Goal: Task Accomplishment & Management: Use online tool/utility

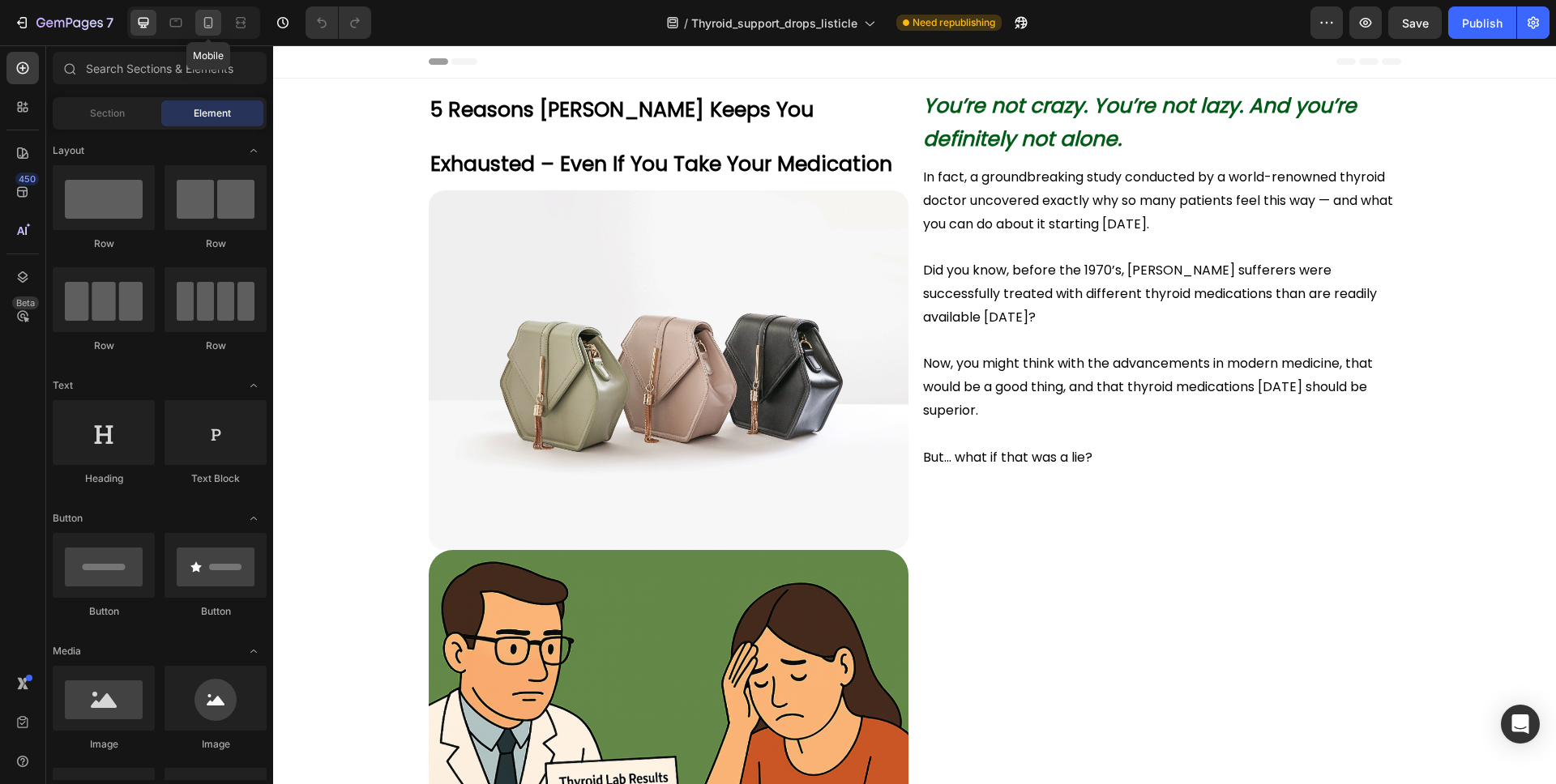
click at [209, 21] on icon at bounding box center [209, 22] width 16 height 16
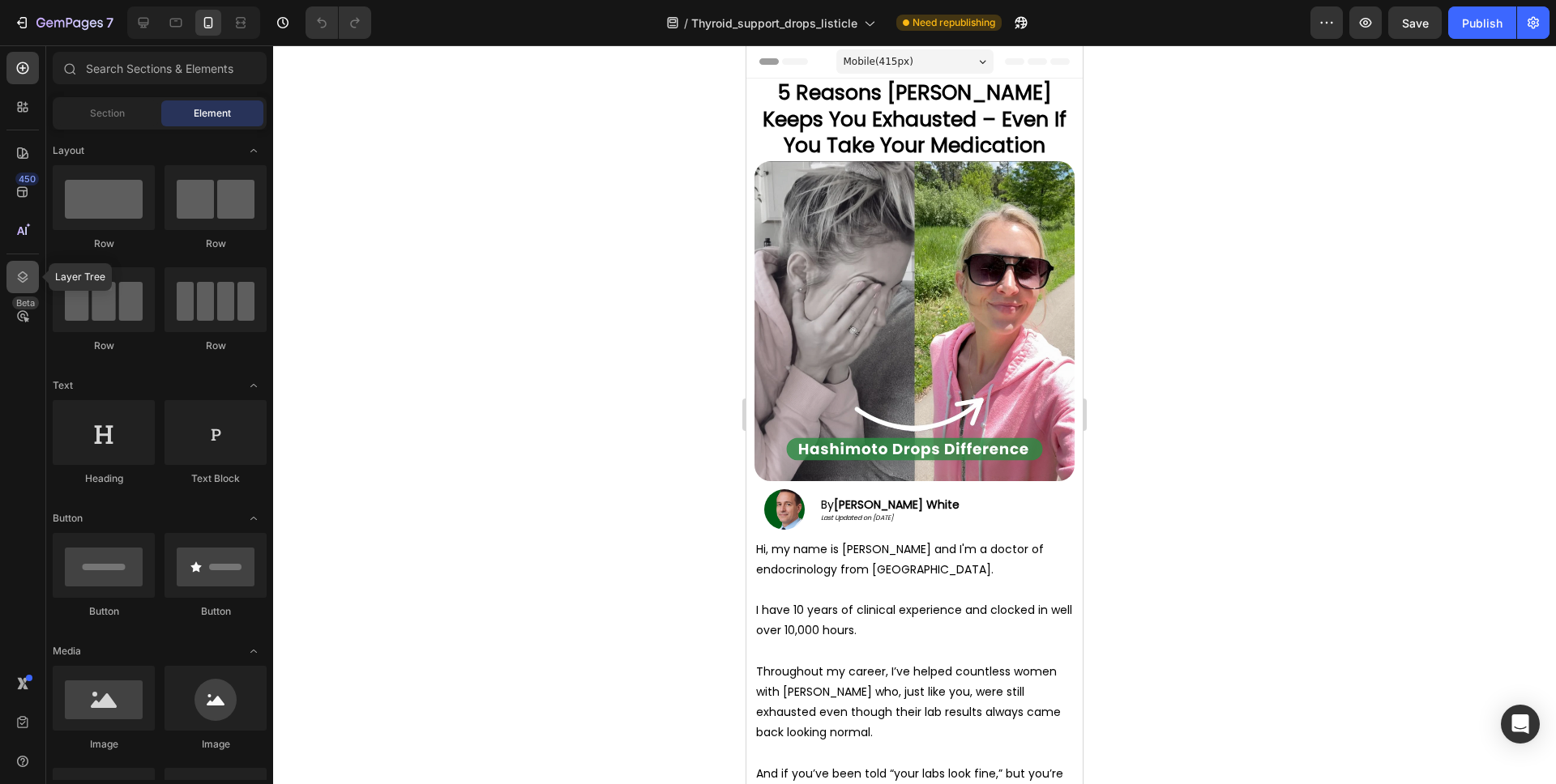
click at [20, 268] on div at bounding box center [22, 277] width 32 height 32
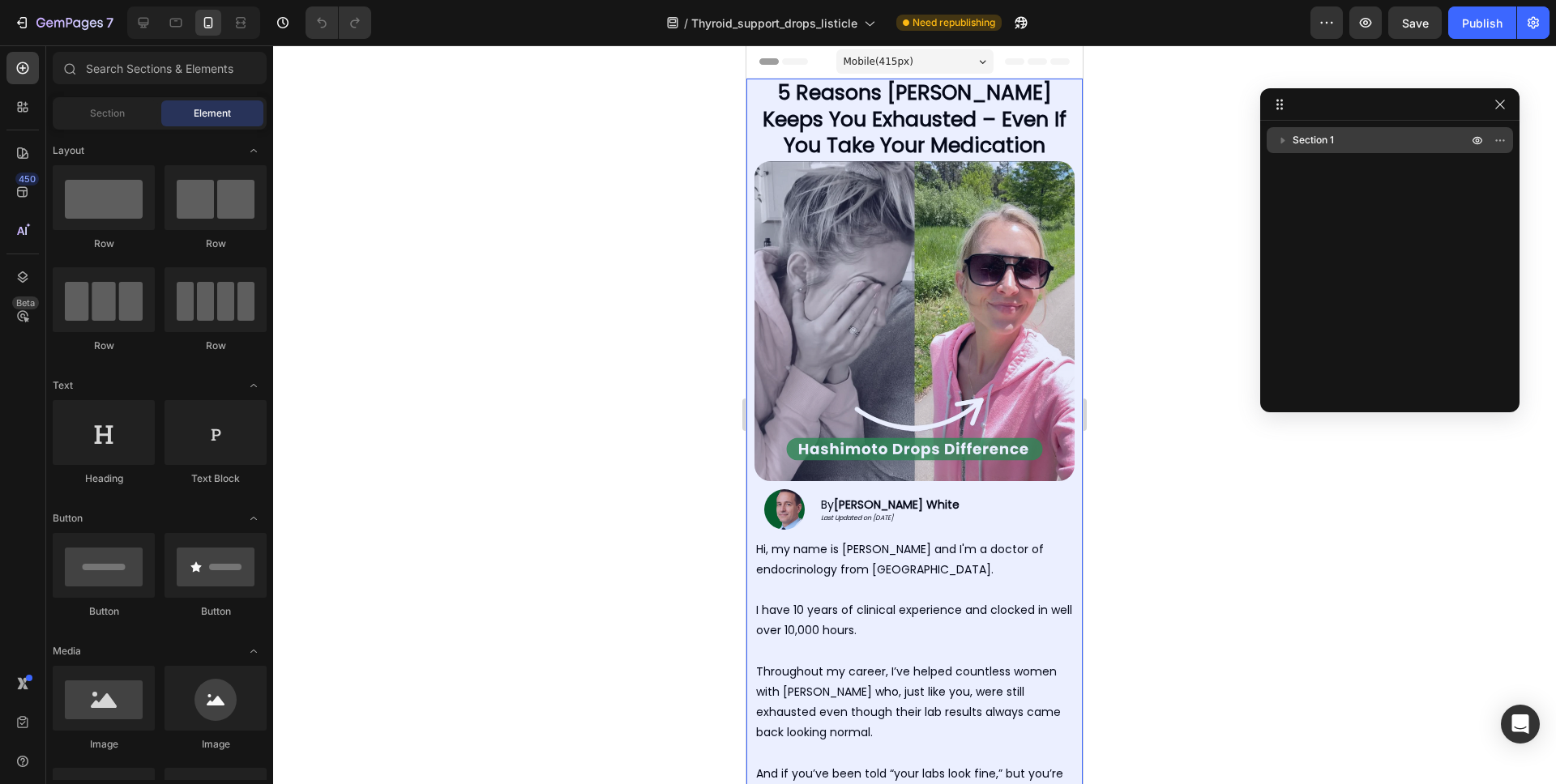
click at [1309, 139] on span "Section 1" at bounding box center [1313, 141] width 41 height 16
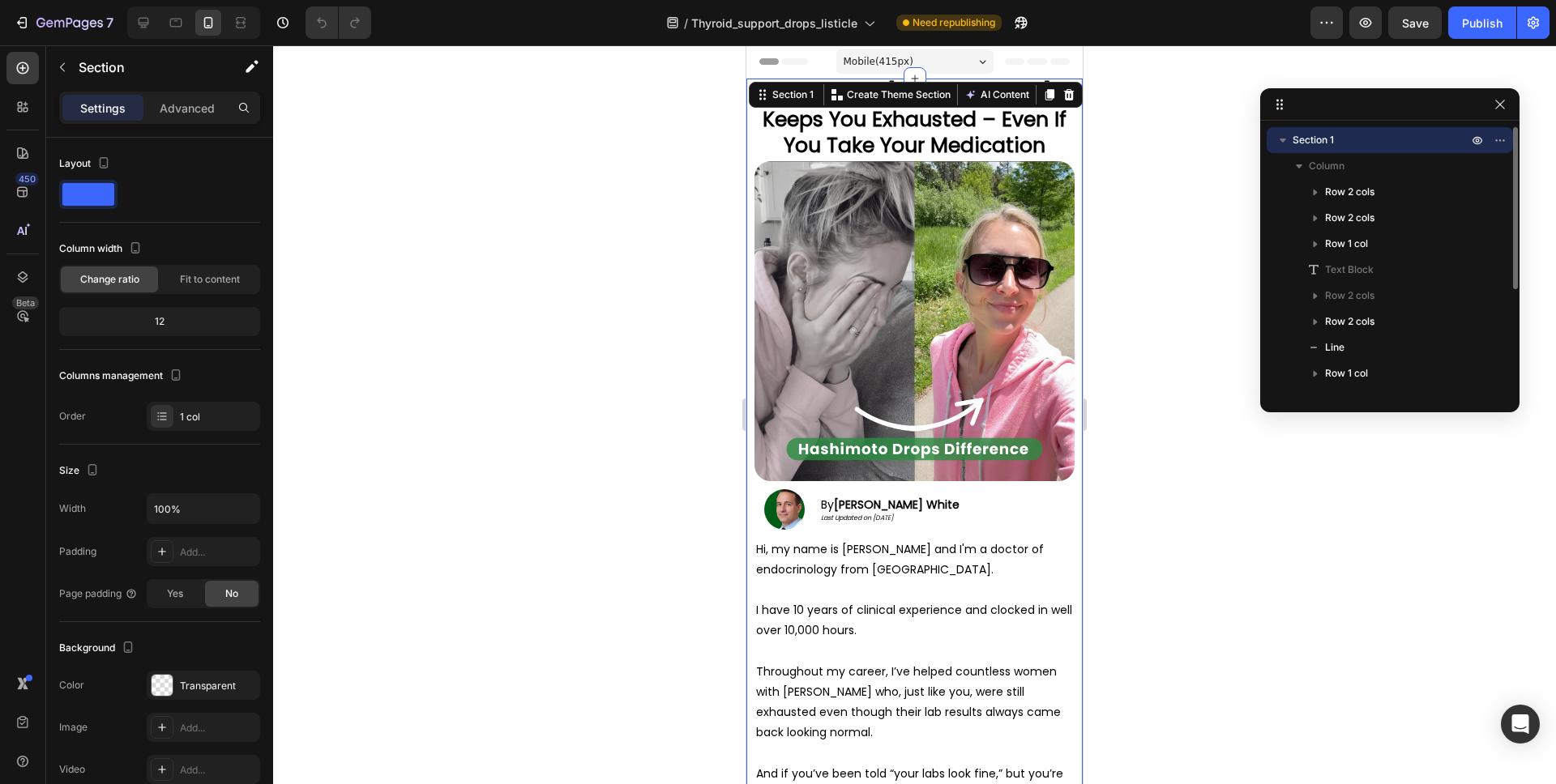
click at [1312, 138] on span "Section 1" at bounding box center [1313, 141] width 41 height 16
click at [1372, 138] on p "Section 1" at bounding box center [1381, 141] width 178 height 16
click at [1366, 138] on p "Section 1" at bounding box center [1381, 141] width 178 height 16
click at [173, 103] on p "Advanced" at bounding box center [187, 107] width 56 height 17
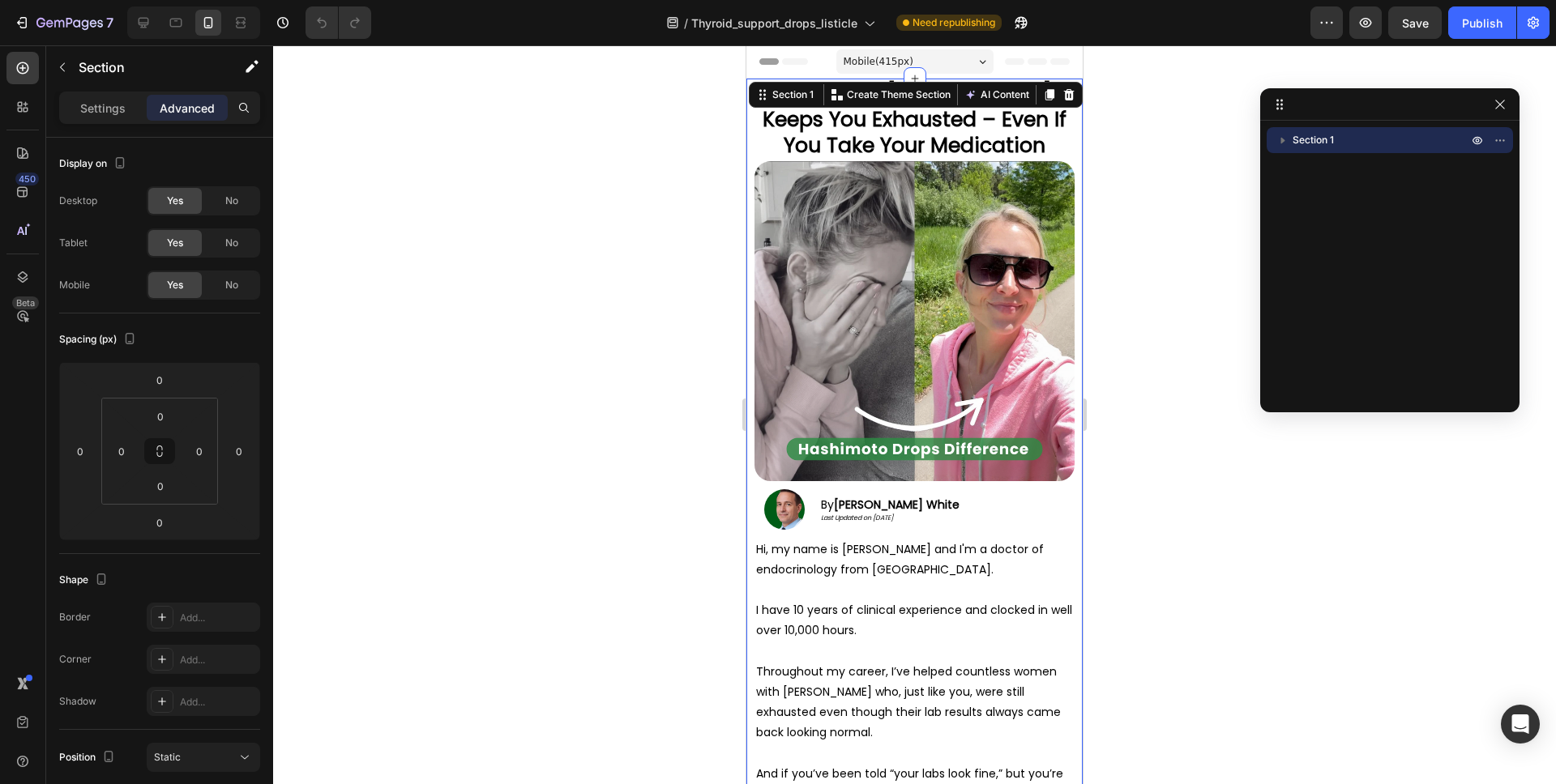
drag, startPoint x: 1501, startPoint y: 107, endPoint x: 1475, endPoint y: 114, distance: 26.9
click at [1501, 107] on icon "button" at bounding box center [1500, 105] width 13 height 13
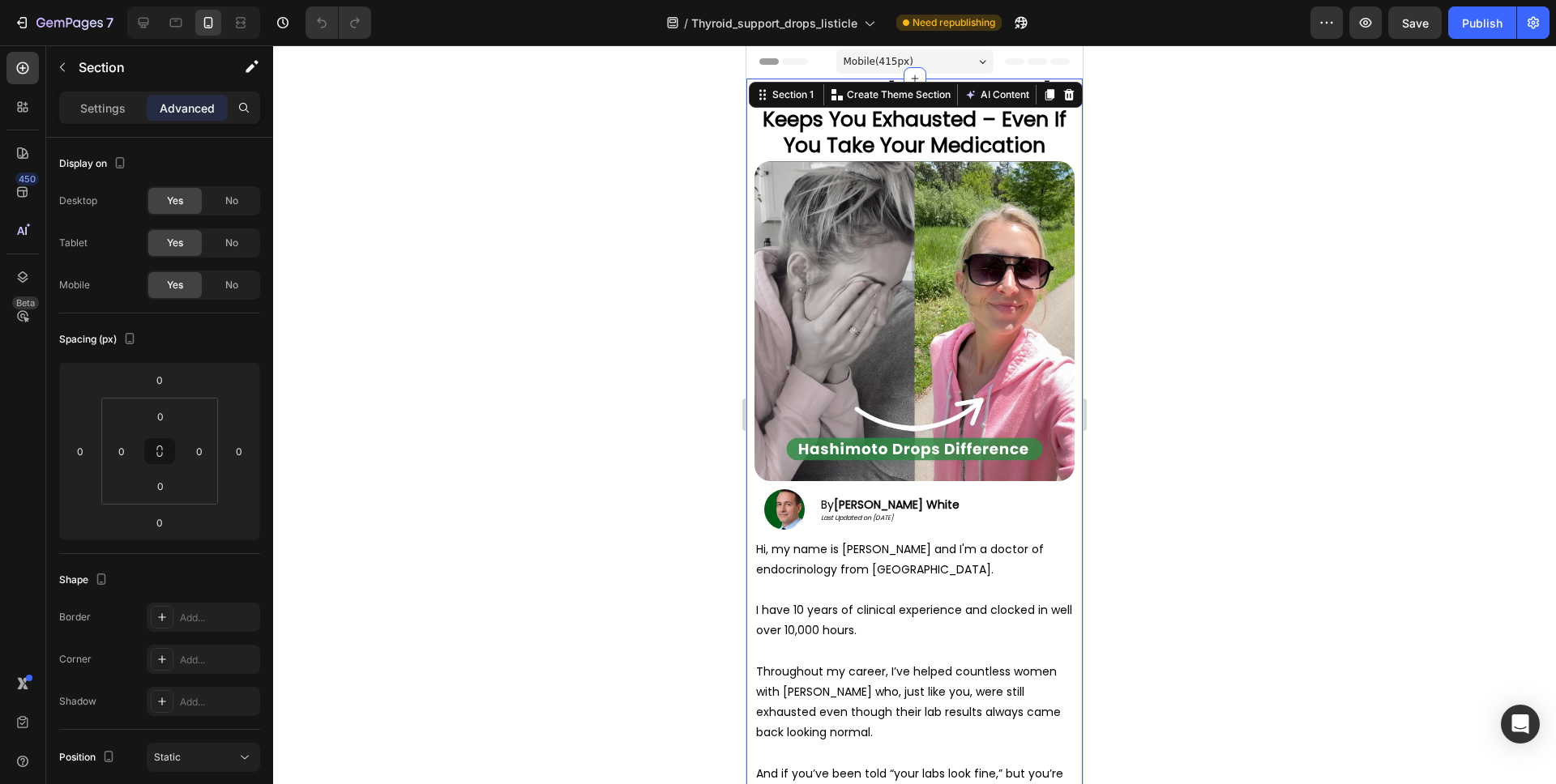
click at [1284, 168] on div at bounding box center [914, 415] width 1283 height 739
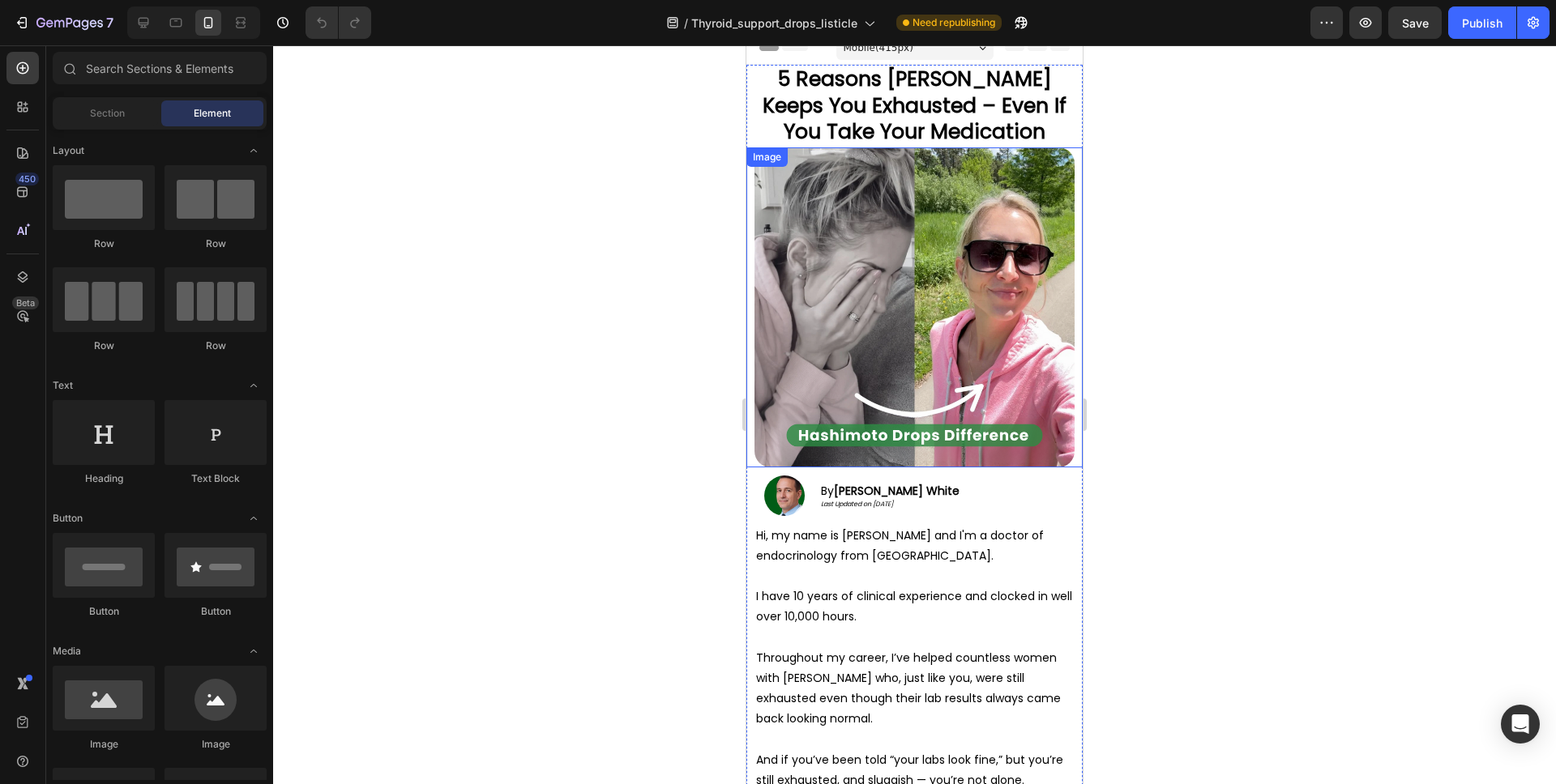
scroll to position [15, 0]
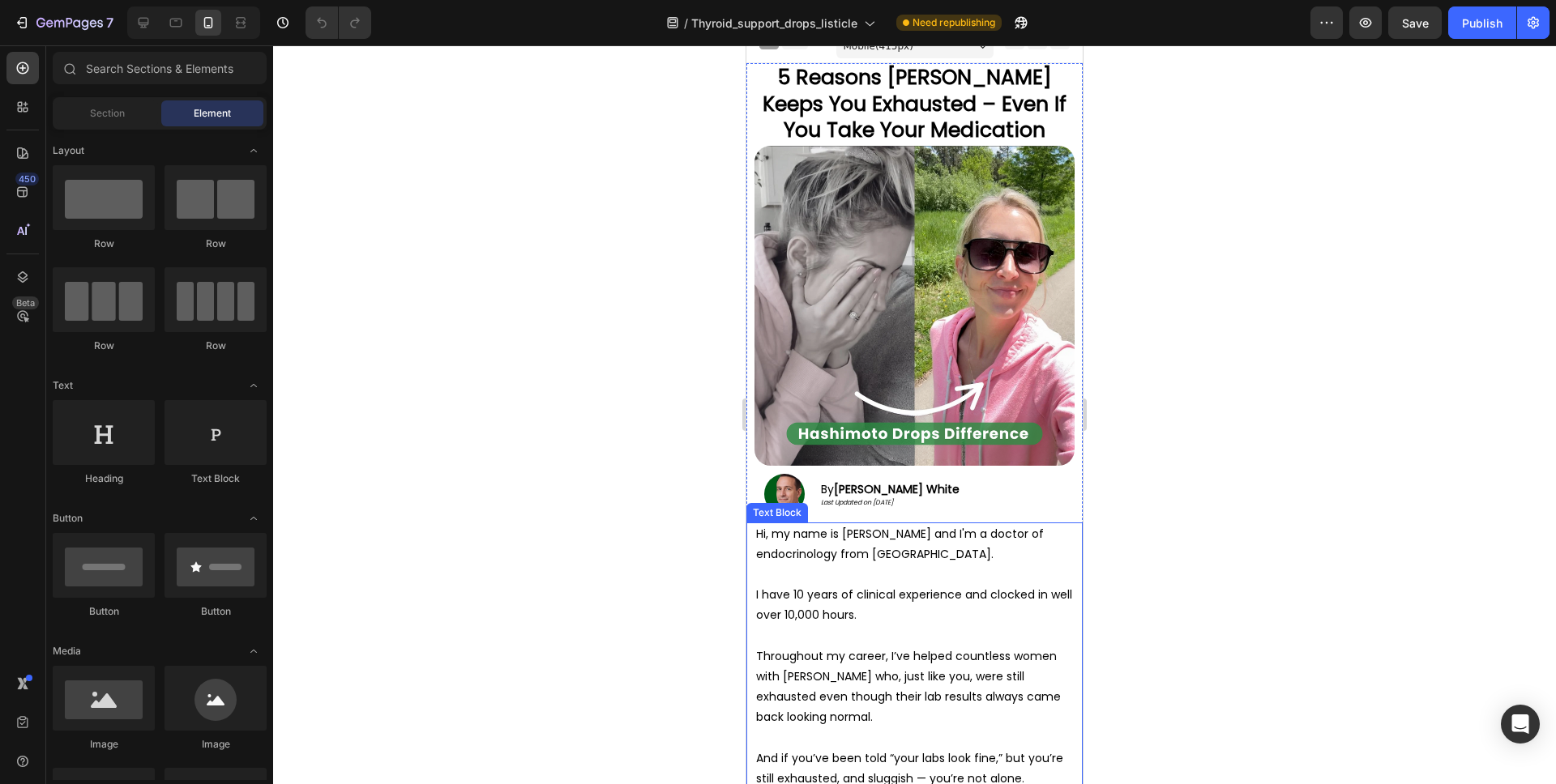
click at [915, 527] on span "Hi, my name is [PERSON_NAME] and I'm a doctor of endocrinology from [GEOGRAPHIC…" at bounding box center [900, 544] width 287 height 37
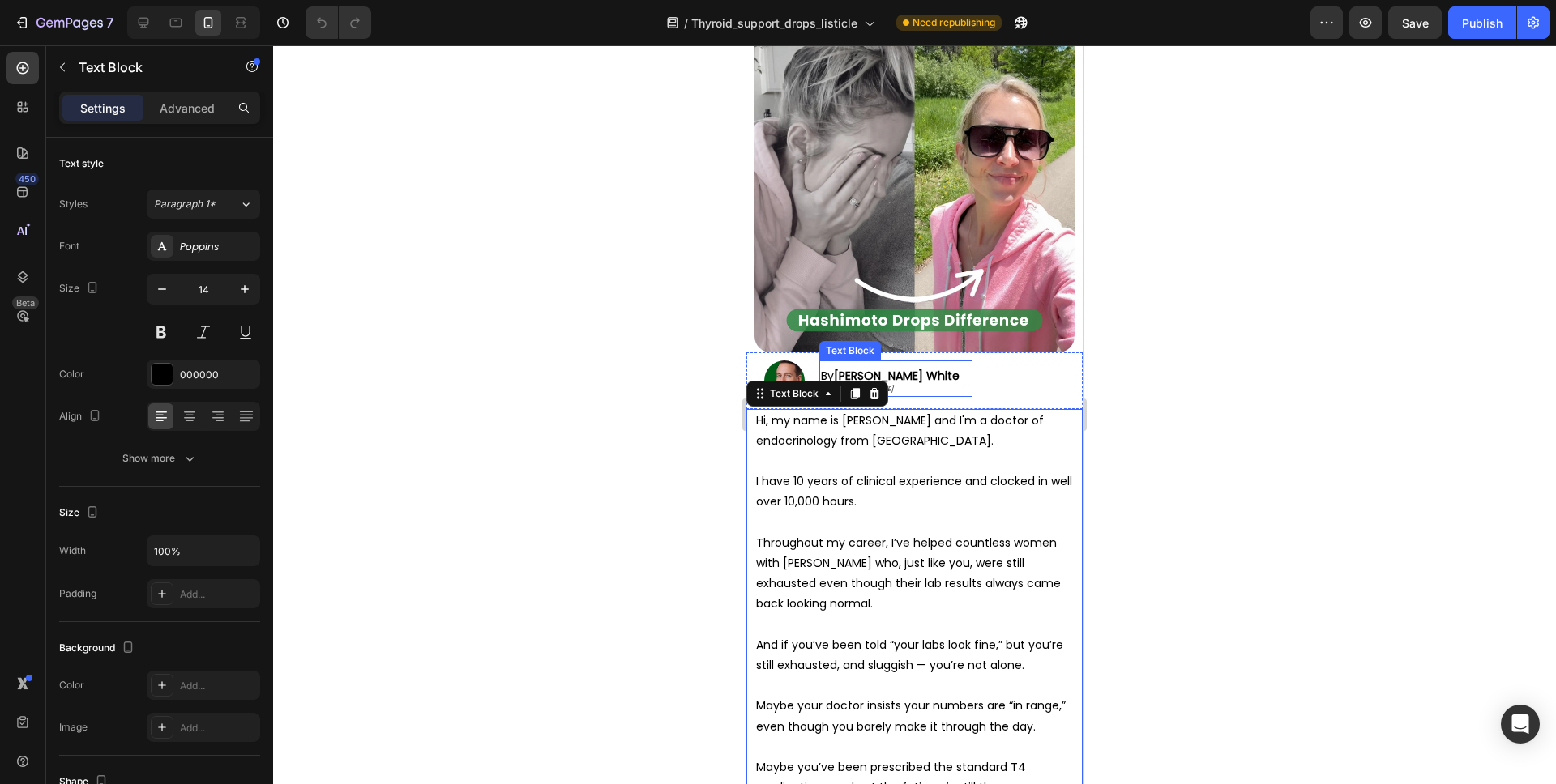
scroll to position [219, 0]
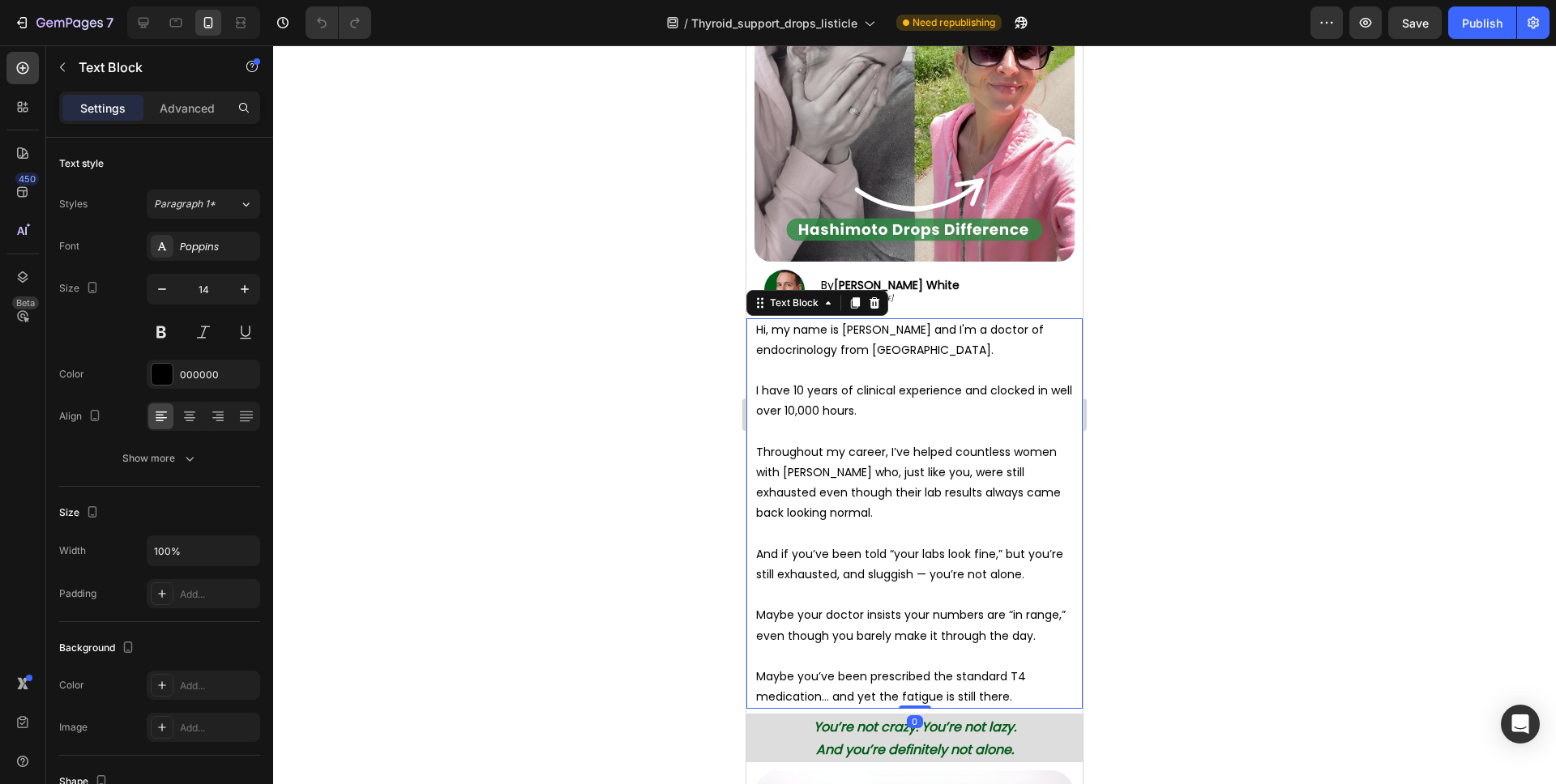
click at [936, 285] on strong "[PERSON_NAME] White" at bounding box center [897, 285] width 125 height 16
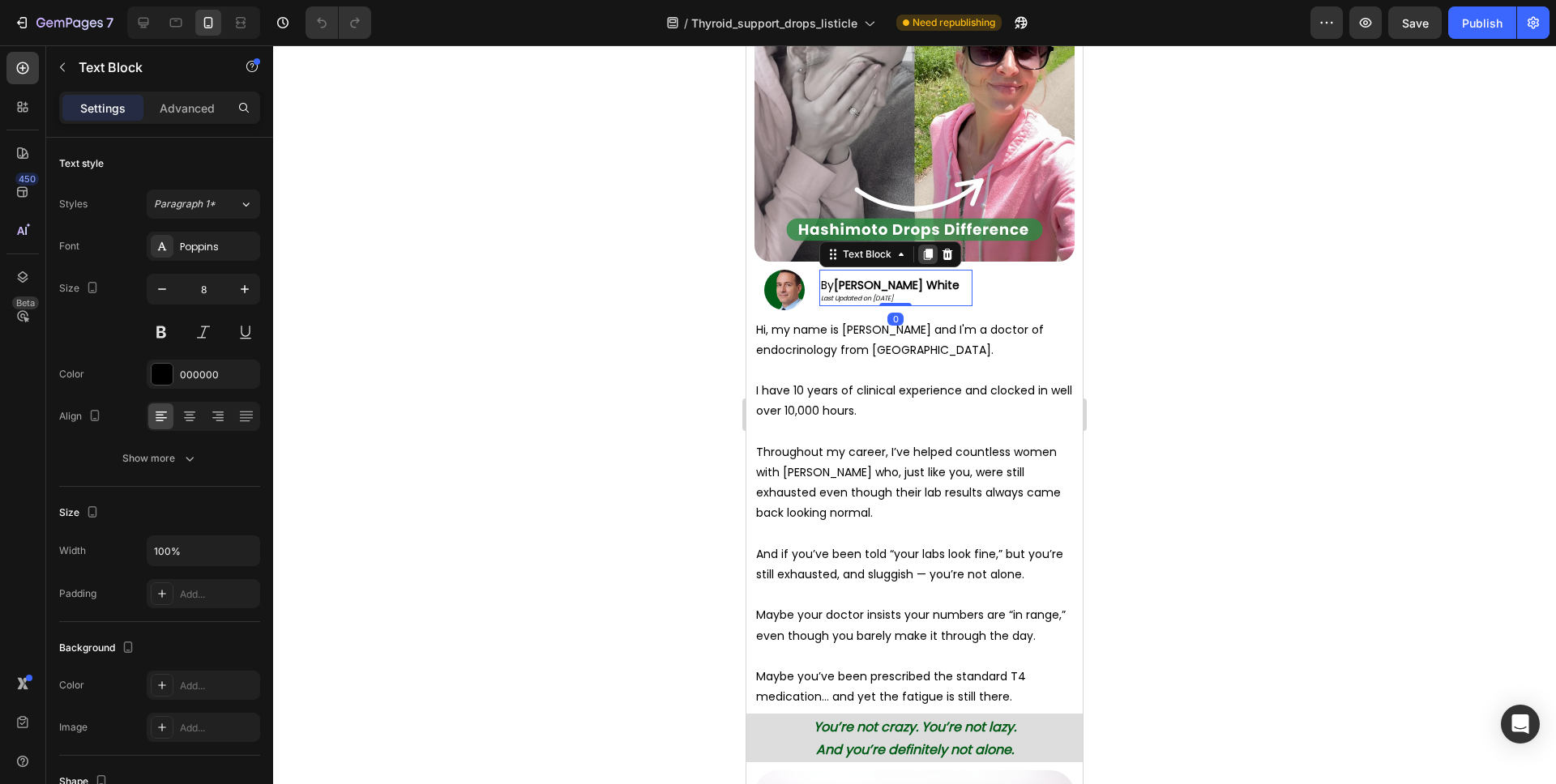
click at [924, 258] on icon at bounding box center [928, 254] width 13 height 13
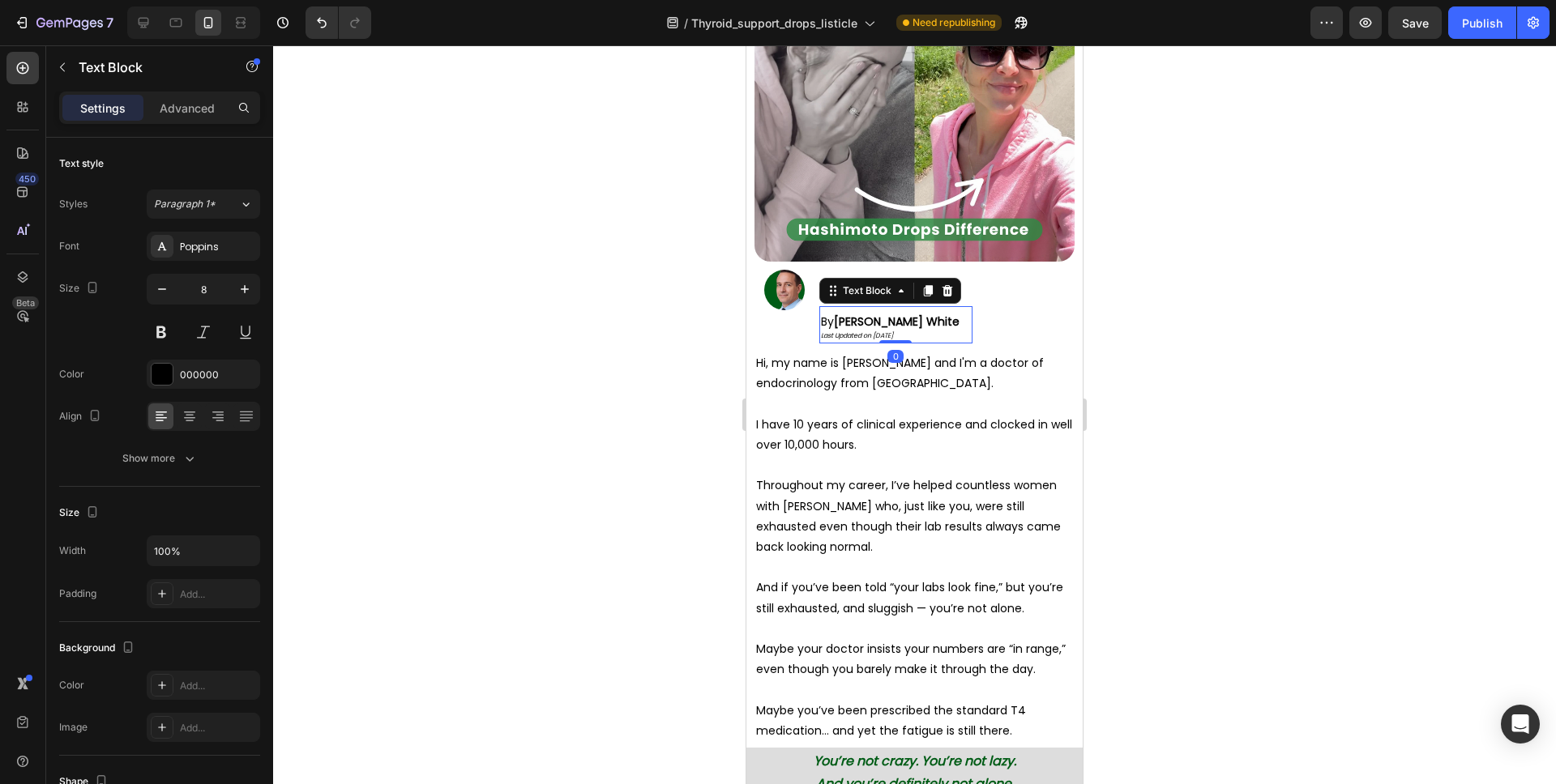
scroll to position [0, 0]
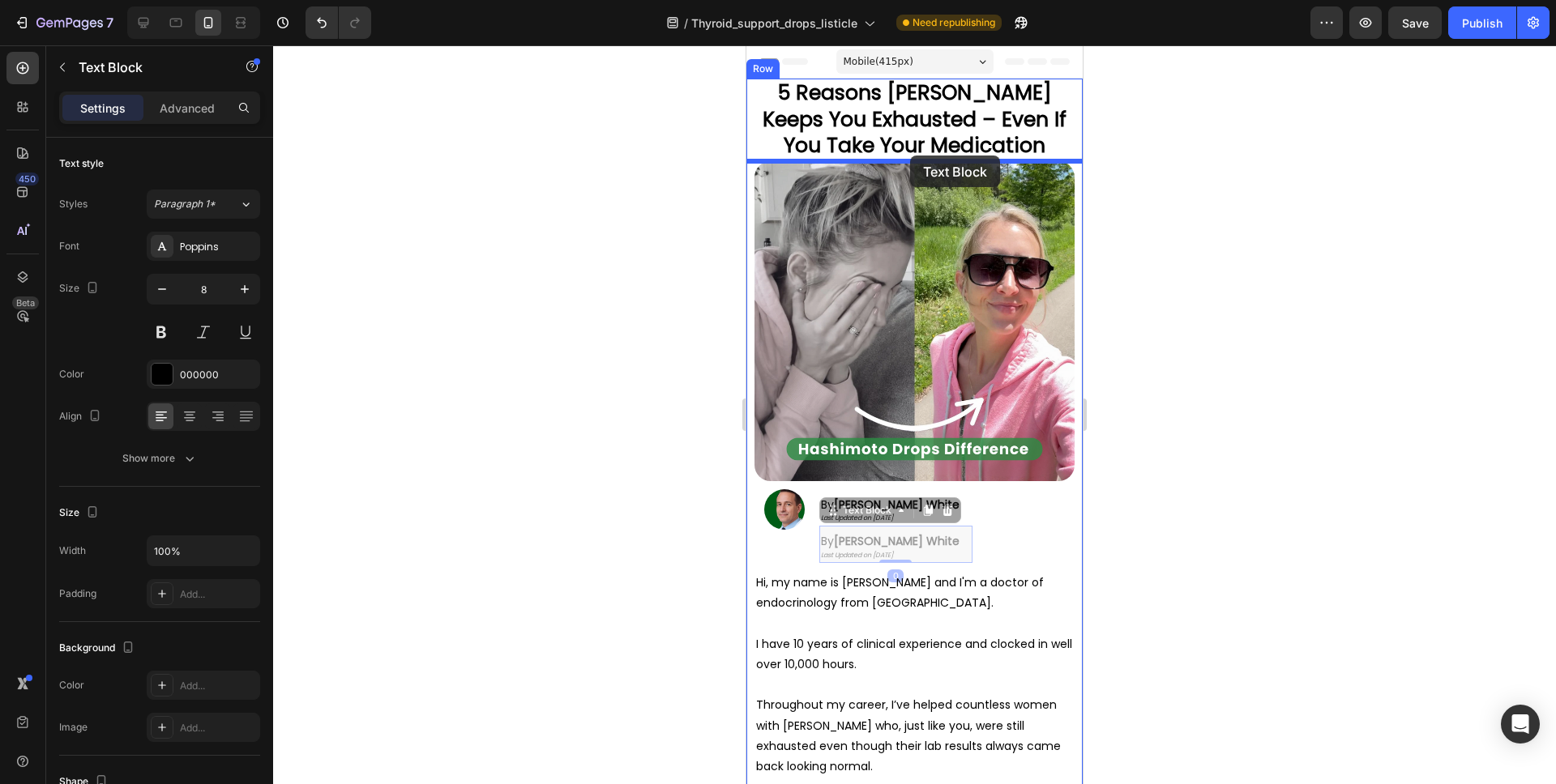
drag, startPoint x: 842, startPoint y: 509, endPoint x: 910, endPoint y: 157, distance: 358.5
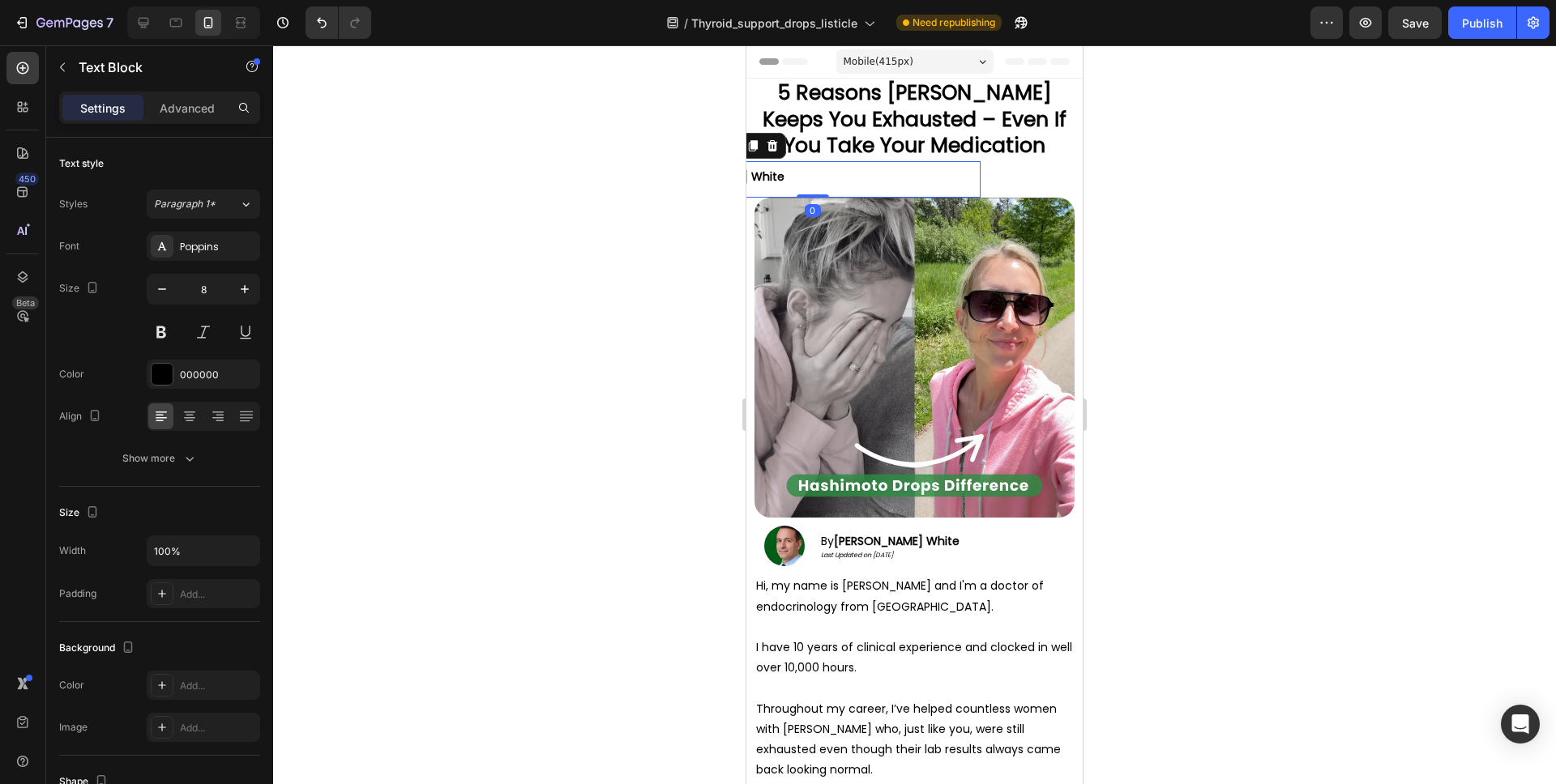
drag, startPoint x: 192, startPoint y: 119, endPoint x: 190, endPoint y: 135, distance: 16.1
click at [192, 119] on div "Advanced" at bounding box center [187, 107] width 81 height 26
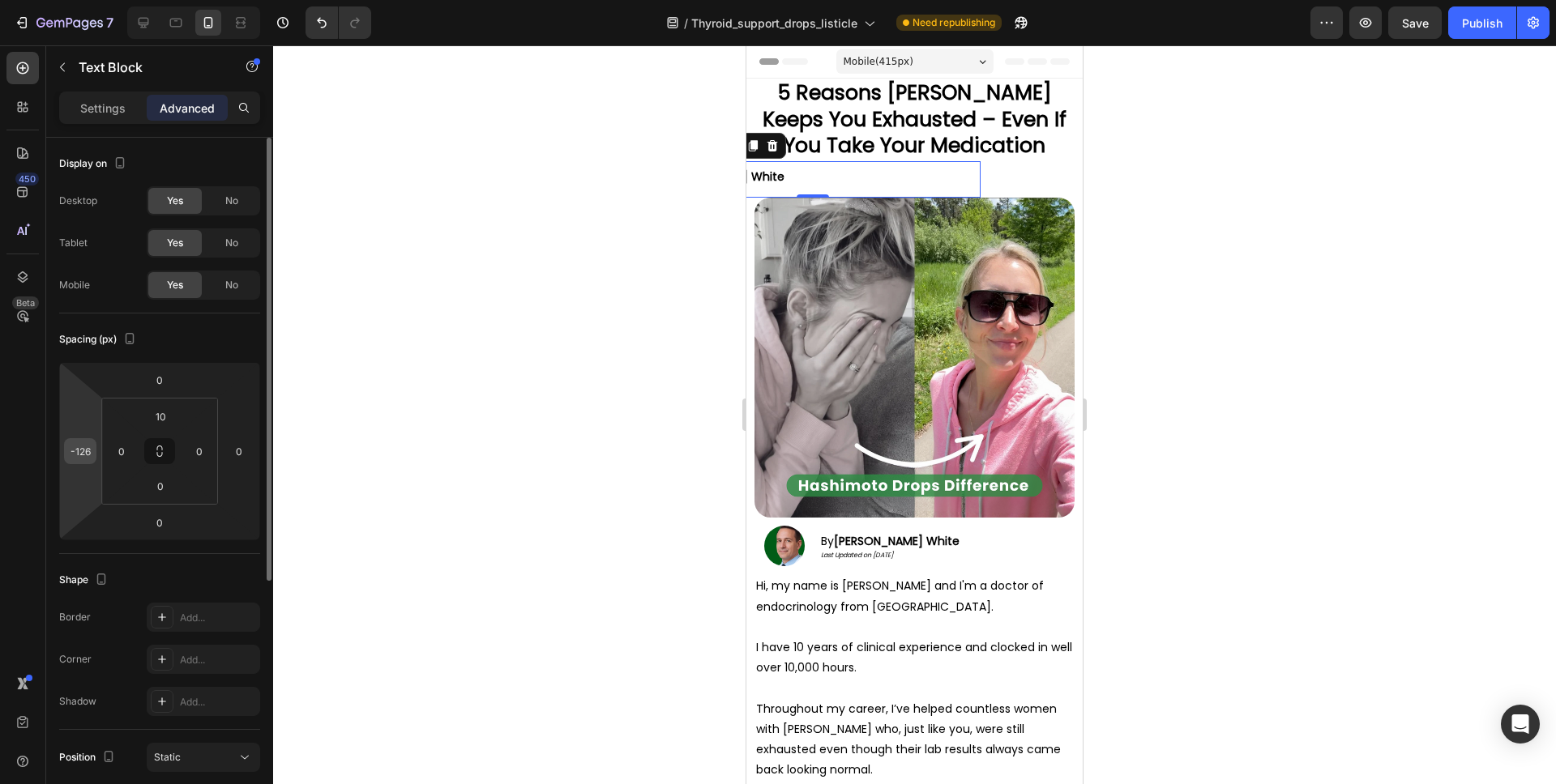
click at [77, 447] on input "-126" at bounding box center [80, 451] width 24 height 24
type input "0"
click at [158, 417] on input "10" at bounding box center [160, 416] width 32 height 24
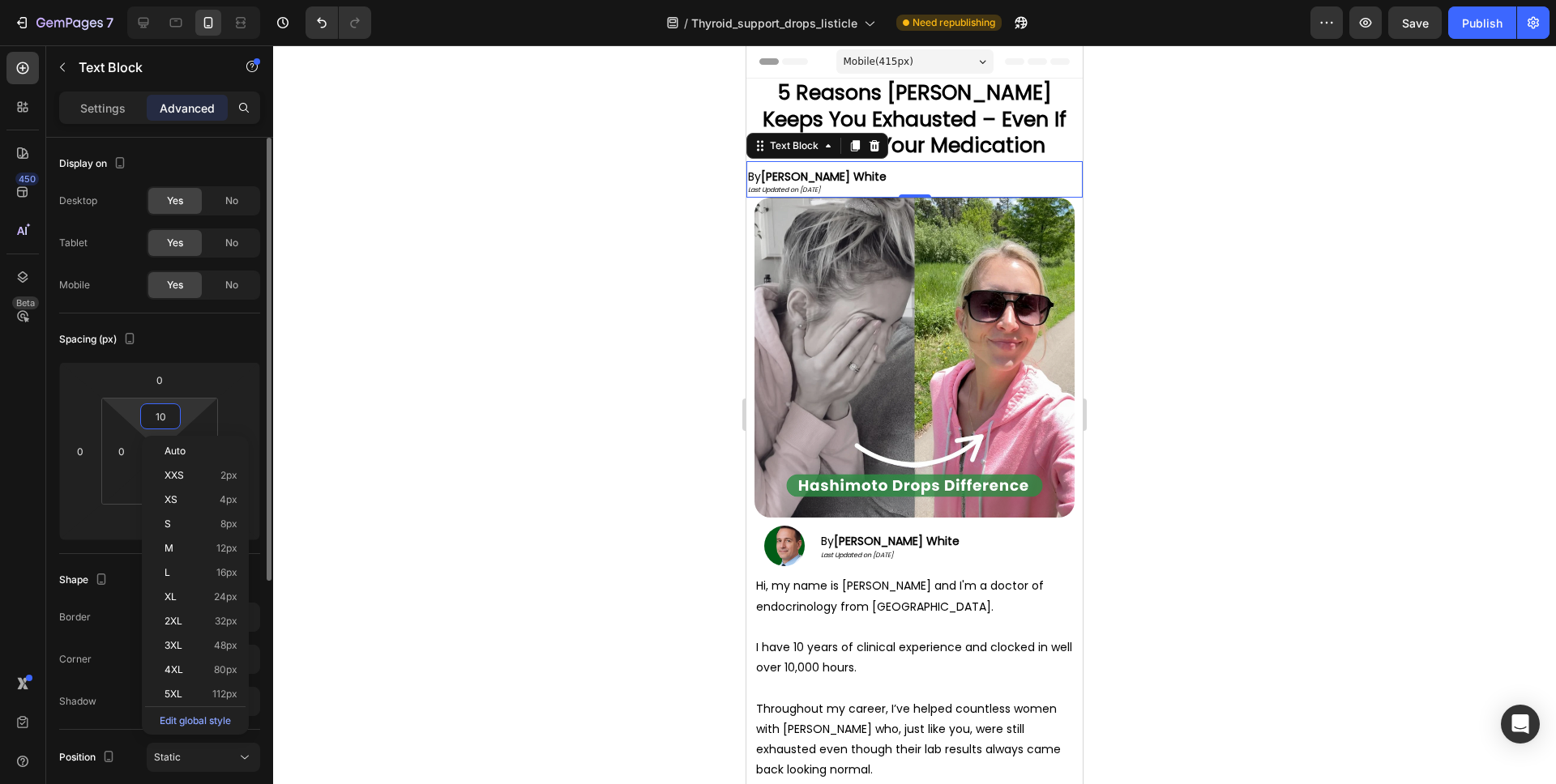
type input "0"
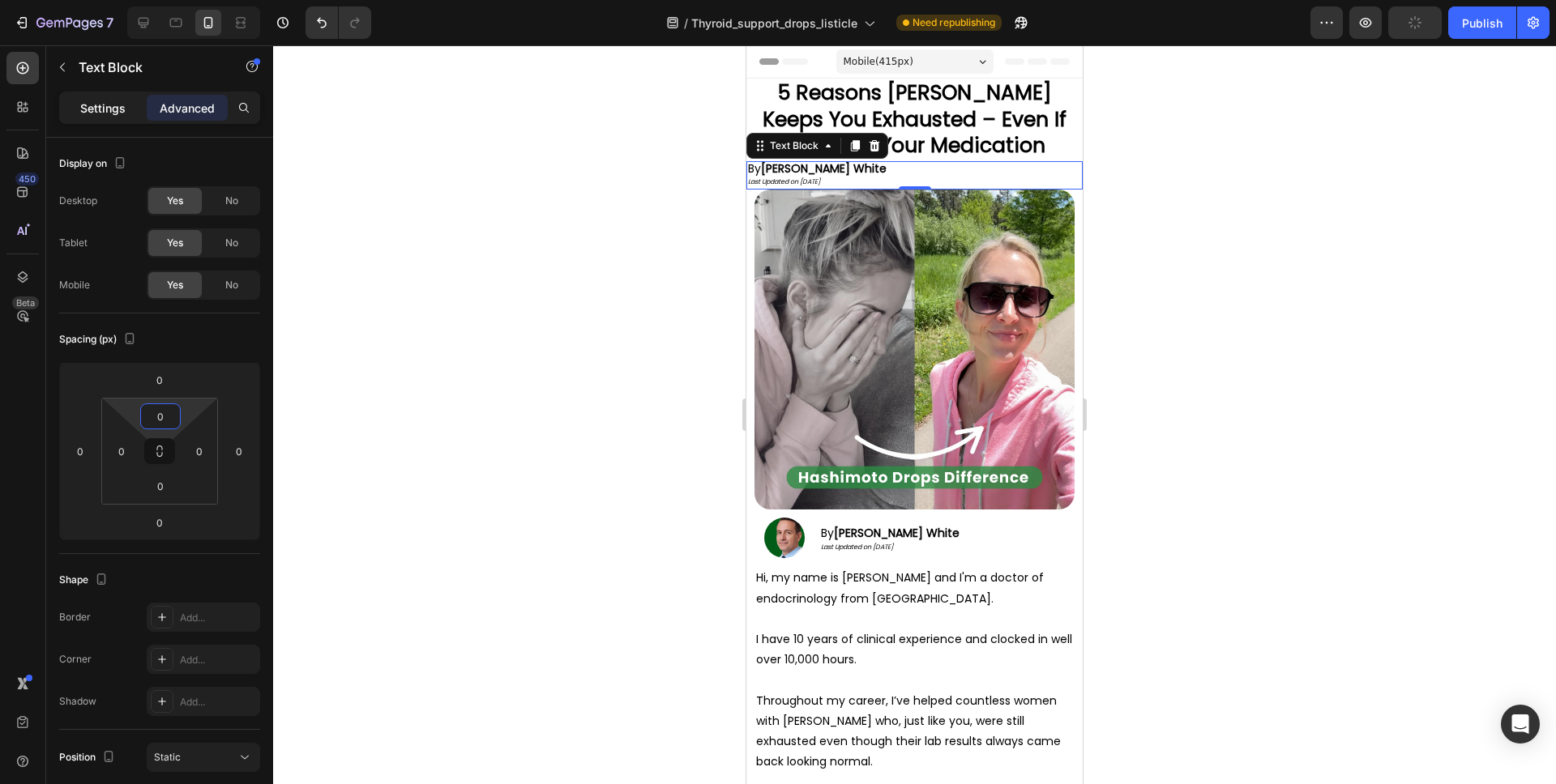
click at [104, 101] on p "Settings" at bounding box center [103, 107] width 46 height 17
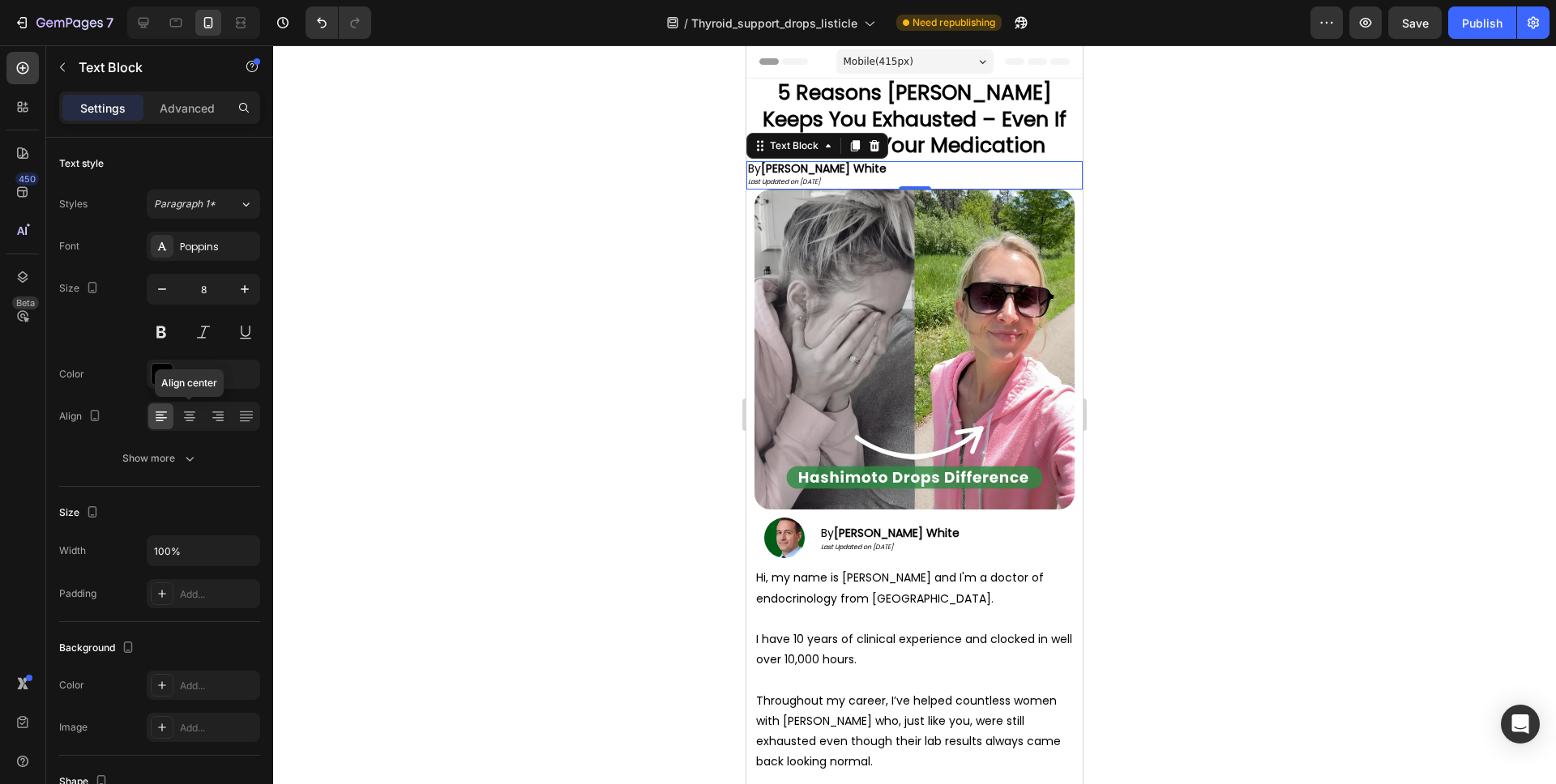
click at [191, 412] on icon at bounding box center [189, 413] width 12 height 2
click at [1205, 201] on div at bounding box center [914, 415] width 1283 height 739
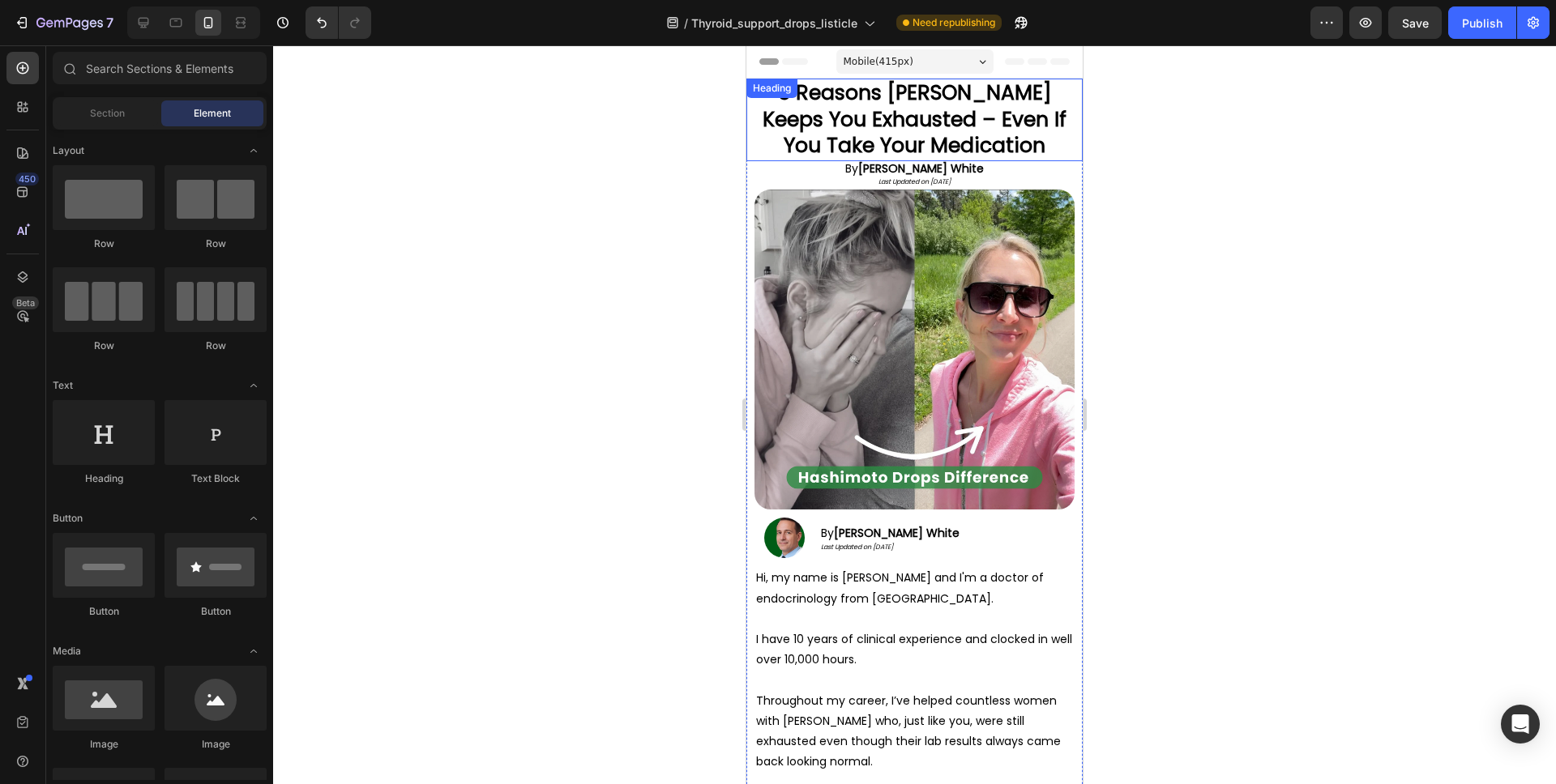
click at [1038, 149] on h2 "5 Reasons [PERSON_NAME] Keeps You Exhausted – Even If You Take Your Medication" at bounding box center [915, 120] width 337 height 82
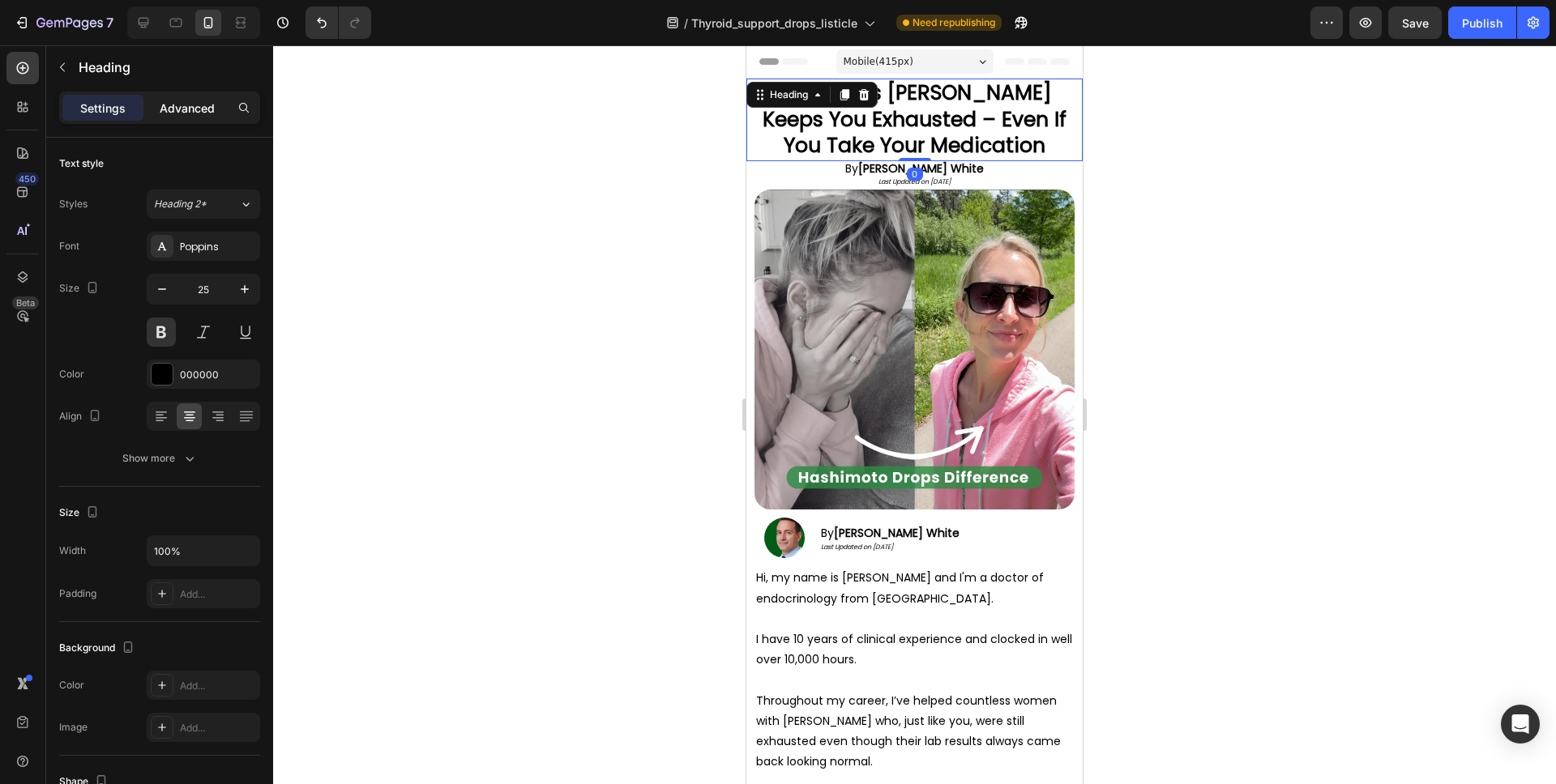
click at [182, 101] on p "Advanced" at bounding box center [187, 107] width 56 height 17
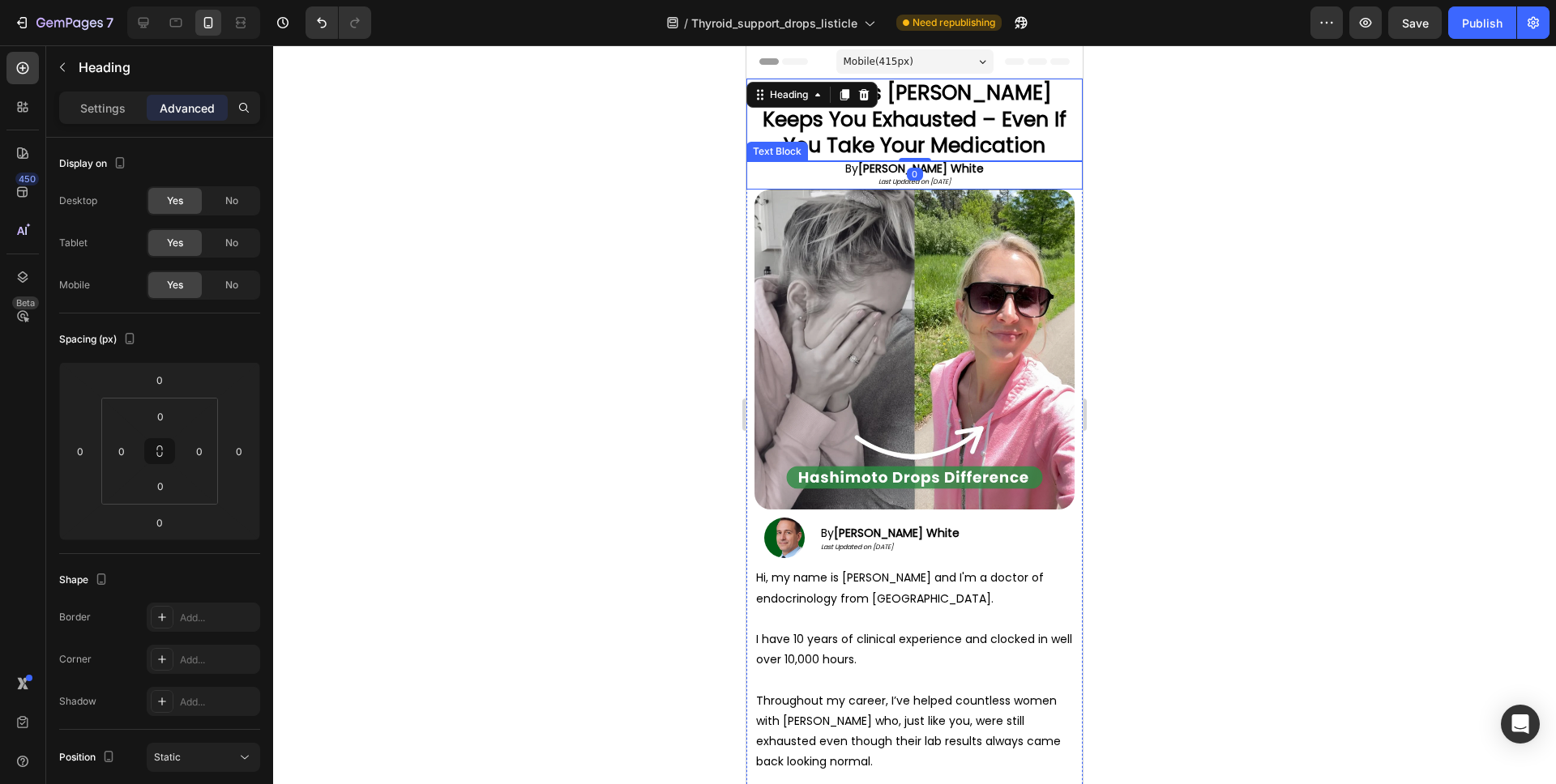
click at [1013, 175] on p "By Dr. Johnson White" at bounding box center [915, 169] width 333 height 13
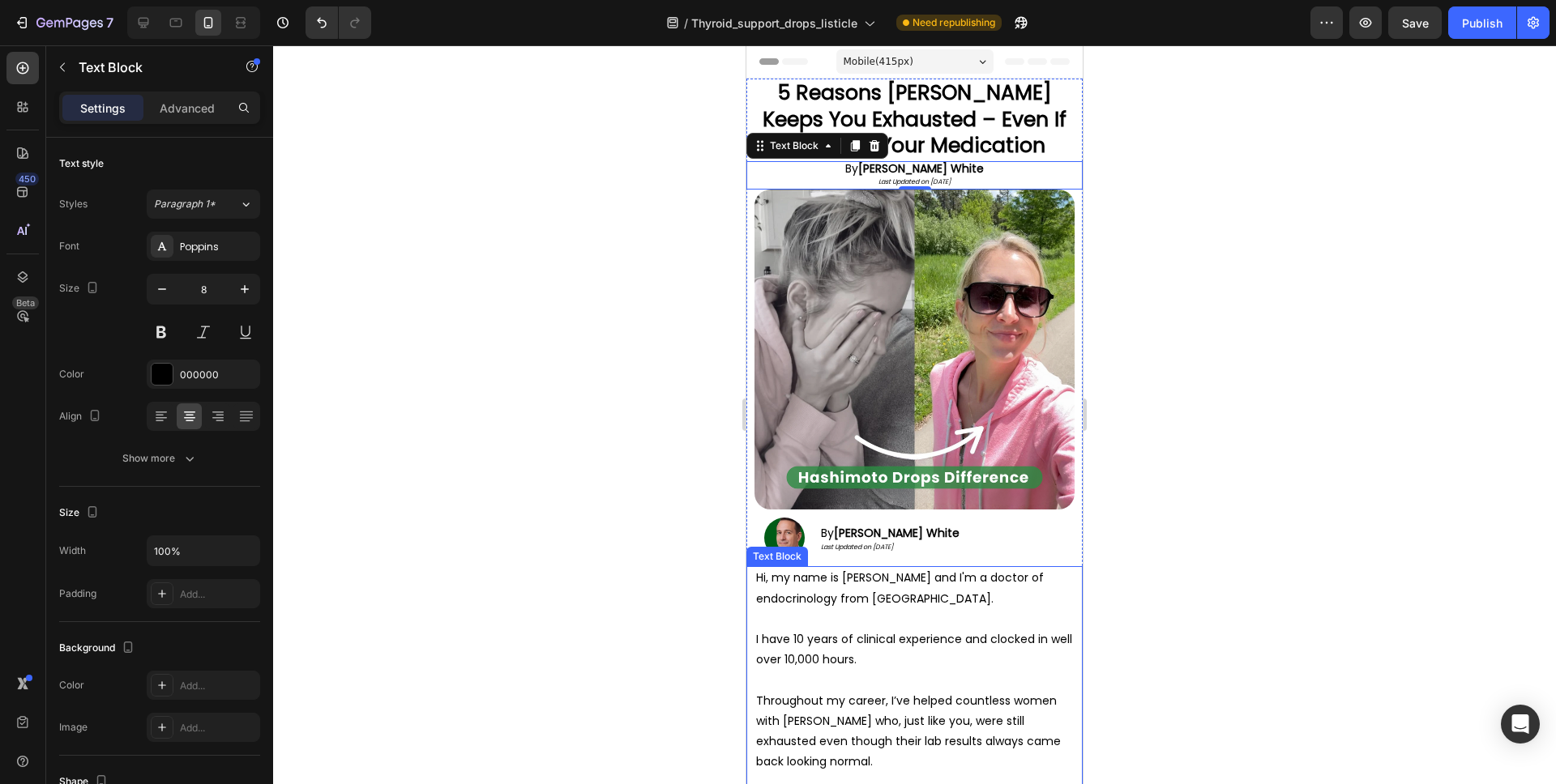
click at [799, 592] on span "Hi, my name is [PERSON_NAME] and I'm a doctor of endocrinology from [GEOGRAPHIC…" at bounding box center [900, 587] width 287 height 37
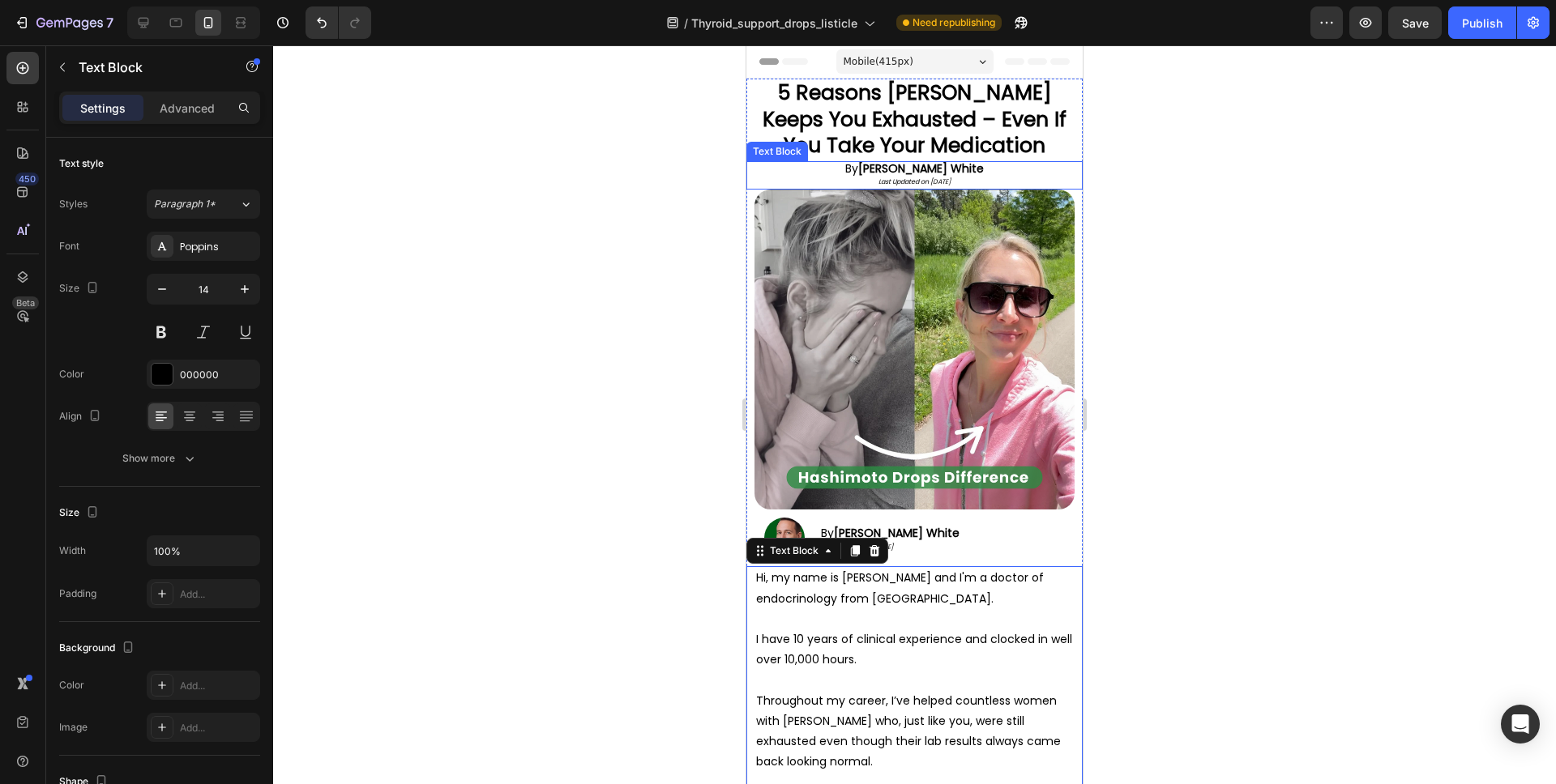
click at [951, 181] on icon "Last Updated on [DATE]" at bounding box center [914, 182] width 73 height 9
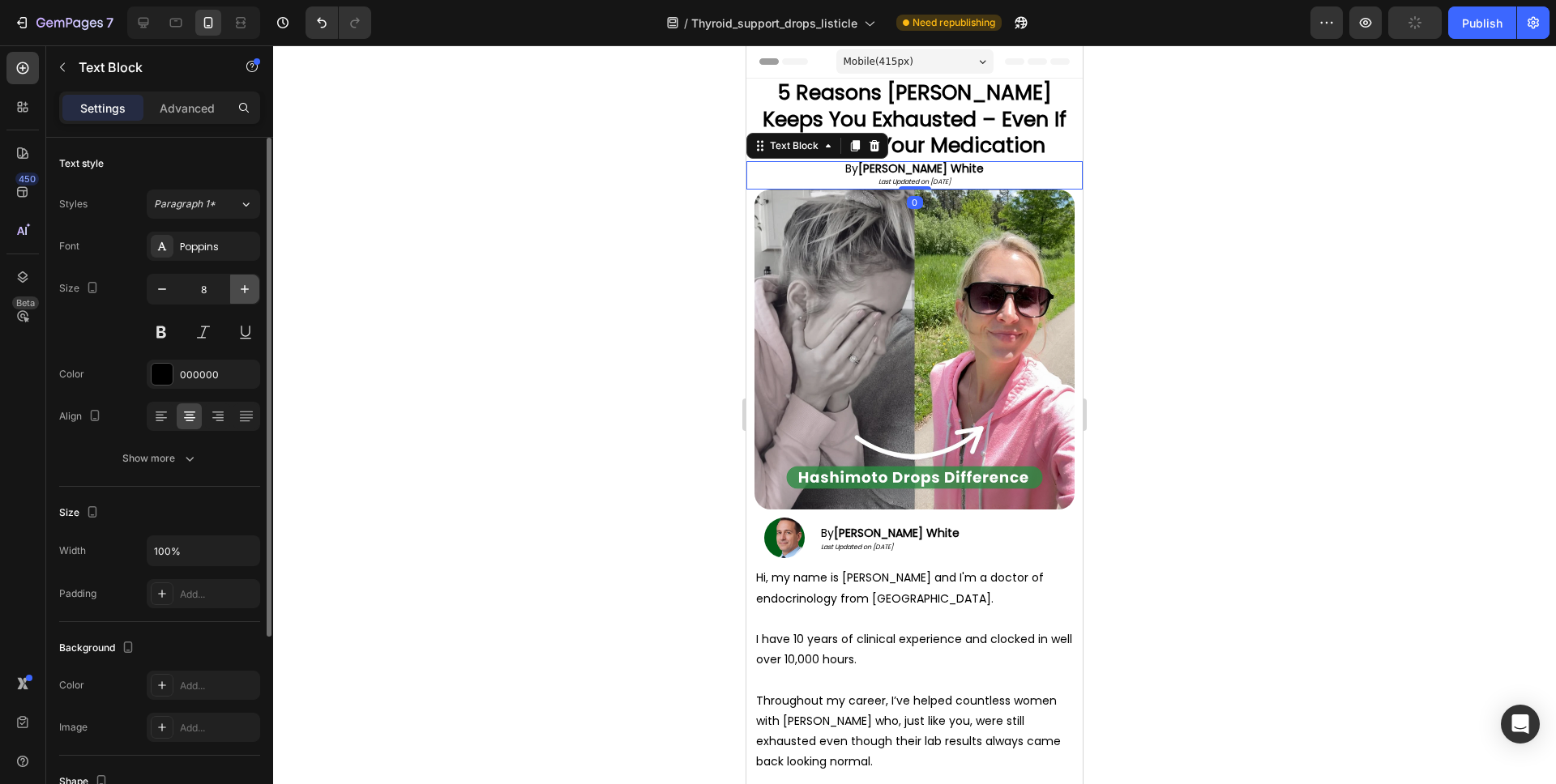
click at [239, 286] on icon "button" at bounding box center [244, 289] width 16 height 16
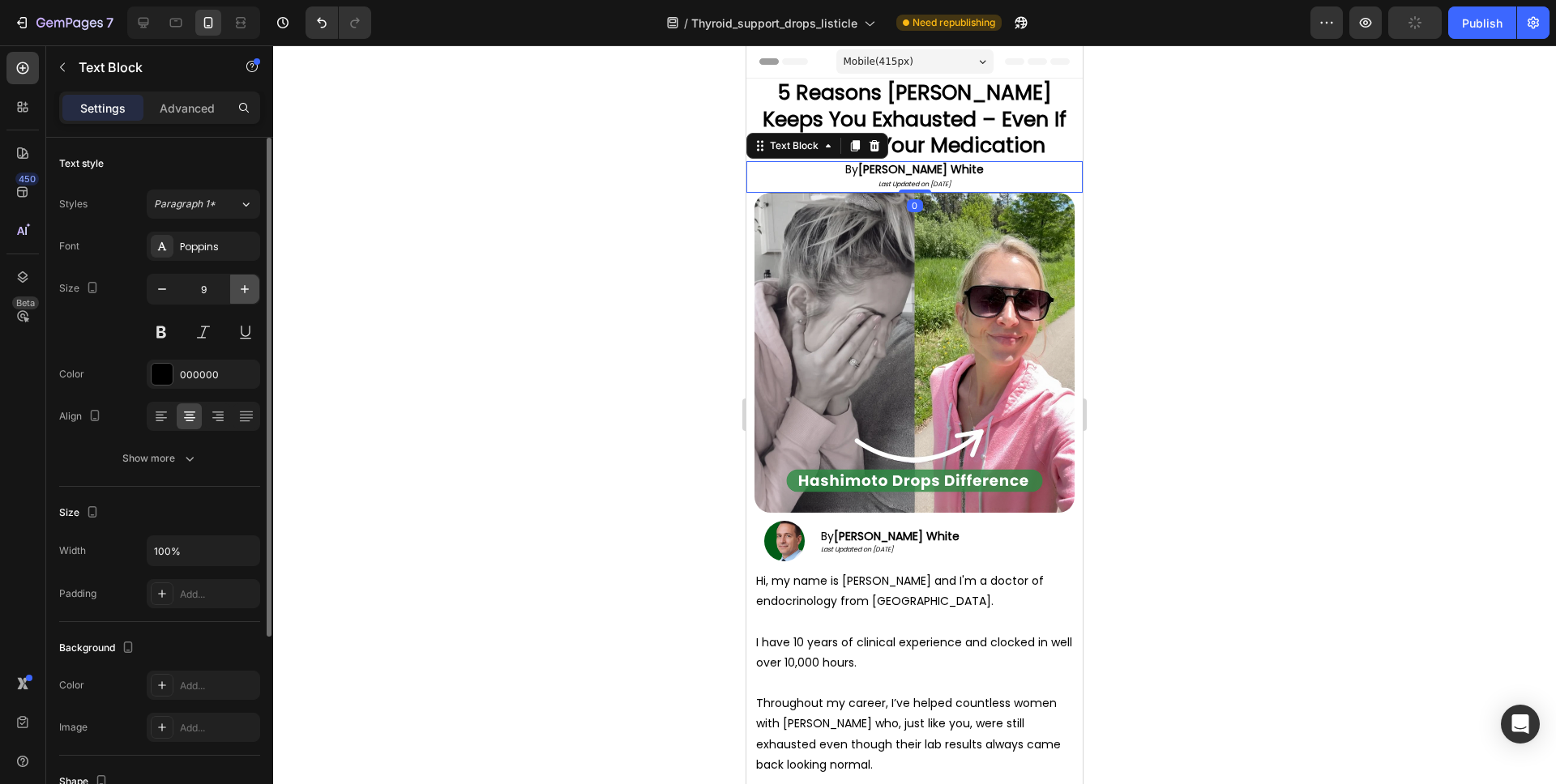
click at [239, 286] on icon "button" at bounding box center [244, 289] width 16 height 16
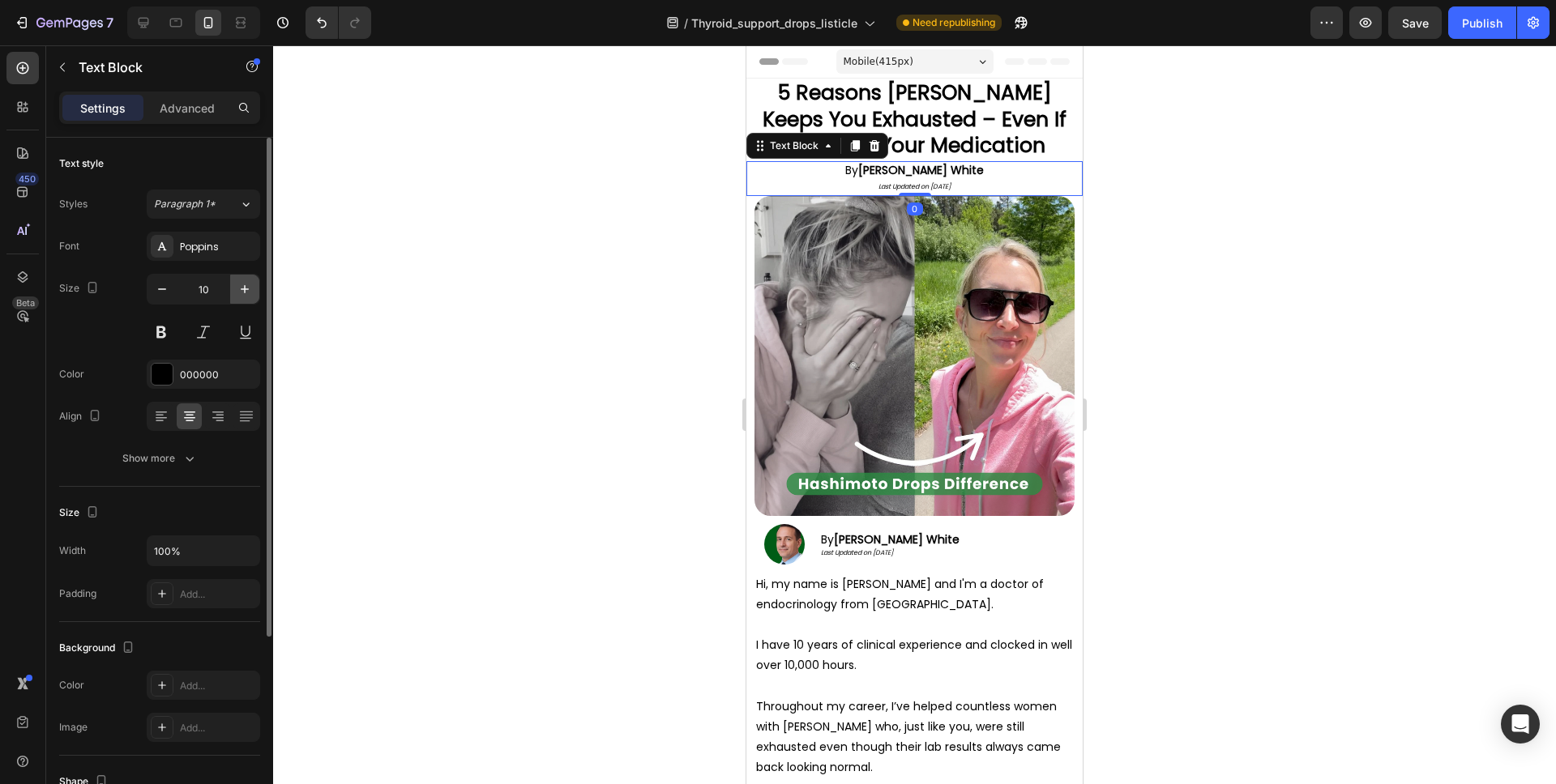
click at [239, 286] on icon "button" at bounding box center [244, 289] width 16 height 16
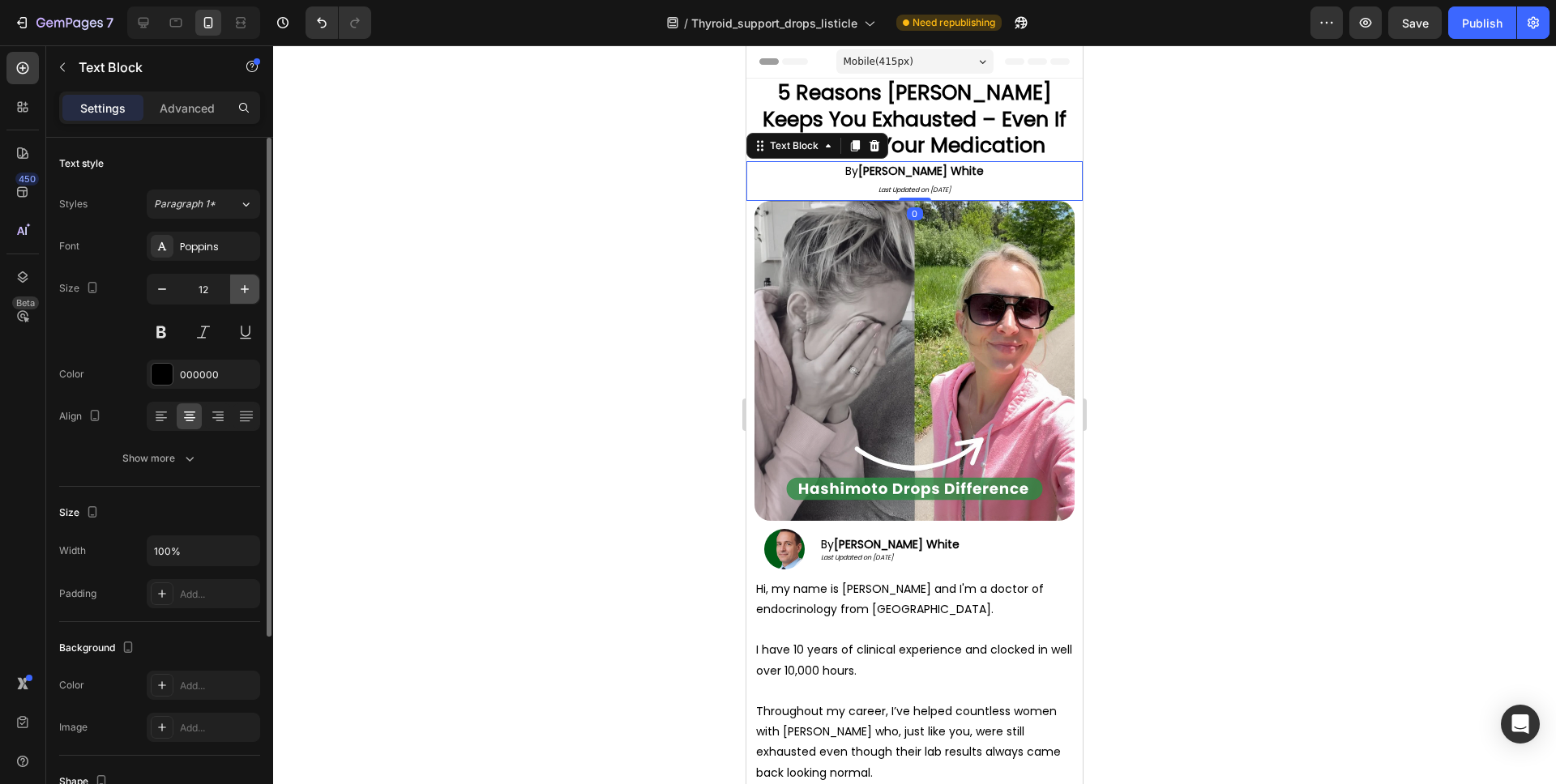
click at [239, 286] on icon "button" at bounding box center [244, 289] width 16 height 16
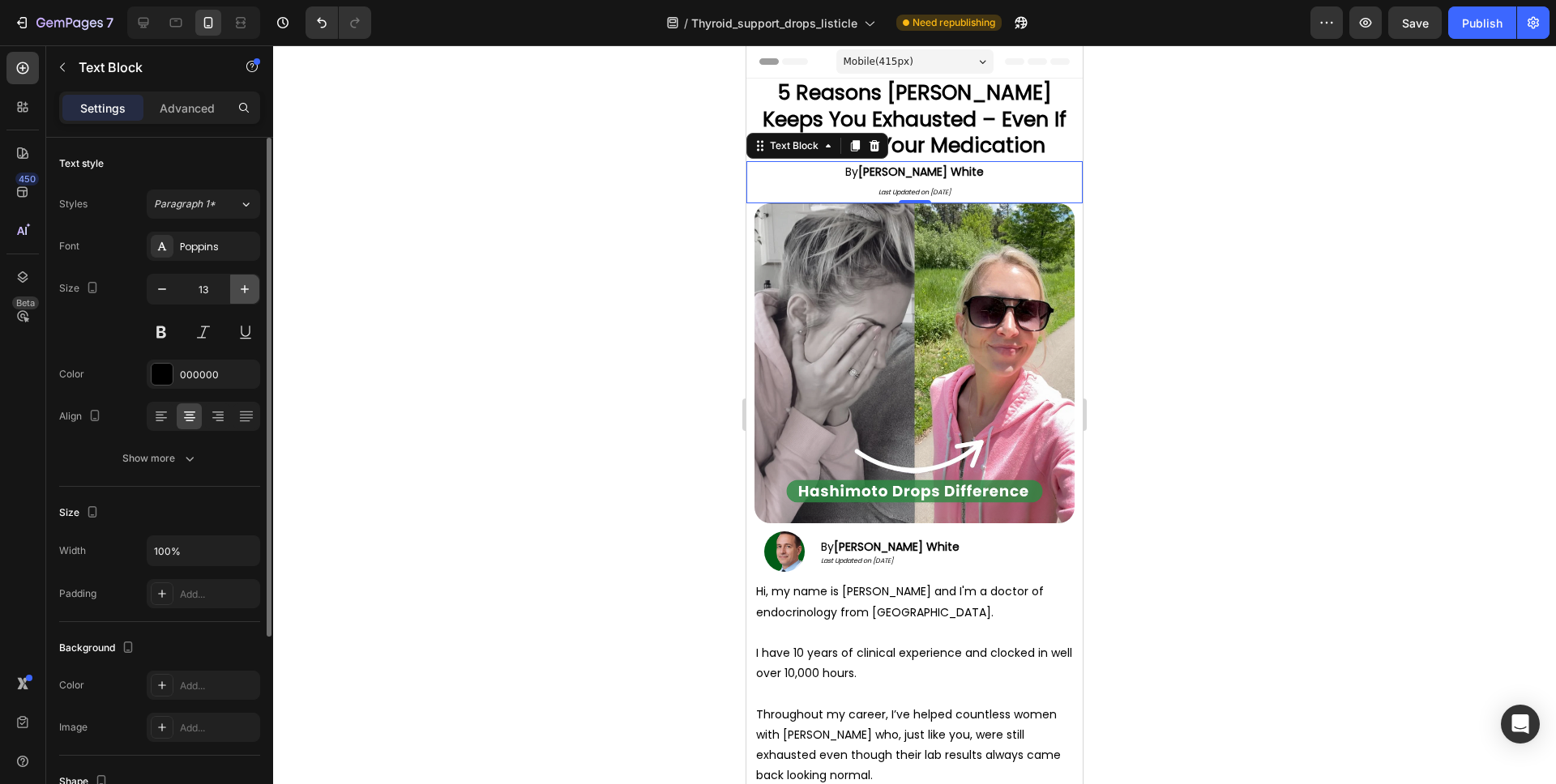
click at [239, 286] on icon "button" at bounding box center [244, 289] width 16 height 16
type input "14"
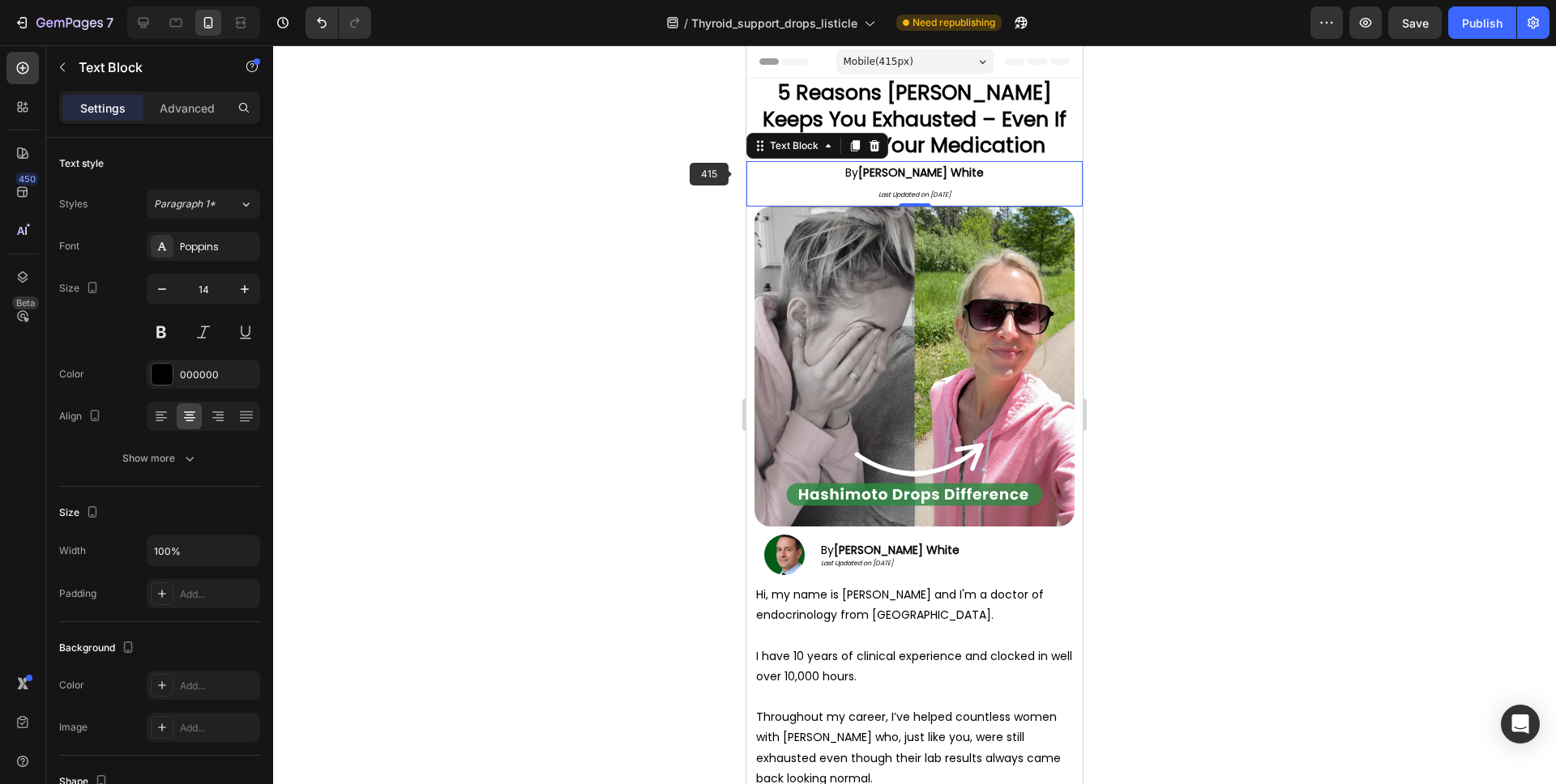
click at [918, 167] on strong "[PERSON_NAME] White" at bounding box center [921, 173] width 125 height 16
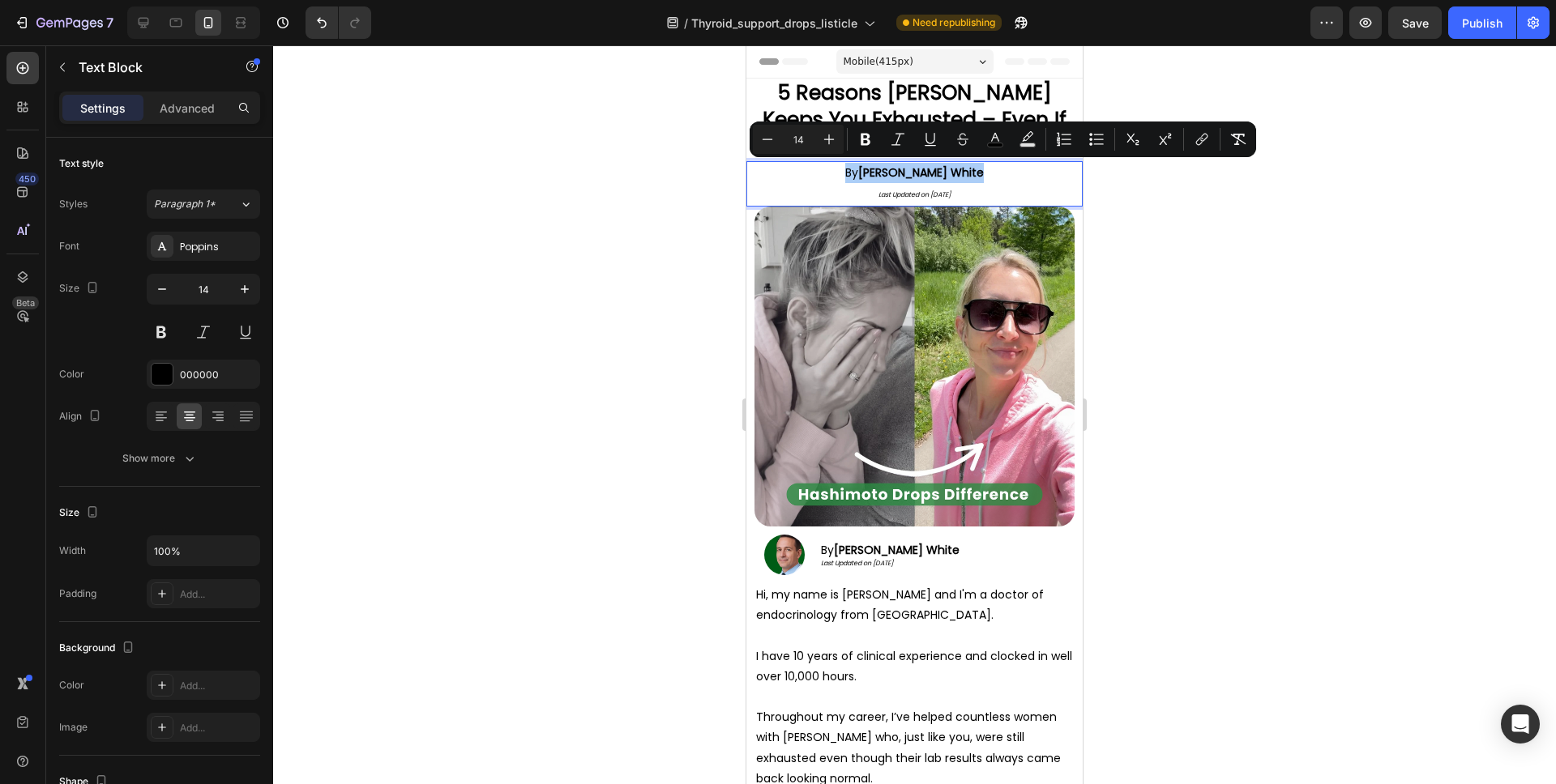
click at [806, 141] on input "14" at bounding box center [799, 140] width 32 height 20
type input "14"
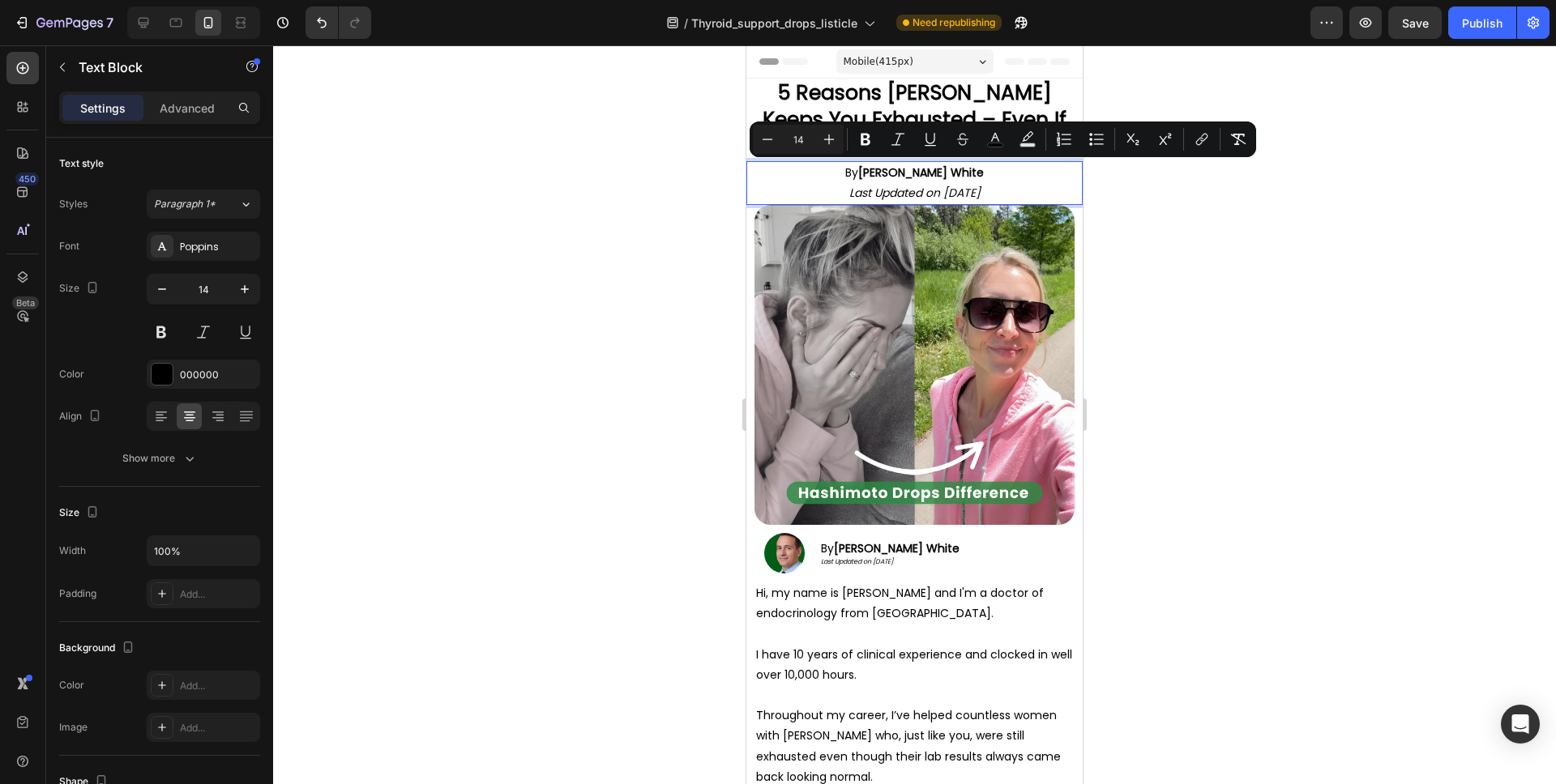
click at [919, 191] on icon "Last Updated on [DATE]" at bounding box center [915, 192] width 132 height 16
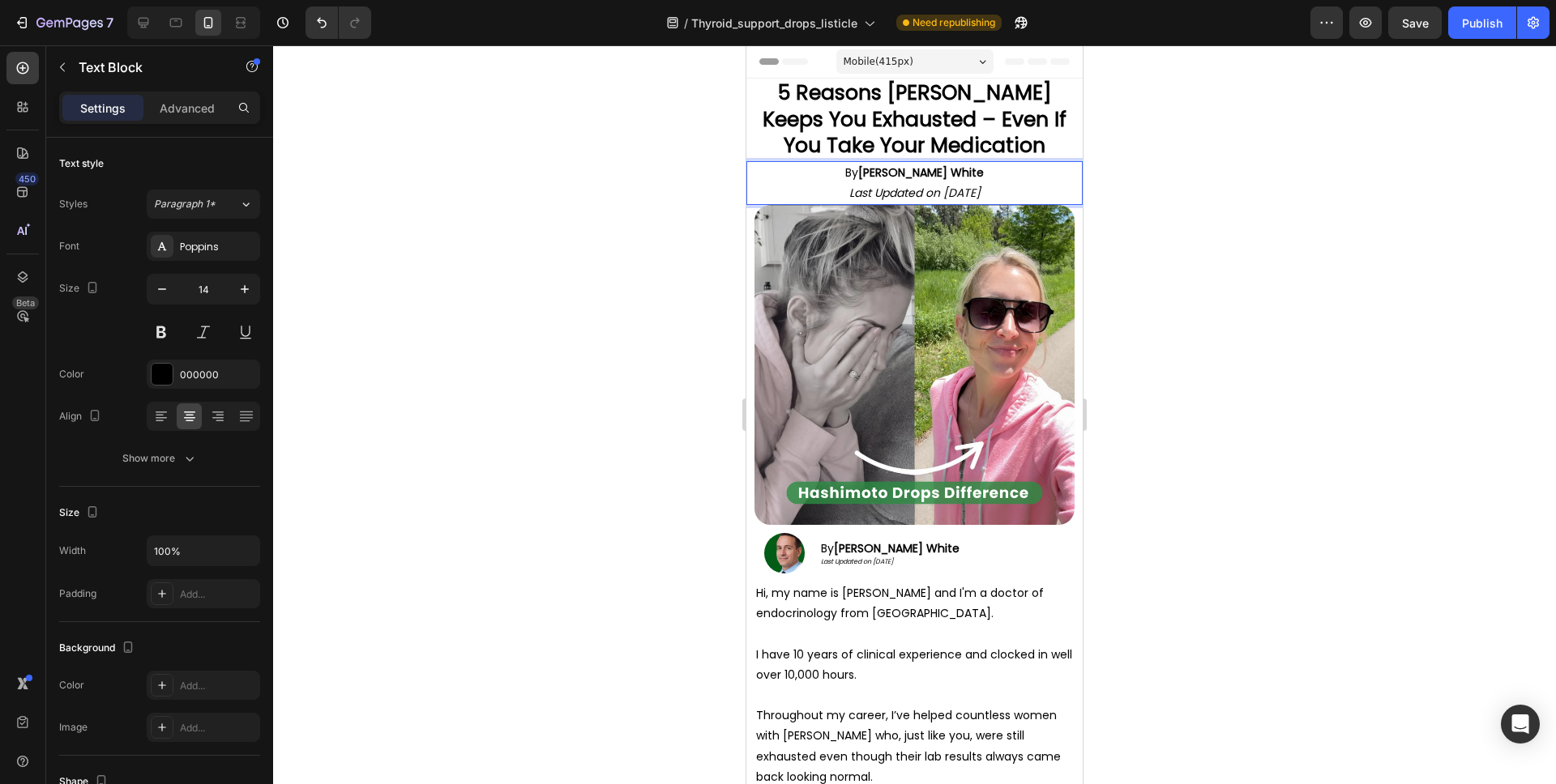
drag, startPoint x: 969, startPoint y: 183, endPoint x: 1000, endPoint y: 184, distance: 31.0
click at [969, 184] on icon "Last Updated on [DATE]" at bounding box center [915, 192] width 132 height 16
drag, startPoint x: 1018, startPoint y: 187, endPoint x: 878, endPoint y: 172, distance: 140.8
click at [877, 172] on div "By Dr. Johnson White Last Updated on September 18, 2025" at bounding box center [915, 183] width 337 height 44
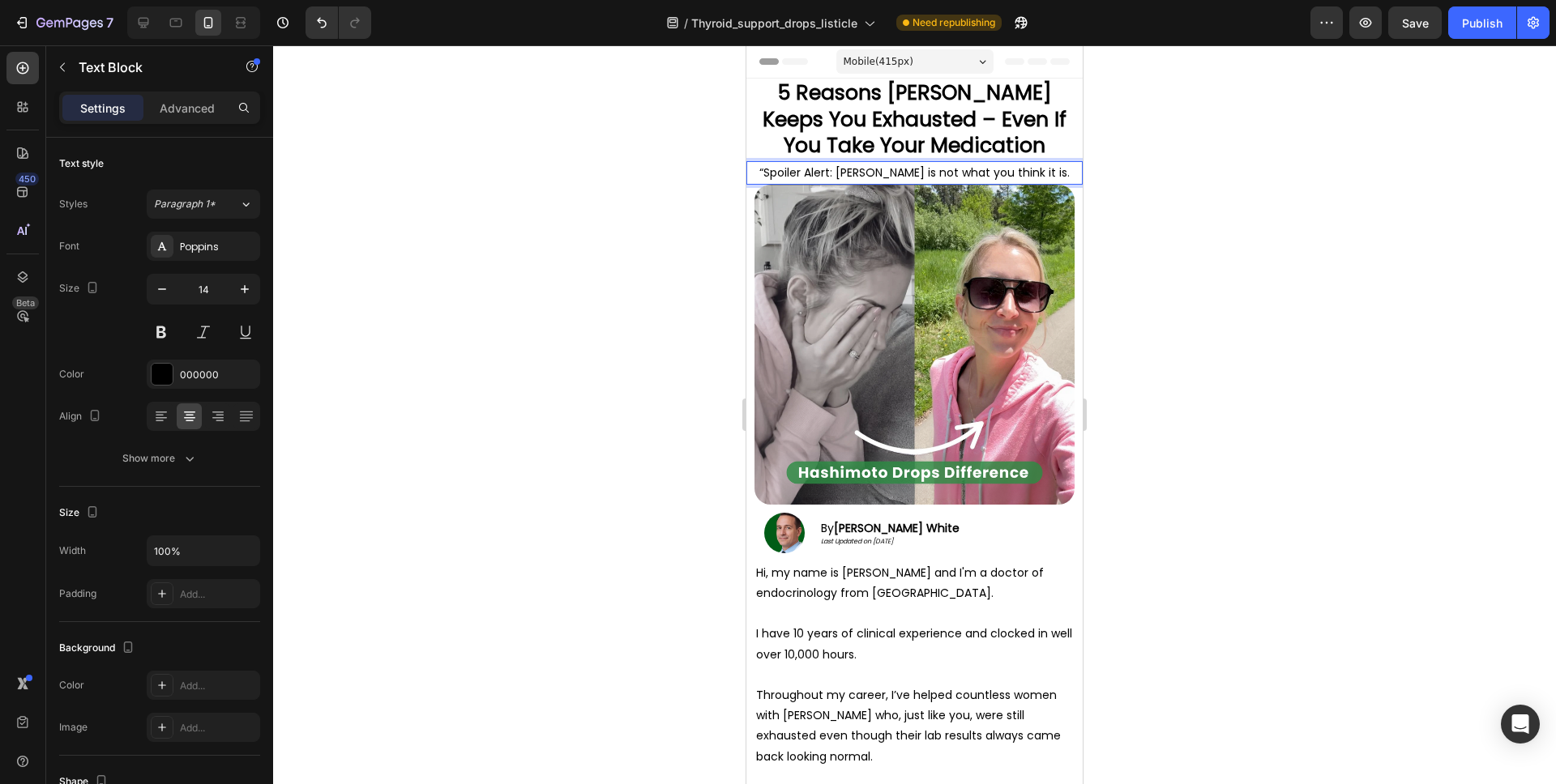
click at [776, 173] on span "“Spoiler Alert: Hashimoto's is not what you think it is." at bounding box center [914, 173] width 311 height 16
drag, startPoint x: 842, startPoint y: 172, endPoint x: 765, endPoint y: 174, distance: 77.0
click at [765, 174] on p "Spoiler Alert: Hashimoto's is not what you think it is." at bounding box center [915, 173] width 333 height 21
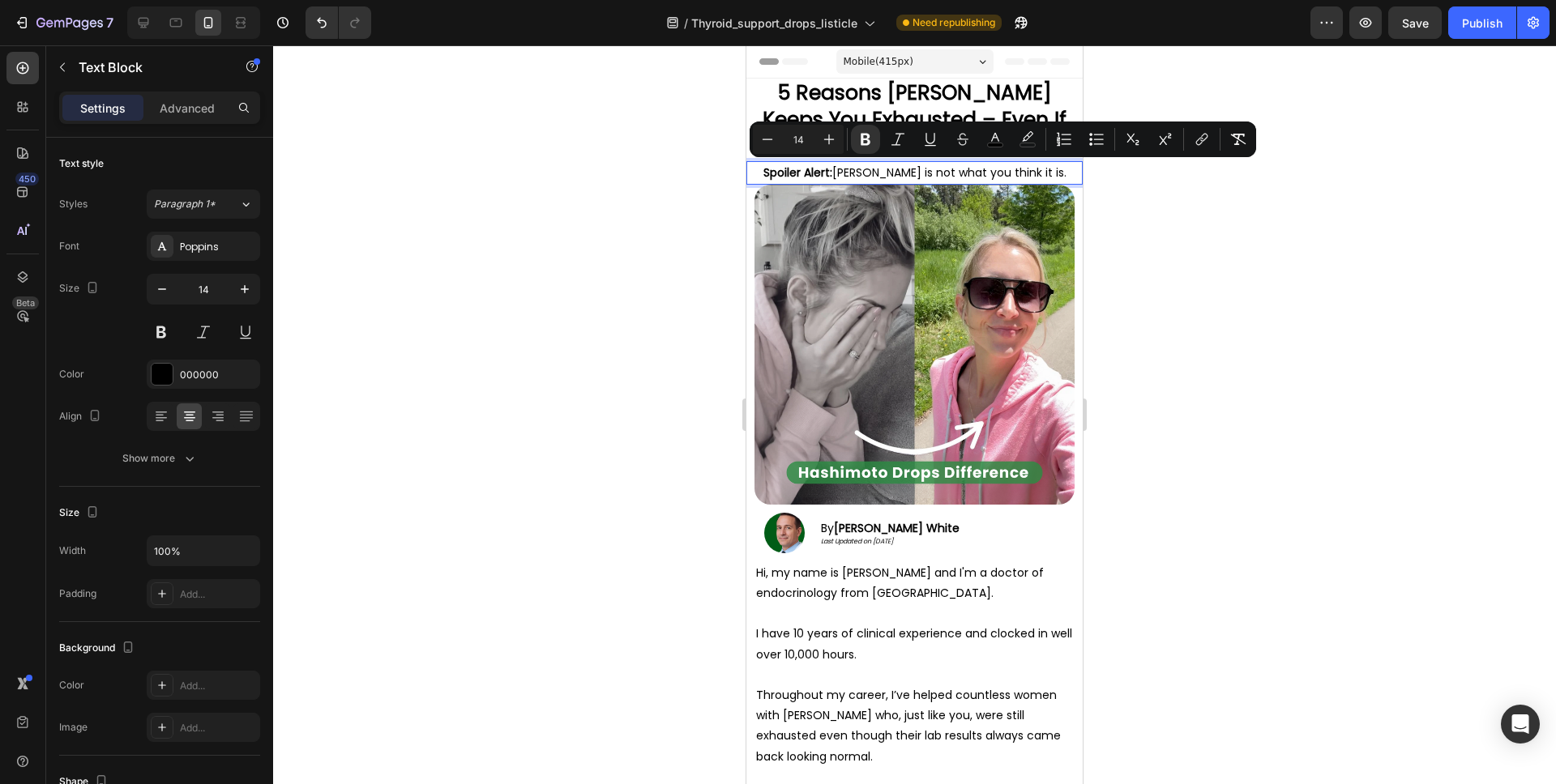
click at [1167, 255] on div at bounding box center [914, 415] width 1283 height 739
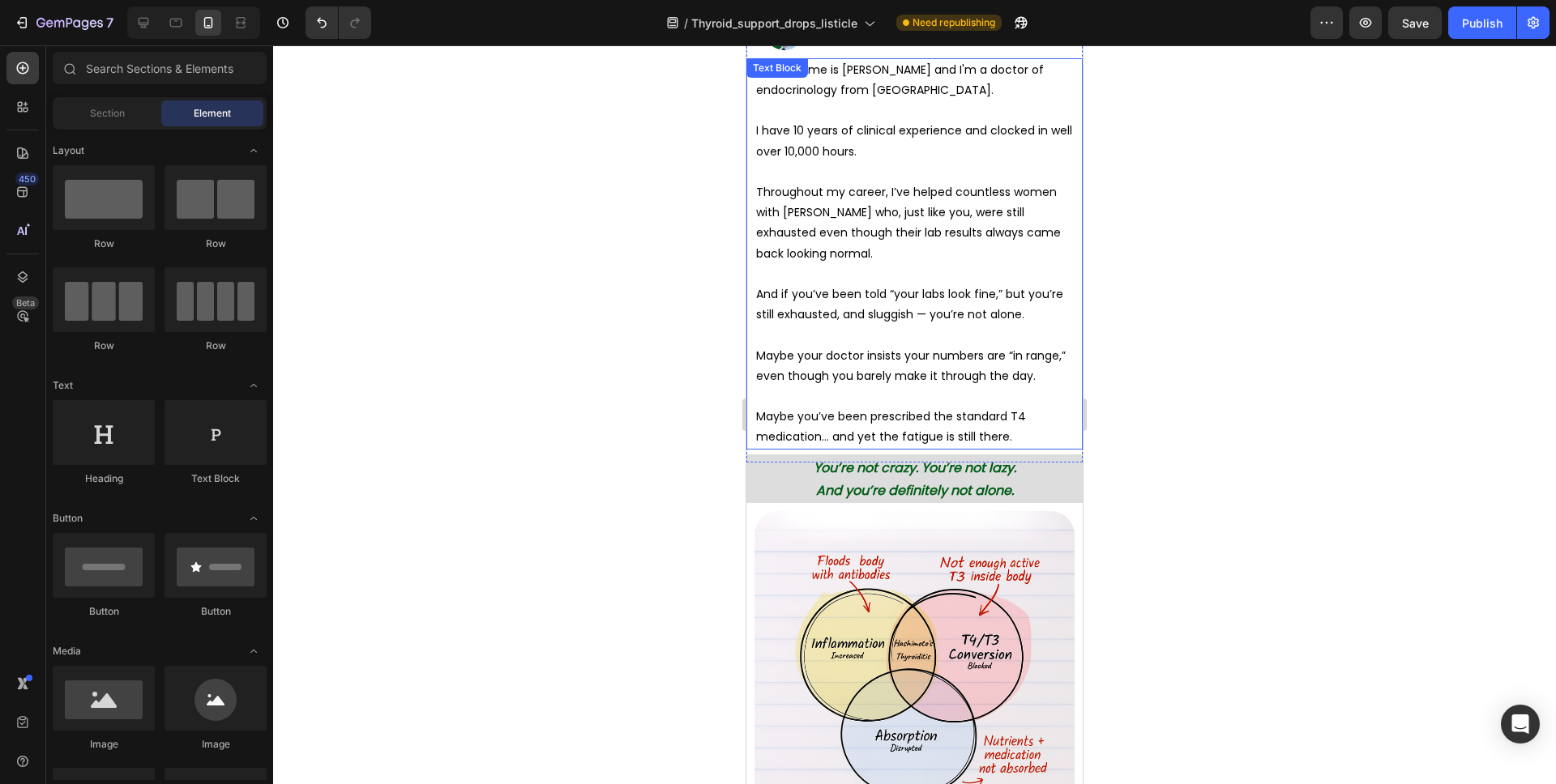
scroll to position [342, 0]
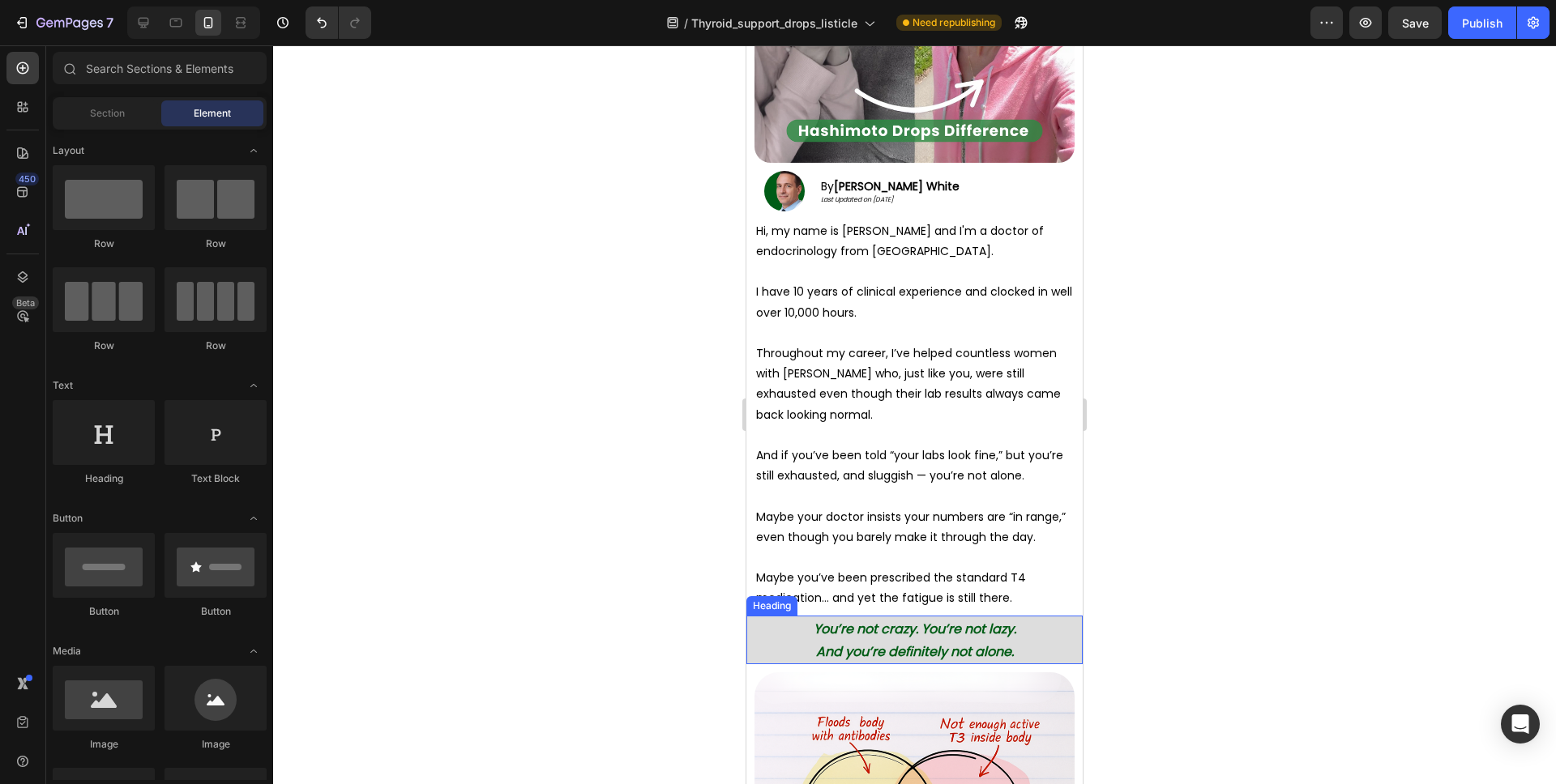
click at [971, 623] on strong "You’re not crazy. You’re not lazy." at bounding box center [915, 629] width 202 height 19
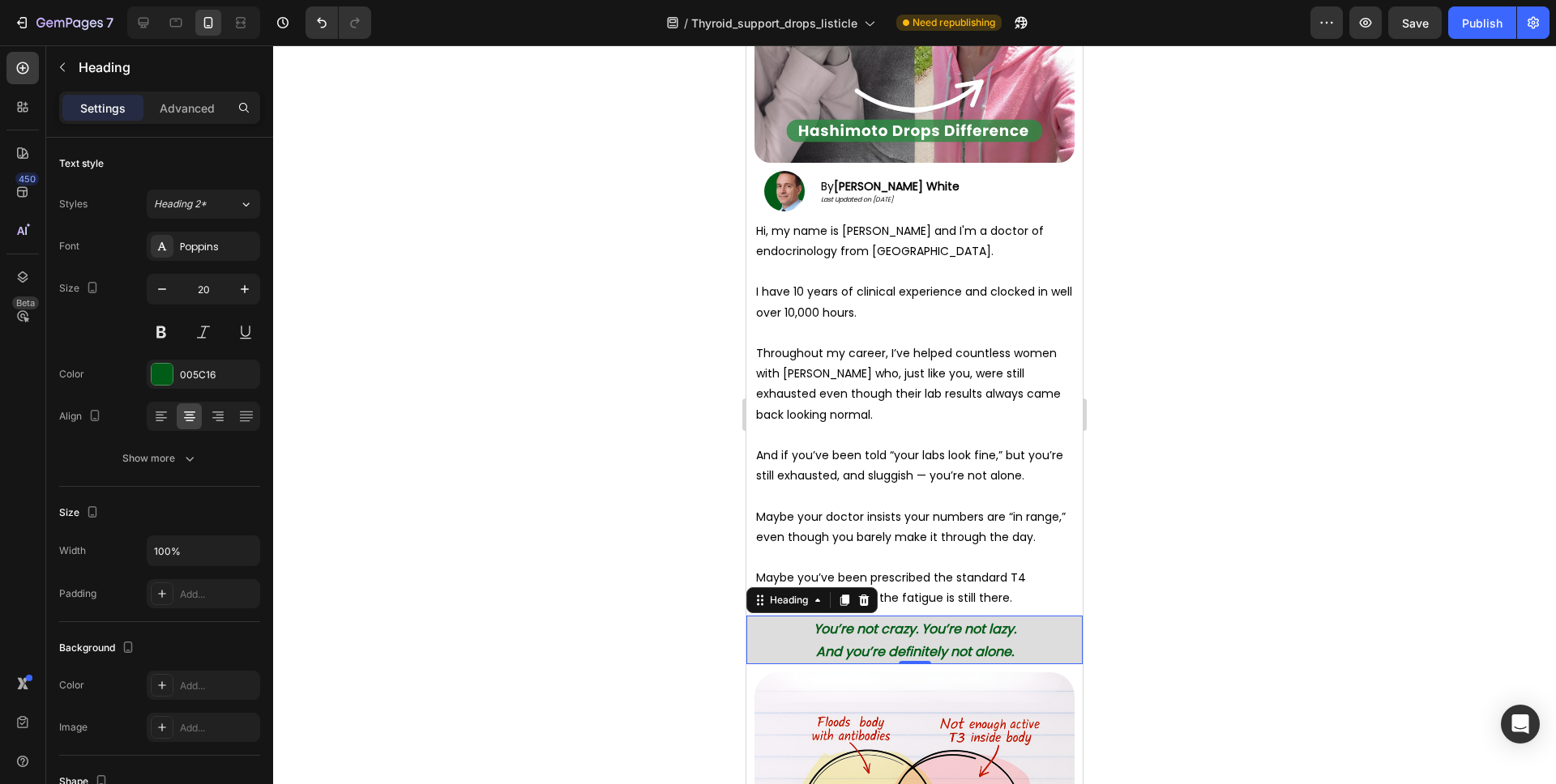
click at [1122, 380] on div at bounding box center [914, 415] width 1283 height 739
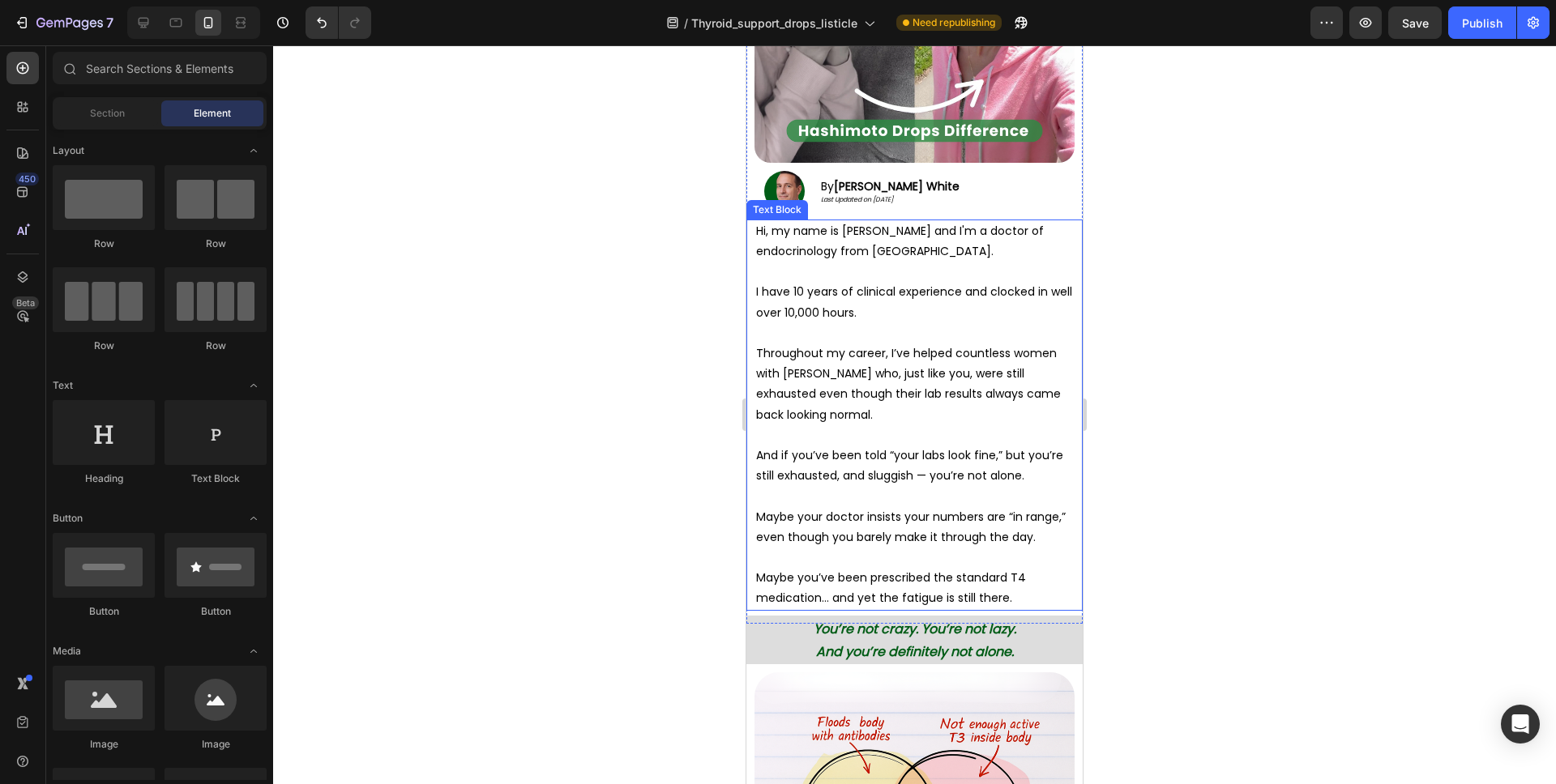
scroll to position [0, 0]
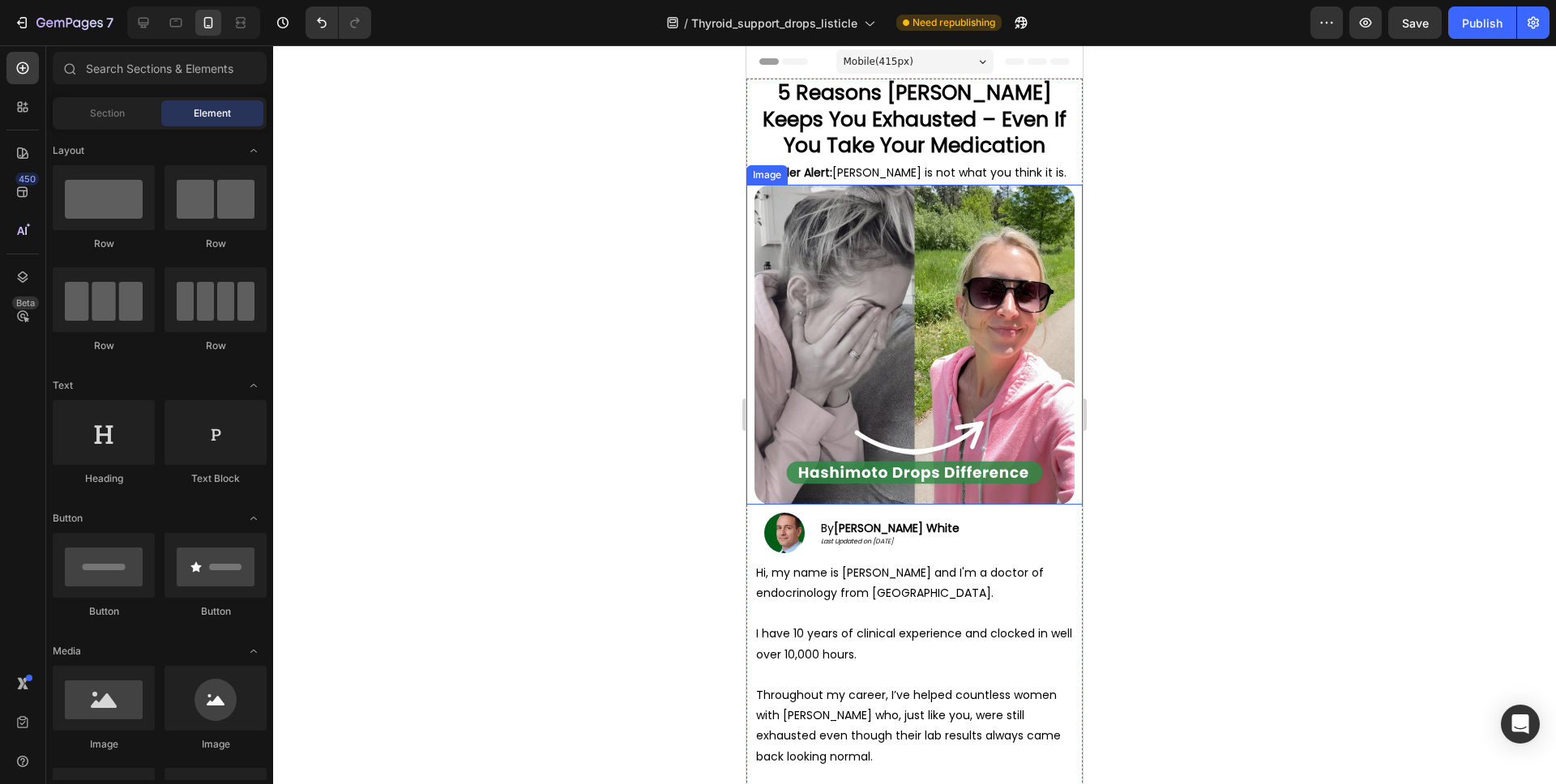
click at [989, 420] on img at bounding box center [915, 345] width 321 height 320
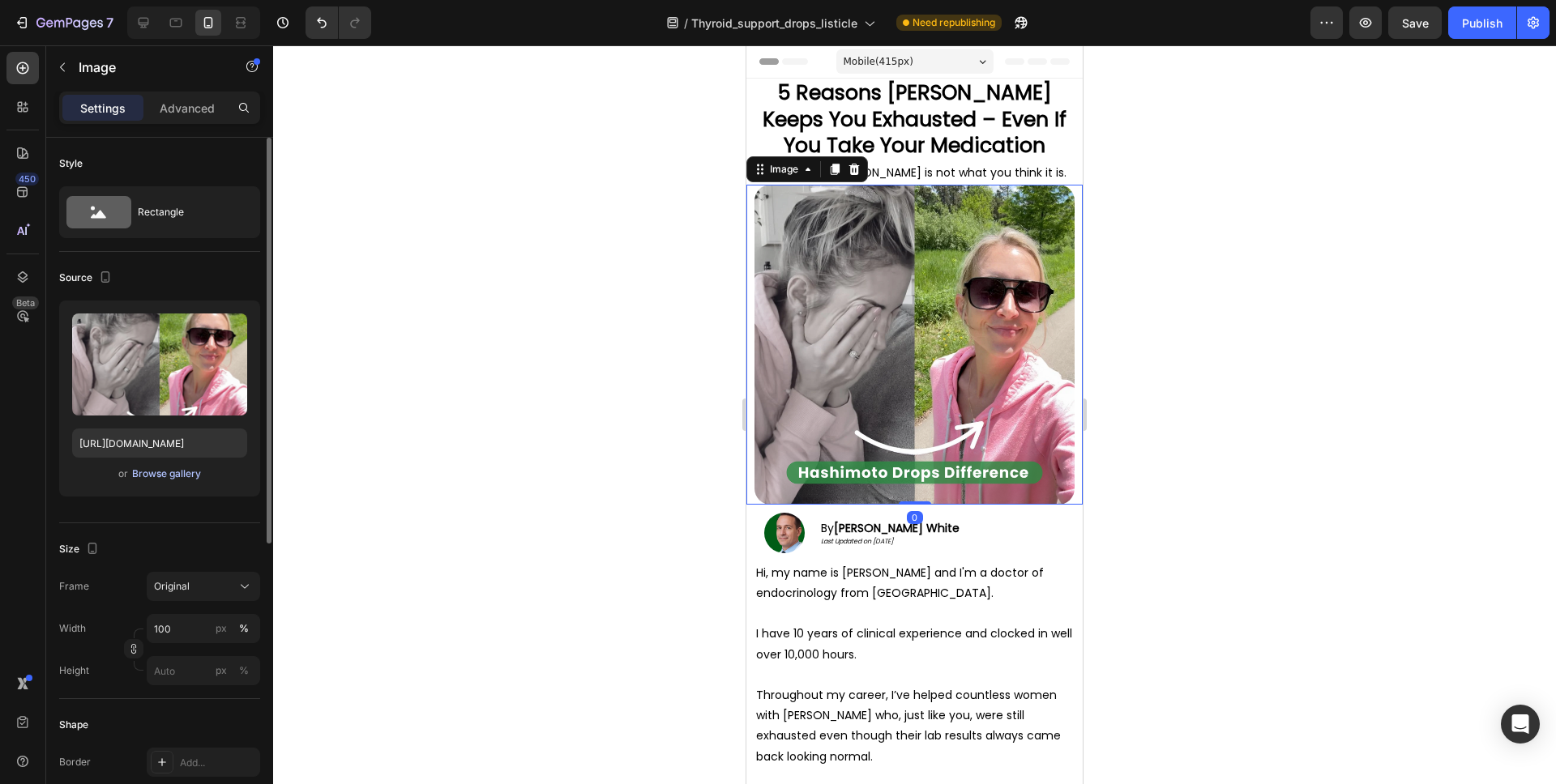
click at [156, 477] on div "Browse gallery" at bounding box center [167, 473] width 69 height 14
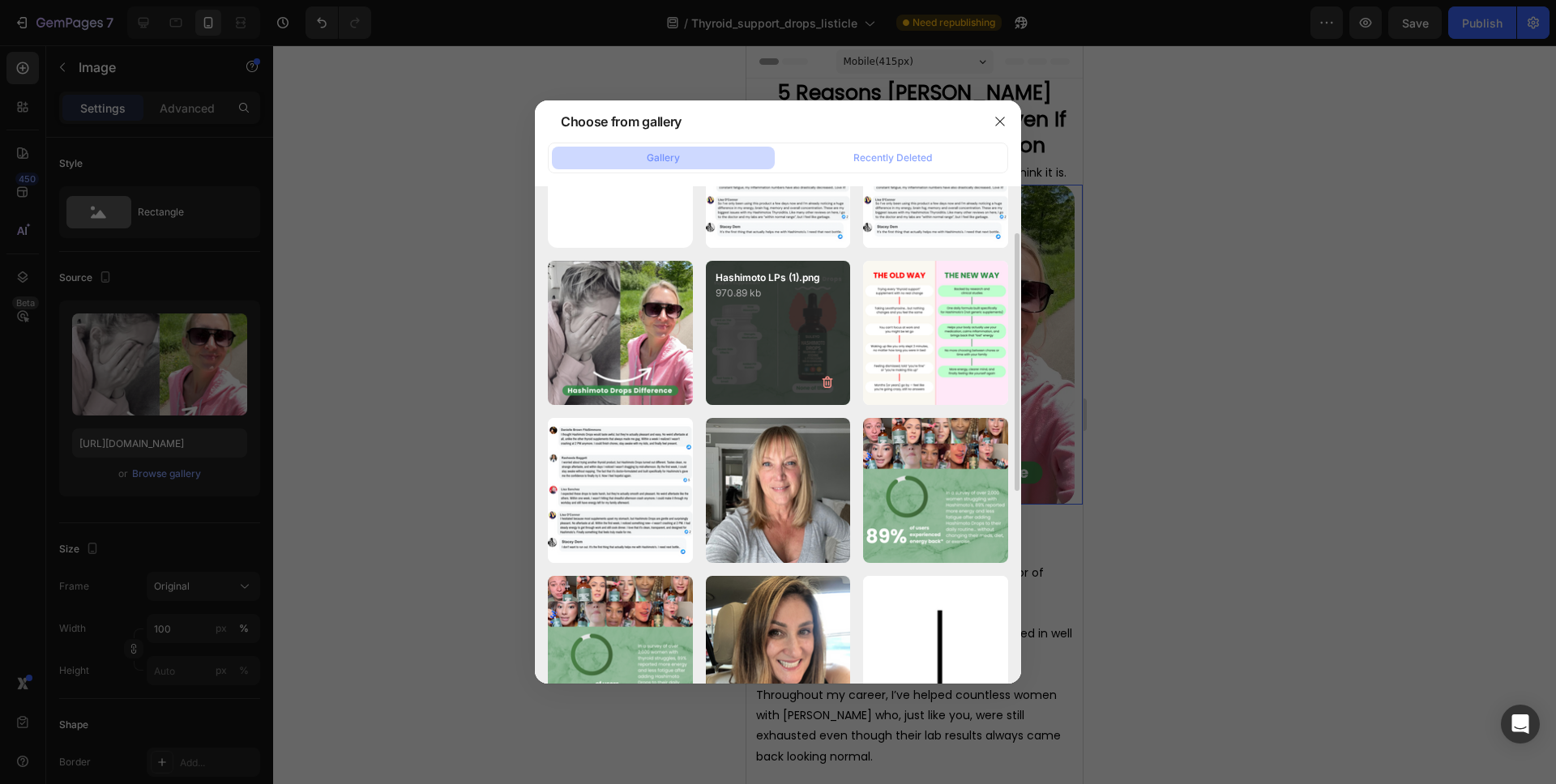
scroll to position [99, 0]
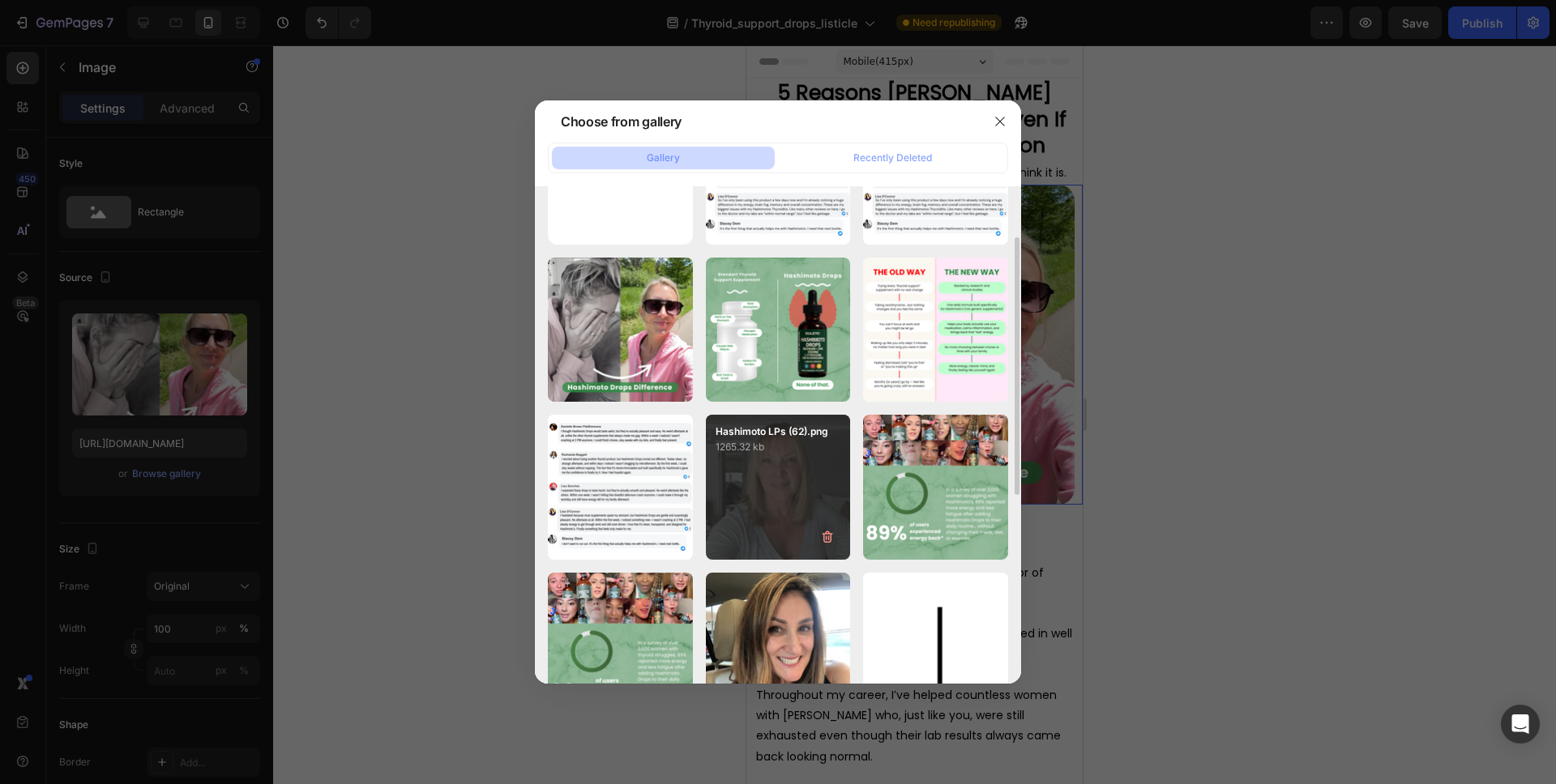
click at [774, 470] on div "Hashimoto LPs (62).png 1265.32 kb" at bounding box center [778, 487] width 145 height 145
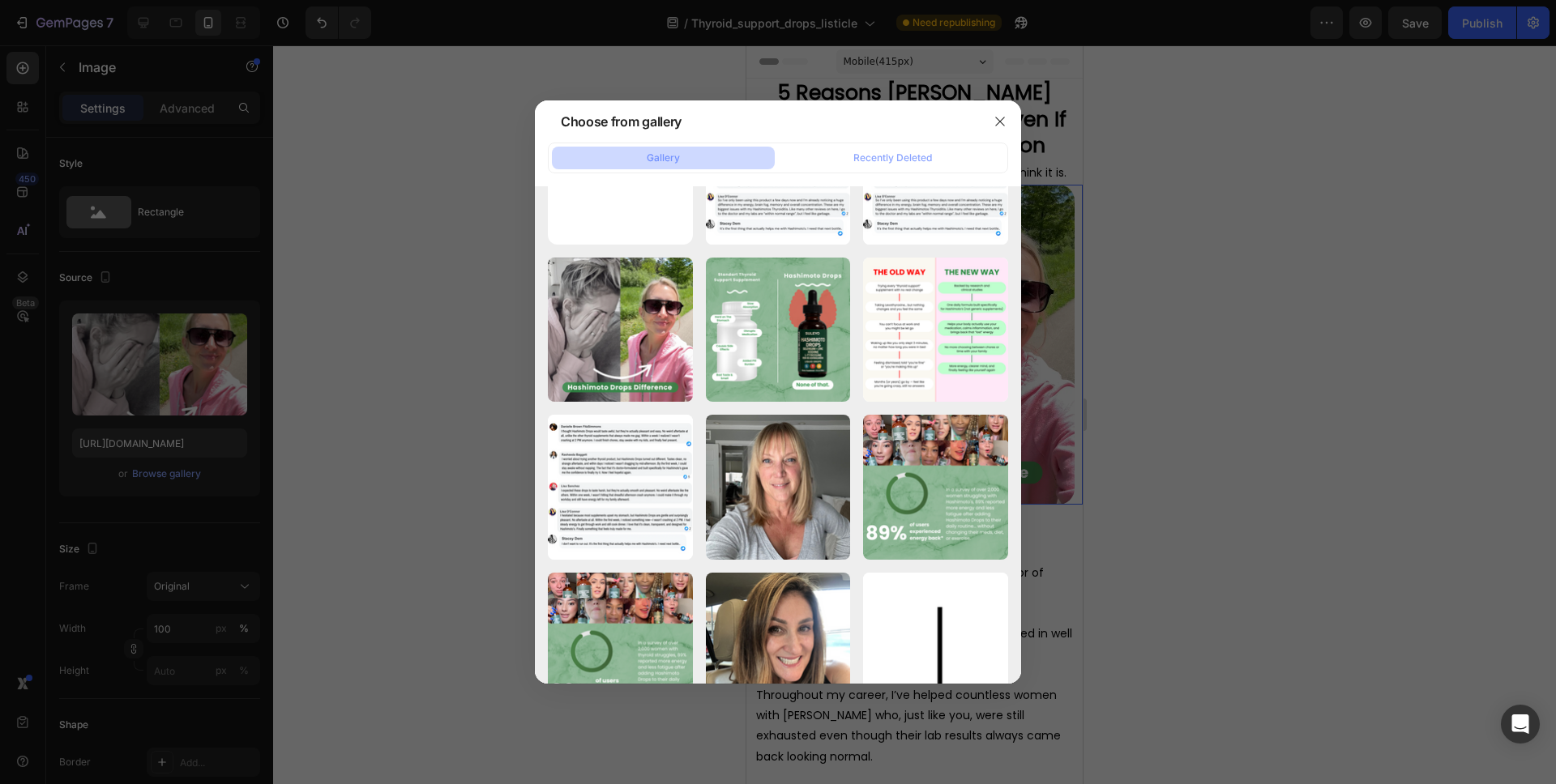
type input "https://cdn.shopify.com/s/files/1/0829/1844/1306/files/gempages_562269899993384…"
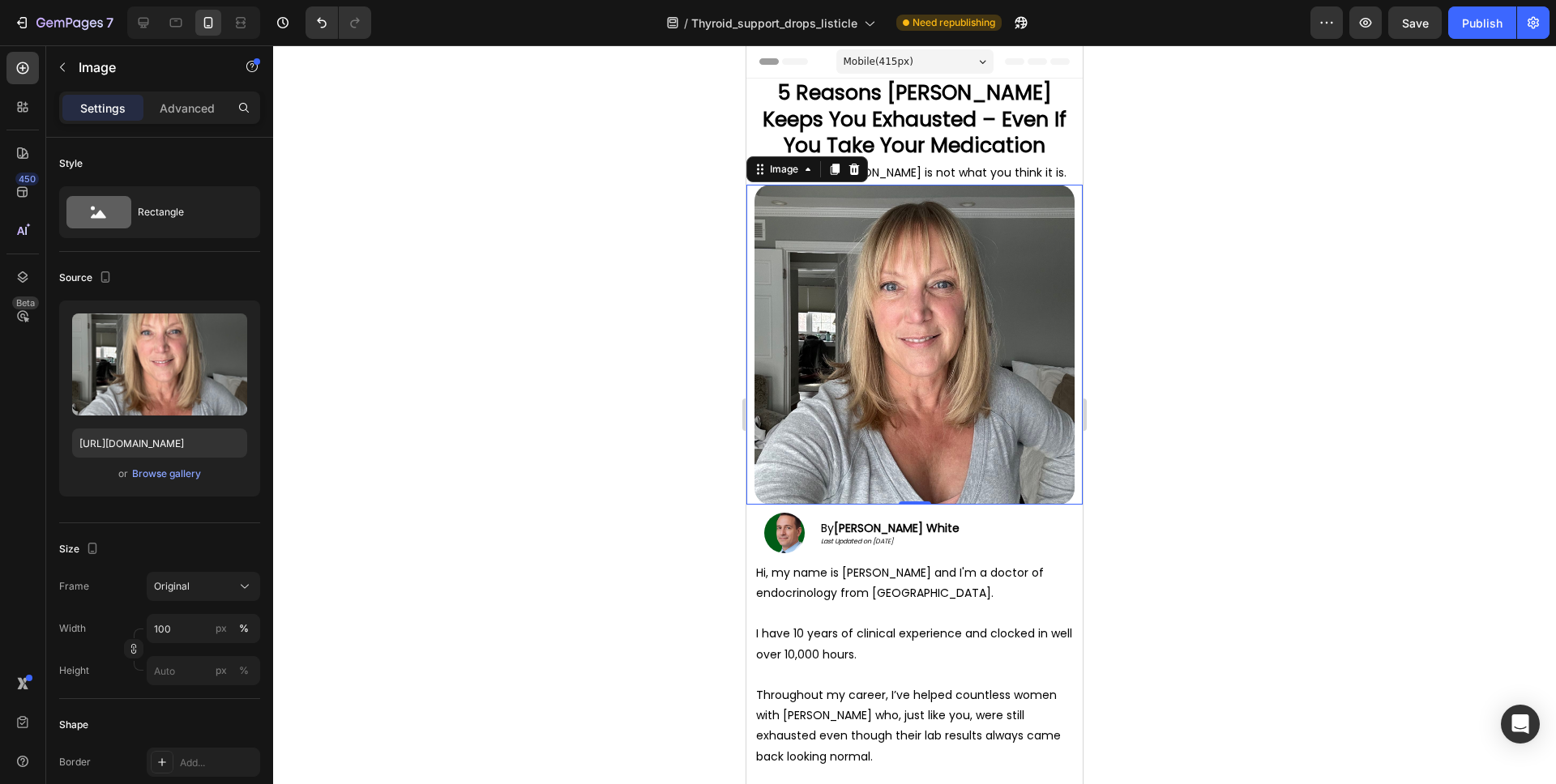
click at [1220, 326] on div at bounding box center [914, 415] width 1283 height 739
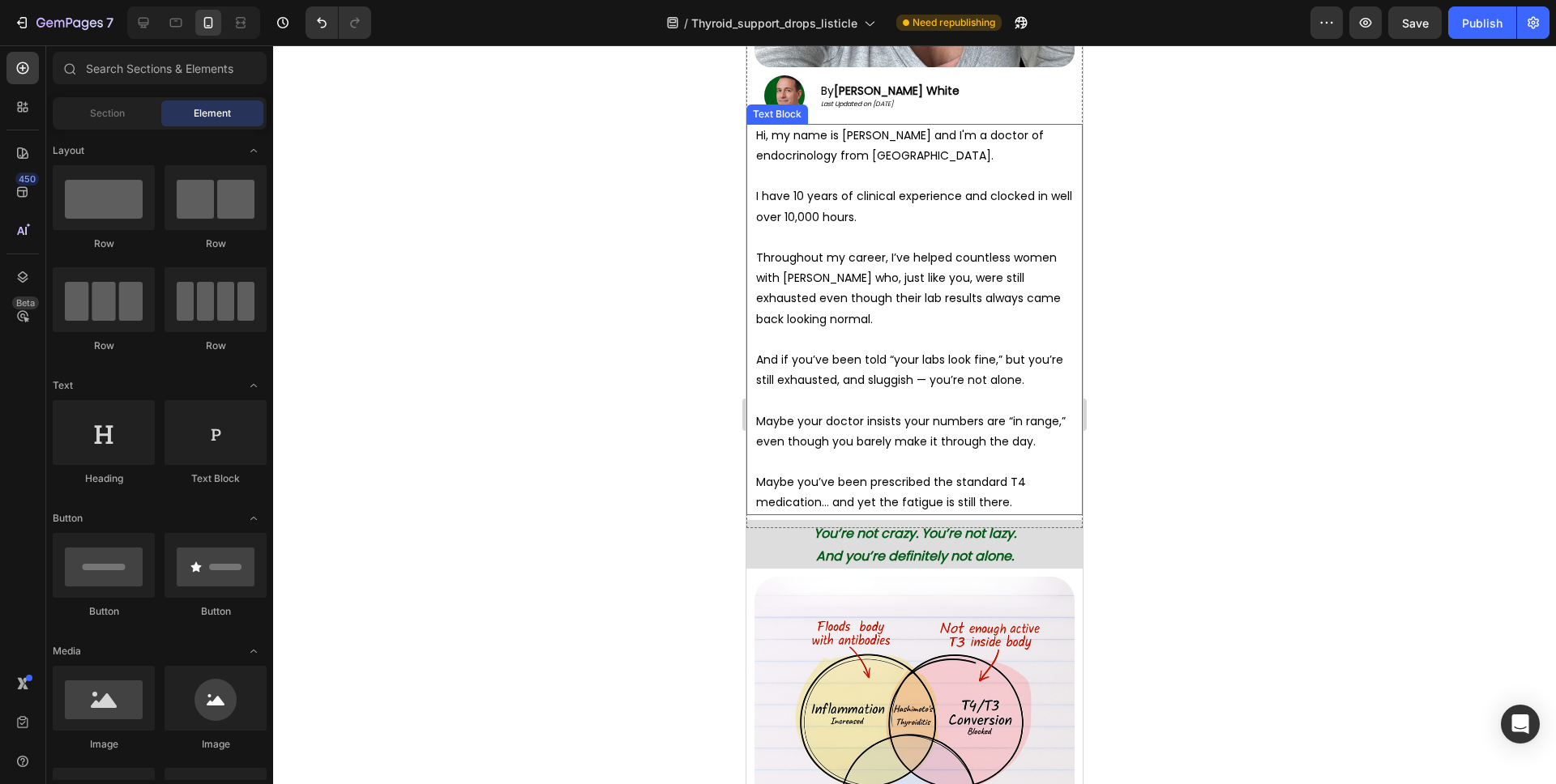
scroll to position [439, 0]
click at [993, 541] on strong "You’re not crazy. You’re not lazy." at bounding box center [915, 533] width 202 height 19
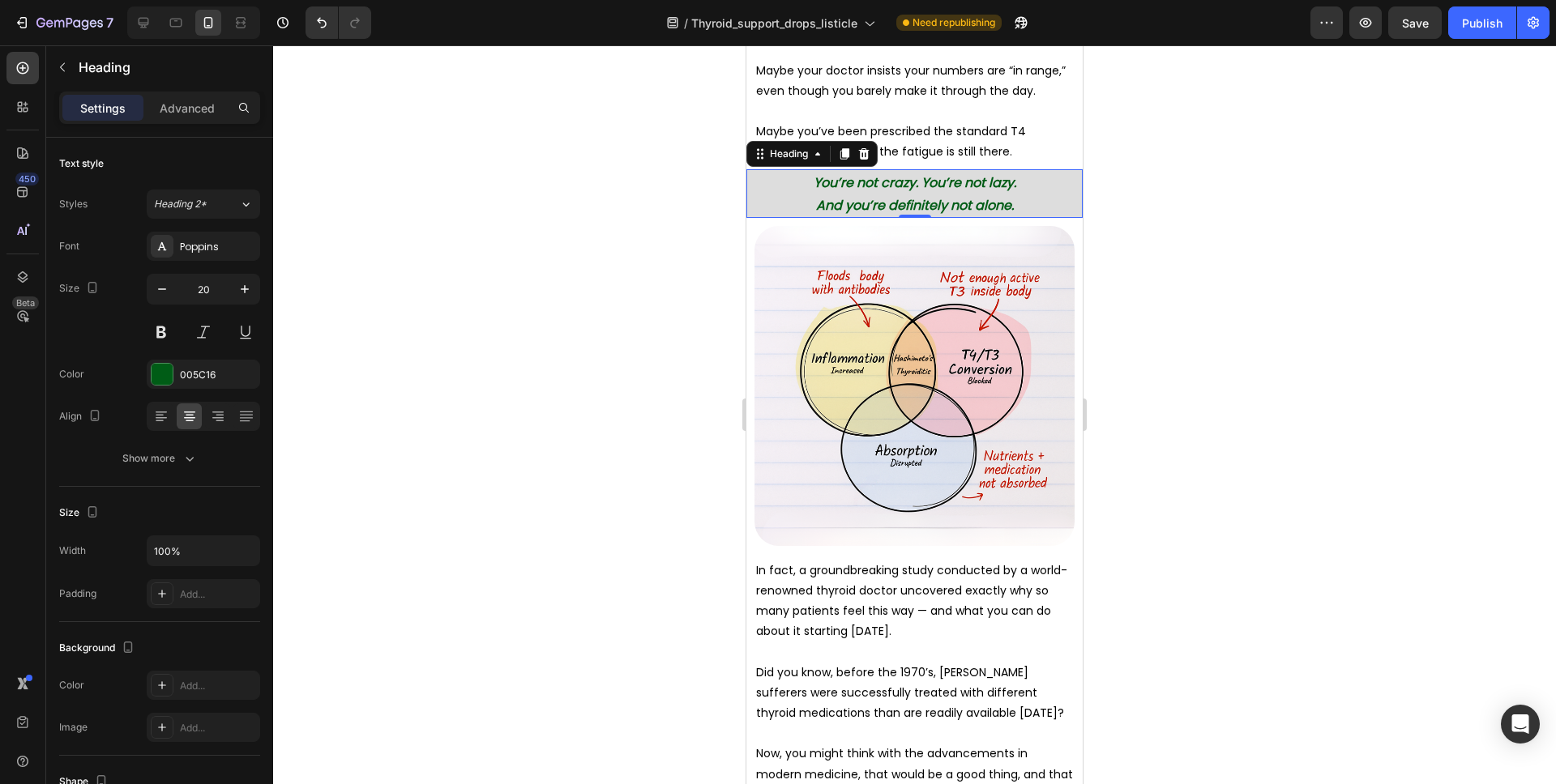
click at [1215, 387] on div at bounding box center [914, 415] width 1283 height 739
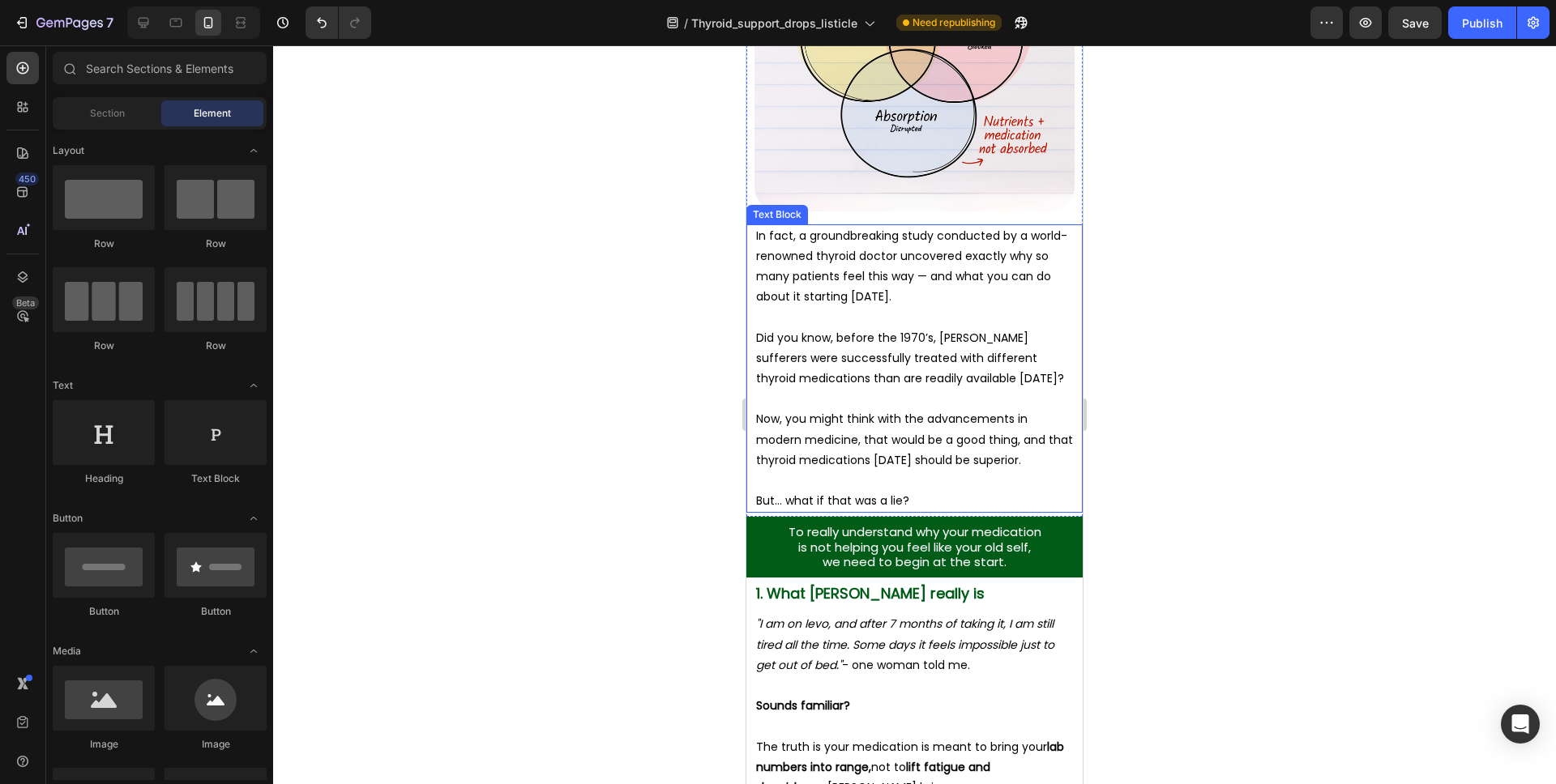
scroll to position [1130, 0]
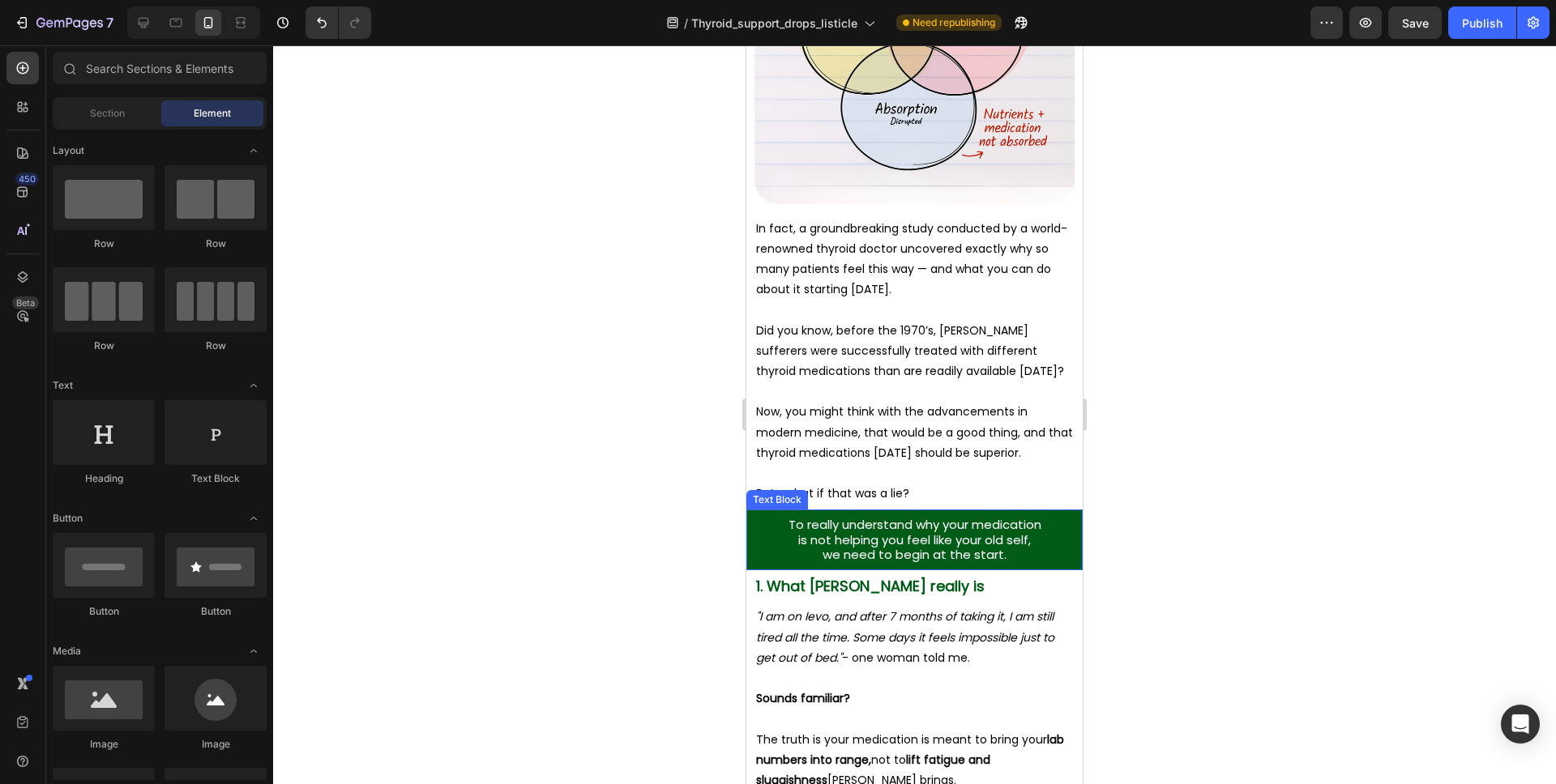
click at [969, 539] on span "is not helping you feel like your old self," at bounding box center [915, 540] width 233 height 17
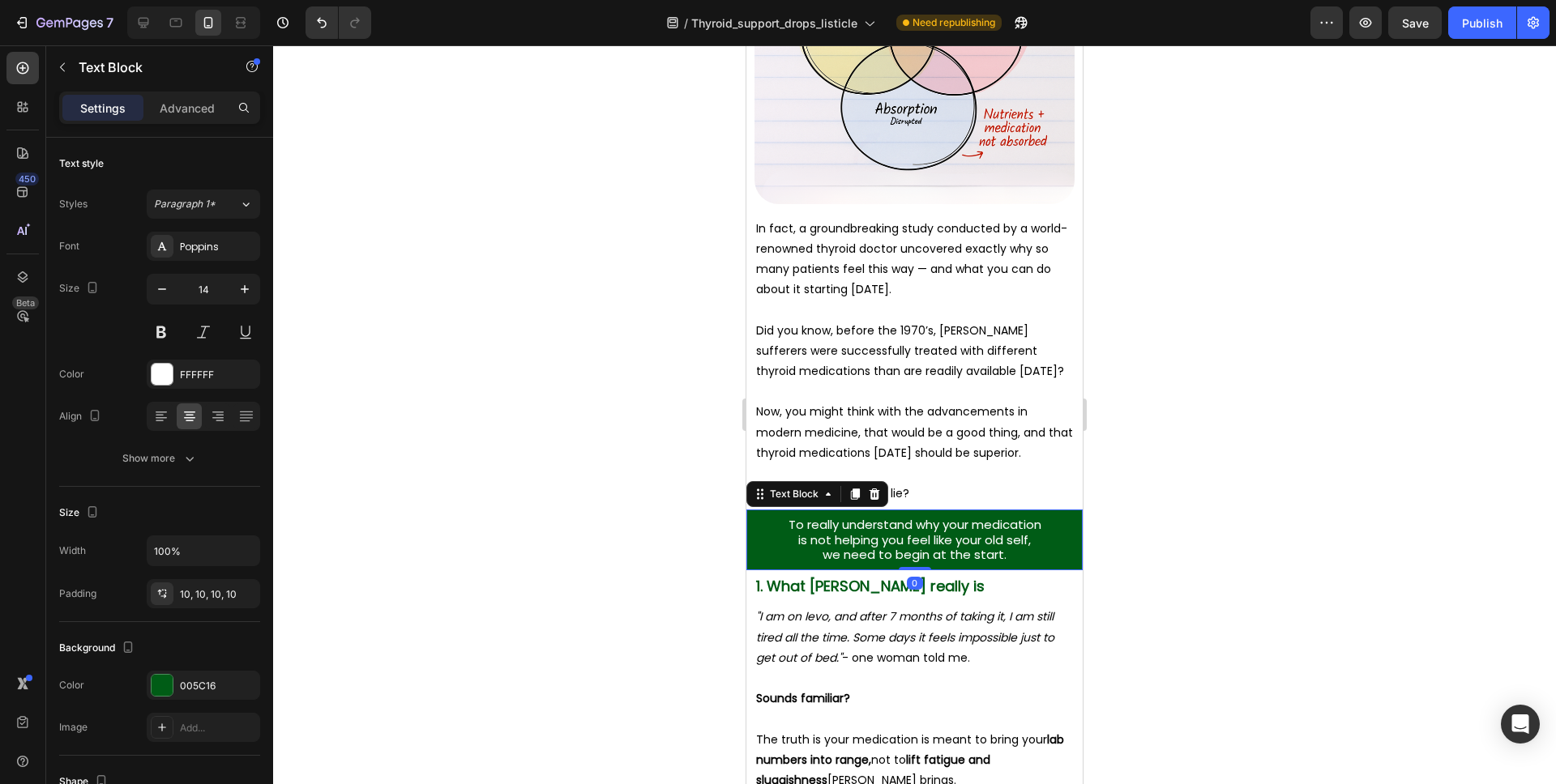
click at [936, 540] on span "is not helping you feel like your old self," at bounding box center [915, 540] width 233 height 17
click at [970, 529] on span "To really understand why your medication" at bounding box center [915, 524] width 252 height 17
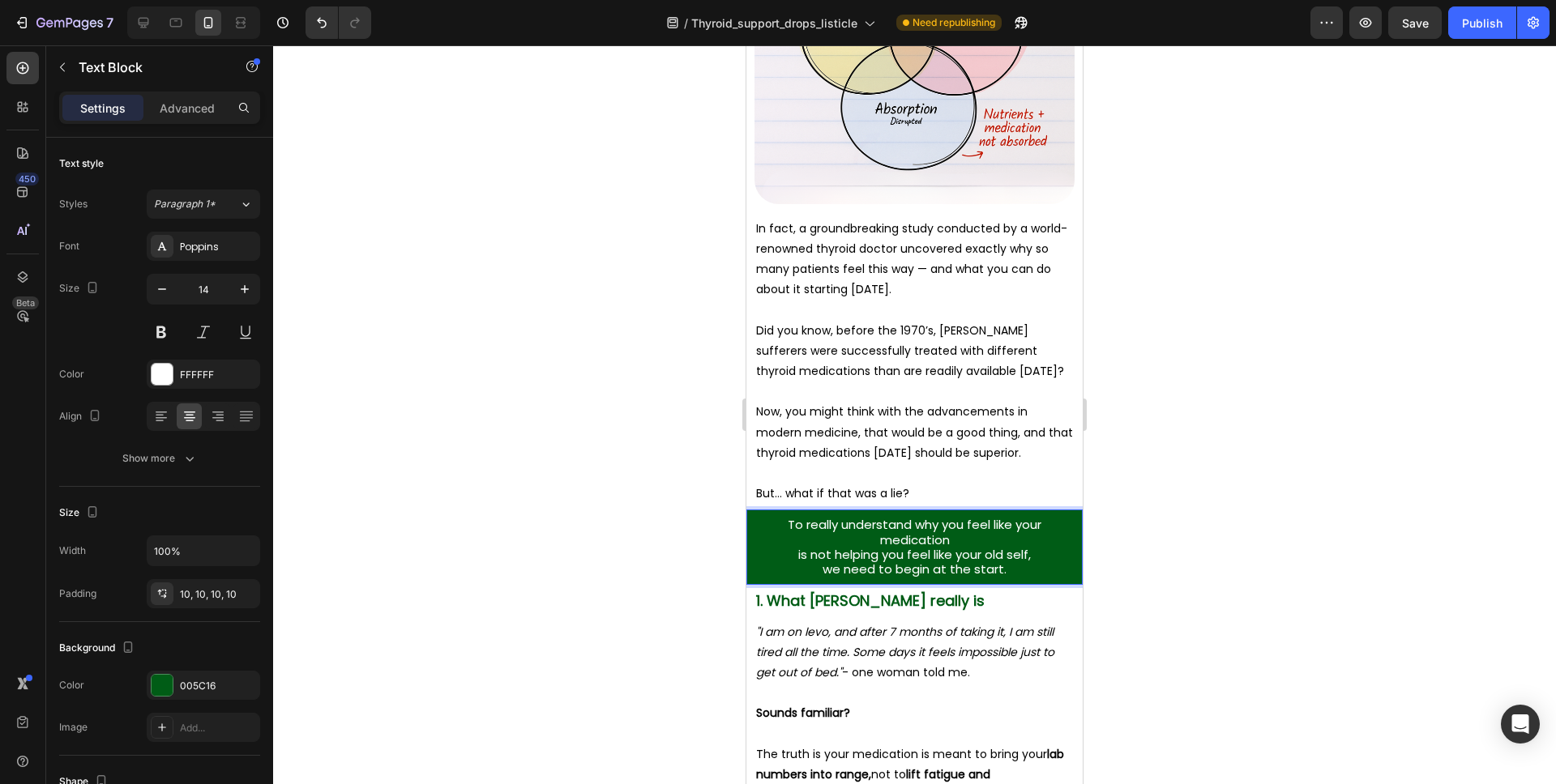
click at [793, 554] on p "is not helping you feel like your old self," at bounding box center [915, 555] width 321 height 14
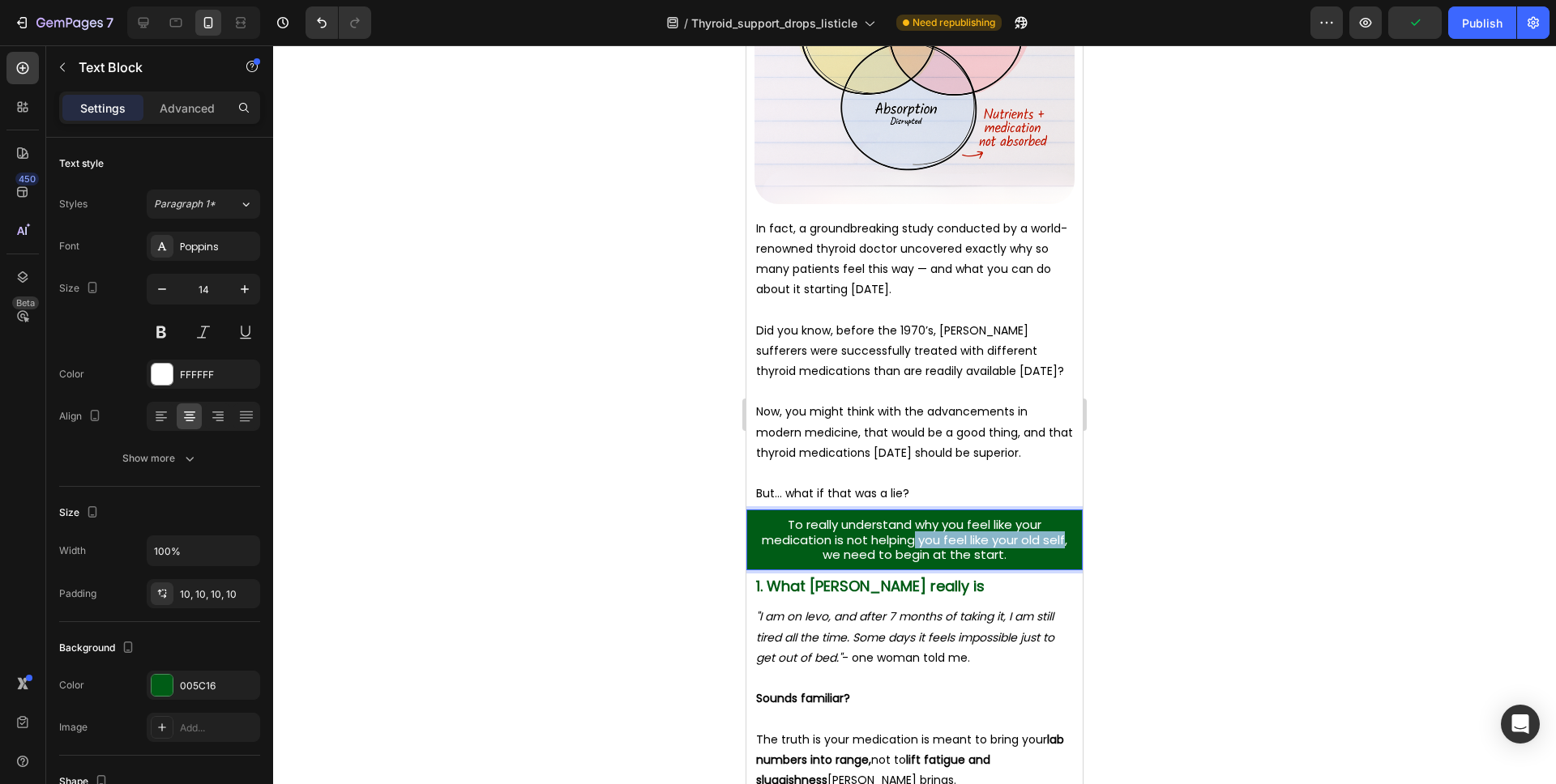
drag, startPoint x: 917, startPoint y: 541, endPoint x: 1065, endPoint y: 541, distance: 148.0
click at [1065, 541] on span "To really understand why you feel like your medication is not helping you feel …" at bounding box center [914, 532] width 305 height 31
click at [822, 551] on p "we need to begin at the start." at bounding box center [915, 555] width 321 height 14
click at [1015, 525] on span "To really understand why you feel like your medication is not helping," at bounding box center [914, 532] width 253 height 31
click at [1132, 531] on div at bounding box center [914, 415] width 1283 height 739
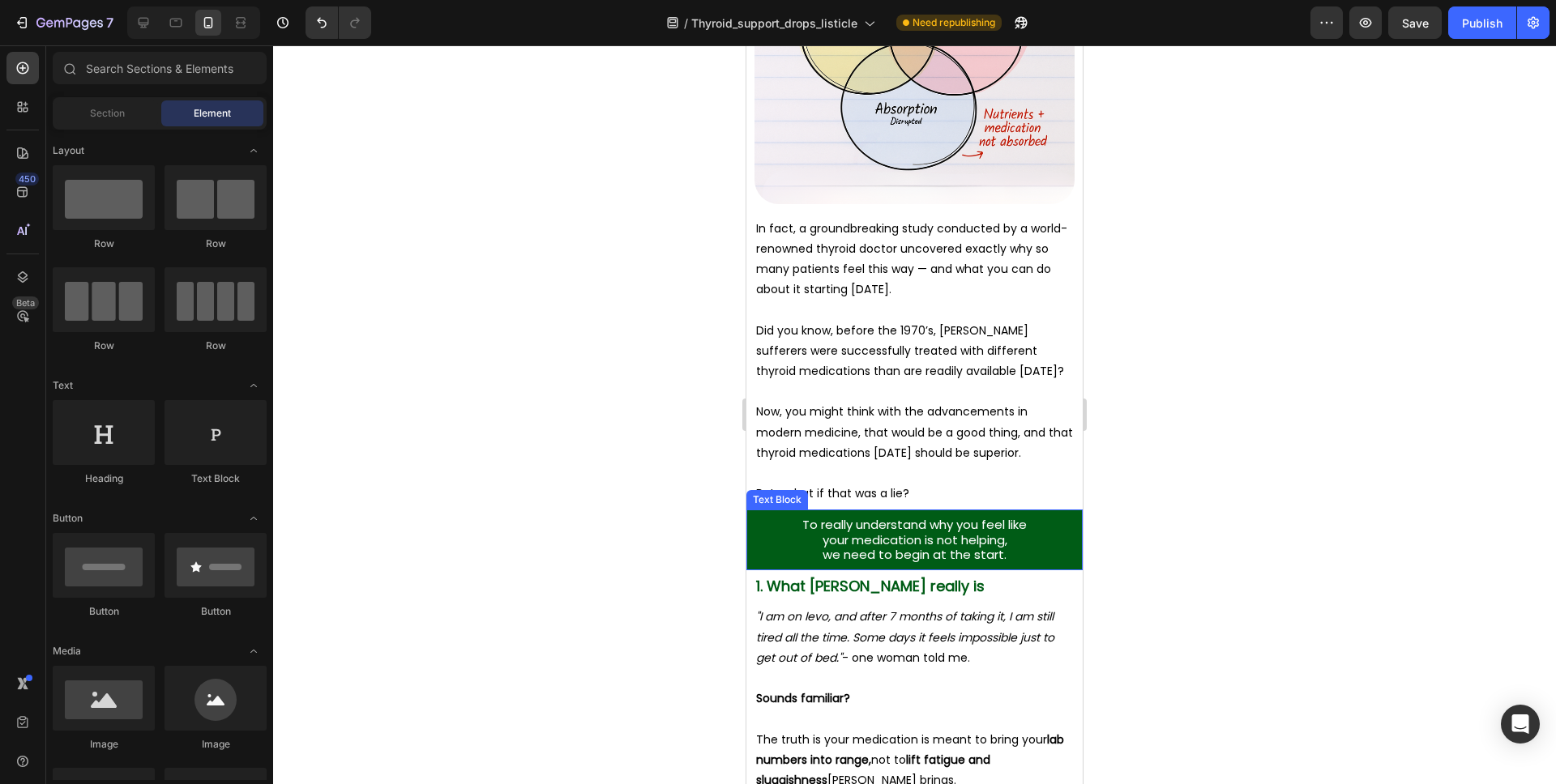
click at [966, 535] on span "your medication is not helping," at bounding box center [915, 540] width 184 height 17
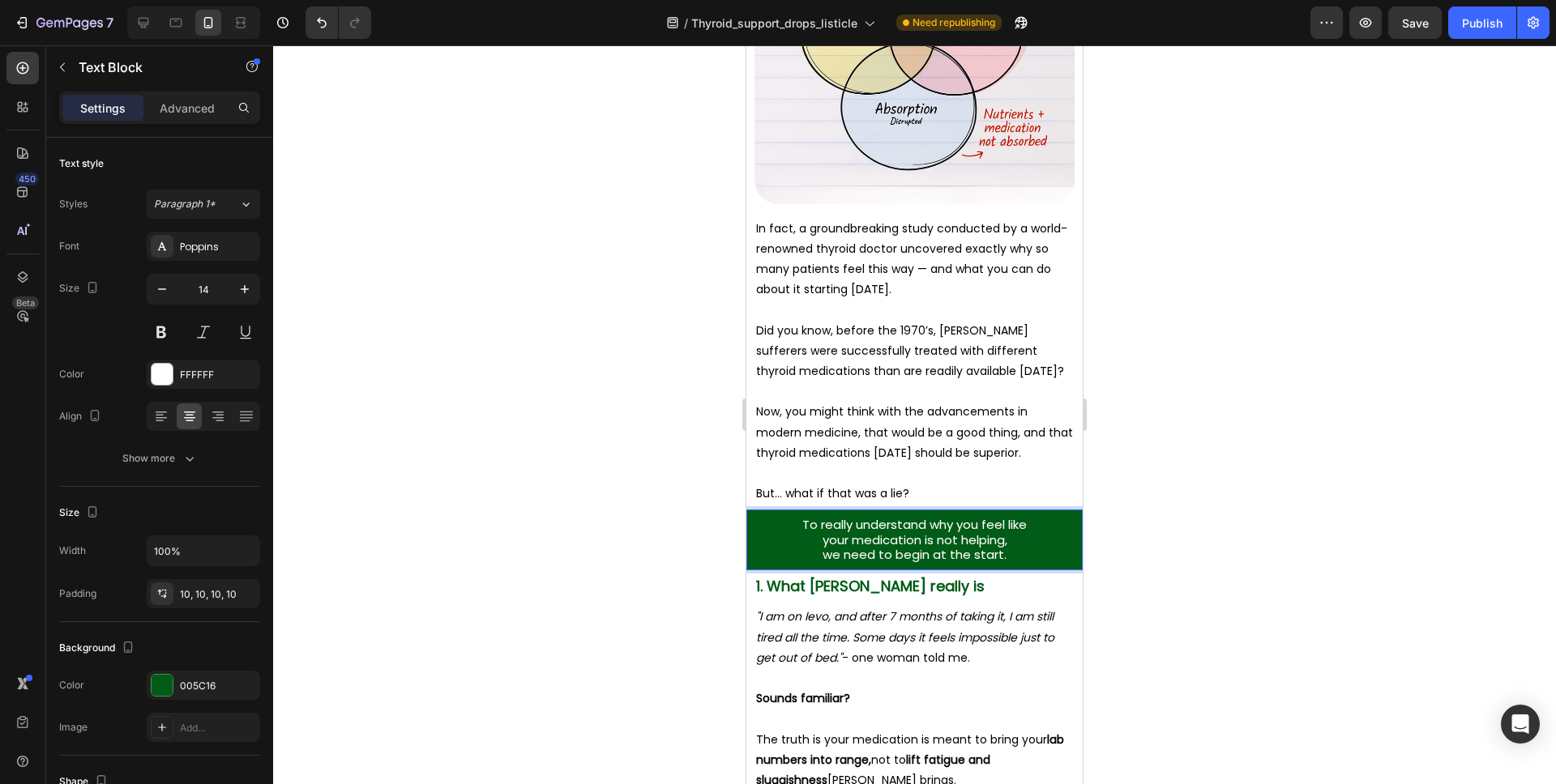
drag, startPoint x: 1013, startPoint y: 540, endPoint x: 1003, endPoint y: 541, distance: 10.0
click at [1013, 540] on p "your medication is not helping," at bounding box center [915, 541] width 321 height 14
click at [1000, 542] on span "your medication is not helping," at bounding box center [915, 540] width 184 height 17
click at [1192, 543] on div at bounding box center [914, 415] width 1283 height 739
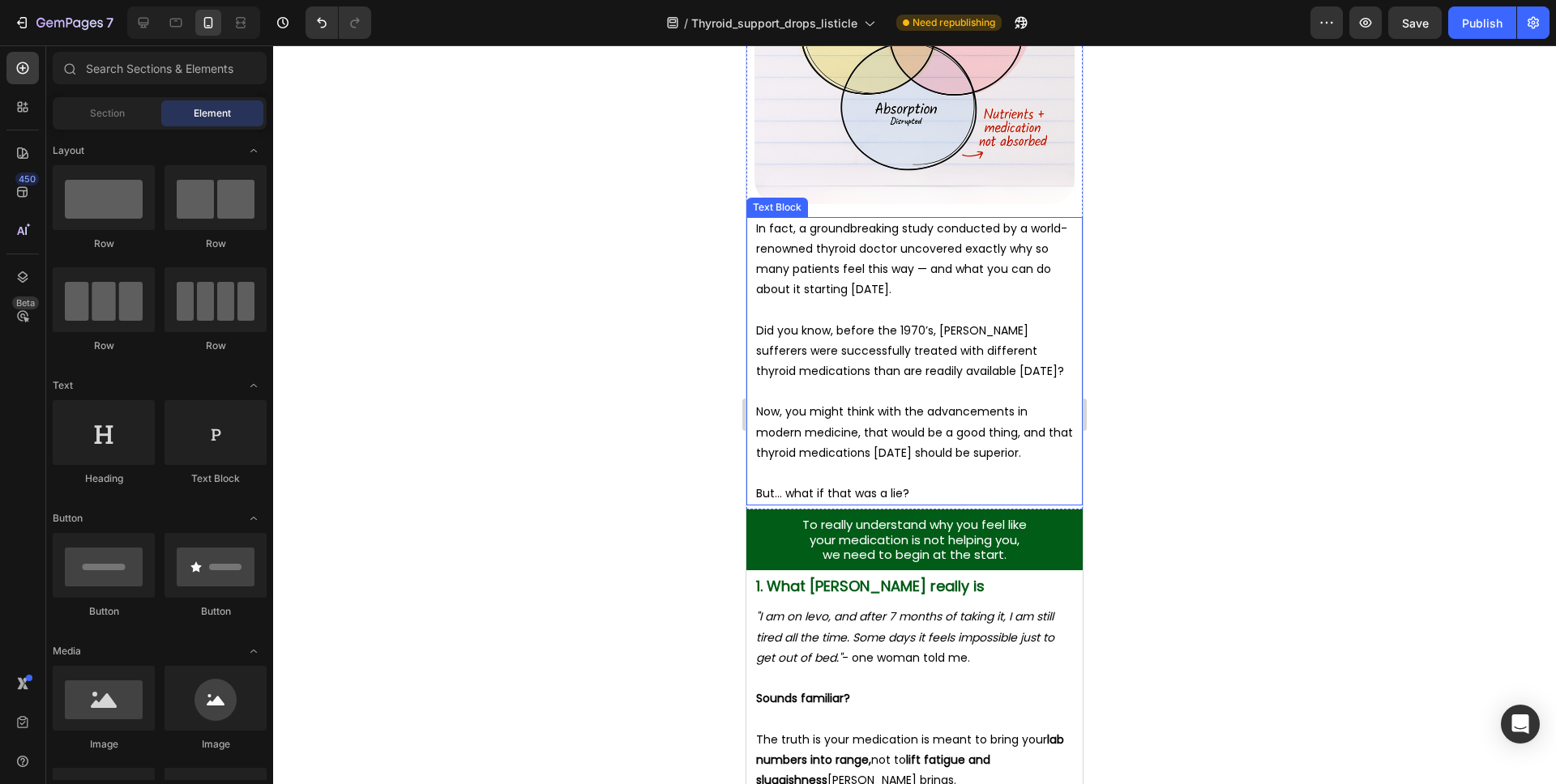
scroll to position [1278, 0]
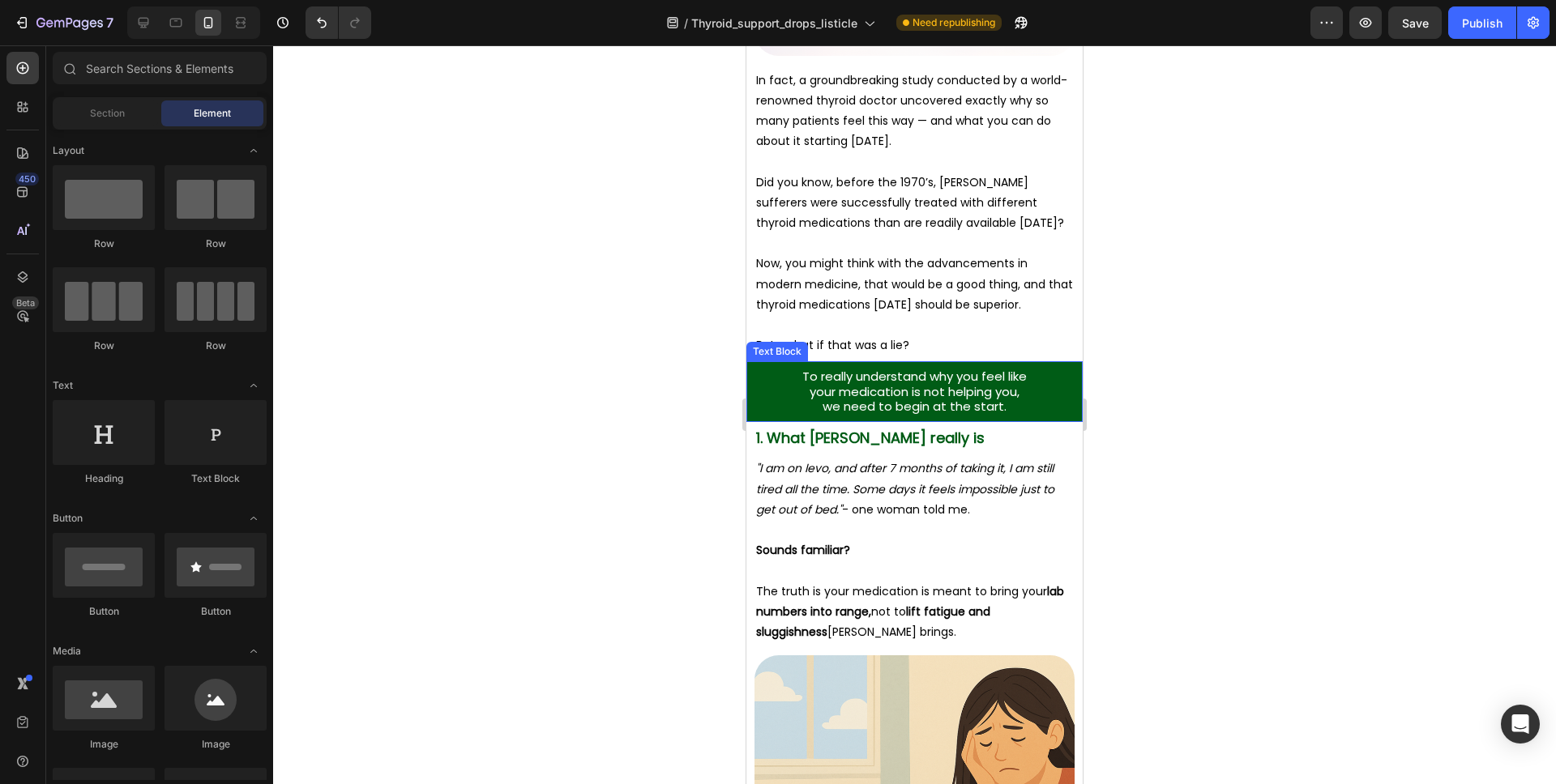
click at [945, 402] on span "we need to begin at the start." at bounding box center [914, 405] width 184 height 17
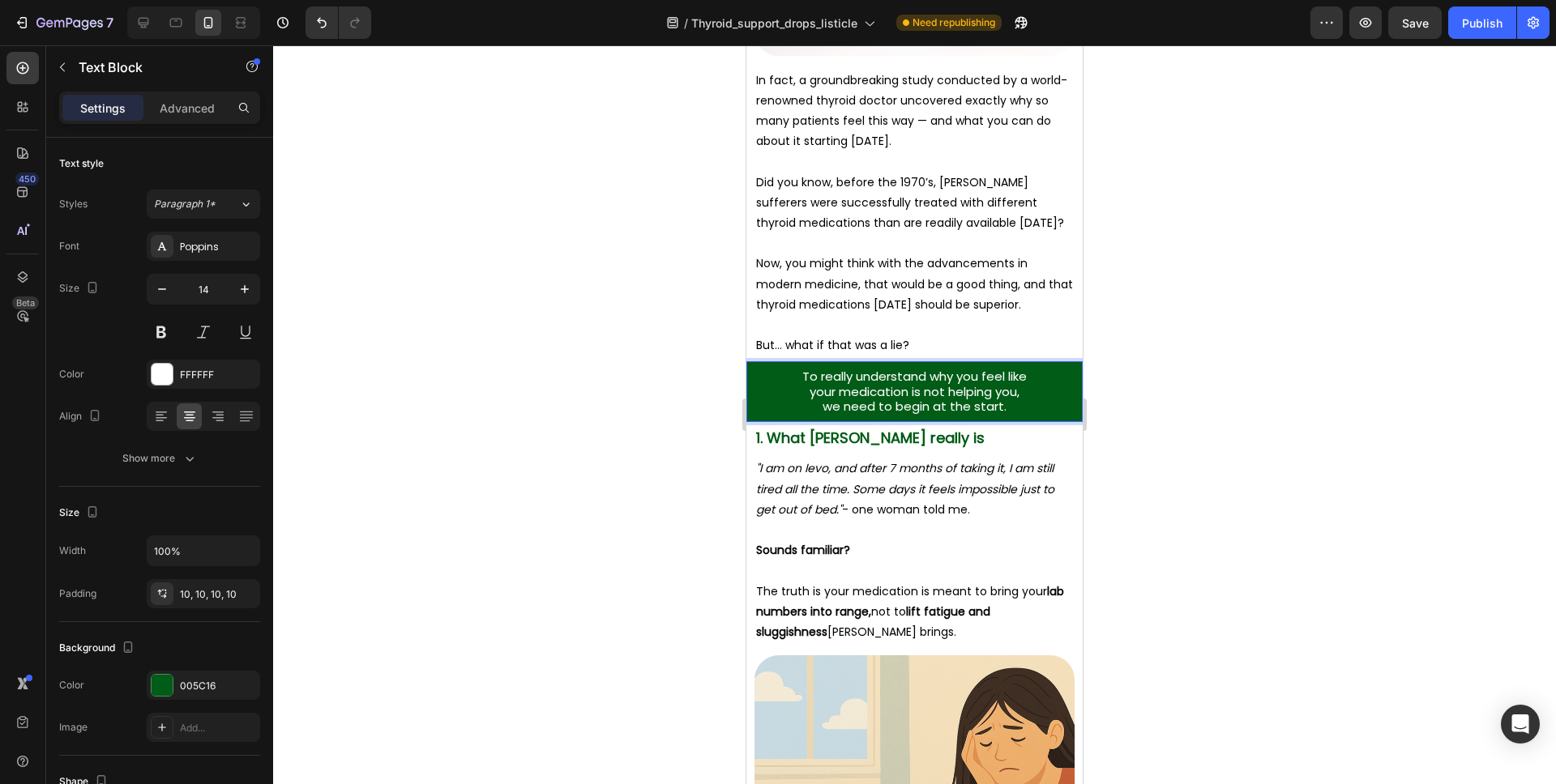
click at [920, 397] on span "we need to begin at the start." at bounding box center [914, 405] width 184 height 17
click at [919, 410] on span "we need to begin at the start." at bounding box center [914, 405] width 184 height 17
click at [982, 406] on span "we need to start at the start." at bounding box center [915, 405] width 180 height 17
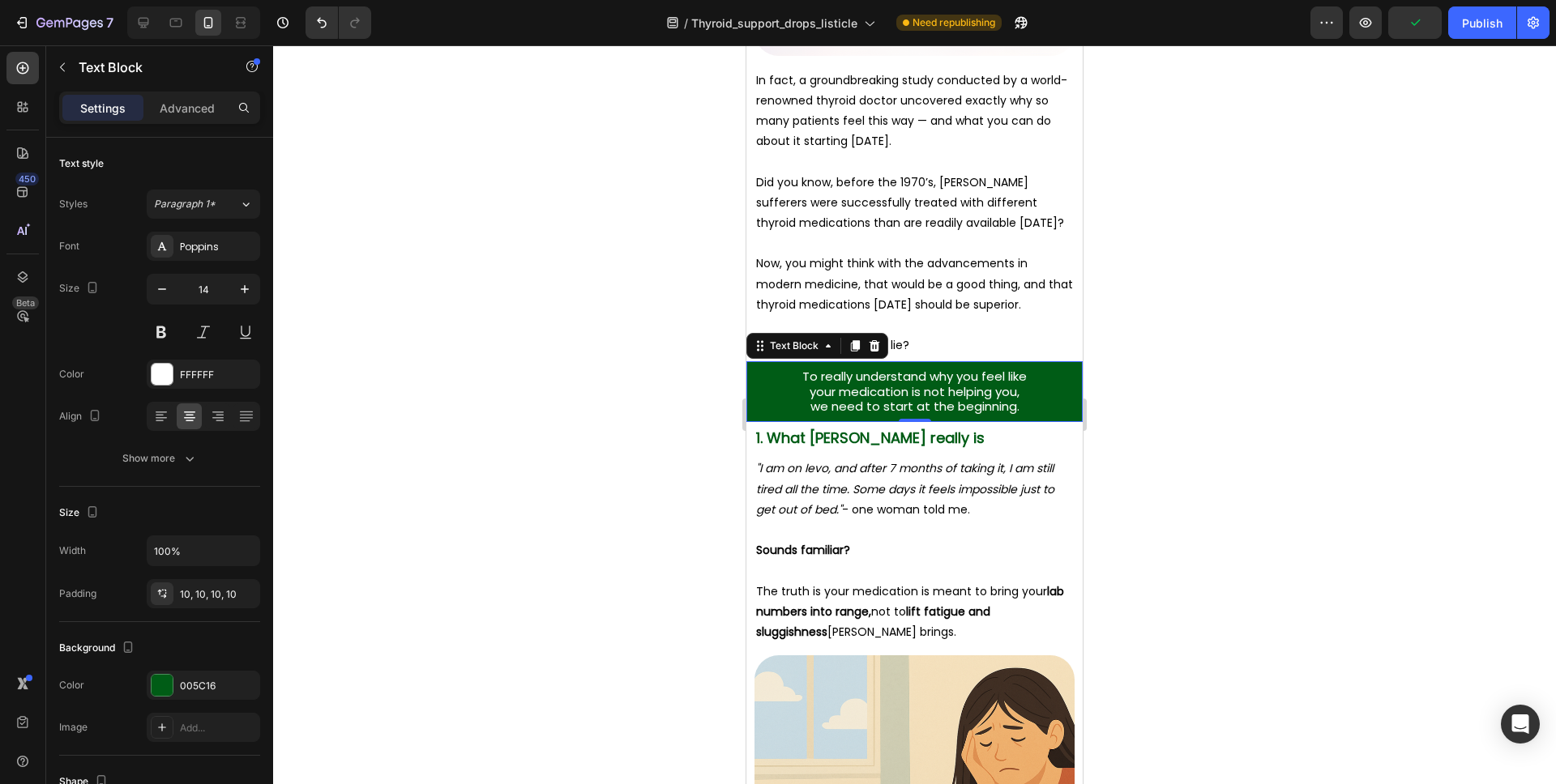
click at [1150, 410] on div at bounding box center [914, 415] width 1283 height 739
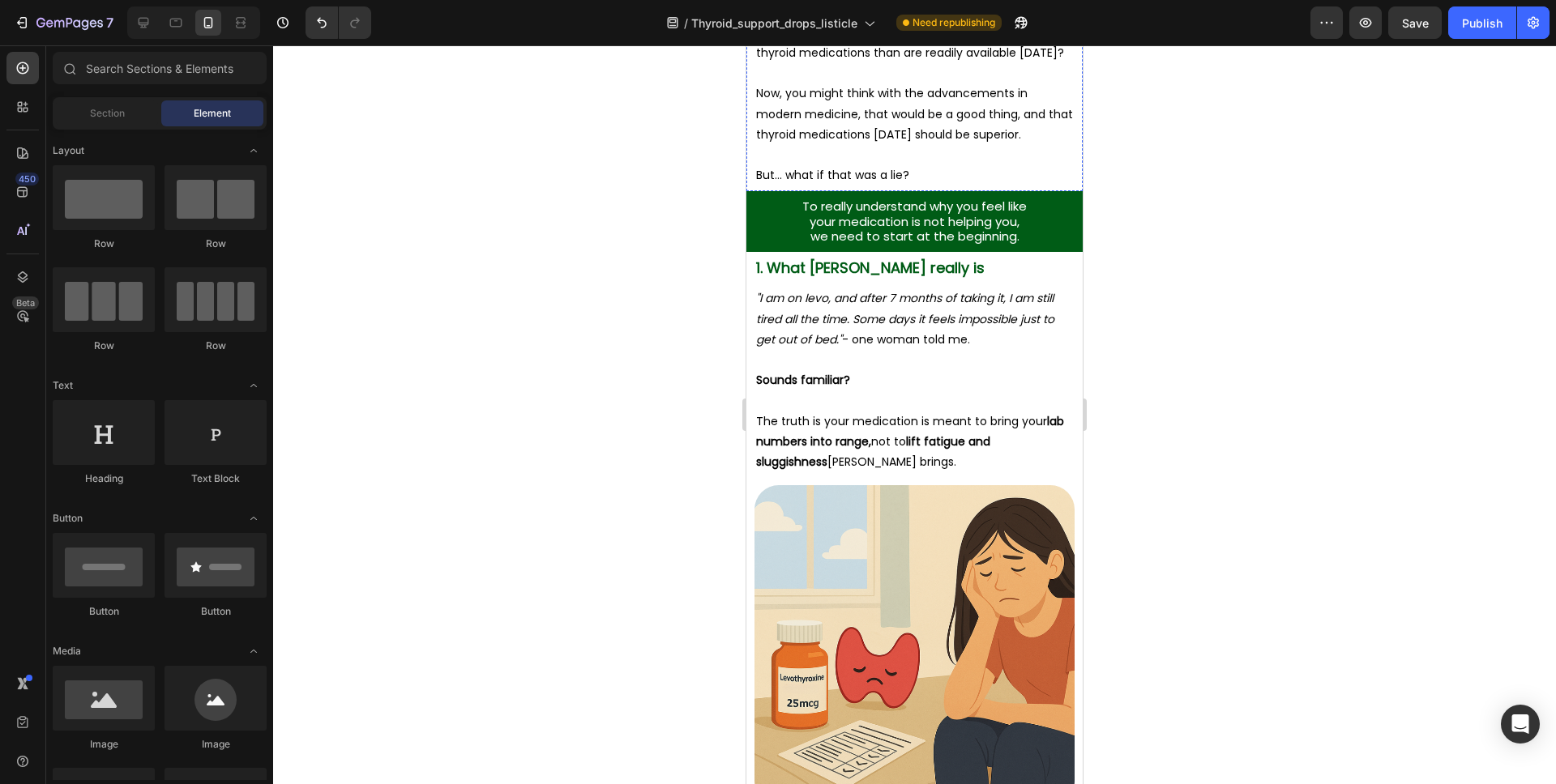
scroll to position [1788, 0]
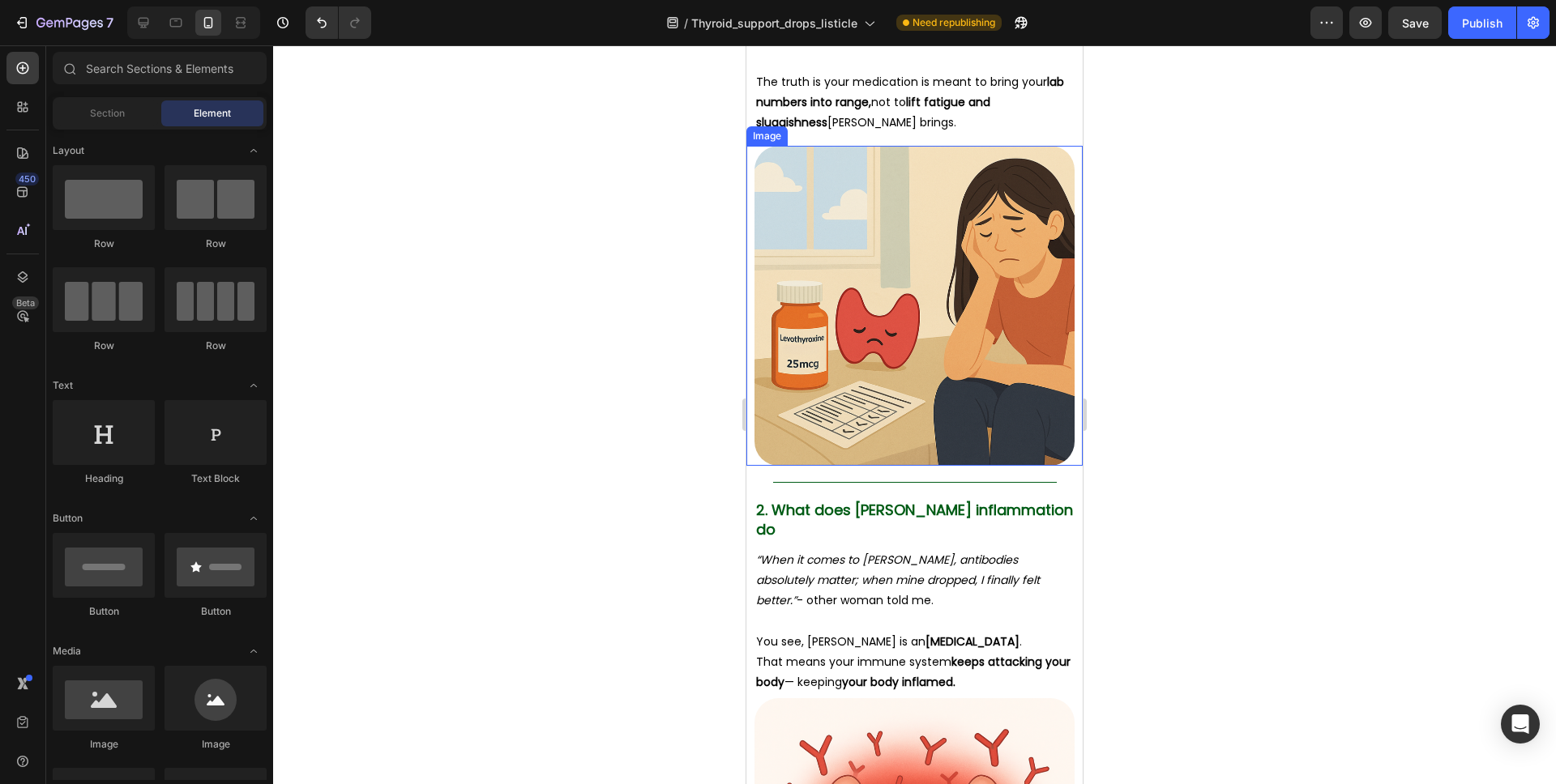
click at [916, 347] on img at bounding box center [915, 306] width 321 height 320
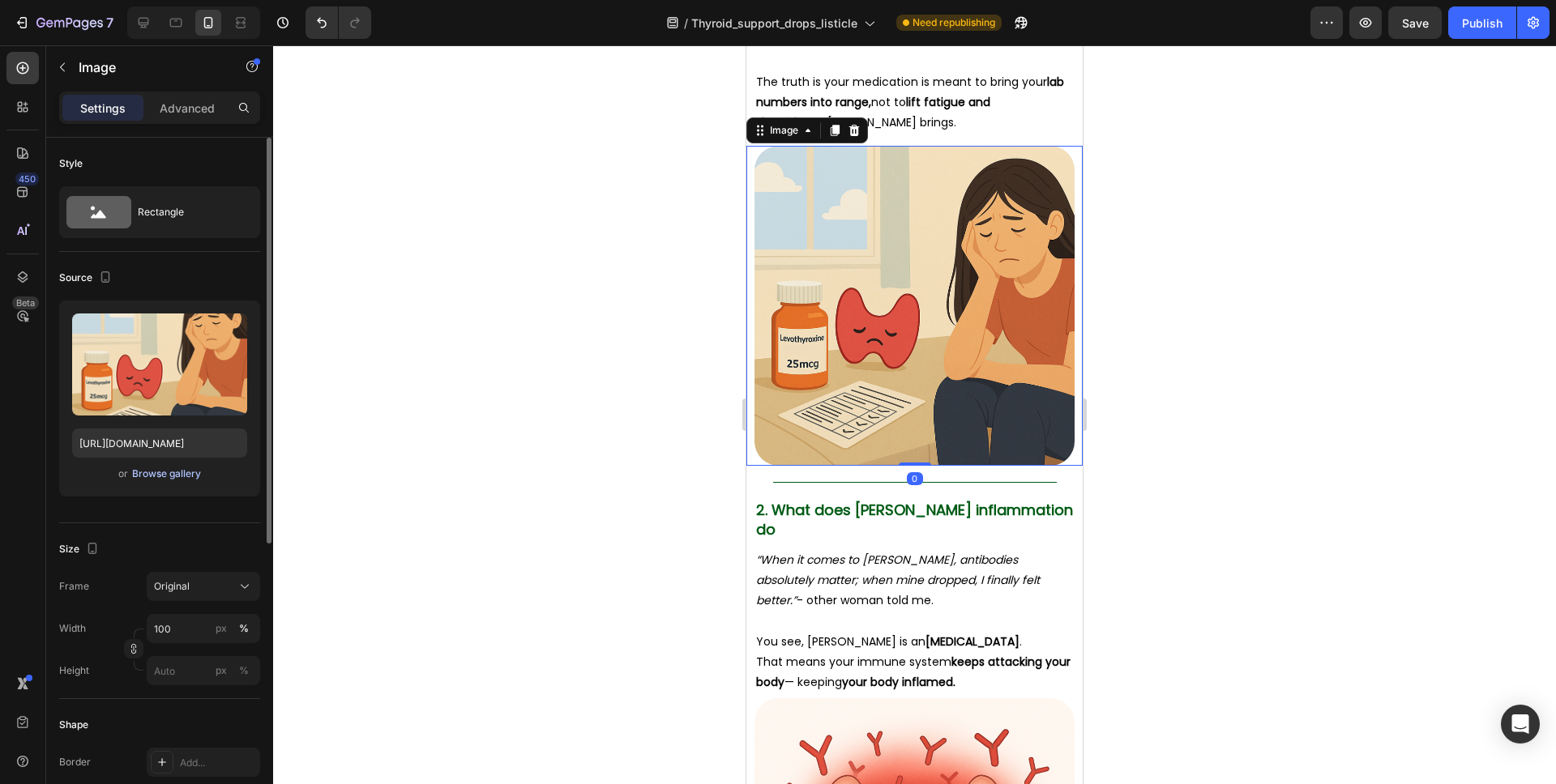
click at [175, 474] on div "Browse gallery" at bounding box center [167, 473] width 69 height 14
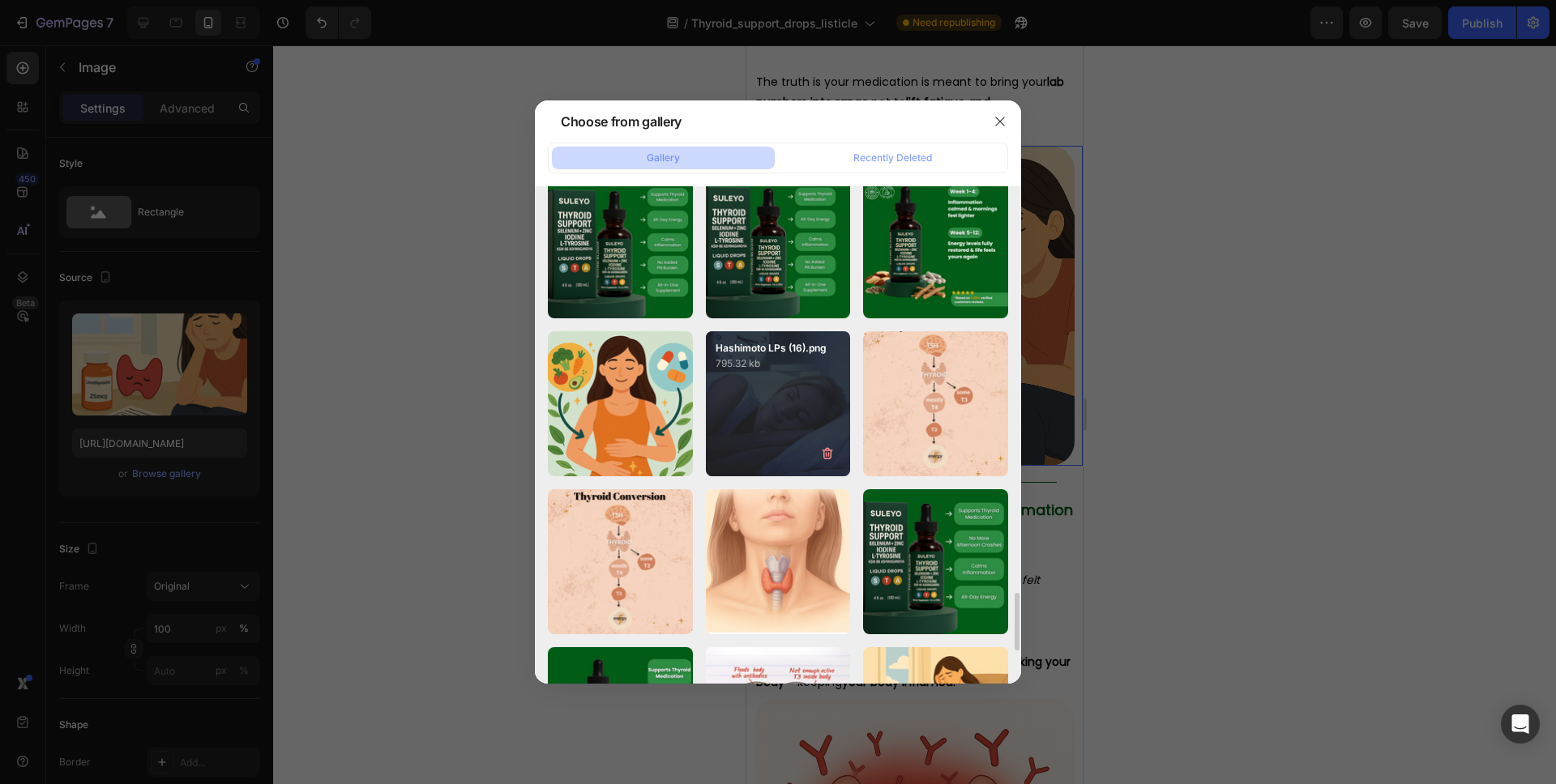
scroll to position [3711, 0]
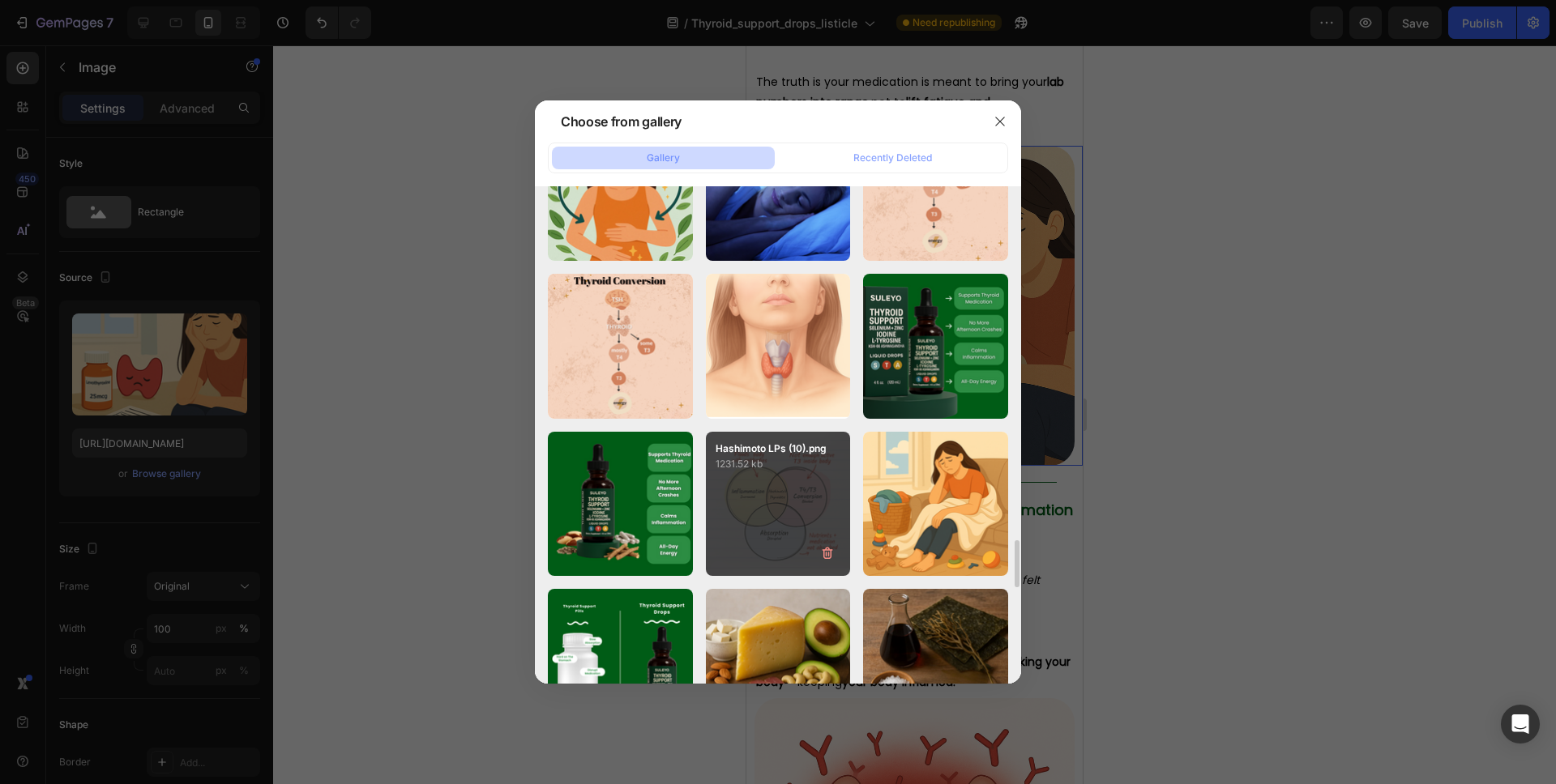
drag, startPoint x: 774, startPoint y: 449, endPoint x: 808, endPoint y: 431, distance: 38.5
click at [774, 449] on p "Hashimoto LPs (10).png" at bounding box center [778, 448] width 125 height 14
type input "https://cdn.shopify.com/s/files/1/0829/1844/1306/files/gempages_562269899993384…"
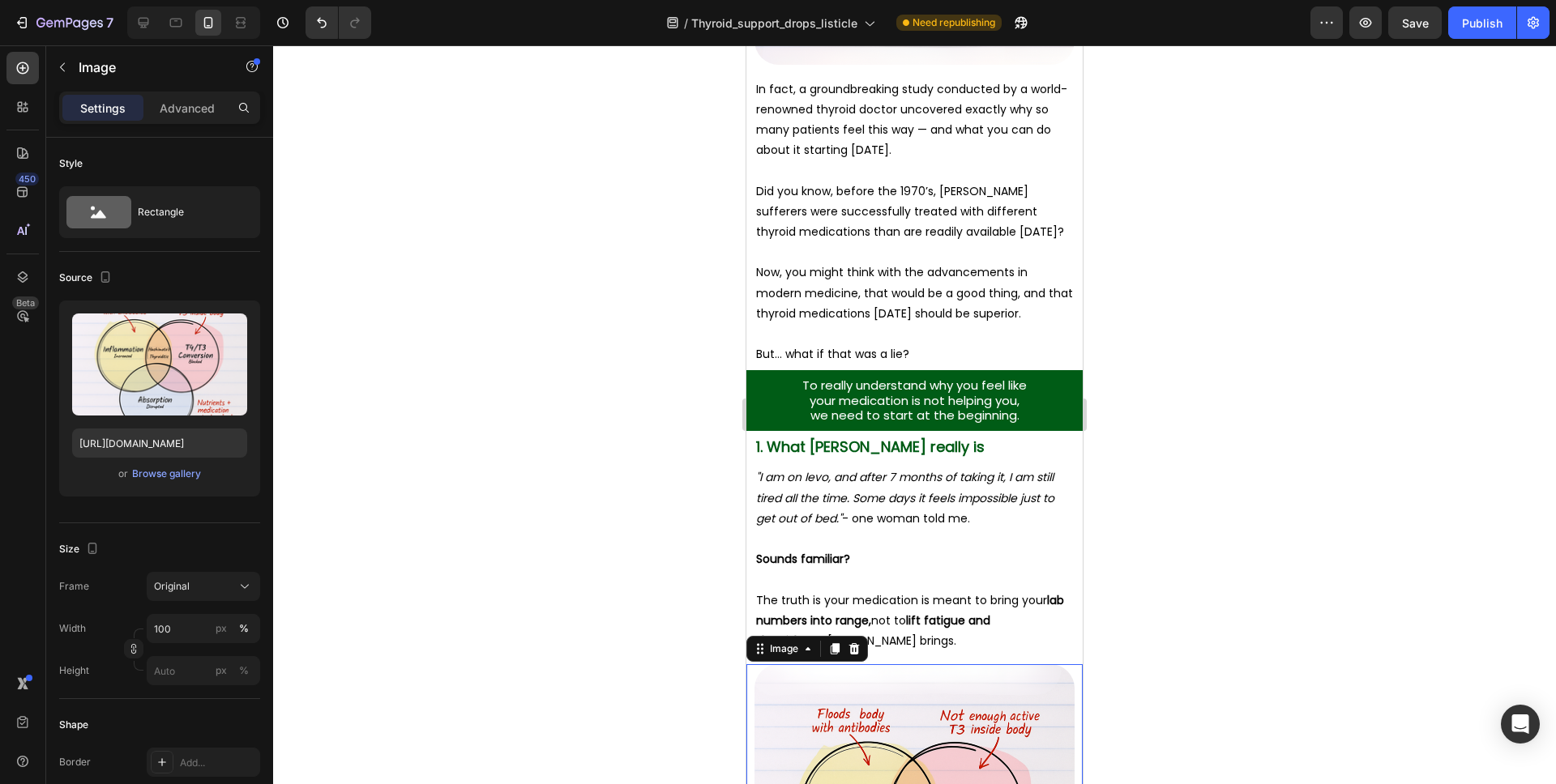
scroll to position [918, 0]
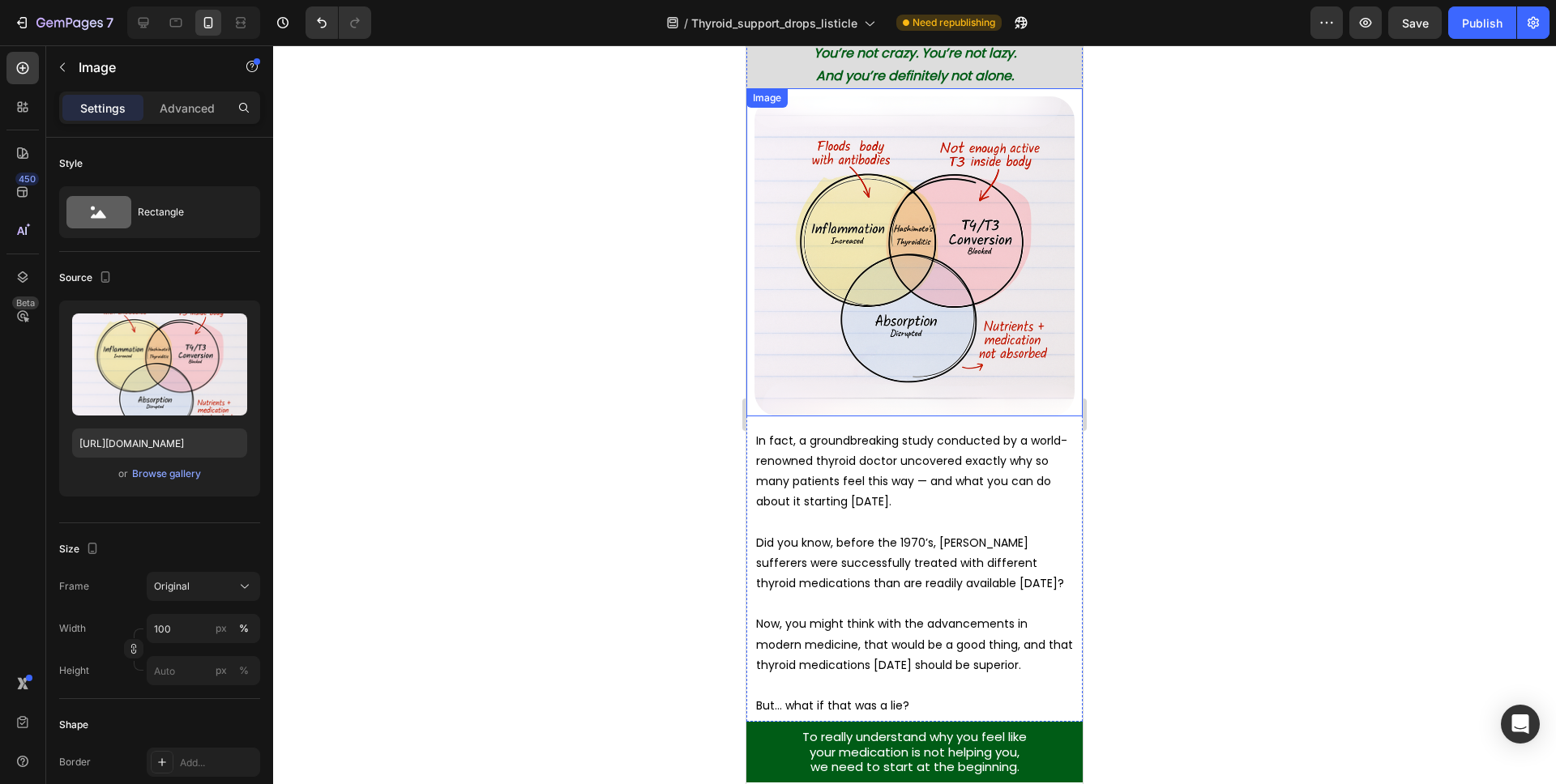
click at [911, 254] on img at bounding box center [915, 257] width 321 height 320
click at [184, 480] on div "Browse gallery" at bounding box center [167, 473] width 69 height 14
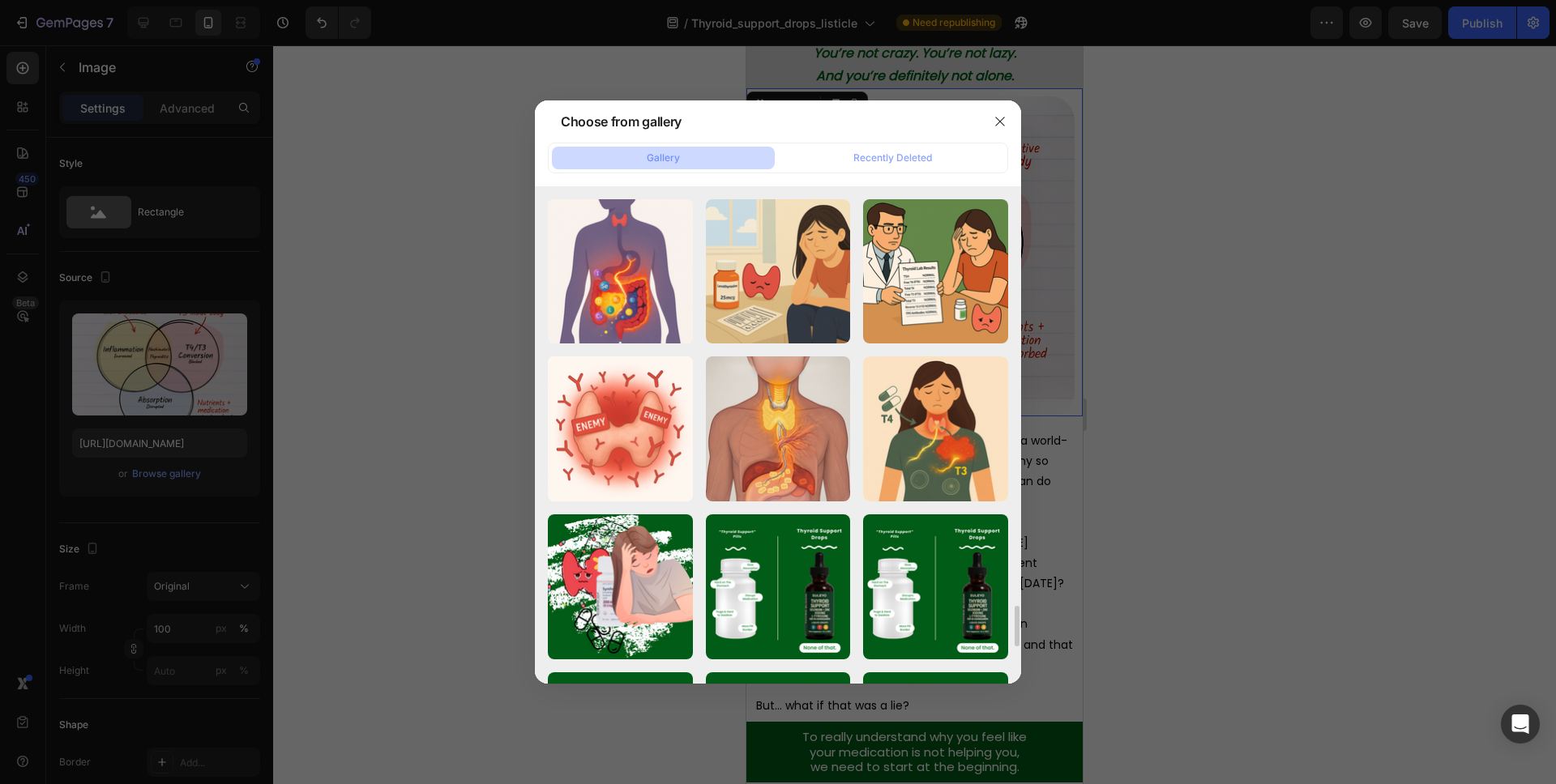
scroll to position [5049, 0]
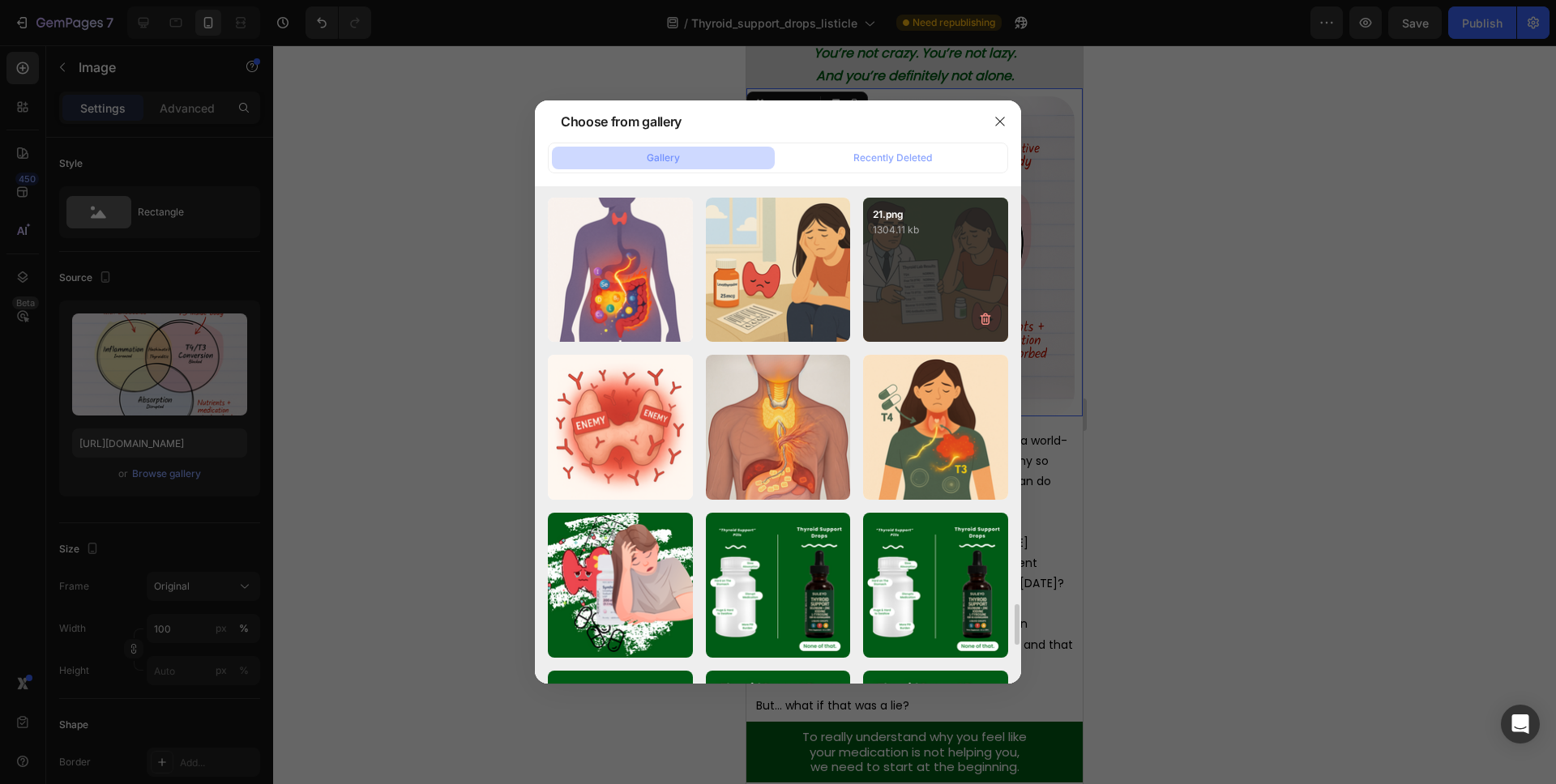
click at [912, 280] on div "21.png 1304.11 kb" at bounding box center [936, 270] width 145 height 145
type input "https://cdn.shopify.com/s/files/1/0829/1844/1306/files/gempages_562269899993384…"
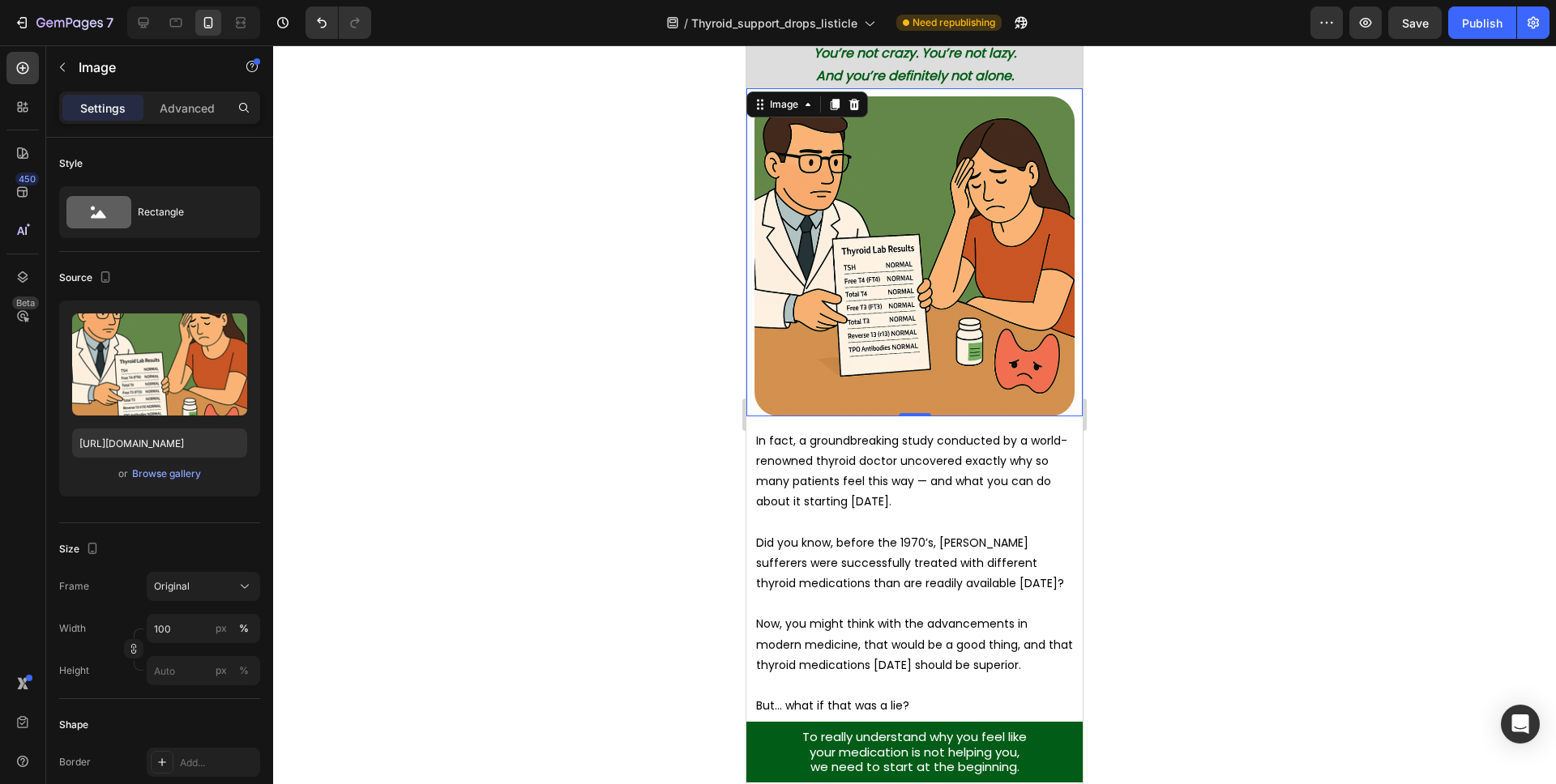
click at [1169, 300] on div at bounding box center [914, 415] width 1283 height 739
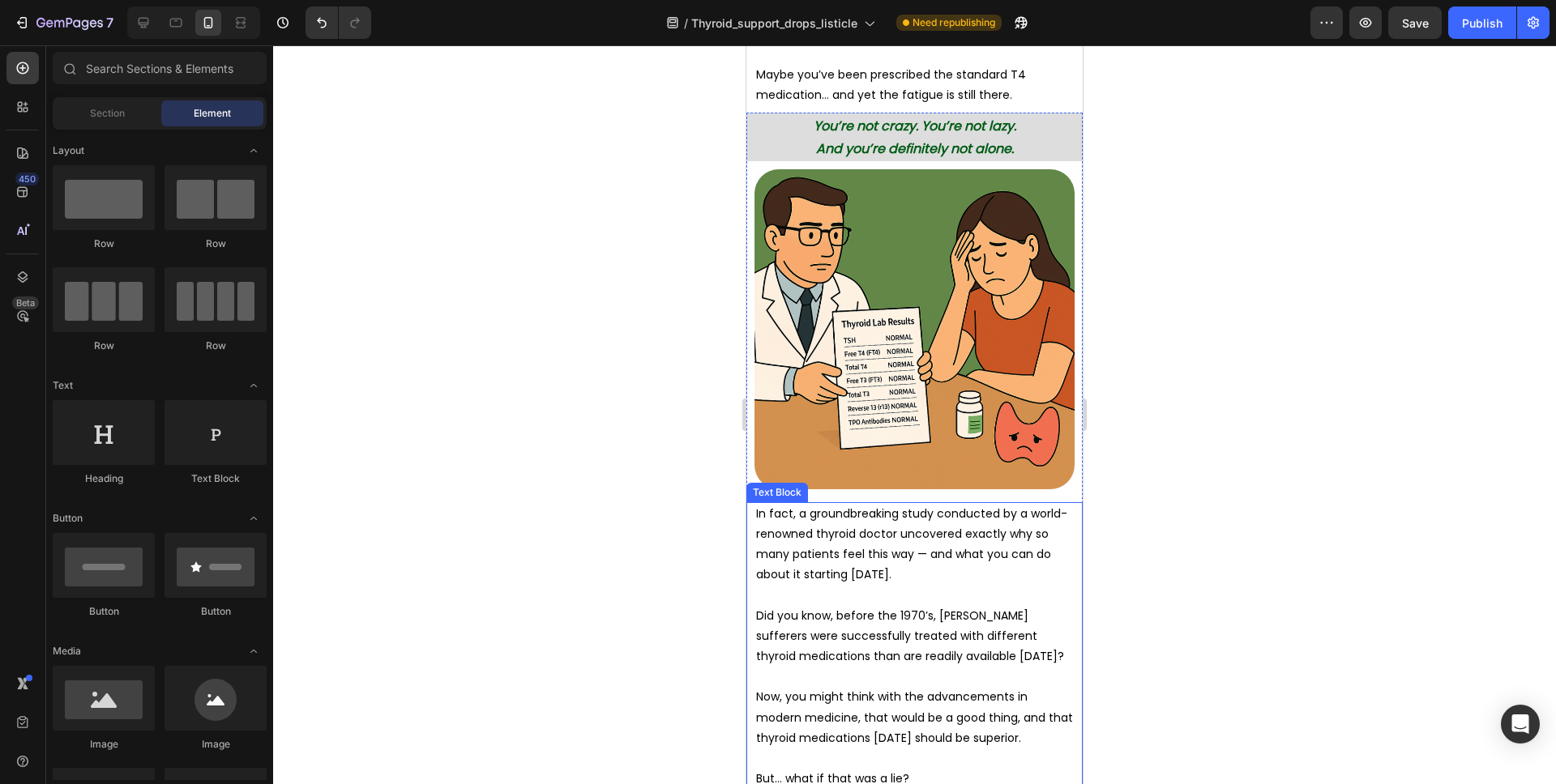
scroll to position [603, 0]
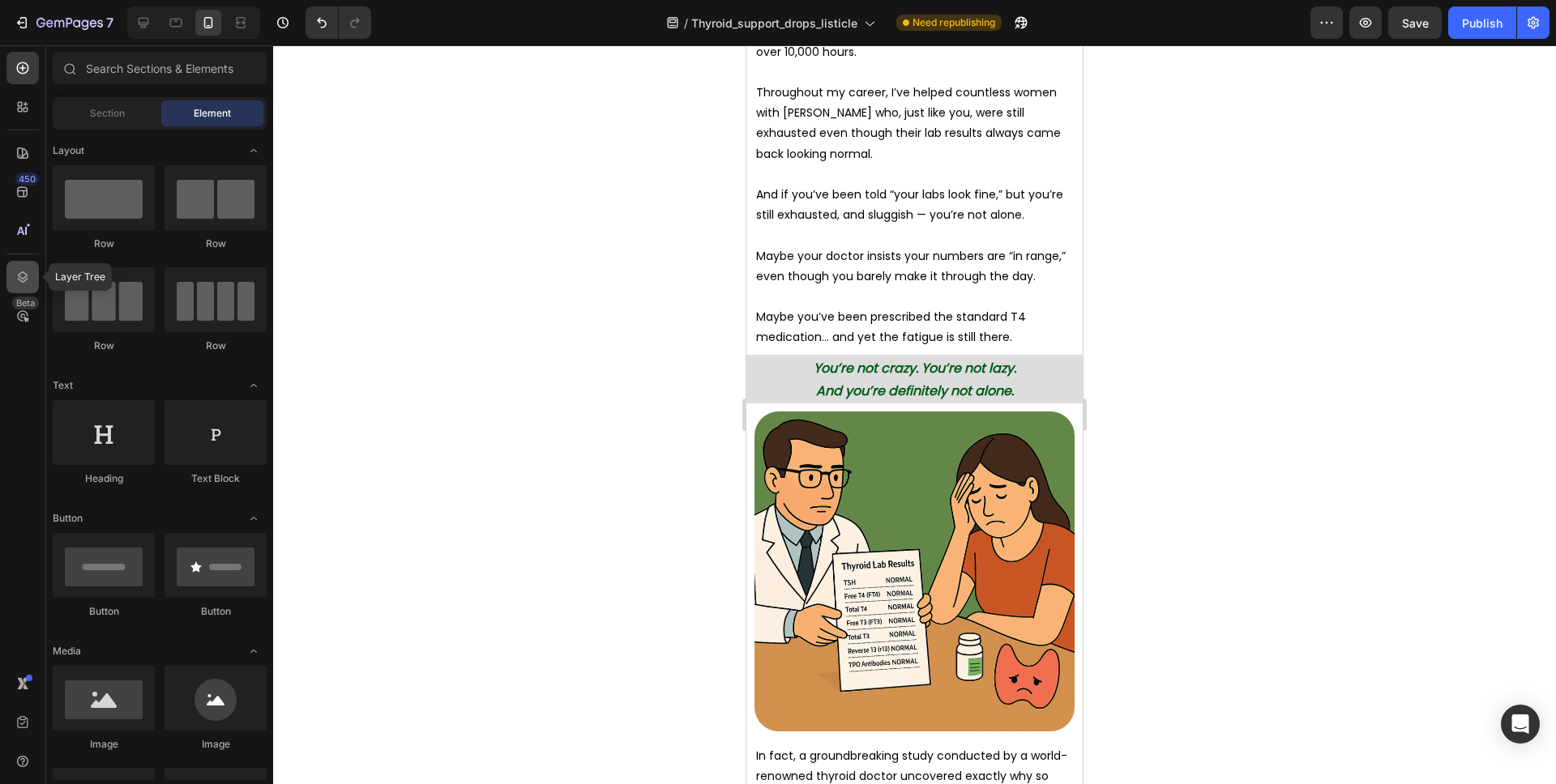
click at [28, 289] on div at bounding box center [22, 277] width 32 height 32
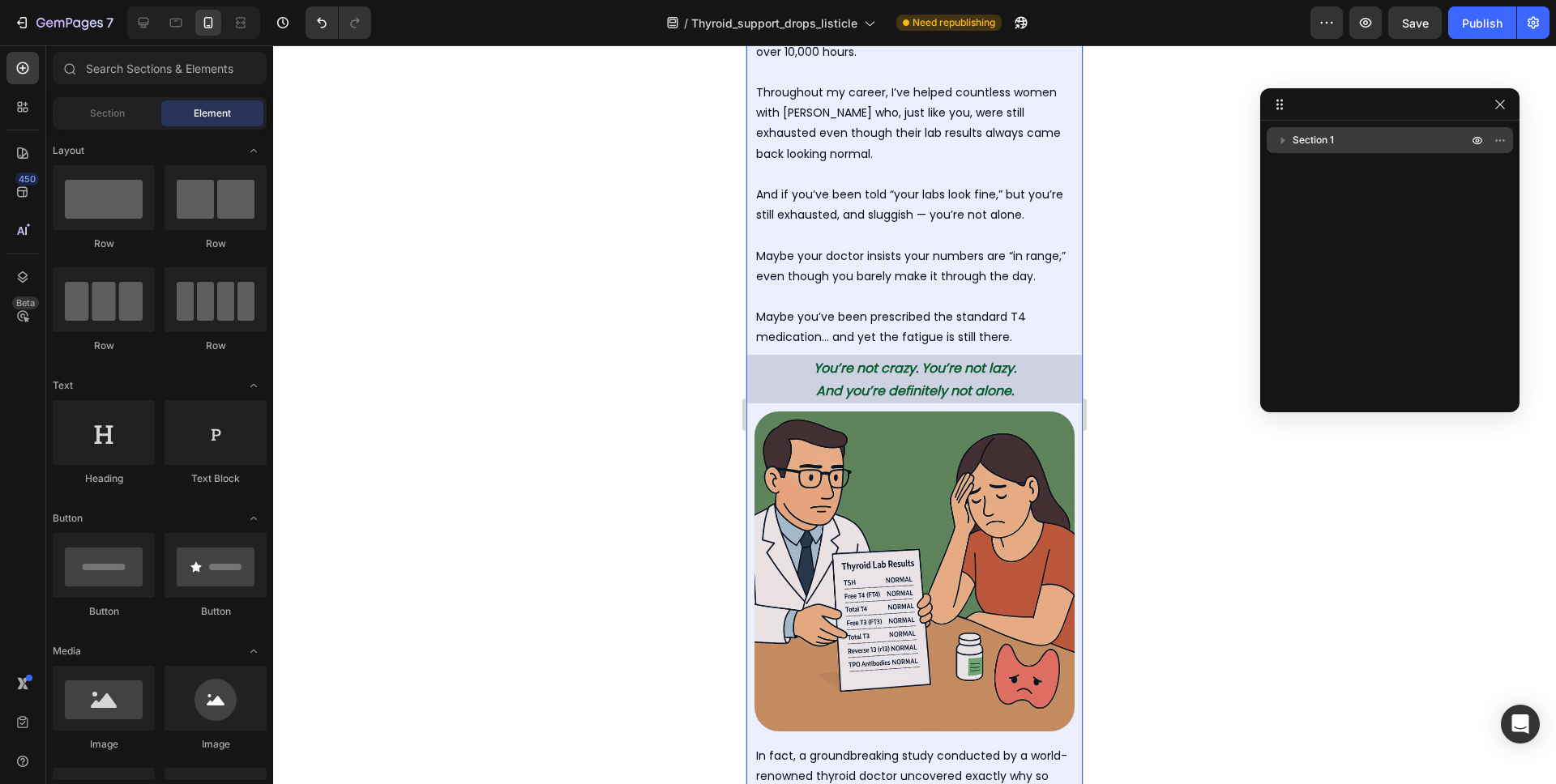
click at [1285, 138] on icon "button" at bounding box center [1283, 141] width 16 height 16
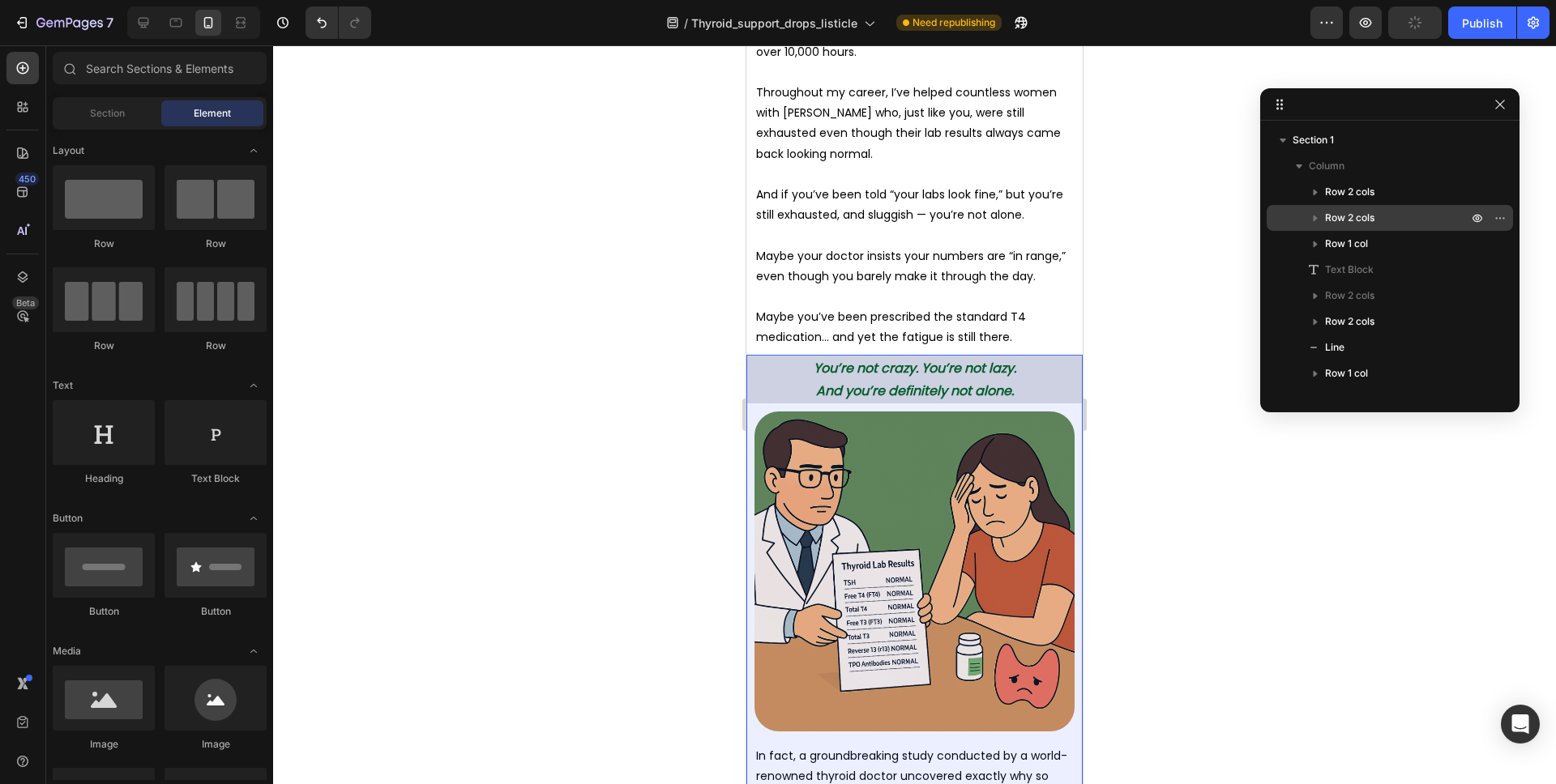
click at [1349, 218] on span "Row 2 cols" at bounding box center [1349, 217] width 49 height 16
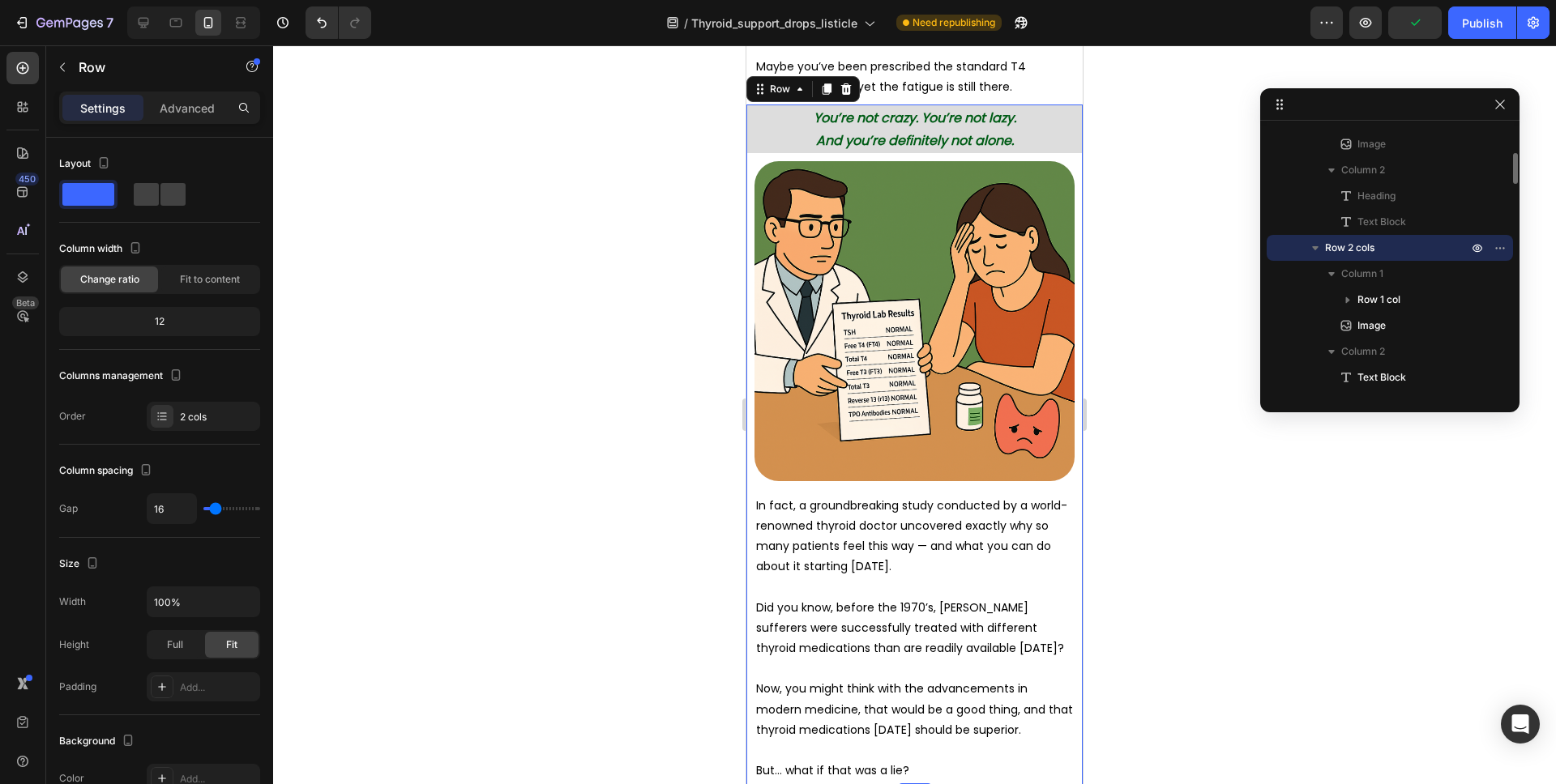
scroll to position [856, 0]
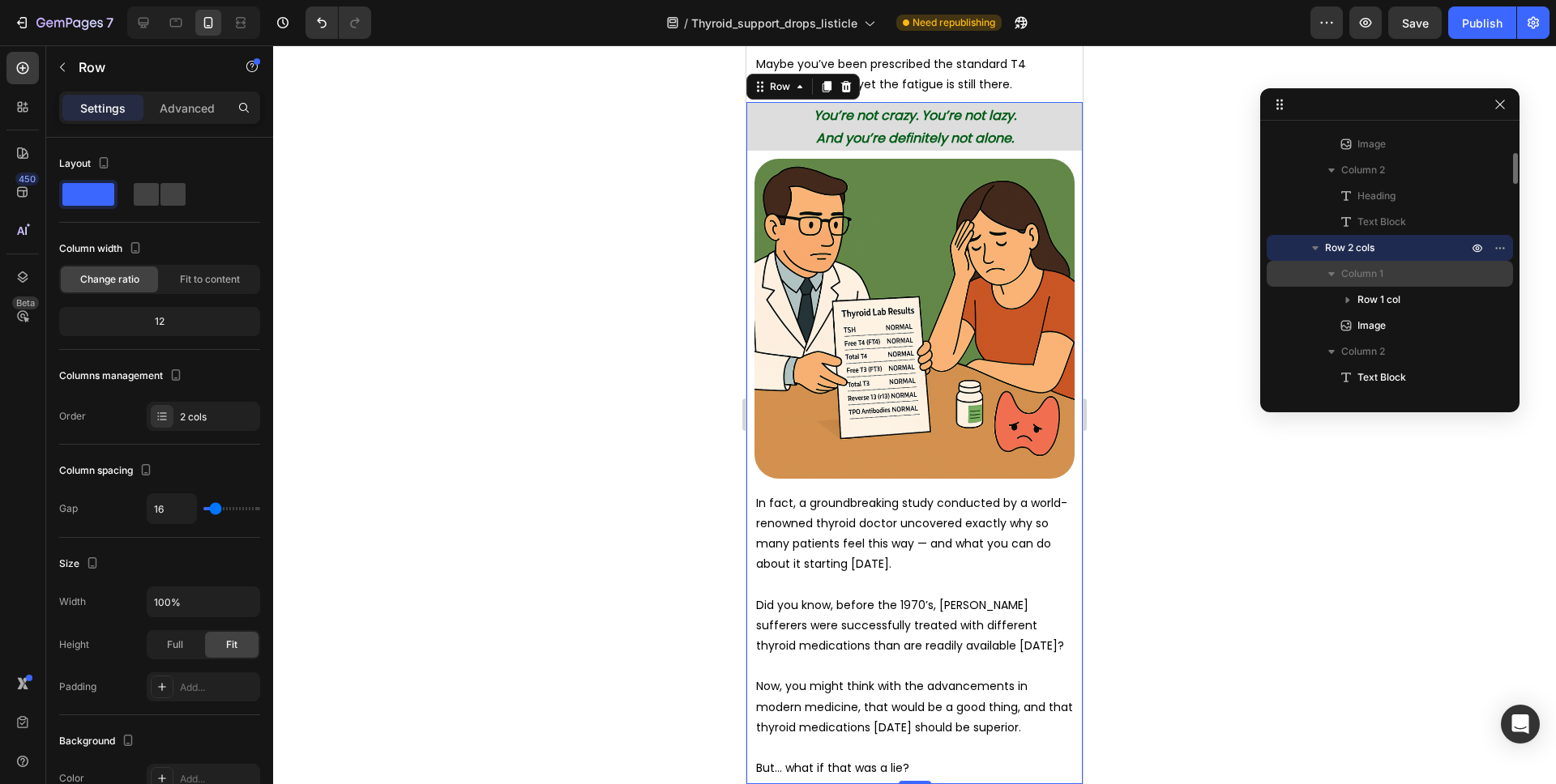
click at [1366, 277] on span "Column 1" at bounding box center [1362, 274] width 42 height 16
click at [1364, 276] on span "Column 1" at bounding box center [1362, 274] width 42 height 16
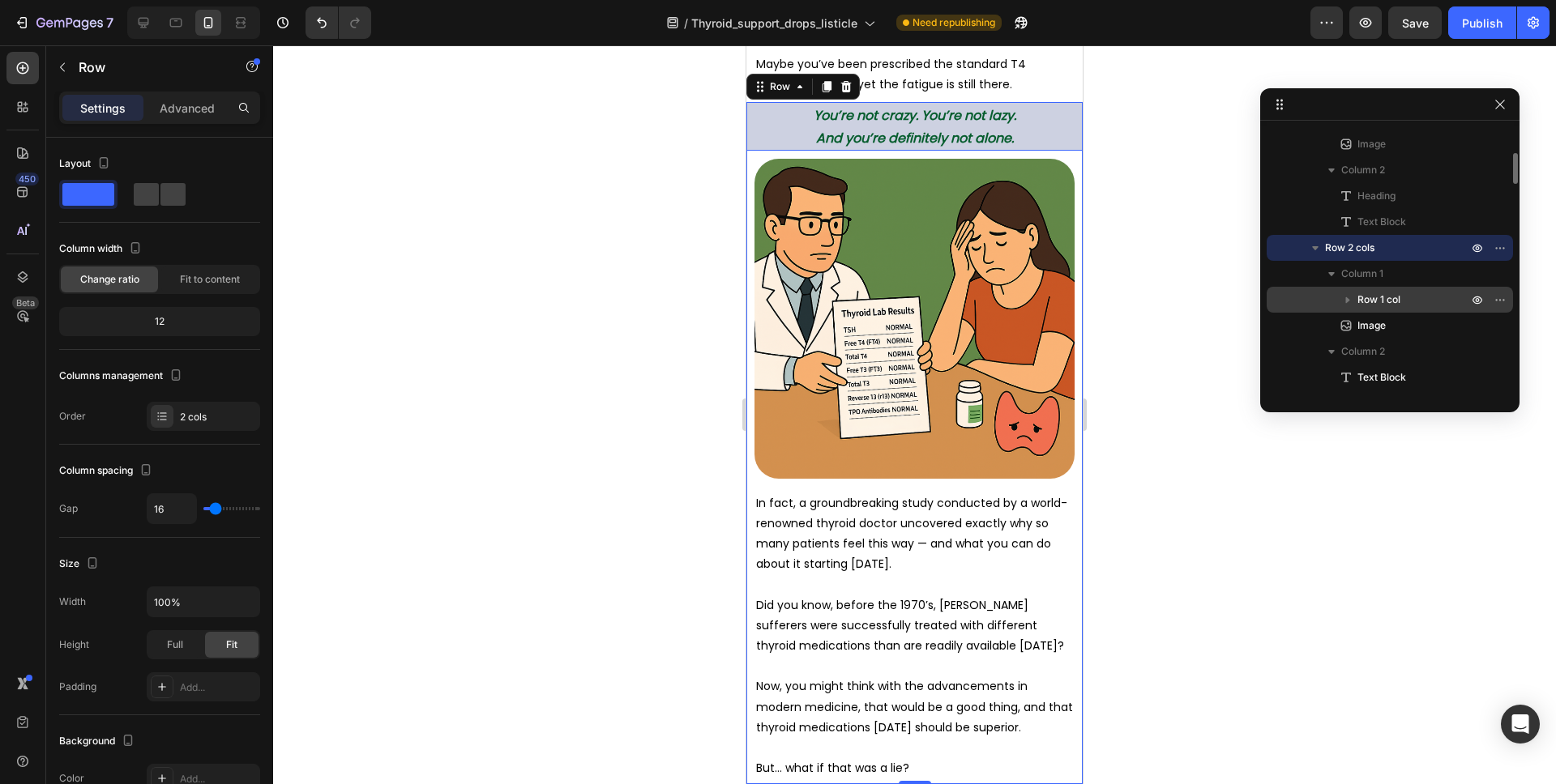
click at [1360, 297] on span "Row 1 col" at bounding box center [1379, 300] width 43 height 16
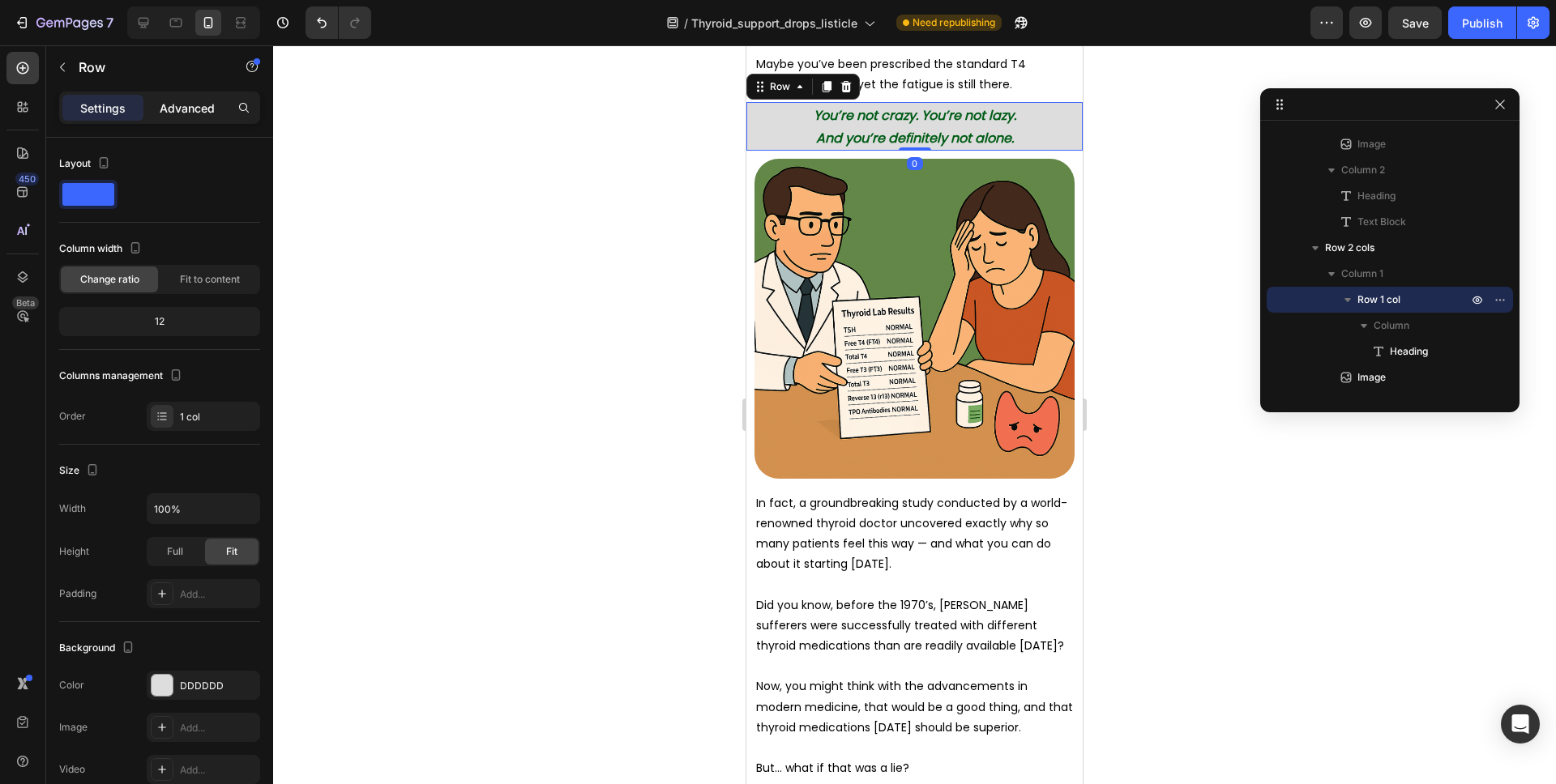
click at [162, 104] on p "Advanced" at bounding box center [187, 107] width 56 height 17
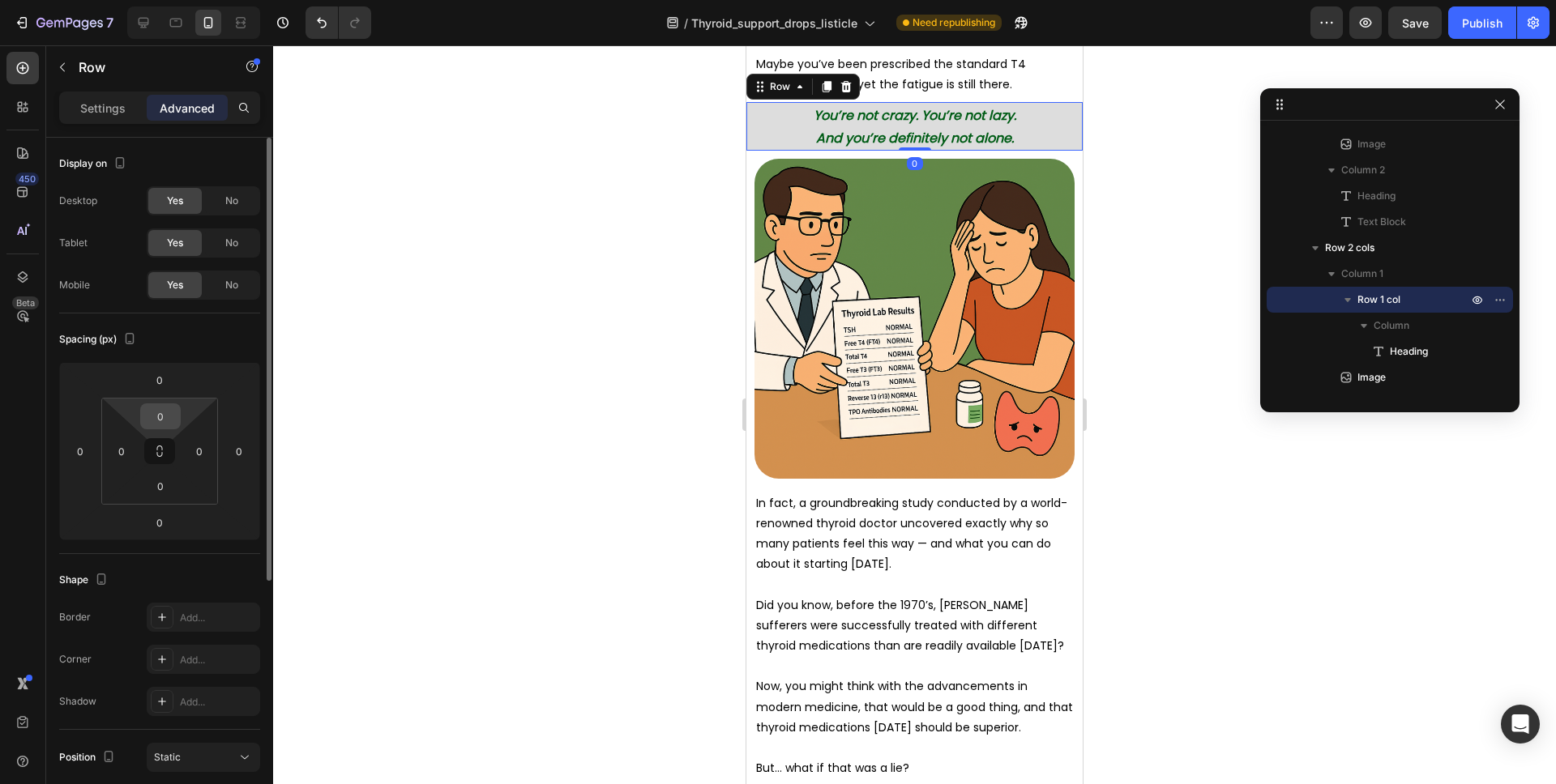
click at [164, 414] on input "0" at bounding box center [160, 416] width 32 height 24
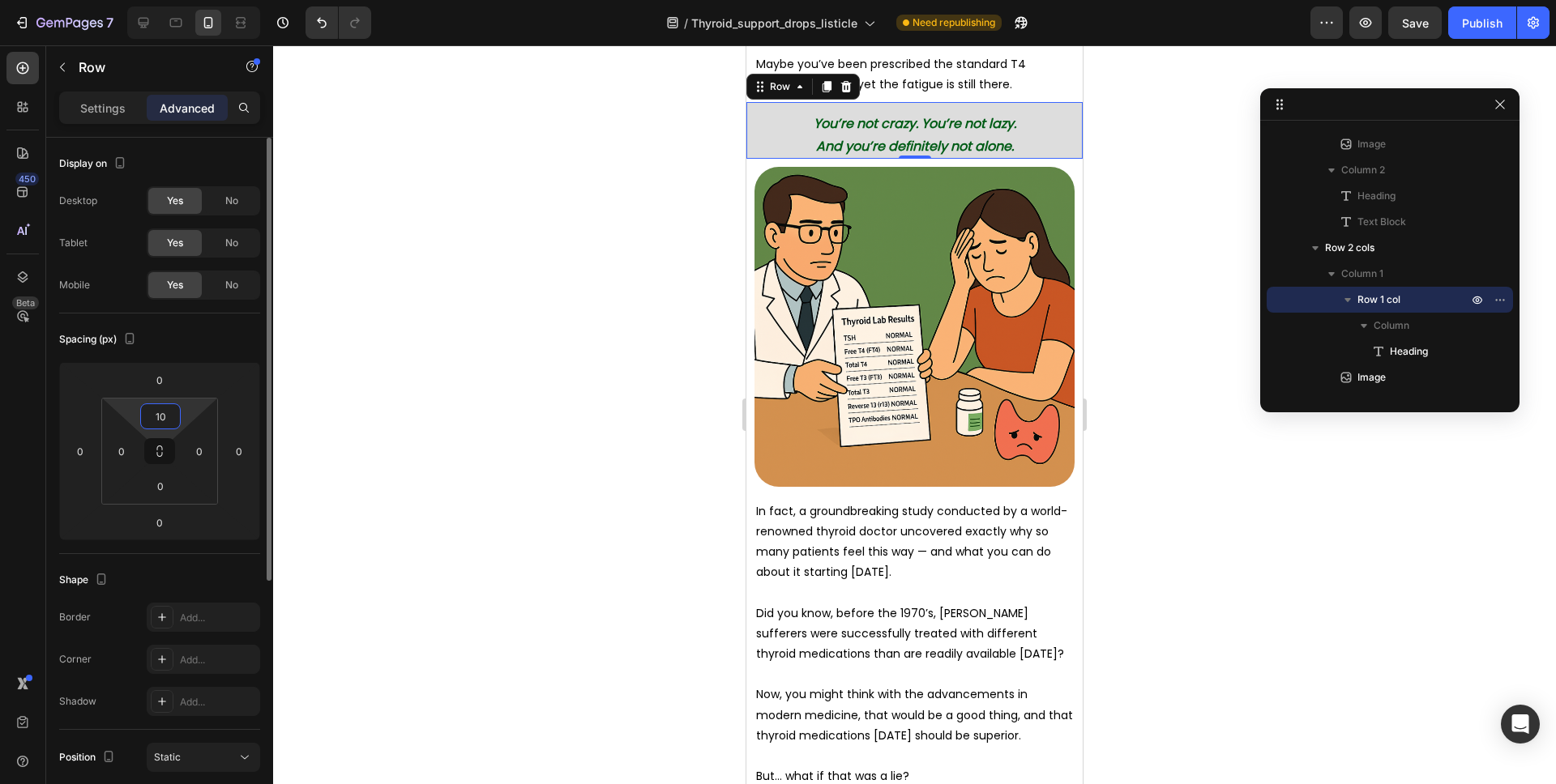
type input "10"
type input "1"
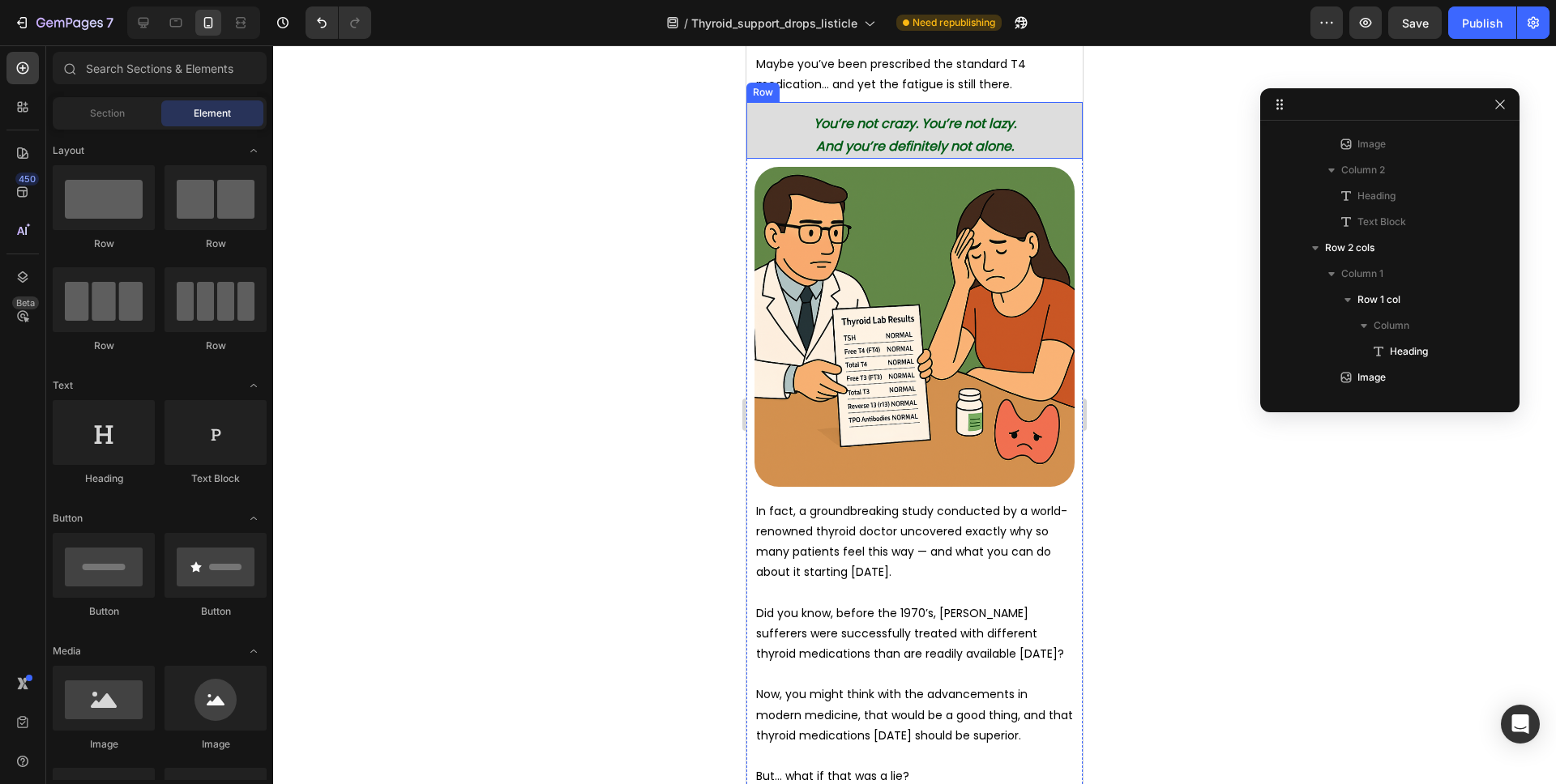
click at [925, 105] on div "You’re not crazy. You’re not lazy. And you’re definitely not alone. Heading Row" at bounding box center [915, 130] width 337 height 56
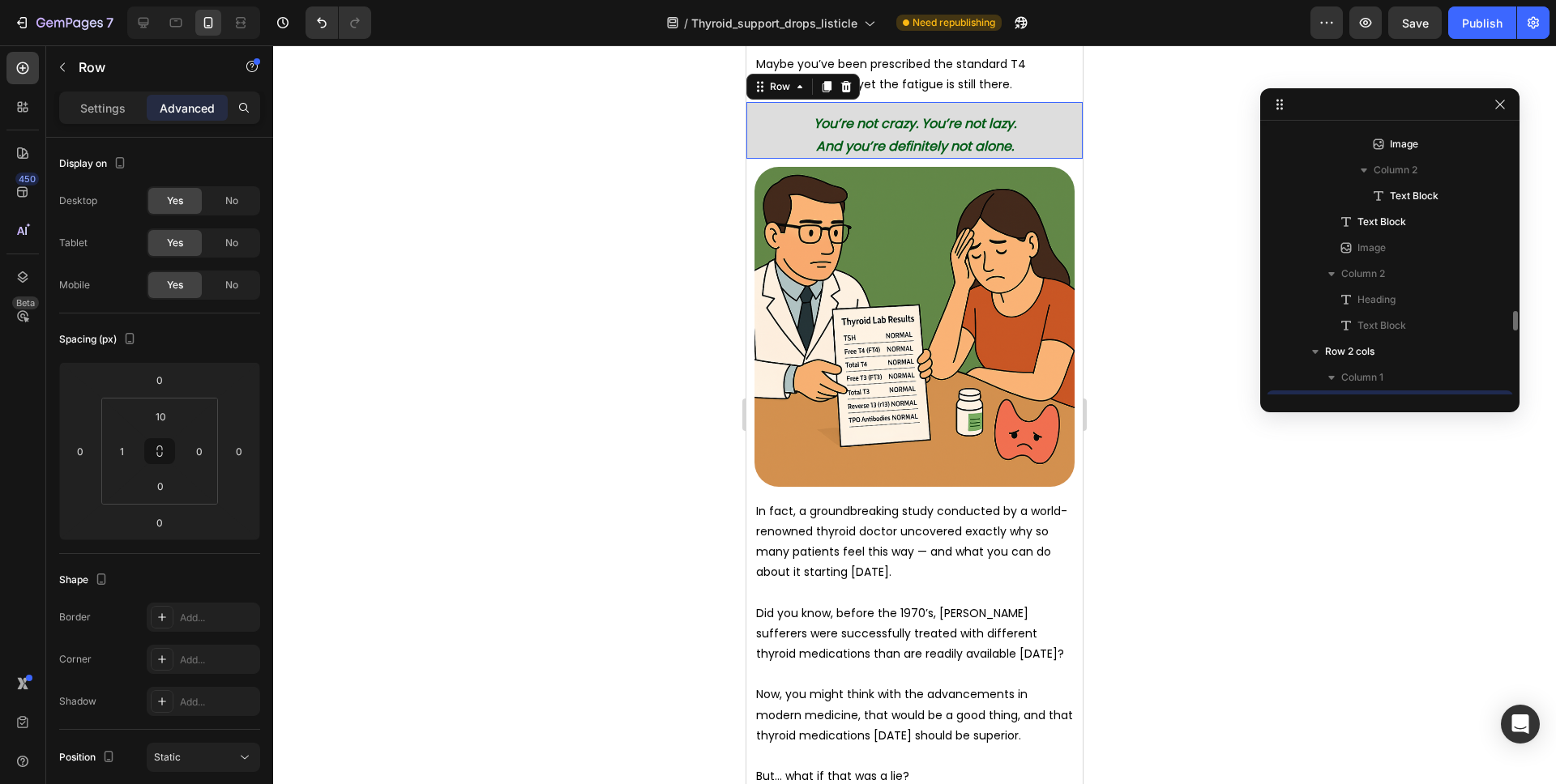
scroll to position [385, 0]
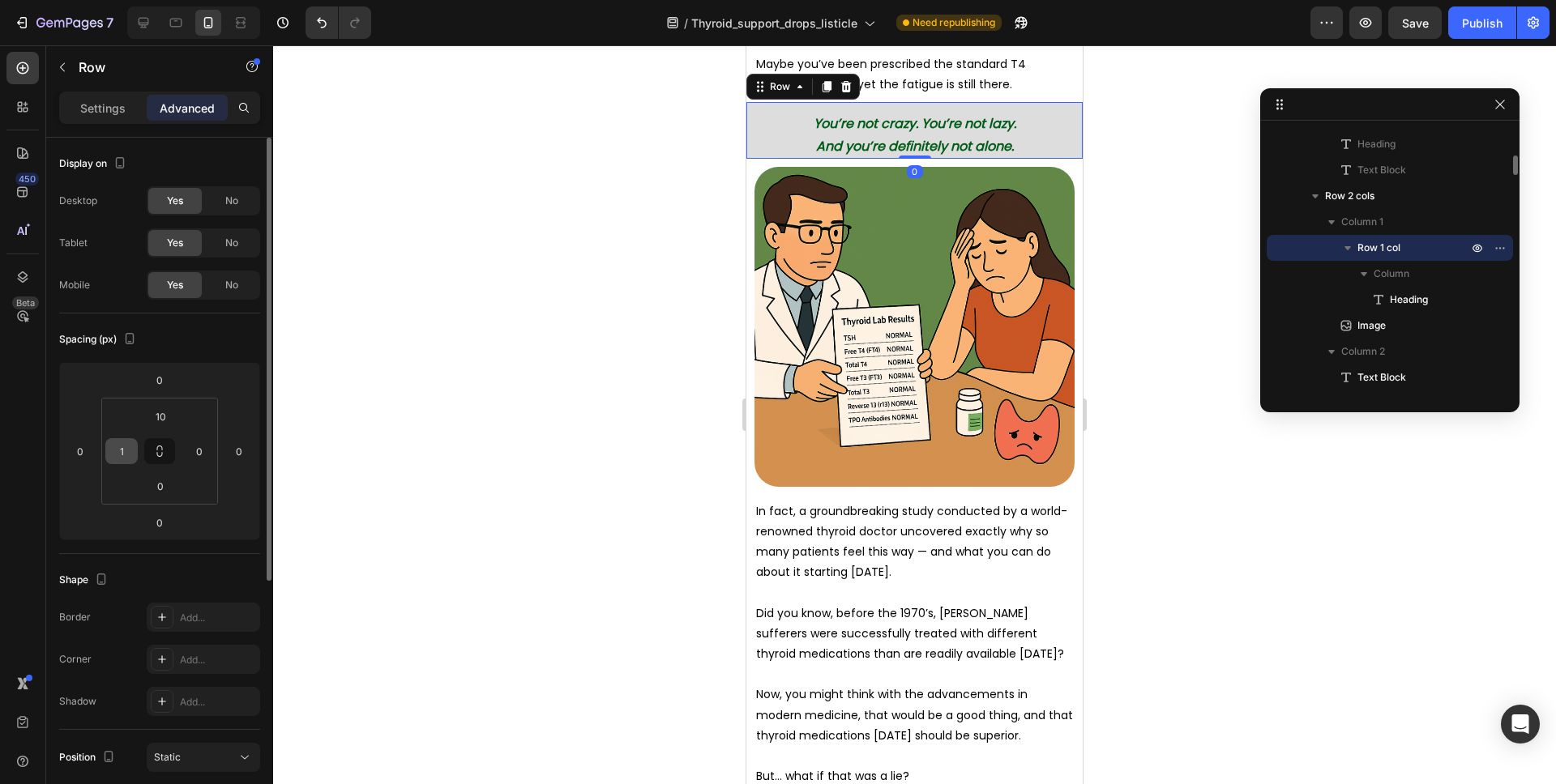
click at [136, 0] on html "7 Version history / Thyroid_support_drops_listicle Need republishing Preview Sa…" at bounding box center [778, 0] width 1556 height 0
click at [131, 452] on input "1" at bounding box center [121, 451] width 24 height 24
type input "0"
type input "10"
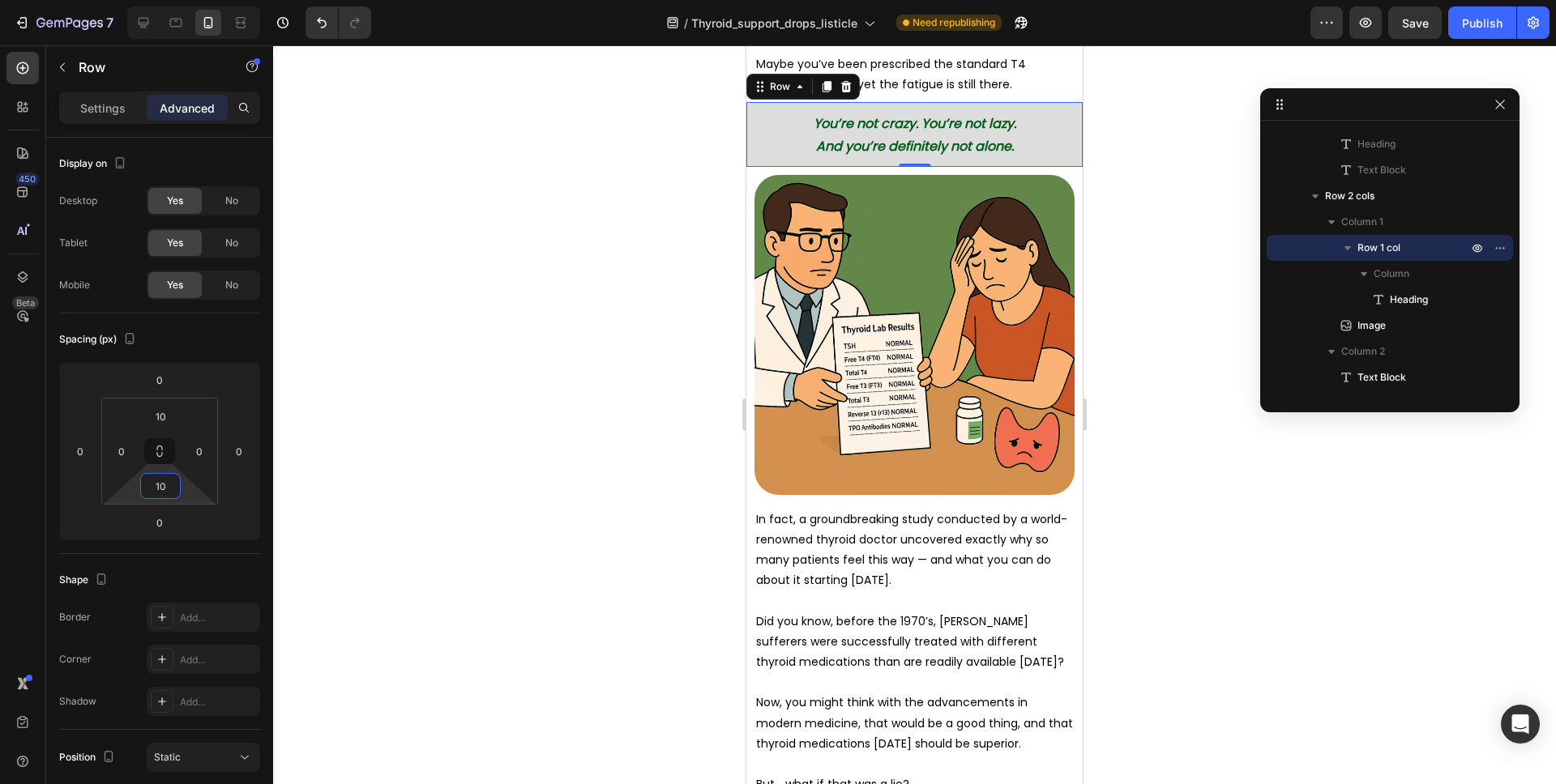
click at [1153, 264] on div at bounding box center [914, 415] width 1283 height 739
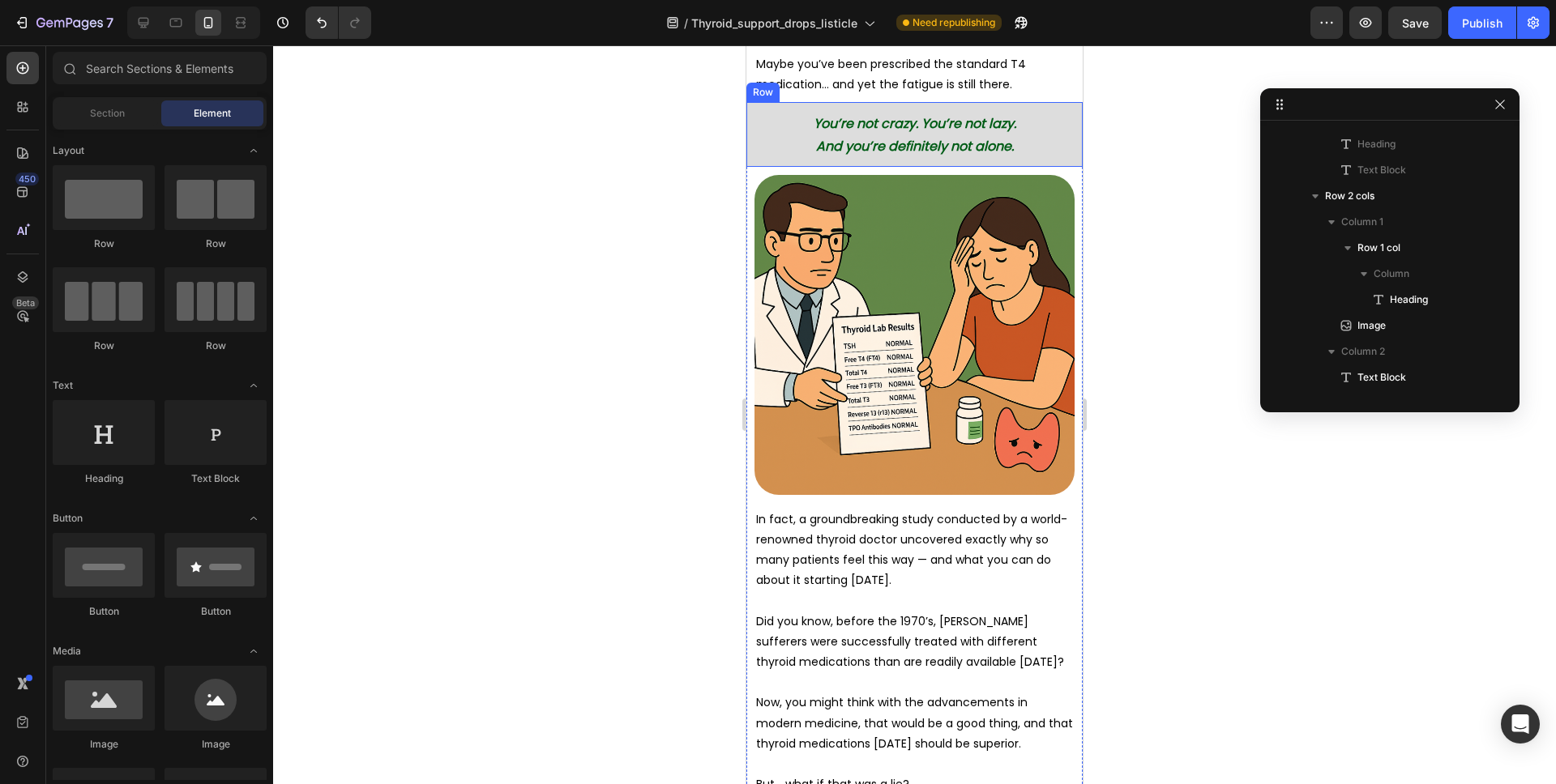
click at [998, 106] on div "You’re not crazy. You’re not lazy. And you’re definitely not alone. Heading Row" at bounding box center [915, 134] width 337 height 64
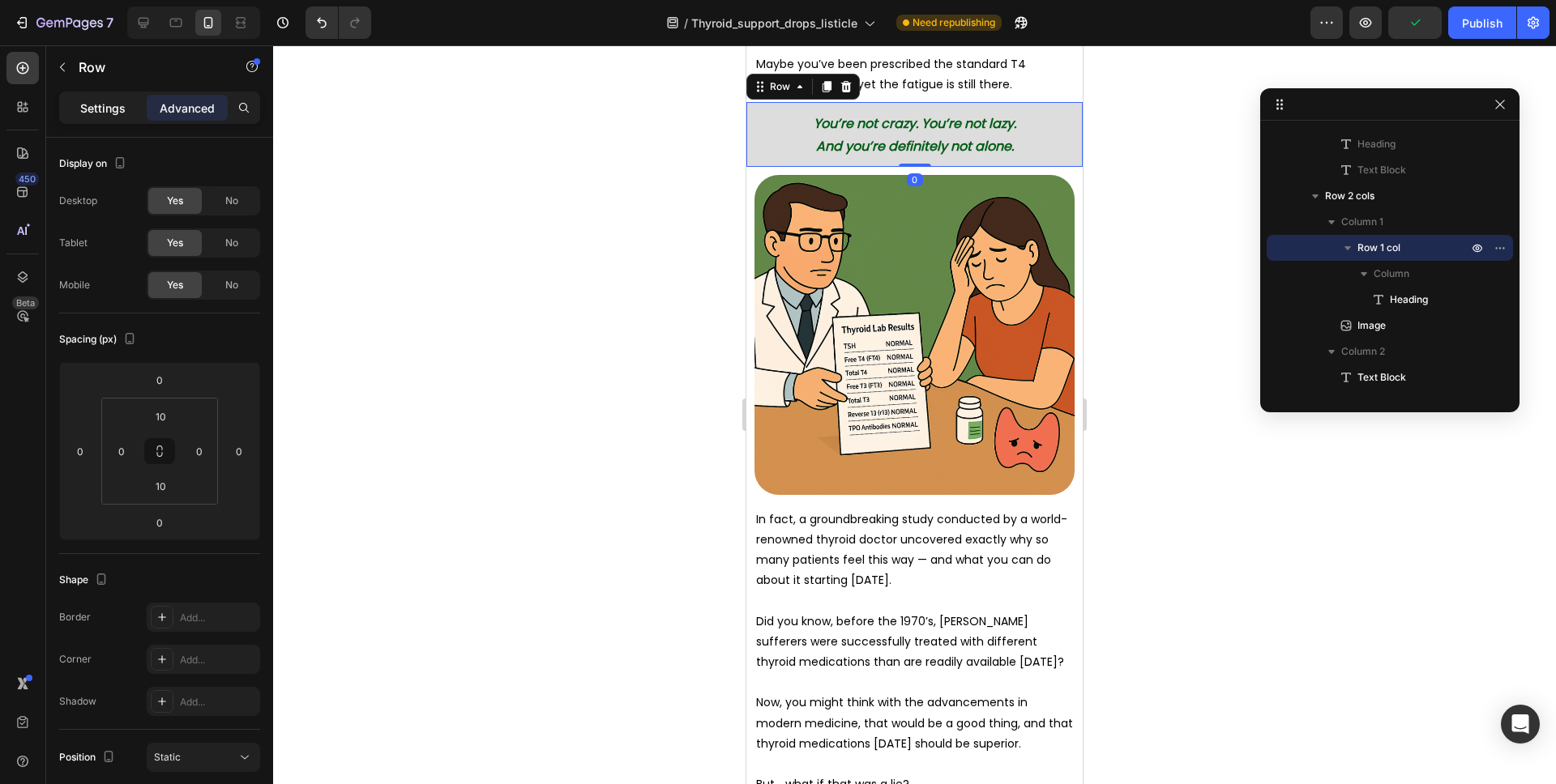
click at [136, 105] on div "Settings" at bounding box center [103, 107] width 81 height 26
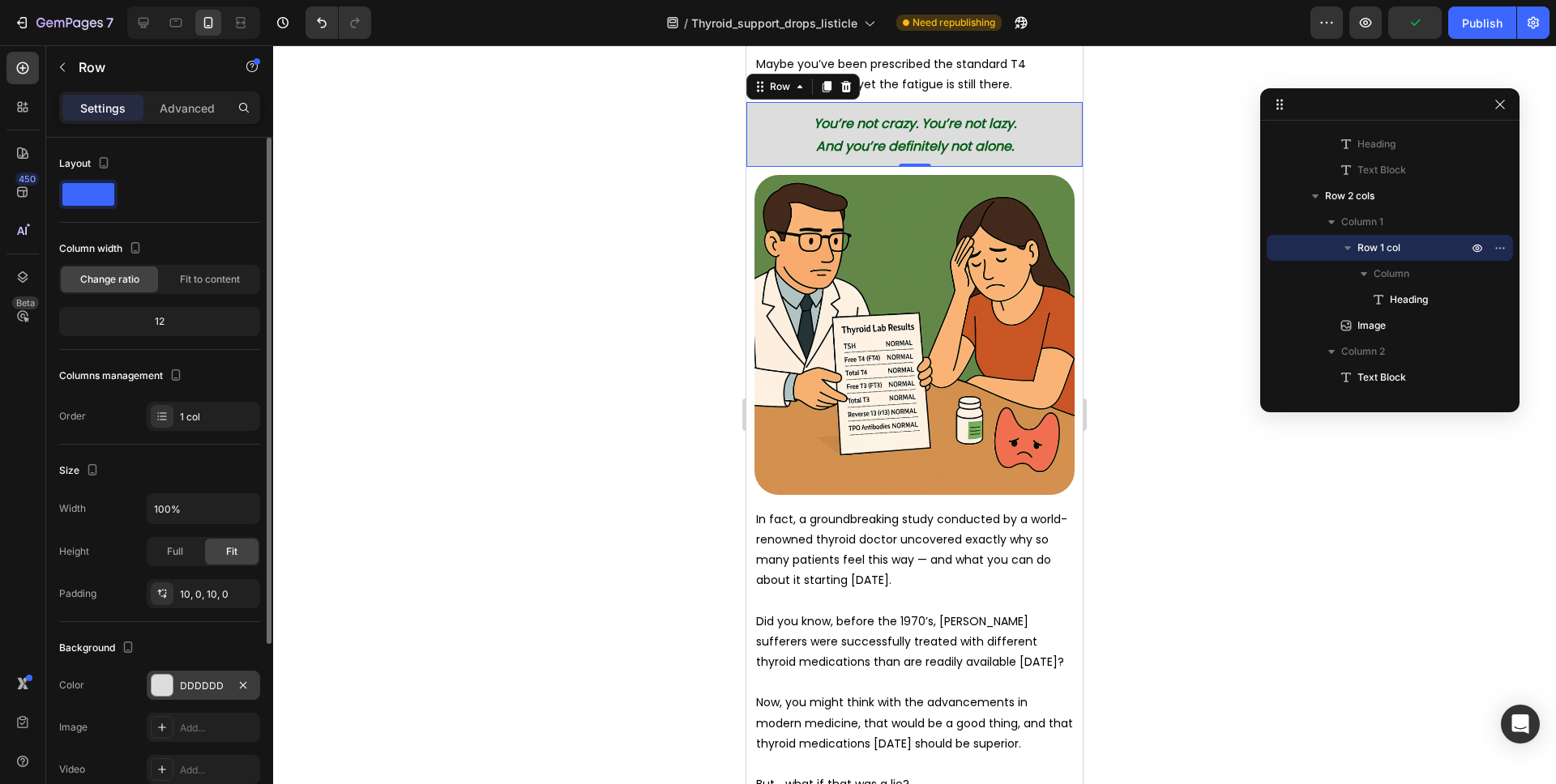
click at [165, 674] on div at bounding box center [161, 685] width 22 height 22
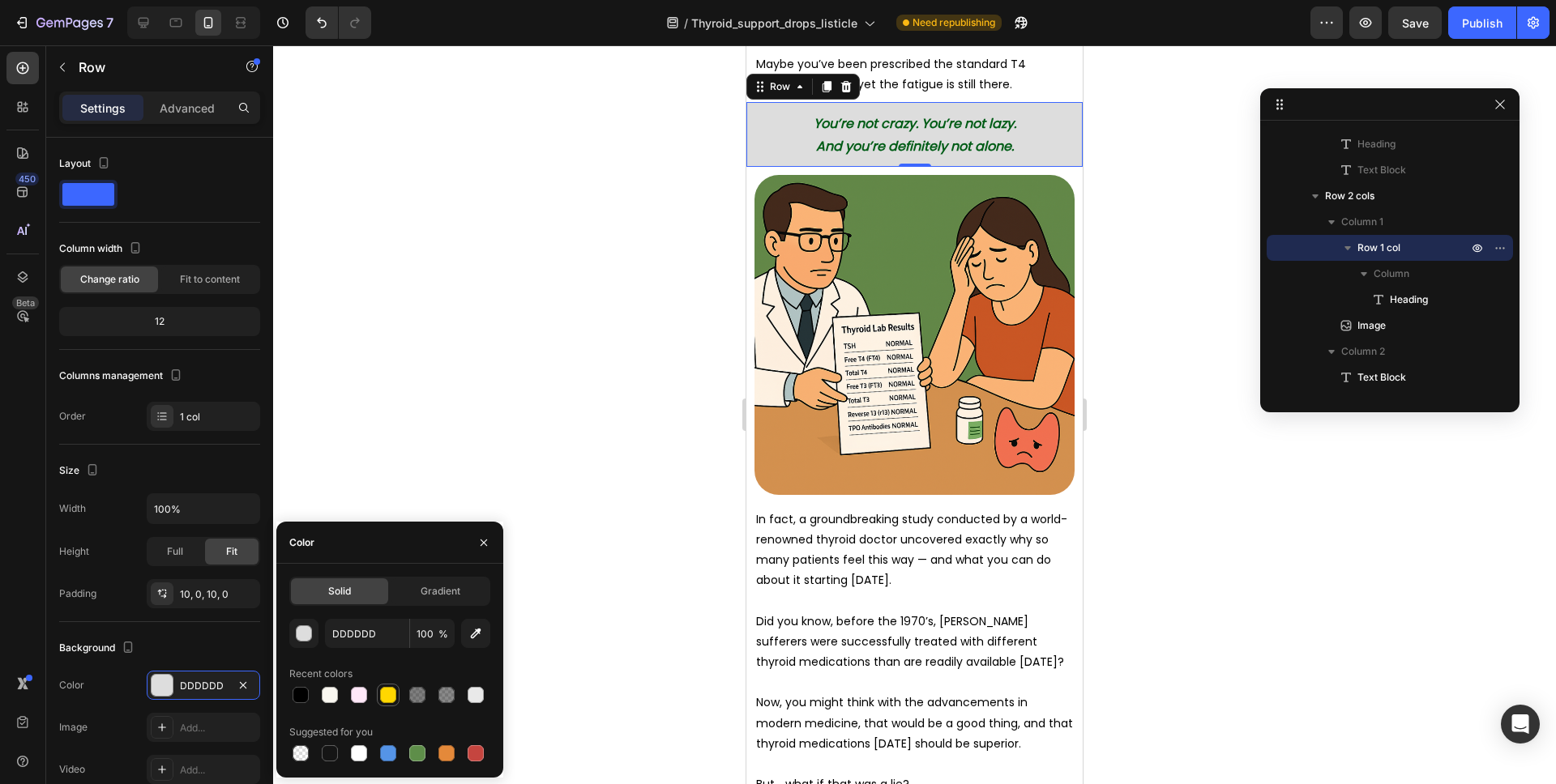
click at [389, 695] on div at bounding box center [389, 695] width 16 height 16
type input "FFD700"
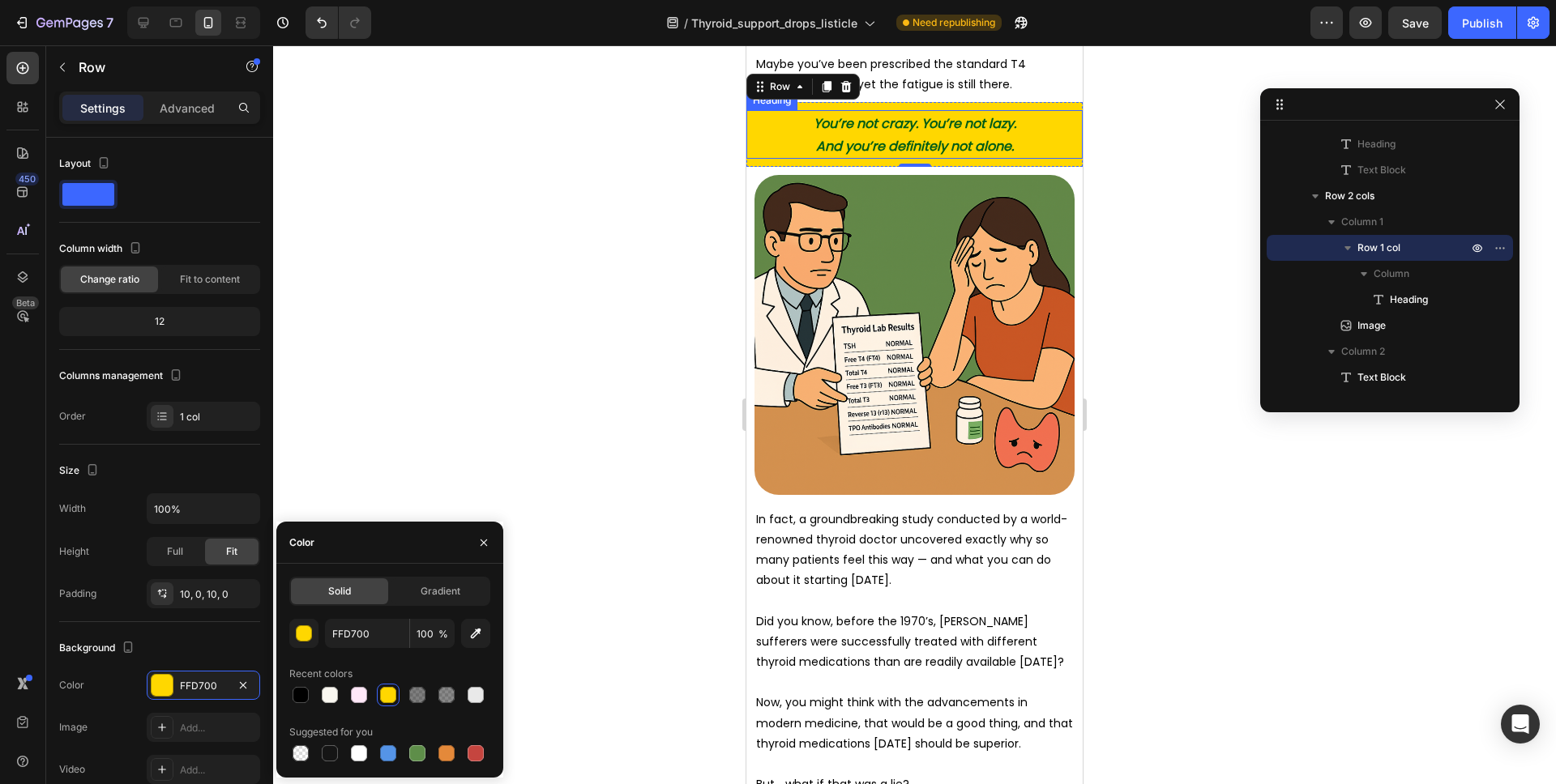
click at [977, 145] on strong "And you’re definitely not alone." at bounding box center [915, 146] width 198 height 19
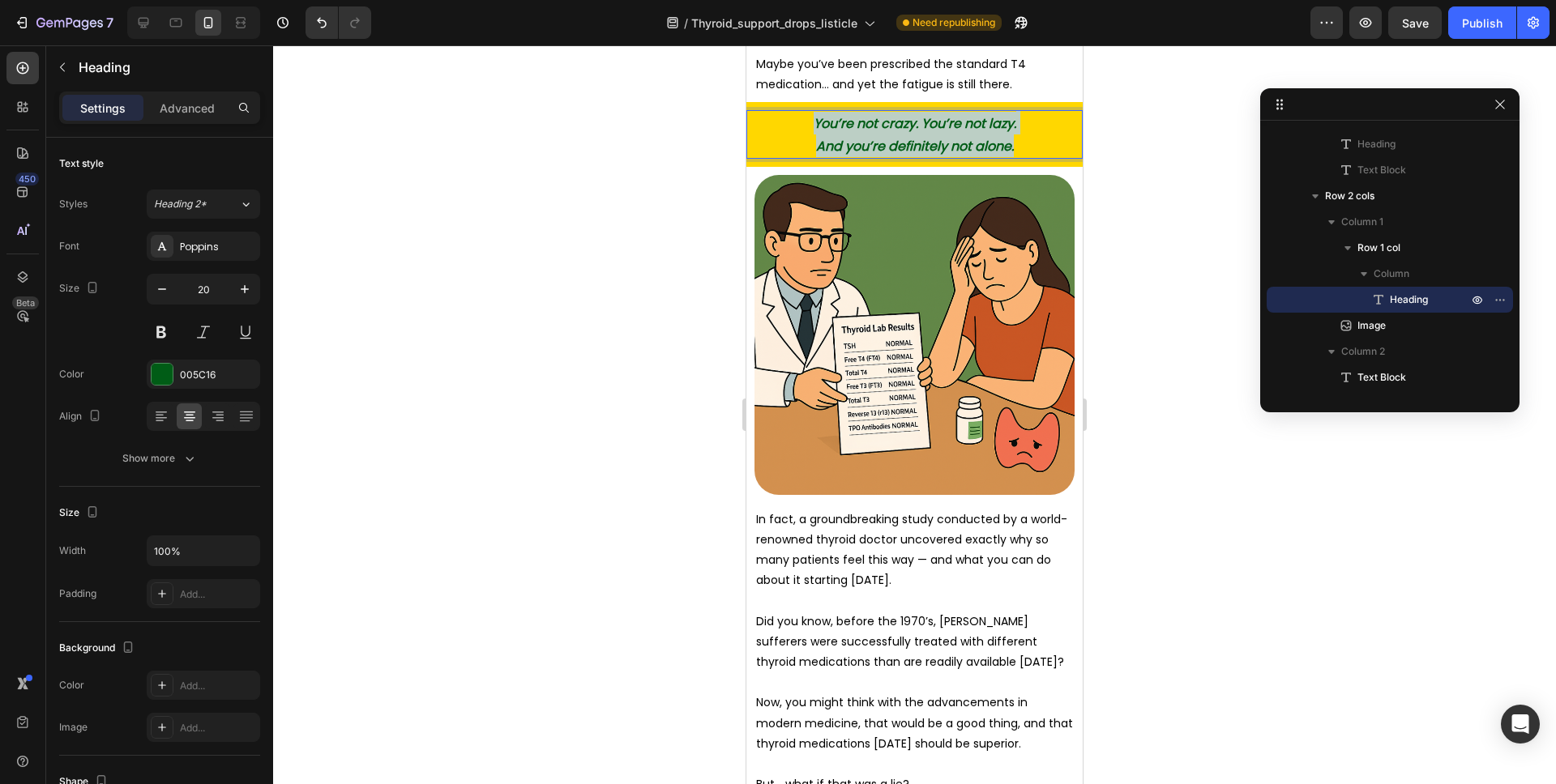
drag, startPoint x: 1020, startPoint y: 144, endPoint x: 799, endPoint y: 121, distance: 222.2
click at [799, 121] on p "You’re not crazy. You’re not lazy. And you’re definitely not alone." at bounding box center [915, 134] width 333 height 46
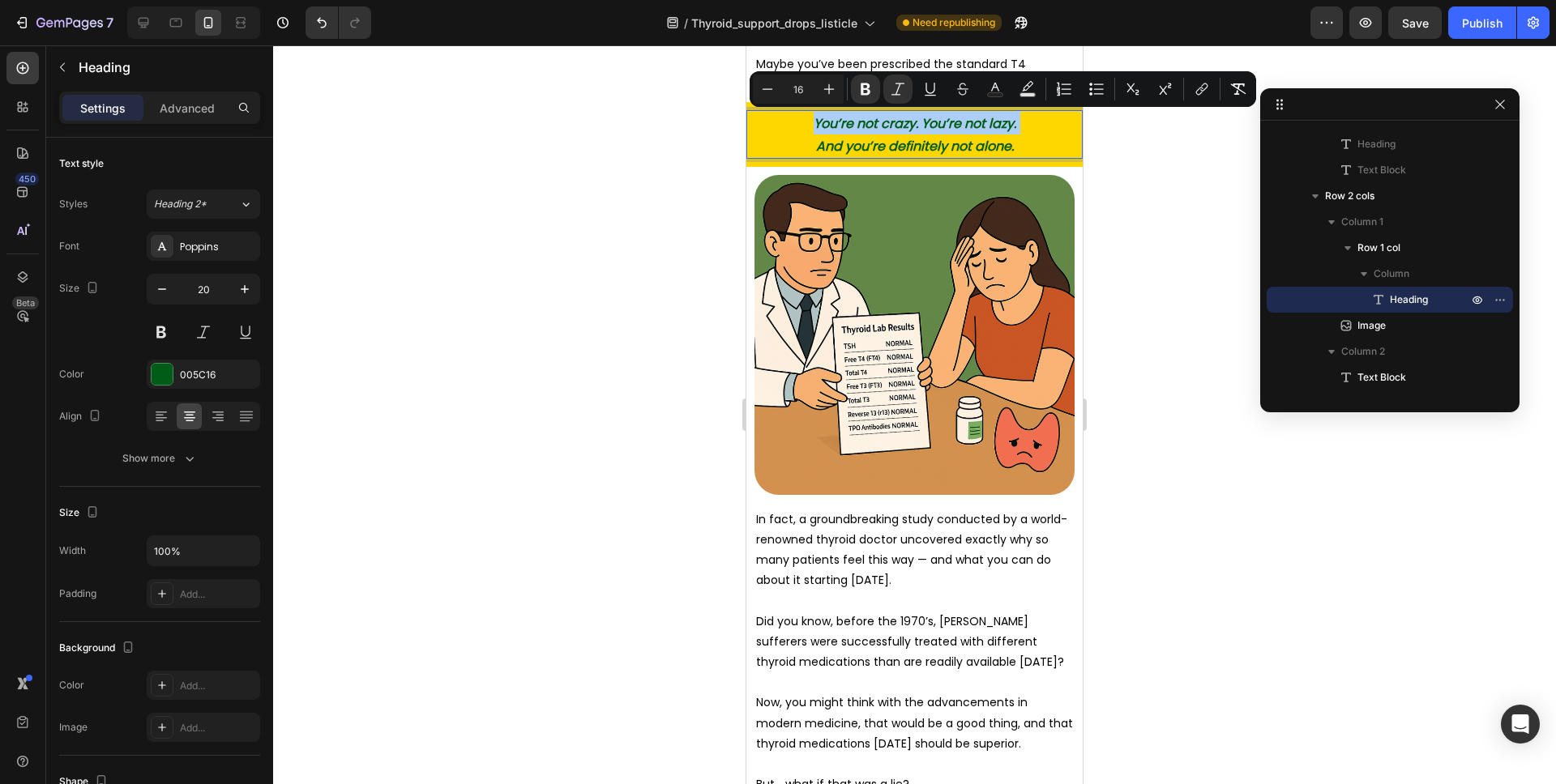
click at [1111, 169] on div at bounding box center [914, 415] width 1283 height 739
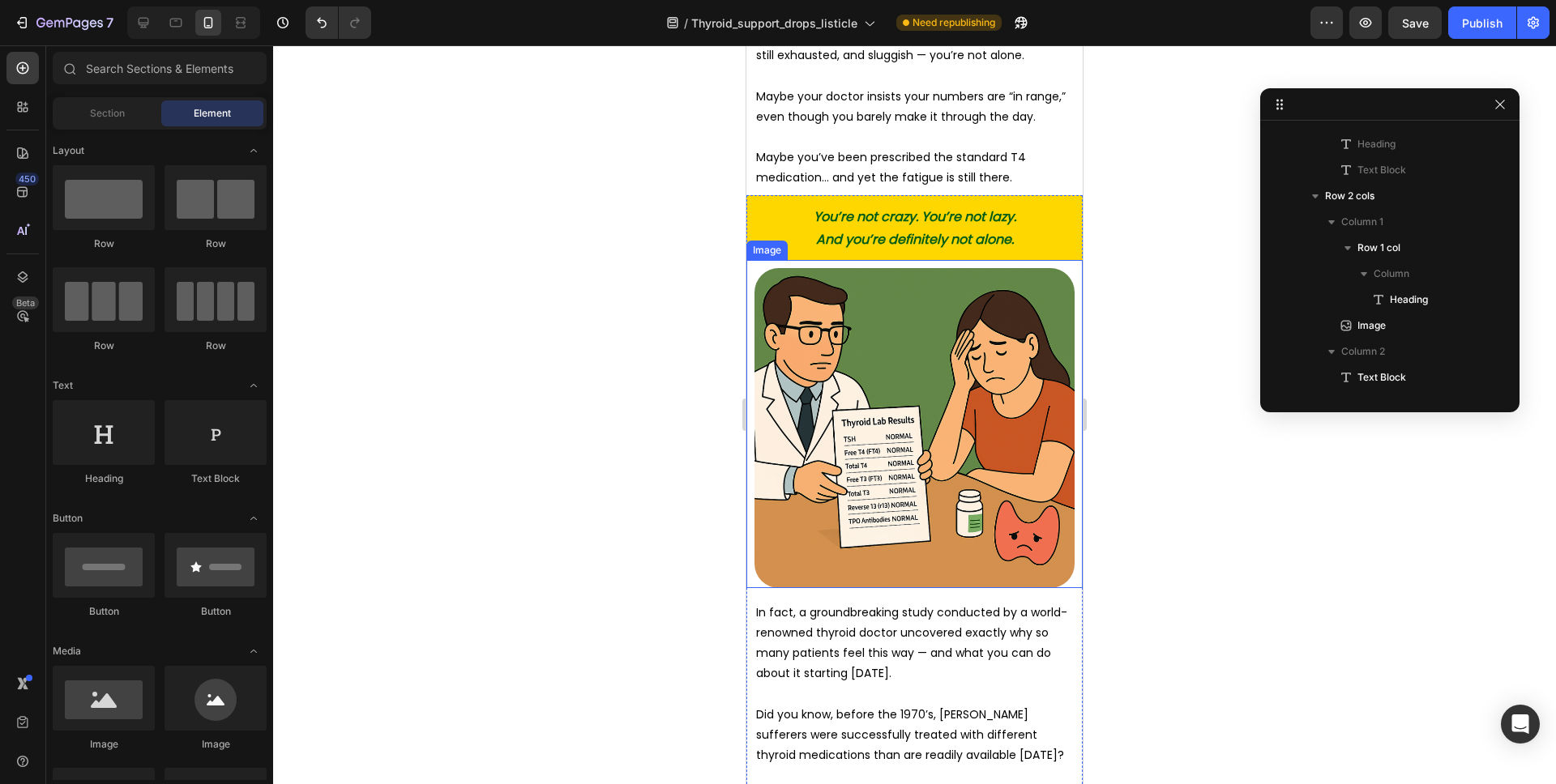
scroll to position [757, 0]
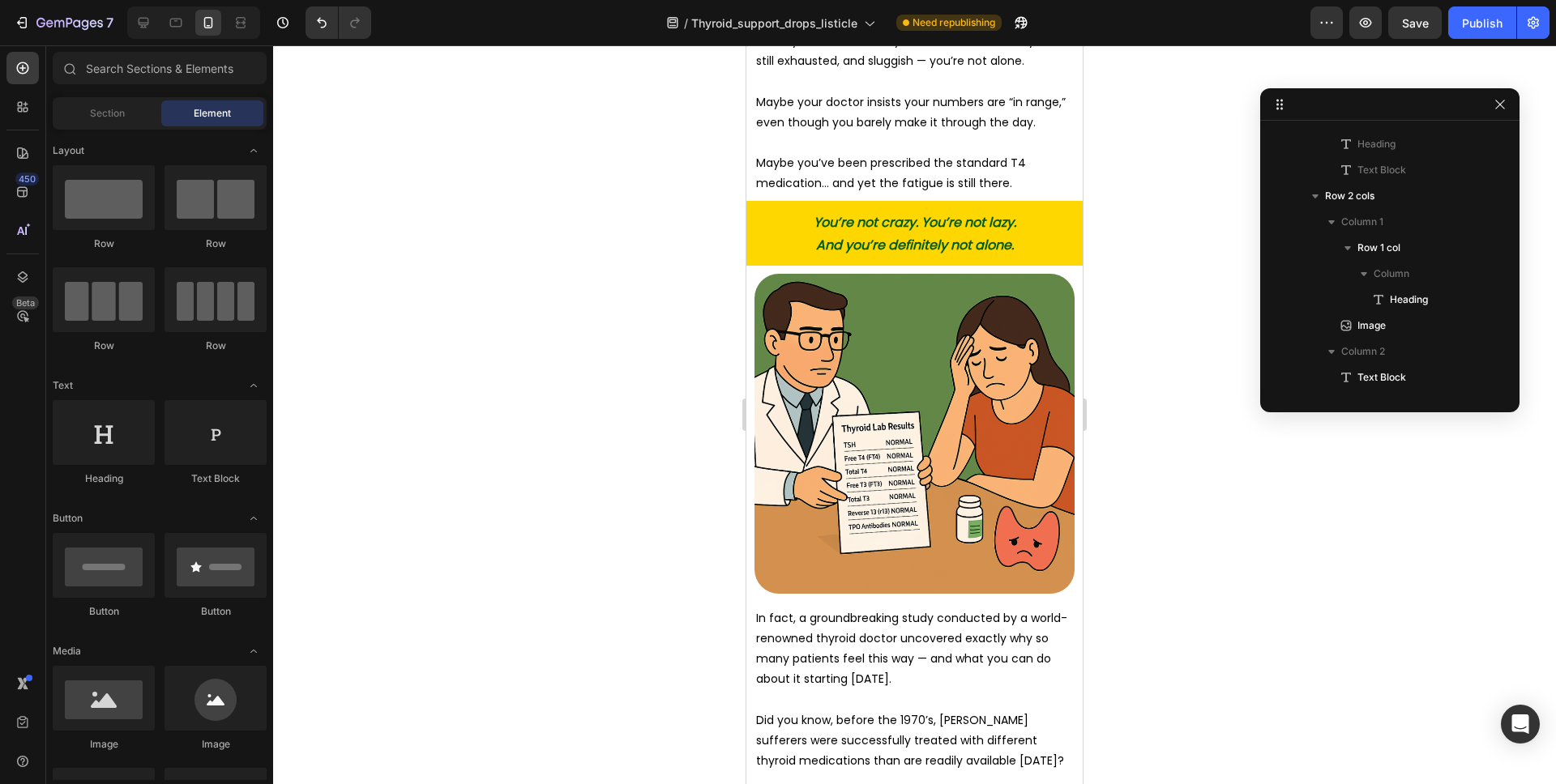
click at [1509, 107] on button "button" at bounding box center [1500, 105] width 20 height 20
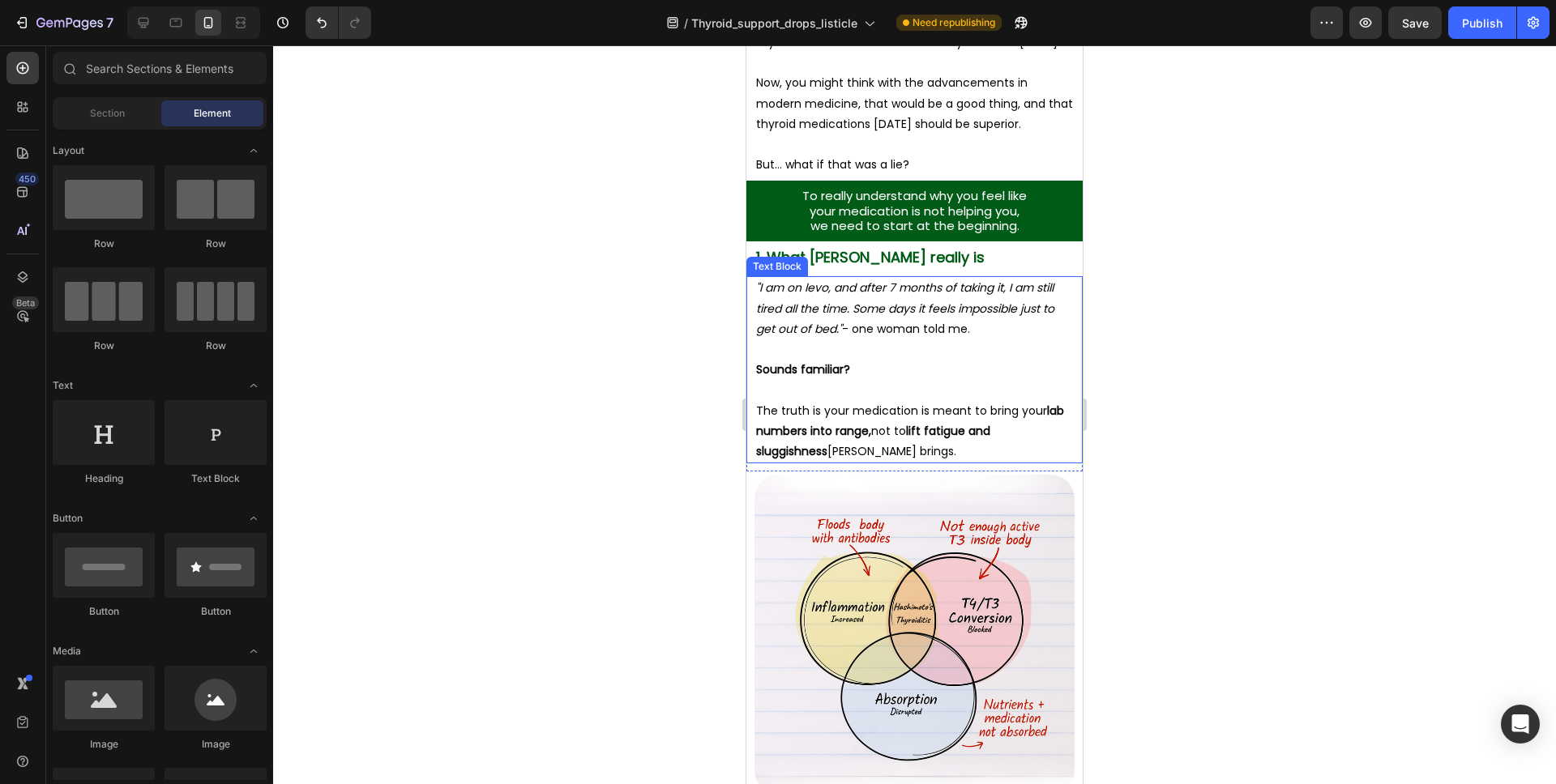
scroll to position [1443, 0]
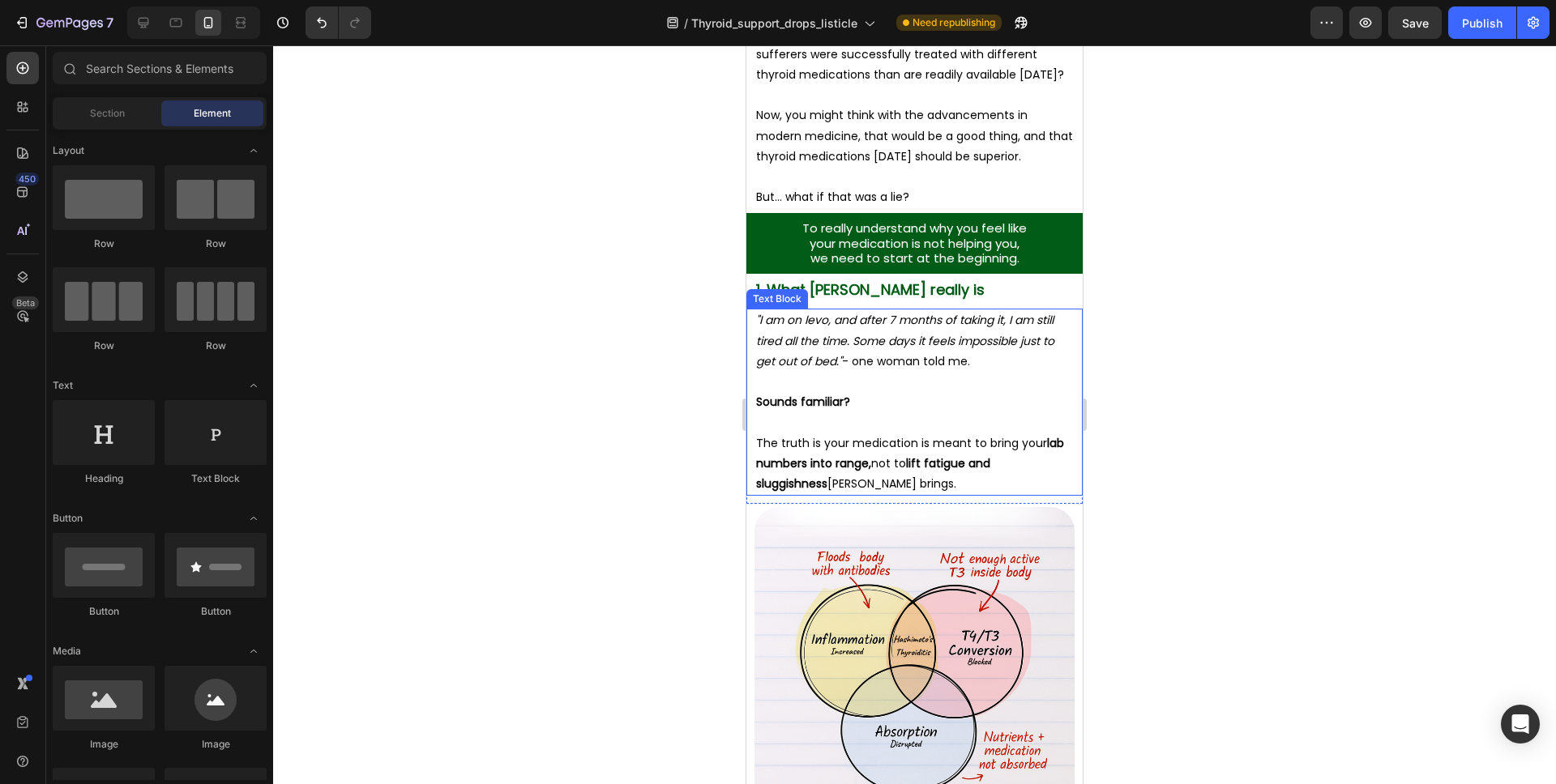
click at [885, 384] on p at bounding box center [915, 382] width 317 height 21
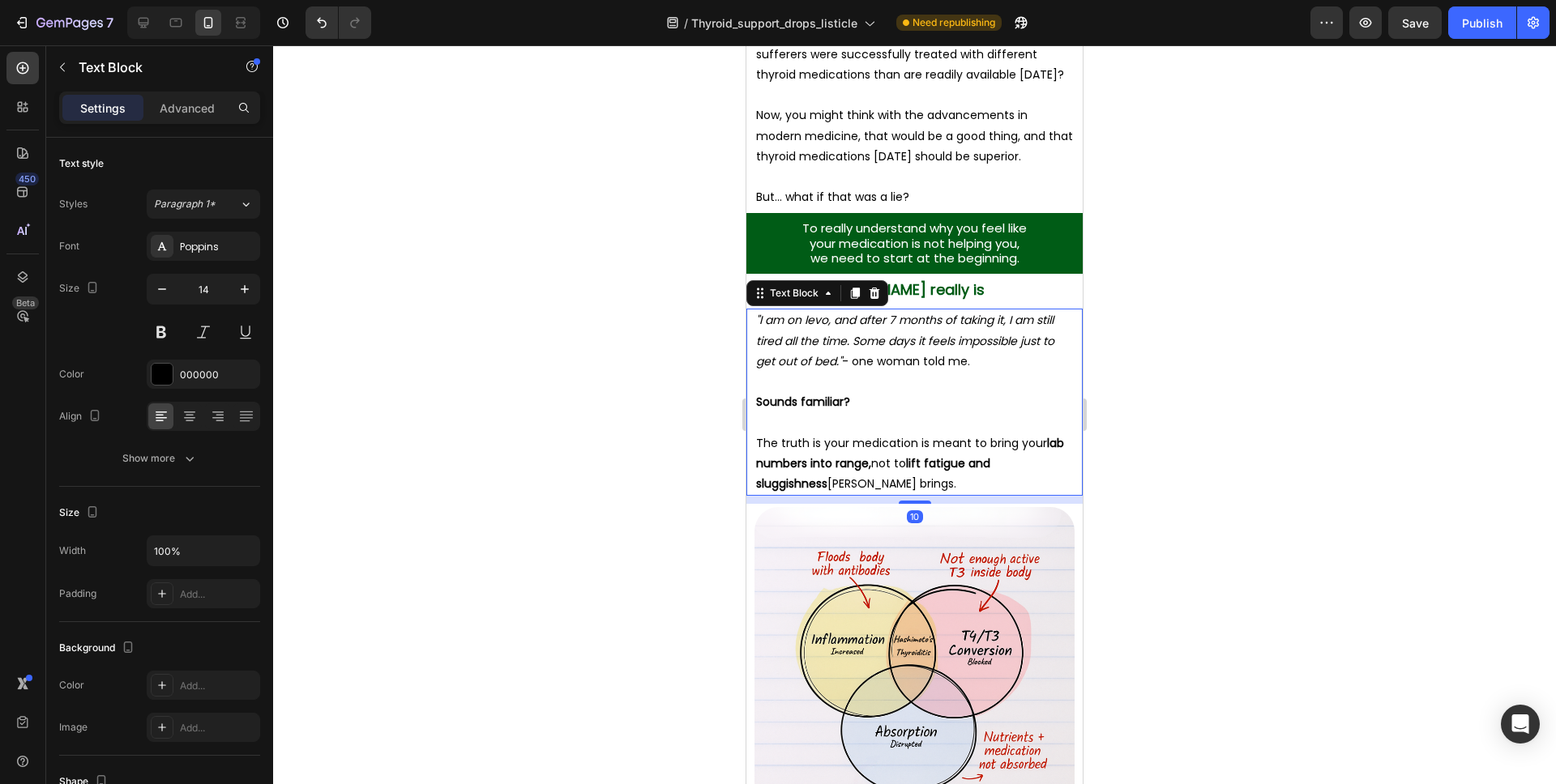
click at [854, 459] on strong "lab numbers into range," at bounding box center [911, 453] width 308 height 37
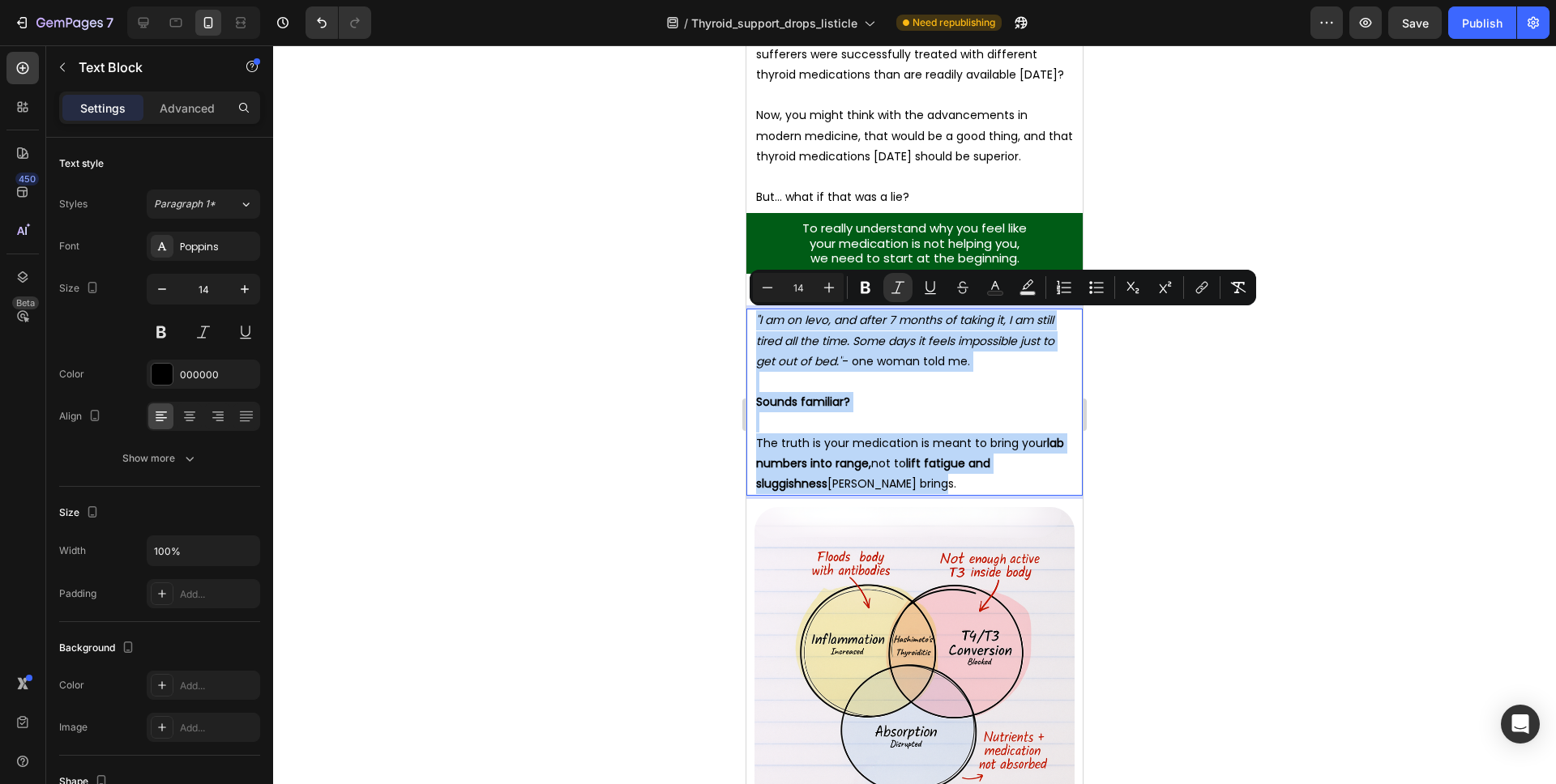
drag, startPoint x: 877, startPoint y: 482, endPoint x: 757, endPoint y: 320, distance: 201.6
click at [753, 318] on div ""I am on levo, and after 7 months of taking it, I am still tired all the time. …" at bounding box center [915, 402] width 337 height 187
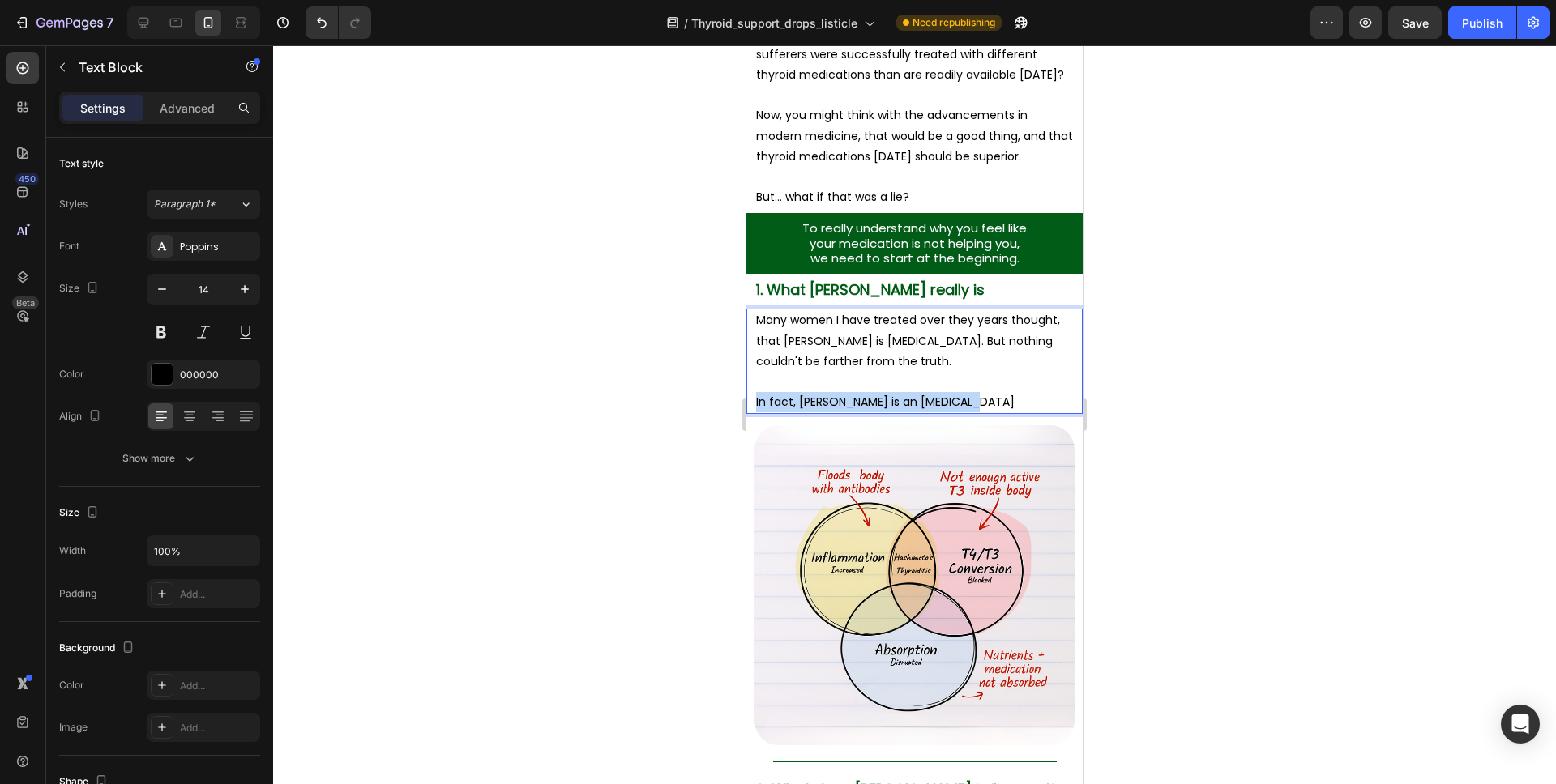
drag, startPoint x: 979, startPoint y: 397, endPoint x: 752, endPoint y: 405, distance: 227.1
click at [752, 405] on div "Many women I have treated over they years thought, that Hashimoto's is thyroid …" at bounding box center [915, 362] width 337 height 106
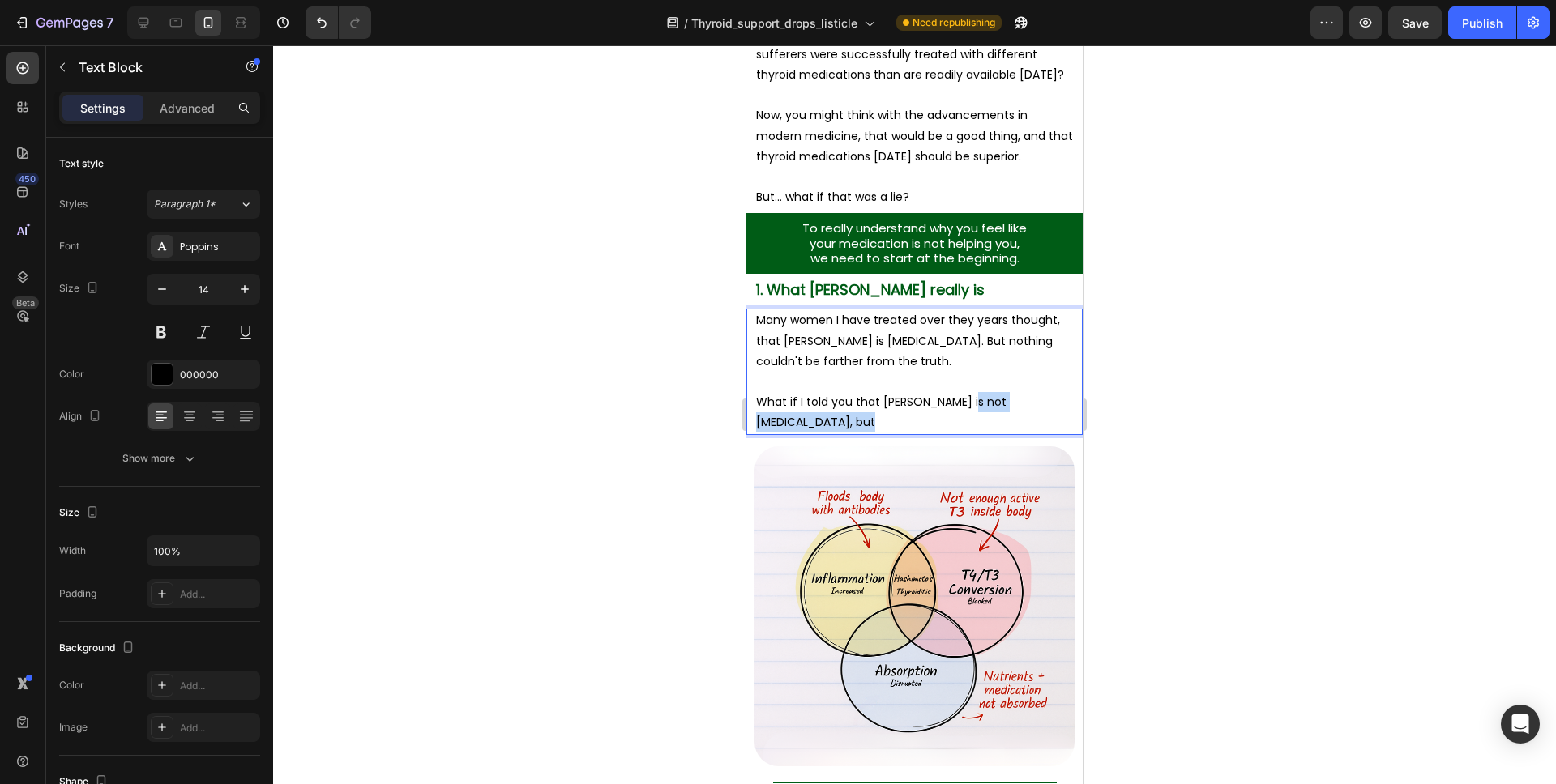
drag, startPoint x: 953, startPoint y: 419, endPoint x: 965, endPoint y: 406, distance: 17.7
click at [965, 406] on p "What if I told you that Hashimoto's is not thyroid problem, but" at bounding box center [915, 412] width 317 height 40
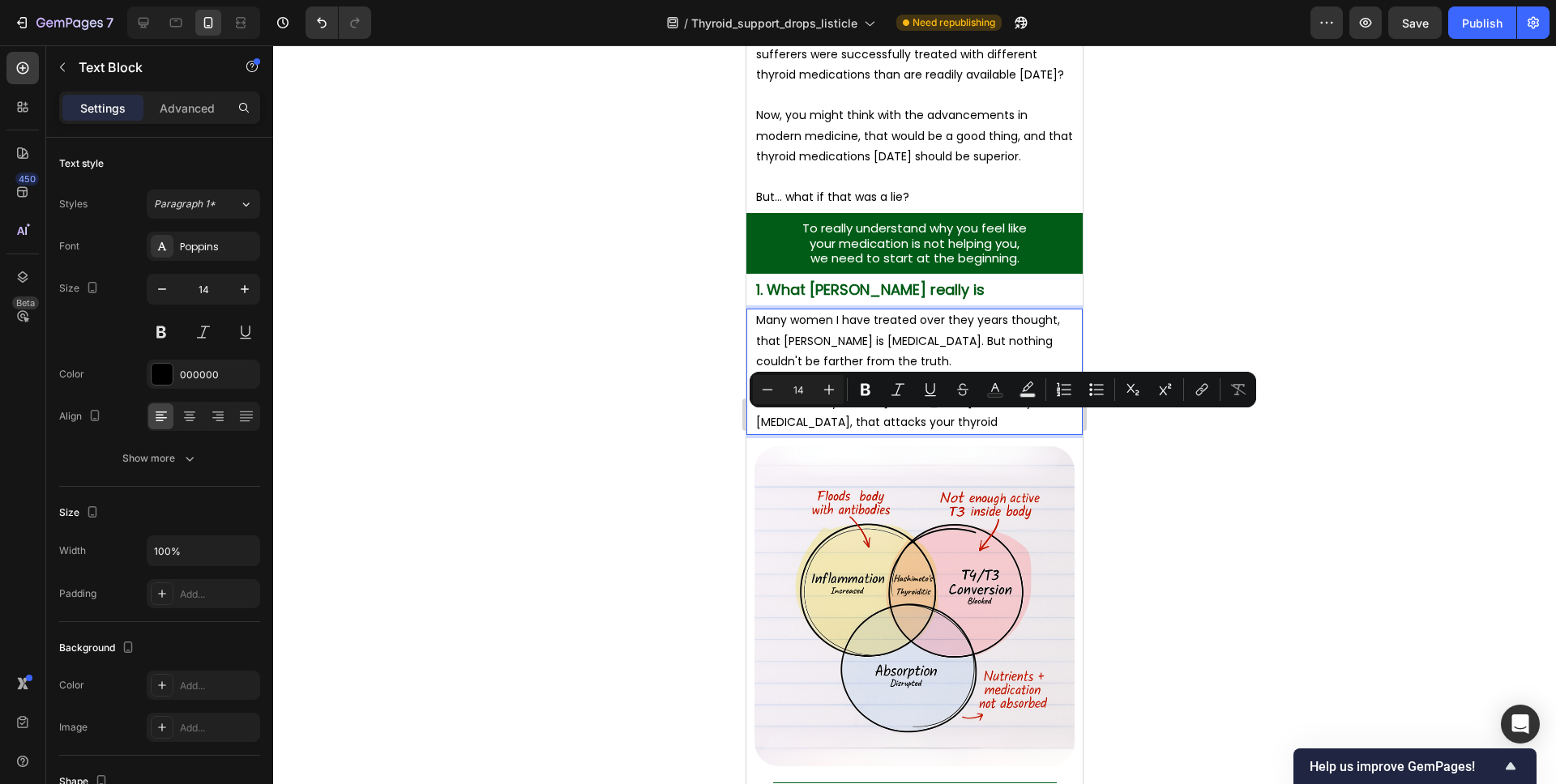
drag, startPoint x: 1035, startPoint y: 421, endPoint x: 1014, endPoint y: 421, distance: 21.0
click at [994, 420] on p "What if I told you that Hashimoto's is actually an autoimmune disorder, that at…" at bounding box center [915, 412] width 317 height 40
click at [1042, 422] on p "What if I told you that Hashimoto's is actually an autoimmune disorder, that at…" at bounding box center [915, 412] width 317 height 40
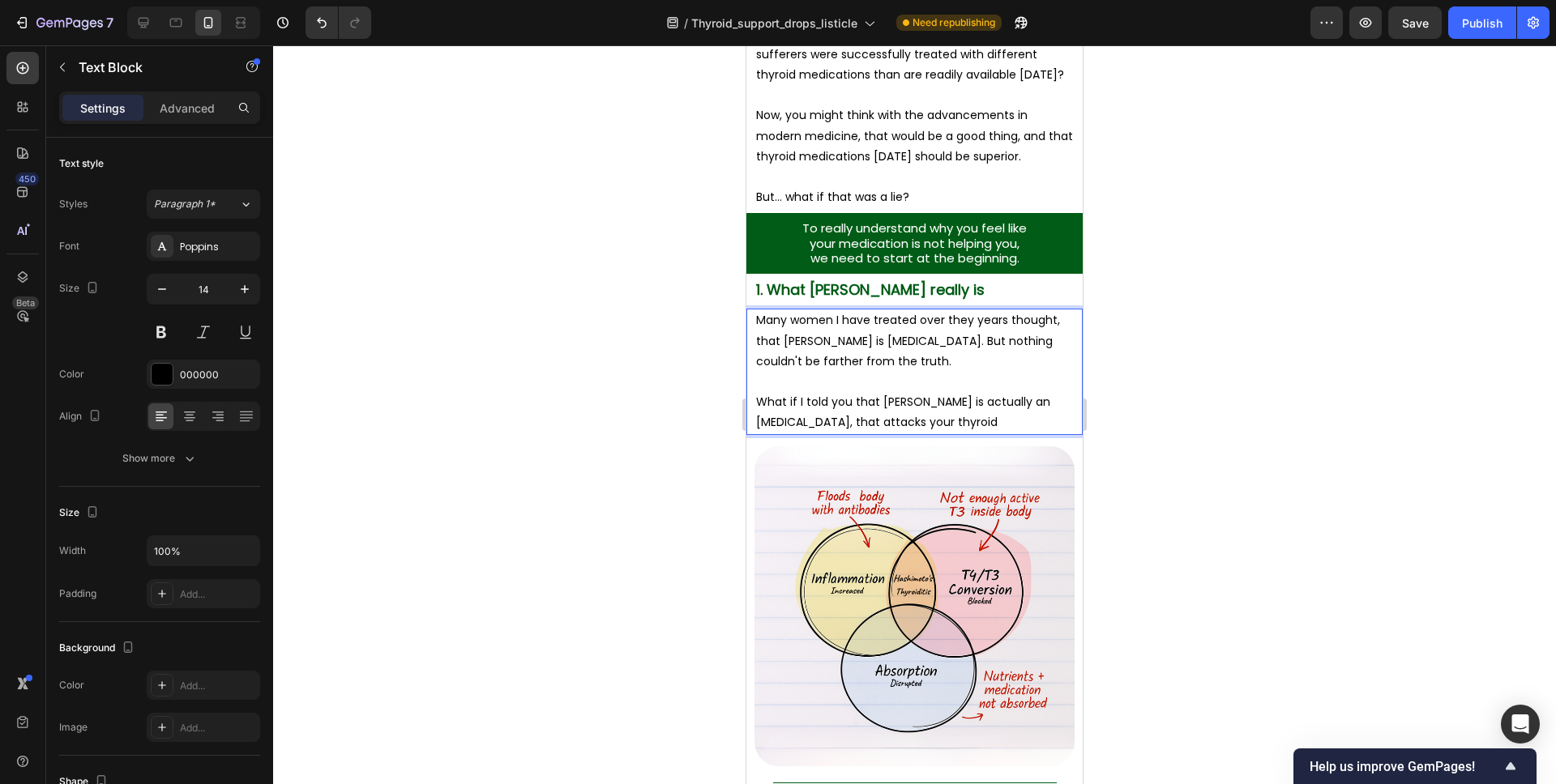
drag, startPoint x: 1029, startPoint y: 420, endPoint x: 913, endPoint y: 424, distance: 116.1
click at [913, 424] on p "What if I told you that Hashimoto's is actually an autoimmune disorder, that at…" at bounding box center [915, 412] width 317 height 40
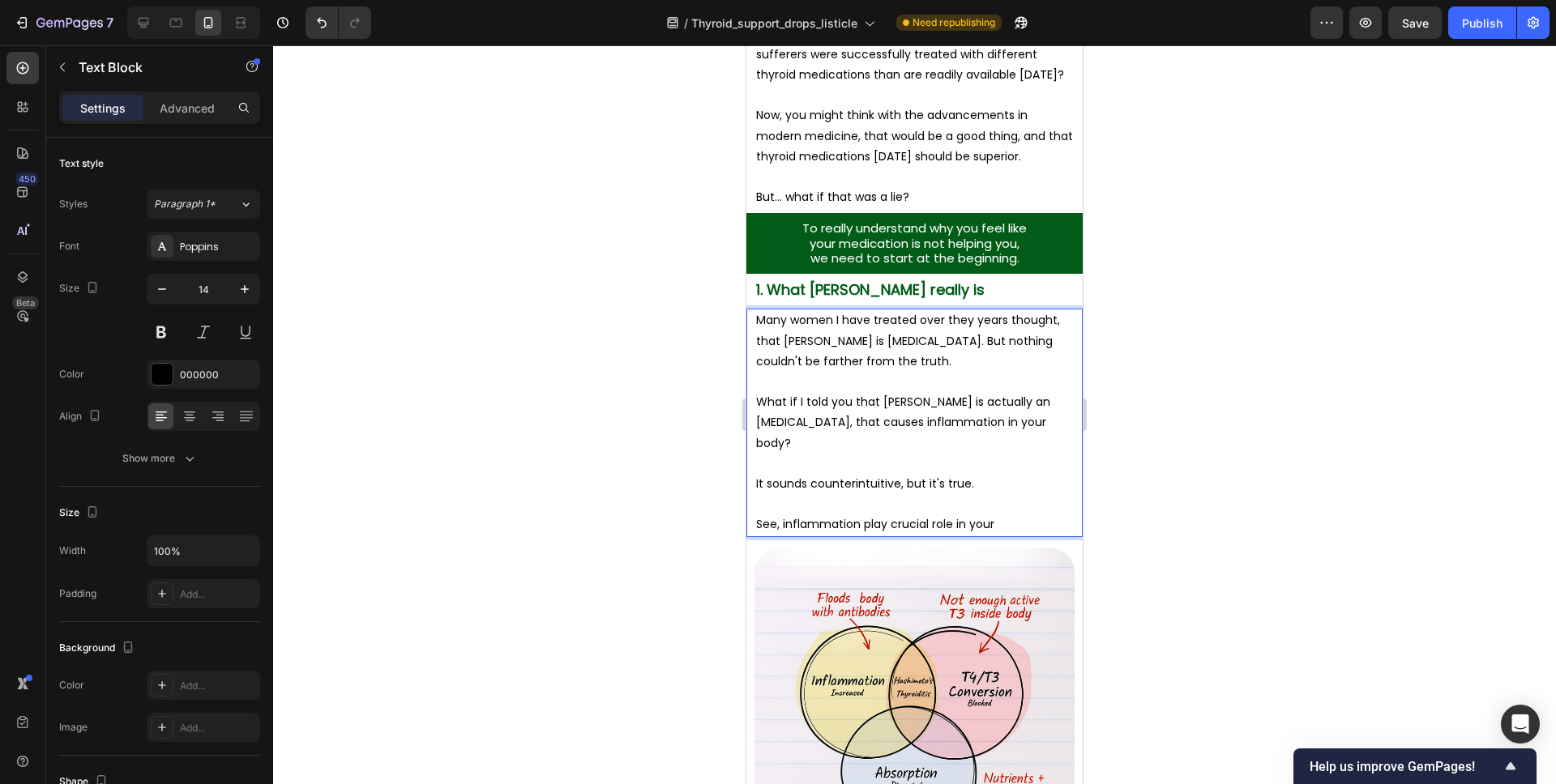
click at [885, 523] on p "See, inflammation play crucial role in your" at bounding box center [915, 524] width 317 height 21
drag, startPoint x: 1011, startPoint y: 525, endPoint x: 1013, endPoint y: 516, distance: 9.2
click at [1011, 525] on p "See, inflammation plays crucial role in your" at bounding box center [915, 524] width 317 height 21
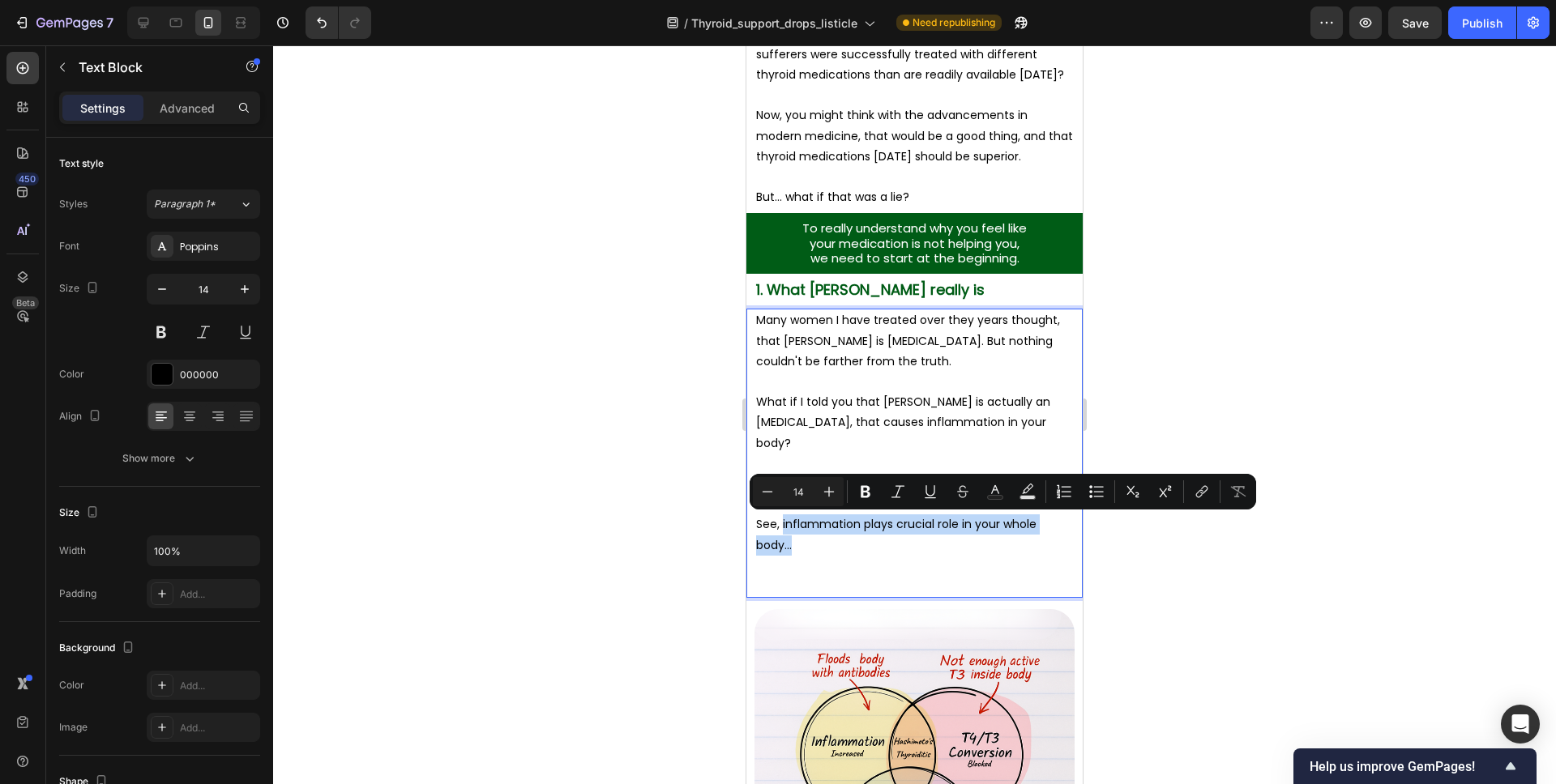
drag, startPoint x: 863, startPoint y: 540, endPoint x: 782, endPoint y: 533, distance: 81.3
click at [782, 533] on p "See, inflammation plays crucial role in your whole body..." at bounding box center [915, 534] width 317 height 40
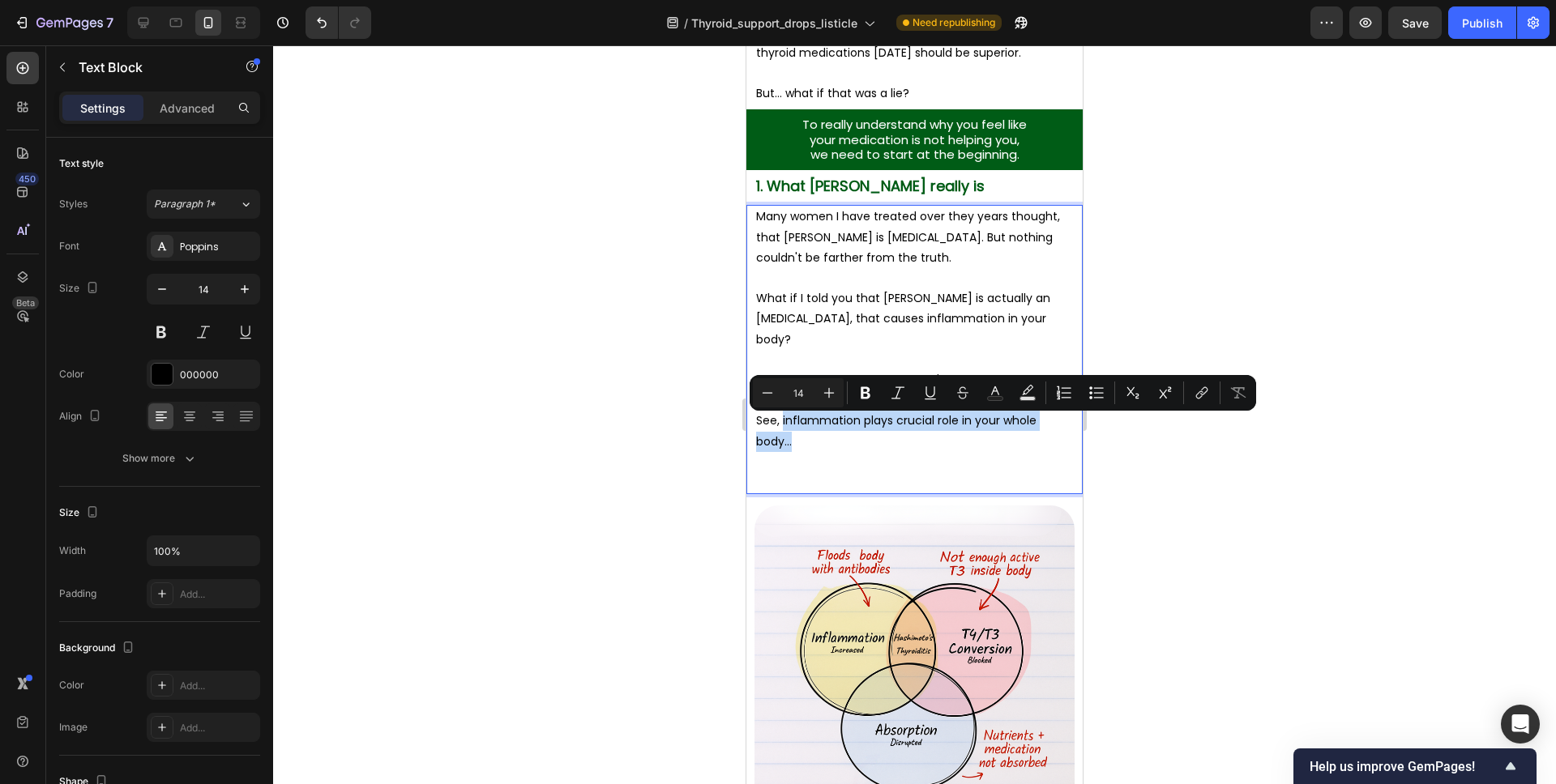
scroll to position [1552, 0]
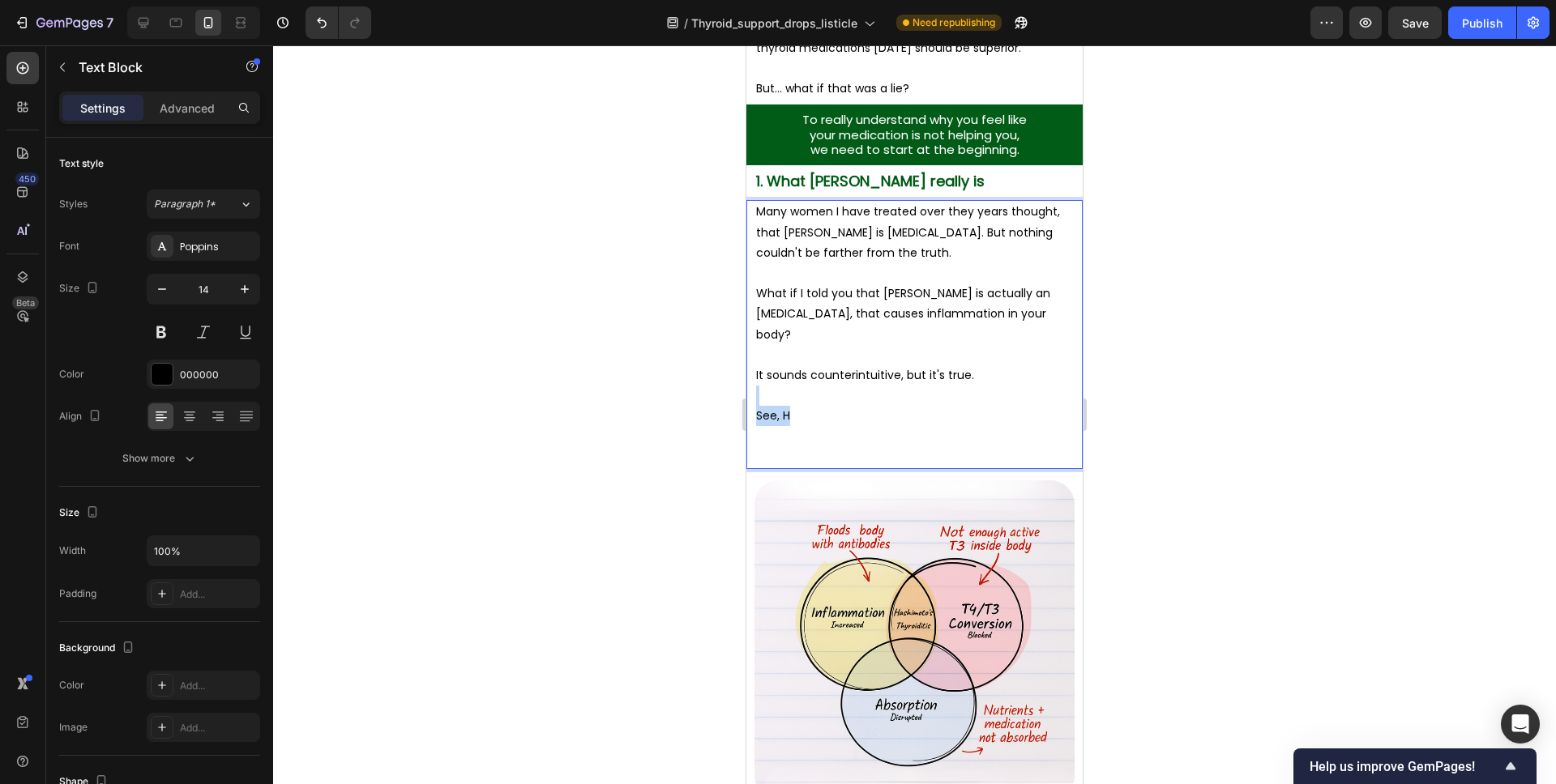
drag, startPoint x: 795, startPoint y: 412, endPoint x: 844, endPoint y: 392, distance: 52.9
click at [844, 392] on div "Many women I have treated over they years thought, that Hashimoto's is thyroid …" at bounding box center [915, 335] width 321 height 269
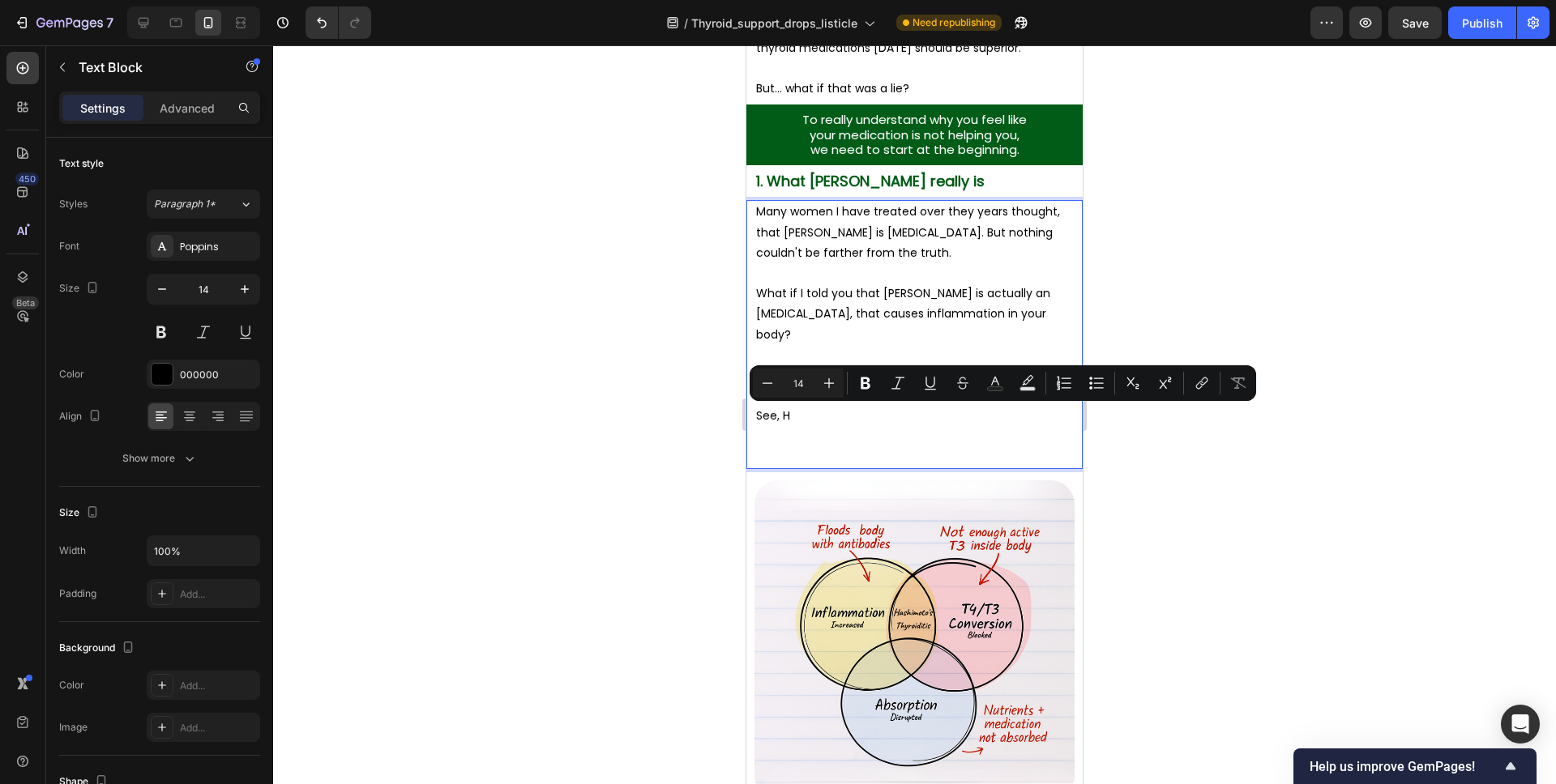
click at [887, 329] on p "What if I told you that Hashimoto's is actually an autoimmune disorder, that ca…" at bounding box center [915, 314] width 317 height 62
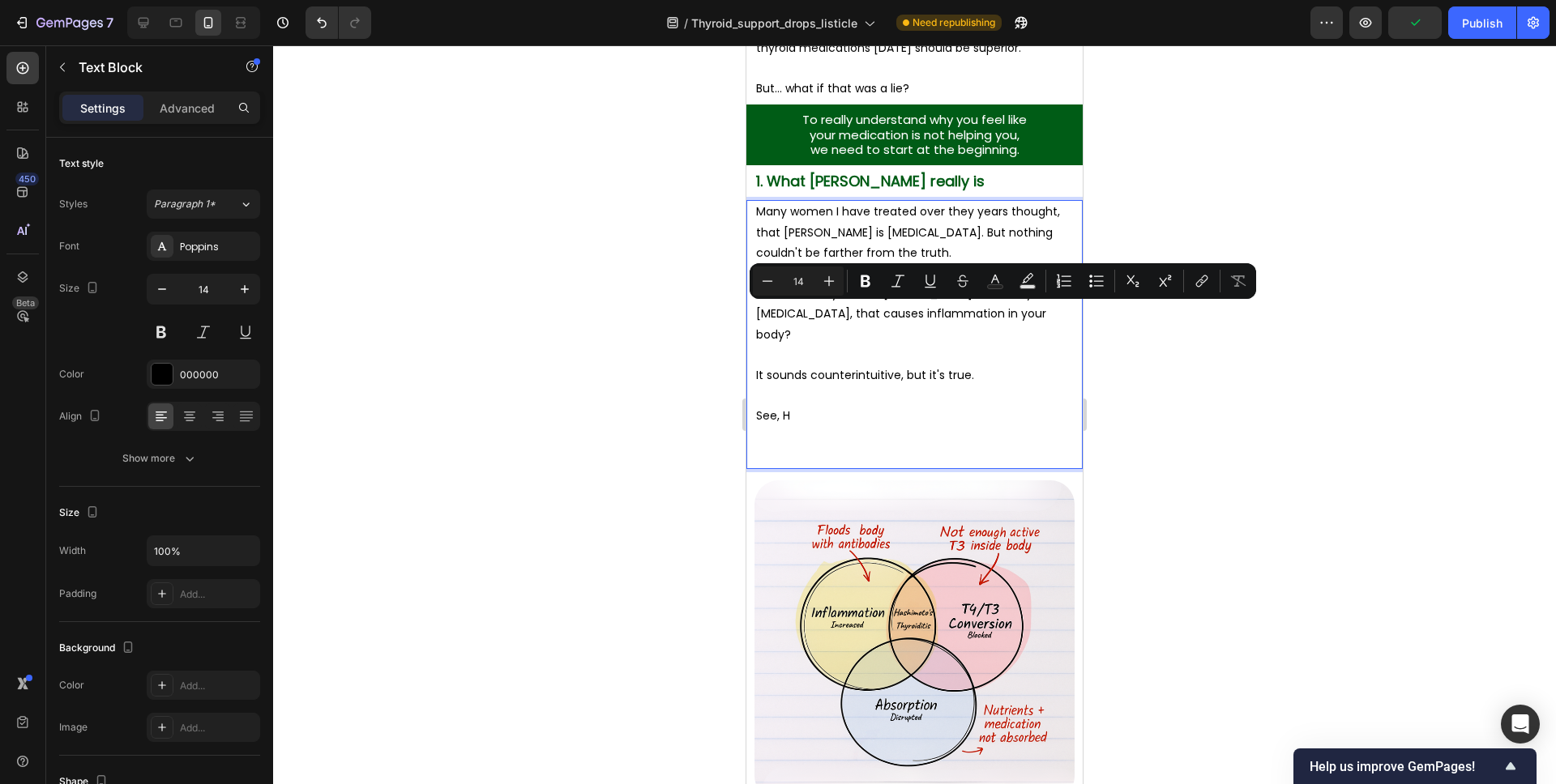
drag, startPoint x: 954, startPoint y: 313, endPoint x: 813, endPoint y: 337, distance: 143.0
click at [813, 337] on p "What if I told you that Hashimoto's is actually an autoimmune disorder, that ca…" at bounding box center [915, 314] width 317 height 62
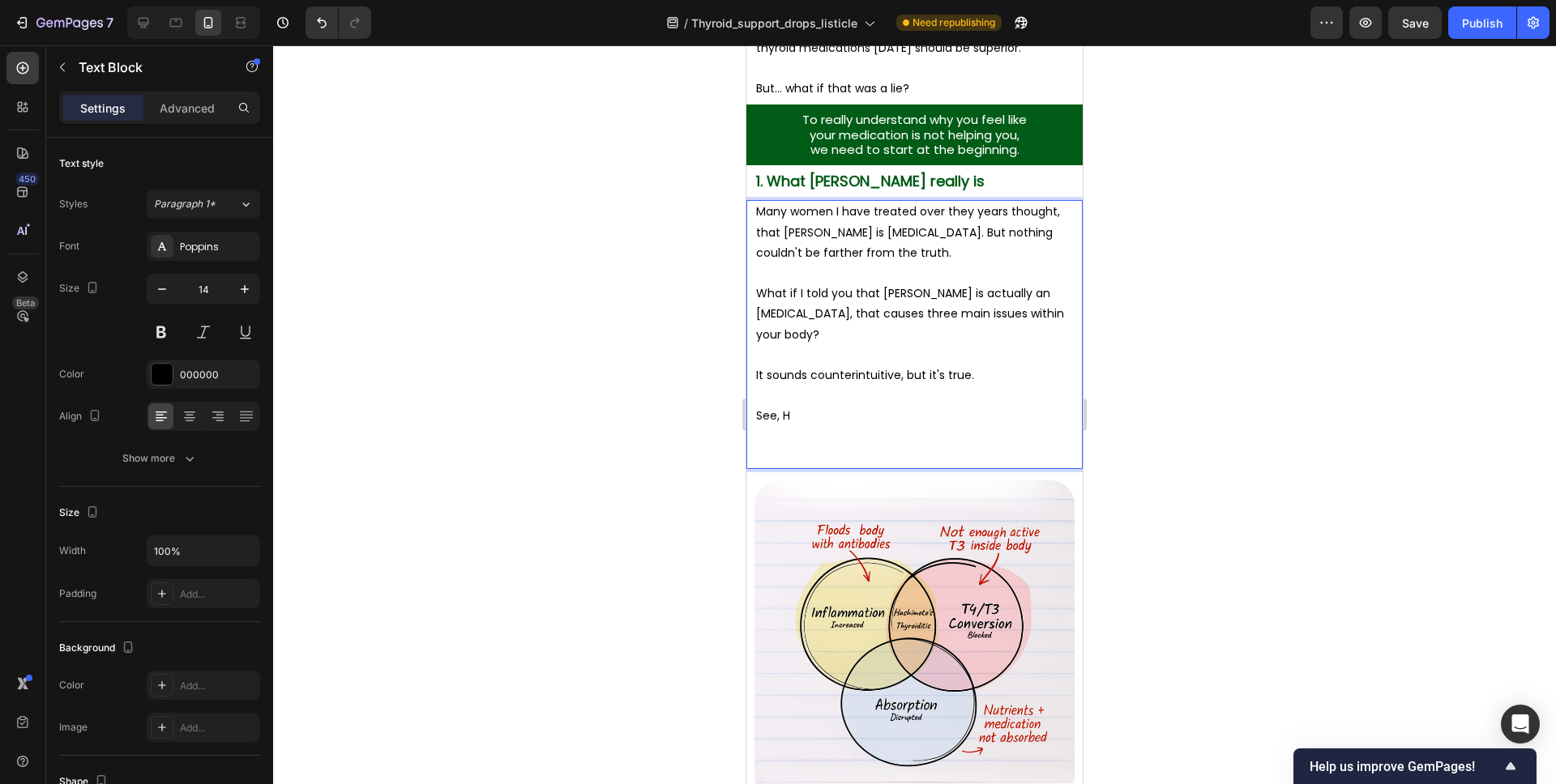
click at [790, 406] on p "See, H" at bounding box center [915, 416] width 317 height 21
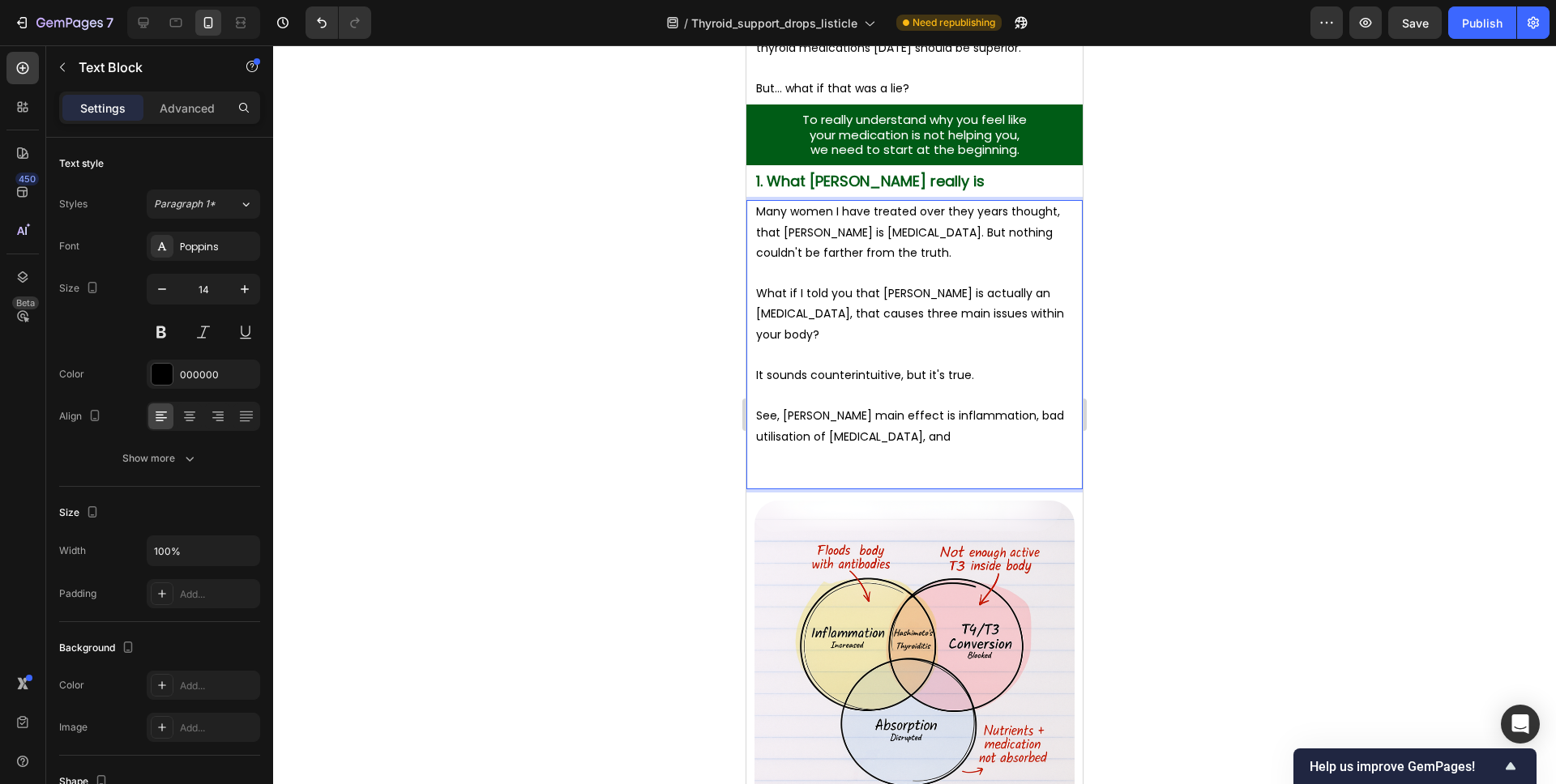
click at [786, 435] on p "See, Hashimoto's main effect is inflammation, bad utilisation of thyroid hormon…" at bounding box center [915, 426] width 317 height 40
click at [961, 439] on p "See, Hashimoto's main effect is inflammation, bad utilization of thyroid hormon…" at bounding box center [915, 426] width 317 height 40
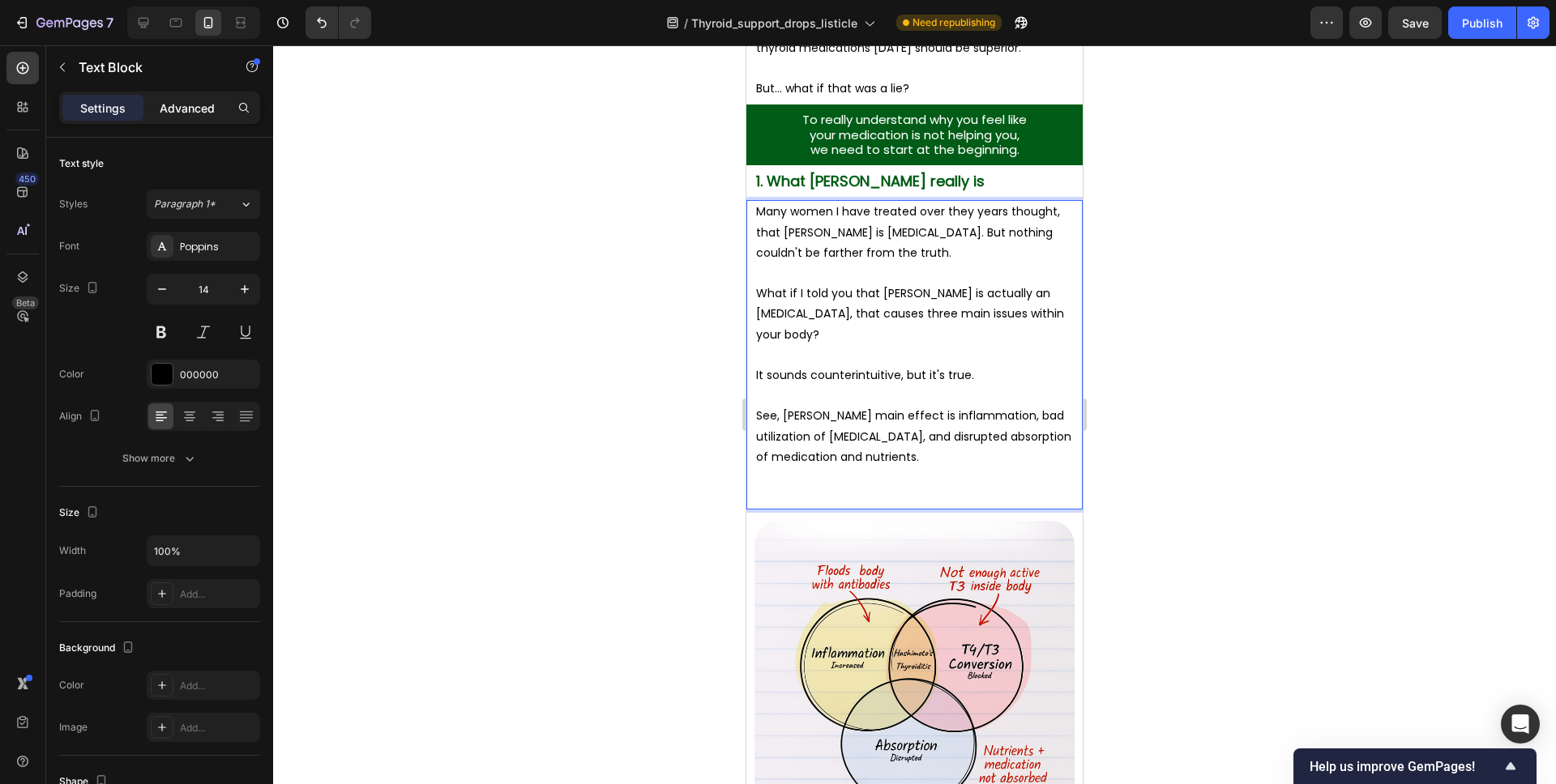
click at [156, 107] on div "Advanced" at bounding box center [187, 107] width 81 height 26
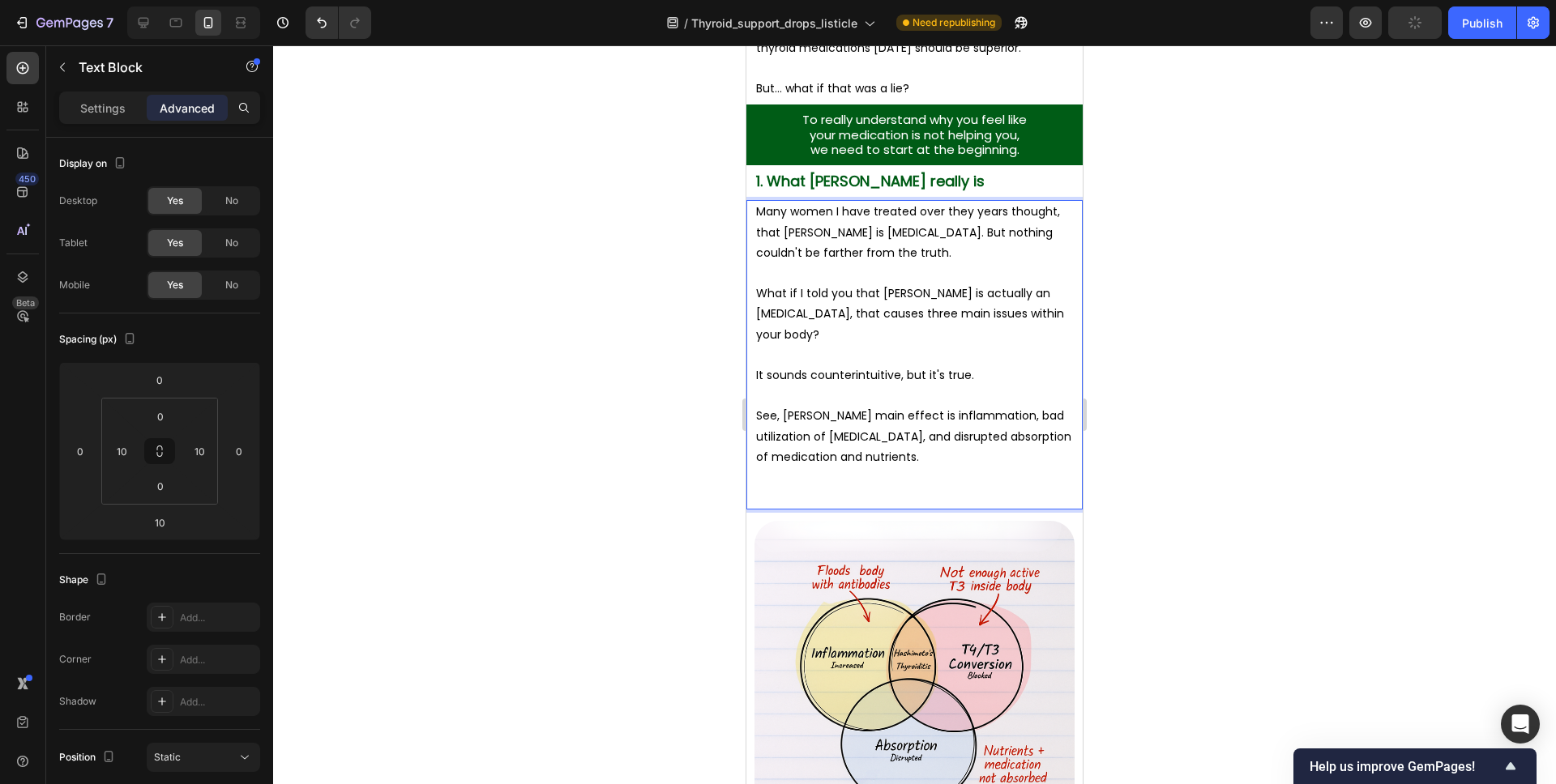
click at [789, 486] on p "Rich Text Editor. Editing area: main" at bounding box center [915, 477] width 317 height 21
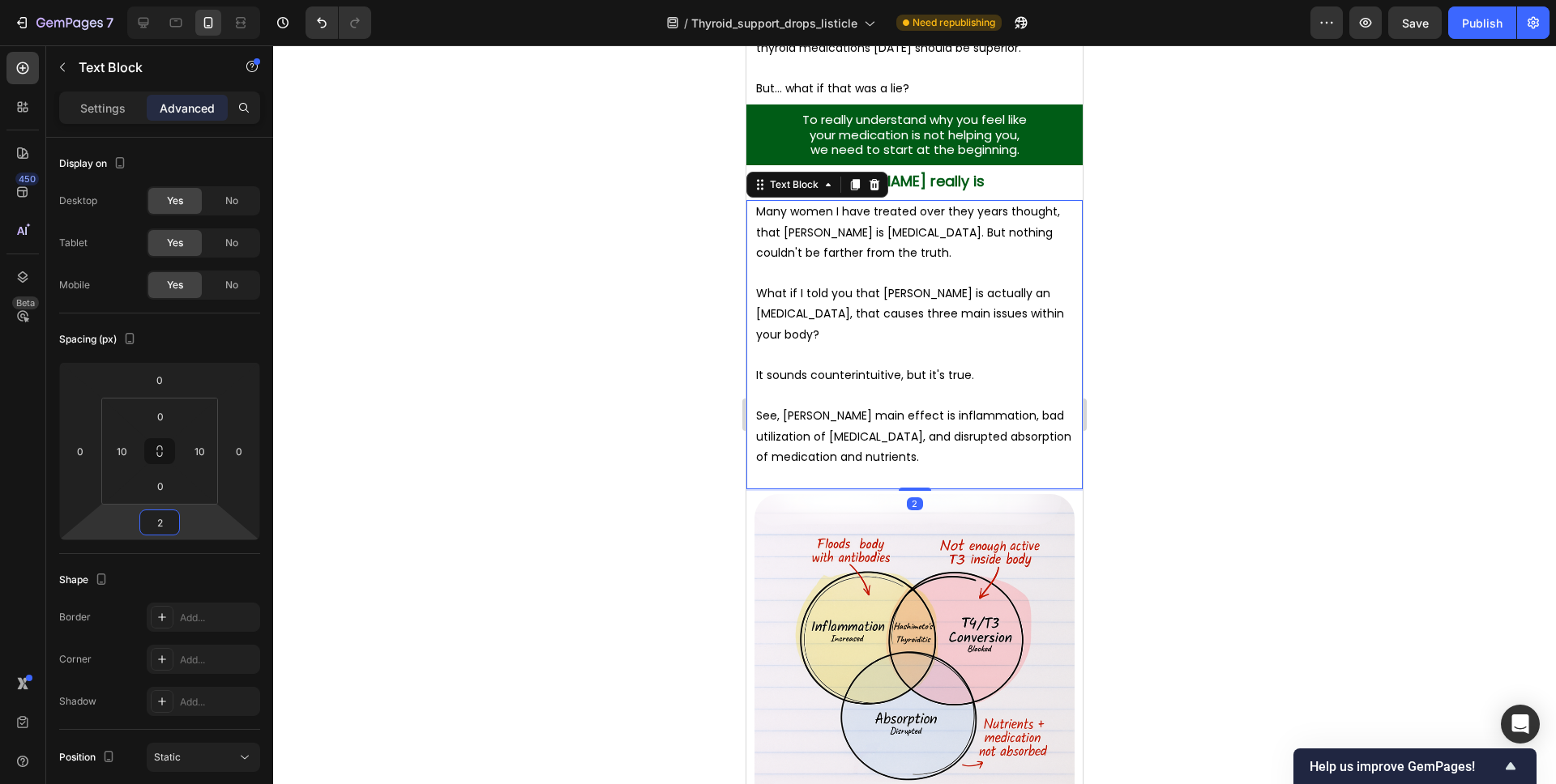
click at [192, 0] on html "7 Version history / Thyroid_support_drops_listicle Need republishing Preview Sa…" at bounding box center [778, 0] width 1556 height 0
type input "0"
drag, startPoint x: 192, startPoint y: 526, endPoint x: 626, endPoint y: 544, distance: 434.4
click at [192, 0] on html "7 Version history / Thyroid_support_drops_listicle Need republishing Preview Sa…" at bounding box center [778, 0] width 1556 height 0
click at [822, 552] on img at bounding box center [915, 652] width 321 height 320
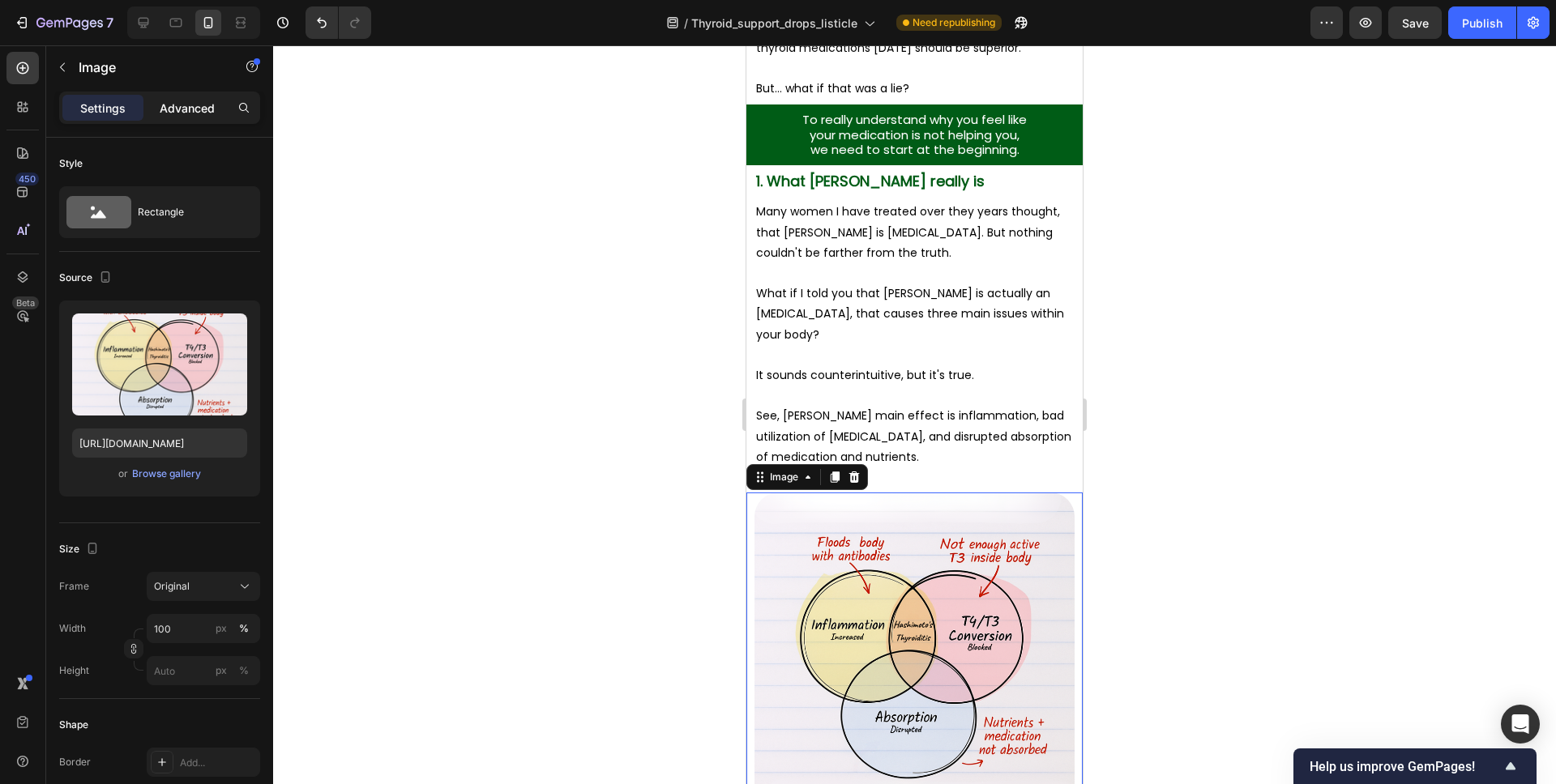
click at [163, 111] on p "Advanced" at bounding box center [187, 107] width 56 height 17
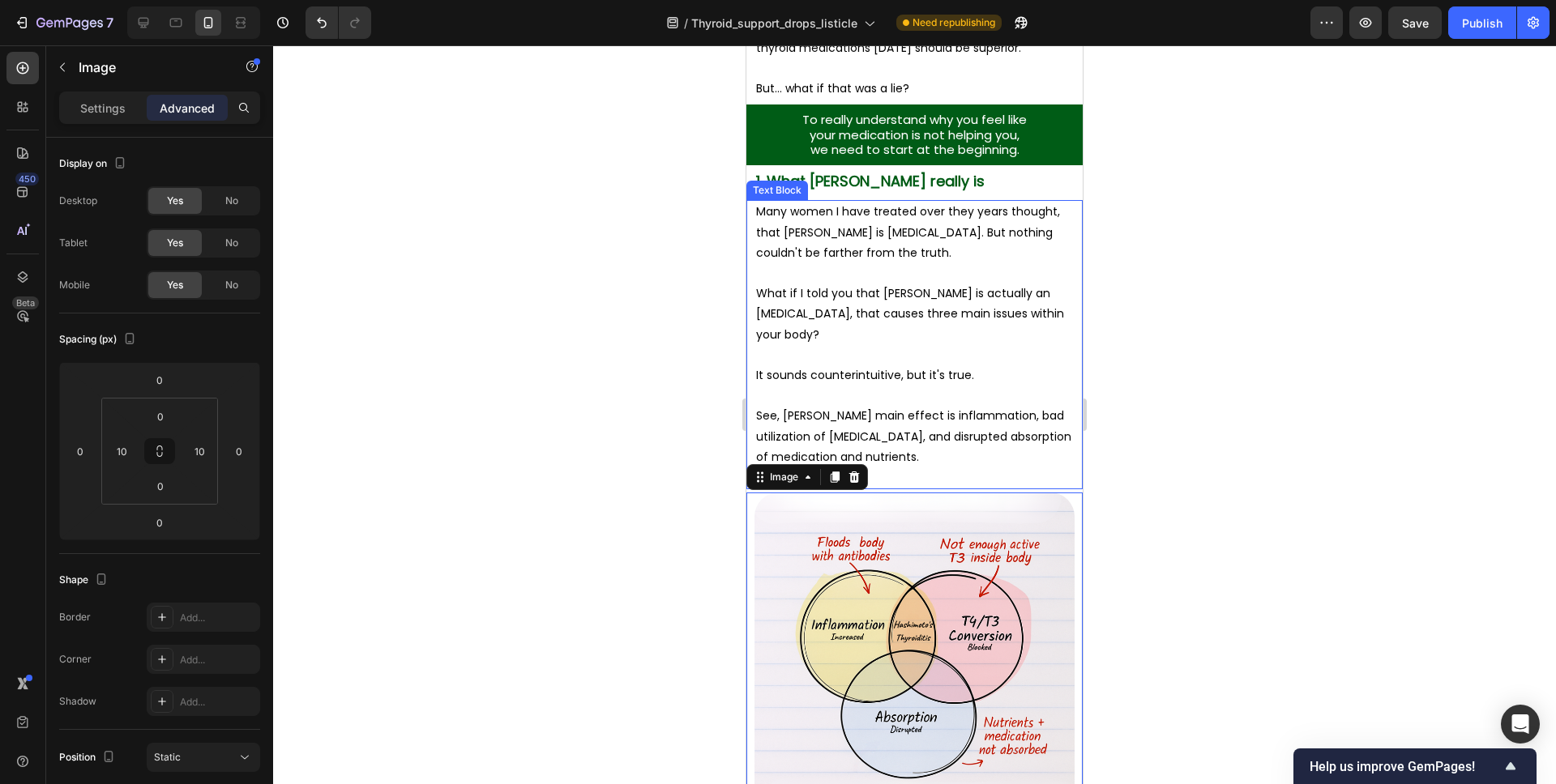
click at [987, 475] on p "Rich Text Editor. Editing area: main" at bounding box center [915, 477] width 317 height 21
click at [817, 476] on p "Rich Text Editor. Editing area: main" at bounding box center [915, 477] width 317 height 21
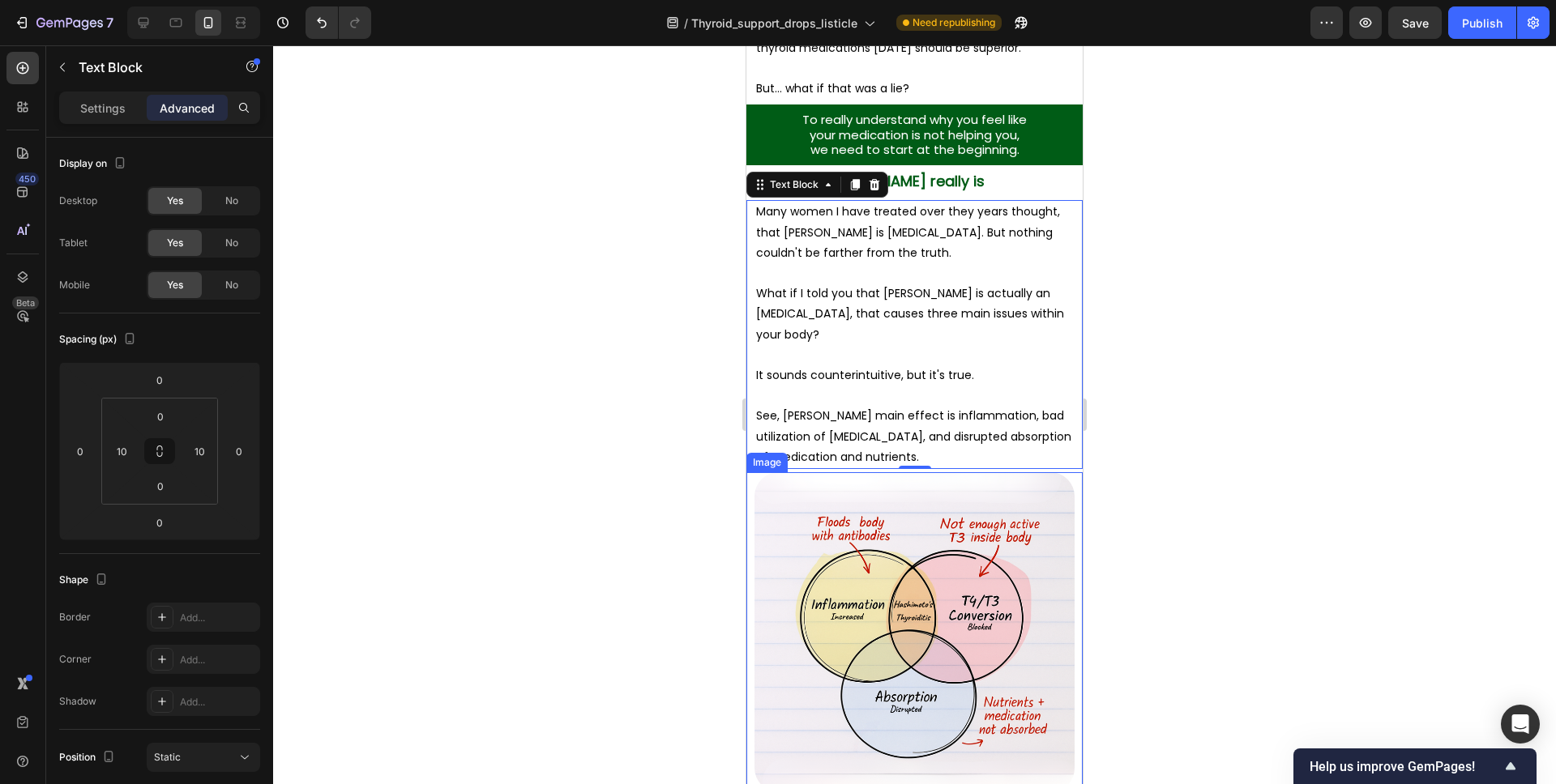
click at [1173, 482] on div at bounding box center [914, 415] width 1283 height 739
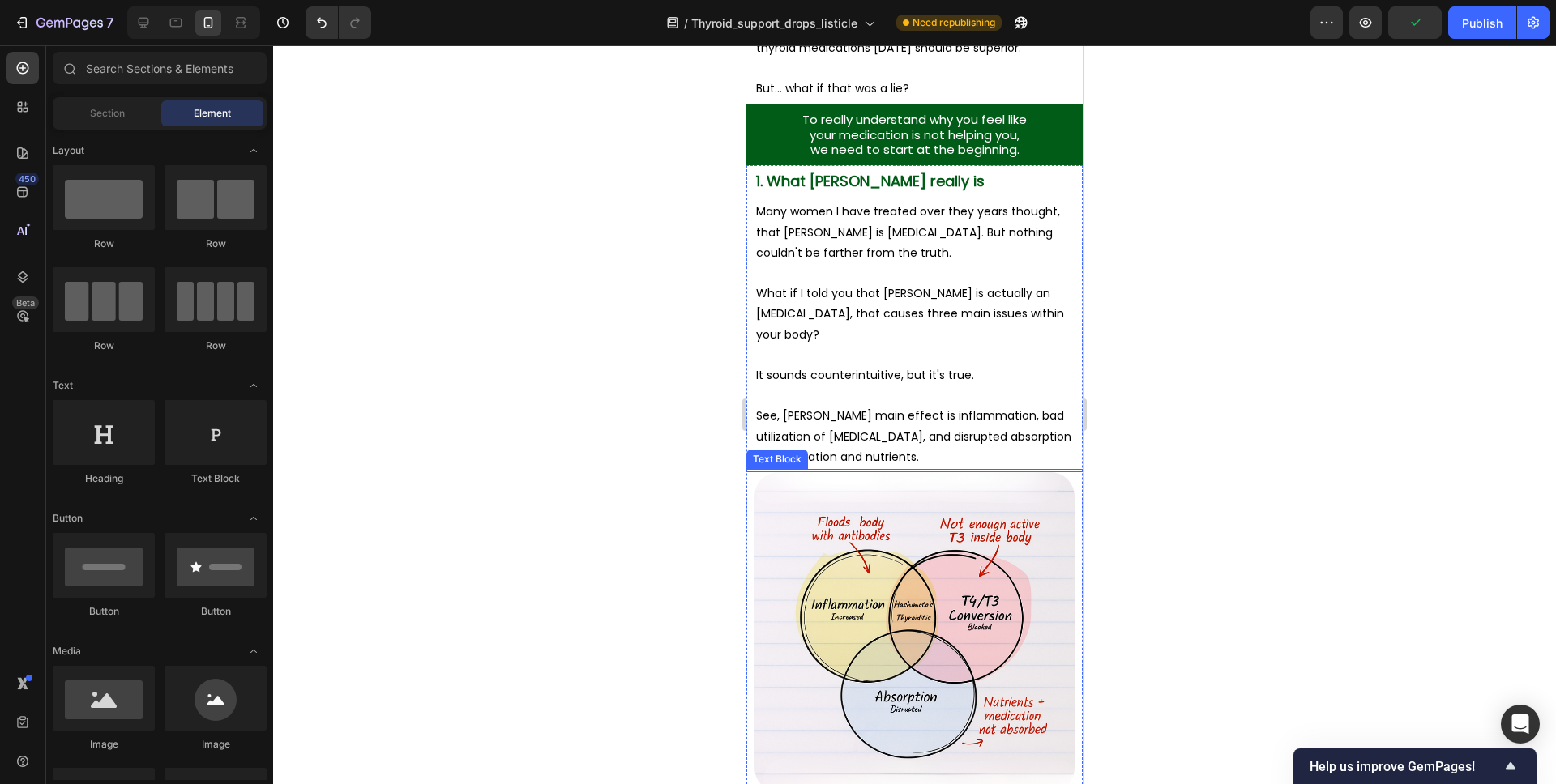
click at [1021, 469] on div at bounding box center [915, 471] width 337 height 4
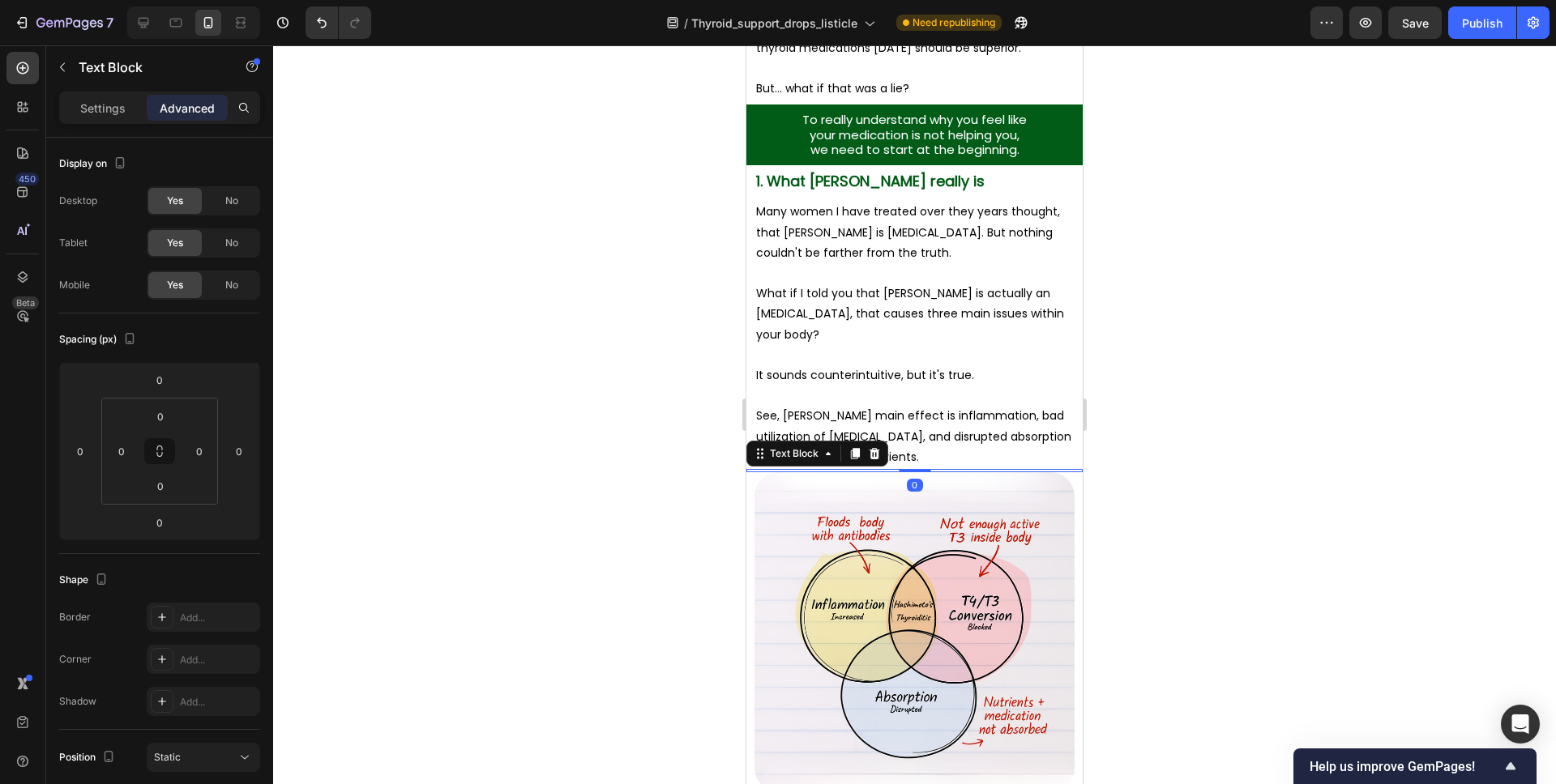
click at [874, 458] on icon at bounding box center [875, 454] width 11 height 12
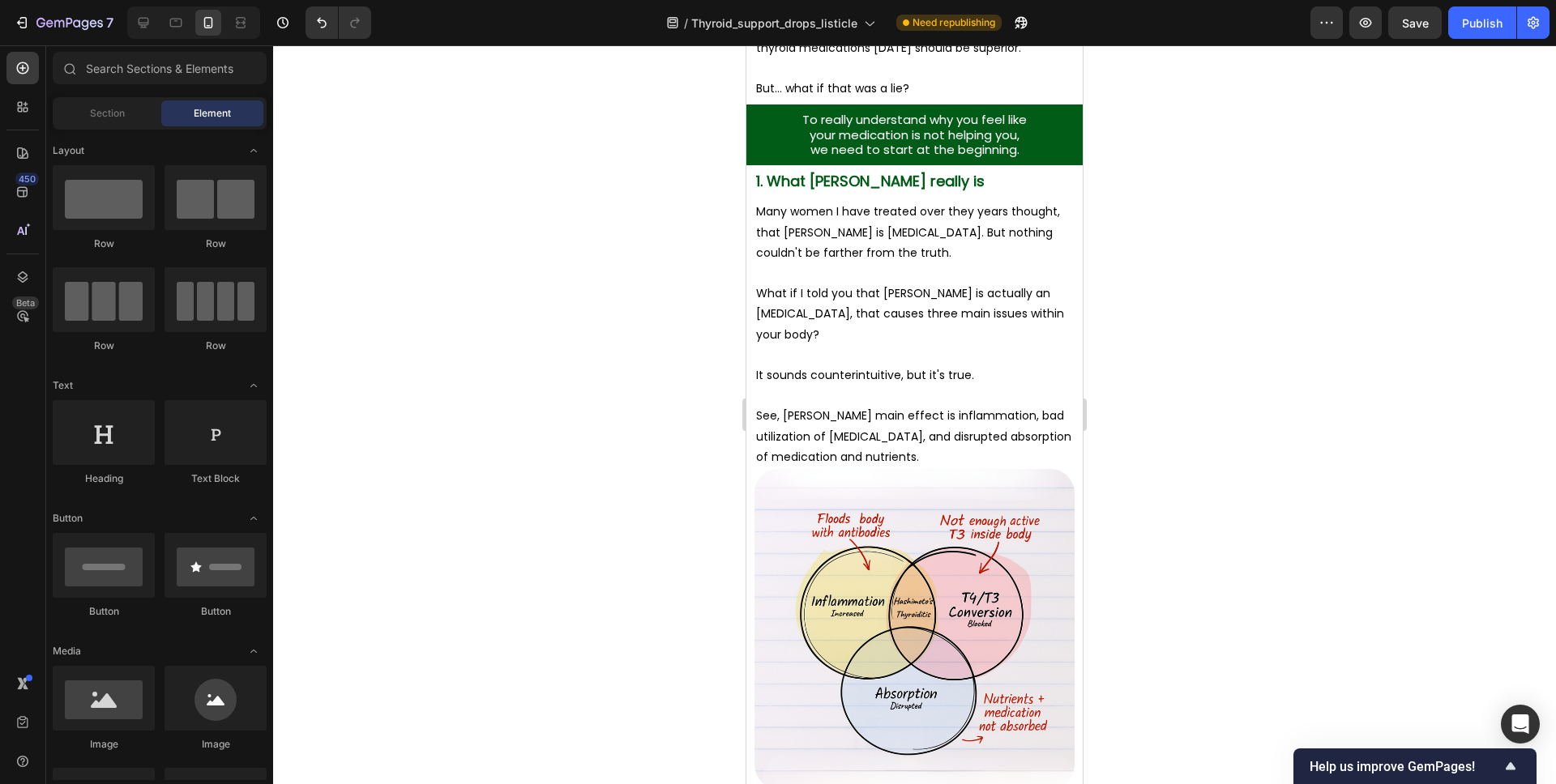
click at [1056, 447] on p "See, Hashimoto's main effect is inflammation, bad utilization of thyroid hormon…" at bounding box center [915, 437] width 317 height 62
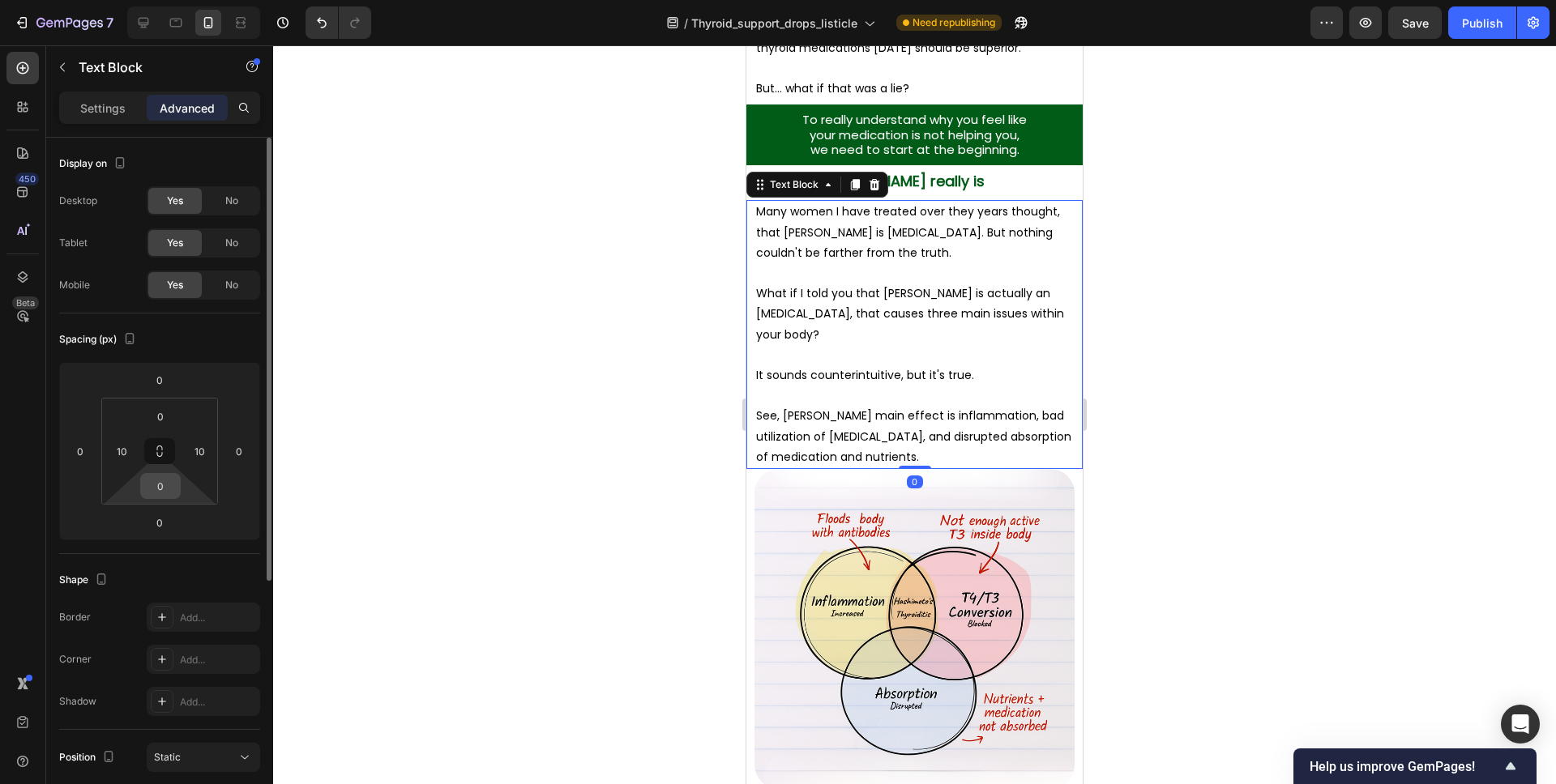
click at [163, 478] on input "0" at bounding box center [160, 486] width 32 height 24
type input "10"
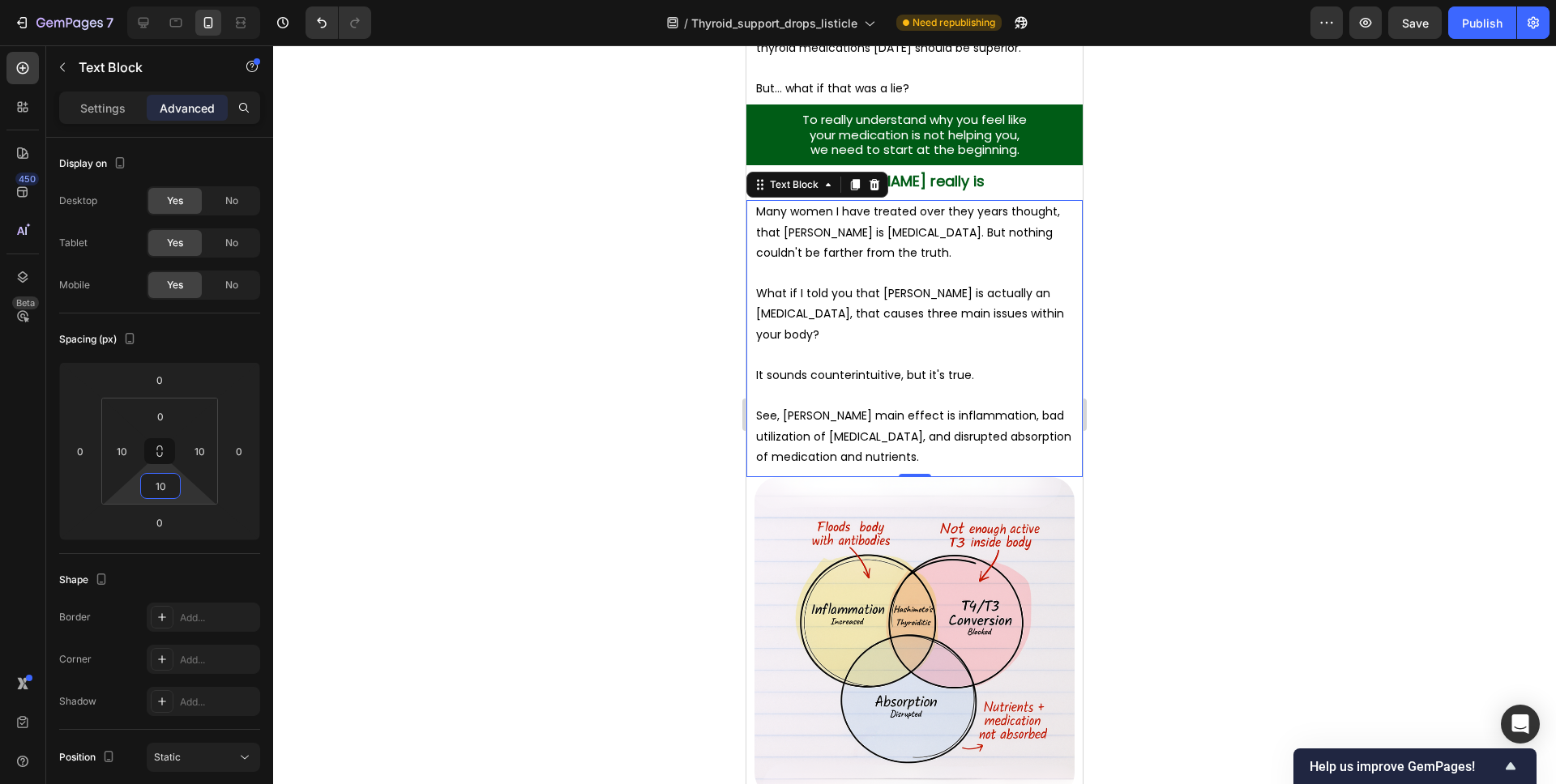
click at [1211, 379] on div at bounding box center [914, 415] width 1283 height 739
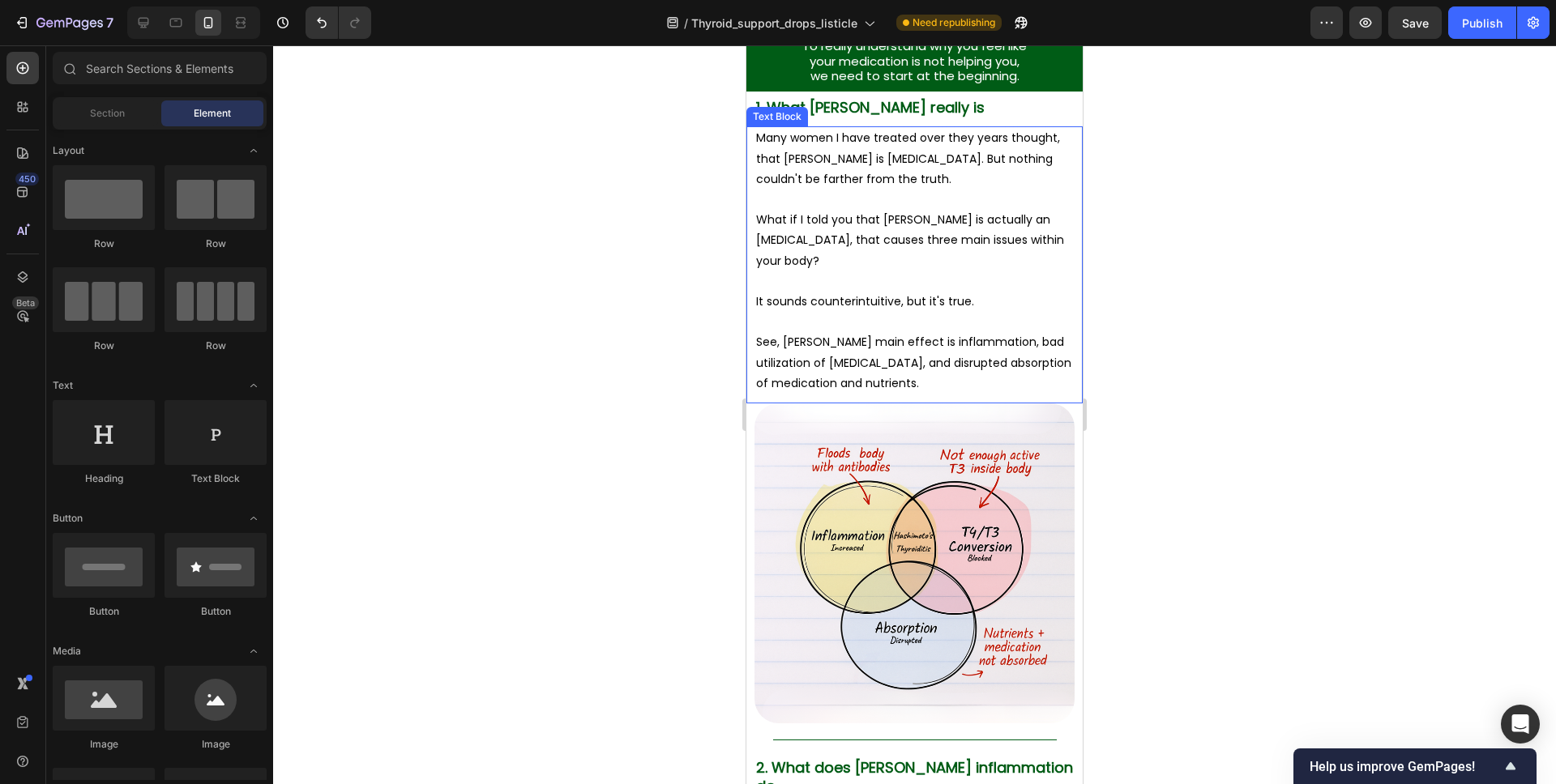
scroll to position [1632, 0]
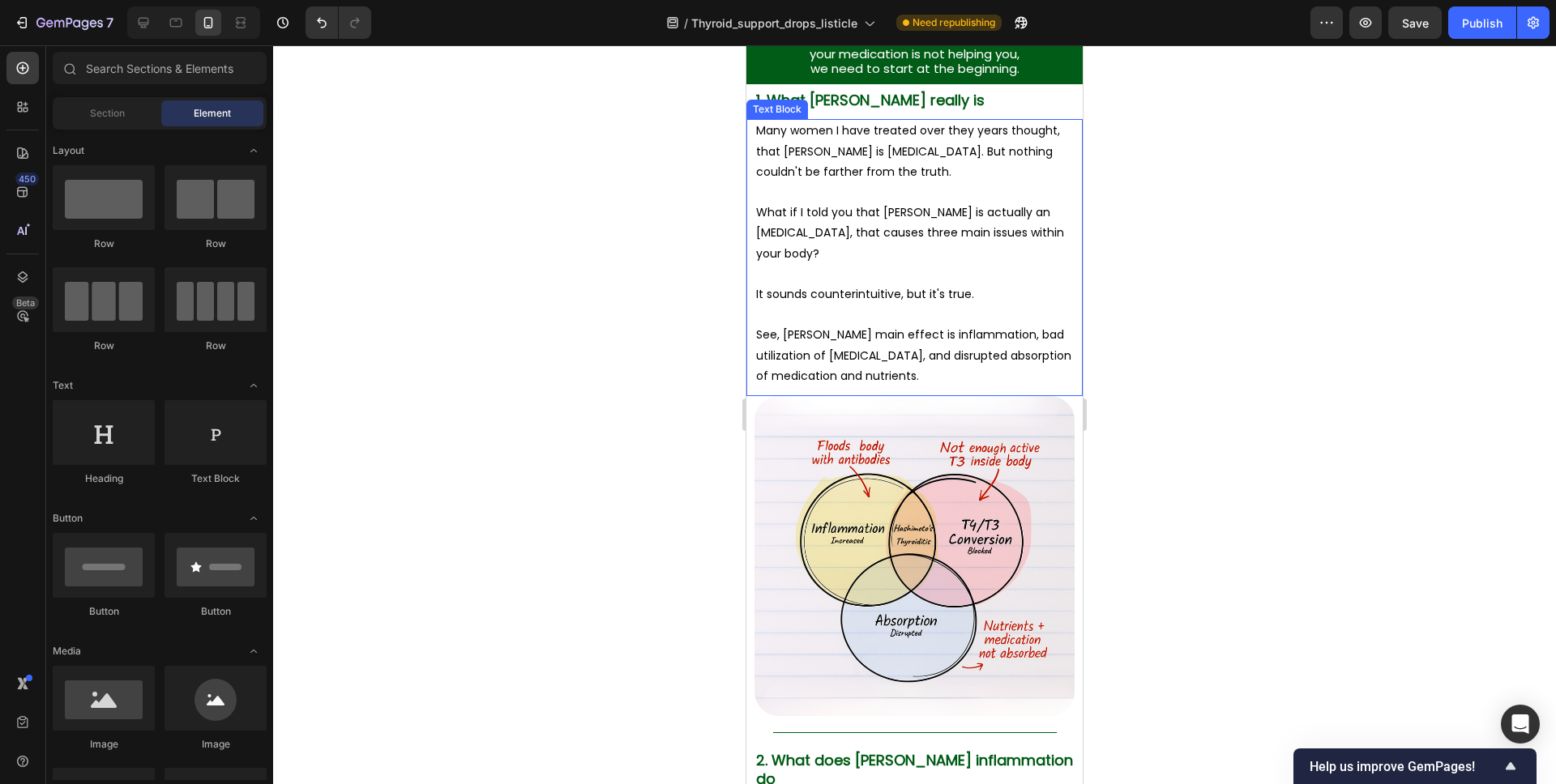
click at [979, 337] on p "See, Hashimoto's main effect is inflammation, bad utilization of thyroid hormon…" at bounding box center [915, 355] width 317 height 62
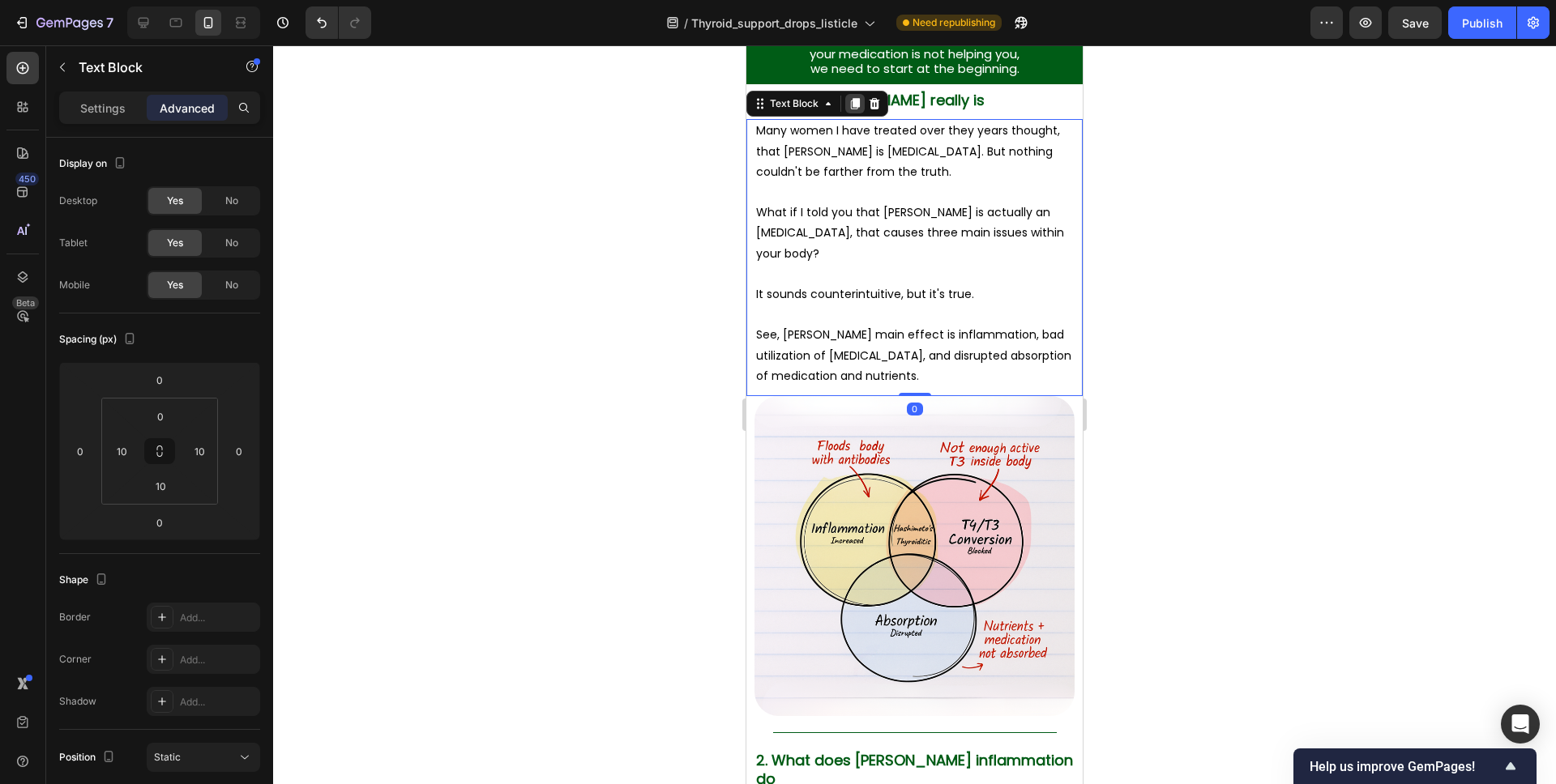
click at [855, 108] on icon at bounding box center [856, 104] width 9 height 12
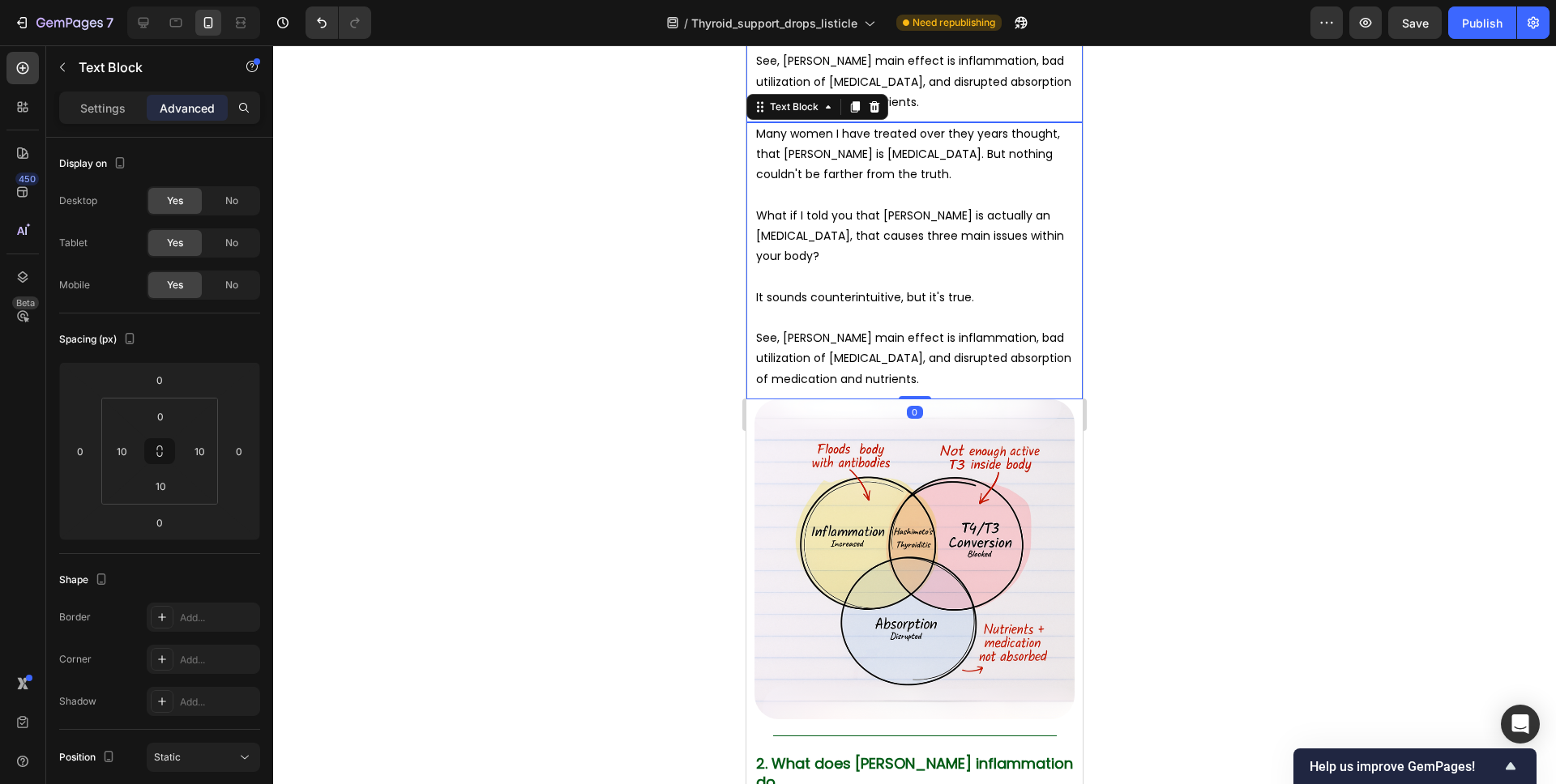
scroll to position [1908, 0]
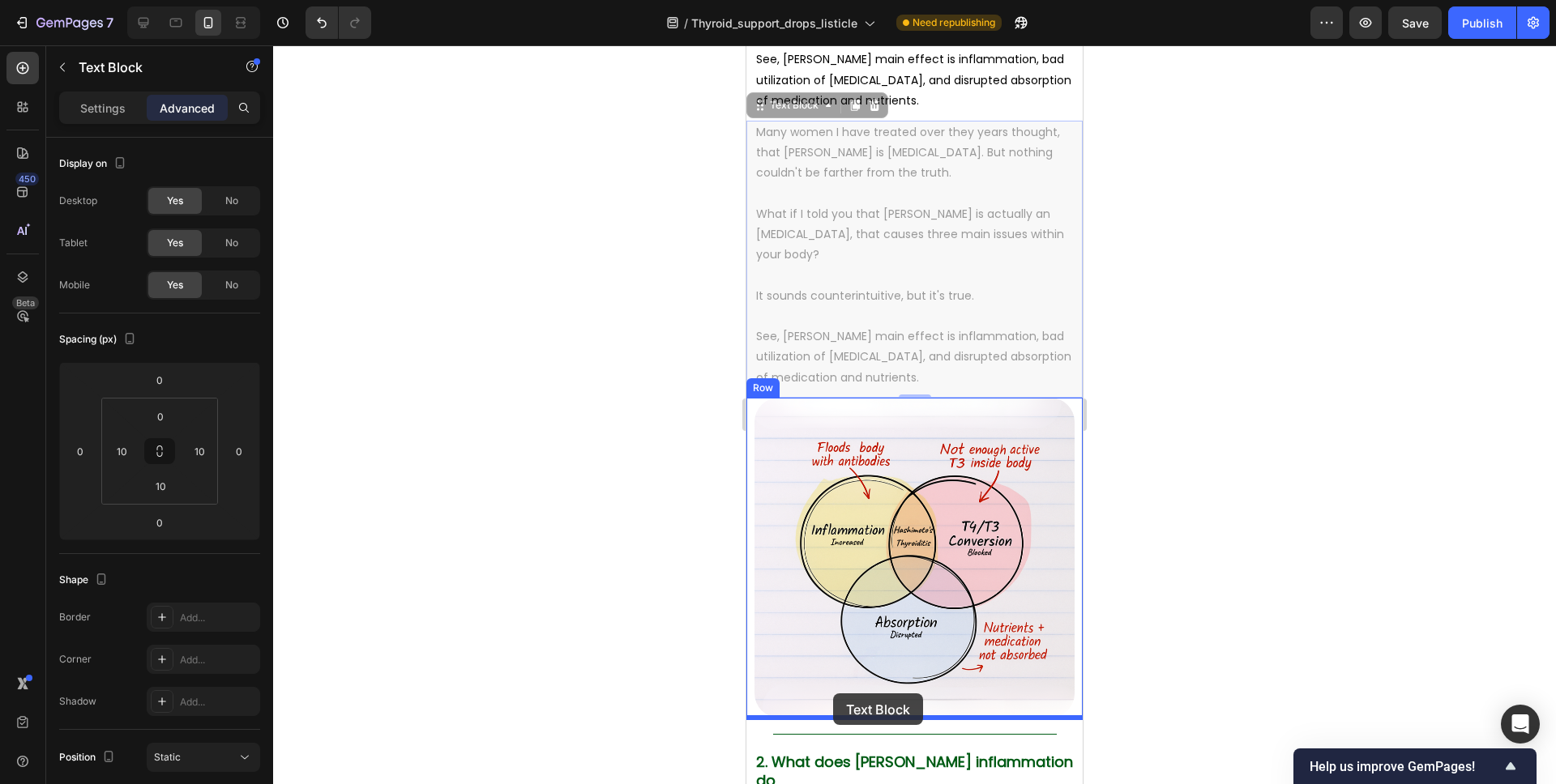
drag, startPoint x: 776, startPoint y: 105, endPoint x: 833, endPoint y: 694, distance: 591.8
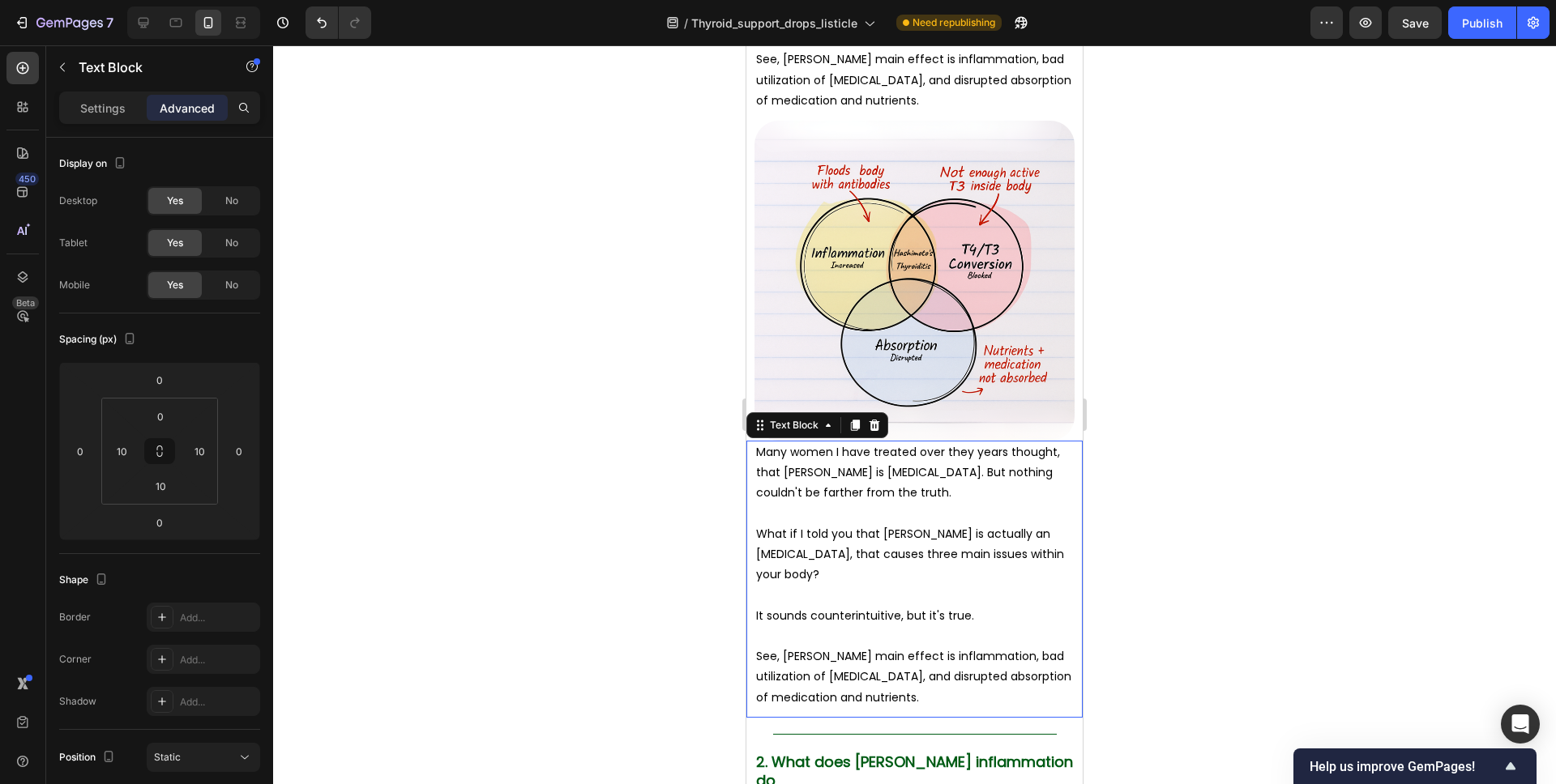
scroll to position [1909, 0]
click at [902, 577] on p "What if I told you that [PERSON_NAME] is actually an [MEDICAL_DATA], that cause…" at bounding box center [915, 554] width 317 height 62
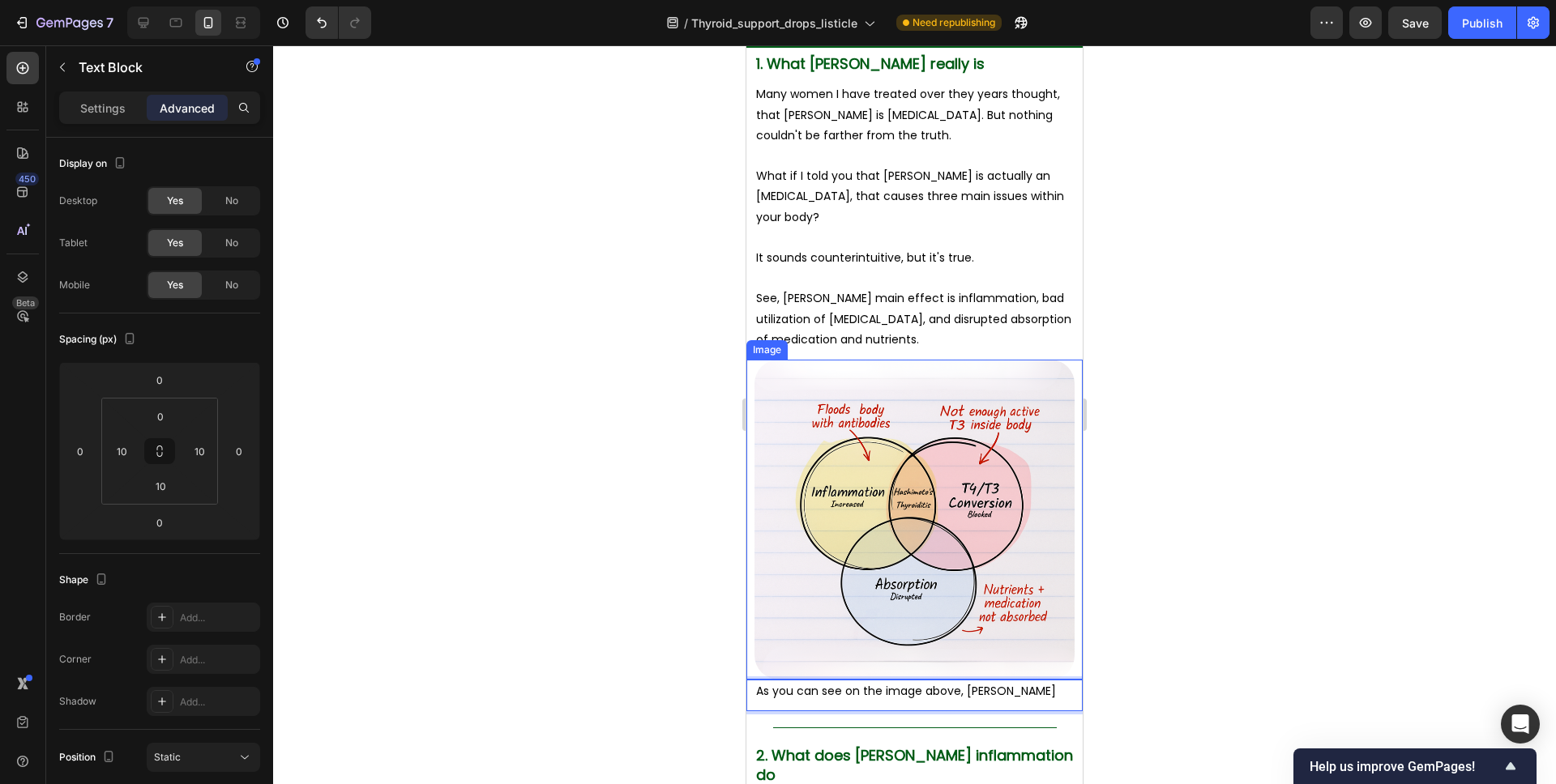
scroll to position [1666, 0]
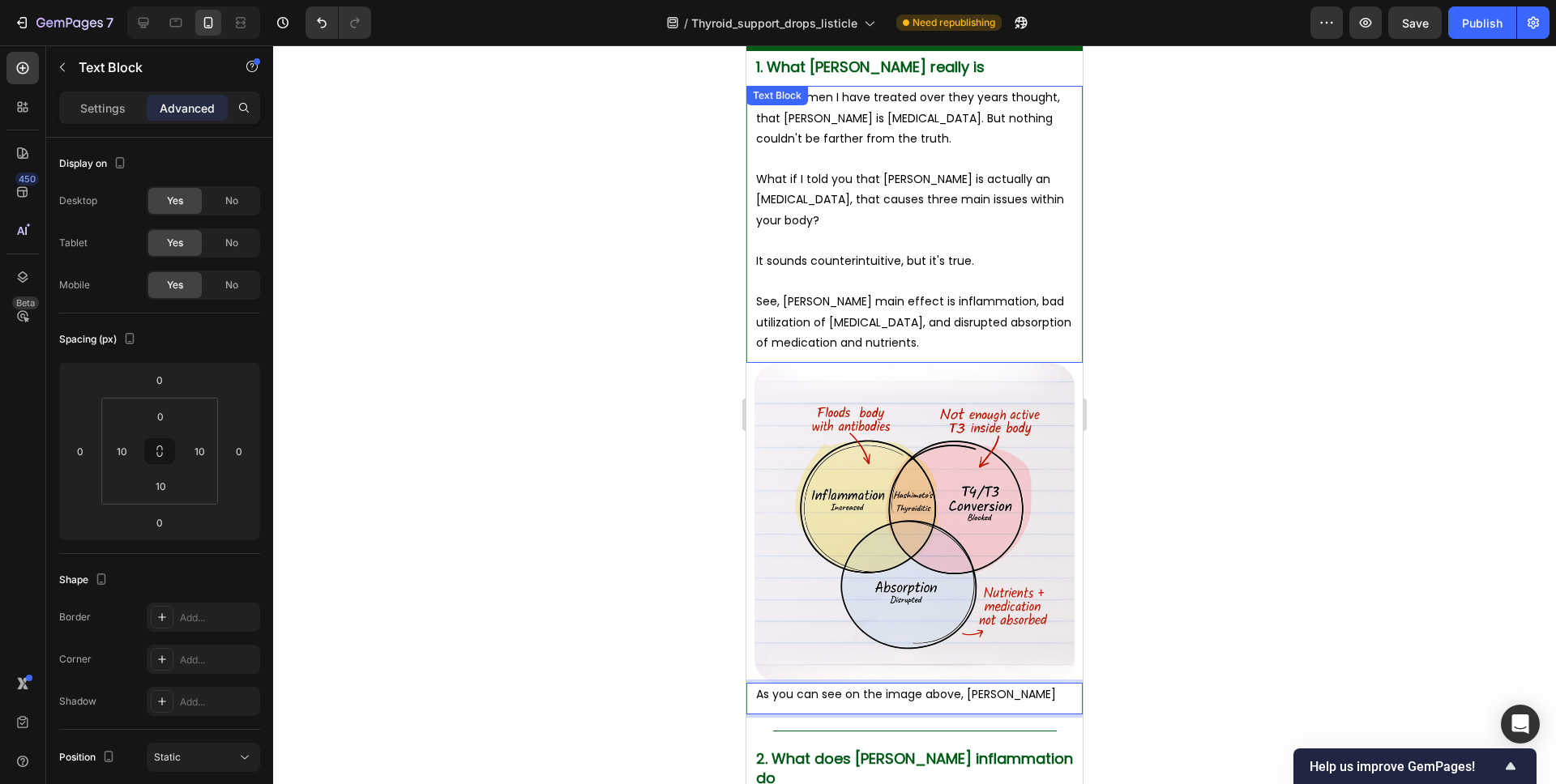
click at [829, 339] on p "See, Hashimoto's main effect is inflammation, bad utilization of thyroid hormon…" at bounding box center [915, 322] width 317 height 62
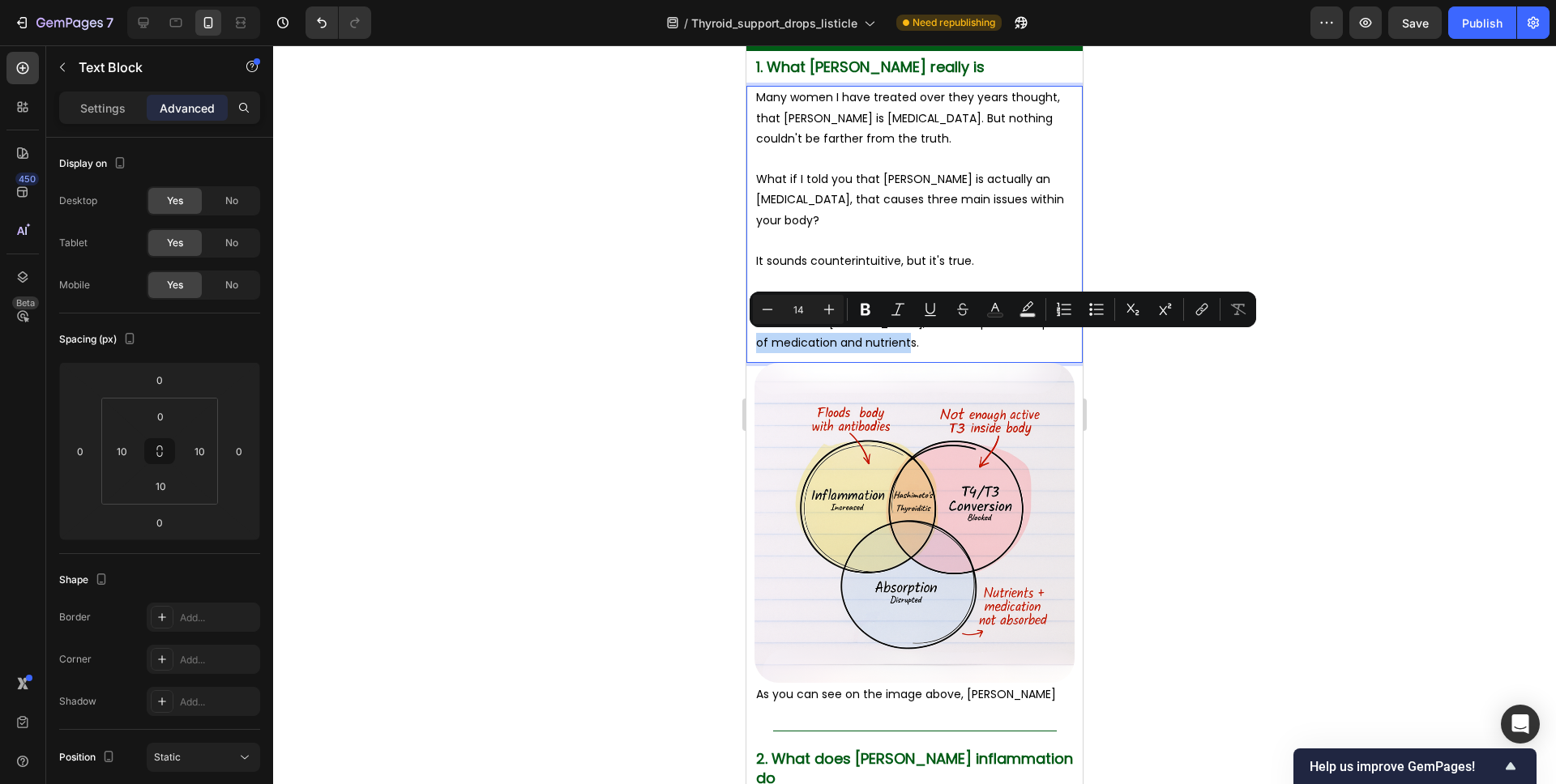
drag, startPoint x: 821, startPoint y: 344, endPoint x: 976, endPoint y: 346, distance: 155.0
click at [976, 346] on p "See, Hashimoto's main effect is inflammation, bad utilization of thyroid hormon…" at bounding box center [915, 322] width 317 height 62
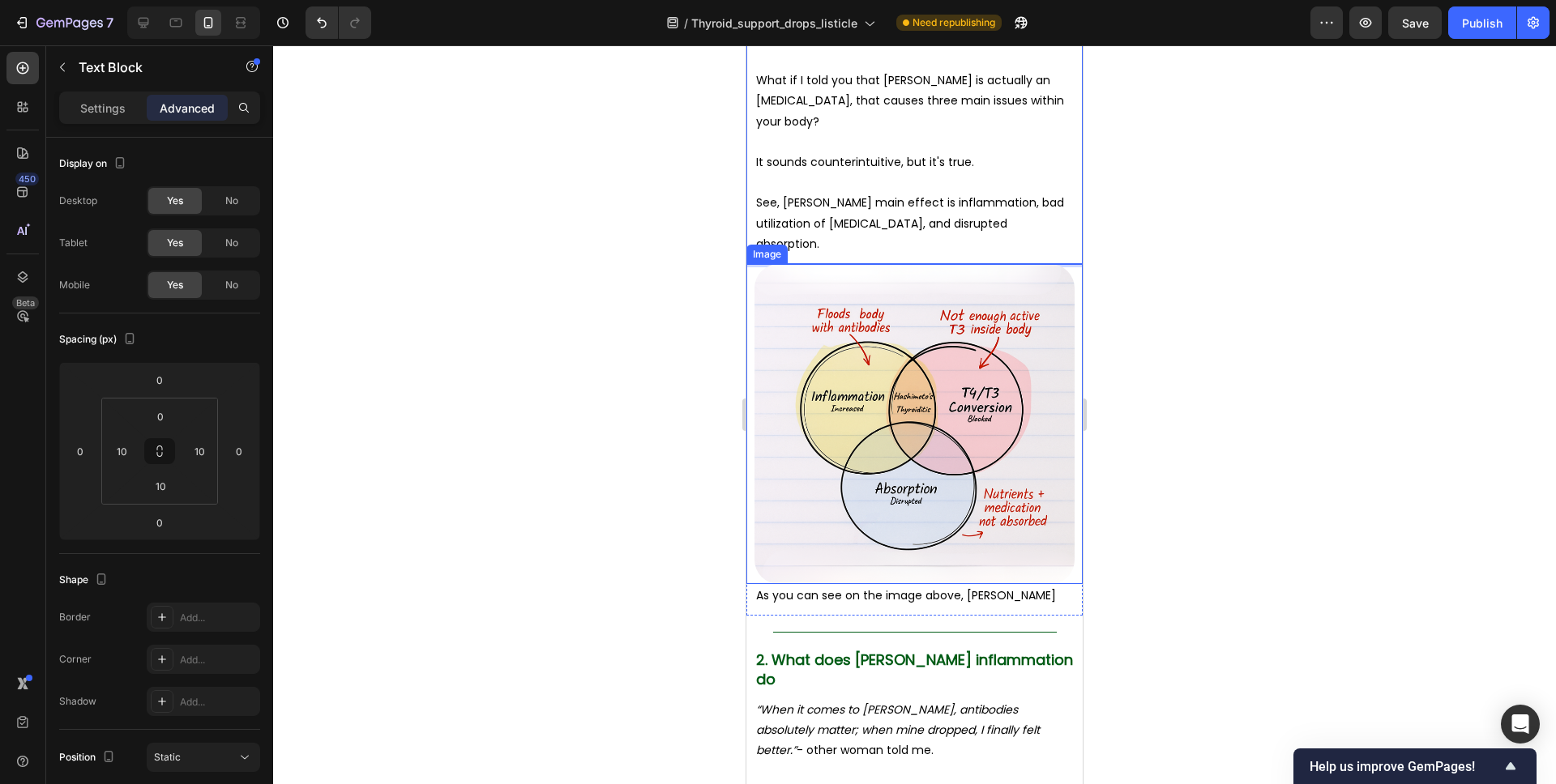
scroll to position [1770, 0]
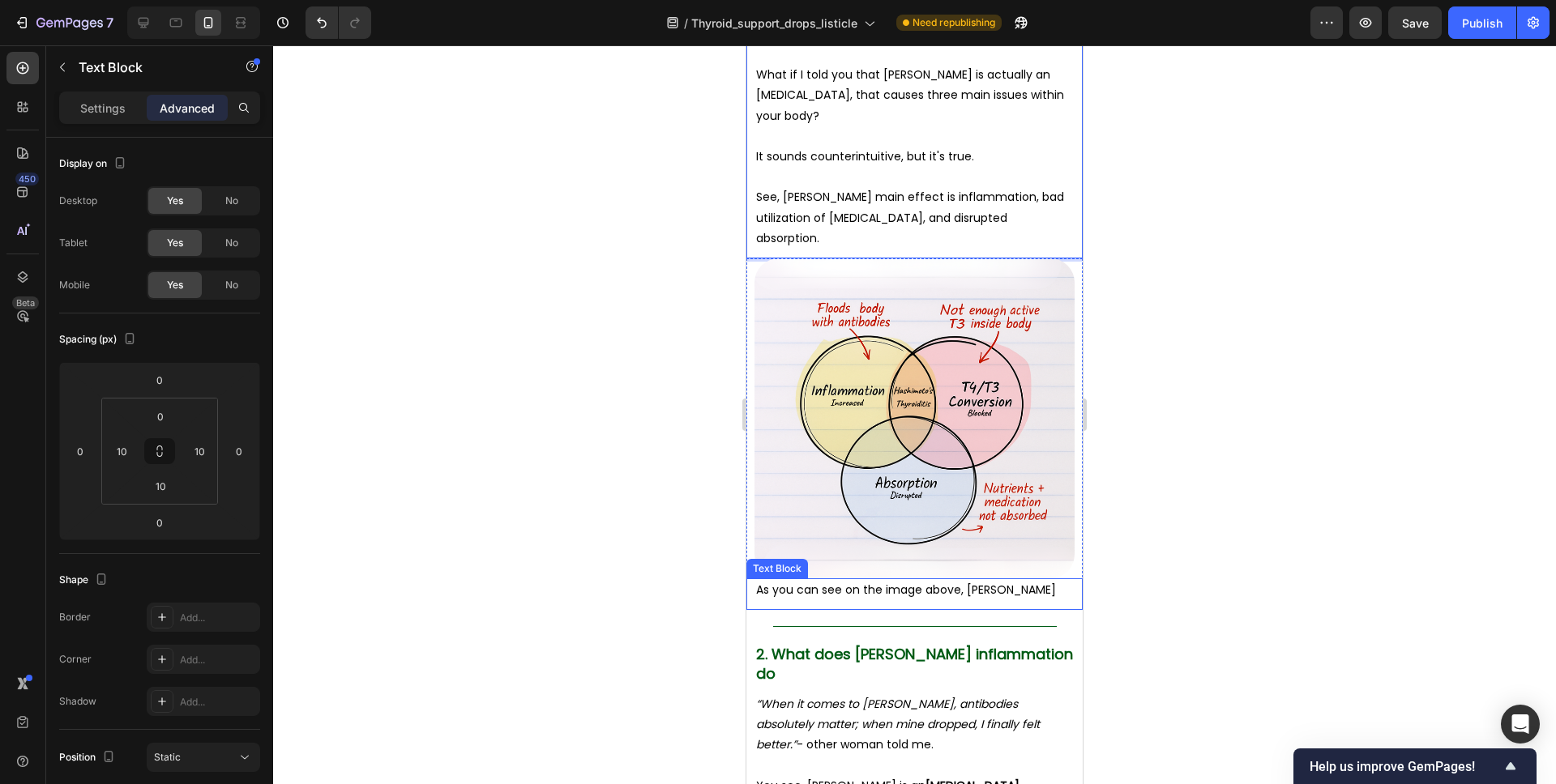
click at [1023, 592] on p "As you can see on the image above, Hashimoto's" at bounding box center [915, 590] width 317 height 21
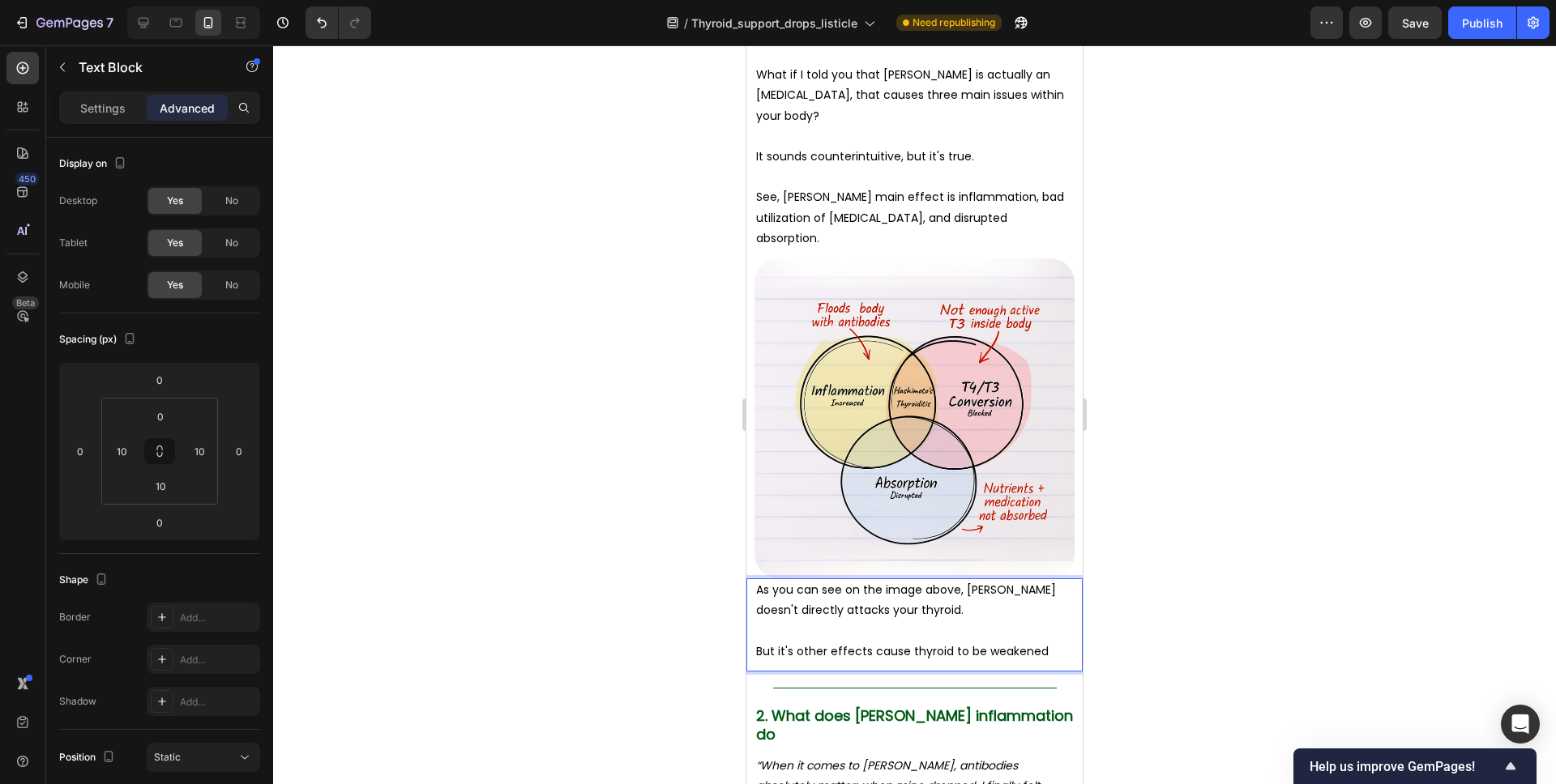
click at [816, 653] on p "But it's other effects cause thyroid to be weakened" at bounding box center [915, 652] width 317 height 21
click at [904, 651] on p "But it's main effects cause thyroid to be weakened" at bounding box center [915, 652] width 317 height 21
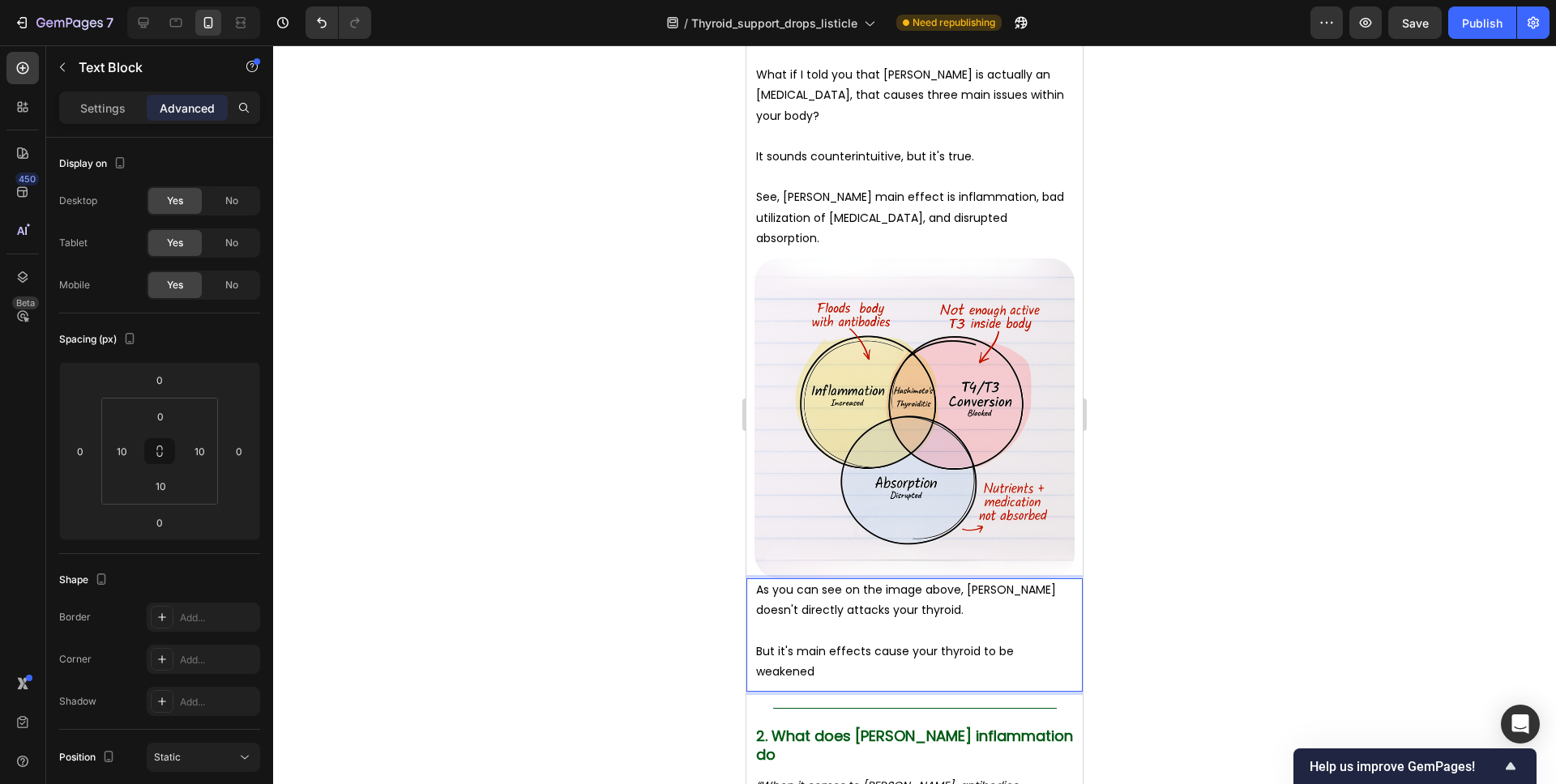
click at [1069, 648] on p "But it's main effects cause your thyroid to be weakened" at bounding box center [915, 661] width 317 height 40
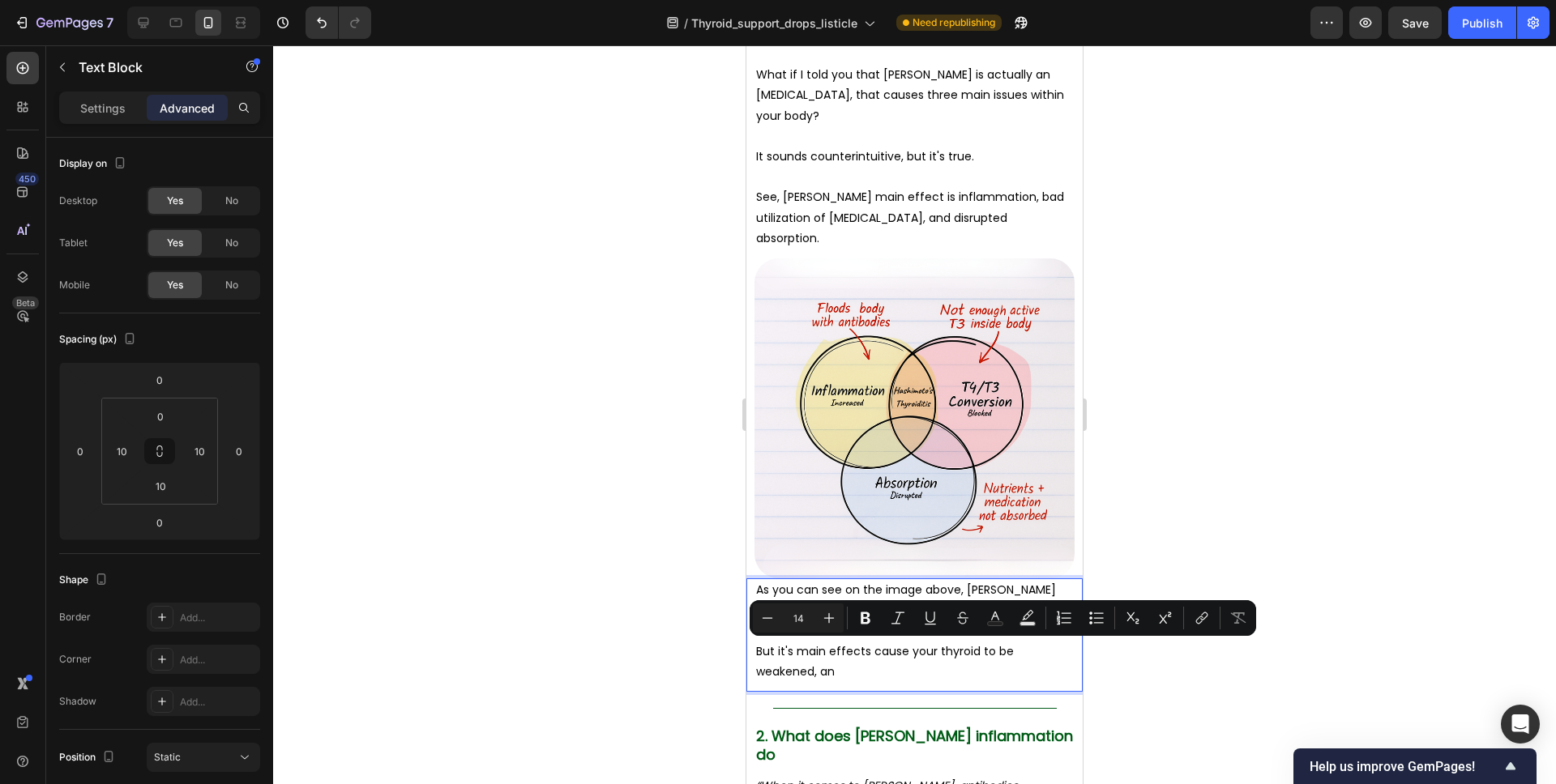
drag, startPoint x: 778, startPoint y: 667, endPoint x: 773, endPoint y: 657, distance: 11.2
click at [749, 654] on div "As you can see on the image above, Hashimoto's doesn't directly attacks your th…" at bounding box center [915, 635] width 337 height 114
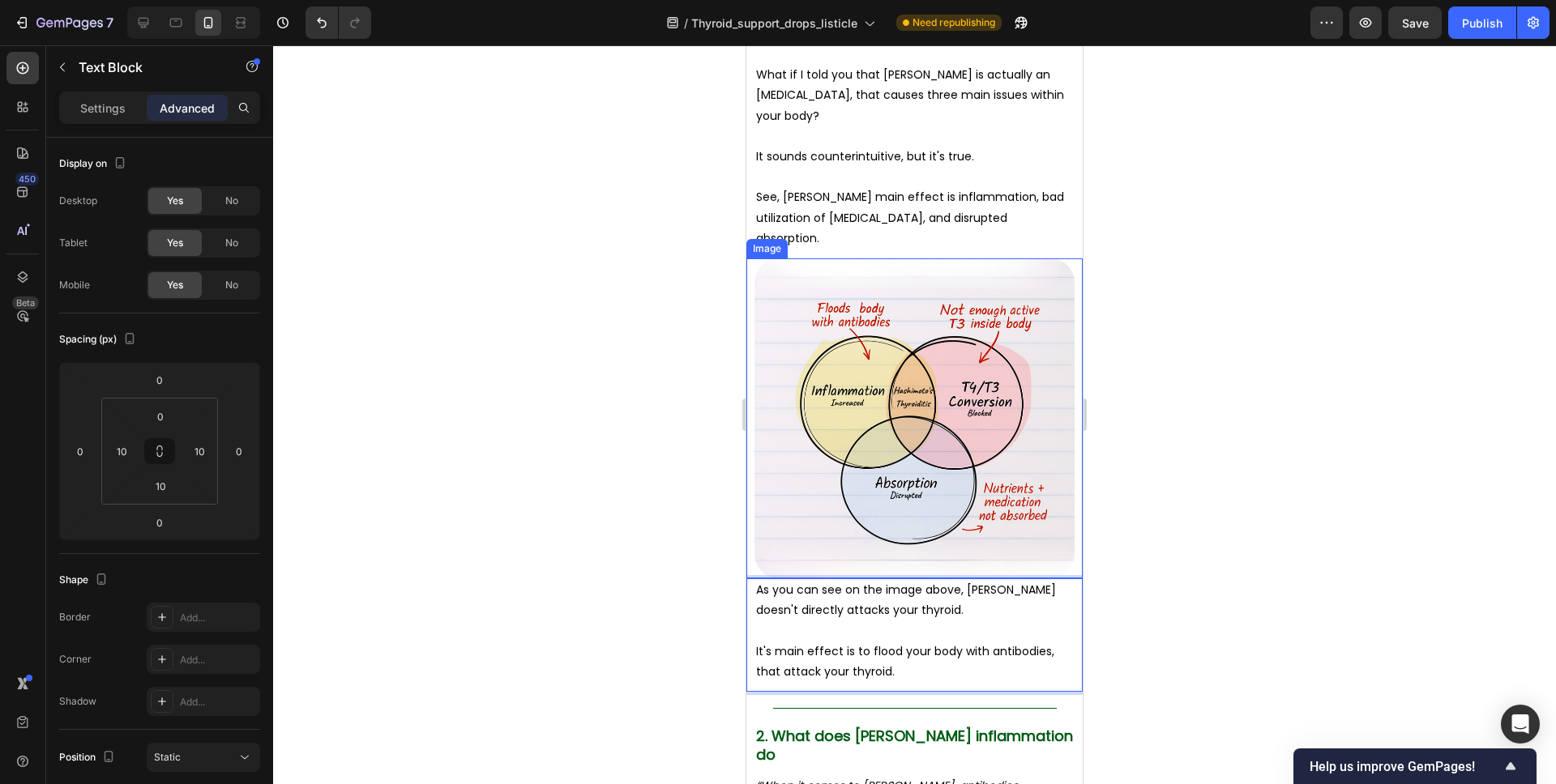
scroll to position [1869, 0]
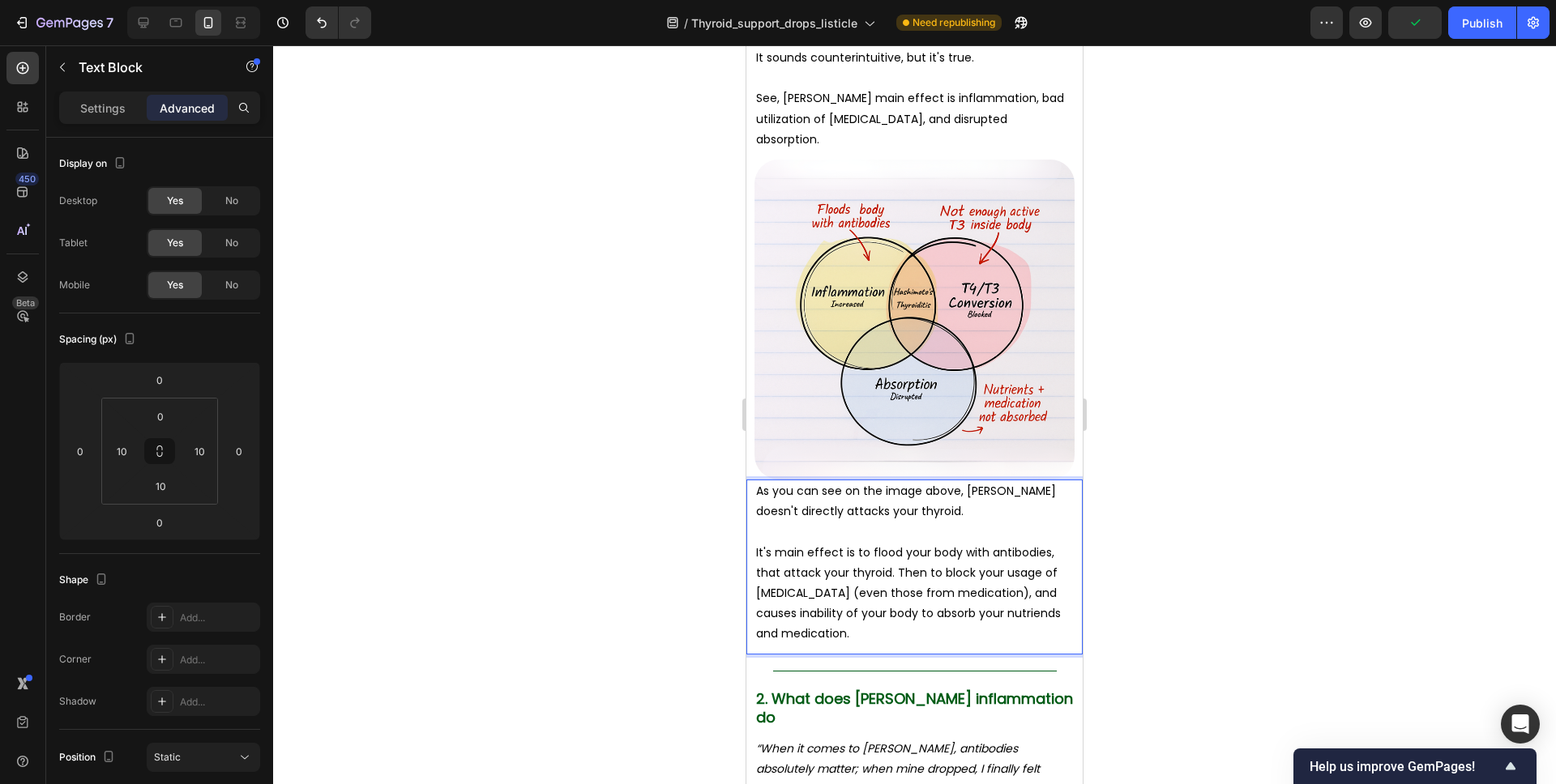
click at [894, 571] on p "It's main effect is to flood your body with antibodies, that attack your thyroi…" at bounding box center [915, 594] width 317 height 102
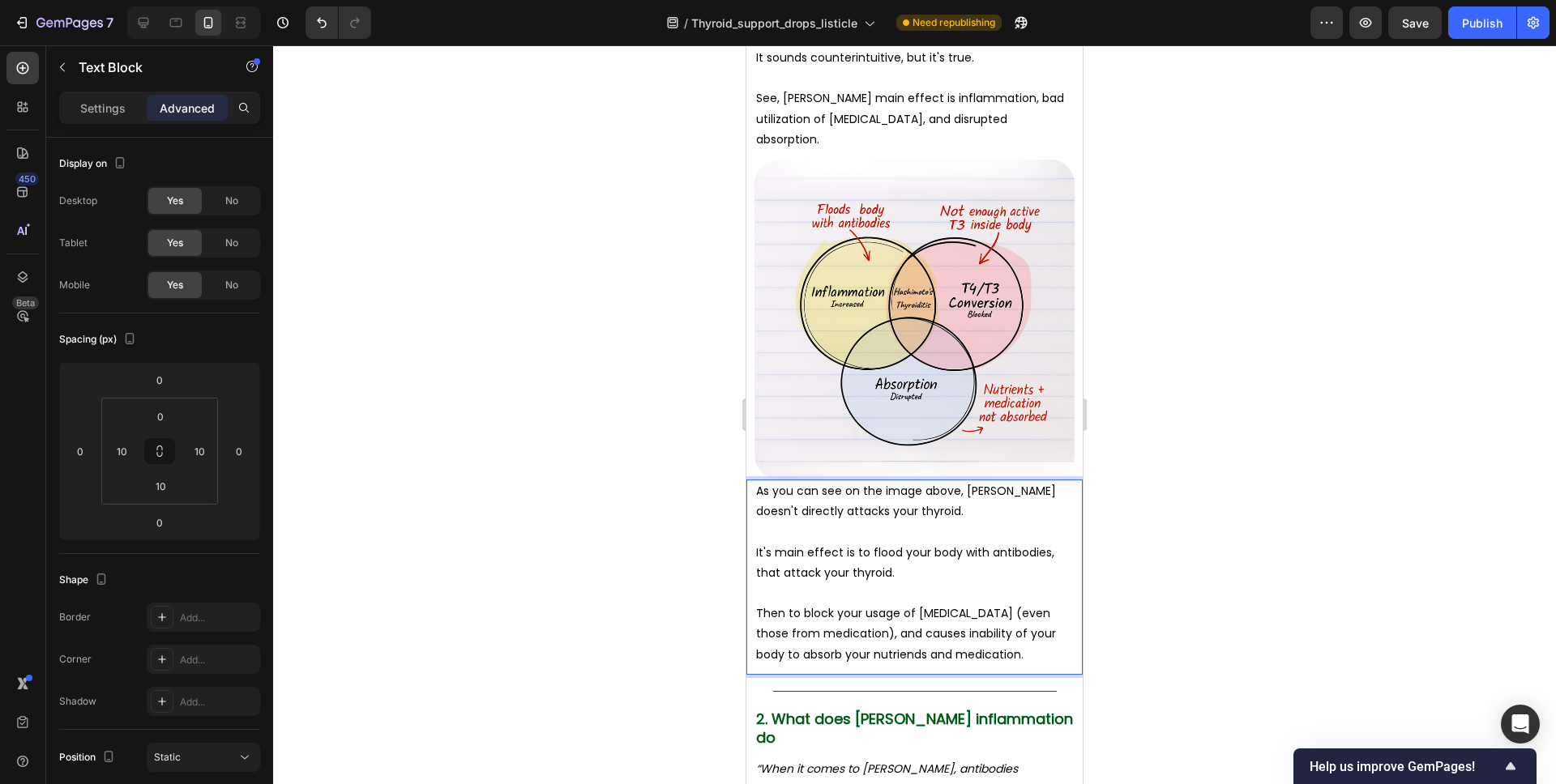
click at [919, 656] on p "Then to block your usage of thyroid hormones (even those from medication), and …" at bounding box center [915, 634] width 317 height 62
click at [1211, 575] on div at bounding box center [914, 415] width 1283 height 739
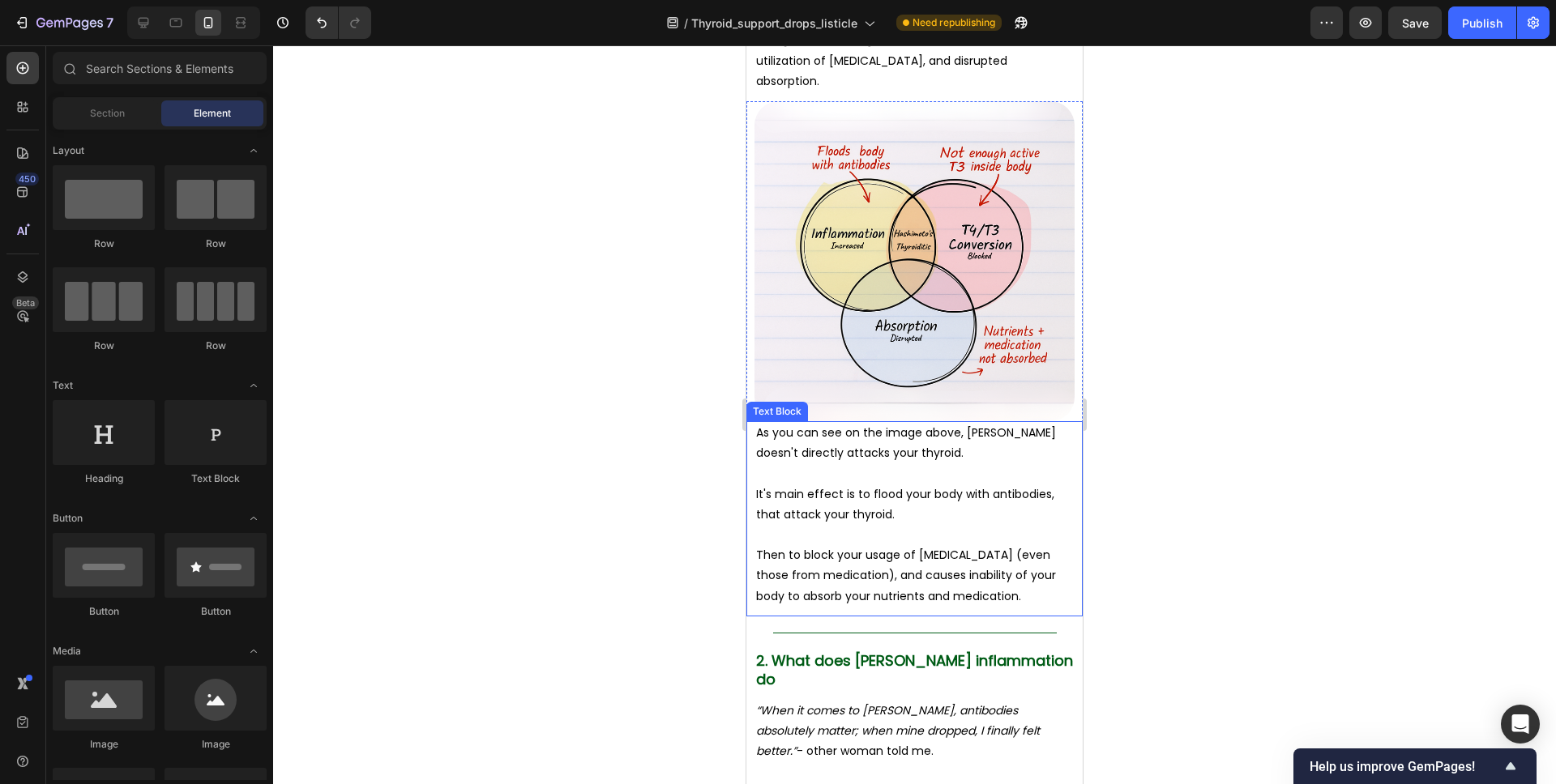
scroll to position [1956, 0]
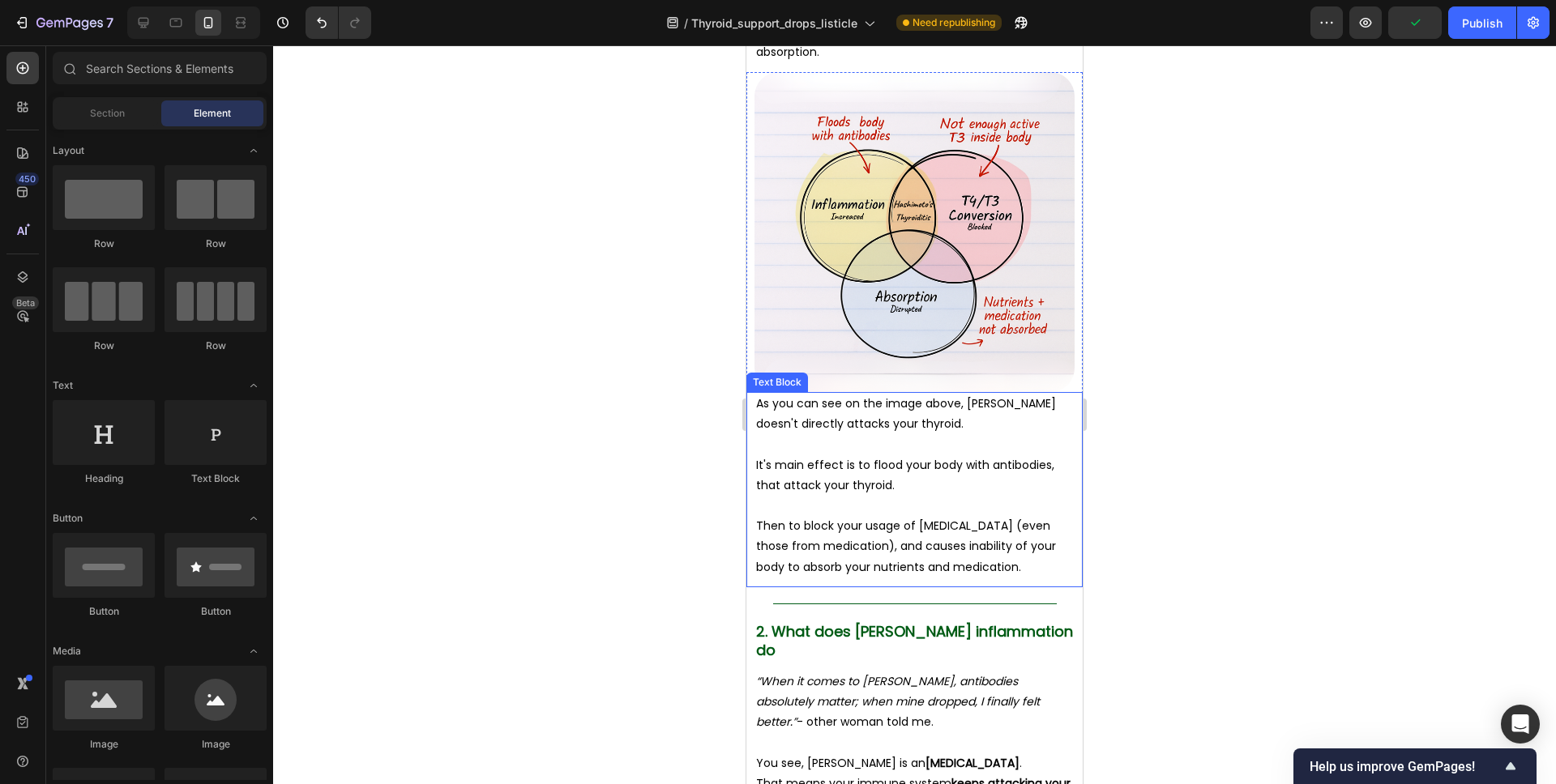
click at [803, 530] on p "Then to block your usage of thyroid hormones (even those from medication), and …" at bounding box center [915, 547] width 317 height 62
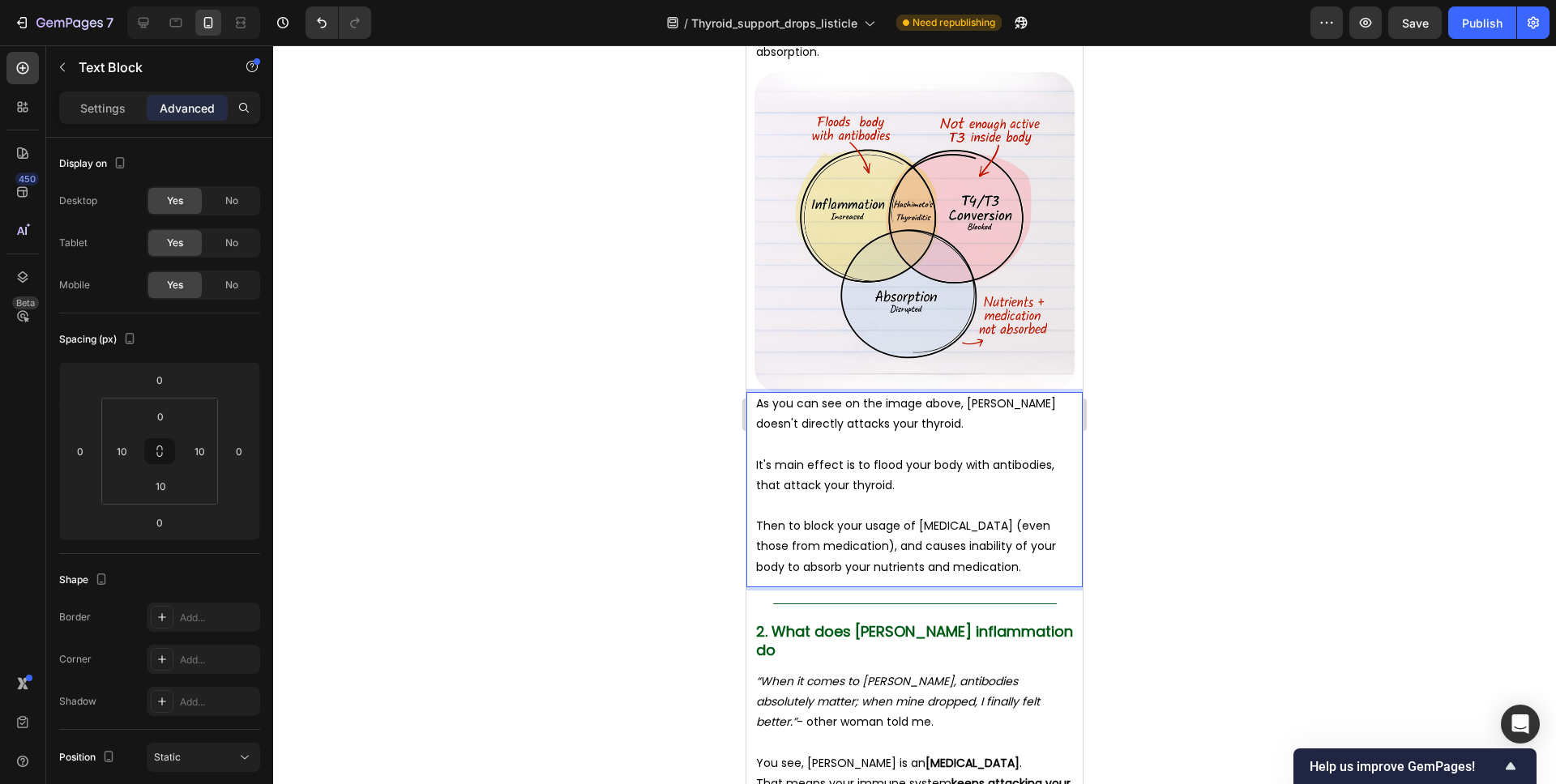
click at [780, 526] on p "Then to block your usage of thyroid hormones (even those from medication), and …" at bounding box center [915, 547] width 317 height 62
click at [783, 526] on p "Then to block your usage of thyroid hormones (even those from medication), and …" at bounding box center [915, 547] width 317 height 62
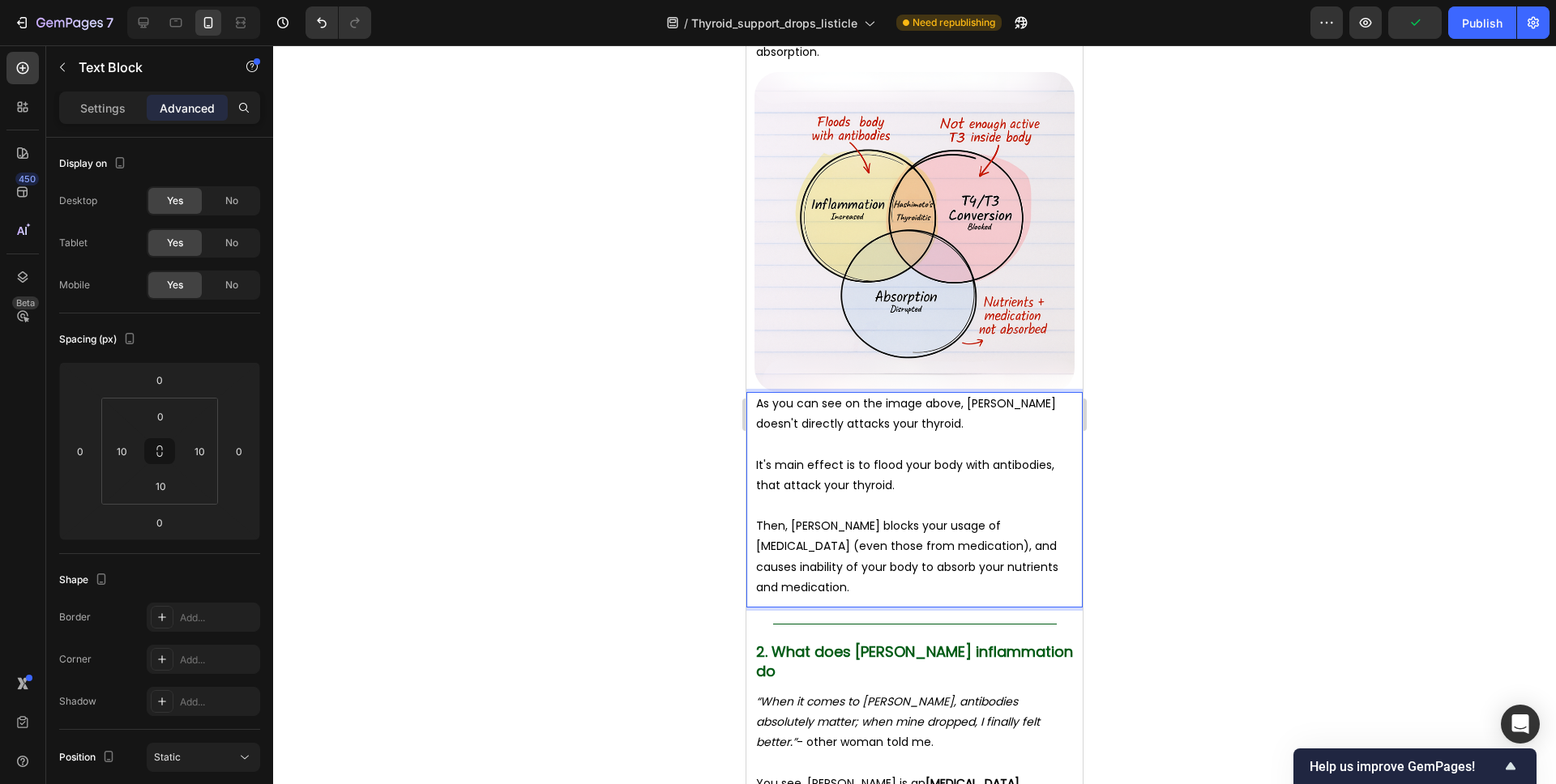
click at [1137, 495] on div at bounding box center [914, 415] width 1283 height 739
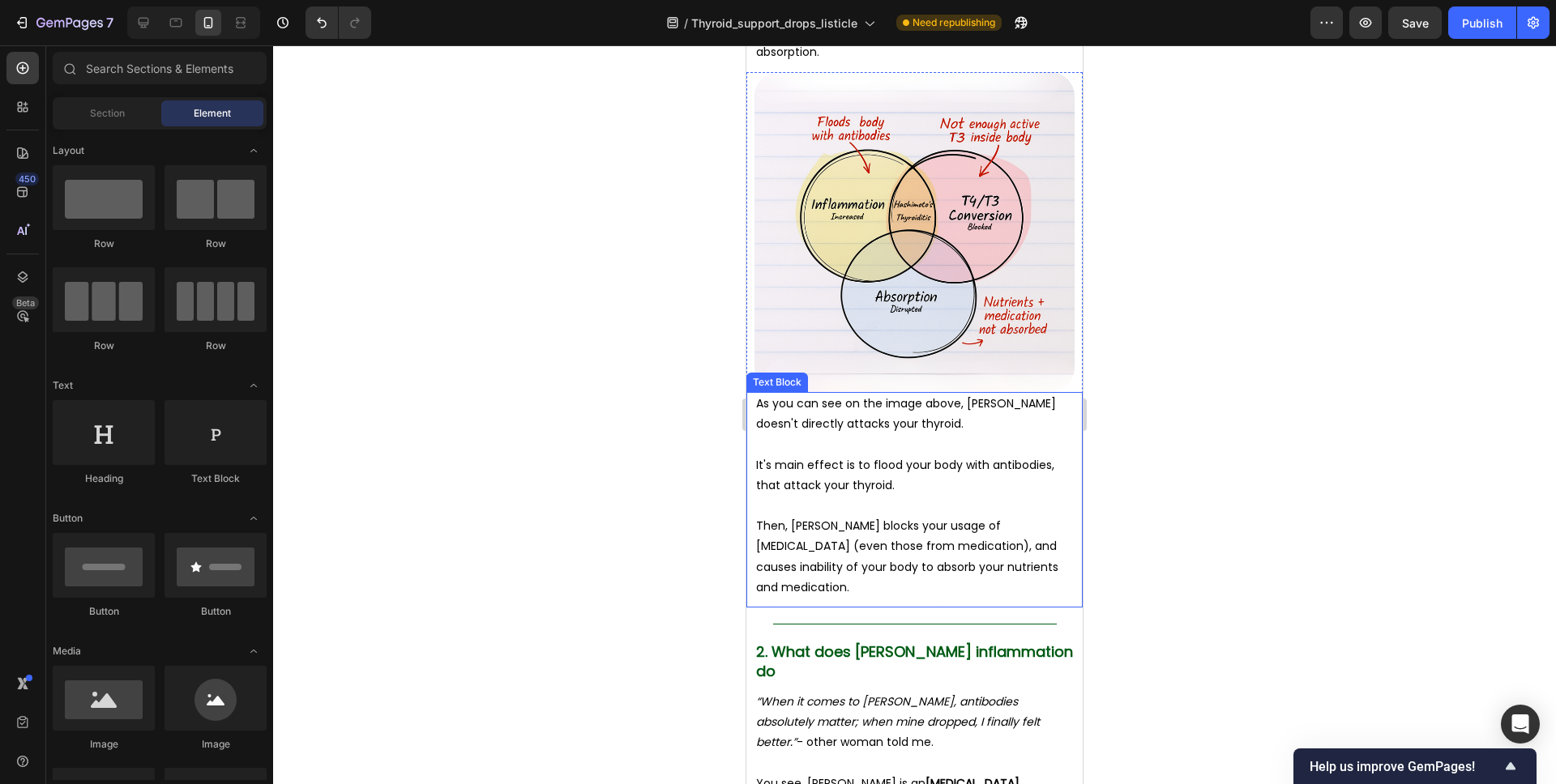
click at [902, 583] on p "Then, Hashimoto's blocks your usage of thyroid hormones (even those from medica…" at bounding box center [915, 557] width 317 height 81
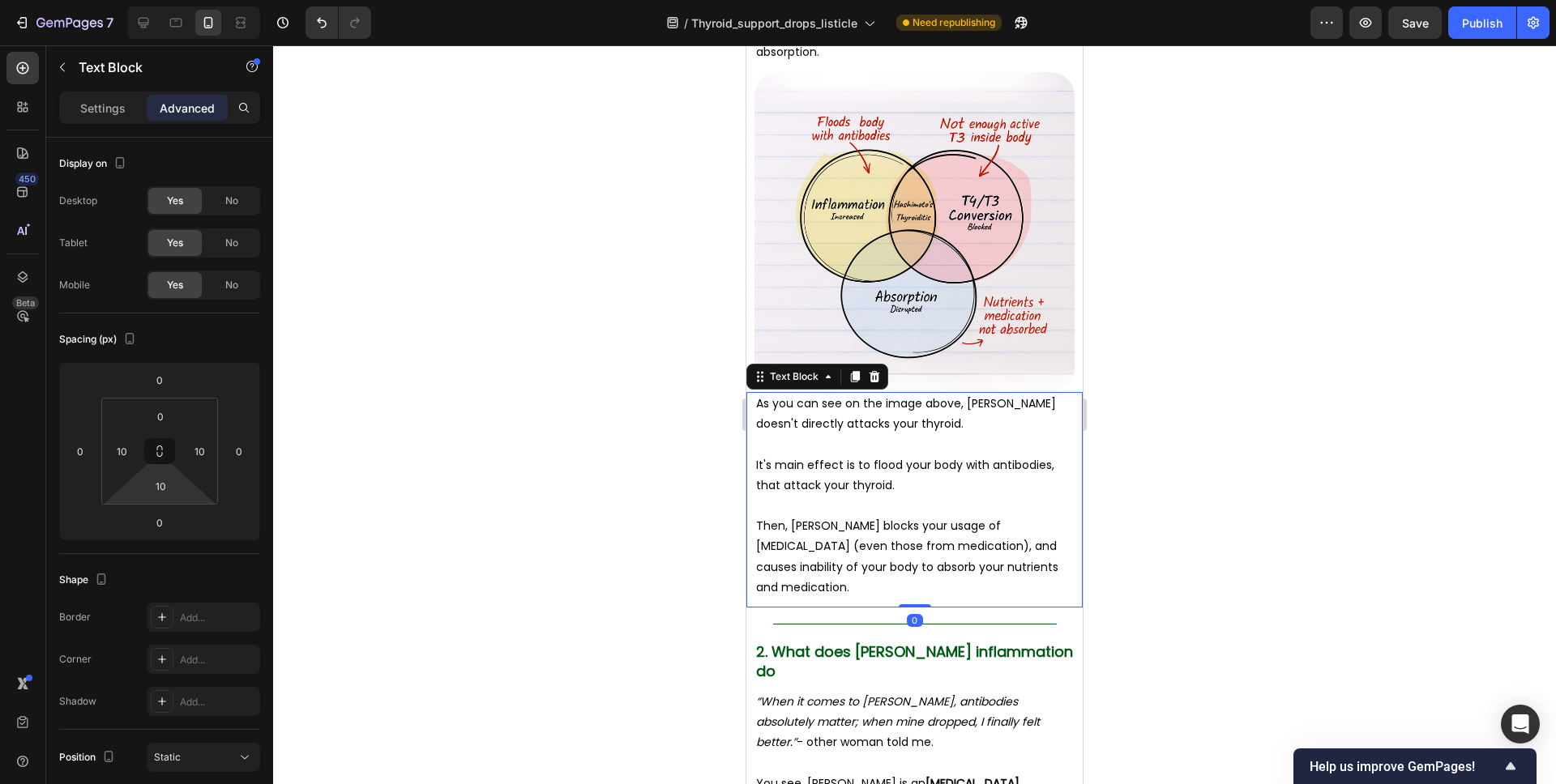
type input "0"
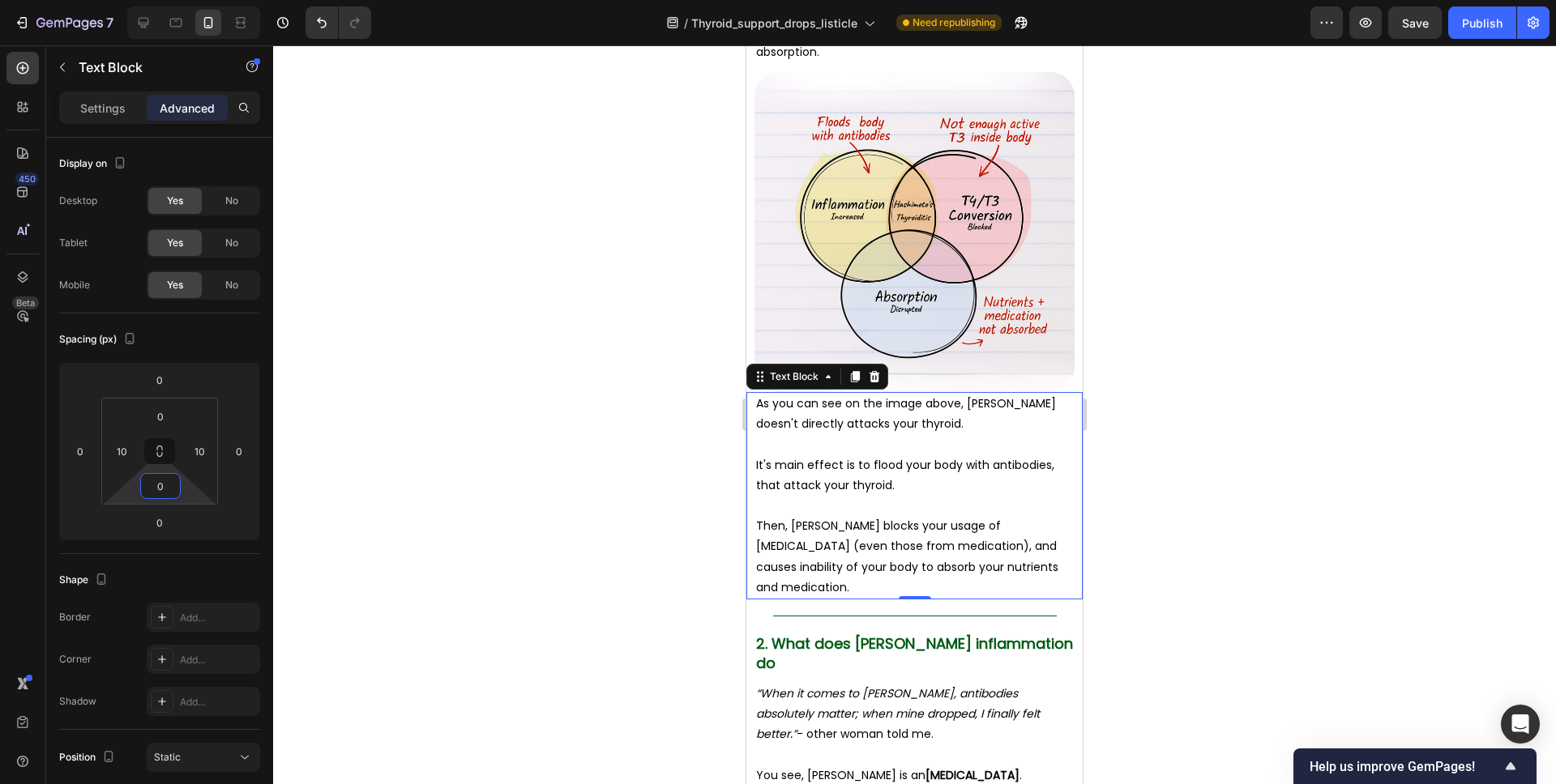
click at [193, 0] on html "7 Version history / Thyroid_support_drops_listicle Need republishing Preview Sa…" at bounding box center [778, 0] width 1556 height 0
click at [793, 609] on div "Title Line" at bounding box center [915, 616] width 337 height 33
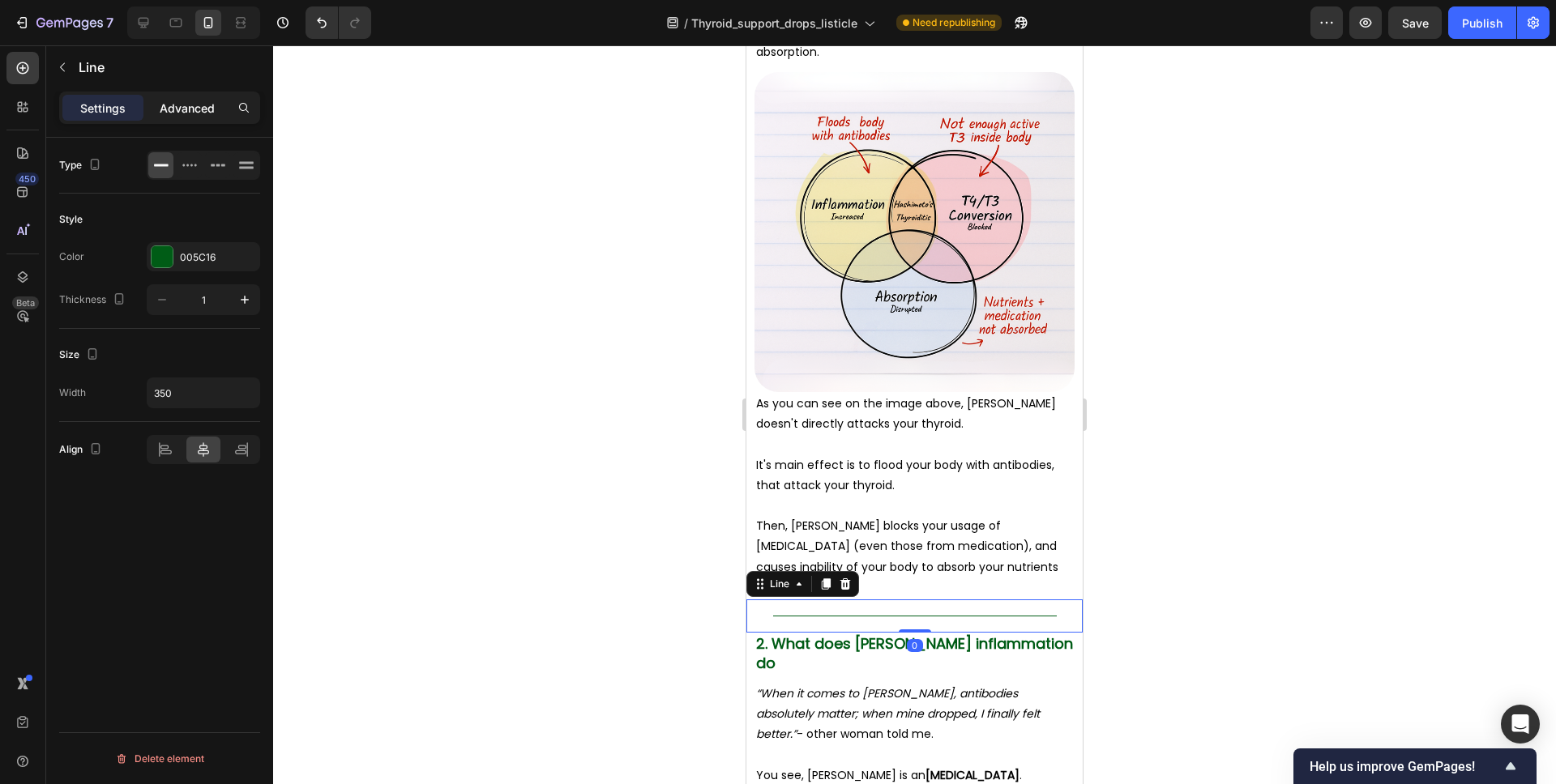
click at [204, 106] on p "Advanced" at bounding box center [187, 107] width 56 height 17
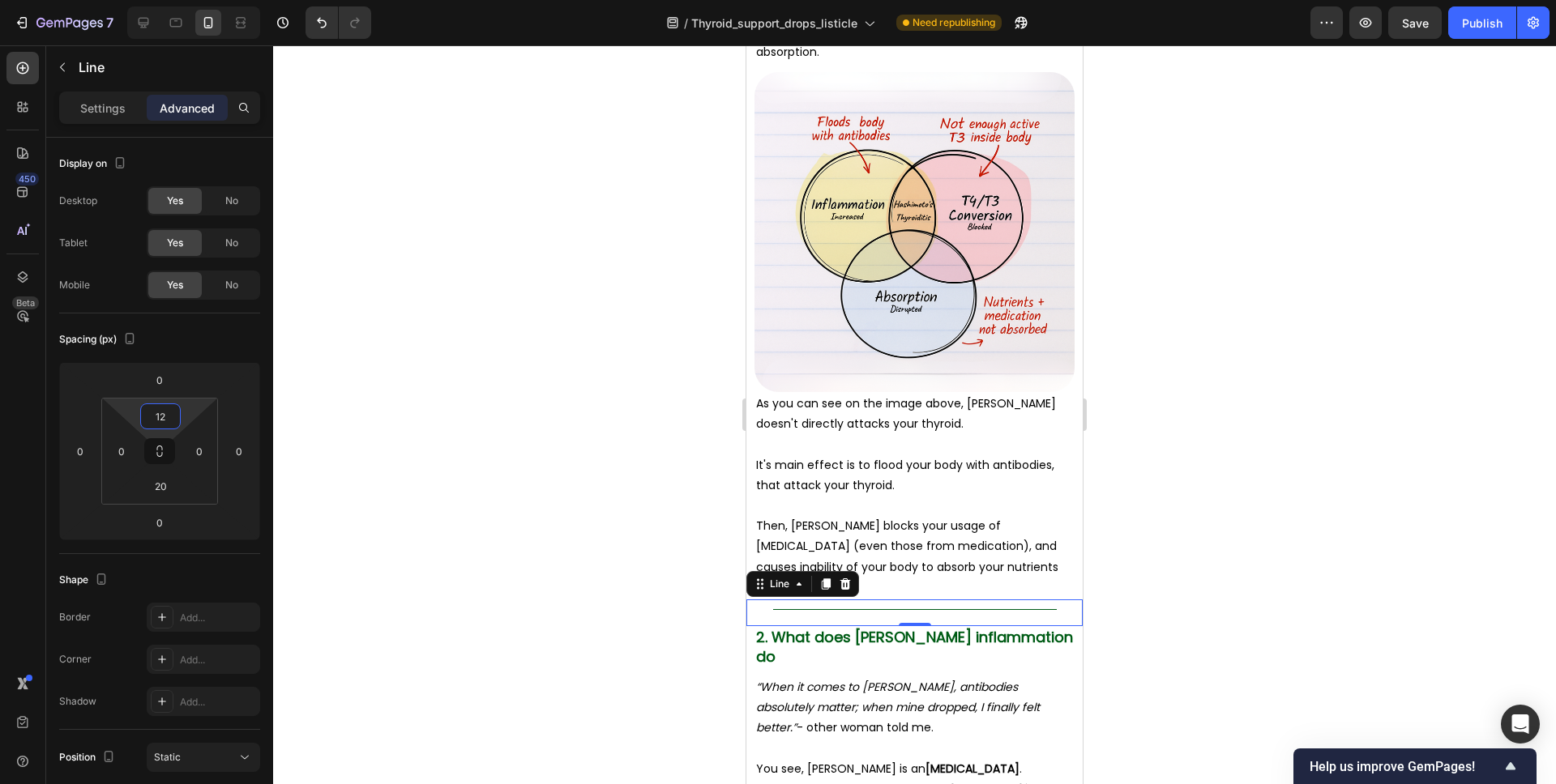
type input "10"
click at [198, 0] on html "7 Version history / Thyroid_support_drops_listicle Need republishing Preview Sa…" at bounding box center [778, 0] width 1556 height 0
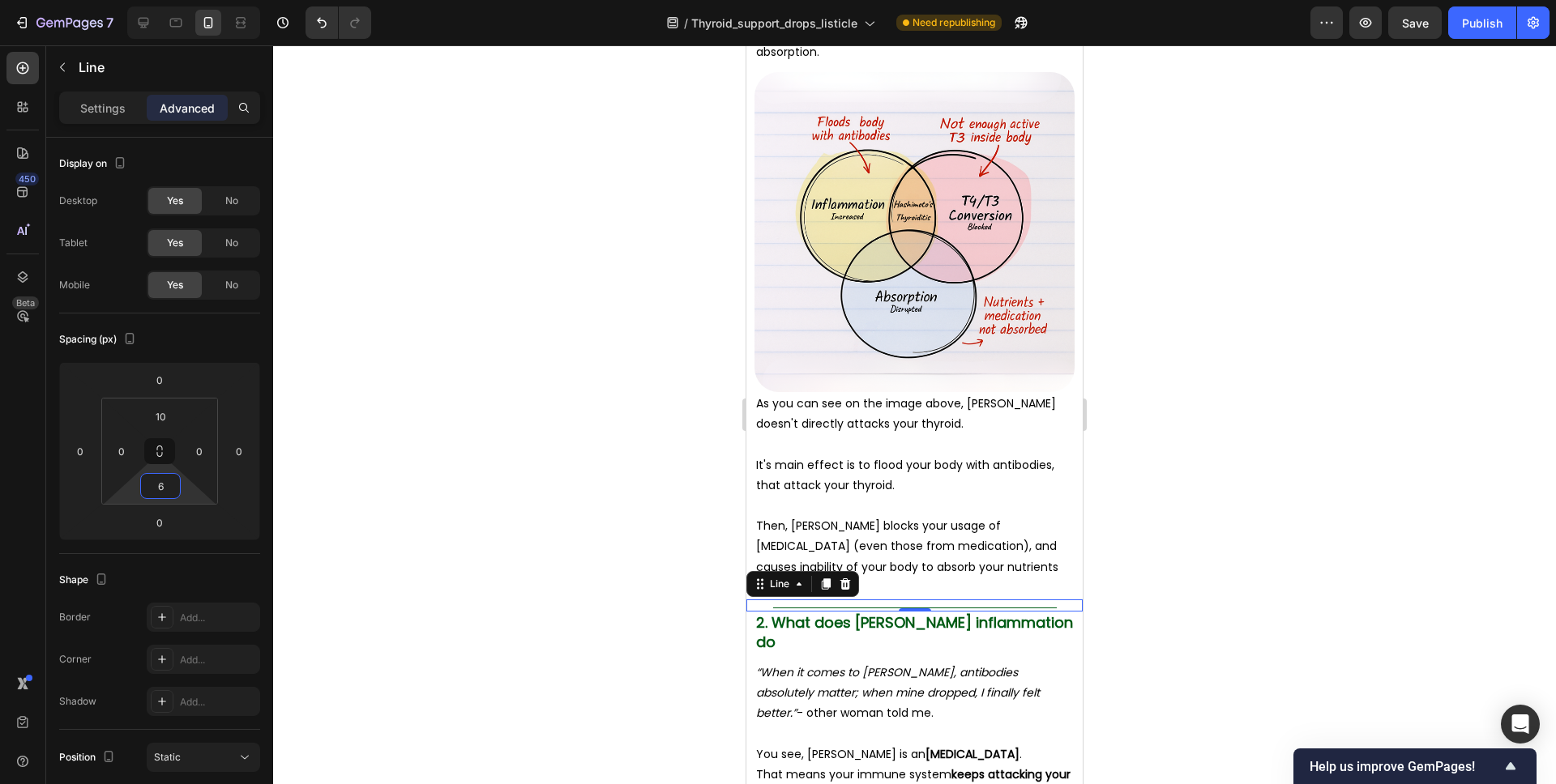
type input "10"
click at [182, 0] on html "7 Version history / Thyroid_support_drops_listicle Need republishing Preview Sa…" at bounding box center [778, 0] width 1556 height 0
click at [1133, 495] on div at bounding box center [914, 415] width 1283 height 739
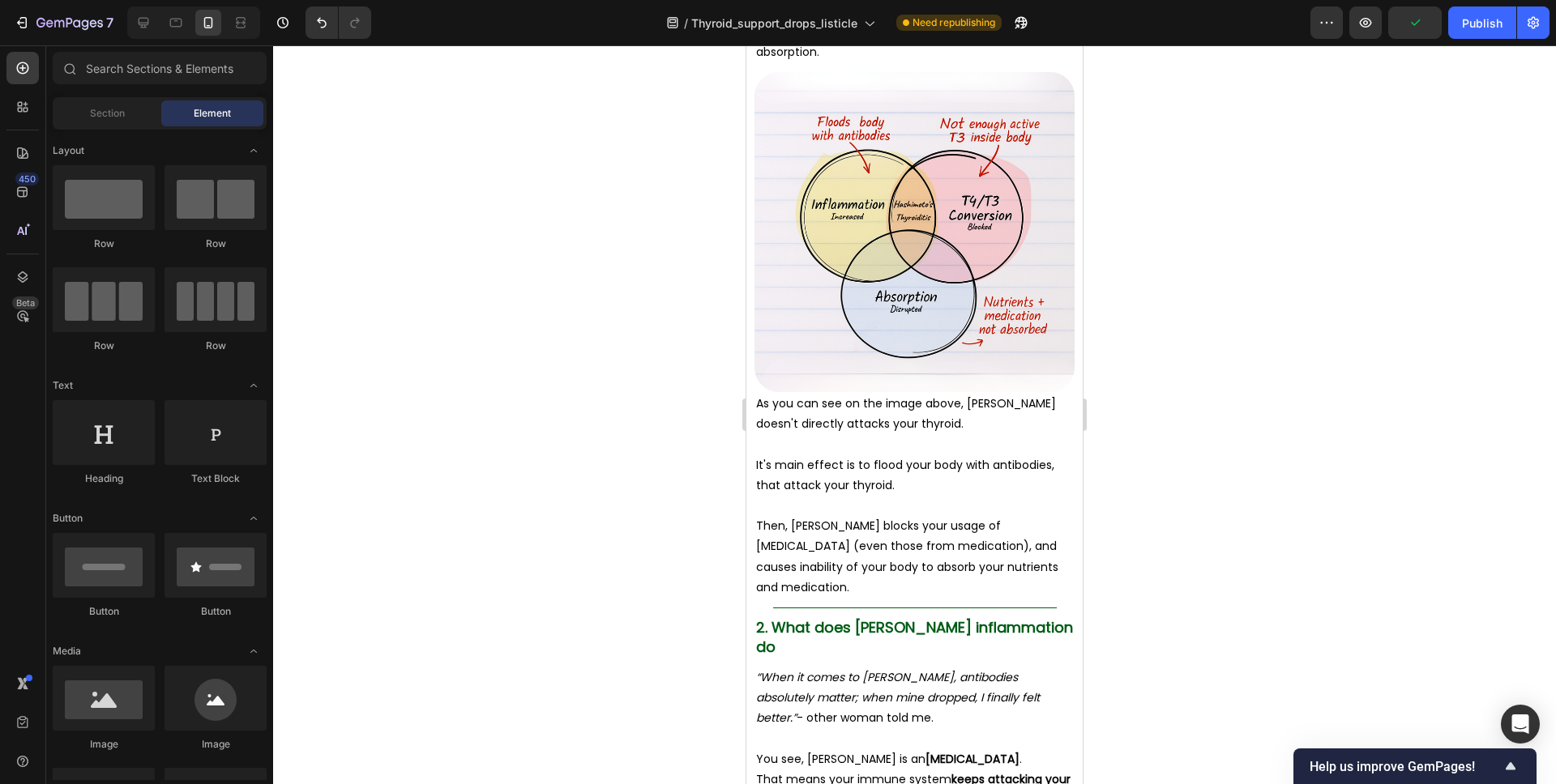
click at [1177, 415] on div at bounding box center [914, 415] width 1283 height 739
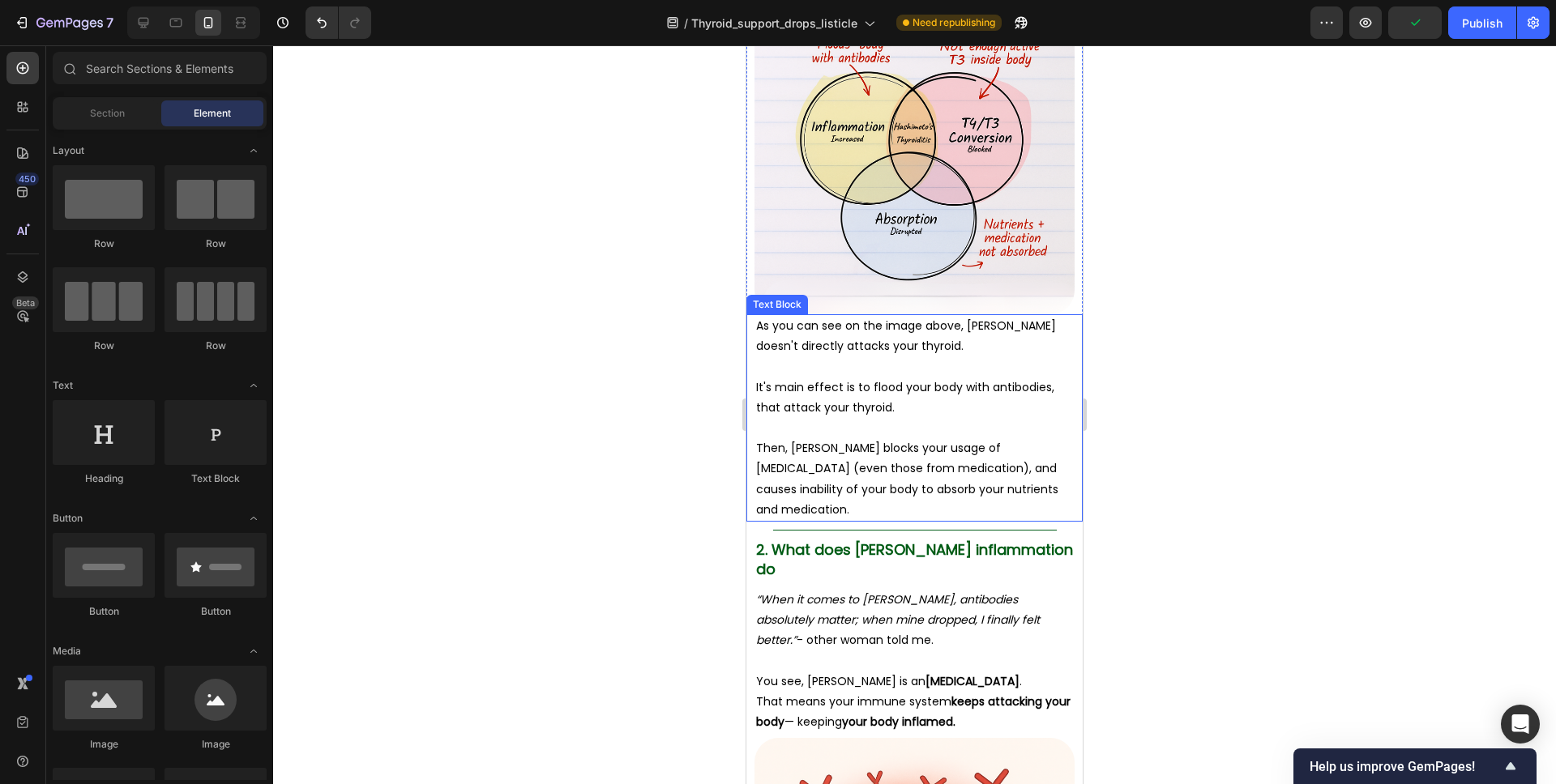
scroll to position [2045, 0]
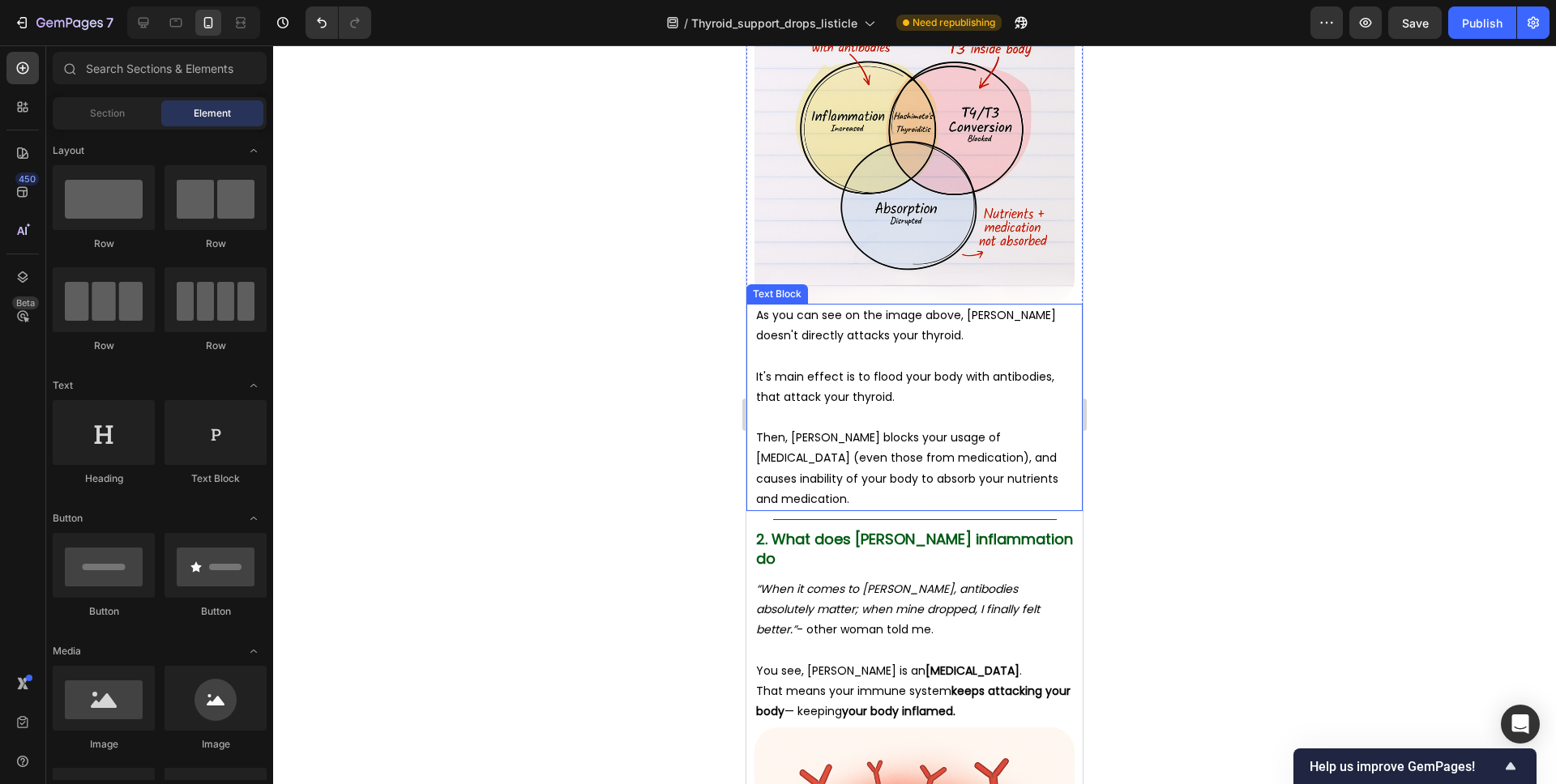
click at [858, 443] on p "Then, Hashimoto's blocks your usage of thyroid hormones (even those from medica…" at bounding box center [915, 468] width 317 height 81
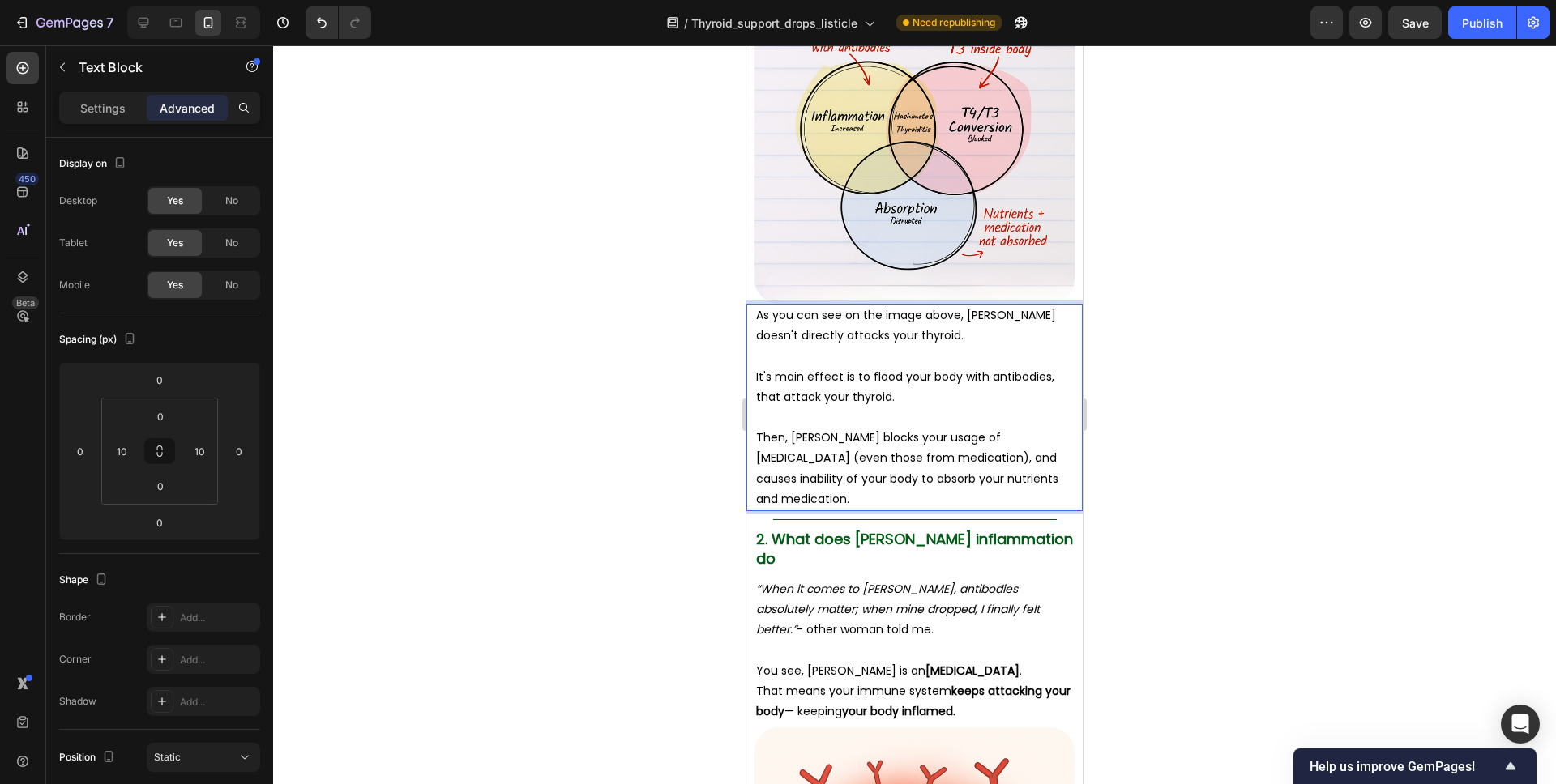
click at [836, 494] on p "Then, Hashimoto's blocks your usage of thyroid hormones (even those from medica…" at bounding box center [915, 468] width 317 height 81
click at [1130, 444] on div at bounding box center [914, 415] width 1283 height 739
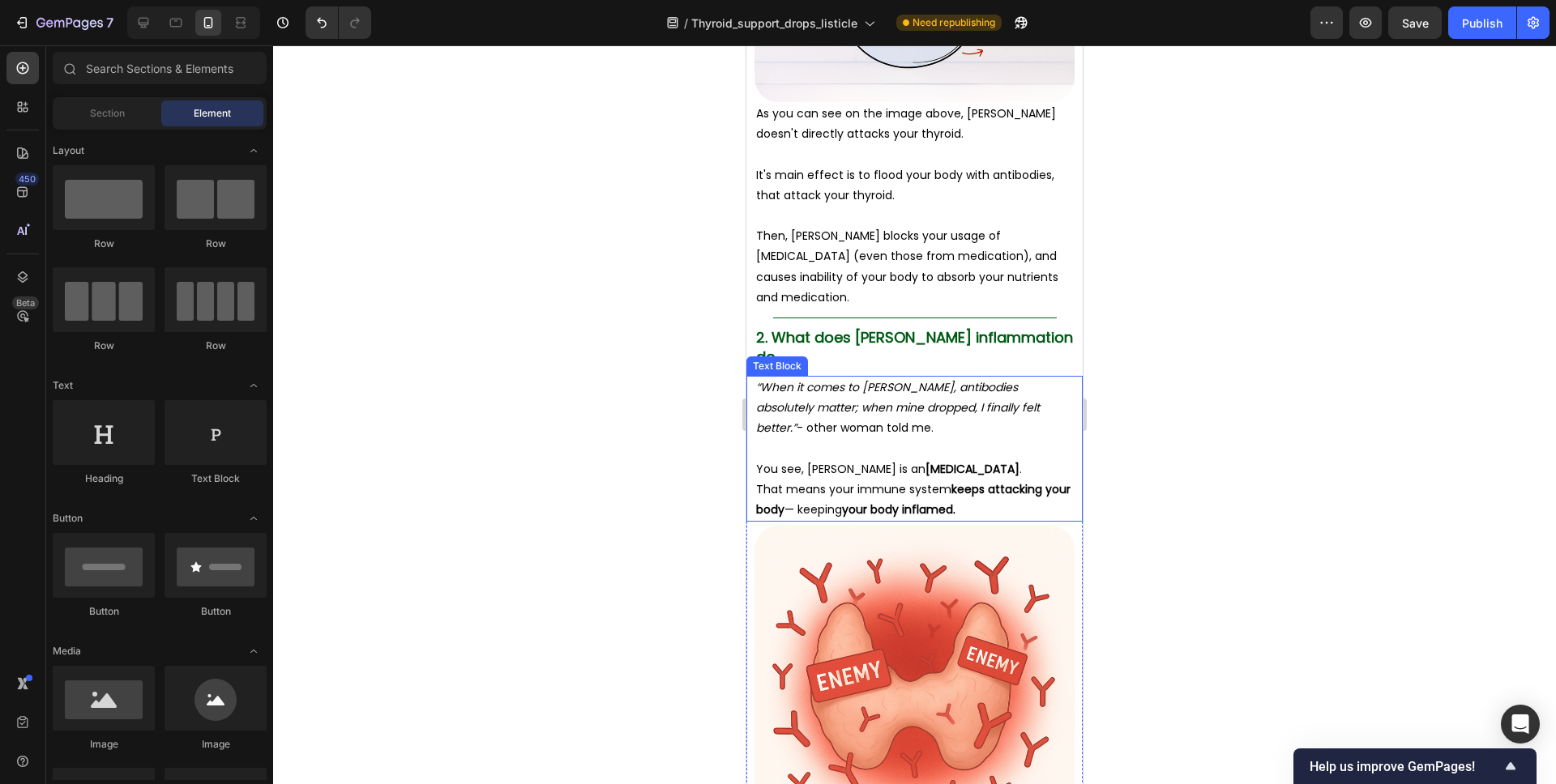
scroll to position [2145, 0]
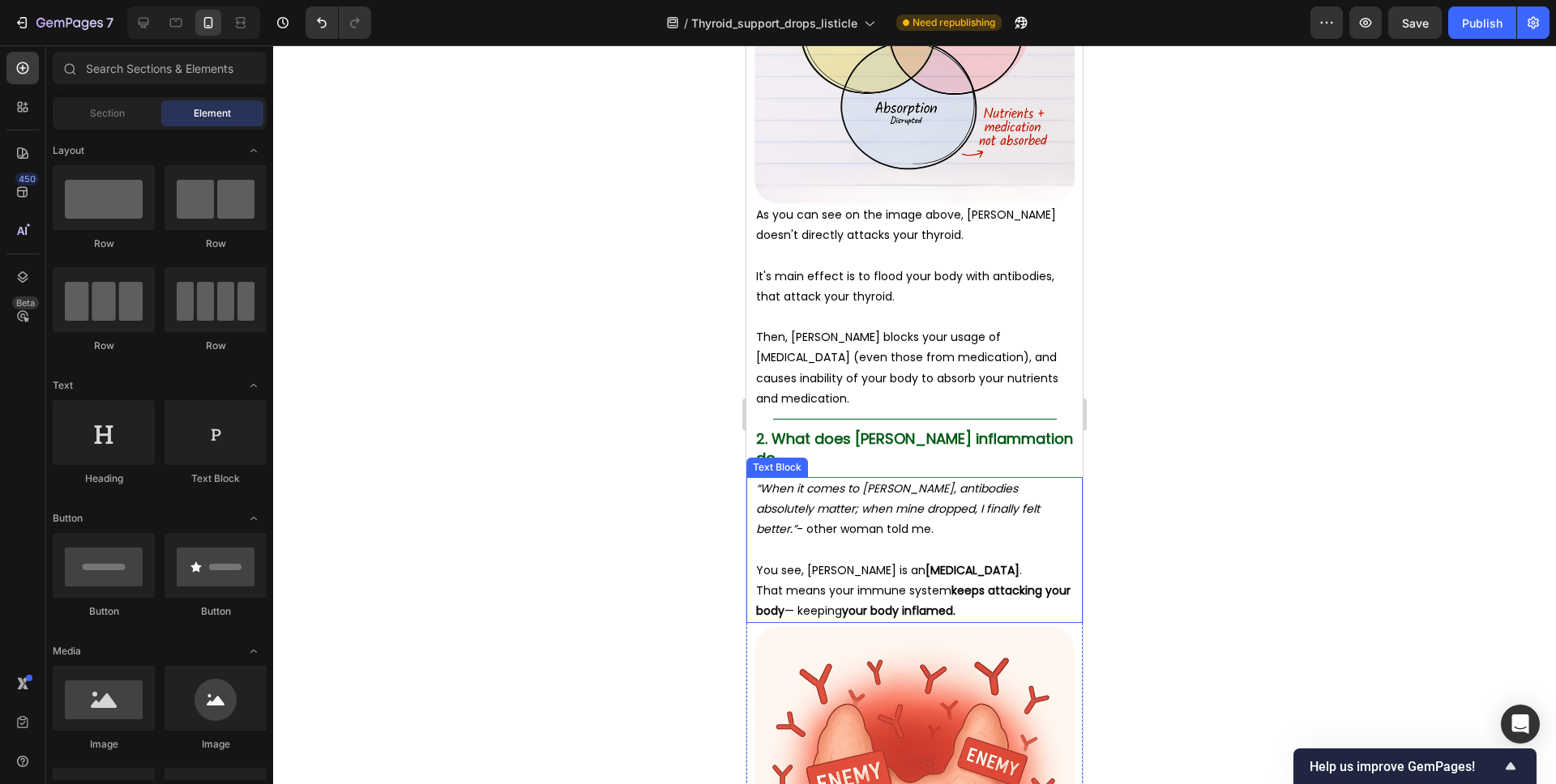
drag, startPoint x: 936, startPoint y: 507, endPoint x: 953, endPoint y: 528, distance: 27.0
click at [936, 507] on p "“When it comes to Hashimoto, antibodies absolutely matter; when mine dropped, I…" at bounding box center [915, 509] width 317 height 62
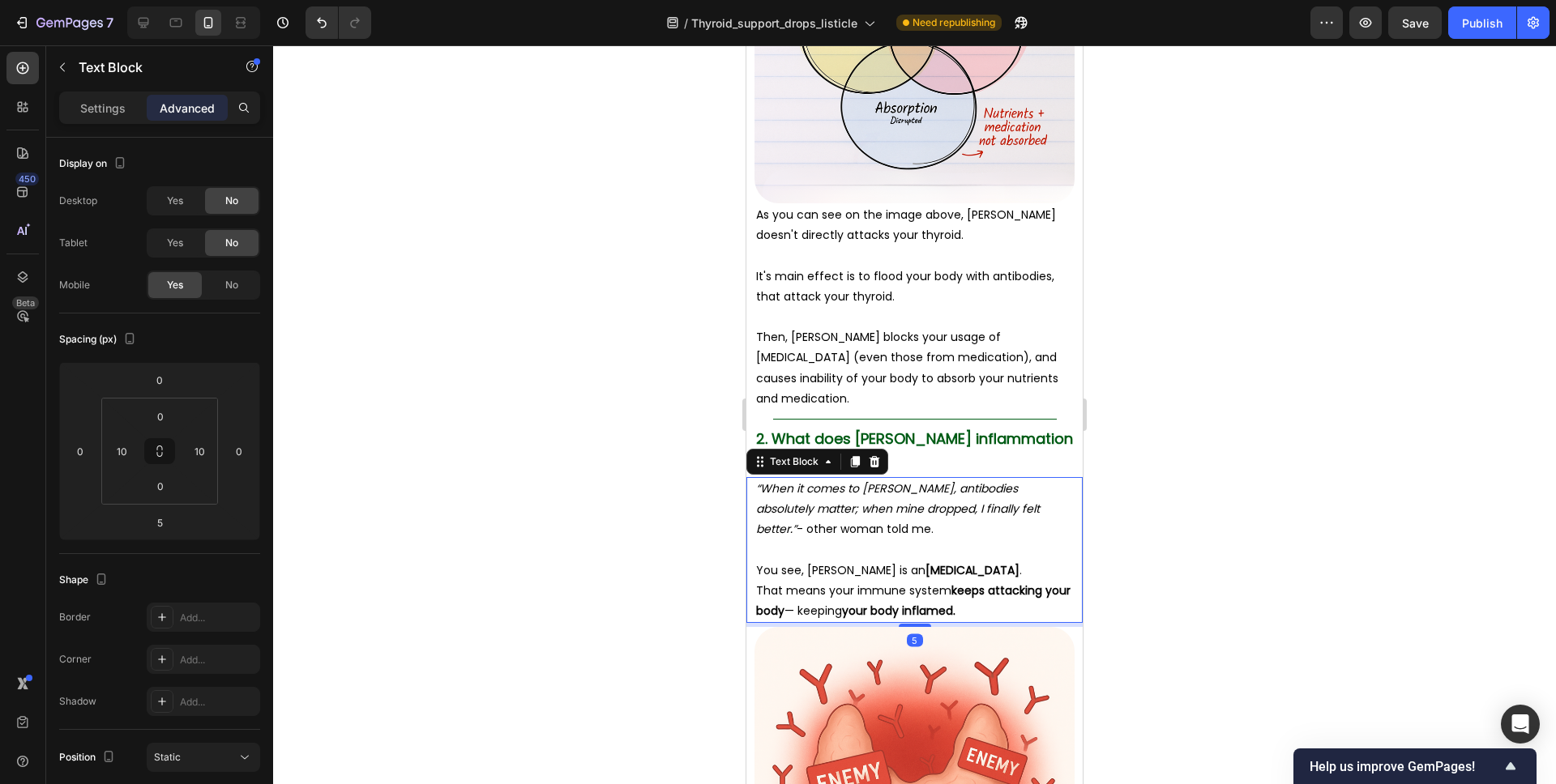
drag, startPoint x: 991, startPoint y: 568, endPoint x: 982, endPoint y: 575, distance: 11.4
click at [991, 583] on strong "keeps attacking your body" at bounding box center [913, 601] width 314 height 37
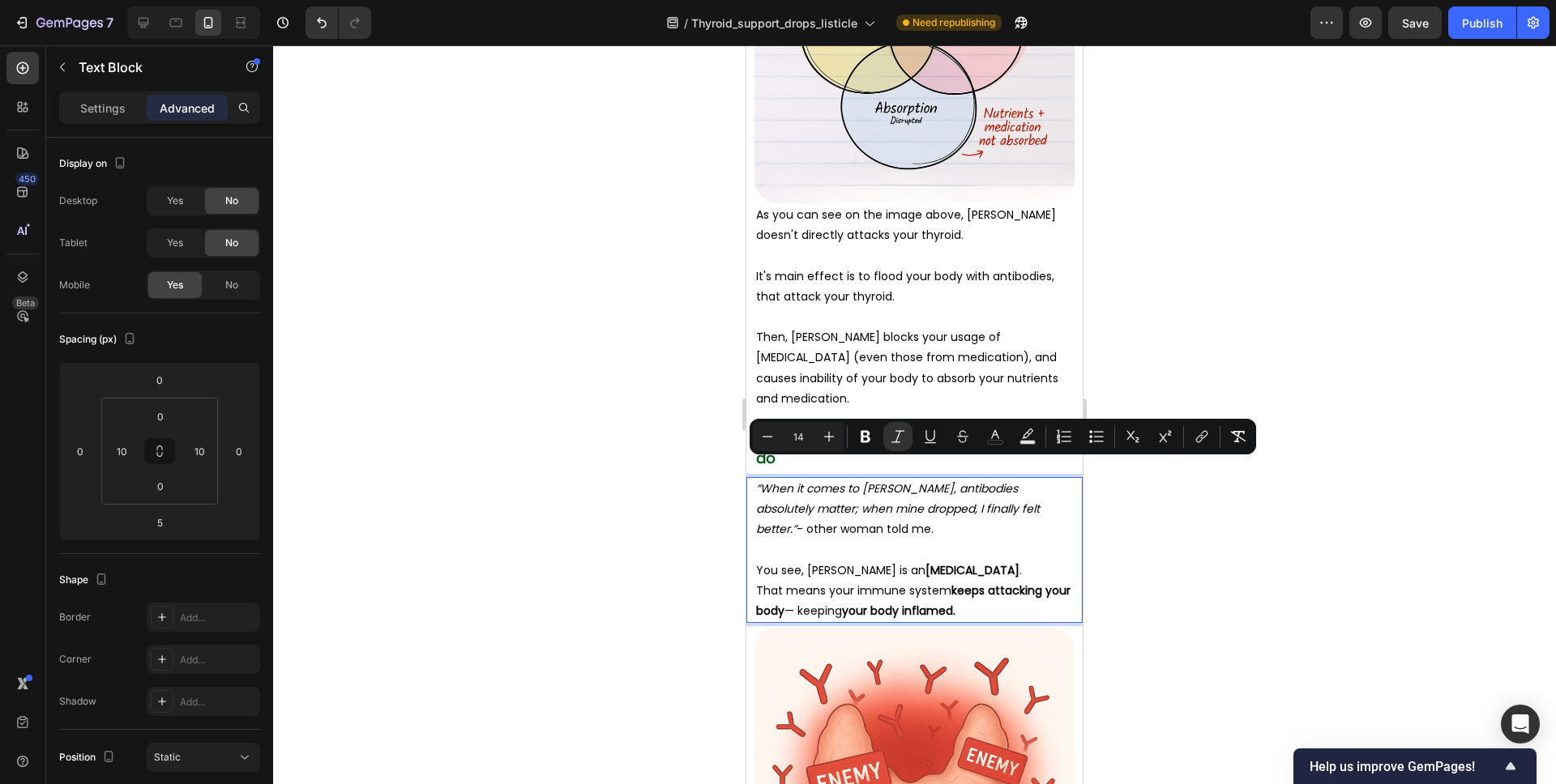
drag, startPoint x: 971, startPoint y: 589, endPoint x: 757, endPoint y: 476, distance: 242.0
click at [757, 477] on div "“When it comes to Hashimoto, antibodies absolutely matter; when mine dropped, I…" at bounding box center [915, 550] width 321 height 146
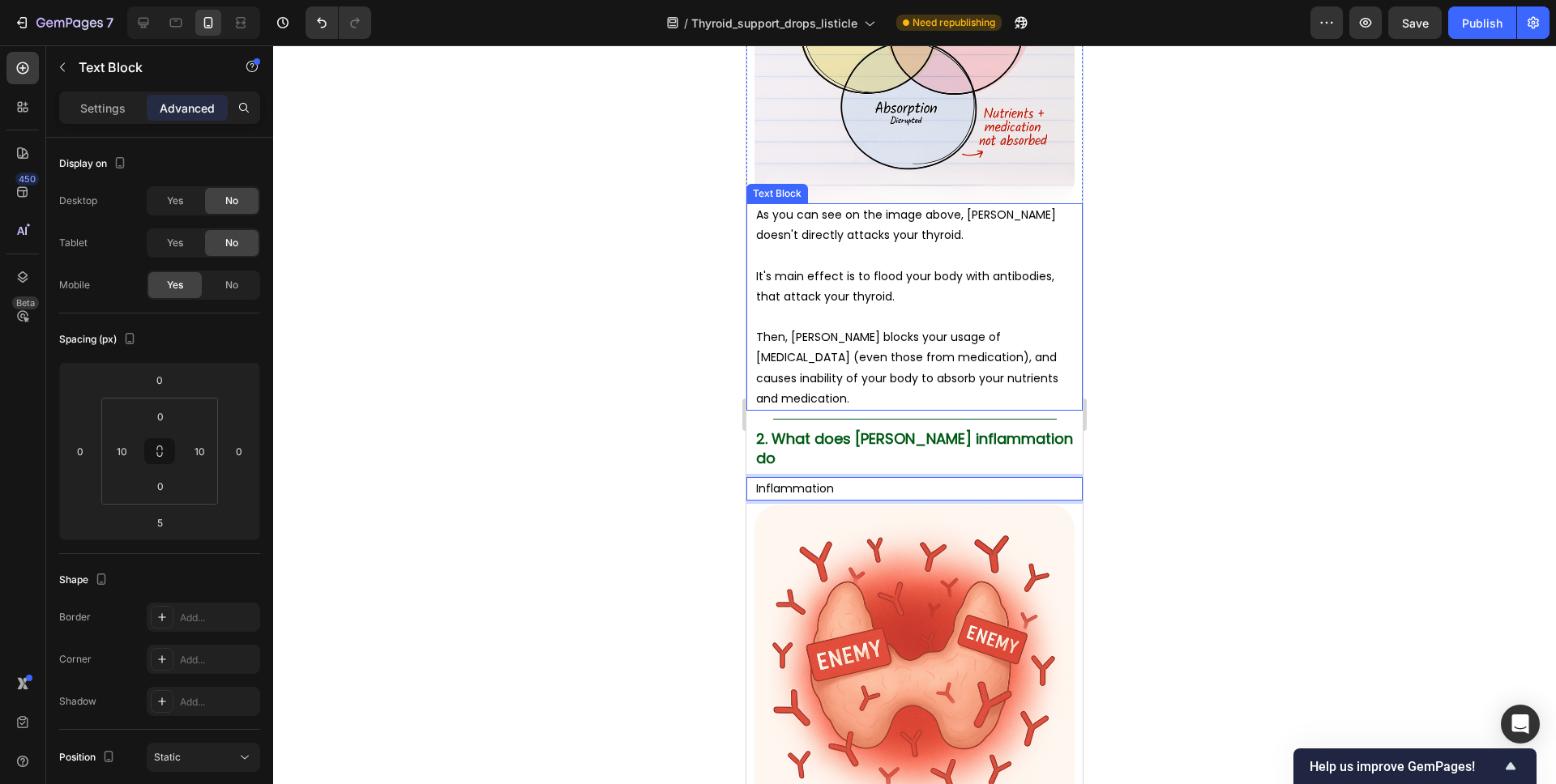
click at [854, 325] on p "Rich Text Editor. Editing area: main" at bounding box center [915, 317] width 317 height 21
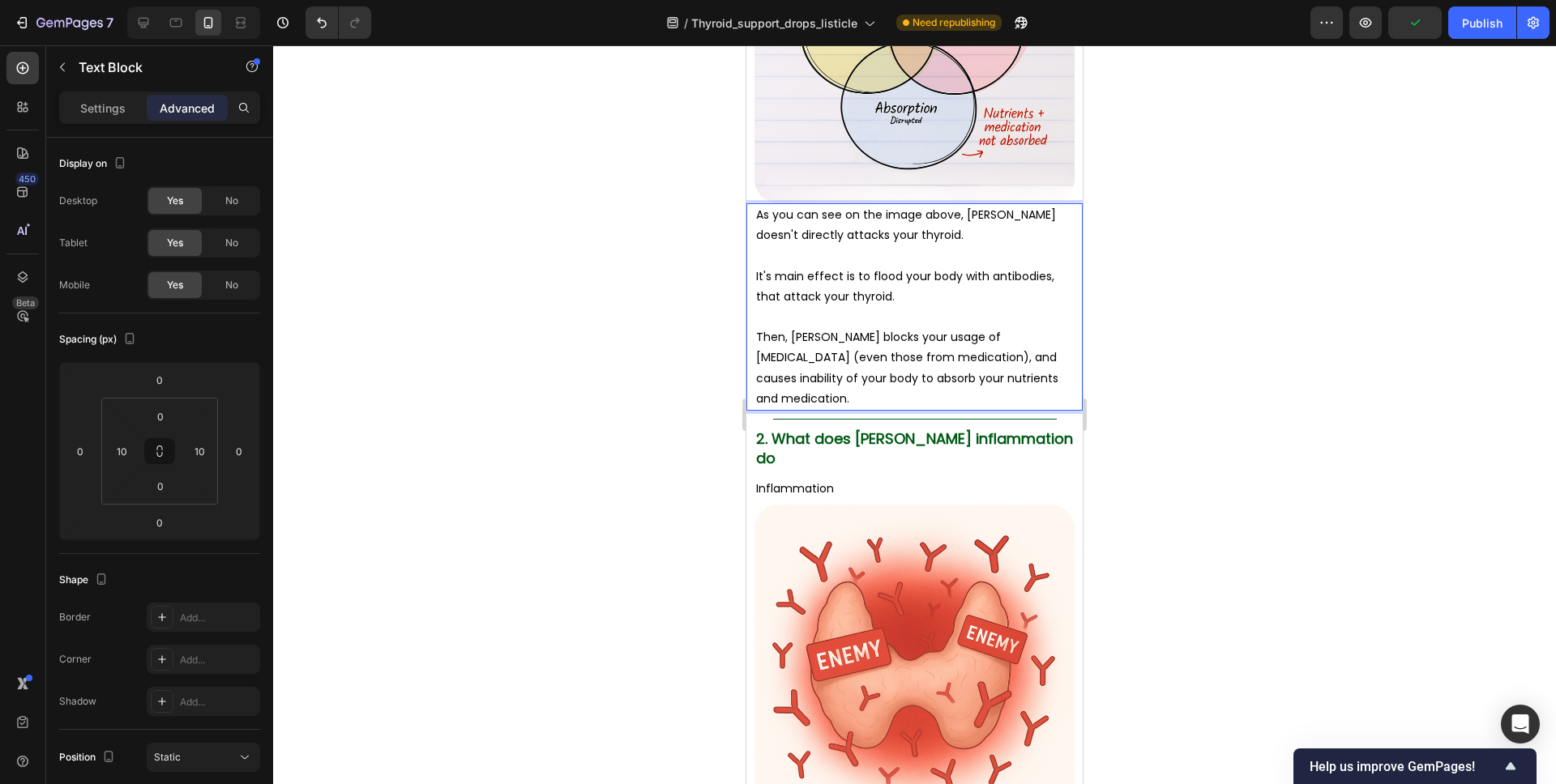
click at [851, 362] on p "Then, Hashimoto's blocks your usage of thyroid hormones (even those from medica…" at bounding box center [915, 368] width 317 height 81
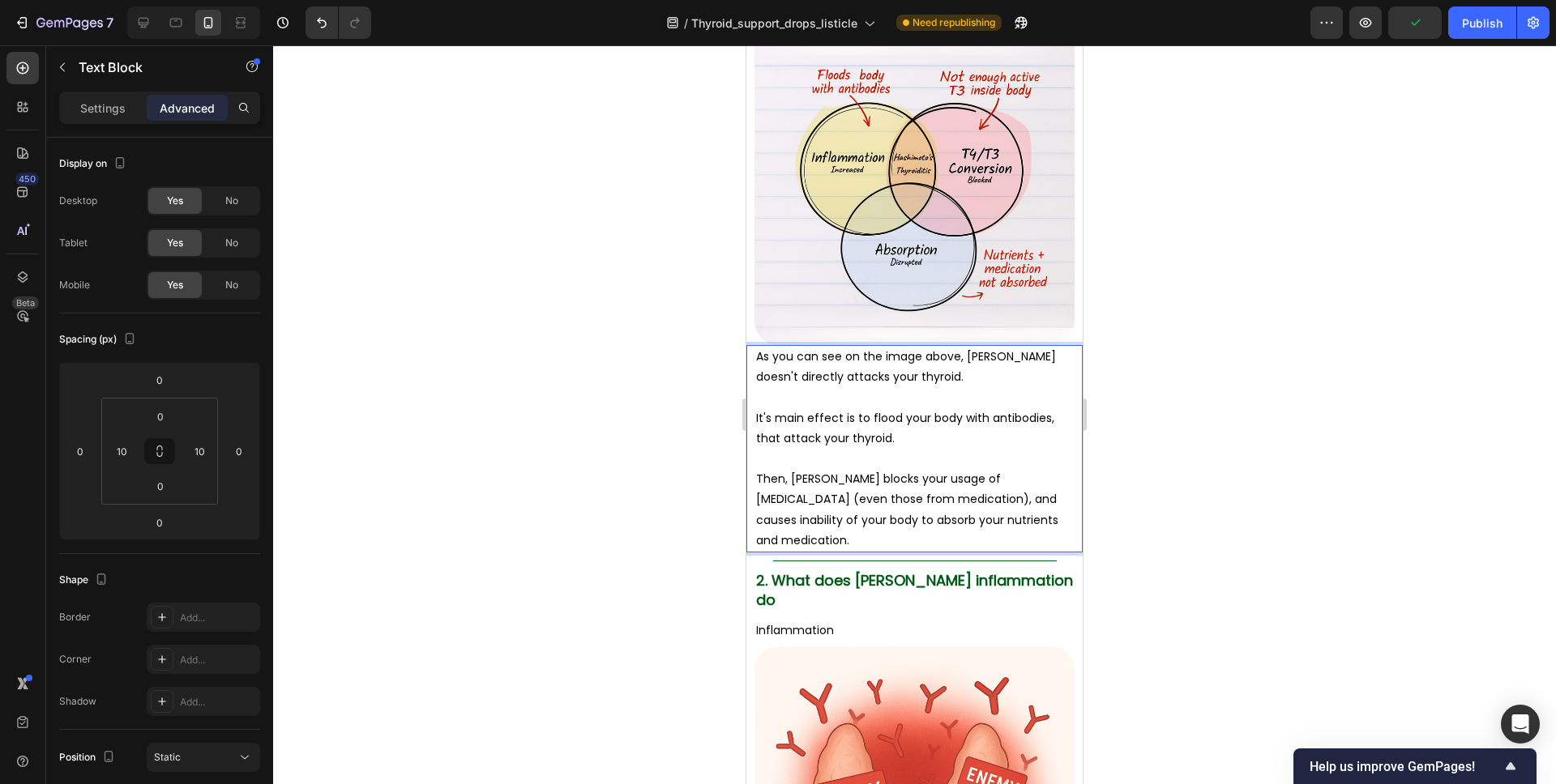
scroll to position [2005, 0]
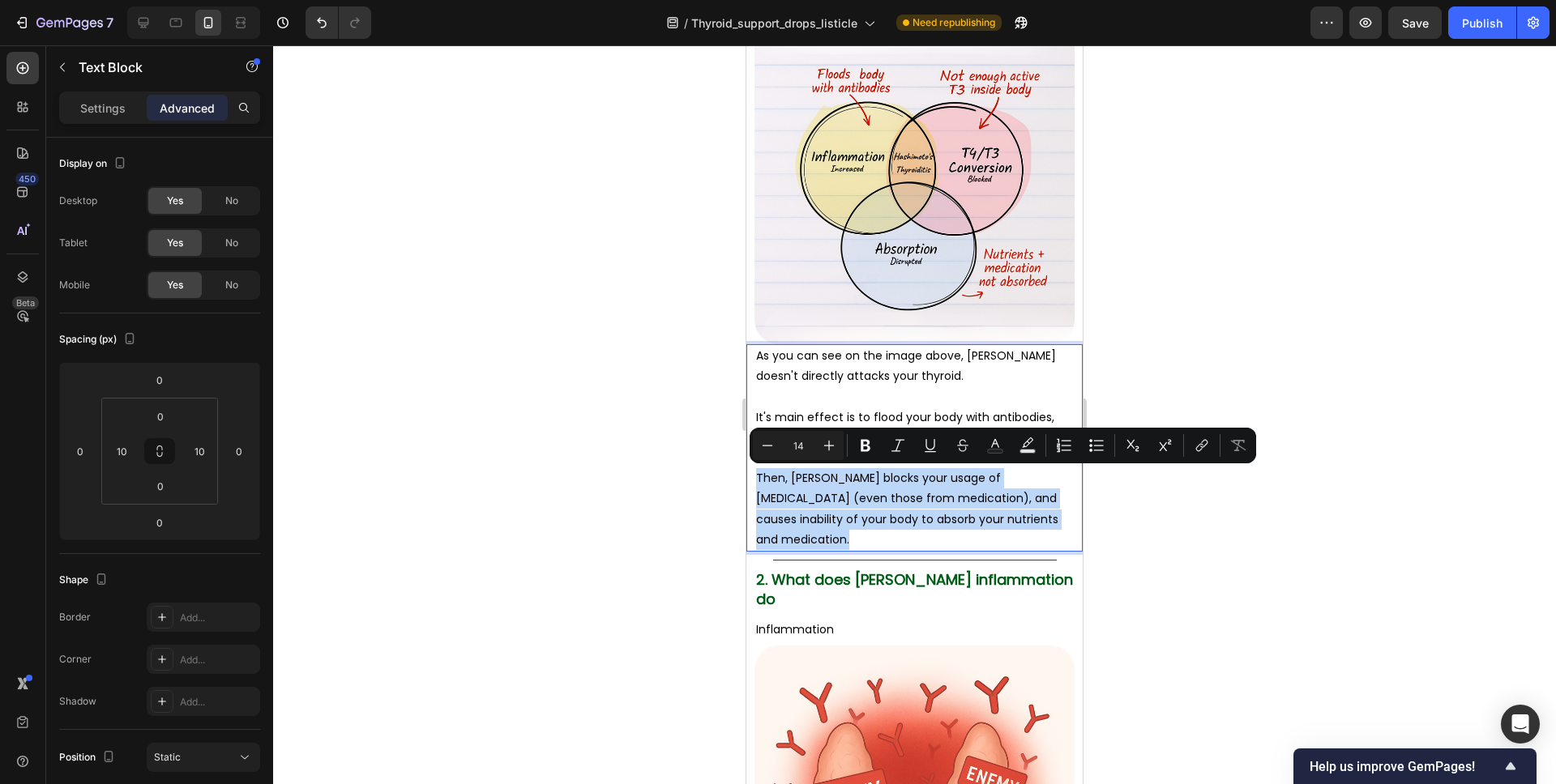
drag, startPoint x: 829, startPoint y: 536, endPoint x: 758, endPoint y: 483, distance: 88.6
click at [758, 483] on p "Then, Hashimoto's blocks your usage of thyroid hormones (even those from medica…" at bounding box center [915, 508] width 317 height 81
click at [824, 484] on p "Then, Hashimoto's blocks your usage of thyroid hormones (even those from medica…" at bounding box center [915, 508] width 317 height 81
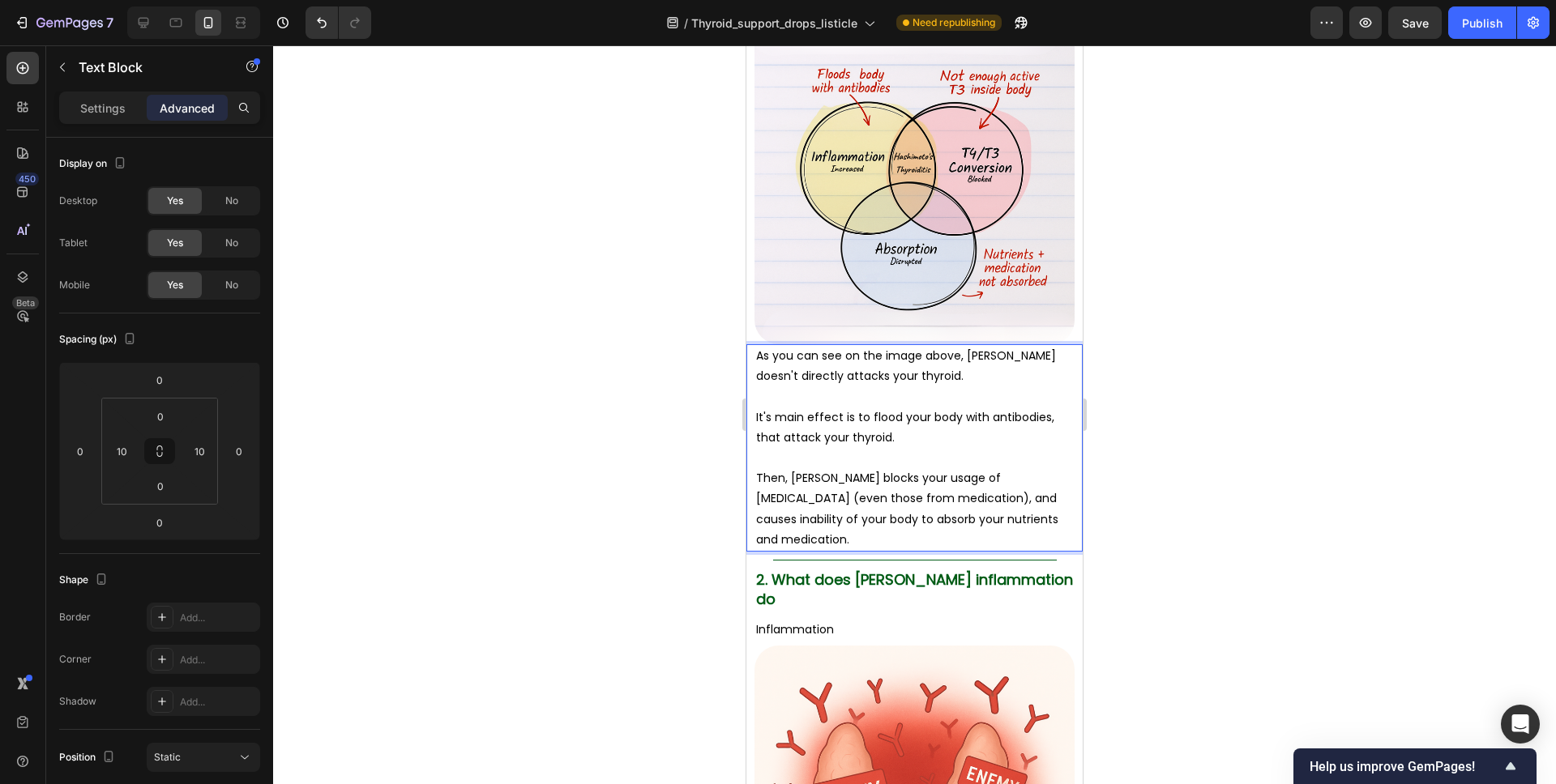
click at [895, 439] on p "It's main effect is to flood your body with antibodies, that attack your thyroi…" at bounding box center [915, 427] width 317 height 40
click at [885, 430] on p "It's main effect is to flood your body with antibodies, that attack your thyroi…" at bounding box center [915, 427] width 317 height 40
click at [798, 424] on p "It's main effect is to flood your body with antibodies, that attack your thyroi…" at bounding box center [915, 427] width 317 height 40
drag, startPoint x: 837, startPoint y: 417, endPoint x: 756, endPoint y: 419, distance: 81.0
click at [757, 419] on p "It's main effect is to flood your body with antibodies, that attack your thyroi…" at bounding box center [915, 427] width 317 height 40
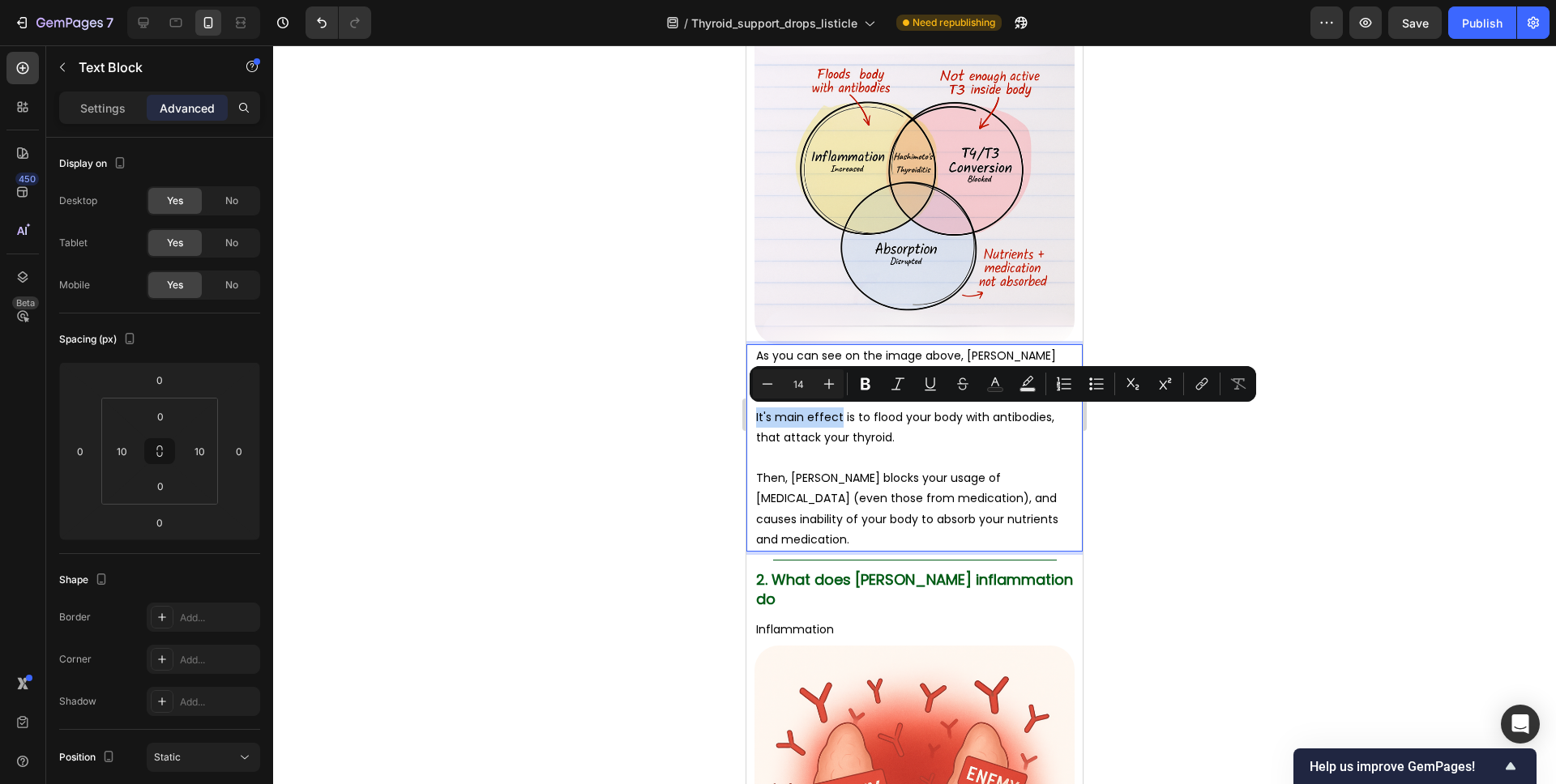
click at [836, 422] on p "It's main effect is to flood your body with antibodies, that attack your thyroi…" at bounding box center [915, 427] width 317 height 40
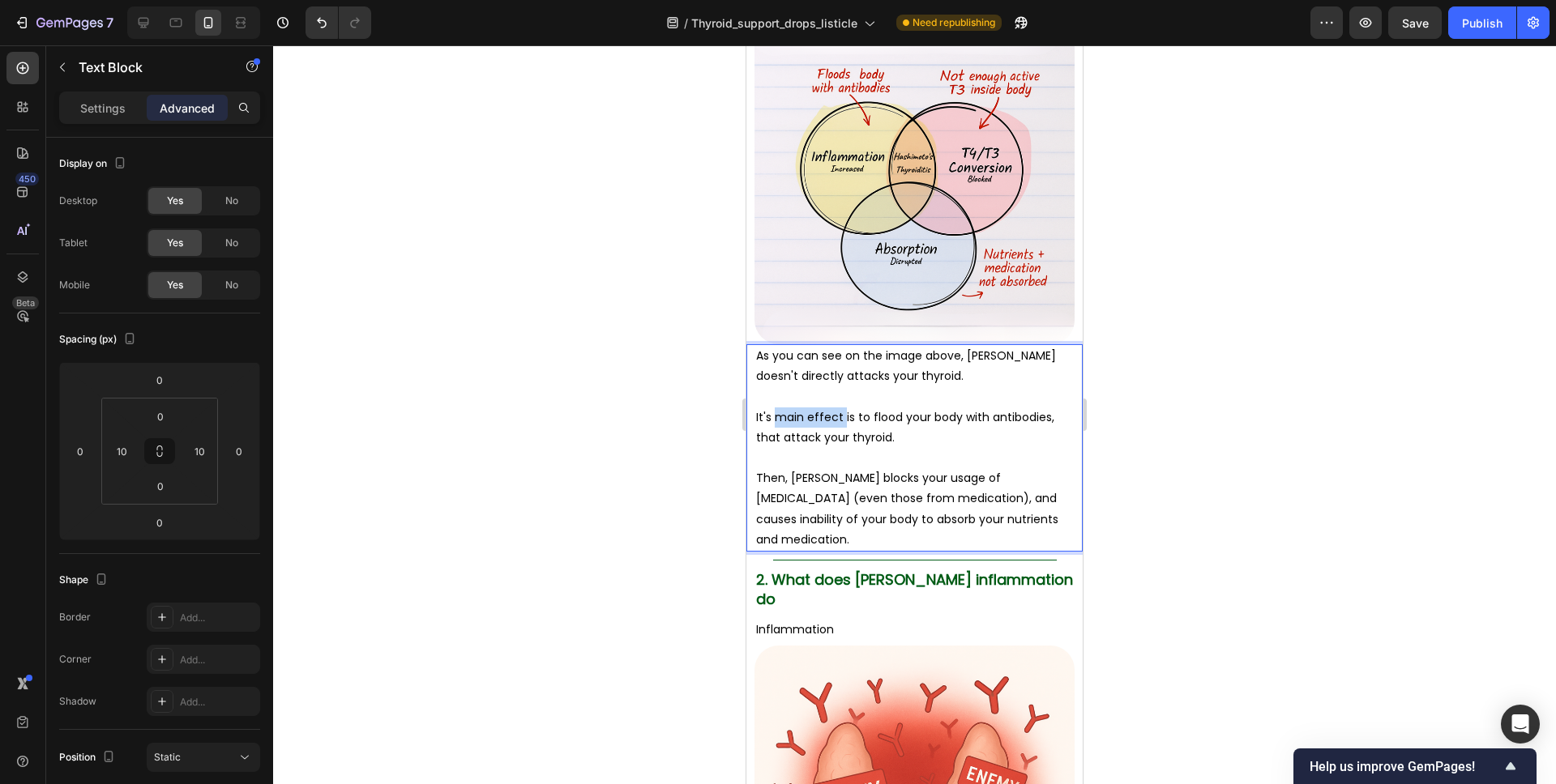
drag, startPoint x: 841, startPoint y: 415, endPoint x: 776, endPoint y: 421, distance: 65.3
click at [776, 421] on p "It's main effect is to flood your body with antibodies, that attack your thyroi…" at bounding box center [915, 427] width 317 height 40
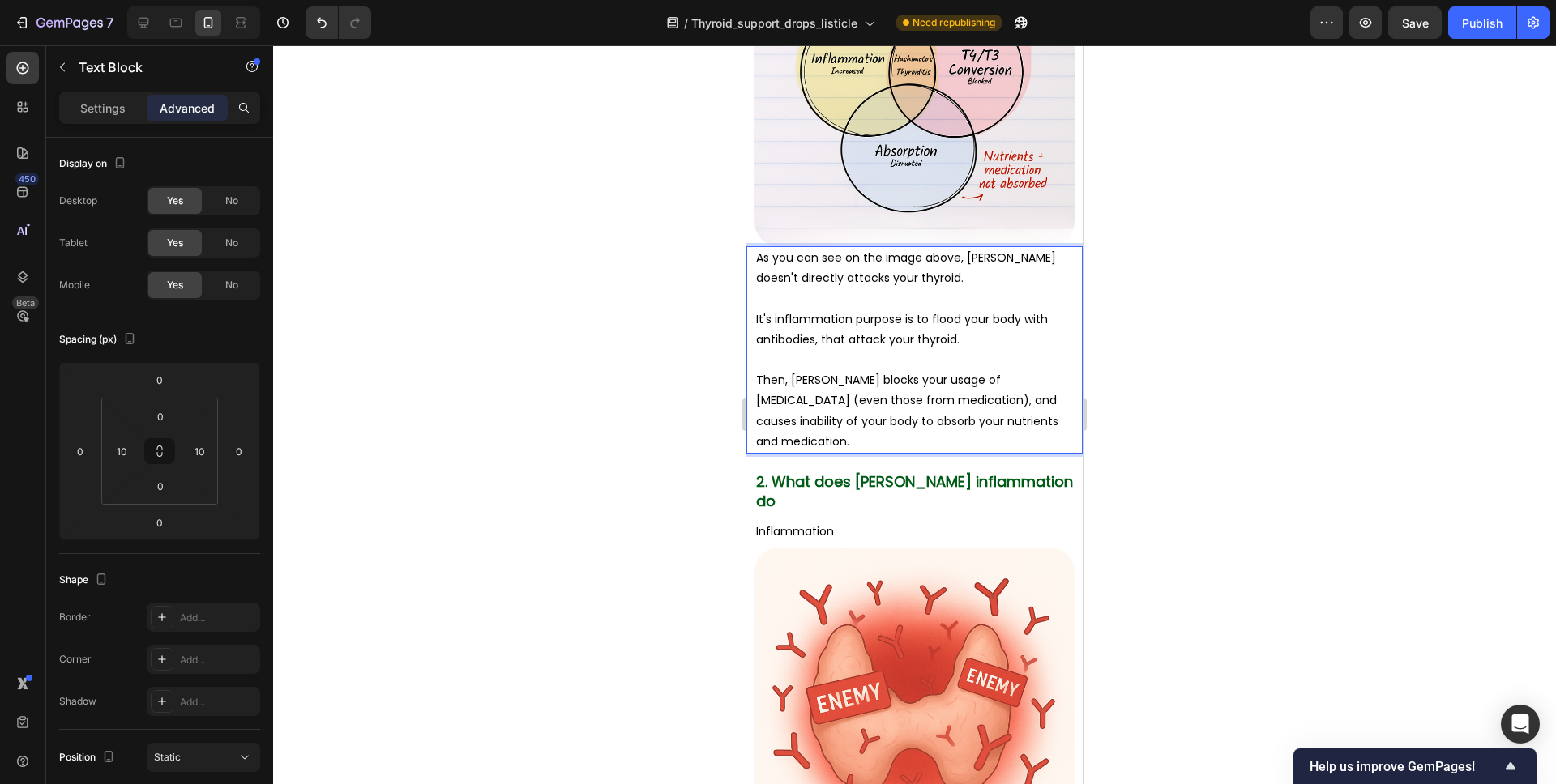
scroll to position [2104, 0]
click at [865, 520] on p "Inflammation" at bounding box center [915, 530] width 317 height 21
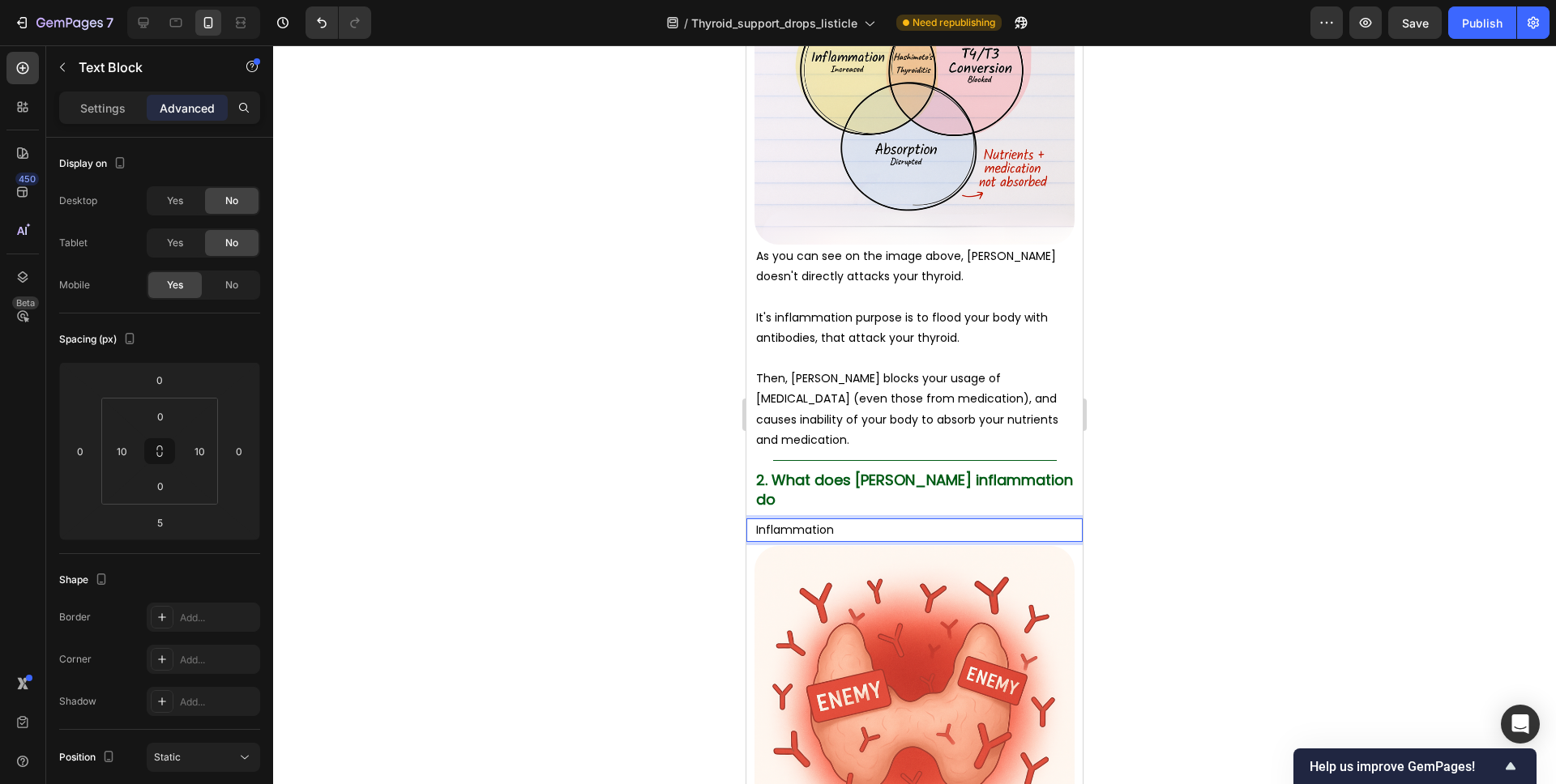
drag, startPoint x: 834, startPoint y: 511, endPoint x: 747, endPoint y: 509, distance: 87.0
click at [747, 518] on div "Inflammation Text Block 5" at bounding box center [915, 530] width 337 height 23
click at [830, 431] on p "Then, Hashimoto's blocks your usage of thyroid hormones (even those from medica…" at bounding box center [915, 409] width 317 height 81
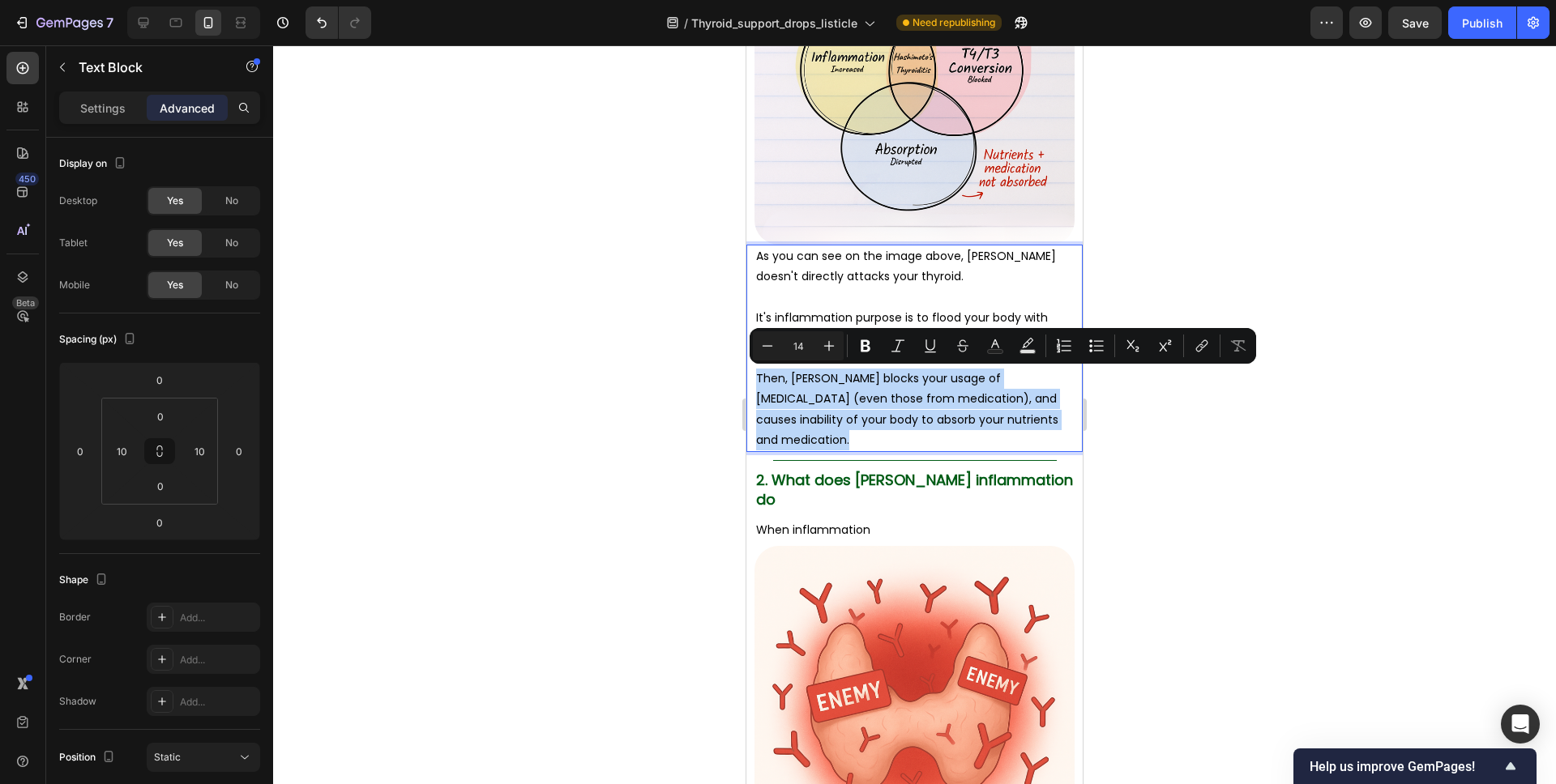
drag, startPoint x: 833, startPoint y: 440, endPoint x: 782, endPoint y: 386, distance: 74.3
click at [757, 380] on p "Then, Hashimoto's blocks your usage of thyroid hormones (even those from medica…" at bounding box center [915, 409] width 317 height 81
click at [784, 386] on p "Then, Hashimoto's blocks your usage of thyroid hormones (even those from medica…" at bounding box center [915, 409] width 317 height 81
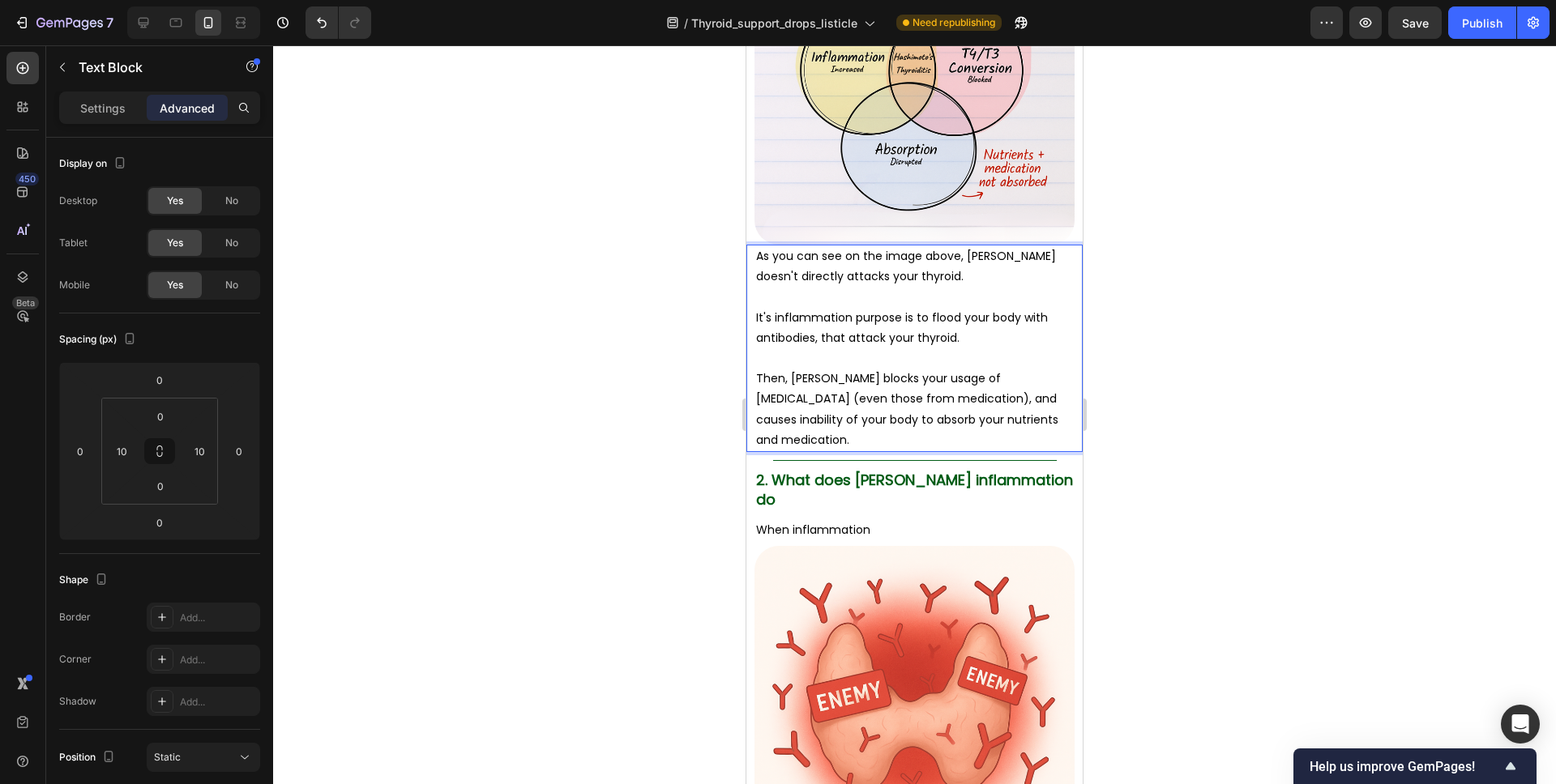
click at [805, 365] on p "Rich Text Editor. Editing area: main" at bounding box center [915, 358] width 317 height 21
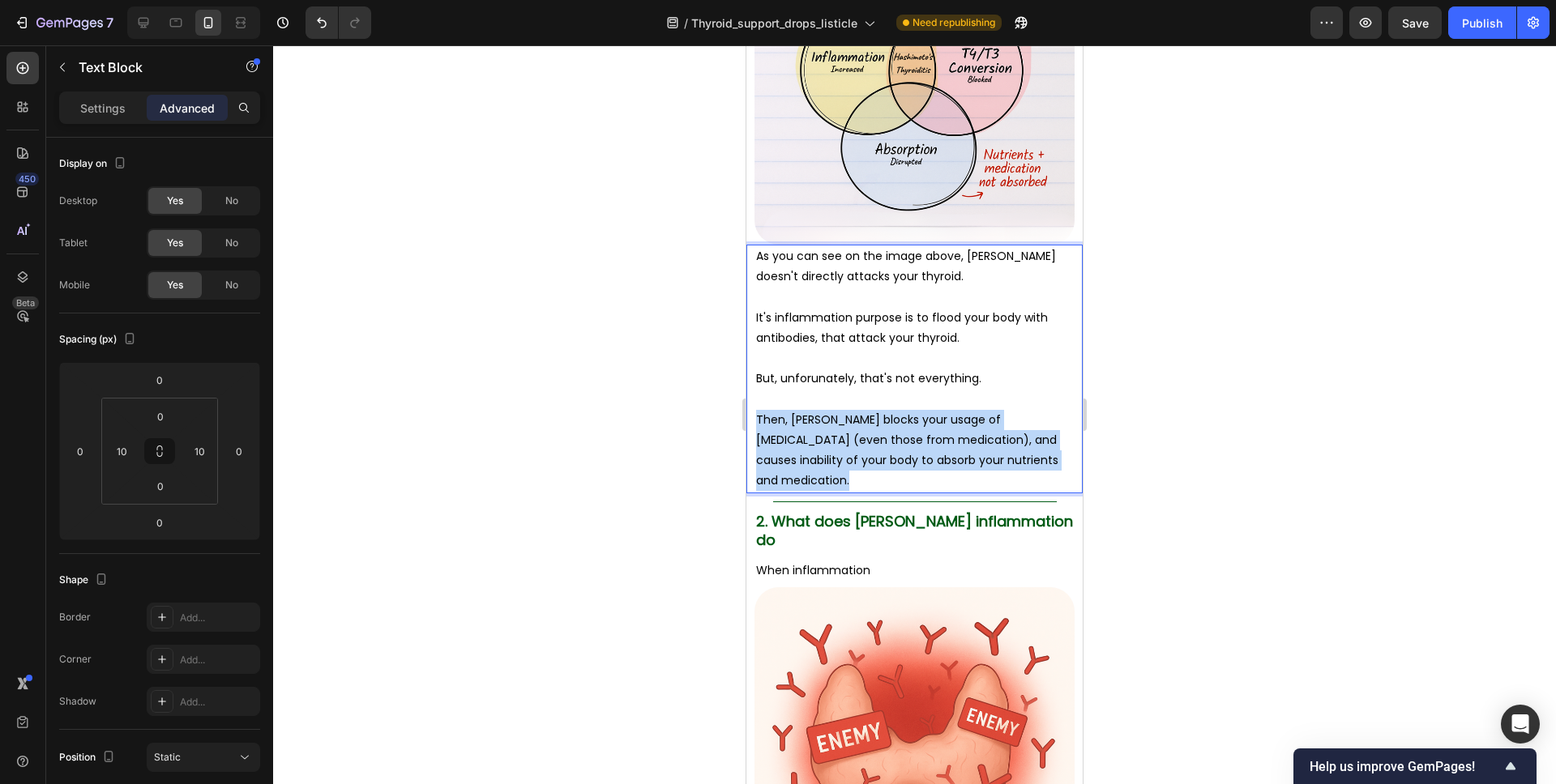
drag, startPoint x: 827, startPoint y: 479, endPoint x: 757, endPoint y: 422, distance: 90.3
click at [757, 422] on p "Then, Hashimoto's blocks your usage of thyroid hormones (even those from medica…" at bounding box center [915, 450] width 317 height 81
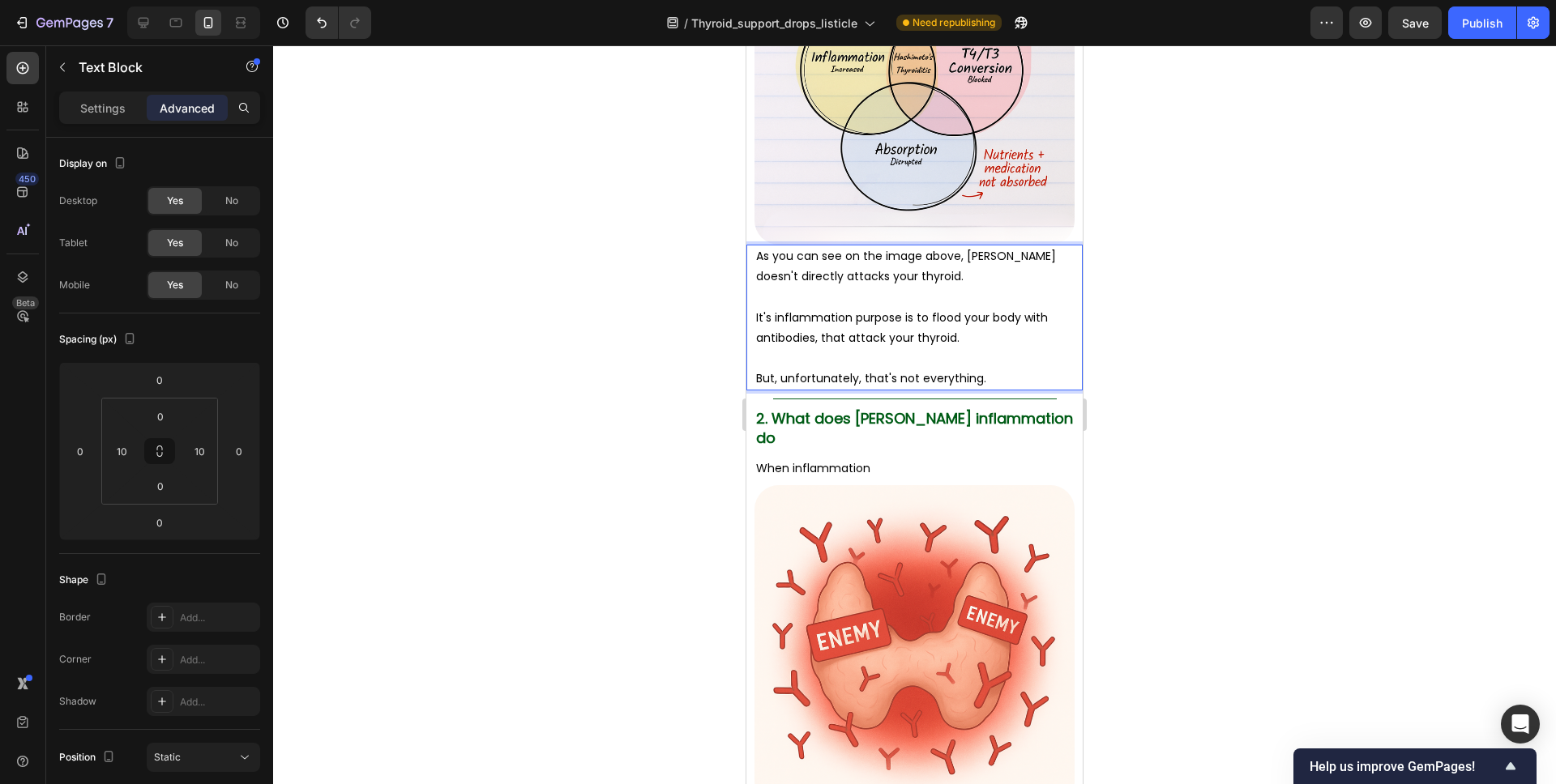
click at [885, 377] on p "But, unfortunately, that's not everything." at bounding box center [915, 379] width 317 height 21
click at [774, 316] on p "It's inflammation purpose is to flood your body with antibodies, that attack yo…" at bounding box center [915, 328] width 317 height 40
drag, startPoint x: 910, startPoint y: 318, endPoint x: 833, endPoint y: 319, distance: 77.0
click at [833, 319] on p "Inflammation purpose is to flood your body with antibodies, that attack your th…" at bounding box center [915, 328] width 317 height 40
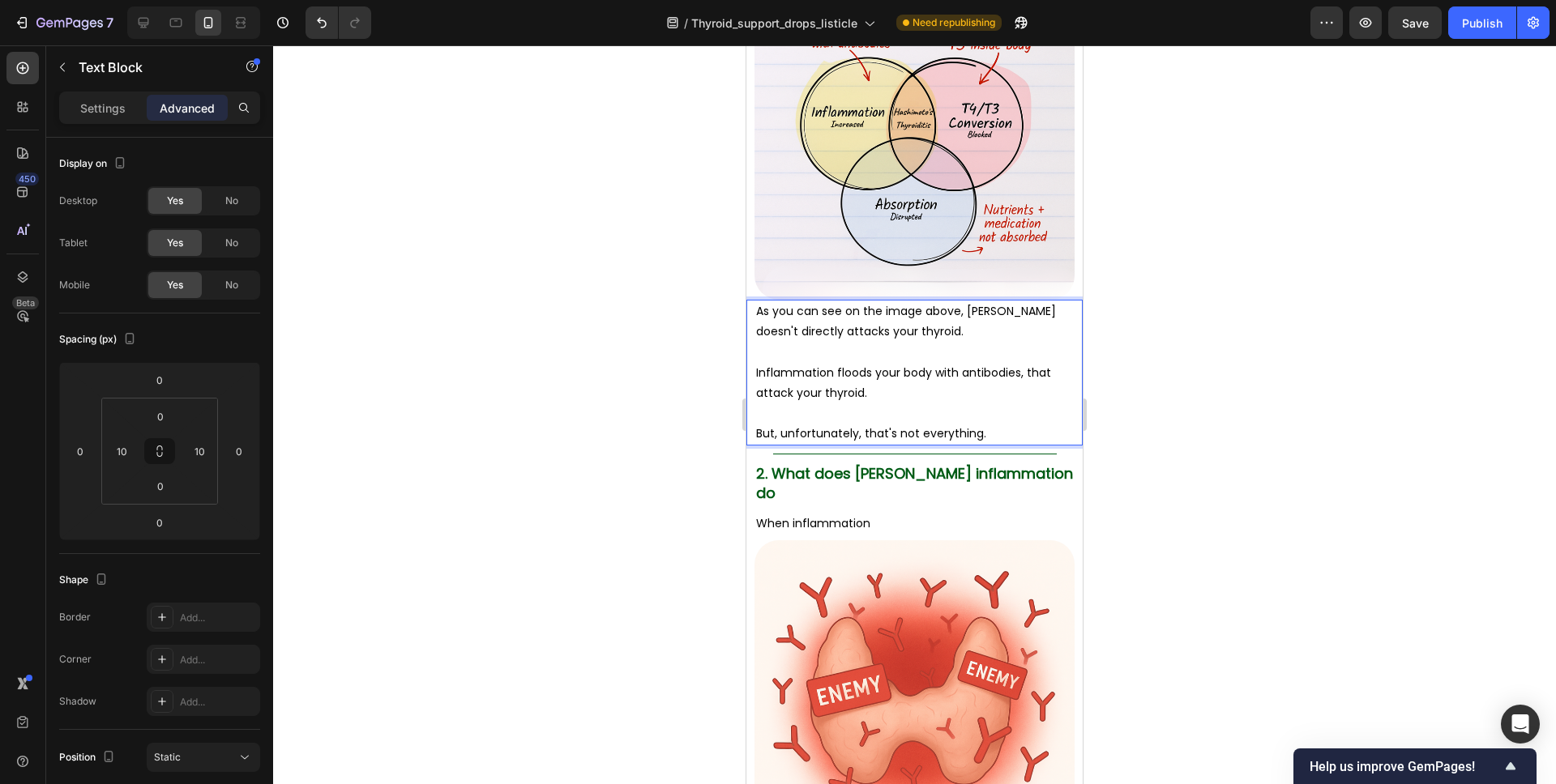
scroll to position [2034, 0]
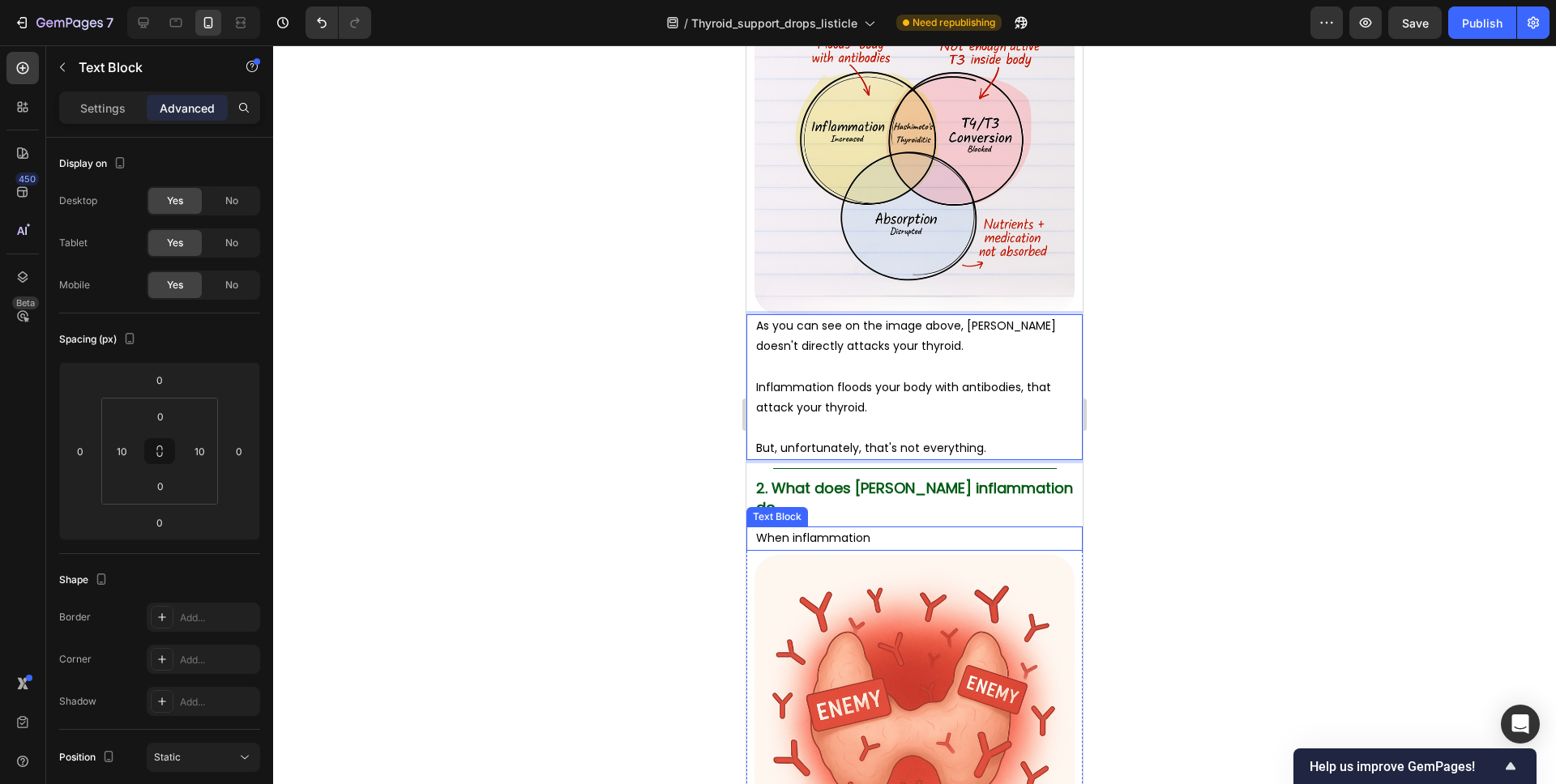
click at [859, 528] on p "When inflammation" at bounding box center [915, 538] width 317 height 21
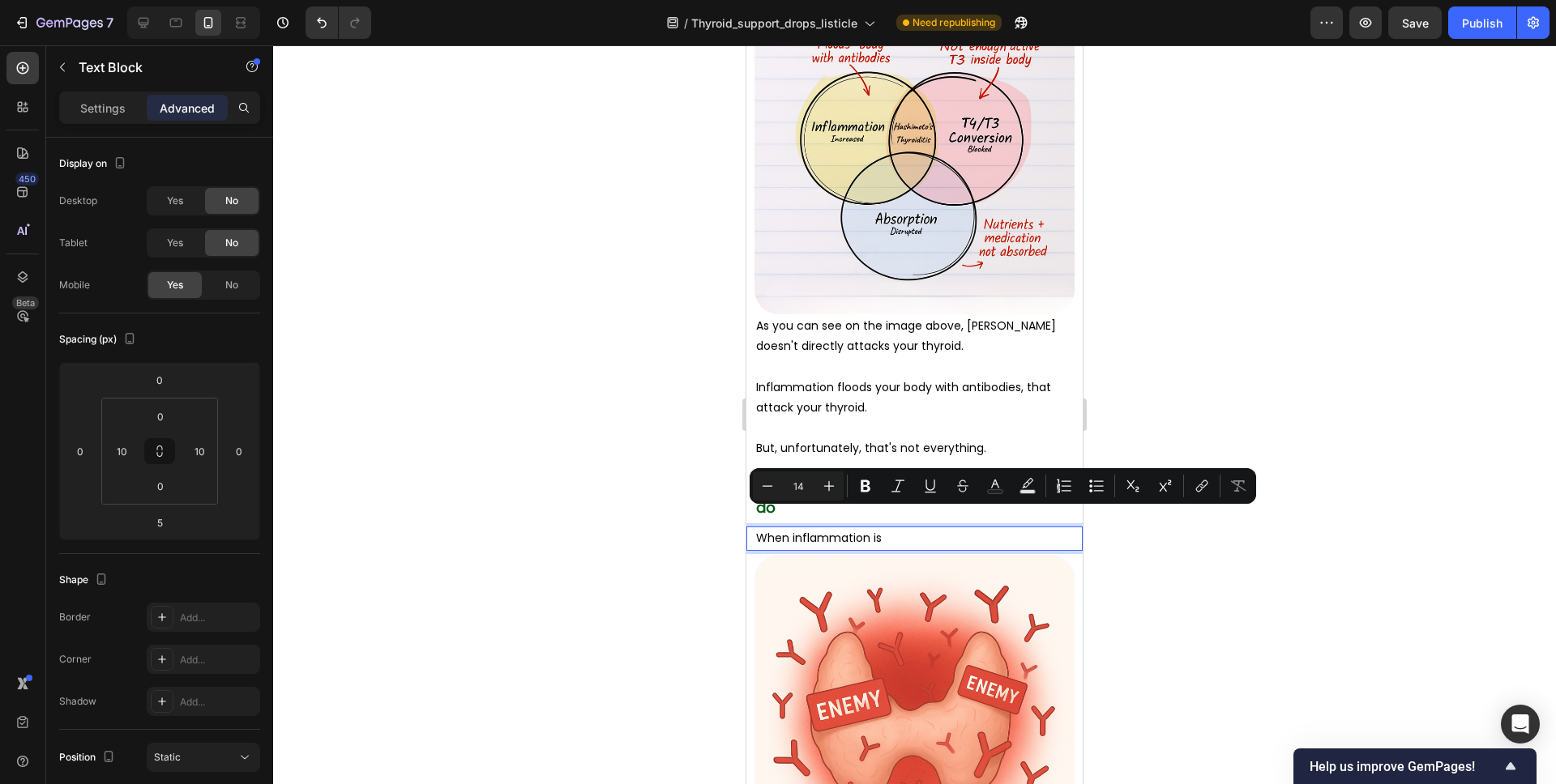
drag, startPoint x: 895, startPoint y: 520, endPoint x: 789, endPoint y: 520, distance: 106.0
click at [789, 528] on p "When inflammation is" at bounding box center [915, 538] width 317 height 21
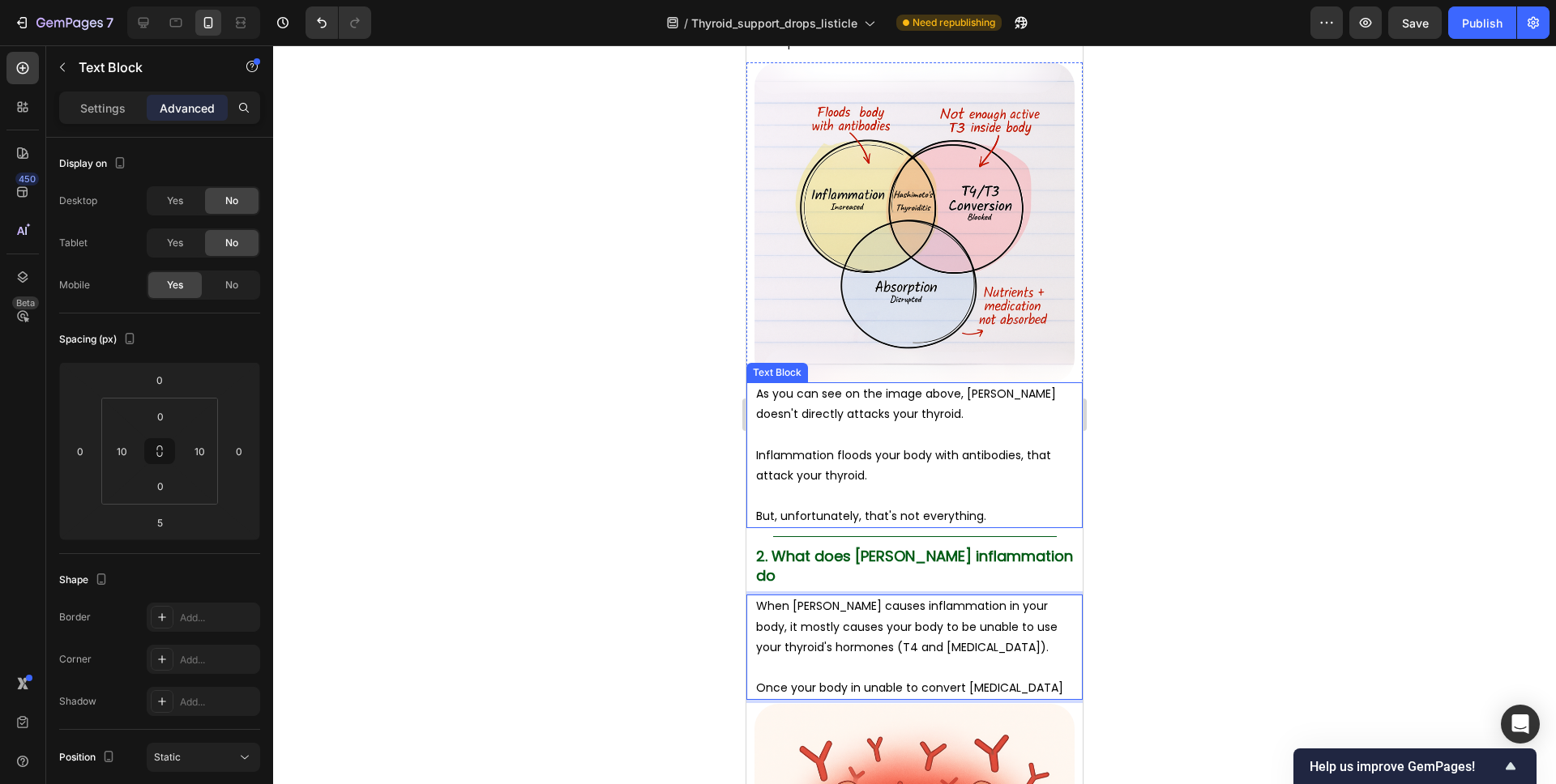
scroll to position [1994, 0]
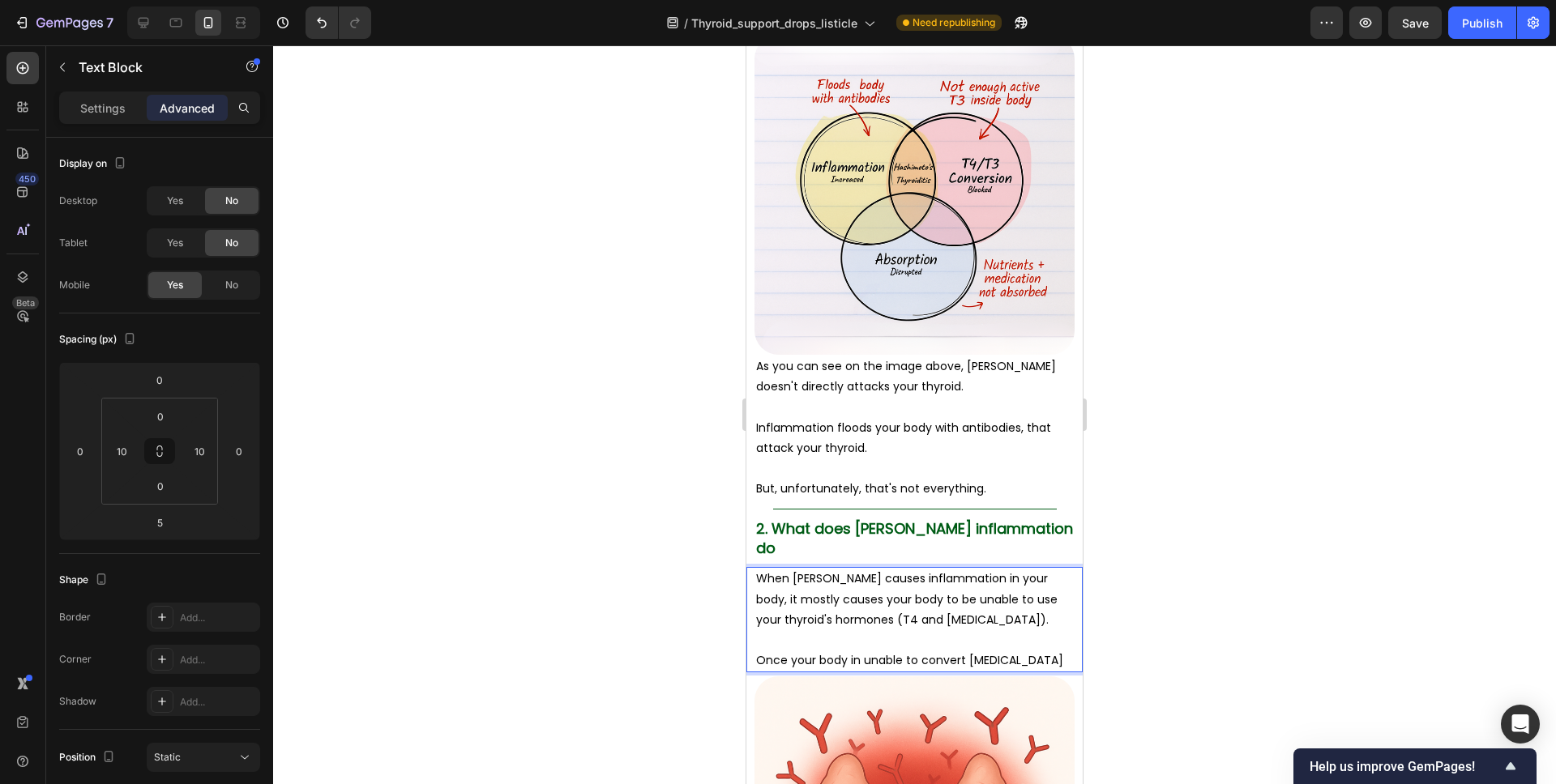
click at [957, 608] on p "When Hashimoto's causes inflammation in your body, it mostly causes your body t…" at bounding box center [915, 599] width 317 height 62
click at [1075, 641] on div "When Hashimoto's causes inflammation in your body, it mostly causes your body t…" at bounding box center [915, 620] width 337 height 106
drag, startPoint x: 1074, startPoint y: 642, endPoint x: 1032, endPoint y: 641, distance: 42.0
click at [1032, 641] on div "When Hashimoto's causes inflammation in your body, it mostly causes your body t…" at bounding box center [915, 620] width 337 height 106
click at [1038, 651] on p "Once your body in unable to convert thyroid hormones" at bounding box center [915, 660] width 317 height 21
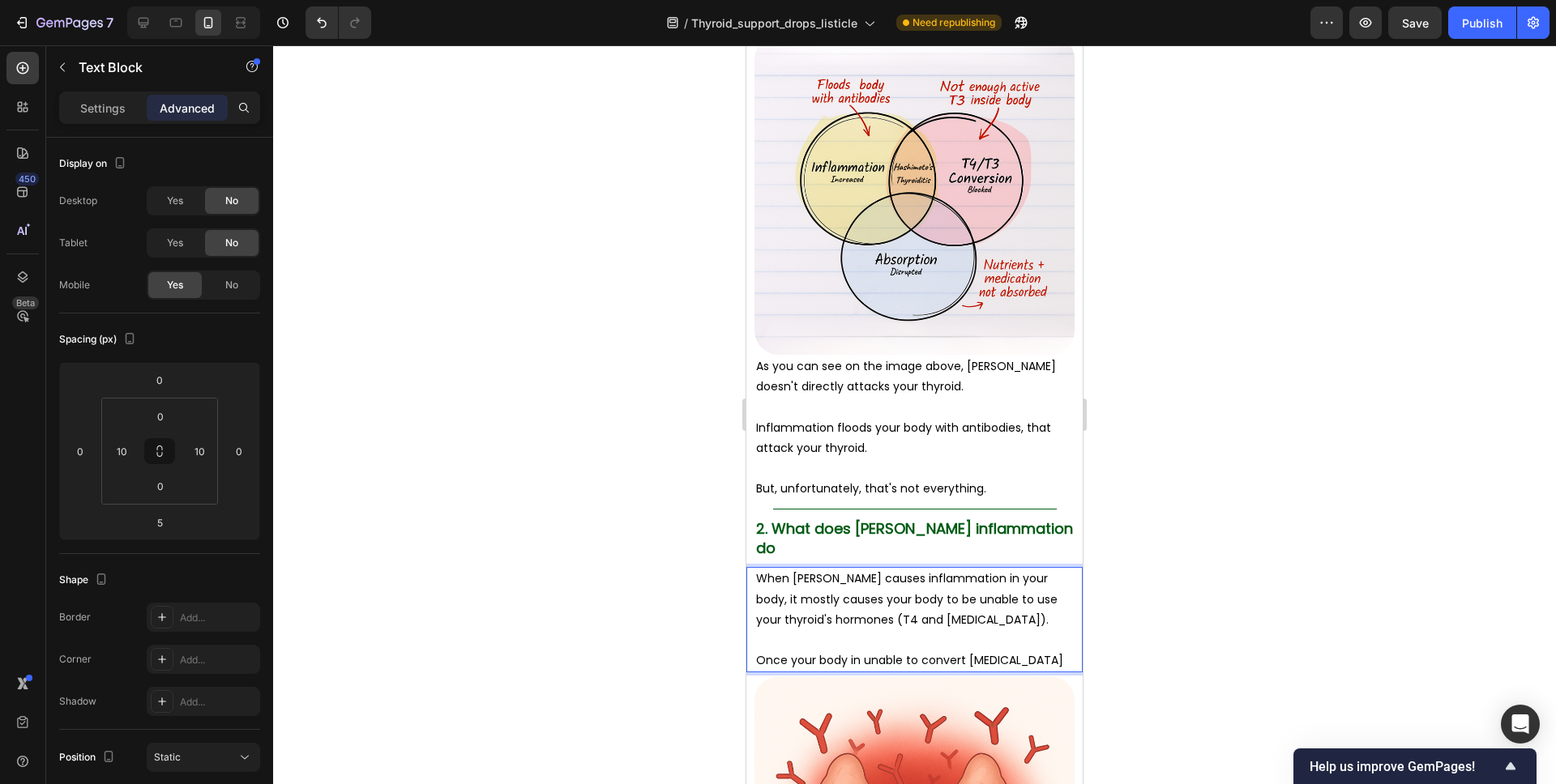
click at [1043, 651] on p "Once your body in unable to convert thyroid hormones" at bounding box center [915, 660] width 317 height 21
drag, startPoint x: 1067, startPoint y: 640, endPoint x: 749, endPoint y: 637, distance: 318.0
click at [749, 637] on div "When Hashimoto's causes inflammation in your body, it mostly causes your body t…" at bounding box center [915, 620] width 337 height 106
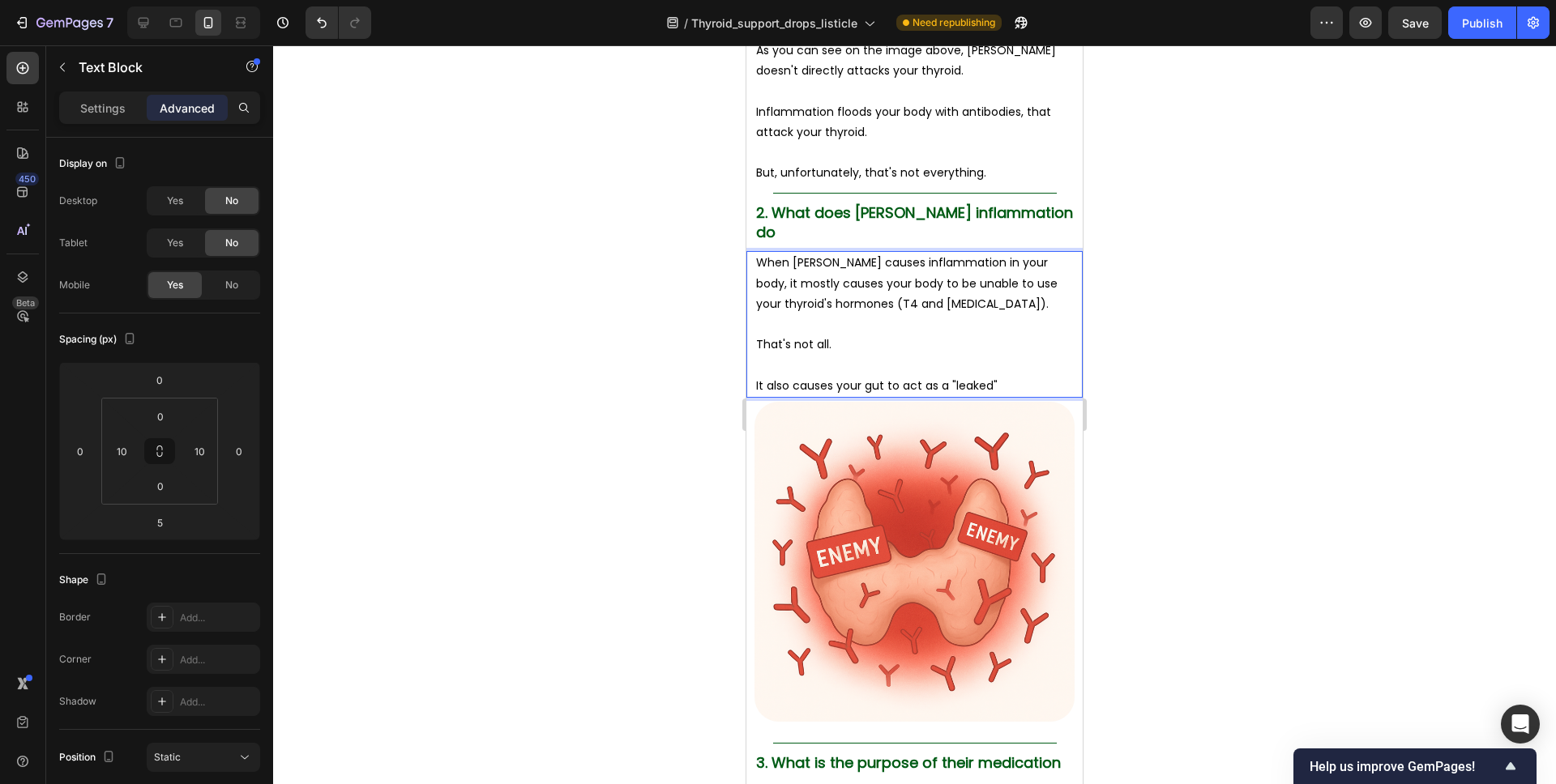
scroll to position [2311, 0]
click at [946, 375] on p "It also causes your gut to act as a "leaked"" at bounding box center [915, 385] width 317 height 21
click at [1006, 375] on p "It also causes your gut to act as "leaked"" at bounding box center [915, 385] width 317 height 21
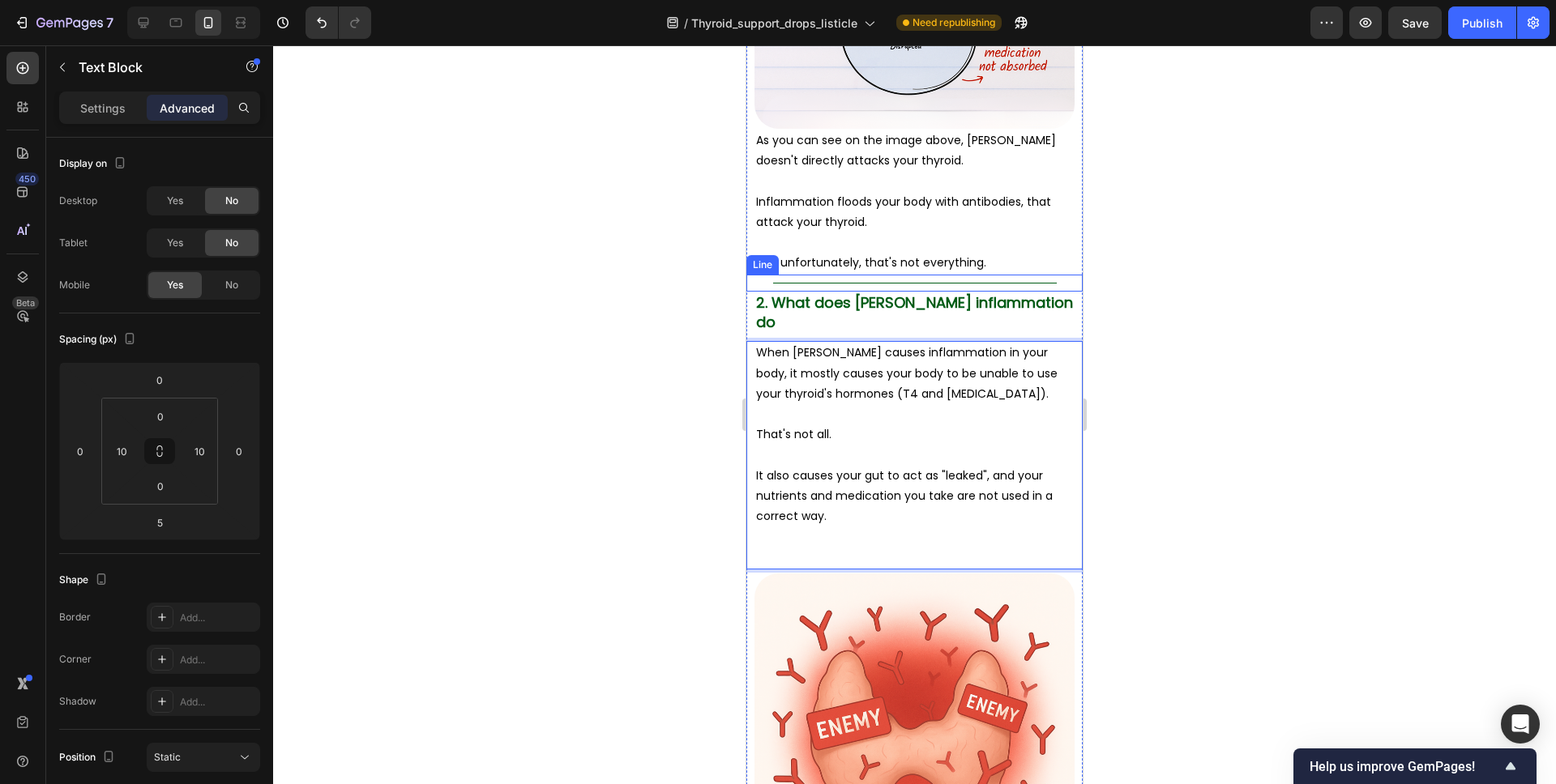
scroll to position [2230, 0]
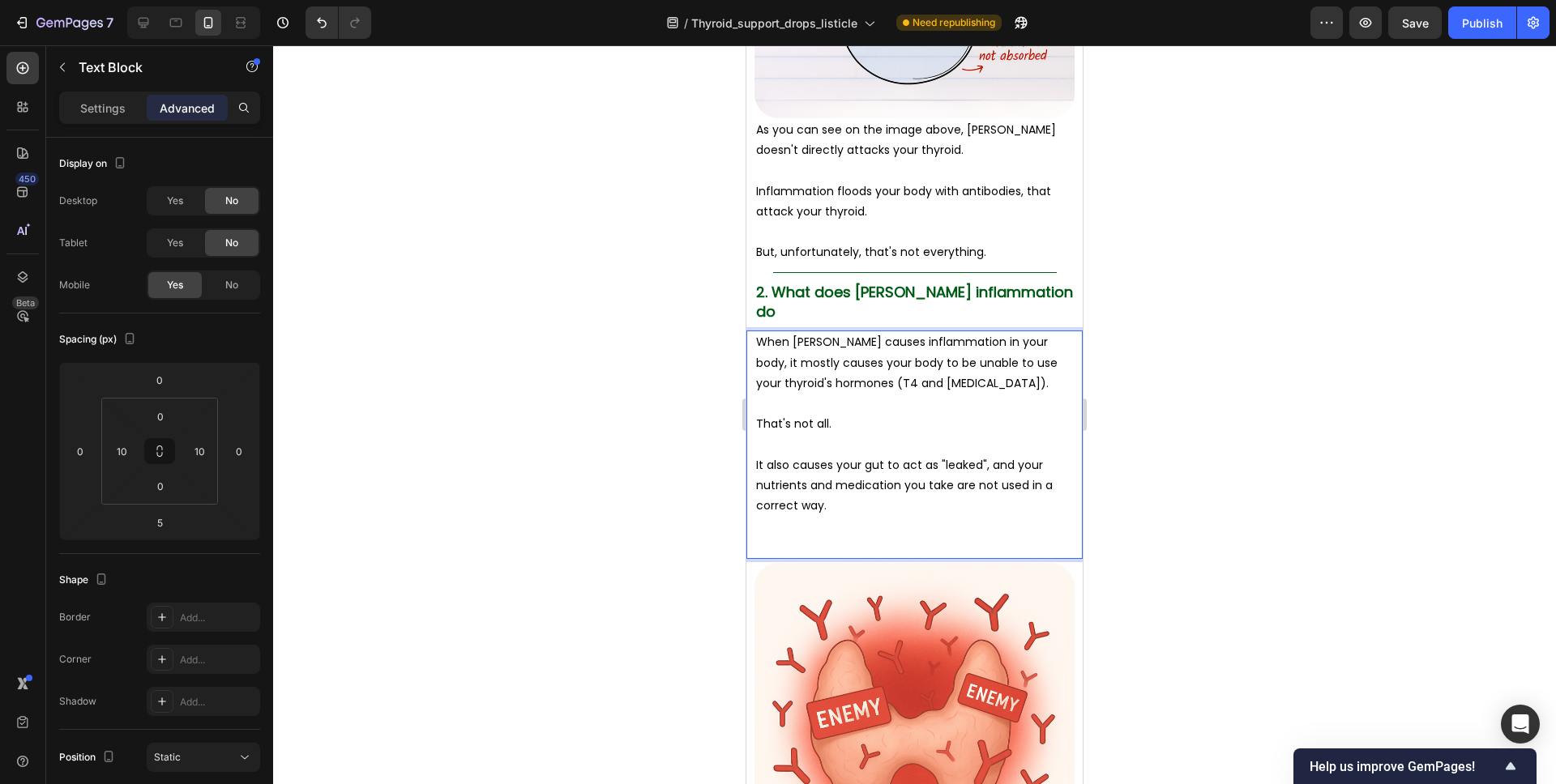
click at [759, 414] on p "That's not all." at bounding box center [915, 424] width 317 height 21
click at [757, 414] on p "That's not all." at bounding box center [915, 424] width 317 height 21
click at [787, 345] on p "When Hashimoto's causes inflammation in your body, it mostly causes your body t…" at bounding box center [915, 362] width 317 height 62
click at [758, 414] on p "That's not all." at bounding box center [915, 424] width 317 height 21
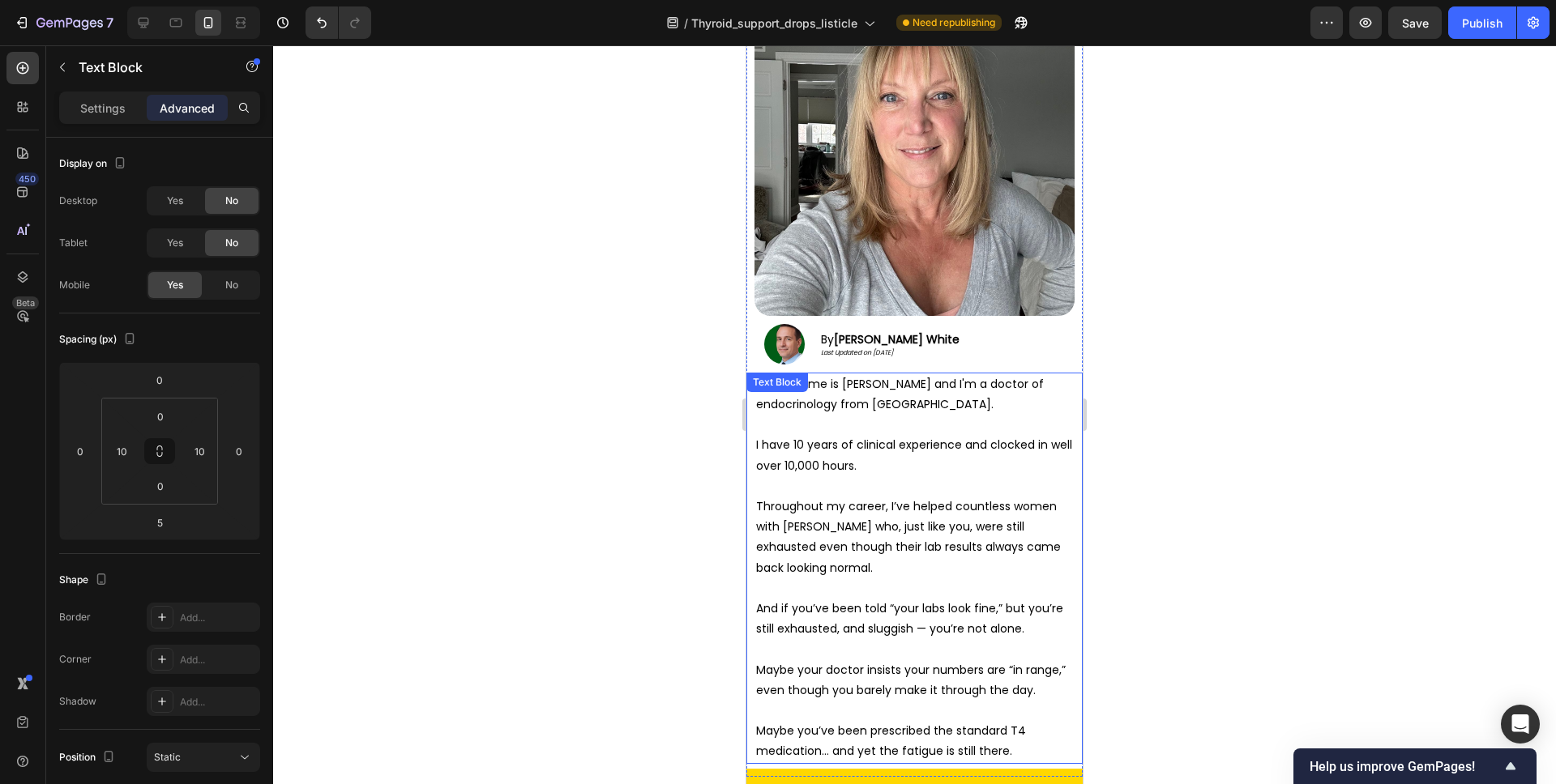
scroll to position [188, 0]
click at [891, 447] on span "I have 10 years of clinical experience and clocked in well over 10,000 hours." at bounding box center [914, 456] width 316 height 37
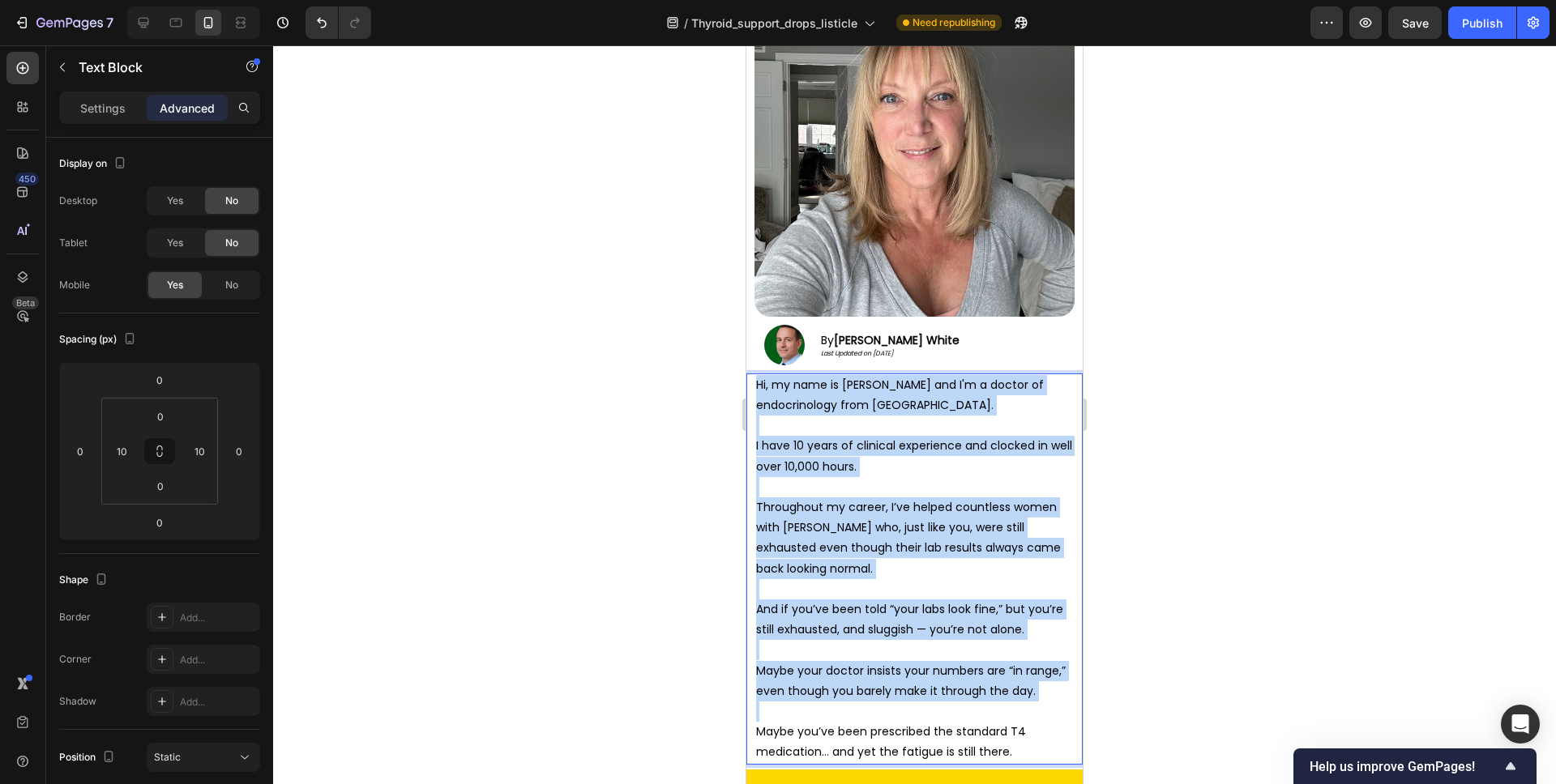
copy div "Hi, my name is Dr. White and I'm a doctor of endocrinology from Boston. I have …"
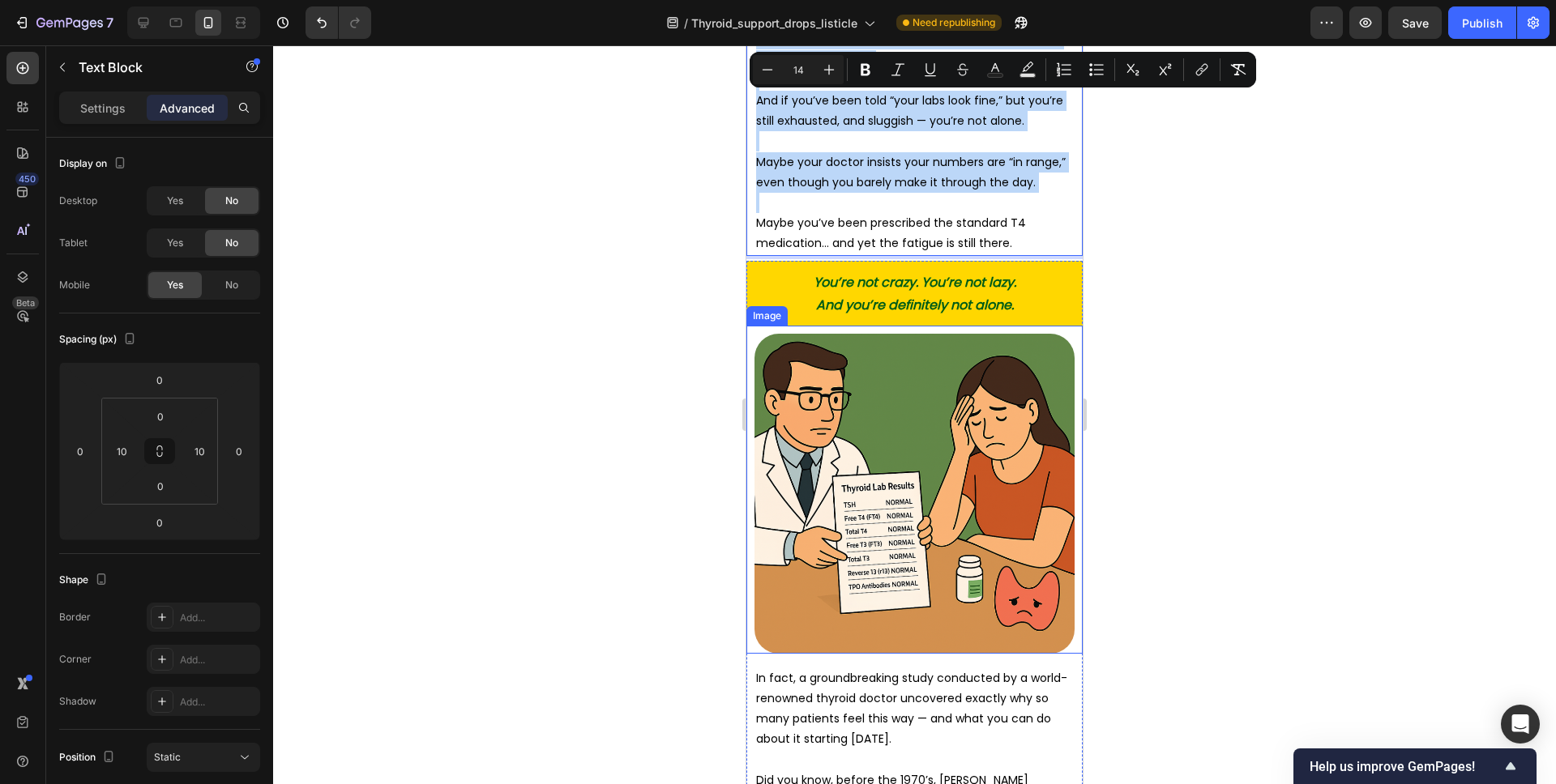
scroll to position [797, 0]
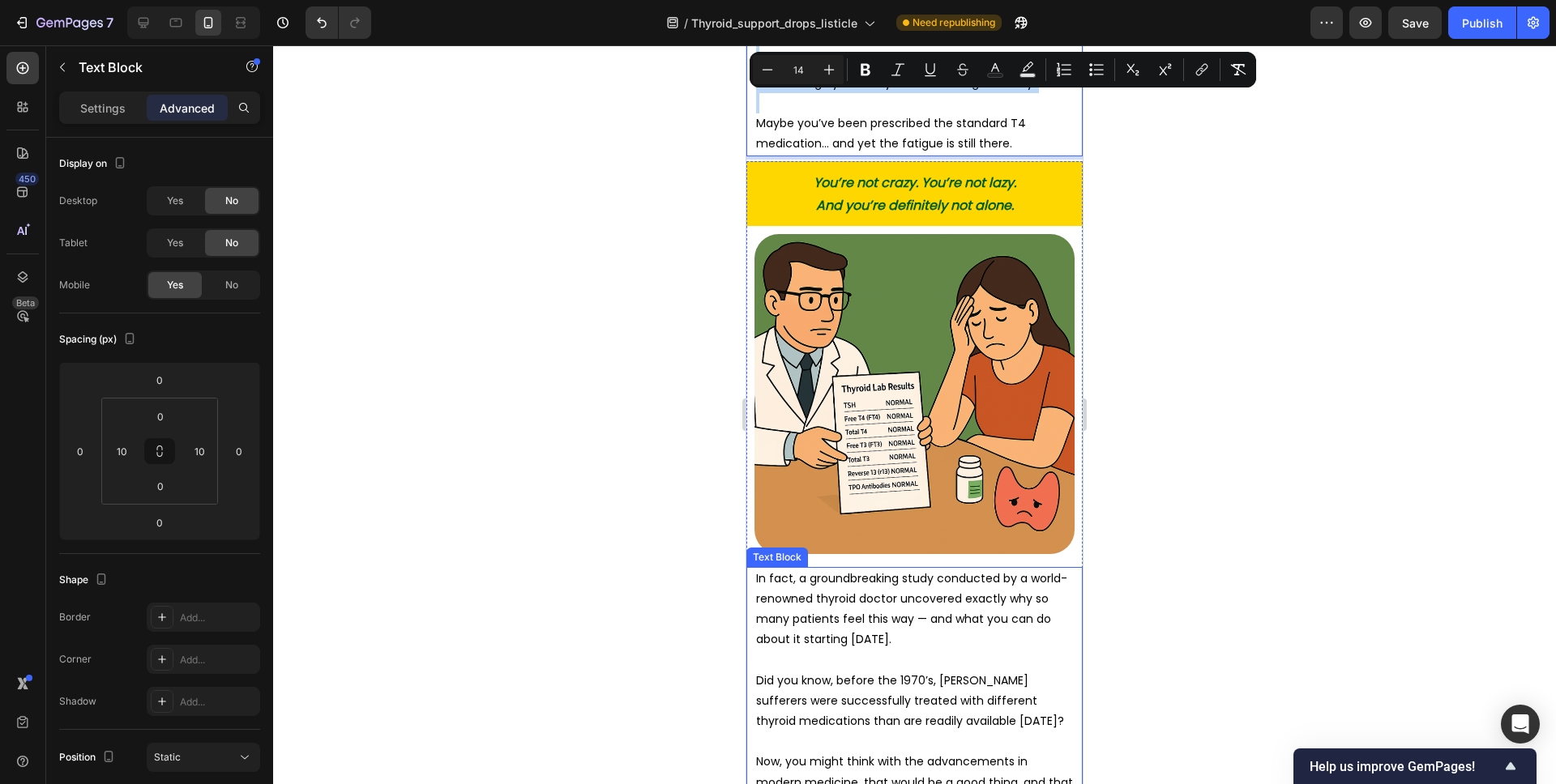
click at [893, 606] on p "In fact, a groundbreaking study conducted by a world-renowned thyroid doctor un…" at bounding box center [915, 609] width 317 height 81
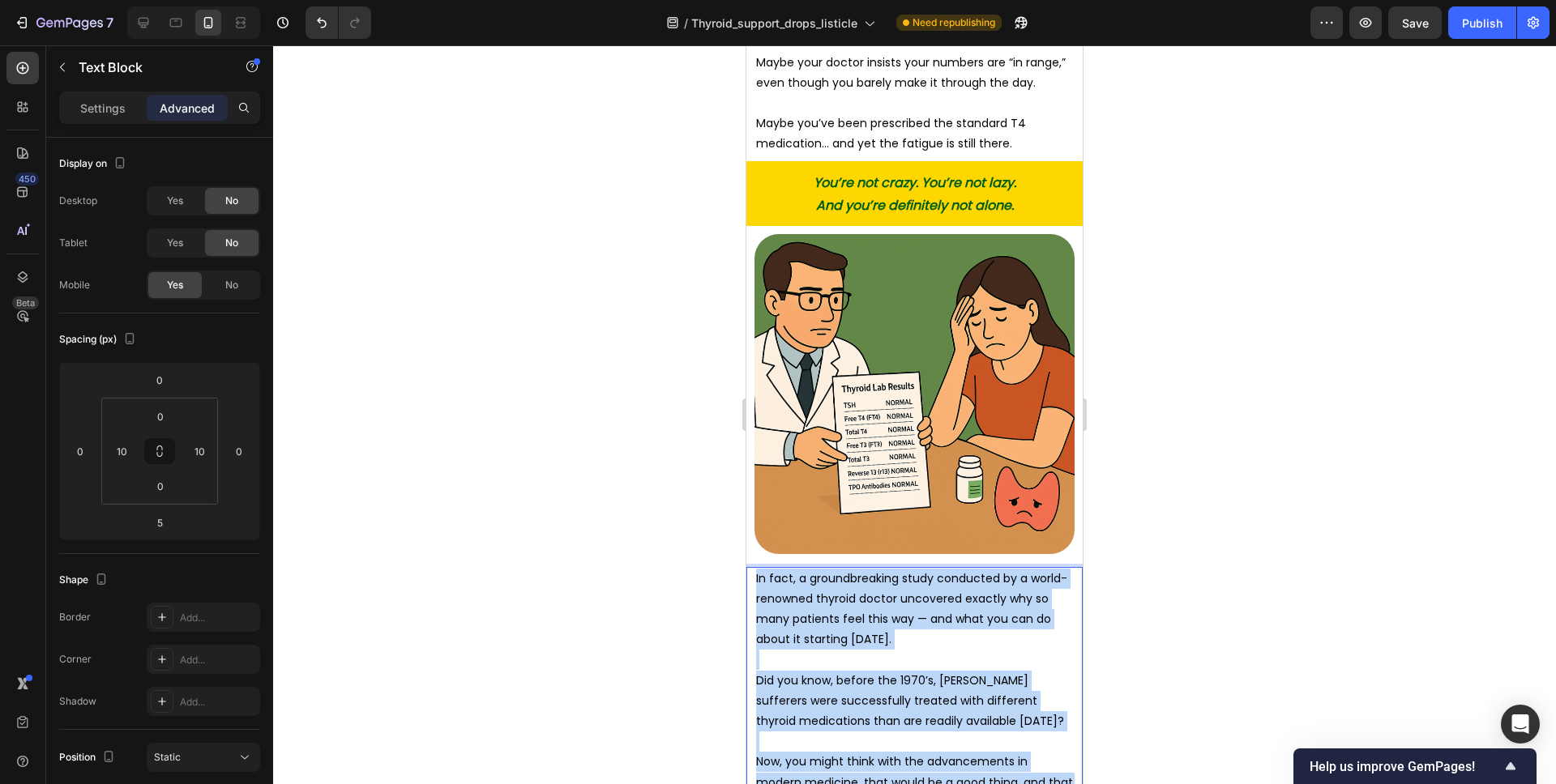
copy div "In fact, a groundbreaking study conducted by a world-renowned thyroid doctor un…"
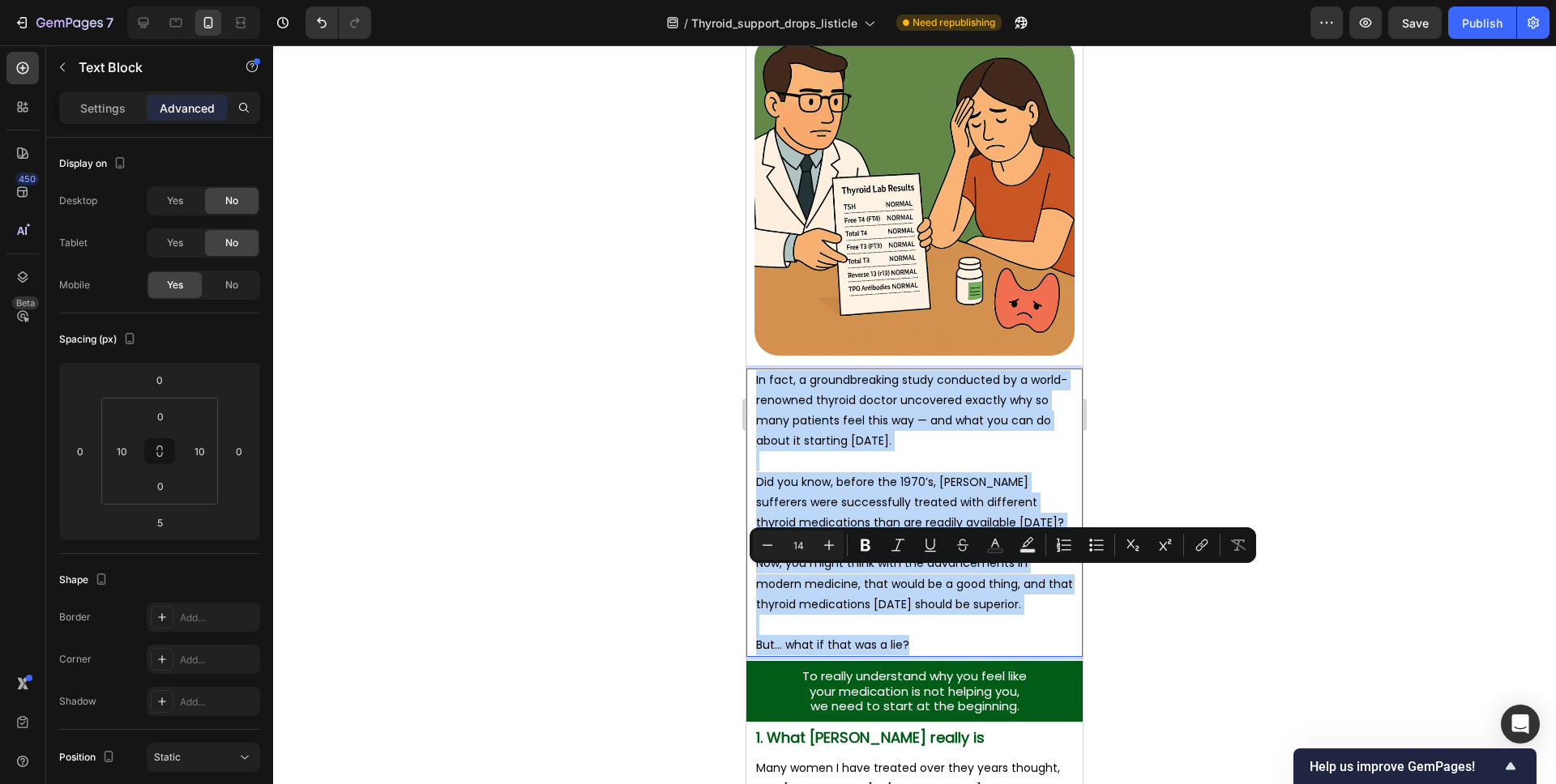
scroll to position [1220, 0]
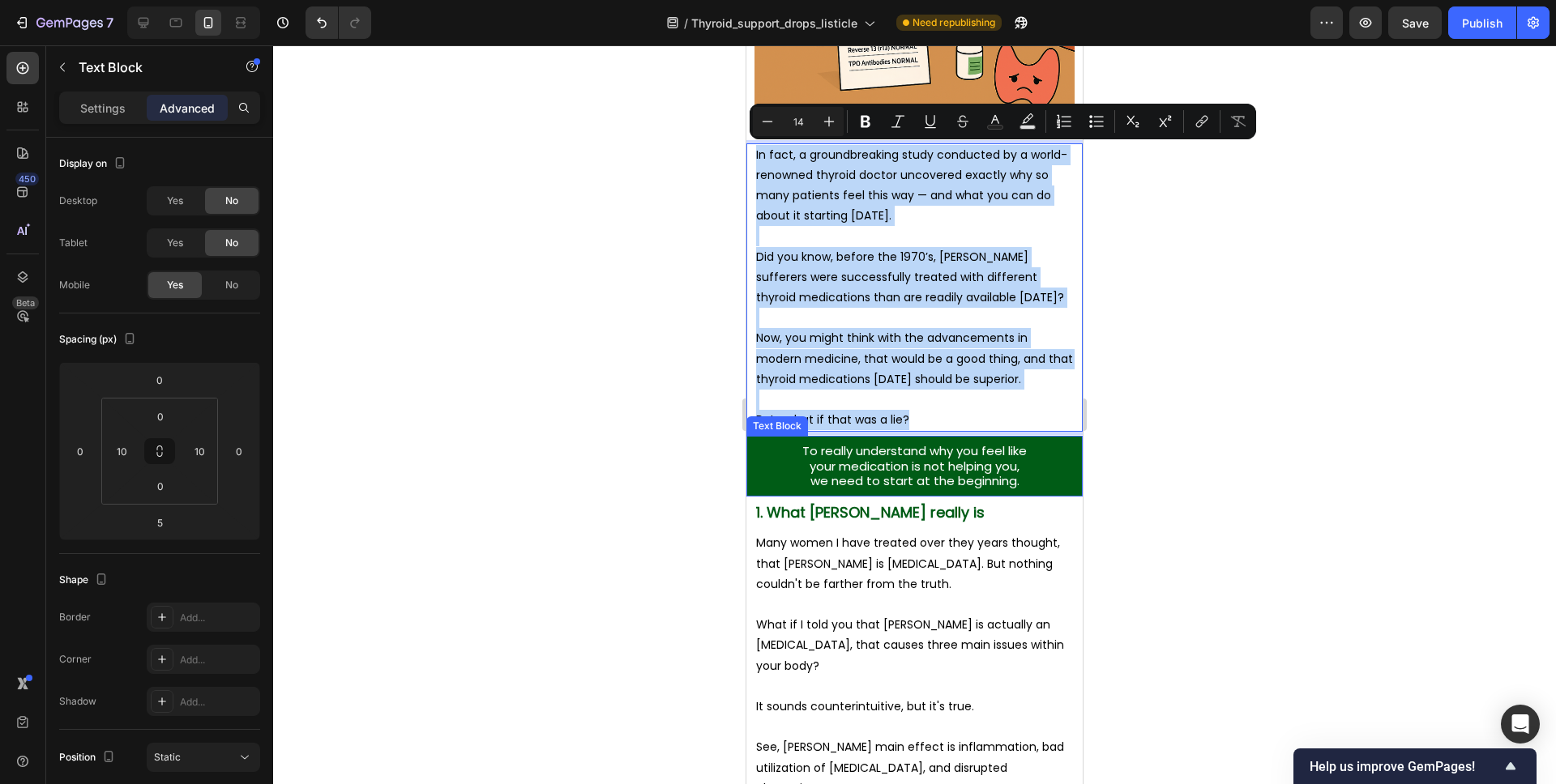
click at [919, 450] on span "To really understand why you feel like" at bounding box center [914, 450] width 225 height 17
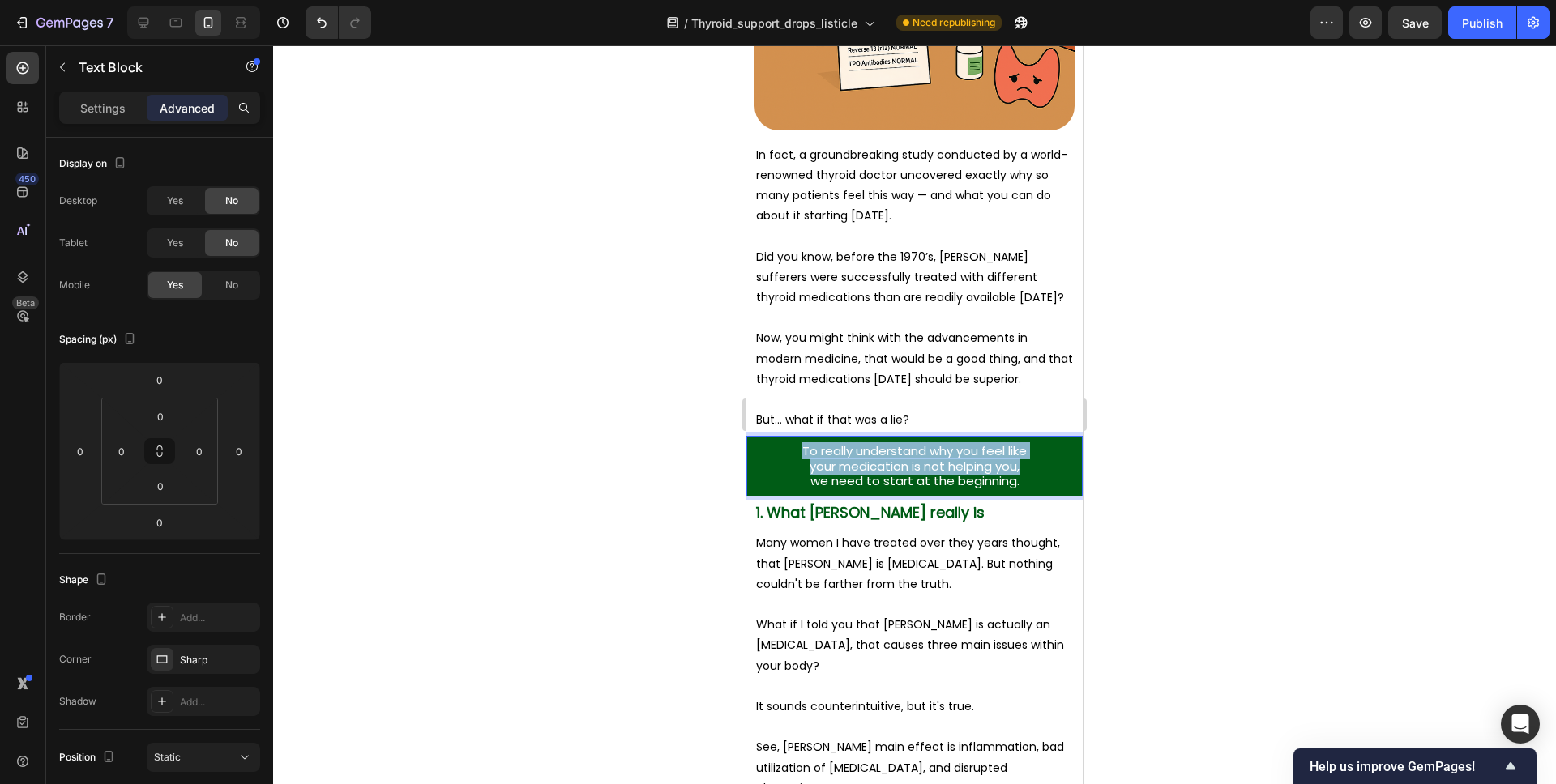
copy div "To really understand why you feel like your medication is not helping you,"
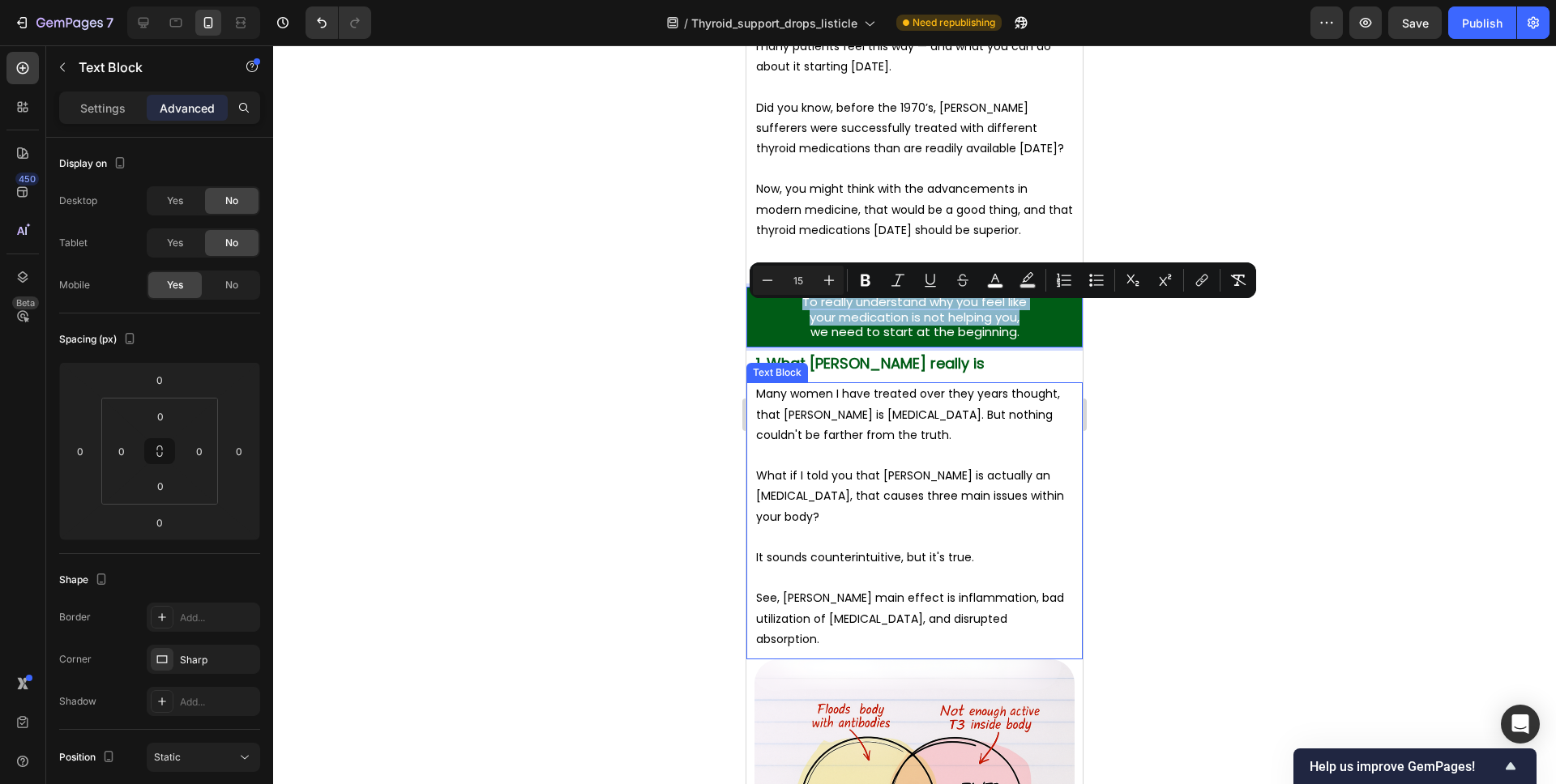
scroll to position [1381, 0]
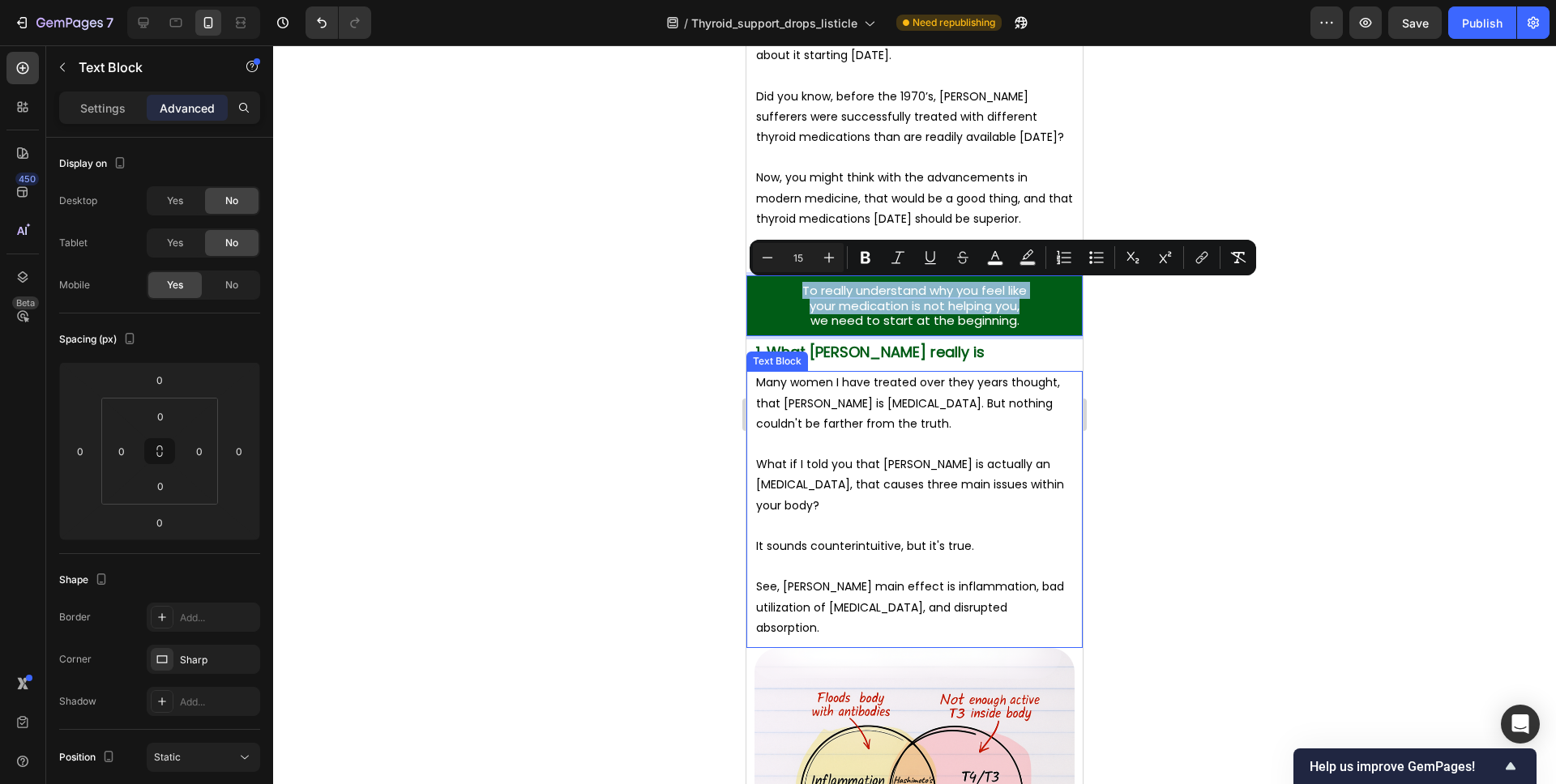
click at [899, 474] on p "What if I told you that [PERSON_NAME] is actually an [MEDICAL_DATA], that cause…" at bounding box center [915, 485] width 317 height 62
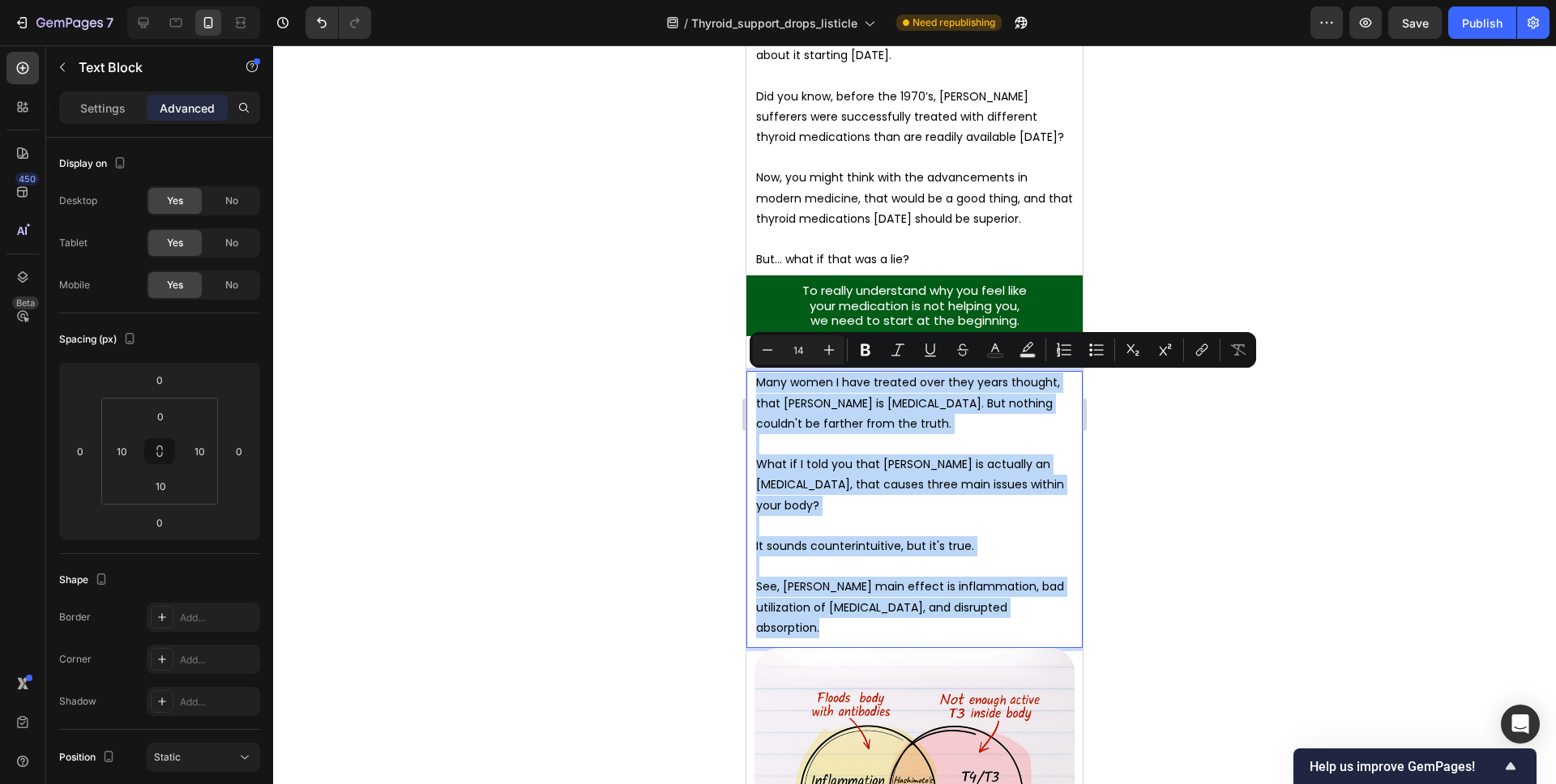
copy div "Many women I have treated over they years thought, that Hashimoto's is thyroid …"
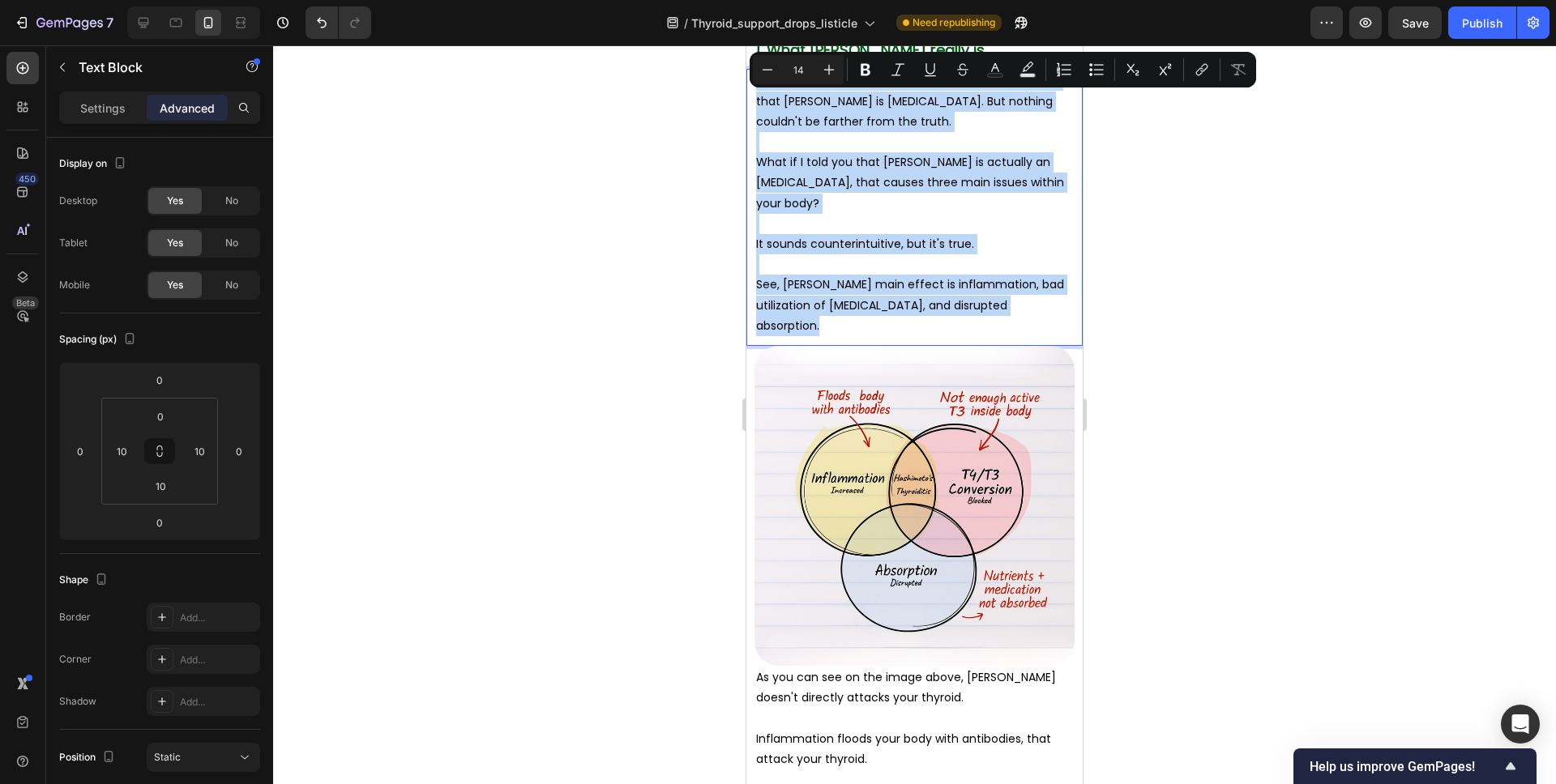
scroll to position [1705, 0]
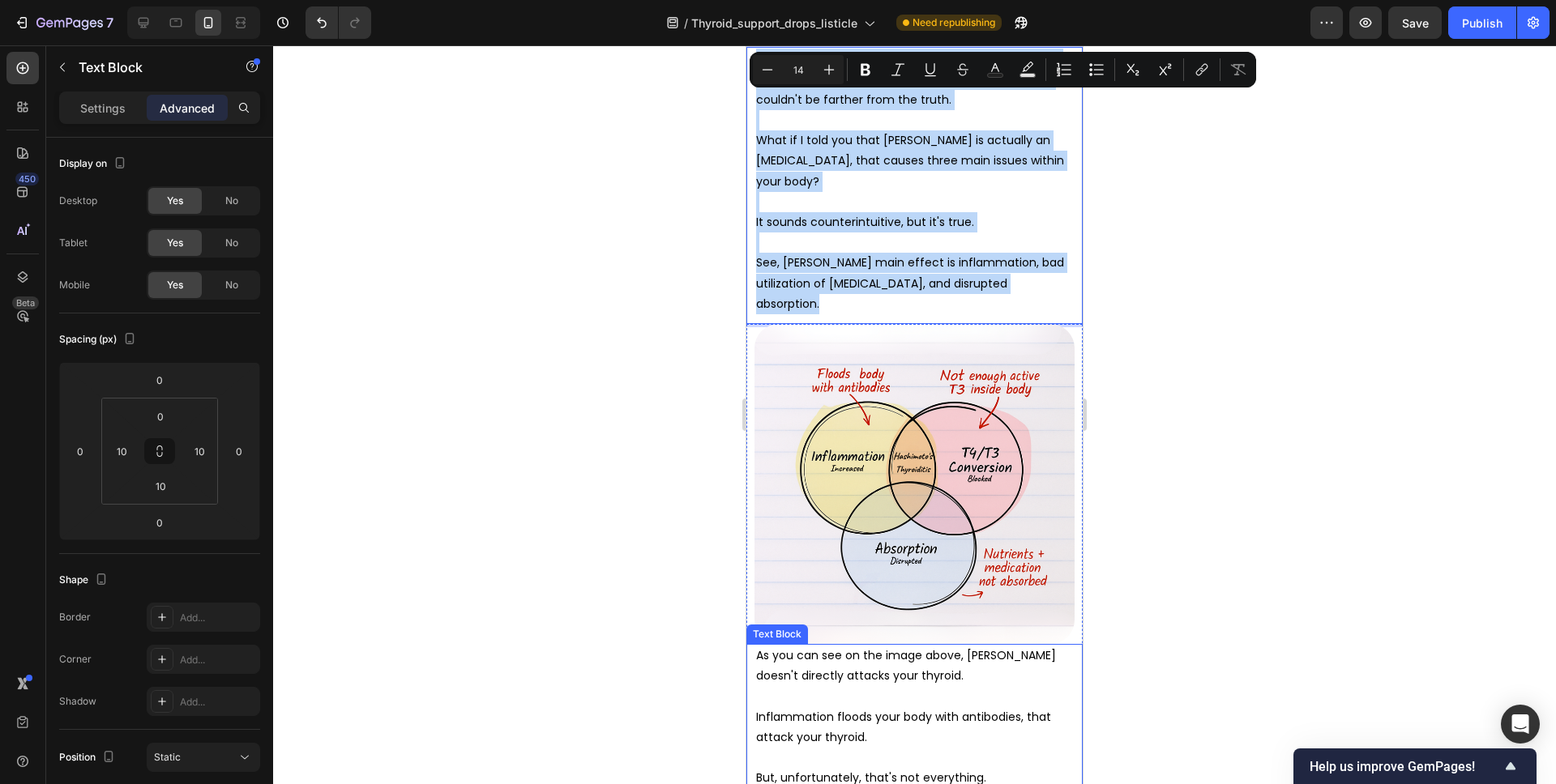
click at [902, 671] on p "As you can see on the image above, [PERSON_NAME] doesn't directly attacks your …" at bounding box center [915, 665] width 317 height 40
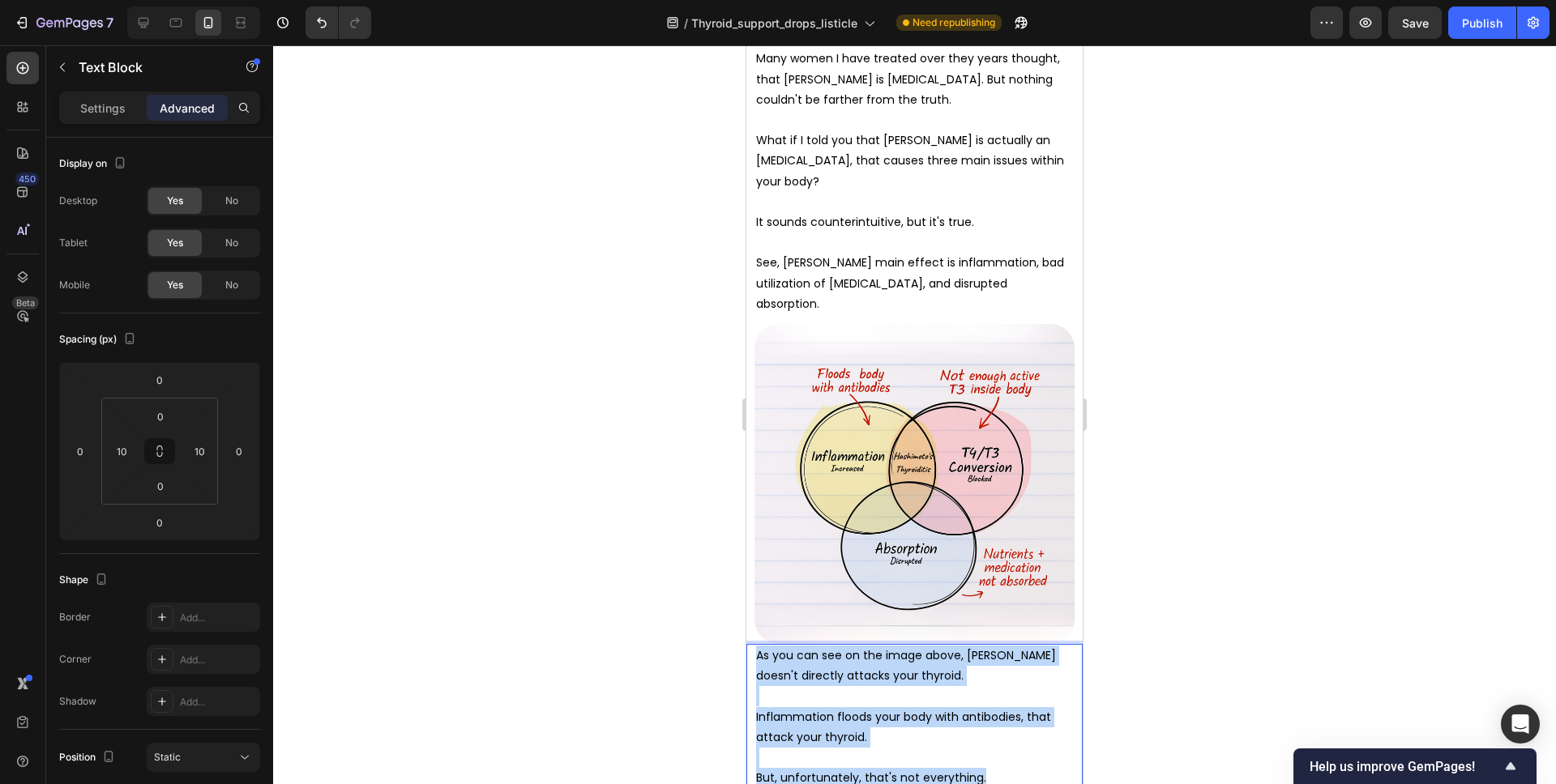
copy div "As you can see on the image above, Hashimoto's doesn't directly attacks your th…"
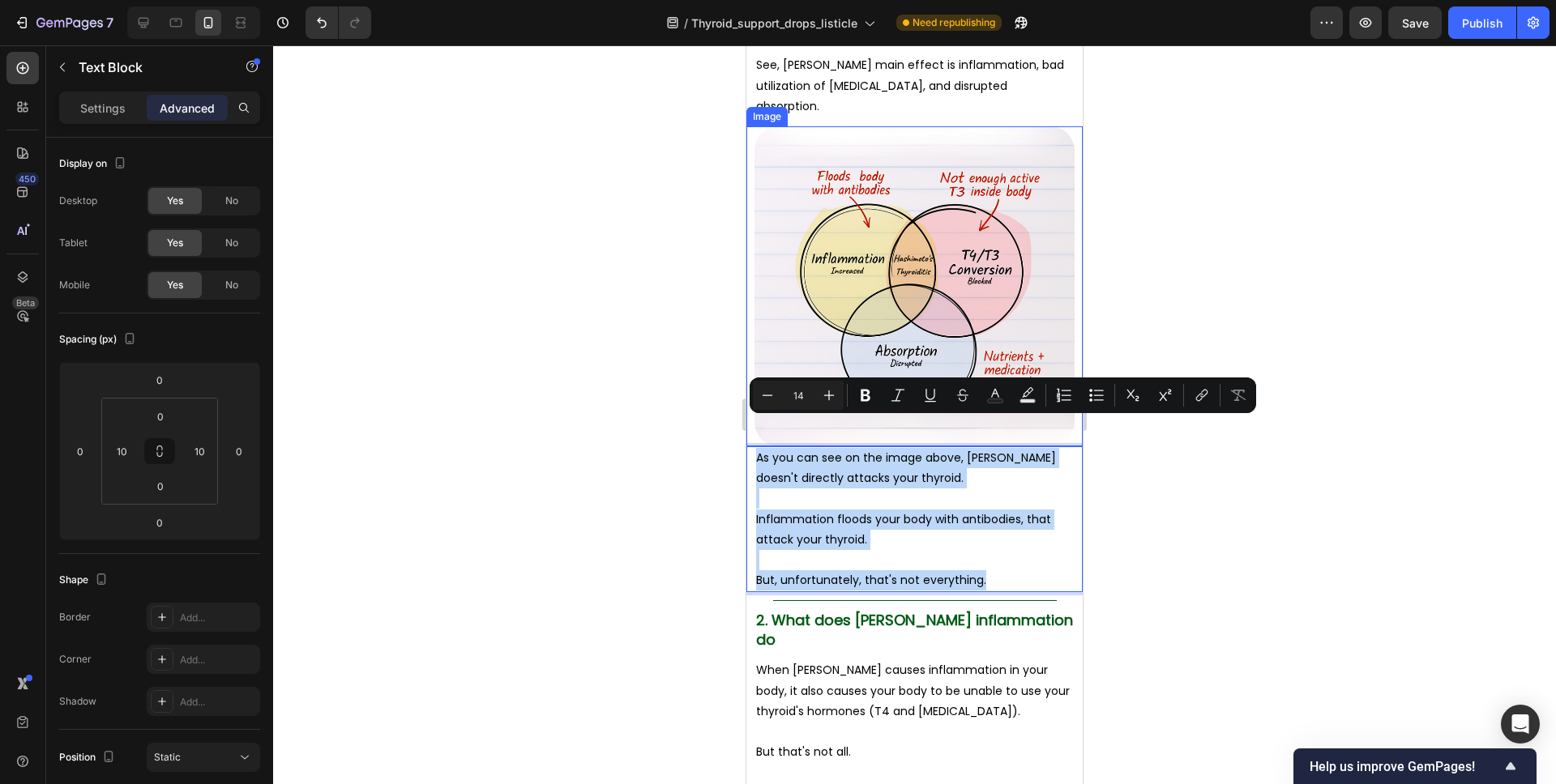
scroll to position [1993, 0]
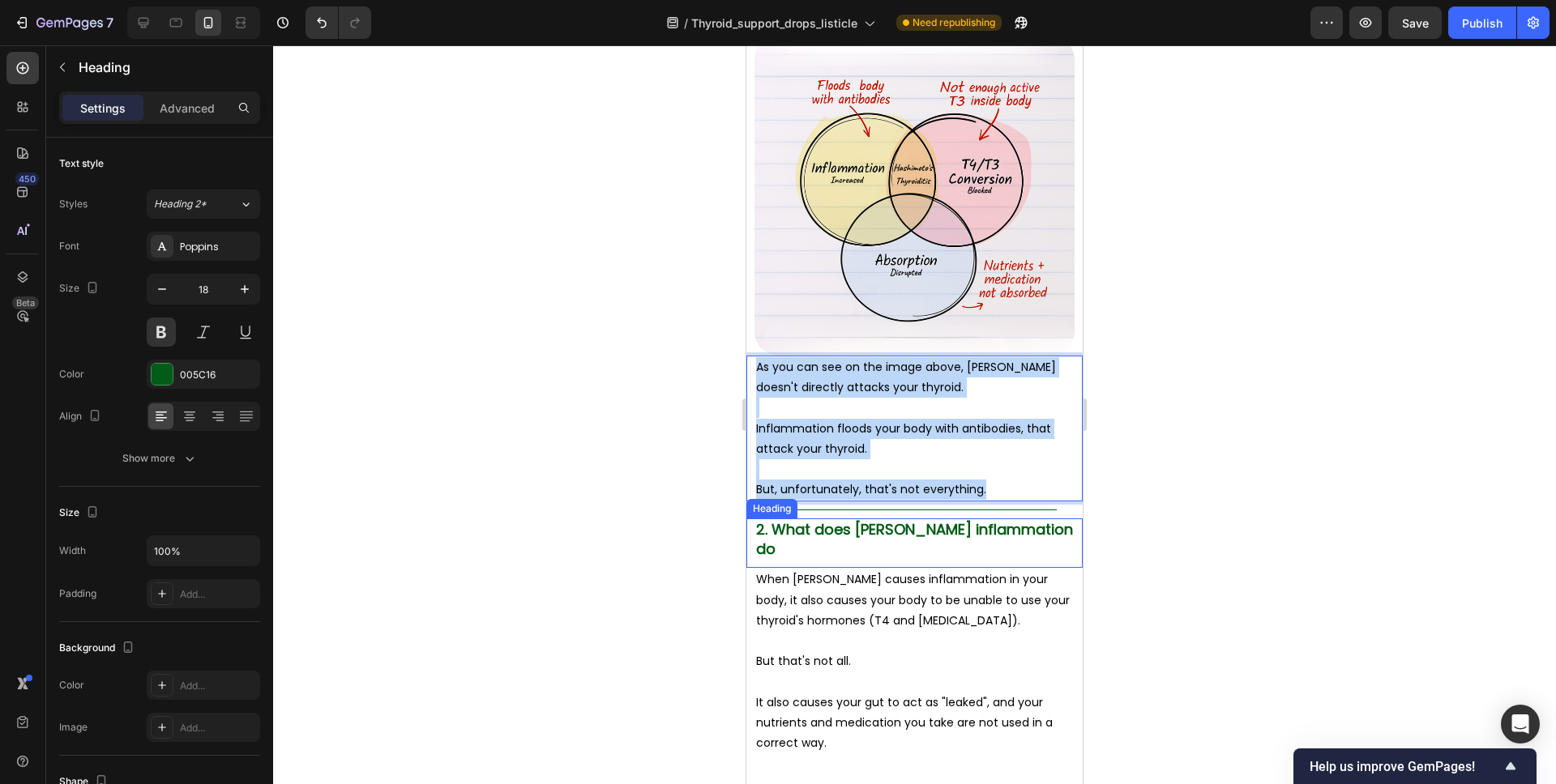
click at [885, 530] on span "2. What does Hashimoto’s inflammation do" at bounding box center [915, 538] width 317 height 38
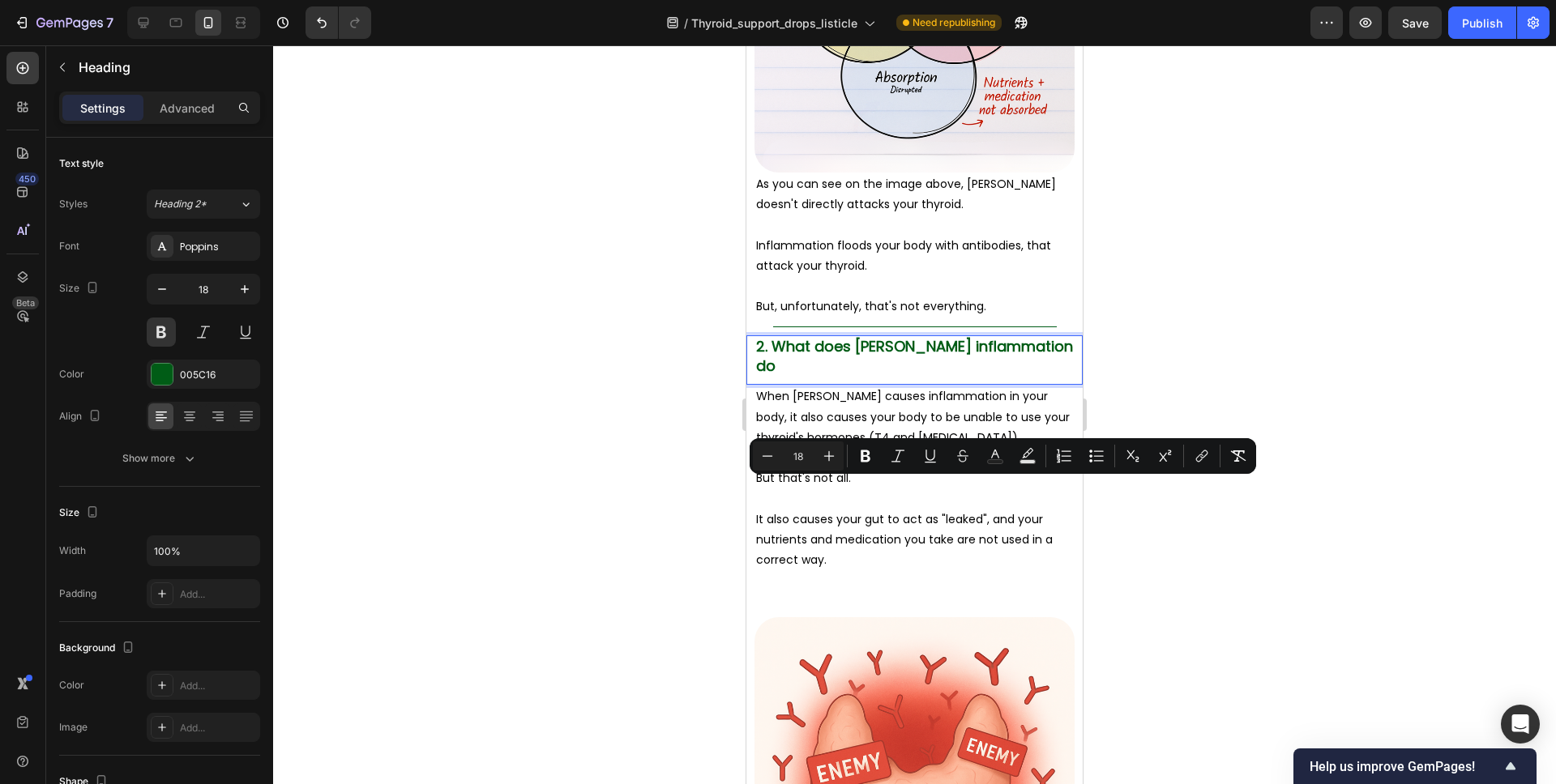
scroll to position [2250, 0]
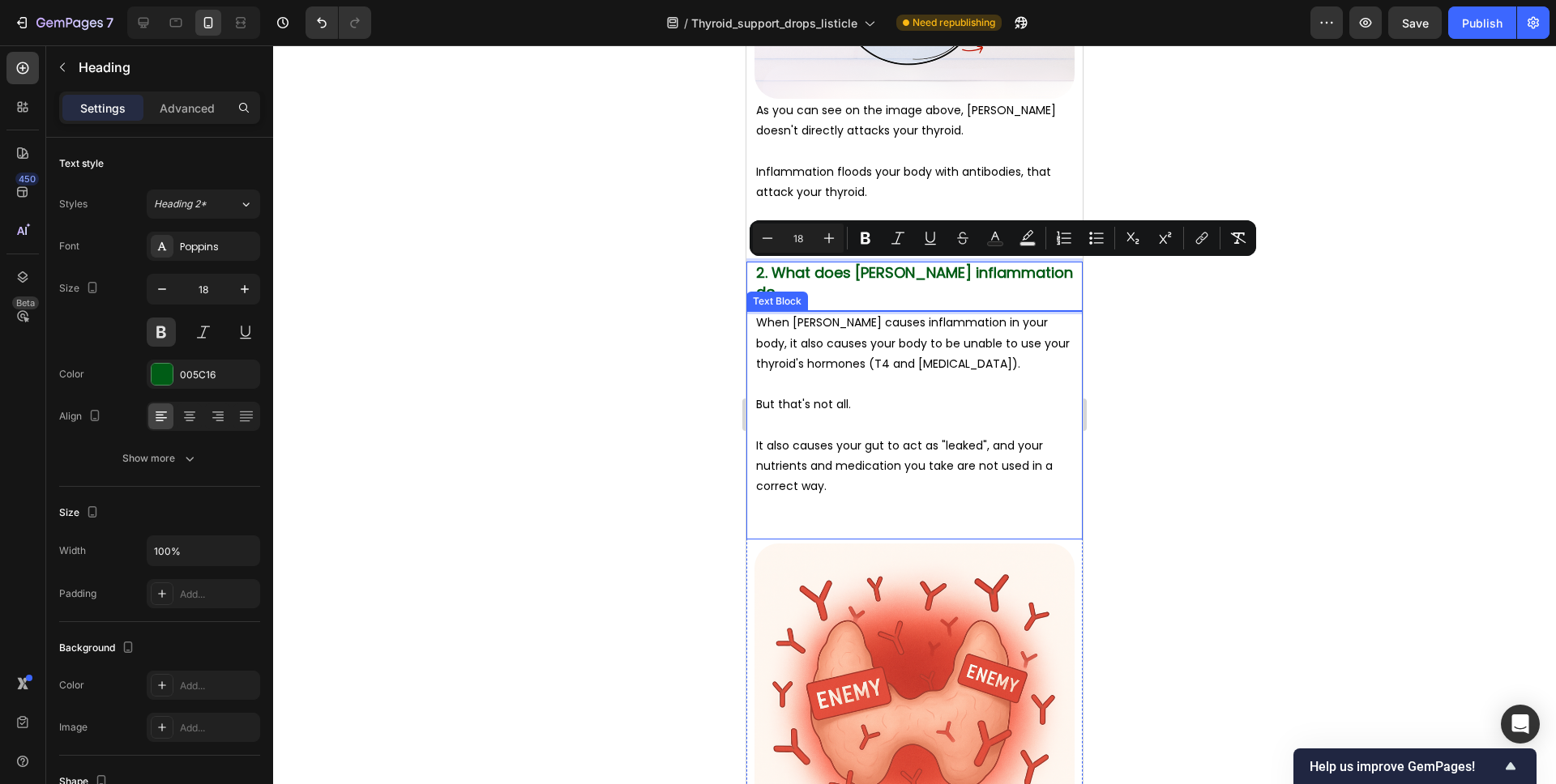
click at [887, 395] on p "But that's not all." at bounding box center [915, 405] width 317 height 21
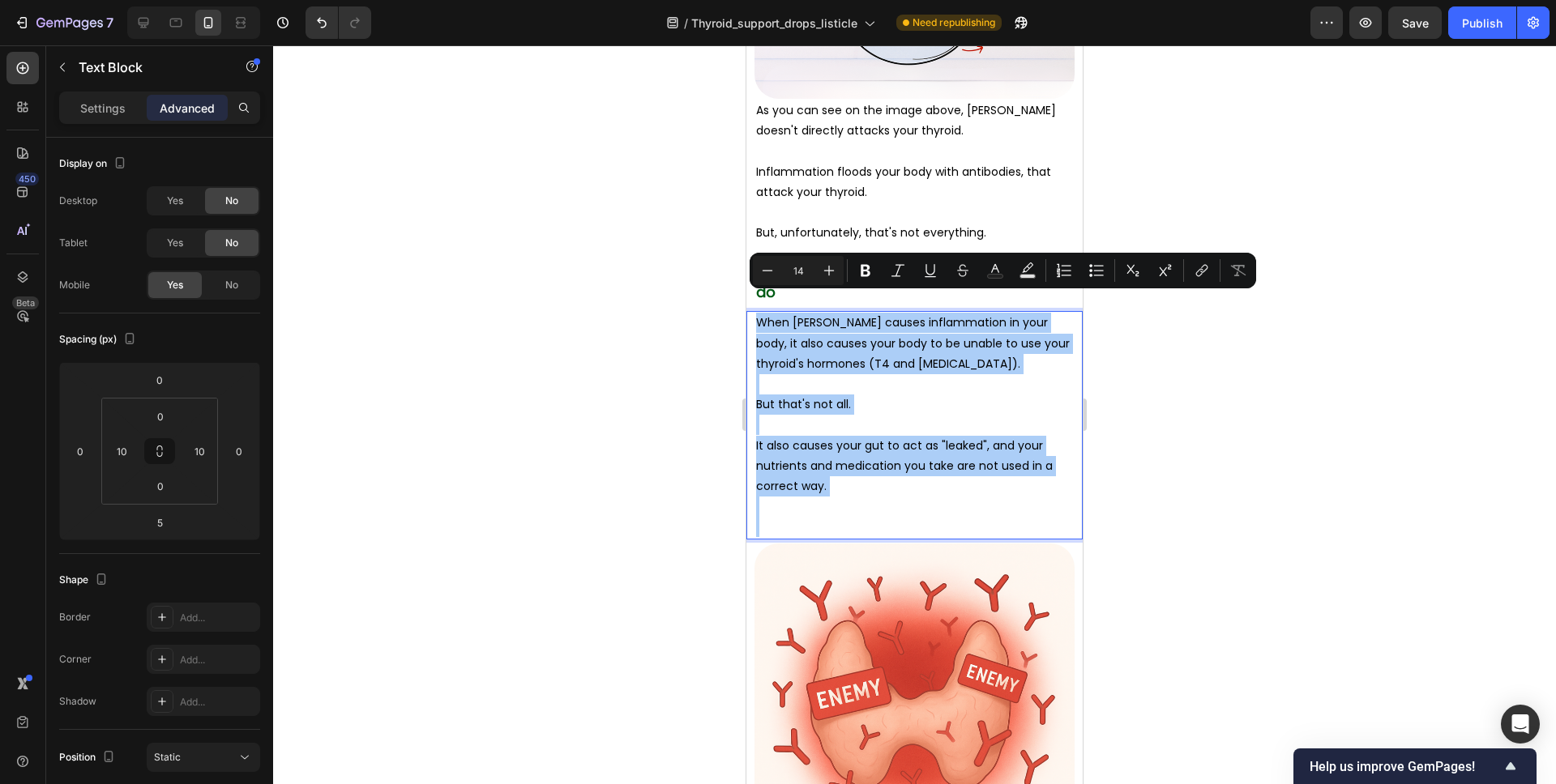
click at [1116, 397] on div at bounding box center [914, 415] width 1283 height 739
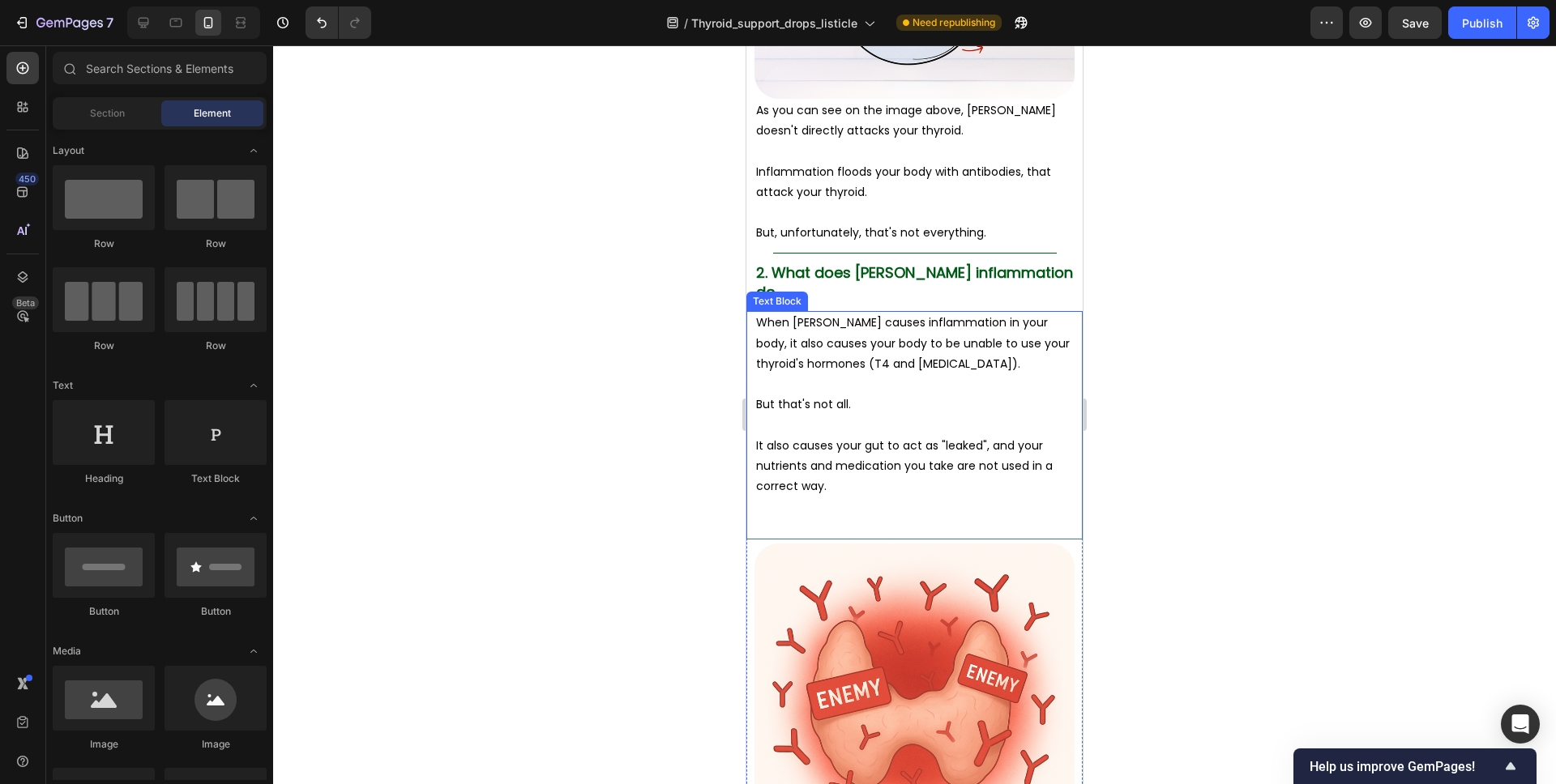
click at [826, 469] on p "It also causes your gut to act as "leaked", and your nutrients and medication y…" at bounding box center [915, 466] width 317 height 62
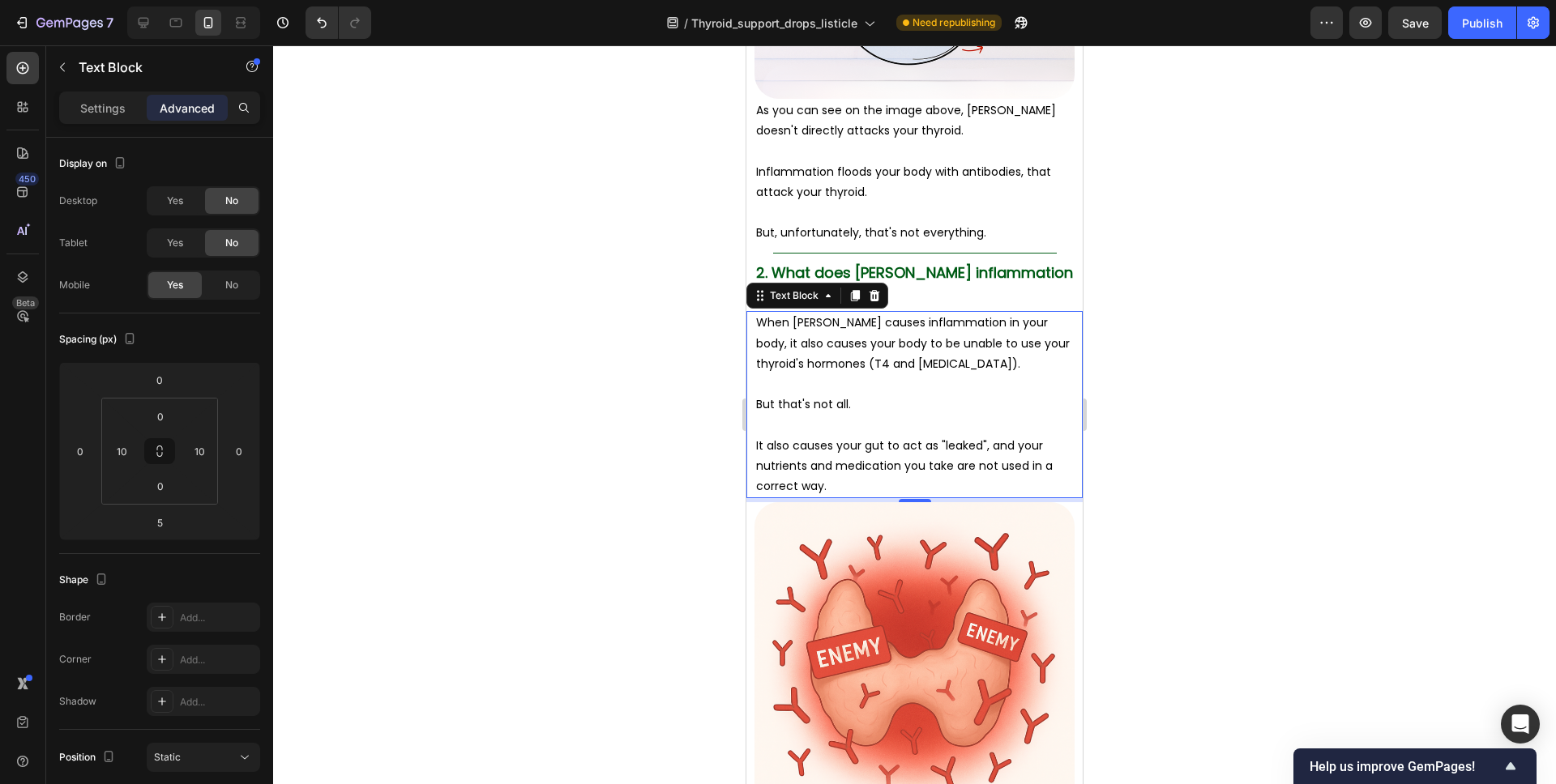
click at [1147, 435] on div at bounding box center [914, 415] width 1283 height 739
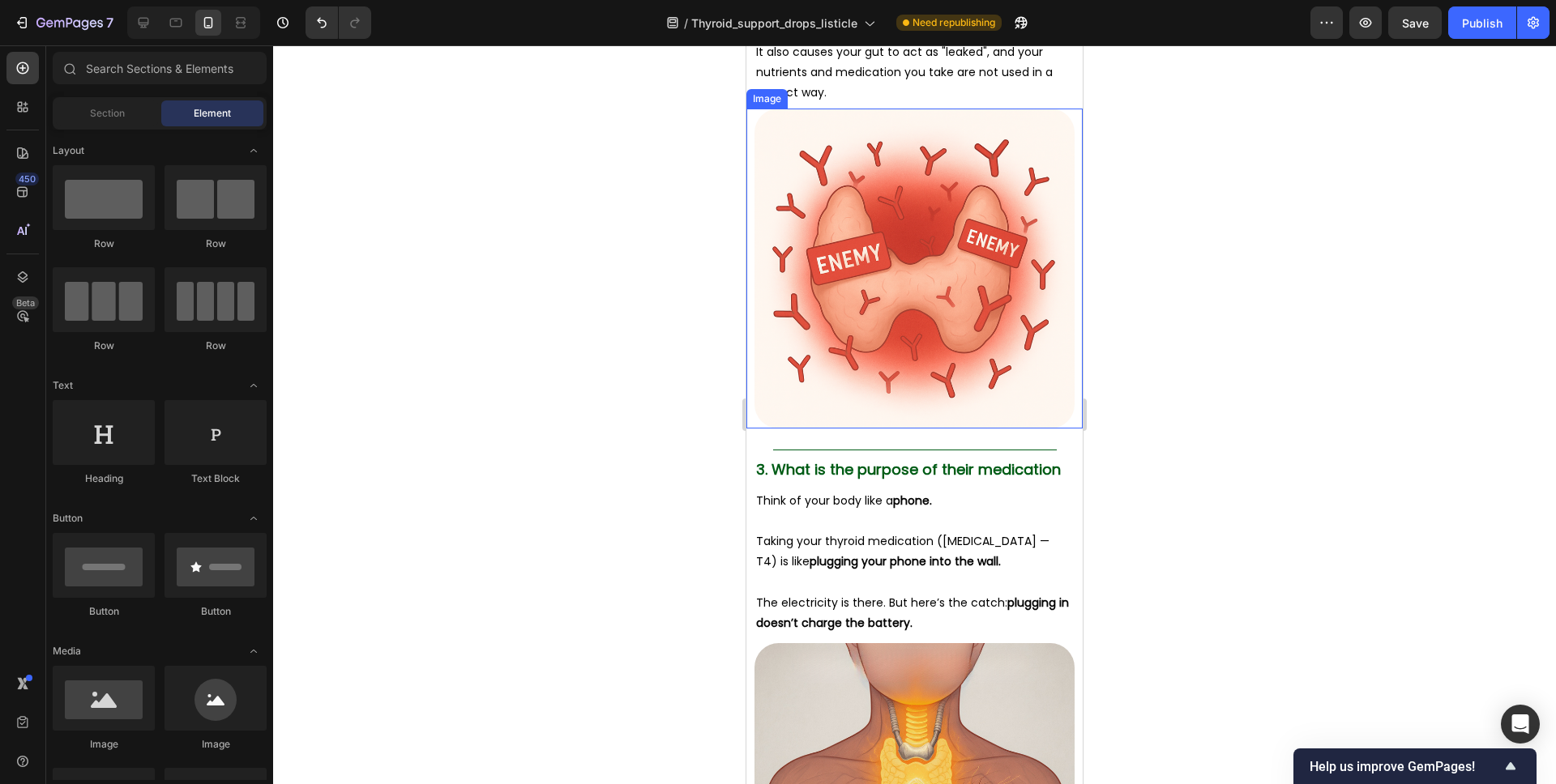
scroll to position [2659, 0]
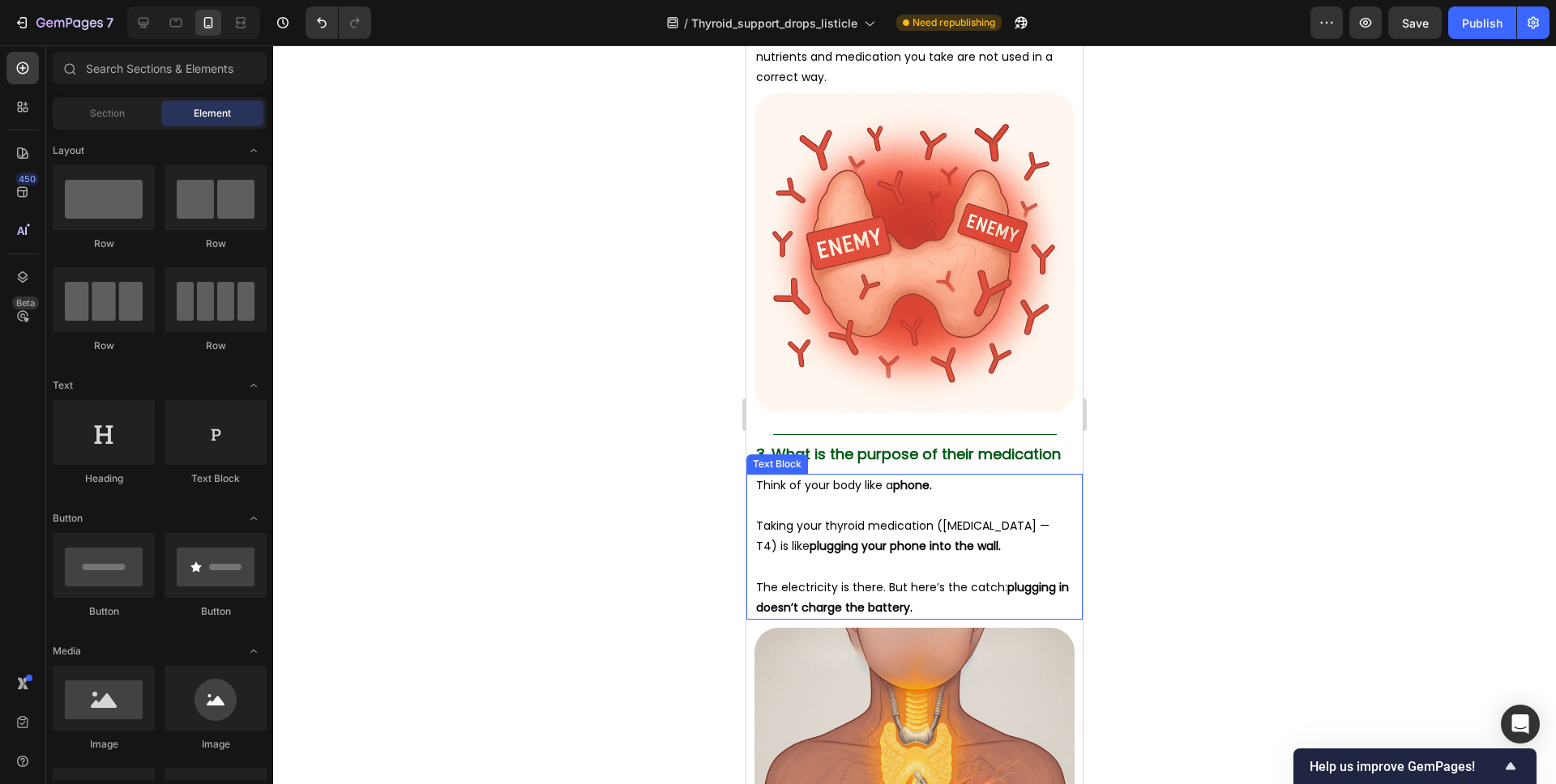
click at [842, 538] on strong "plugging your phone into the wall." at bounding box center [905, 546] width 192 height 16
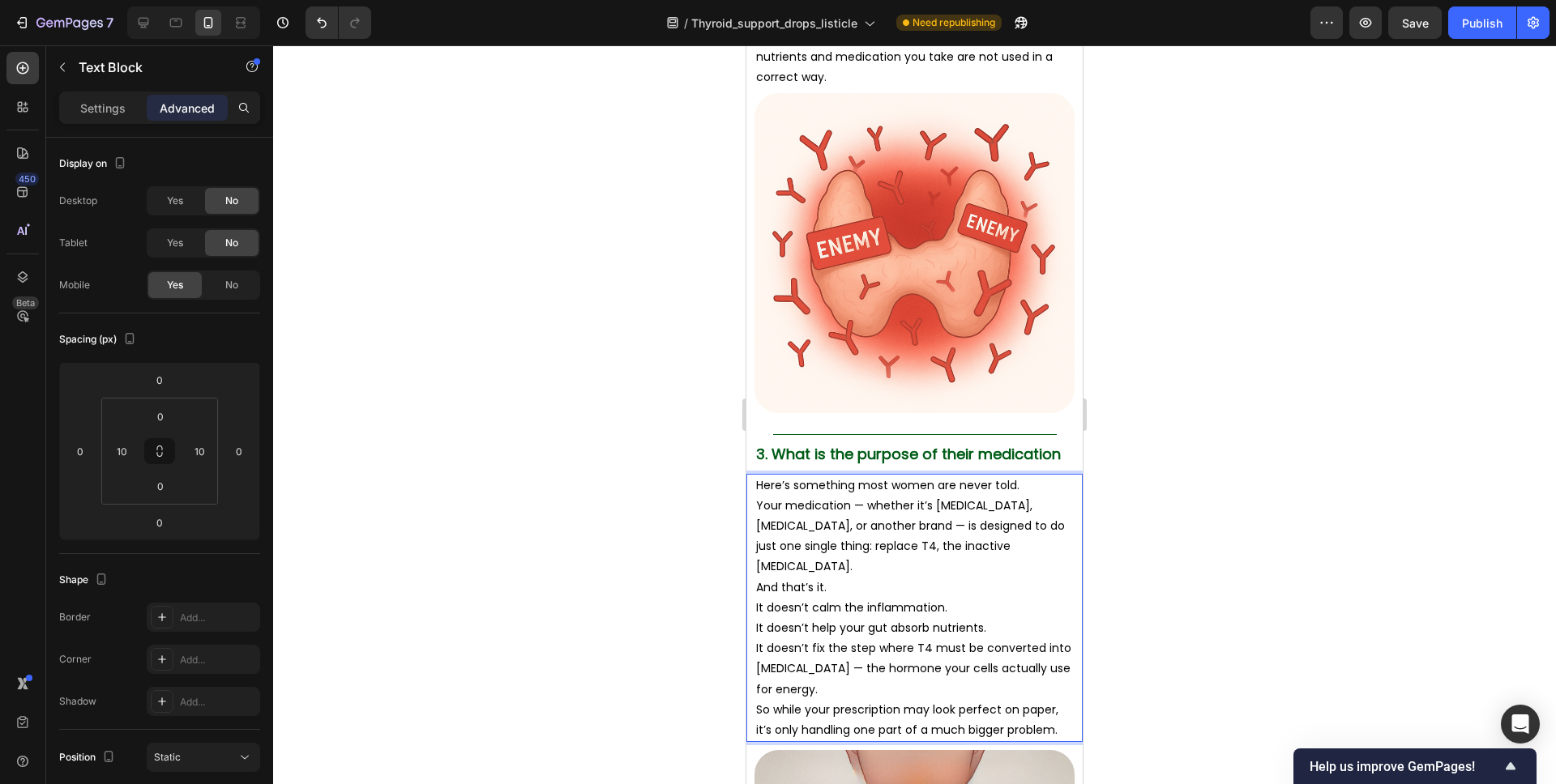
click at [1020, 475] on p "Here’s something most women are never told." at bounding box center [915, 485] width 317 height 21
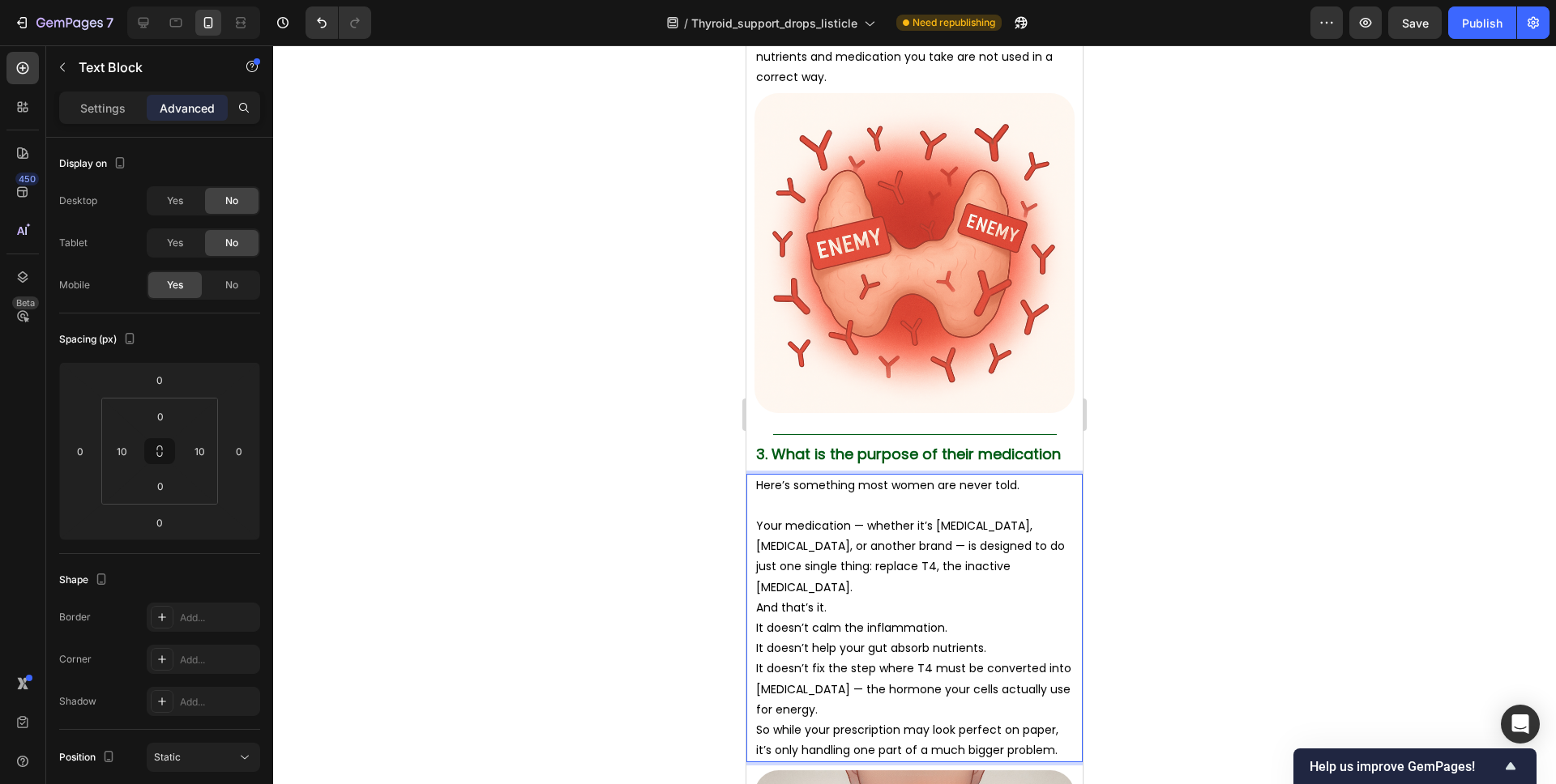
click at [791, 549] on p "Your medication — whether it’s Synthroid, Levothyroxine, or another brand — is …" at bounding box center [915, 557] width 317 height 81
click at [845, 598] on p "And that’s it." at bounding box center [915, 608] width 317 height 21
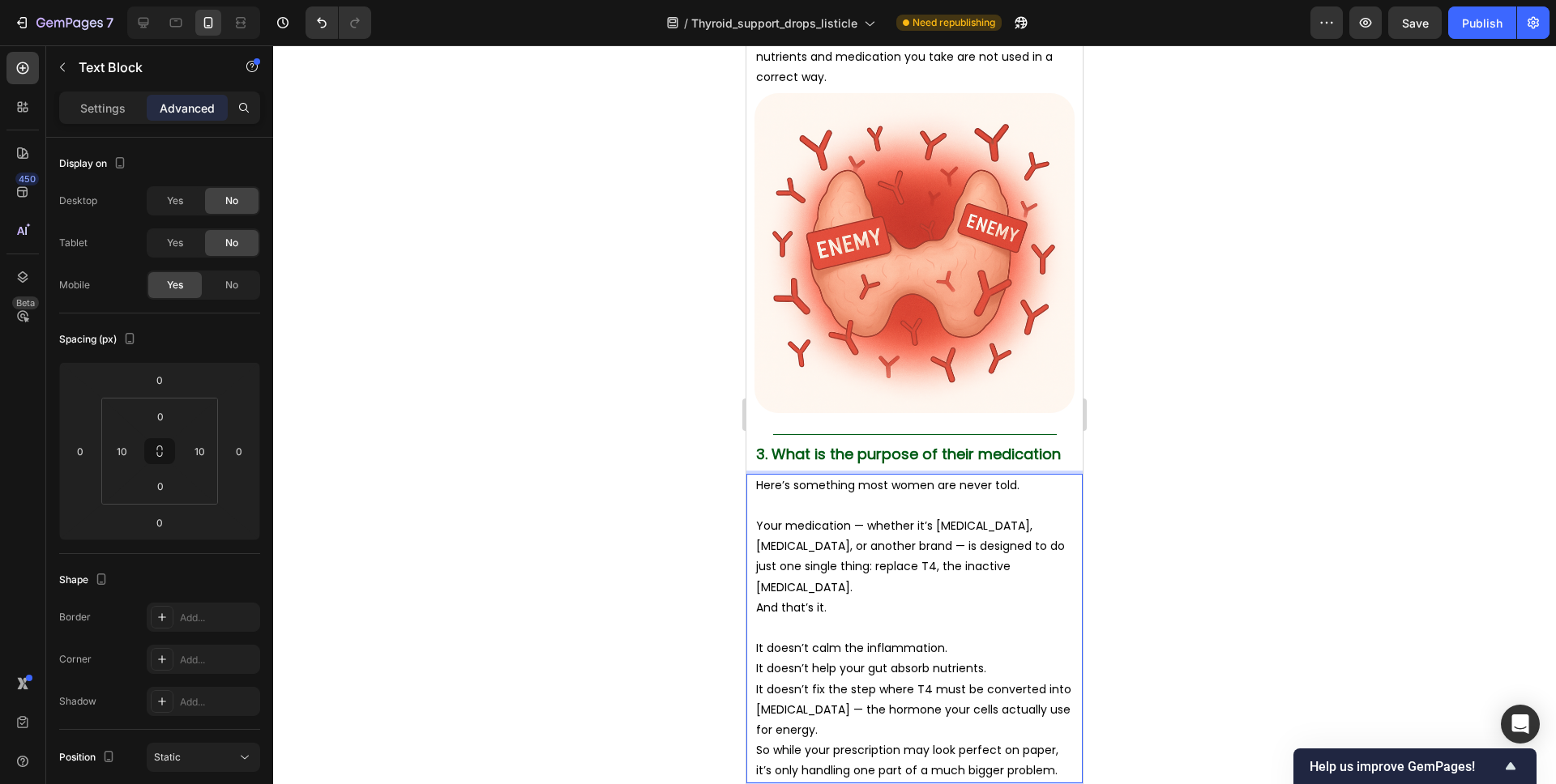
click at [947, 638] on p "It doesn’t calm the inflammation. It doesn’t help your gut absorb nutrients. It…" at bounding box center [915, 689] width 317 height 102
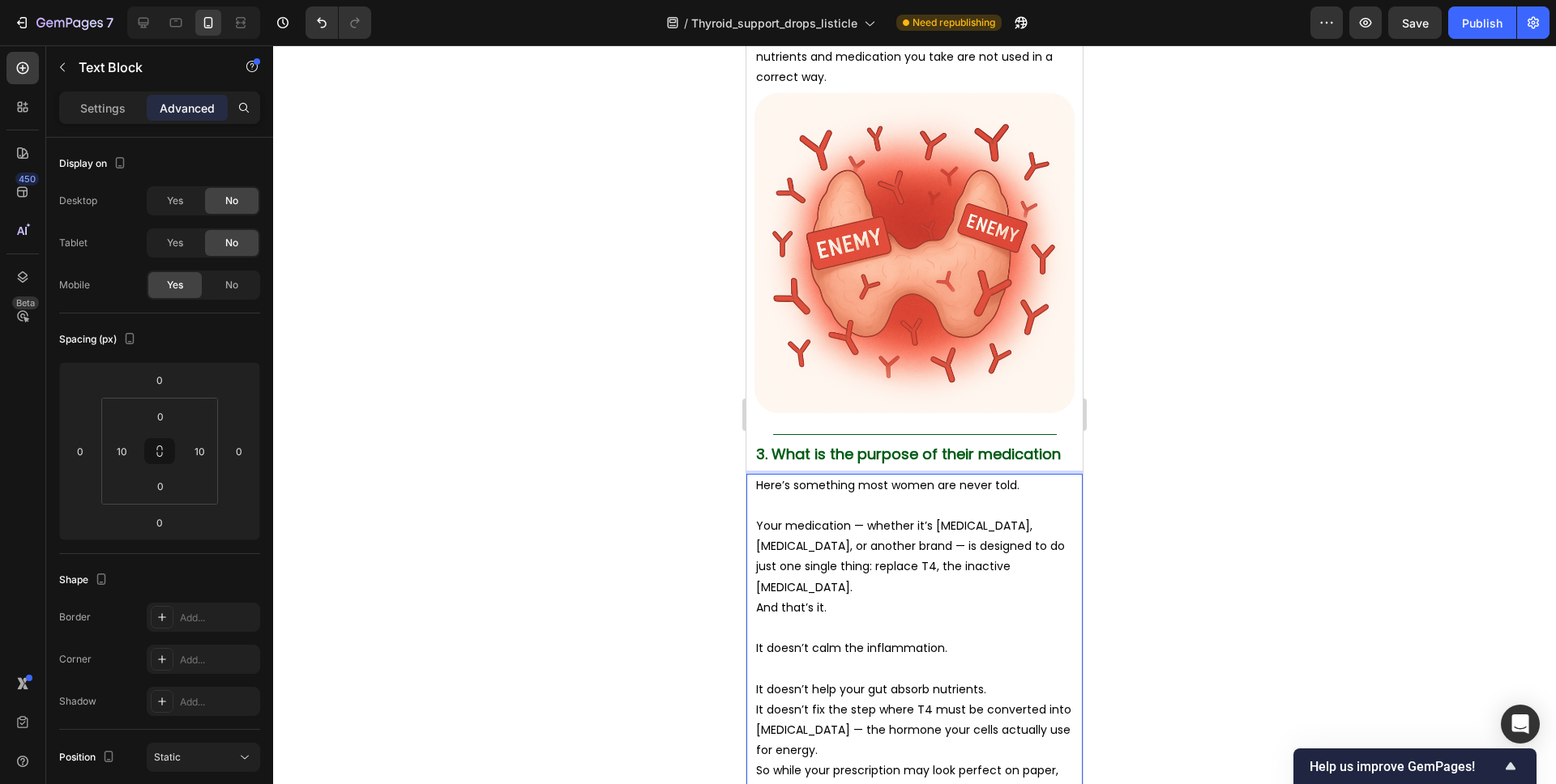
click at [983, 659] on p "⁠⁠⁠⁠⁠⁠⁠ It doesn’t help your gut absorb nutrients. It doesn’t fix the step wher…" at bounding box center [915, 710] width 317 height 102
click at [1056, 712] on p ". It doesn’t fix the step where T4 must be converted into T3 — the hormone your…" at bounding box center [915, 740] width 317 height 81
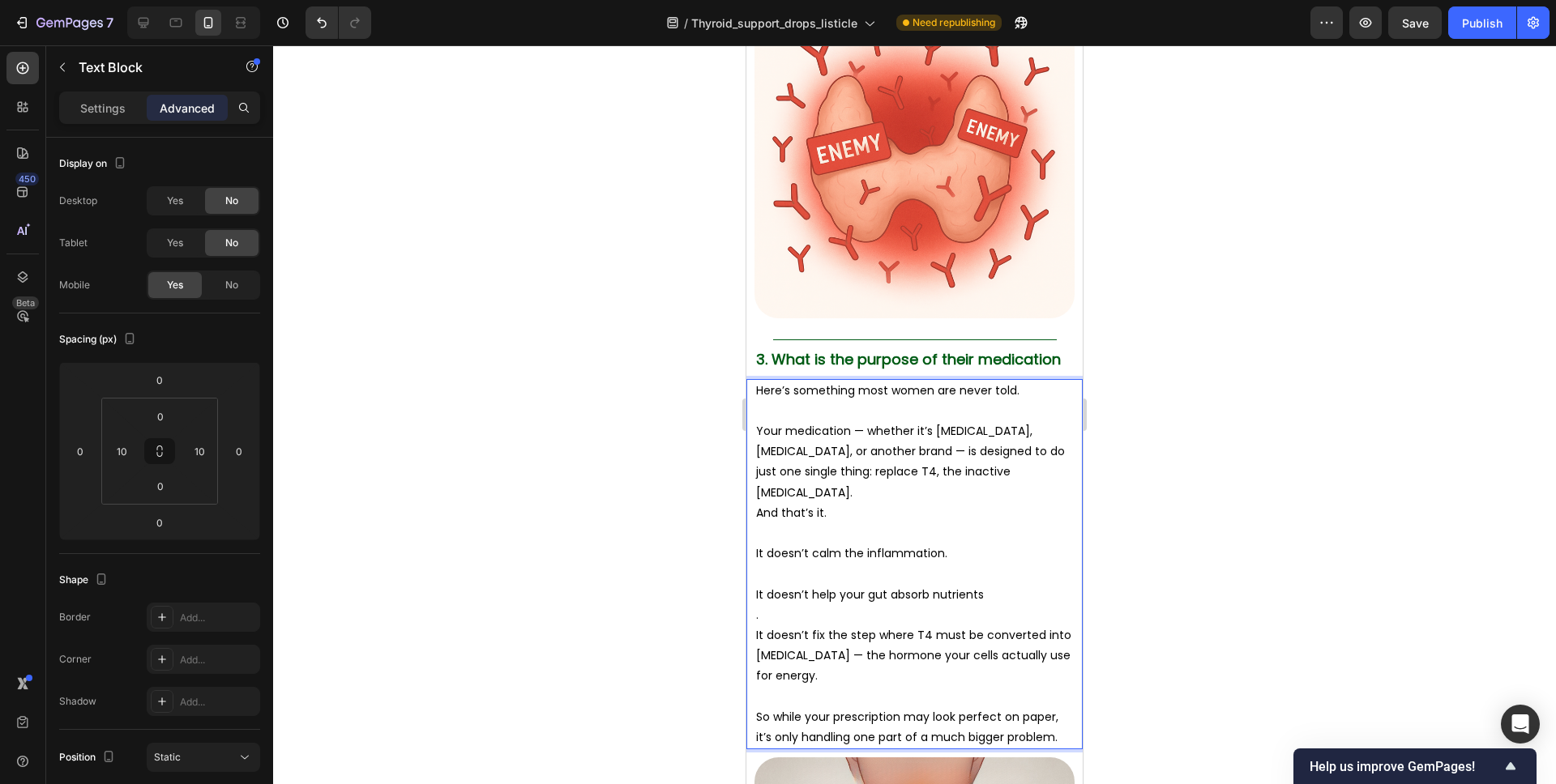
scroll to position [2775, 0]
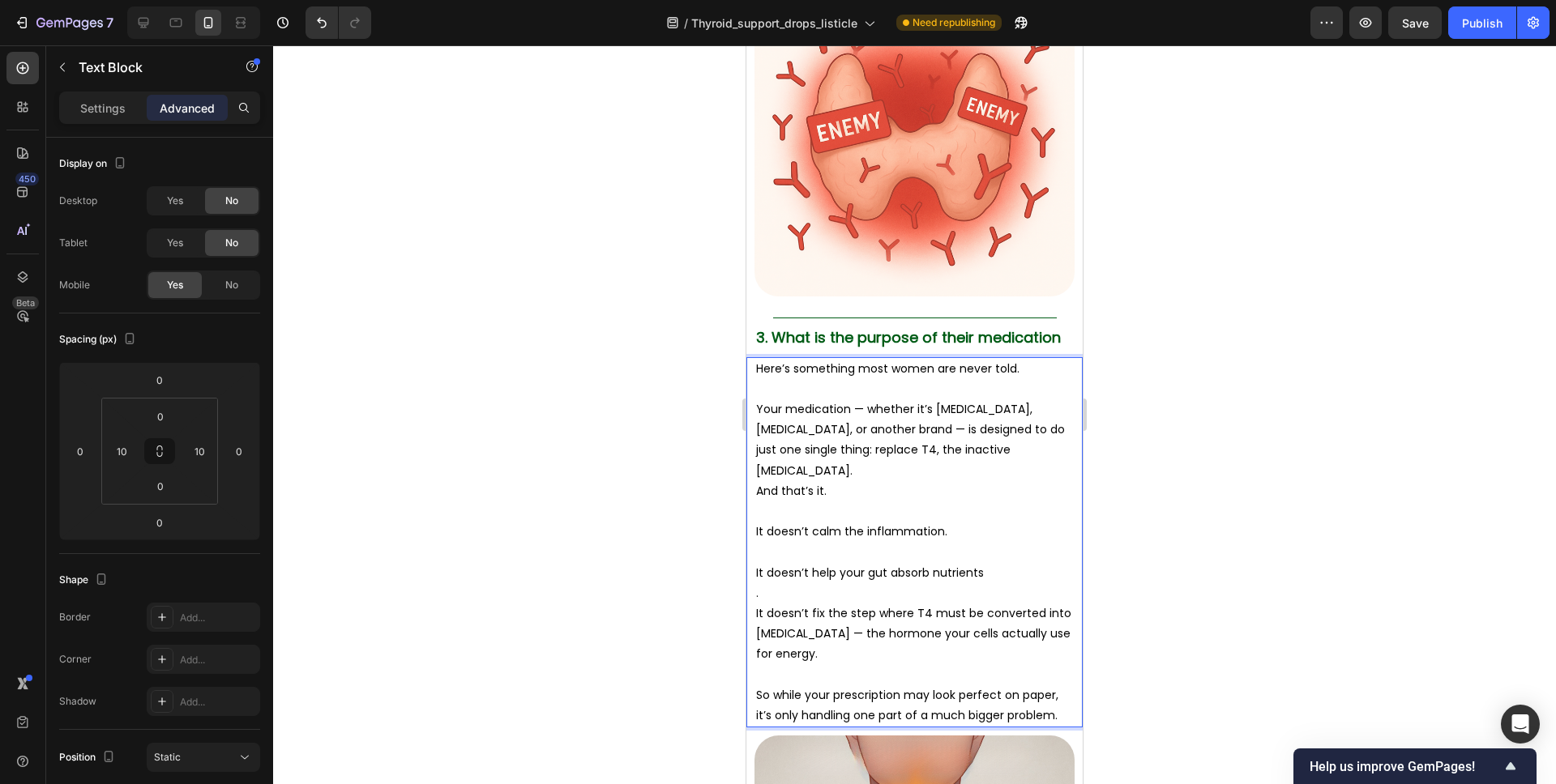
click at [1189, 456] on div at bounding box center [914, 415] width 1283 height 739
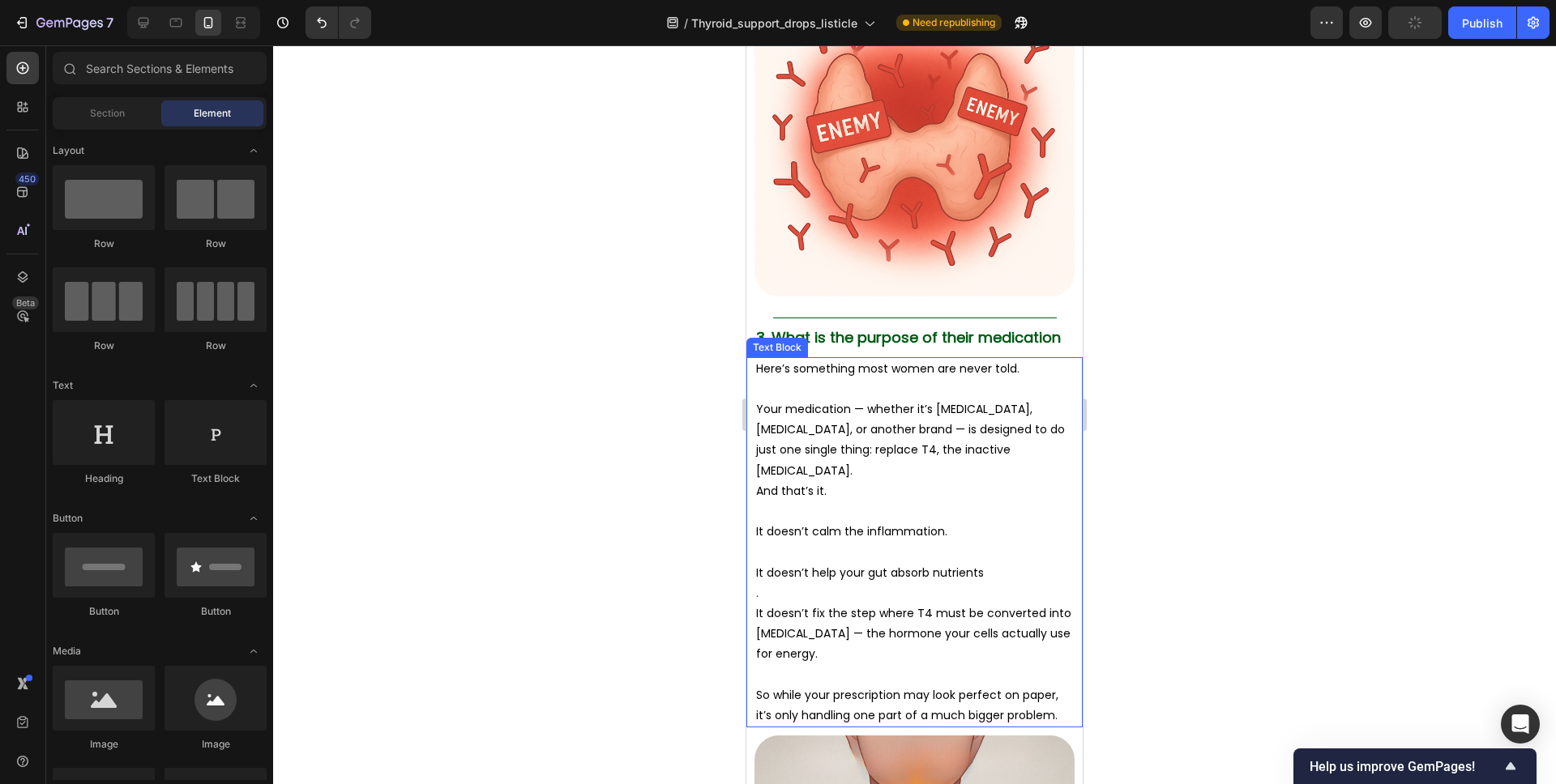
click at [781, 584] on p ". It doesn’t fix the step where T4 must be converted into T3 — the hormone your…" at bounding box center [915, 624] width 317 height 81
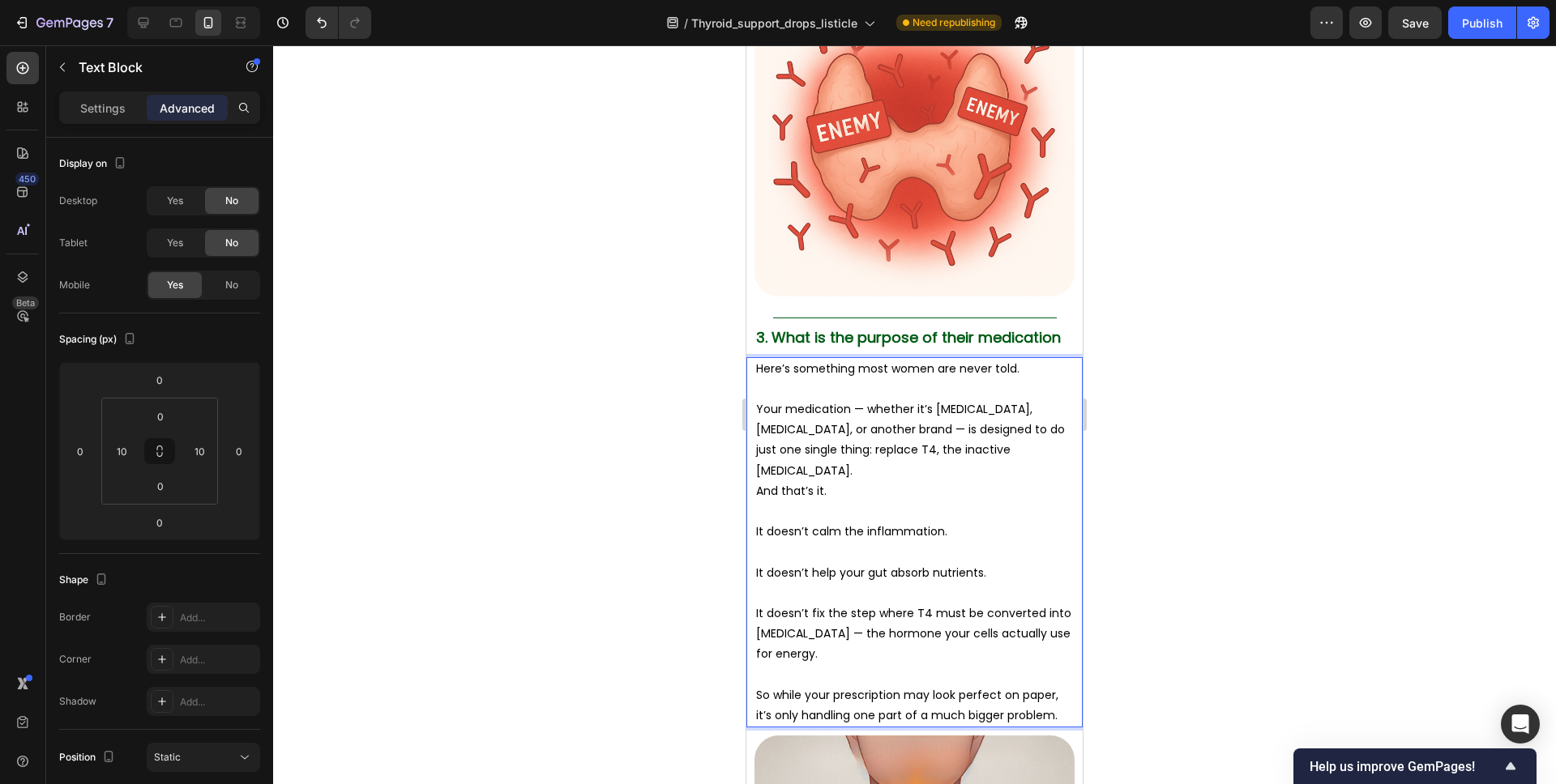
click at [1249, 458] on div at bounding box center [914, 415] width 1283 height 739
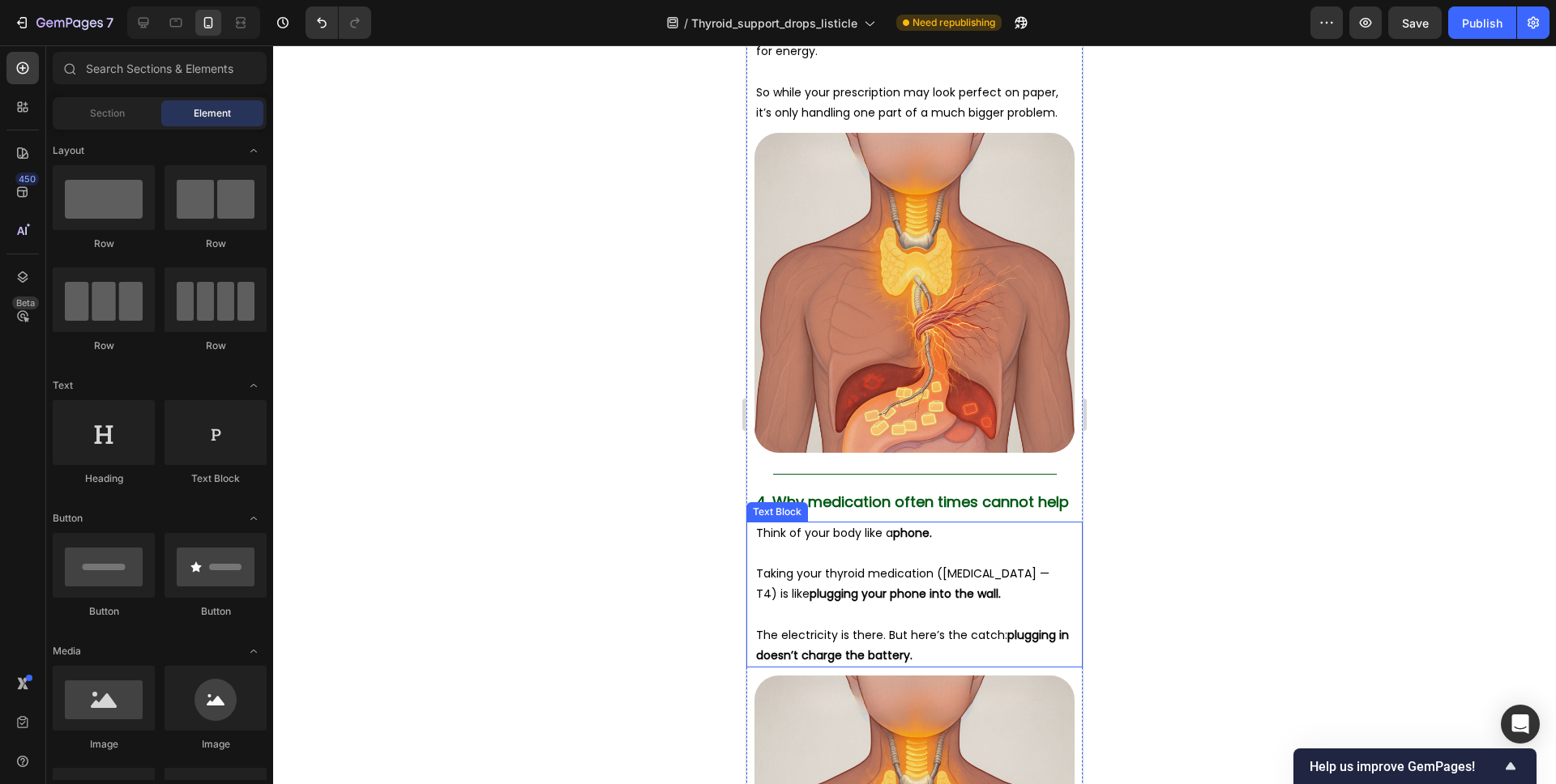
scroll to position [3383, 0]
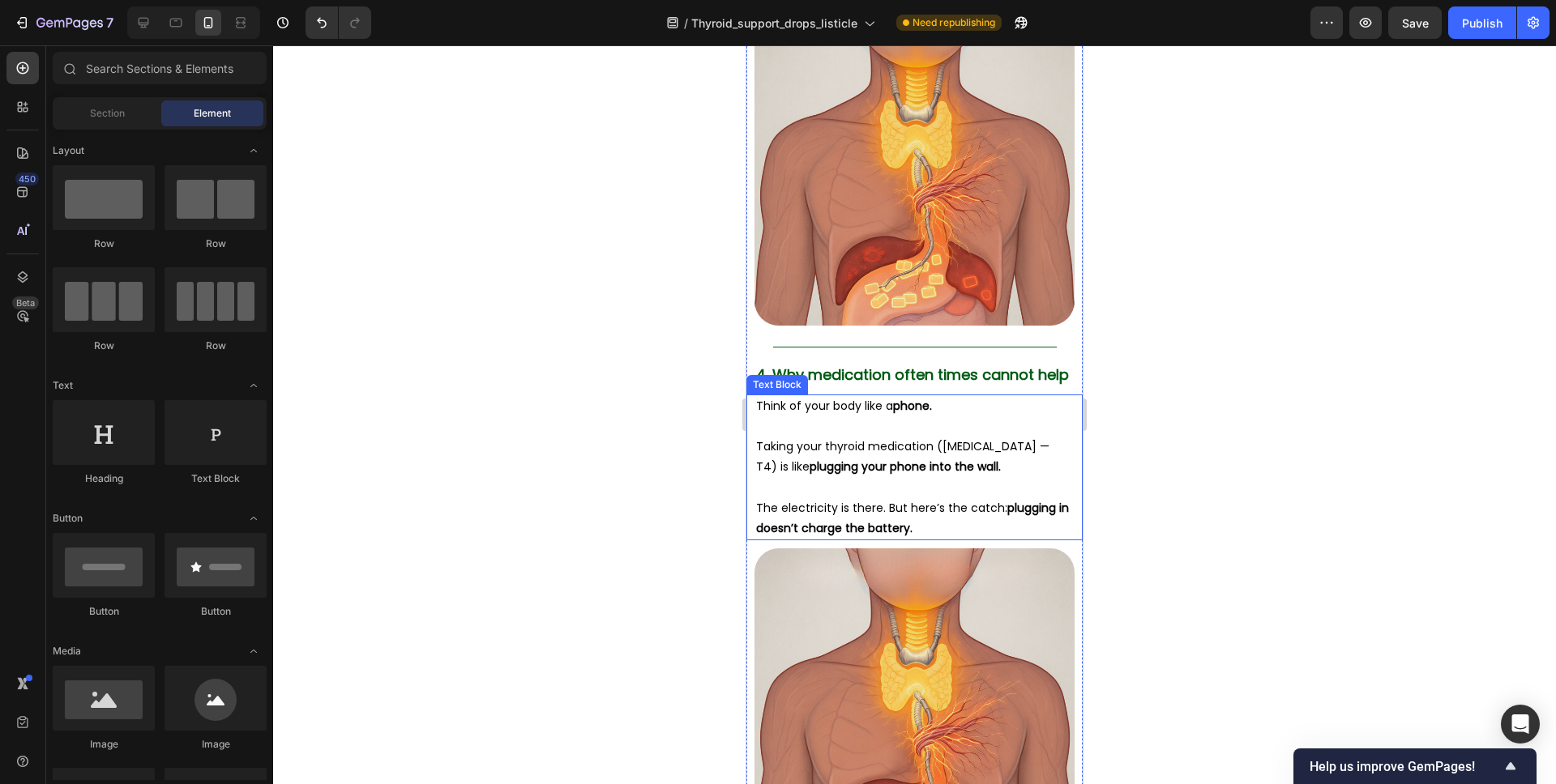
click at [885, 437] on p "Taking your thyroid medication (Levothyroxine — T4) is like plugging your phone…" at bounding box center [915, 456] width 317 height 40
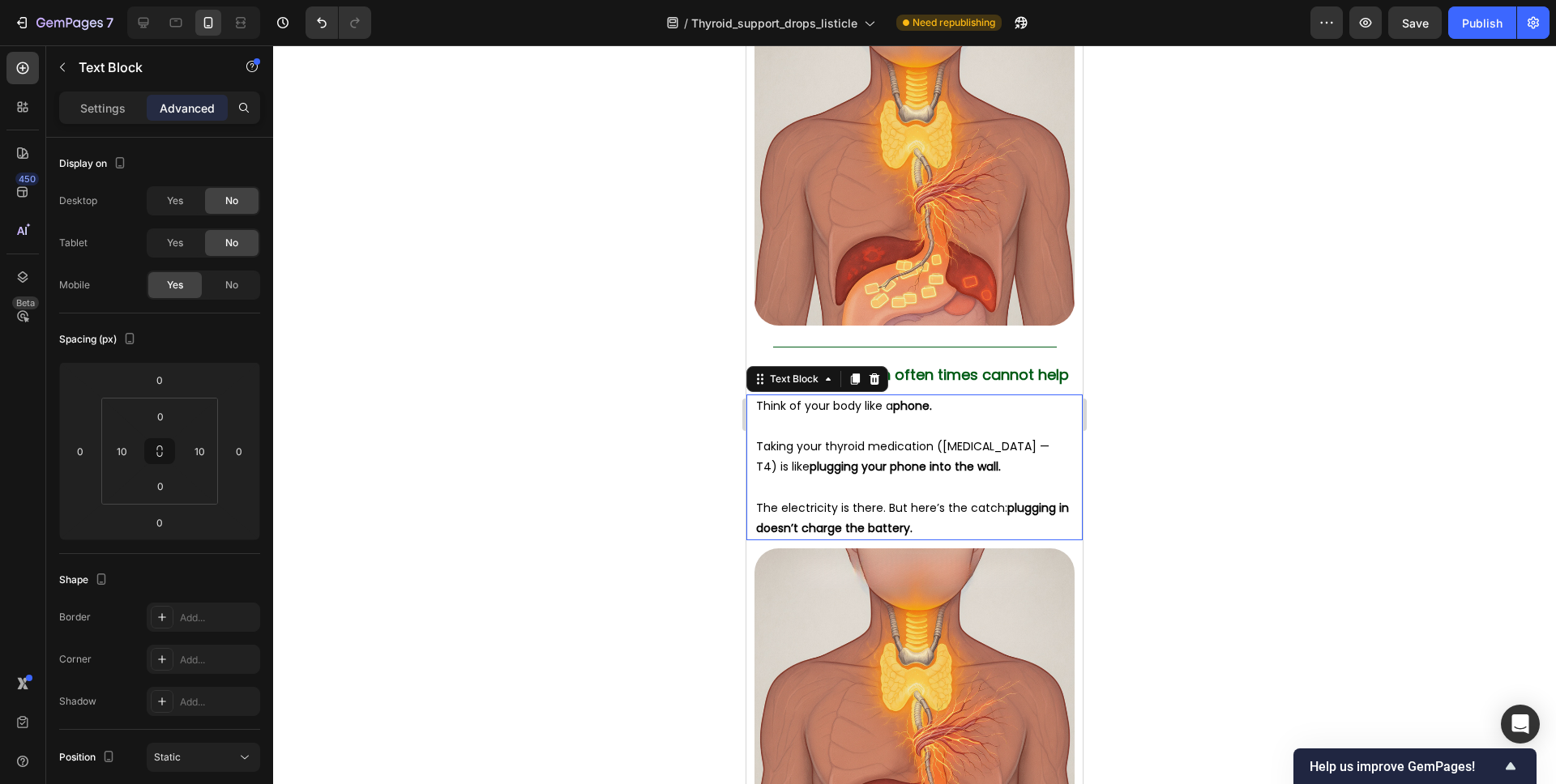
scroll to position [3508, 0]
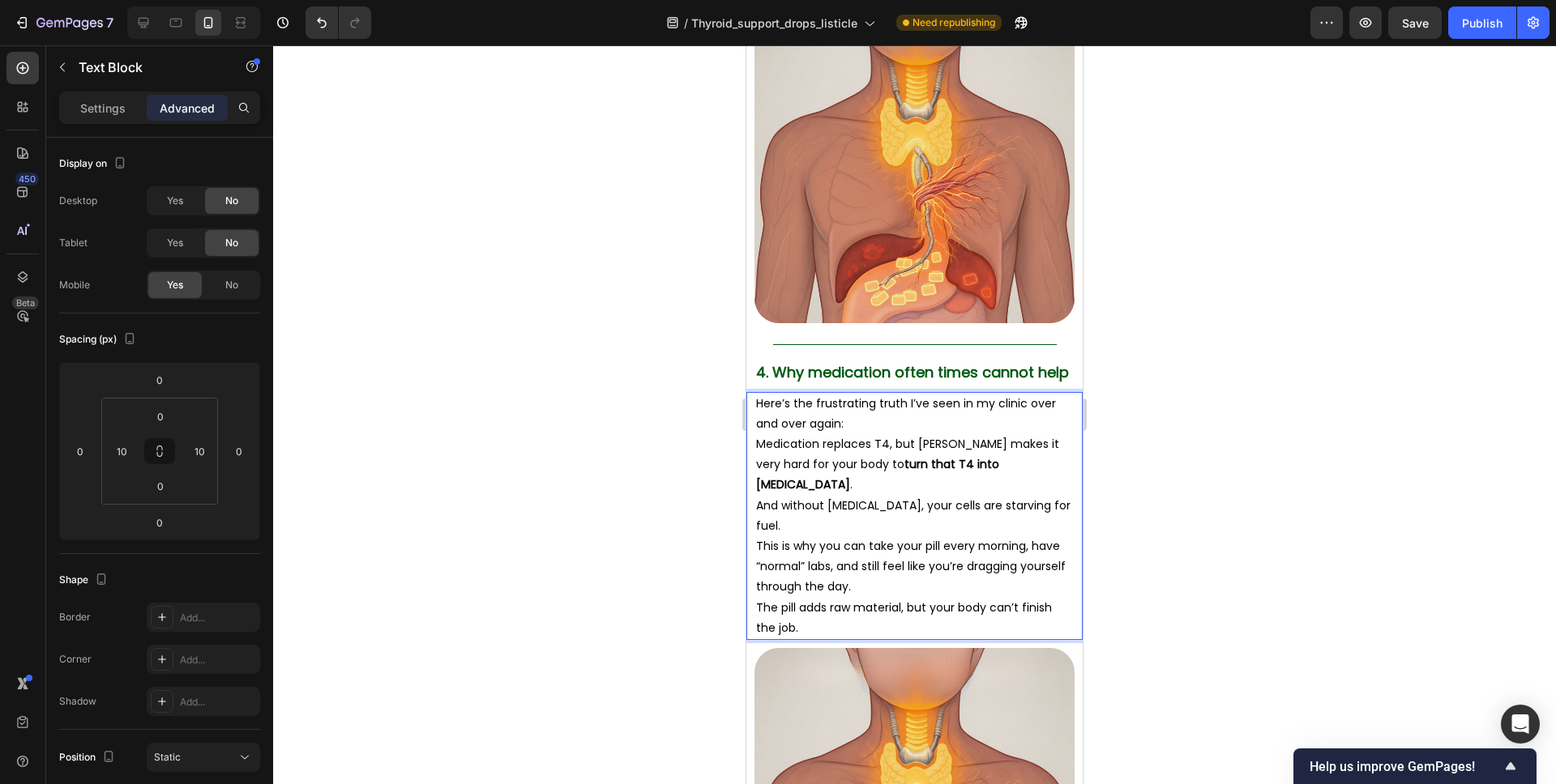
click at [867, 394] on p "Here’s the frustrating truth I’ve seen in my clinic over and over again:" at bounding box center [915, 413] width 317 height 40
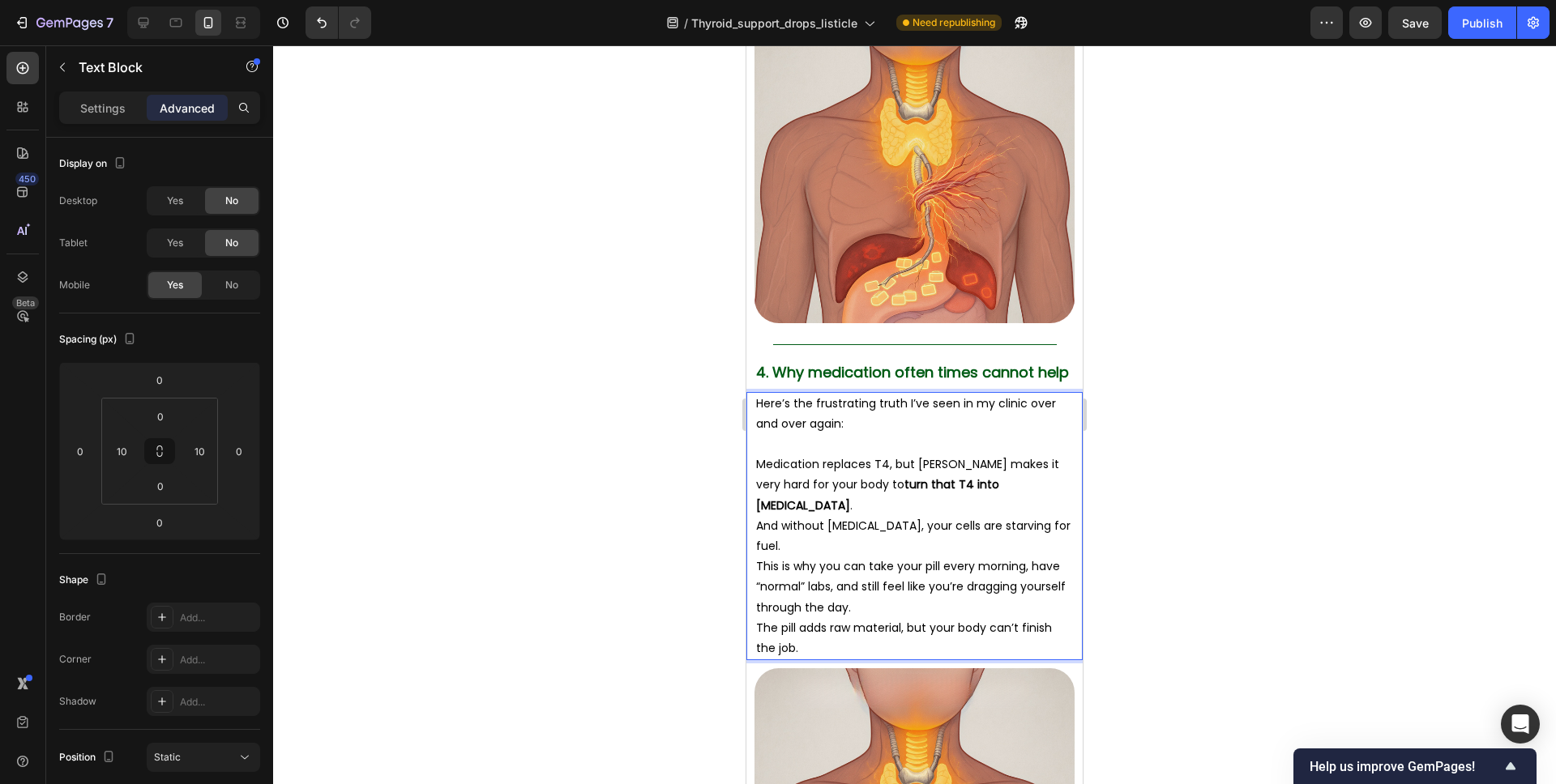
click at [1013, 455] on p "Medication replaces T4, but Hashimoto’s makes it very hard for your body to tur…" at bounding box center [915, 485] width 317 height 62
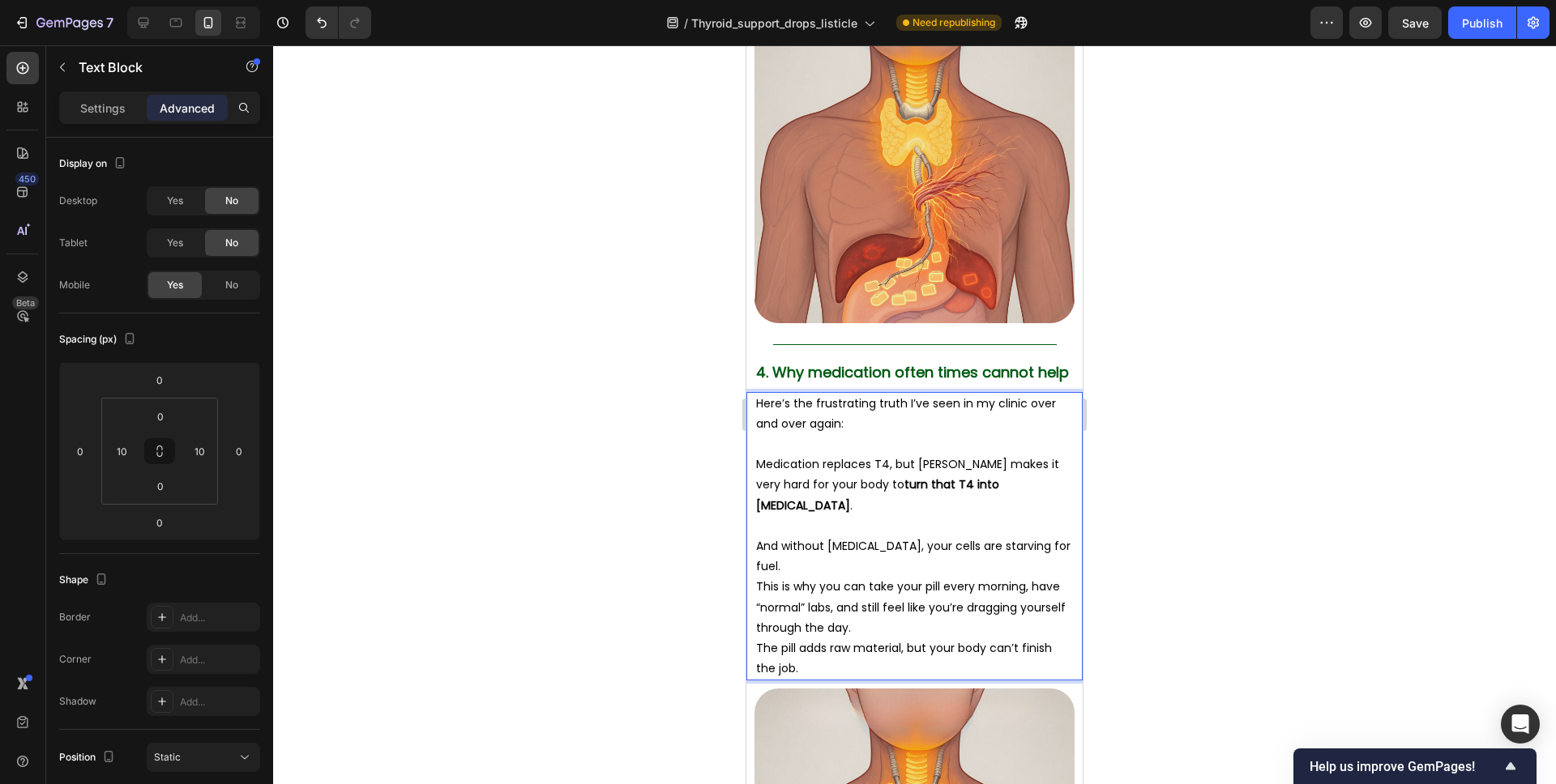
click at [1024, 536] on p "And without T3, your cells are starving for fuel." at bounding box center [915, 556] width 317 height 40
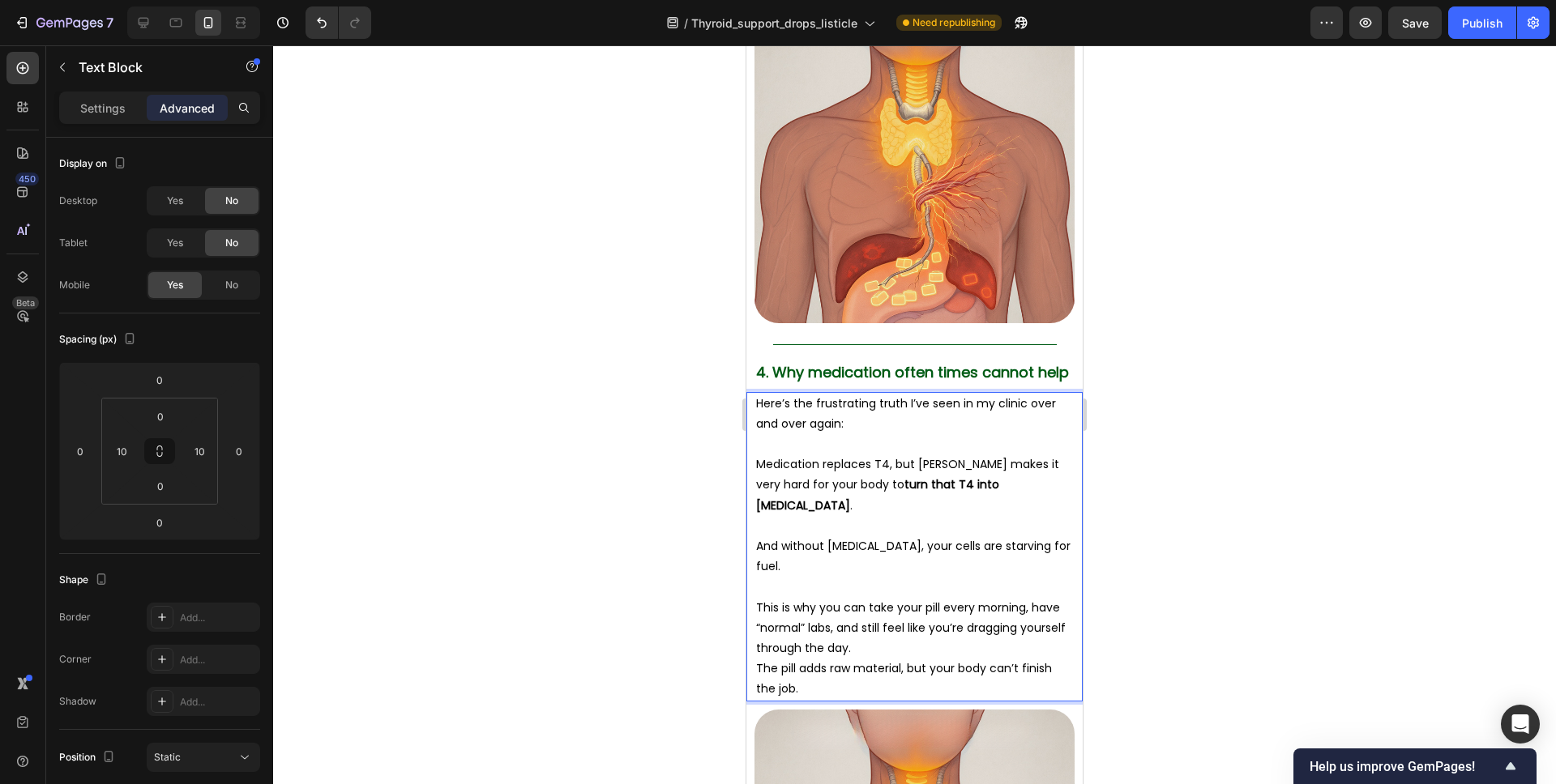
click at [906, 598] on p "This is why you can take your pill every morning, have “normal” labs, and still…" at bounding box center [915, 628] width 317 height 62
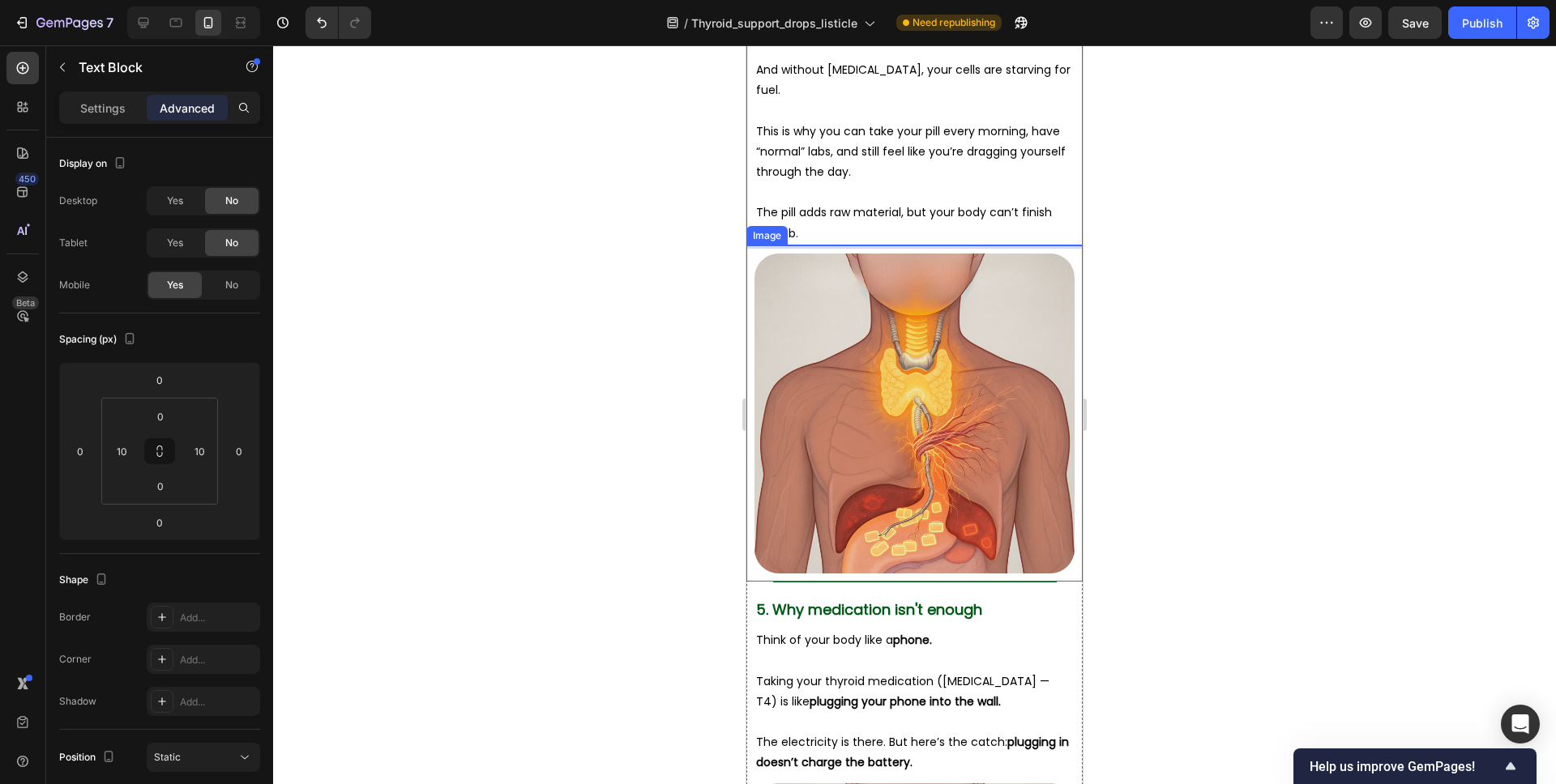
scroll to position [4070, 0]
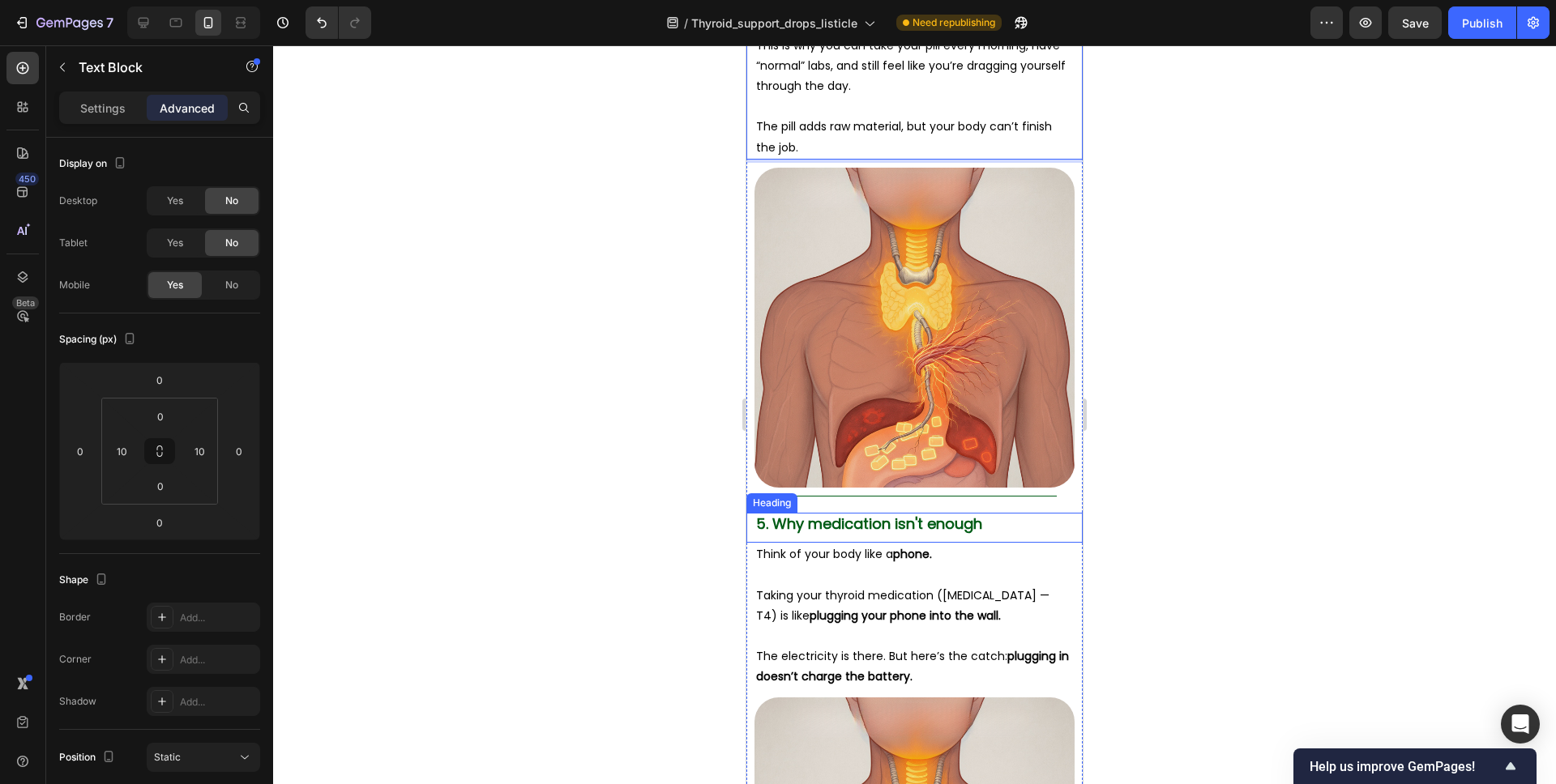
click at [928, 586] on p "Taking your thyroid medication (Levothyroxine — T4) is like plugging your phone…" at bounding box center [915, 606] width 317 height 40
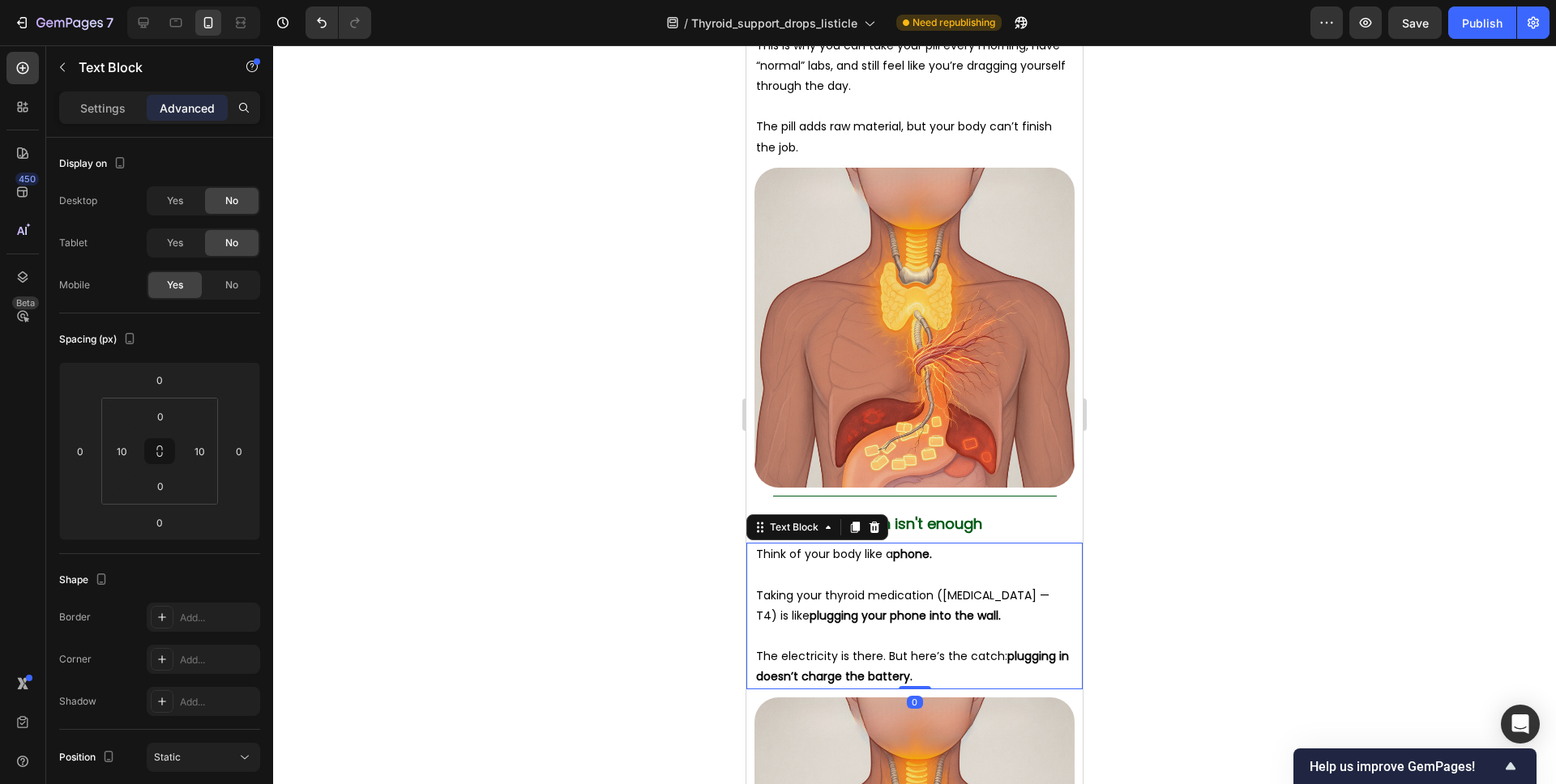
click at [928, 586] on p "Taking your thyroid medication (Levothyroxine — T4) is like plugging your phone…" at bounding box center [915, 606] width 317 height 40
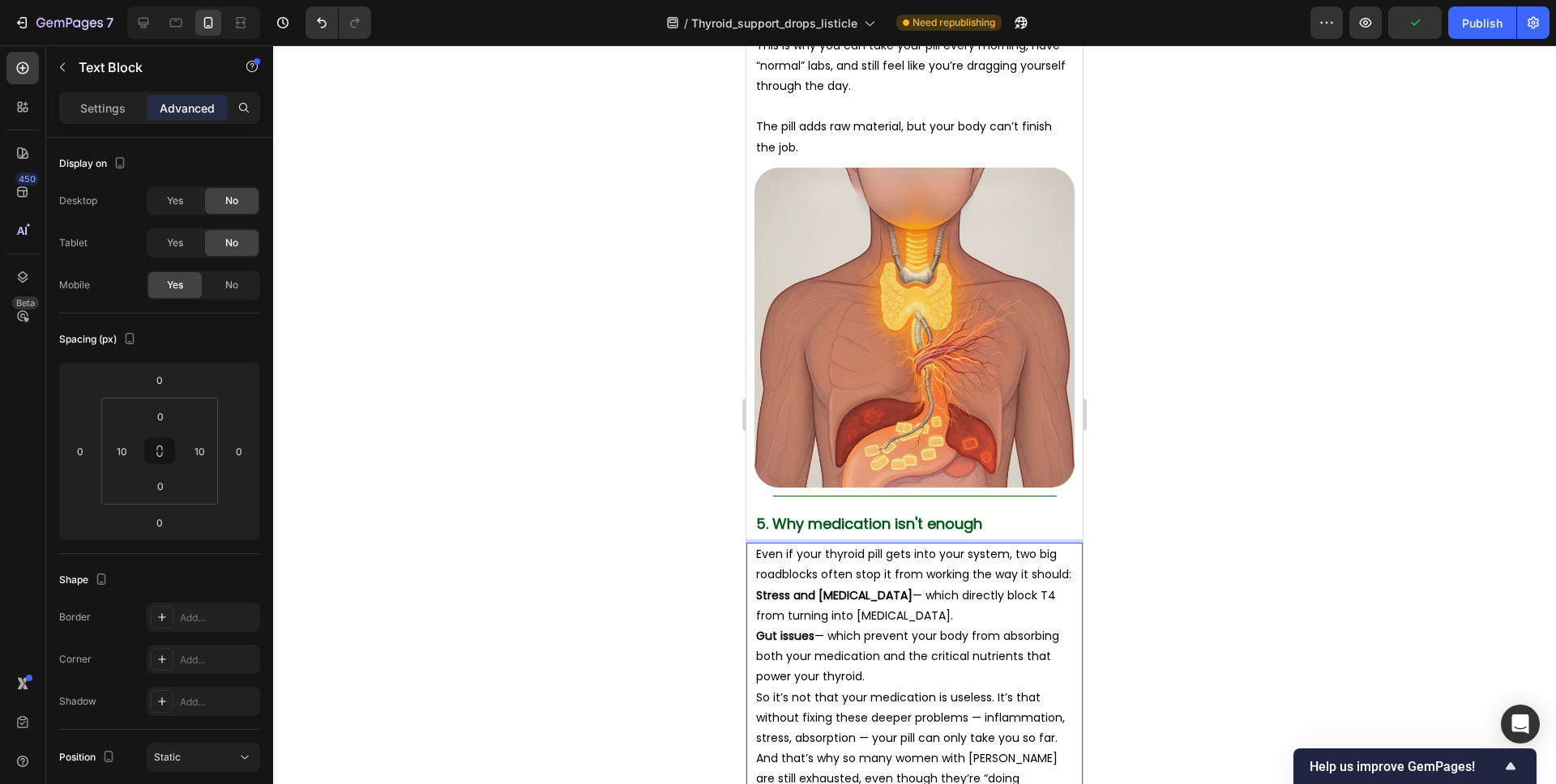
click at [1072, 544] on p "Even if your thyroid pill gets into your system, two big roadblocks often stop …" at bounding box center [915, 564] width 317 height 40
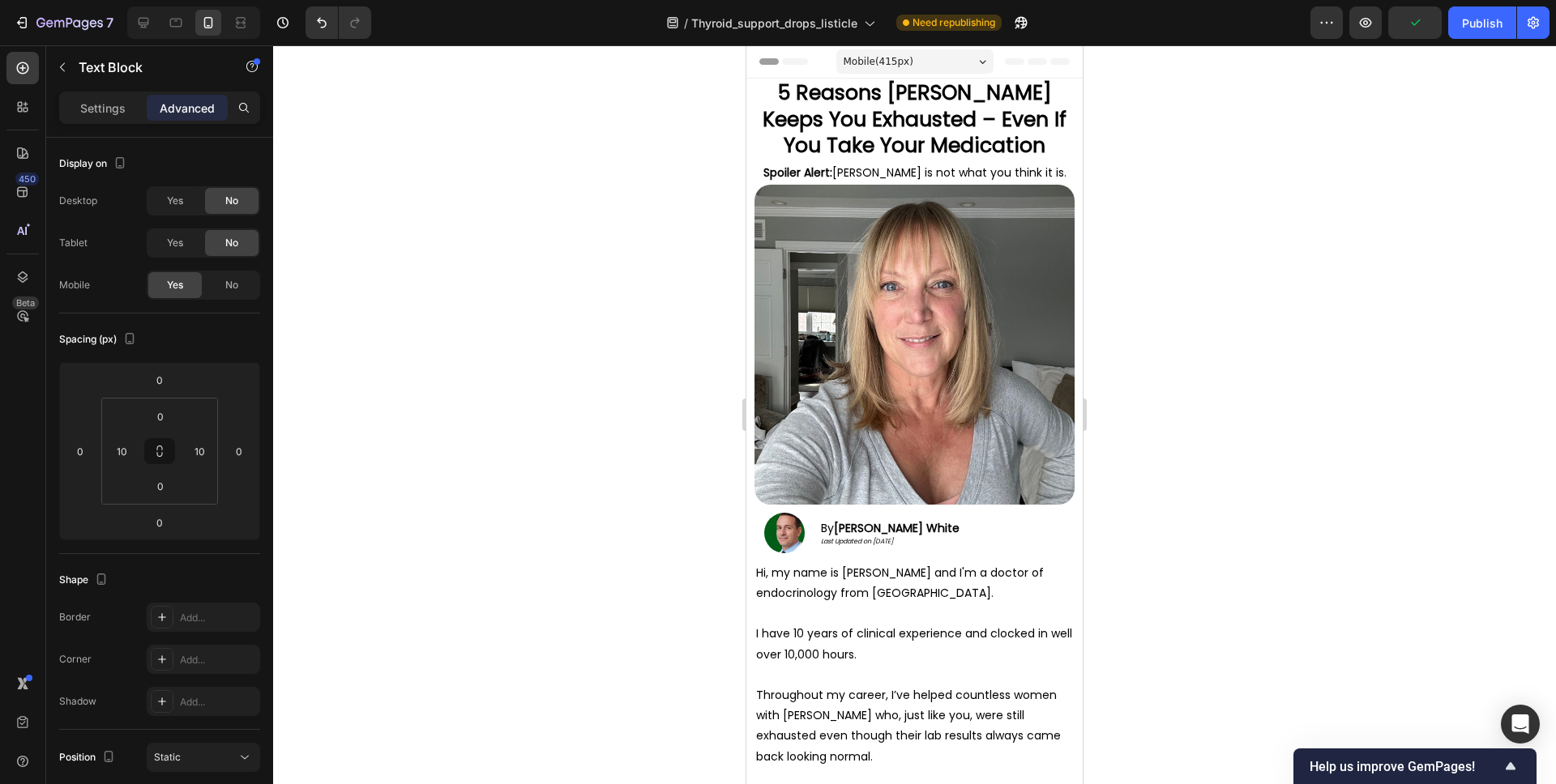
scroll to position [4070, 0]
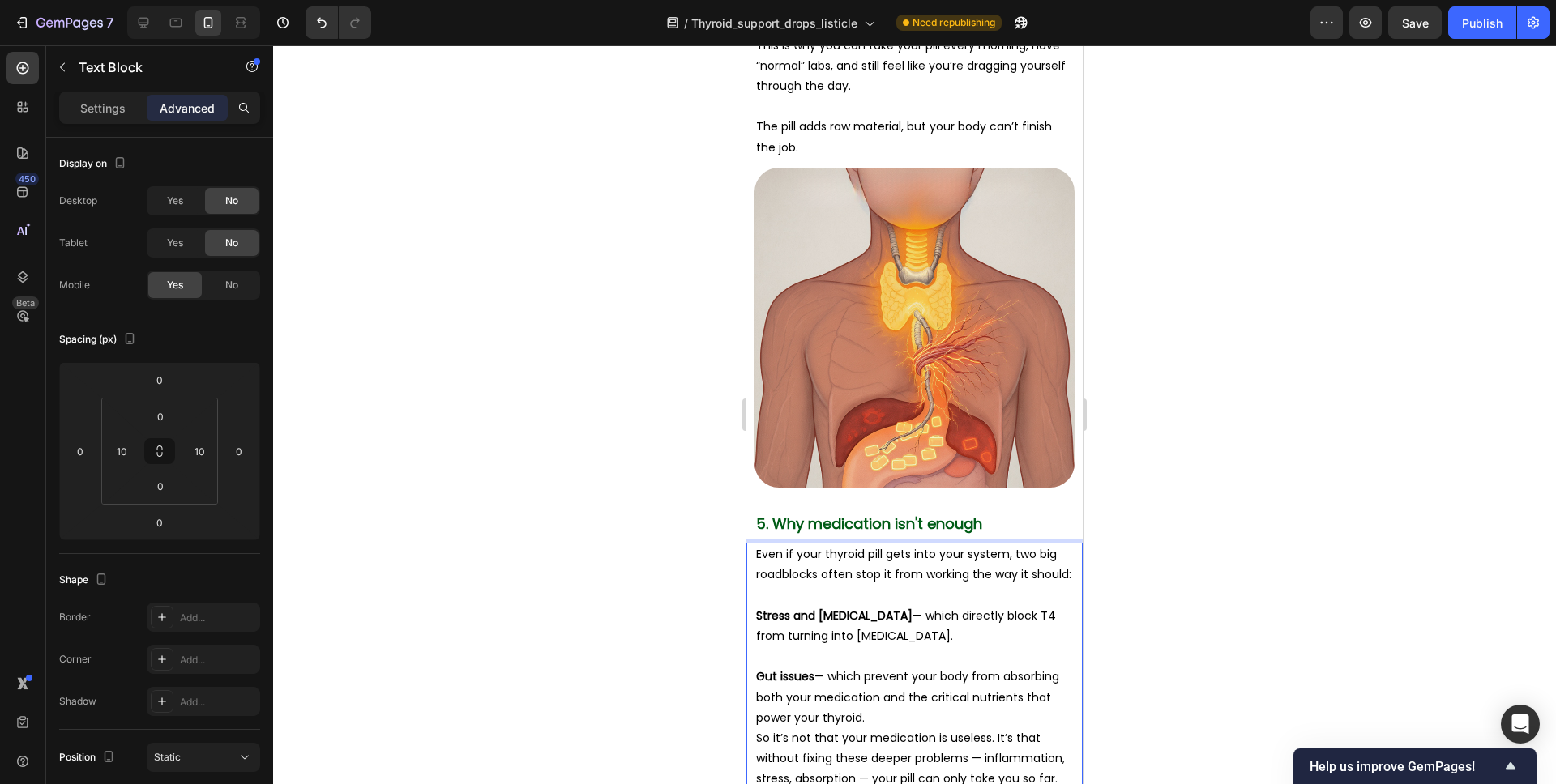
click at [896, 667] on p "Gut issues — which prevent your body from absorbing both your medication and th…" at bounding box center [915, 697] width 317 height 62
click at [994, 748] on p "So it’s not that your medication is useless. It’s that without fixing these dee…" at bounding box center [915, 779] width 317 height 62
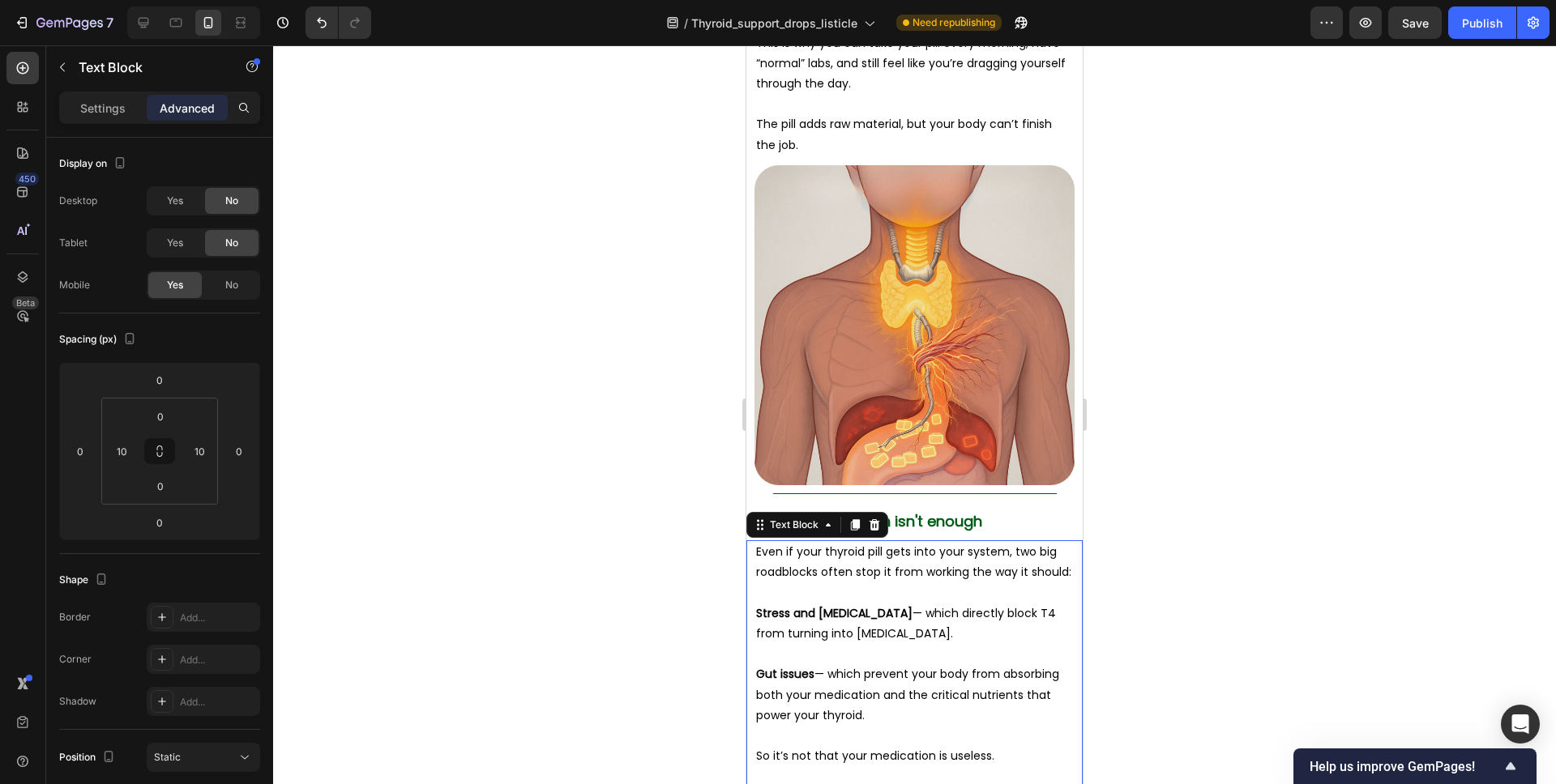
drag, startPoint x: 1251, startPoint y: 473, endPoint x: 1195, endPoint y: 472, distance: 56.0
click at [1251, 473] on div at bounding box center [914, 415] width 1283 height 739
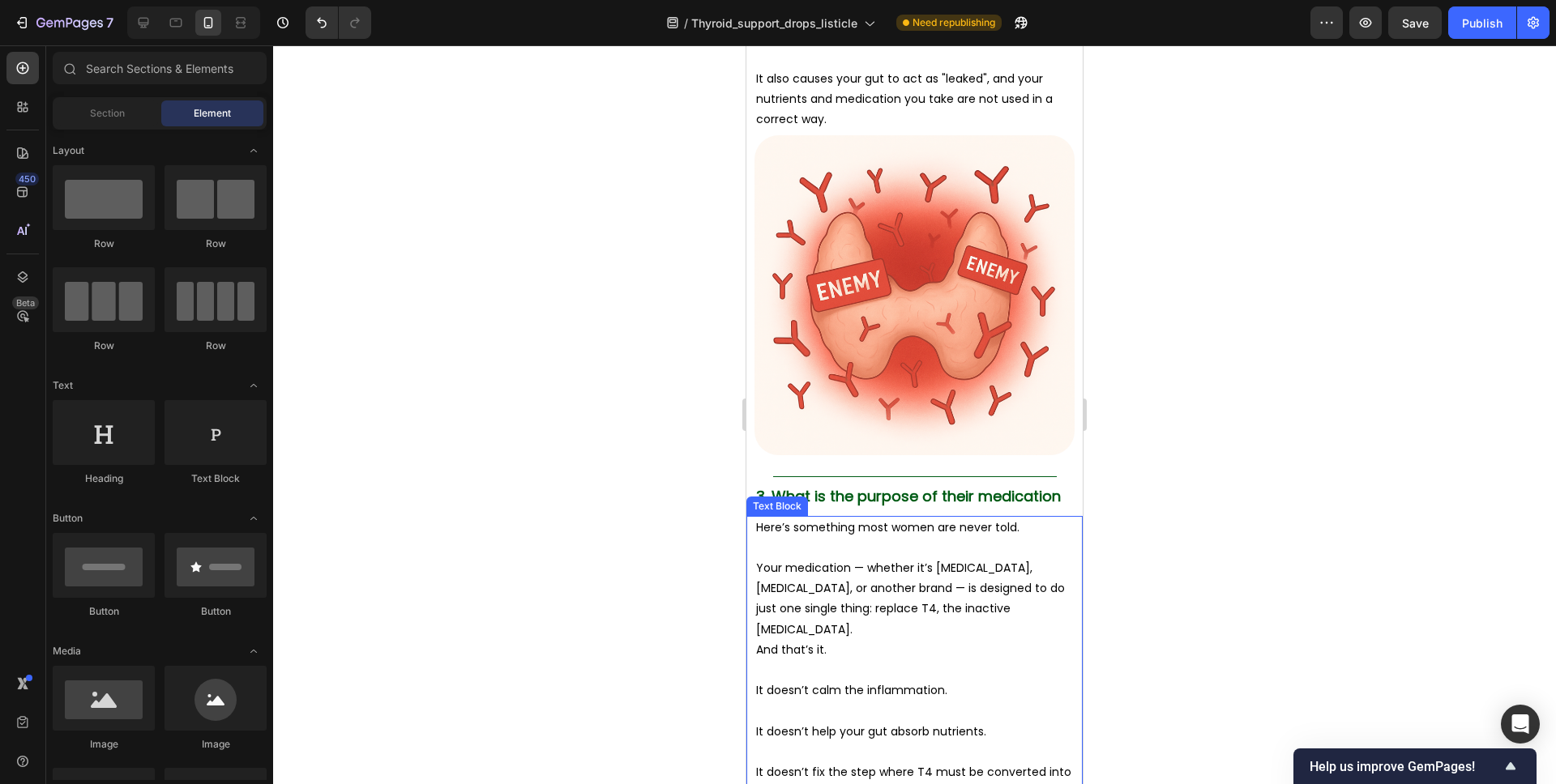
scroll to position [2618, 0]
click at [809, 591] on p "Your medication — whether it’s Synthroid, Levothyroxine, or another brand — is …" at bounding box center [915, 598] width 317 height 81
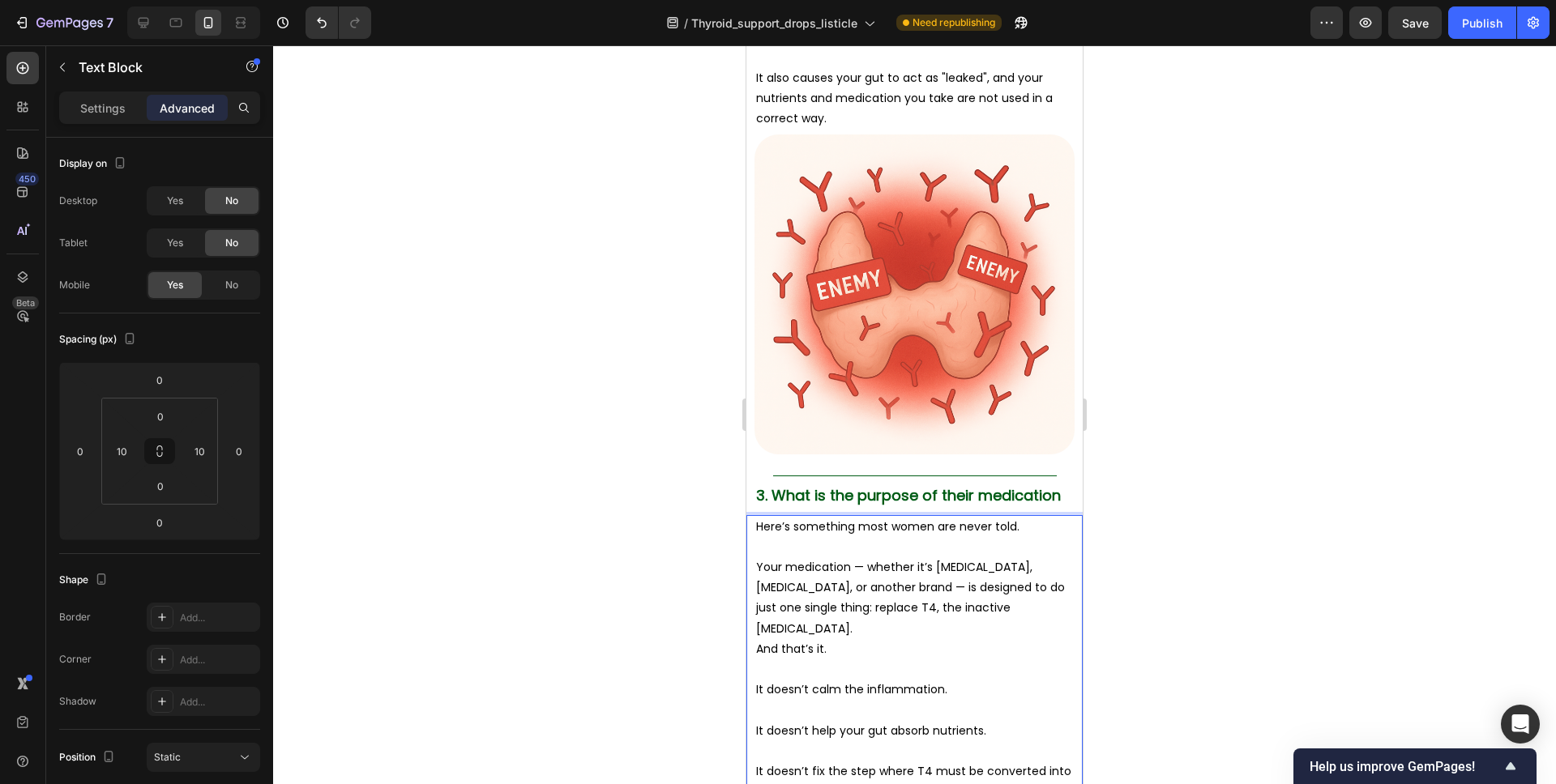
click at [1033, 588] on p "Your medication — whether it’s Synthroid, Levothyroxine, or another brand — is …" at bounding box center [915, 598] width 317 height 81
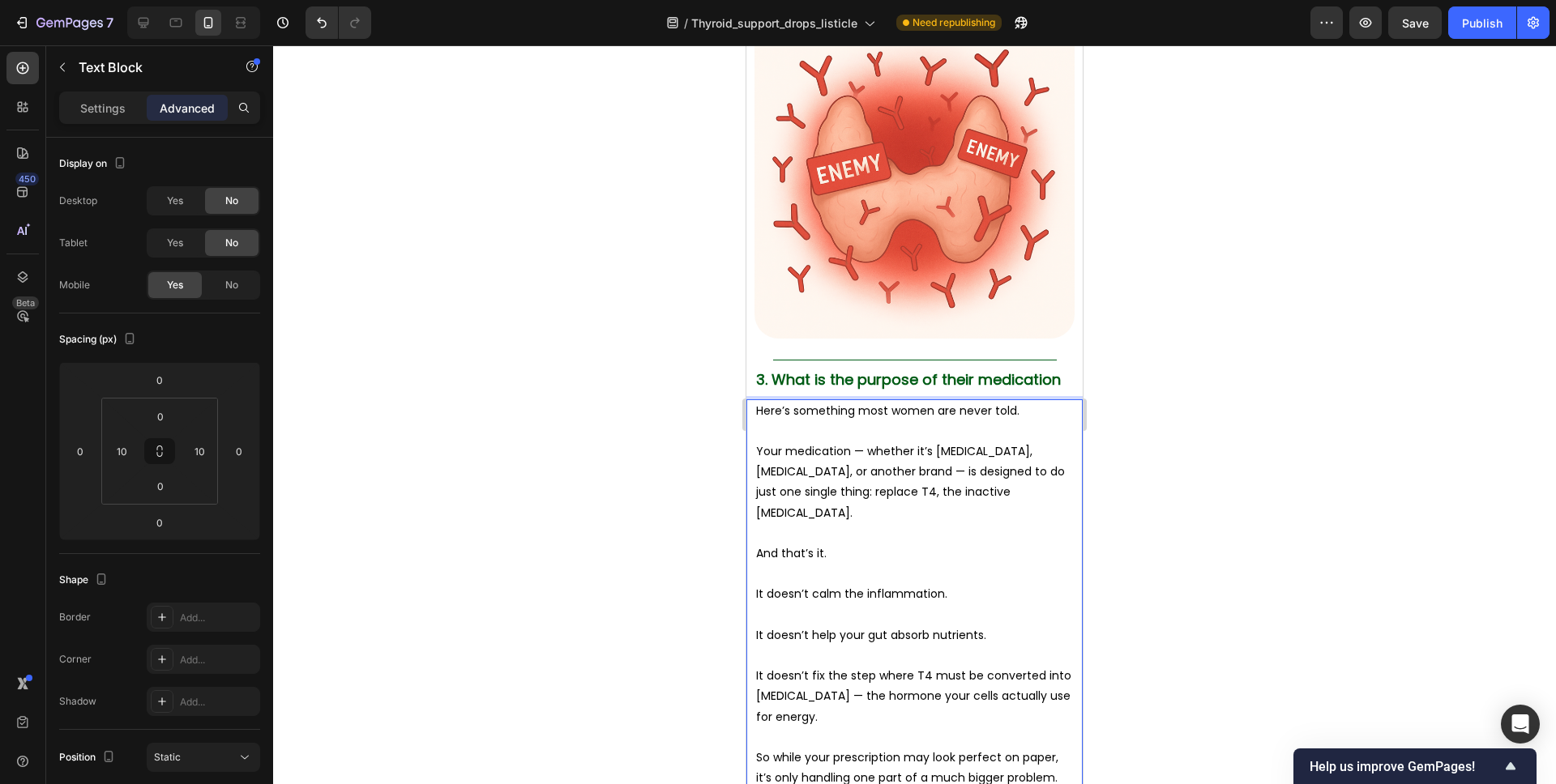
scroll to position [2737, 0]
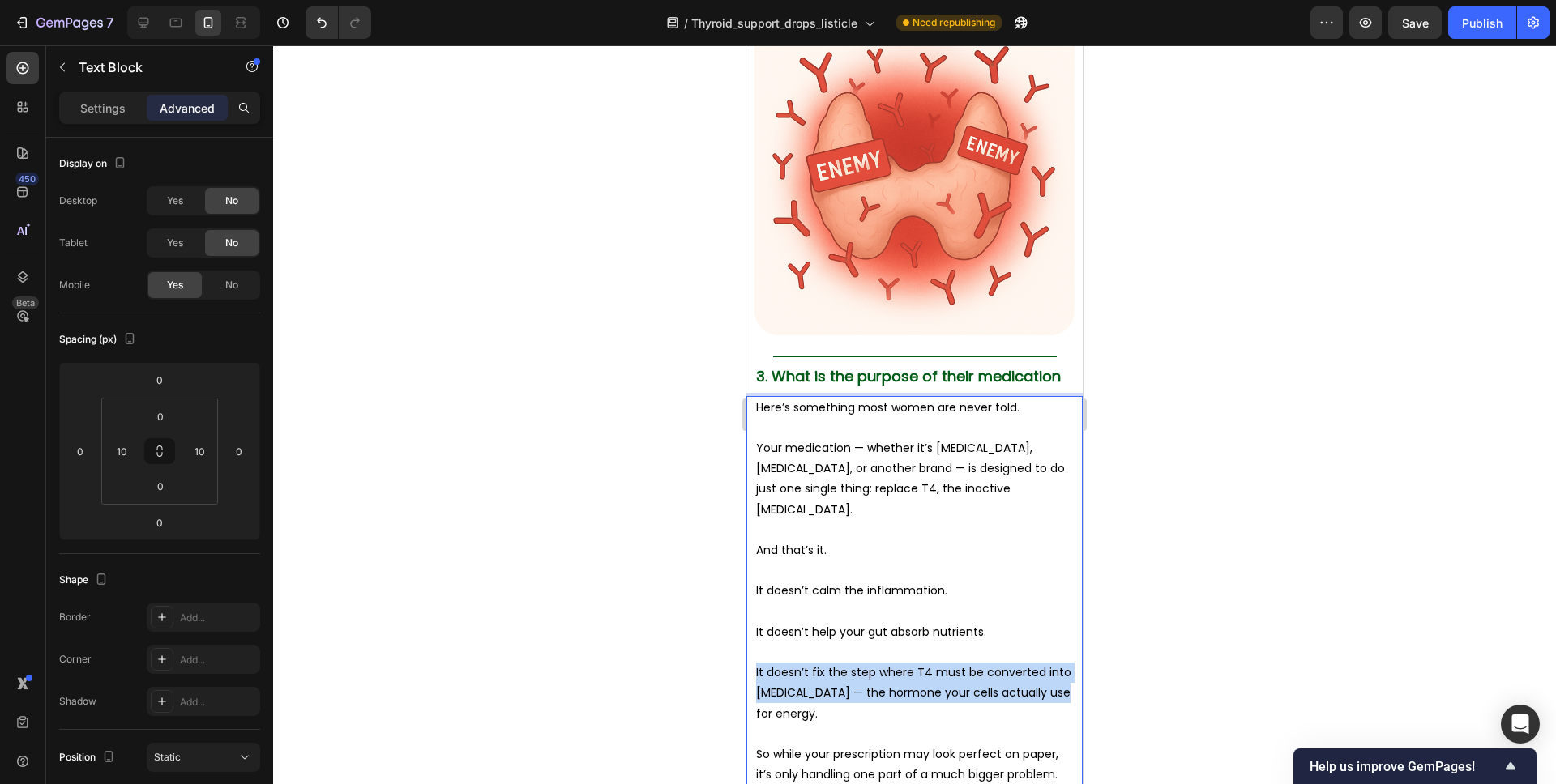
drag, startPoint x: 1055, startPoint y: 654, endPoint x: 736, endPoint y: 628, distance: 320.1
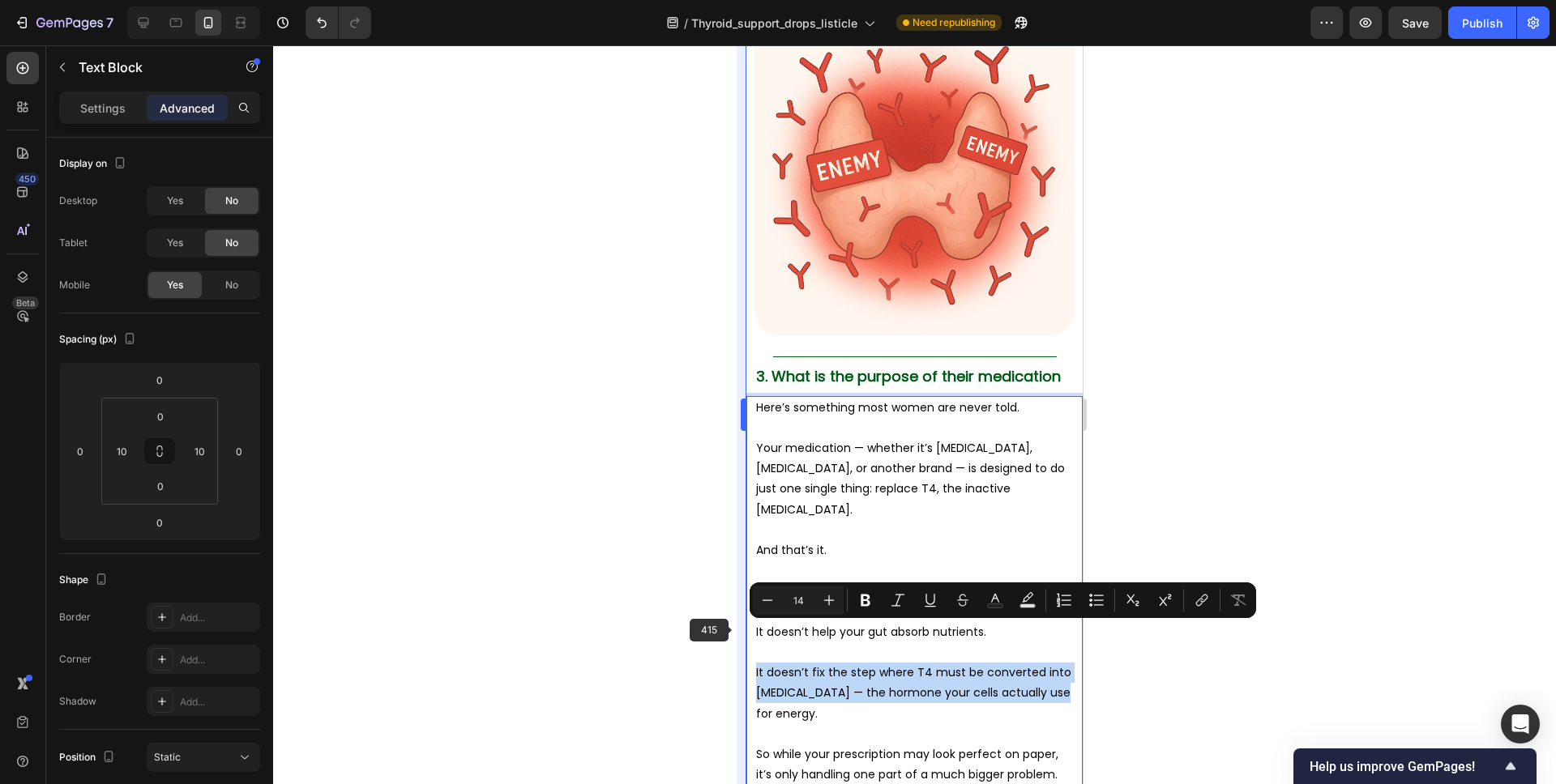
copy p "It doesn’t fix the step where T4 must be converted into T3 — the hormone your c…"
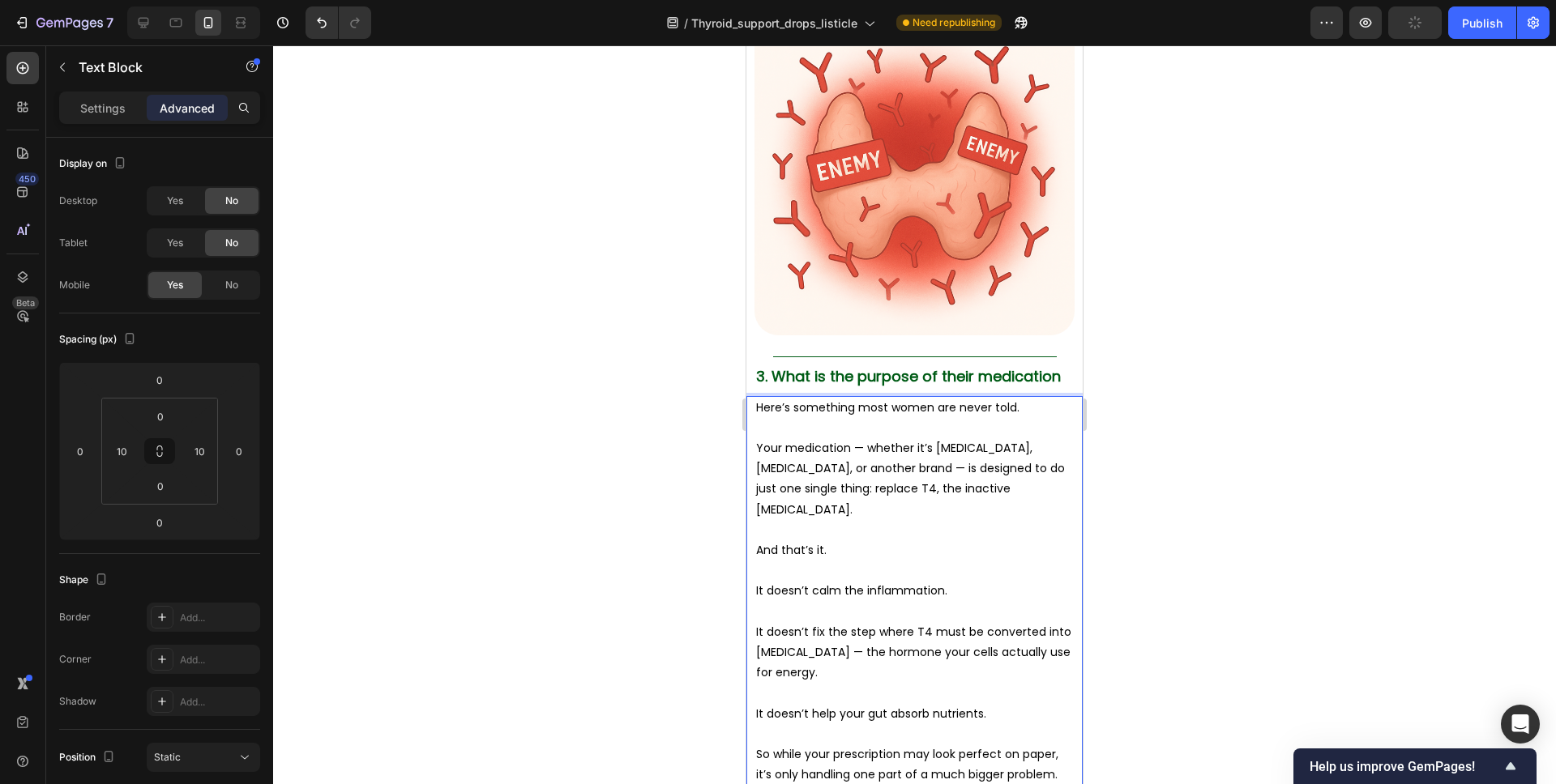
scroll to position [2816, 0]
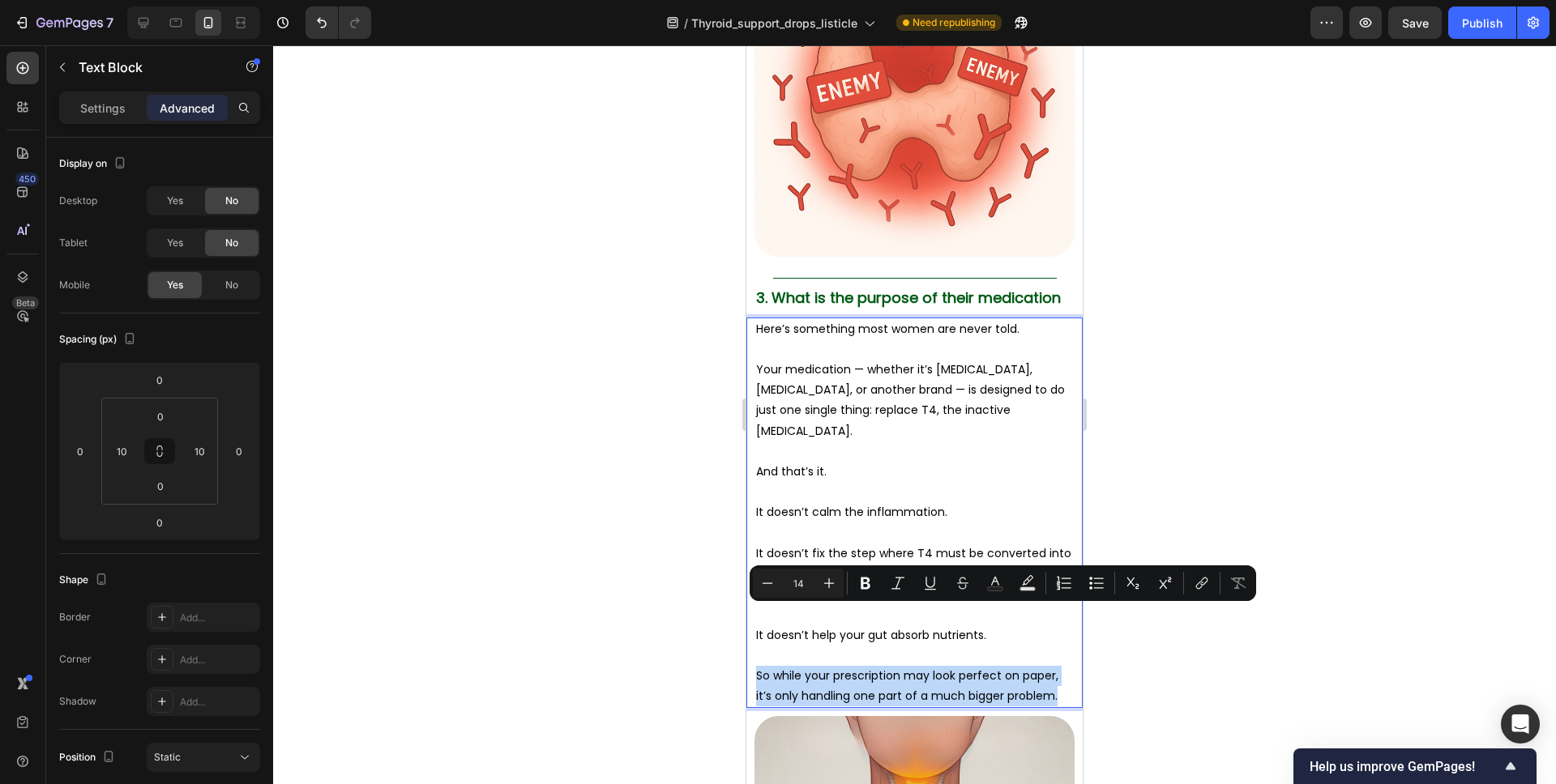
drag, startPoint x: 1063, startPoint y: 637, endPoint x: 799, endPoint y: 618, distance: 264.7
click at [755, 618] on div "Here’s something most women are never told. Your medication — whether it’s Synt…" at bounding box center [915, 513] width 321 height 391
click at [834, 666] on p "So while your prescription may look perfect on paper, it’s only handling one pa…" at bounding box center [915, 686] width 317 height 40
drag, startPoint x: 1055, startPoint y: 616, endPoint x: 757, endPoint y: 617, distance: 298.0
click at [757, 666] on p "So while your prescription may look perfect on paper, it’s only handling one pa…" at bounding box center [915, 686] width 317 height 40
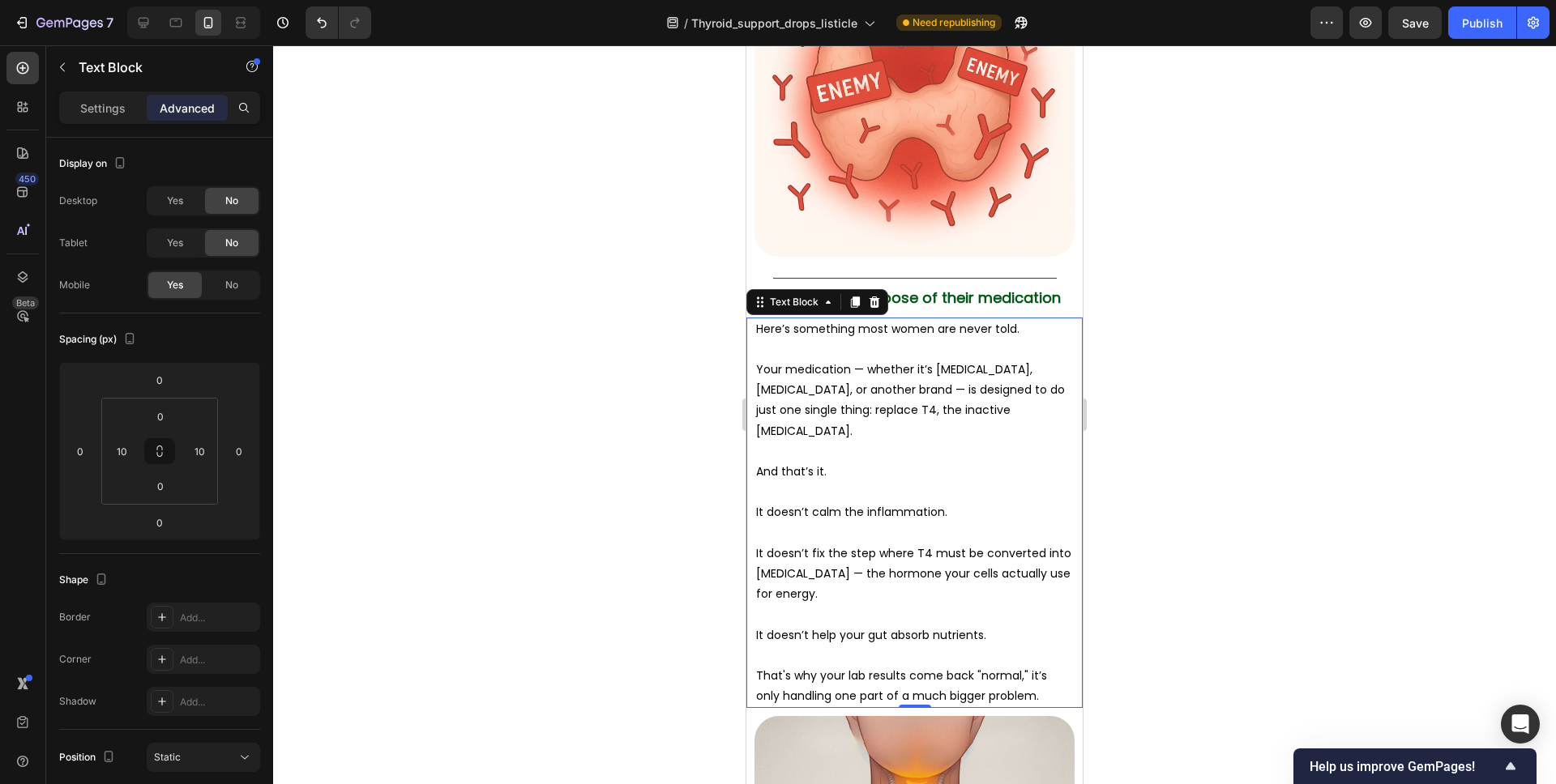
click at [1142, 535] on div at bounding box center [914, 415] width 1283 height 739
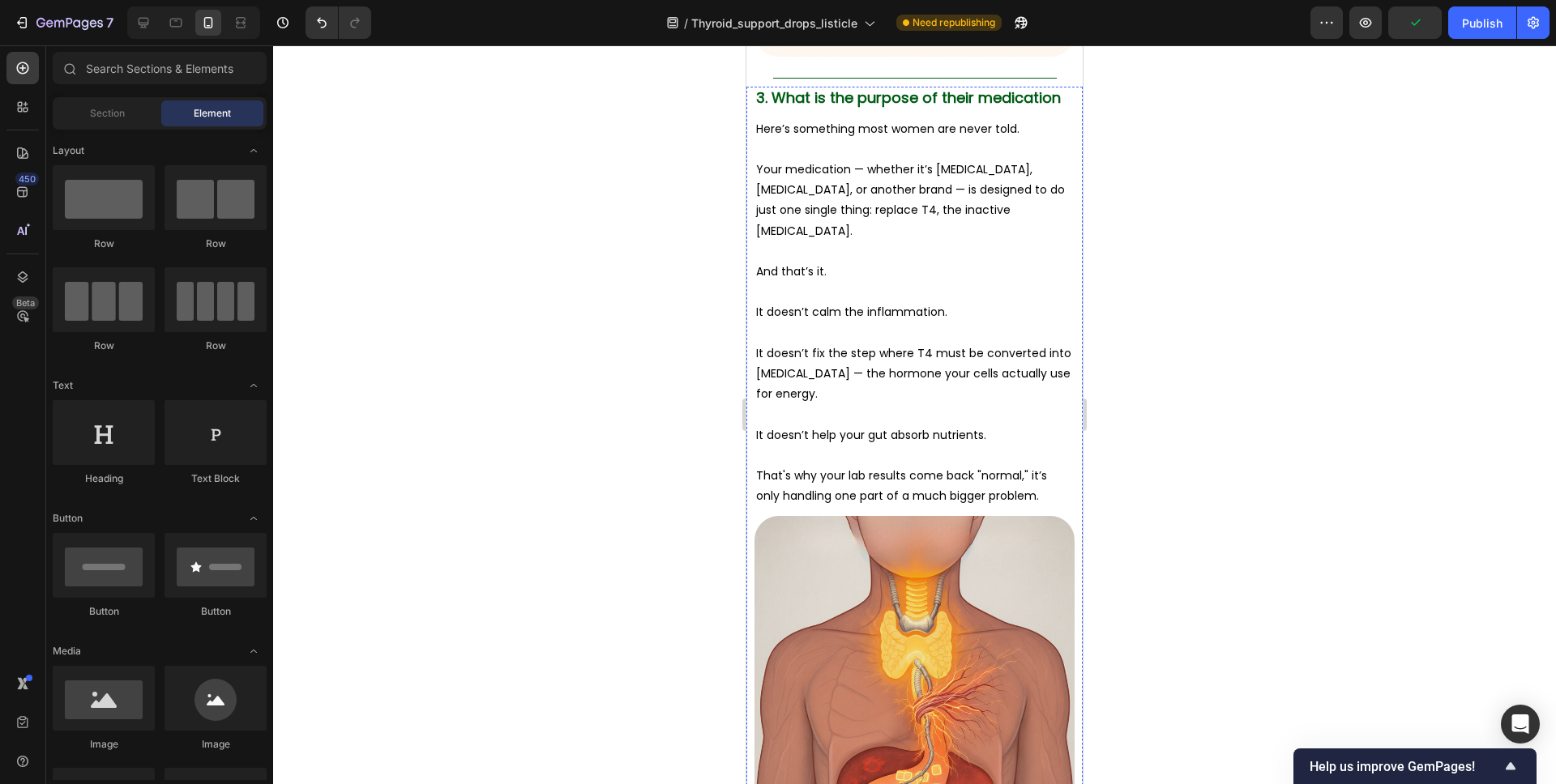
scroll to position [3350, 0]
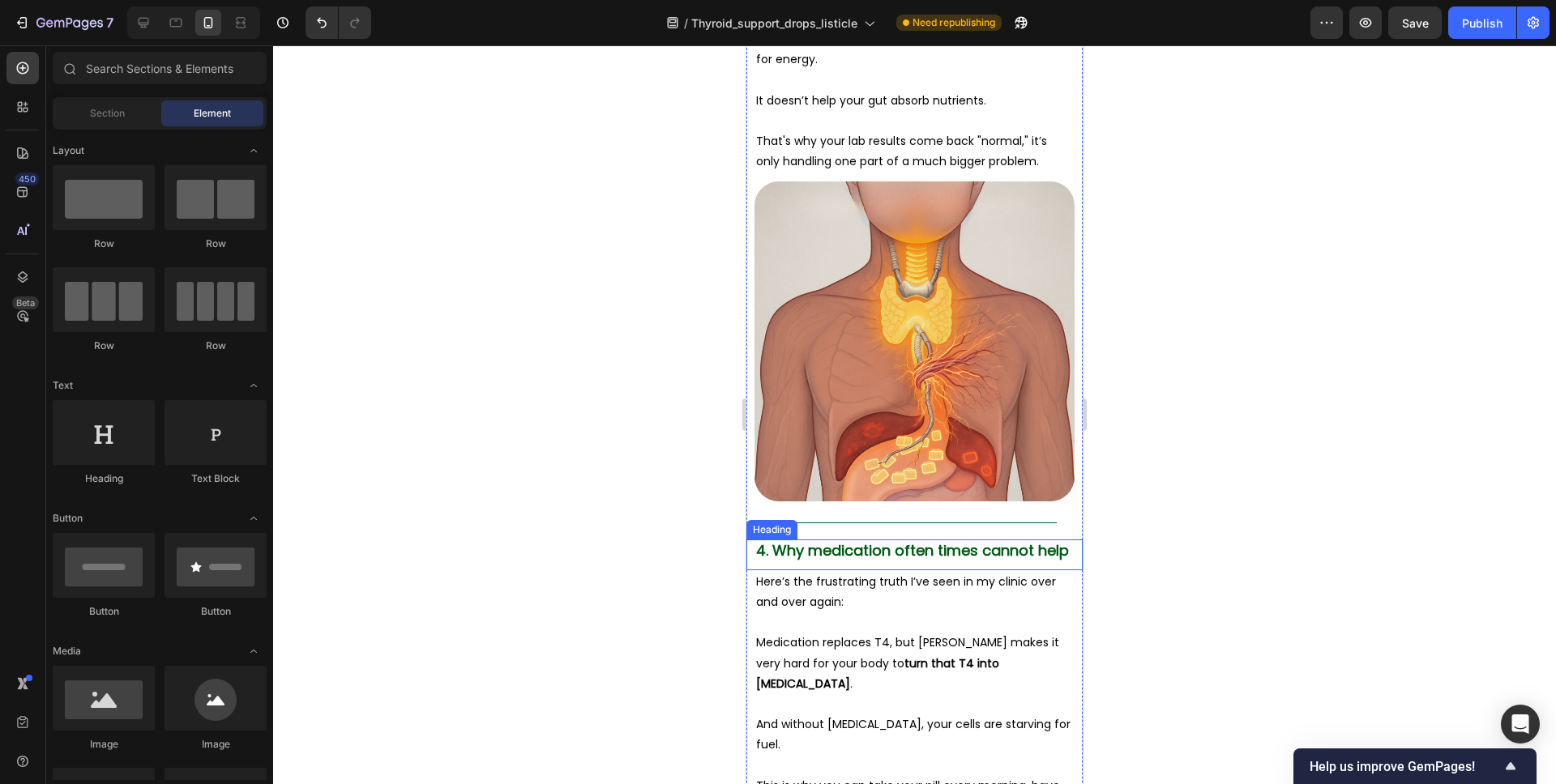
click at [944, 541] on span "4. Why medication often times cannot help" at bounding box center [912, 550] width 312 height 21
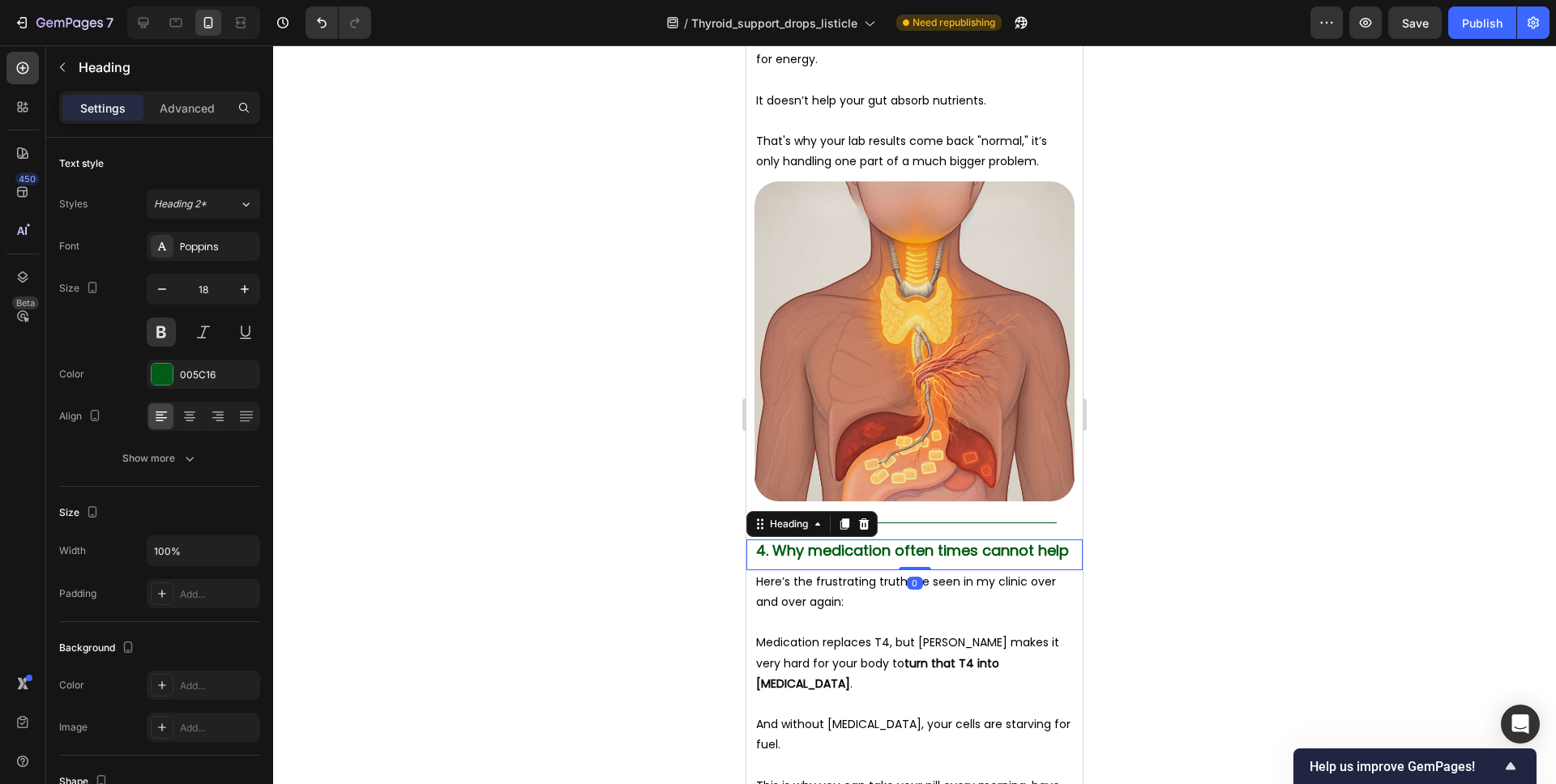
drag, startPoint x: 1076, startPoint y: 493, endPoint x: 799, endPoint y: 496, distance: 277.0
click at [802, 540] on div "4. Why medication often times cannot help Heading 0" at bounding box center [915, 554] width 337 height 30
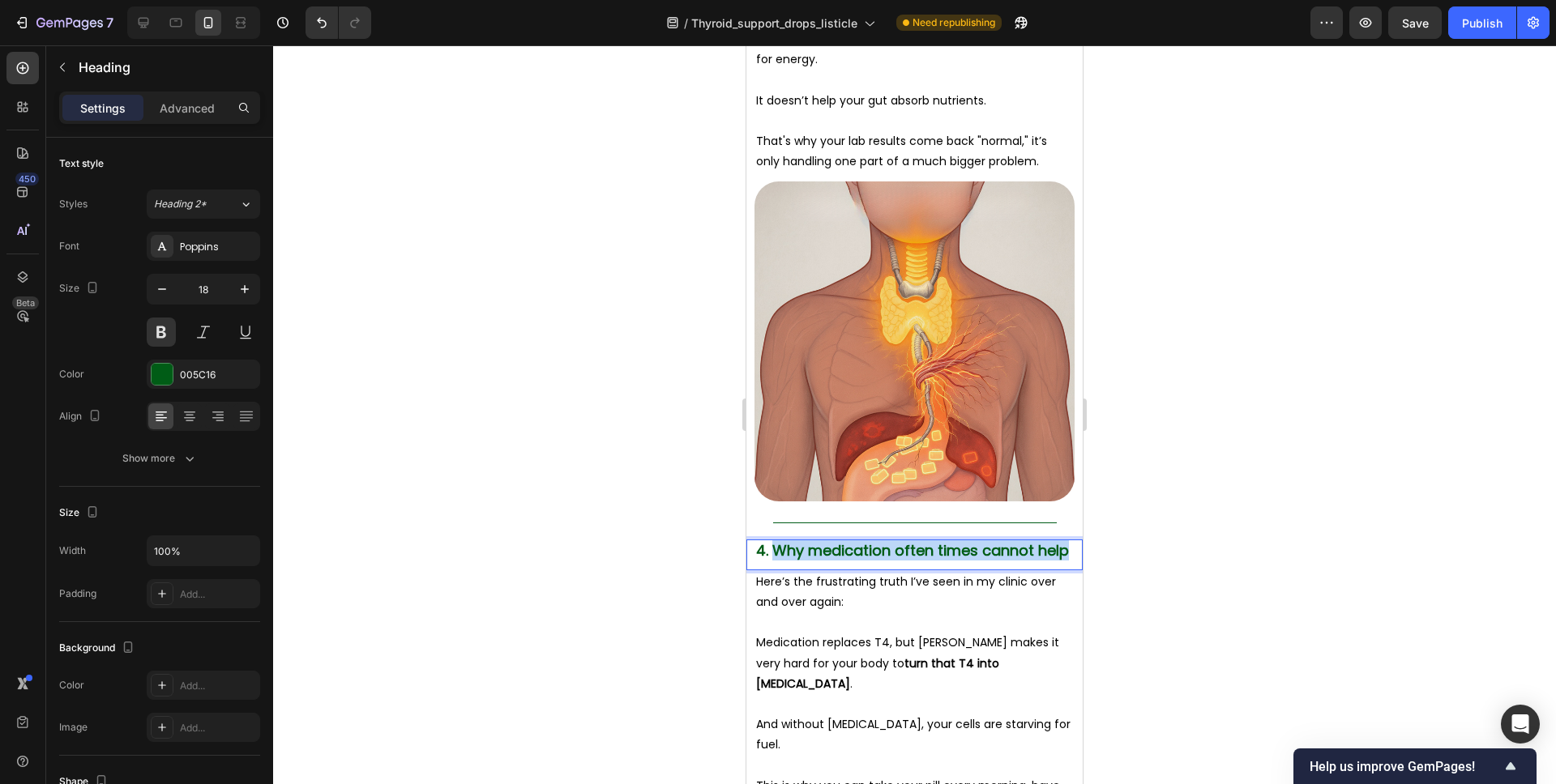
drag, startPoint x: 774, startPoint y: 494, endPoint x: 1072, endPoint y: 499, distance: 298.0
click at [1072, 541] on p "4. Why medication often times cannot help" at bounding box center [915, 550] width 317 height 19
click at [1130, 491] on div at bounding box center [914, 415] width 1283 height 739
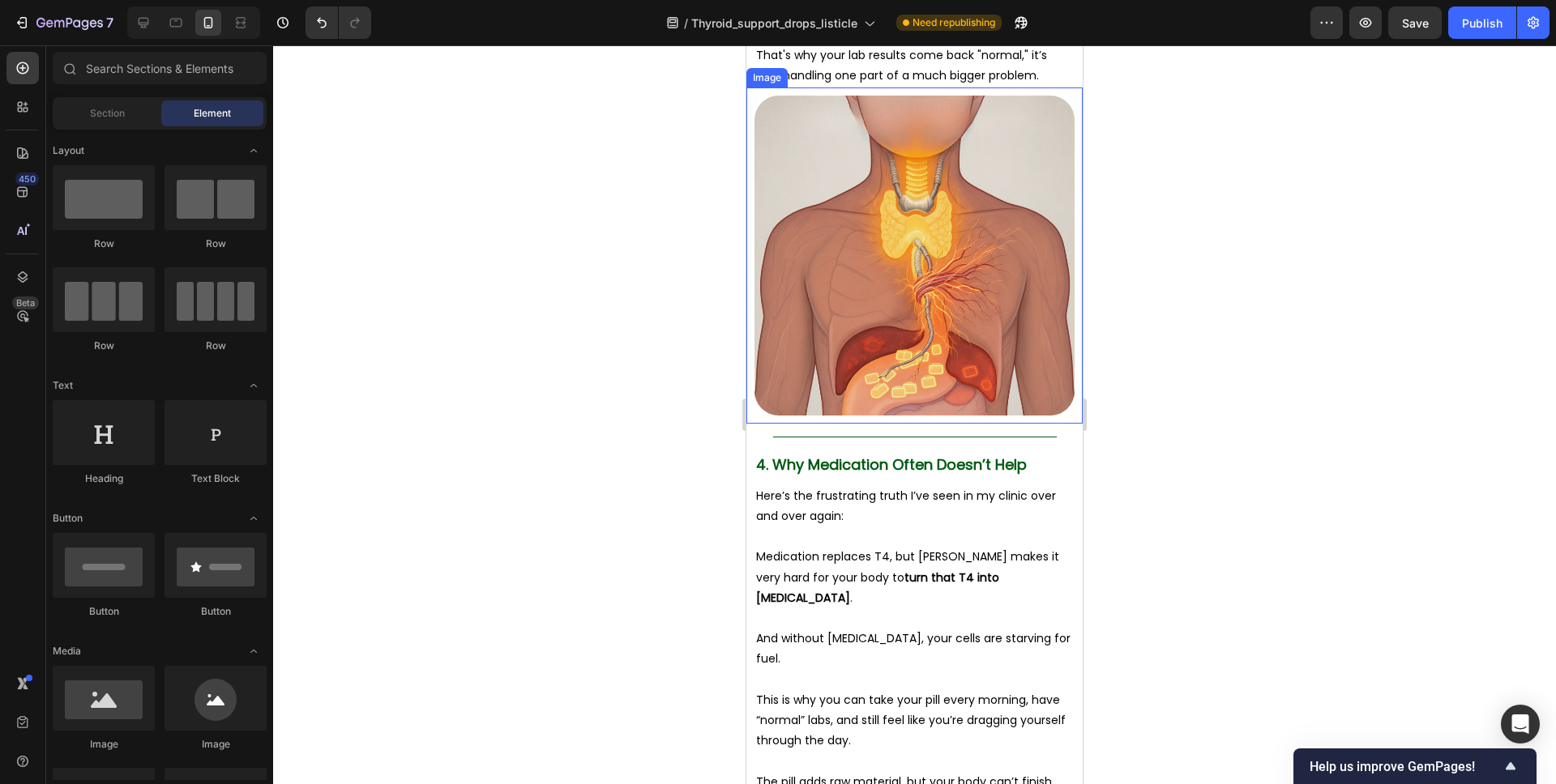
scroll to position [3437, 0]
click at [856, 526] on p "Rich Text Editor. Editing area: main" at bounding box center [915, 536] width 317 height 21
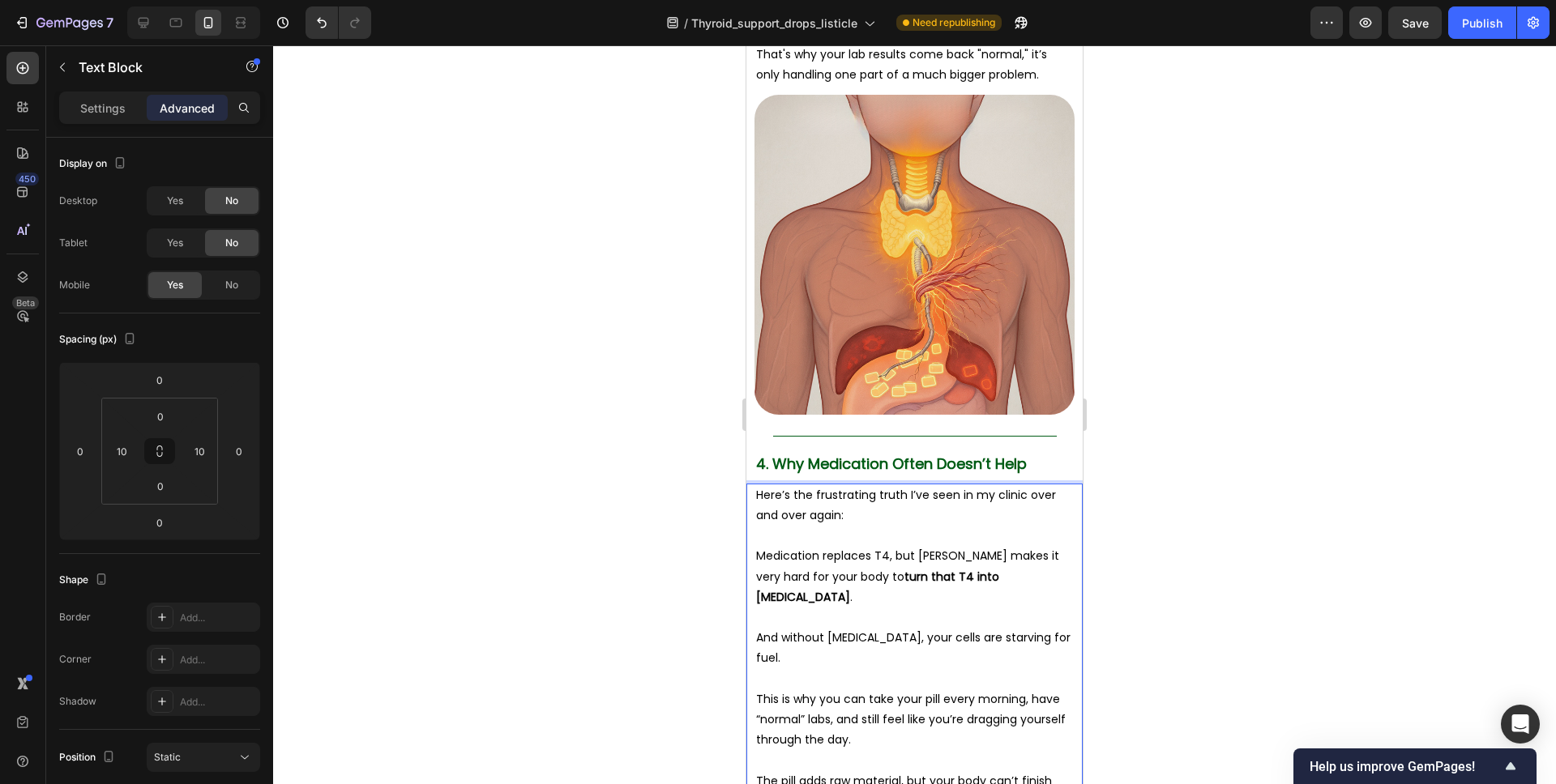
click at [755, 483] on div "Here’s the frustrating truth I’ve seen in my clinic over and over again: Medica…" at bounding box center [915, 648] width 321 height 329
click at [1231, 397] on div at bounding box center [914, 415] width 1283 height 739
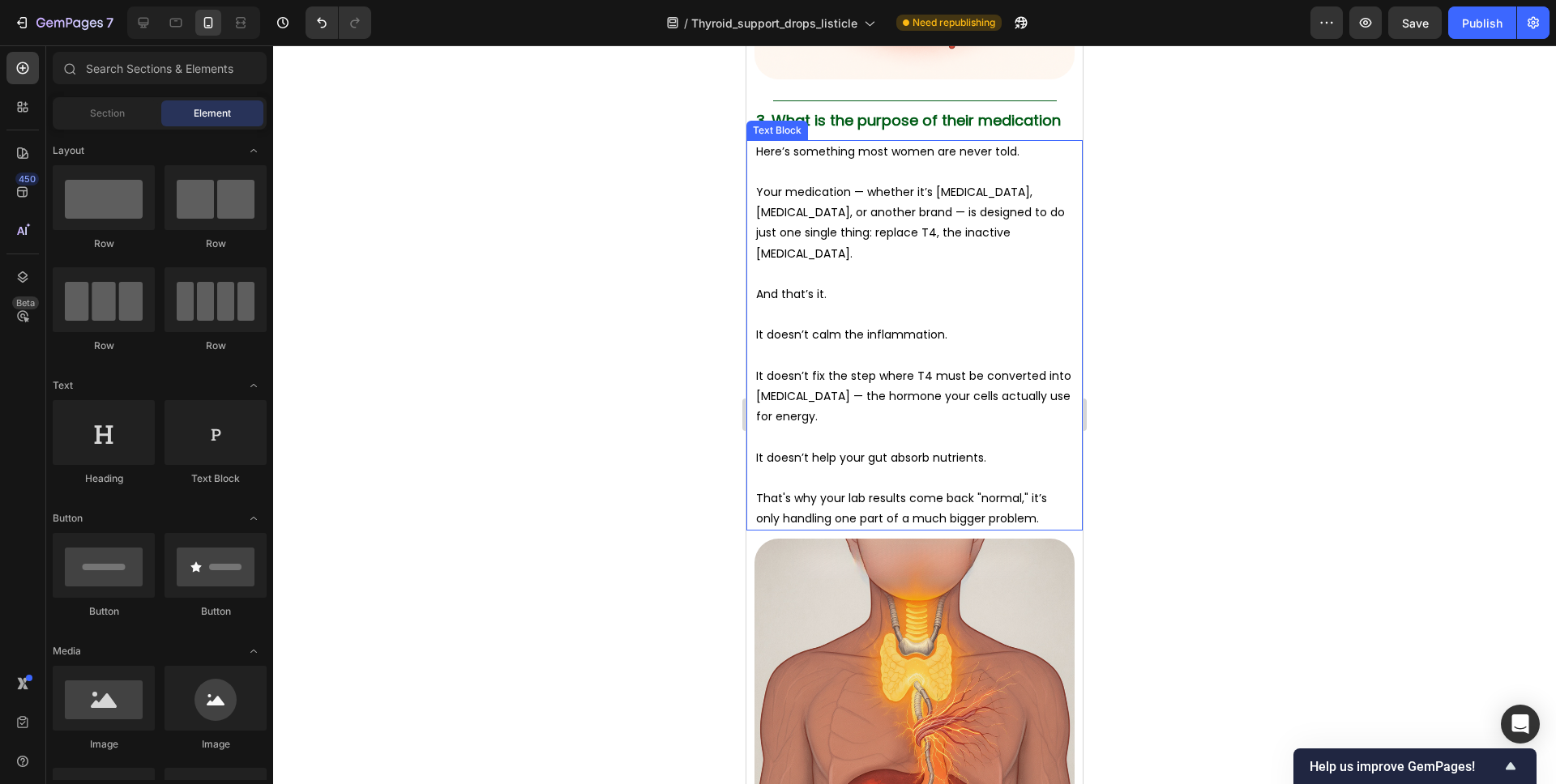
scroll to position [2941, 0]
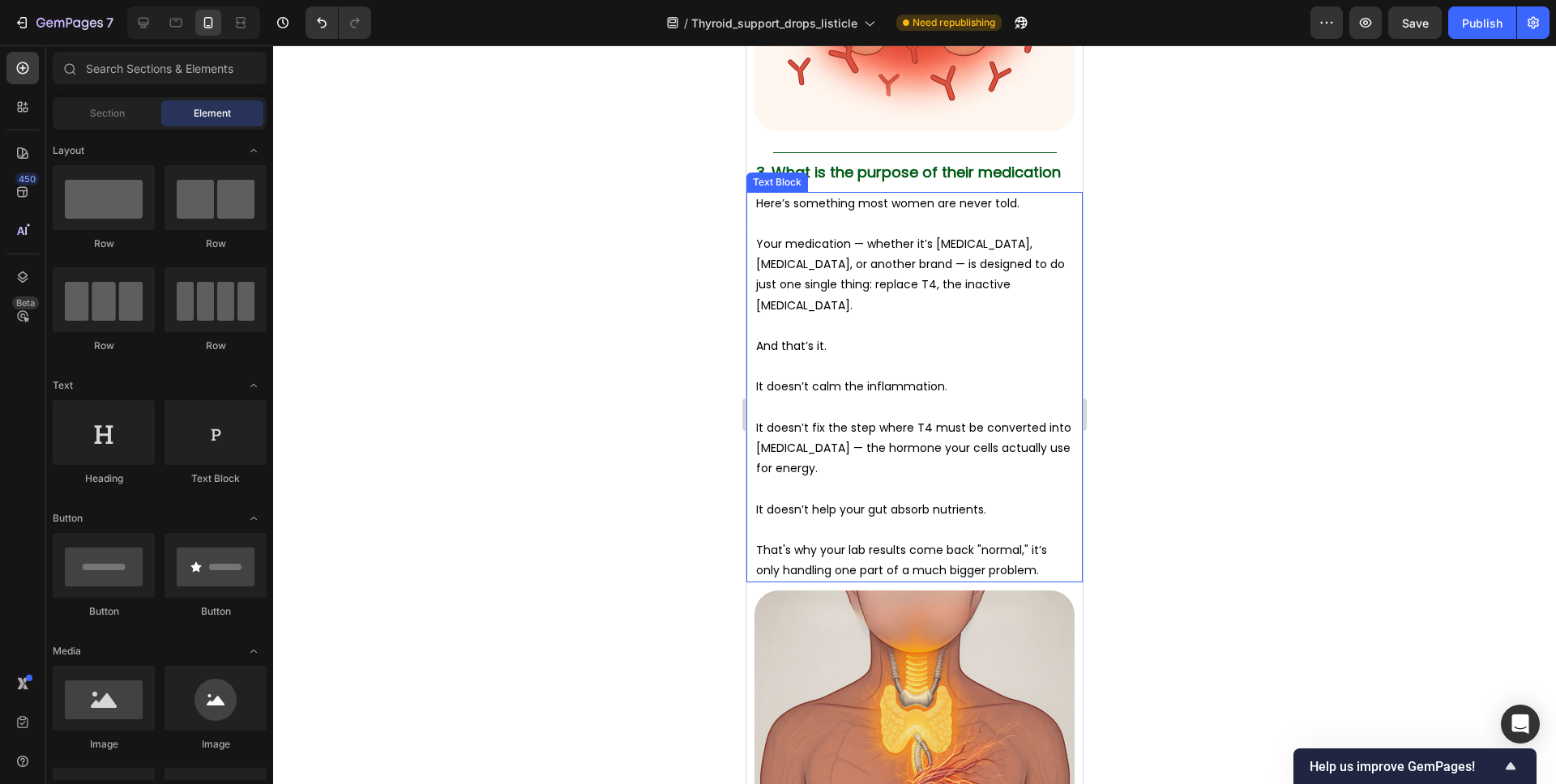
click at [971, 397] on p "Rich Text Editor. Editing area: main" at bounding box center [915, 407] width 317 height 21
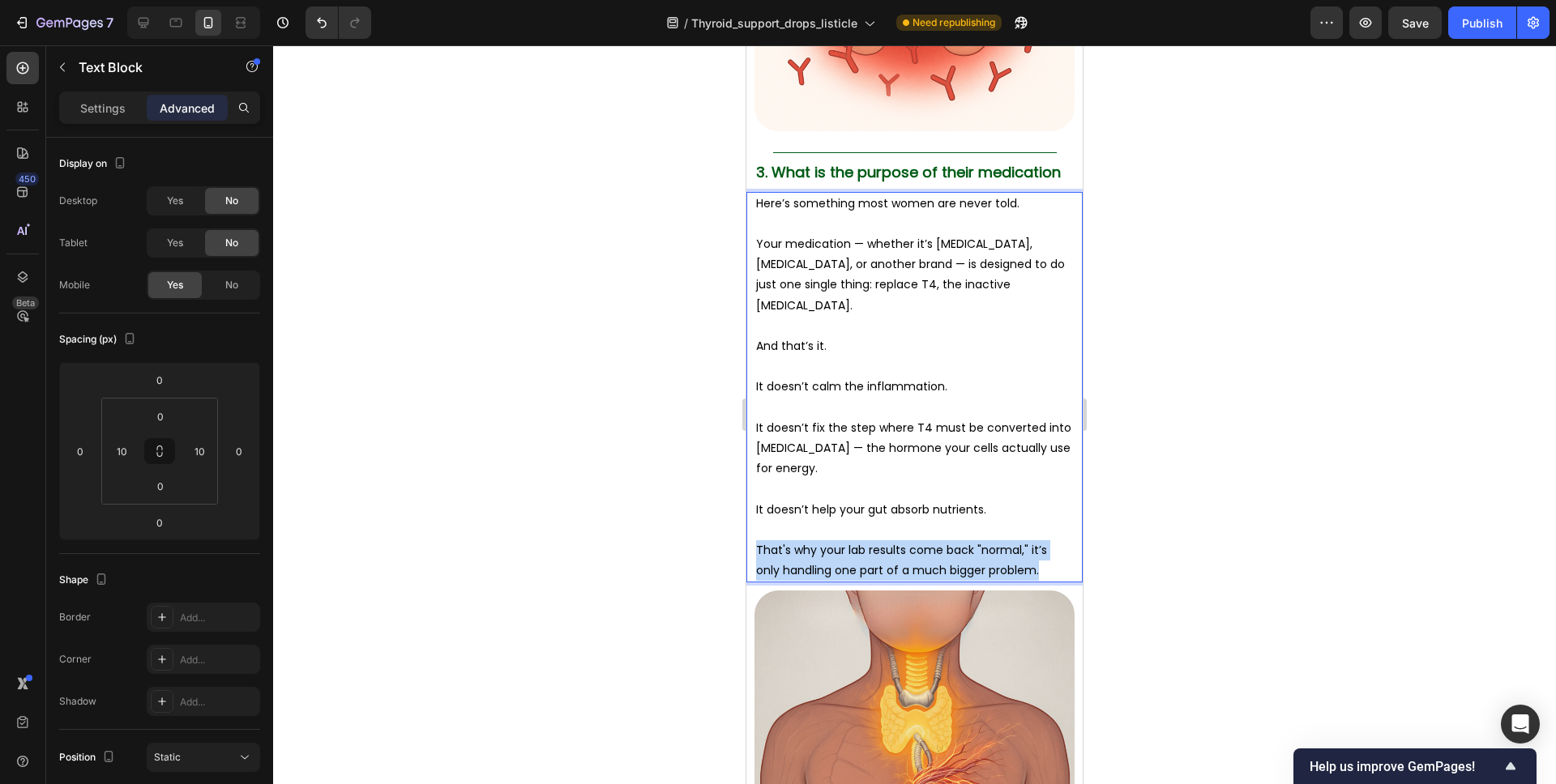
drag, startPoint x: 1024, startPoint y: 513, endPoint x: 748, endPoint y: 491, distance: 276.9
click at [748, 491] on div "Here’s something most women are never told. Your medication — whether it’s Synt…" at bounding box center [915, 388] width 337 height 391
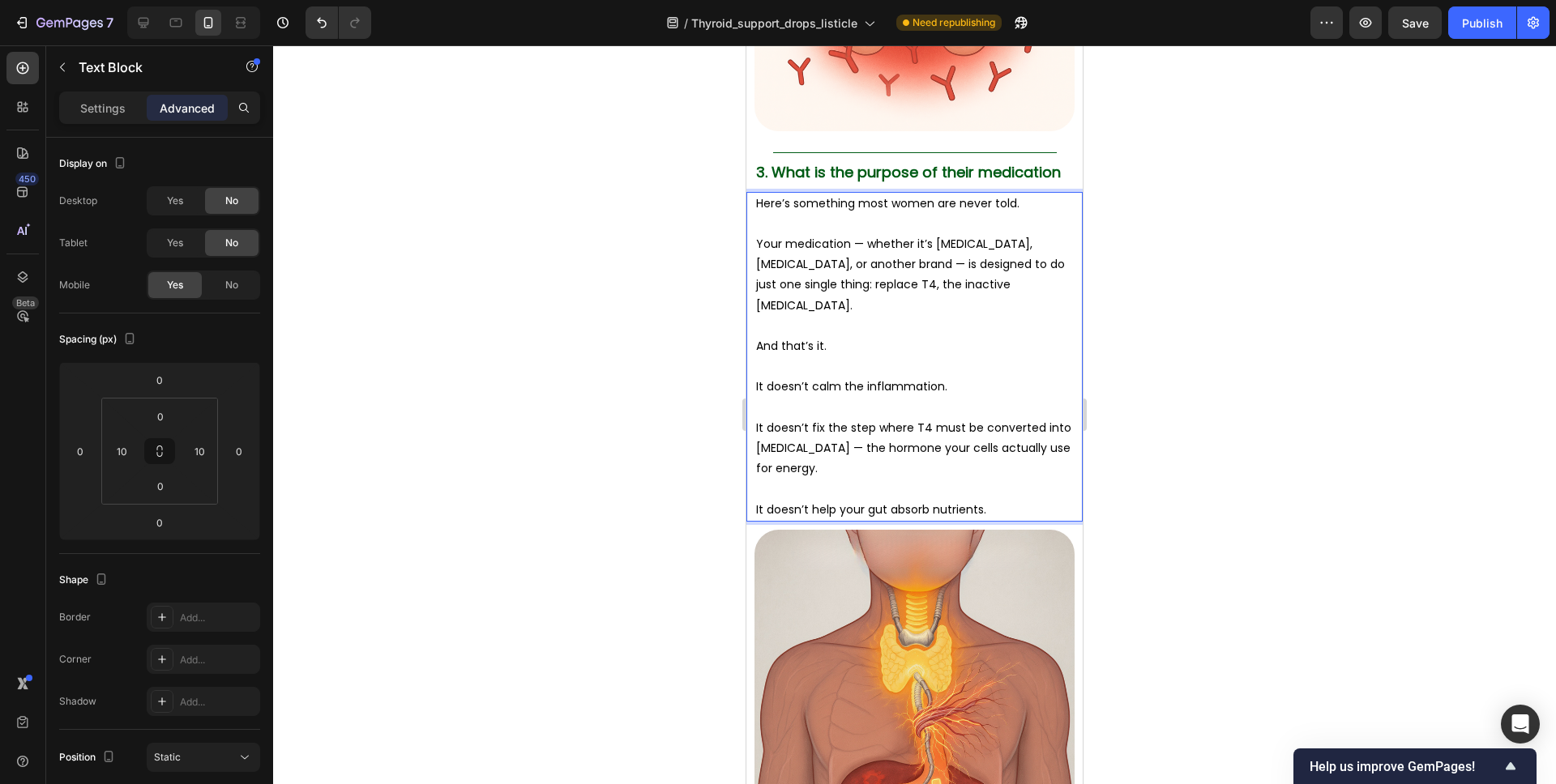
click at [1203, 350] on div at bounding box center [914, 415] width 1283 height 739
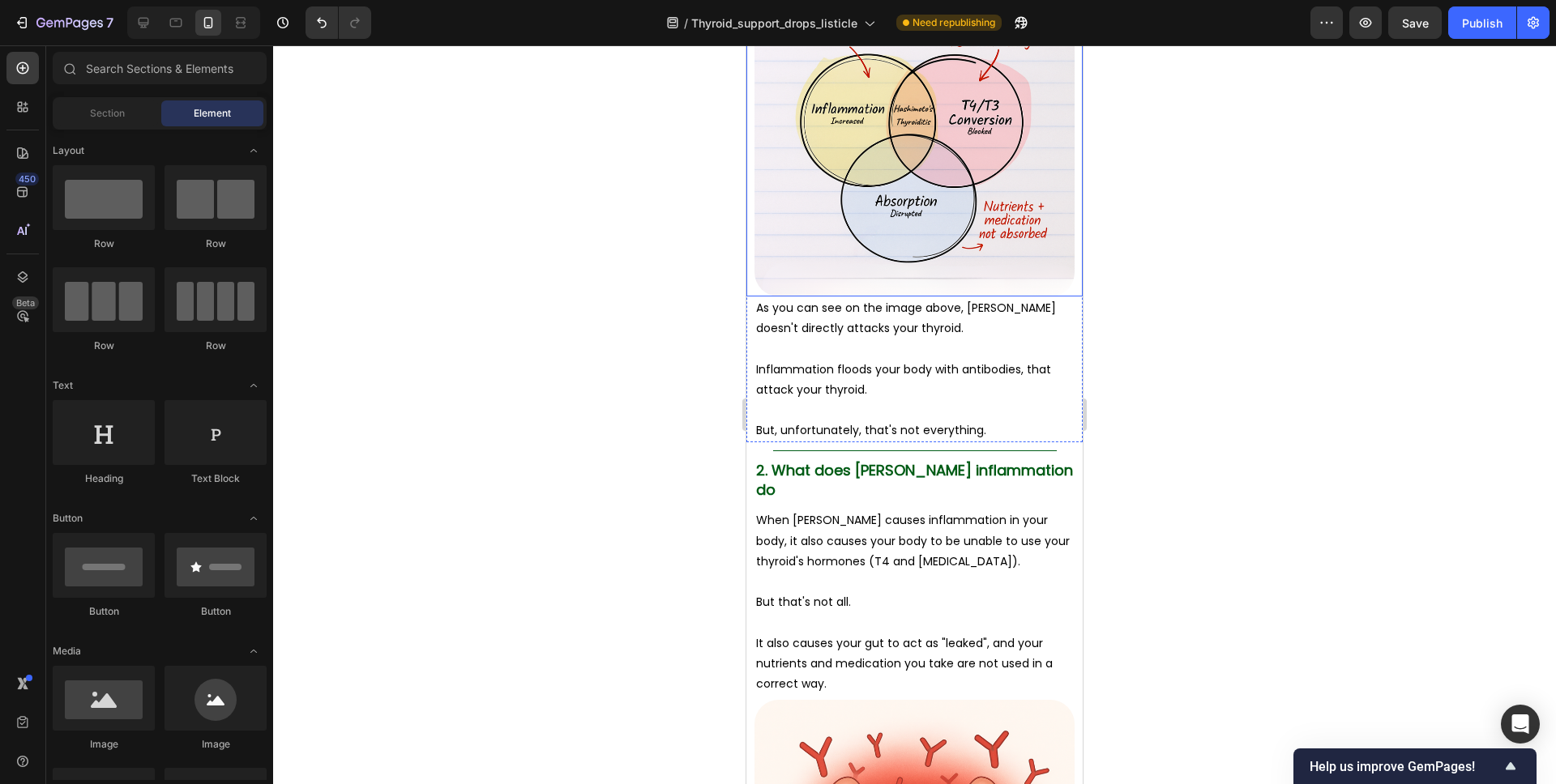
scroll to position [2059, 0]
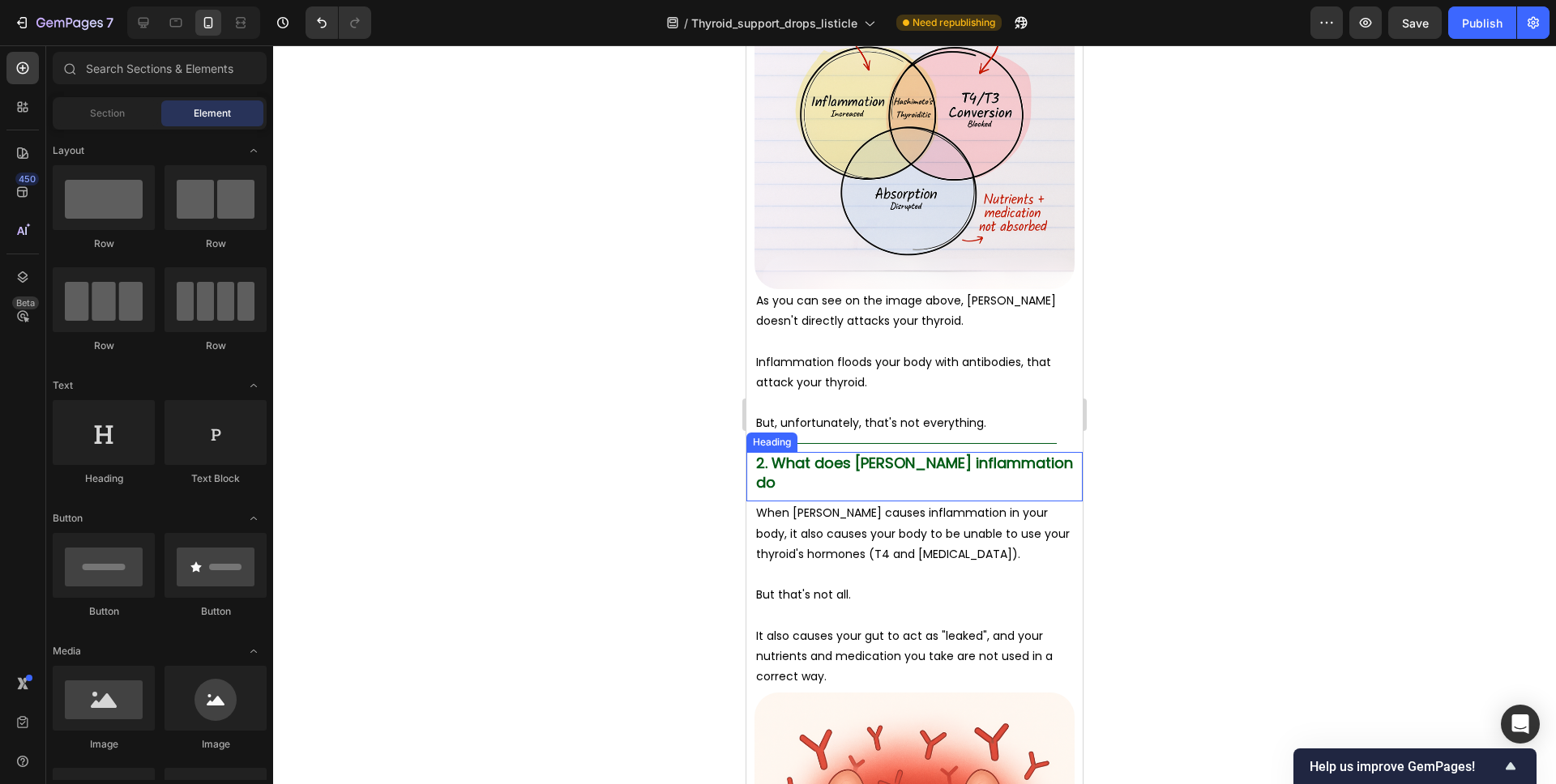
click at [861, 465] on span "2. What does Hashimoto’s inflammation do" at bounding box center [915, 472] width 317 height 38
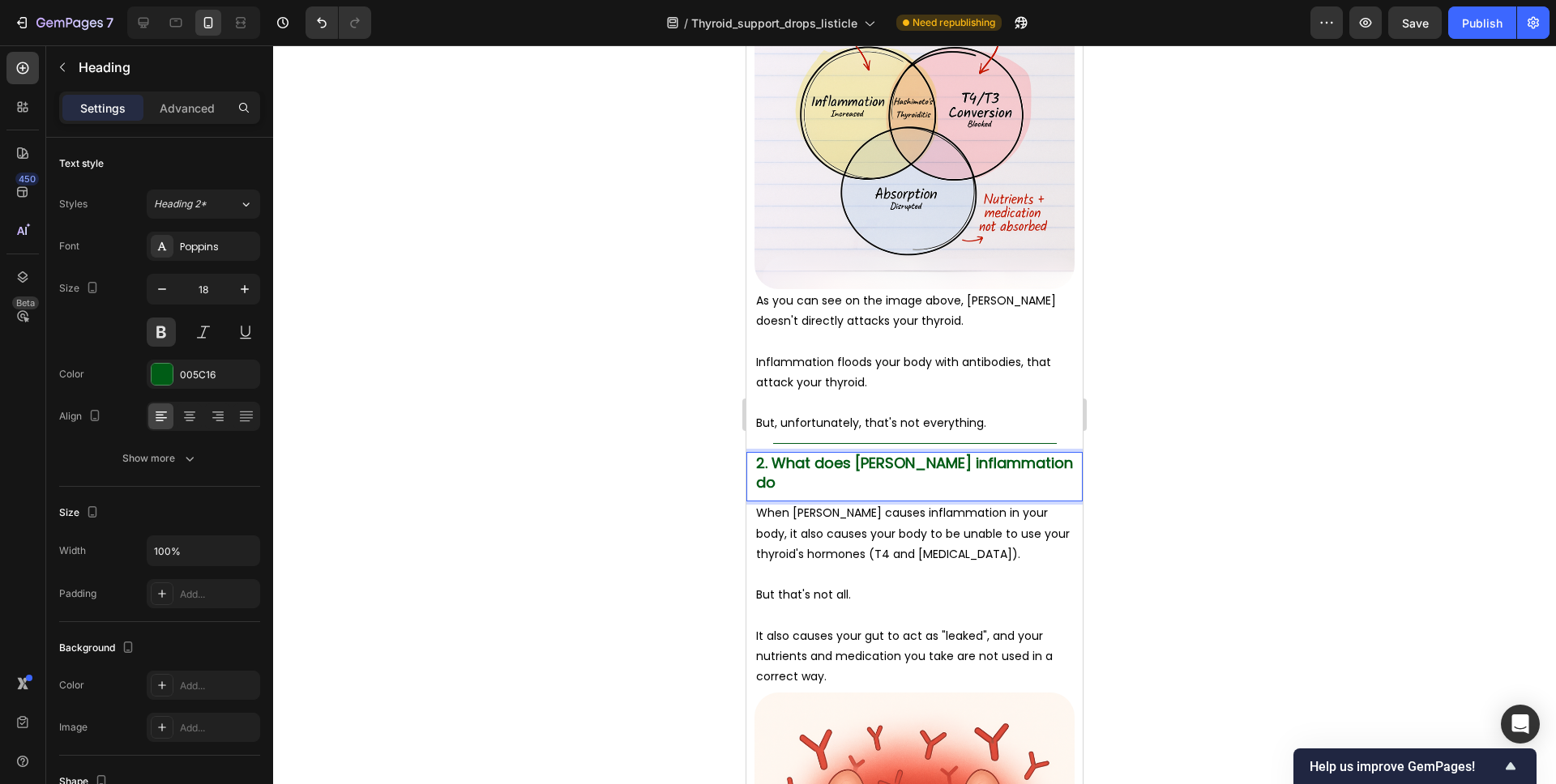
click at [854, 464] on span "2. What does Hashimoto’s inflammation do" at bounding box center [915, 472] width 317 height 38
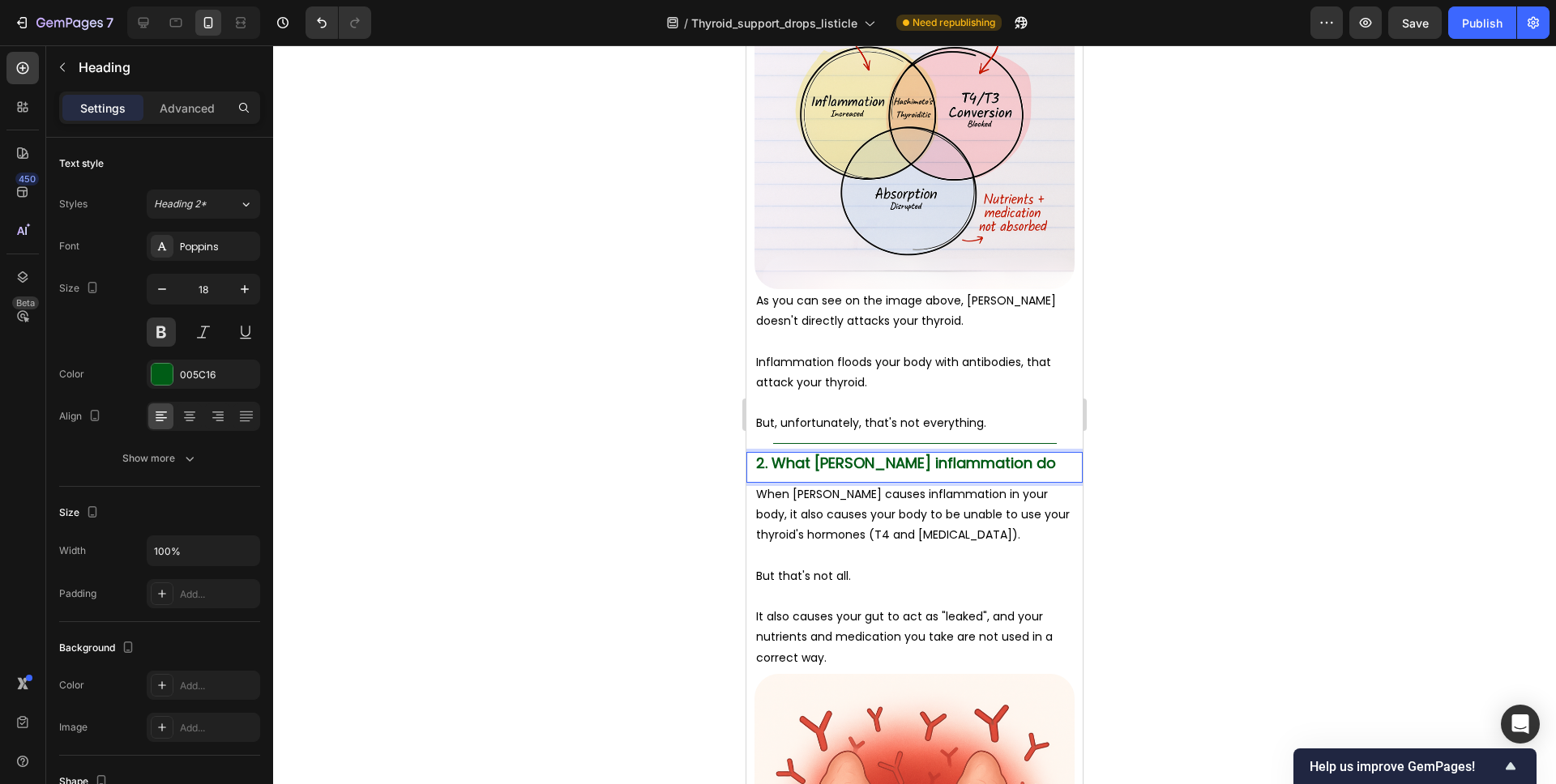
click at [1010, 462] on span "2. What Hashimoto’s inflammation do" at bounding box center [906, 463] width 300 height 21
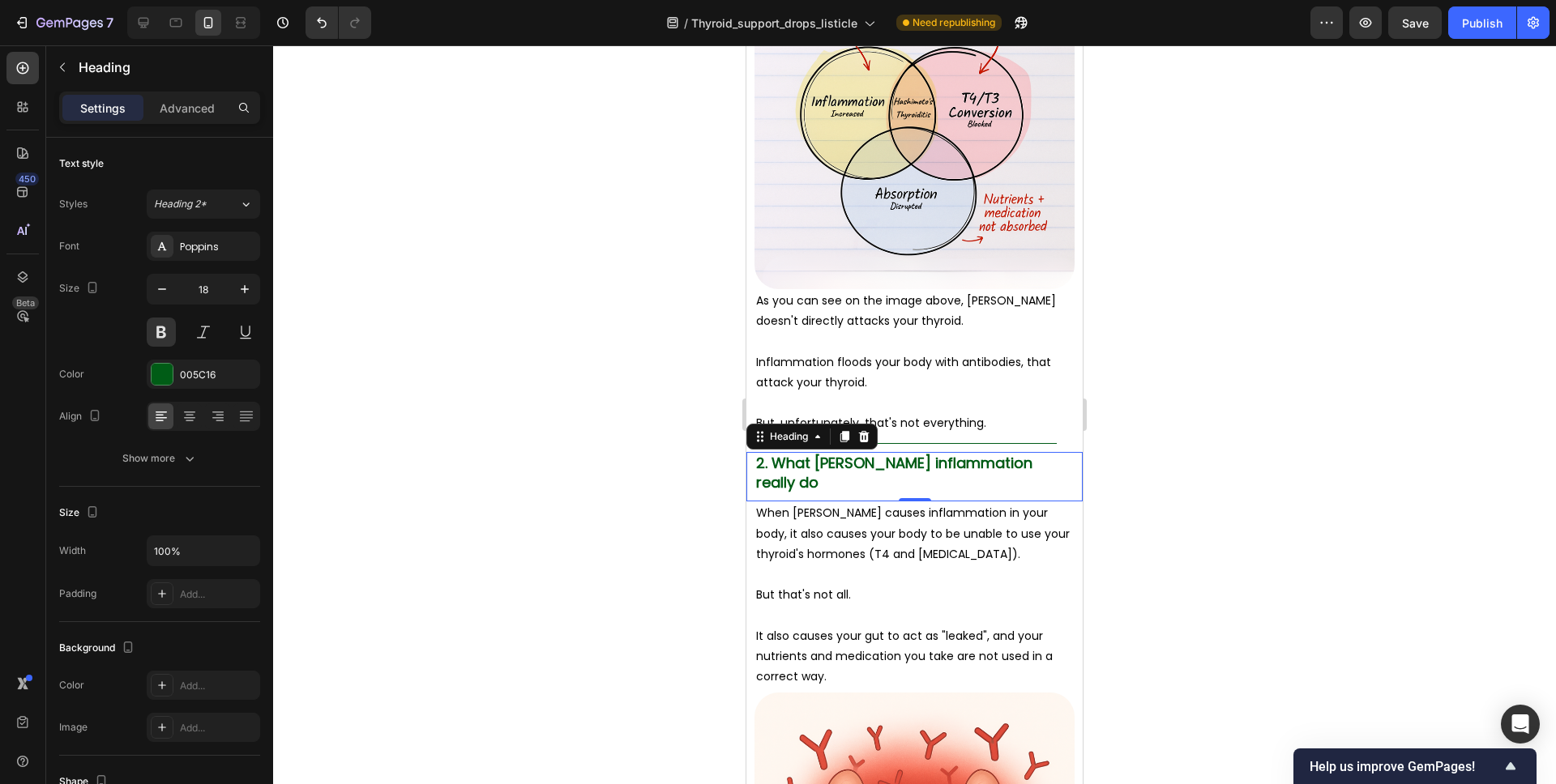
click at [1256, 468] on div at bounding box center [914, 415] width 1283 height 739
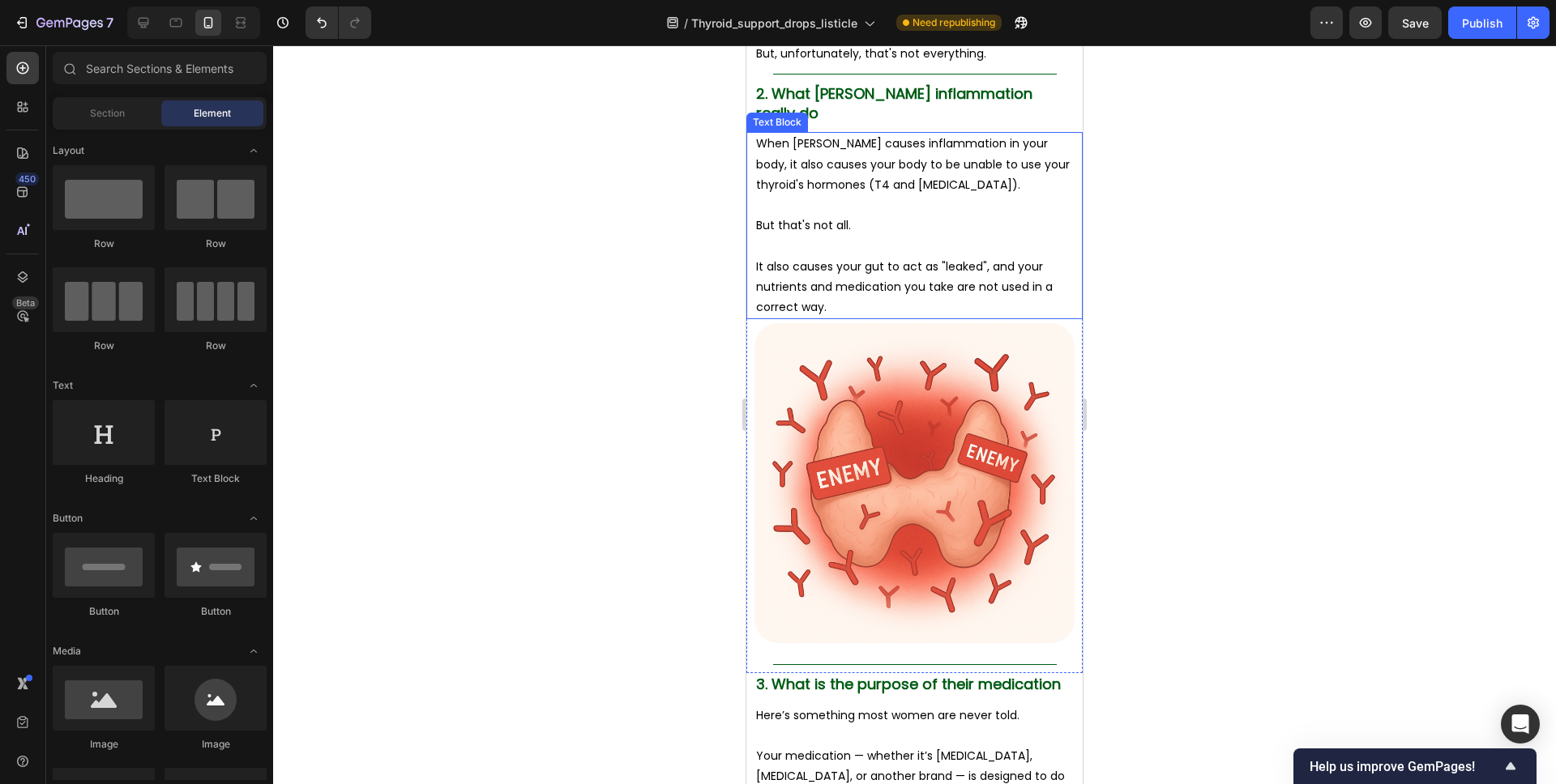
scroll to position [2430, 0]
click at [909, 278] on p "It also causes your gut to act as "leaked", and your nutrients and medication y…" at bounding box center [915, 286] width 317 height 62
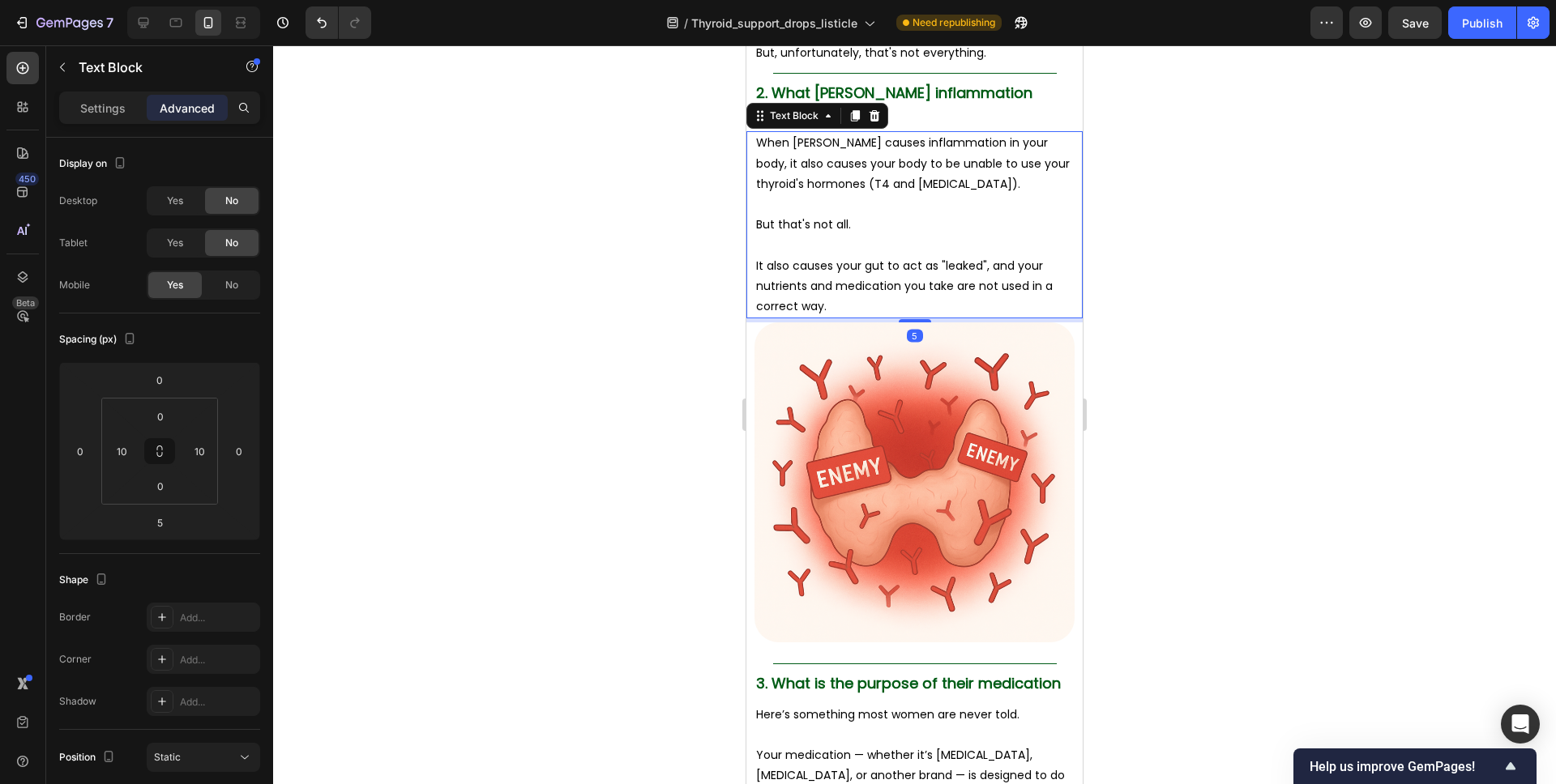
drag, startPoint x: 863, startPoint y: 116, endPoint x: 862, endPoint y: 251, distance: 135.0
click at [863, 116] on div at bounding box center [855, 116] width 20 height 20
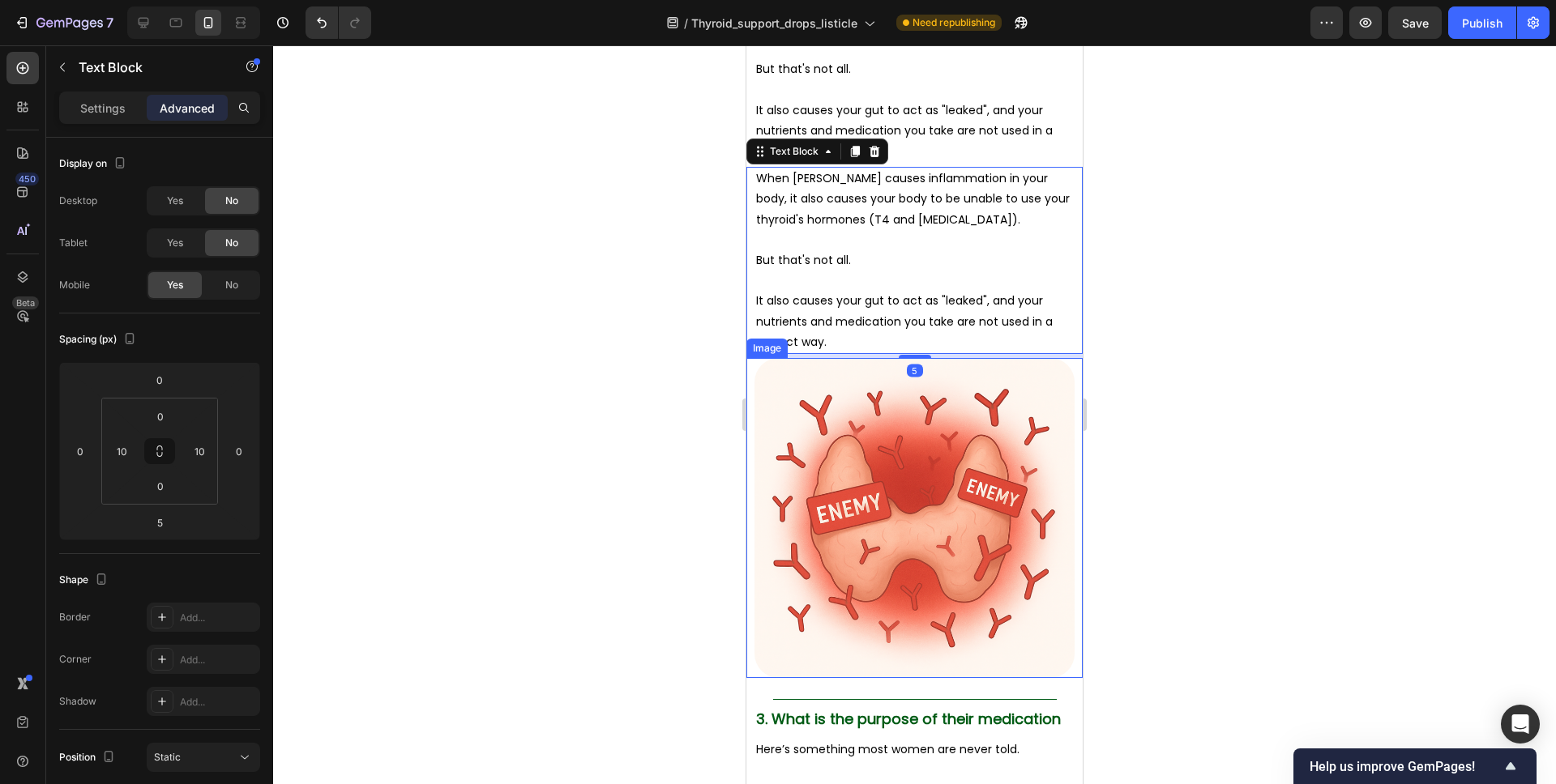
scroll to position [2586, 0]
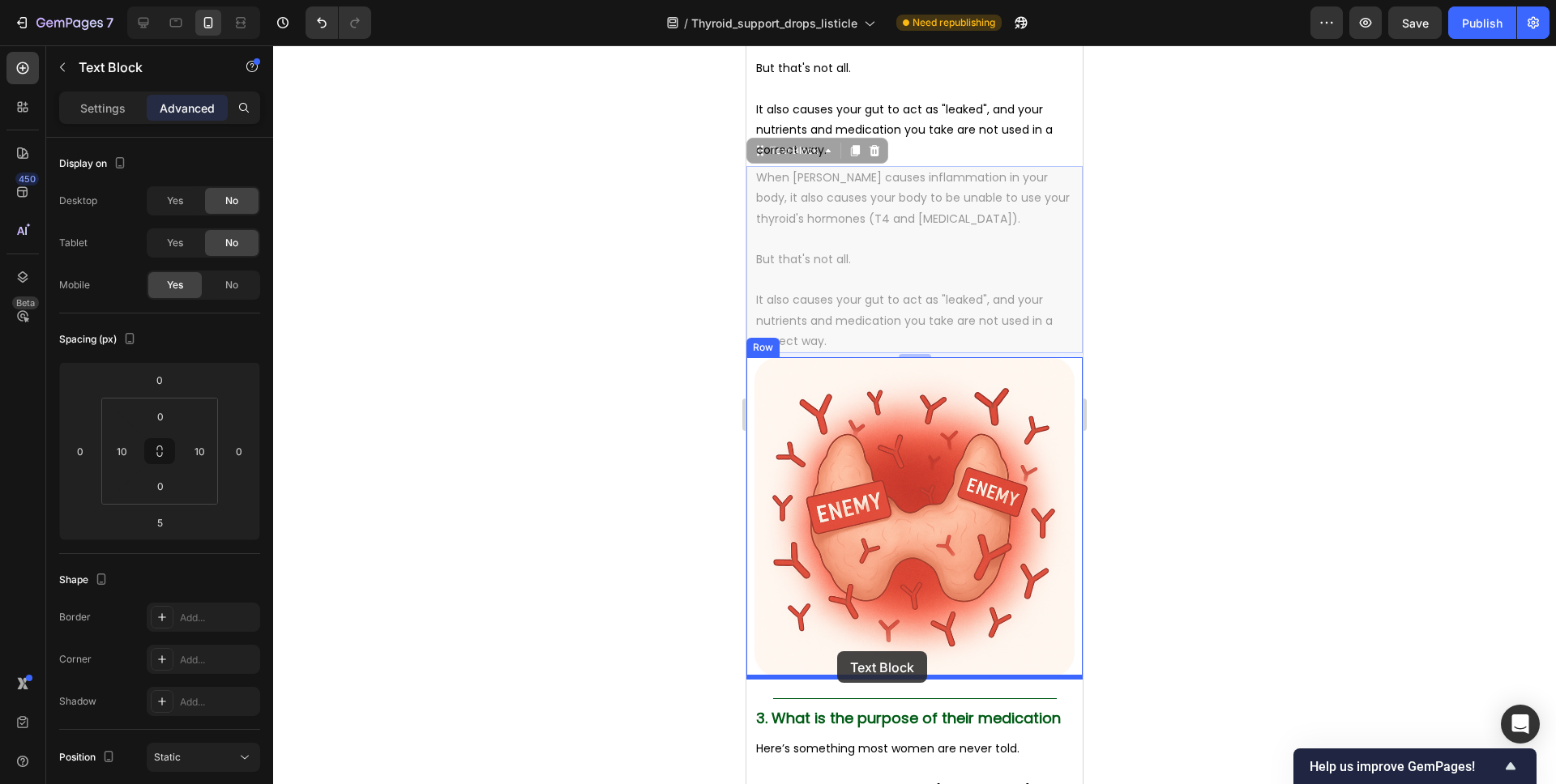
drag, startPoint x: 776, startPoint y: 146, endPoint x: 837, endPoint y: 652, distance: 509.7
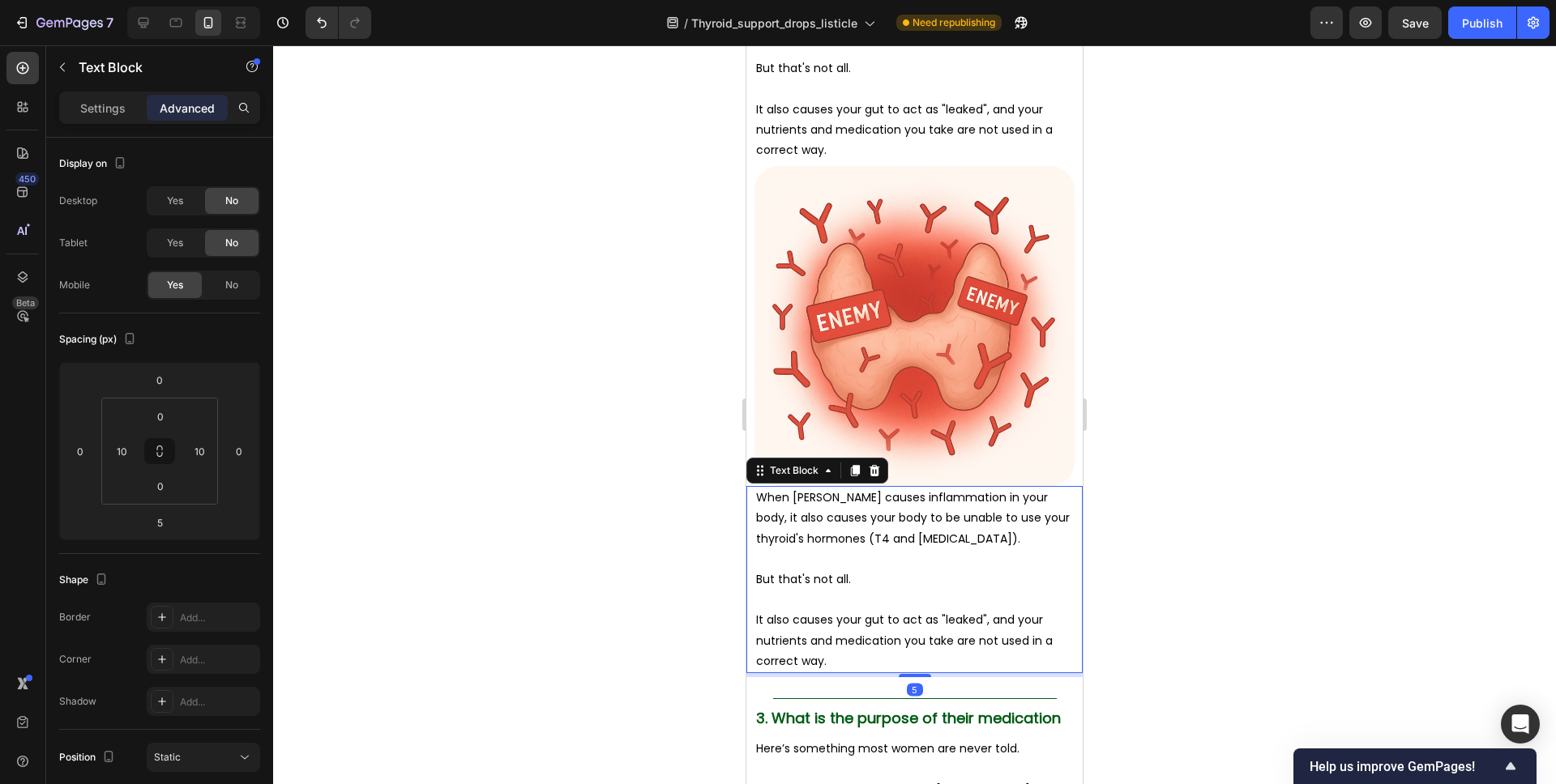
click at [894, 571] on p "But that's not all." at bounding box center [915, 579] width 317 height 21
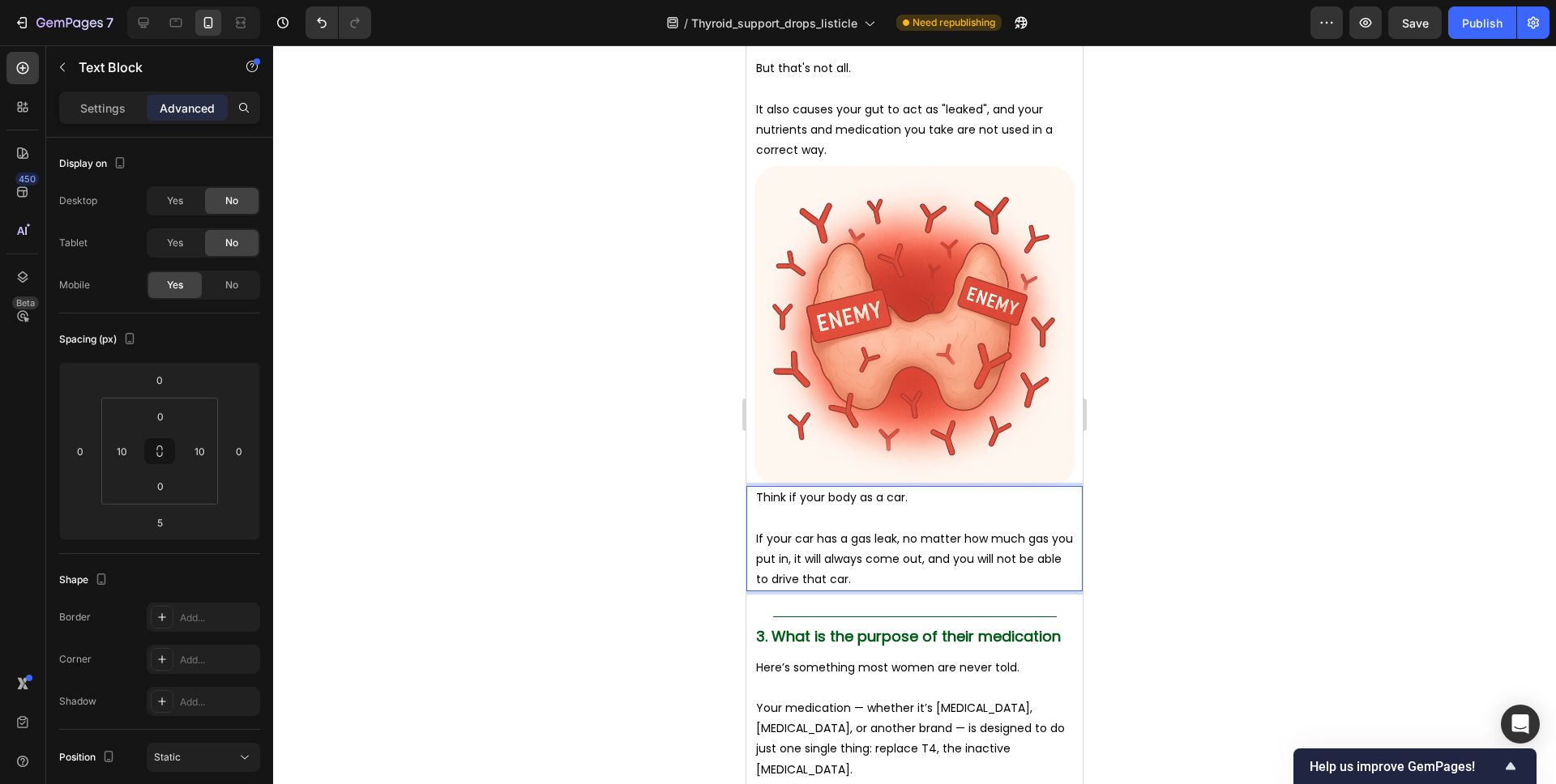
click at [782, 544] on p "If your car has a gas leak, no matter how much gas you put in, it will always c…" at bounding box center [915, 559] width 317 height 62
click at [875, 578] on p "If a car has a gas leak, no matter how much gas you put in, it will always come…" at bounding box center [915, 559] width 317 height 62
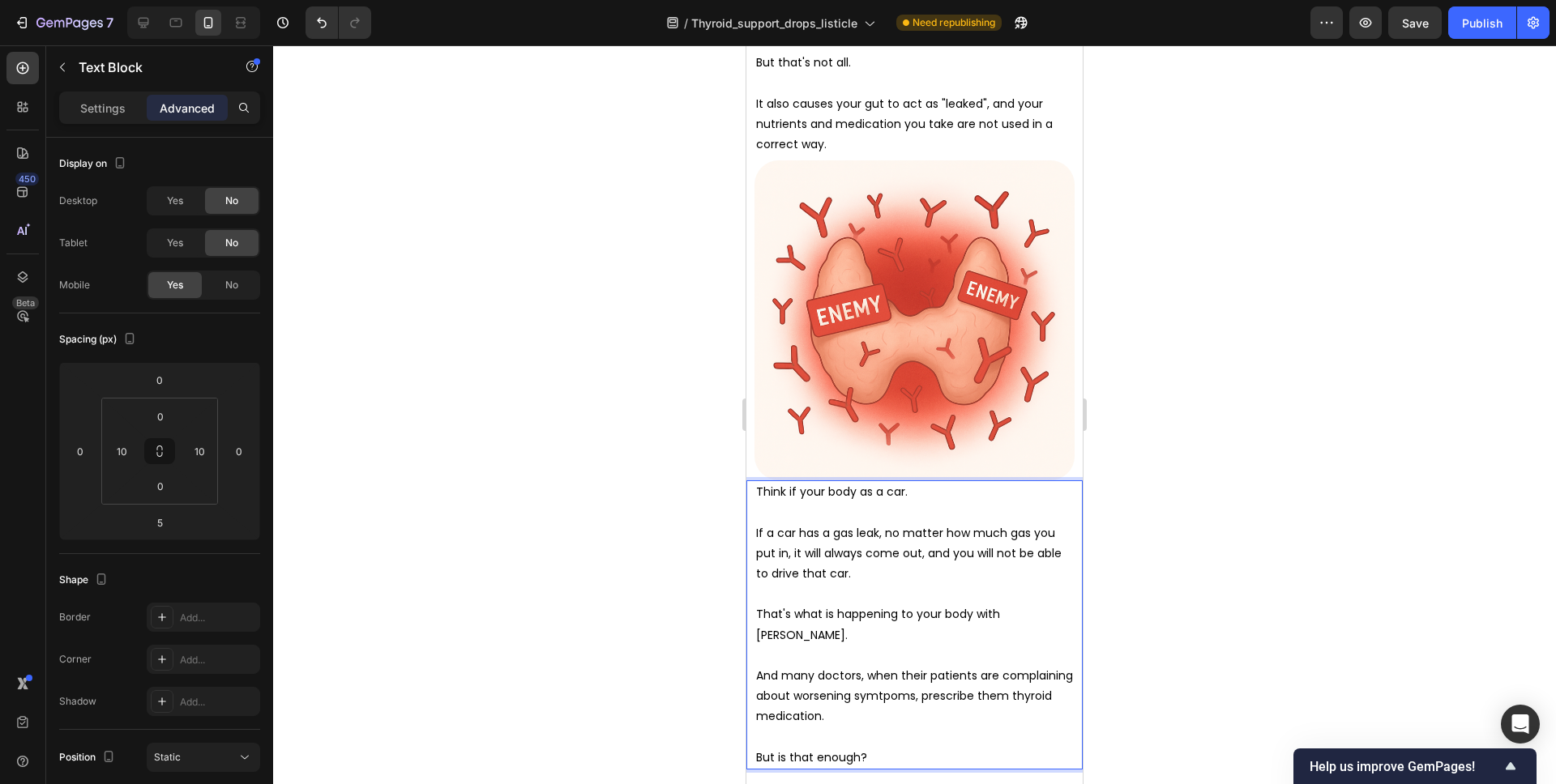
scroll to position [2740, 0]
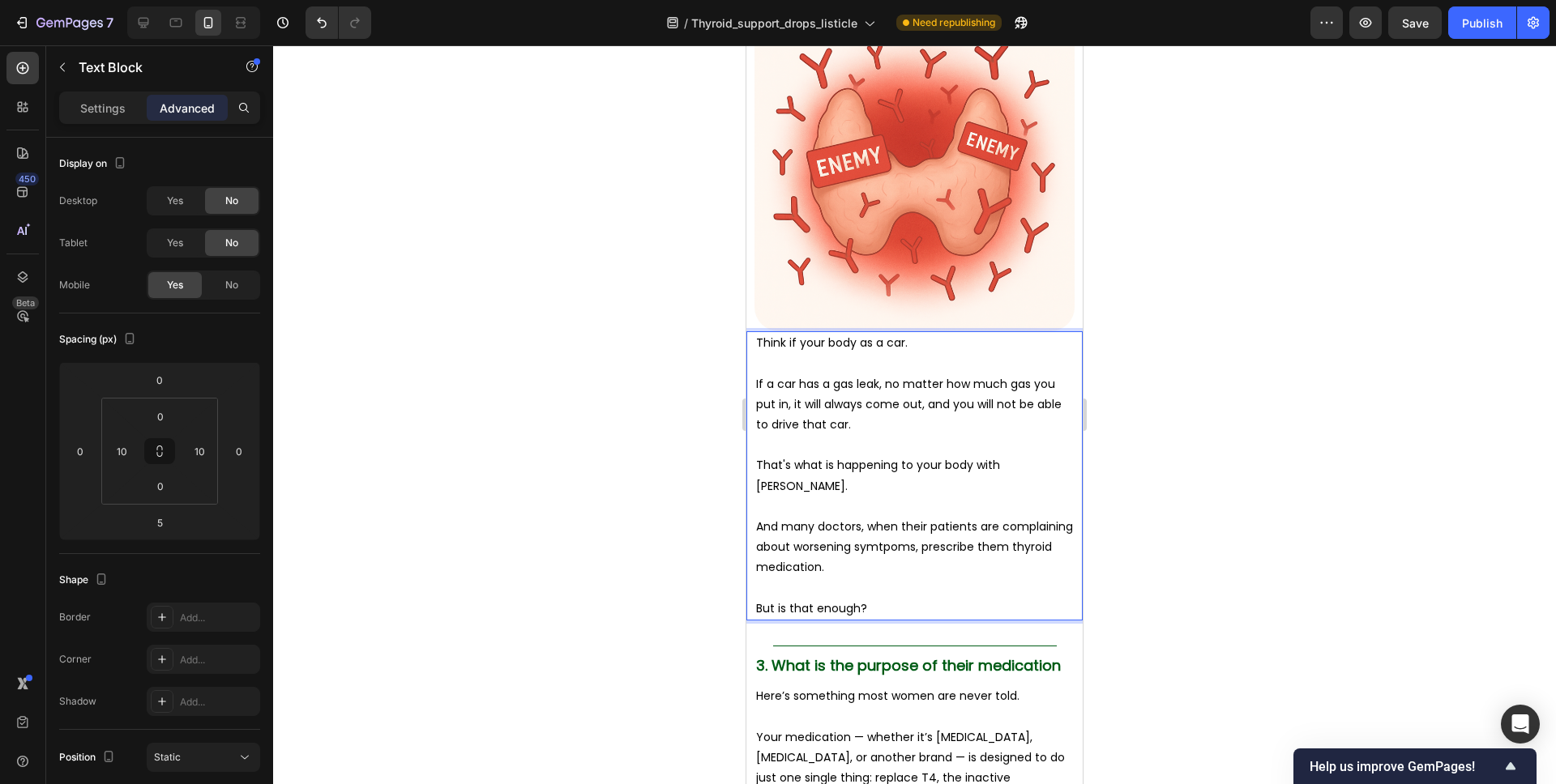
click at [967, 578] on p "Rich Text Editor. Editing area: main" at bounding box center [915, 588] width 317 height 21
click at [931, 631] on div "When Hashimoto's causes inflammation in your body, it also causes your body to …" at bounding box center [915, 237] width 337 height 834
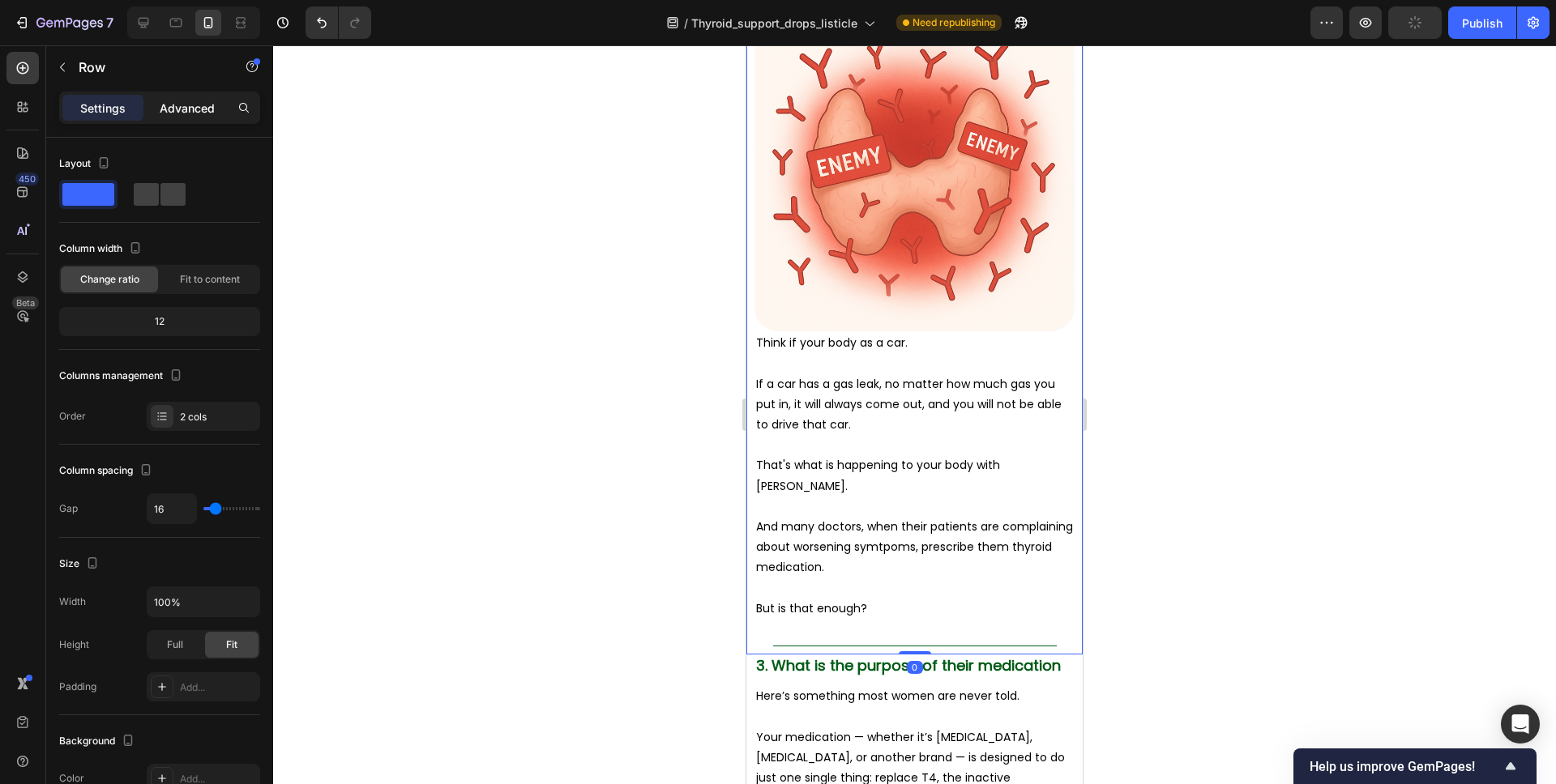
click at [150, 107] on div "Advanced" at bounding box center [187, 107] width 81 height 26
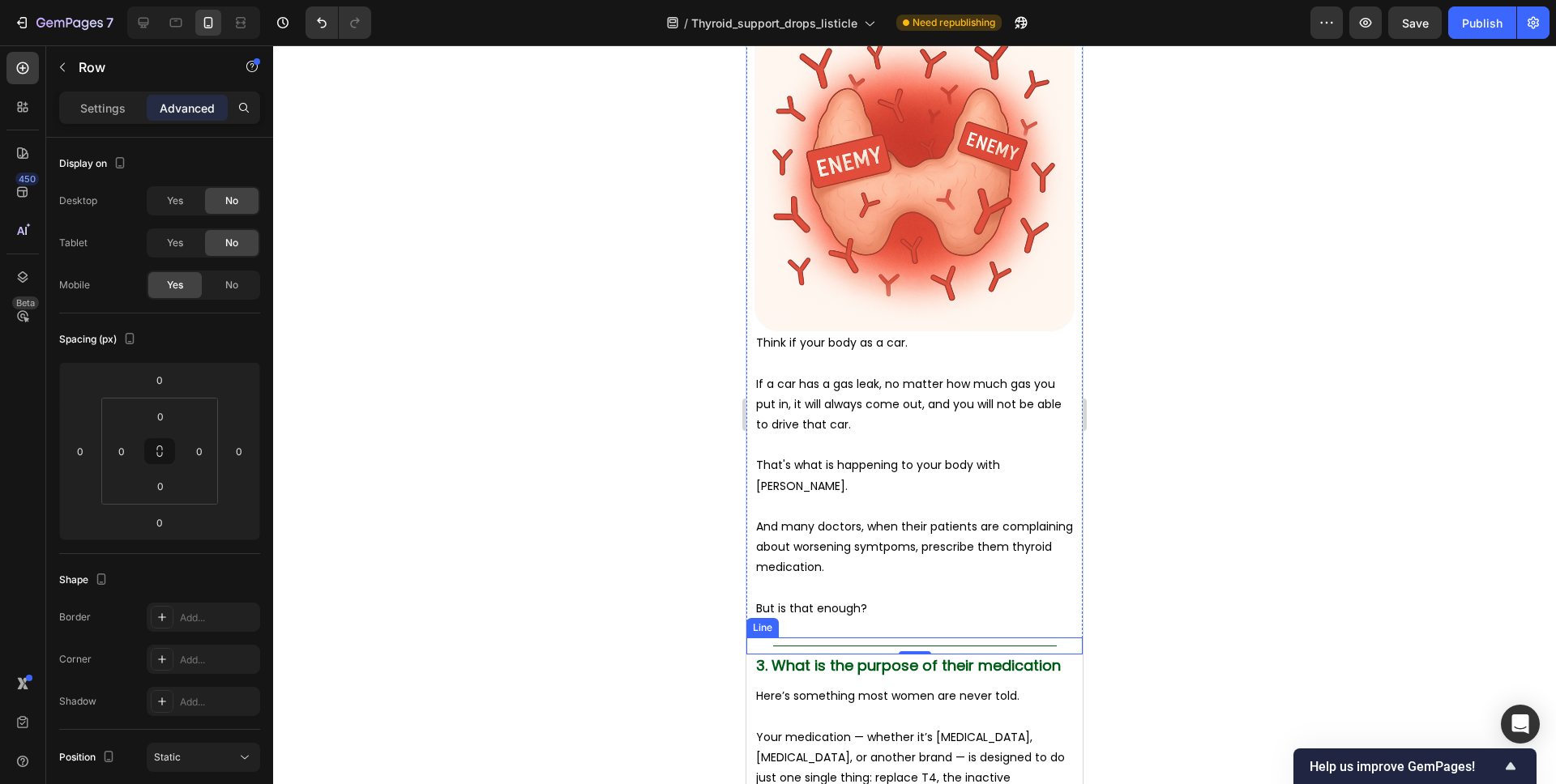
click at [859, 644] on div "Title Line" at bounding box center [915, 645] width 337 height 17
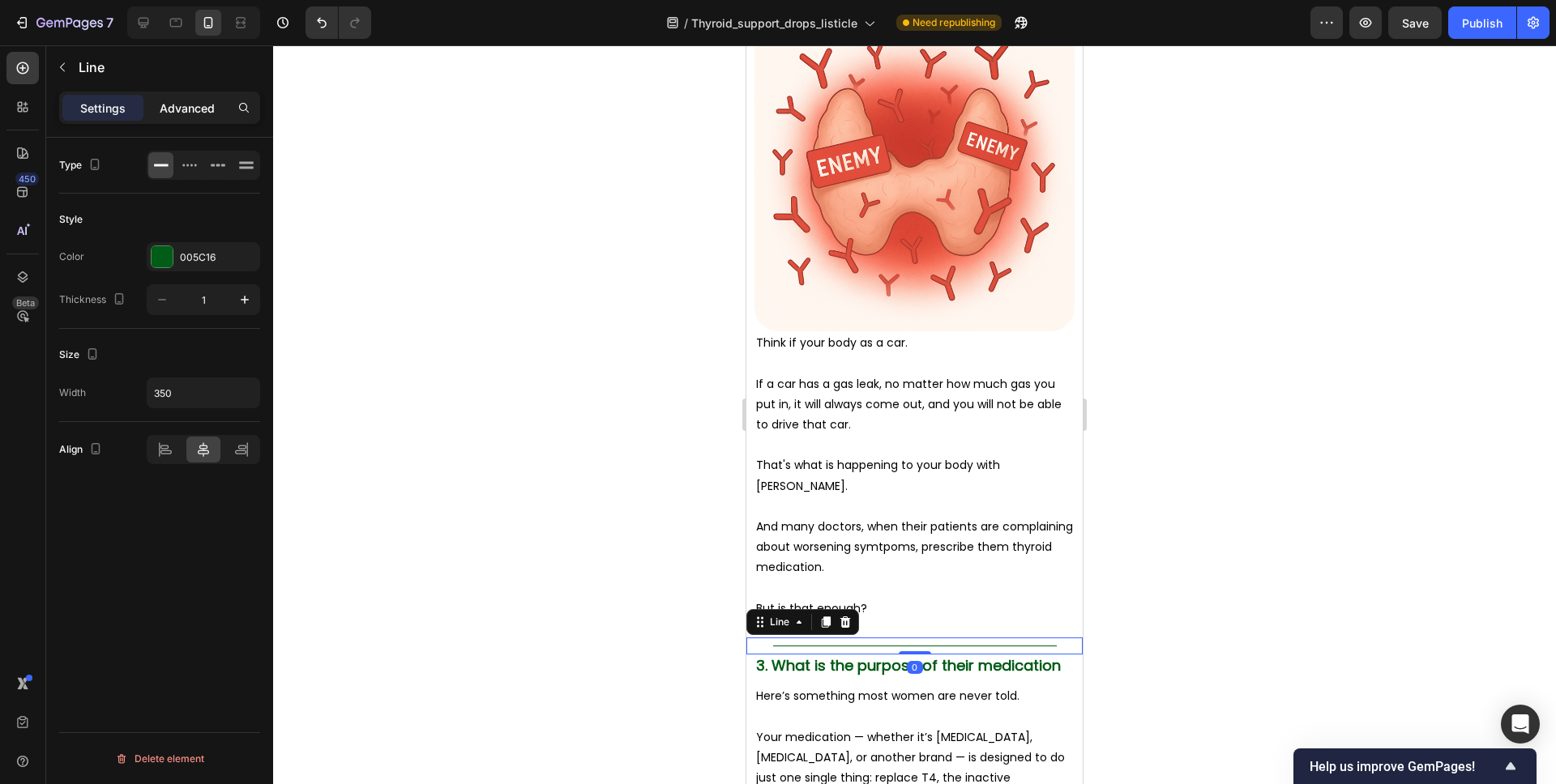
click at [167, 97] on div "Advanced" at bounding box center [187, 107] width 81 height 26
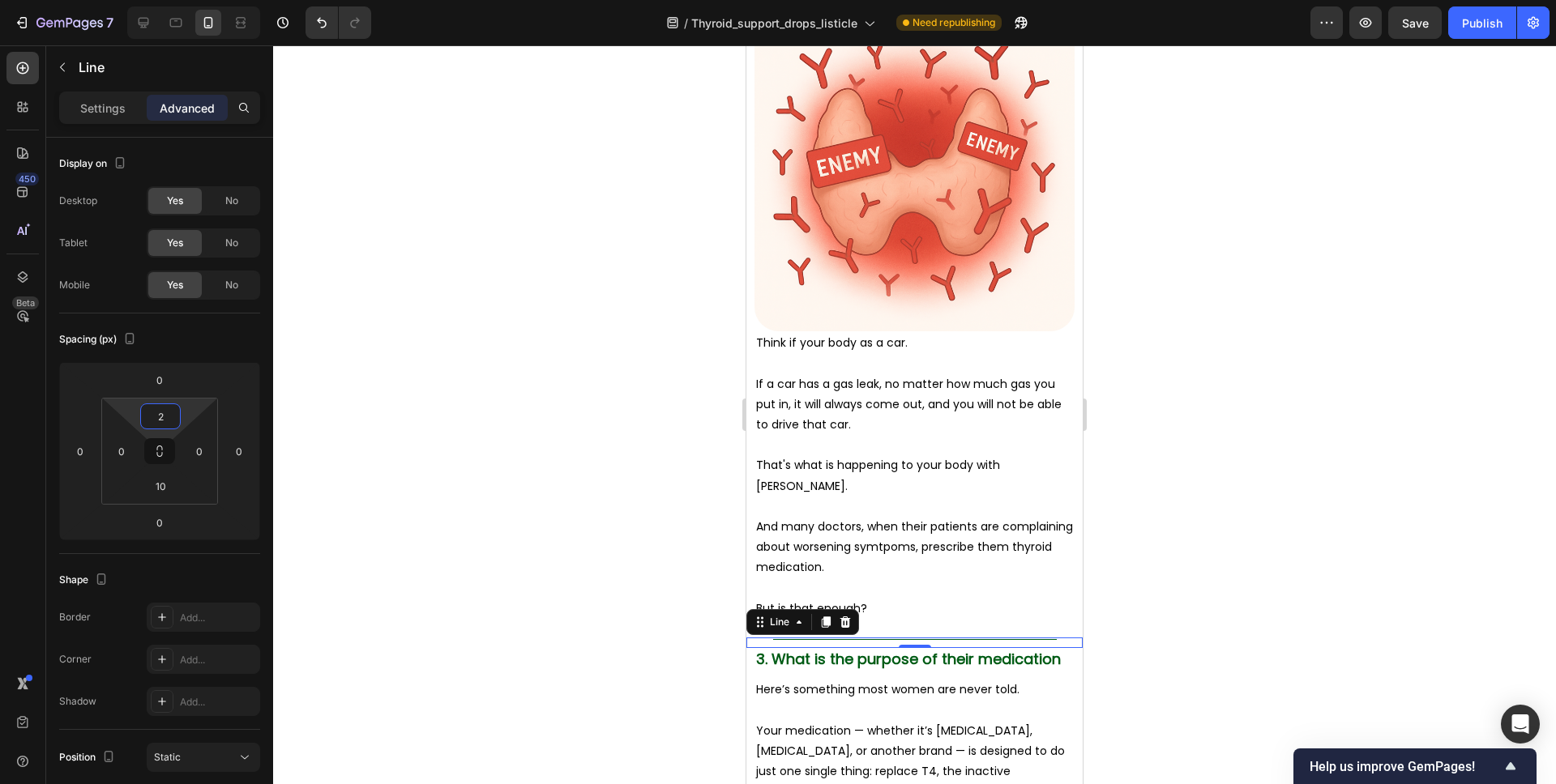
type input "0"
click at [185, 0] on html "7 Version history / Thyroid_support_drops_listicle Need republishing Preview Sa…" at bounding box center [778, 0] width 1556 height 0
click at [1191, 507] on div at bounding box center [914, 415] width 1283 height 739
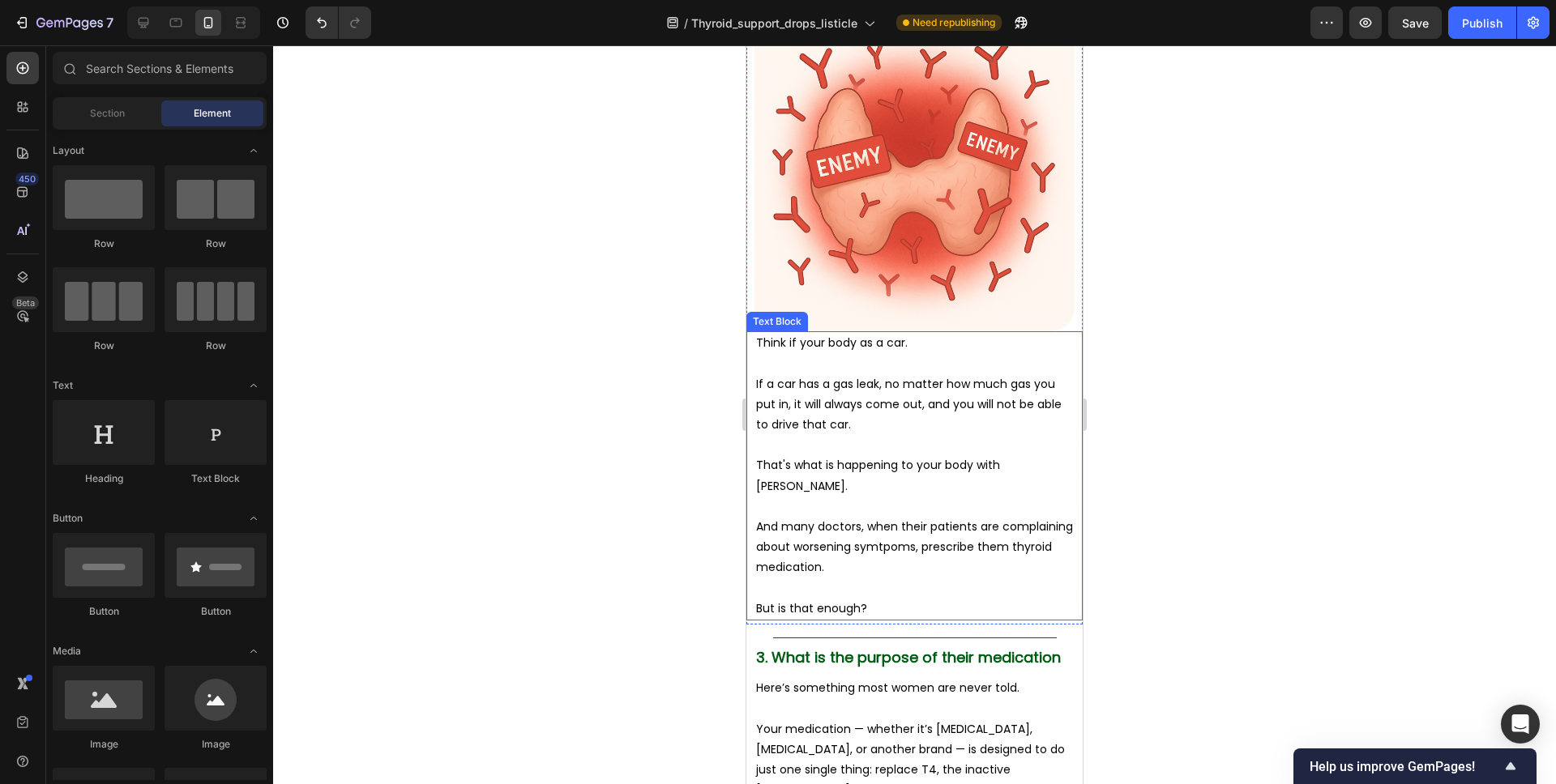
click at [914, 613] on p "But is that enough?" at bounding box center [915, 609] width 317 height 21
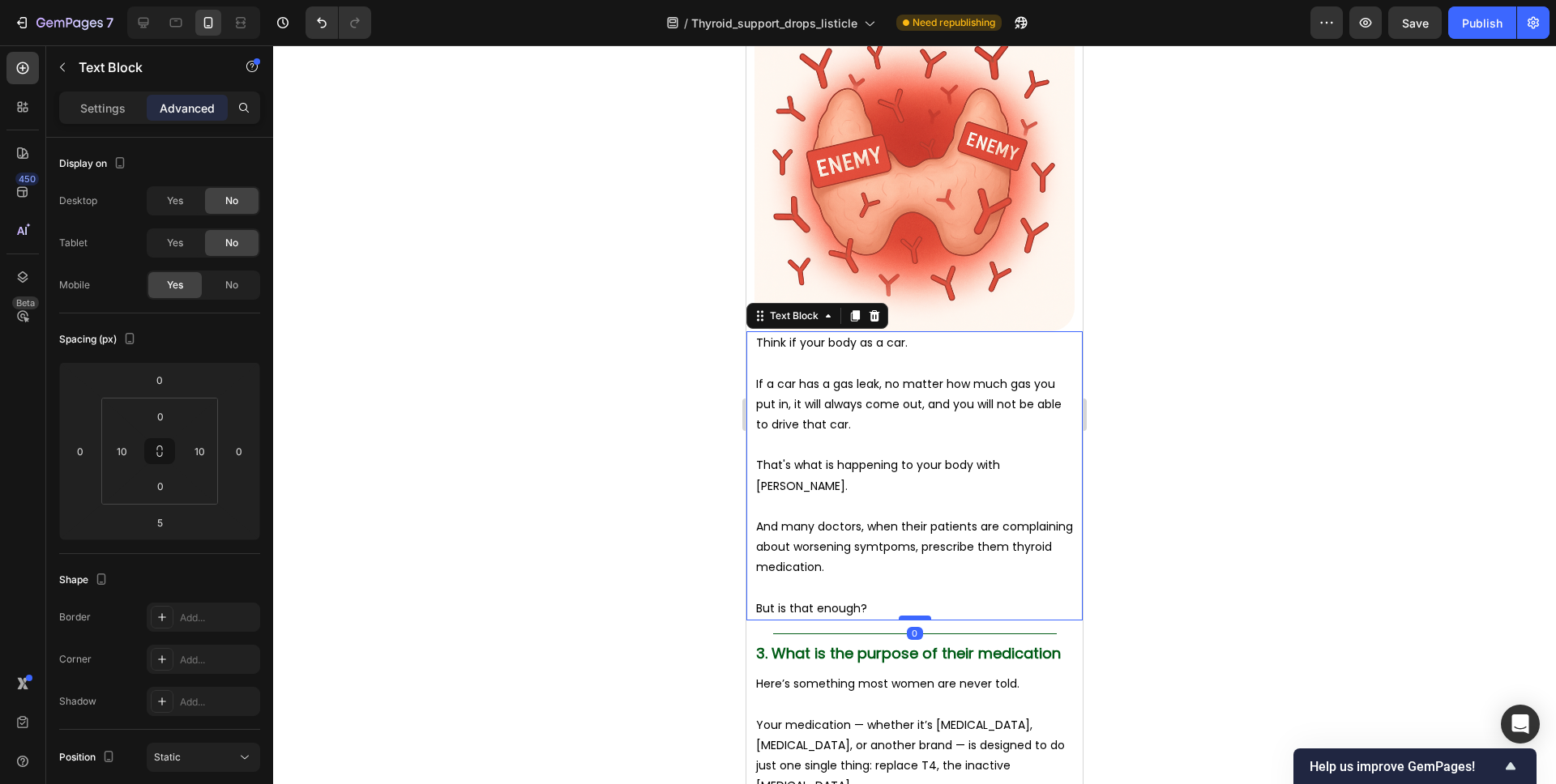
click at [906, 618] on div at bounding box center [915, 618] width 32 height 4
type input "0"
drag, startPoint x: 1214, startPoint y: 569, endPoint x: 1201, endPoint y: 567, distance: 13.2
click at [1214, 569] on div at bounding box center [914, 415] width 1283 height 739
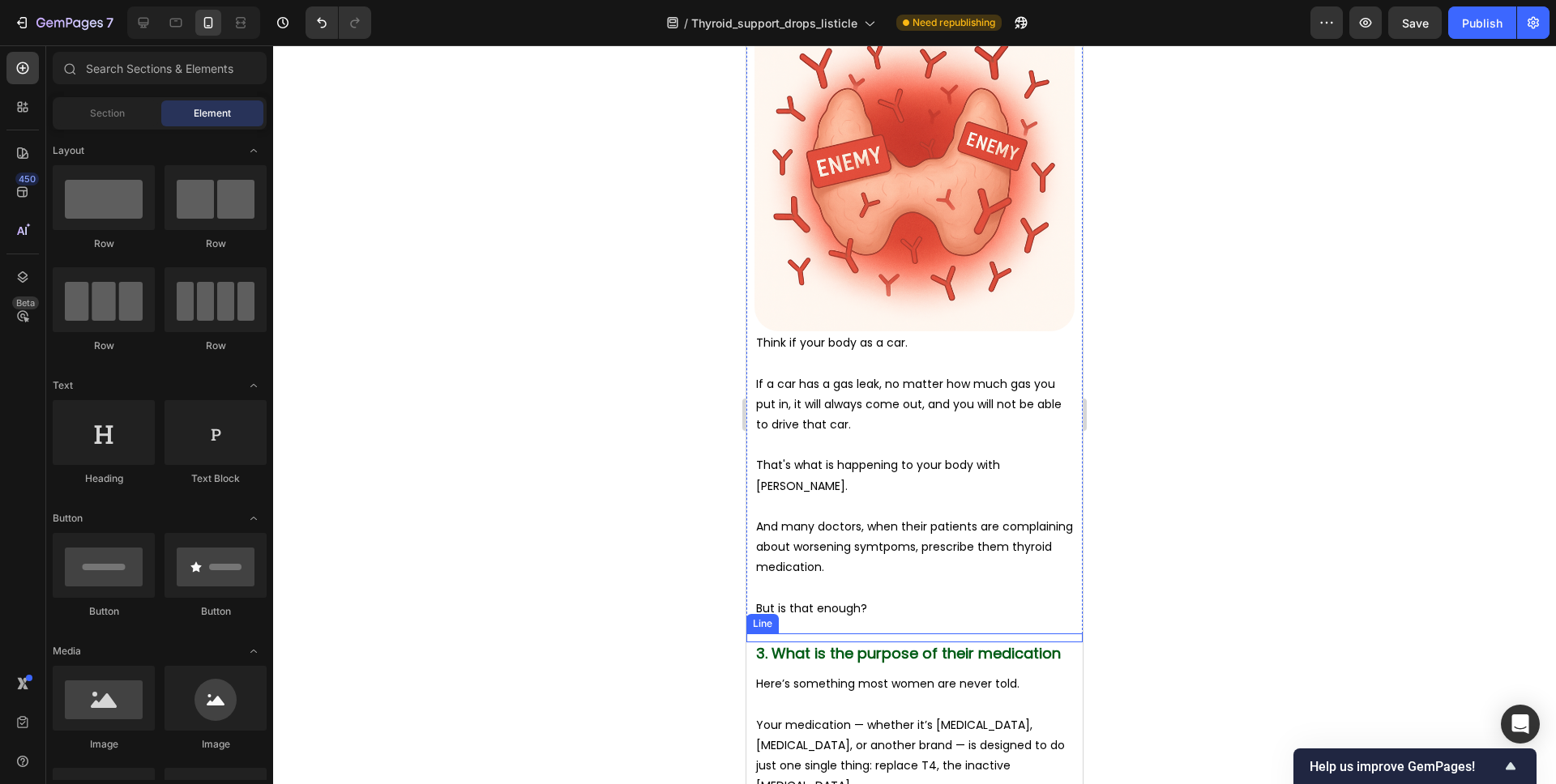
click at [970, 635] on div "Title Line" at bounding box center [915, 638] width 337 height 9
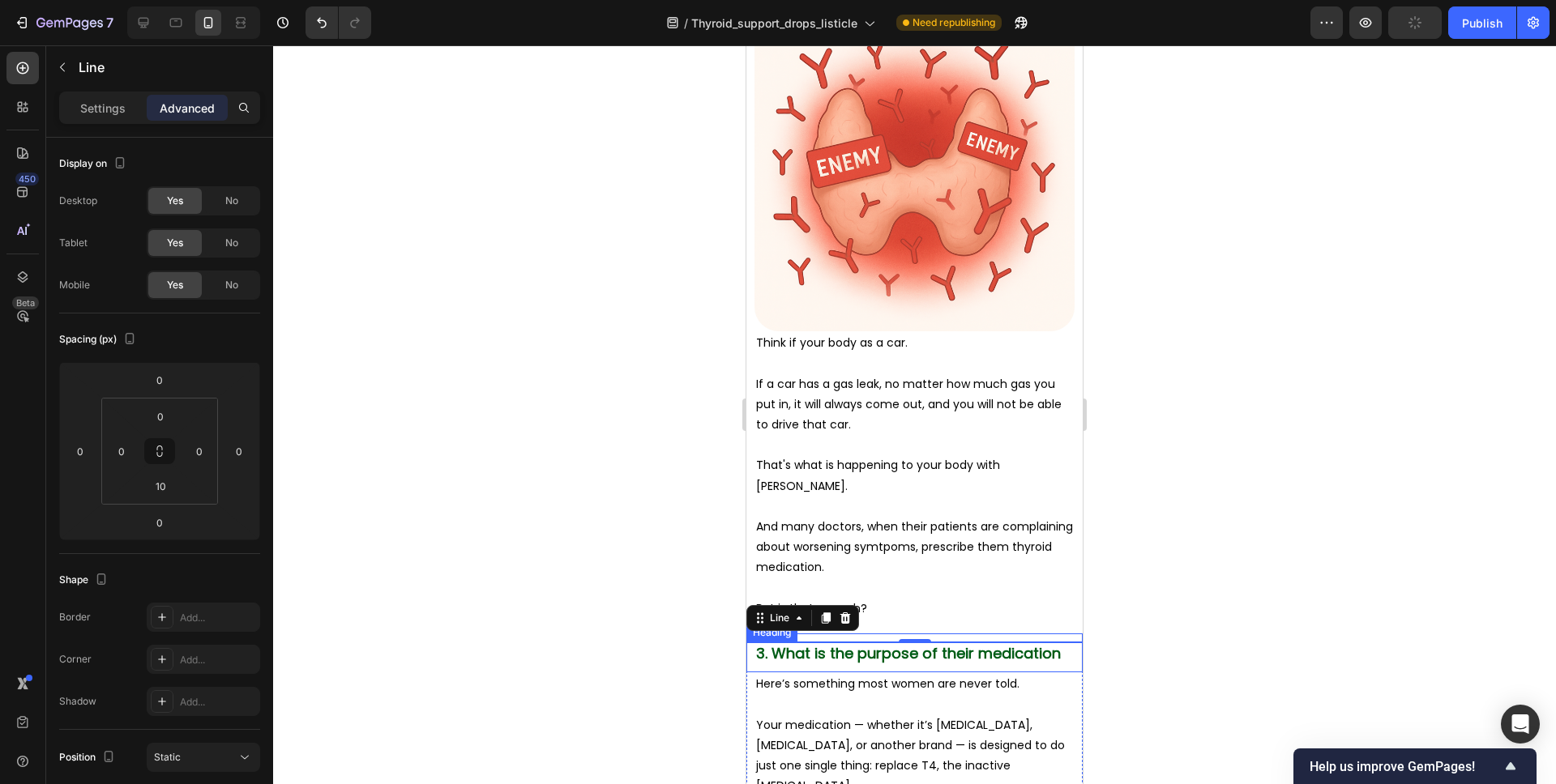
click at [889, 652] on span "3. What is the purpose of their medication" at bounding box center [909, 653] width 304 height 21
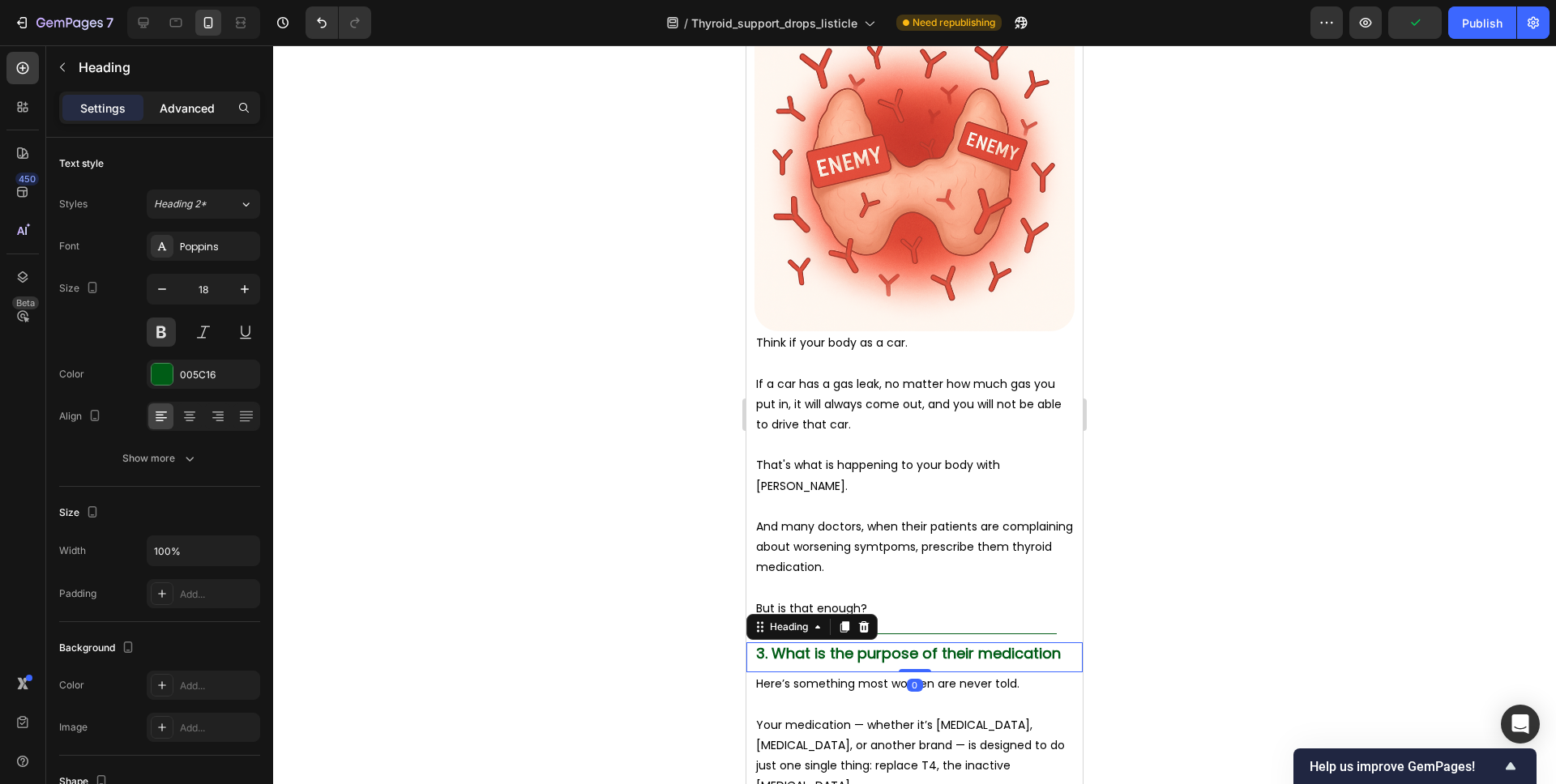
click at [196, 107] on p "Advanced" at bounding box center [187, 107] width 56 height 17
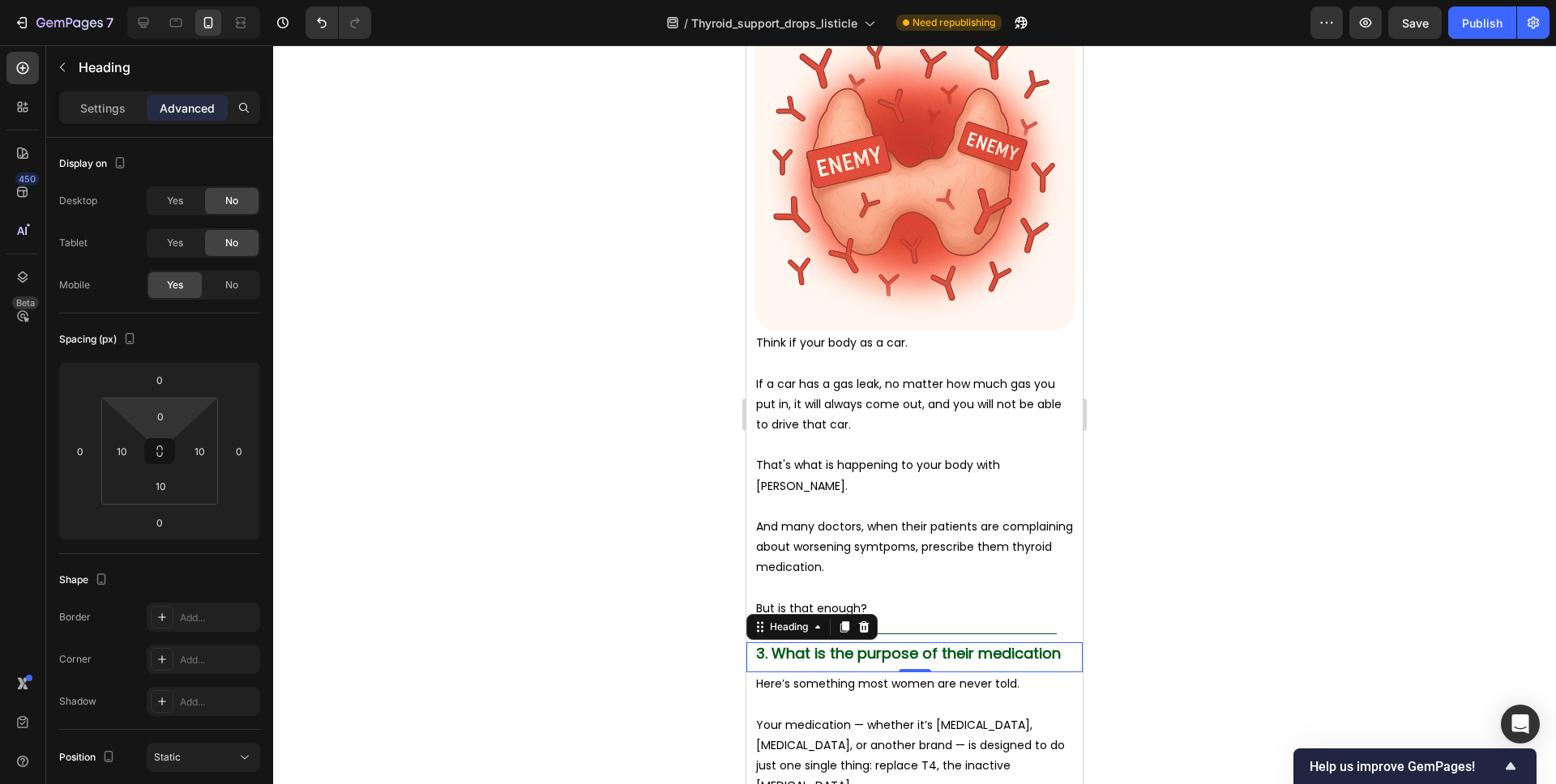
type input "10"
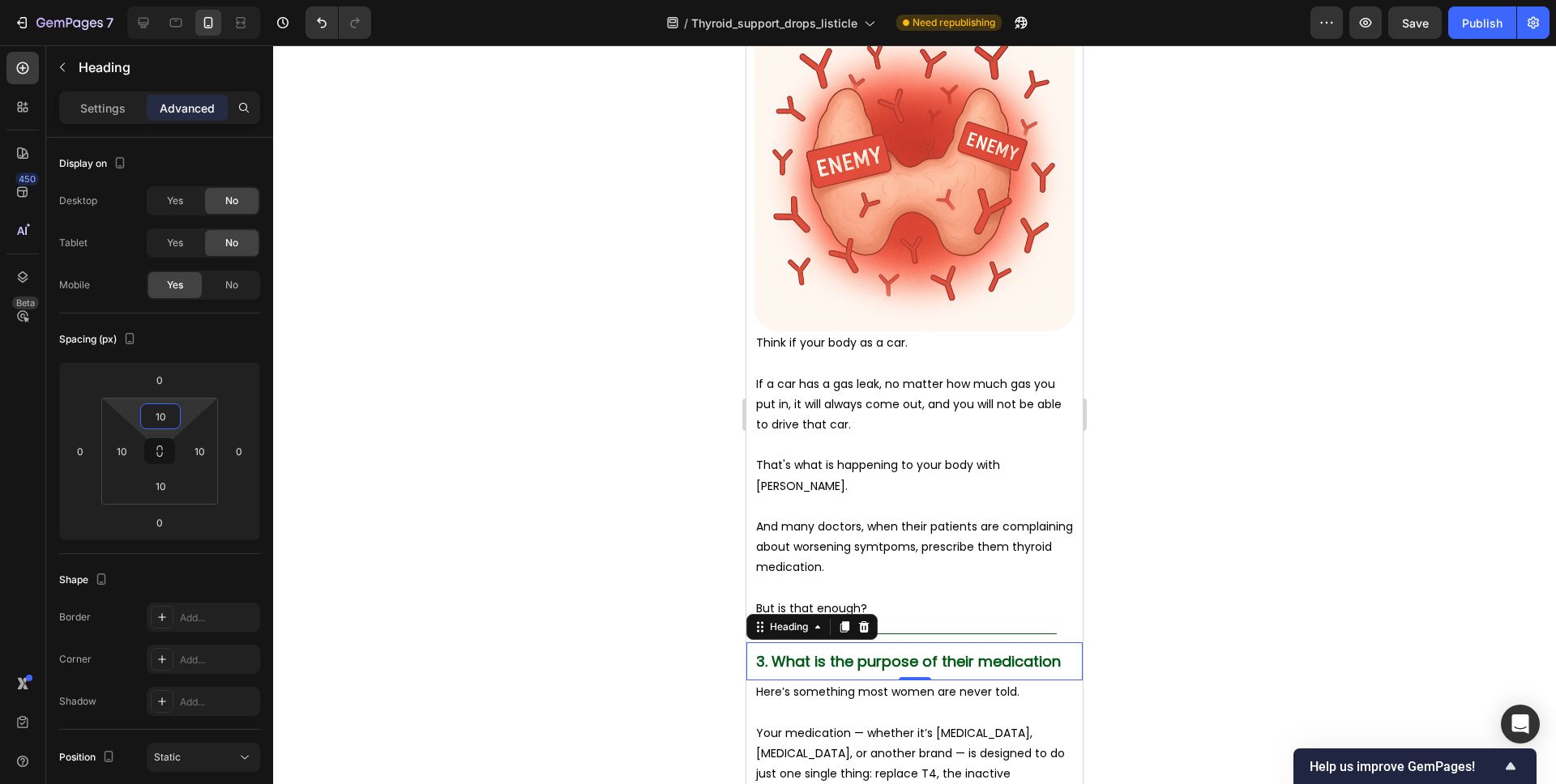
click at [182, 0] on html "7 Version history / Thyroid_support_drops_listicle Need republishing Preview Sa…" at bounding box center [778, 0] width 1556 height 0
click at [1244, 450] on div at bounding box center [914, 415] width 1283 height 739
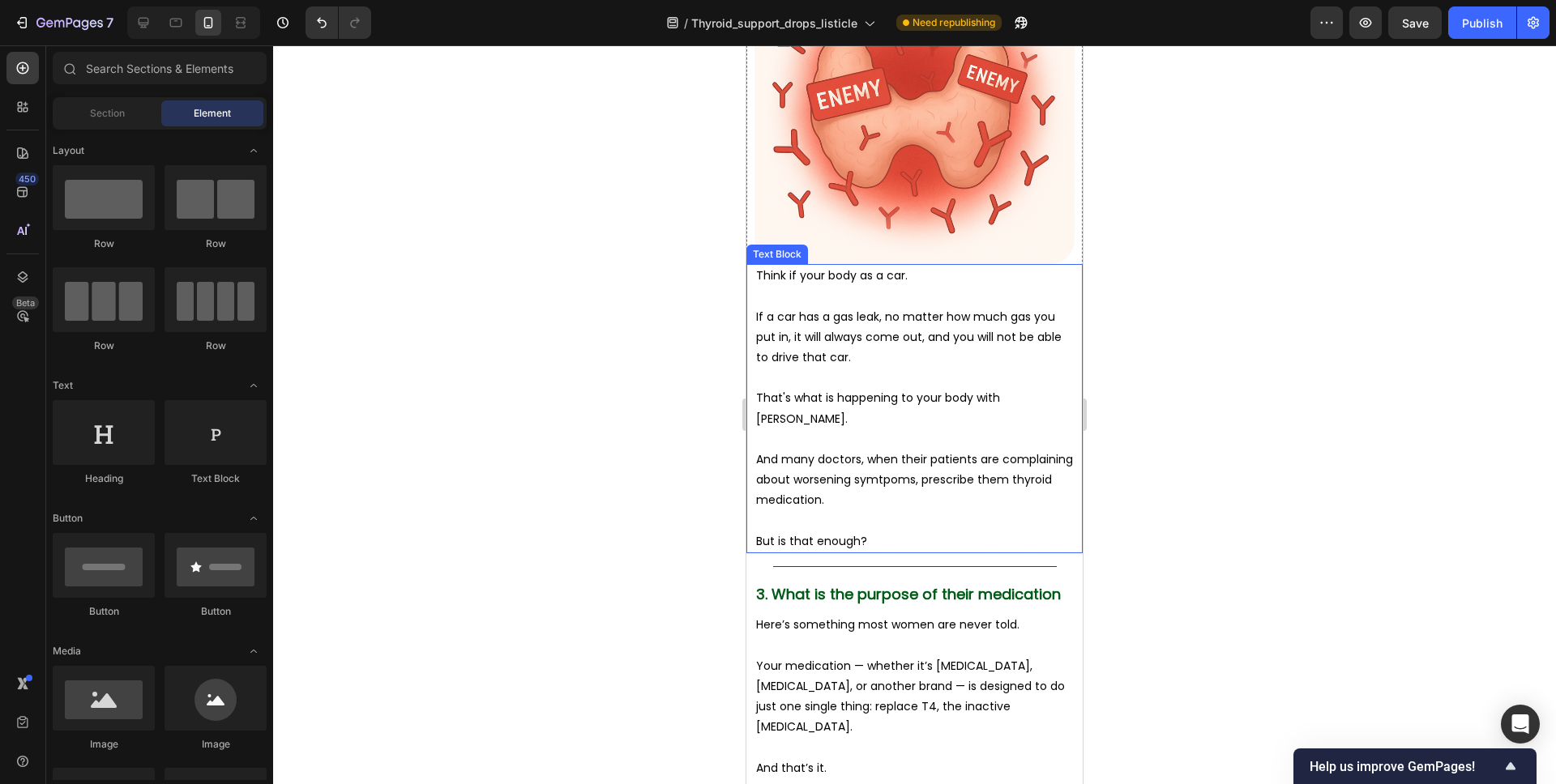
scroll to position [2827, 0]
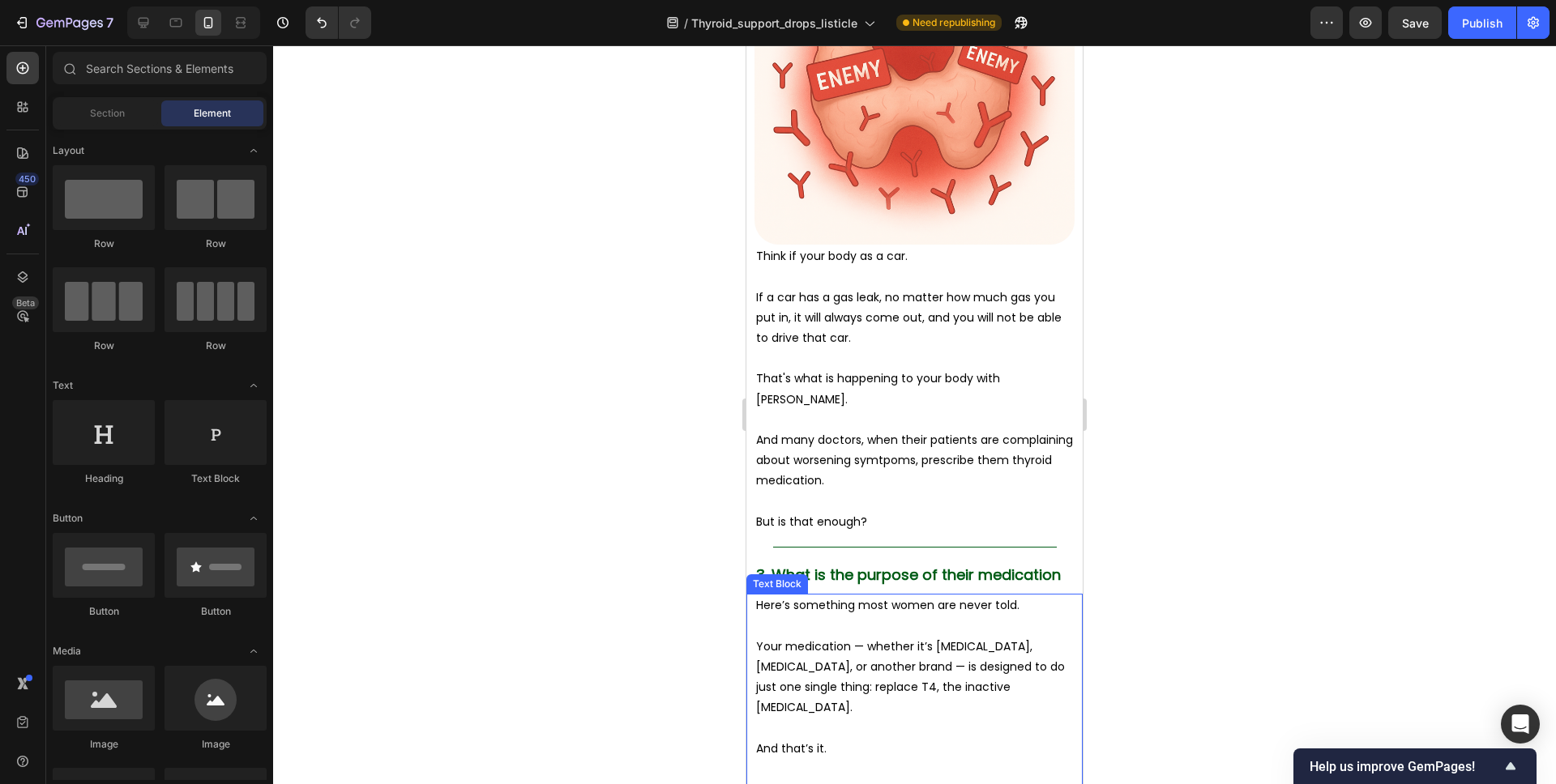
click at [905, 600] on p "Here’s something most women are never told." at bounding box center [915, 605] width 317 height 21
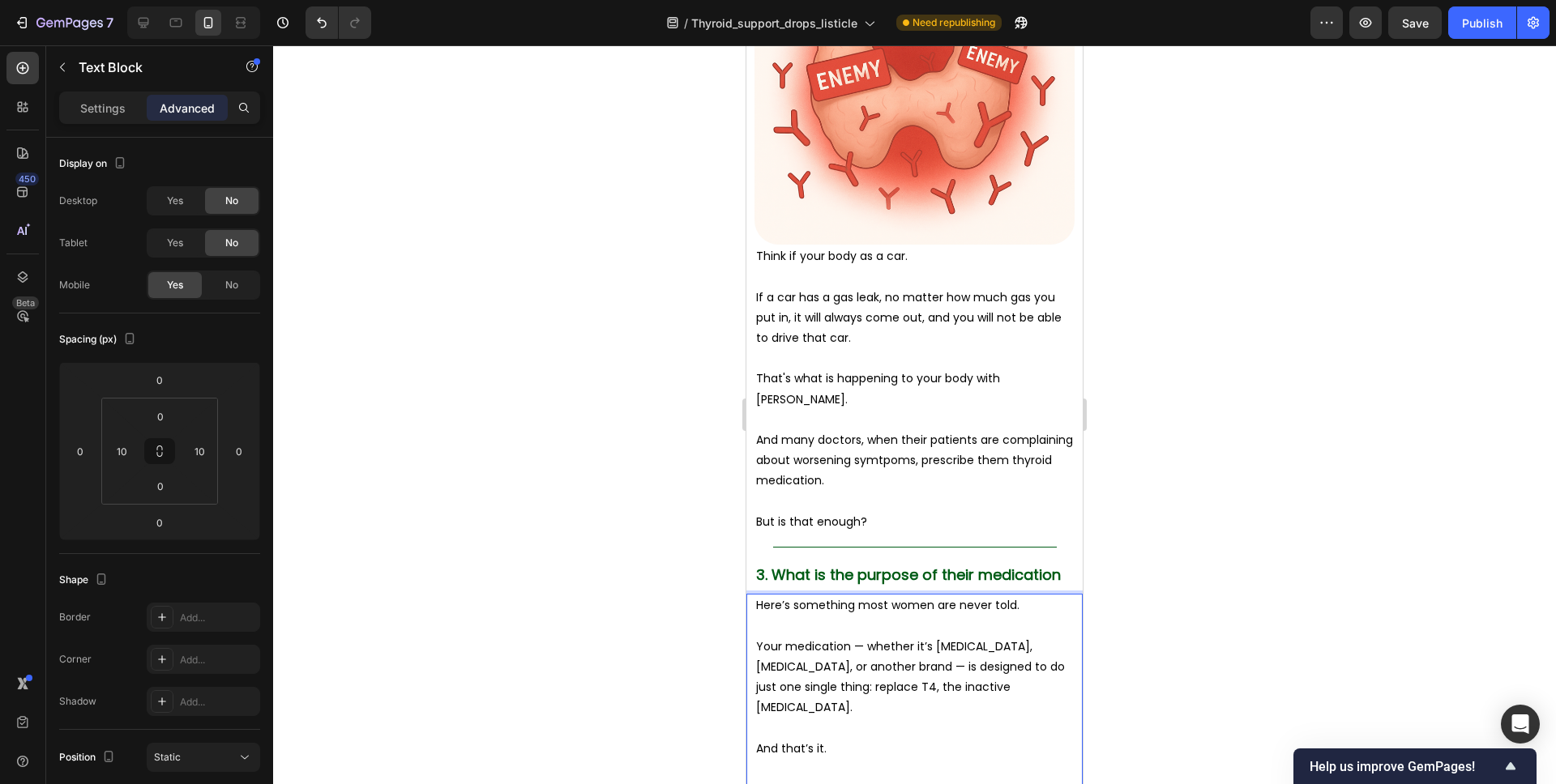
click at [1027, 608] on p "Here’s something most women are never told." at bounding box center [915, 605] width 317 height 21
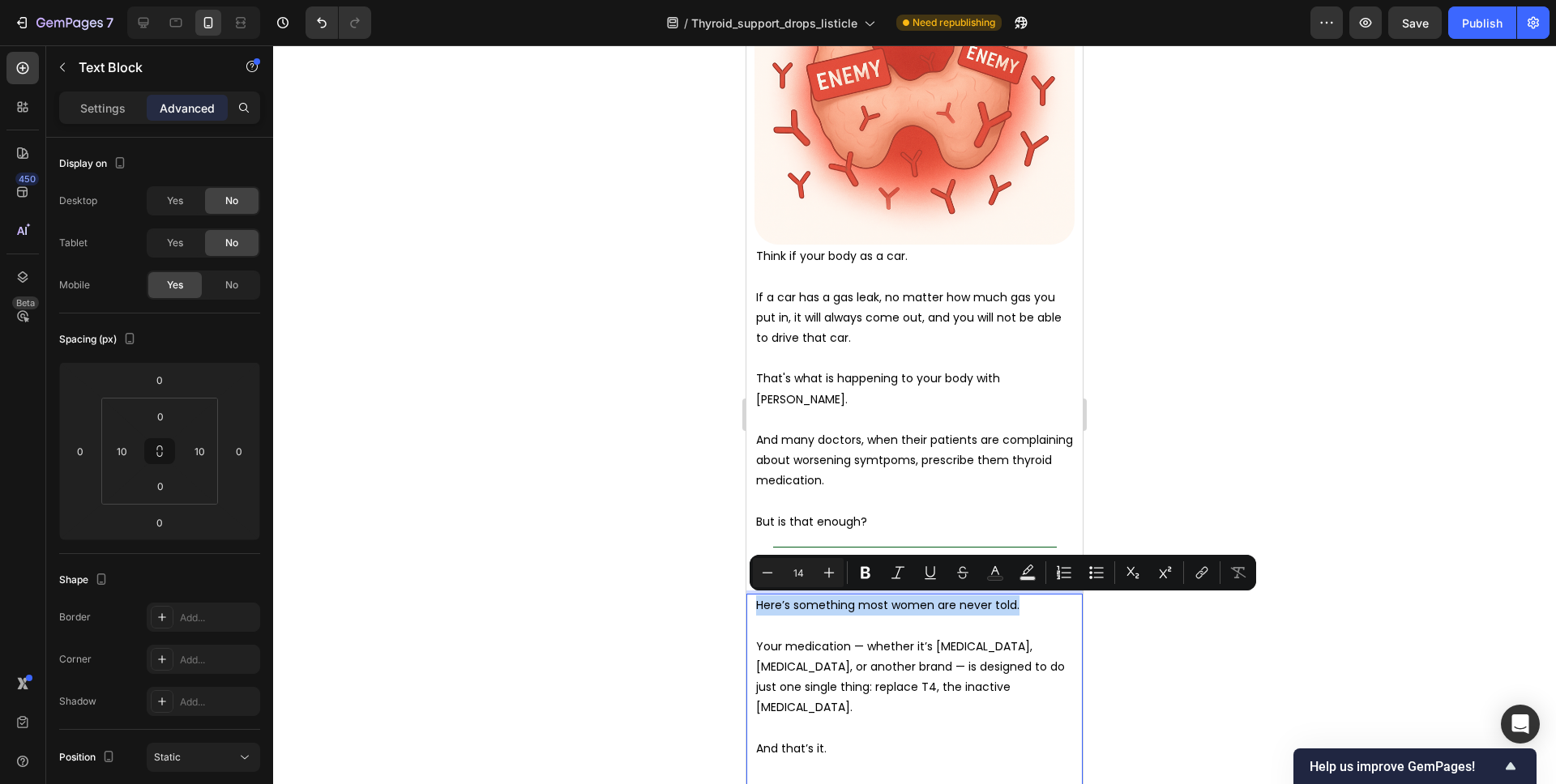
drag, startPoint x: 1028, startPoint y: 603, endPoint x: 756, endPoint y: 603, distance: 272.0
click at [757, 603] on p "Here’s something most women are never told." at bounding box center [915, 605] width 317 height 21
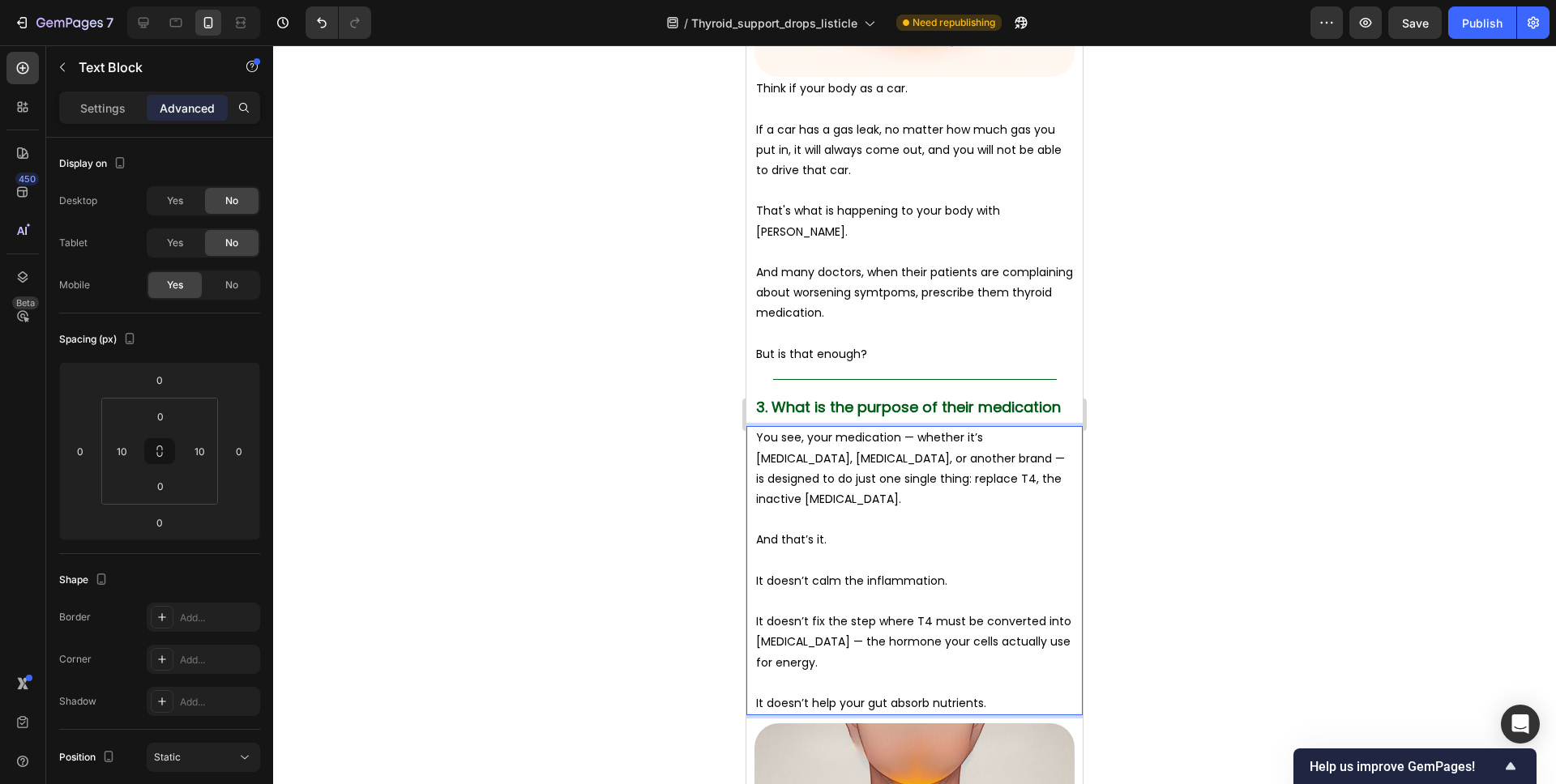
scroll to position [3006, 0]
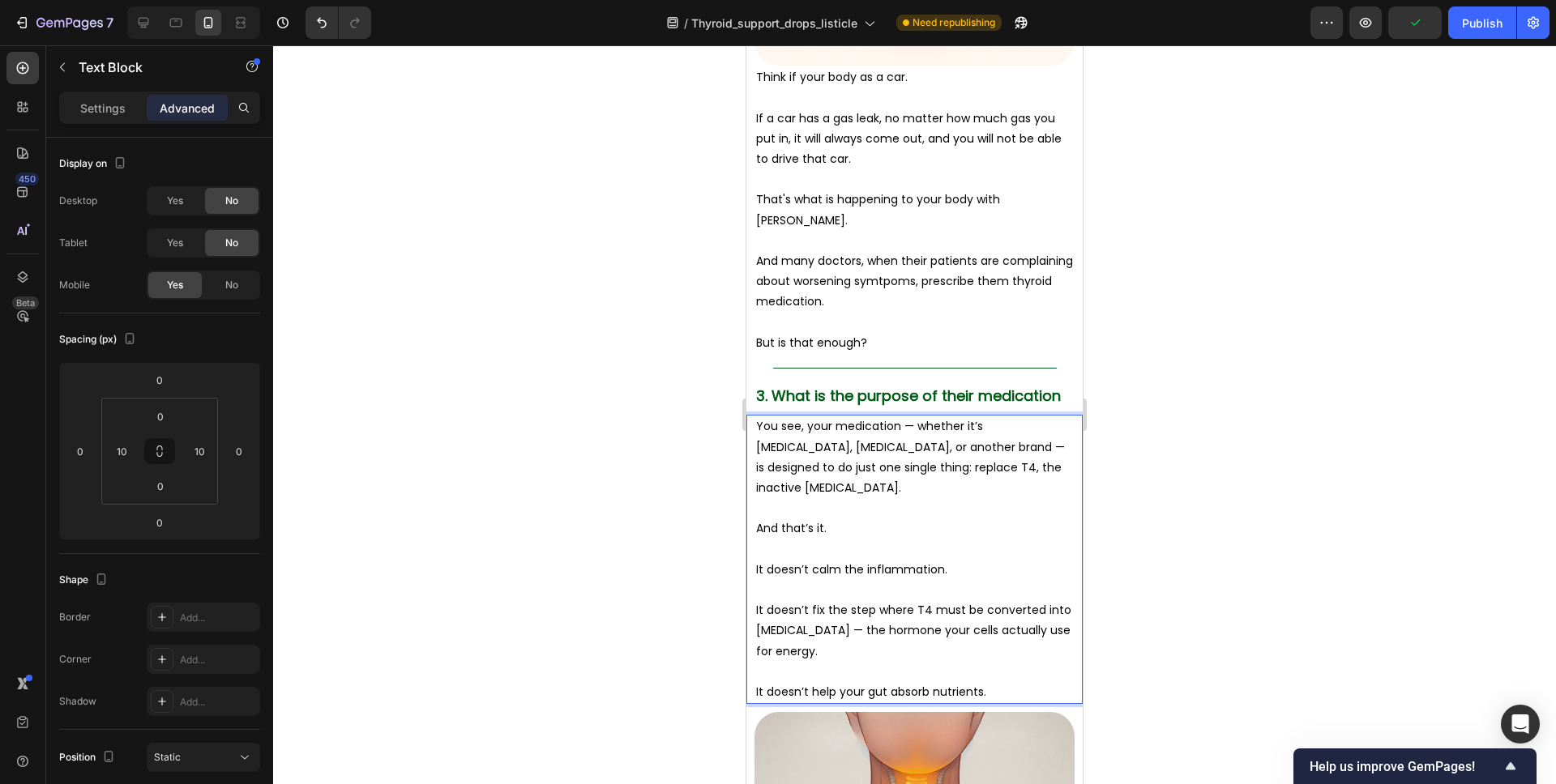
click at [896, 466] on p "You see, your medication — whether it’s Synthroid, Levothyroxine, or another br…" at bounding box center [915, 456] width 317 height 81
drag, startPoint x: 945, startPoint y: 467, endPoint x: 952, endPoint y: 480, distance: 14.8
click at [952, 480] on p "You see, your medication — whether it’s Synthroid, Levothyroxine, or another br…" at bounding box center [915, 456] width 317 height 81
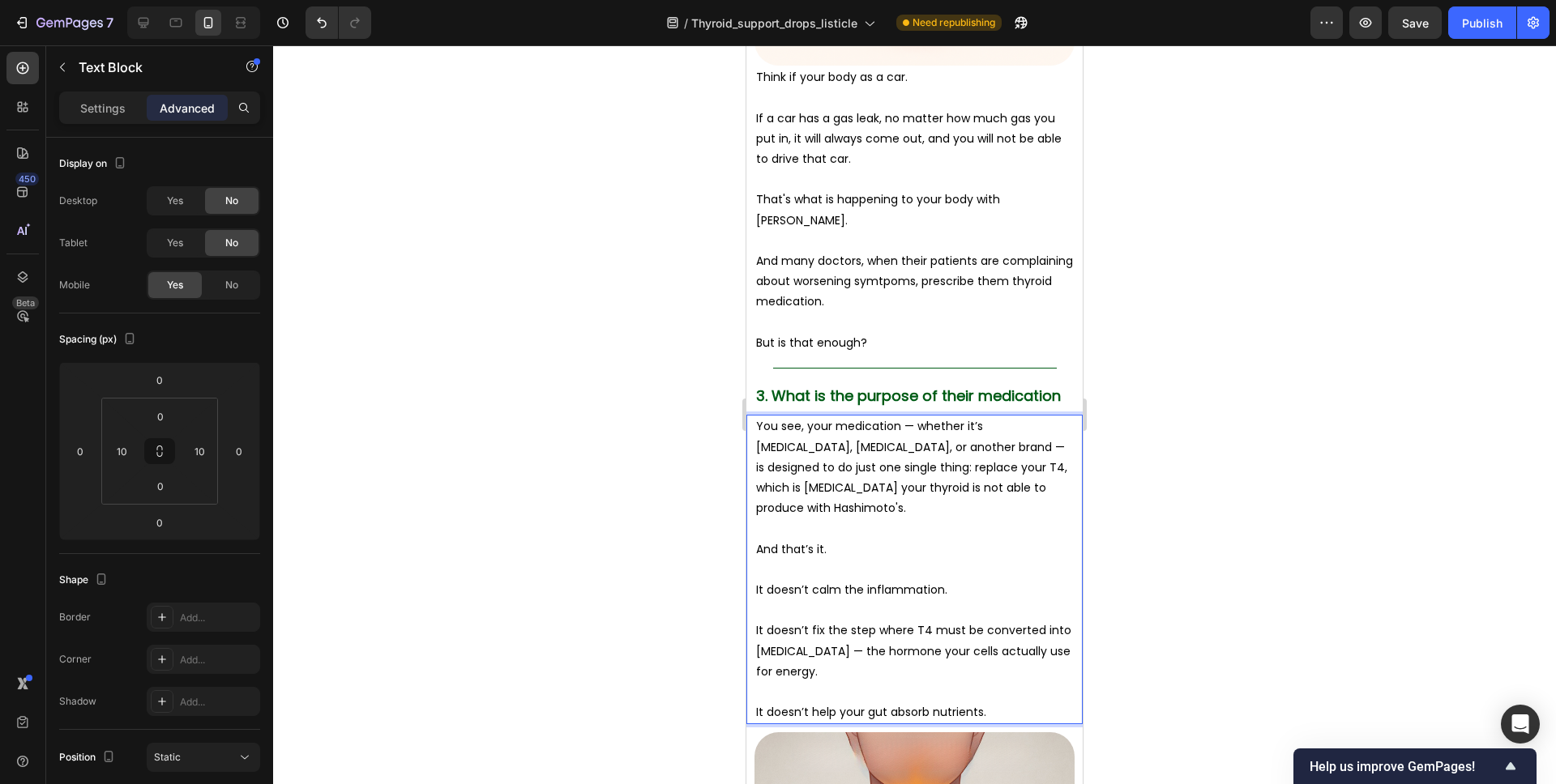
click at [1138, 473] on div at bounding box center [914, 415] width 1283 height 739
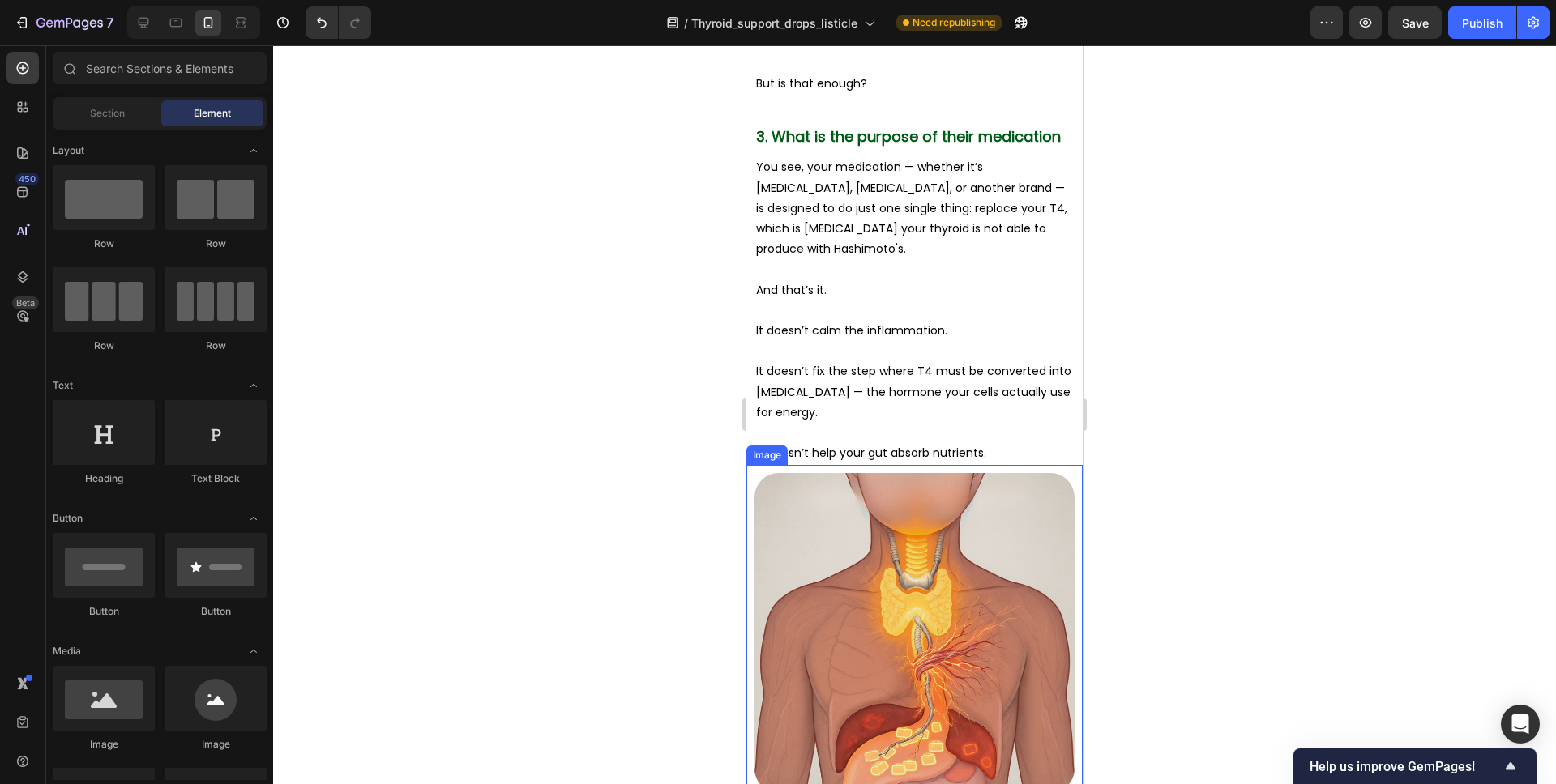
scroll to position [3182, 0]
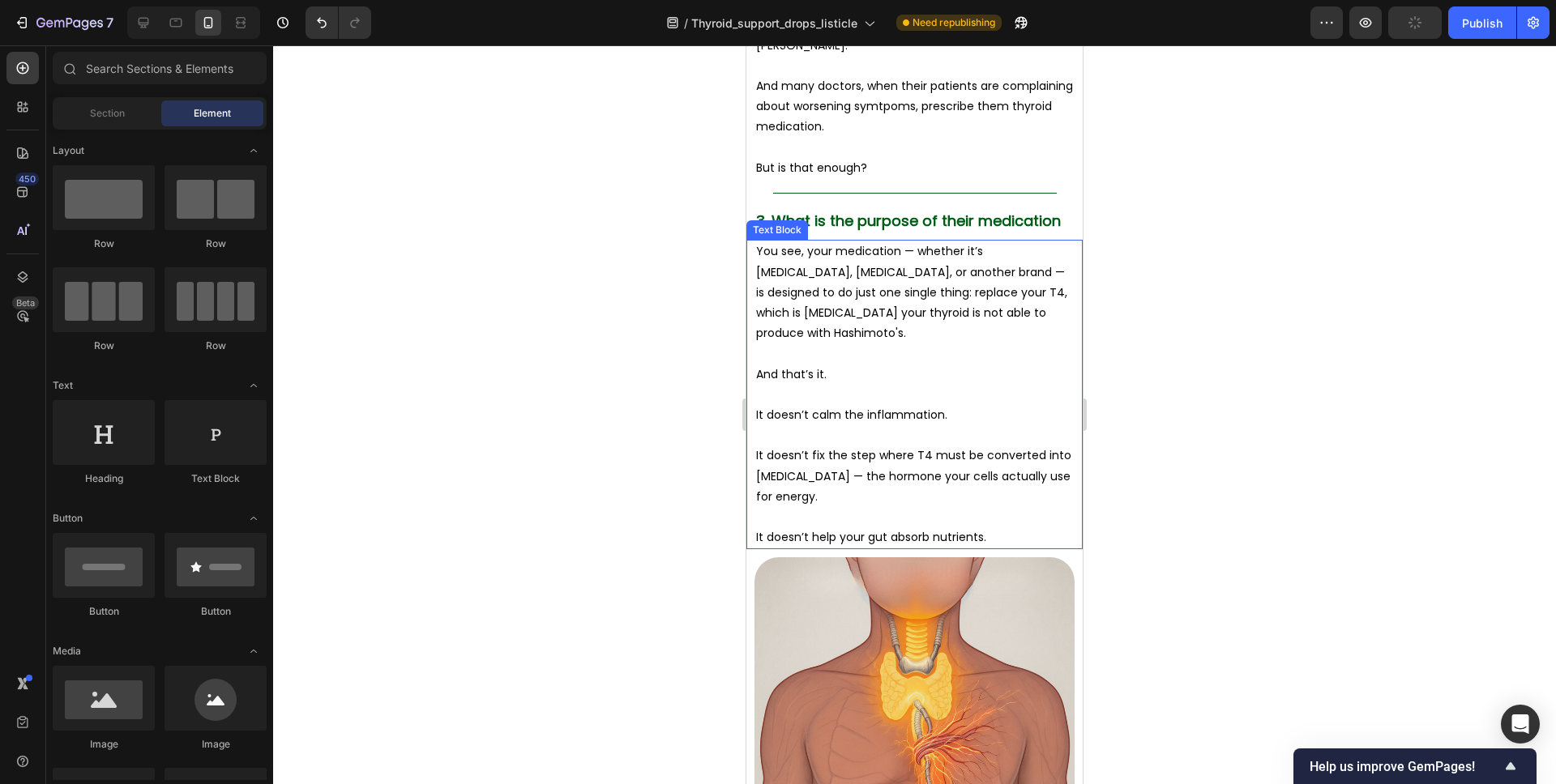
click at [996, 470] on p "It doesn’t fix the step where T4 must be converted into T3 — the hormone your c…" at bounding box center [915, 476] width 317 height 62
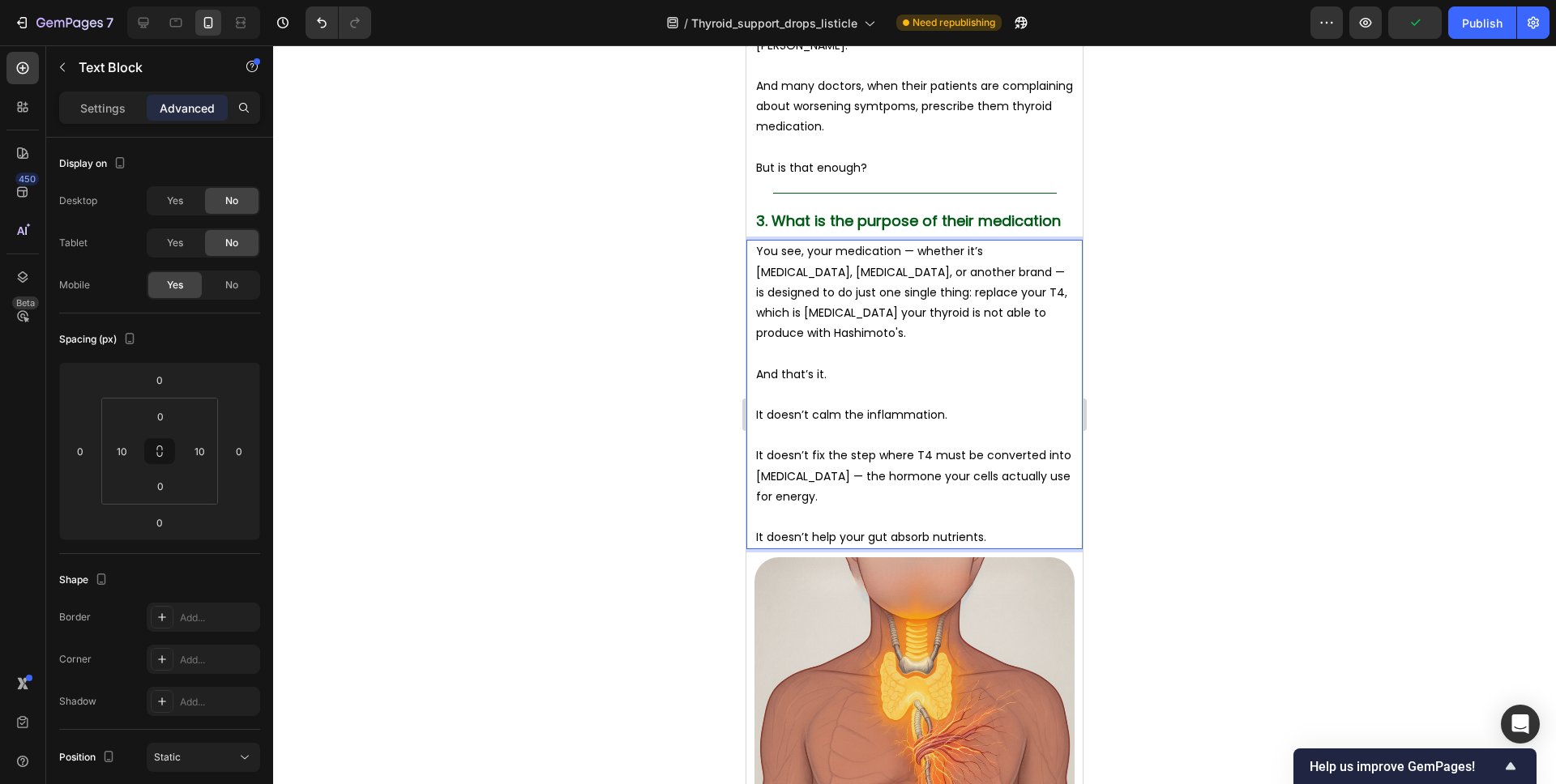
click at [851, 466] on p "It doesn’t fix the step where T4 must be converted into T3 — the hormone your c…" at bounding box center [915, 476] width 317 height 62
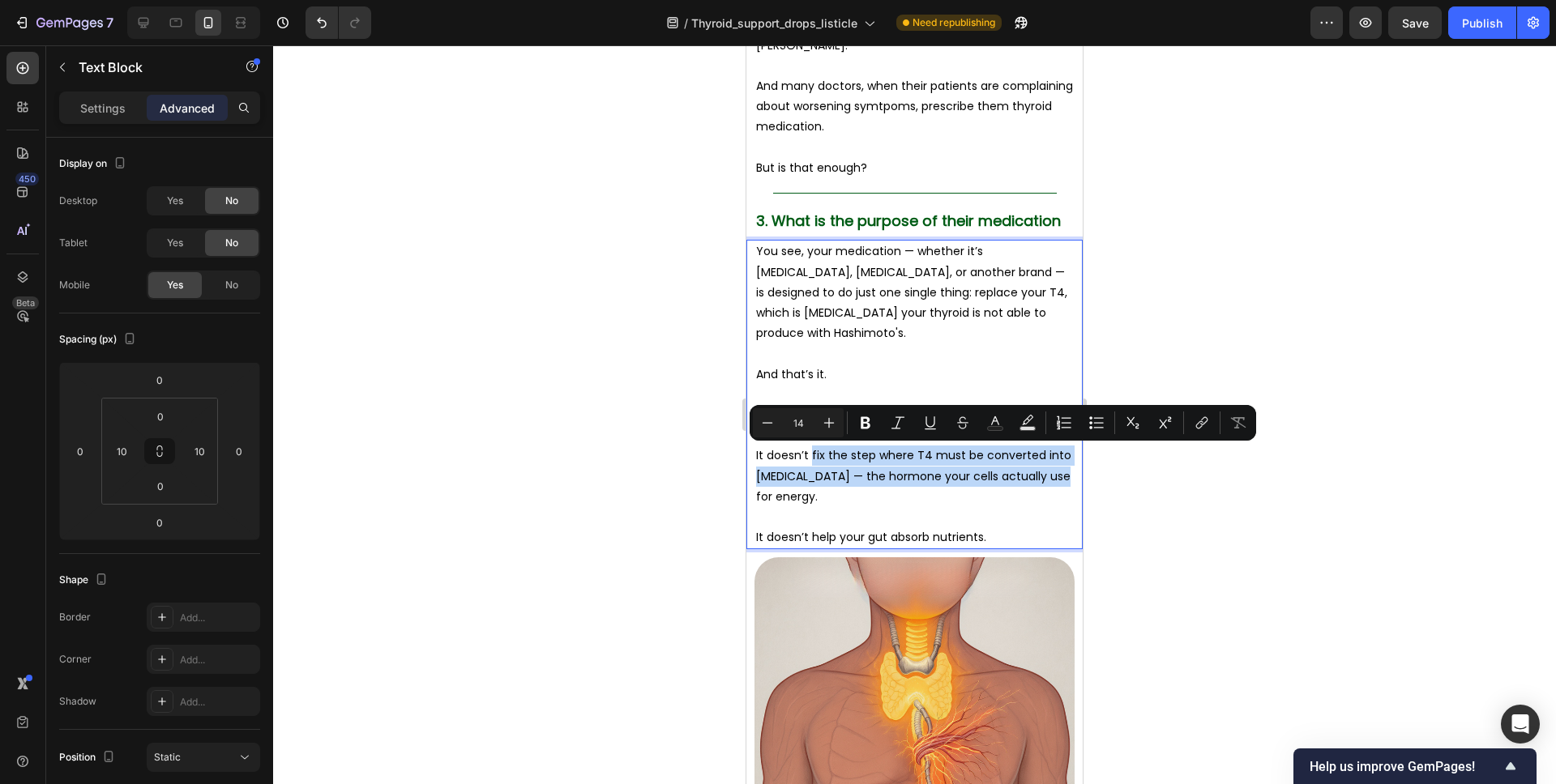
drag, startPoint x: 1056, startPoint y: 479, endPoint x: 811, endPoint y: 462, distance: 245.6
click at [811, 462] on p "It doesn’t fix the step where T4 must be converted into T3 — the hormone your c…" at bounding box center [915, 476] width 317 height 62
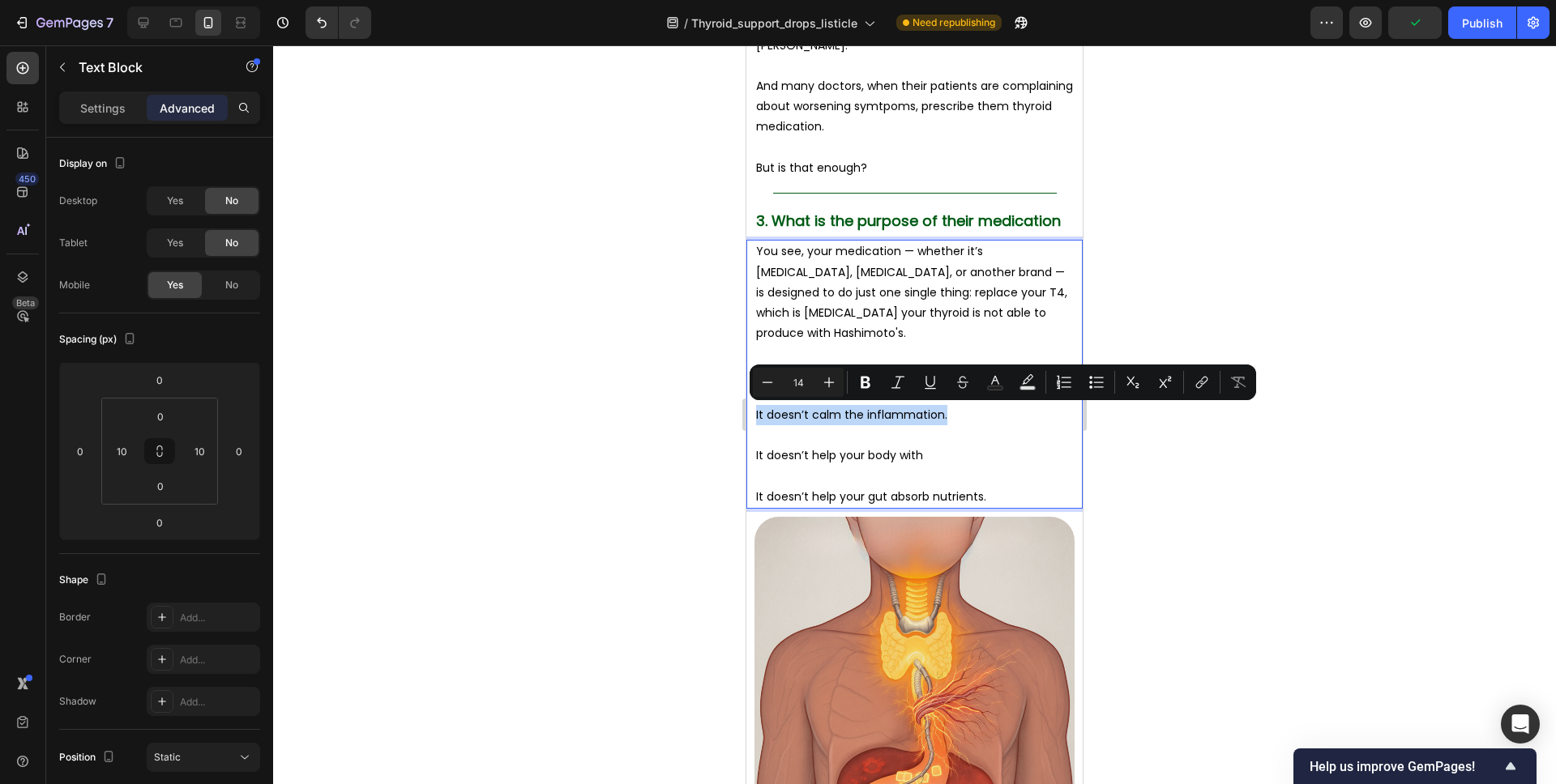
drag, startPoint x: 956, startPoint y: 414, endPoint x: 757, endPoint y: 418, distance: 199.0
click at [757, 418] on p "It doesn’t calm the inflammation." at bounding box center [915, 415] width 317 height 21
click at [809, 417] on p "It doesn’t calm the inflammation." at bounding box center [915, 415] width 317 height 21
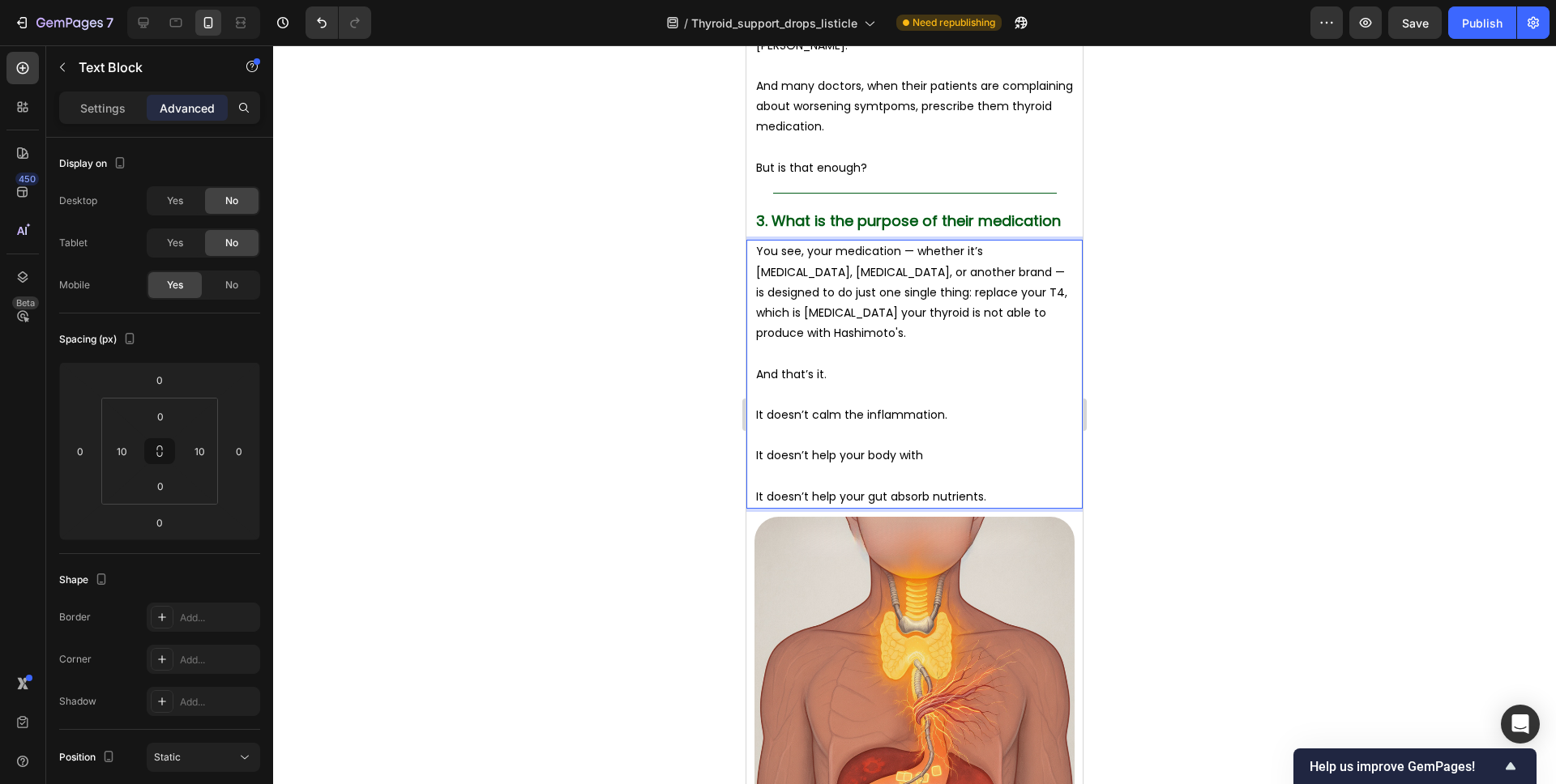
click at [842, 398] on p "Rich Text Editor. Editing area: main" at bounding box center [915, 395] width 317 height 21
click at [832, 333] on p "You see, your medication — whether it’s Synthroid, Levothyroxine, or another br…" at bounding box center [915, 293] width 317 height 102
click at [807, 251] on p "You see, your medication — whether it’s Synthroid, Levothyroxine, or another br…" at bounding box center [915, 293] width 317 height 102
click at [757, 249] on p "You see, your medication — whether it’s Synthroid, Levothyroxine, or another br…" at bounding box center [915, 293] width 317 height 102
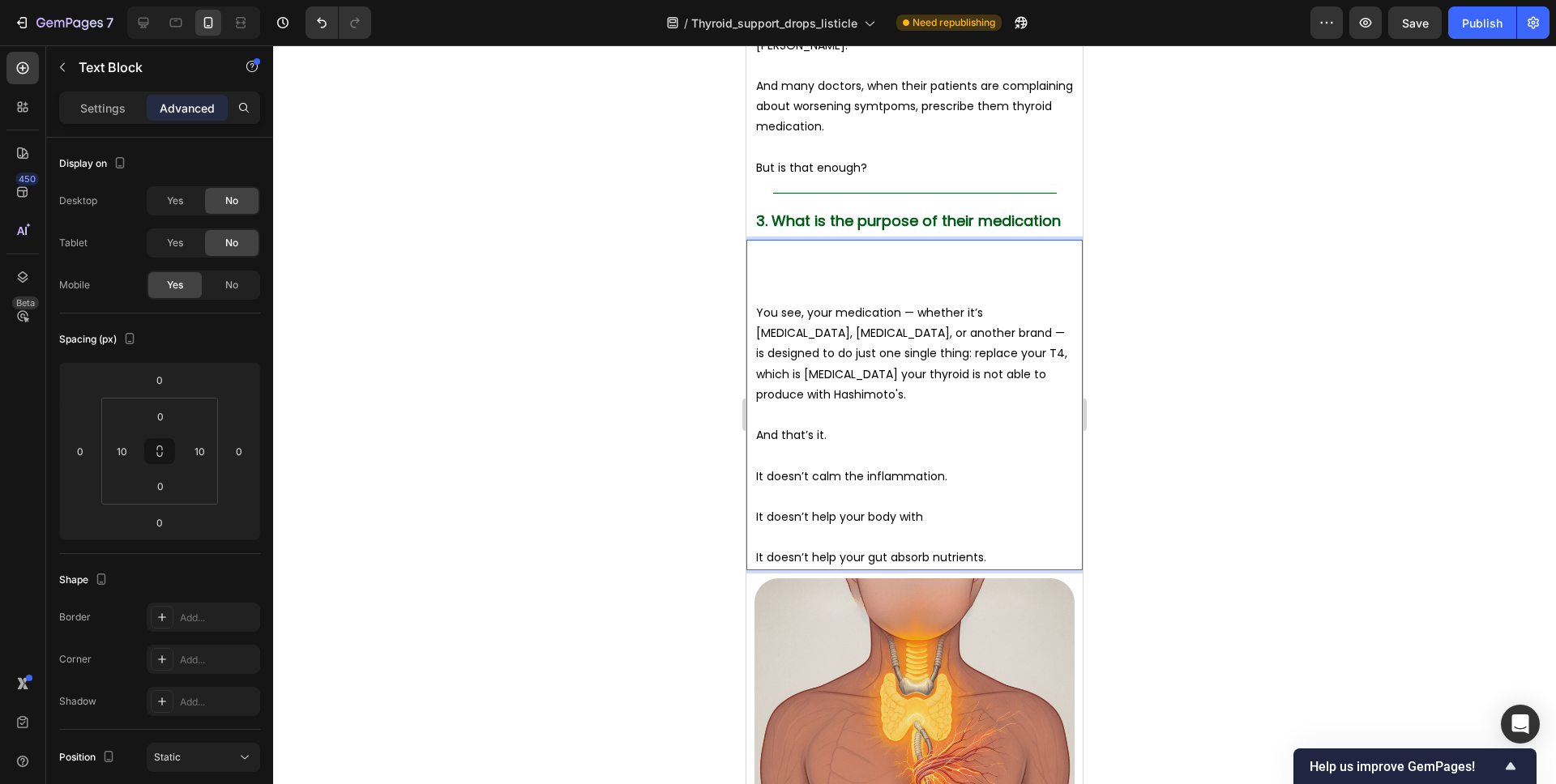
click at [765, 250] on p "Rich Text Editor. Editing area: main" at bounding box center [915, 251] width 317 height 21
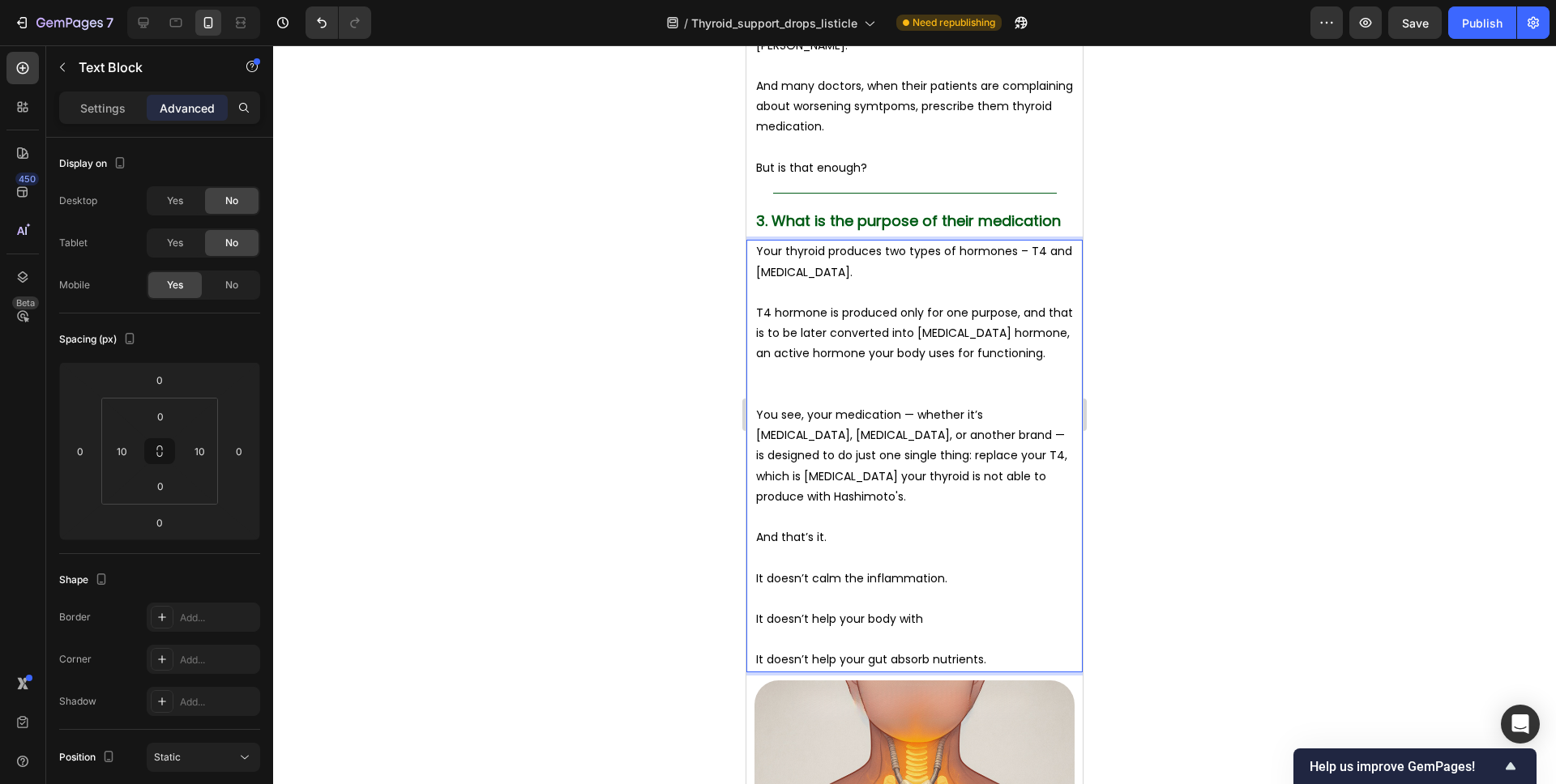
click at [809, 271] on p "Your thyroid produces two types of hormones – T4 and T3." at bounding box center [915, 261] width 317 height 40
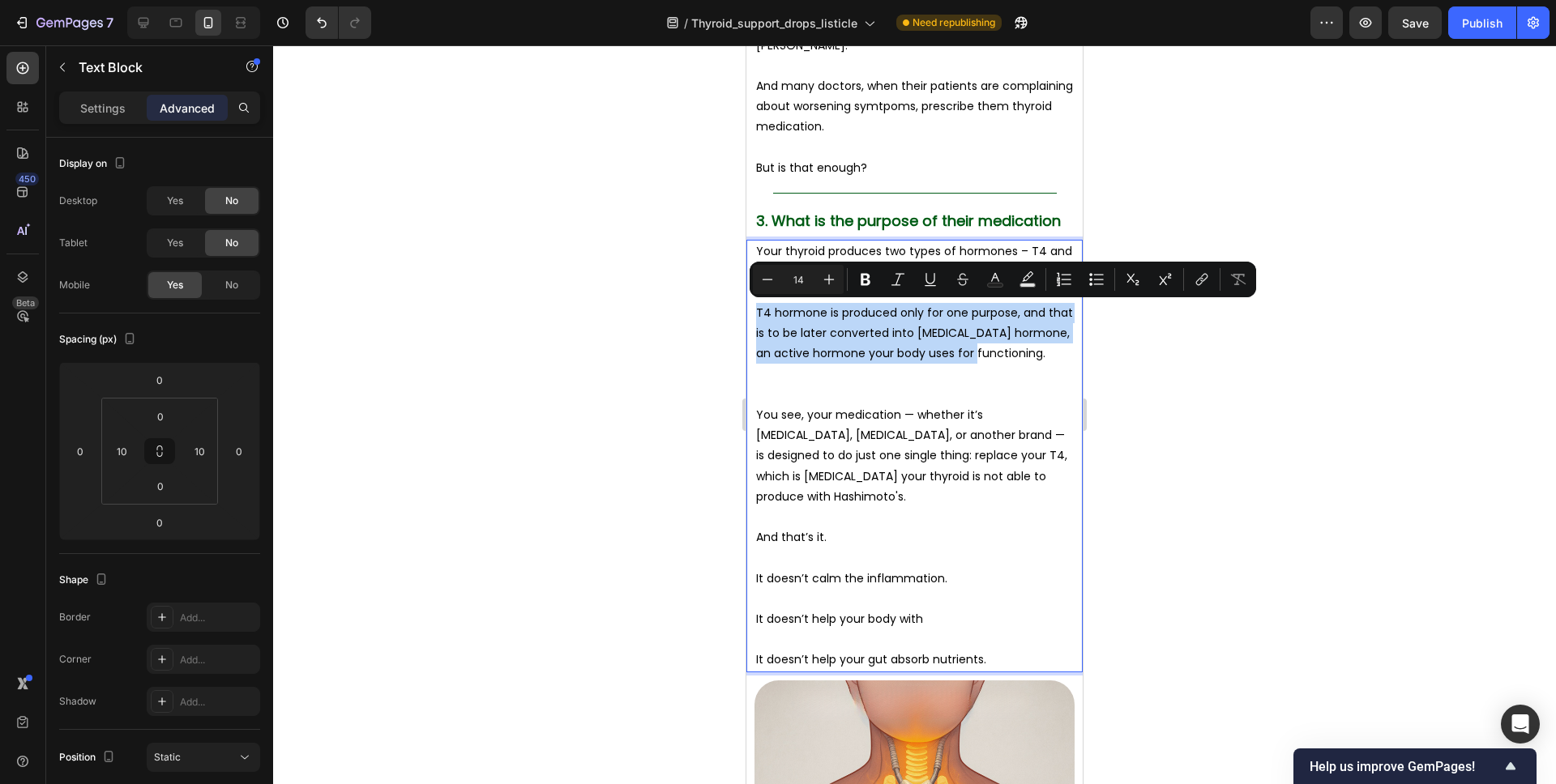
drag, startPoint x: 979, startPoint y: 354, endPoint x: 731, endPoint y: 322, distance: 250.1
copy p "T4 hormone is produced only for one purpose, and that is to be later converted …"
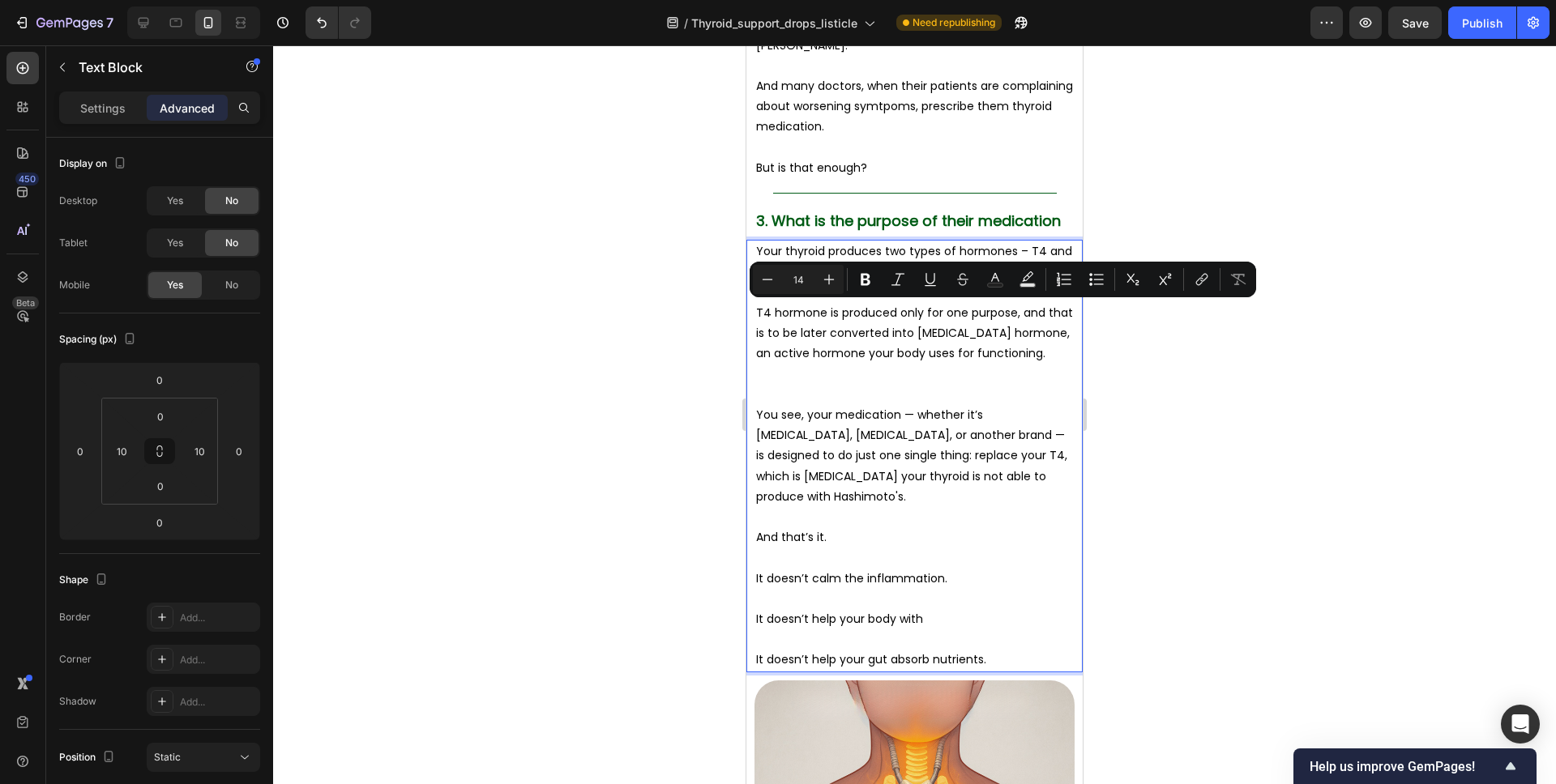
click at [889, 440] on p "You see, your medication — whether it’s Synthroid, Levothyroxine, or another br…" at bounding box center [915, 456] width 317 height 102
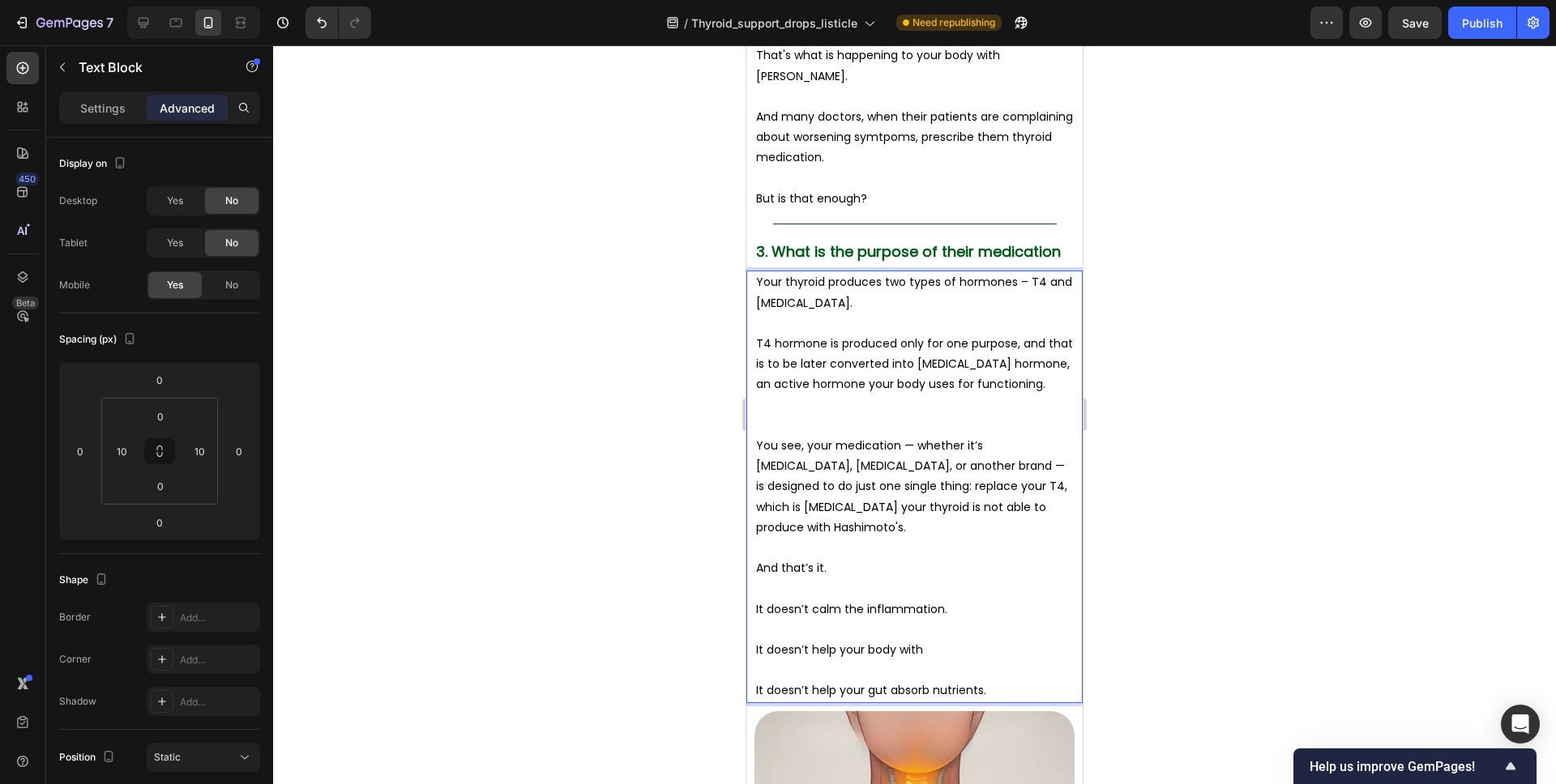
scroll to position [3149, 0]
click at [834, 322] on p "Rich Text Editor. Editing area: main" at bounding box center [915, 325] width 317 height 21
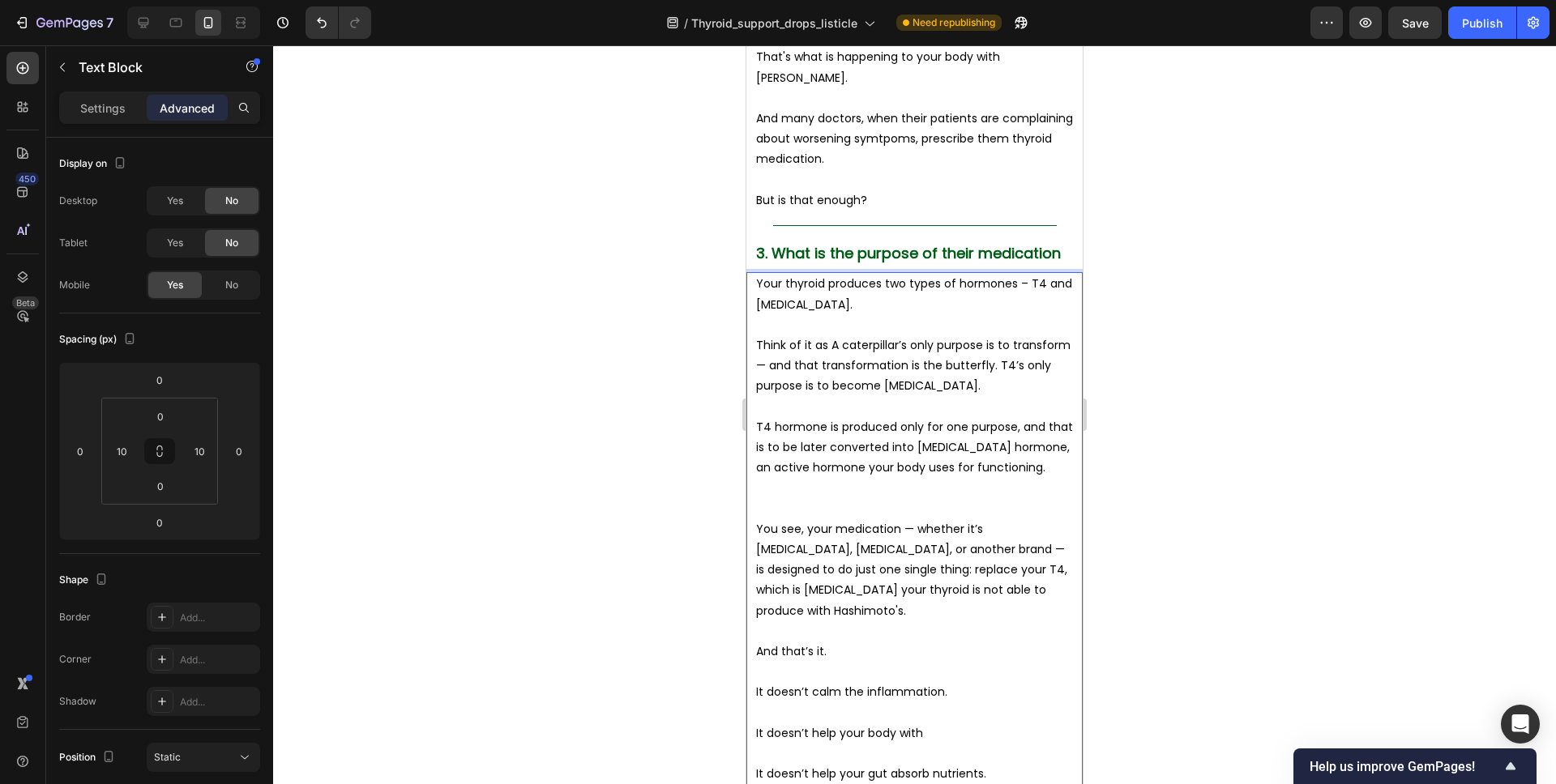
click at [832, 346] on p "Think of it as A caterpillar’s only purpose is to transform — and that transfor…" at bounding box center [915, 366] width 317 height 62
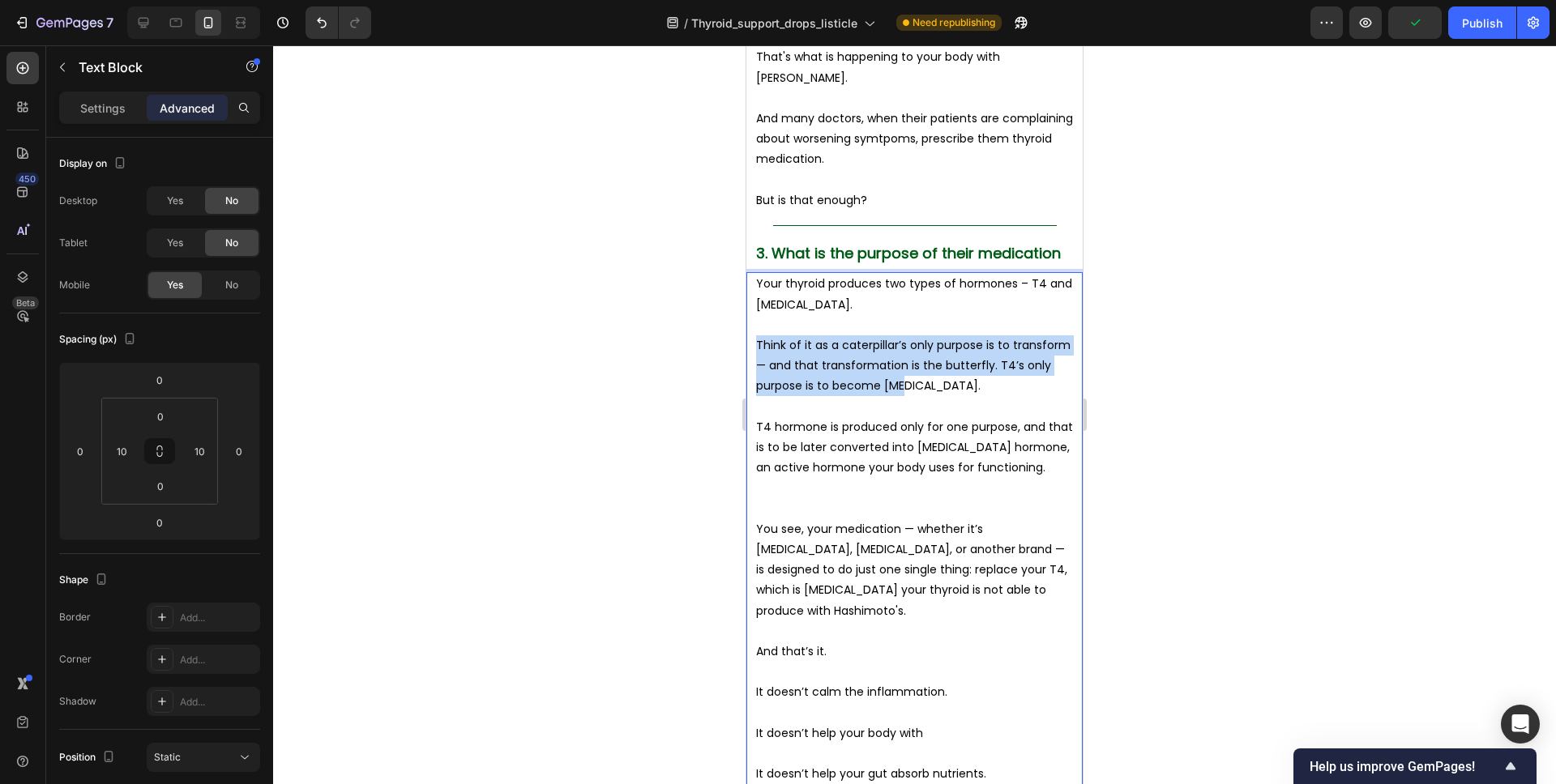
drag, startPoint x: 902, startPoint y: 388, endPoint x: 748, endPoint y: 353, distance: 157.9
click at [748, 353] on div "Your thyroid produces two types of hormones – T4 and T3. Think of it as a cater…" at bounding box center [915, 529] width 337 height 514
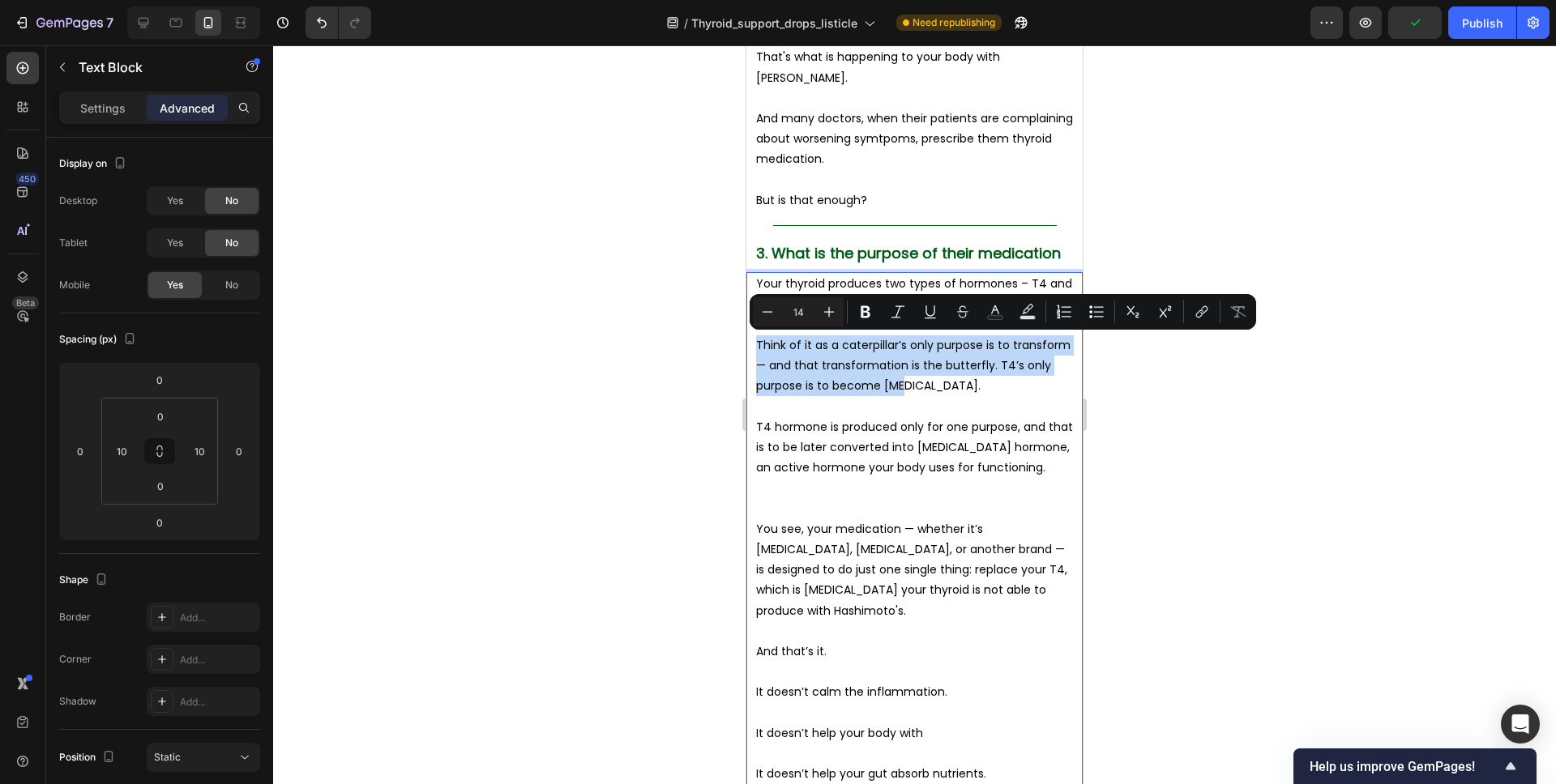
copy p "Think of it as a caterpillar’s only purpose is to transform — and that transfor…"
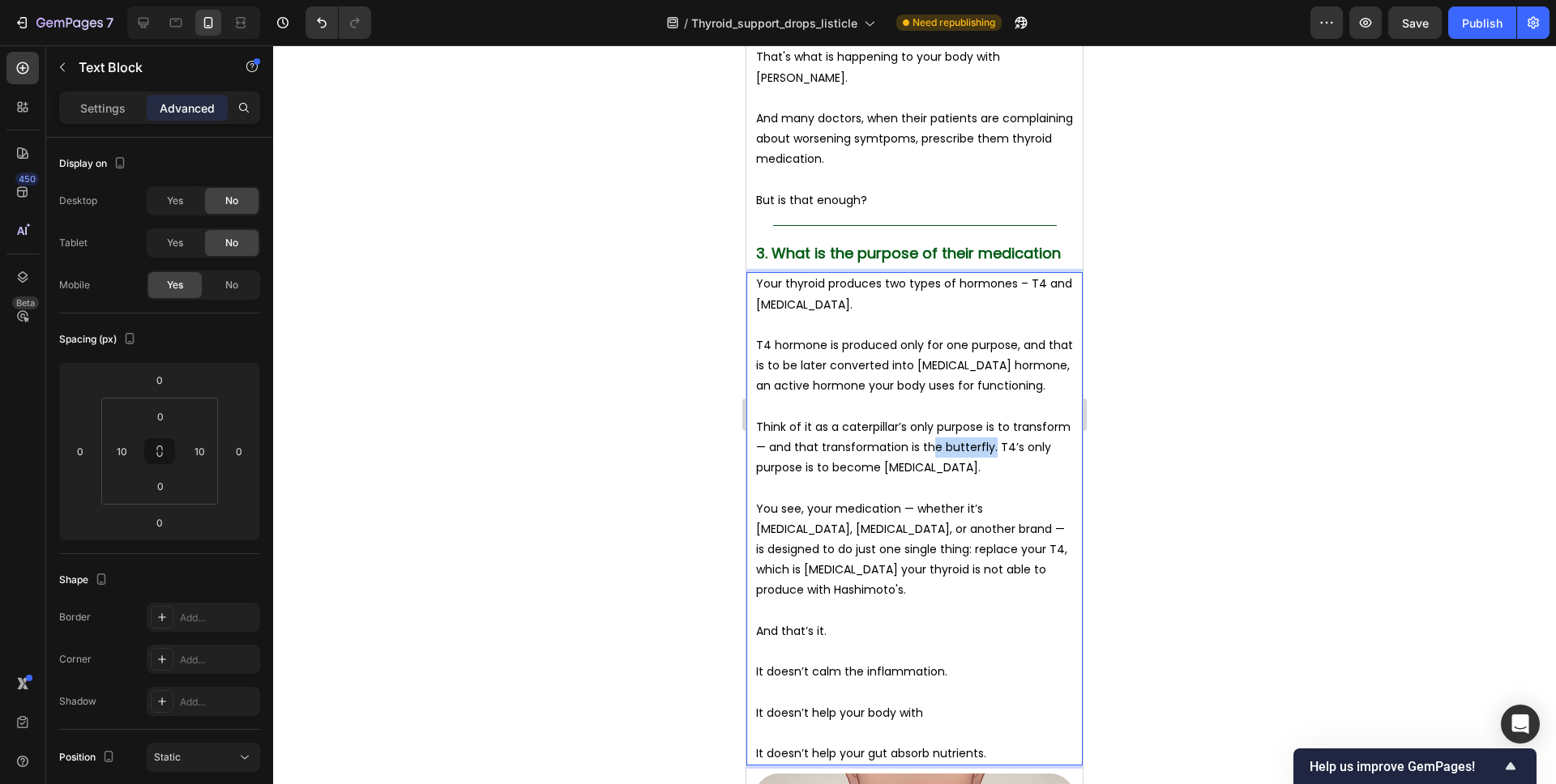
drag, startPoint x: 934, startPoint y: 457, endPoint x: 993, endPoint y: 454, distance: 59.1
click at [993, 454] on p "Think of it as a caterpillar’s only purpose is to transform — and that transfor…" at bounding box center [915, 447] width 317 height 62
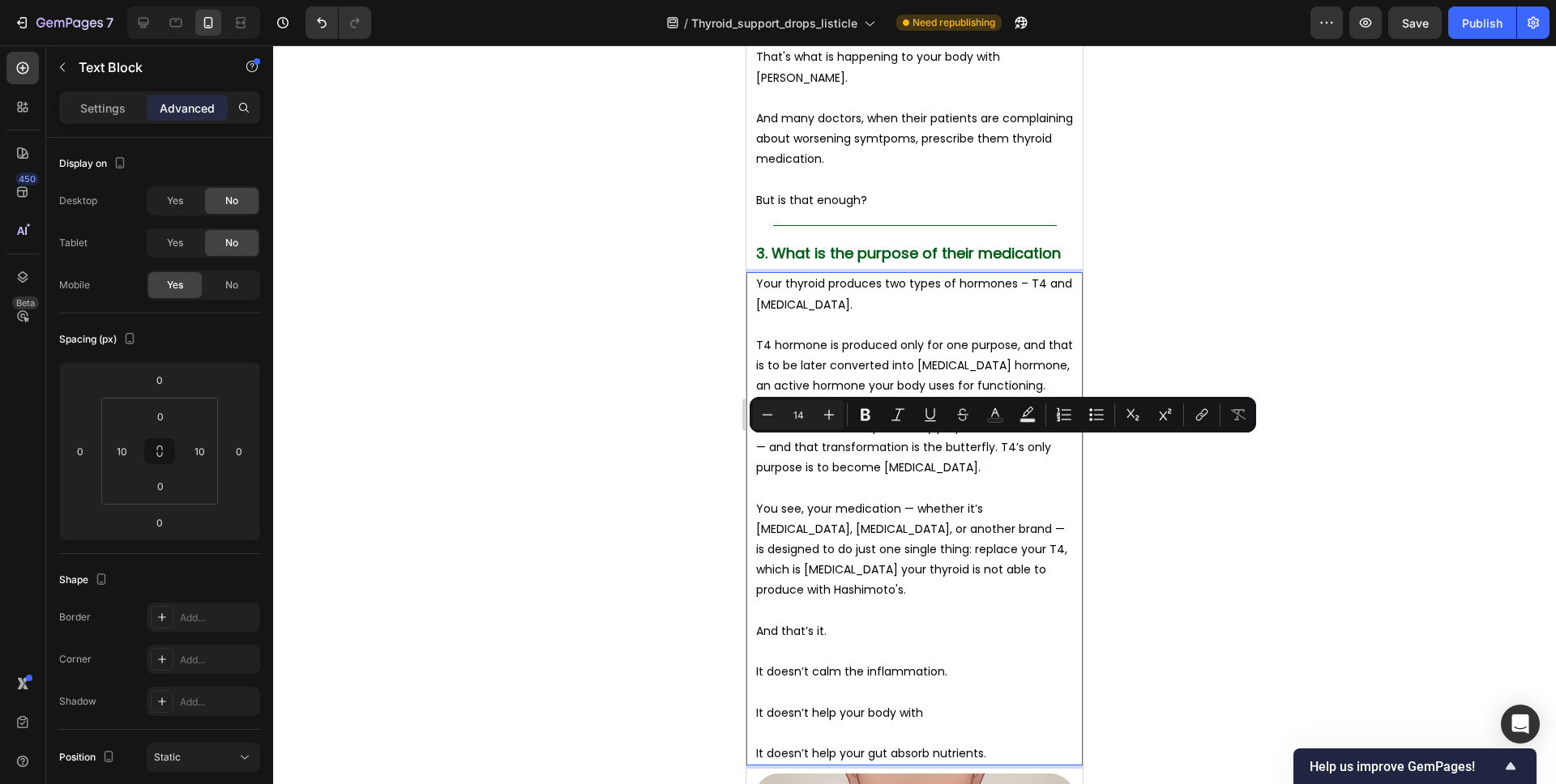
click at [996, 464] on p "Think of it as a caterpillar’s only purpose is to transform — and that transfor…" at bounding box center [915, 447] width 317 height 62
drag, startPoint x: 996, startPoint y: 461, endPoint x: 996, endPoint y: 452, distance: 9.0
click at [996, 453] on p "Think of it as a caterpillar’s only purpose is to transform — and that transfor…" at bounding box center [915, 447] width 317 height 62
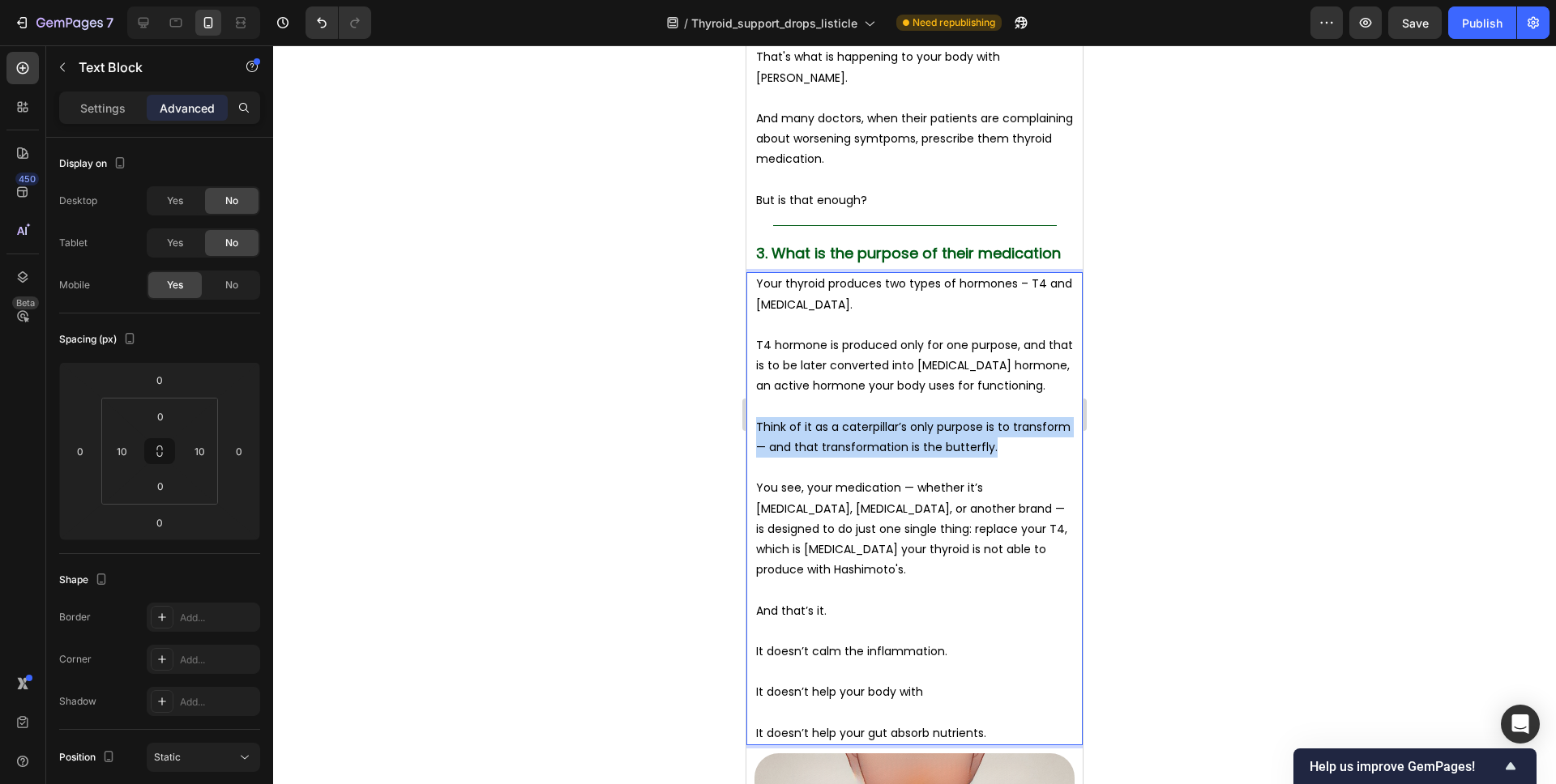
drag, startPoint x: 991, startPoint y: 445, endPoint x: 748, endPoint y: 431, distance: 243.4
click at [748, 431] on div "Your thyroid produces two types of hormones – T4 and T3. T4 hormone is produced…" at bounding box center [915, 508] width 337 height 473
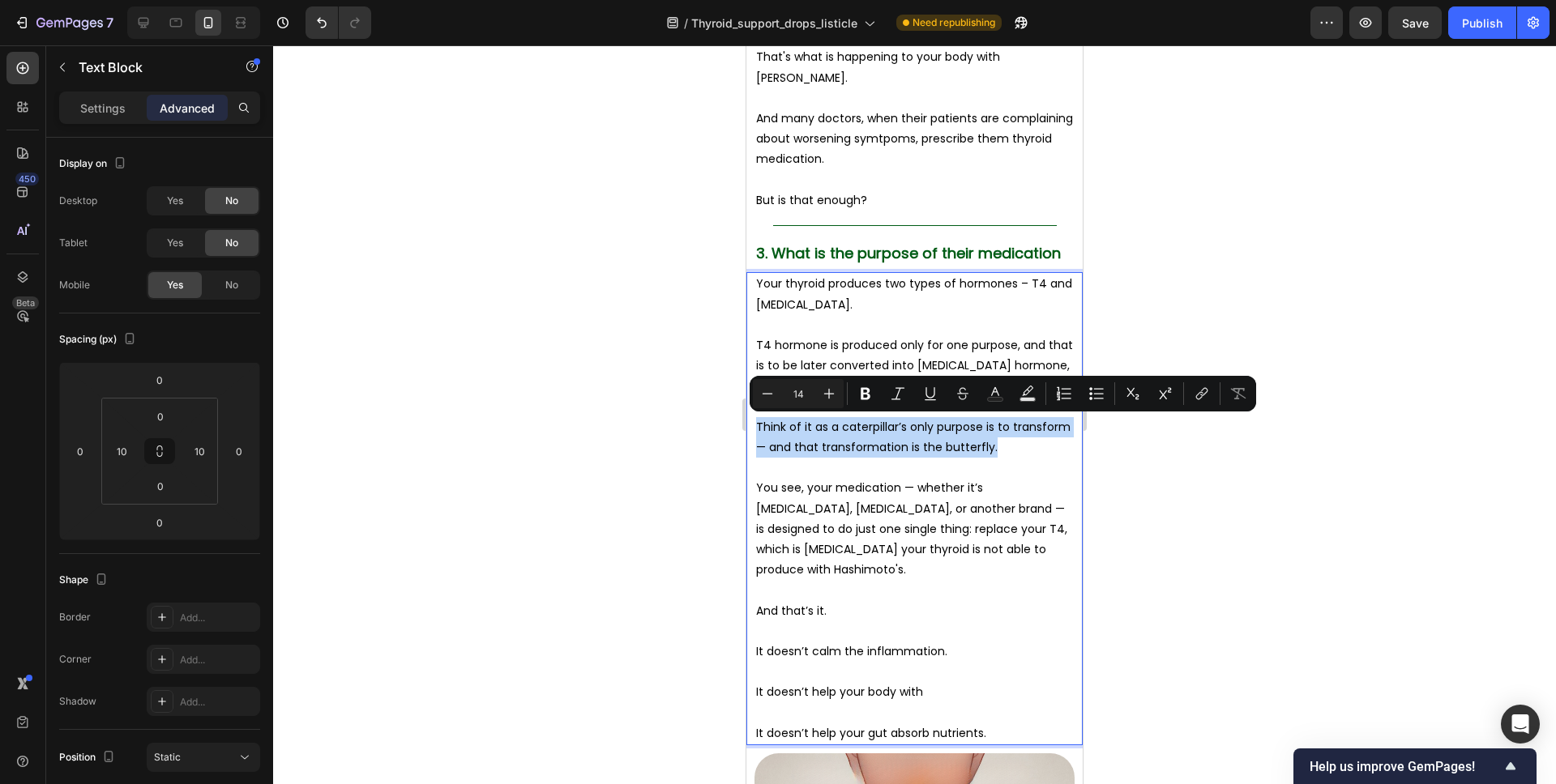
copy p "Think of it as a caterpillar’s only purpose is to transform — and that transfor…"
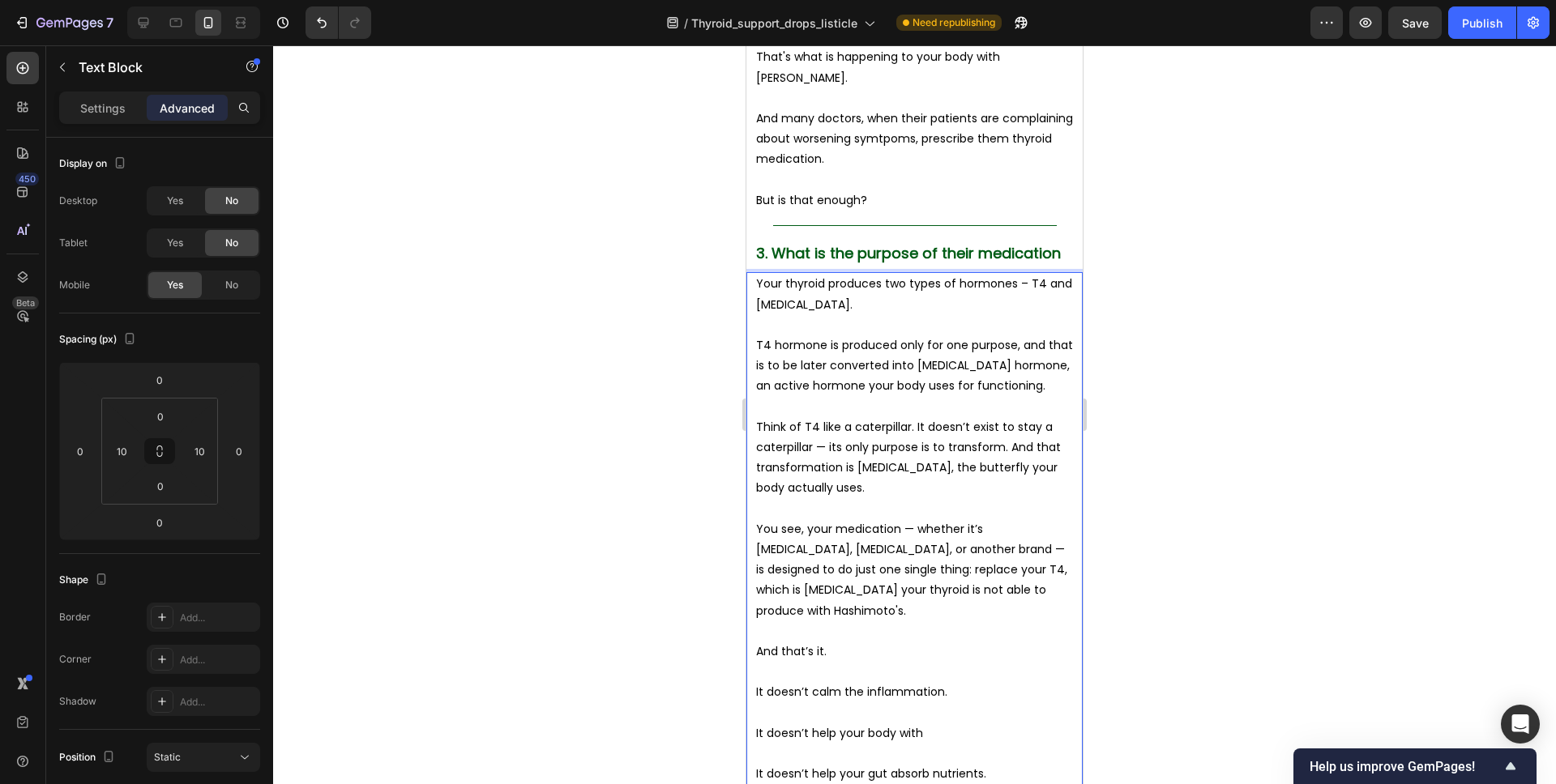
click at [1013, 447] on p "Think of T4 like a caterpillar. It doesn’t exist to stay a caterpillar — its on…" at bounding box center [915, 457] width 317 height 81
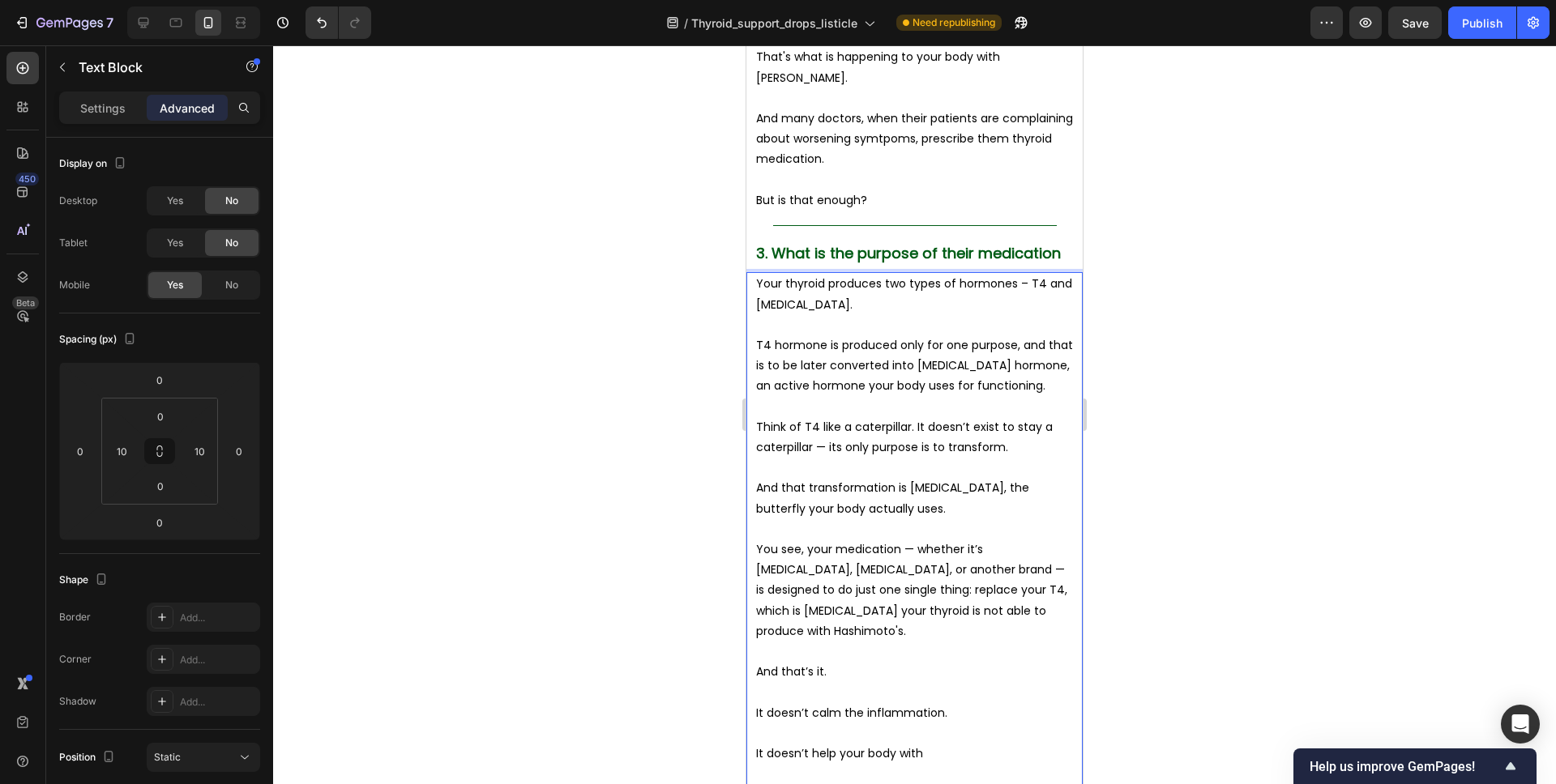
click at [1121, 453] on div at bounding box center [914, 415] width 1283 height 739
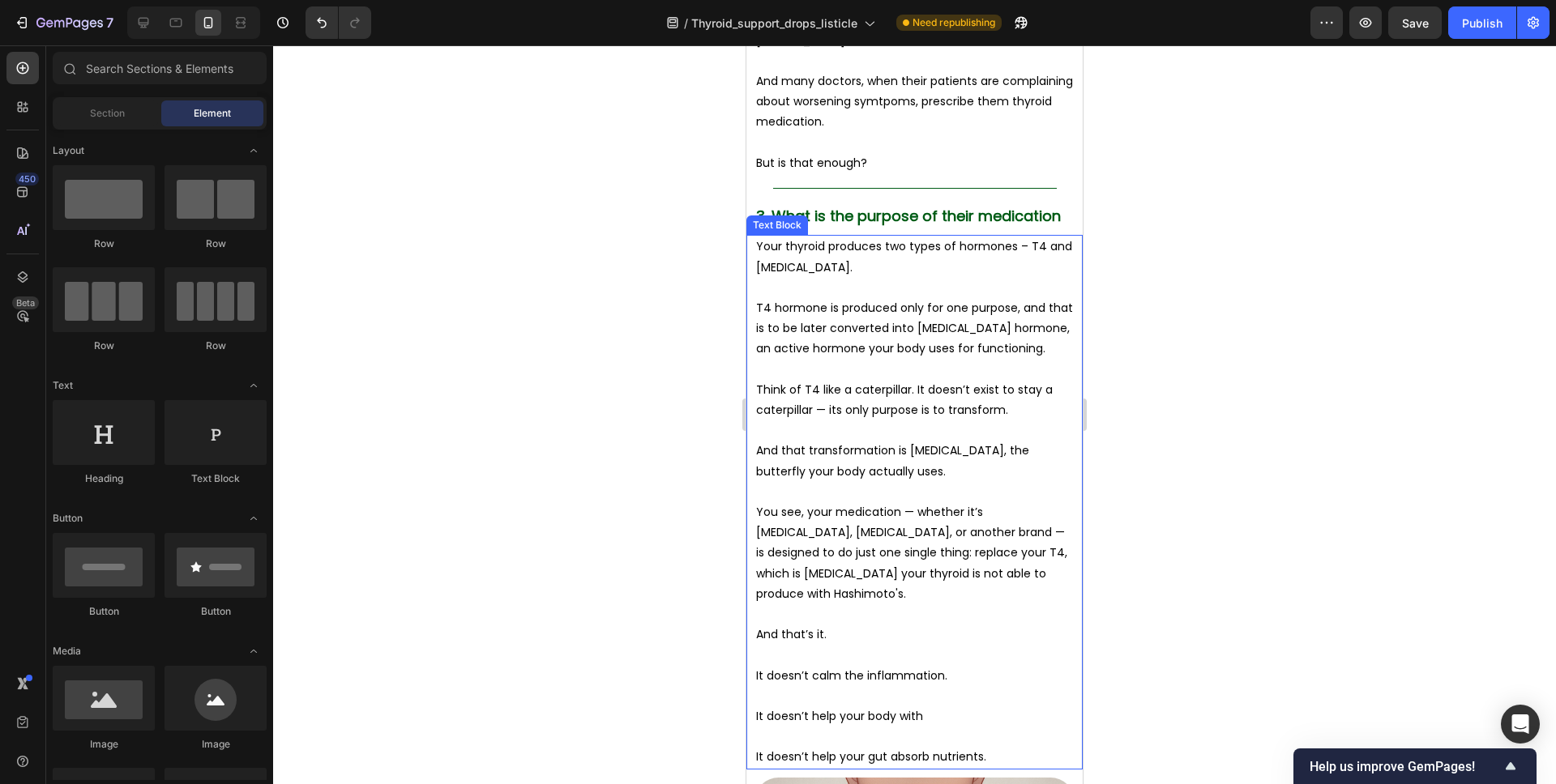
scroll to position [3194, 0]
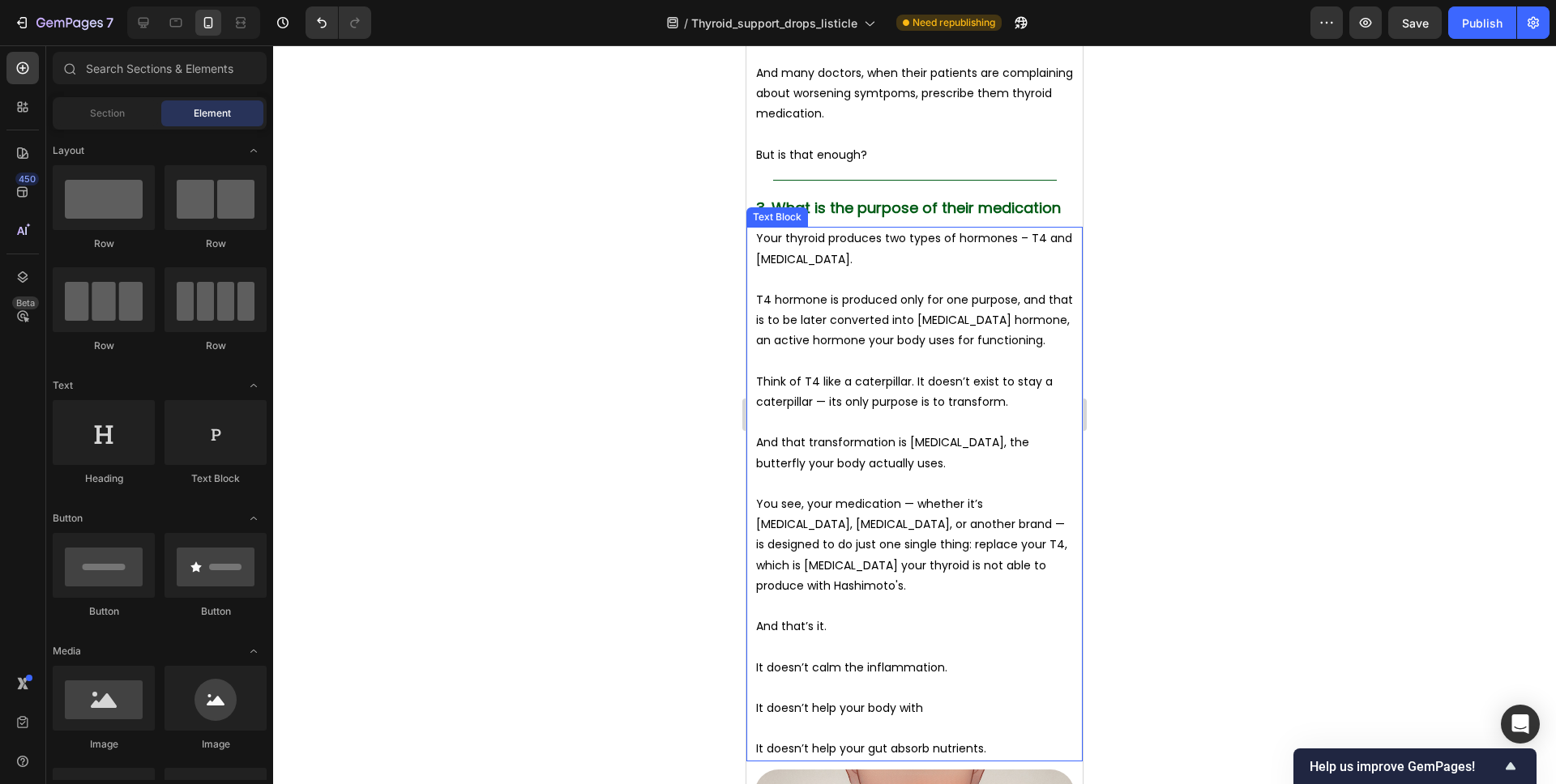
click at [854, 502] on p "You see, your medication — whether it’s Synthroid, Levothyroxine, or another br…" at bounding box center [915, 545] width 317 height 102
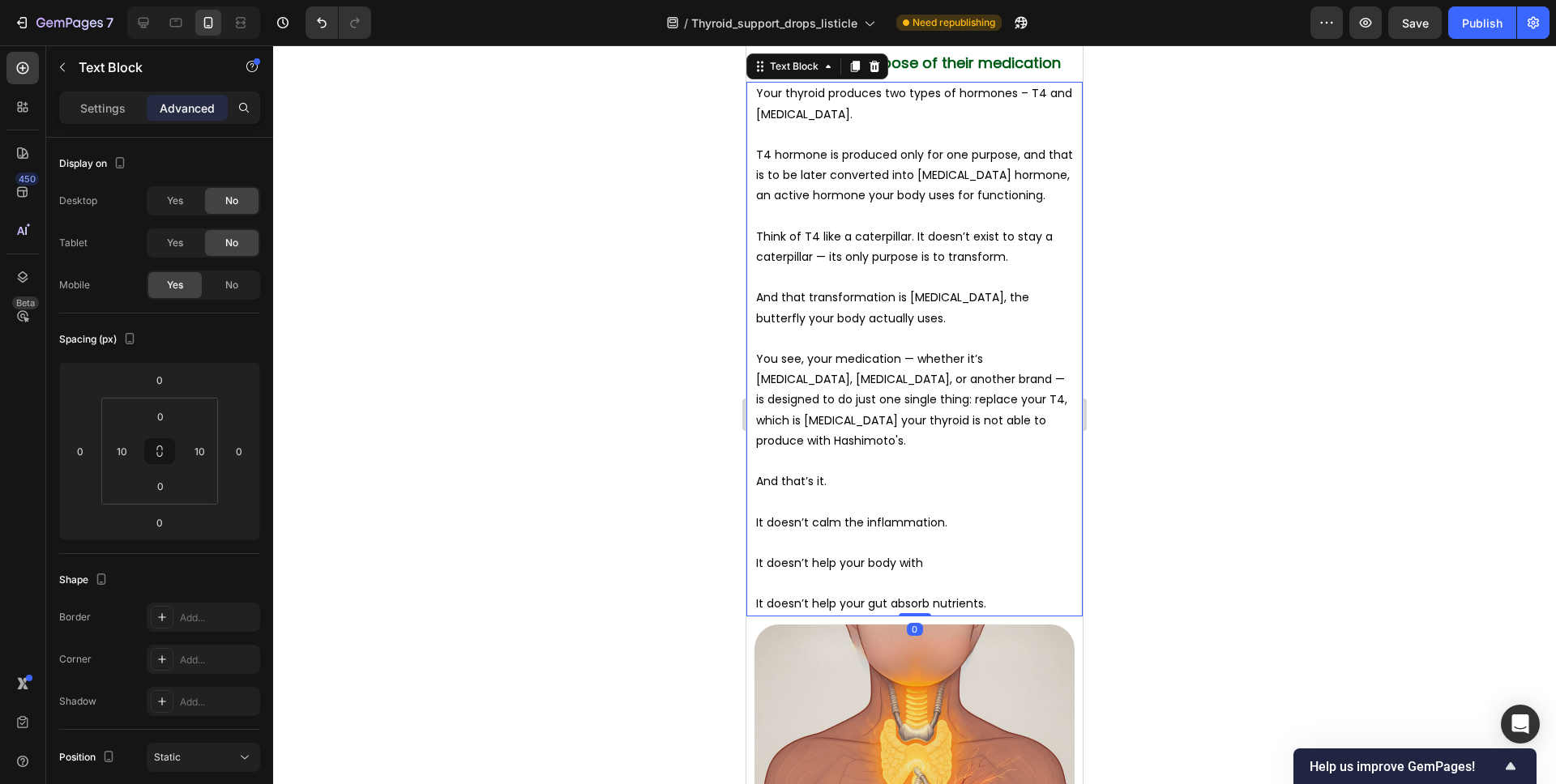
scroll to position [3342, 0]
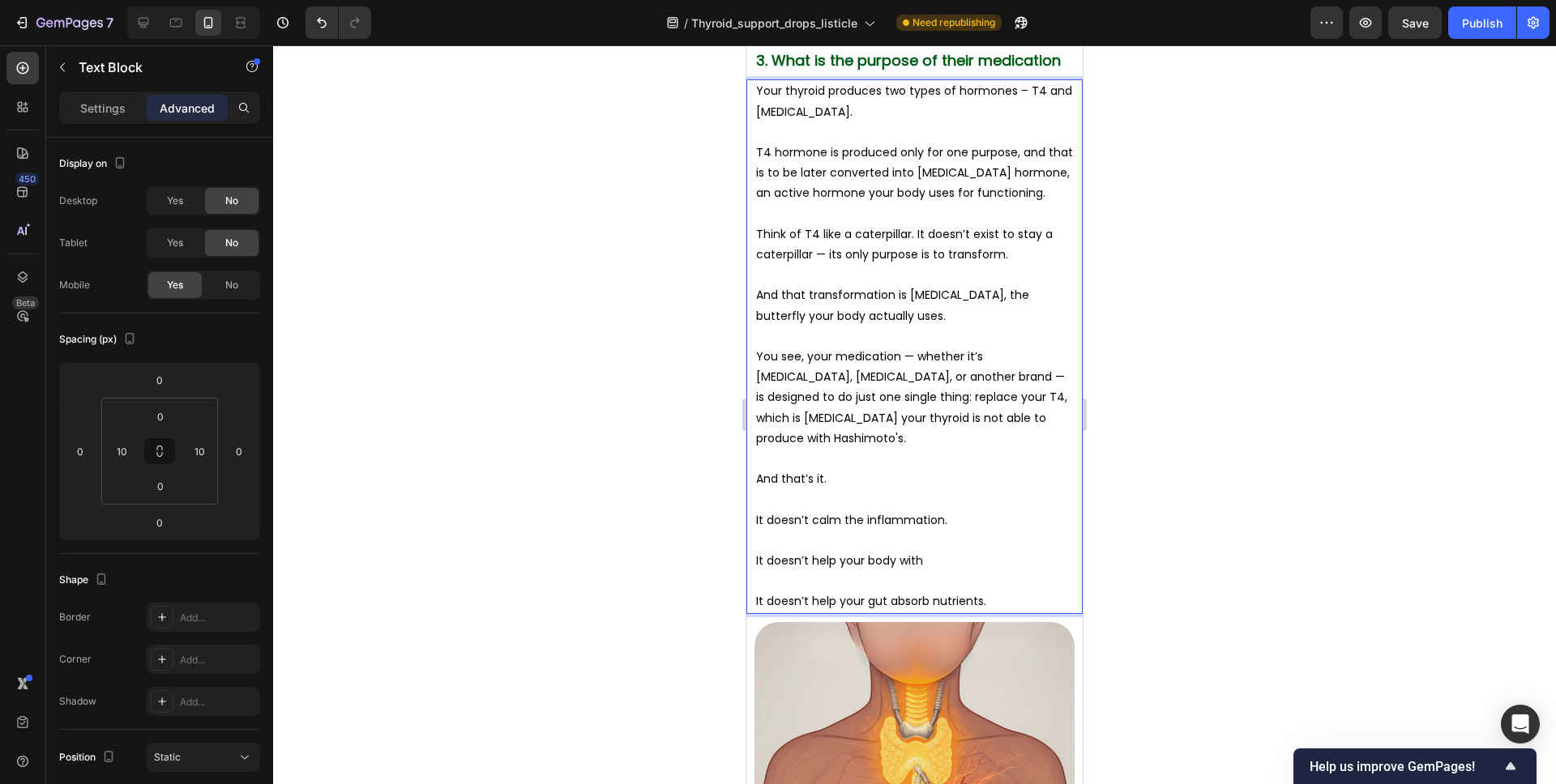
drag, startPoint x: 1146, startPoint y: 262, endPoint x: 296, endPoint y: 215, distance: 851.3
click at [1146, 262] on div at bounding box center [914, 415] width 1283 height 739
click at [1042, 260] on p "Think of T4 like a caterpillar. It doesn’t exist to stay a caterpillar — its on…" at bounding box center [915, 244] width 317 height 40
click at [856, 98] on icon at bounding box center [855, 96] width 13 height 13
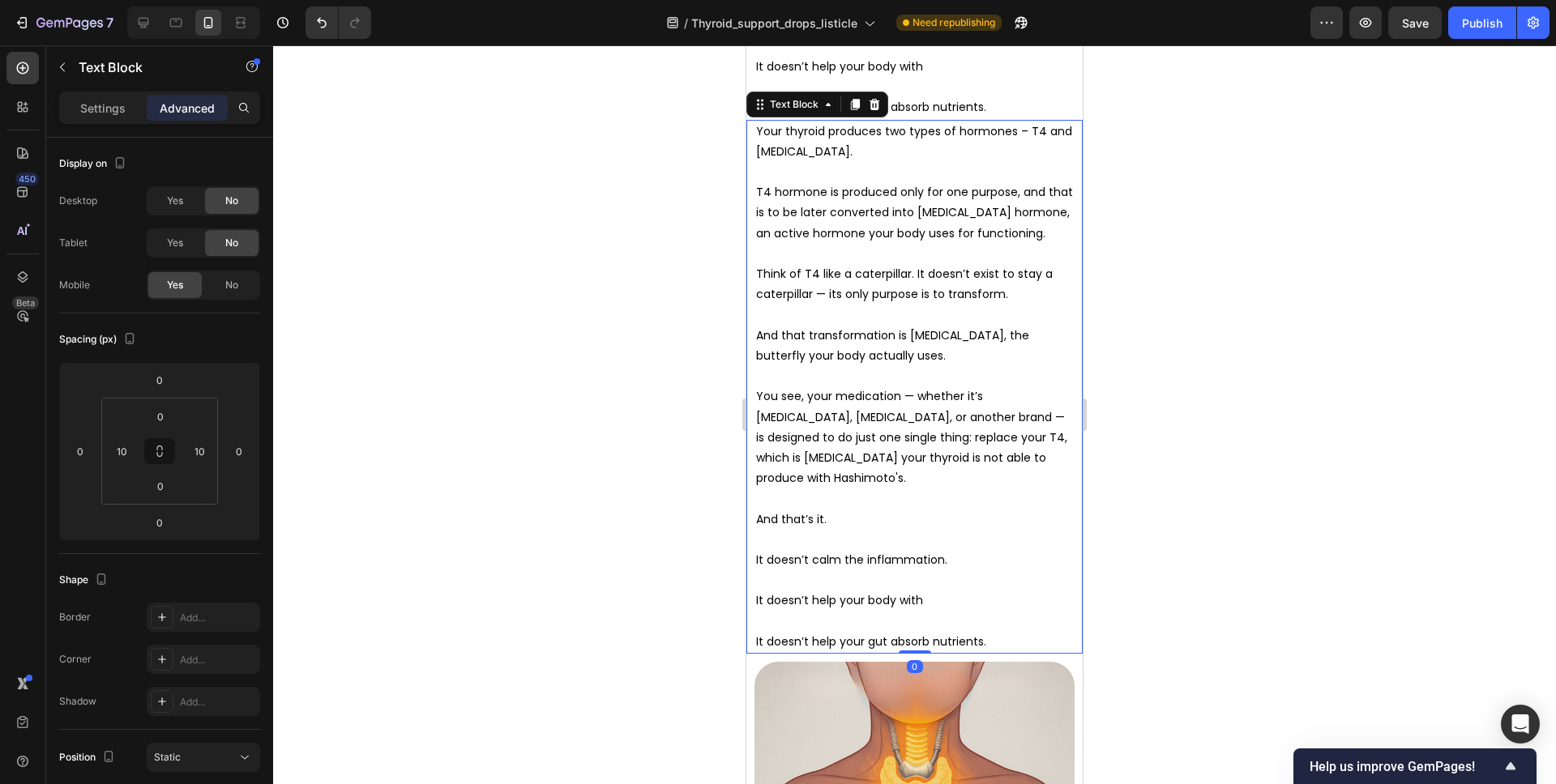
scroll to position [3854, 0]
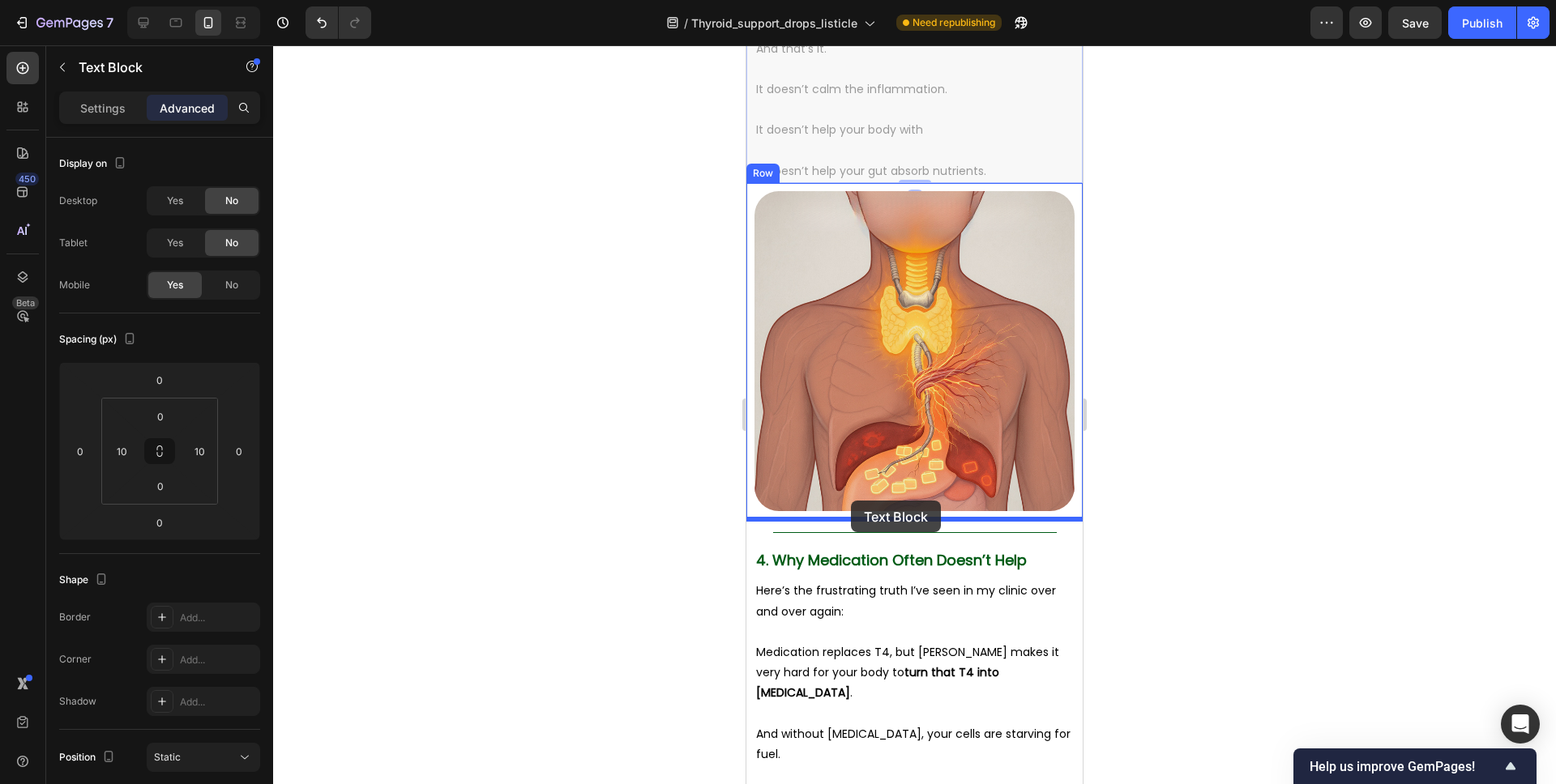
drag, startPoint x: 777, startPoint y: 89, endPoint x: 851, endPoint y: 499, distance: 416.6
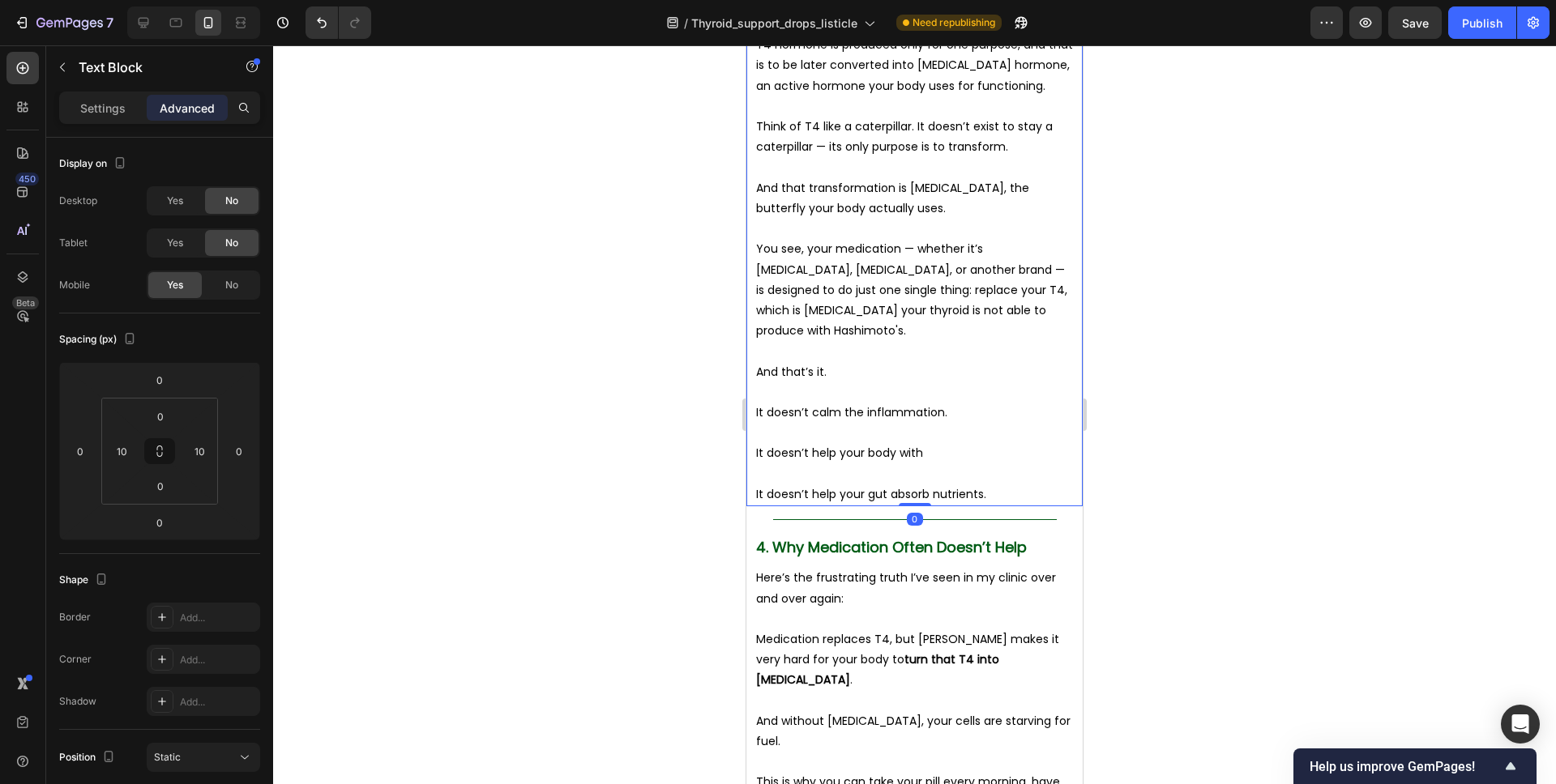
scroll to position [4016, 0]
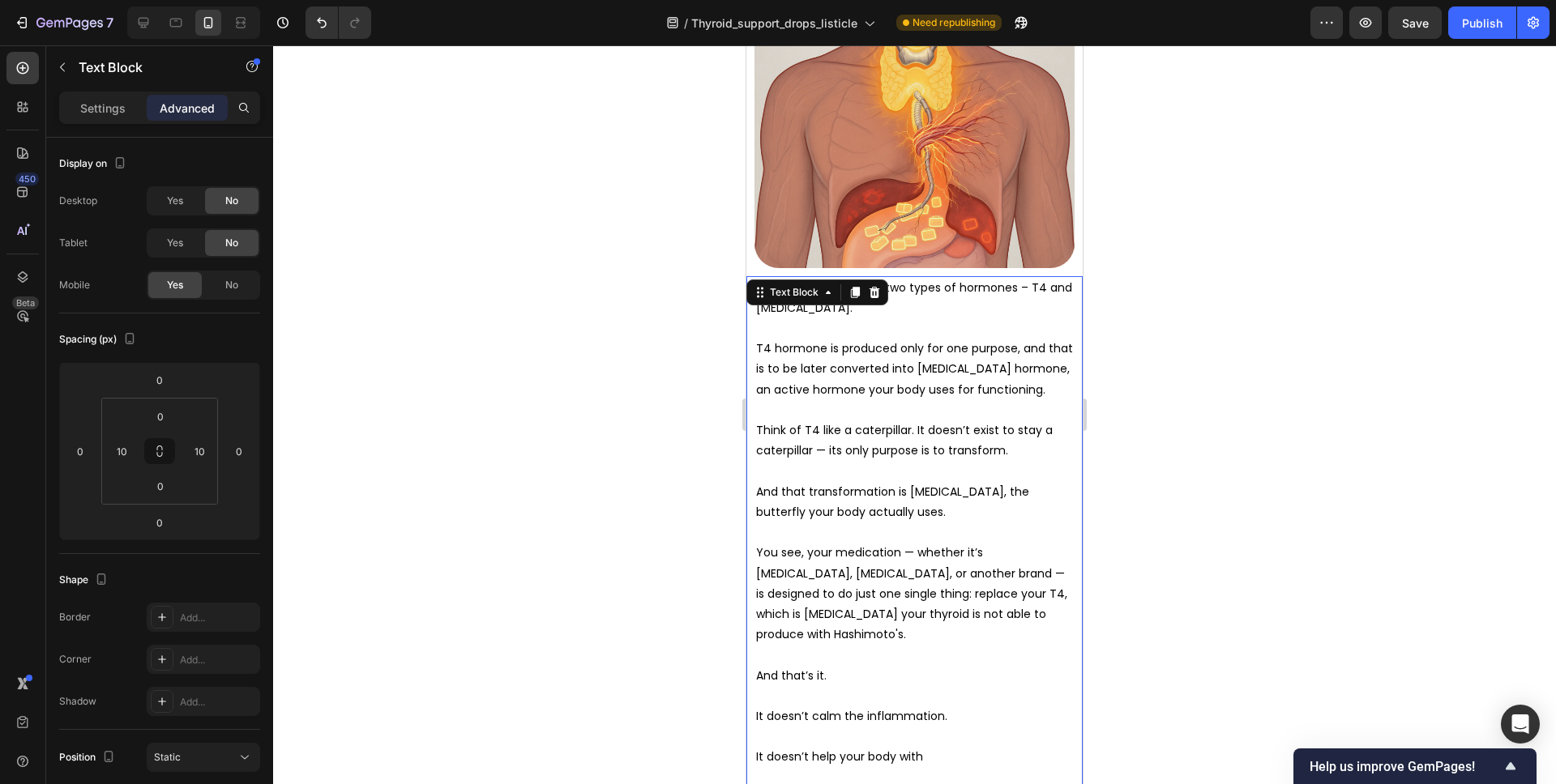
click at [823, 499] on p "And that transformation is T3, the butterfly your body actually uses." at bounding box center [915, 502] width 317 height 40
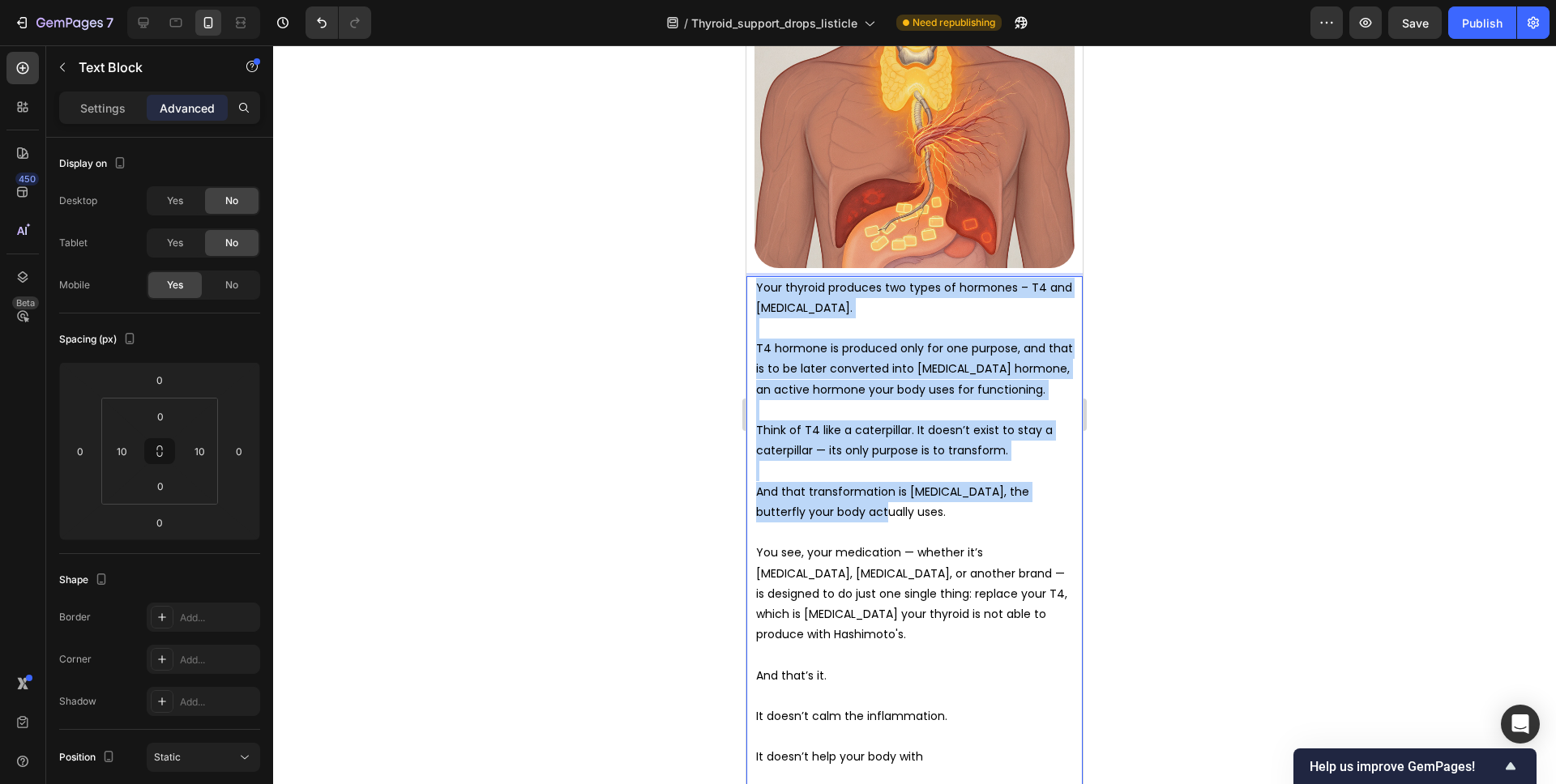
drag, startPoint x: 841, startPoint y: 516, endPoint x: 759, endPoint y: 287, distance: 243.2
click at [759, 287] on div "Your thyroid produces two types of hormones – T4 and T3. T4 hormone is produced…" at bounding box center [915, 543] width 321 height 534
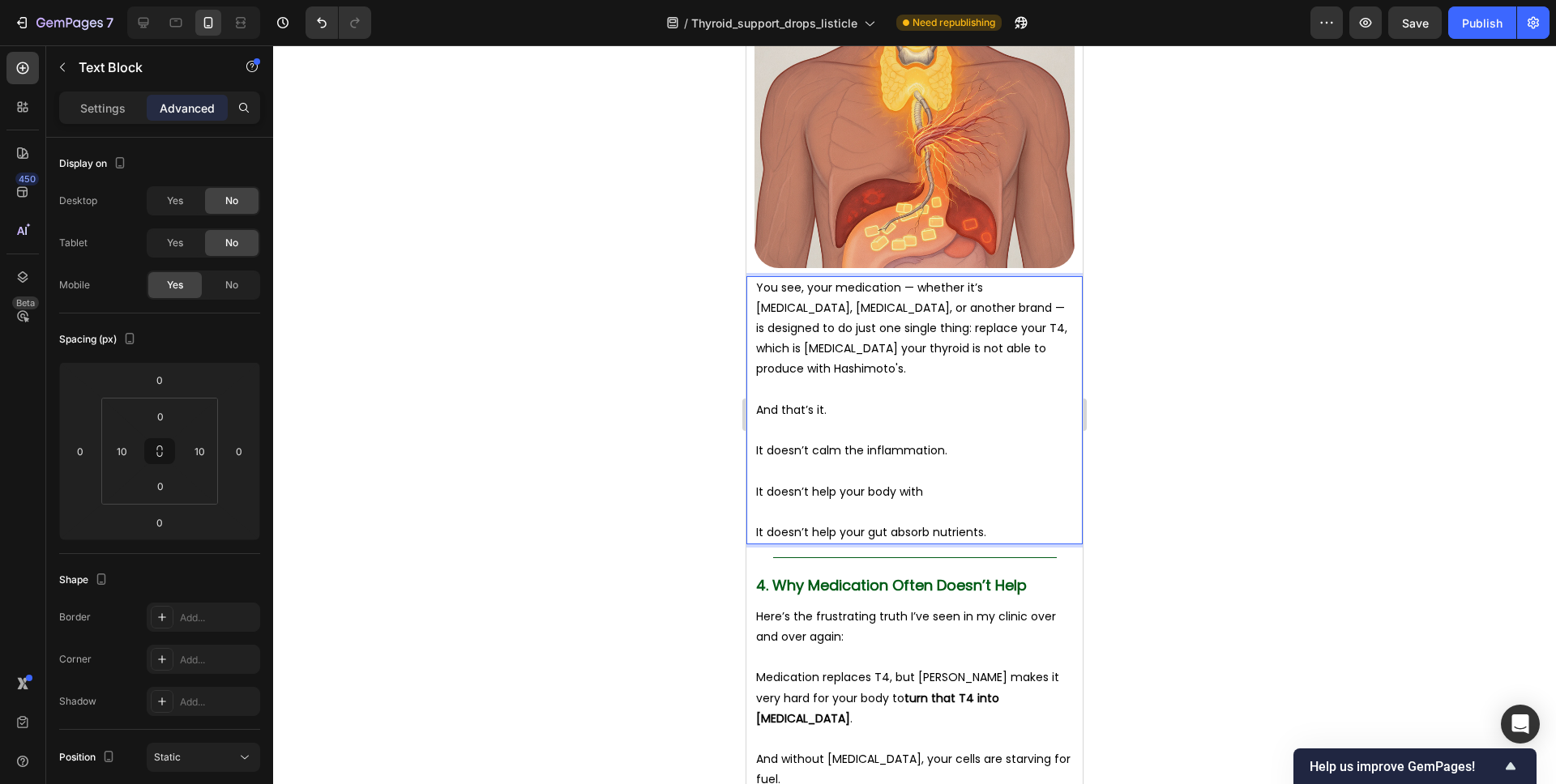
click at [1338, 340] on div at bounding box center [914, 415] width 1283 height 739
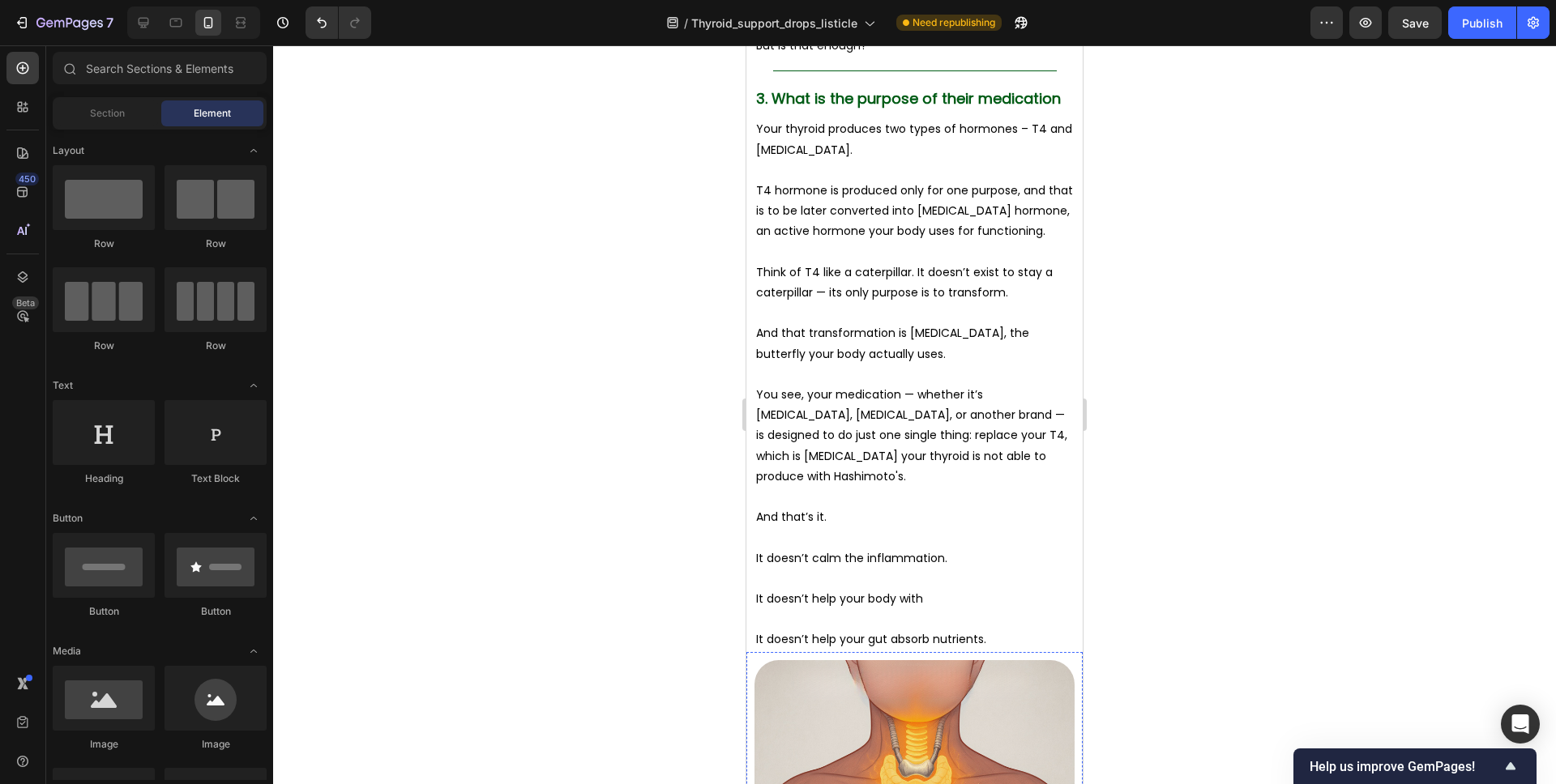
scroll to position [3267, 0]
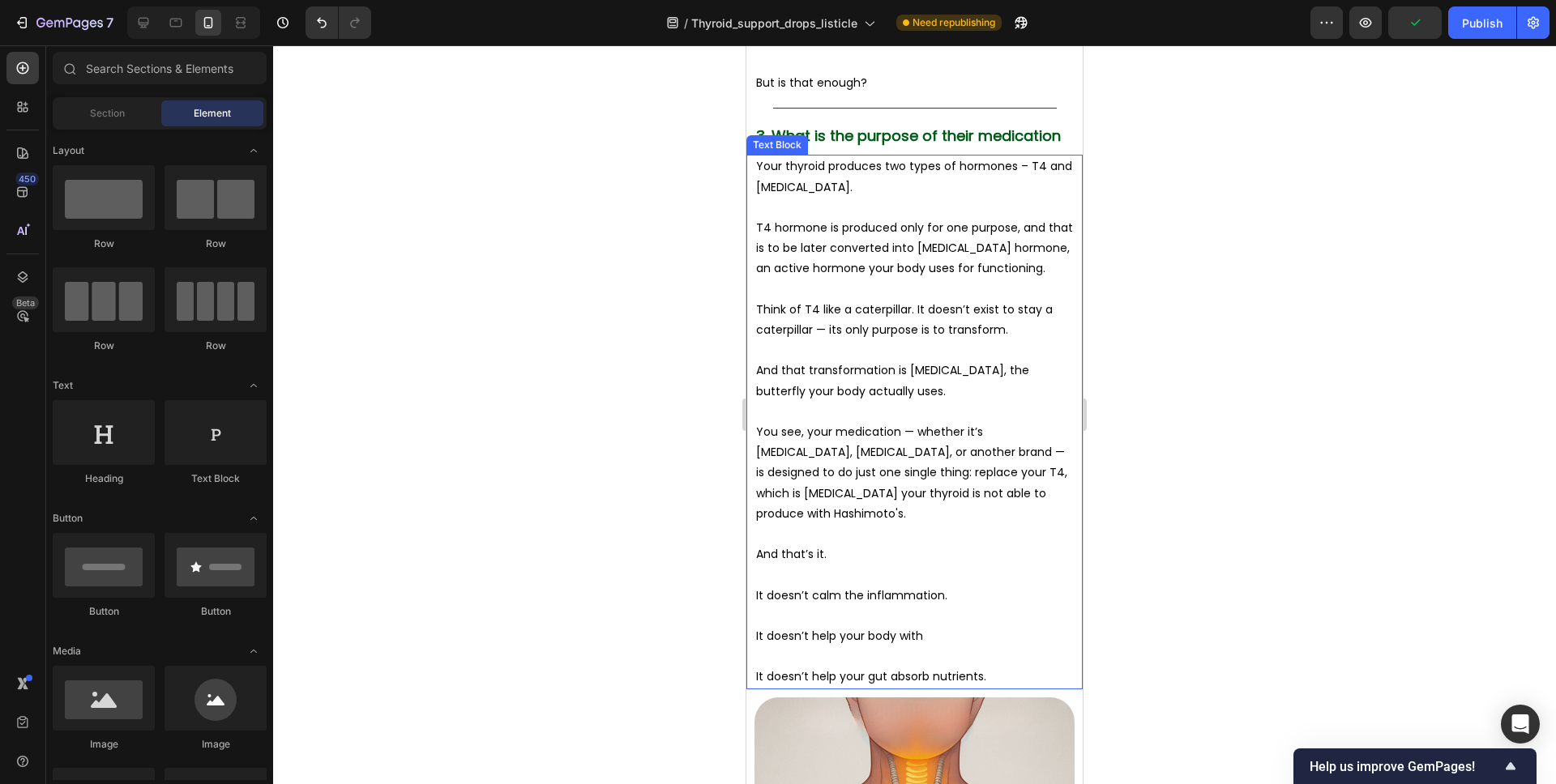
click at [902, 551] on p "And that’s it." at bounding box center [915, 554] width 317 height 21
drag, startPoint x: 979, startPoint y: 628, endPoint x: 979, endPoint y: 640, distance: 12.0
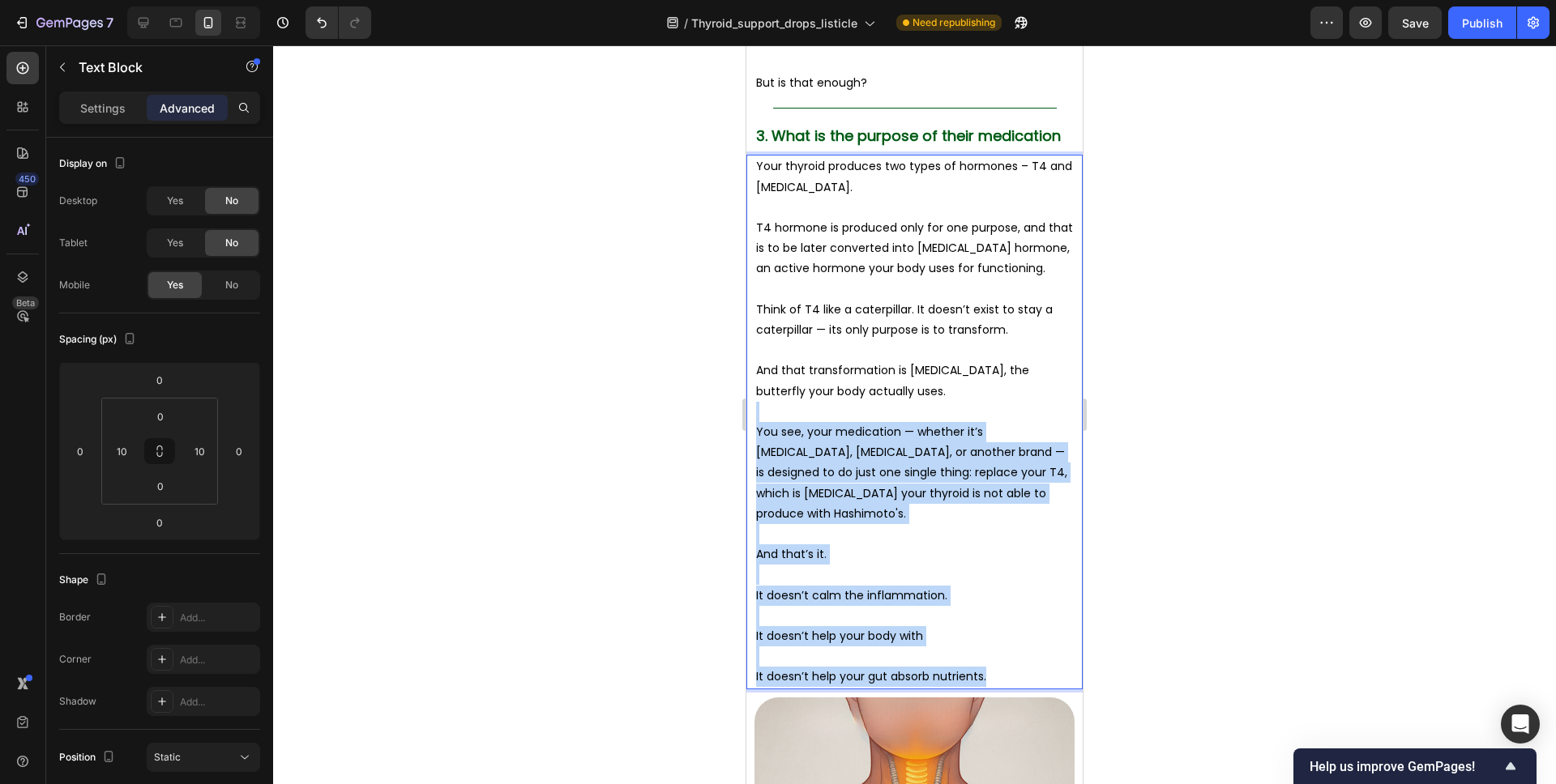
drag, startPoint x: 988, startPoint y: 672, endPoint x: 759, endPoint y: 417, distance: 342.7
click at [759, 417] on div "Your thyroid produces two types of hormones – T4 and T3. T4 hormone is produced…" at bounding box center [915, 422] width 321 height 534
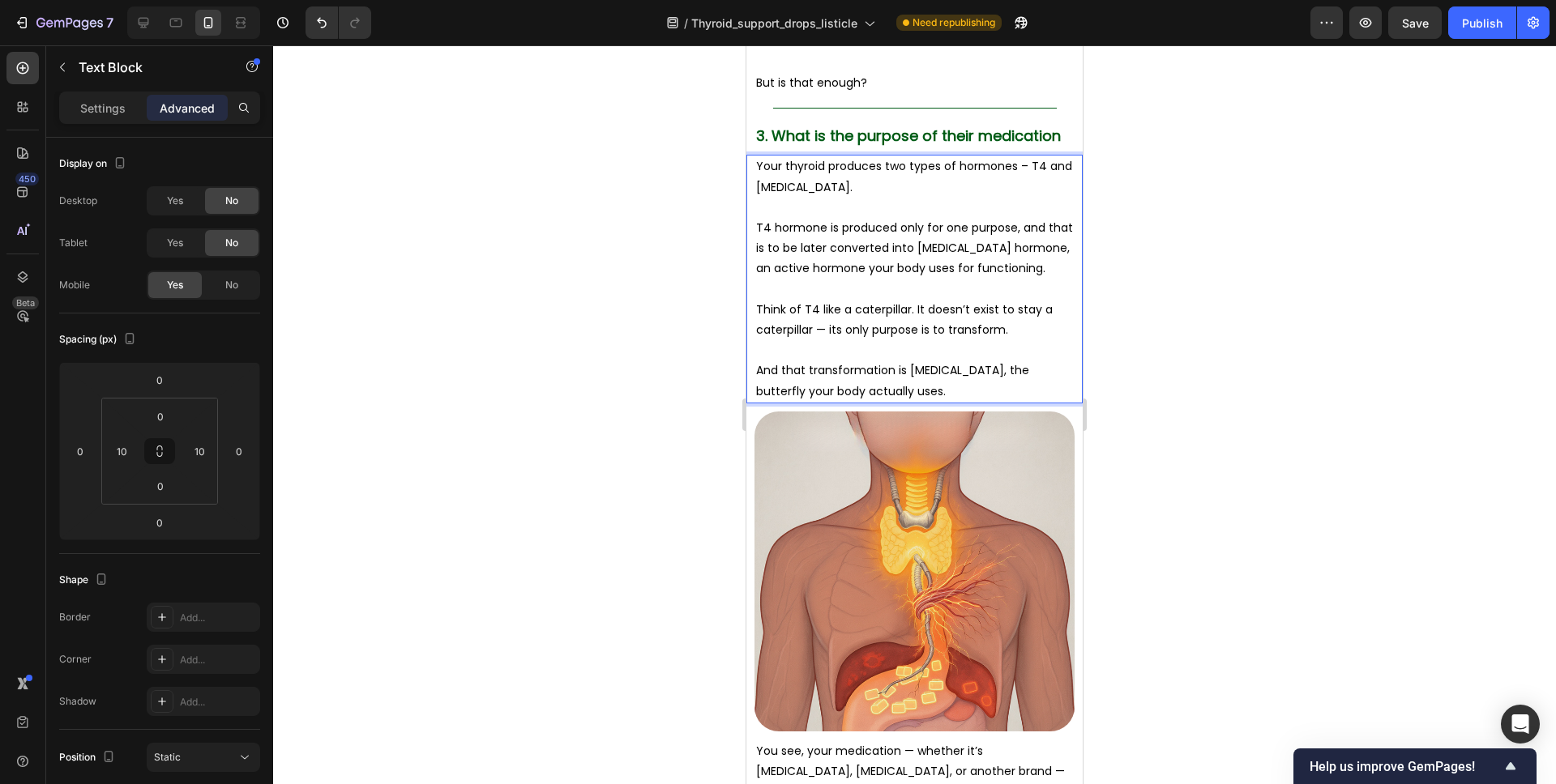
click at [1235, 337] on div at bounding box center [914, 415] width 1283 height 739
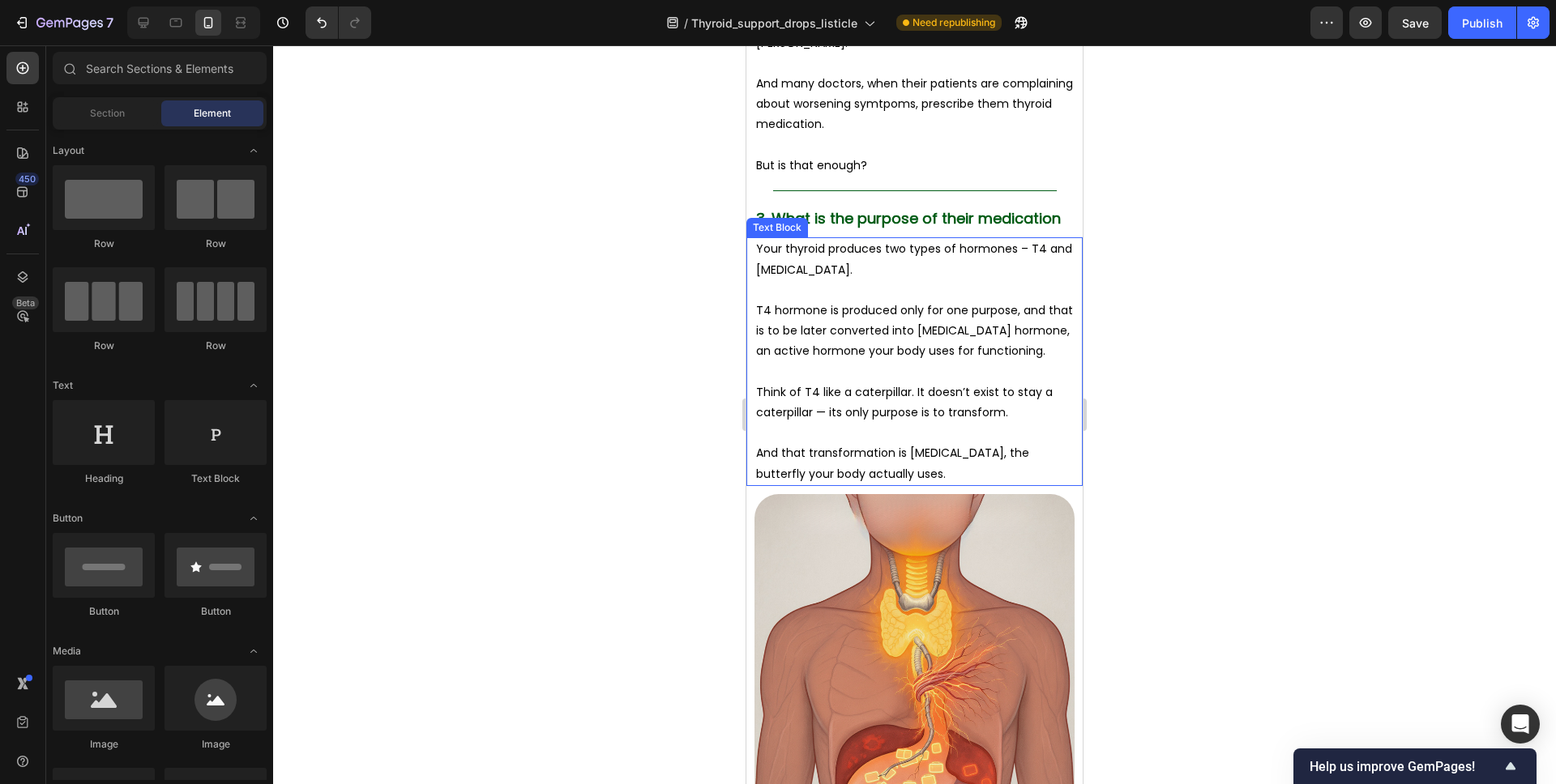
scroll to position [3143, 0]
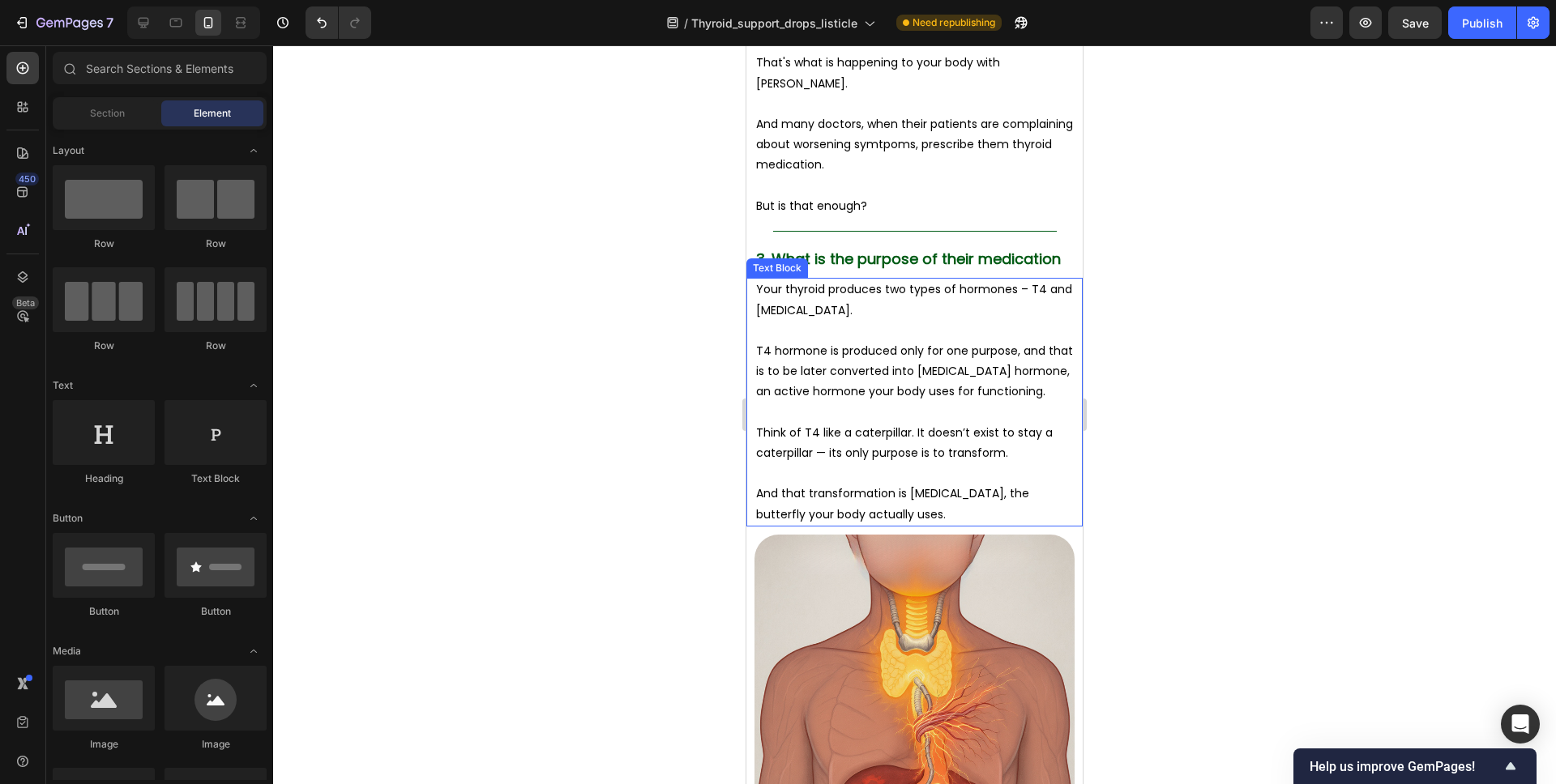
click at [979, 455] on p "Think of T4 like a caterpillar. It doesn’t exist to stay a caterpillar — its on…" at bounding box center [915, 443] width 317 height 40
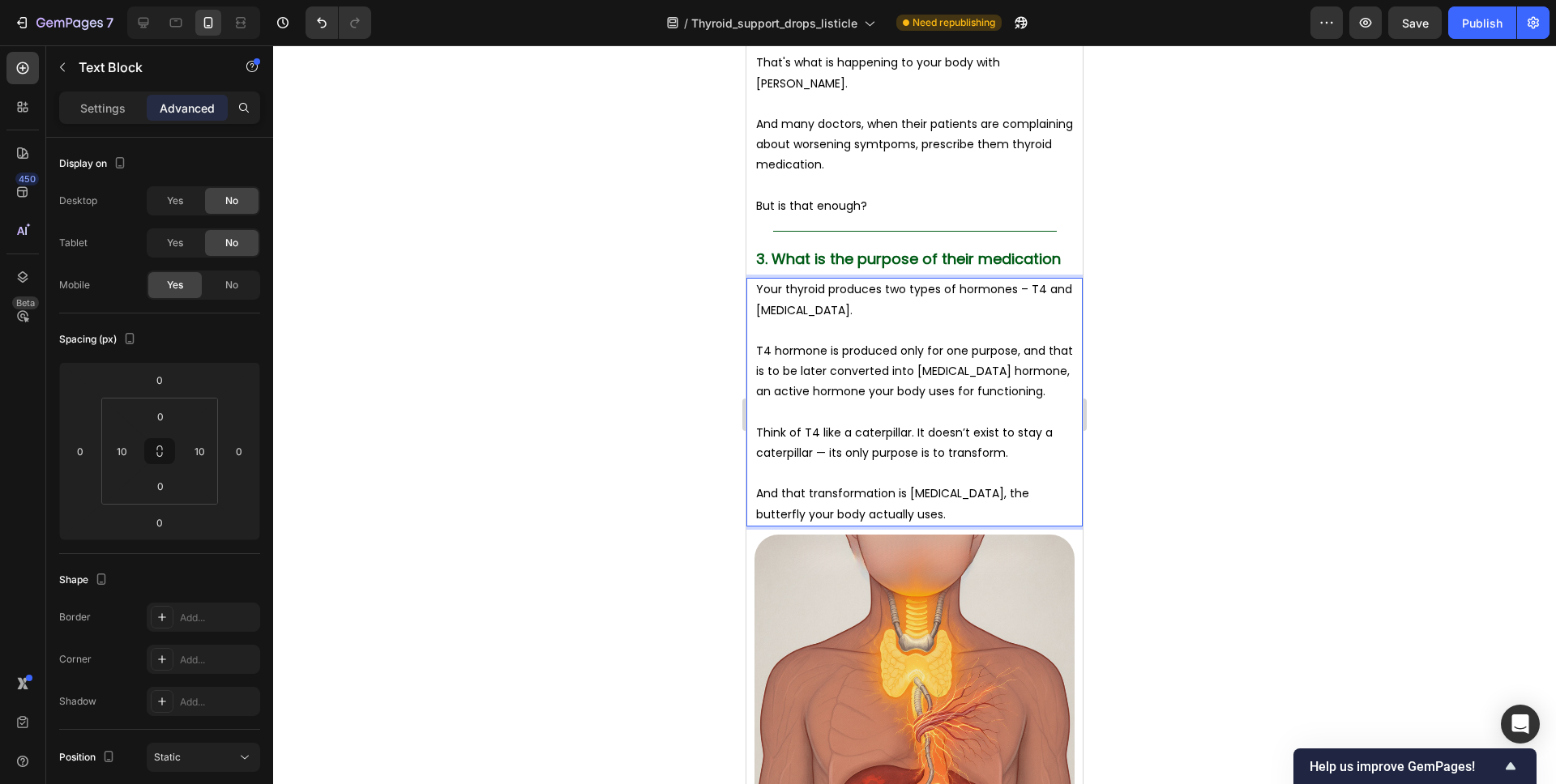
click at [1002, 455] on p "Think of T4 like a caterpillar. It doesn’t exist to stay a caterpillar — its on…" at bounding box center [915, 443] width 317 height 40
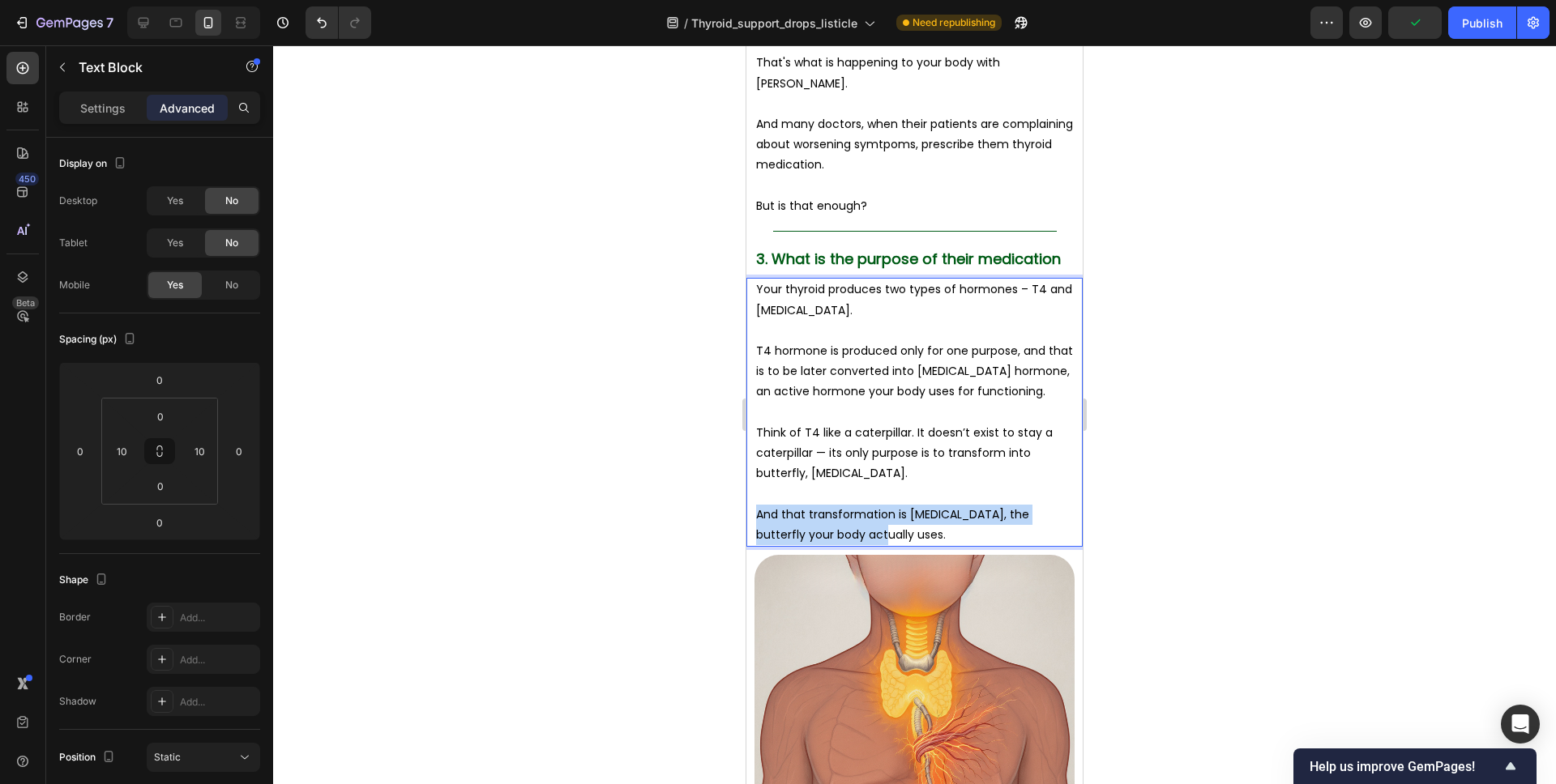
drag, startPoint x: 844, startPoint y: 534, endPoint x: 752, endPoint y: 517, distance: 93.6
click at [753, 517] on div "Your thyroid produces two types of hormones – T4 and T3. T4 hormone is produced…" at bounding box center [915, 413] width 337 height 269
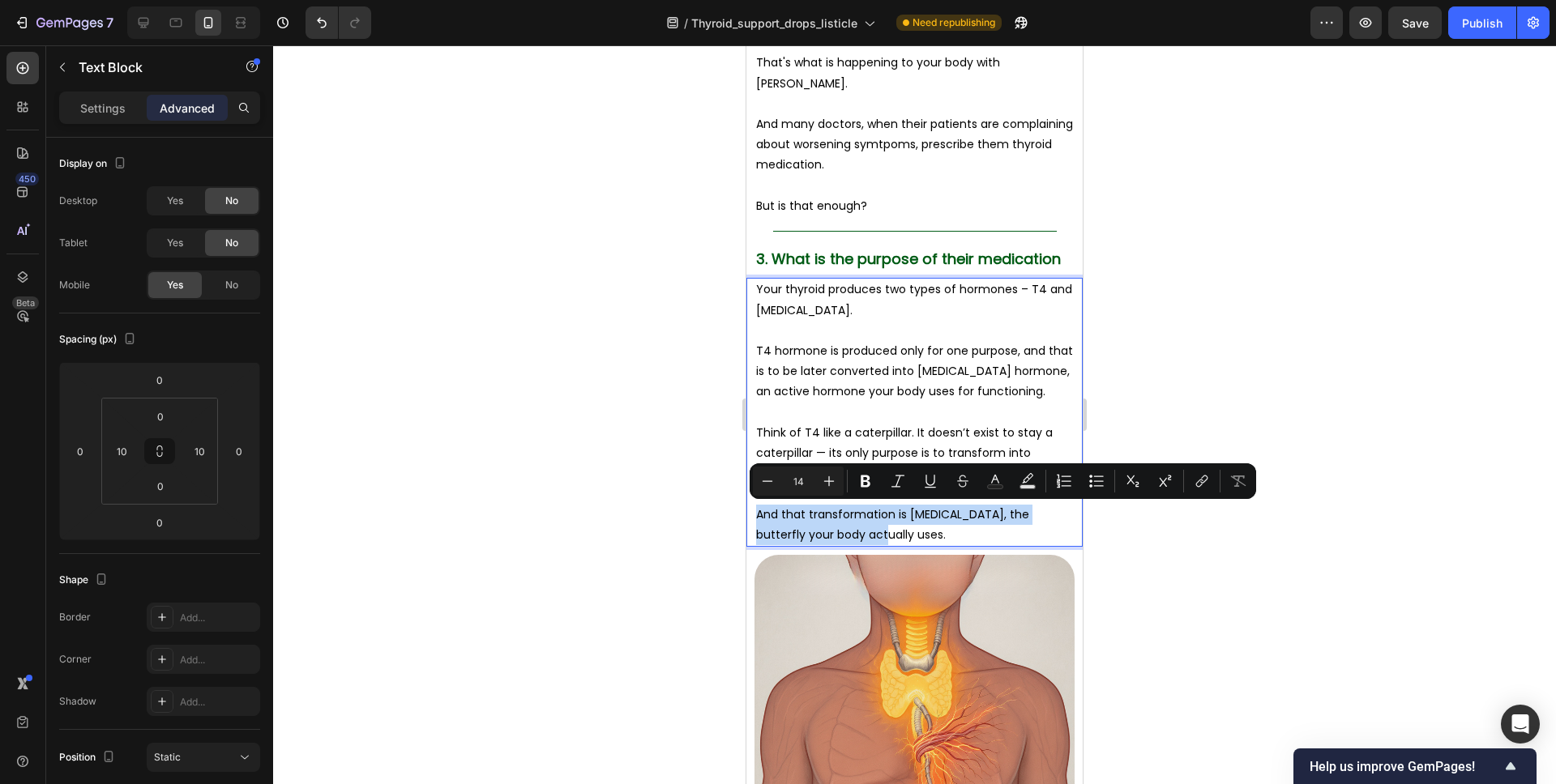
click at [854, 518] on p "And that transformation is T3, the butterfly your body actually uses." at bounding box center [915, 524] width 317 height 40
drag, startPoint x: 836, startPoint y: 524, endPoint x: 757, endPoint y: 499, distance: 82.9
click at [757, 499] on div "Your thyroid produces two types of hormones – T4 and T3. T4 hormone is produced…" at bounding box center [915, 413] width 321 height 269
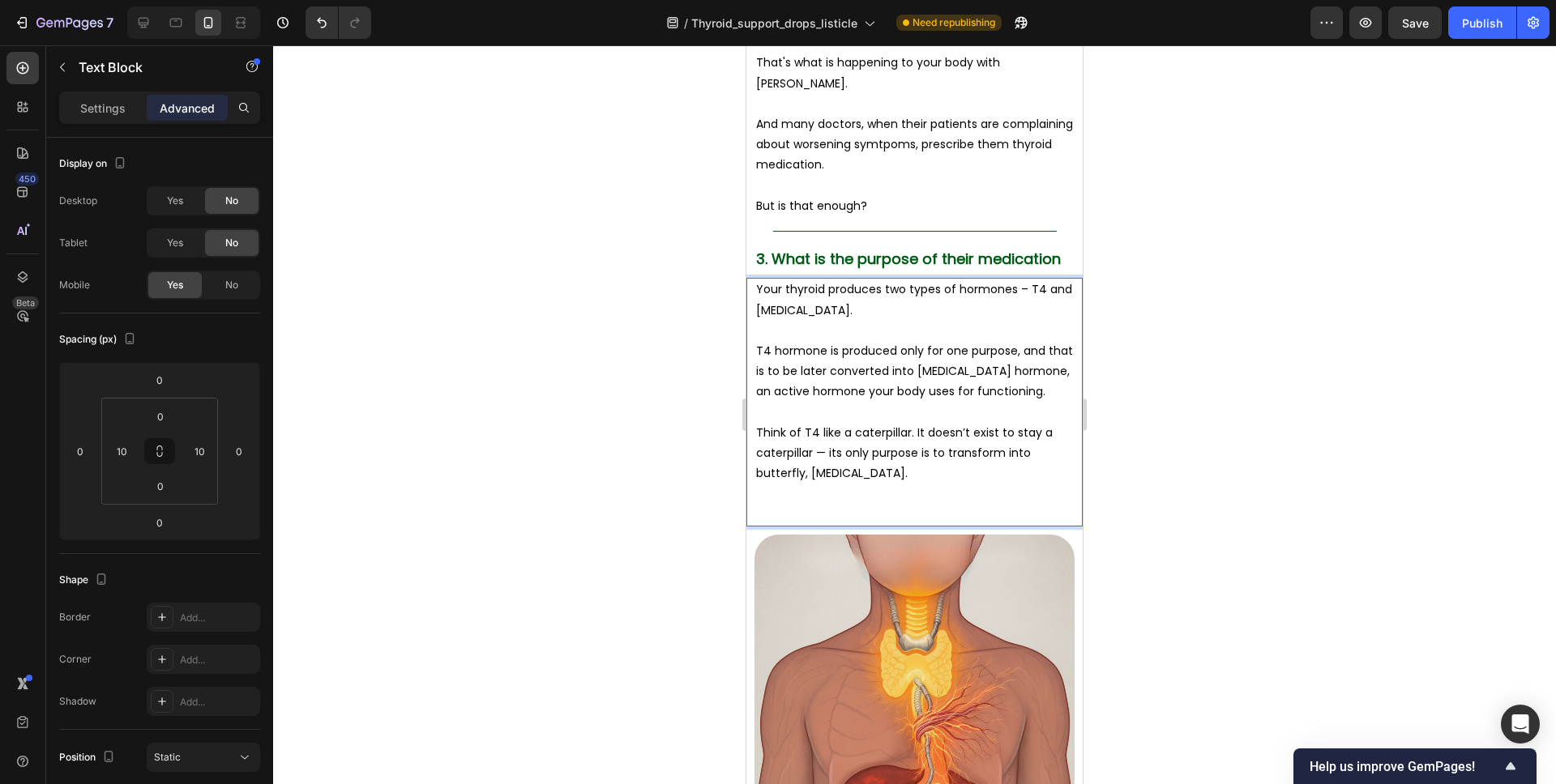
click at [809, 472] on p "Think of T4 like a caterpillar. It doesn’t exist to stay a caterpillar — its on…" at bounding box center [915, 454] width 317 height 62
drag, startPoint x: 834, startPoint y: 473, endPoint x: 806, endPoint y: 475, distance: 28.1
click at [806, 475] on p "Think of T4 like a caterpillar. It doesn’t exist to stay a caterpillar — its on…" at bounding box center [915, 454] width 317 height 62
click at [825, 500] on p "Rich Text Editor. Editing area: main" at bounding box center [915, 493] width 317 height 21
click at [821, 510] on p "Rich Text Editor. Editing area: main" at bounding box center [915, 515] width 317 height 21
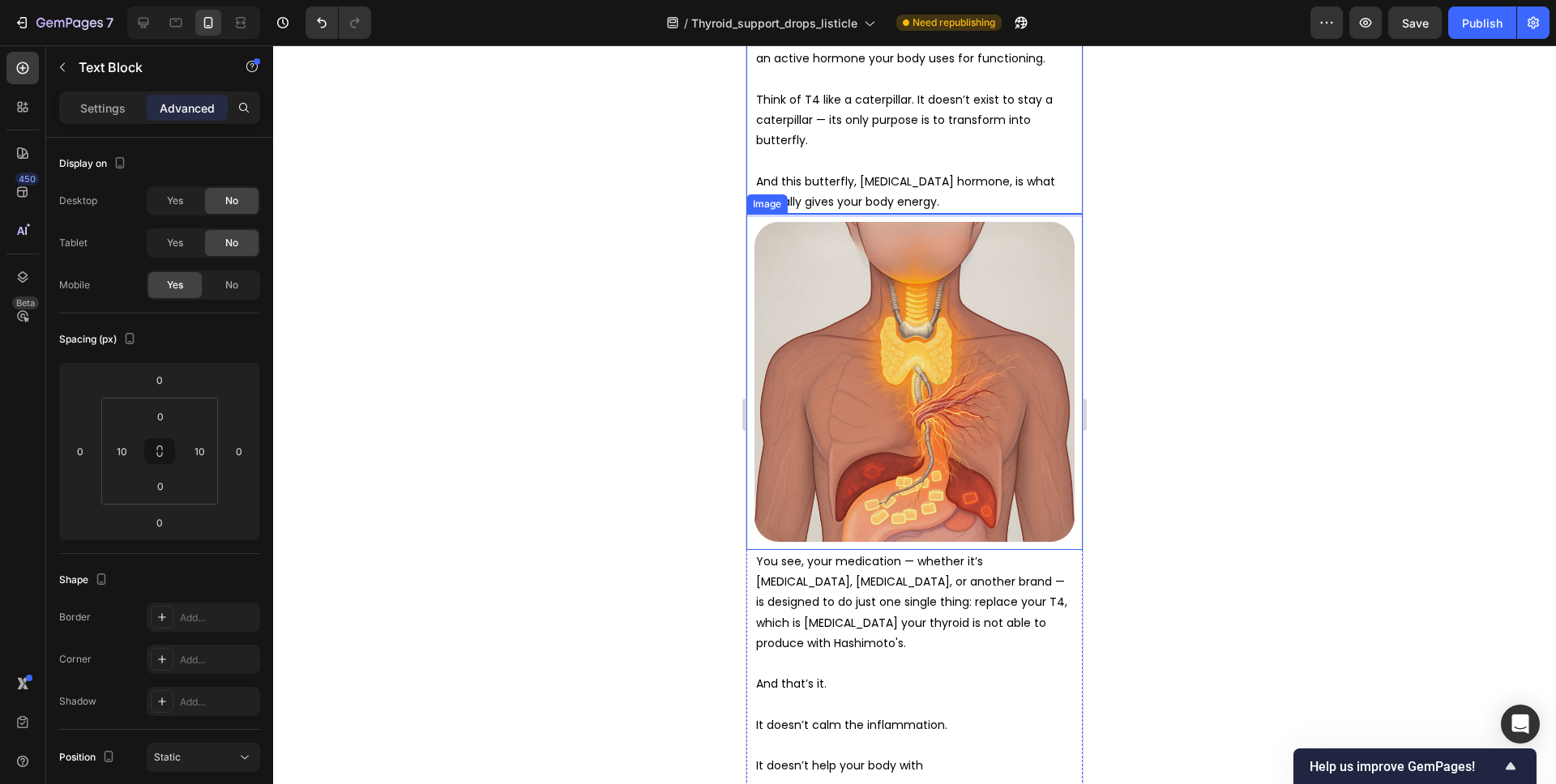
scroll to position [3480, 0]
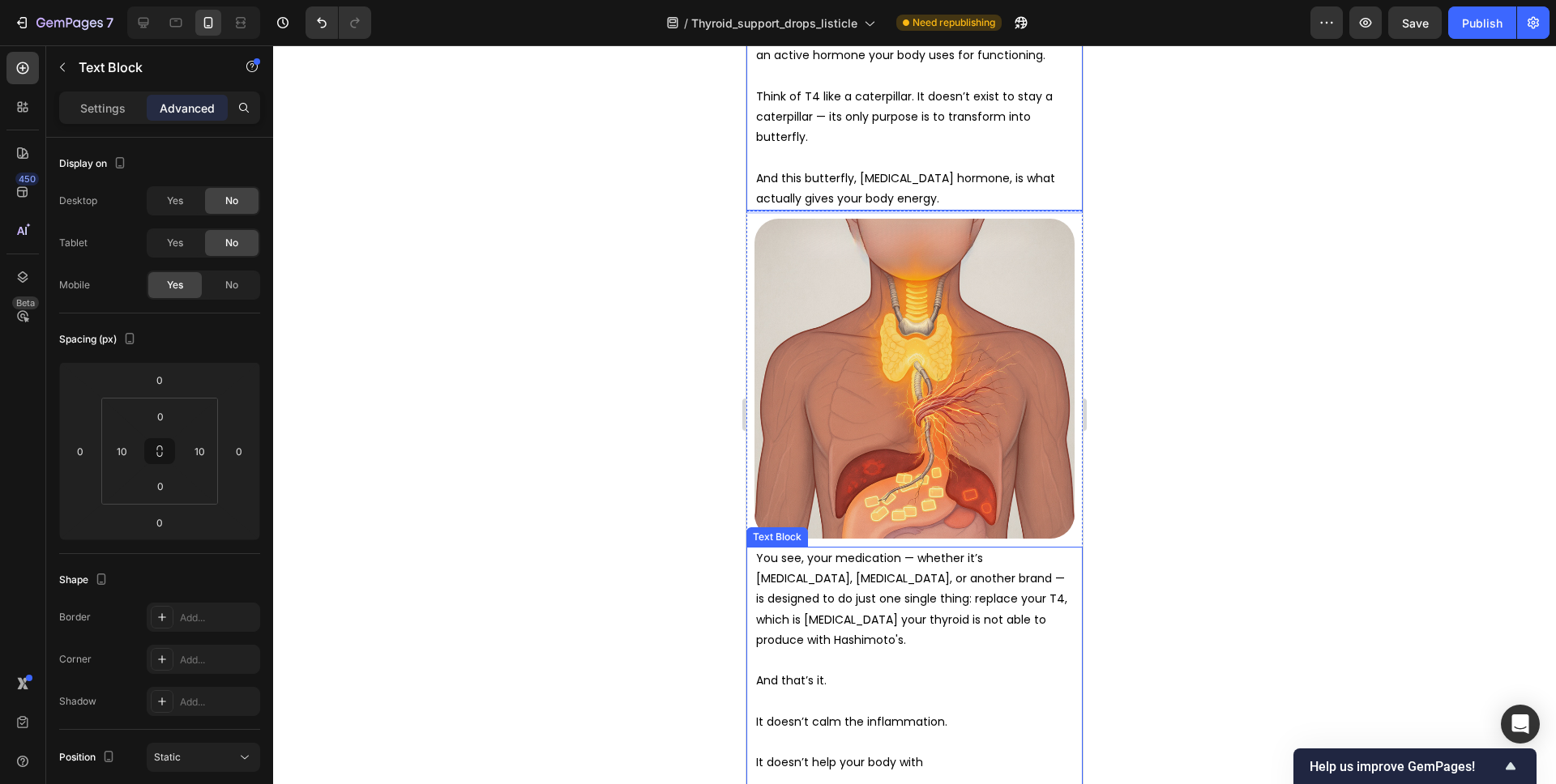
click at [912, 630] on p "You see, your medication — whether it’s Synthroid, Levothyroxine, or another br…" at bounding box center [915, 600] width 317 height 102
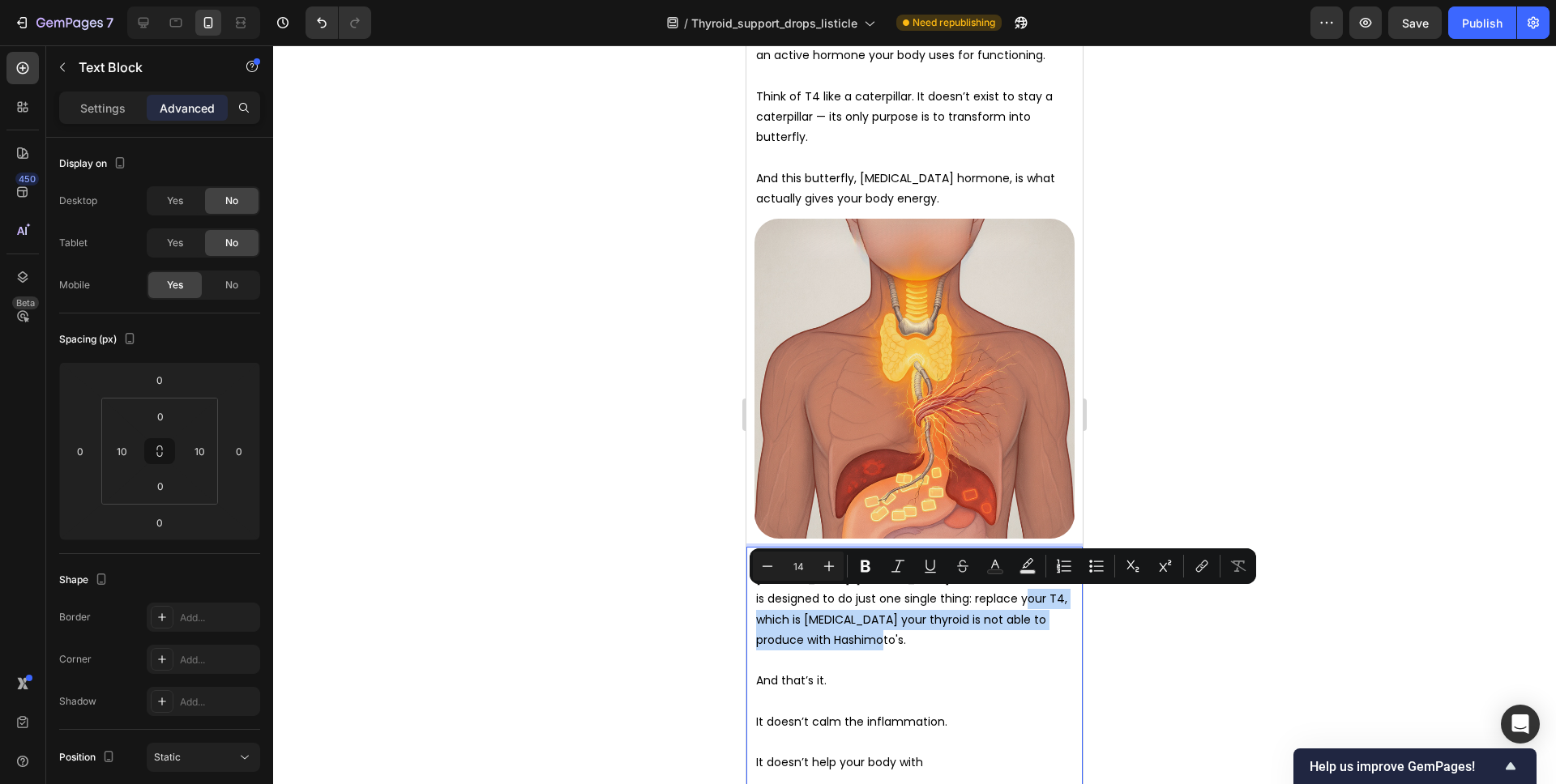
drag, startPoint x: 934, startPoint y: 632, endPoint x: 938, endPoint y: 605, distance: 27.3
click at [938, 605] on p "You see, your medication — whether it’s Synthroid, Levothyroxine, or another br…" at bounding box center [915, 600] width 317 height 102
click at [943, 629] on p "You see, your medication — whether it’s Synthroid, Levothyroxine, or another br…" at bounding box center [915, 600] width 317 height 102
drag, startPoint x: 945, startPoint y: 633, endPoint x: 944, endPoint y: 605, distance: 28.0
click at [944, 605] on p "You see, your medication — whether it’s Synthroid, Levothyroxine, or another br…" at bounding box center [915, 600] width 317 height 102
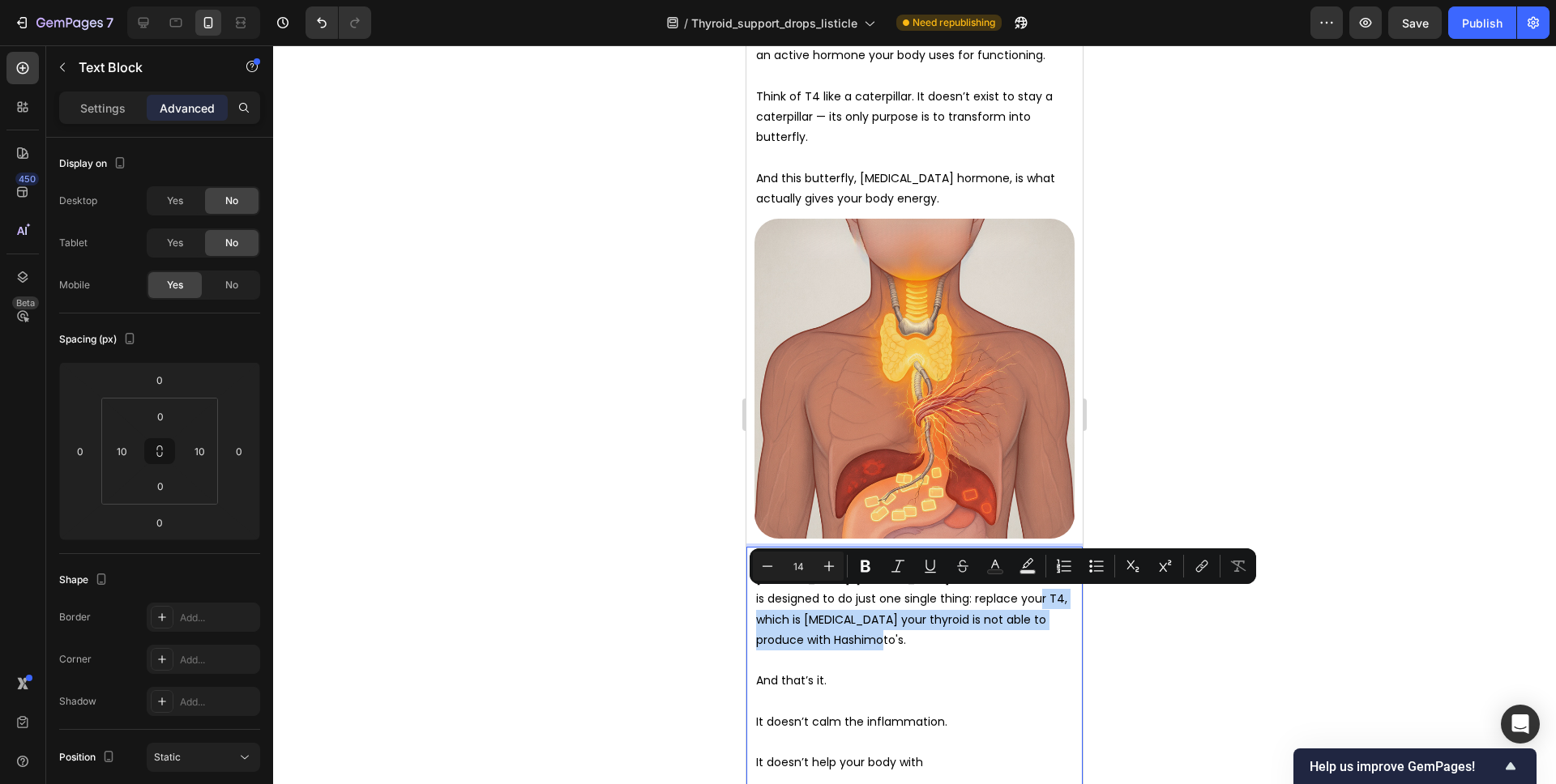
click at [944, 611] on p "You see, your medication — whether it’s Synthroid, Levothyroxine, or another br…" at bounding box center [915, 600] width 317 height 102
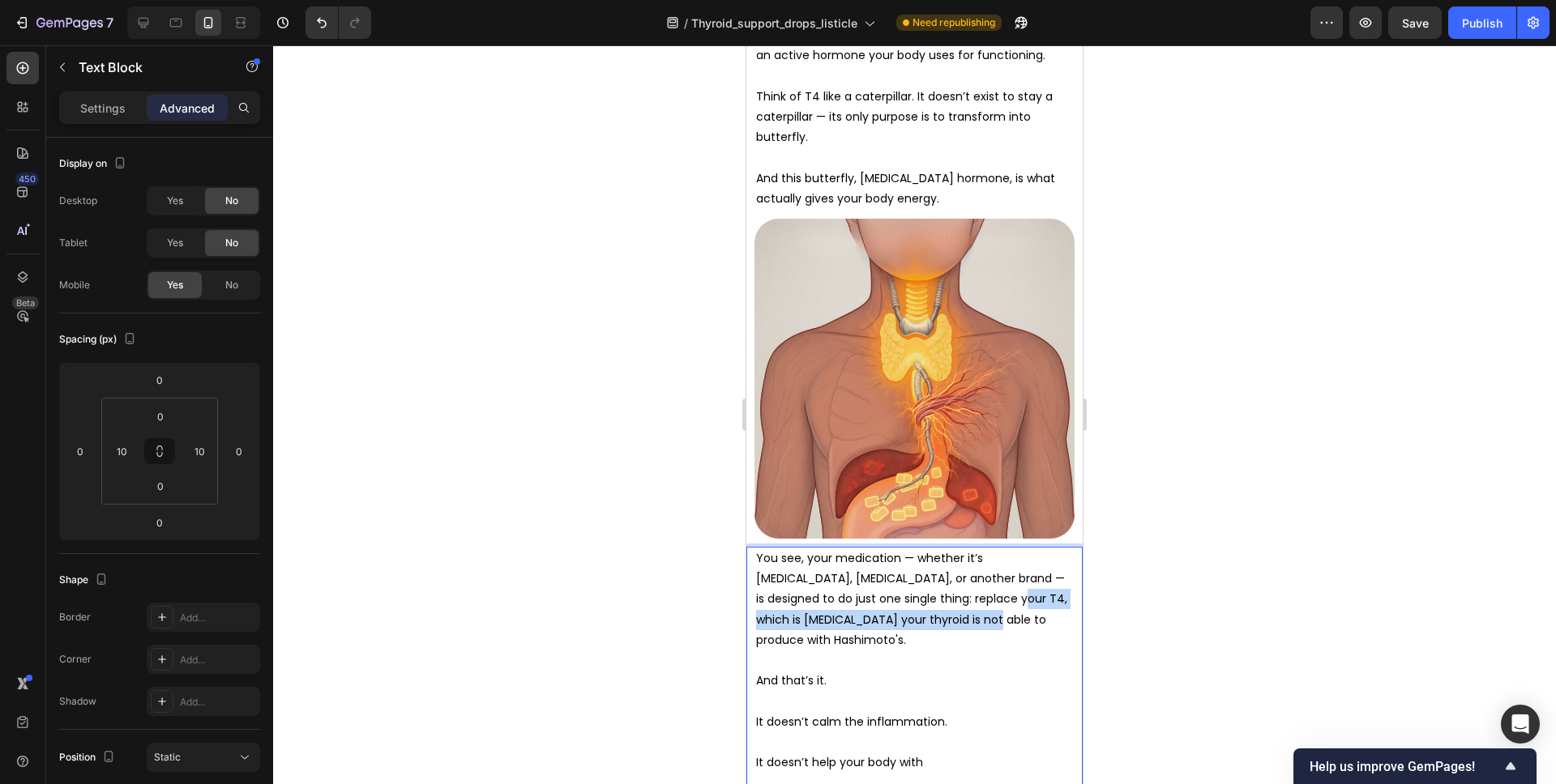
drag, startPoint x: 941, startPoint y: 629, endPoint x: 940, endPoint y: 608, distance: 21.0
click at [940, 608] on p "You see, your medication — whether it’s Synthroid, Levothyroxine, or another br…" at bounding box center [915, 600] width 317 height 102
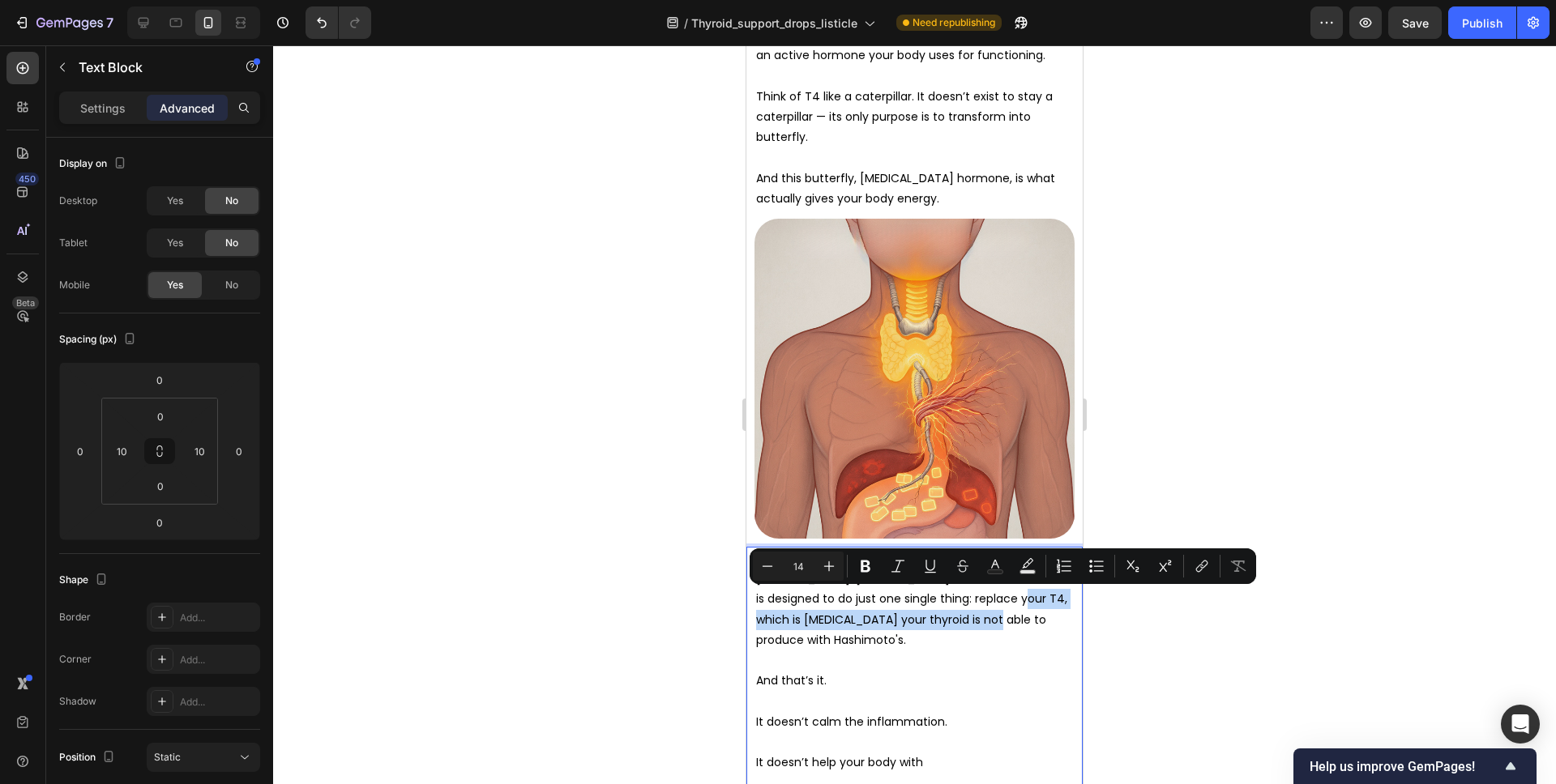
click at [937, 626] on p "You see, your medication — whether it’s Synthroid, Levothyroxine, or another br…" at bounding box center [915, 600] width 317 height 102
drag, startPoint x: 938, startPoint y: 630, endPoint x: 936, endPoint y: 600, distance: 30.1
click at [936, 600] on p "You see, your medication — whether it’s Synthroid, Levothyroxine, or another br…" at bounding box center [915, 600] width 317 height 102
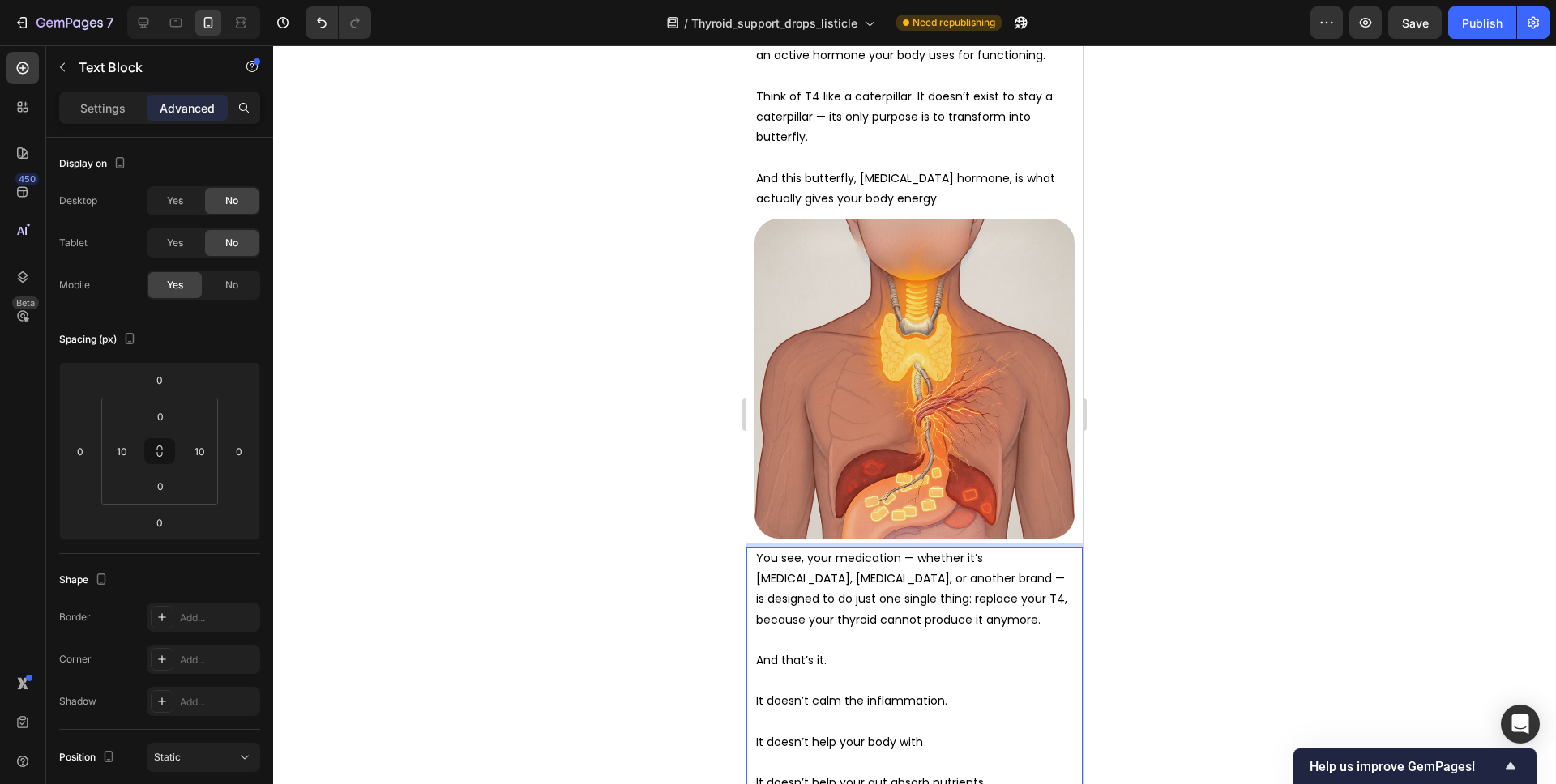
scroll to position [3186, 0]
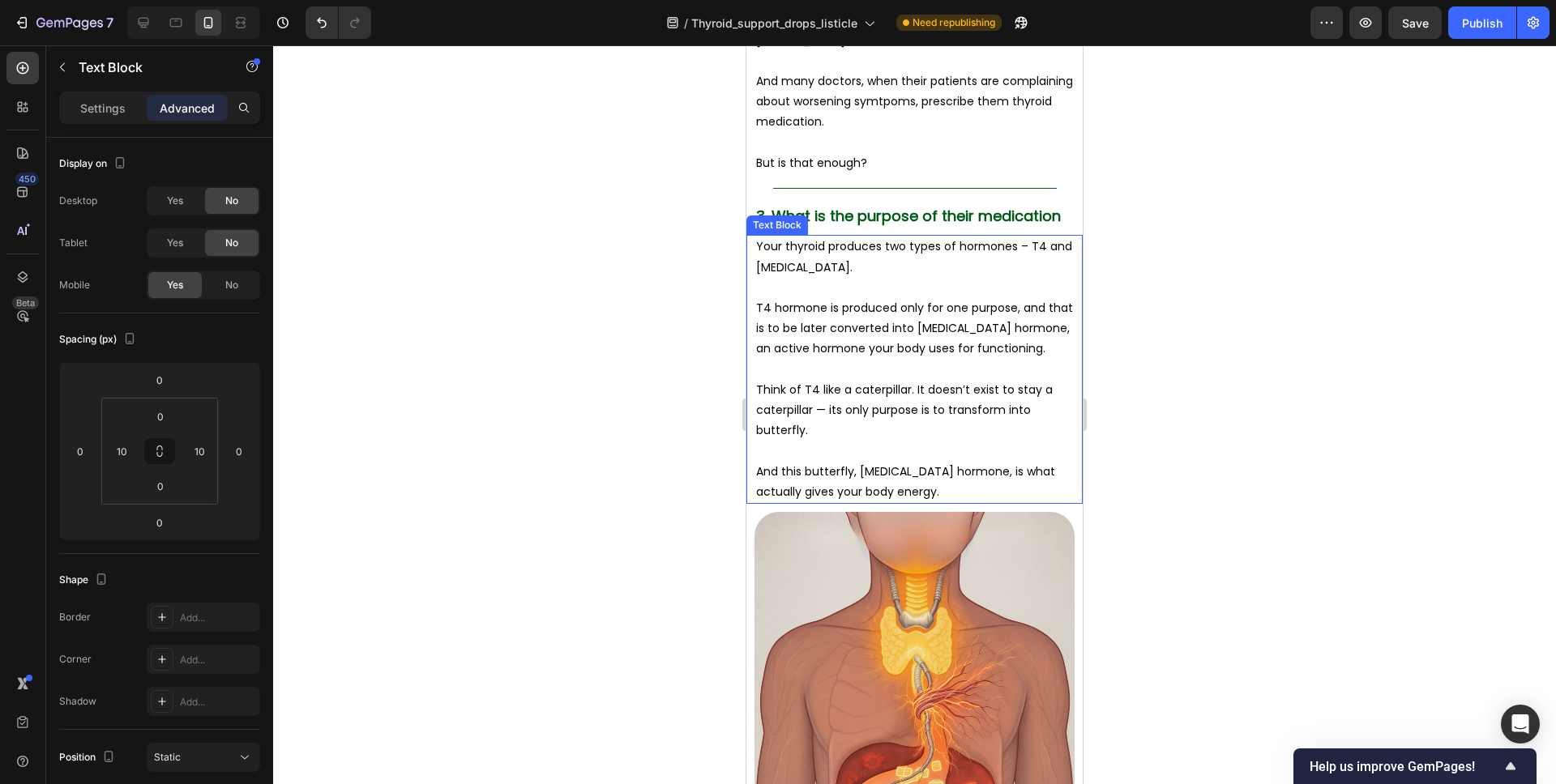
click at [889, 260] on p "Your thyroid produces two types of hormones – T4 and T3." at bounding box center [915, 256] width 317 height 40
click at [1028, 248] on p "Your thyroid produces two types of hormones – T4 and T3." at bounding box center [915, 256] width 317 height 40
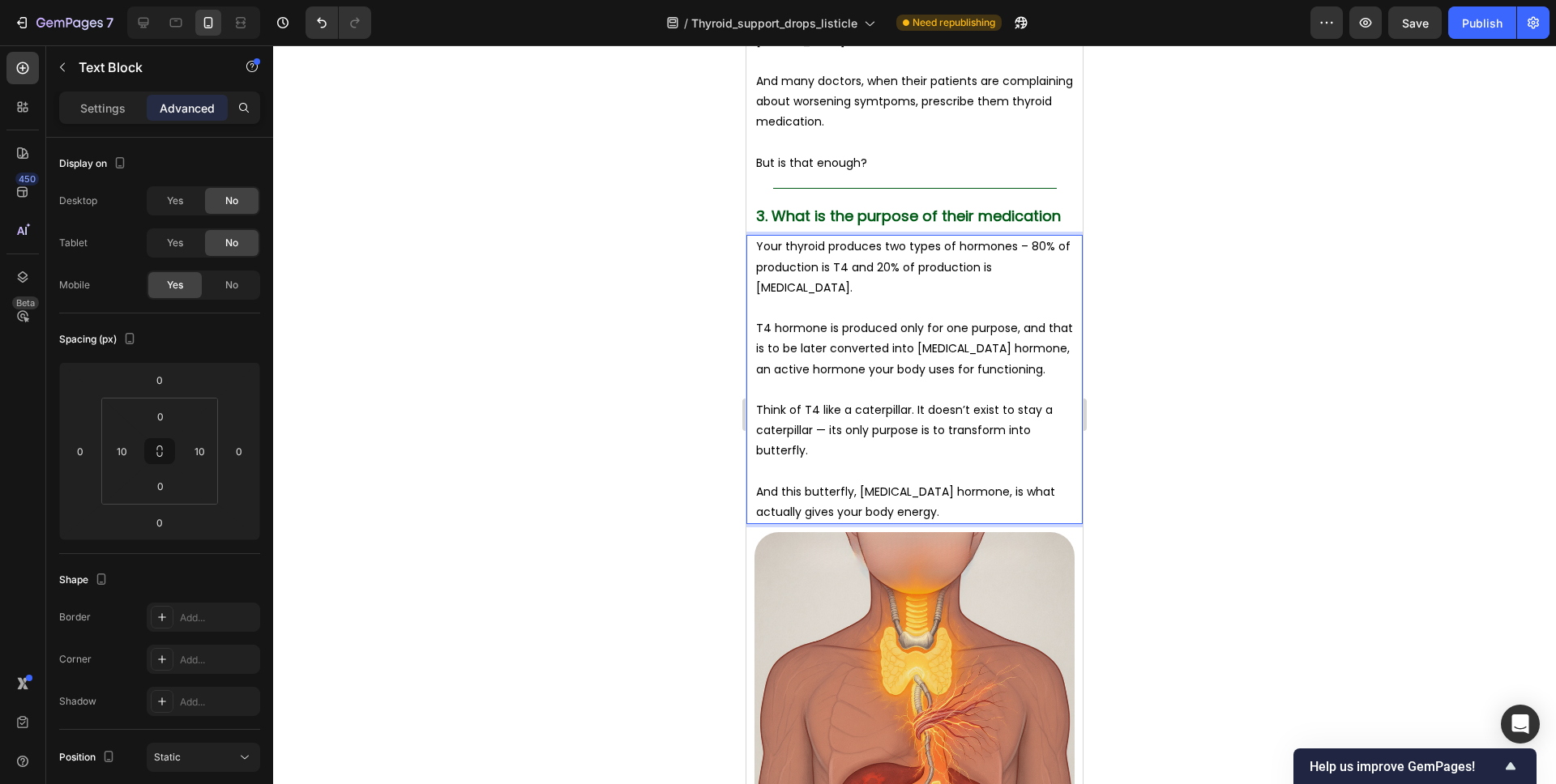
click at [1103, 309] on div at bounding box center [914, 415] width 1283 height 739
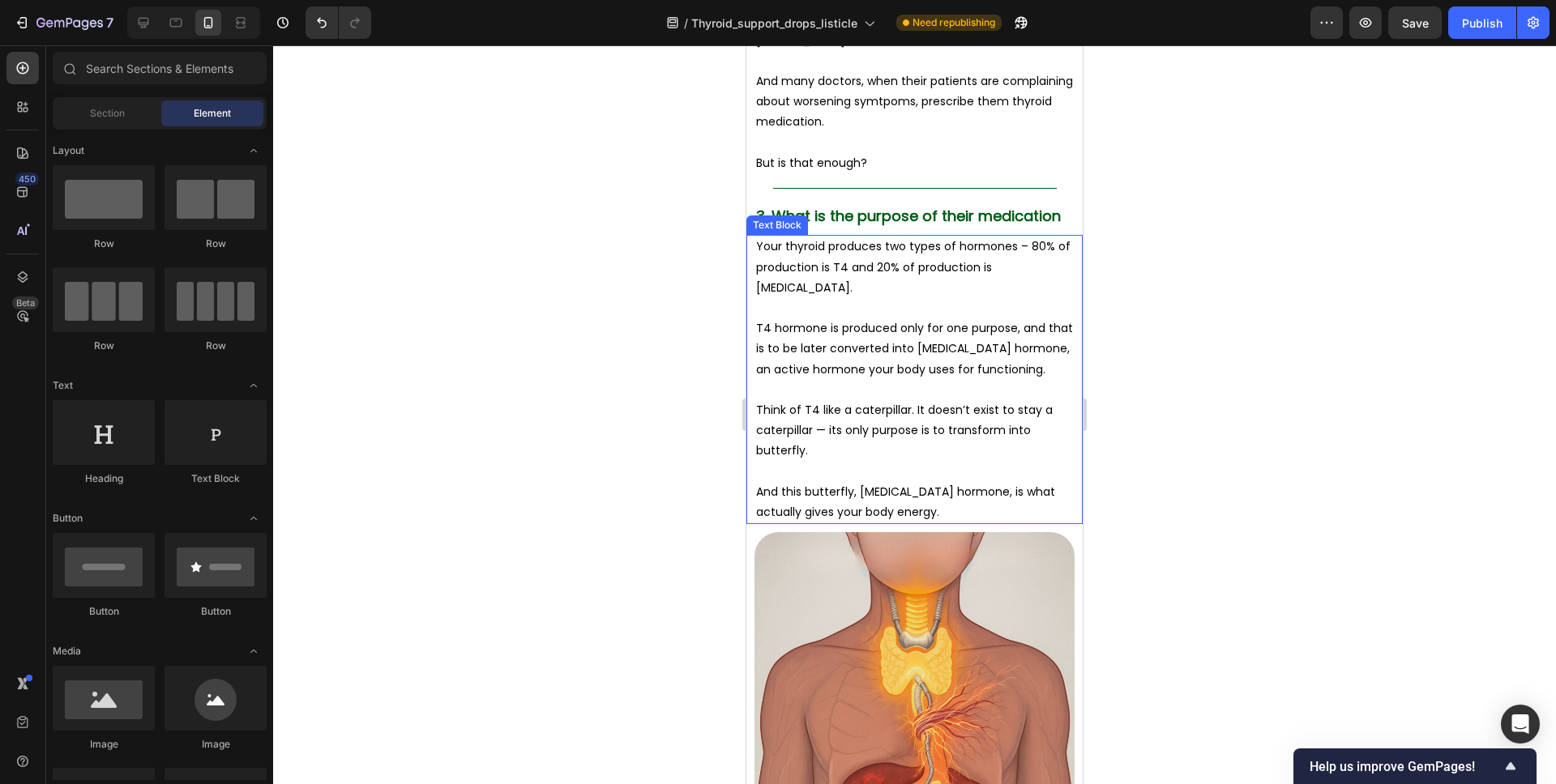
click at [1120, 354] on div at bounding box center [914, 415] width 1283 height 739
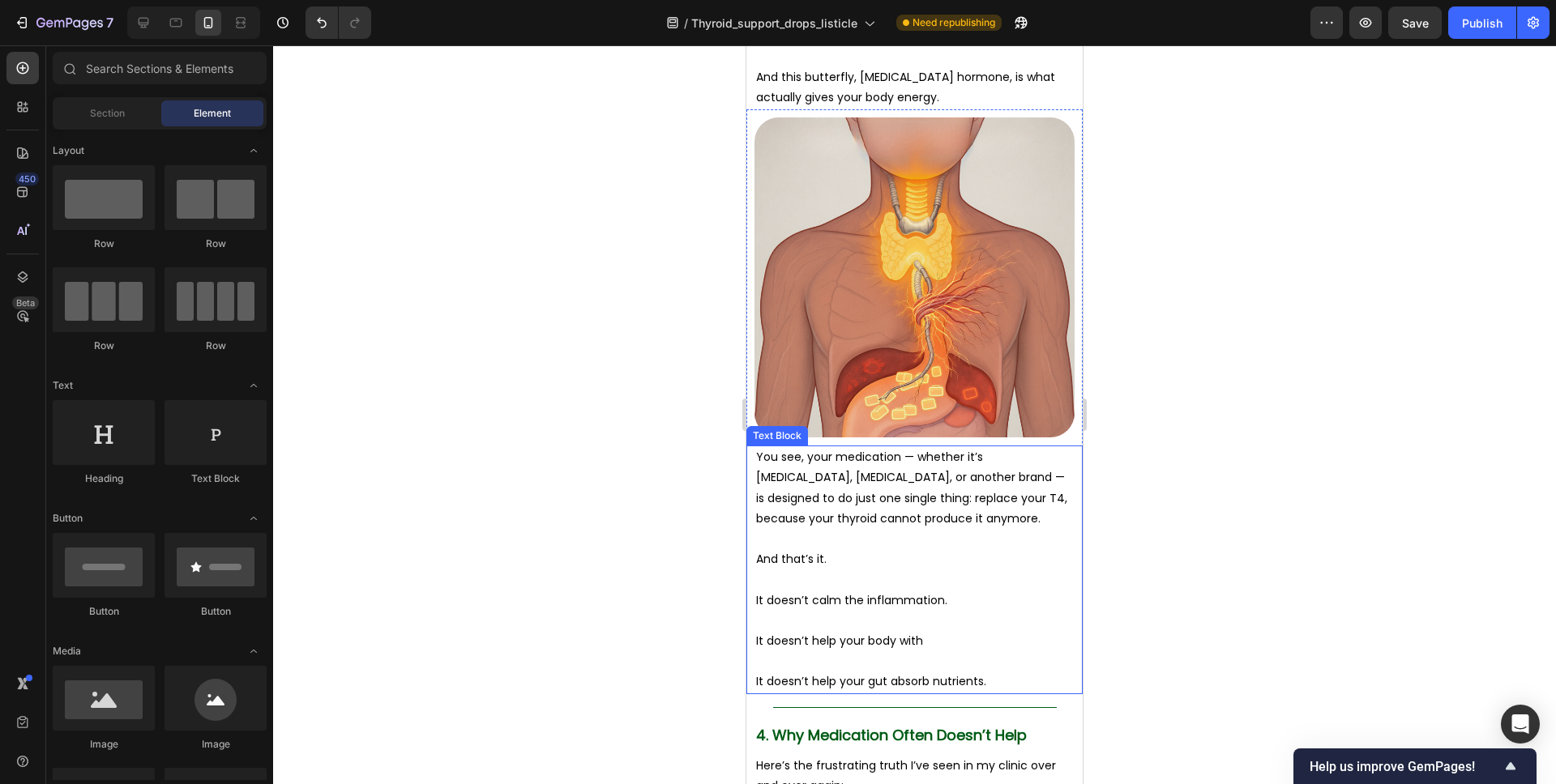
scroll to position [3612, 0]
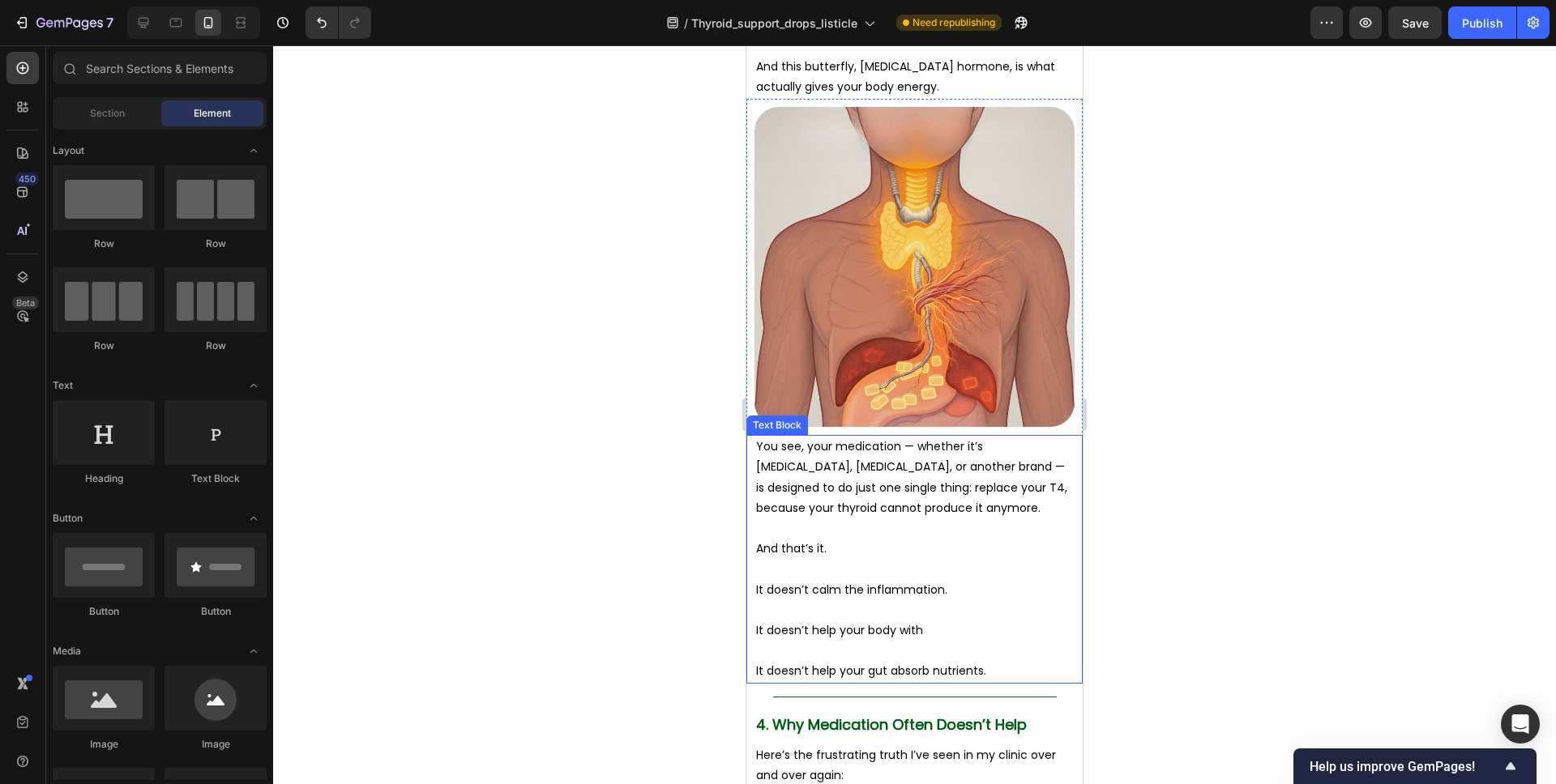
click at [951, 601] on p "Rich Text Editor. Editing area: main" at bounding box center [915, 610] width 317 height 21
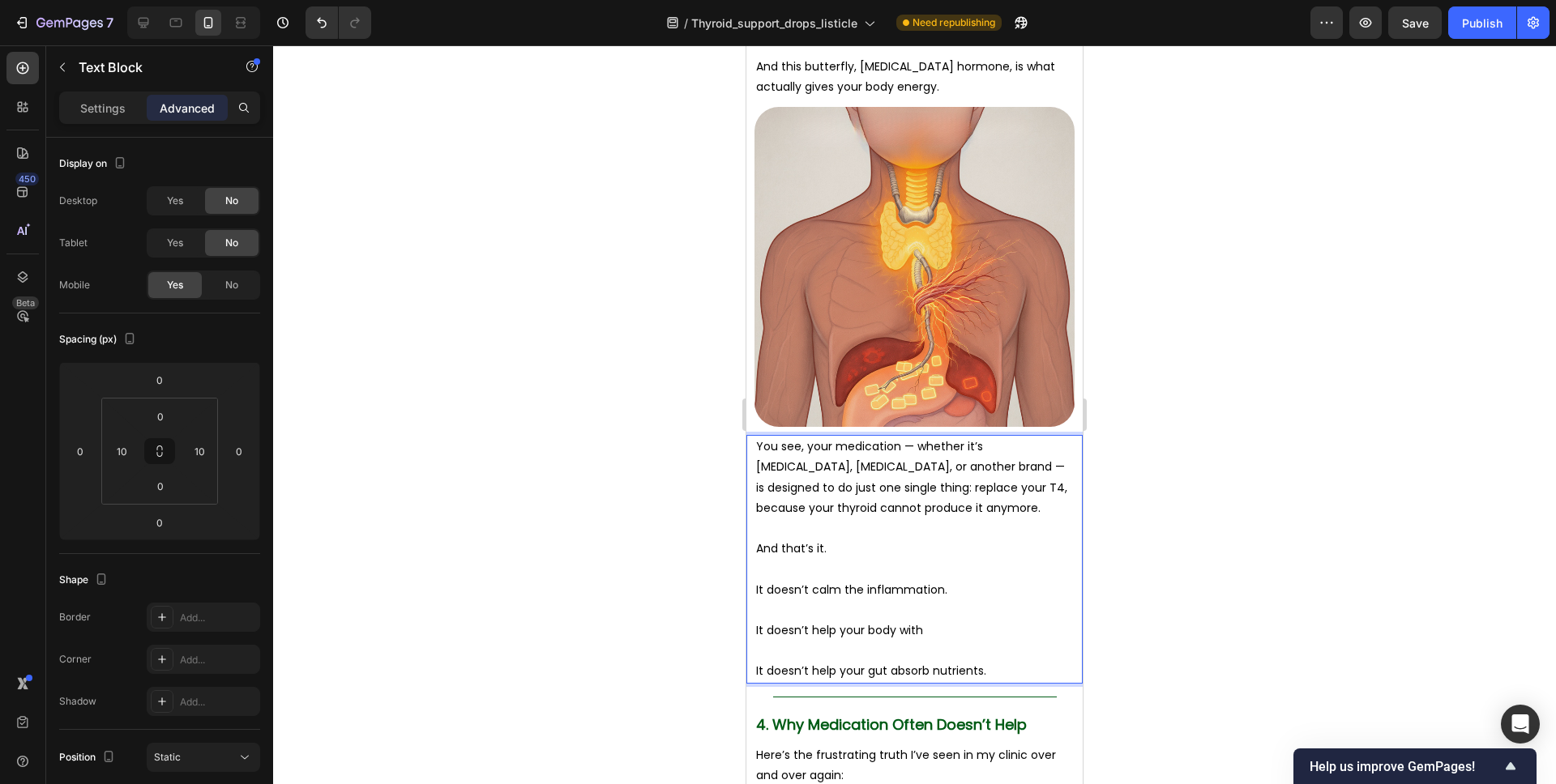
click at [882, 559] on p "Rich Text Editor. Editing area: main" at bounding box center [915, 569] width 317 height 21
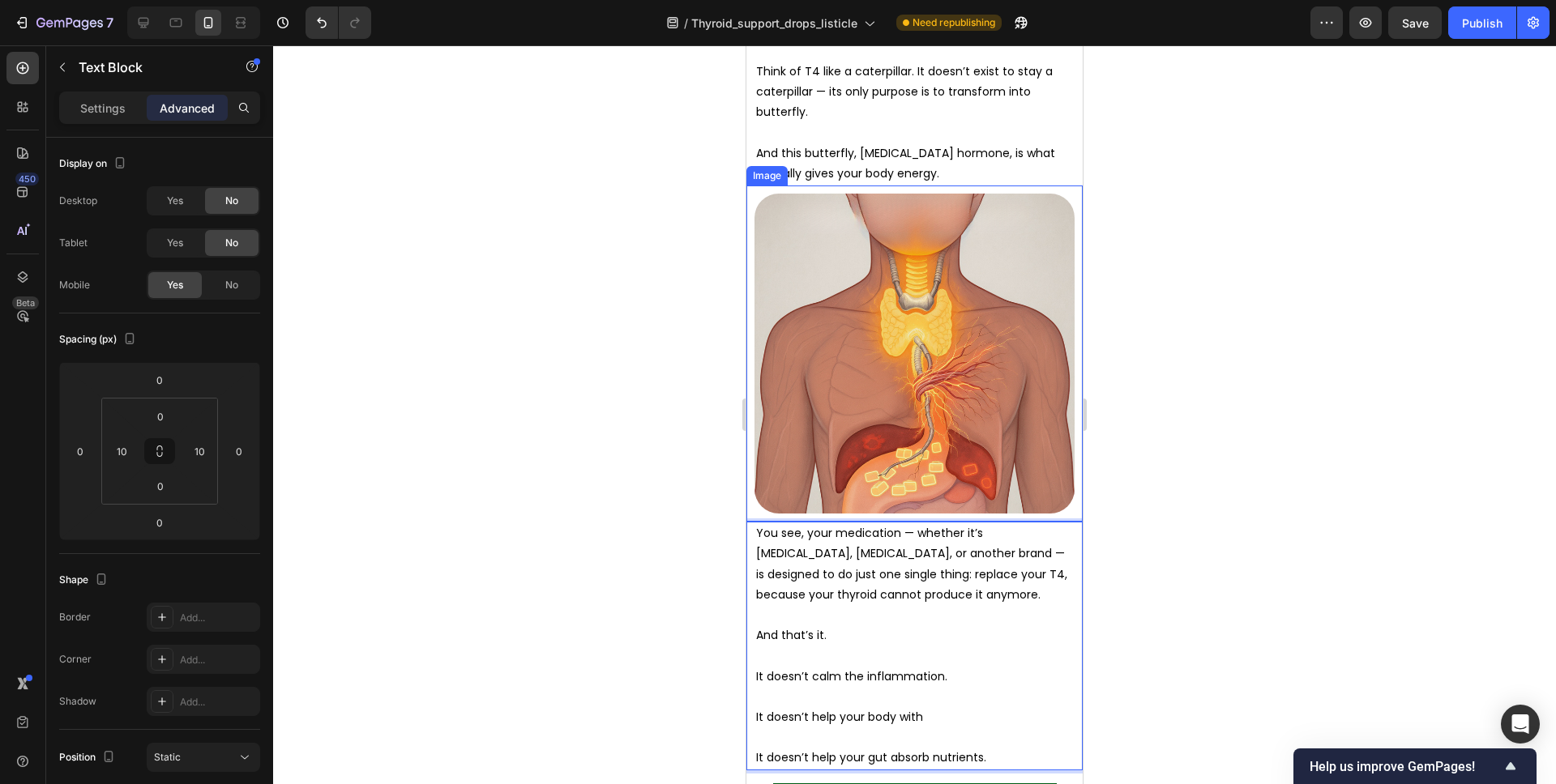
scroll to position [3574, 0]
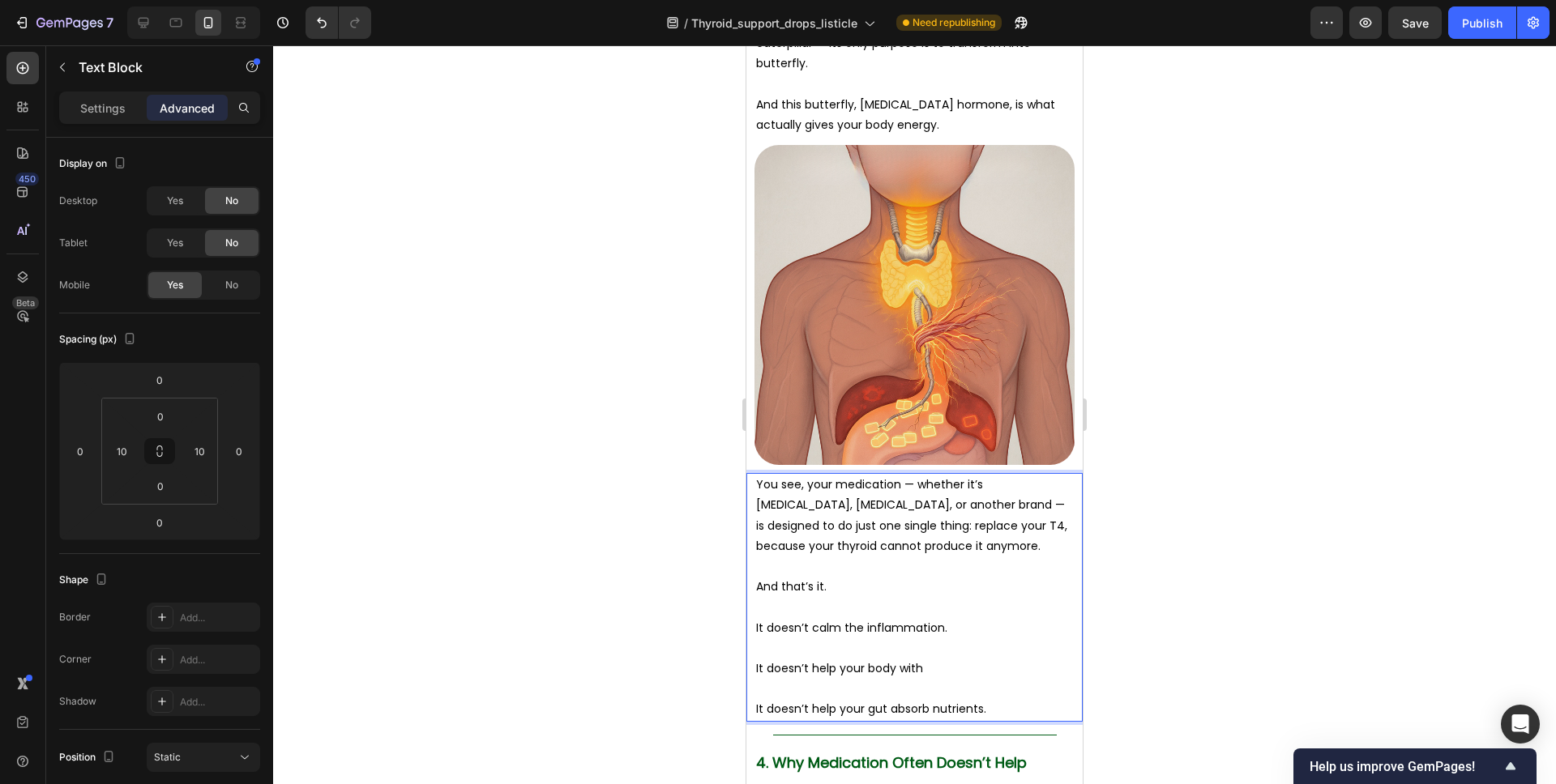
click at [935, 597] on p "Rich Text Editor. Editing area: main" at bounding box center [915, 607] width 317 height 21
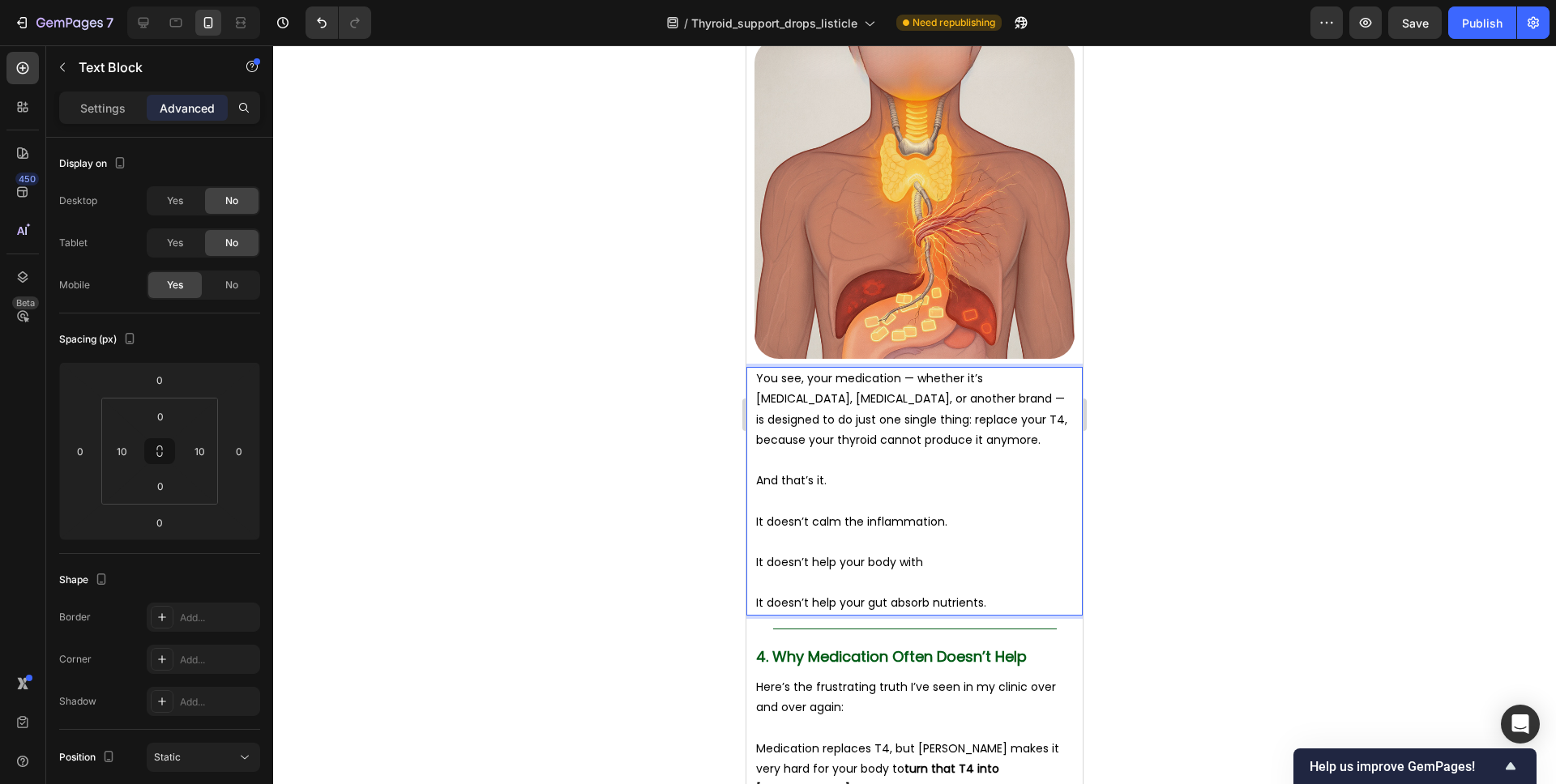
scroll to position [3686, 0]
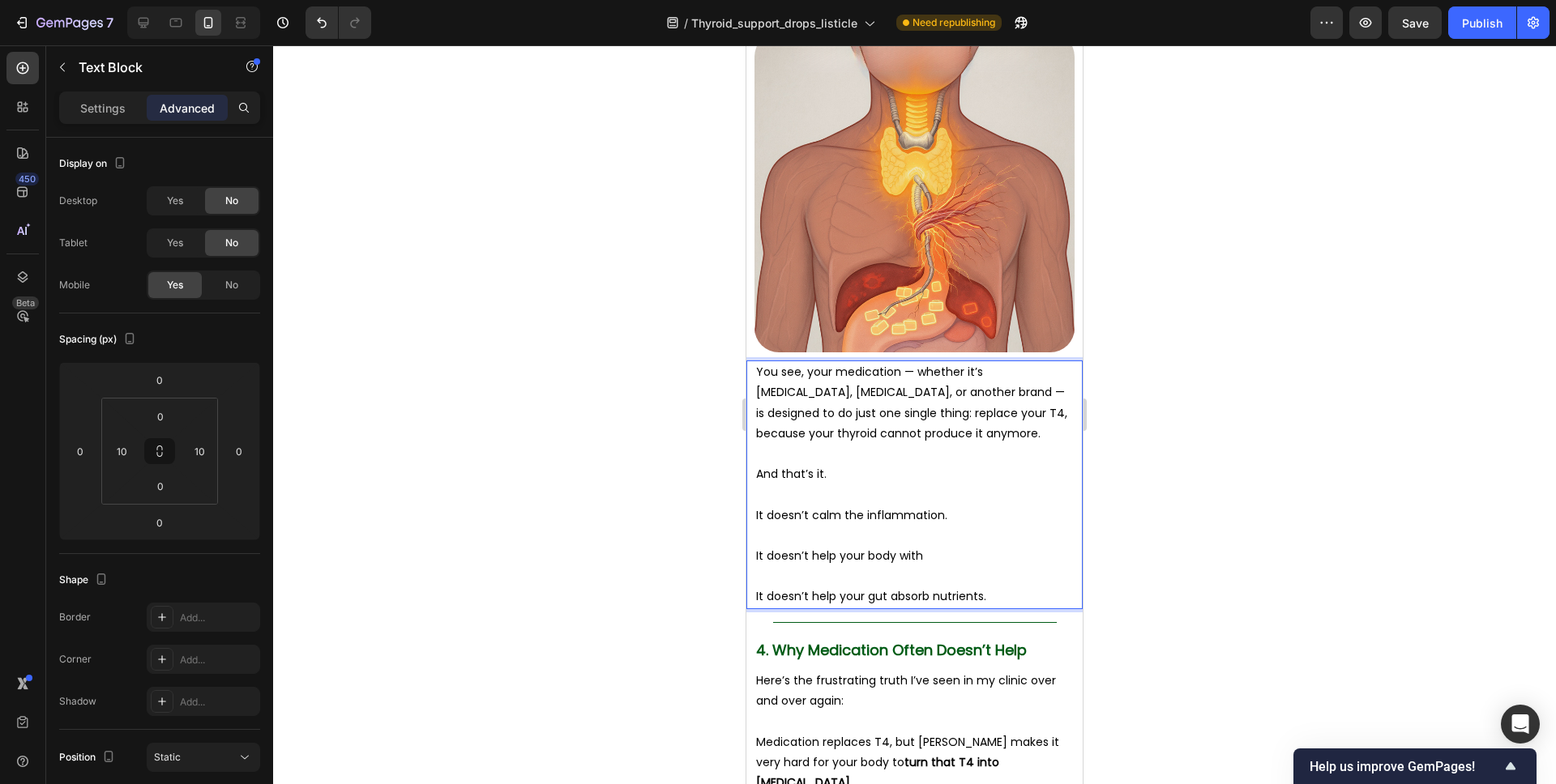
click at [986, 569] on p "It doesn’t help your gut absorb nutrients." at bounding box center [915, 586] width 317 height 40
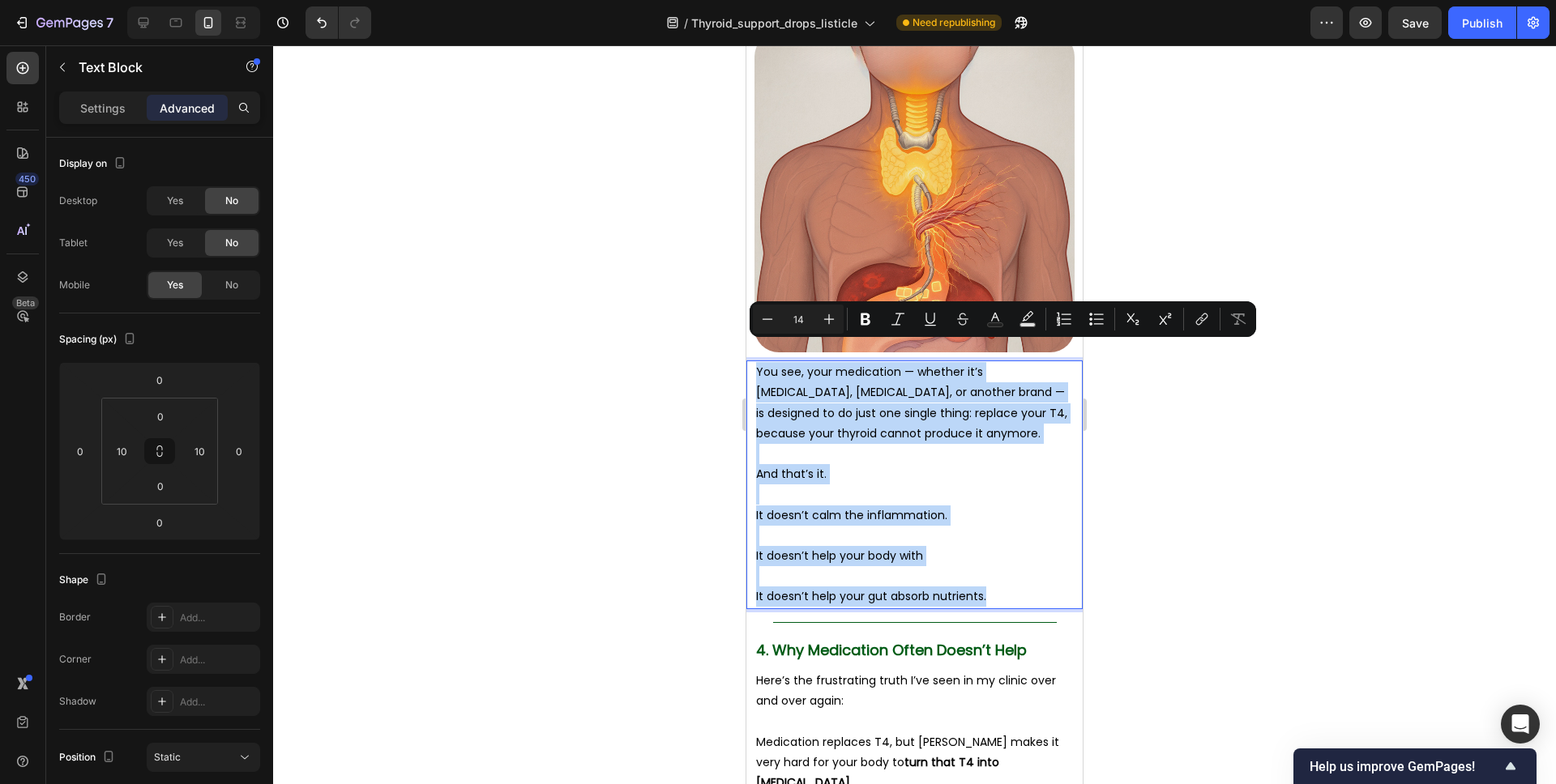
copy div "You see, your medication — whether it’s Synthroid, Levothyroxine, or another br…"
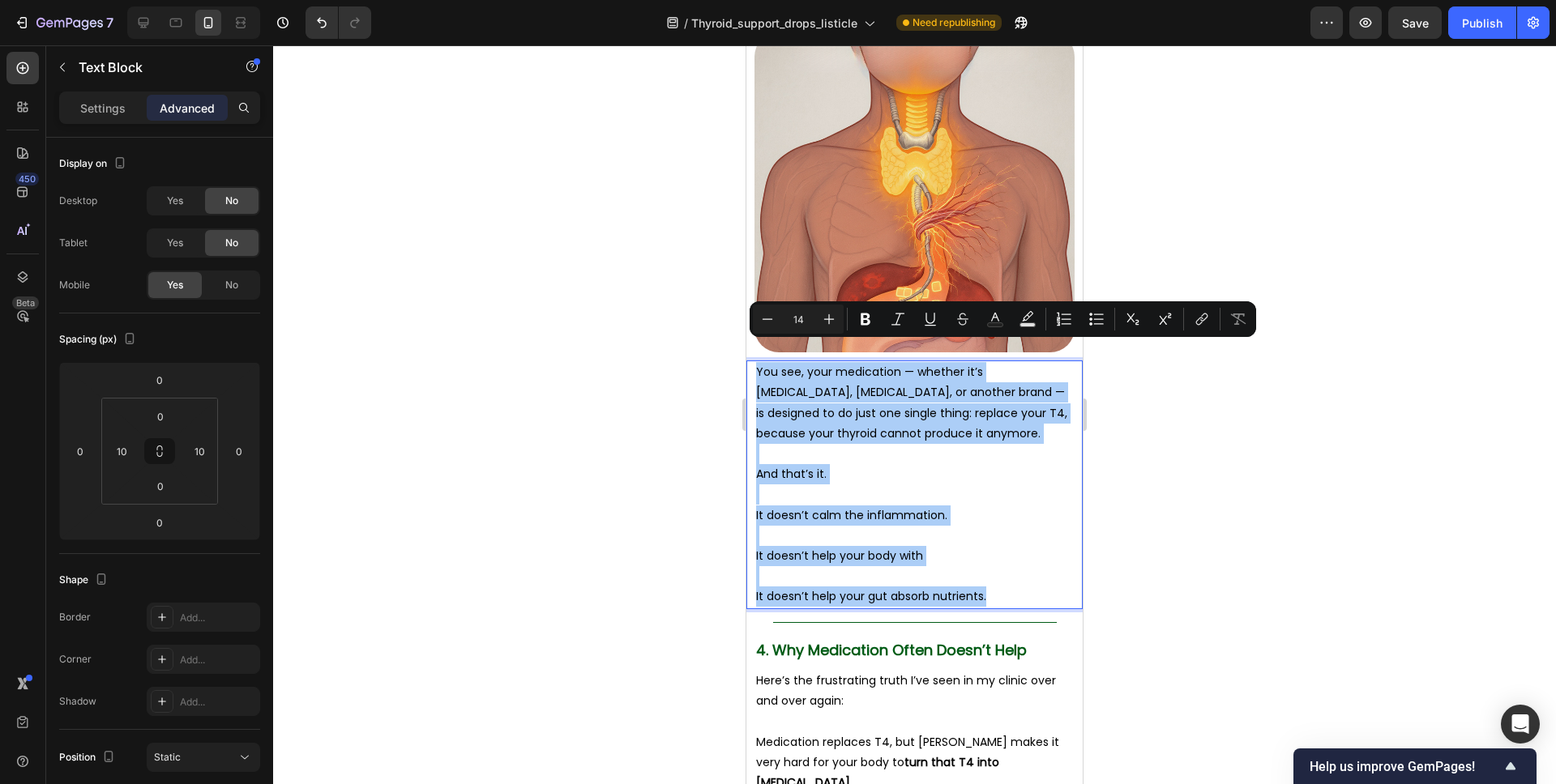
drag, startPoint x: 1158, startPoint y: 458, endPoint x: 1104, endPoint y: 433, distance: 59.5
click at [1158, 458] on div at bounding box center [914, 415] width 1283 height 739
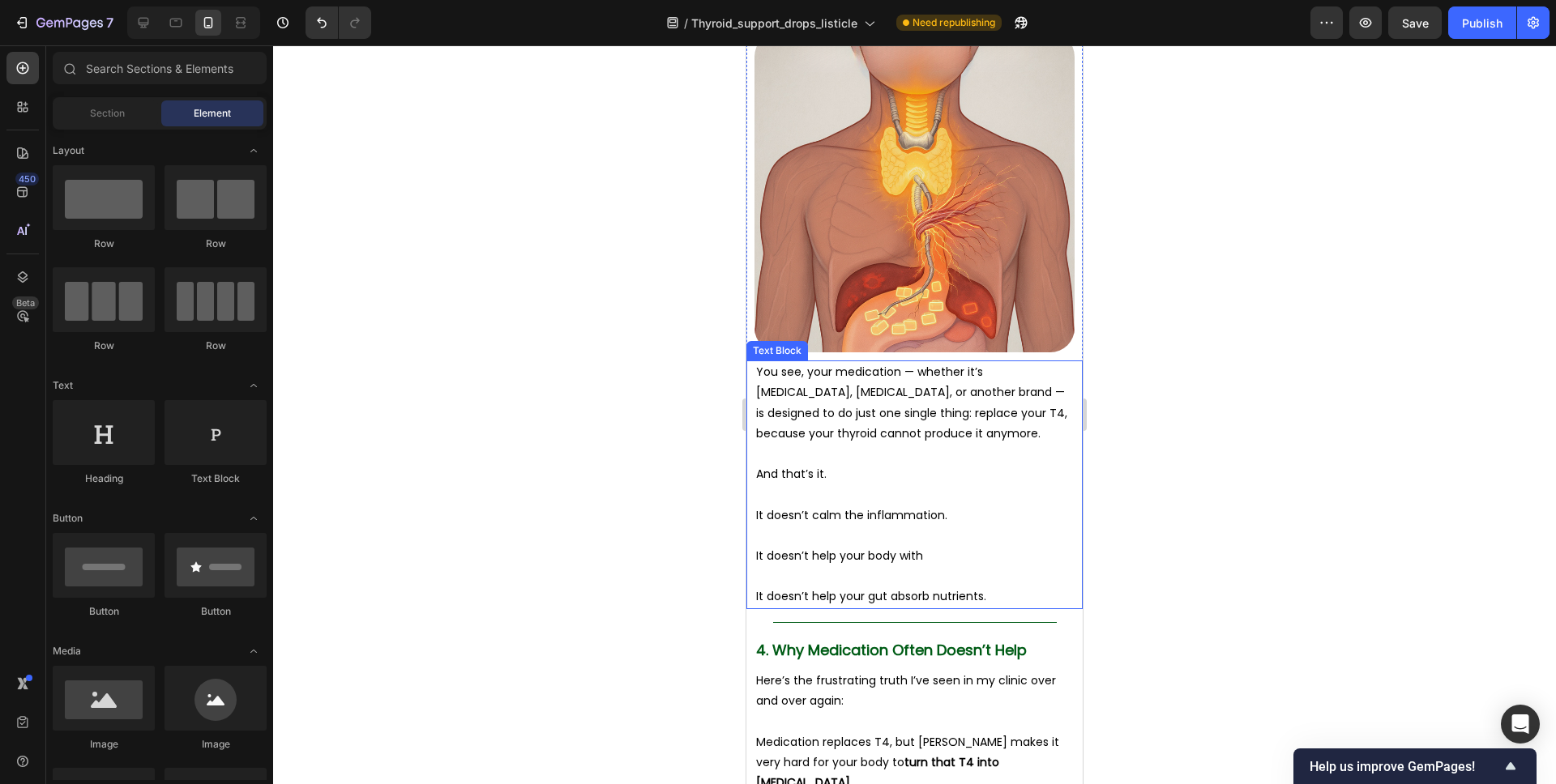
click at [1047, 422] on p "You see, your medication — whether it’s [MEDICAL_DATA], [MEDICAL_DATA], or anot…" at bounding box center [915, 403] width 317 height 81
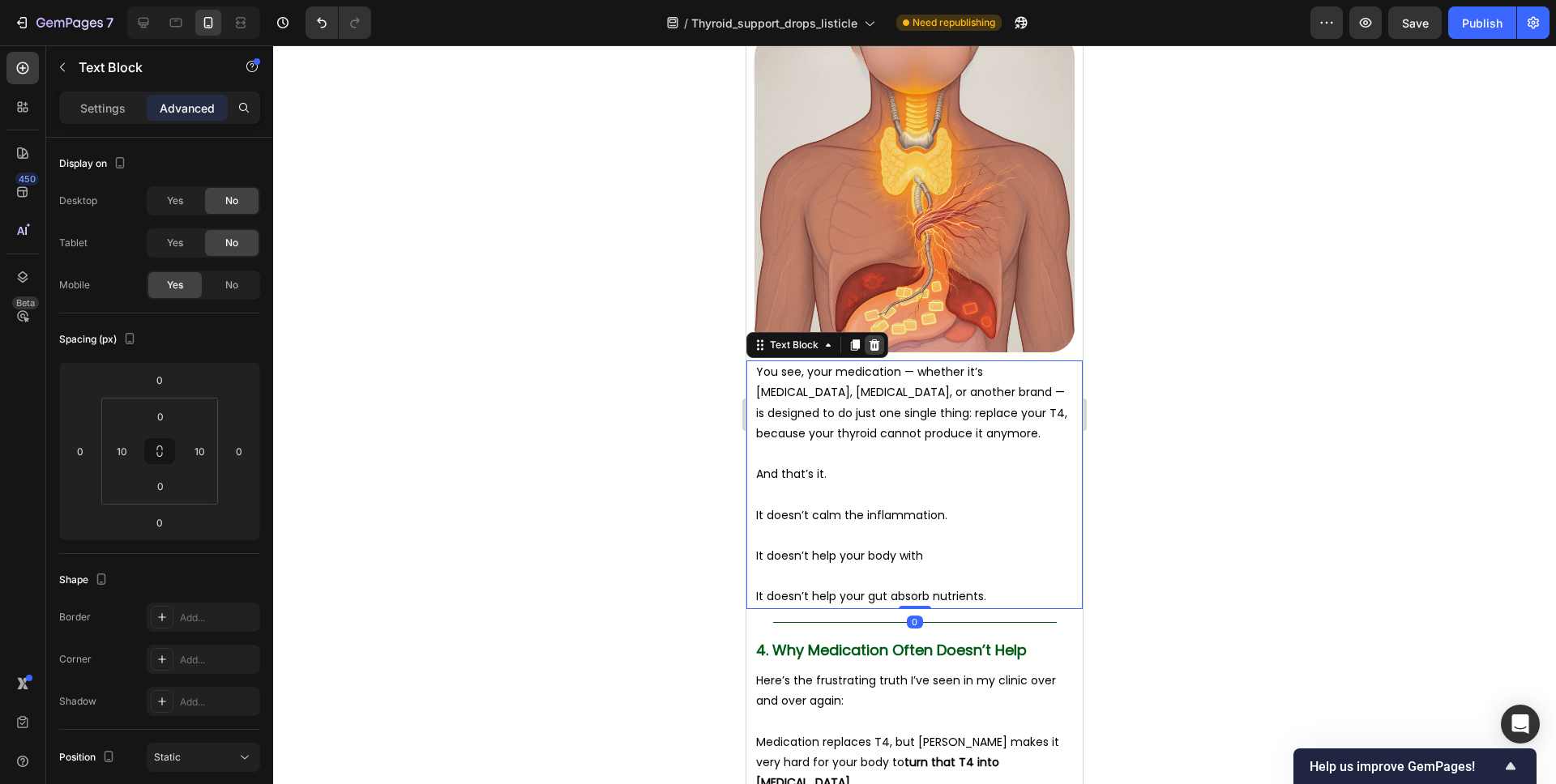
click at [883, 336] on div at bounding box center [875, 345] width 20 height 20
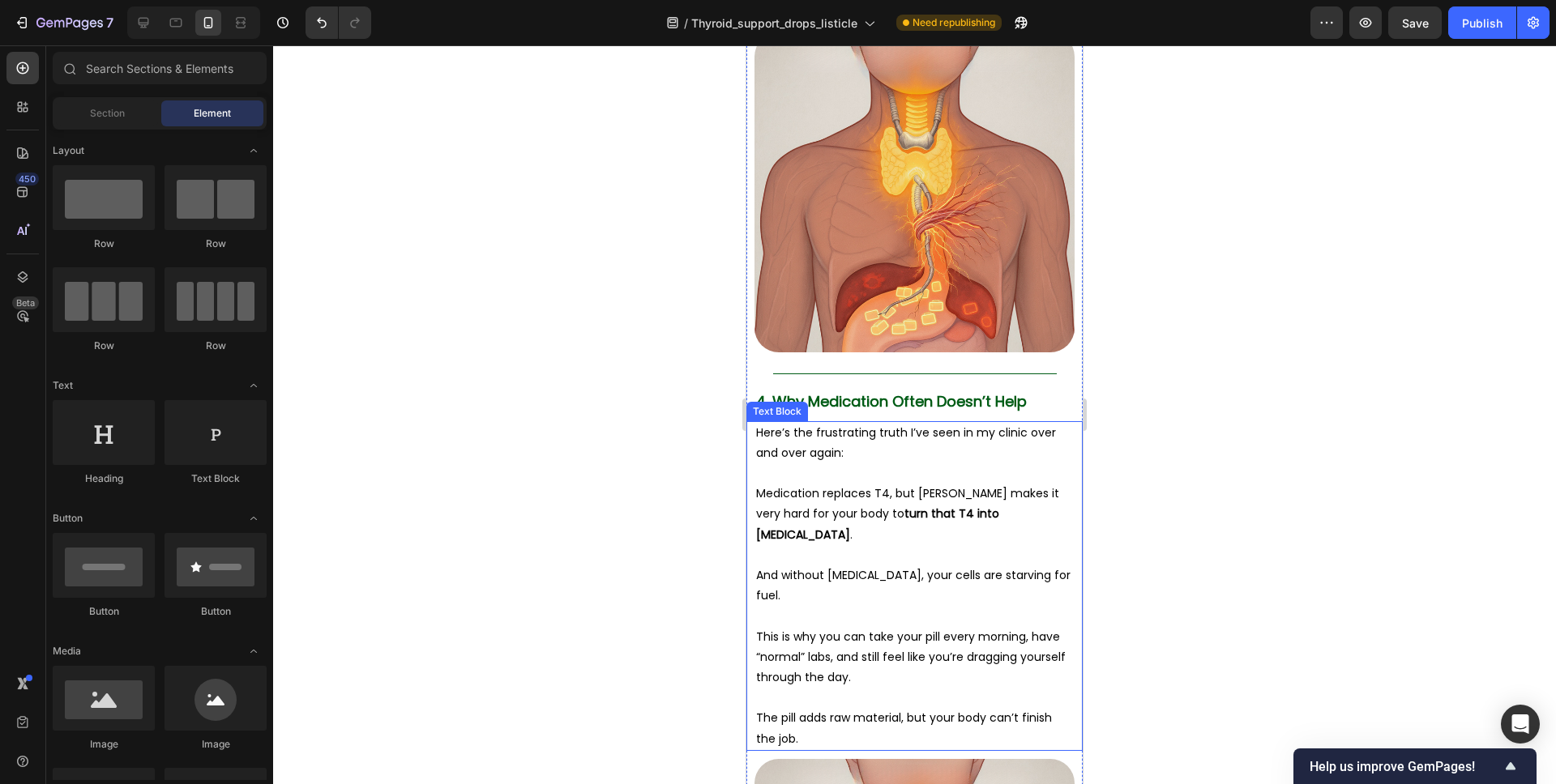
click at [916, 545] on p "Rich Text Editor. Editing area: main" at bounding box center [915, 555] width 317 height 21
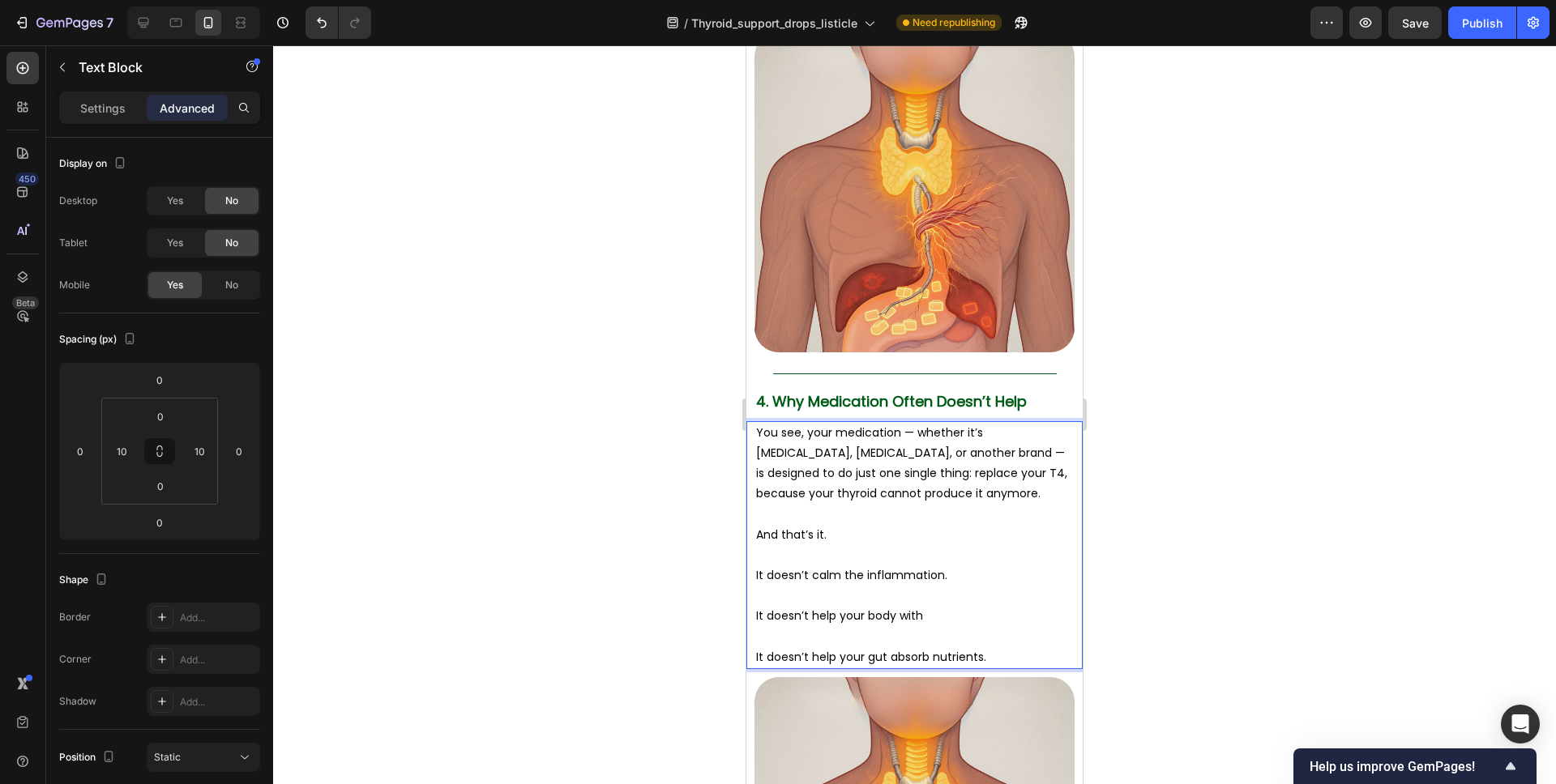
click at [1132, 485] on div at bounding box center [914, 415] width 1283 height 739
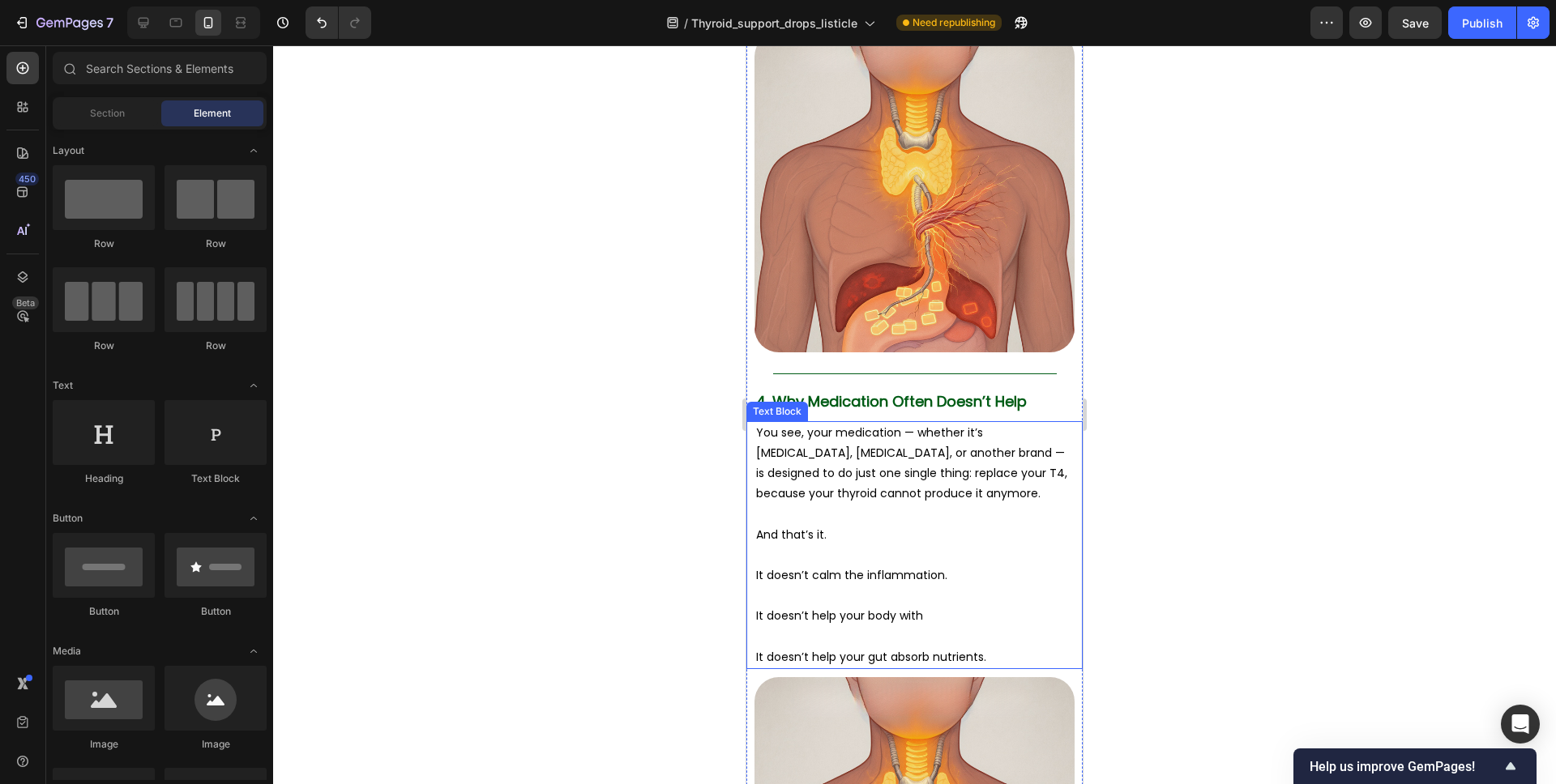
click at [947, 606] on p "It doesn’t help your body with" at bounding box center [915, 616] width 317 height 21
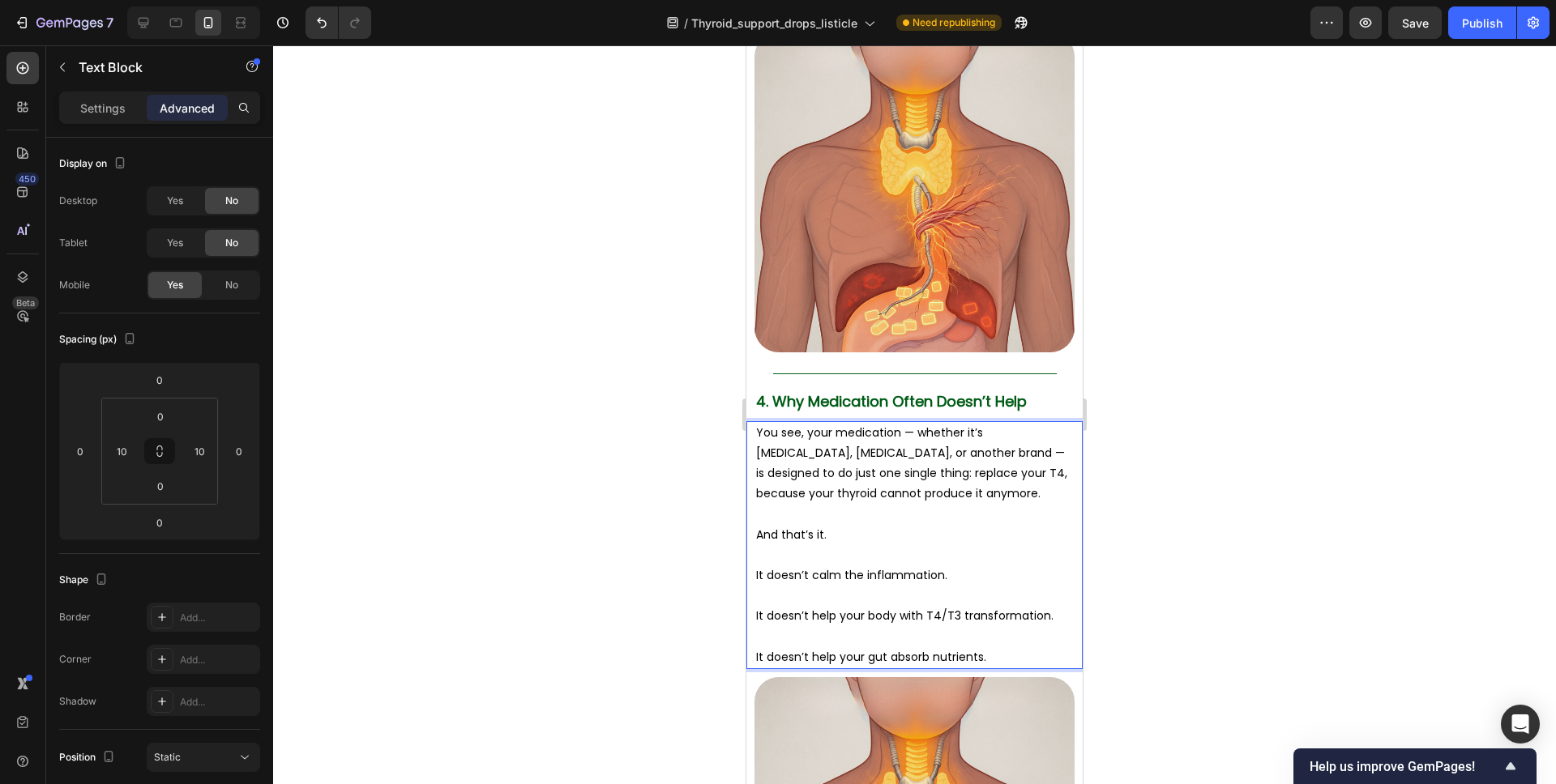
click at [981, 637] on p "It doesn’t help your gut absorb nutrients." at bounding box center [915, 647] width 317 height 40
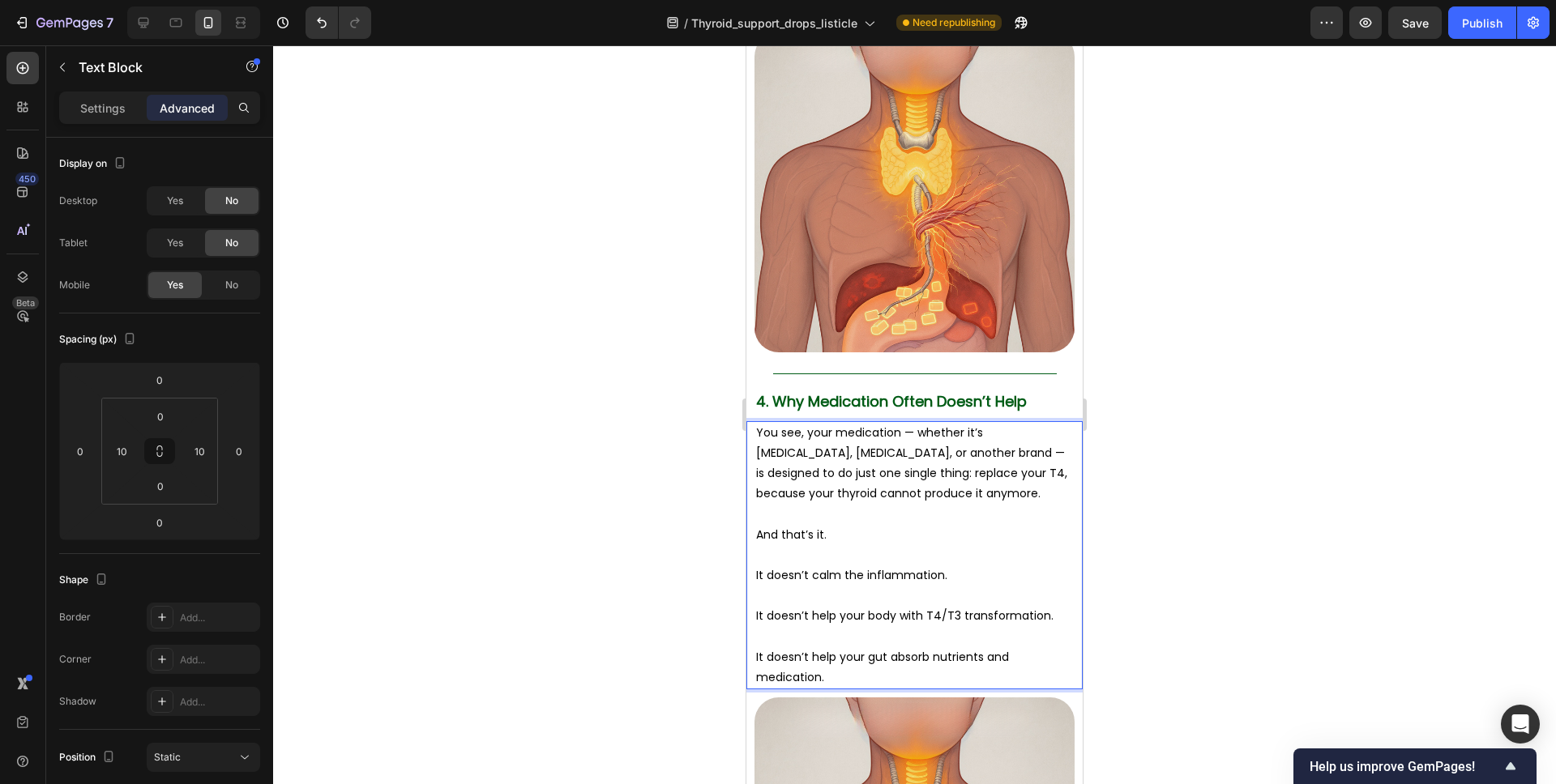
click at [1210, 562] on div at bounding box center [914, 415] width 1283 height 739
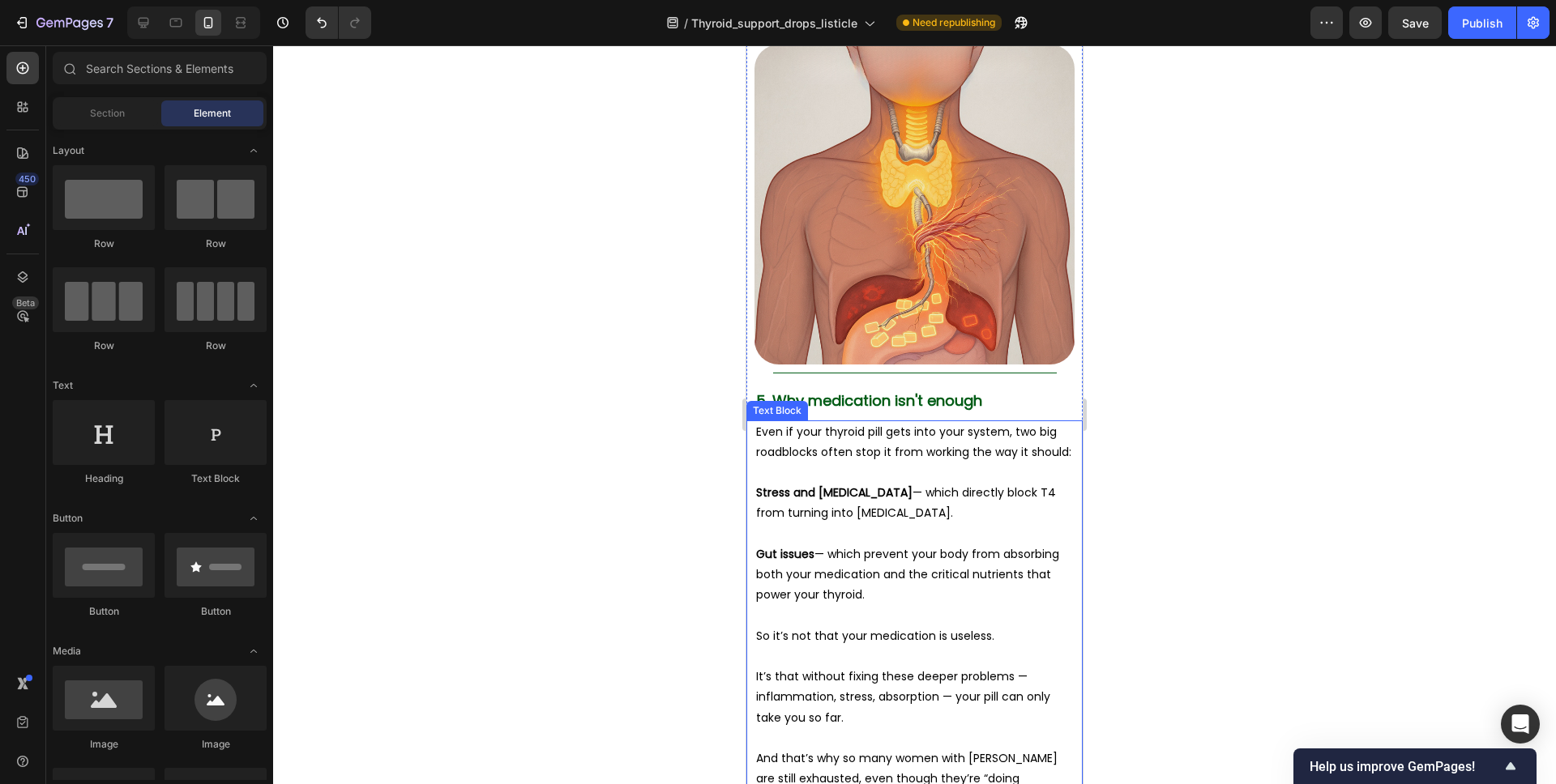
scroll to position [4342, 0]
click at [943, 481] on p "Stress and cortisol — which directly block T4 from turning into T3." at bounding box center [915, 500] width 317 height 40
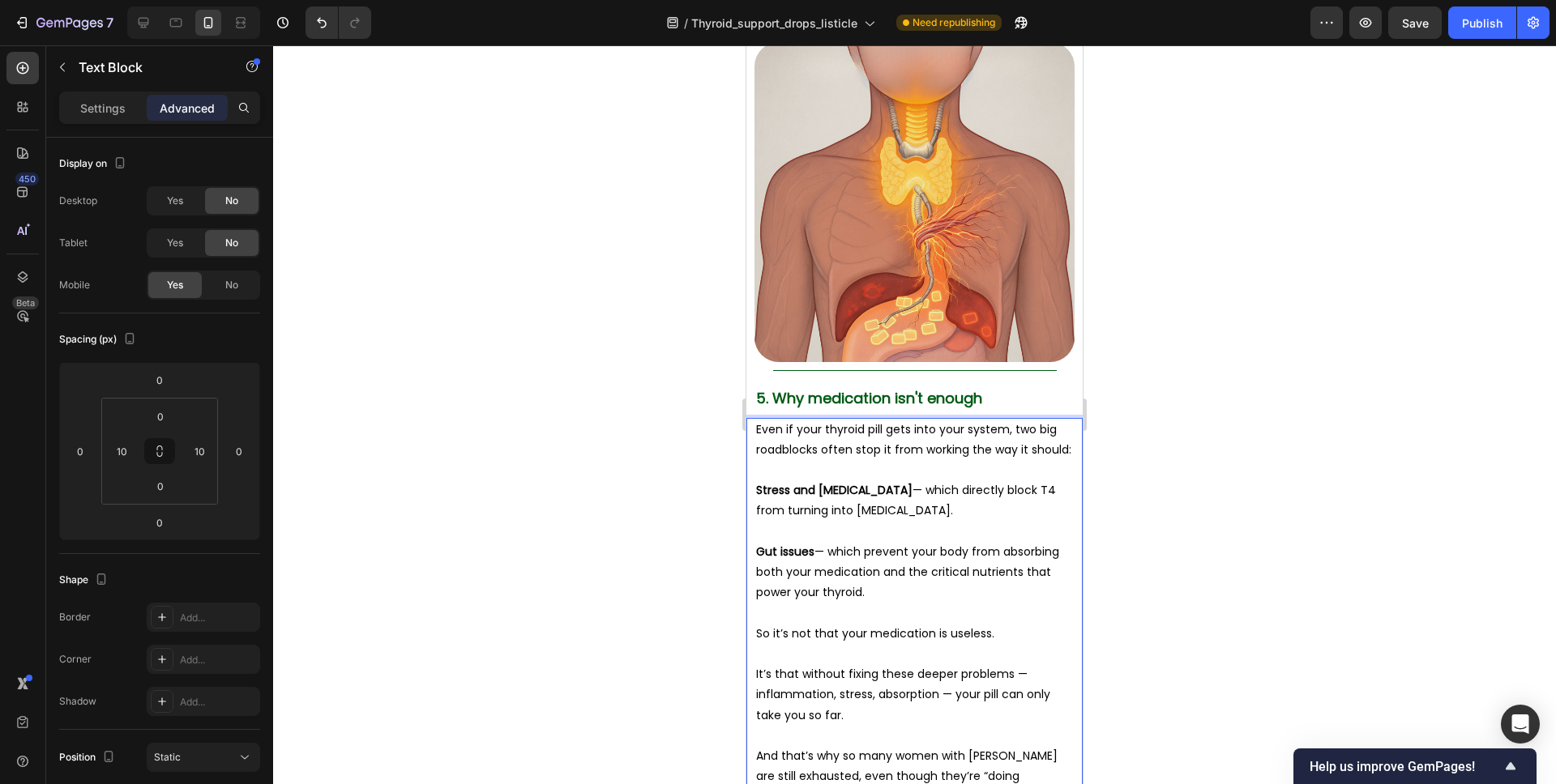
click at [1009, 481] on p "Stress and cortisol — which directly block T4 from turning into T3." at bounding box center [915, 500] width 317 height 40
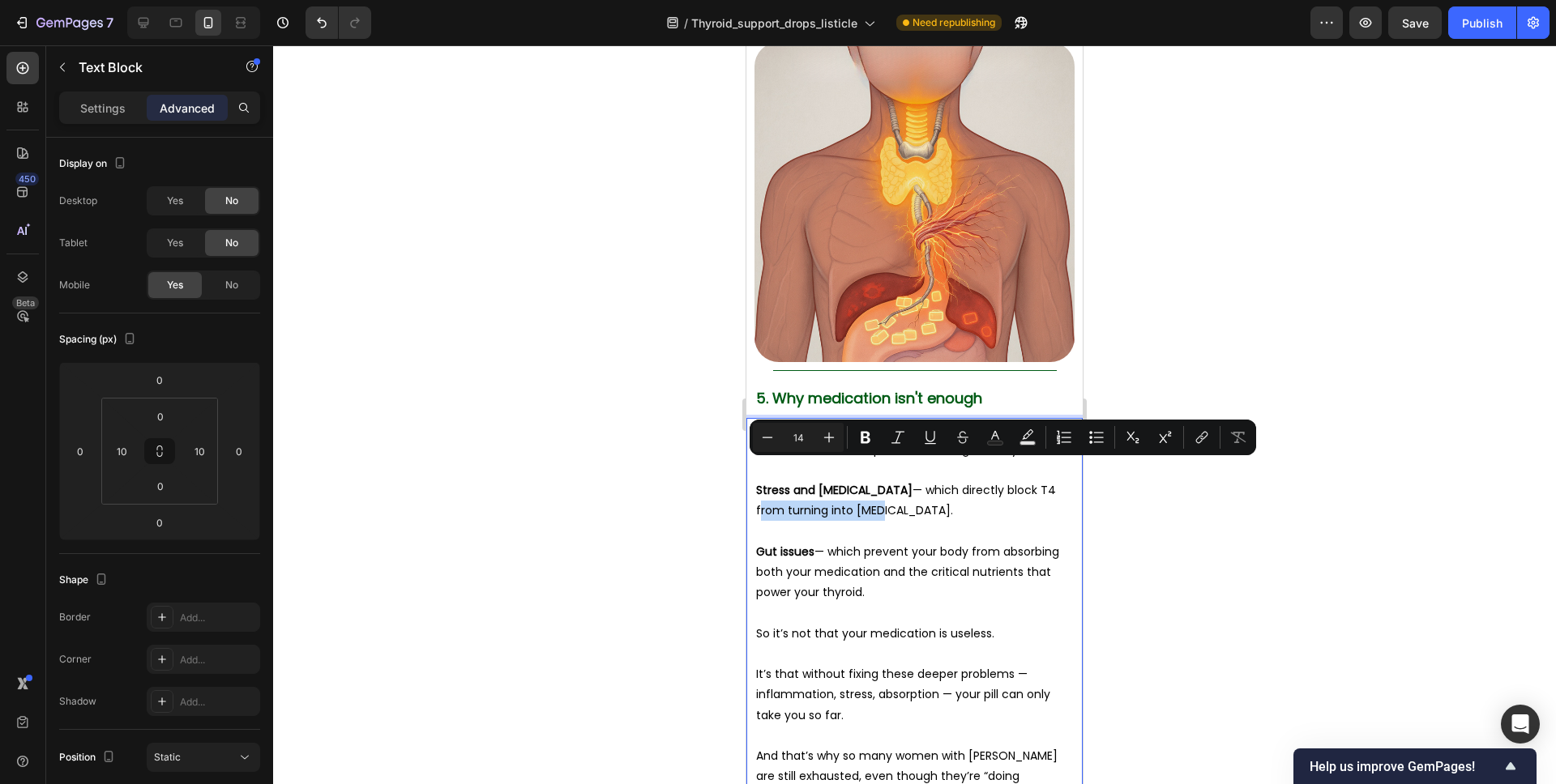
drag, startPoint x: 1002, startPoint y: 483, endPoint x: 1007, endPoint y: 472, distance: 12.1
click at [1007, 481] on p "Stress and cortisol — which directly block T4 from turning into T3." at bounding box center [915, 500] width 317 height 40
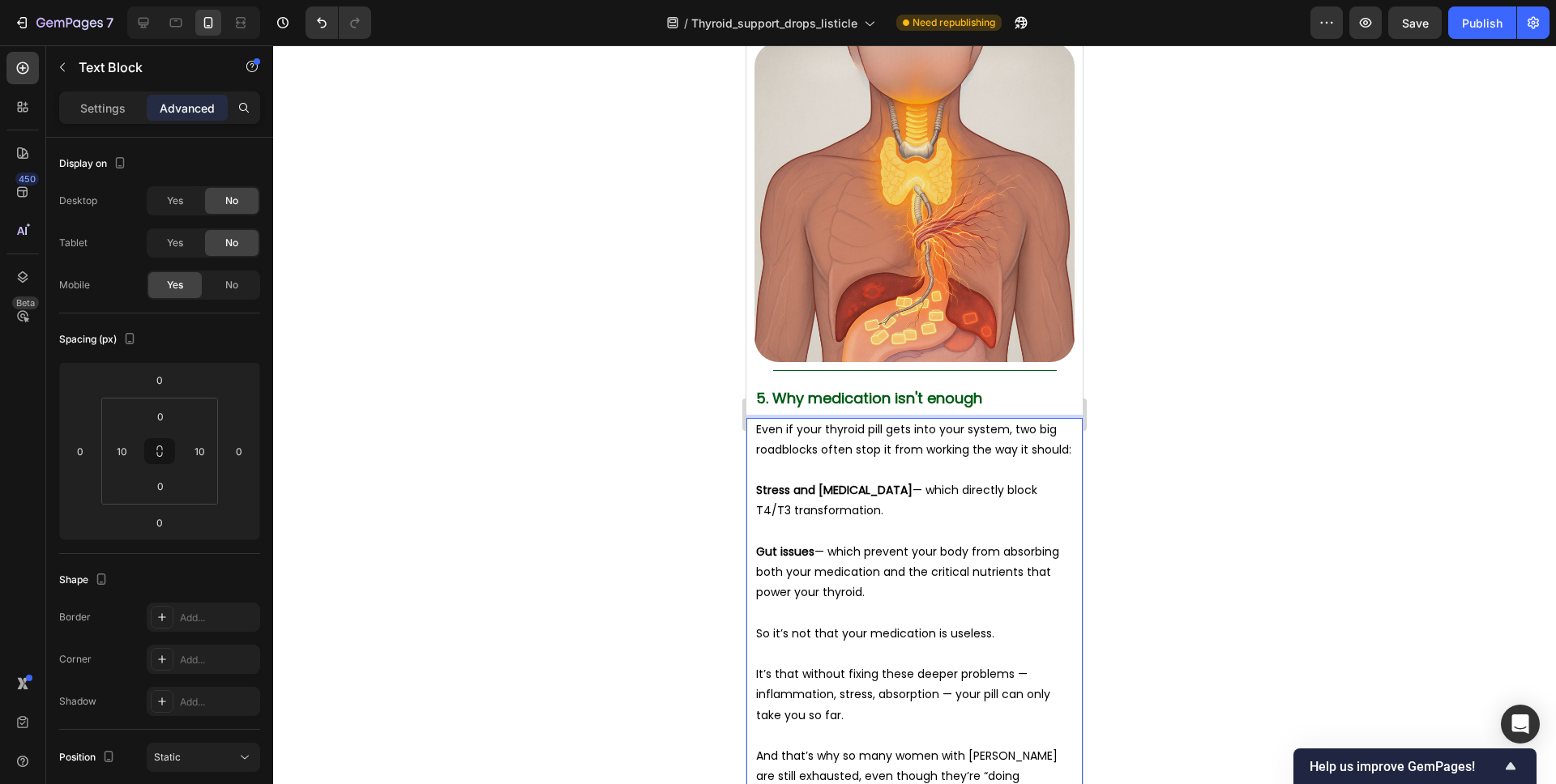
click at [782, 569] on p "Gut issues — which prevent your body from absorbing both your medication and th…" at bounding box center [915, 573] width 317 height 62
click at [780, 573] on p "Gut issues — which prevent your body from absorbing both your medication and th…" at bounding box center [915, 573] width 317 height 62
click at [781, 573] on p "Gut issues — which prevent your body from absorbing both your medication and th…" at bounding box center [915, 573] width 317 height 62
click at [1209, 516] on div at bounding box center [914, 415] width 1283 height 739
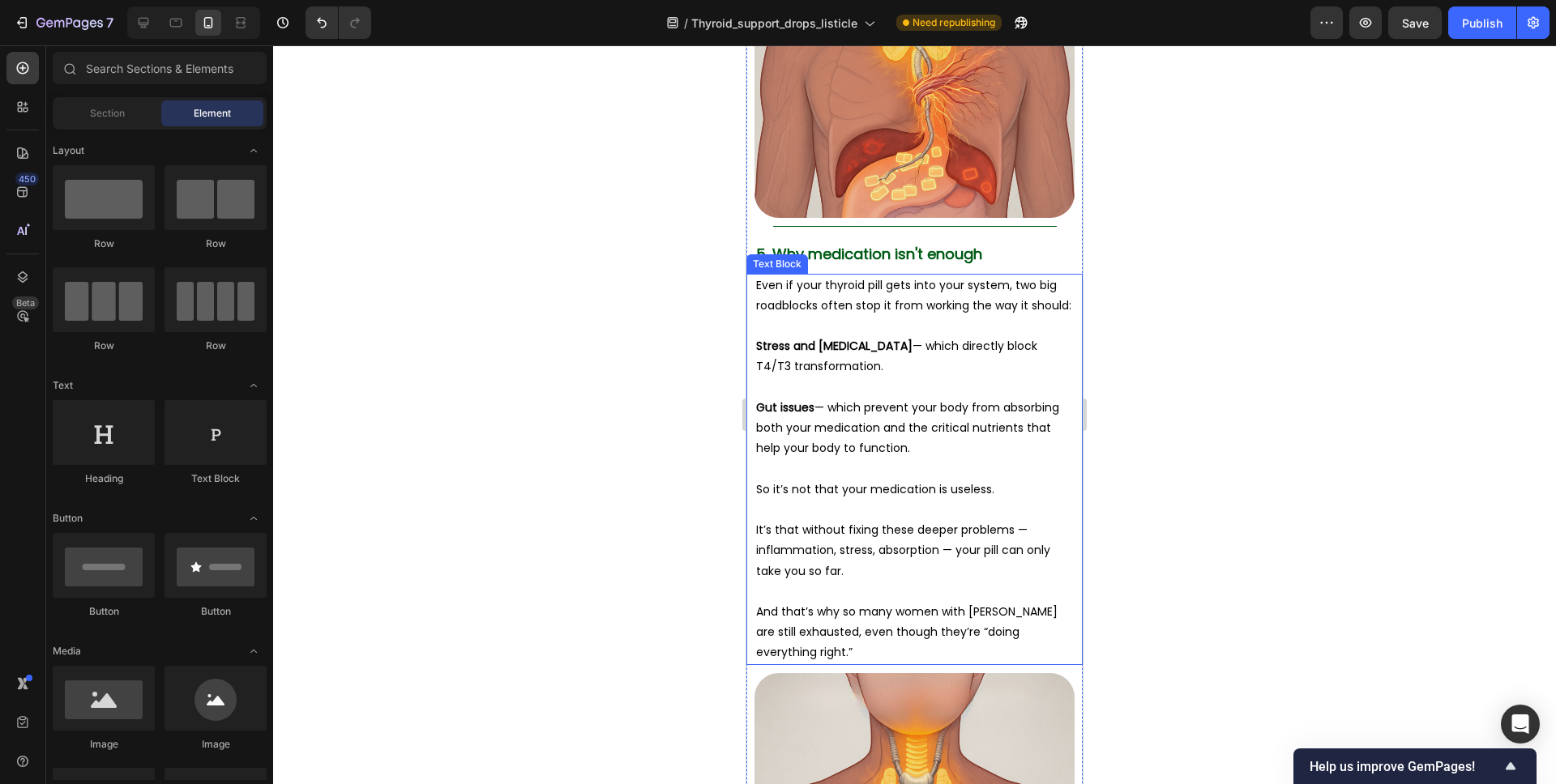
scroll to position [4491, 0]
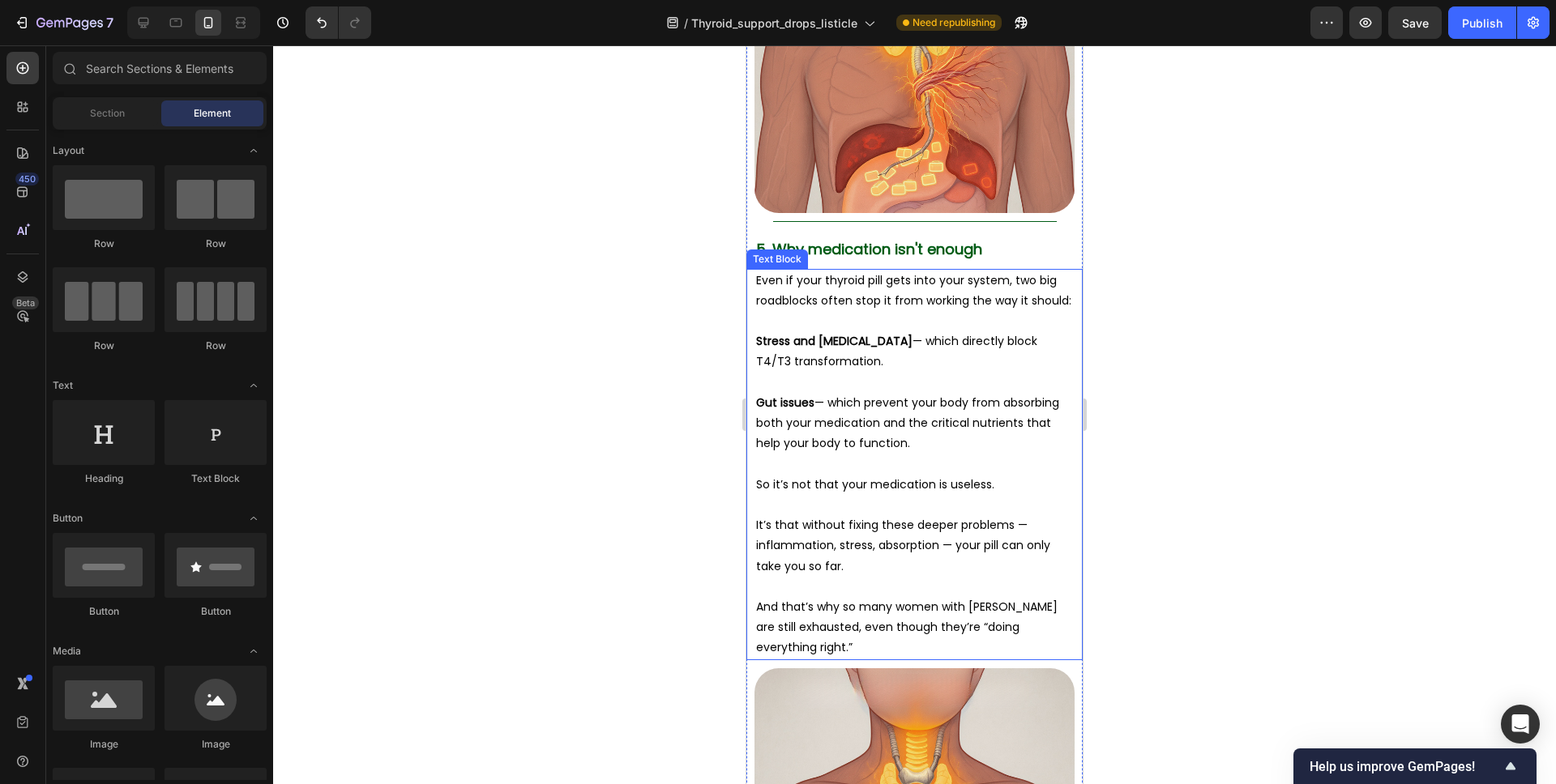
drag, startPoint x: 971, startPoint y: 529, endPoint x: 988, endPoint y: 527, distance: 17.1
click at [971, 529] on p "It’s that without fixing these deeper problems — inflammation, stress, absorpti…" at bounding box center [915, 546] width 317 height 62
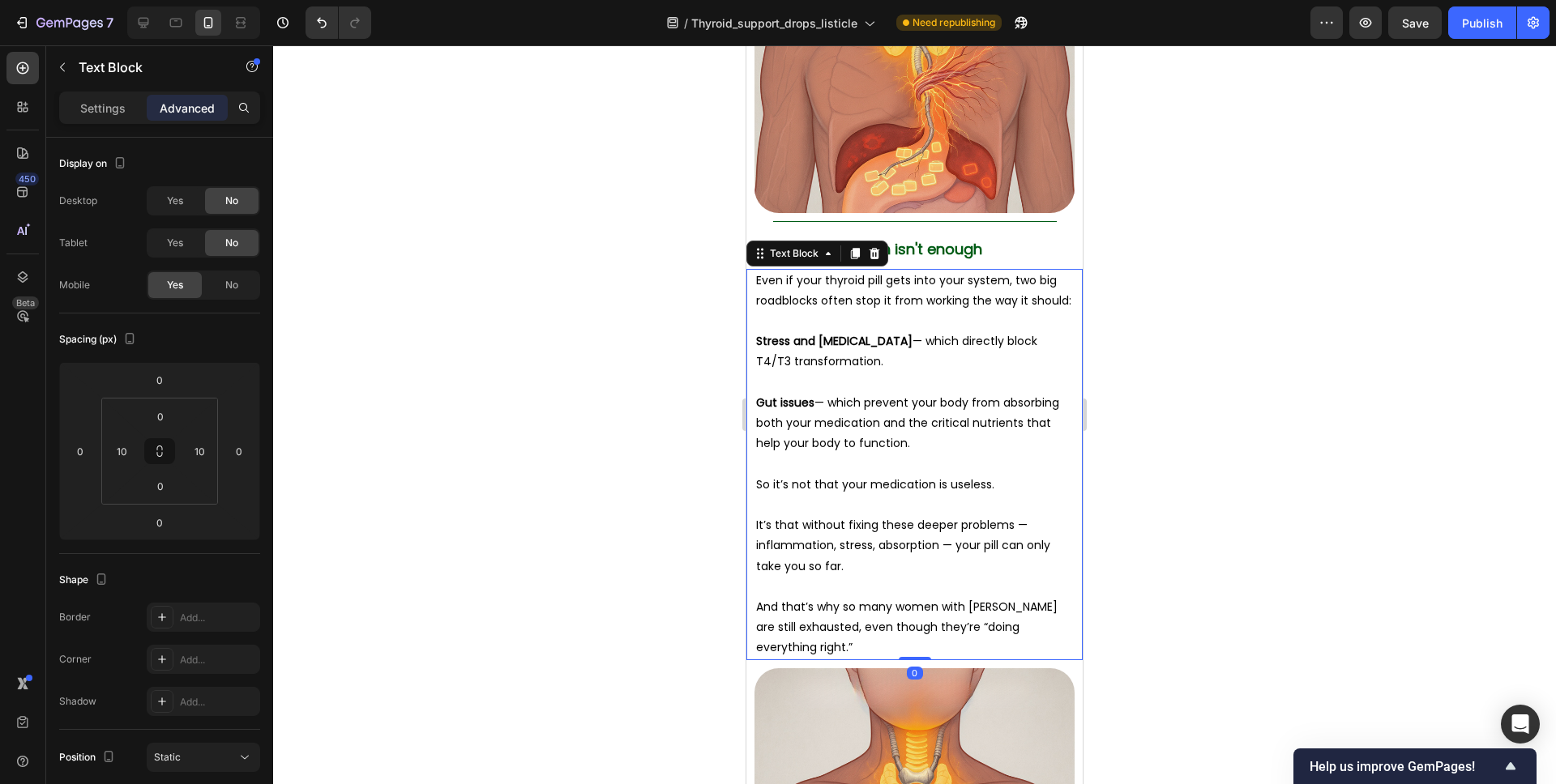
click at [988, 527] on p "It’s that without fixing these deeper problems — inflammation, stress, absorpti…" at bounding box center [915, 546] width 317 height 62
drag, startPoint x: 885, startPoint y: 545, endPoint x: 835, endPoint y: 550, distance: 50.2
click at [835, 550] on p "It’s that without fixing these deeper problems — inflammation, stress, absorpti…" at bounding box center [915, 546] width 317 height 62
click at [1117, 541] on div at bounding box center [914, 415] width 1283 height 739
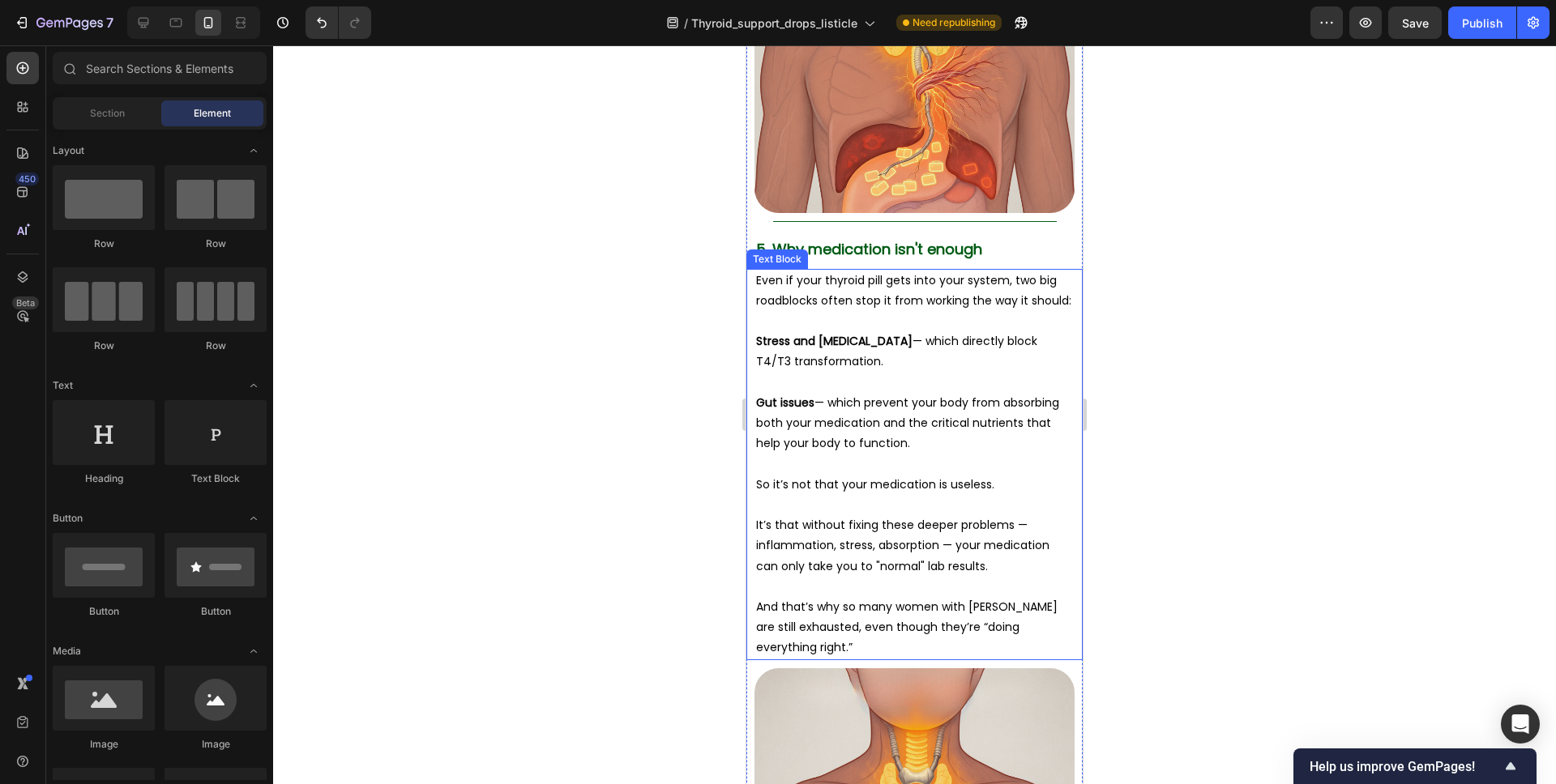
click at [928, 602] on p "And that’s why so many women with [PERSON_NAME] are still exhausted, even thoug…" at bounding box center [915, 627] width 317 height 62
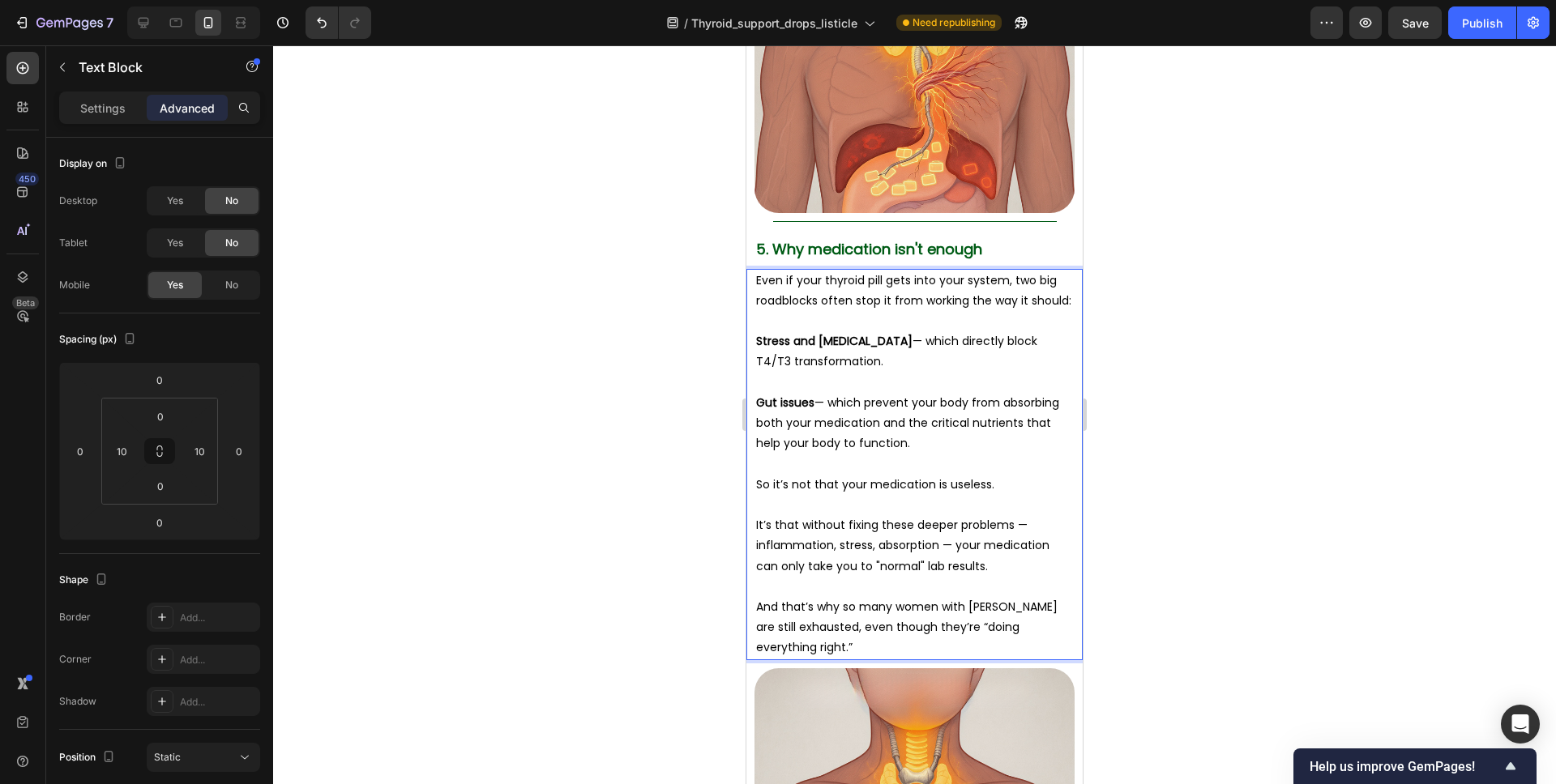
click at [1166, 523] on div at bounding box center [914, 415] width 1283 height 739
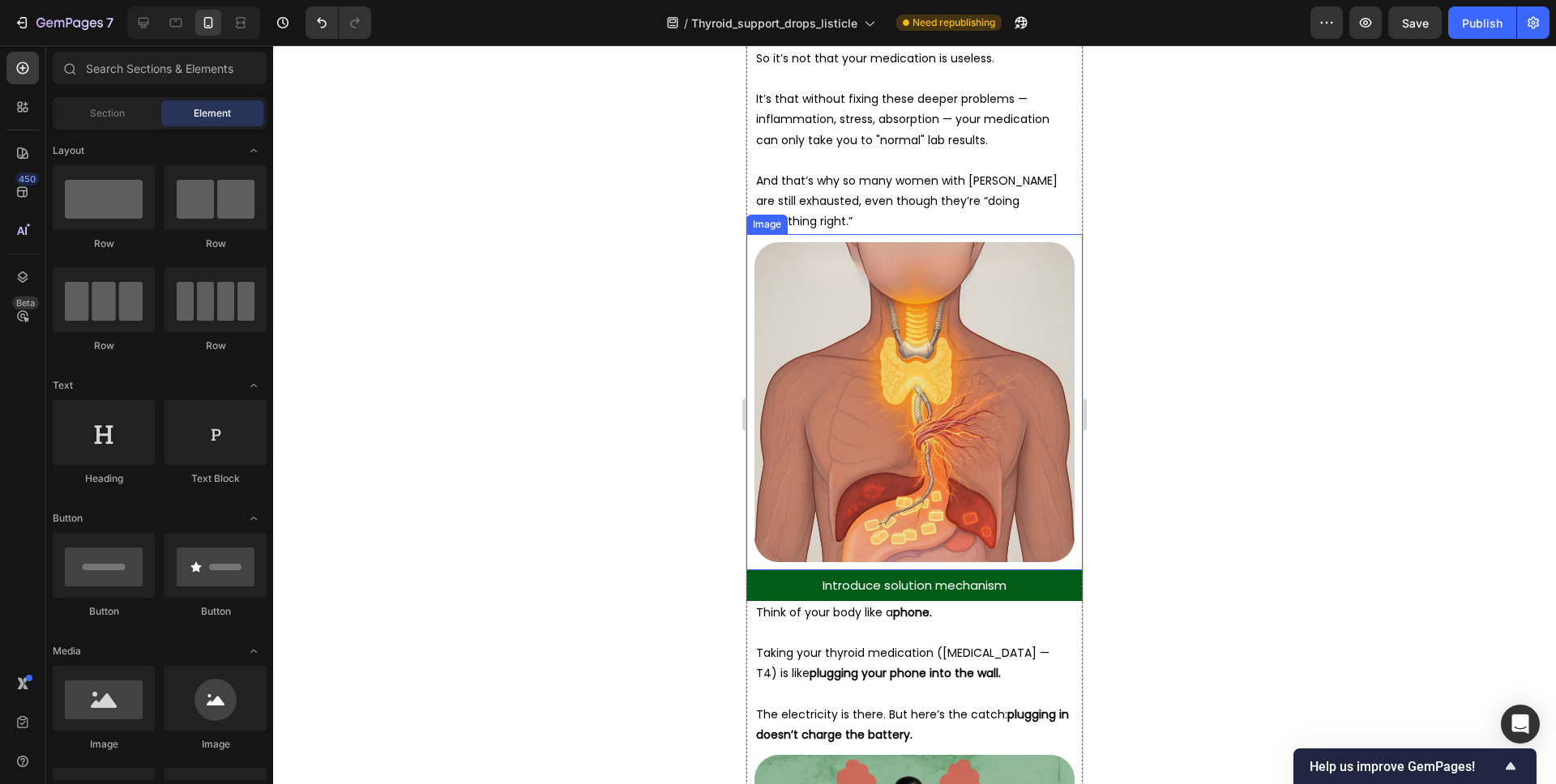
scroll to position [4918, 0]
click at [929, 576] on span "Introduce solution mechanism" at bounding box center [914, 584] width 184 height 17
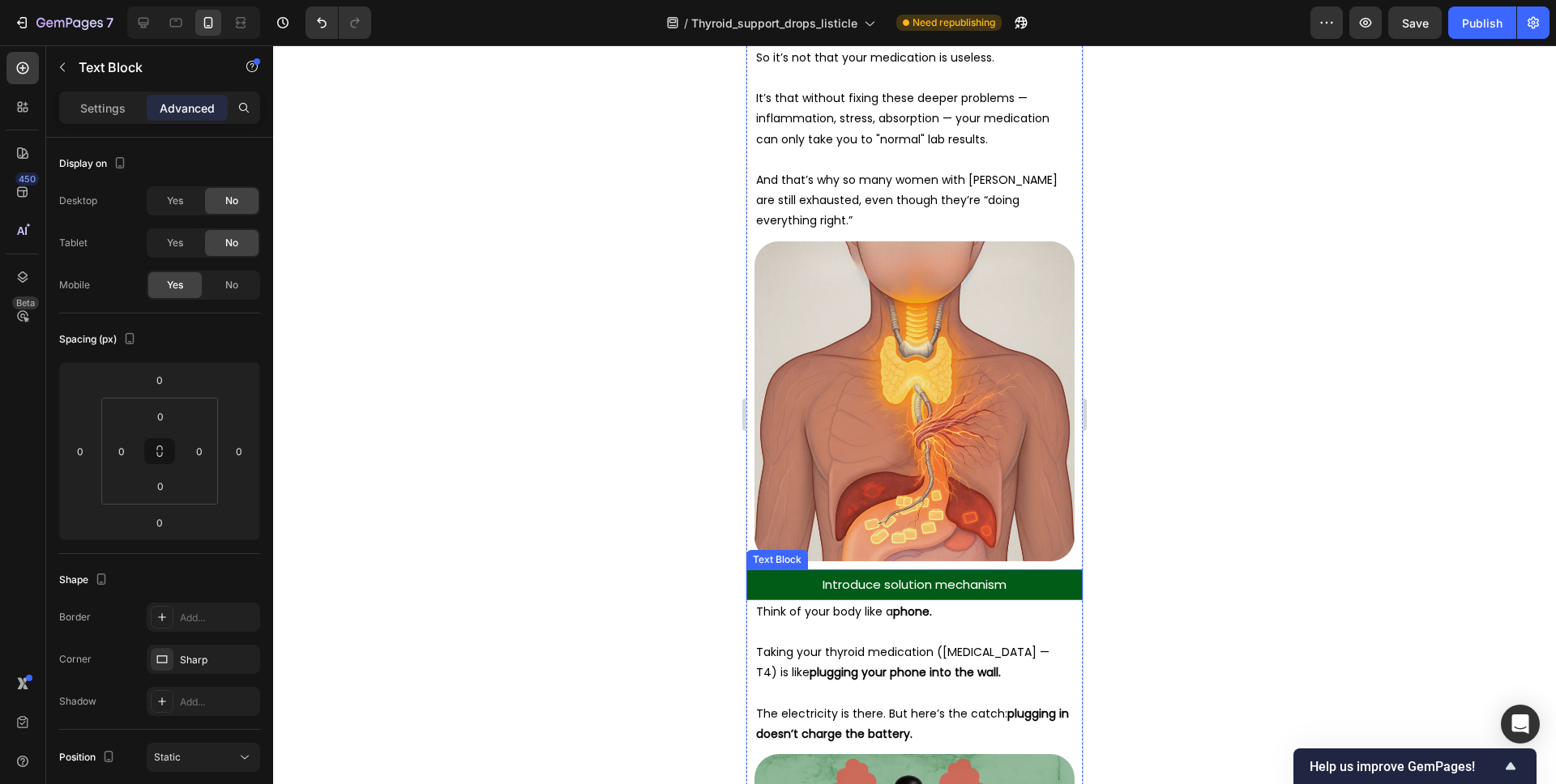
click at [929, 576] on span "Introduce solution mechanism" at bounding box center [914, 584] width 184 height 17
drag, startPoint x: 1159, startPoint y: 509, endPoint x: 309, endPoint y: 449, distance: 852.1
click at [1159, 509] on div at bounding box center [914, 415] width 1283 height 739
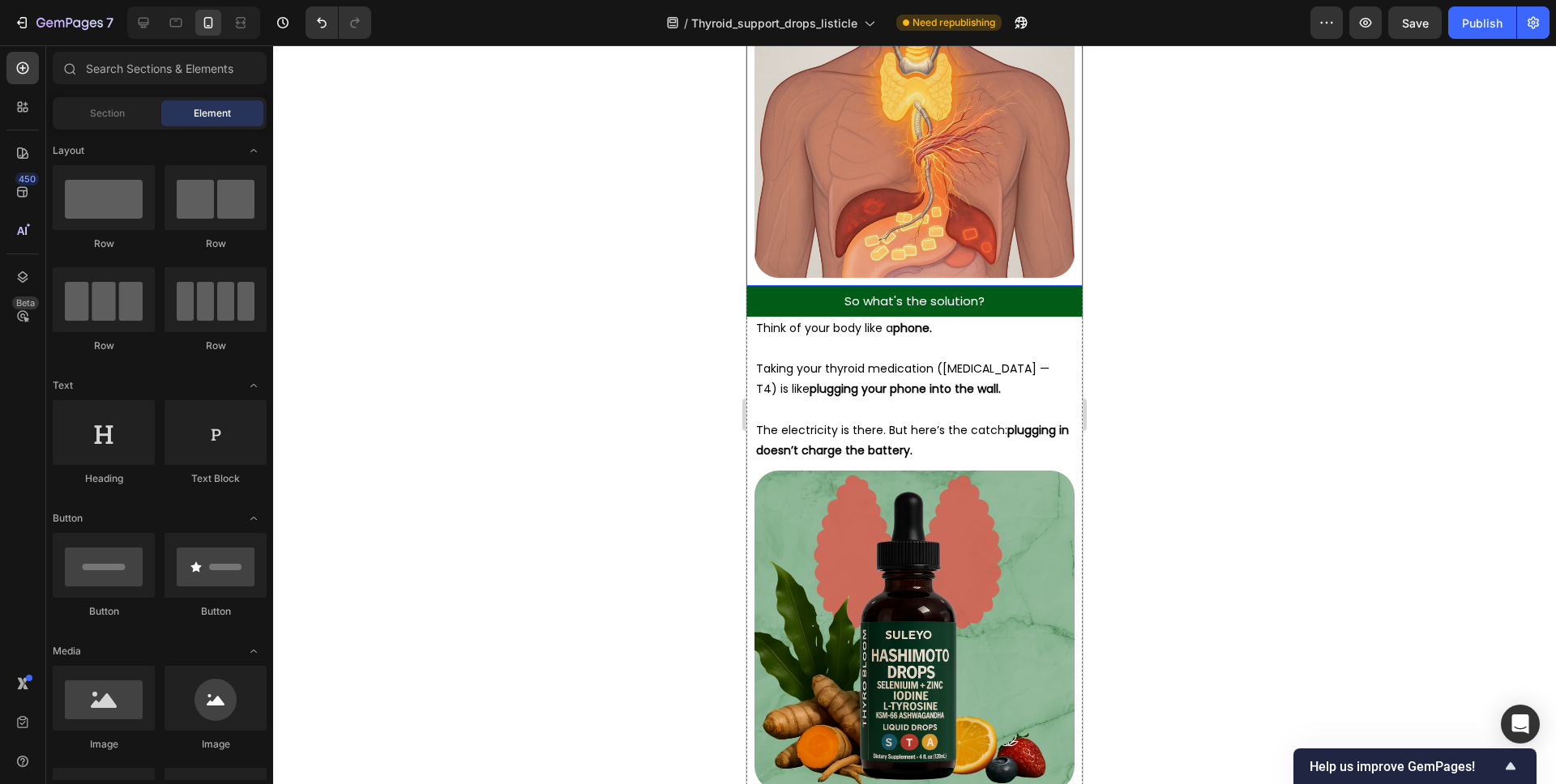
scroll to position [5639, 0]
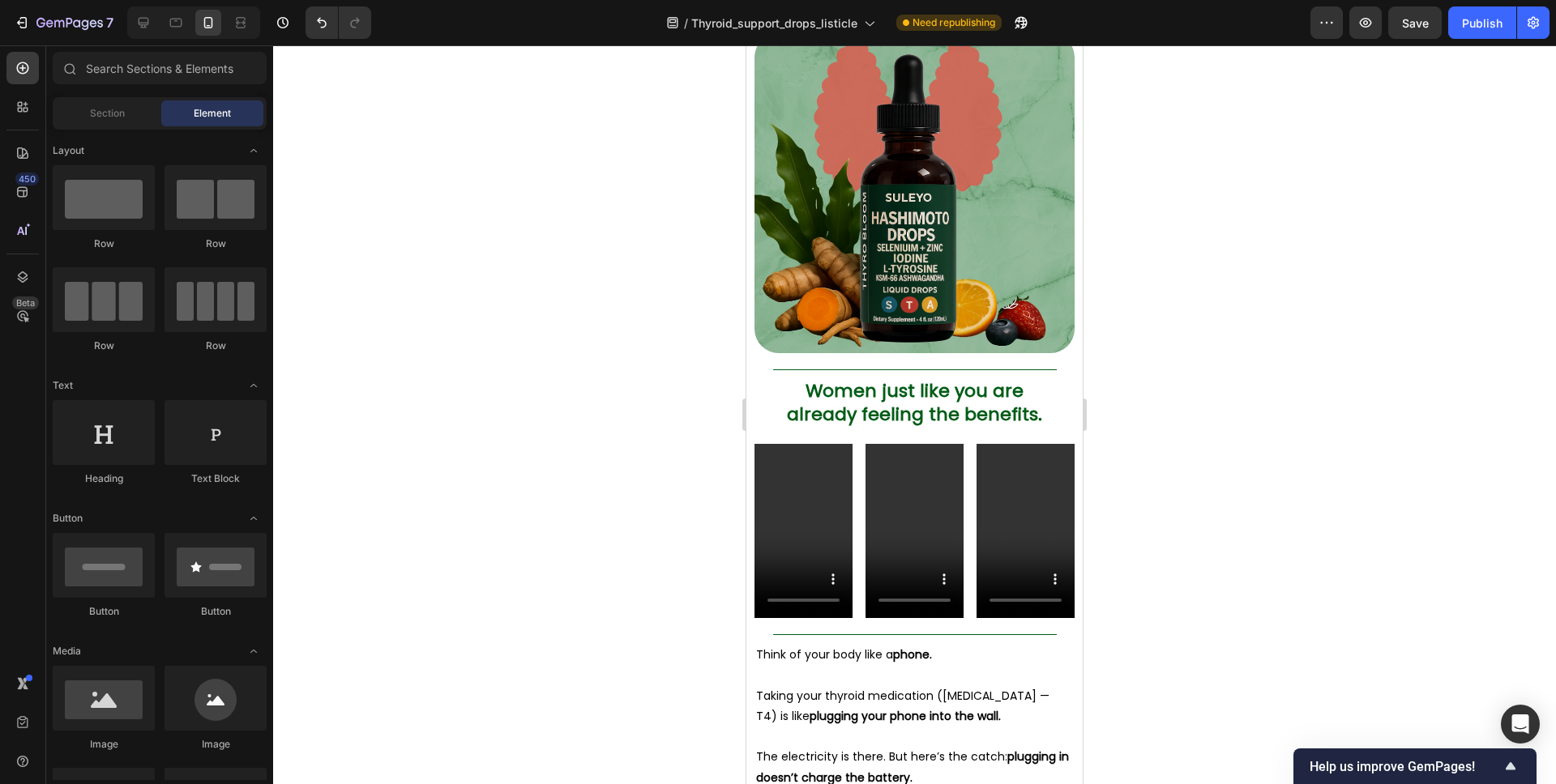
click at [1148, 337] on div at bounding box center [914, 415] width 1283 height 739
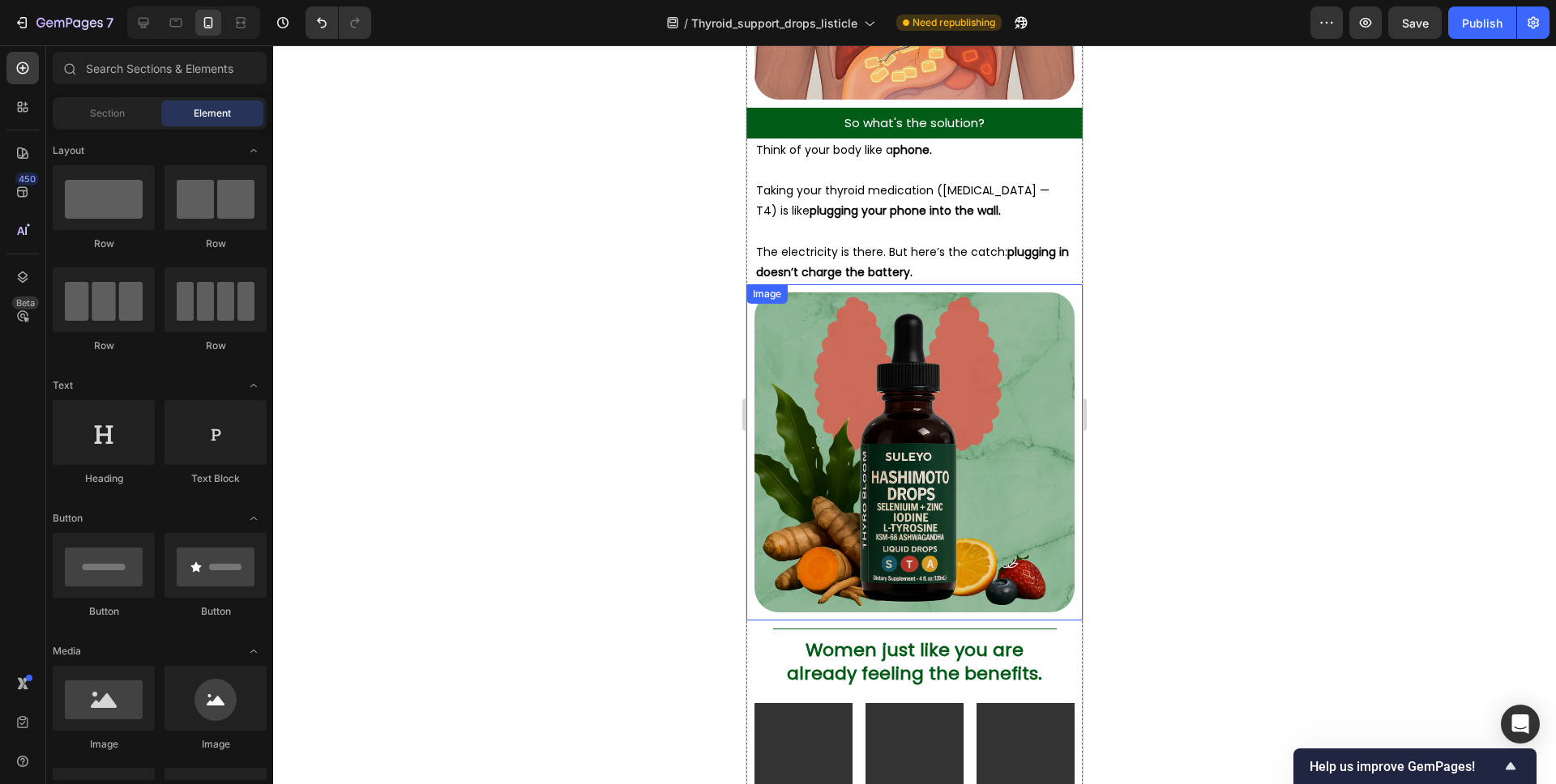
scroll to position [5346, 0]
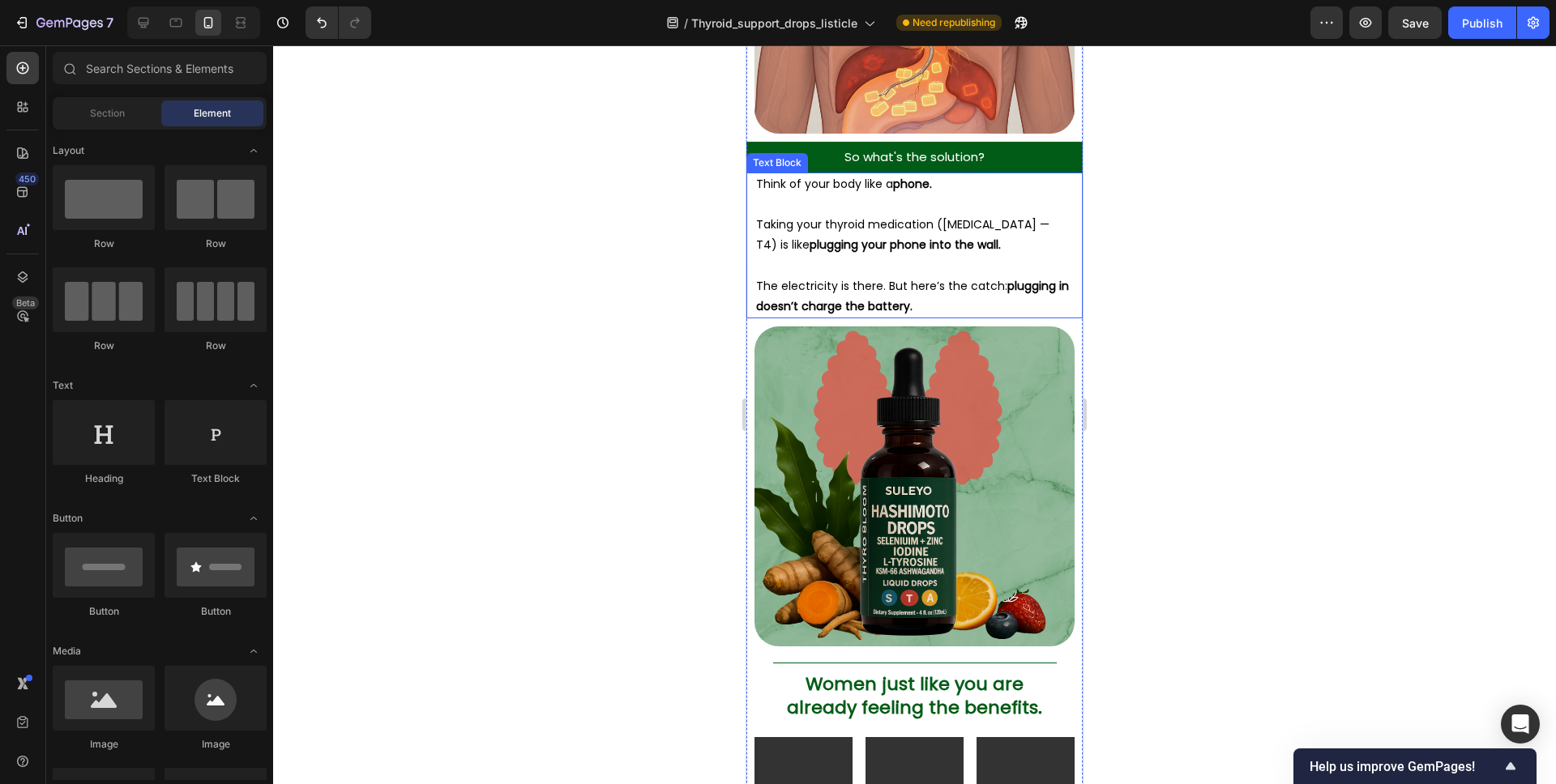
click at [812, 256] on p at bounding box center [915, 266] width 317 height 21
drag, startPoint x: 906, startPoint y: 247, endPoint x: 913, endPoint y: 279, distance: 32.8
click at [906, 256] on p "Rich Text Editor. Editing area: main" at bounding box center [915, 266] width 317 height 21
click at [913, 277] on p "The electricity is there. But here’s the catch: plugging in doesn’t charge the …" at bounding box center [915, 296] width 317 height 40
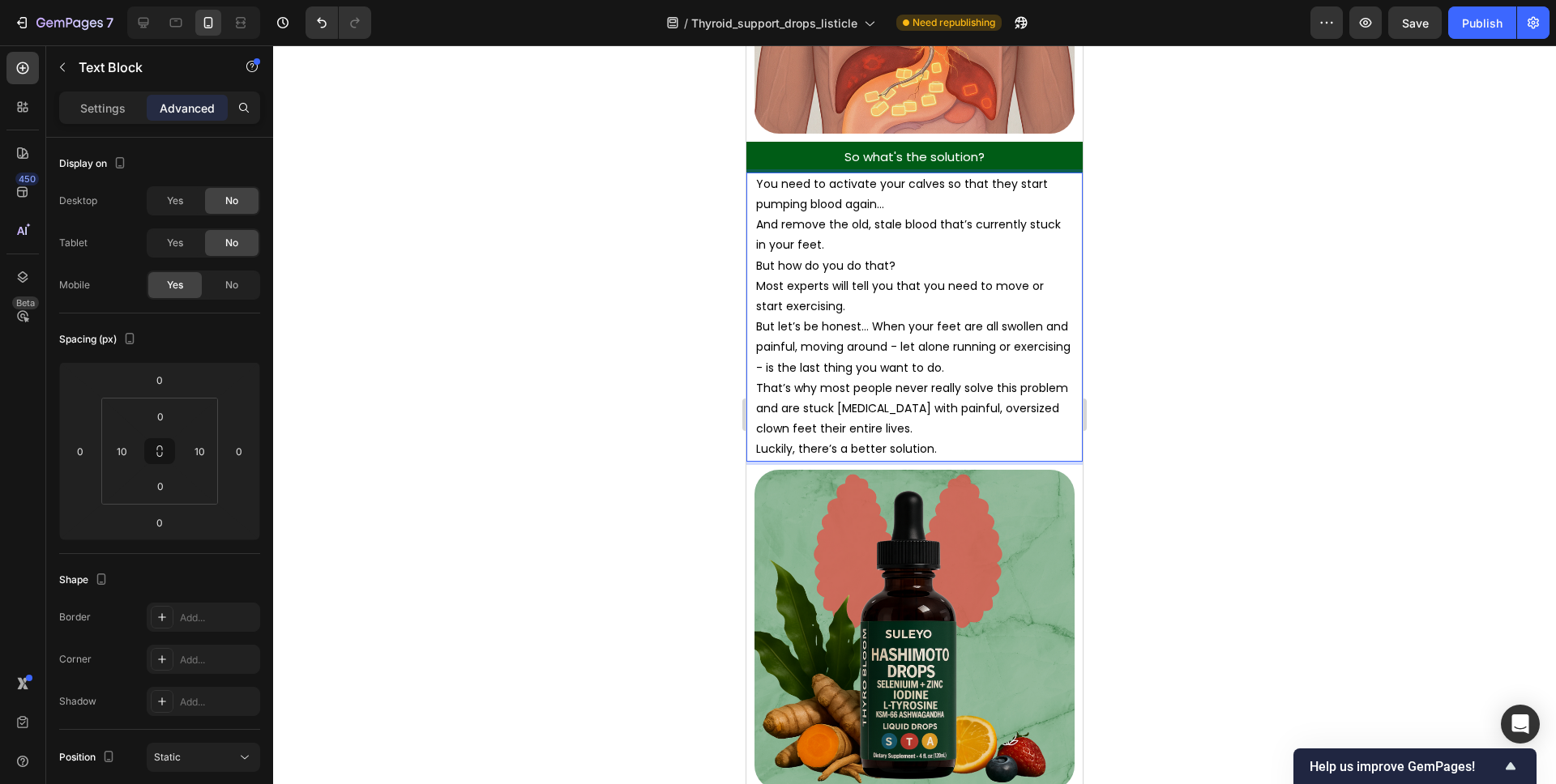
click at [895, 185] on p "You need to activate your calves so that they start pumping blood again…" at bounding box center [915, 194] width 317 height 40
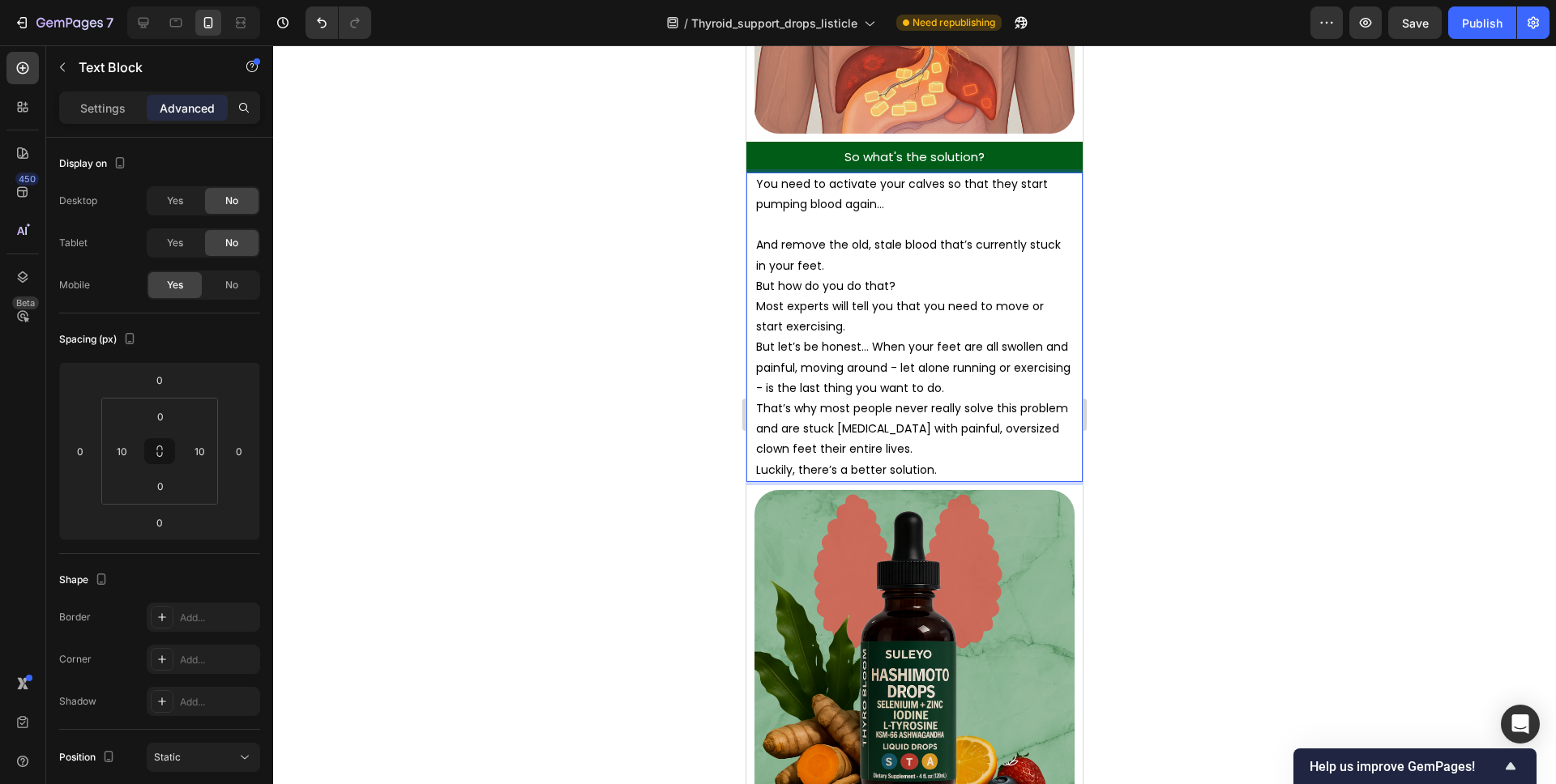
click at [852, 250] on p "And remove the old, stale blood that’s currently stuck in your feet." at bounding box center [915, 255] width 317 height 40
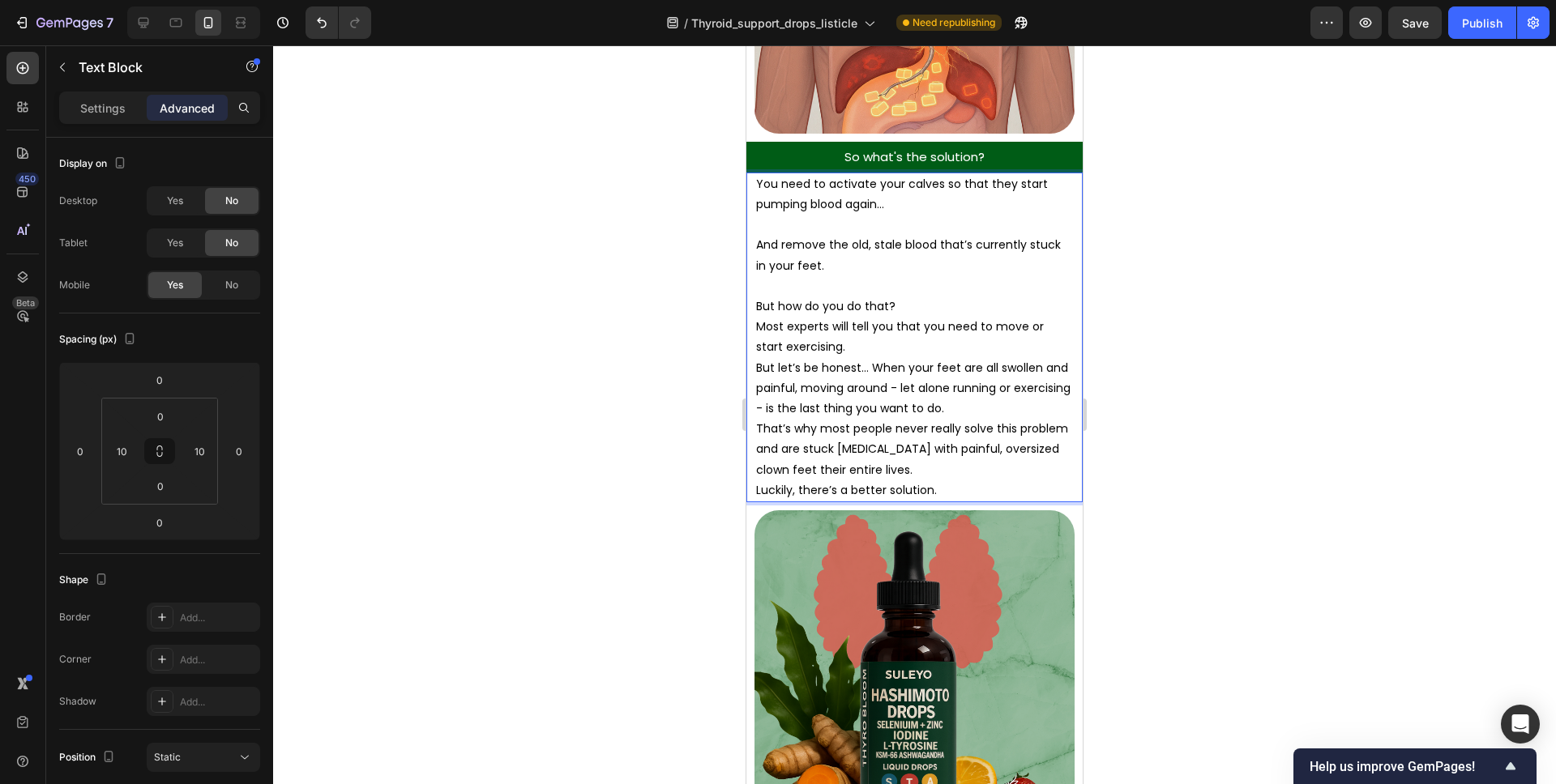
click at [910, 296] on p "But how do you do that?" at bounding box center [915, 306] width 317 height 21
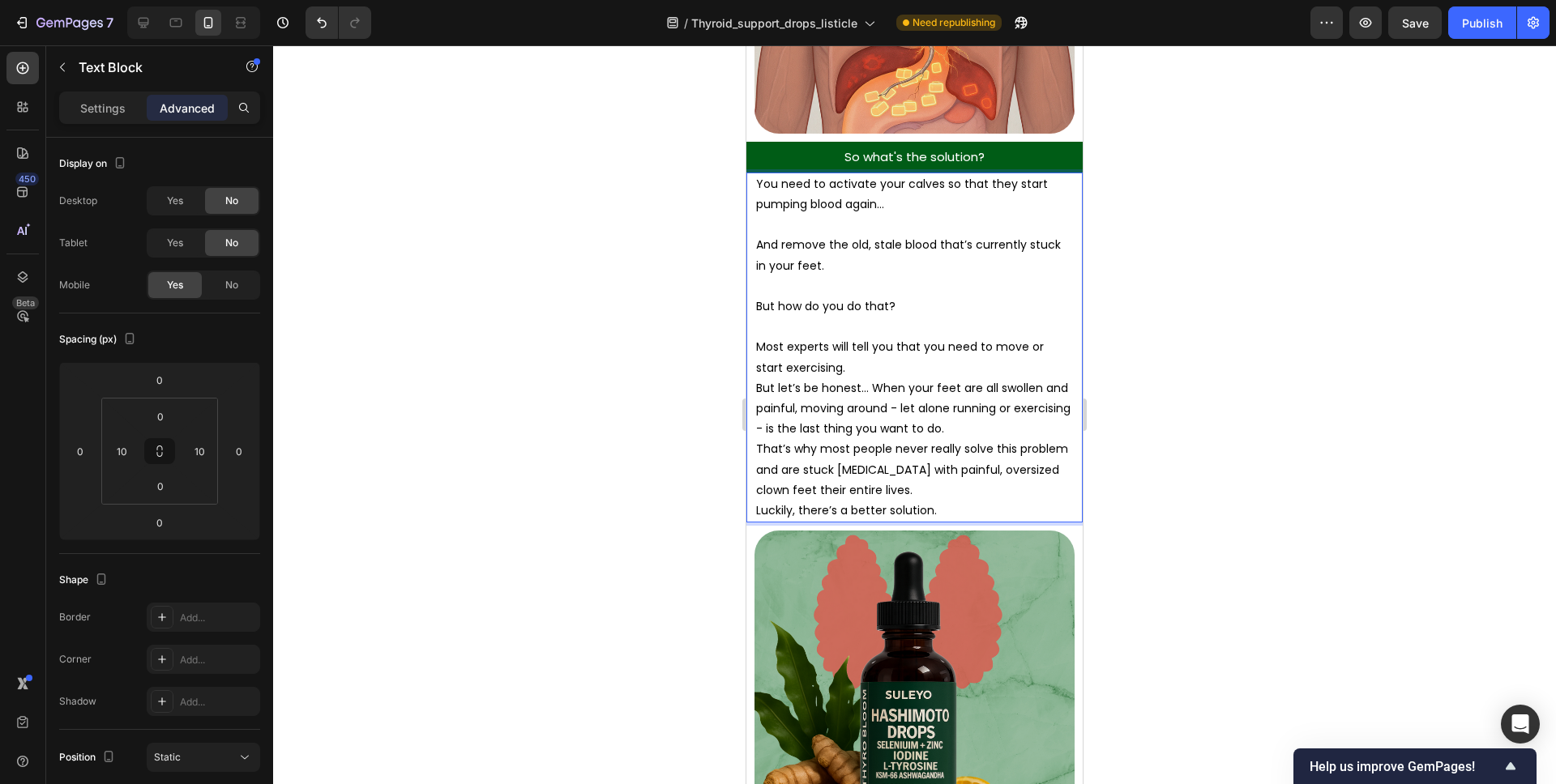
click at [855, 346] on p "Most experts will tell you that you need to move or start exercising." at bounding box center [915, 357] width 317 height 40
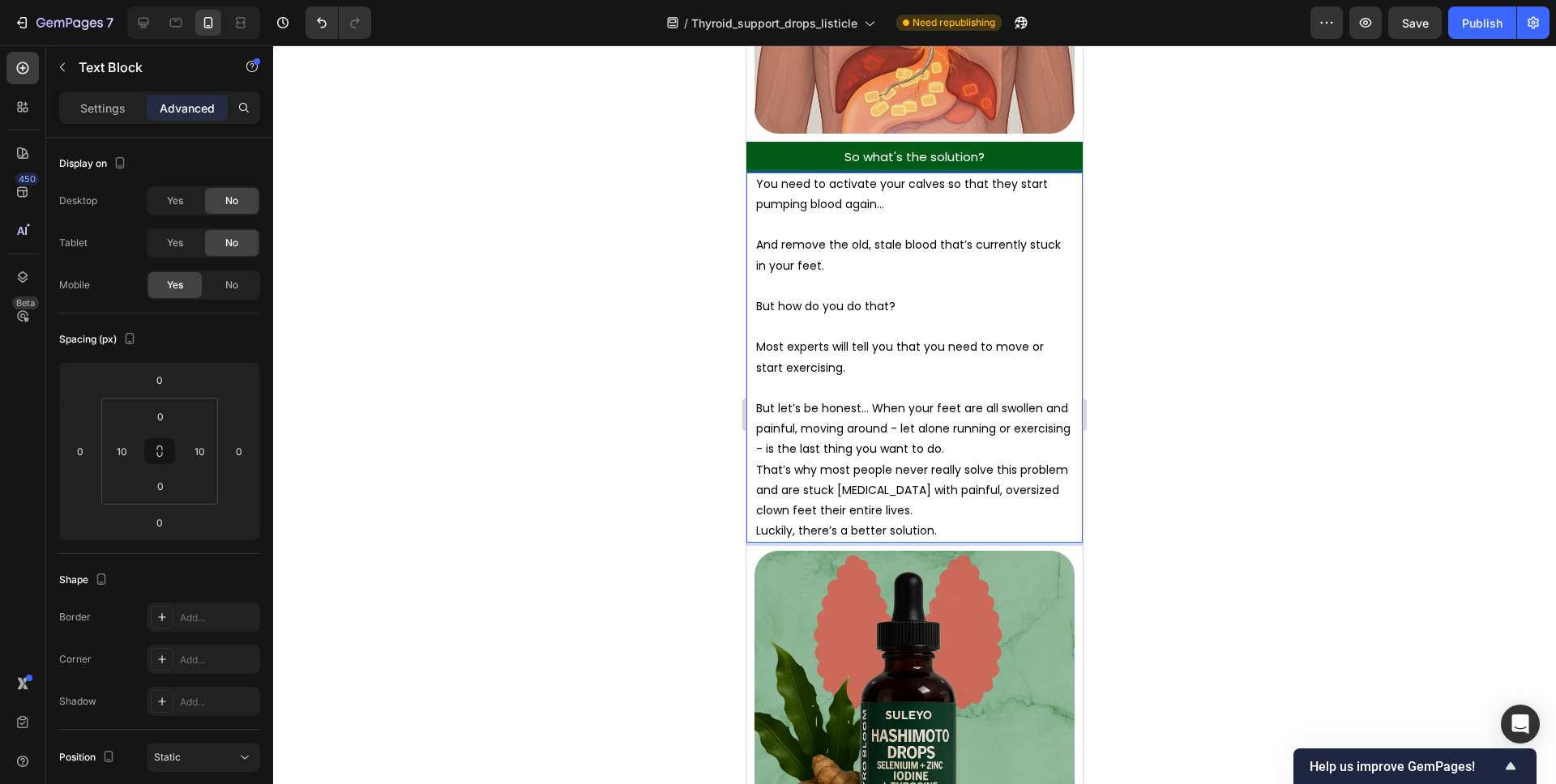
click at [957, 433] on p "But let’s be honest… When your feet are all swollen and painful, moving around …" at bounding box center [915, 429] width 317 height 62
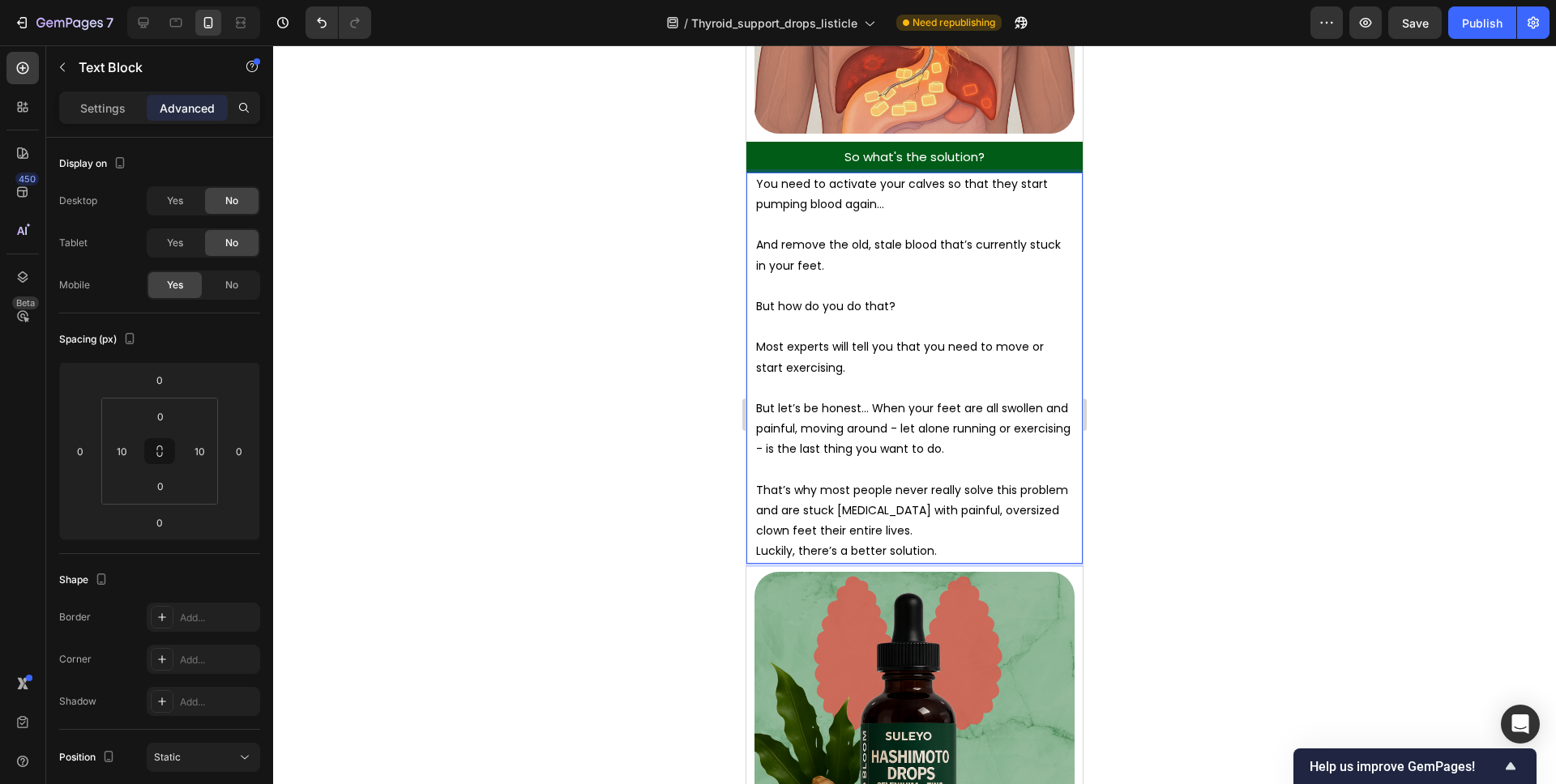
drag, startPoint x: 902, startPoint y: 509, endPoint x: 923, endPoint y: 509, distance: 21.0
click at [902, 509] on p "That’s why most people never really solve this problem and are stuck bedridden …" at bounding box center [915, 511] width 317 height 62
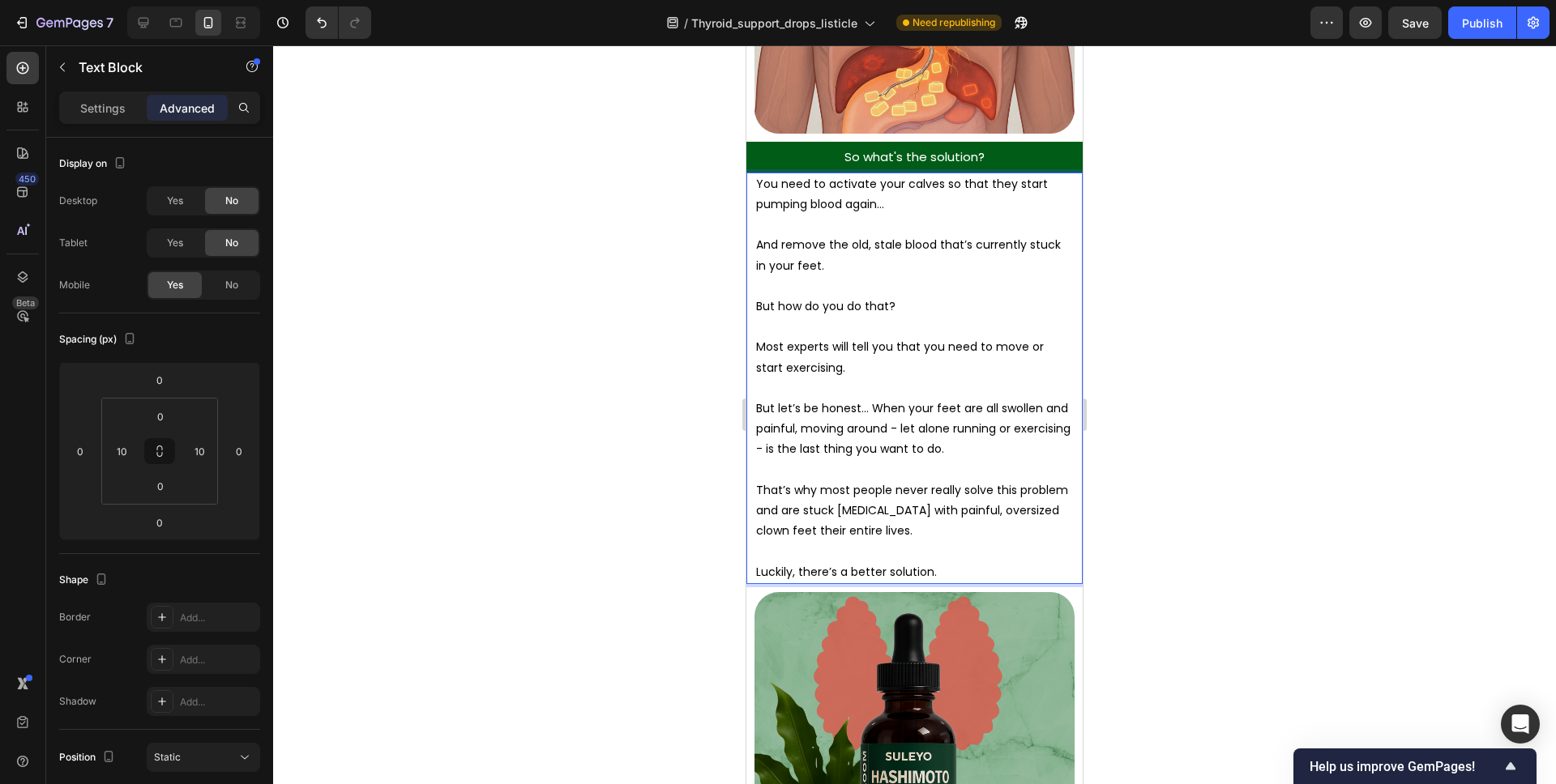
drag, startPoint x: 329, startPoint y: 457, endPoint x: 1158, endPoint y: 495, distance: 829.9
click at [1159, 496] on div at bounding box center [914, 415] width 1283 height 739
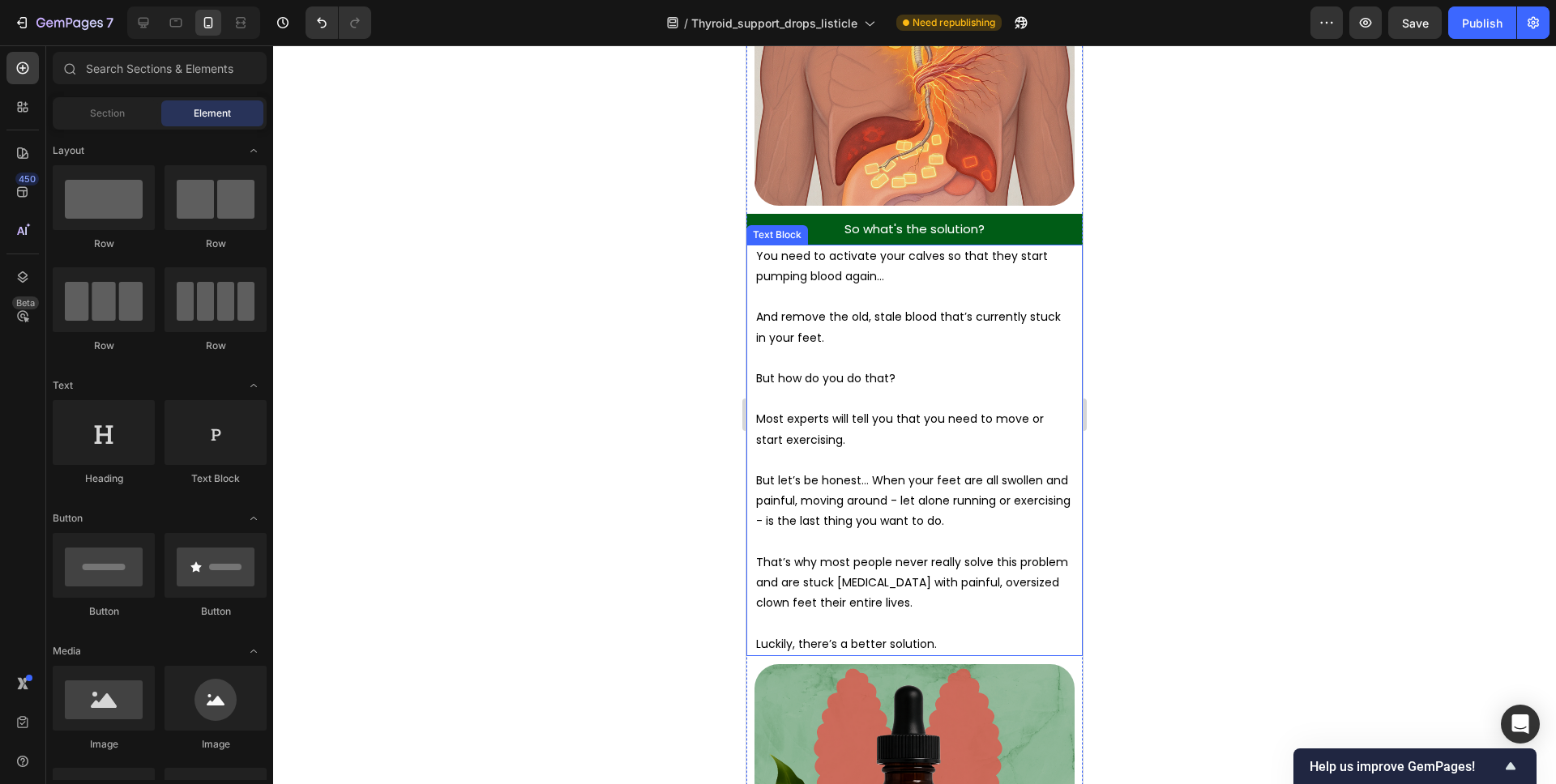
scroll to position [5205, 0]
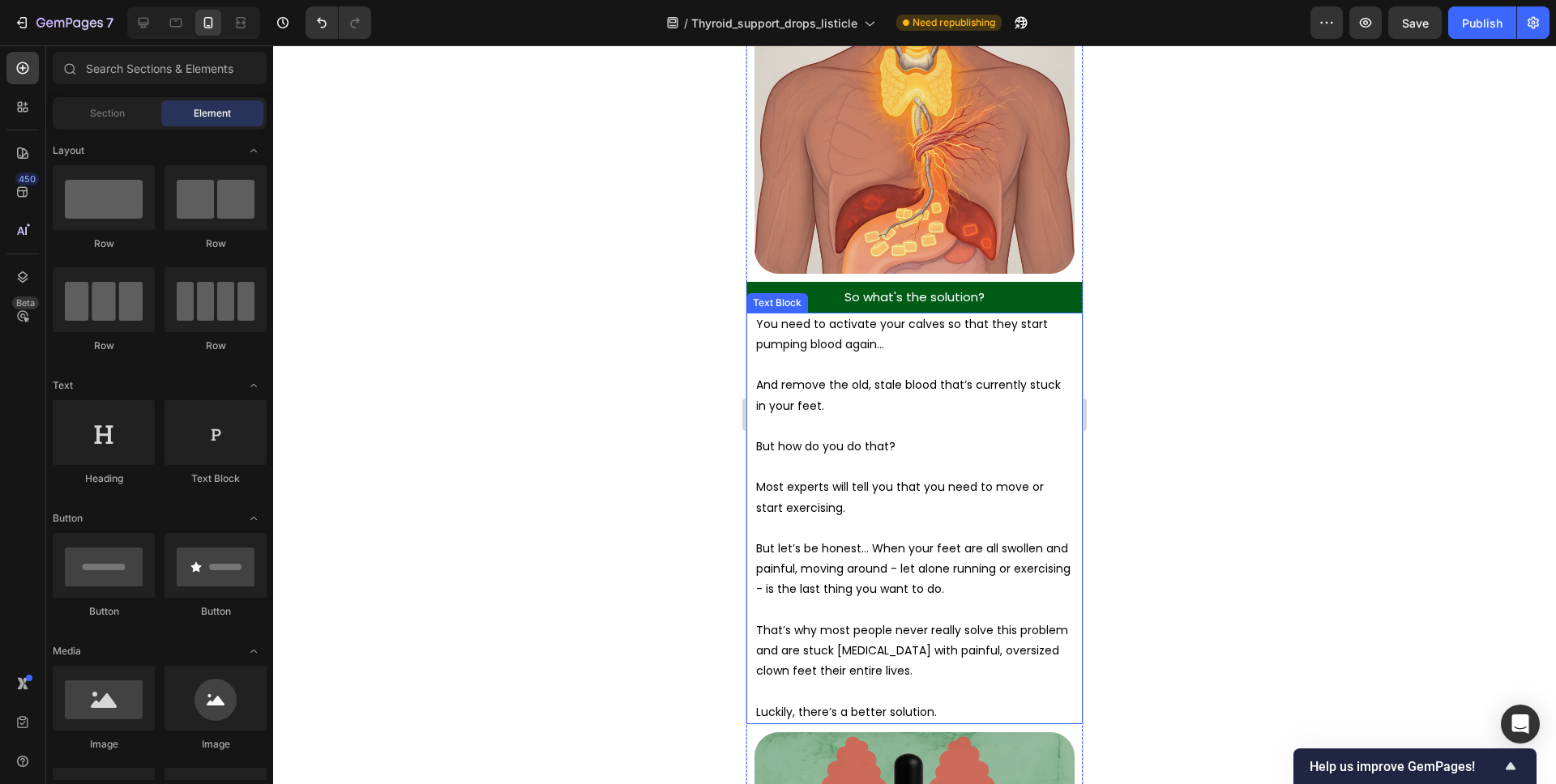
click at [914, 355] on p "Rich Text Editor. Editing area: main" at bounding box center [915, 365] width 317 height 21
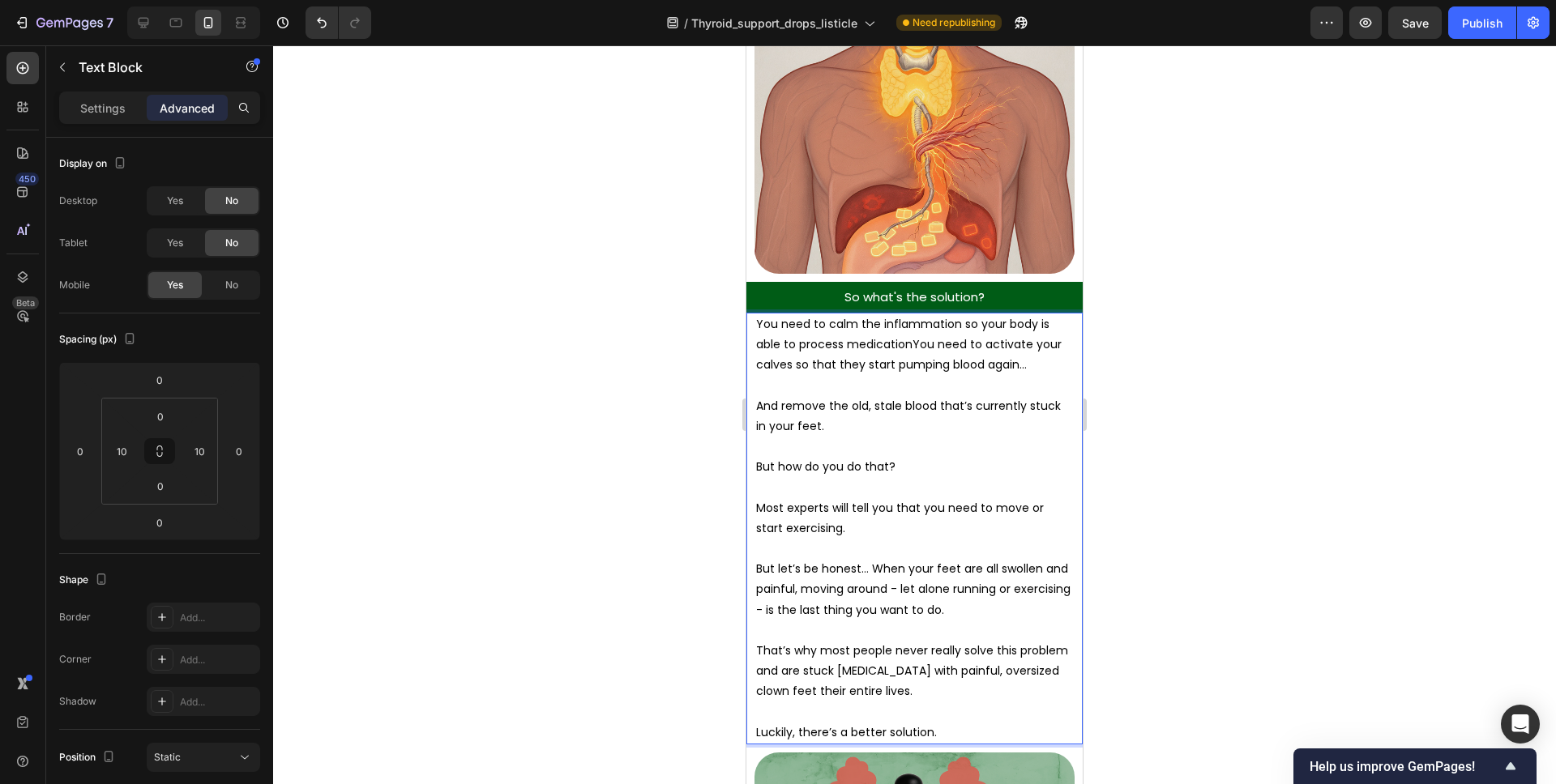
click at [847, 322] on p "You need to calm the inflammation so your body is able to process medicationYou…" at bounding box center [915, 345] width 317 height 62
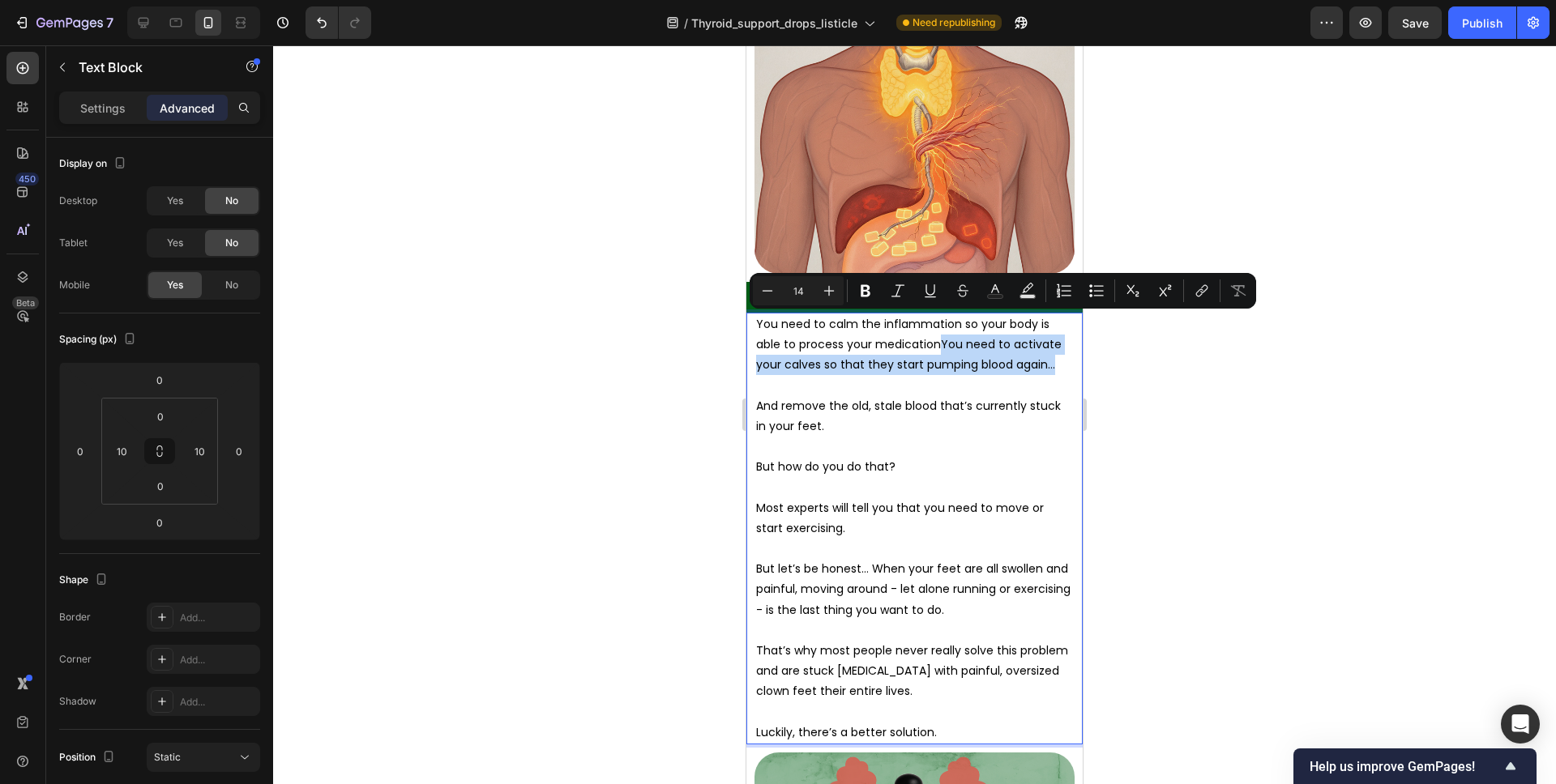
drag, startPoint x: 1055, startPoint y: 345, endPoint x: 939, endPoint y: 327, distance: 117.4
click at [939, 327] on p "You need to calm the inflammation so your body is able to process your medicati…" at bounding box center [915, 345] width 317 height 62
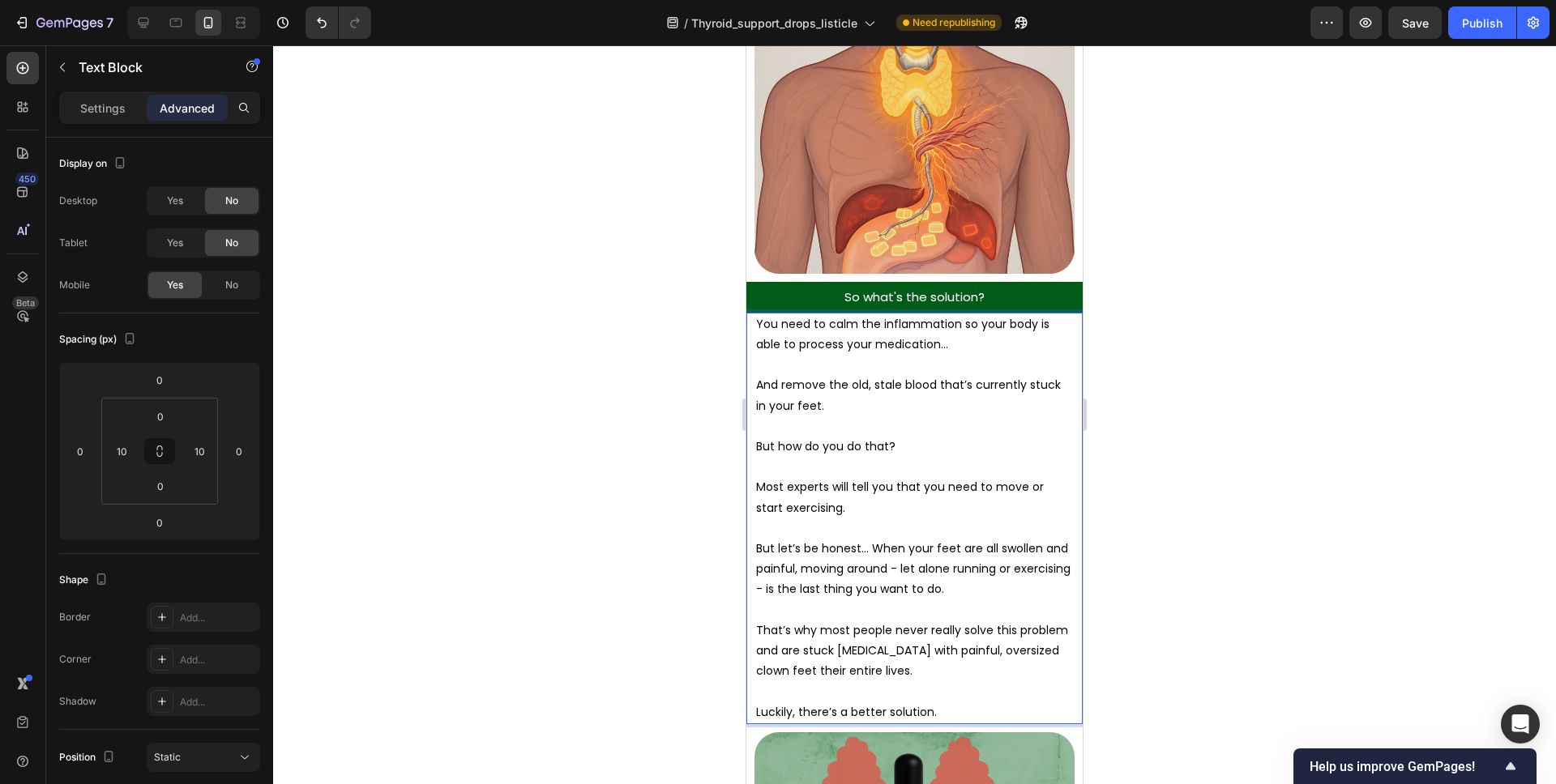
click at [782, 375] on p "And remove the old, stale blood that’s currently stuck in your feet." at bounding box center [915, 395] width 317 height 40
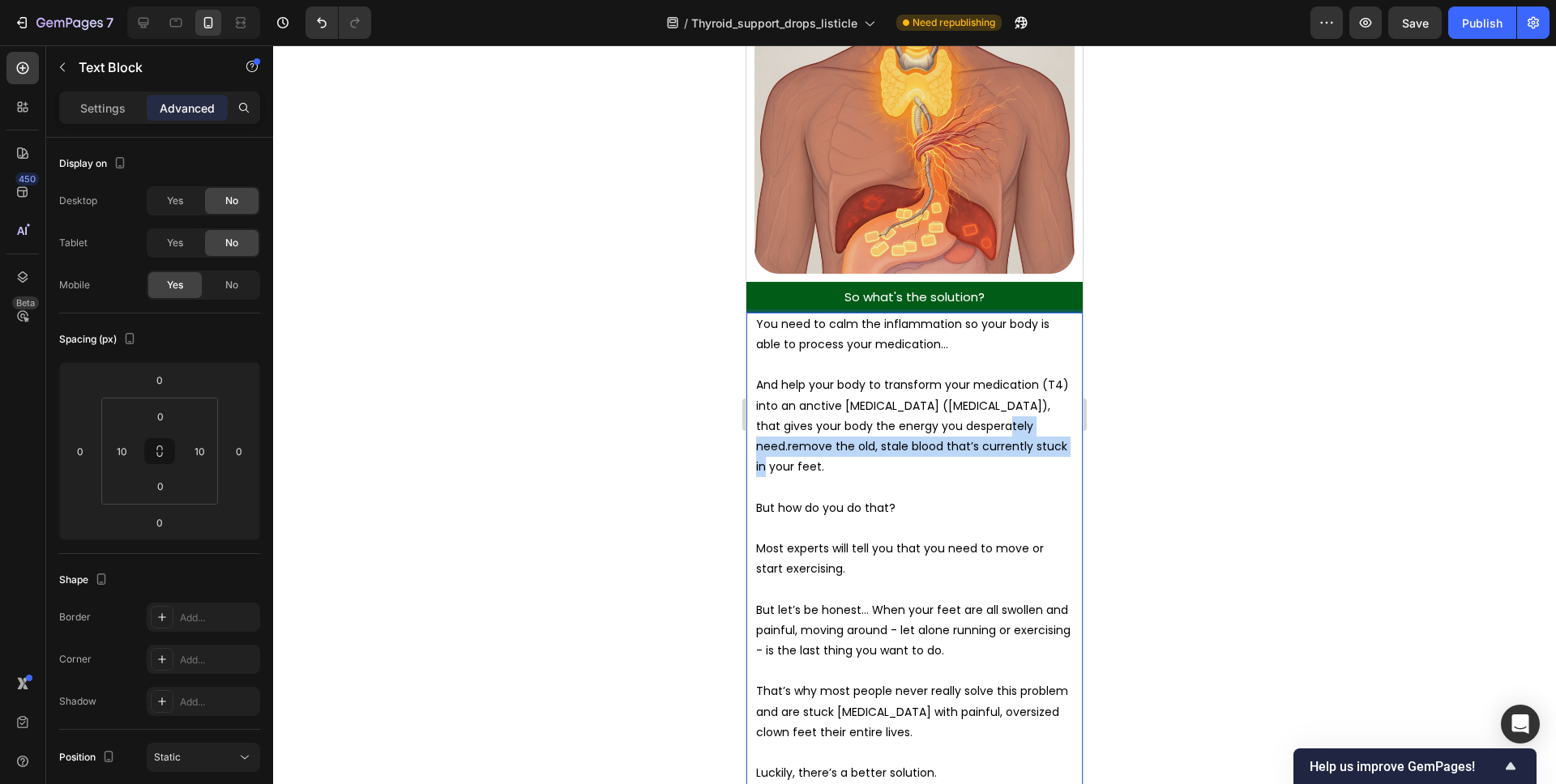
drag, startPoint x: 1028, startPoint y: 426, endPoint x: 982, endPoint y: 412, distance: 48.1
click at [982, 412] on p "And help your body to transform your medication (T4) into an anctive thyroid ho…" at bounding box center [915, 426] width 317 height 102
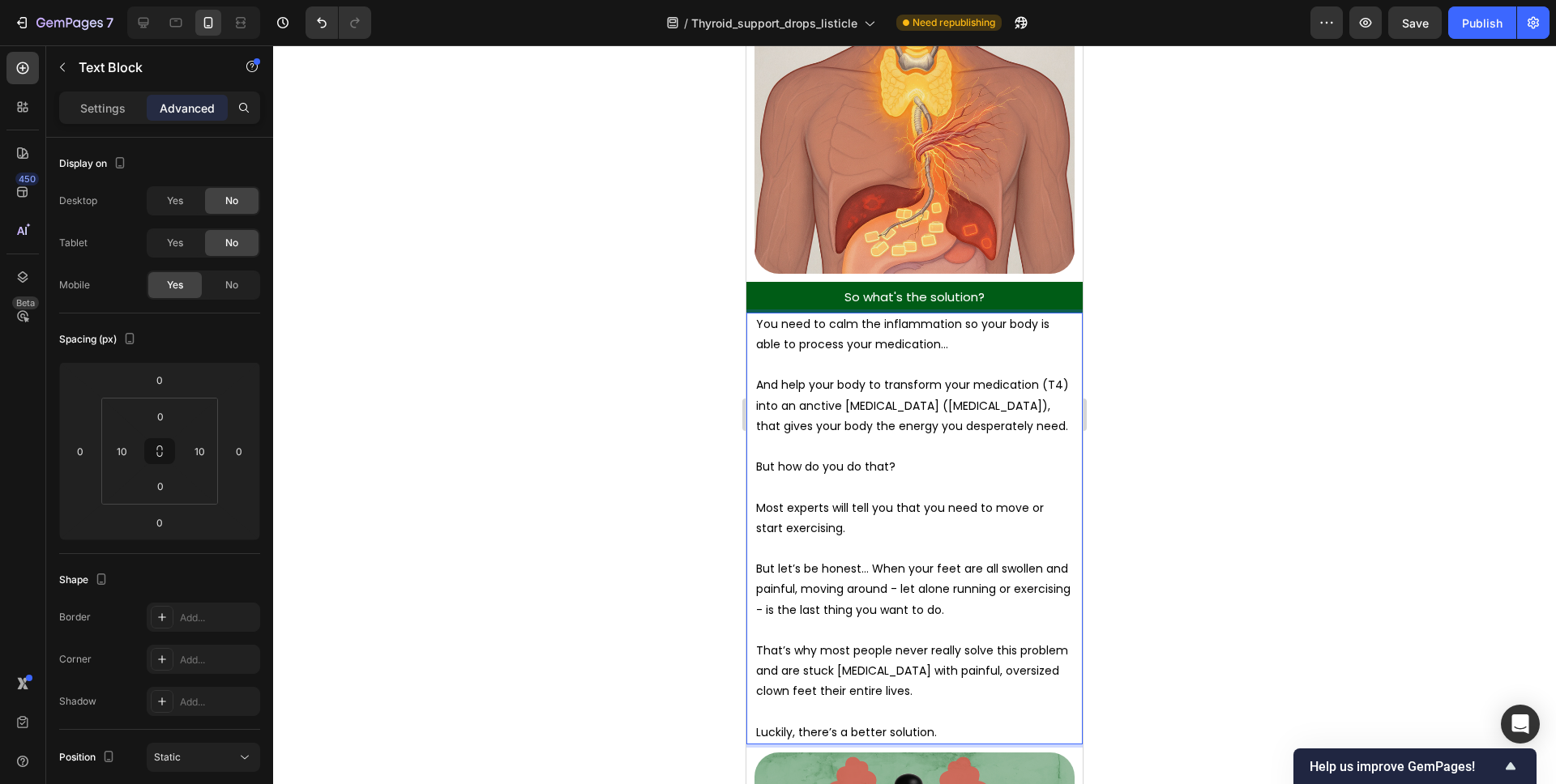
click at [879, 503] on p "Most experts will tell you that you need to move or start exercising." at bounding box center [915, 518] width 317 height 40
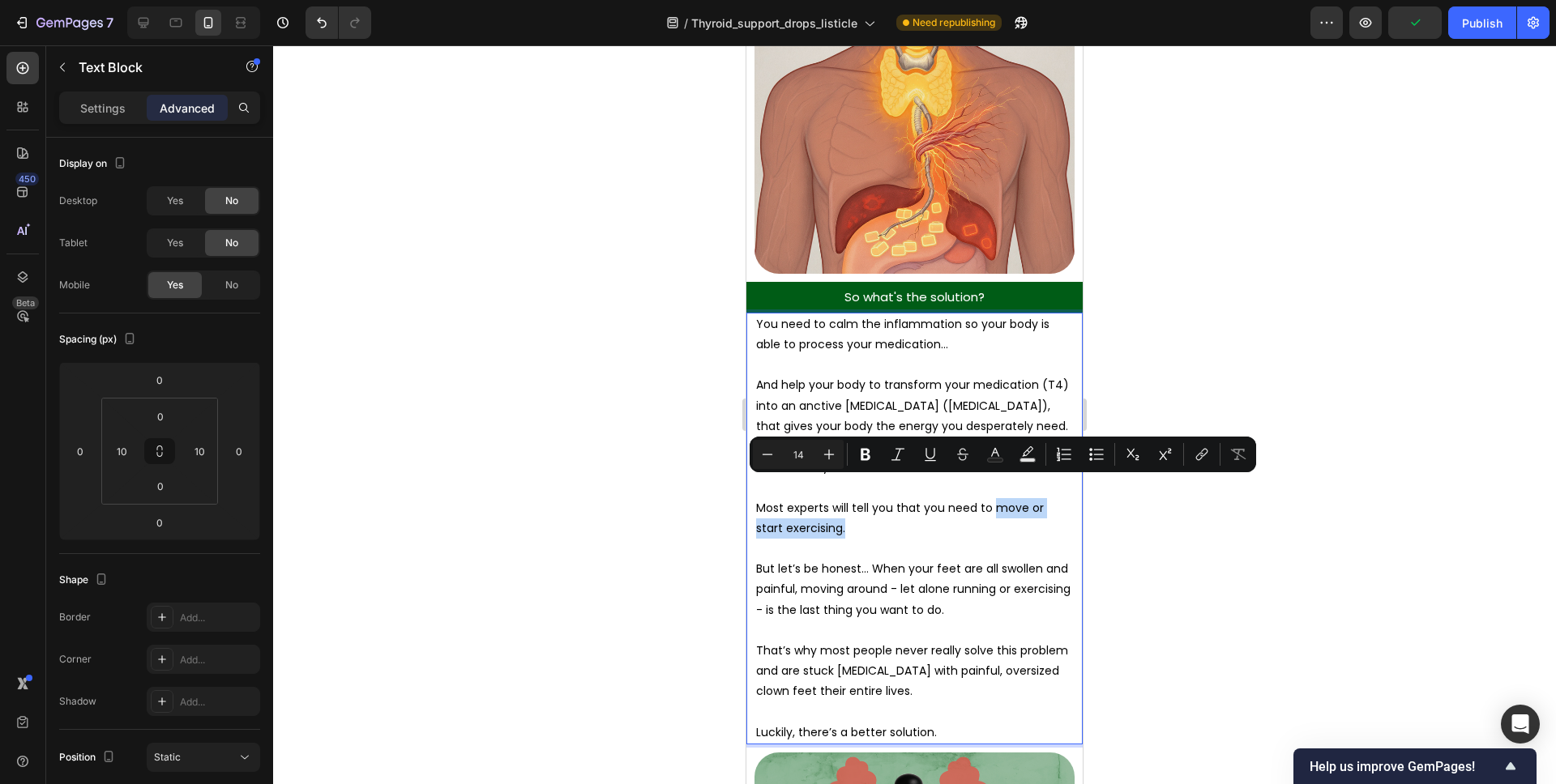
drag, startPoint x: 926, startPoint y: 501, endPoint x: 993, endPoint y: 495, distance: 67.3
click at [993, 499] on p "Most experts will tell you that you need to move or start exercising." at bounding box center [915, 518] width 317 height 40
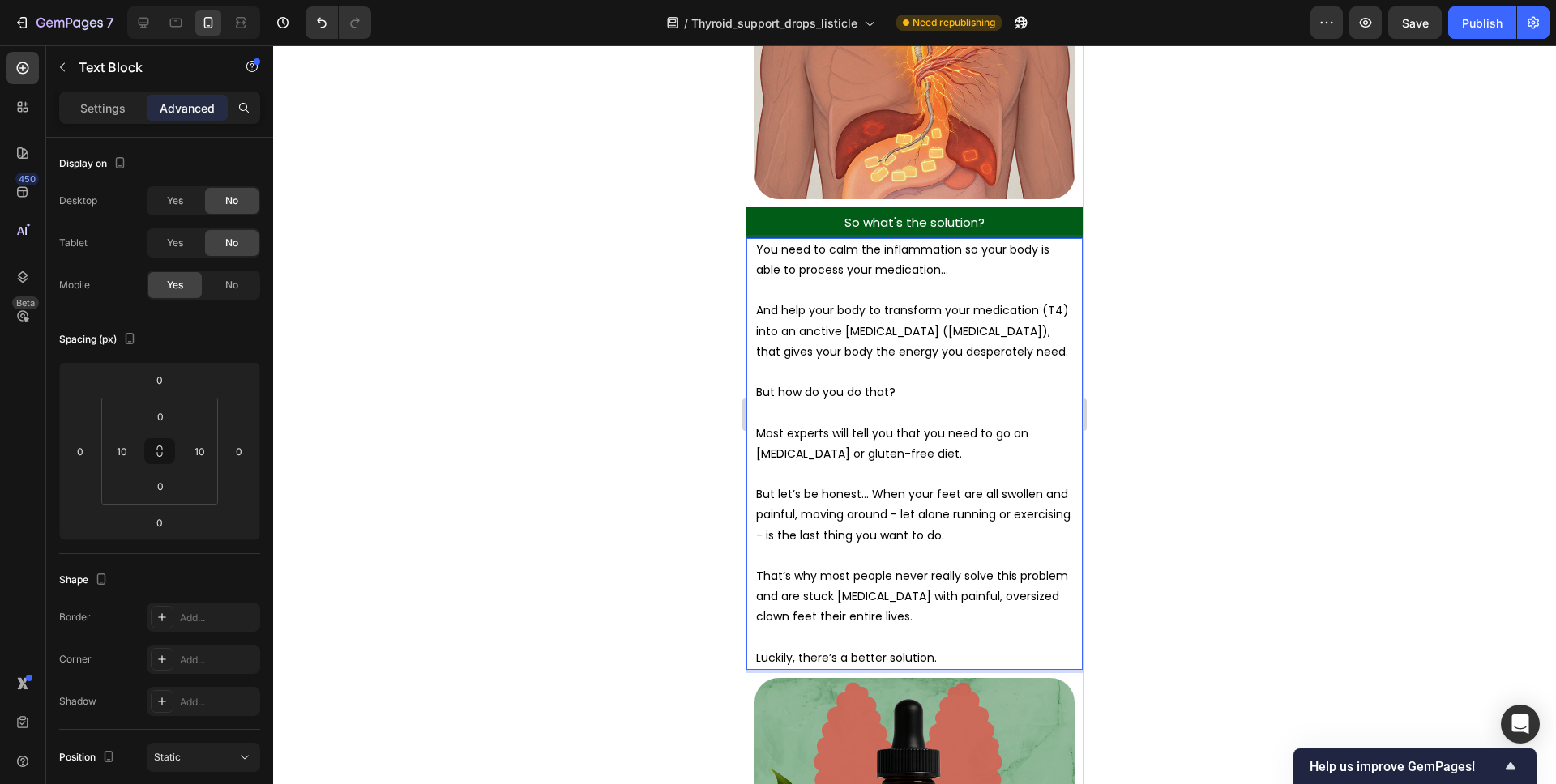
scroll to position [5281, 0]
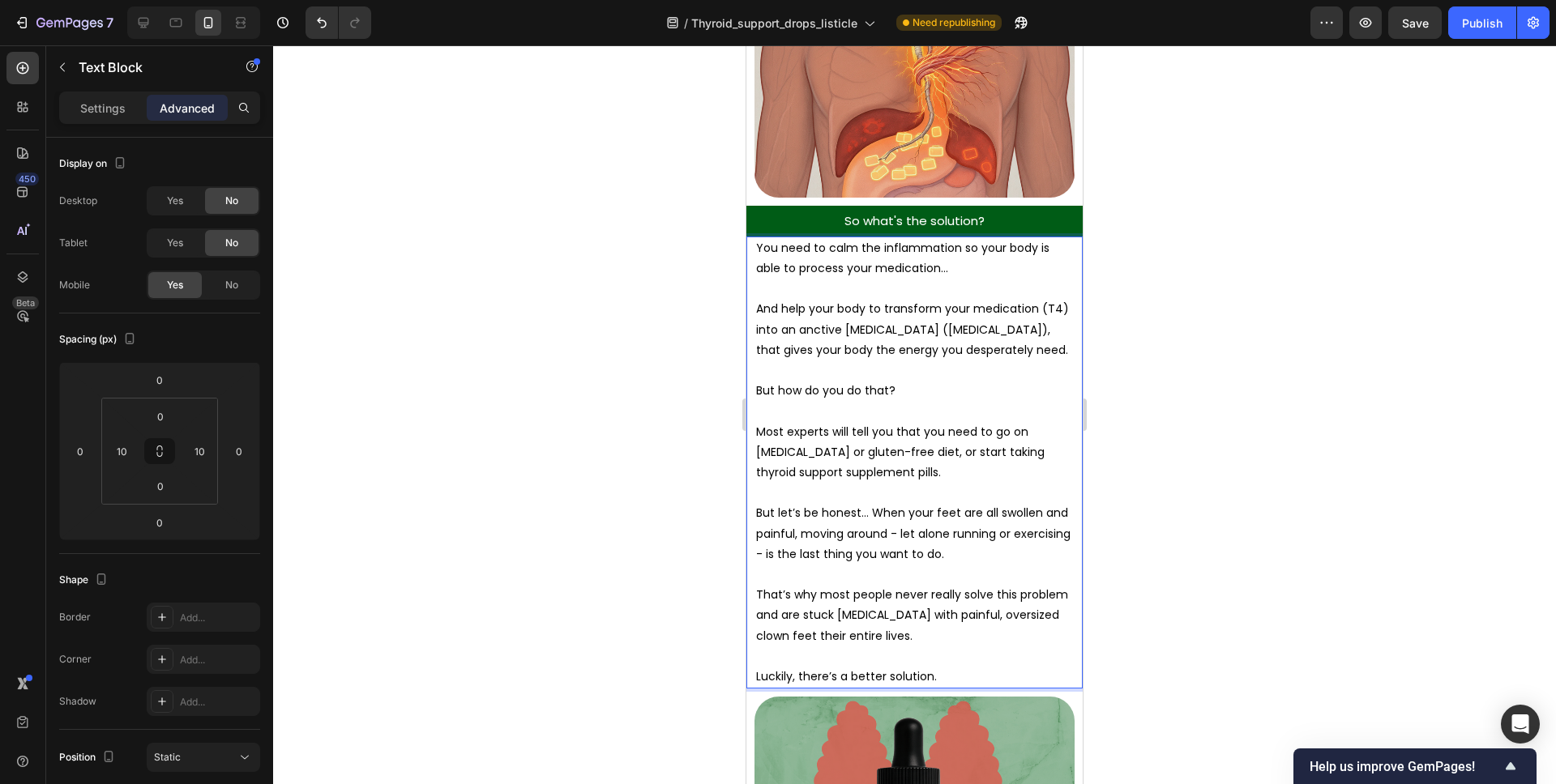
click at [872, 503] on p "But let’s be honest… When your feet are all swollen and painful, moving around …" at bounding box center [915, 533] width 317 height 62
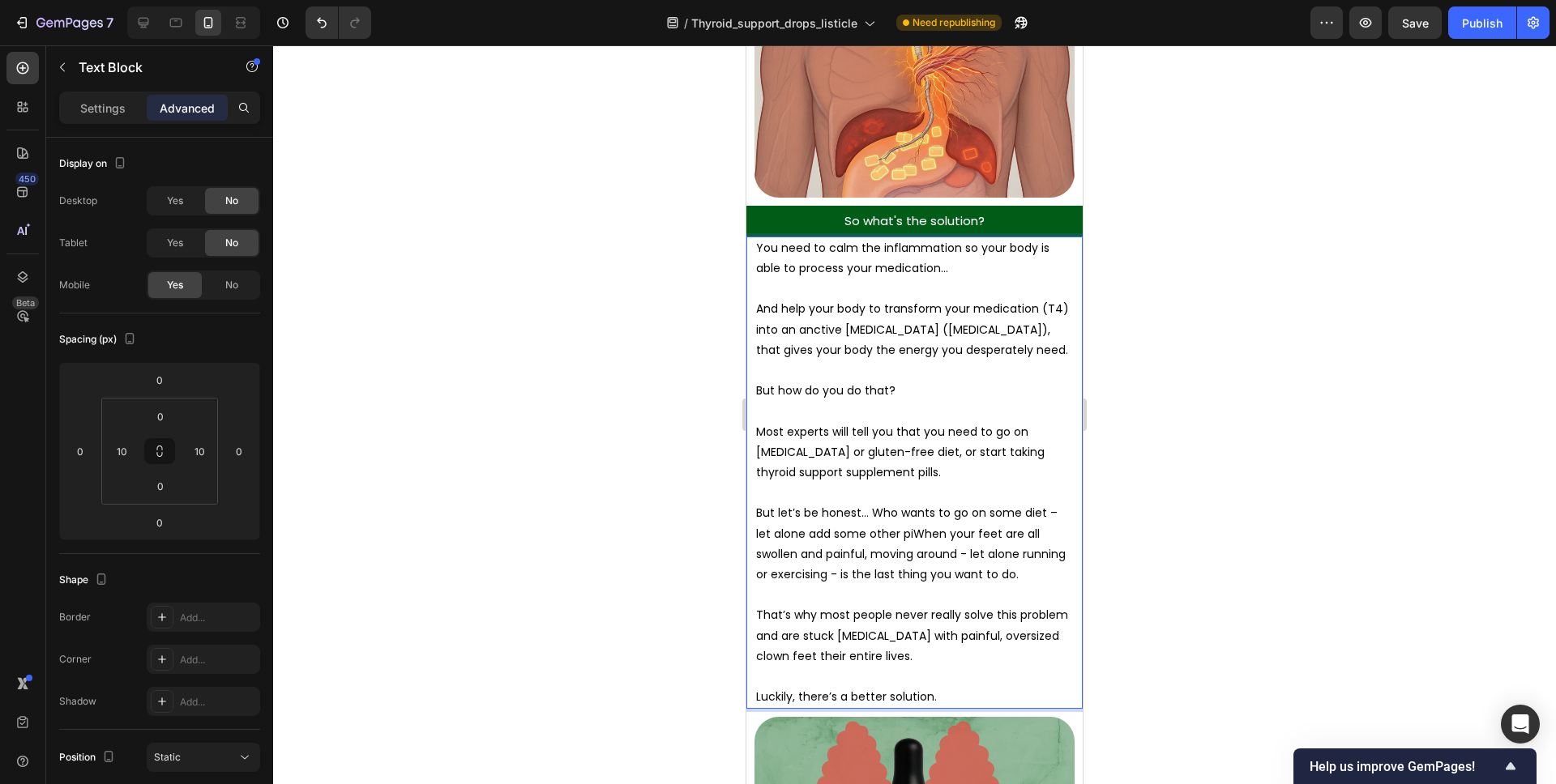
click at [786, 509] on p "But let’s be honest… Who wants to go on some diet – let alone add some other pi…" at bounding box center [915, 543] width 317 height 81
click at [798, 509] on p "But let’s be honest… Who wants to go on some diet – let alone add some other pi…" at bounding box center [915, 543] width 317 height 81
click at [895, 514] on p "But let’s be honest… Who wants to go on some diet – let alone take some other p…" at bounding box center [915, 543] width 317 height 81
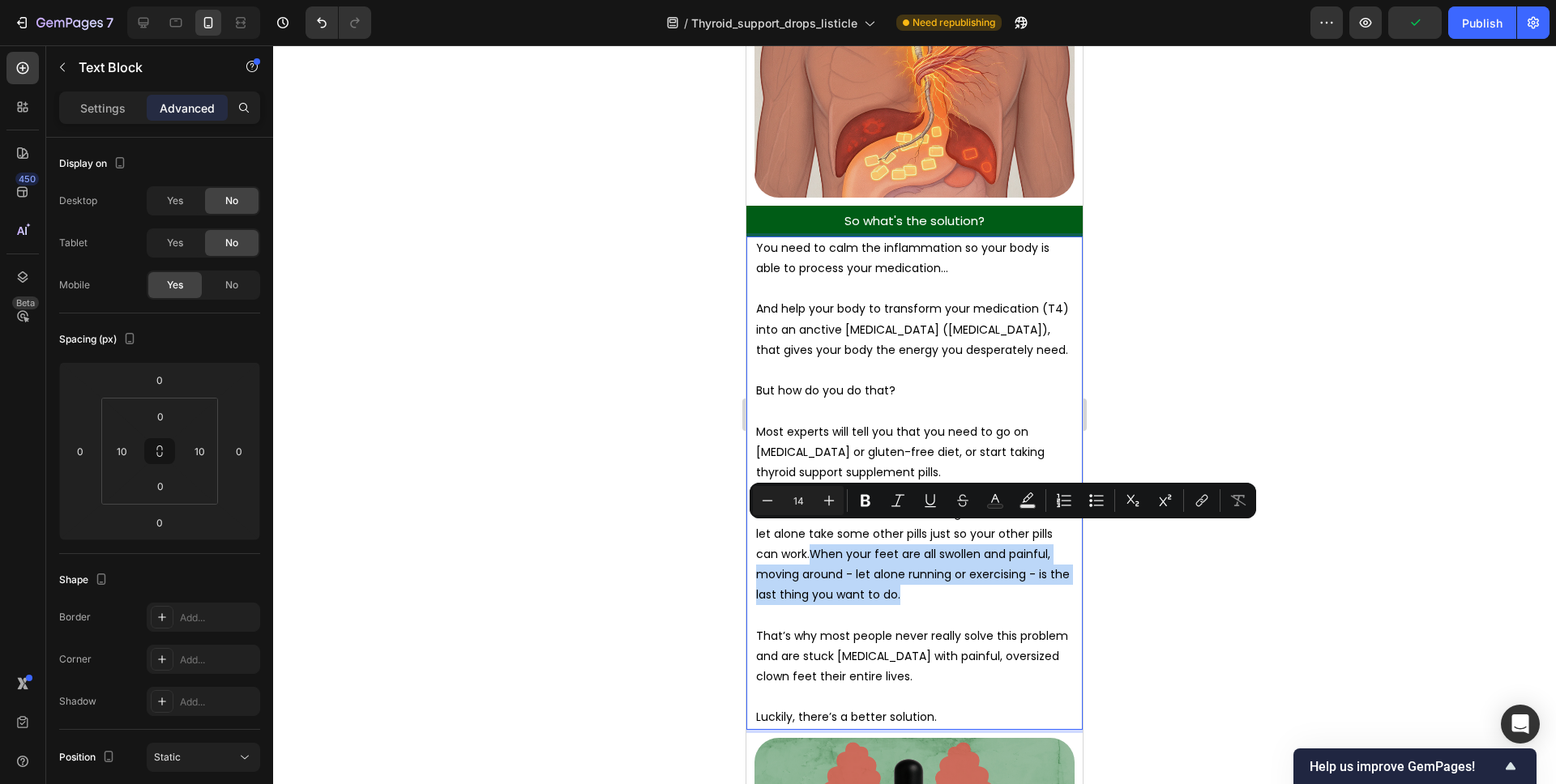
drag, startPoint x: 918, startPoint y: 568, endPoint x: 791, endPoint y: 539, distance: 130.3
click at [791, 539] on p "But let’s be honest… Who wants to go on some diet – let alone take some other p…" at bounding box center [915, 554] width 317 height 102
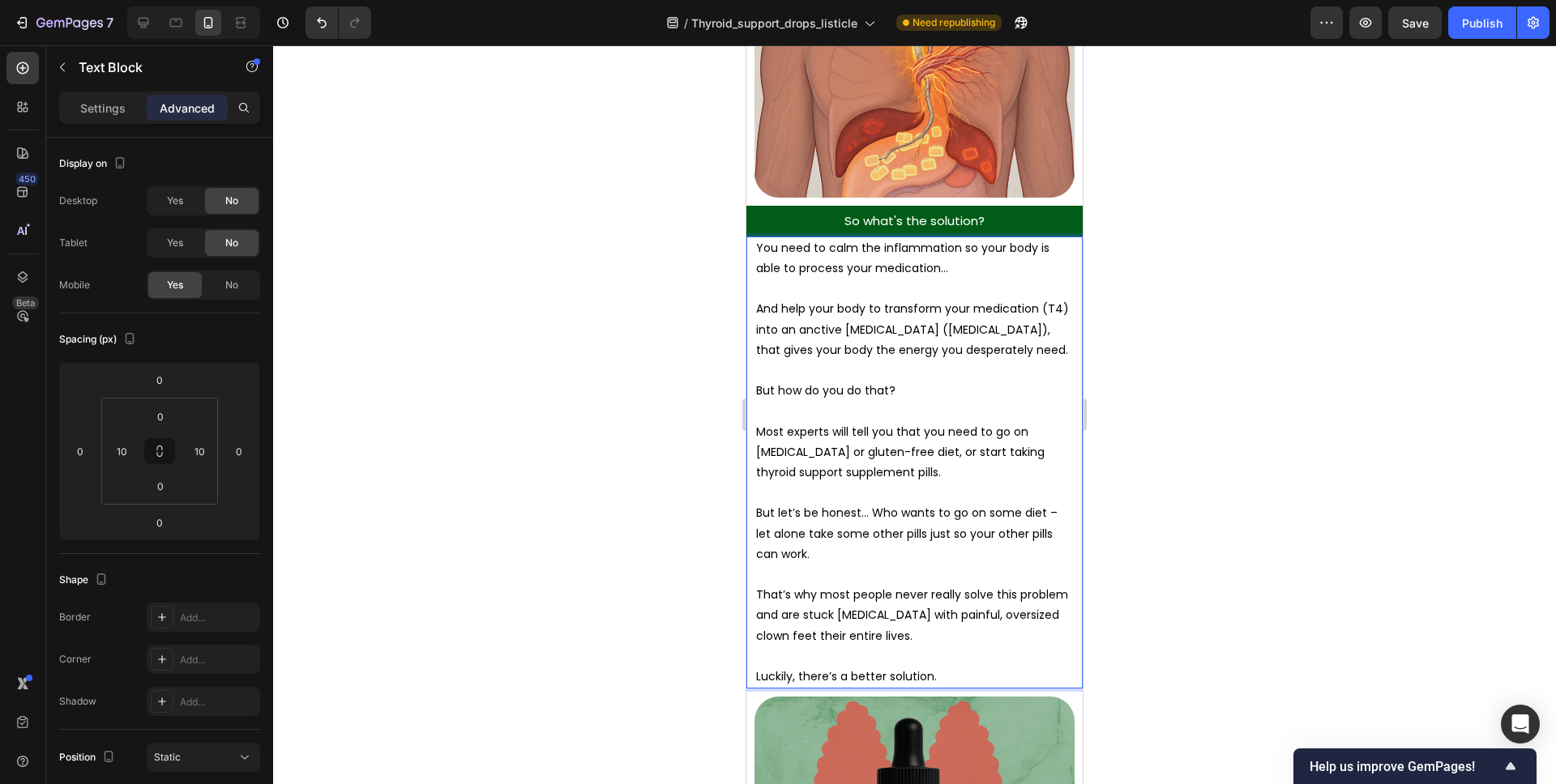
click at [1158, 503] on div at bounding box center [914, 415] width 1283 height 739
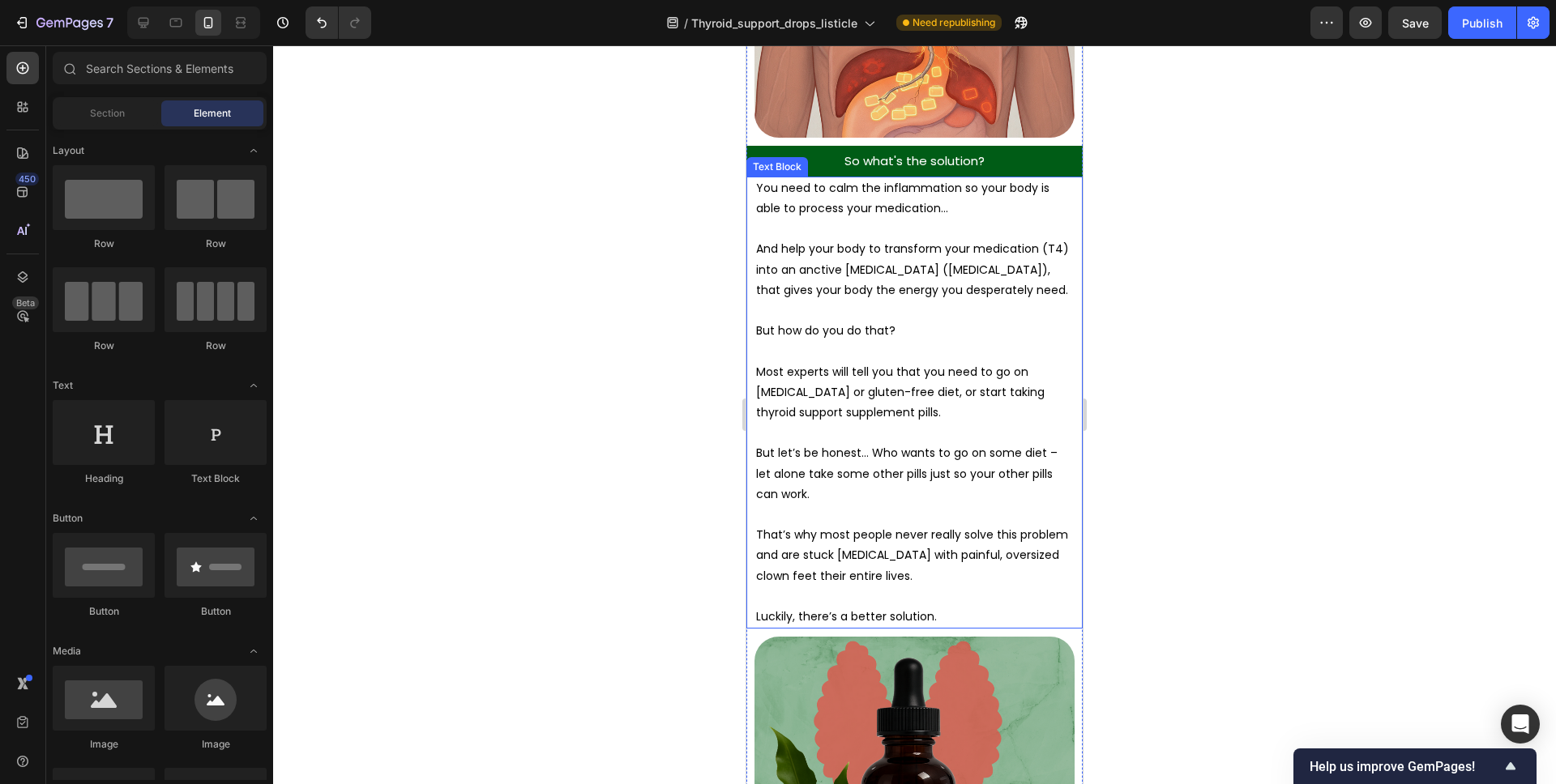
scroll to position [5345, 0]
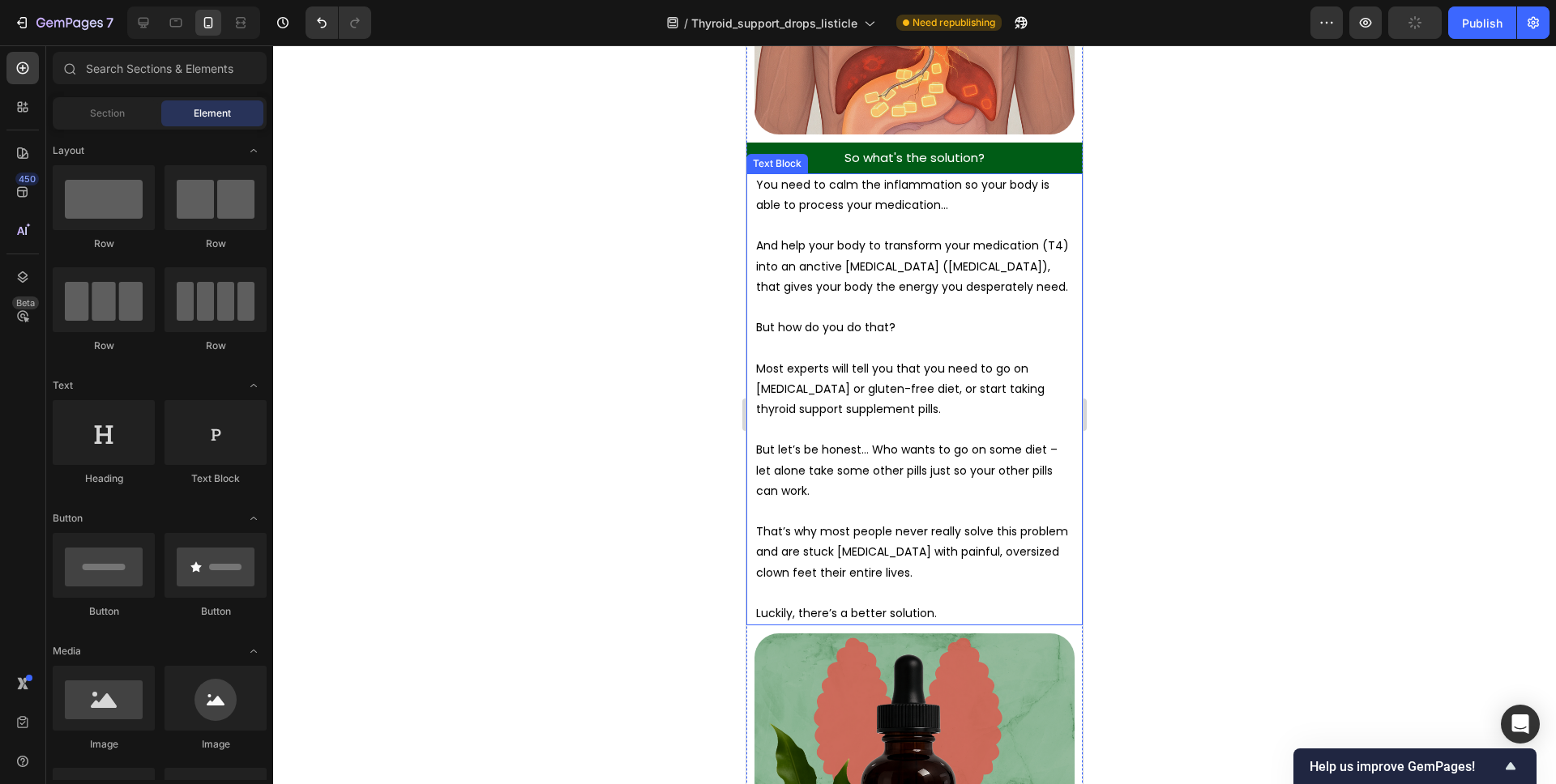
click at [849, 541] on p "That’s why most people never really solve this problem and are stuck bedridden …" at bounding box center [915, 552] width 317 height 62
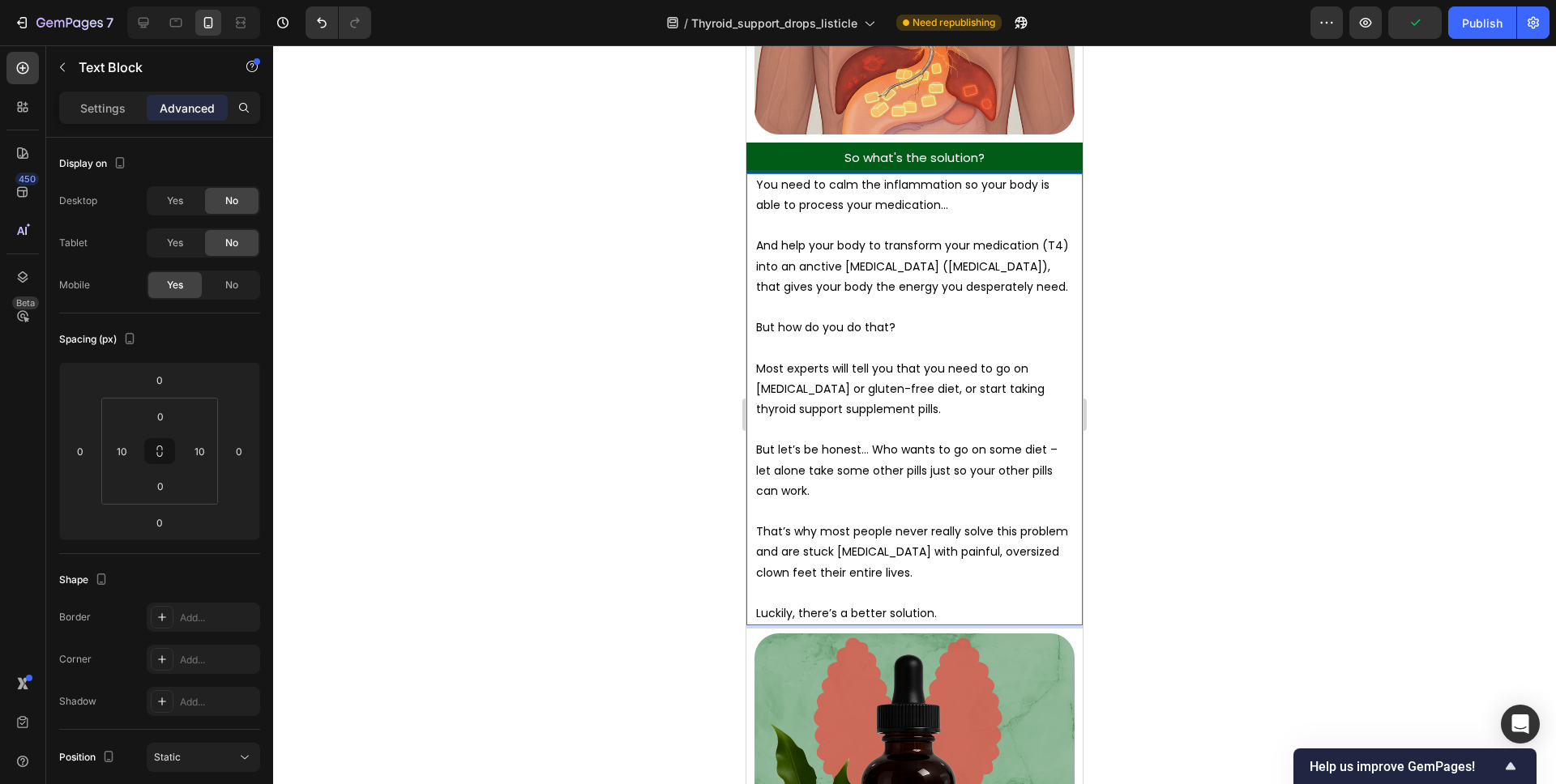
click at [872, 537] on p "That’s why most people never really solve this problem and are stuck bedridden …" at bounding box center [915, 552] width 317 height 62
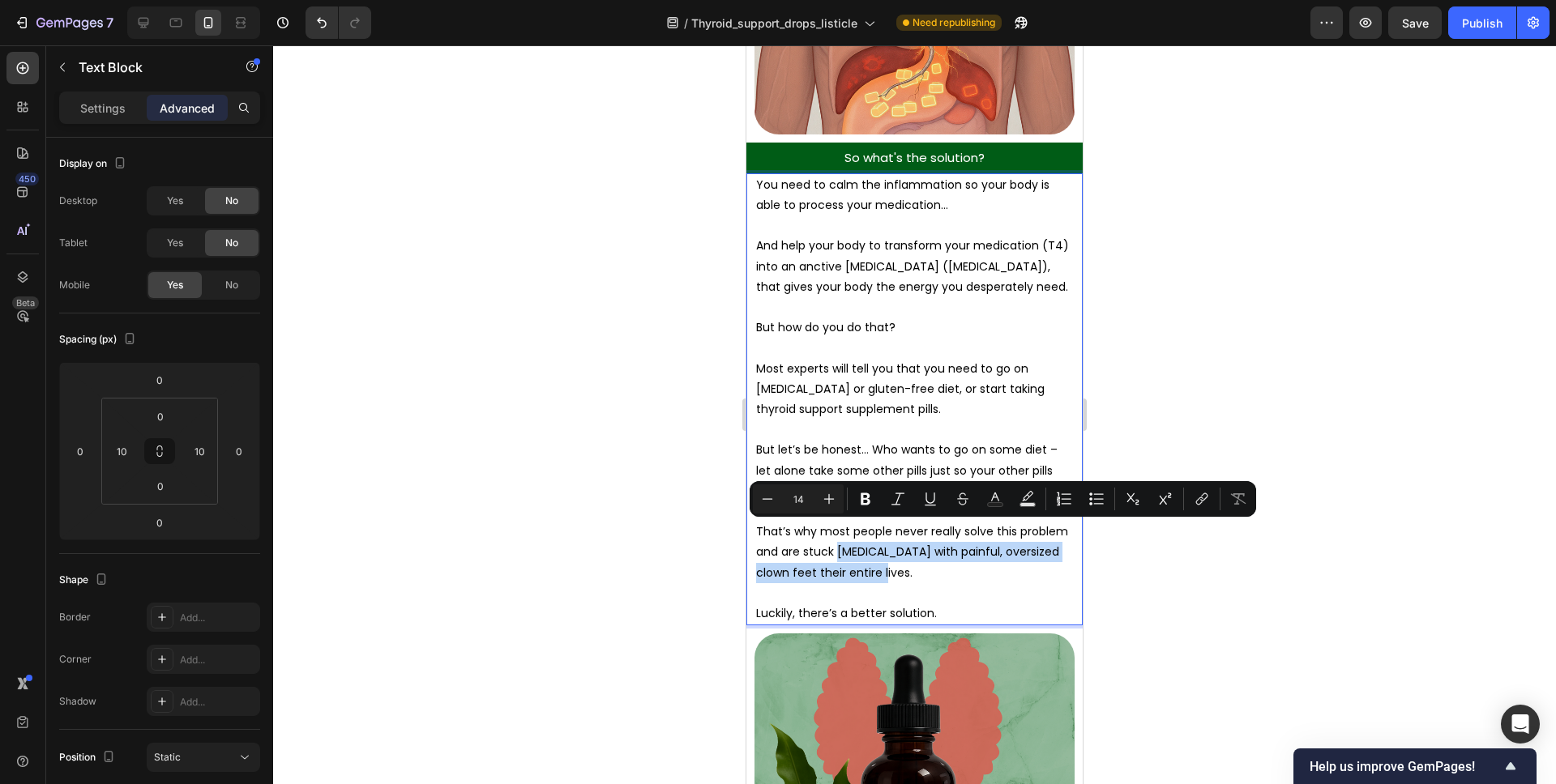
drag, startPoint x: 874, startPoint y: 549, endPoint x: 836, endPoint y: 541, distance: 38.8
click at [836, 541] on p "That’s why most people never really solve this problem and are stuck bedridden …" at bounding box center [915, 552] width 317 height 62
drag, startPoint x: 854, startPoint y: 542, endPoint x: 837, endPoint y: 539, distance: 17.3
click at [854, 542] on p "That’s why most people never really solve this problem and are stuck bedridden …" at bounding box center [915, 552] width 317 height 62
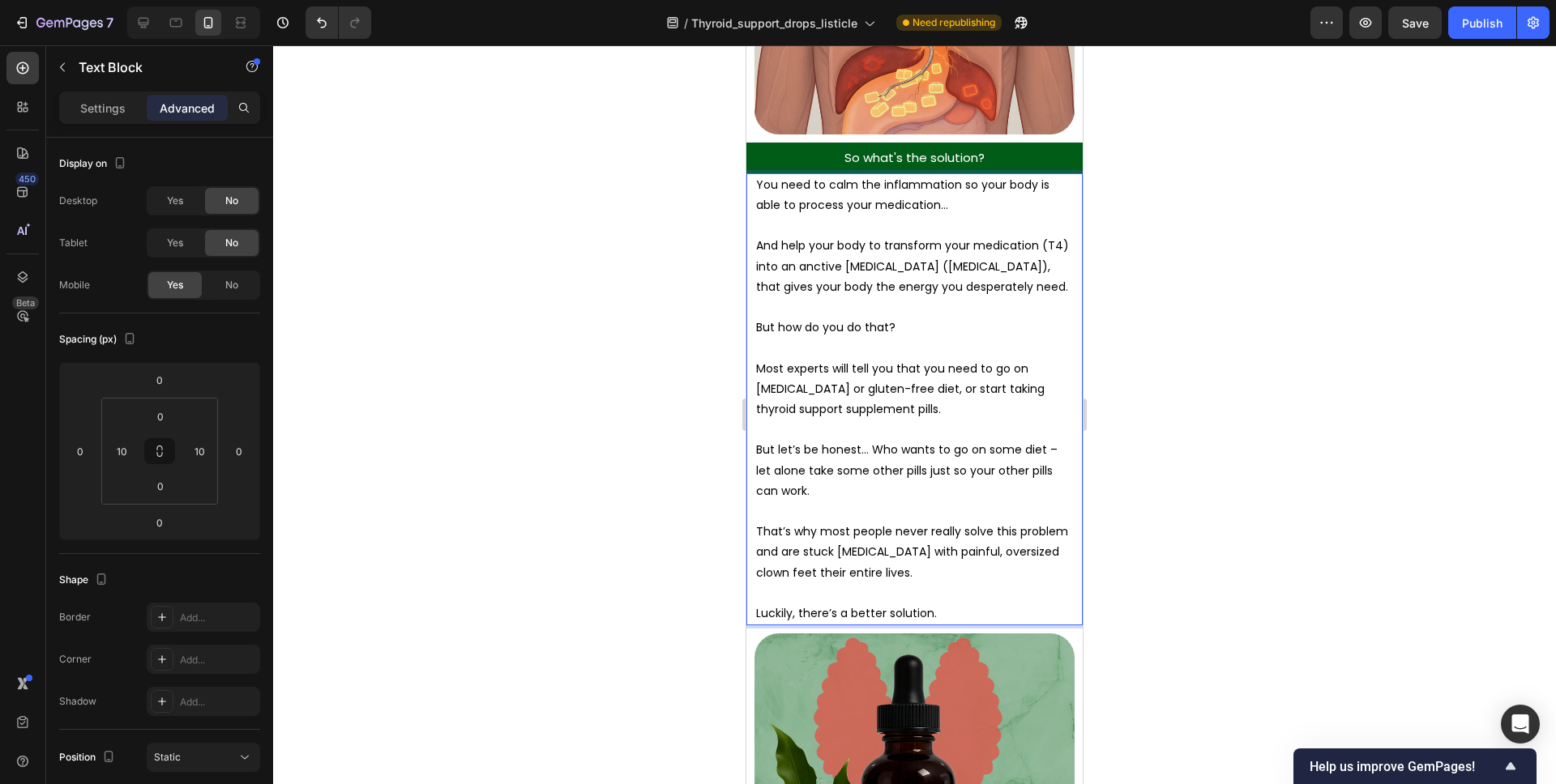
click at [837, 534] on p "That’s why most people never really solve this problem and are stuck bedridden …" at bounding box center [915, 552] width 317 height 62
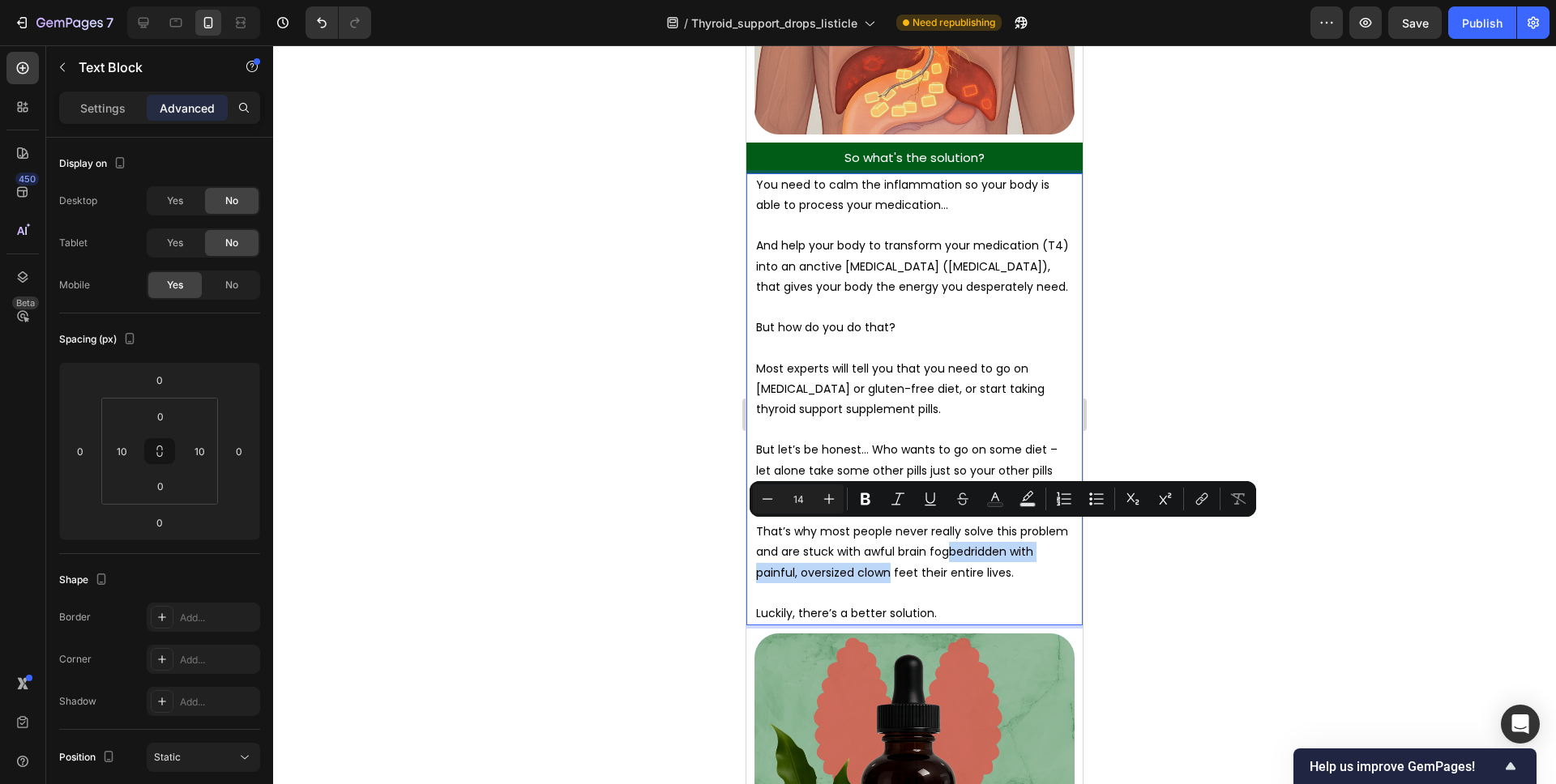
drag, startPoint x: 888, startPoint y: 554, endPoint x: 946, endPoint y: 540, distance: 59.7
click at [946, 540] on p "That’s why most people never really solve this problem and are stuck with awful…" at bounding box center [915, 552] width 317 height 62
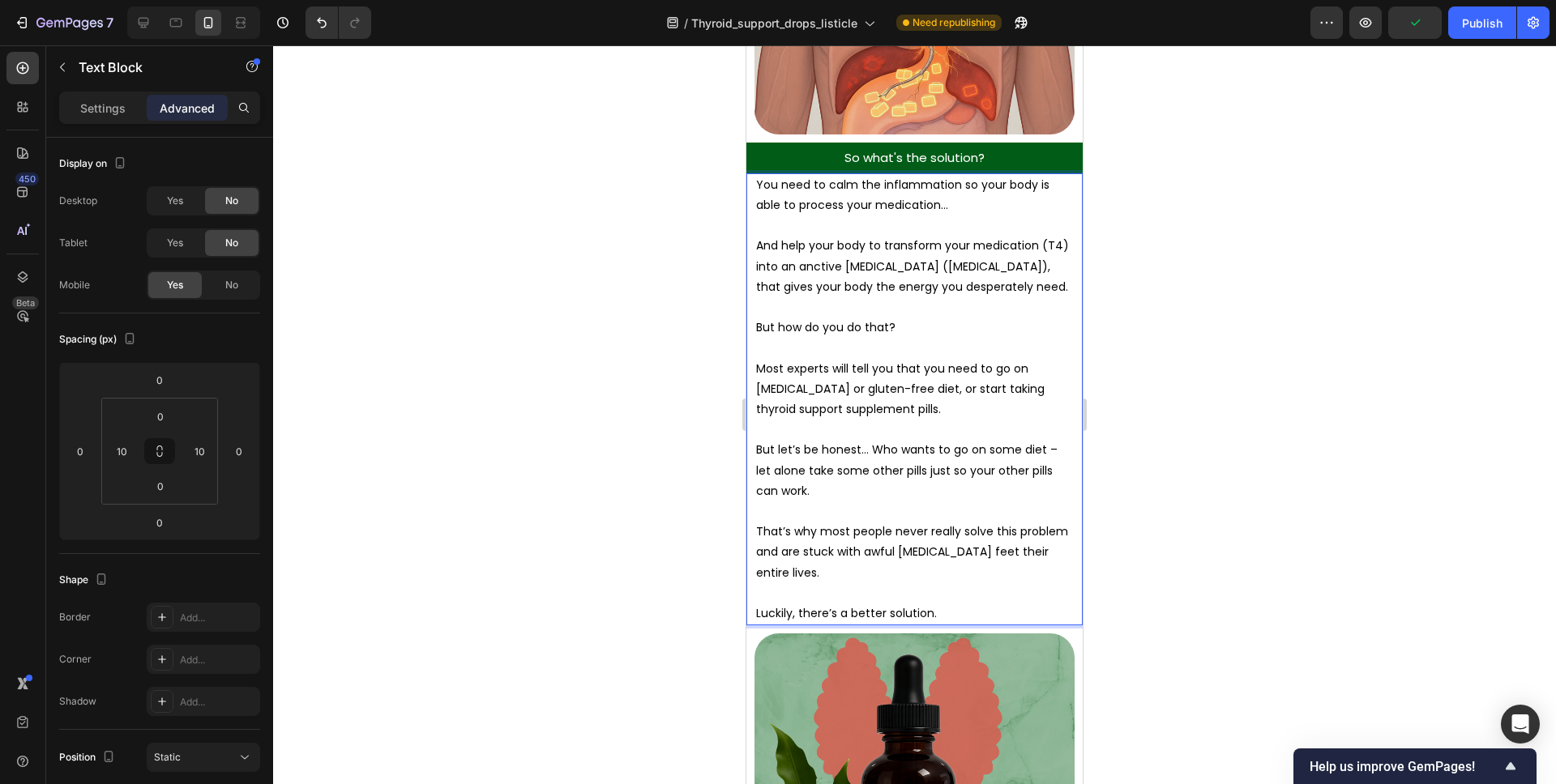
click at [864, 533] on p "That’s why most people never really solve this problem and are stuck with awful…" at bounding box center [915, 552] width 317 height 62
click at [1047, 527] on p "That’s why most people never really solve this problem and are stuck with low e…" at bounding box center [915, 552] width 317 height 62
drag, startPoint x: 1047, startPoint y: 527, endPoint x: 1040, endPoint y: 500, distance: 27.9
click at [1047, 527] on p "That’s why most people never really solve this problem and are stuck with low e…" at bounding box center [915, 552] width 317 height 62
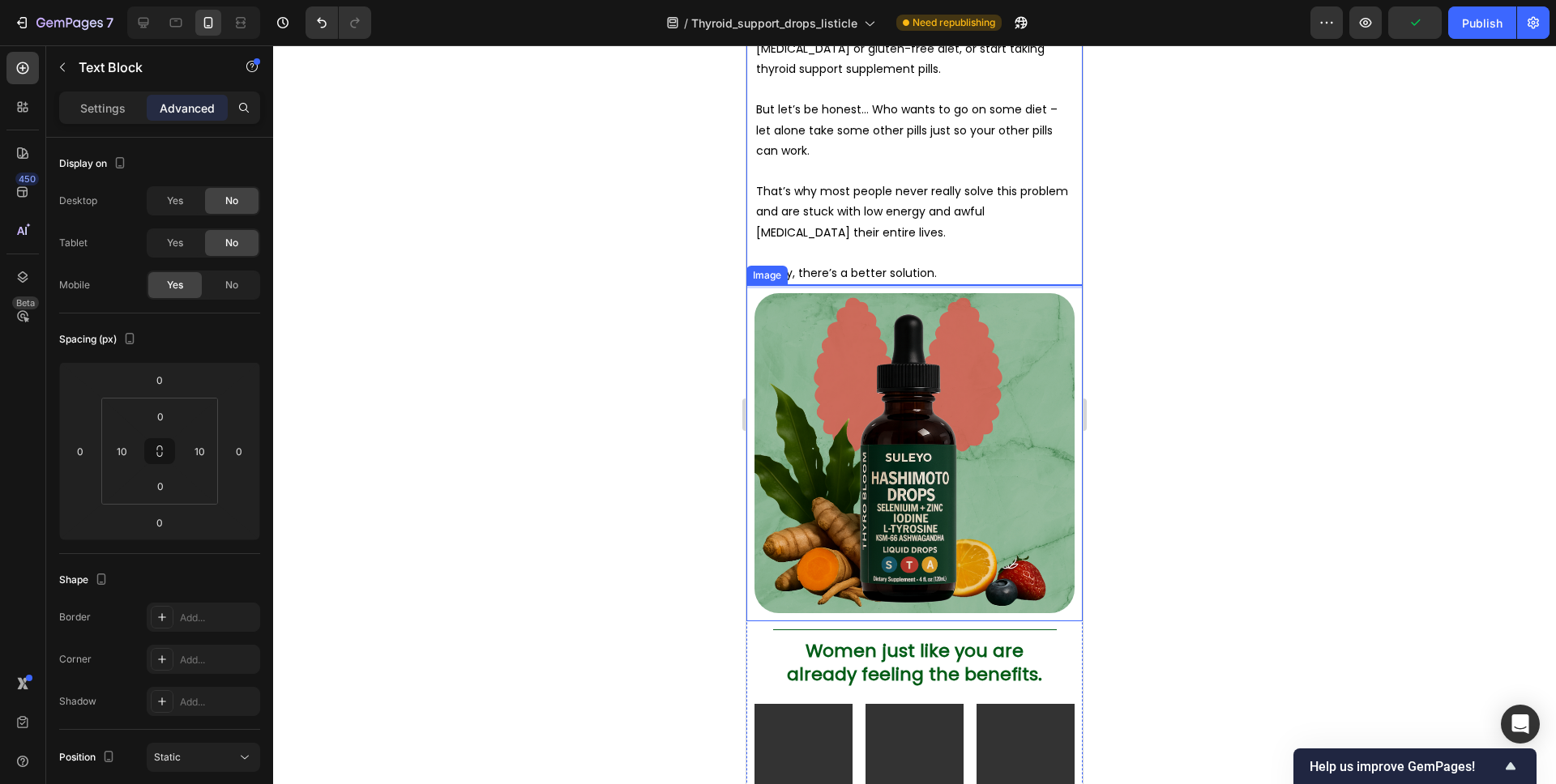
scroll to position [5687, 0]
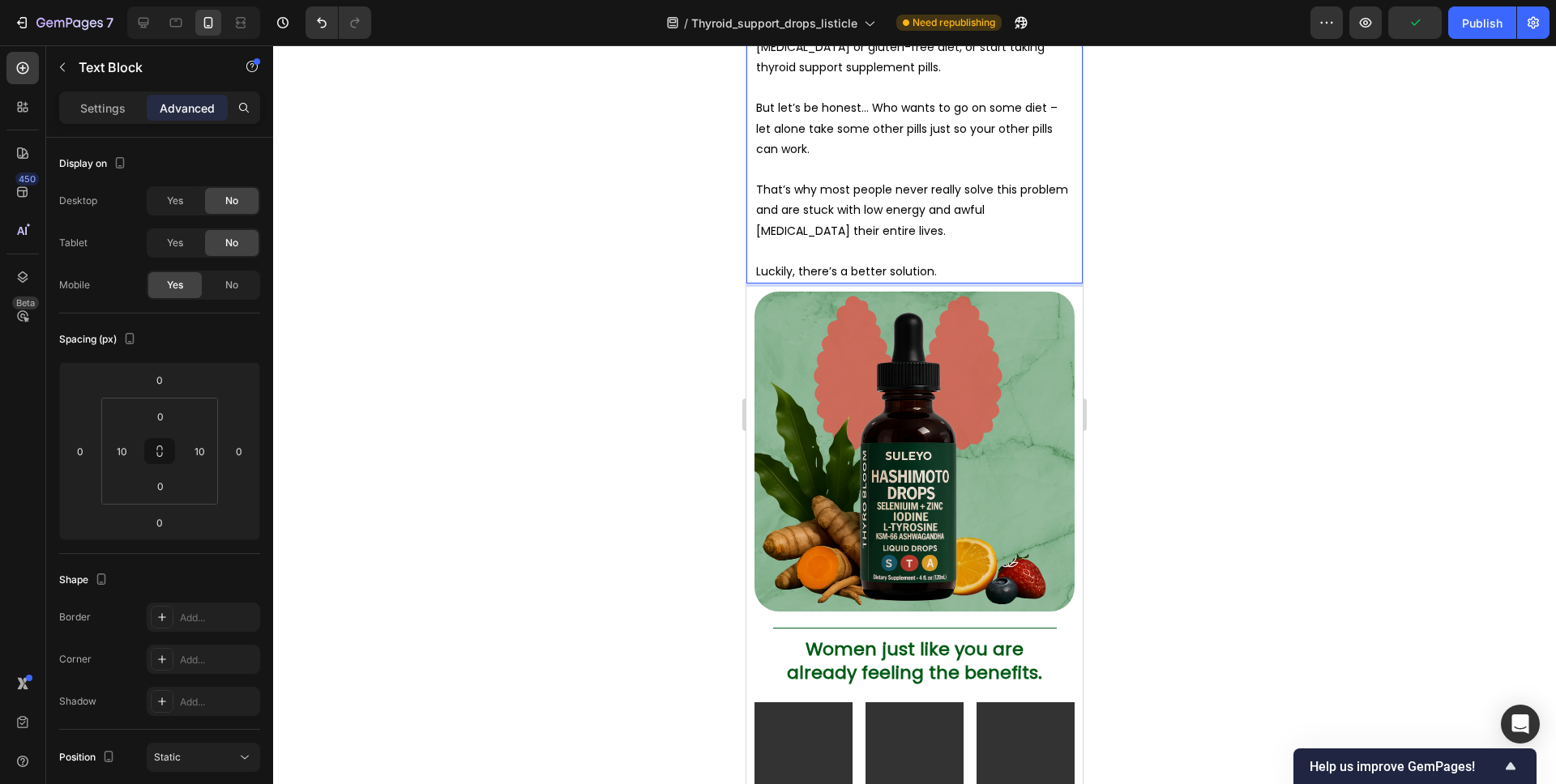
click at [1176, 359] on div at bounding box center [914, 415] width 1283 height 739
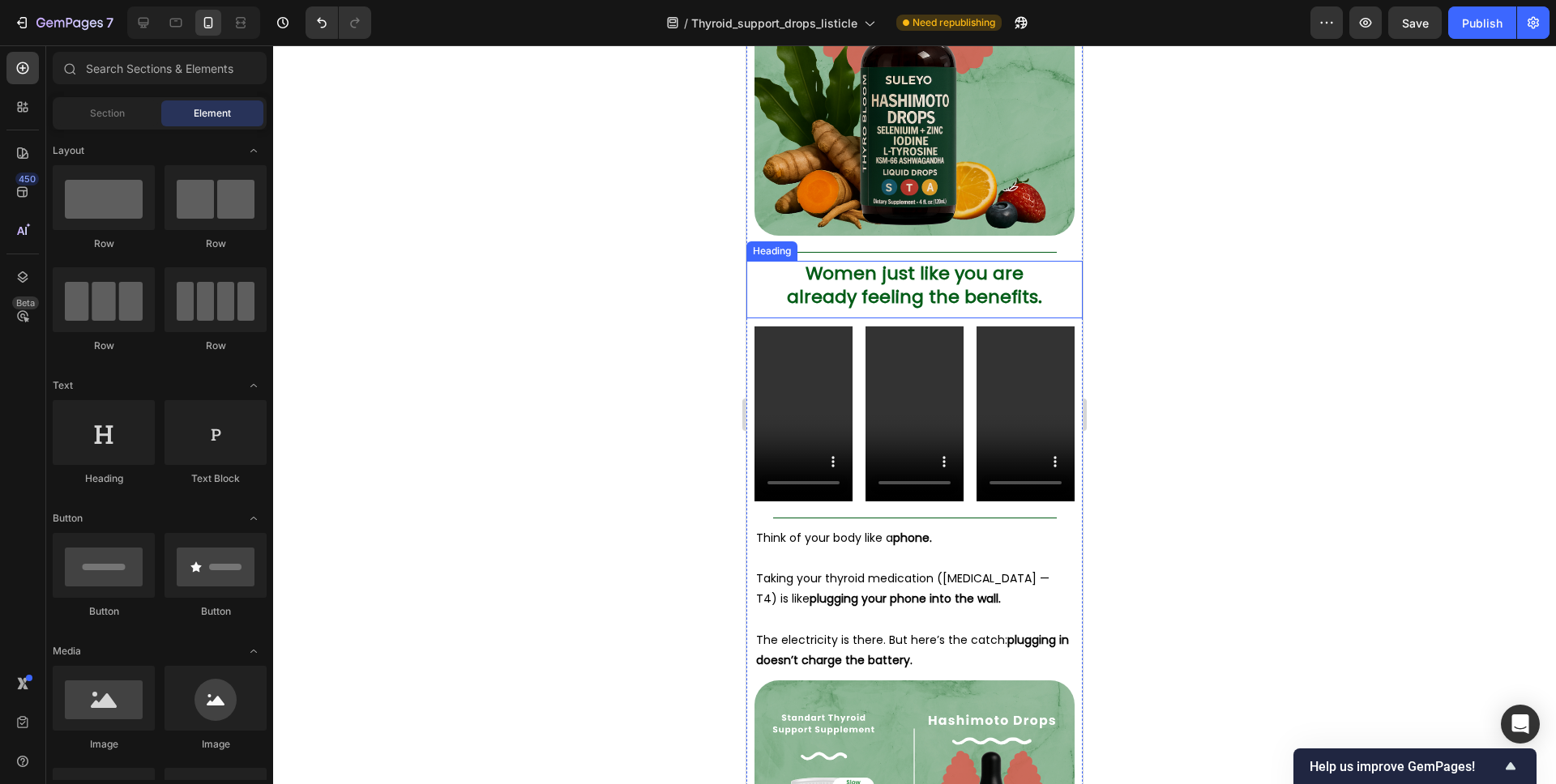
scroll to position [6066, 0]
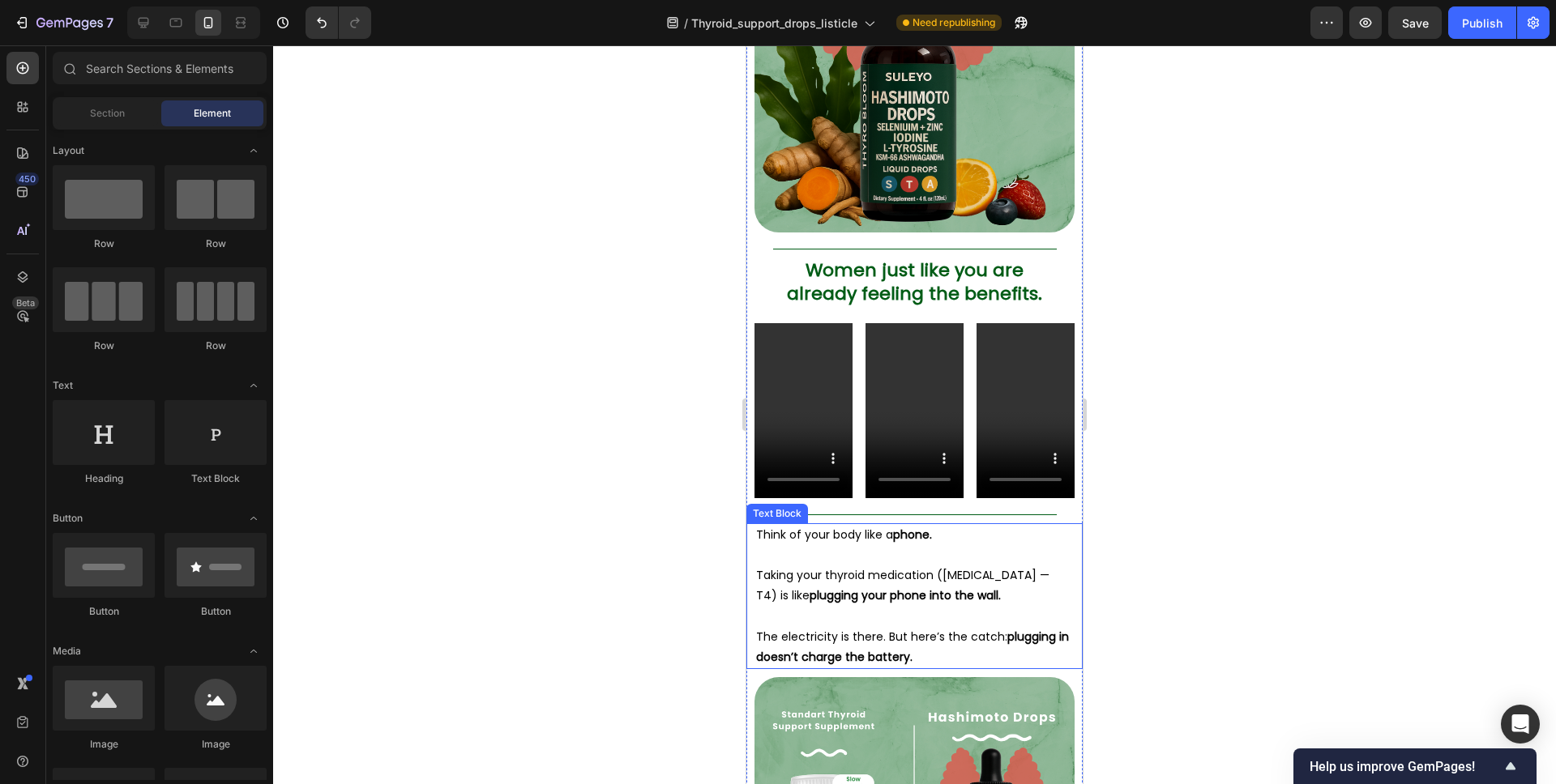
click at [974, 545] on p at bounding box center [915, 555] width 317 height 21
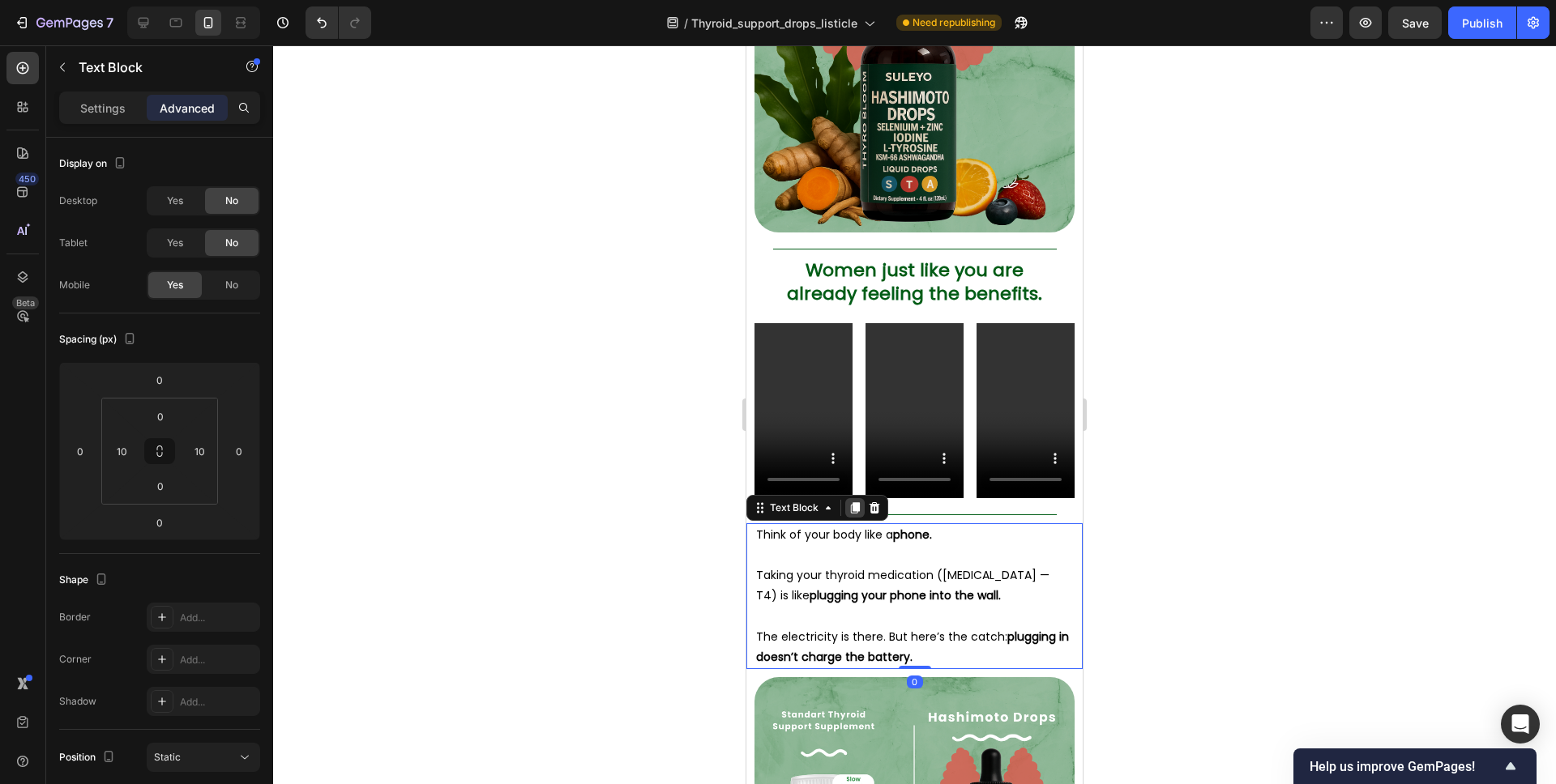
click at [859, 502] on icon at bounding box center [856, 507] width 9 height 12
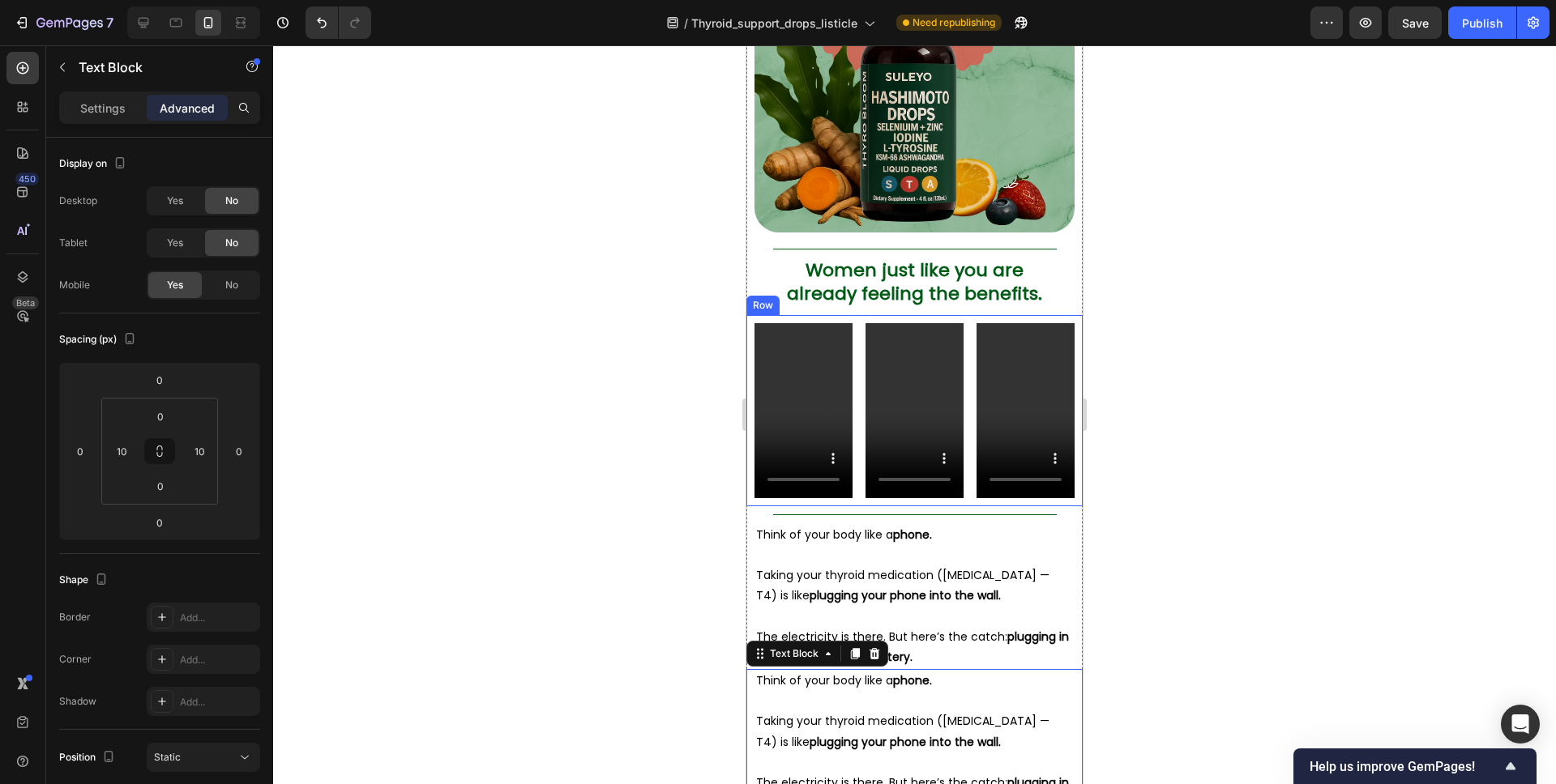
scroll to position [6010, 0]
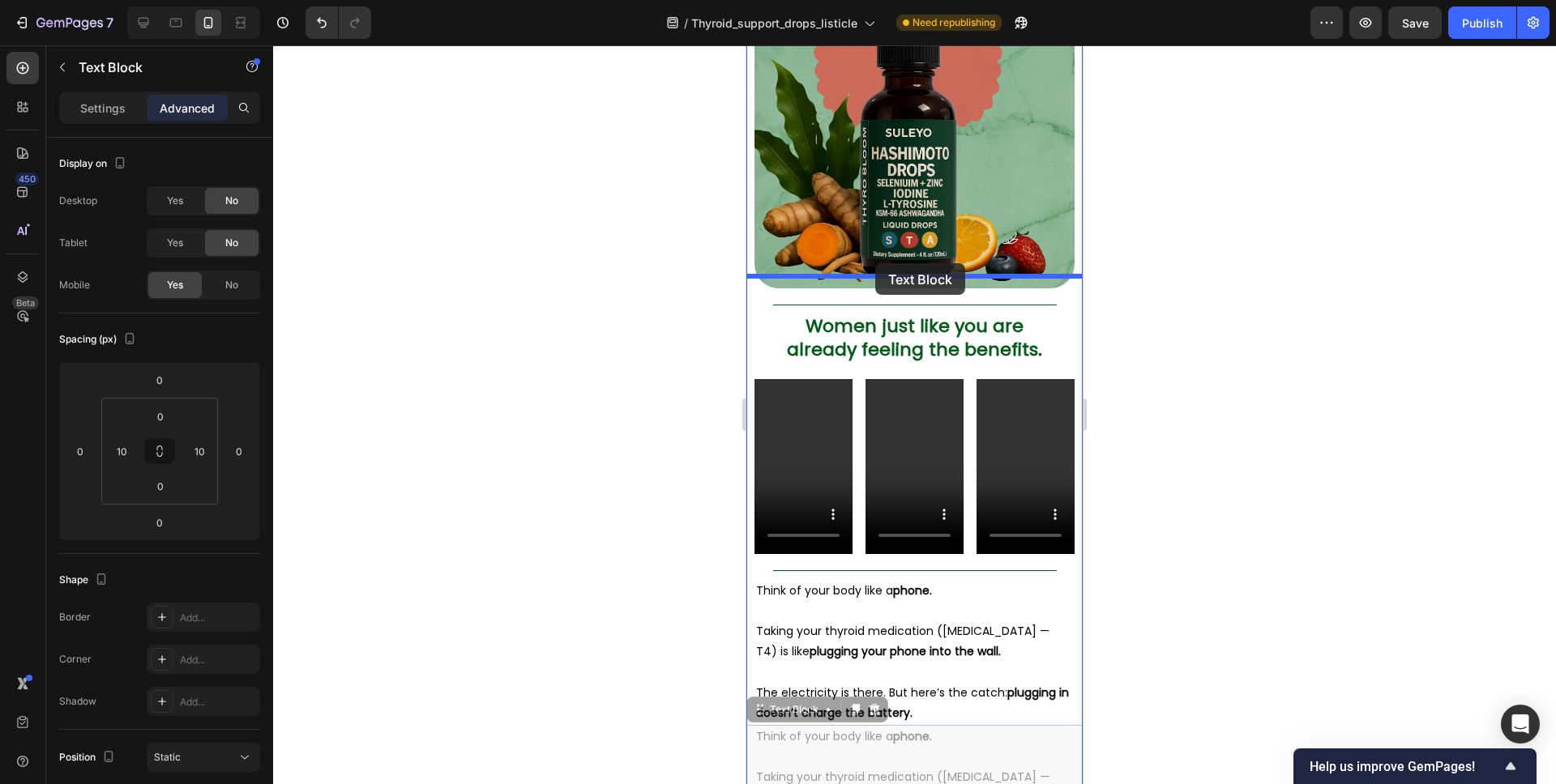
drag, startPoint x: 771, startPoint y: 688, endPoint x: 876, endPoint y: 263, distance: 437.8
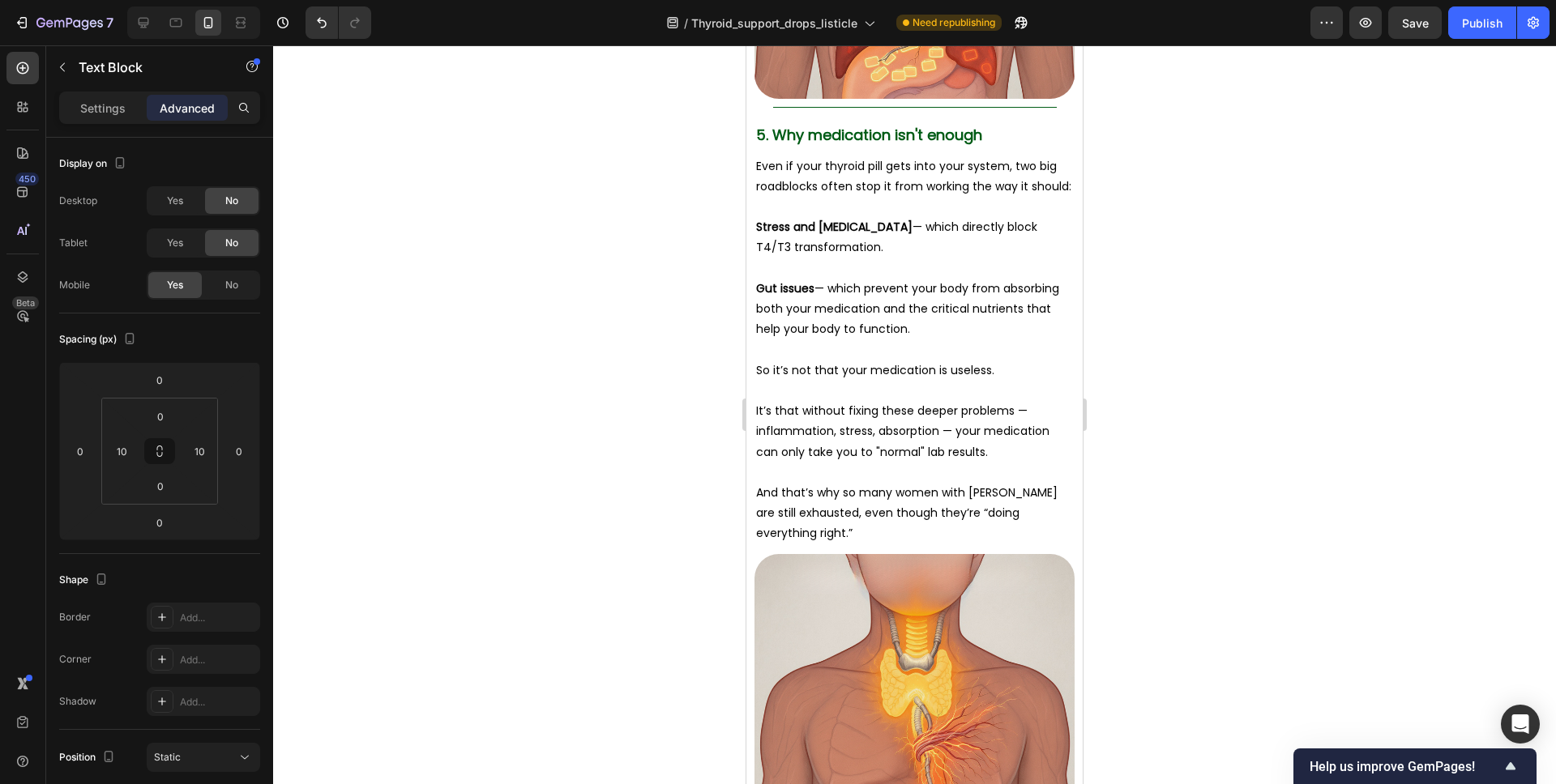
scroll to position [4583, 0]
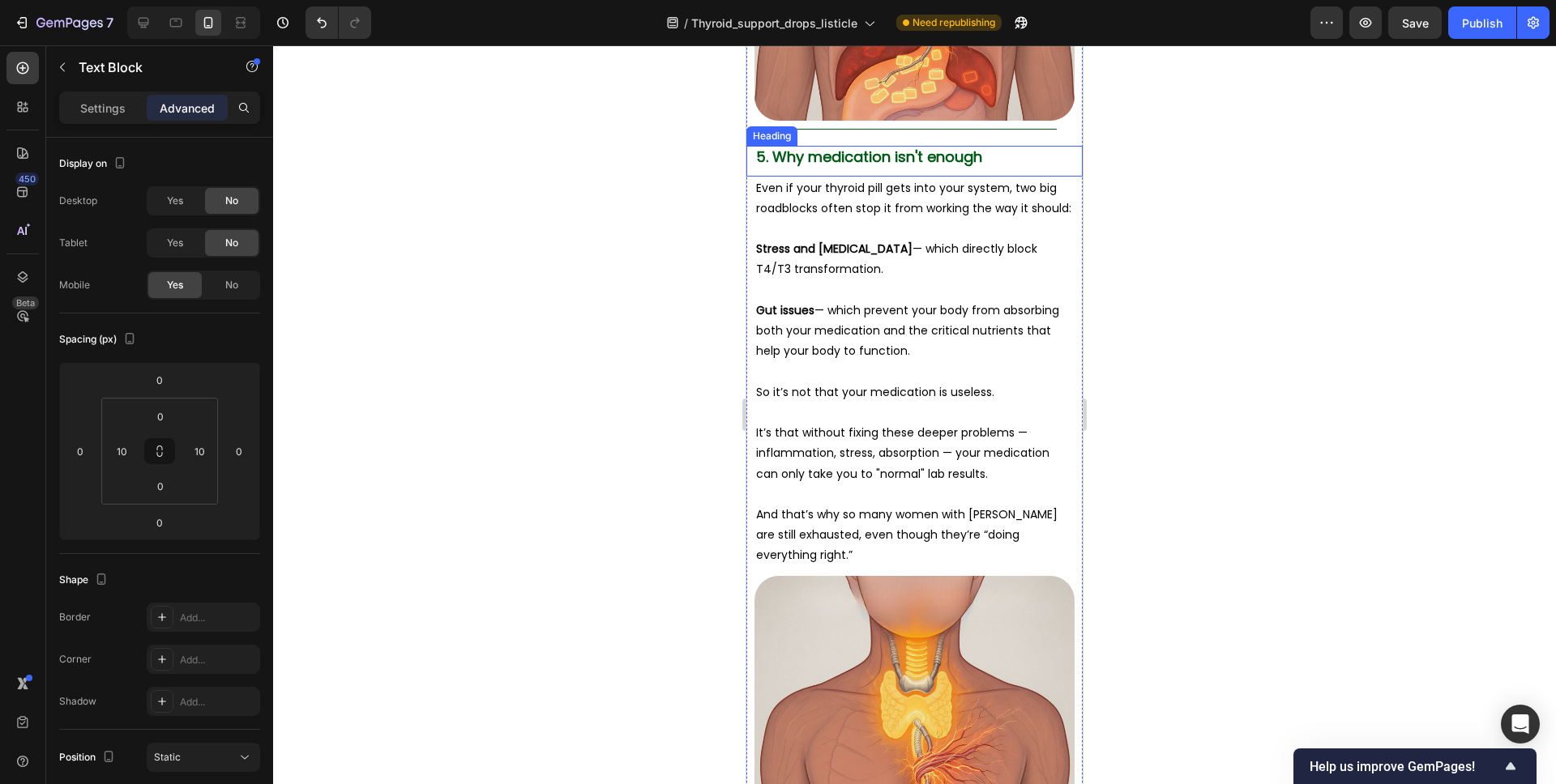
click at [898, 147] on span "5. Why medication isn't enough" at bounding box center [869, 157] width 227 height 21
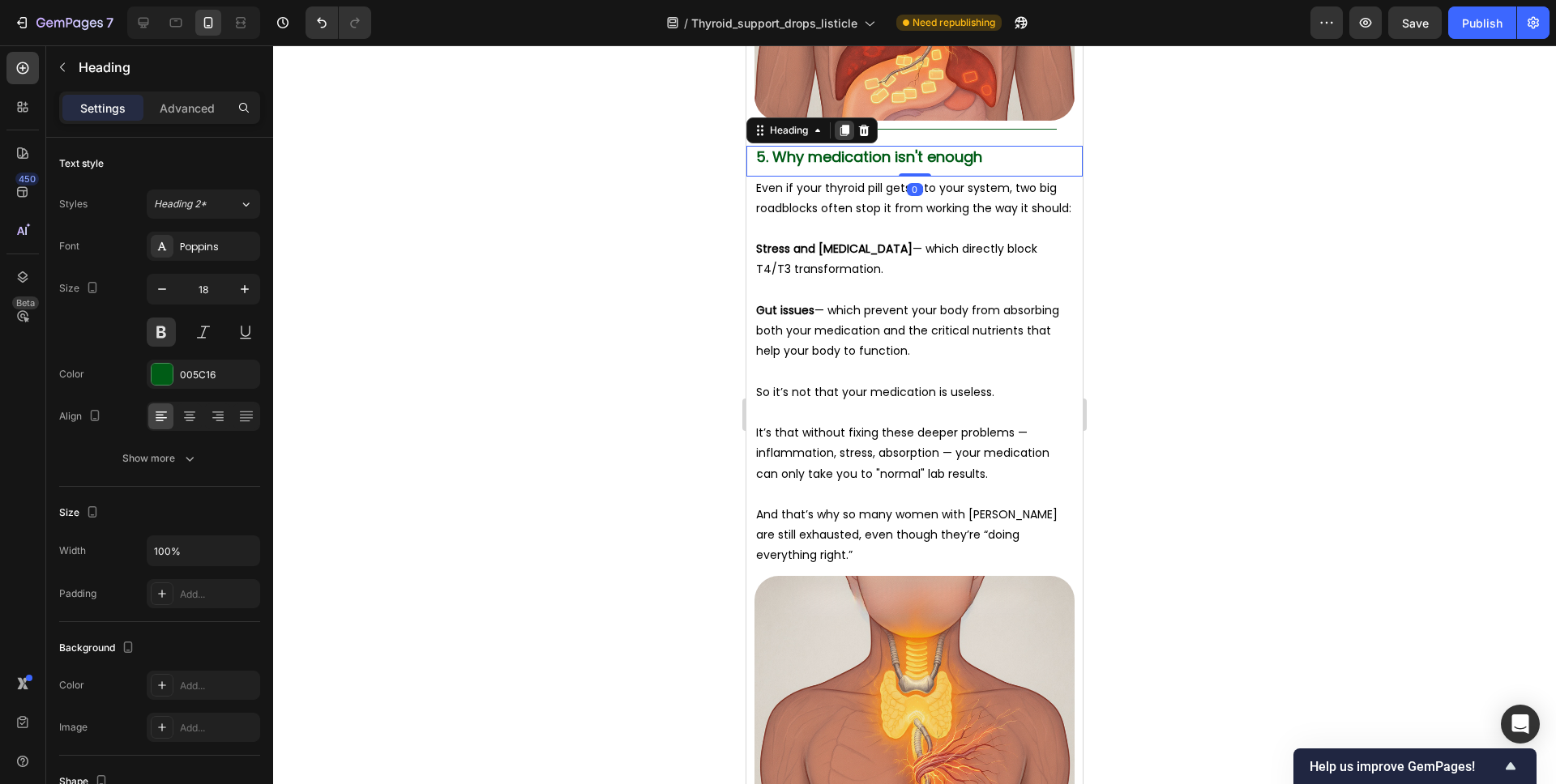
click at [850, 124] on icon at bounding box center [844, 131] width 13 height 13
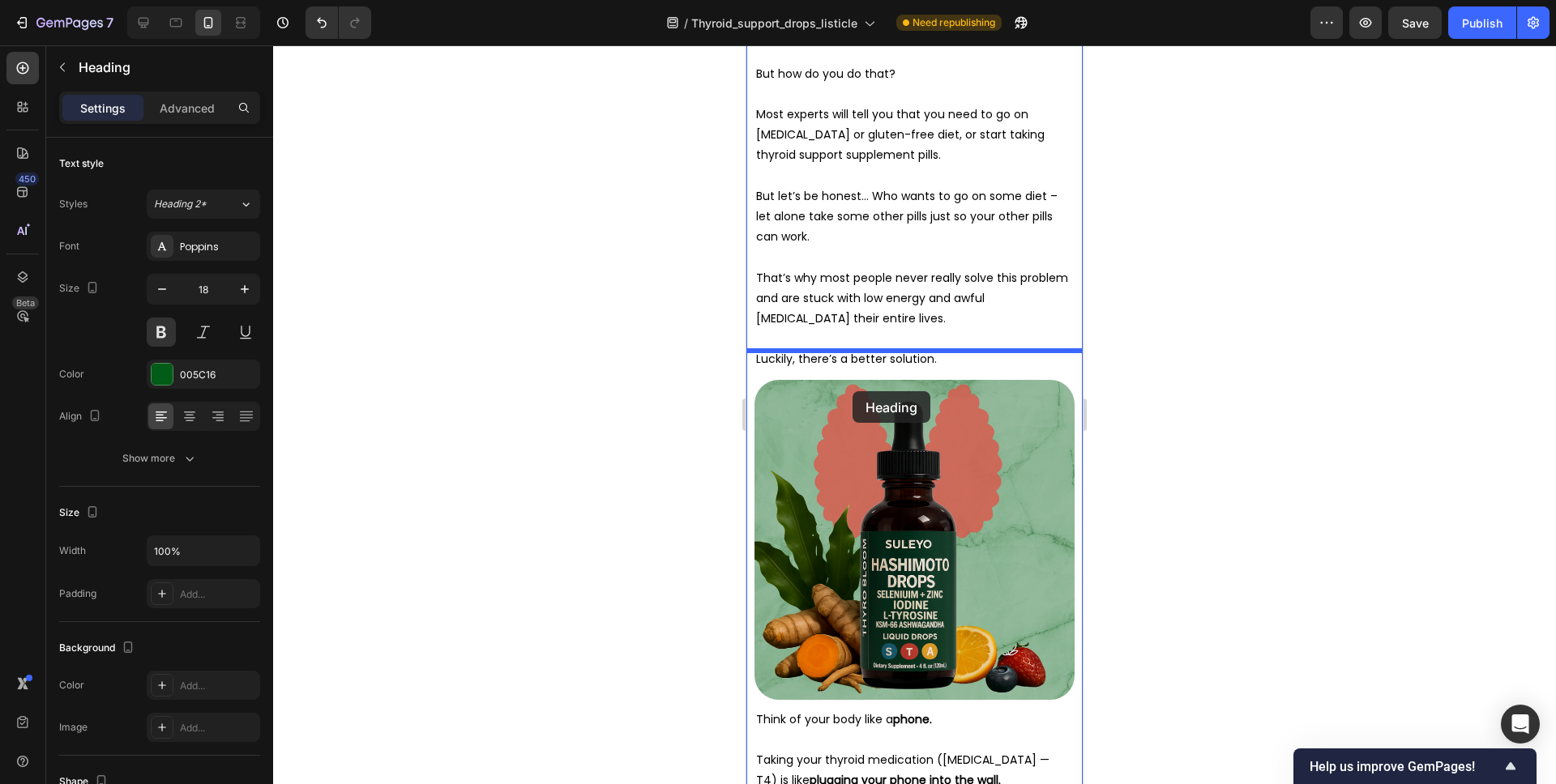
scroll to position [5628, 0]
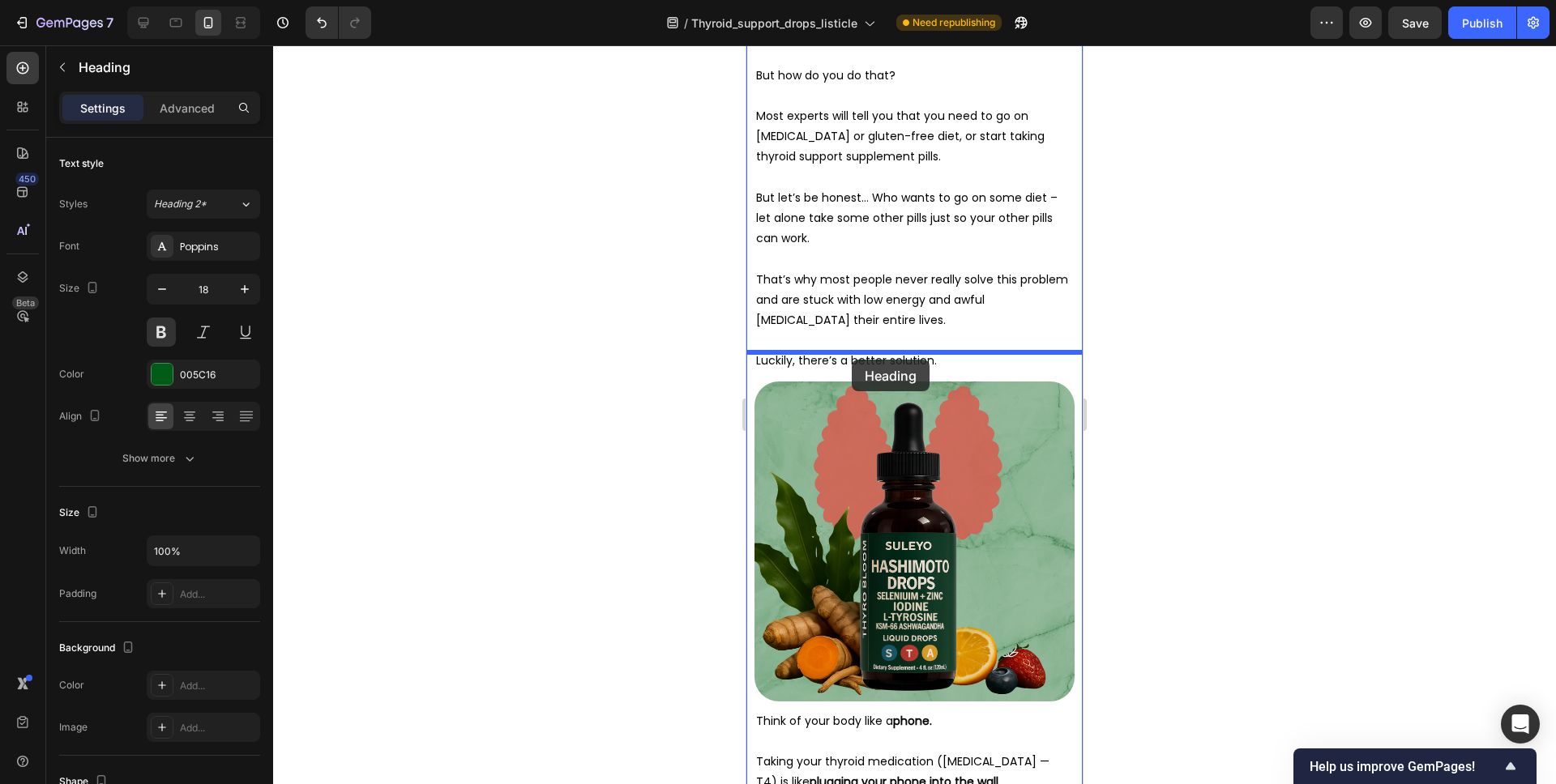
drag, startPoint x: 731, startPoint y: 163, endPoint x: 851, endPoint y: 360, distance: 230.7
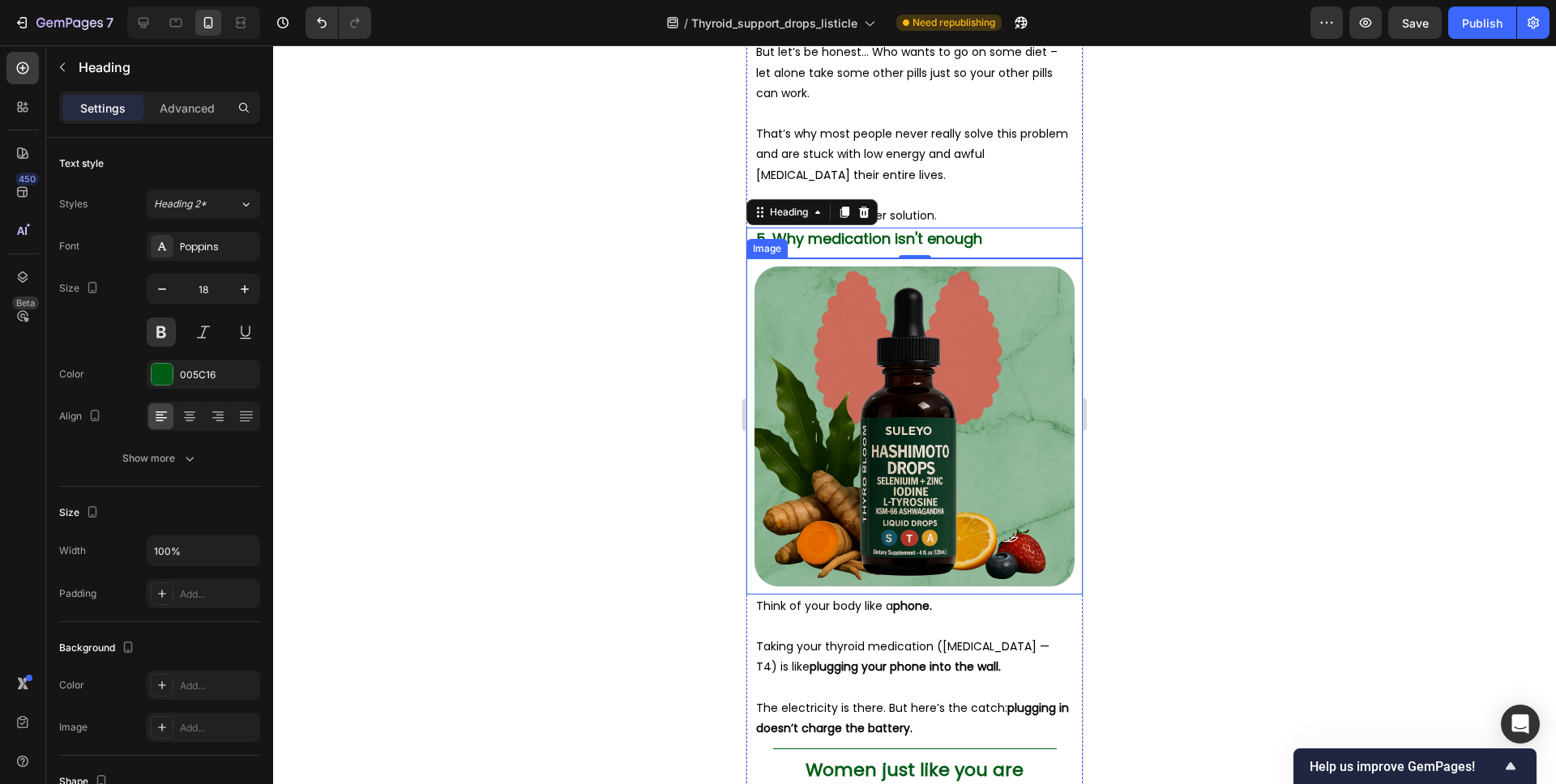
scroll to position [5753, 0]
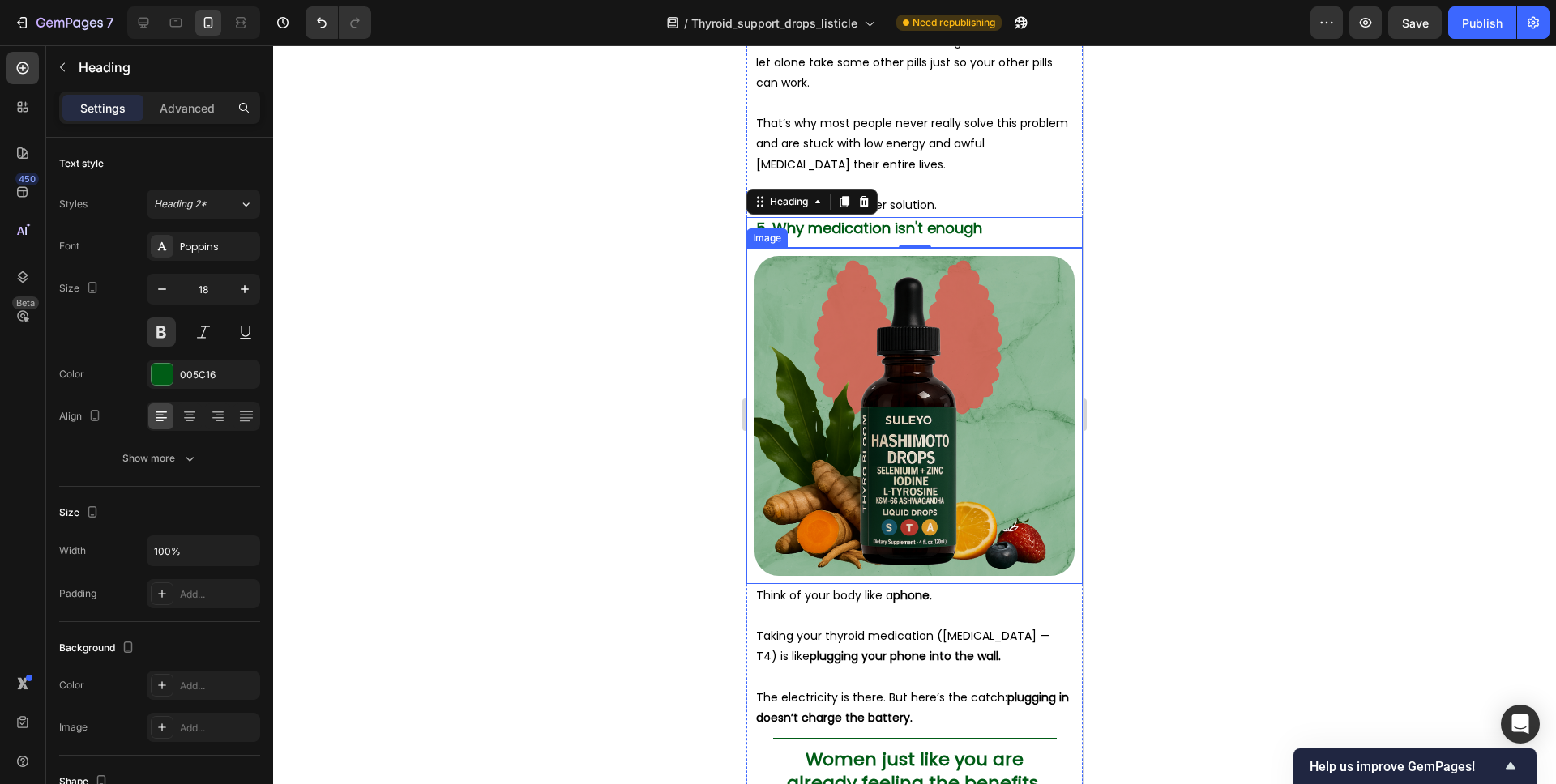
click at [864, 586] on p "Think of your body like a phone." at bounding box center [915, 596] width 317 height 21
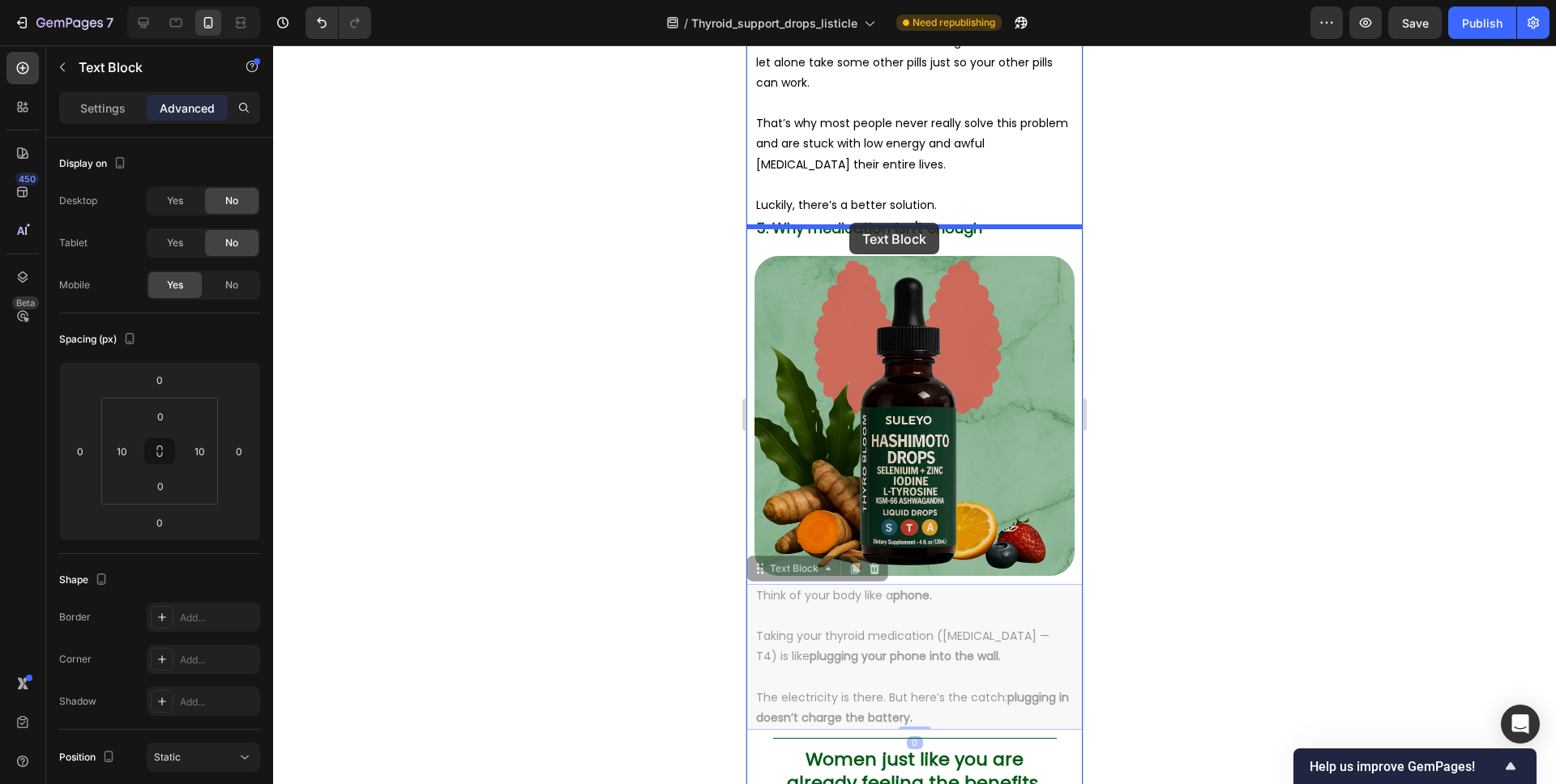
drag, startPoint x: 782, startPoint y: 552, endPoint x: 850, endPoint y: 223, distance: 336.0
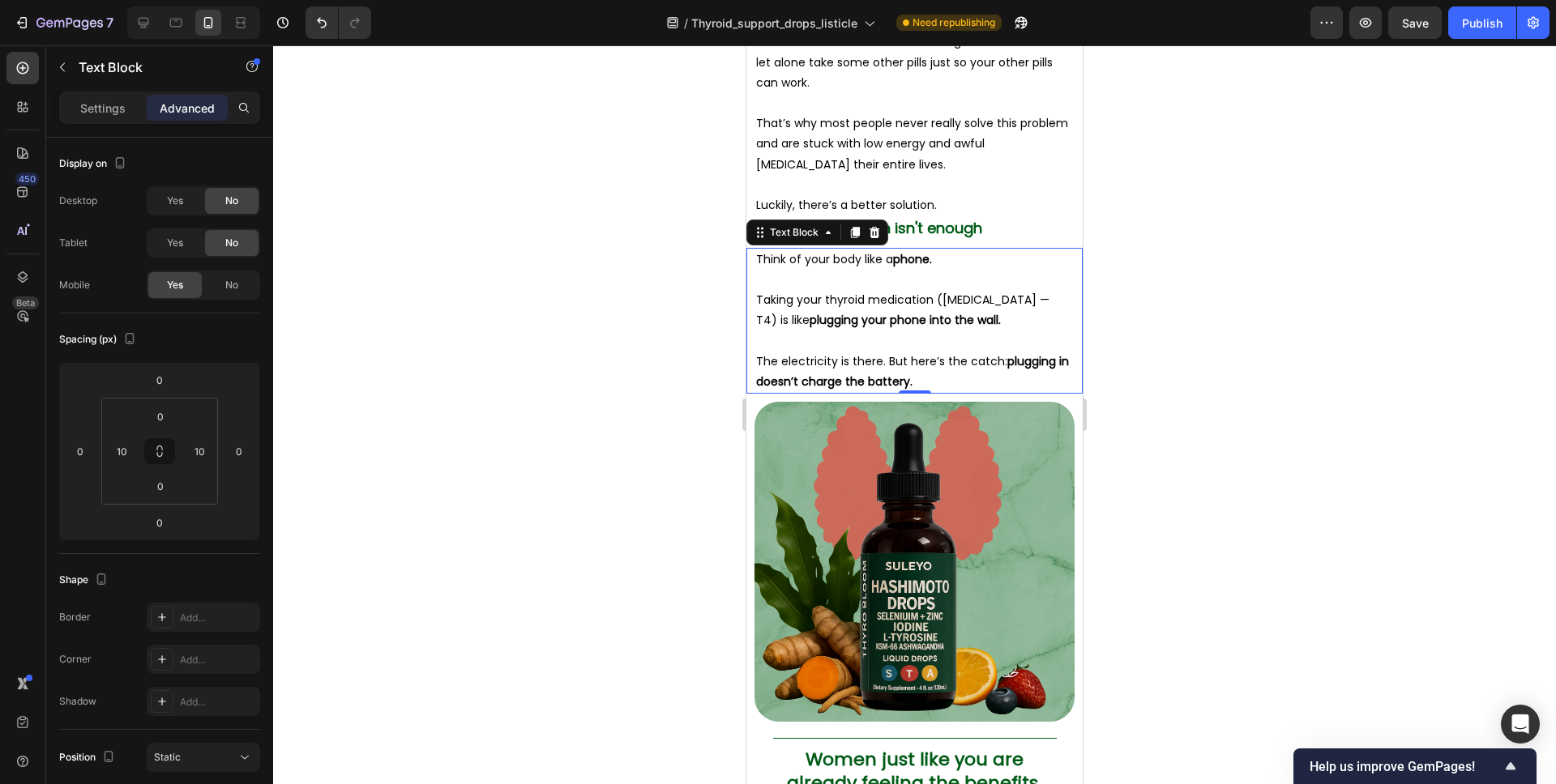
click at [1146, 256] on div at bounding box center [914, 415] width 1283 height 739
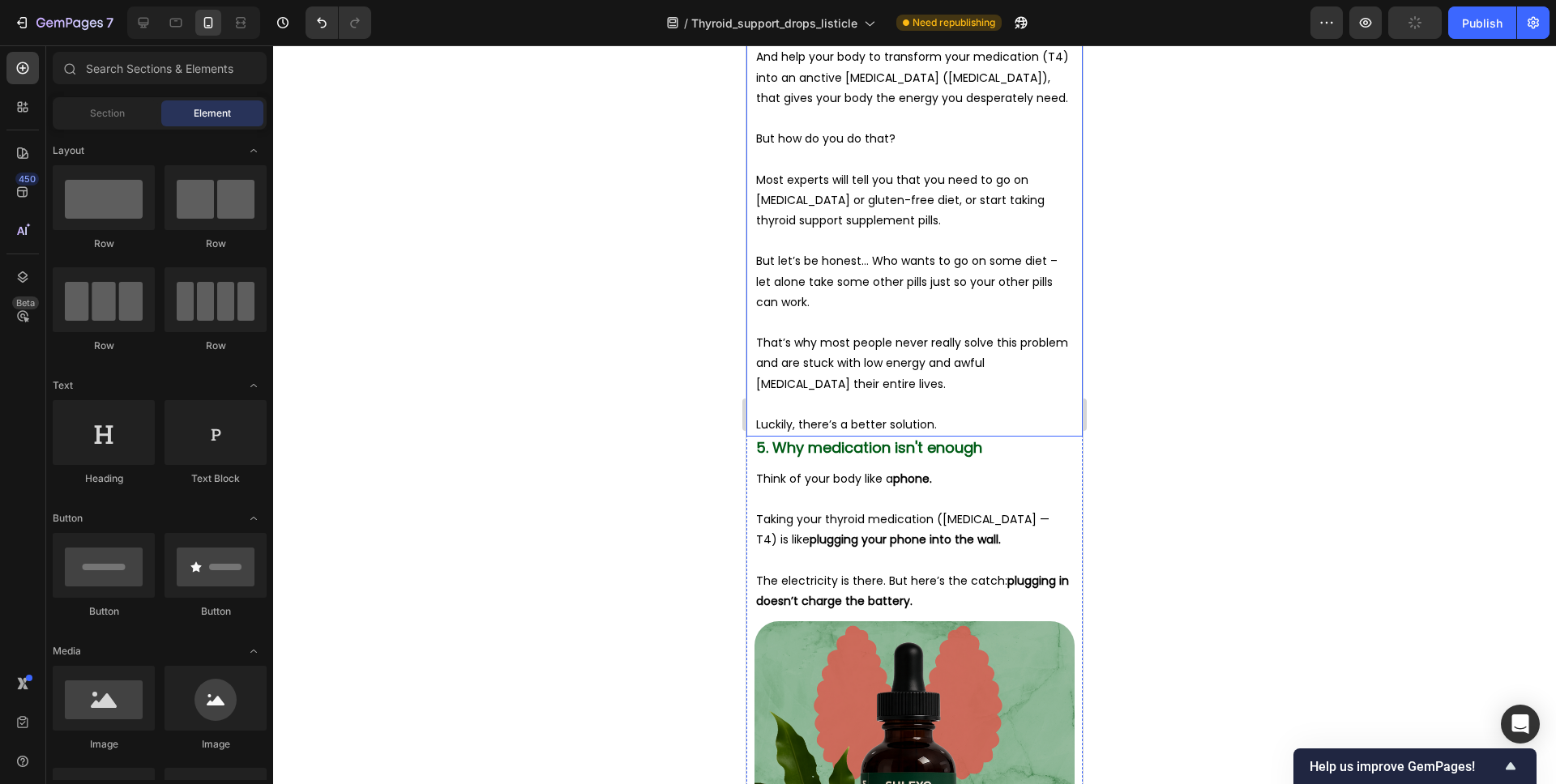
scroll to position [5499, 0]
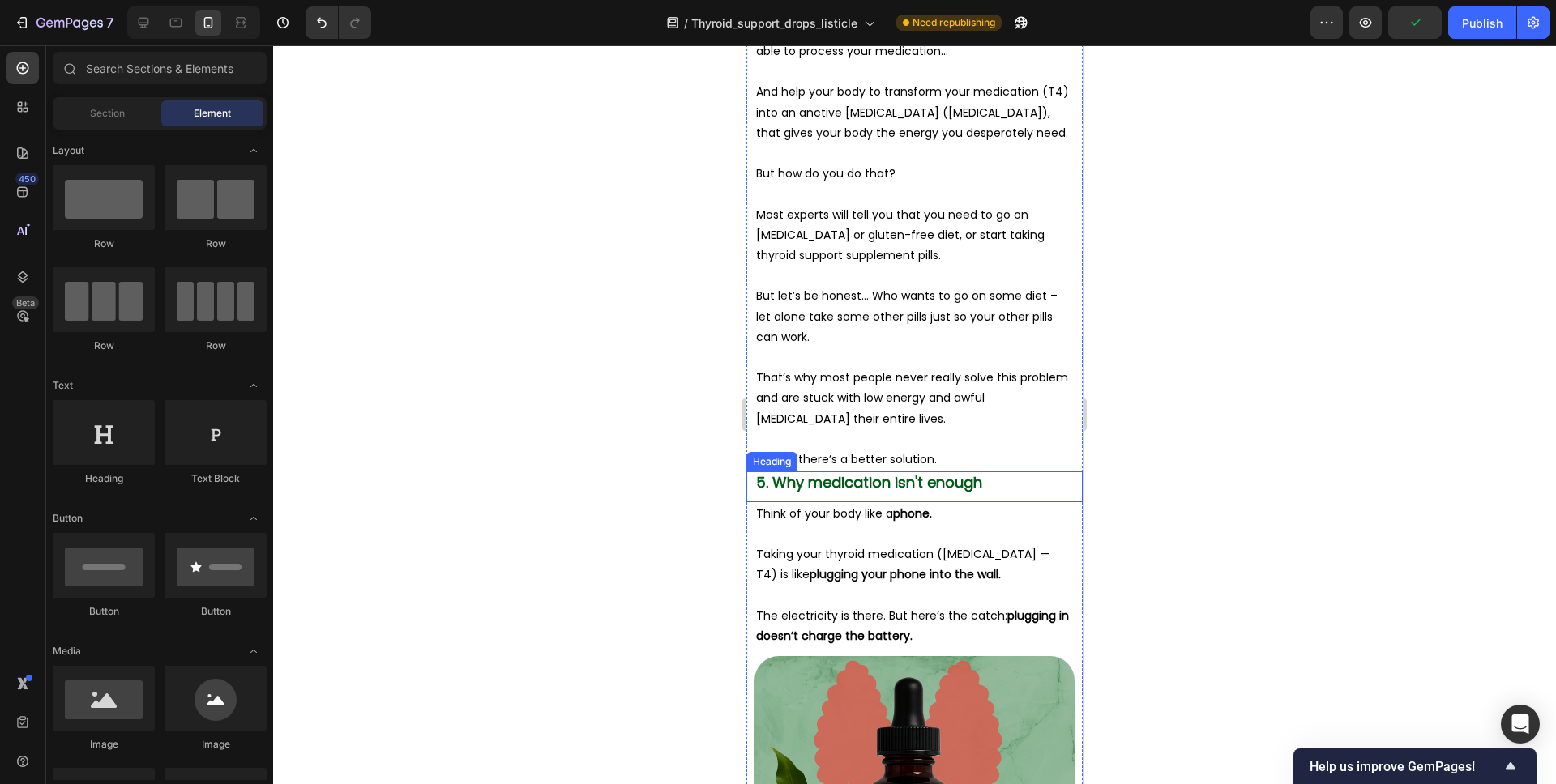
click at [927, 473] on span "5. Why medication isn't enough" at bounding box center [869, 482] width 227 height 21
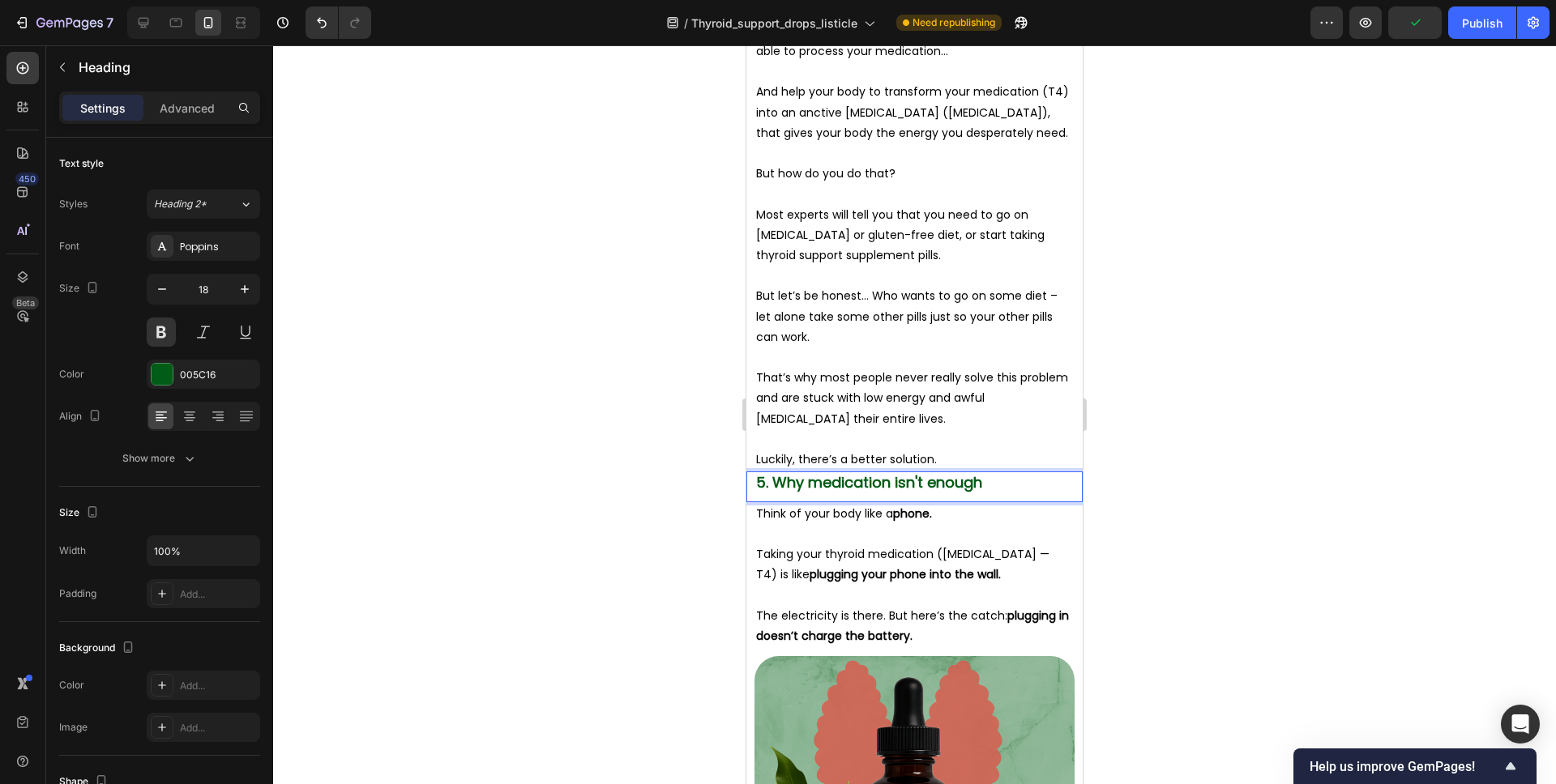
click at [988, 473] on p "5. Why medication isn't enough" at bounding box center [915, 482] width 317 height 19
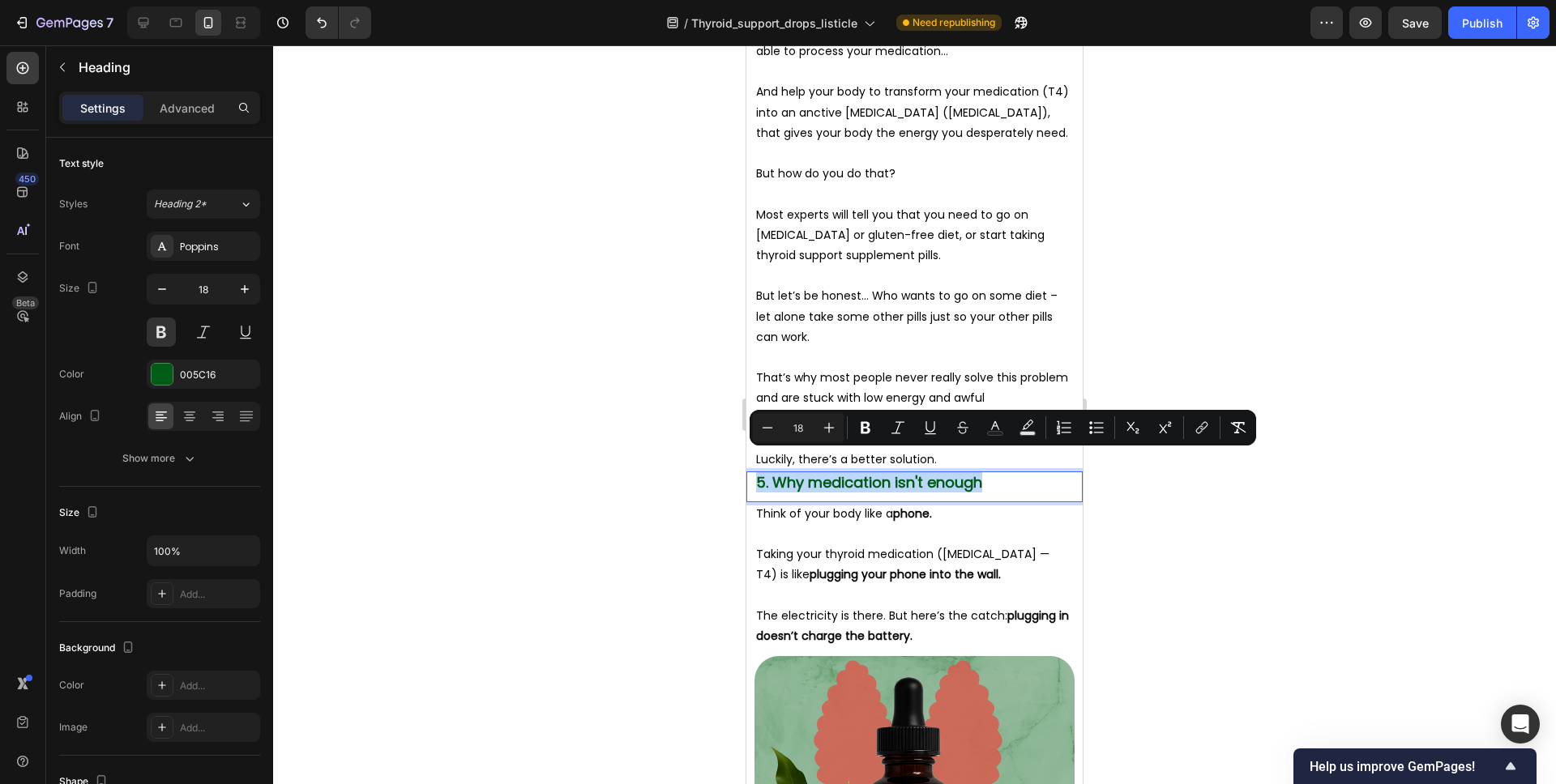
drag, startPoint x: 1000, startPoint y: 460, endPoint x: 757, endPoint y: 463, distance: 243.0
click at [757, 473] on p "5. Why medication isn't enough" at bounding box center [915, 482] width 317 height 19
click at [890, 207] on p "Most experts will tell you that you need to go on [MEDICAL_DATA] or gluten-free…" at bounding box center [915, 235] width 317 height 62
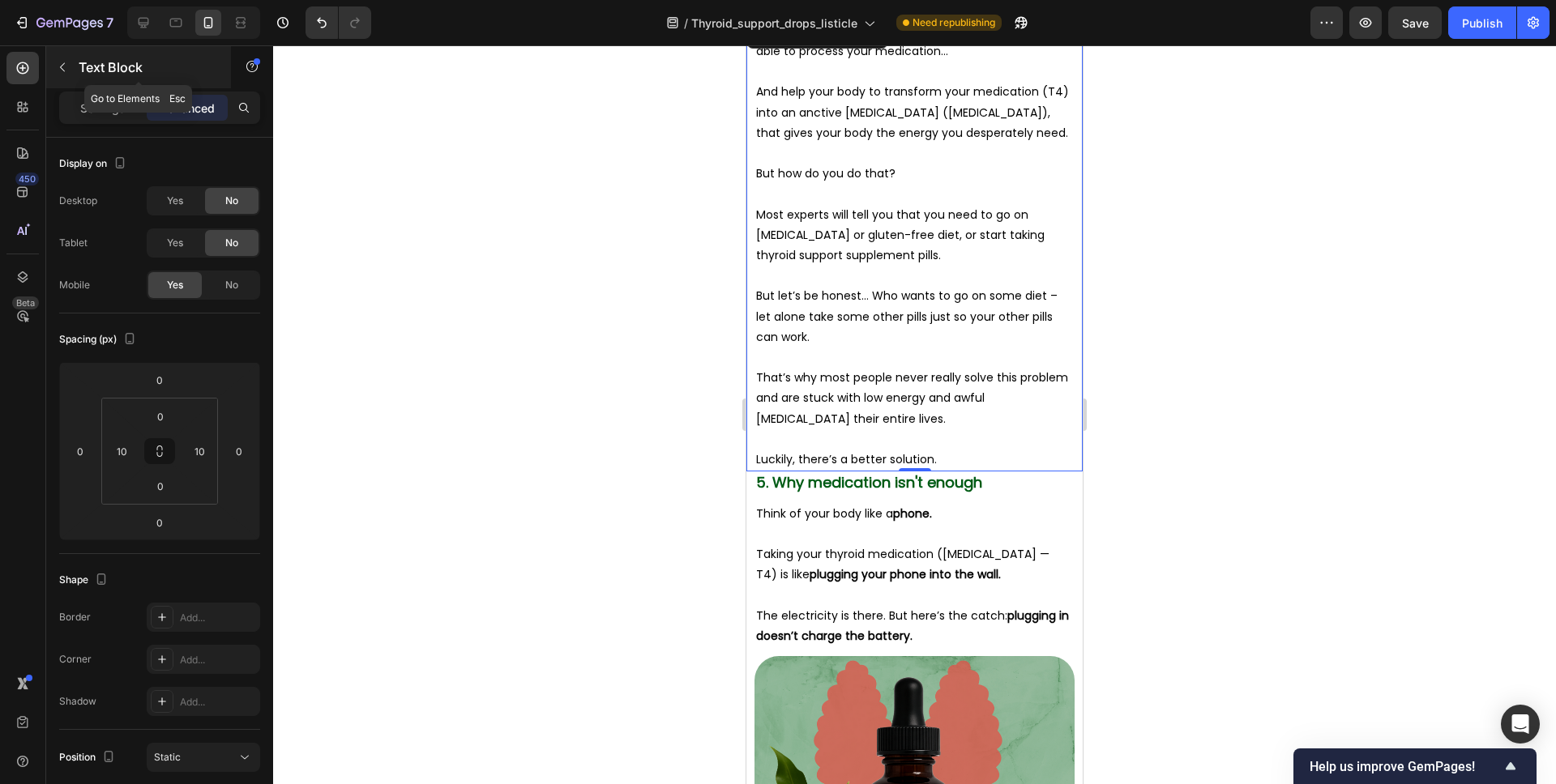
click at [112, 75] on p "Text Block" at bounding box center [148, 67] width 138 height 20
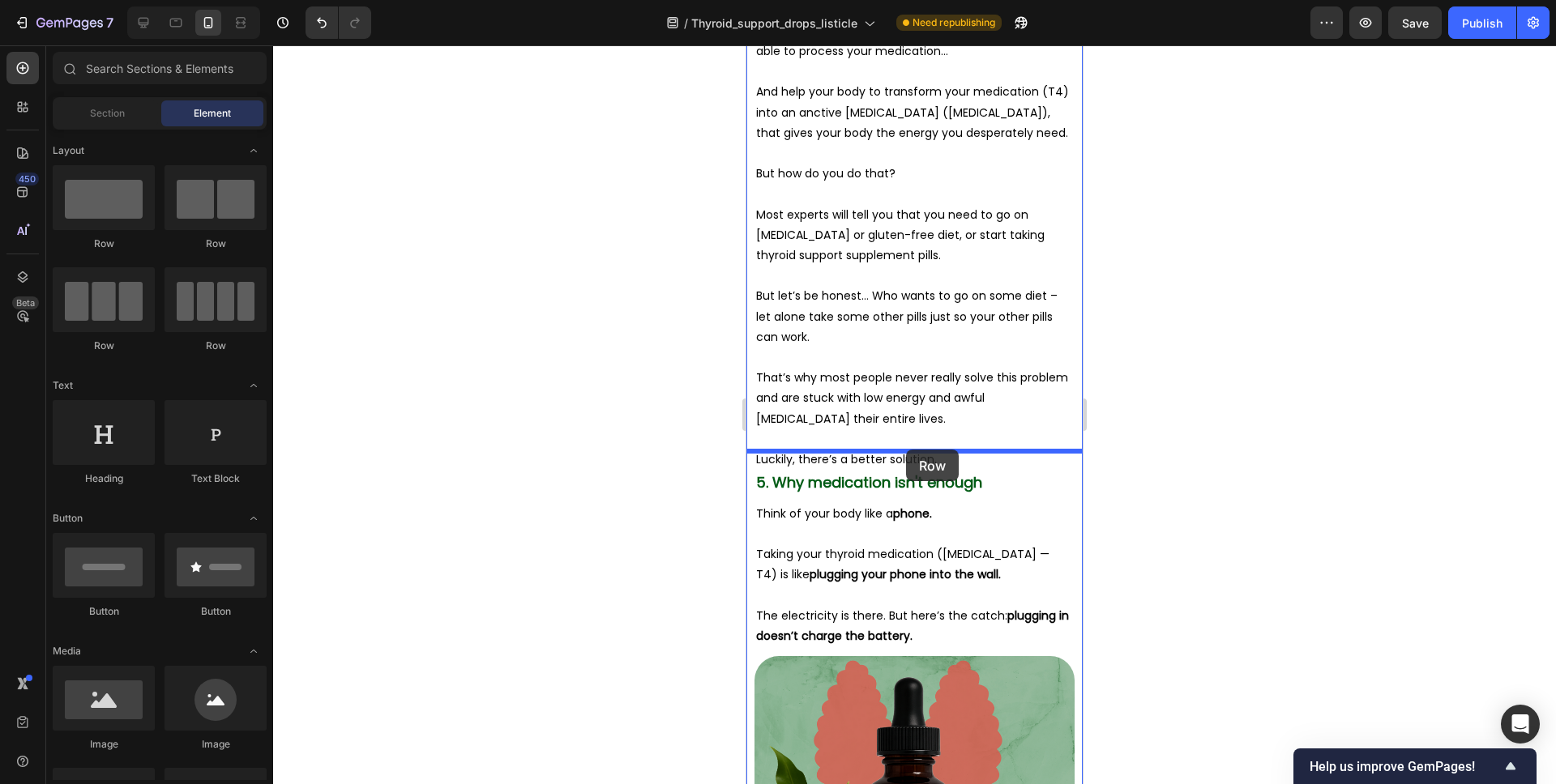
drag, startPoint x: 1001, startPoint y: 281, endPoint x: 906, endPoint y: 449, distance: 193.0
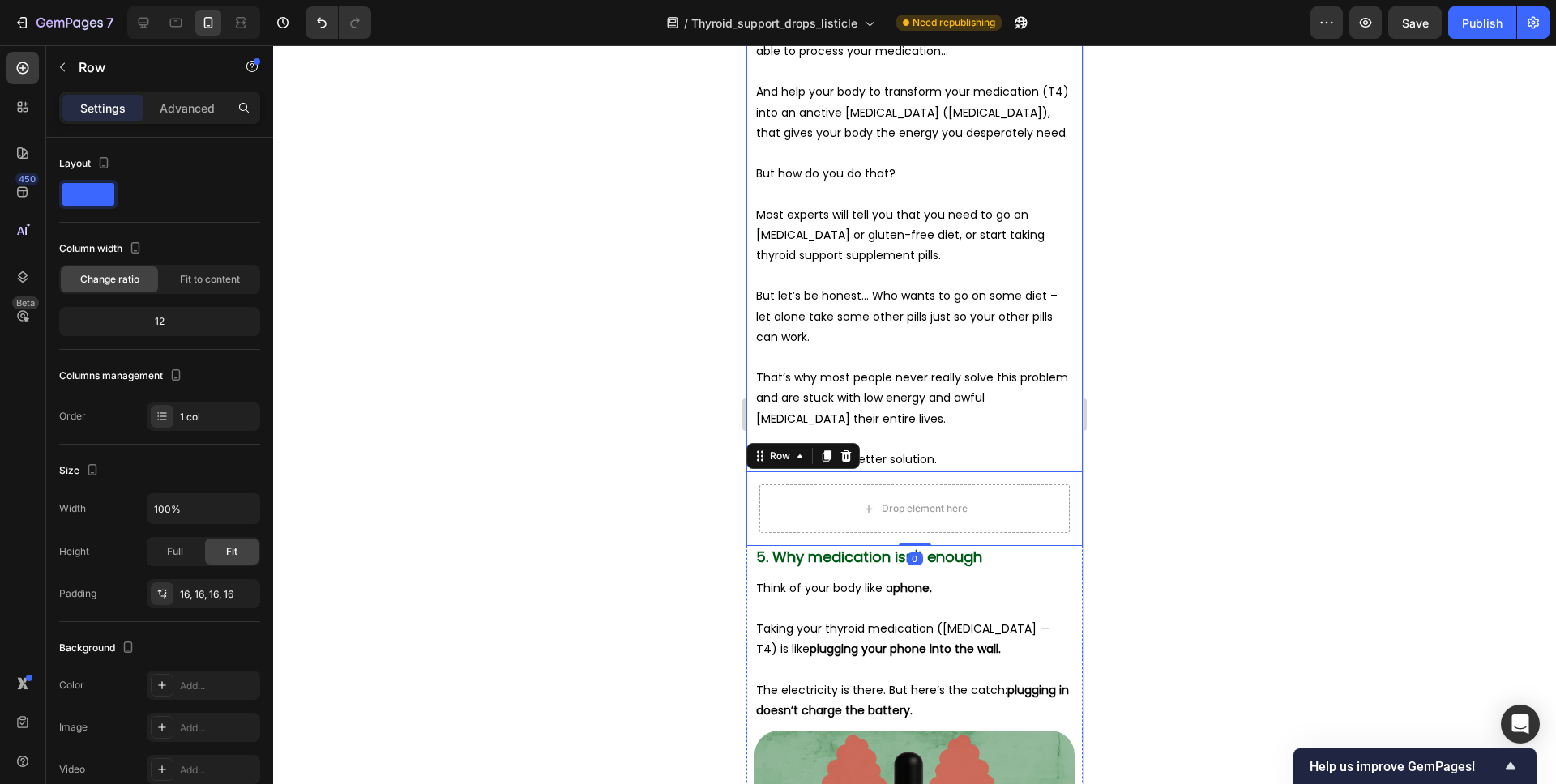
click at [888, 449] on p "Luckily, there’s a better solution." at bounding box center [915, 459] width 317 height 21
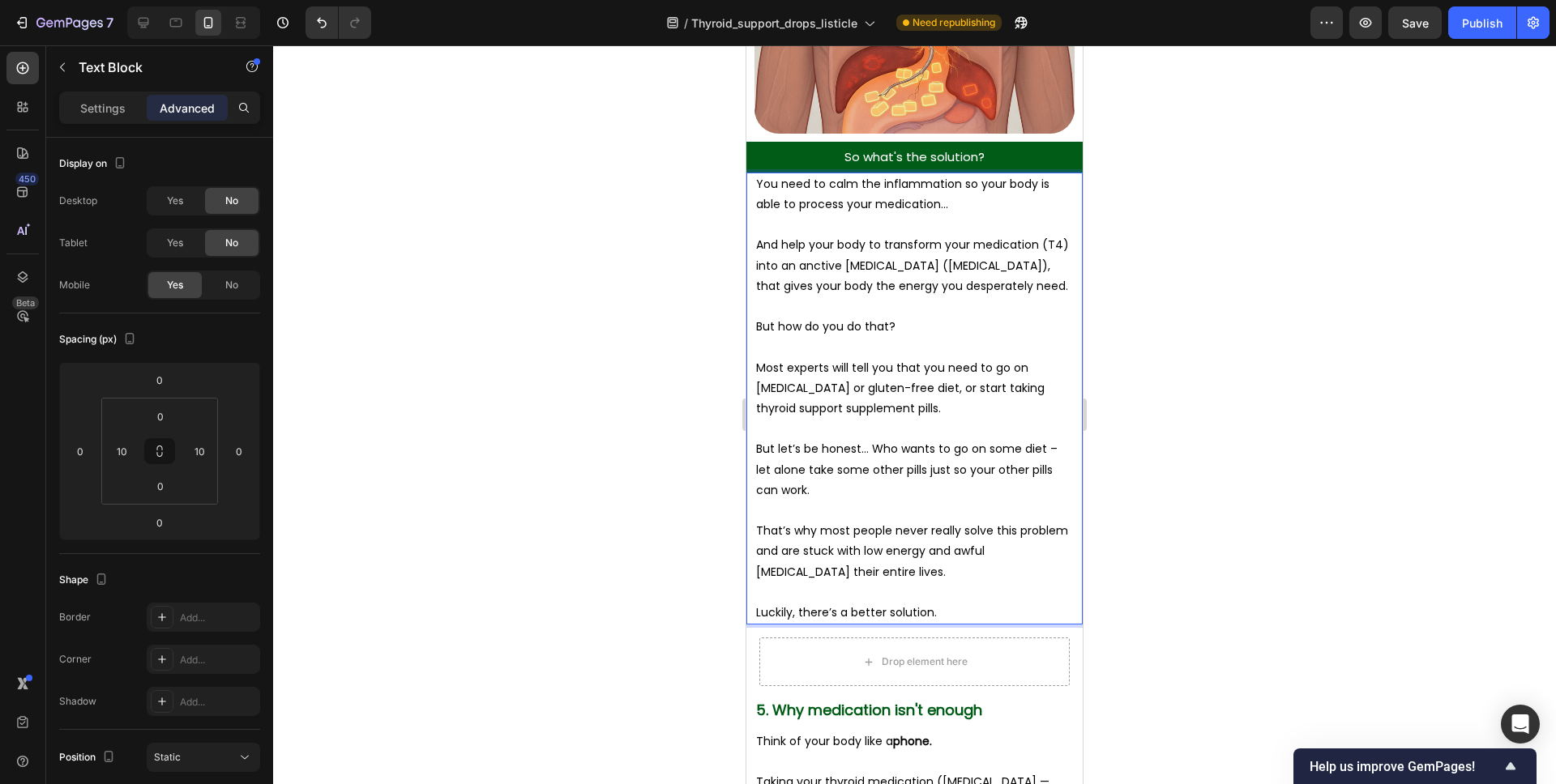
scroll to position [5535, 0]
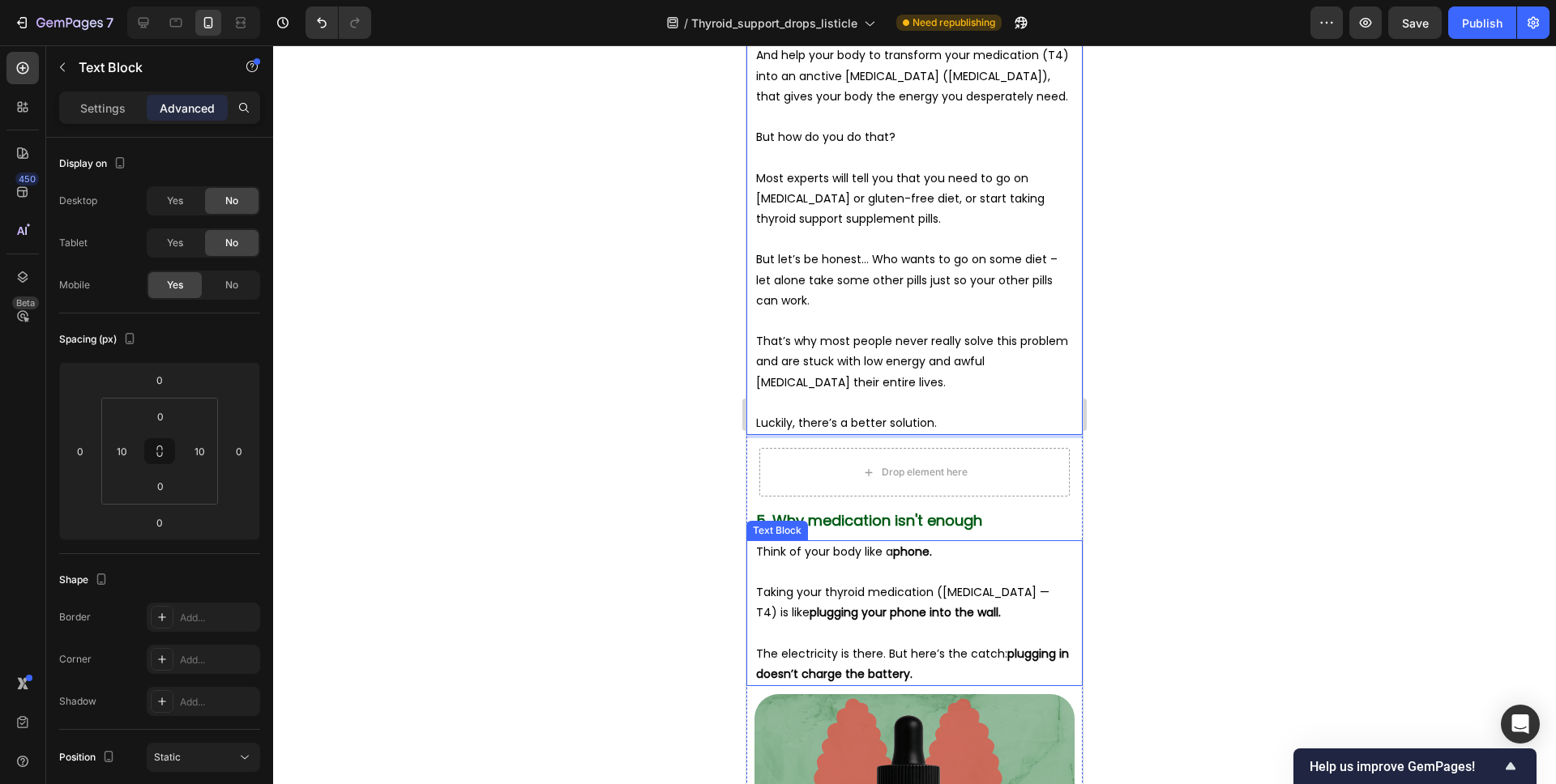
click at [914, 543] on strong "phone." at bounding box center [912, 551] width 38 height 16
click at [901, 413] on div "You need to calm the inflammation so your body is able to process your medicati…" at bounding box center [915, 209] width 321 height 452
drag, startPoint x: 945, startPoint y: 404, endPoint x: 753, endPoint y: 399, distance: 192.1
copy p "Luckily, there’s a better solution."
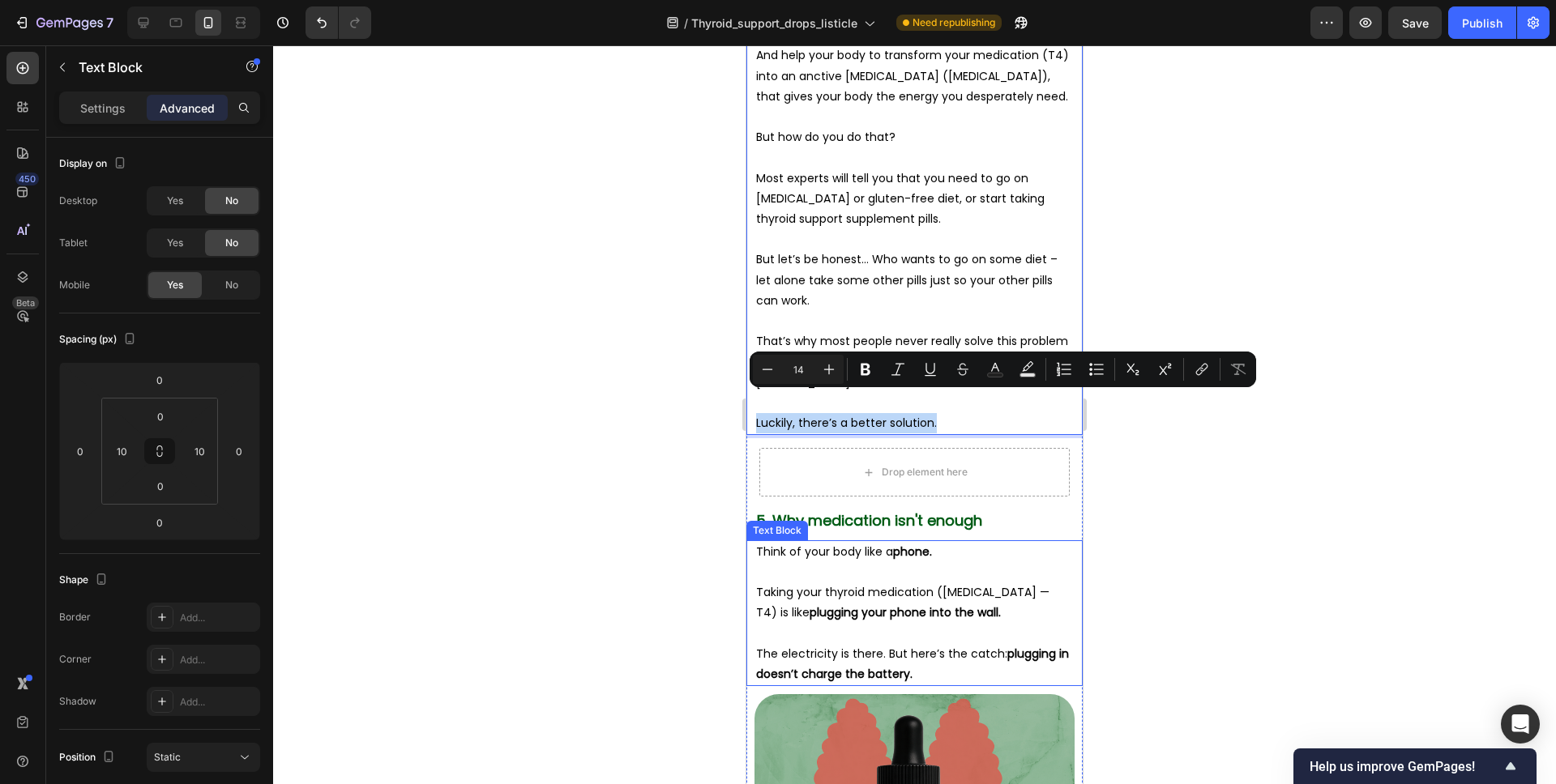
click at [893, 583] on p "Taking your thyroid medication (Levothyroxine — T4) is like plugging your phone…" at bounding box center [915, 602] width 317 height 40
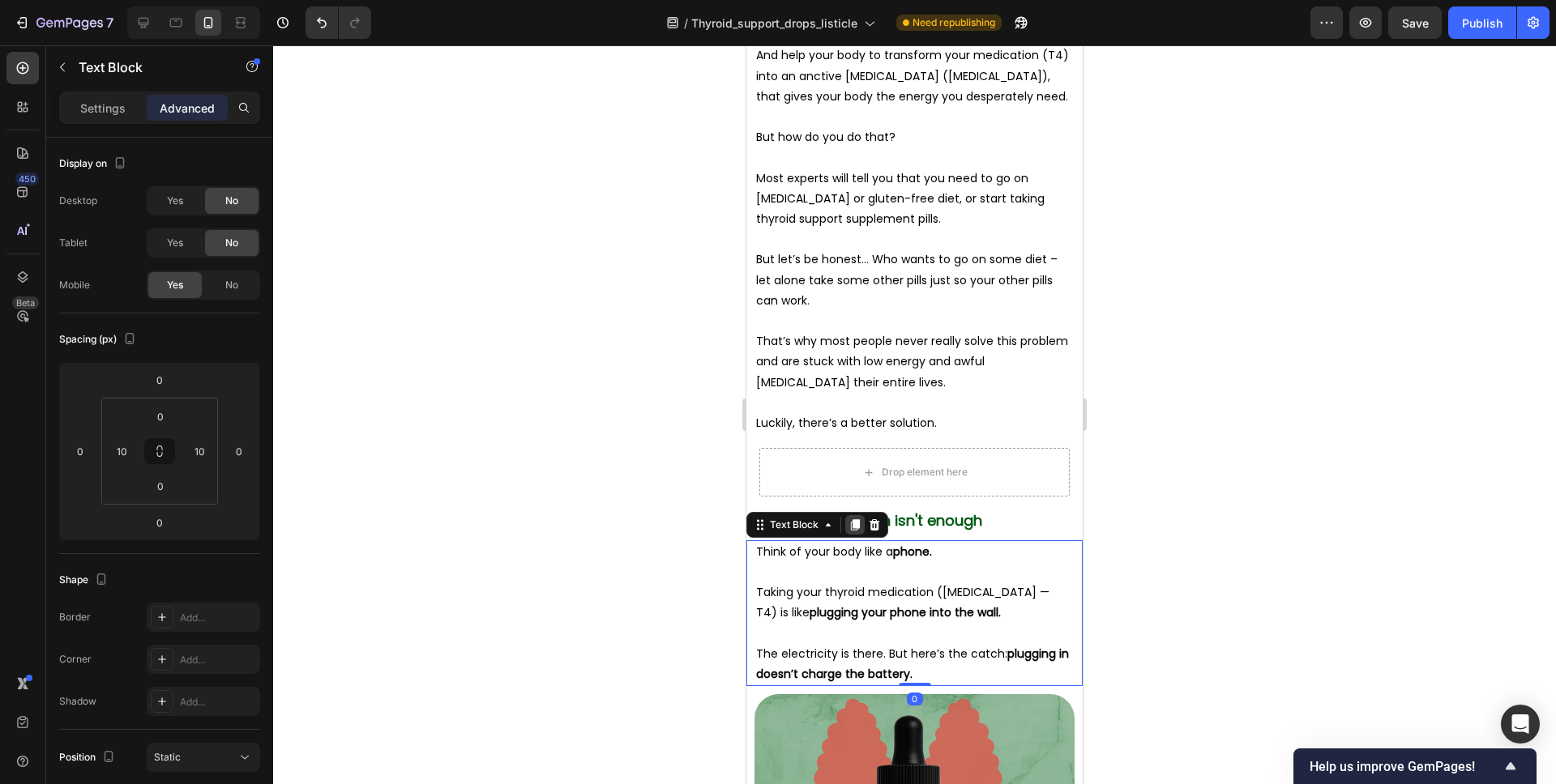
click at [855, 518] on icon at bounding box center [855, 524] width 13 height 13
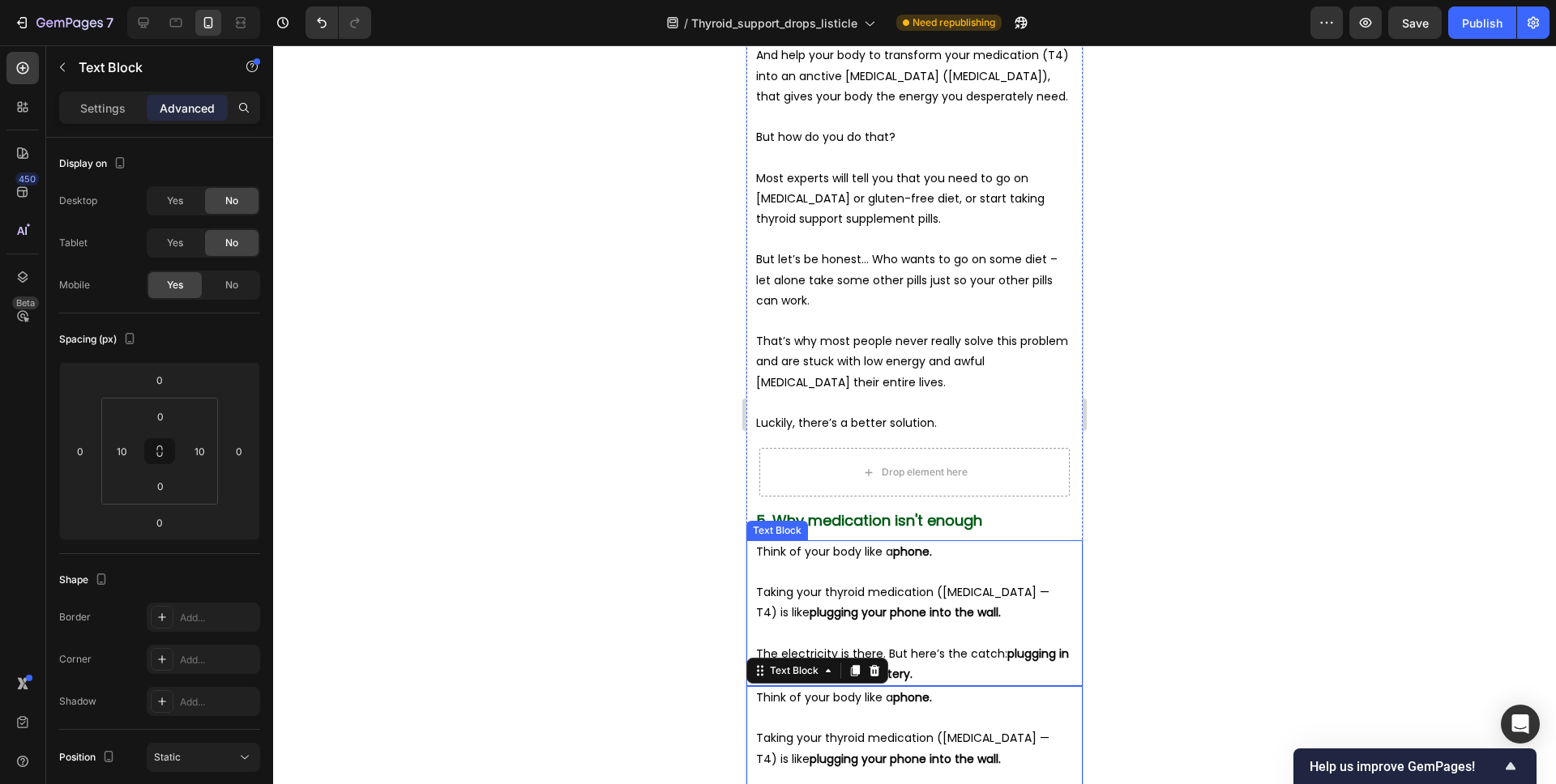
click at [886, 708] on p at bounding box center [915, 718] width 317 height 21
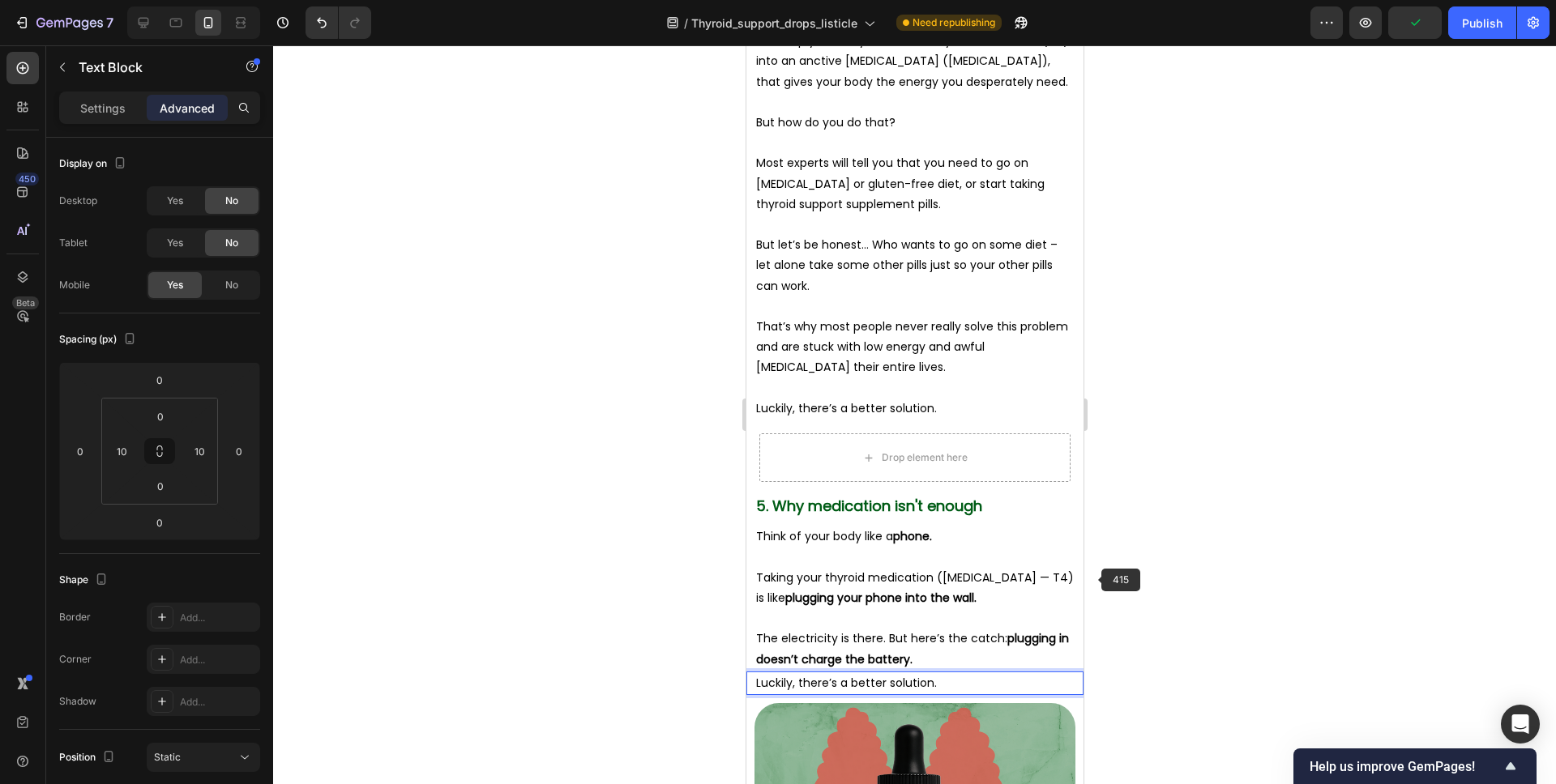
scroll to position [5501, 0]
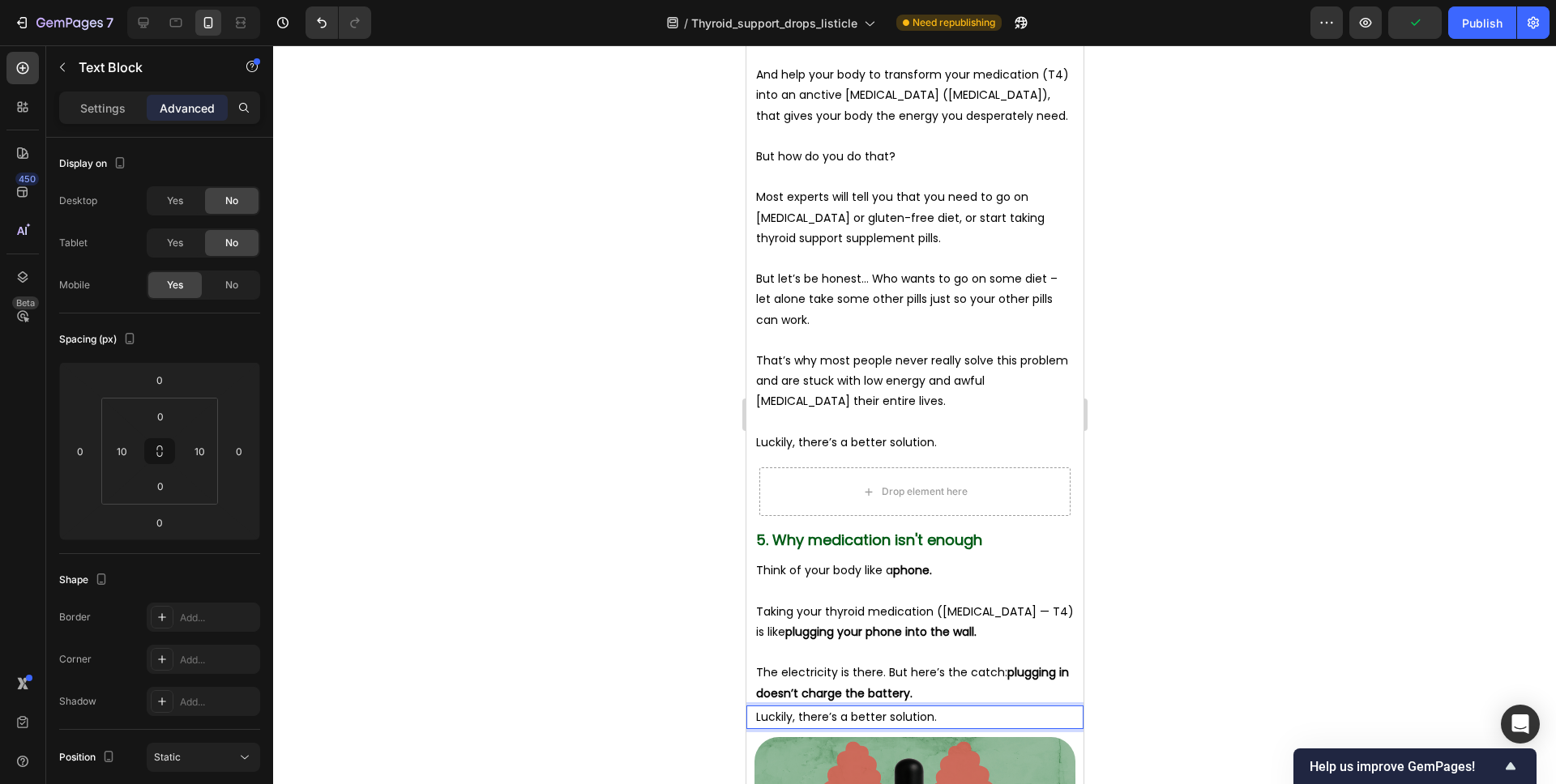
click at [964, 707] on p "Luckily, there’s a better solution." at bounding box center [914, 717] width 318 height 21
click at [1124, 624] on div at bounding box center [914, 415] width 1283 height 739
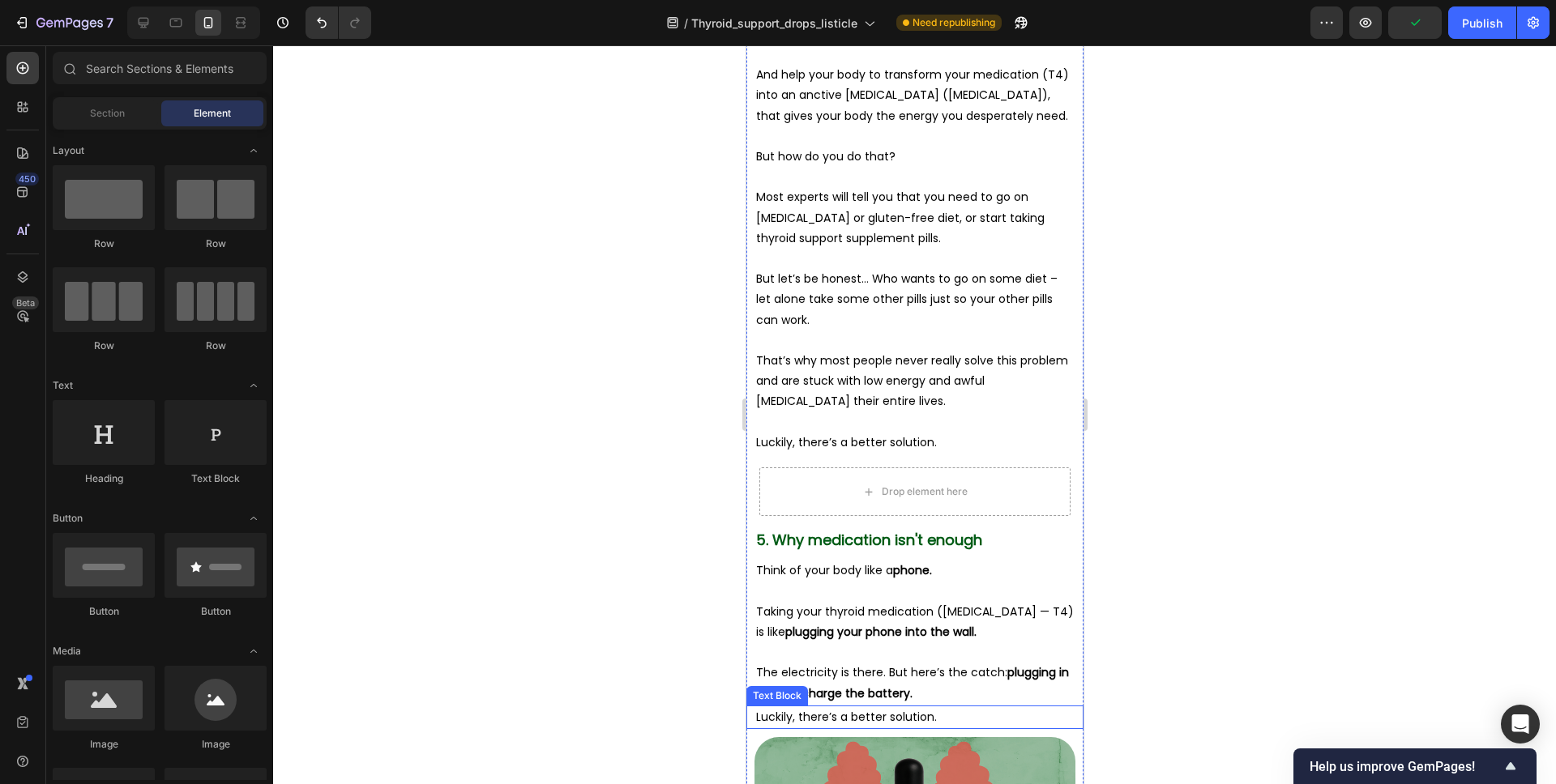
click at [990, 707] on p "Luckily, there’s a better solution." at bounding box center [914, 717] width 318 height 21
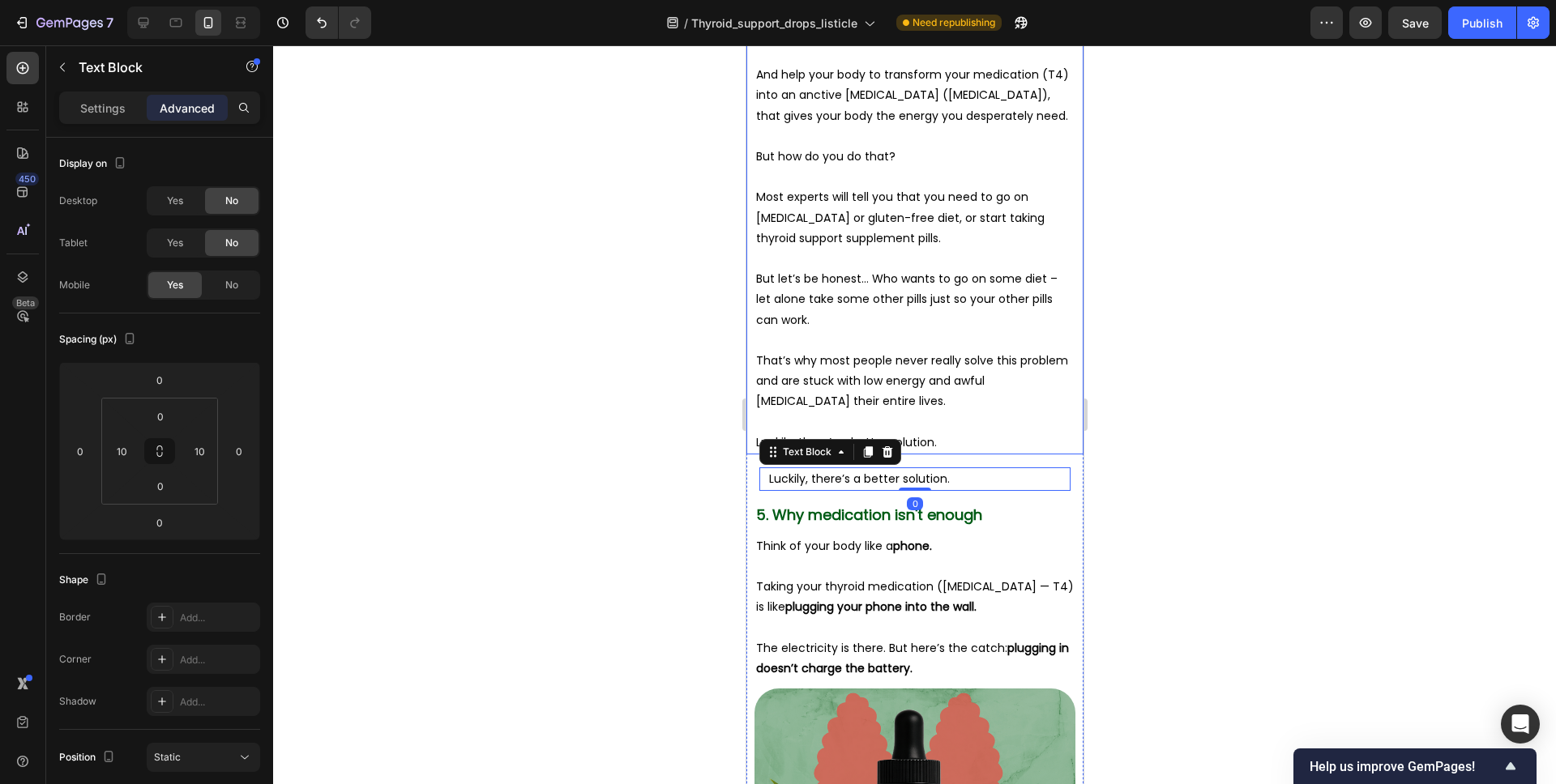
click at [923, 432] on p "Luckily, there’s a better solution." at bounding box center [914, 442] width 318 height 21
drag, startPoint x: 918, startPoint y: 400, endPoint x: 752, endPoint y: 396, distance: 166.0
click at [752, 396] on div "You need to calm the inflammation so your body is able to process your medicati…" at bounding box center [914, 228] width 338 height 452
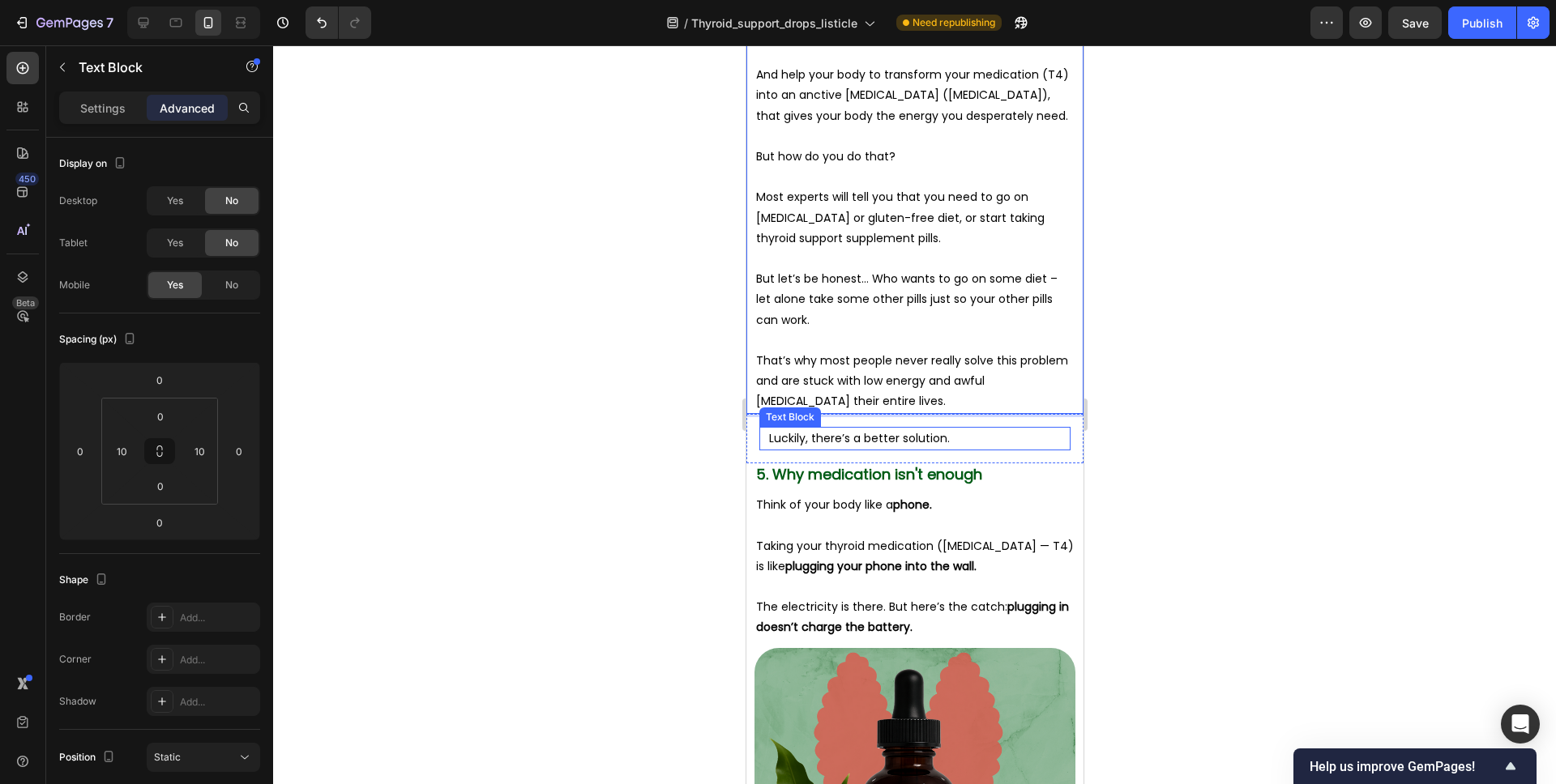
click at [869, 429] on p "Luckily, there’s a better solution." at bounding box center [914, 439] width 292 height 21
click at [107, 120] on div "Settings" at bounding box center [103, 107] width 81 height 26
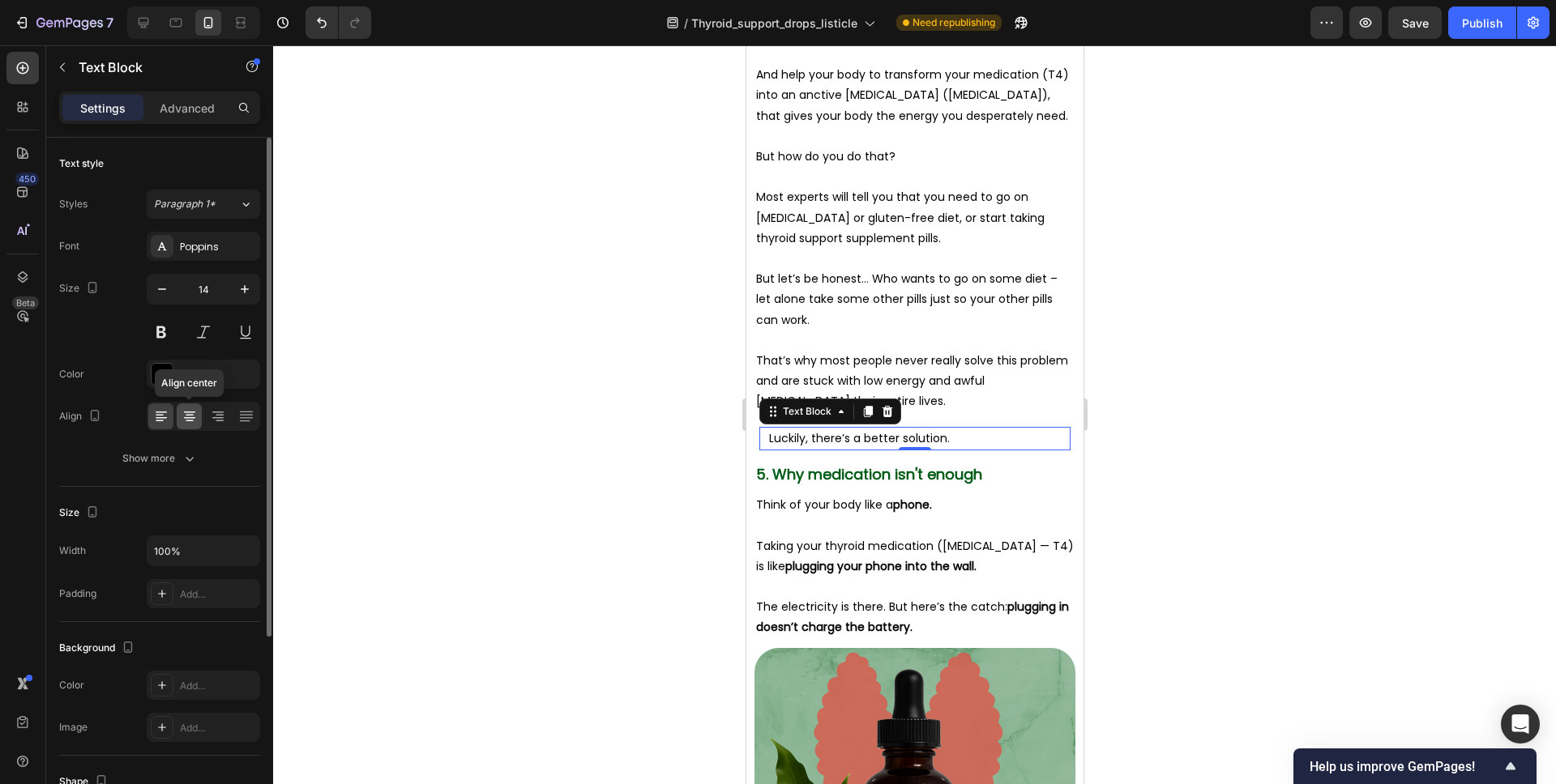
click at [186, 408] on icon at bounding box center [190, 416] width 16 height 16
click at [158, 337] on button at bounding box center [161, 332] width 30 height 30
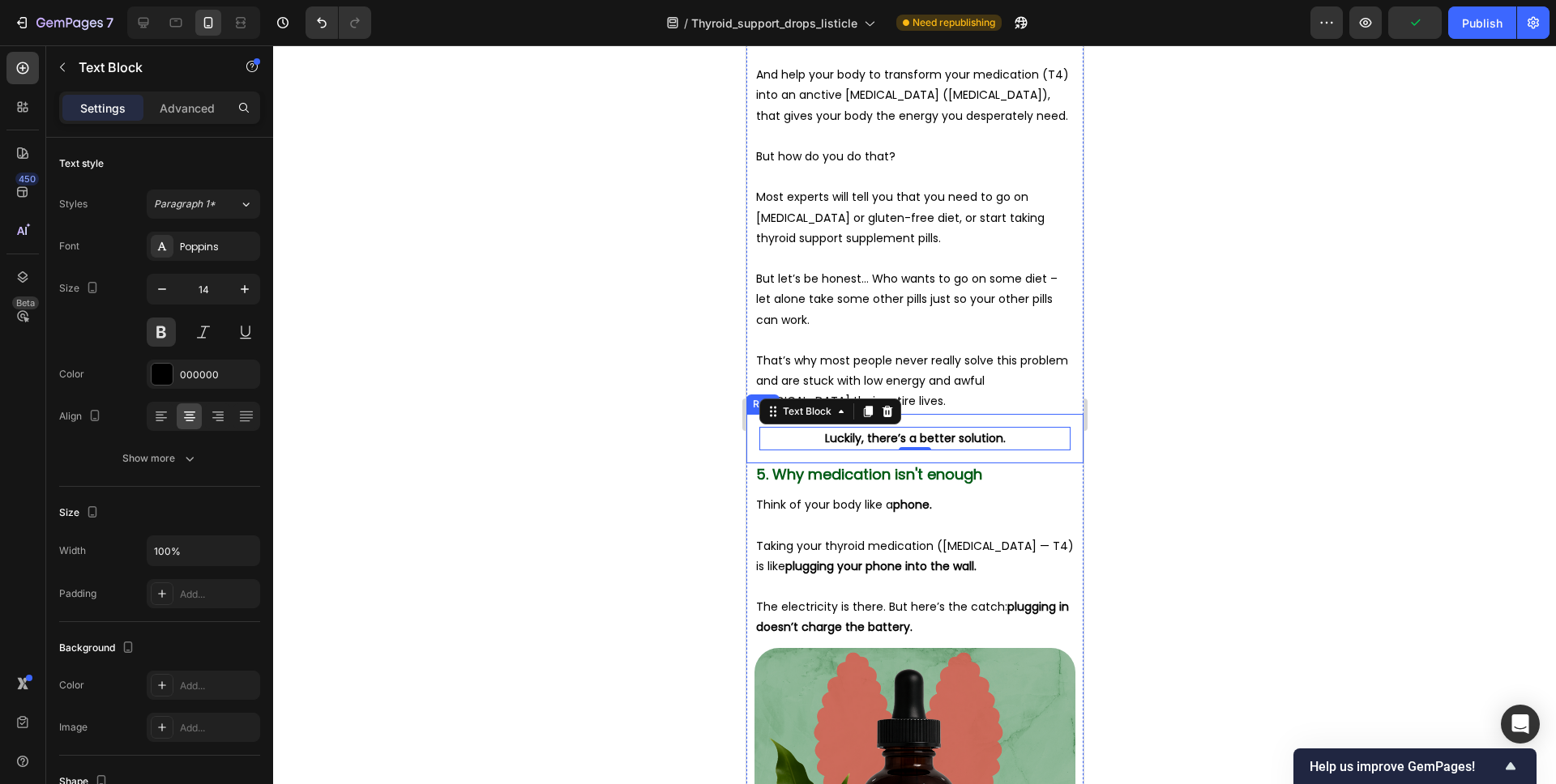
click at [954, 414] on div "Luckily, there’s a better solution. Text Block 0 Row" at bounding box center [914, 439] width 338 height 49
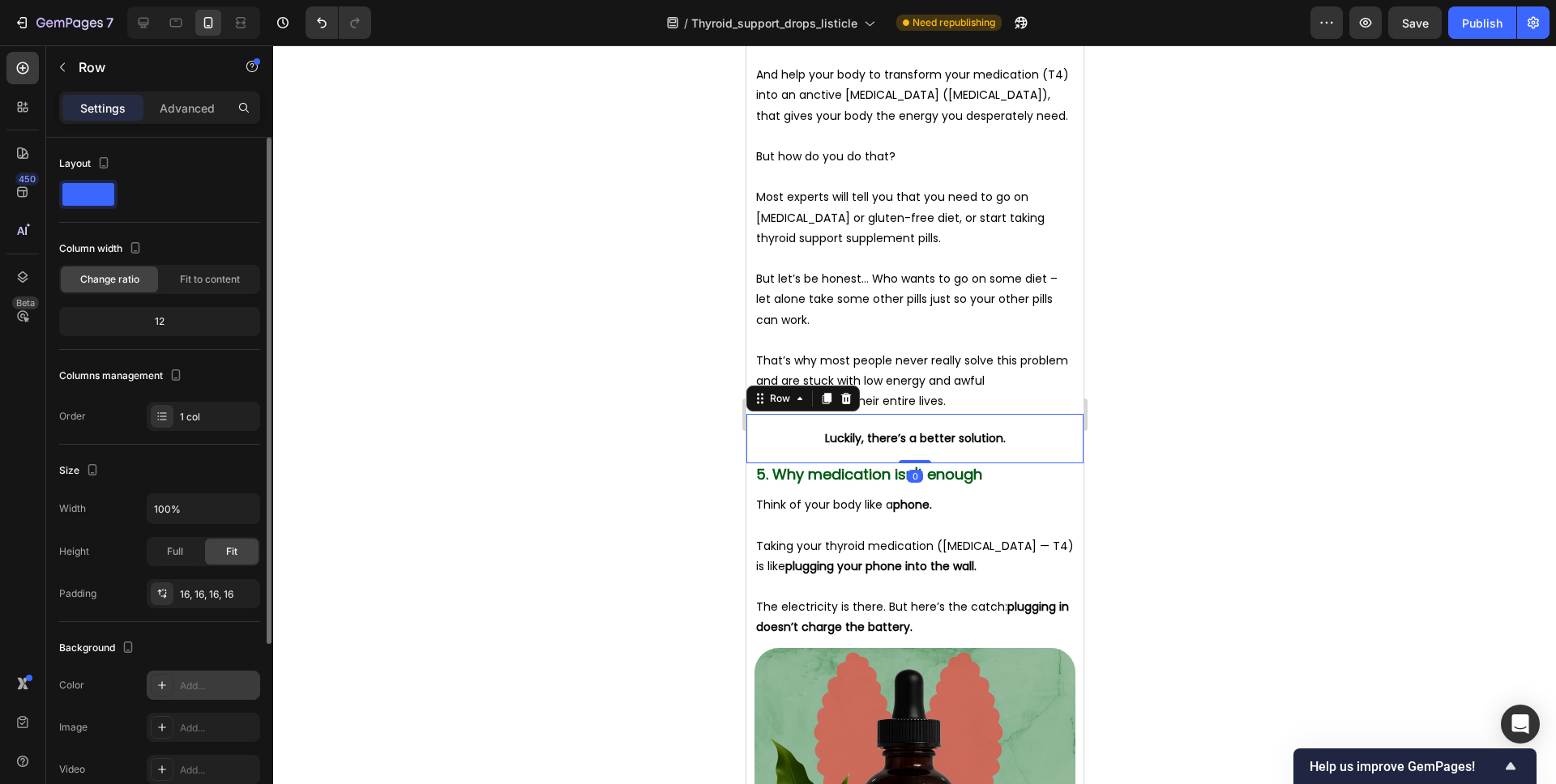
drag, startPoint x: 163, startPoint y: 673, endPoint x: 241, endPoint y: 674, distance: 78.0
click at [163, 674] on div "Add..." at bounding box center [203, 686] width 114 height 30
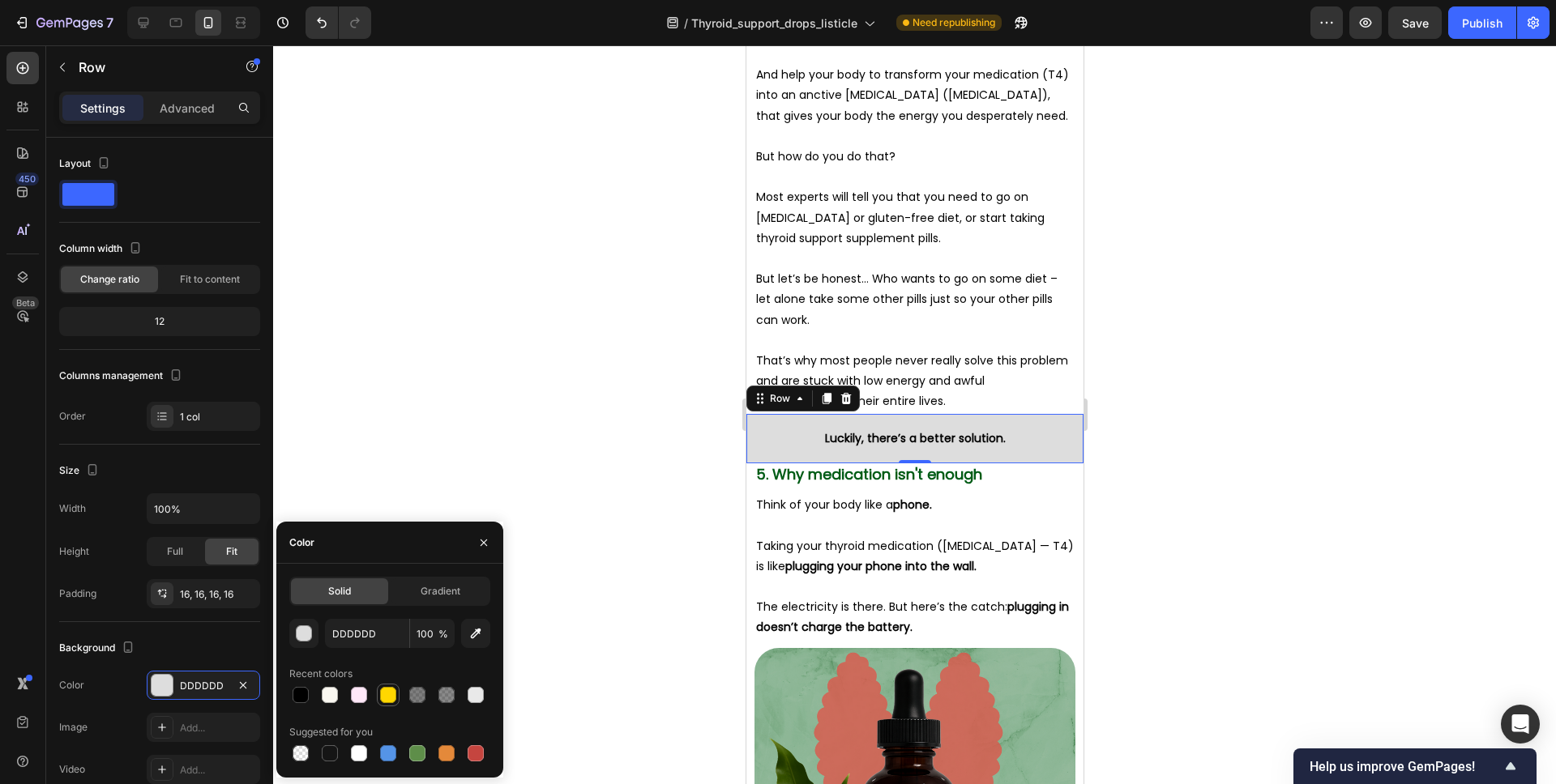
drag, startPoint x: 382, startPoint y: 695, endPoint x: 239, endPoint y: 442, distance: 290.6
click at [382, 695] on div at bounding box center [389, 695] width 16 height 16
type input "FFD700"
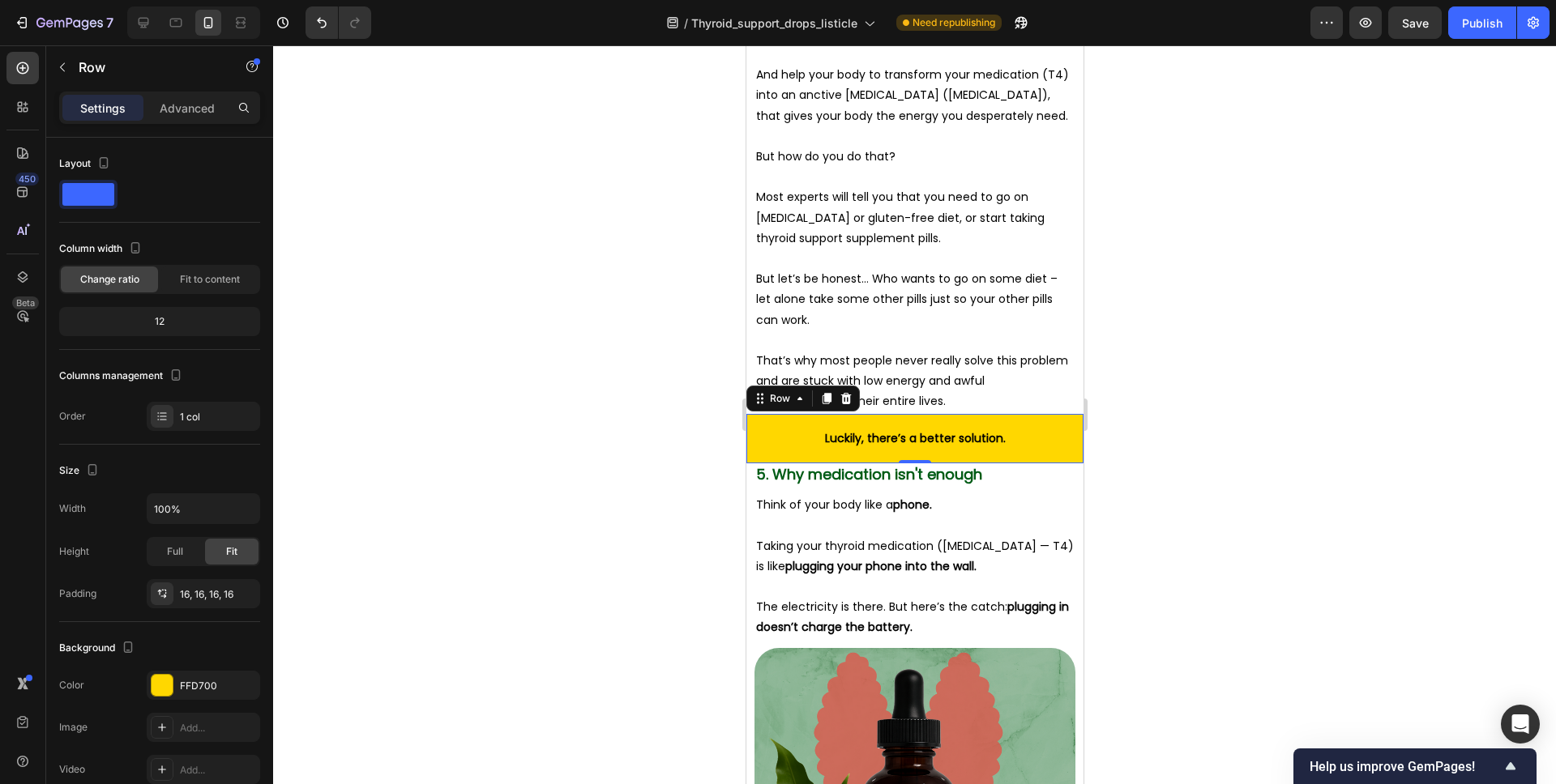
click at [1107, 427] on div at bounding box center [914, 415] width 1283 height 739
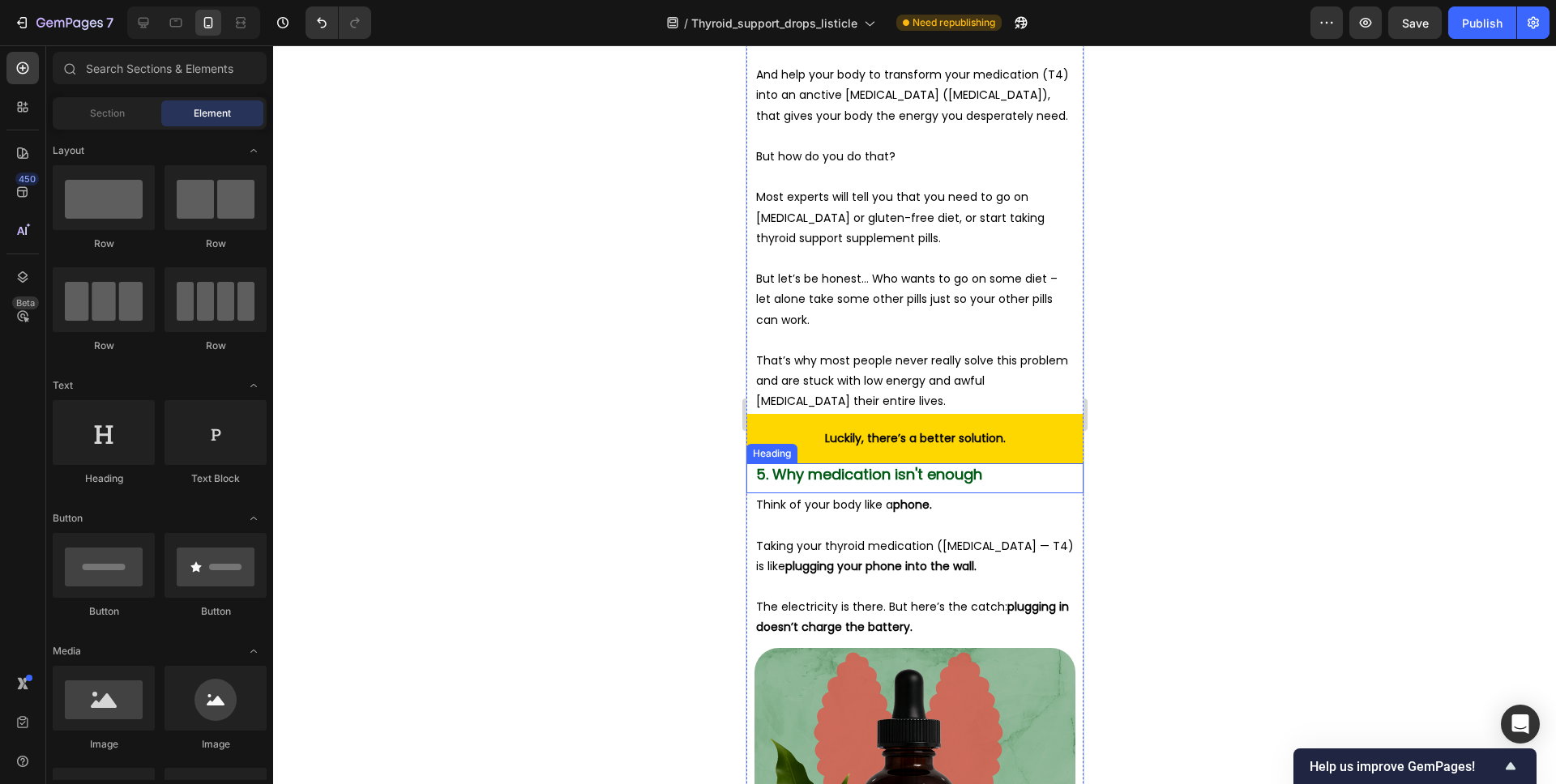
click at [1025, 465] on p "⁠⁠⁠⁠⁠⁠⁠ 5. Why medication isn't enough" at bounding box center [914, 474] width 318 height 19
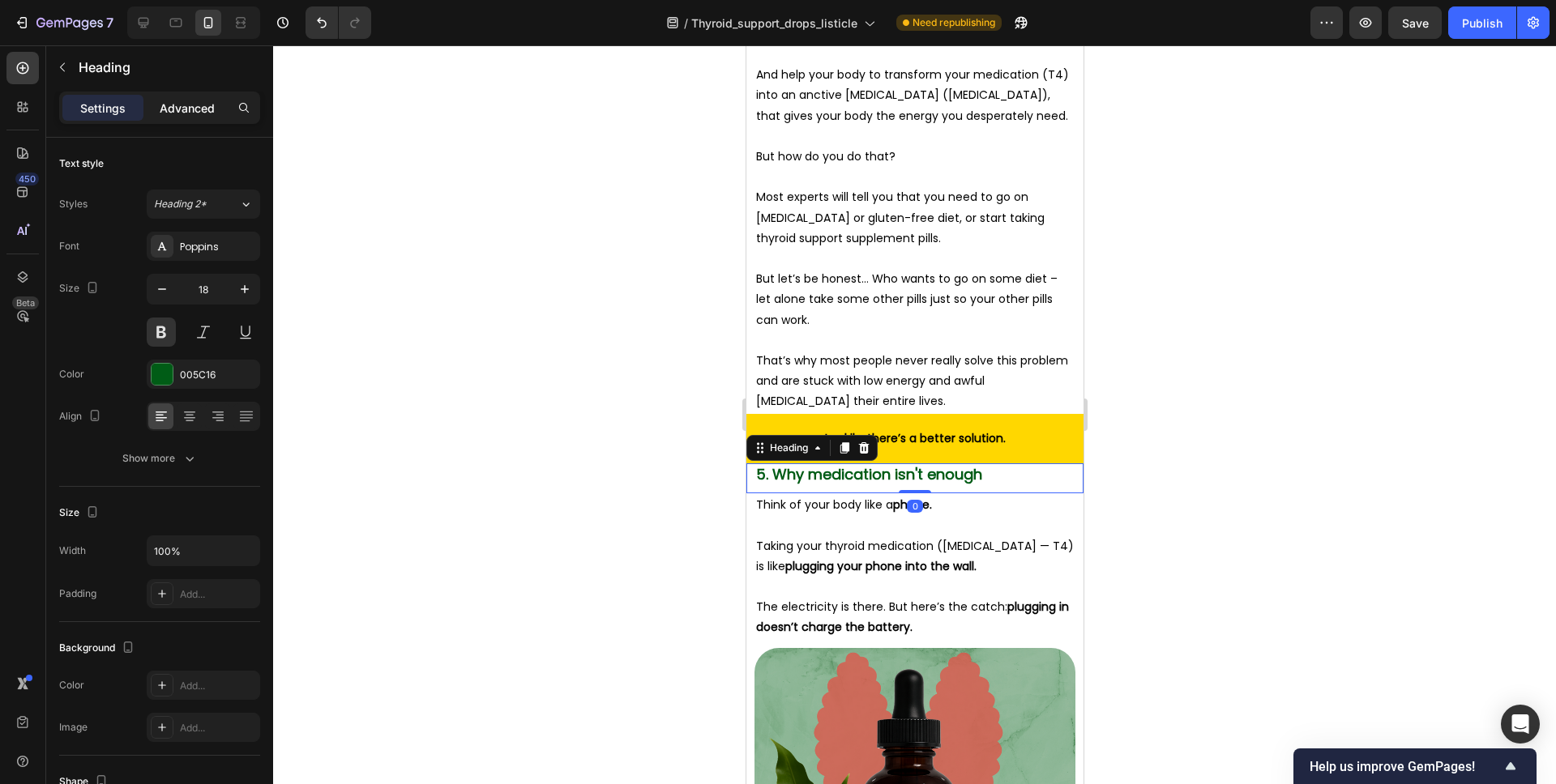
click at [184, 115] on p "Advanced" at bounding box center [187, 107] width 56 height 17
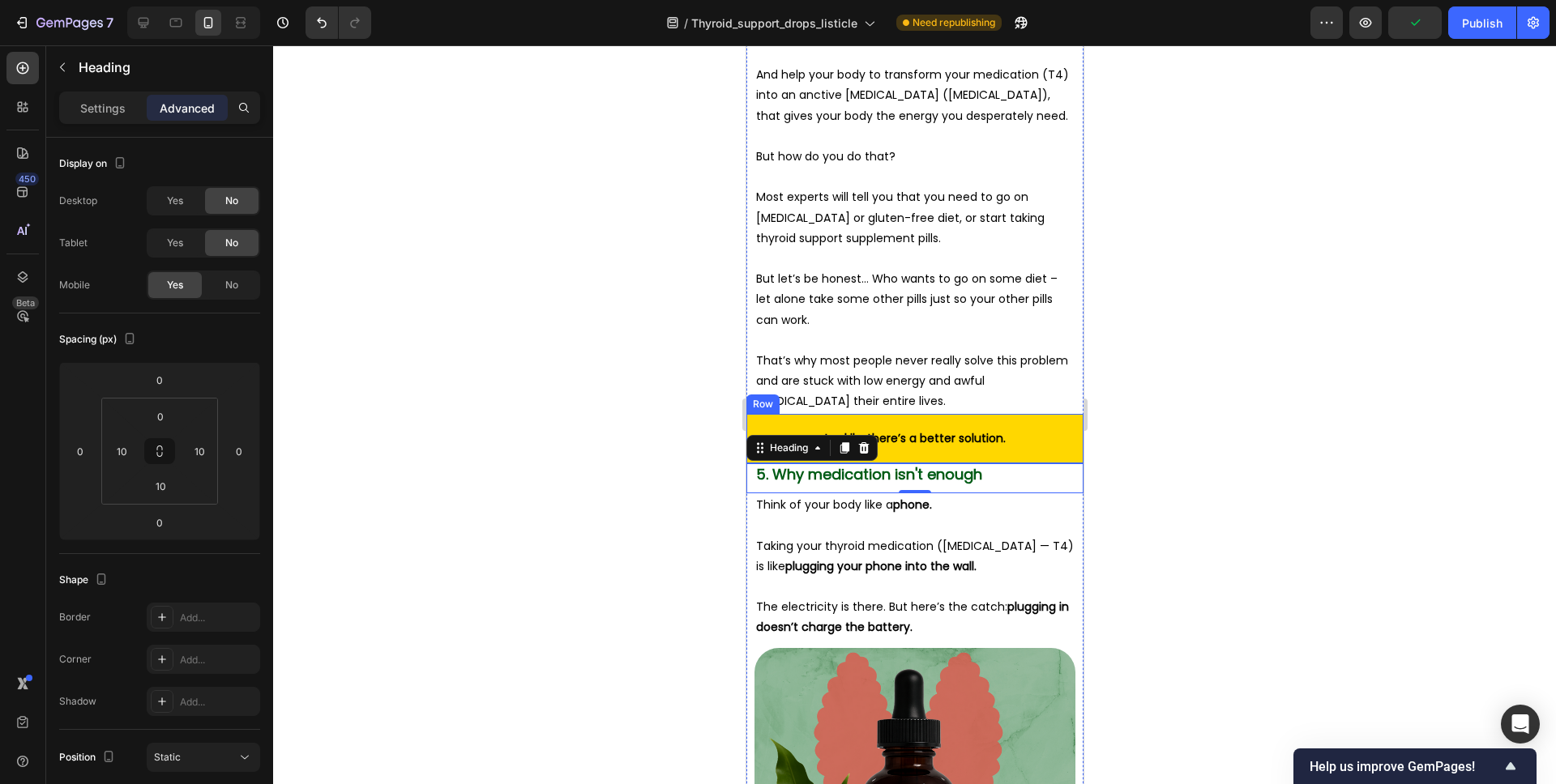
click at [1039, 414] on div "Luckily, there’s a better solution. Text Block Row" at bounding box center [914, 439] width 338 height 49
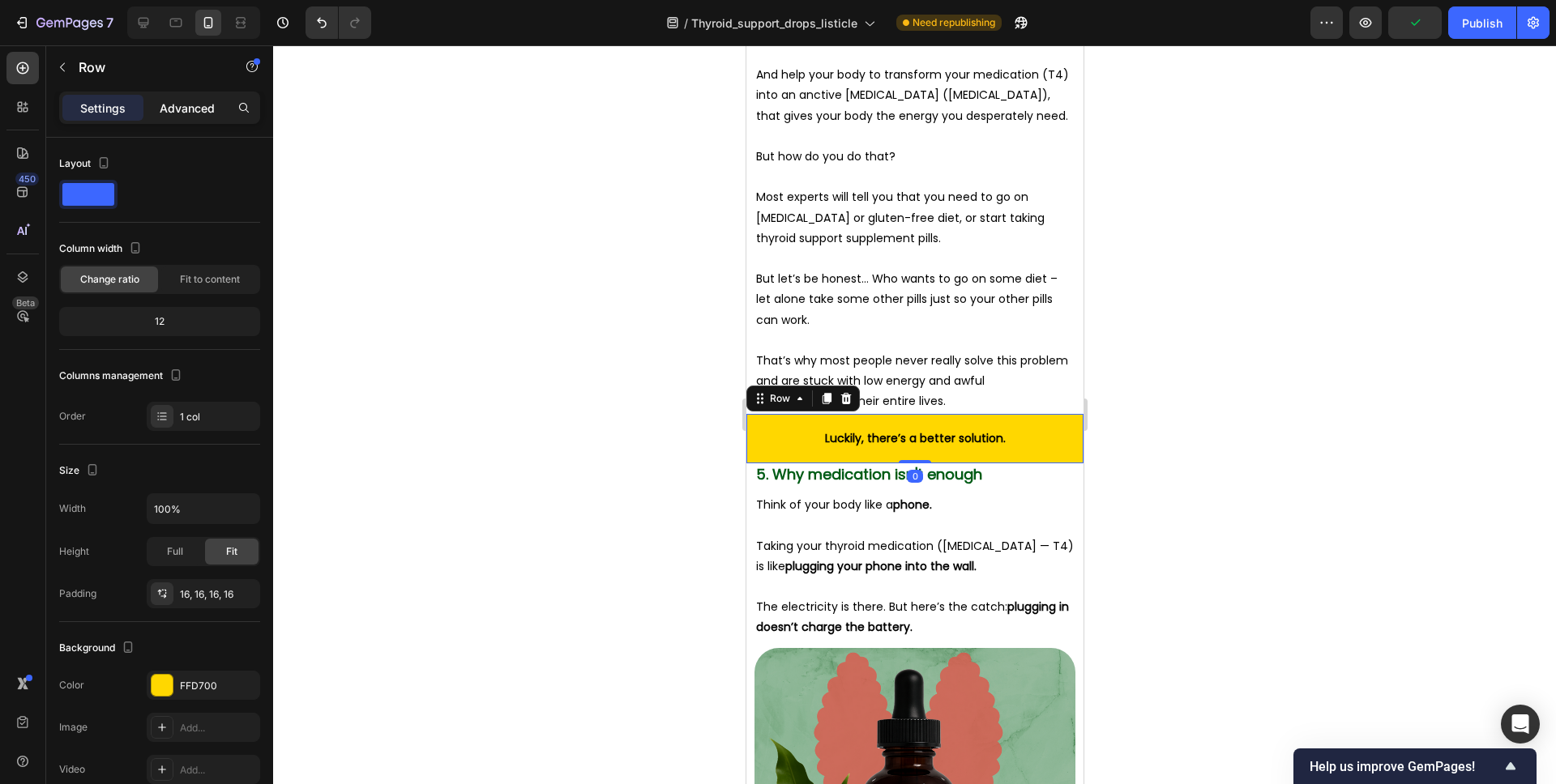
click at [185, 115] on p "Advanced" at bounding box center [187, 107] width 56 height 17
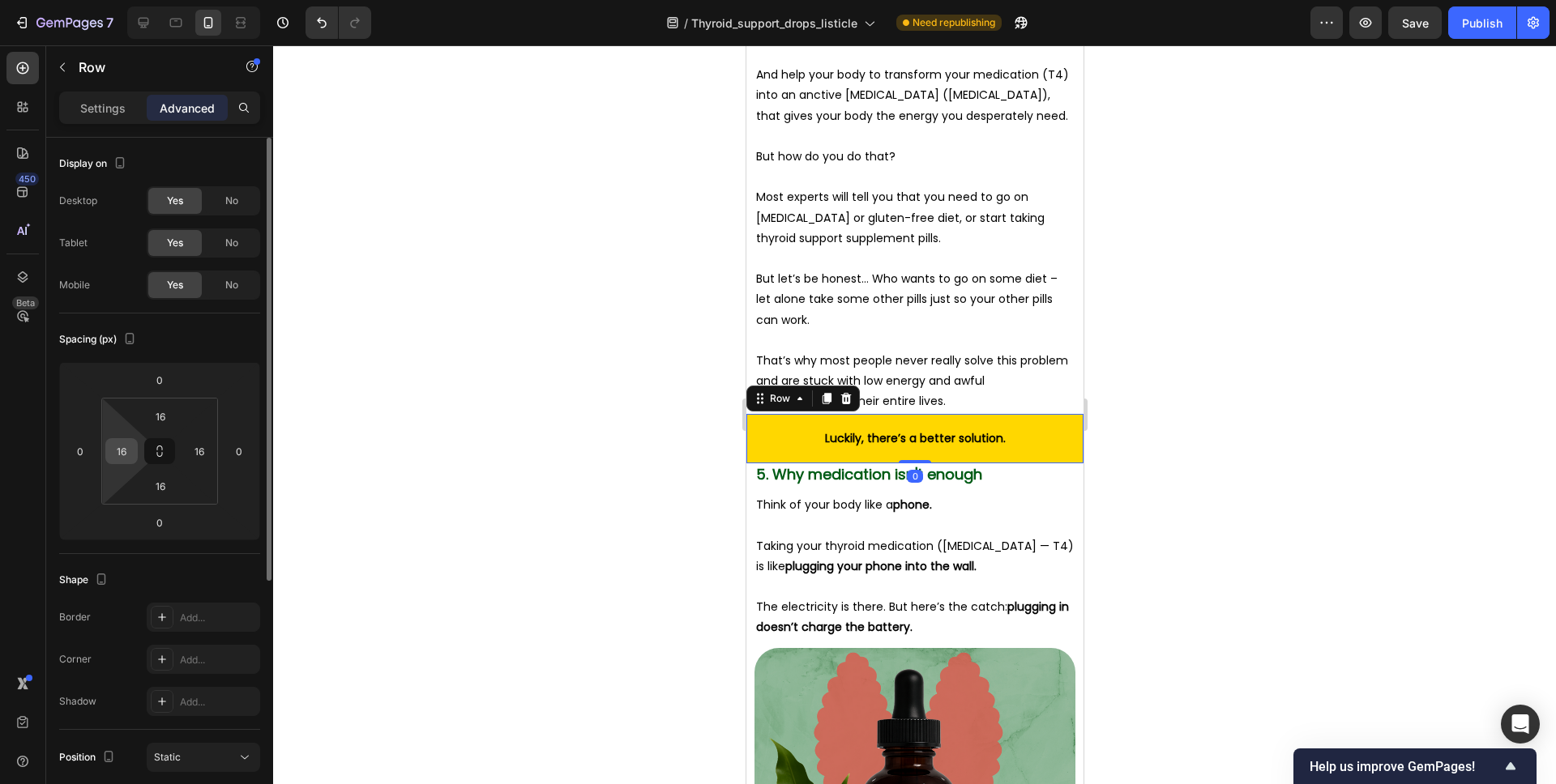
click at [129, 451] on input "16" at bounding box center [121, 451] width 24 height 24
type input "0"
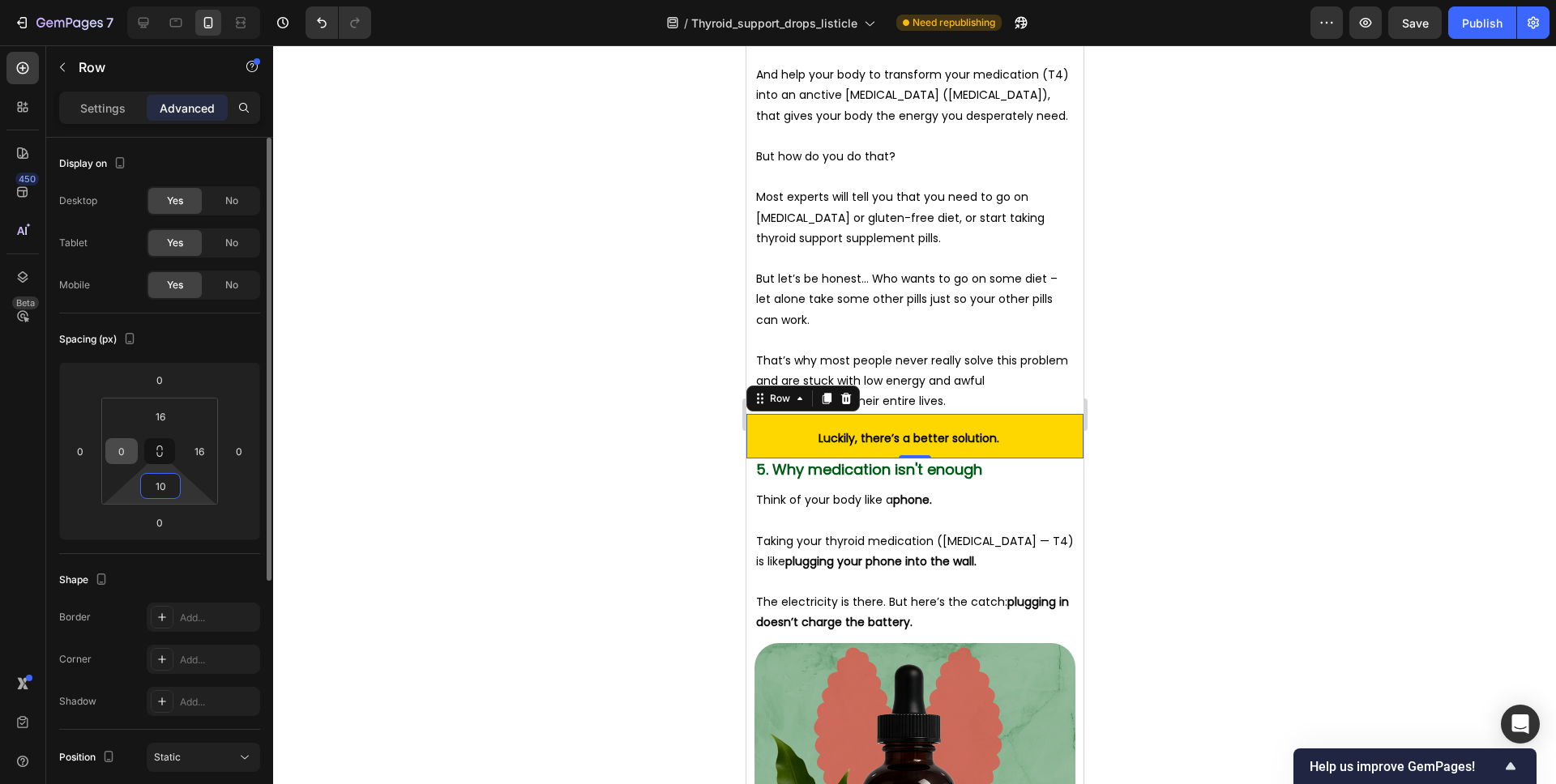
type input "10"
type input "0"
click at [155, 411] on input "16" at bounding box center [160, 416] width 32 height 24
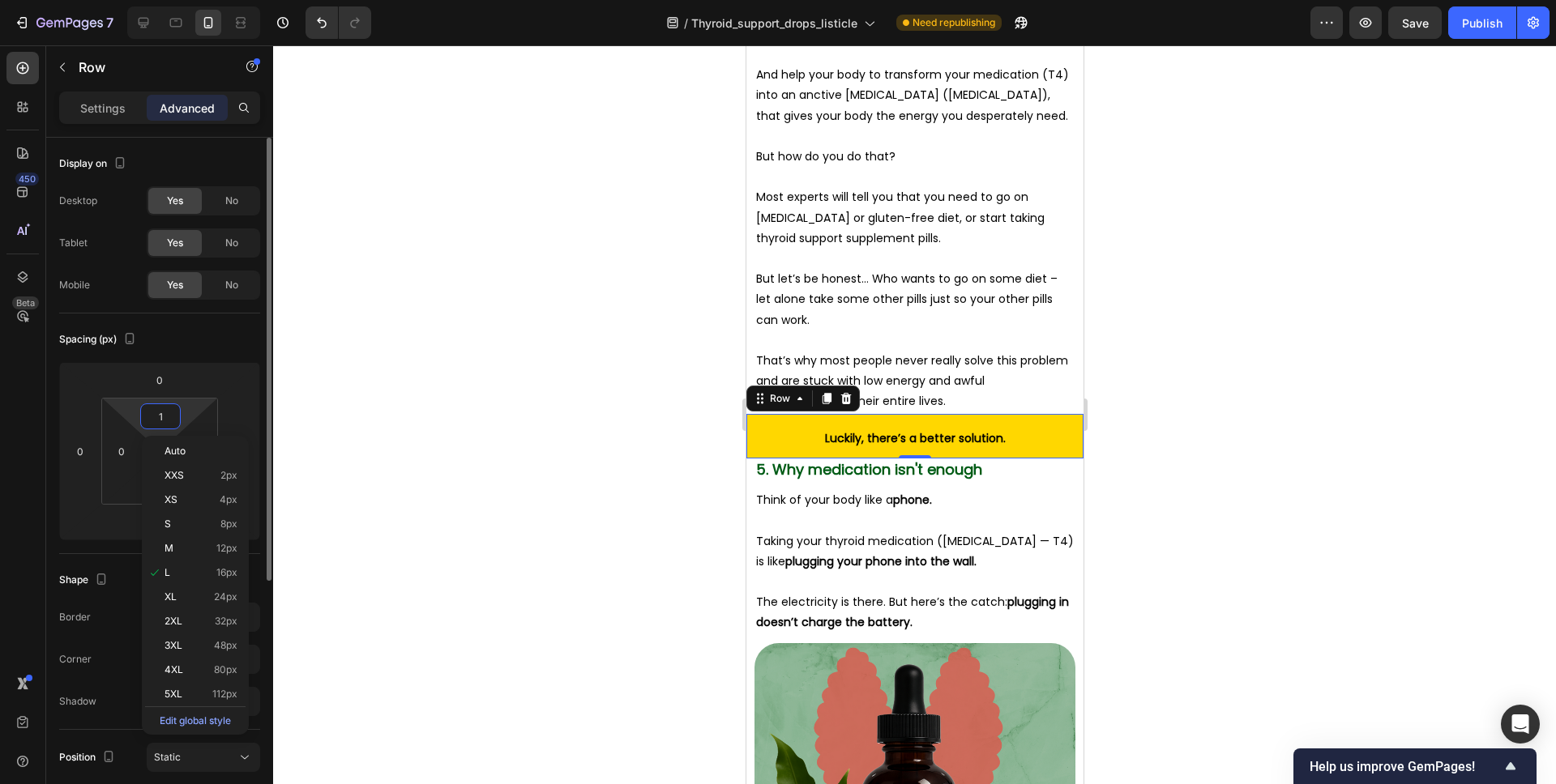
type input "10"
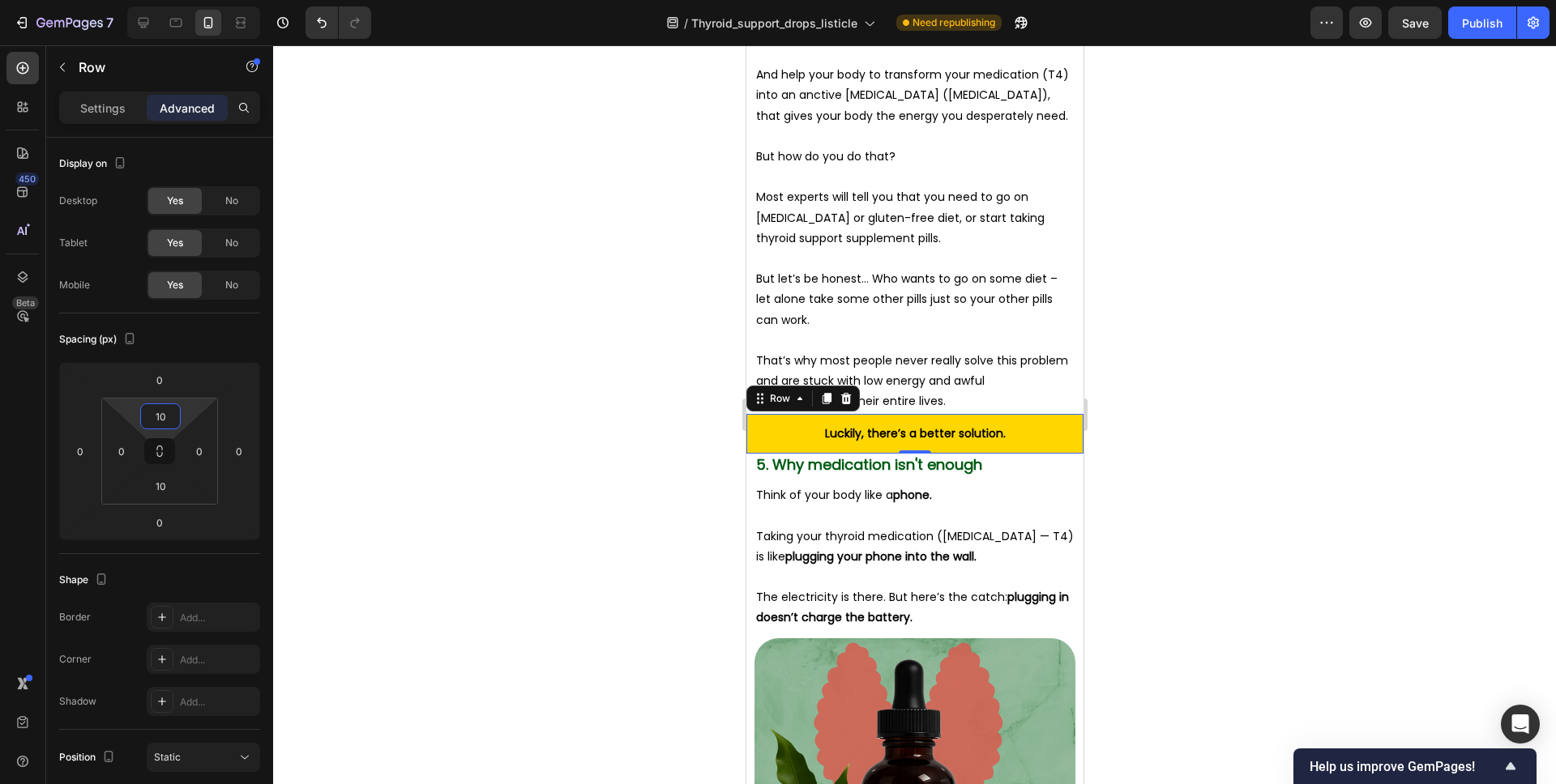
click at [1184, 345] on div at bounding box center [914, 415] width 1283 height 739
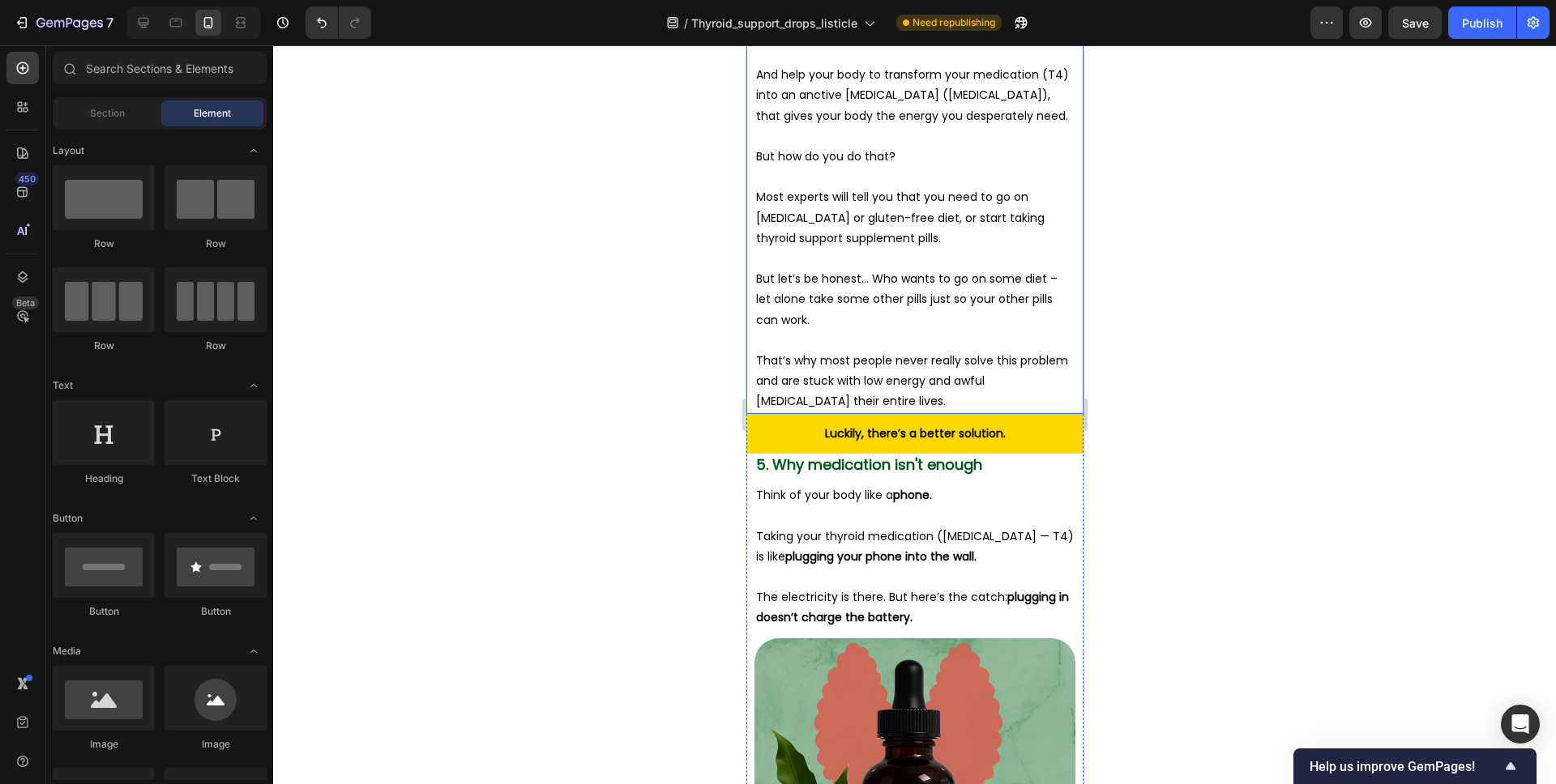
click at [995, 351] on p "That’s why most people never really solve this problem and are stuck with low e…" at bounding box center [914, 381] width 318 height 62
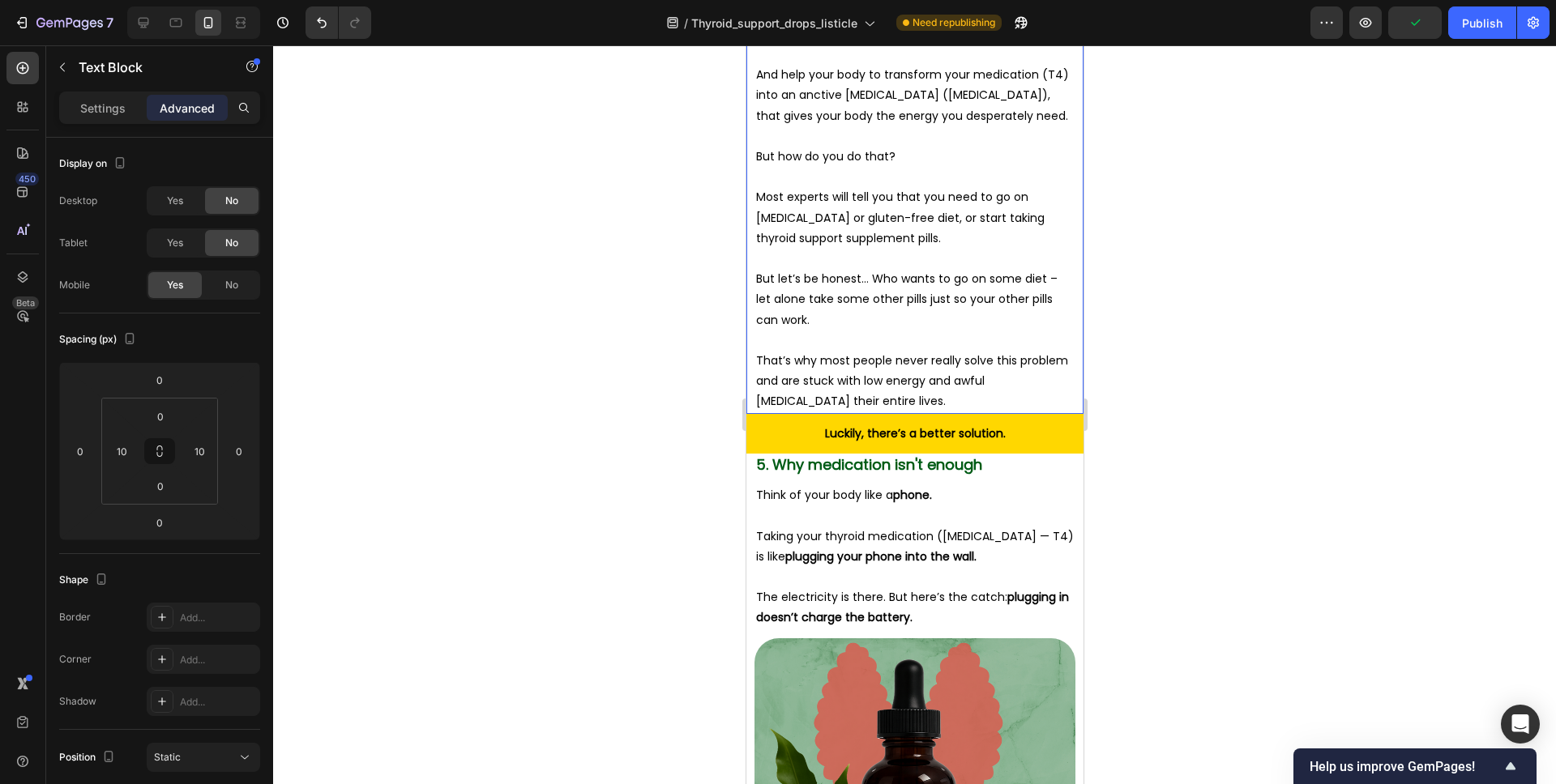
click at [1156, 396] on div at bounding box center [914, 415] width 1283 height 739
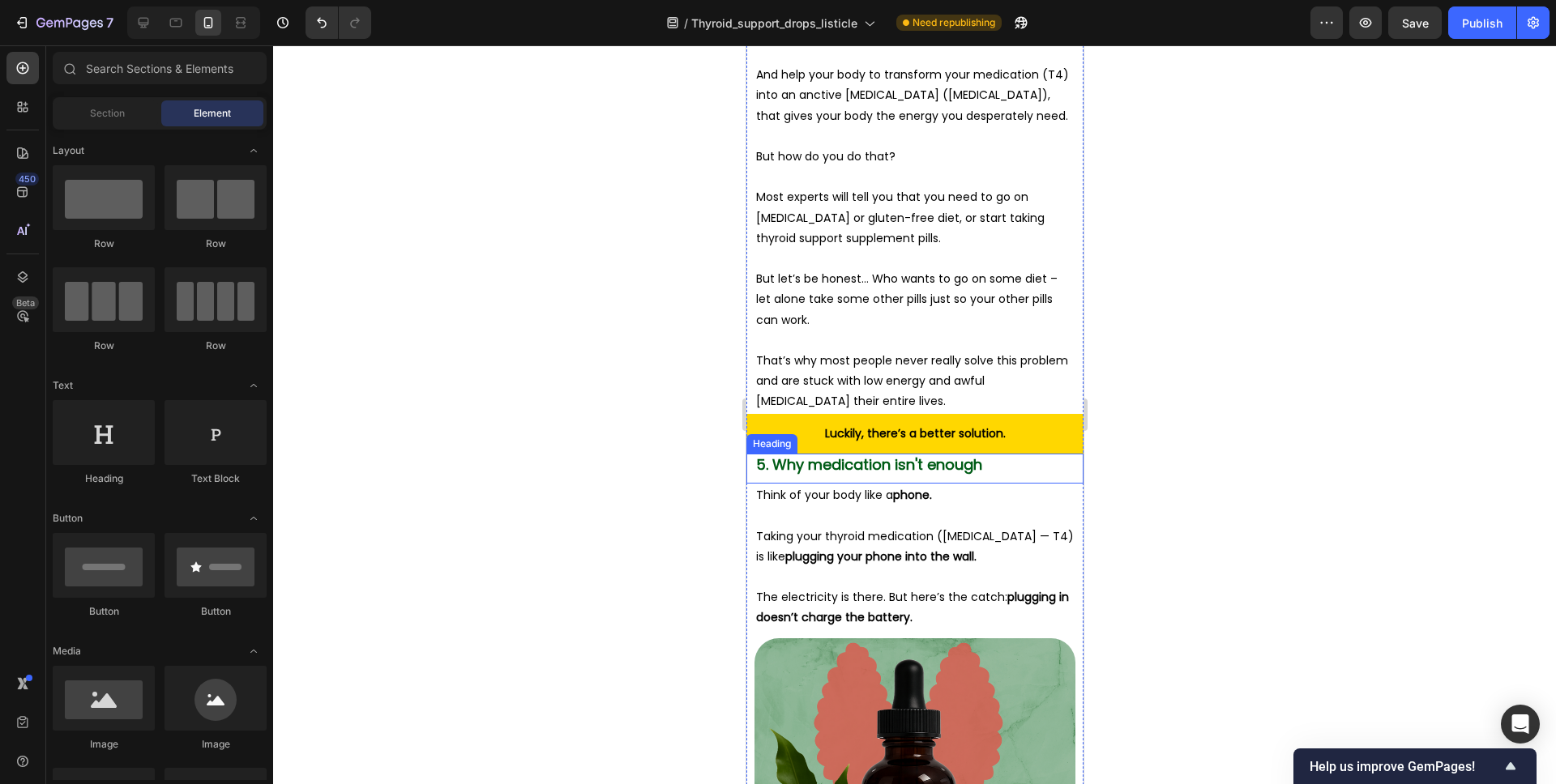
click at [970, 455] on span "5. Why medication isn't enough" at bounding box center [868, 464] width 227 height 21
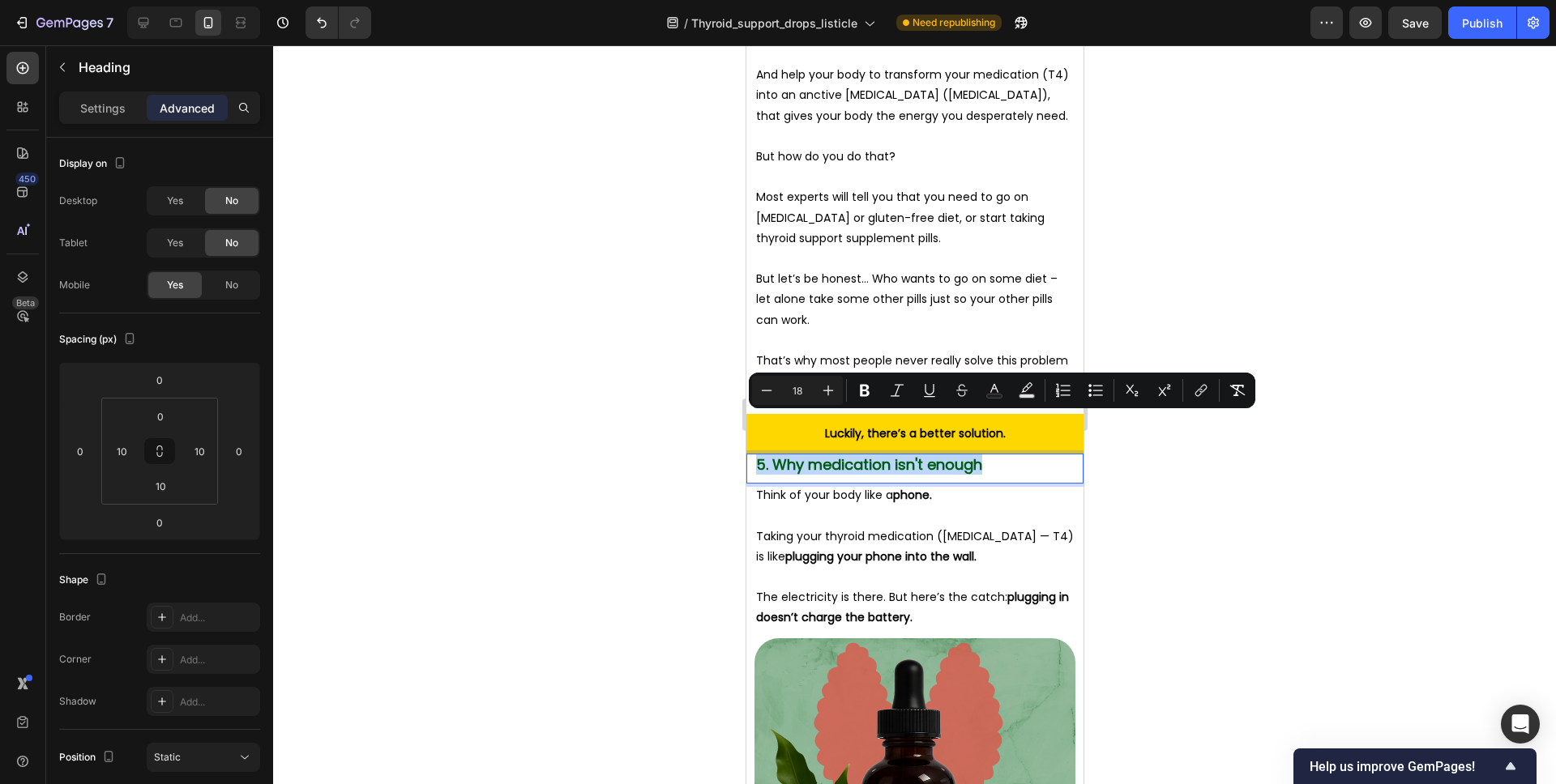
drag, startPoint x: 920, startPoint y: 428, endPoint x: 750, endPoint y: 430, distance: 170.0
click at [750, 454] on div "5. Why medication isn't enough Heading 0" at bounding box center [914, 468] width 338 height 30
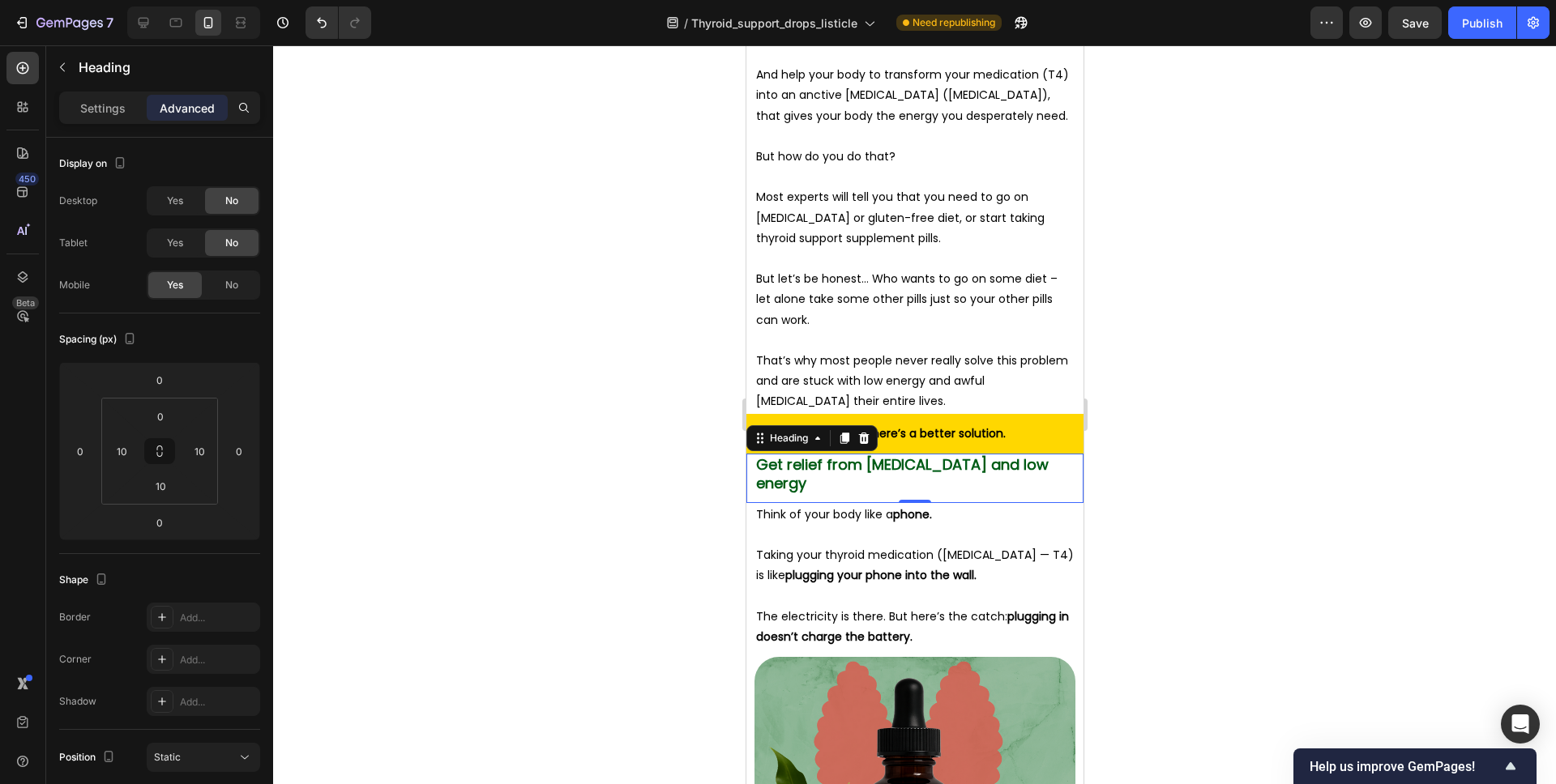
click at [1184, 405] on div at bounding box center [914, 415] width 1283 height 739
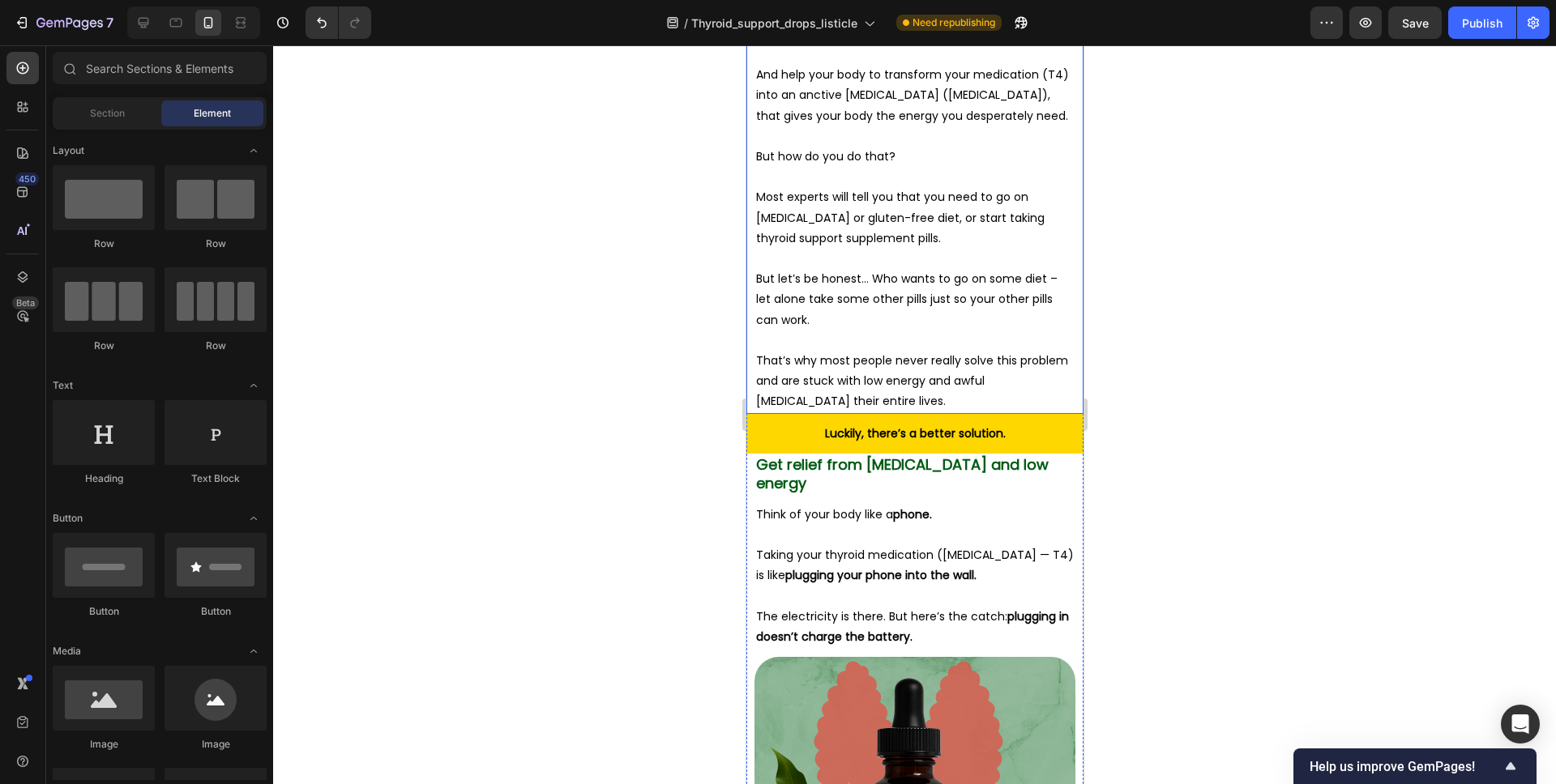
click at [885, 505] on p "Think of your body like a phone." at bounding box center [914, 515] width 318 height 21
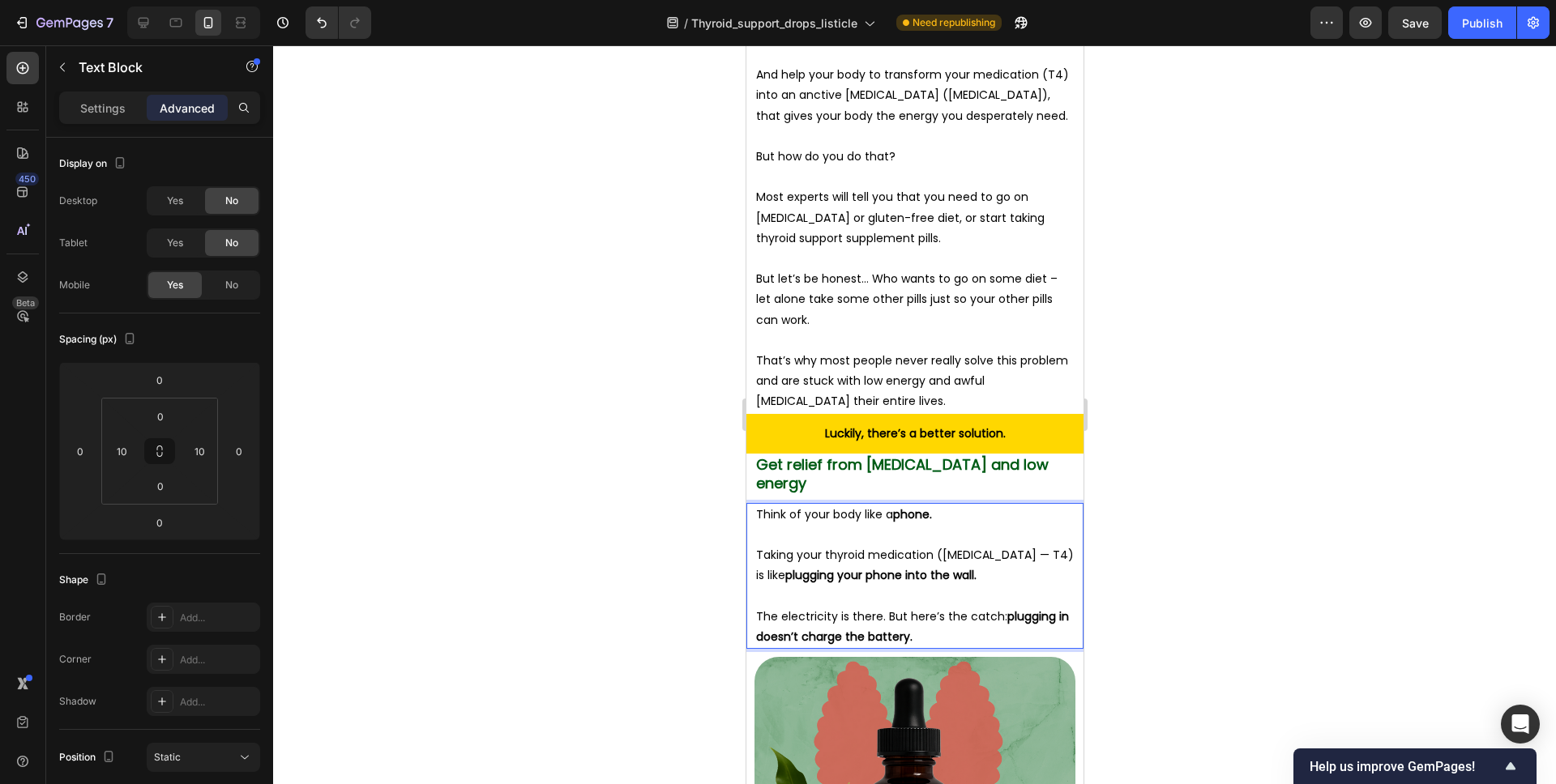
scroll to position [5544, 0]
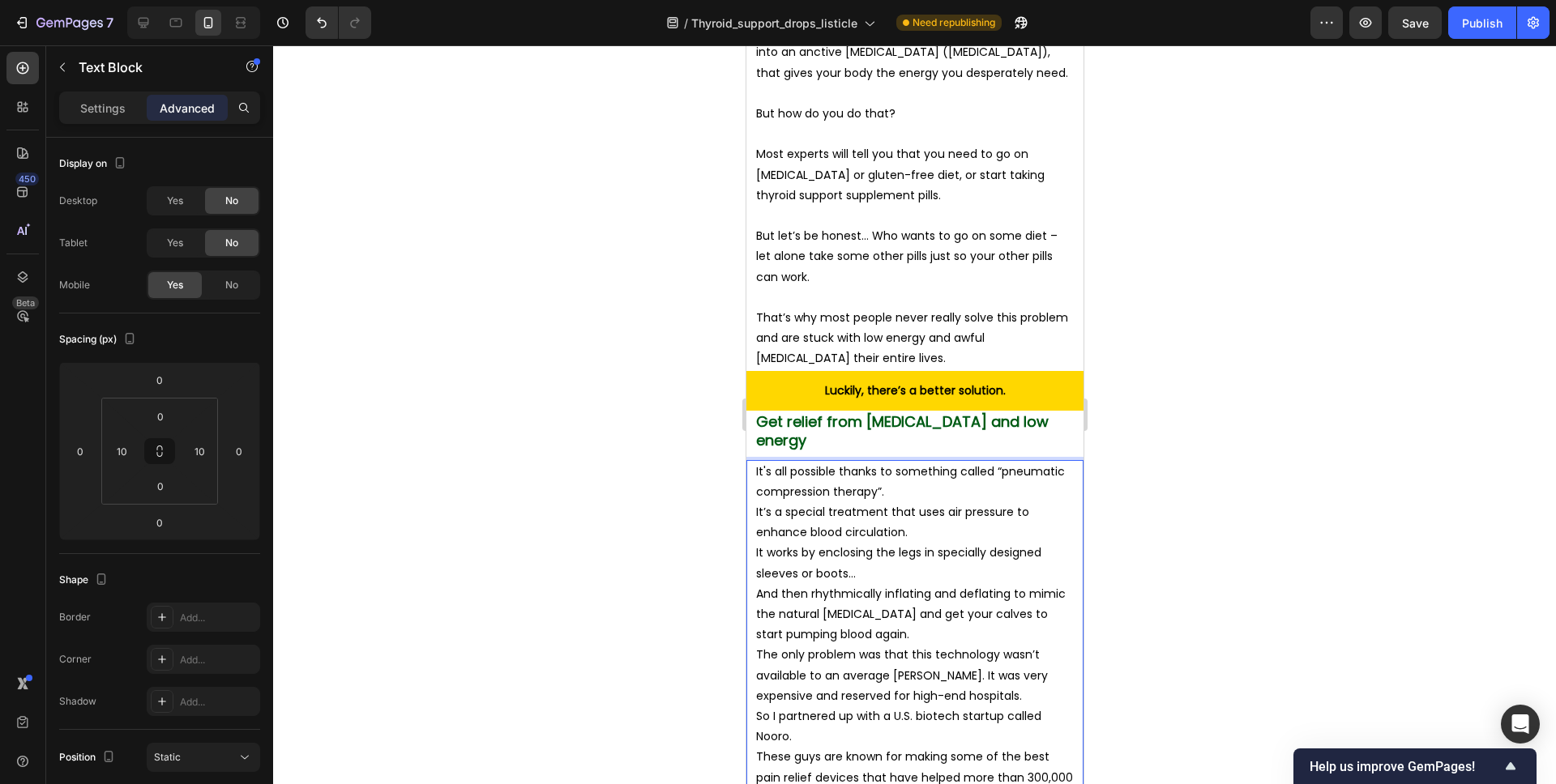
click at [900, 462] on p "It's all possible thanks to something called “pneumatic compression therapy”." at bounding box center [914, 481] width 318 height 40
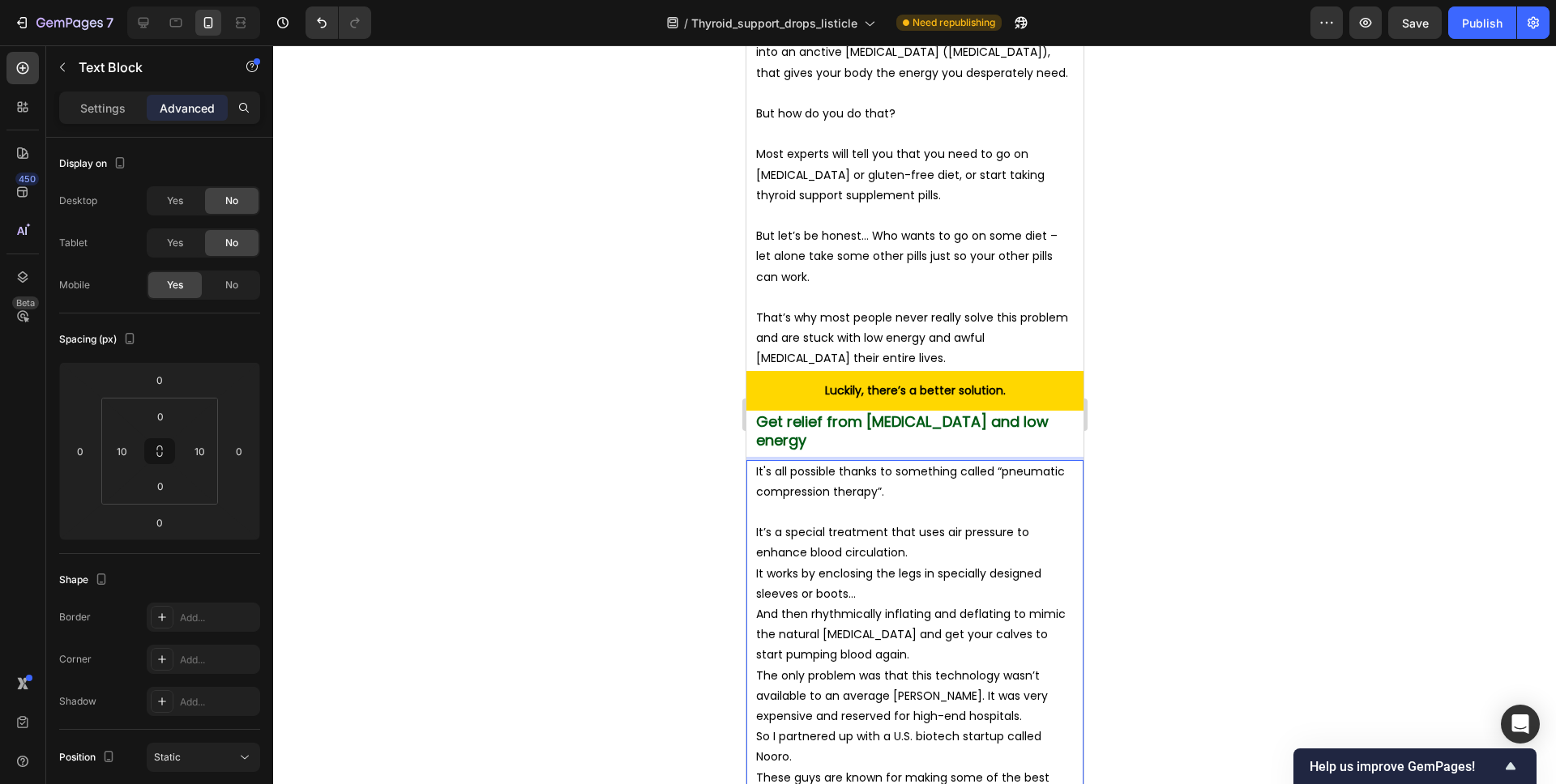
click at [917, 523] on p "It’s a special treatment that uses air pressure to enhance blood circulation." at bounding box center [914, 542] width 318 height 40
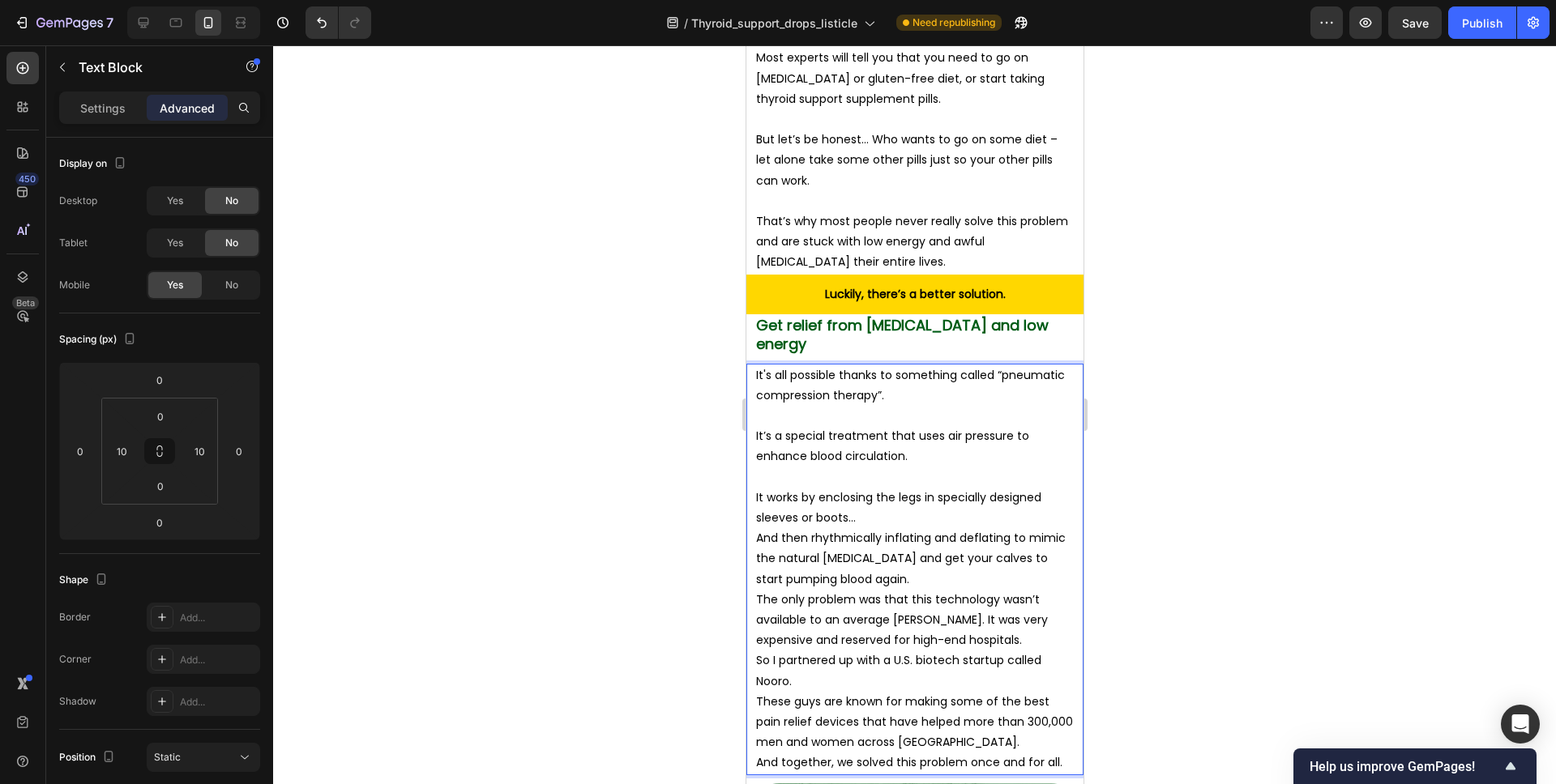
scroll to position [5648, 0]
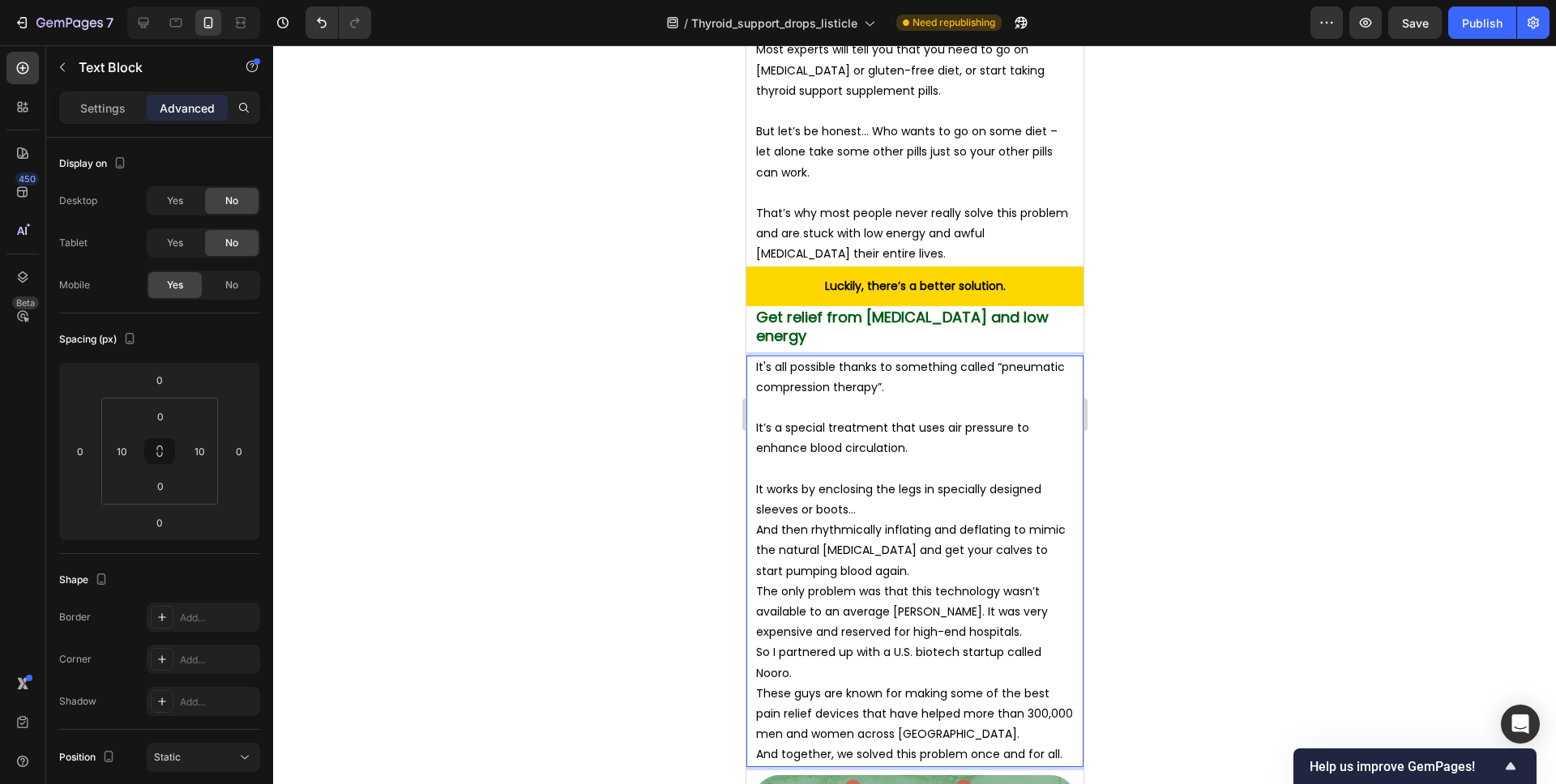
click at [877, 480] on p "It works by enclosing the legs in specially designed sleeves or boots…" at bounding box center [914, 499] width 318 height 40
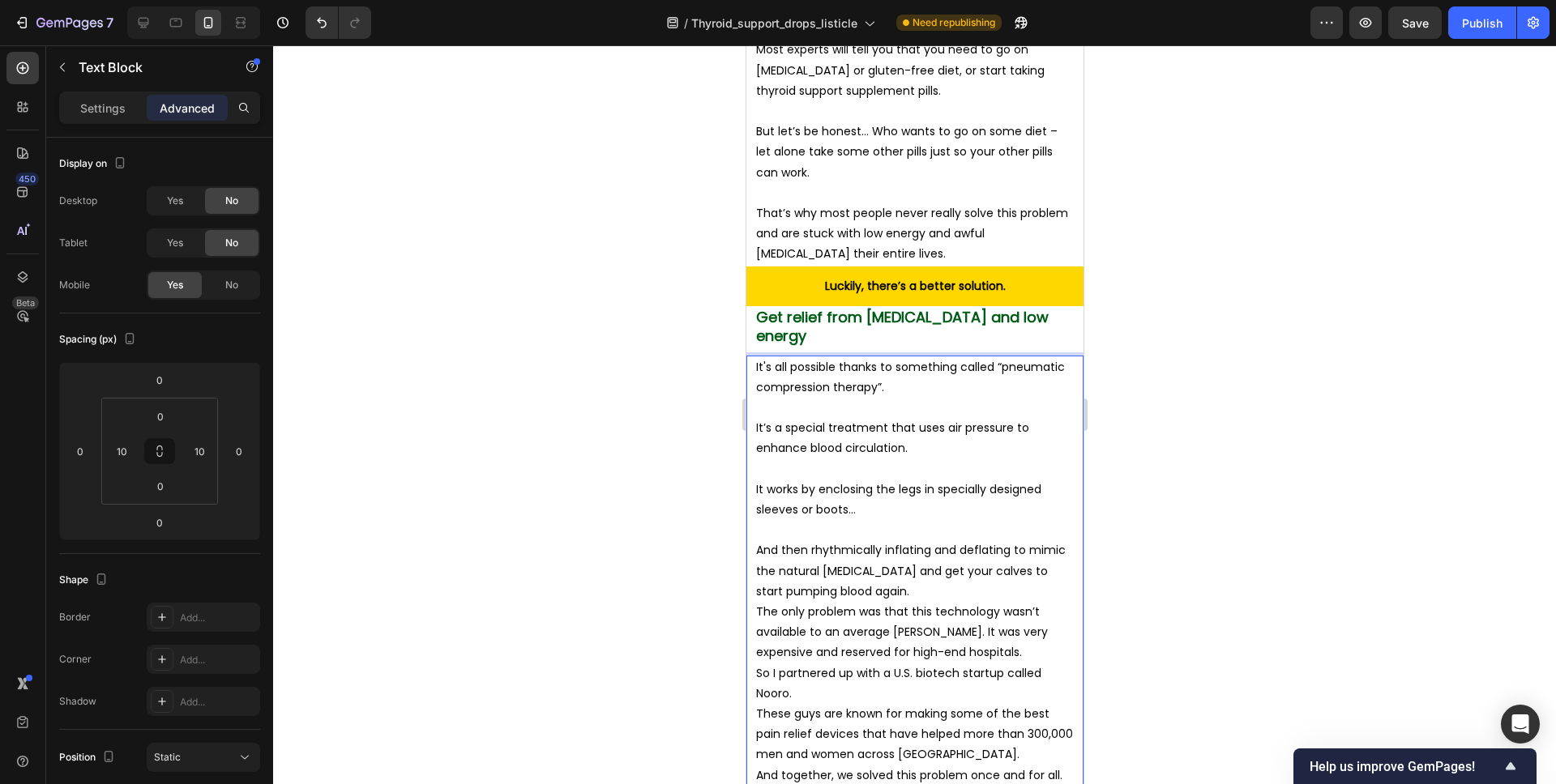
drag, startPoint x: 936, startPoint y: 529, endPoint x: 936, endPoint y: 539, distance: 10.0
click at [936, 541] on p "And then rhythmically inflating and deflating to mimic the natural muscle contr…" at bounding box center [914, 571] width 318 height 62
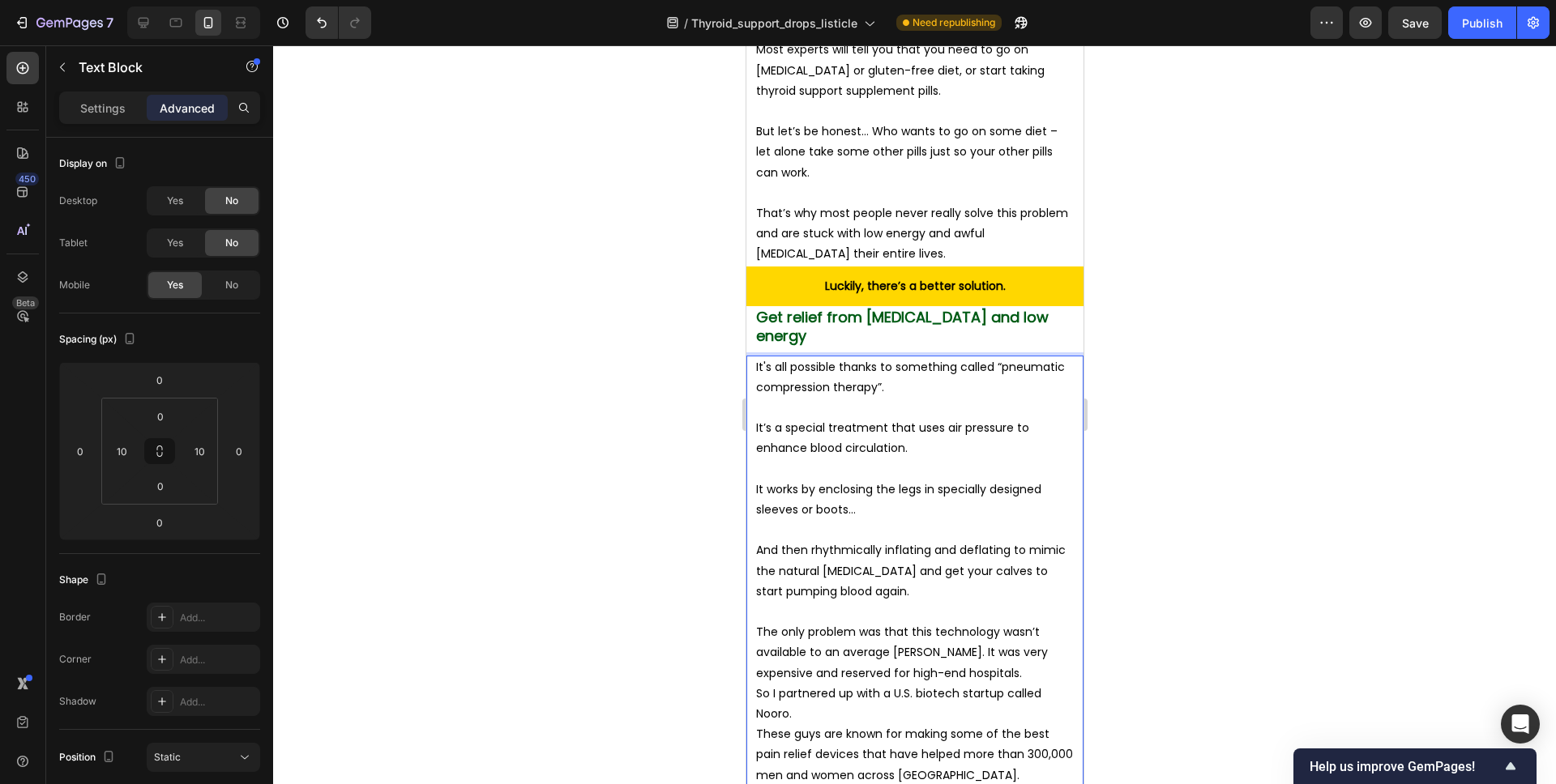
click at [956, 622] on p "The only problem was that this technology wasn’t available to an average Joe. I…" at bounding box center [914, 652] width 318 height 62
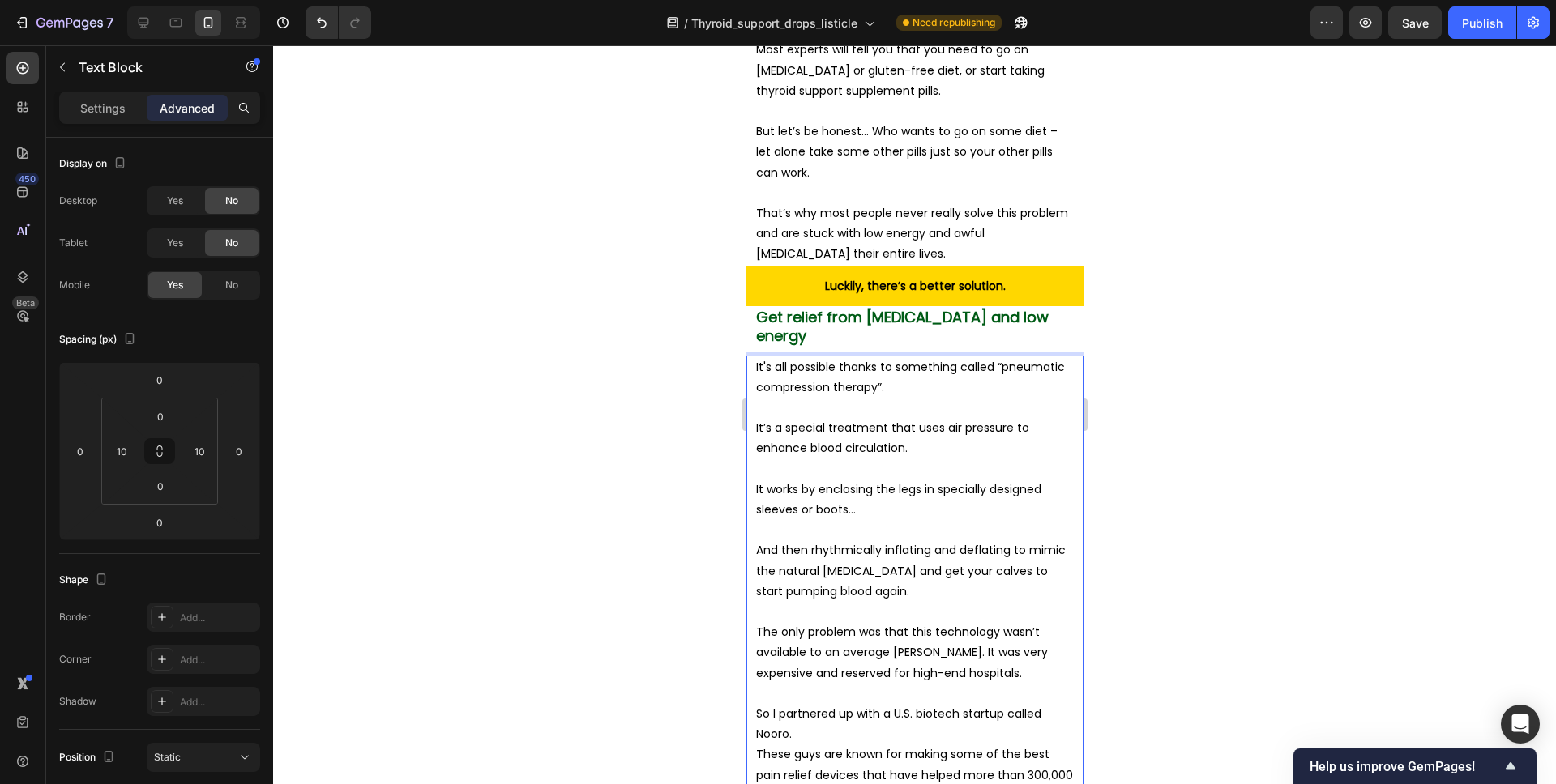
click at [880, 704] on p "So I partnered up with a U.S. biotech startup called Nooro." at bounding box center [914, 724] width 318 height 40
drag, startPoint x: 1156, startPoint y: 580, endPoint x: 1102, endPoint y: 568, distance: 55.3
click at [1156, 580] on div at bounding box center [914, 415] width 1283 height 739
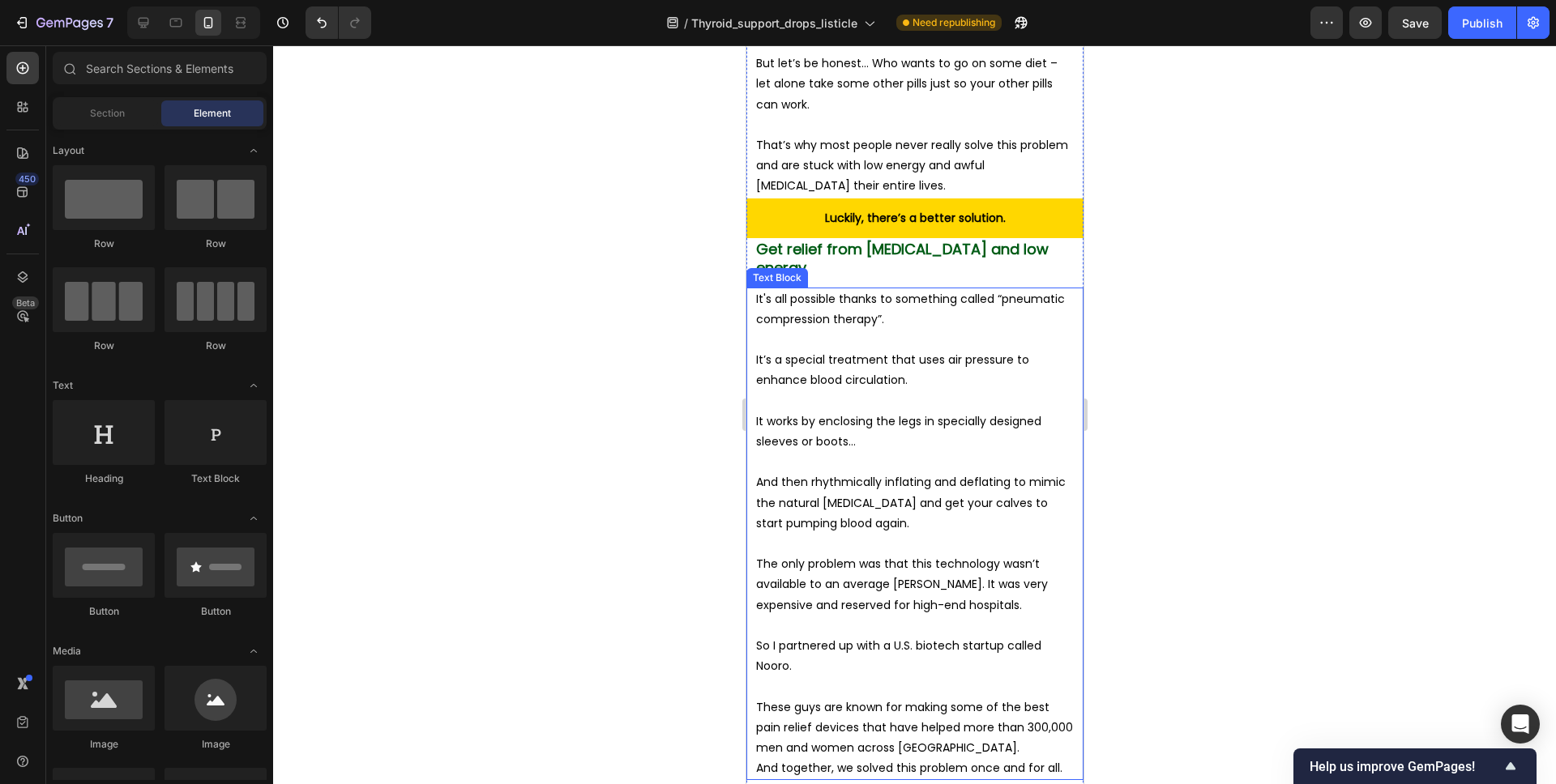
scroll to position [5739, 0]
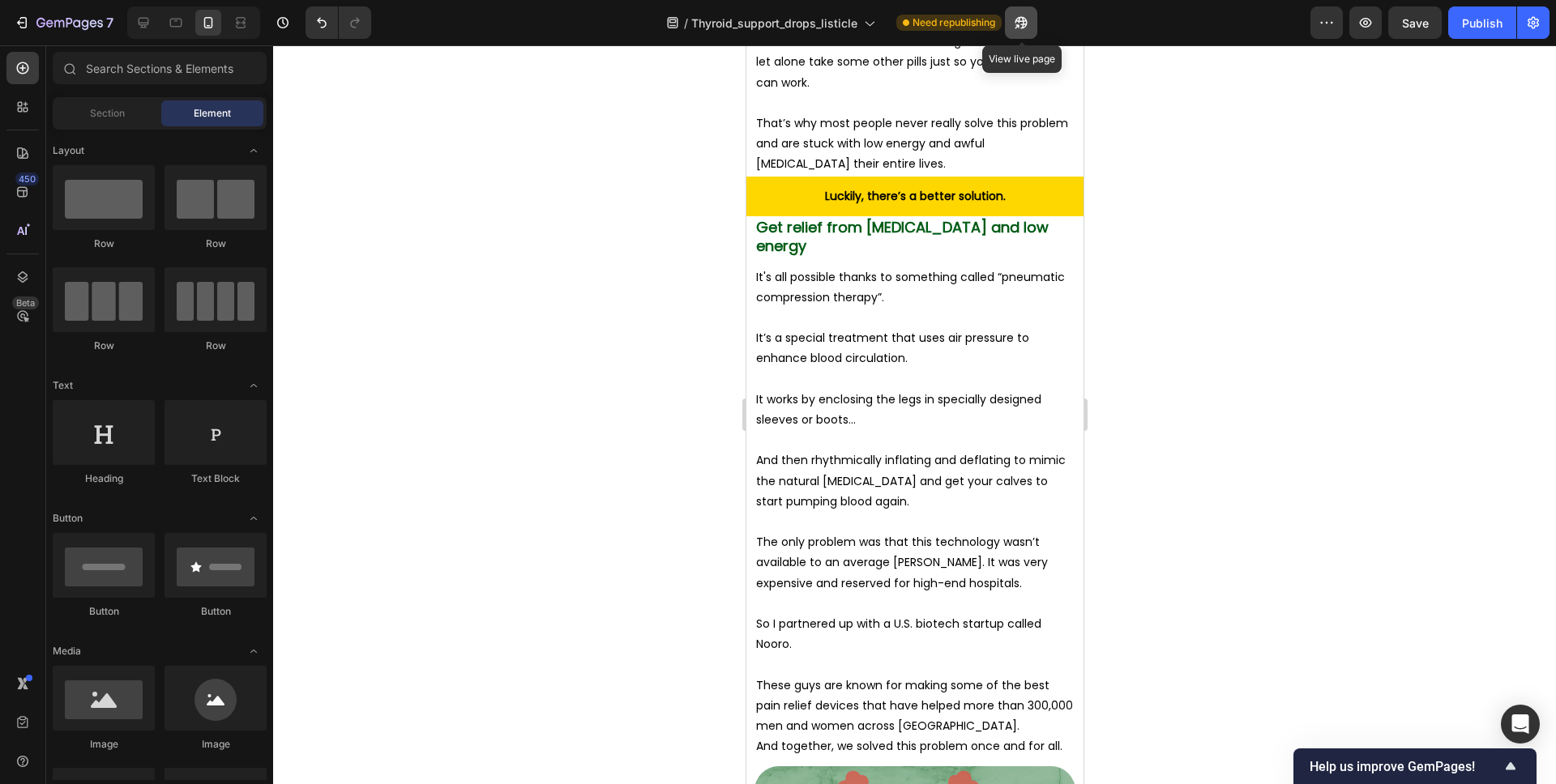
click at [1024, 21] on icon "button" at bounding box center [1021, 23] width 13 height 13
drag, startPoint x: 793, startPoint y: 342, endPoint x: 851, endPoint y: 356, distance: 59.7
click at [793, 389] on p "It works by enclosing the legs in specially designed sleeves or boots…" at bounding box center [914, 409] width 318 height 40
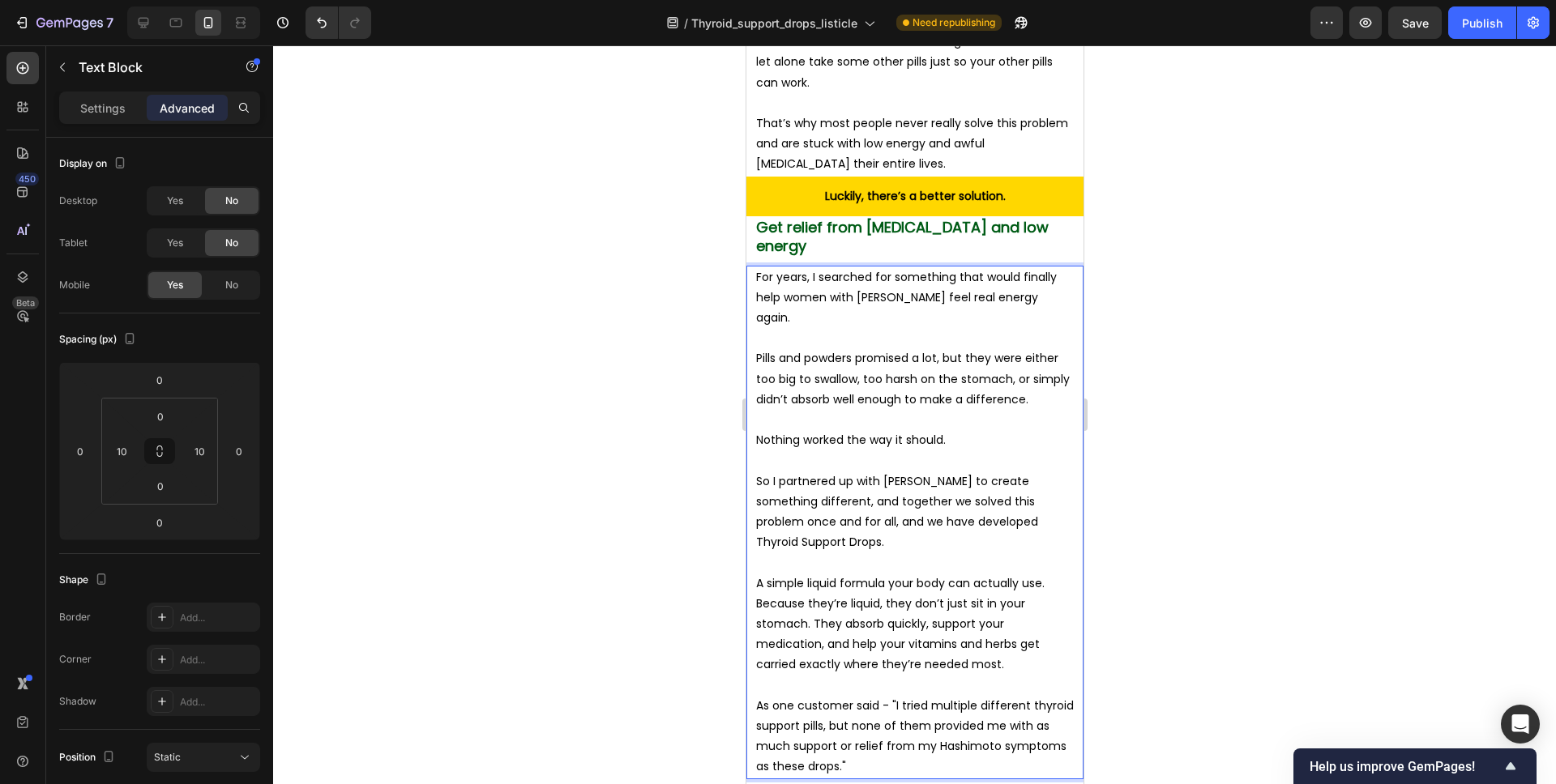
click at [1133, 318] on div at bounding box center [914, 415] width 1283 height 739
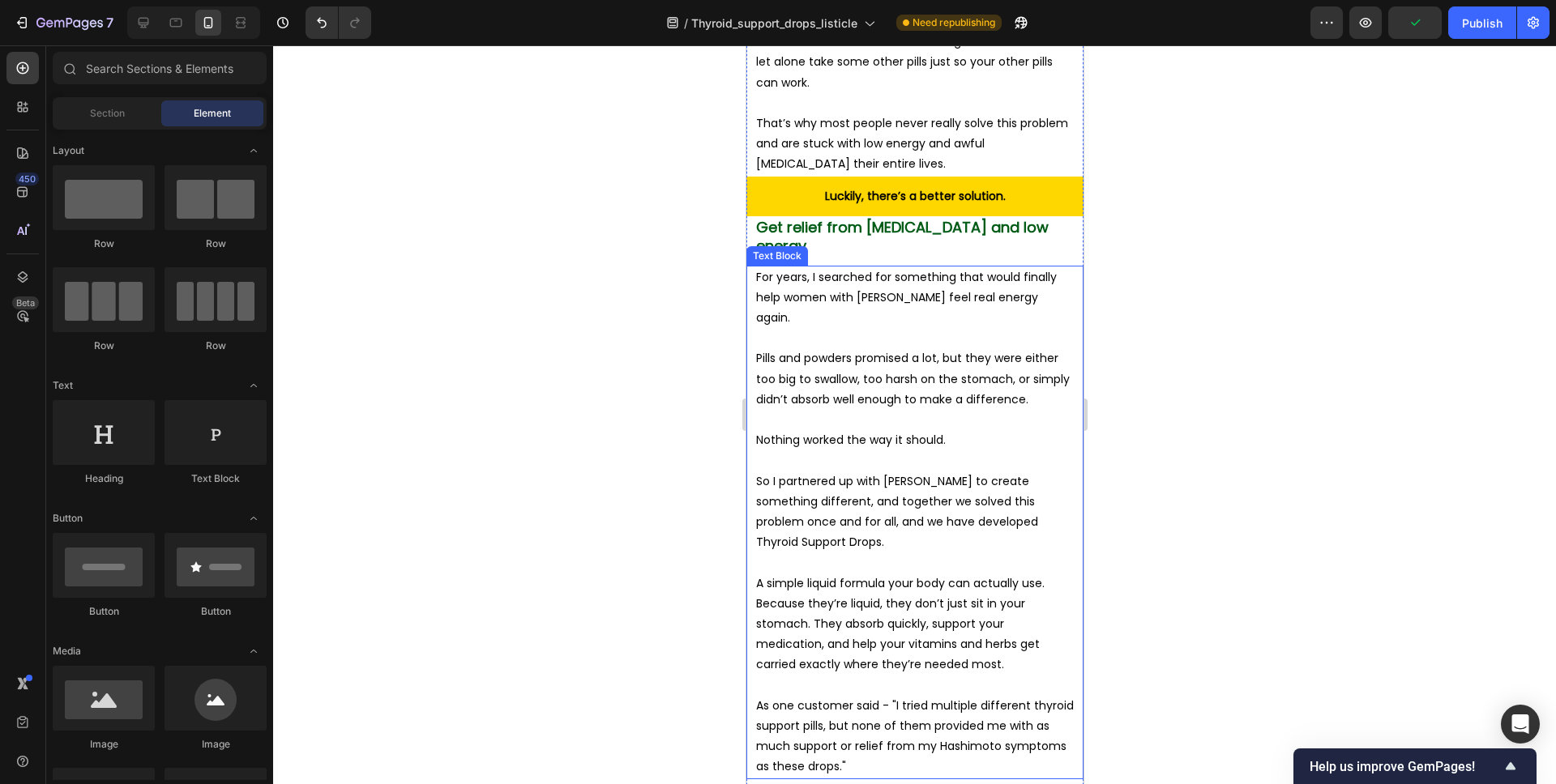
click at [953, 472] on p "So I partnered up with Suleyo to create something different, and together we so…" at bounding box center [914, 512] width 318 height 81
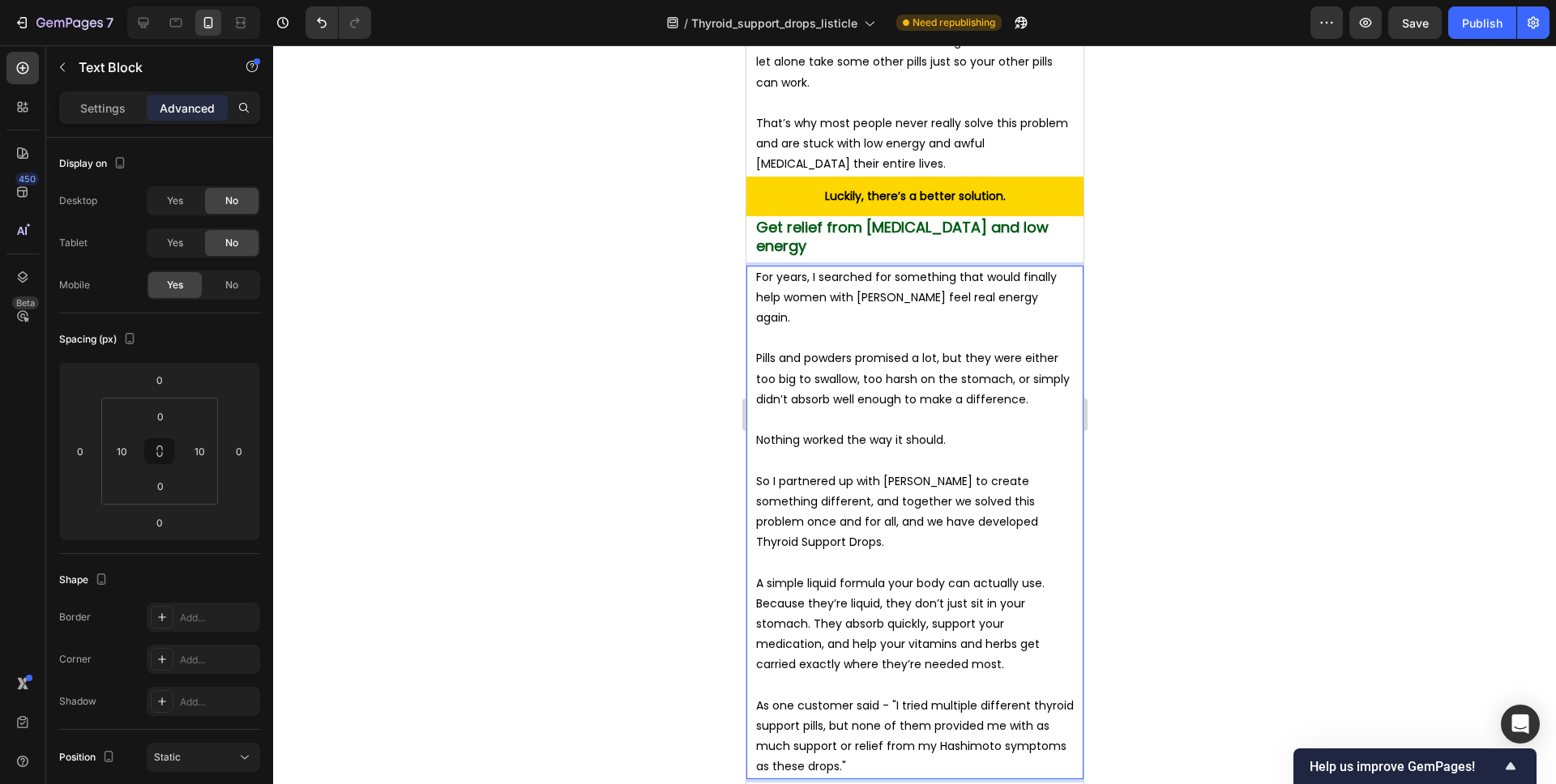
click at [961, 472] on p "So I partnered up with Suleyo to create something different, and together we so…" at bounding box center [914, 512] width 318 height 81
drag, startPoint x: 960, startPoint y: 442, endPoint x: 1039, endPoint y: 446, distance: 79.1
click at [1039, 472] on p "So I partnered up with Suleyo to create something different, and together we so…" at bounding box center [914, 512] width 318 height 81
click at [1203, 432] on div at bounding box center [914, 415] width 1283 height 739
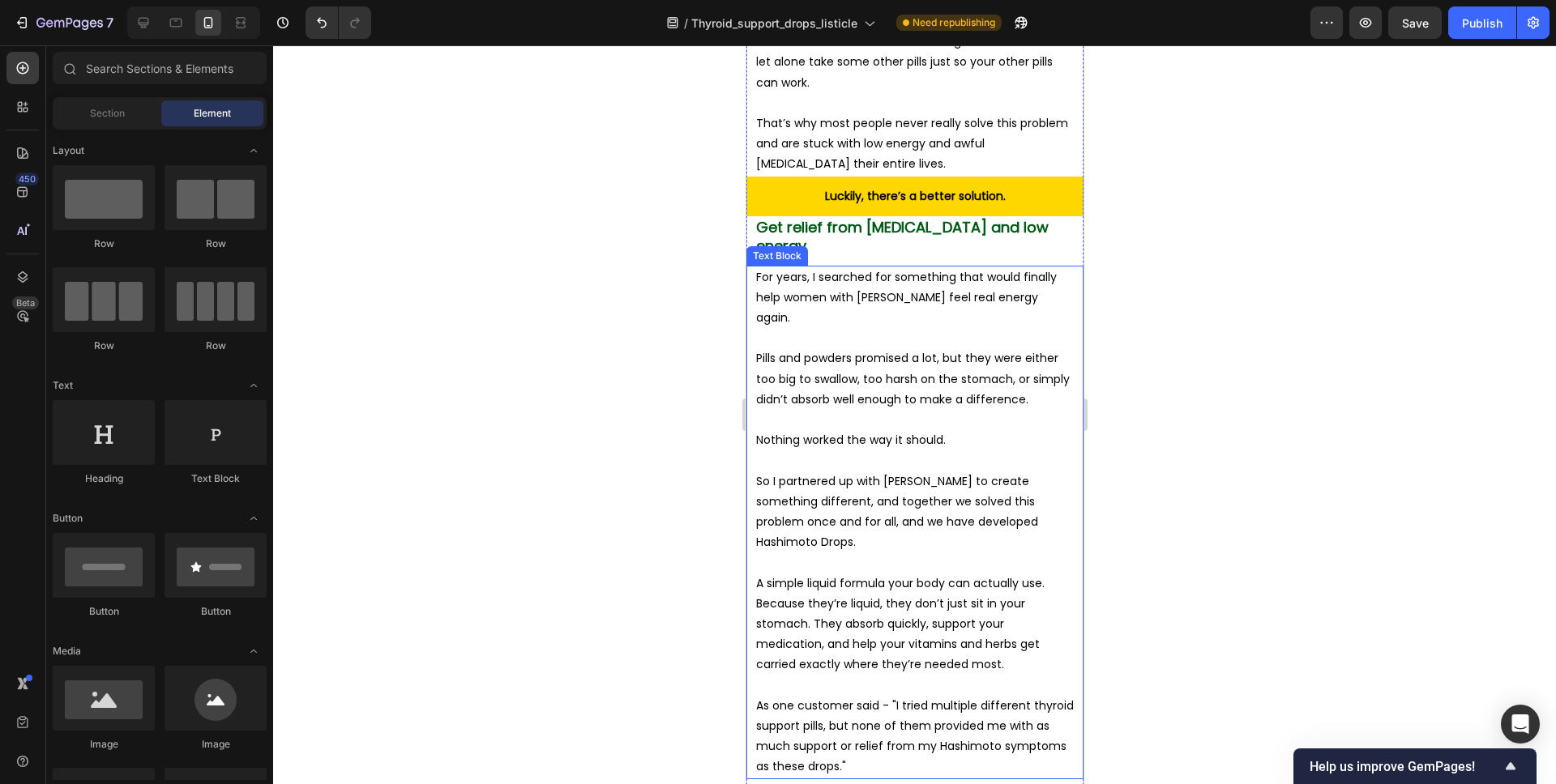
click at [918, 552] on p "Rich Text Editor. Editing area: main" at bounding box center [914, 562] width 318 height 21
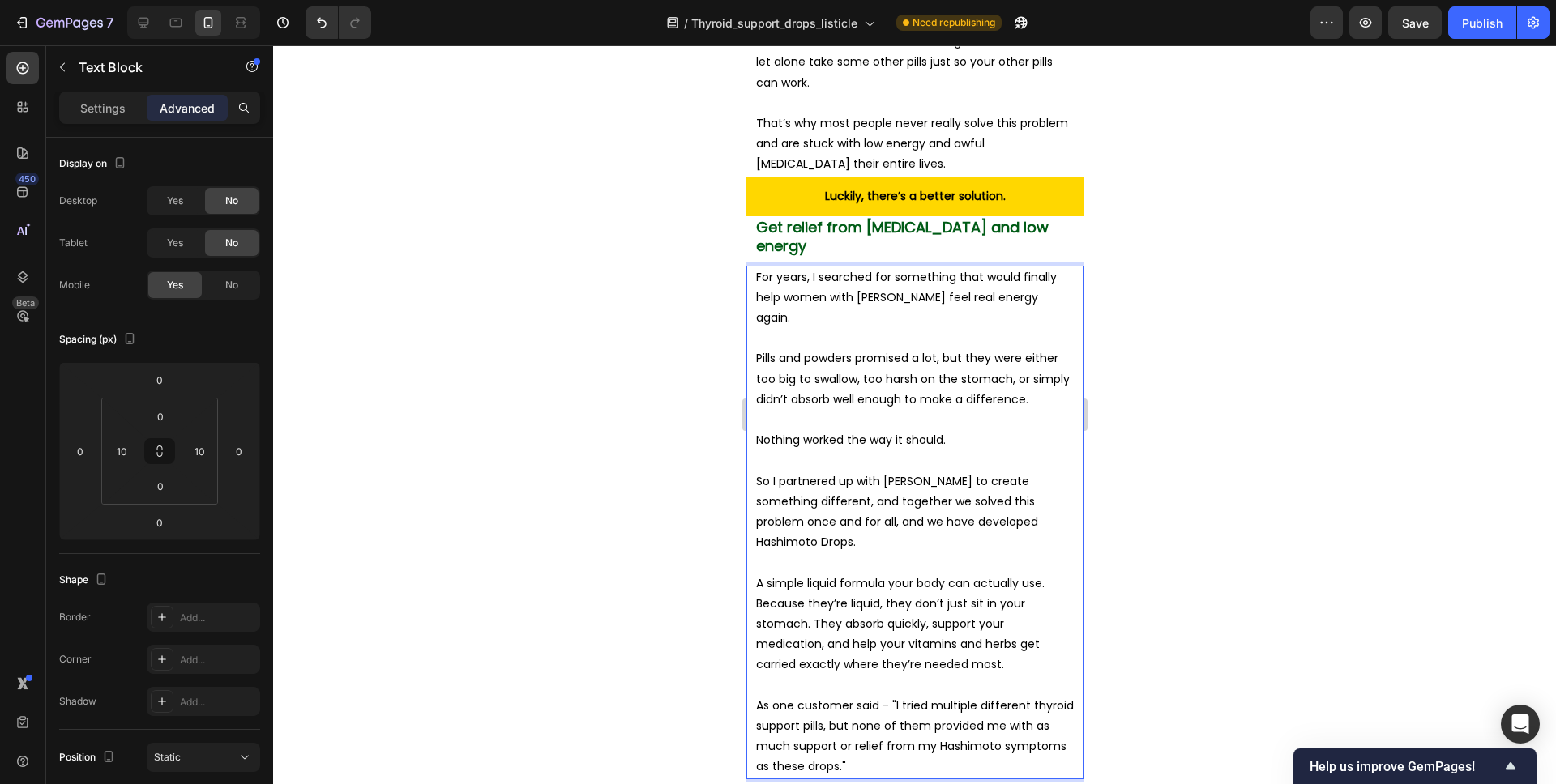
scroll to position [5802, 0]
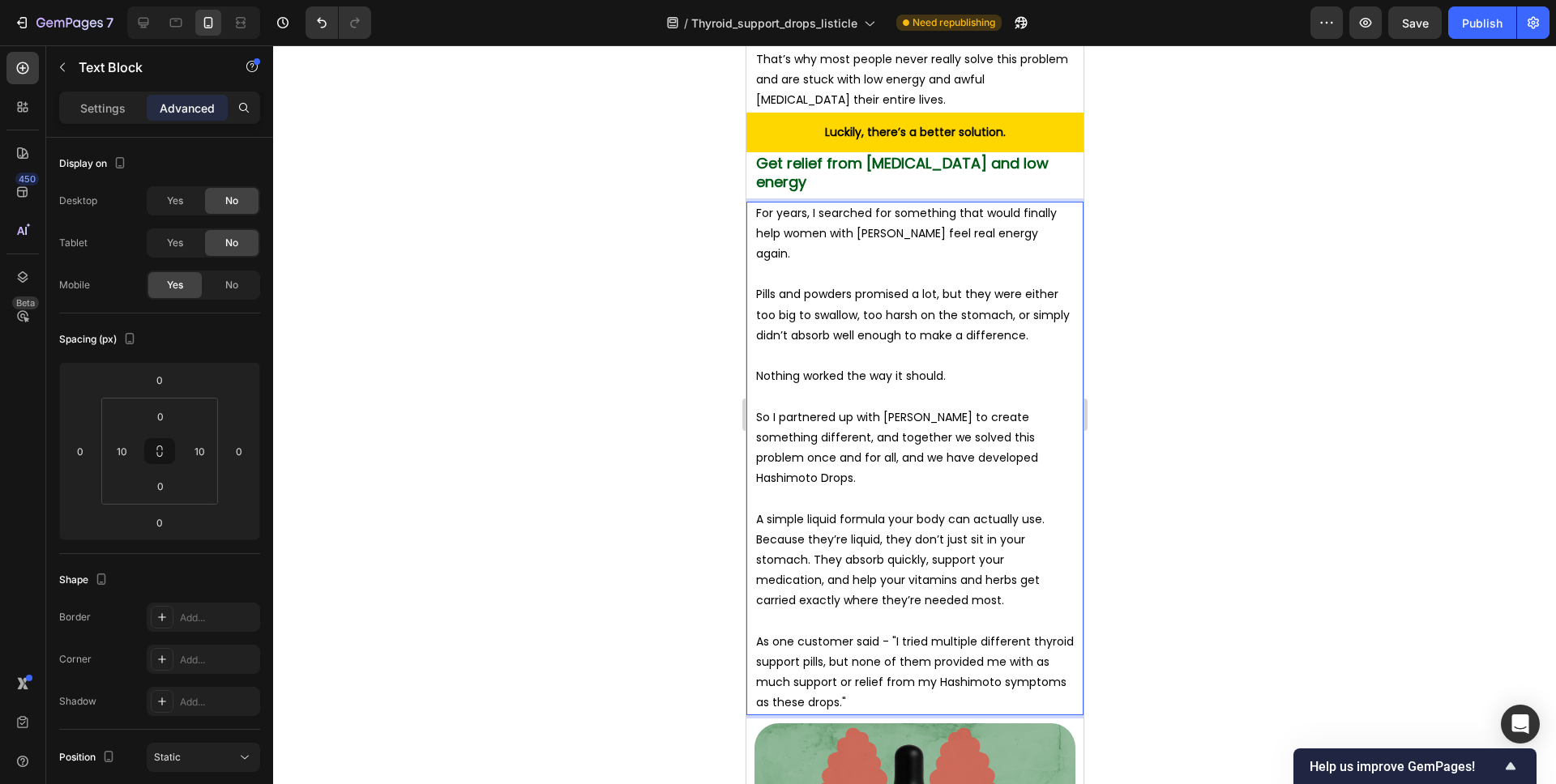
drag, startPoint x: 901, startPoint y: 540, endPoint x: 891, endPoint y: 542, distance: 10.2
click at [900, 632] on p "As one customer said - "I tried multiple different thyroid support pills, but n…" at bounding box center [914, 672] width 318 height 81
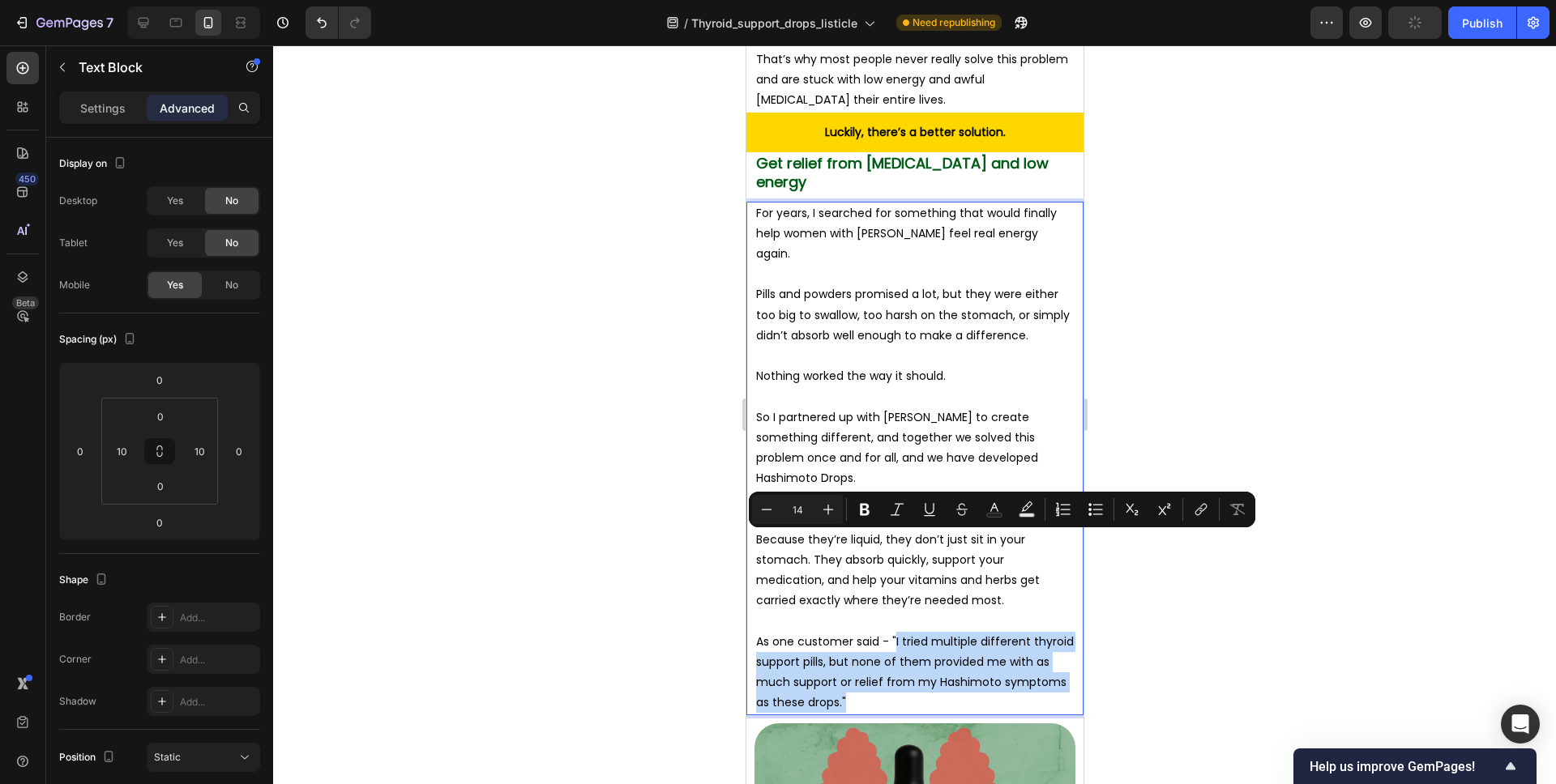
drag, startPoint x: 893, startPoint y: 540, endPoint x: 897, endPoint y: 596, distance: 56.1
click at [897, 632] on p "As one customer said - "I tried multiple different thyroid support pills, but n…" at bounding box center [914, 672] width 318 height 81
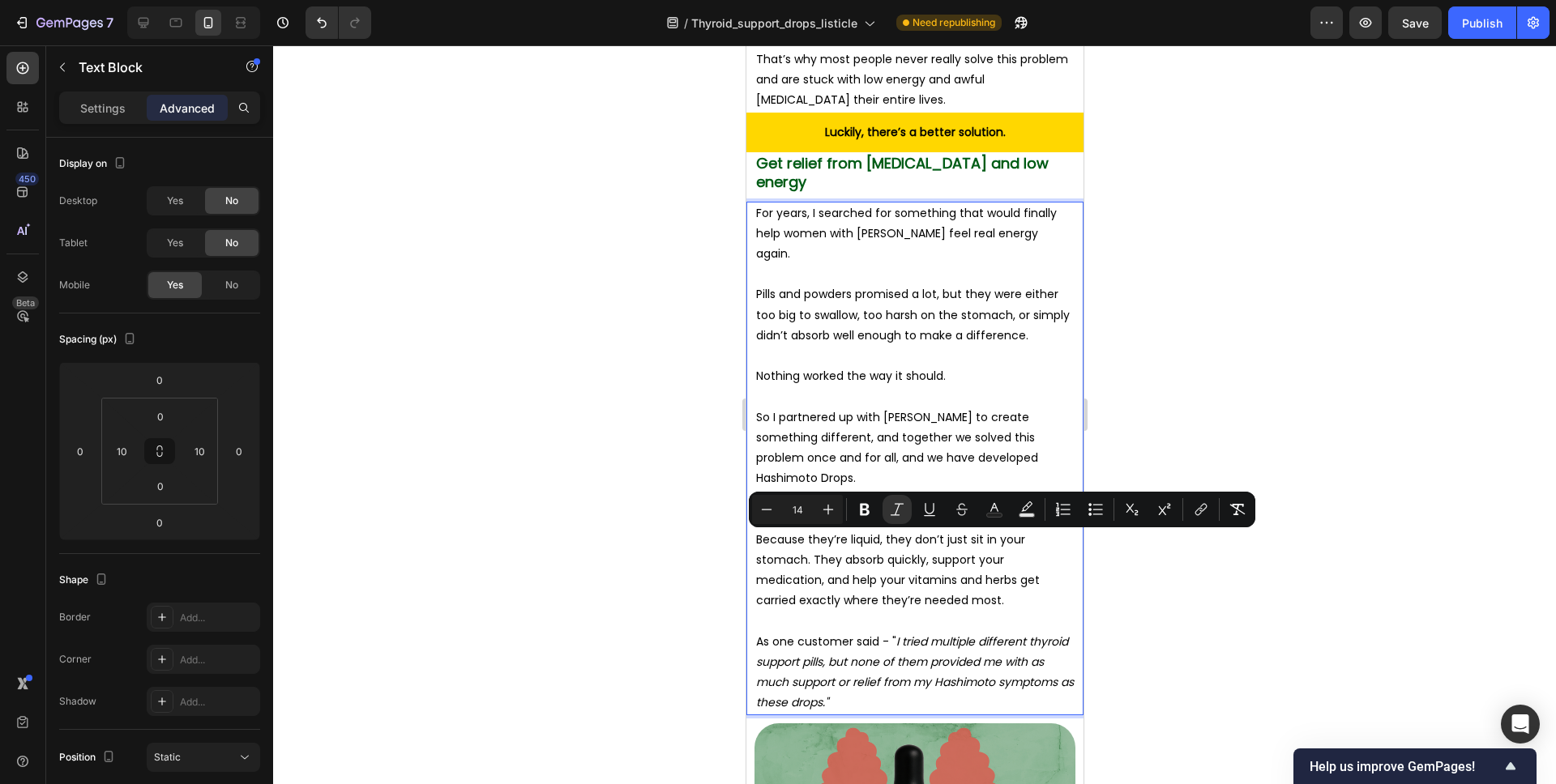
click at [904, 634] on icon "I tried multiple different thyroid support pills, but none of them provided me …" at bounding box center [914, 672] width 318 height 78
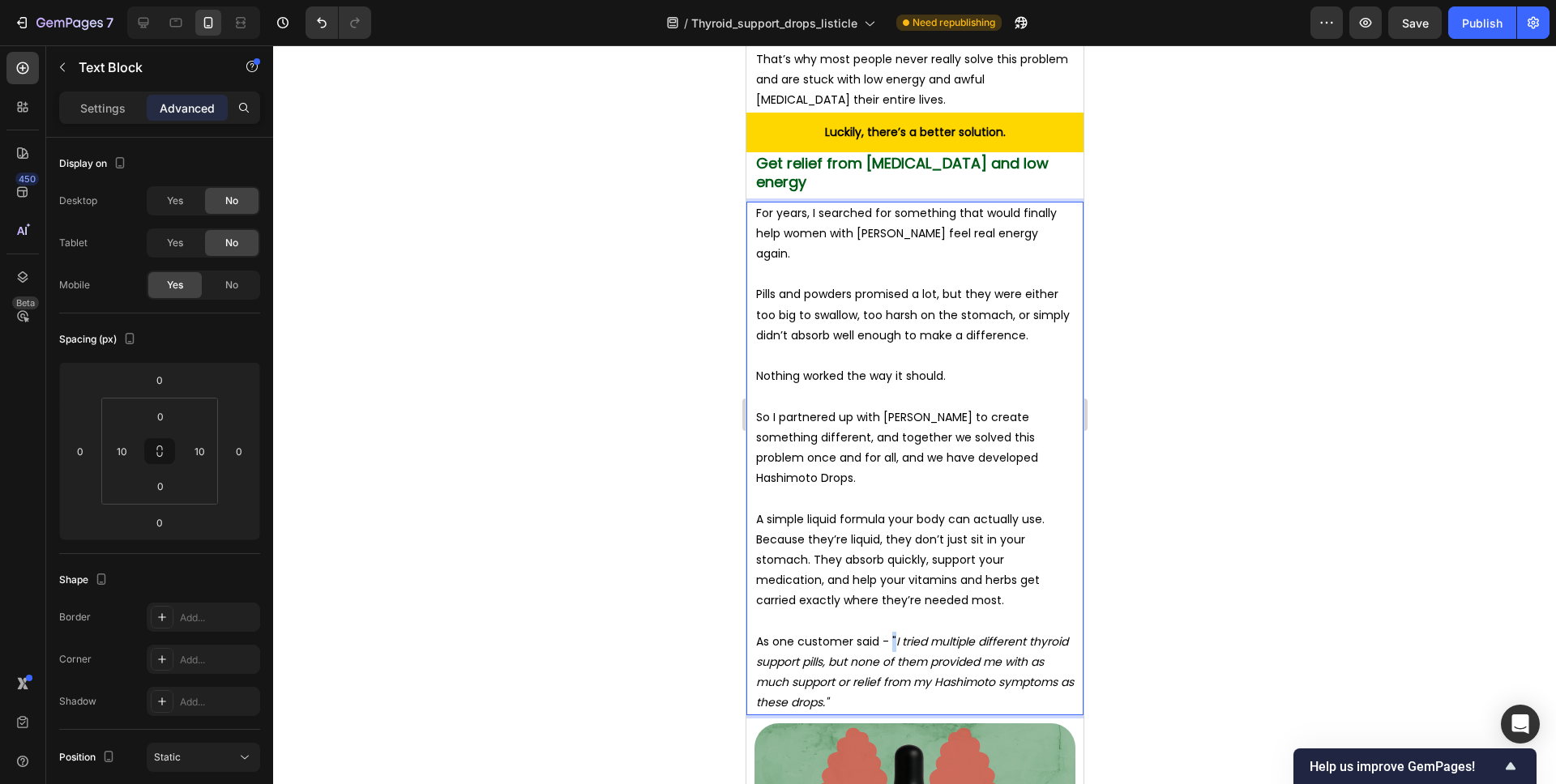
click at [893, 632] on p "As one customer said - " I tried multiple different thyroid support pills, but …" at bounding box center [914, 672] width 318 height 81
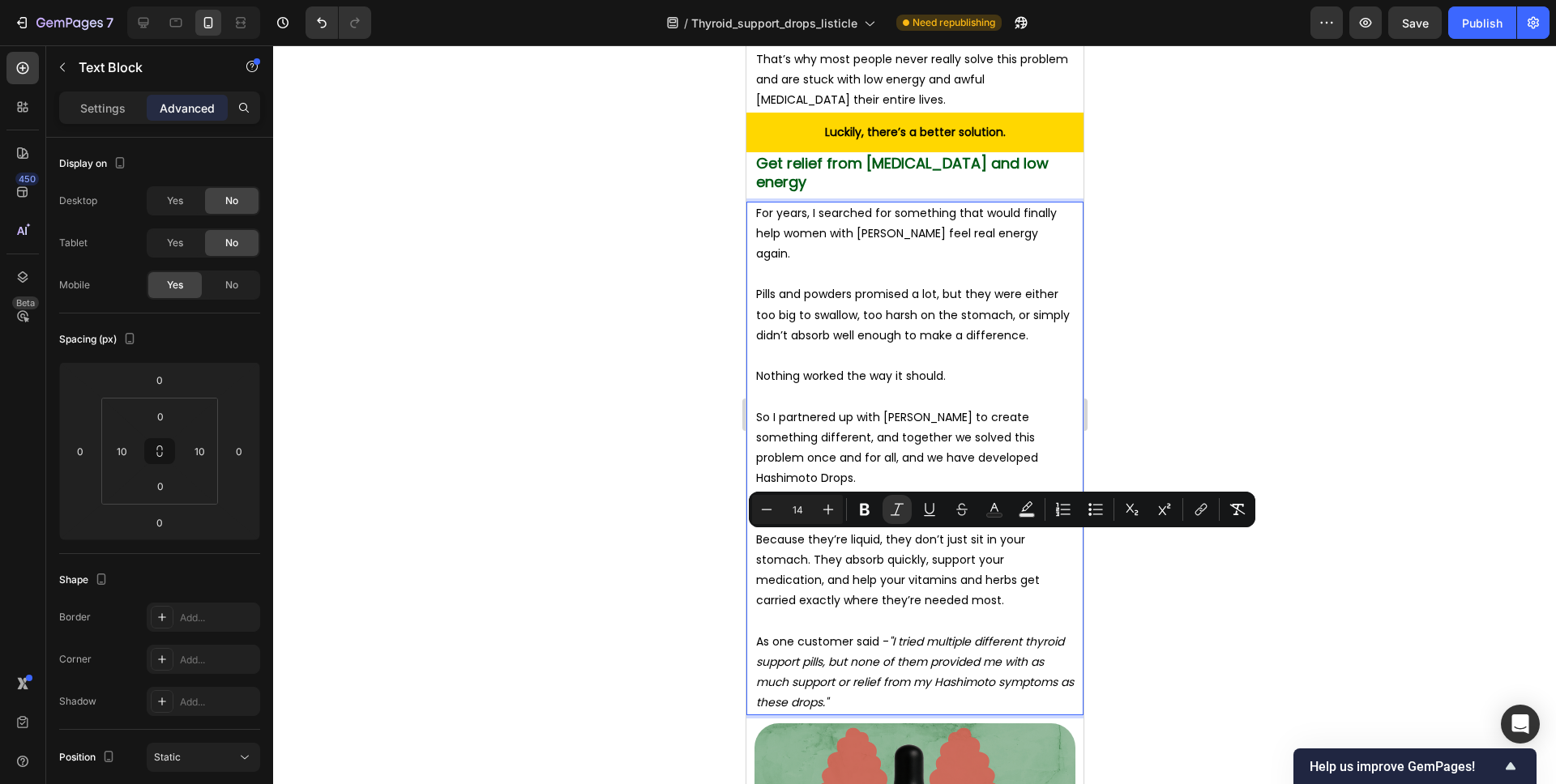
click at [1056, 632] on p "As one customer said - "I tried multiple different thyroid support pills, but n…" at bounding box center [914, 672] width 318 height 81
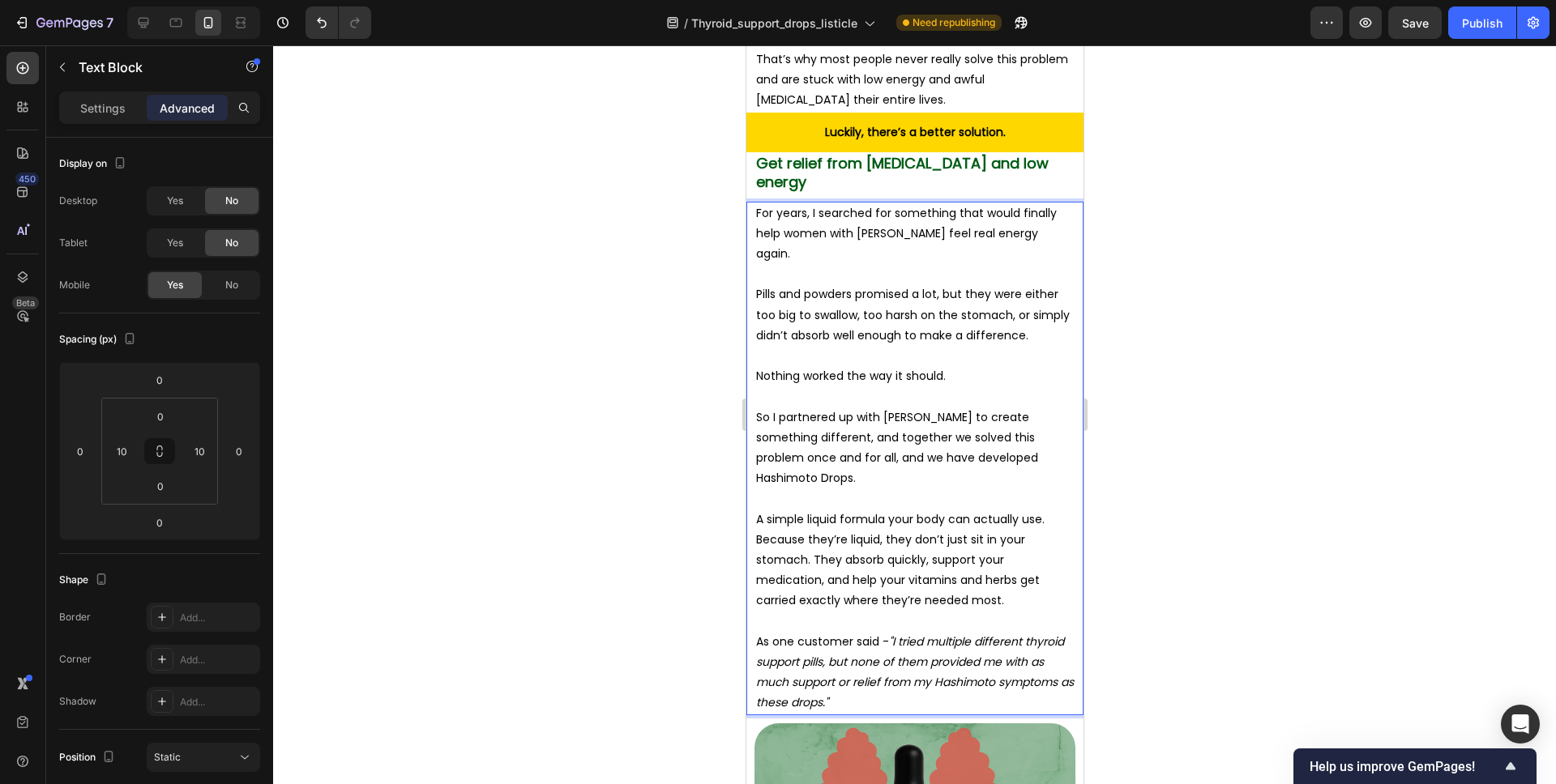
click at [1096, 559] on div at bounding box center [914, 415] width 1283 height 739
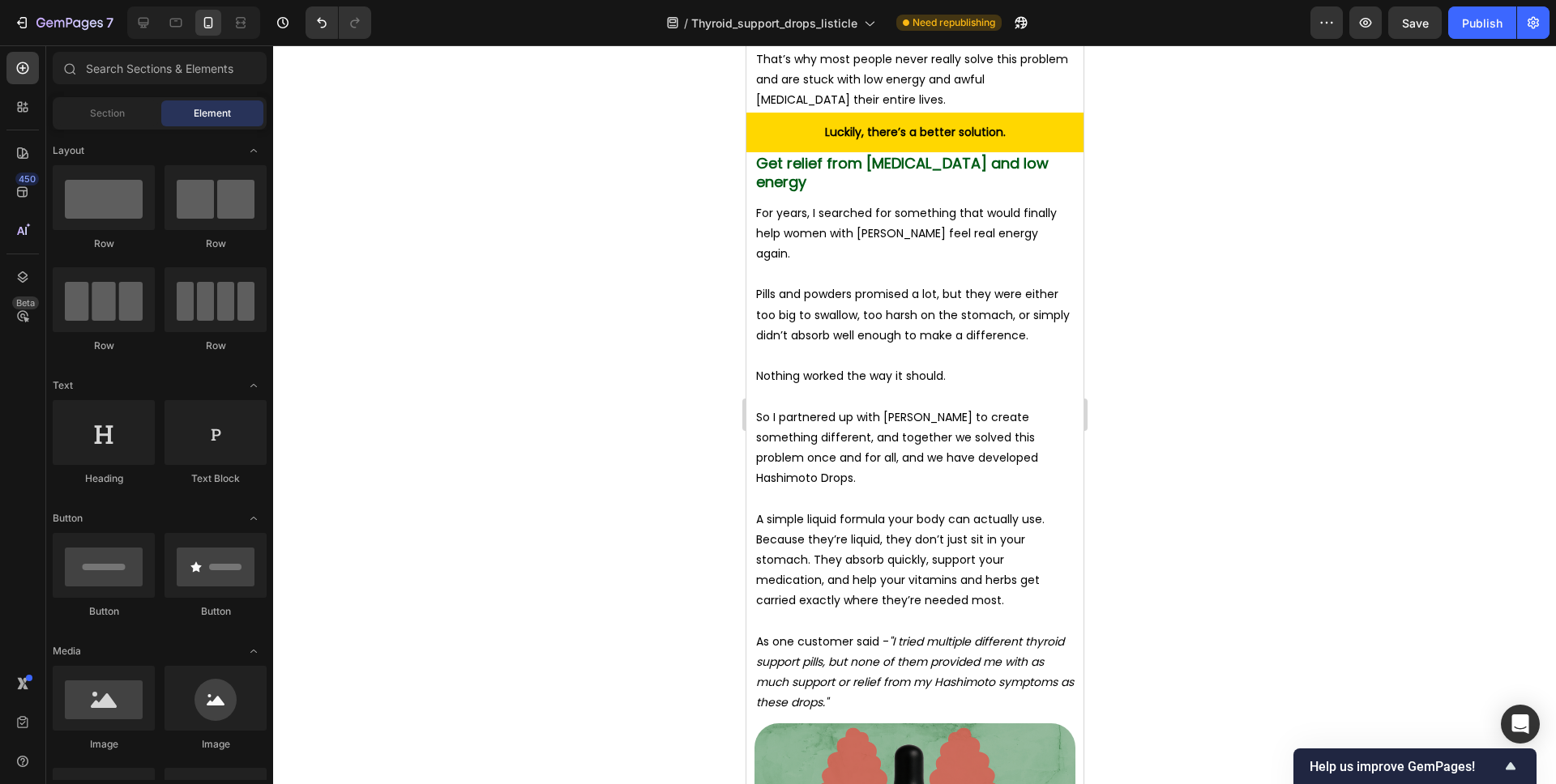
click at [1147, 372] on div at bounding box center [914, 415] width 1283 height 739
click at [842, 153] on span "Get relief from [MEDICAL_DATA] and low energy" at bounding box center [902, 172] width 293 height 38
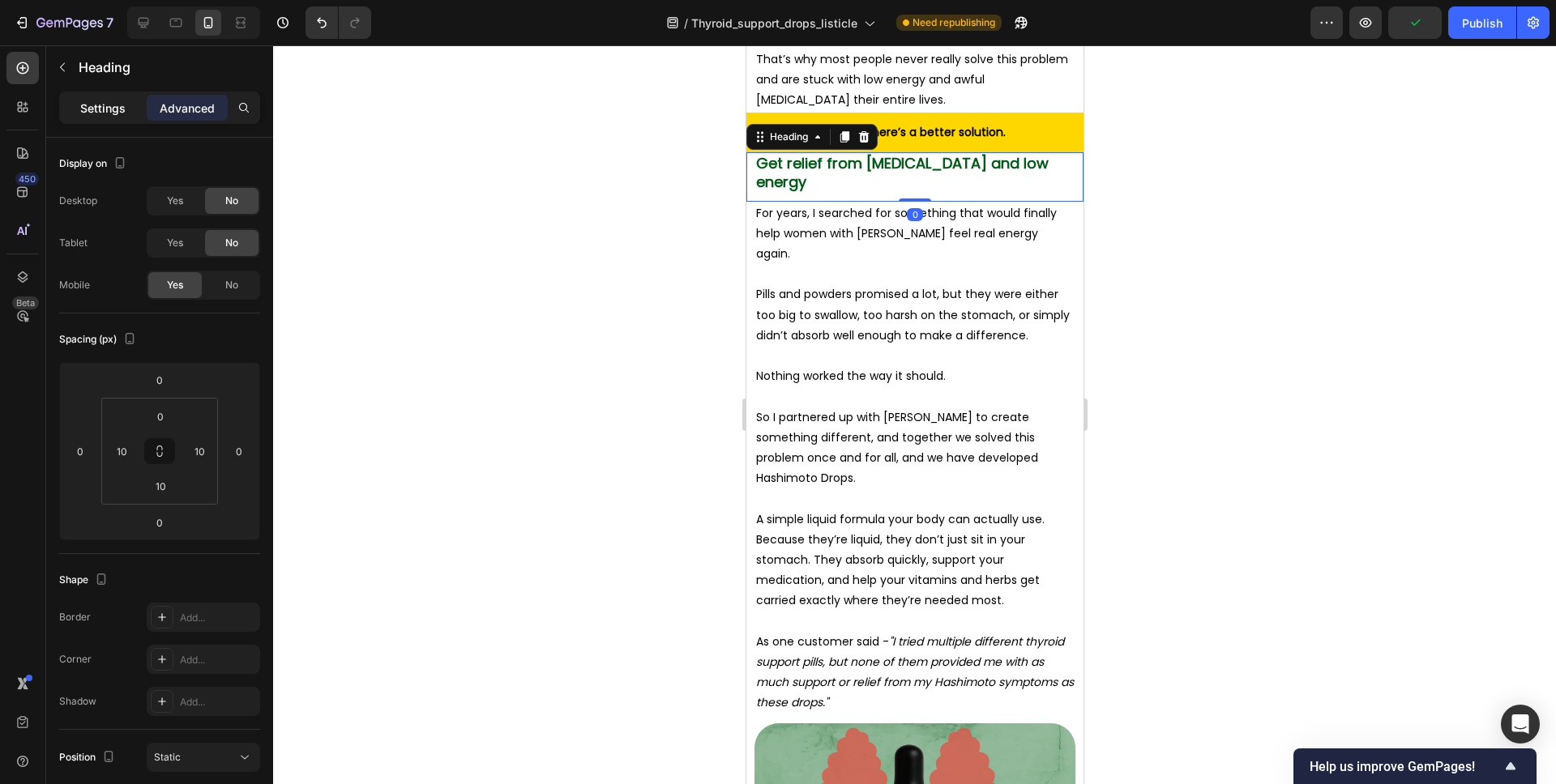
click at [129, 113] on div "Settings" at bounding box center [103, 107] width 81 height 26
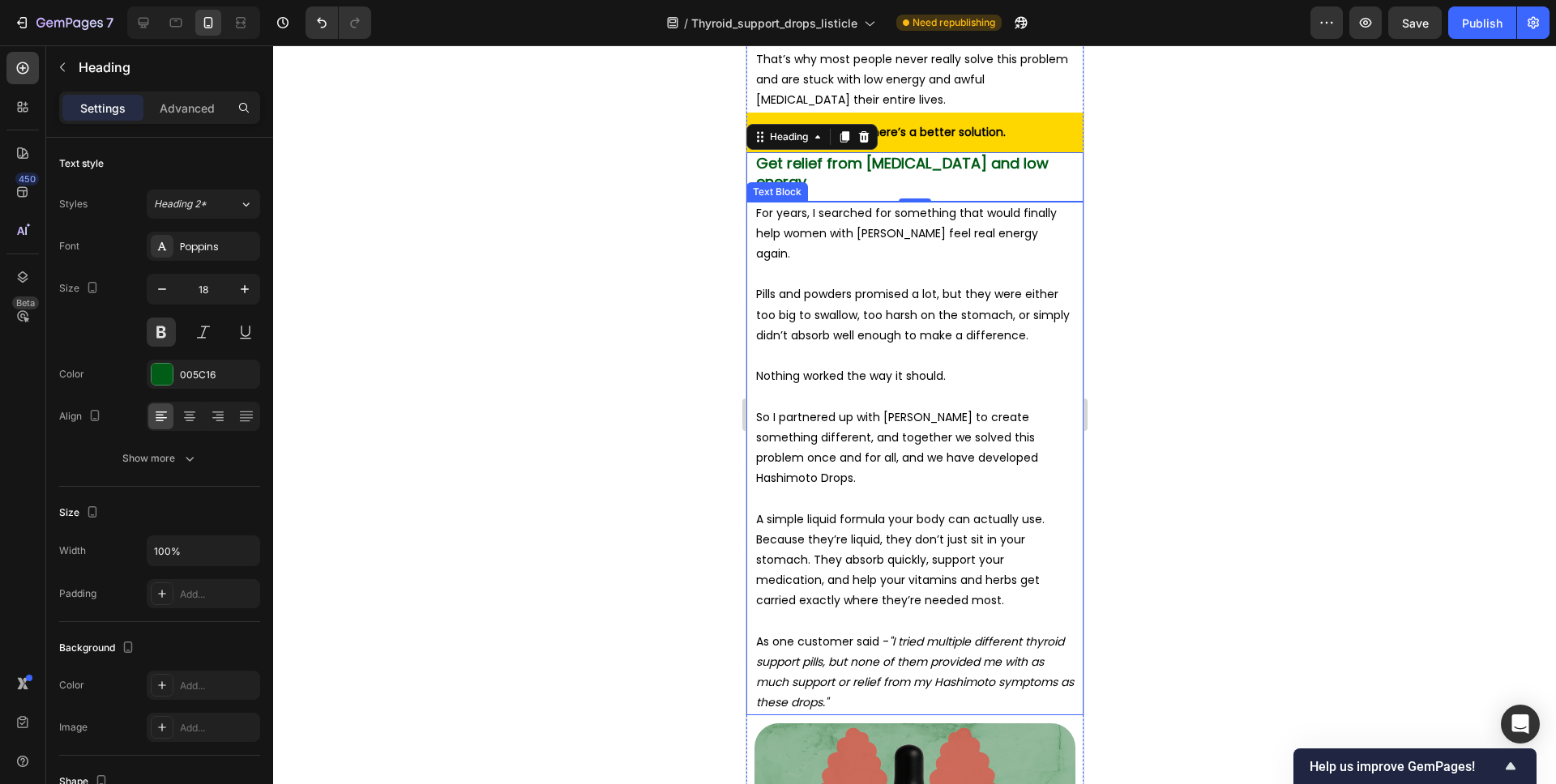
click at [1142, 234] on div at bounding box center [914, 415] width 1283 height 739
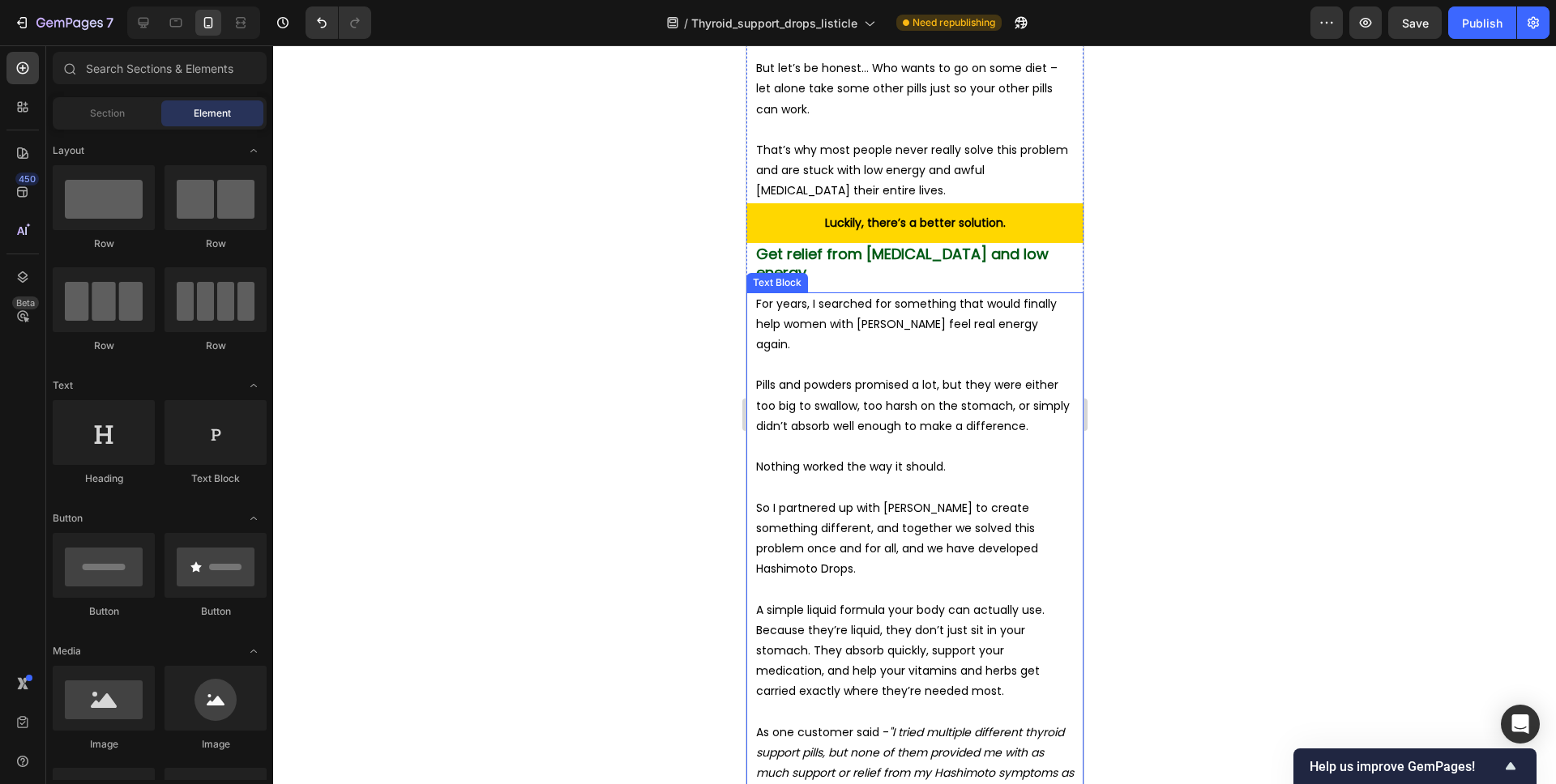
scroll to position [5711, 0]
click at [1133, 285] on div at bounding box center [914, 415] width 1283 height 739
click at [981, 244] on span "Get relief from [MEDICAL_DATA] and low energy" at bounding box center [902, 263] width 293 height 38
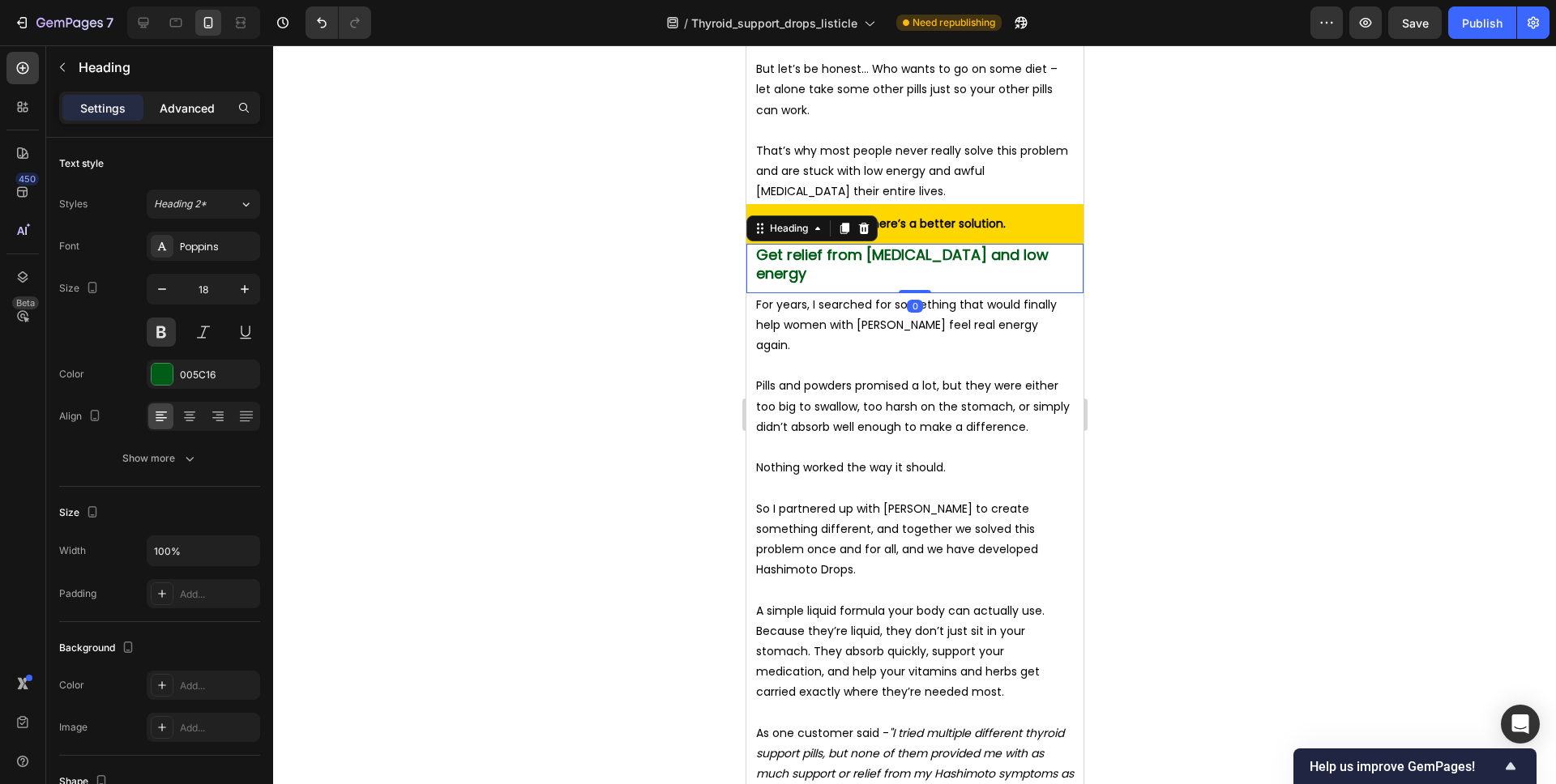
click at [201, 115] on p "Advanced" at bounding box center [187, 107] width 56 height 17
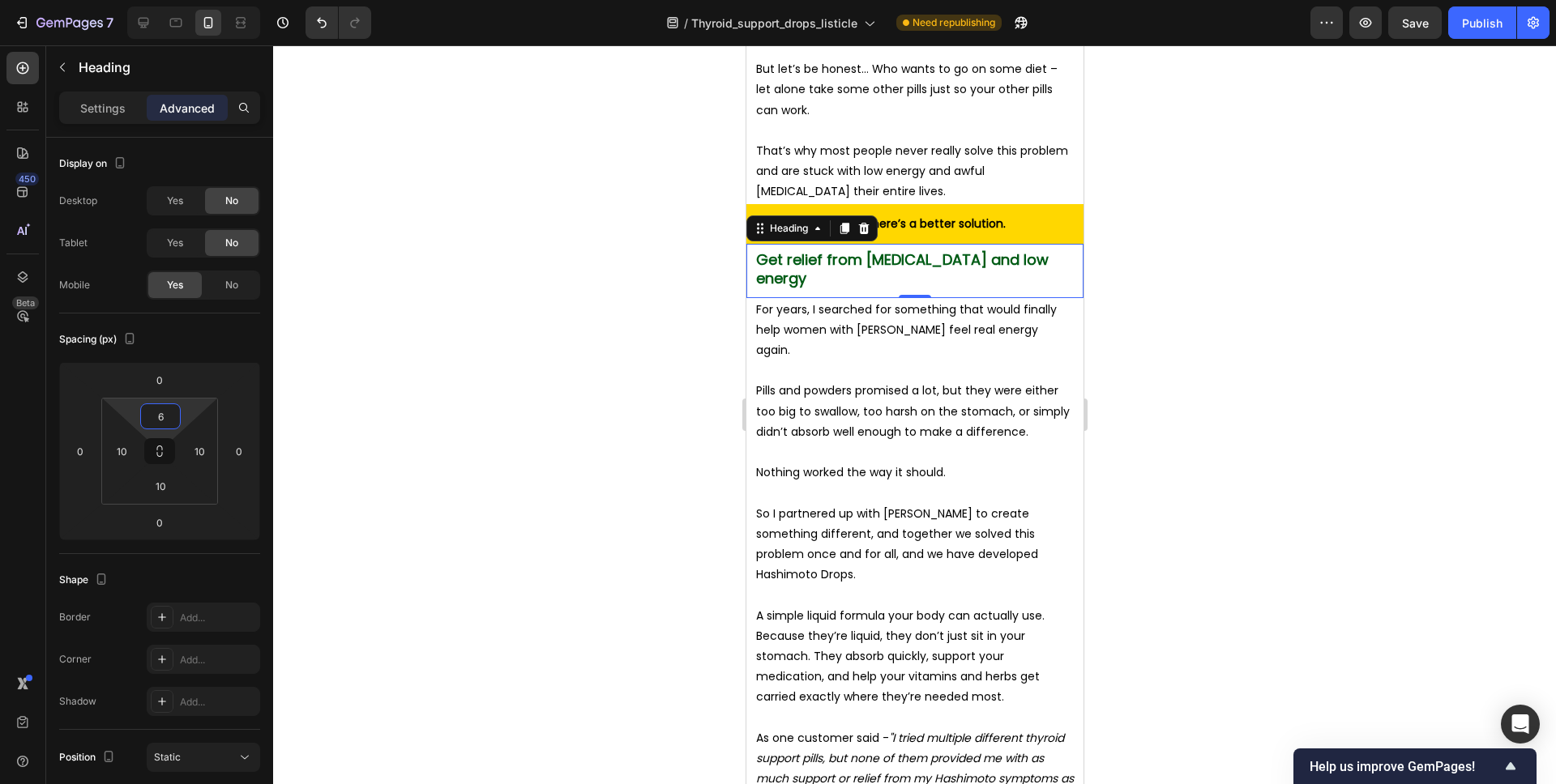
click at [182, 0] on html "7 Version history / Thyroid_support_drops_listicle Need republishing Preview Sa…" at bounding box center [778, 0] width 1556 height 0
type input "5"
click at [1178, 311] on div at bounding box center [914, 415] width 1283 height 739
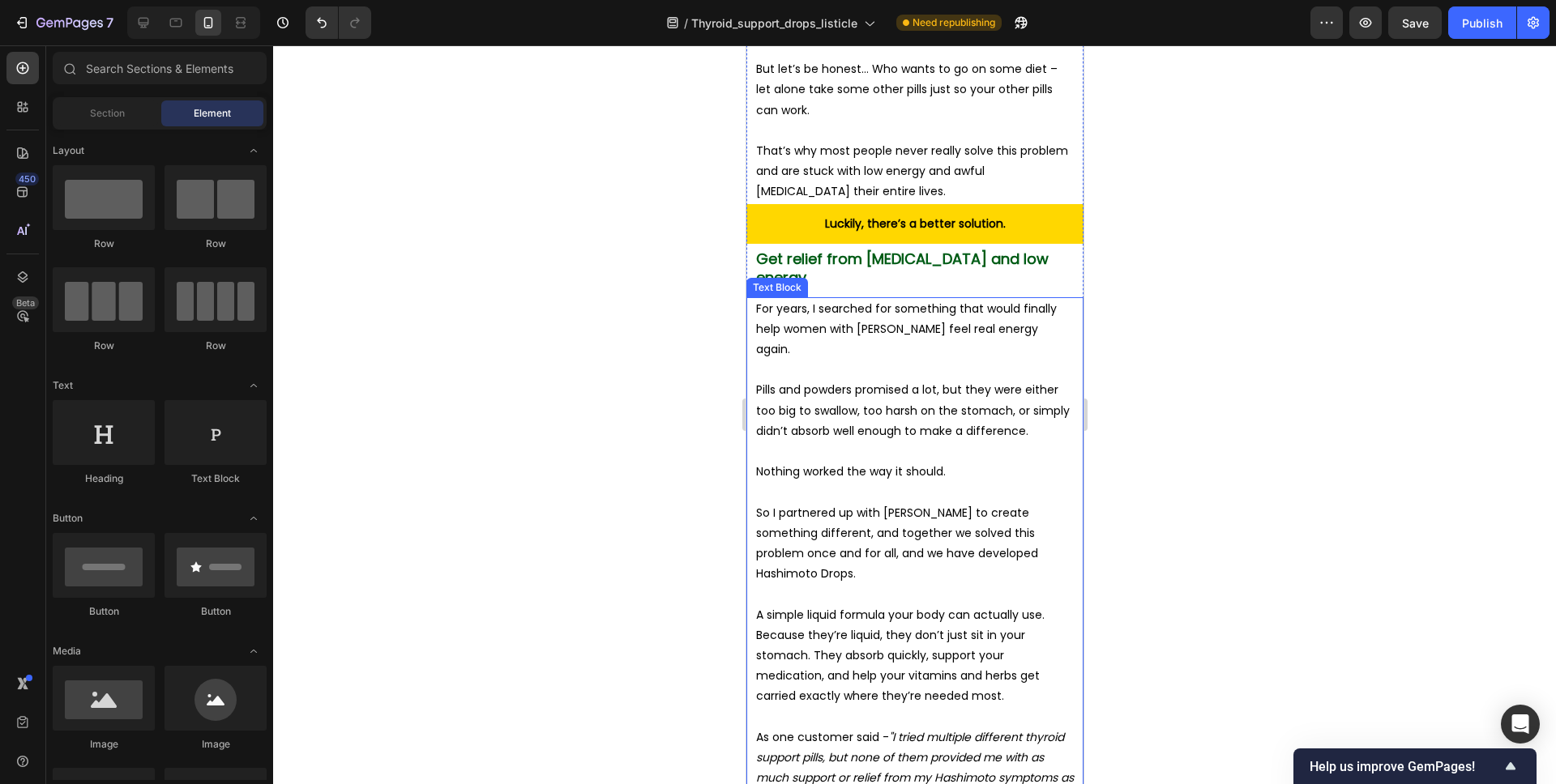
click at [993, 299] on p "For years, I searched for something that would finally help women with Hashimot…" at bounding box center [914, 329] width 318 height 62
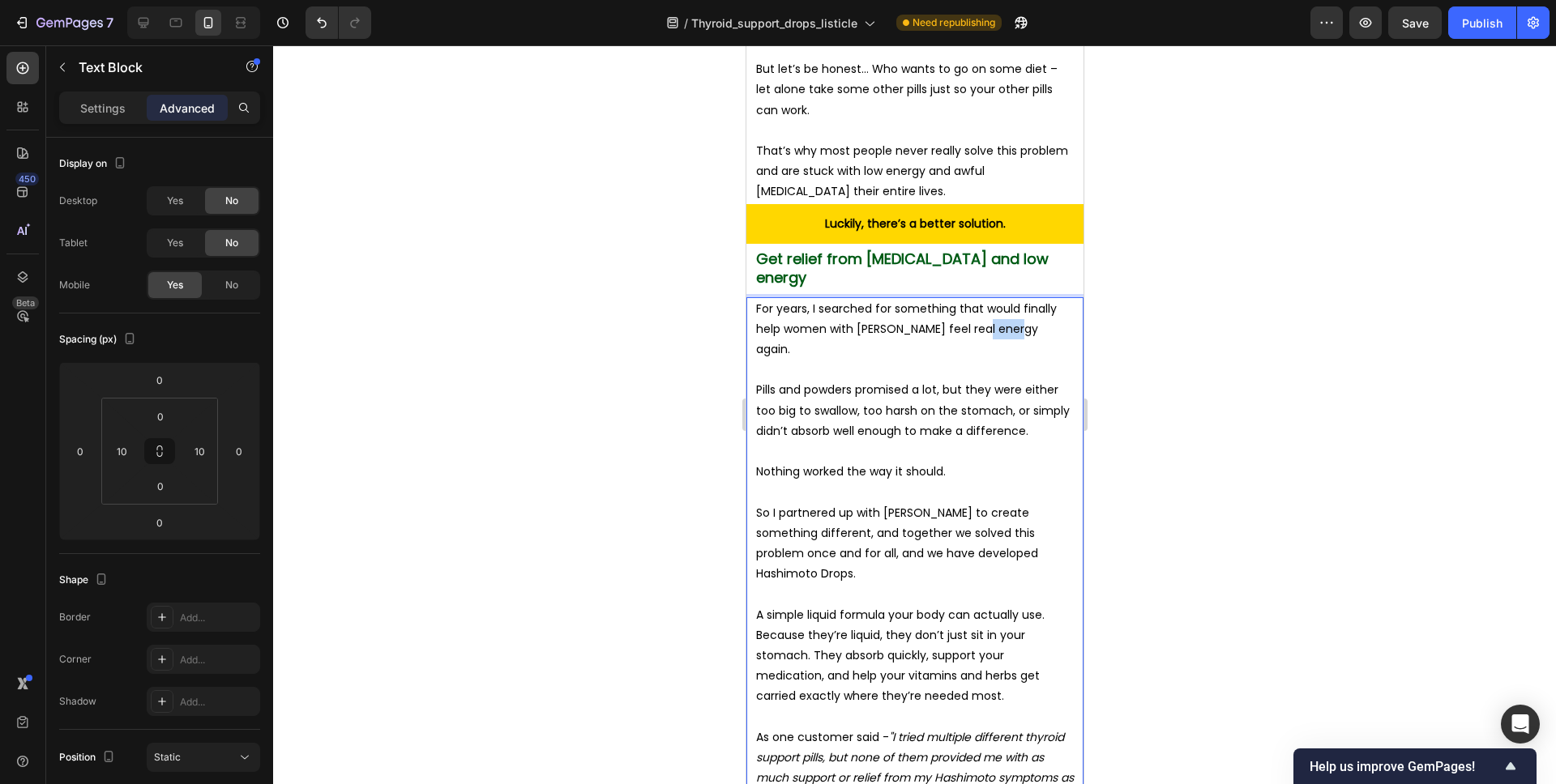
click at [993, 299] on p "For years, I searched for something that would finally help women with Hashimot…" at bounding box center [914, 329] width 318 height 62
click at [1148, 278] on div at bounding box center [914, 415] width 1283 height 739
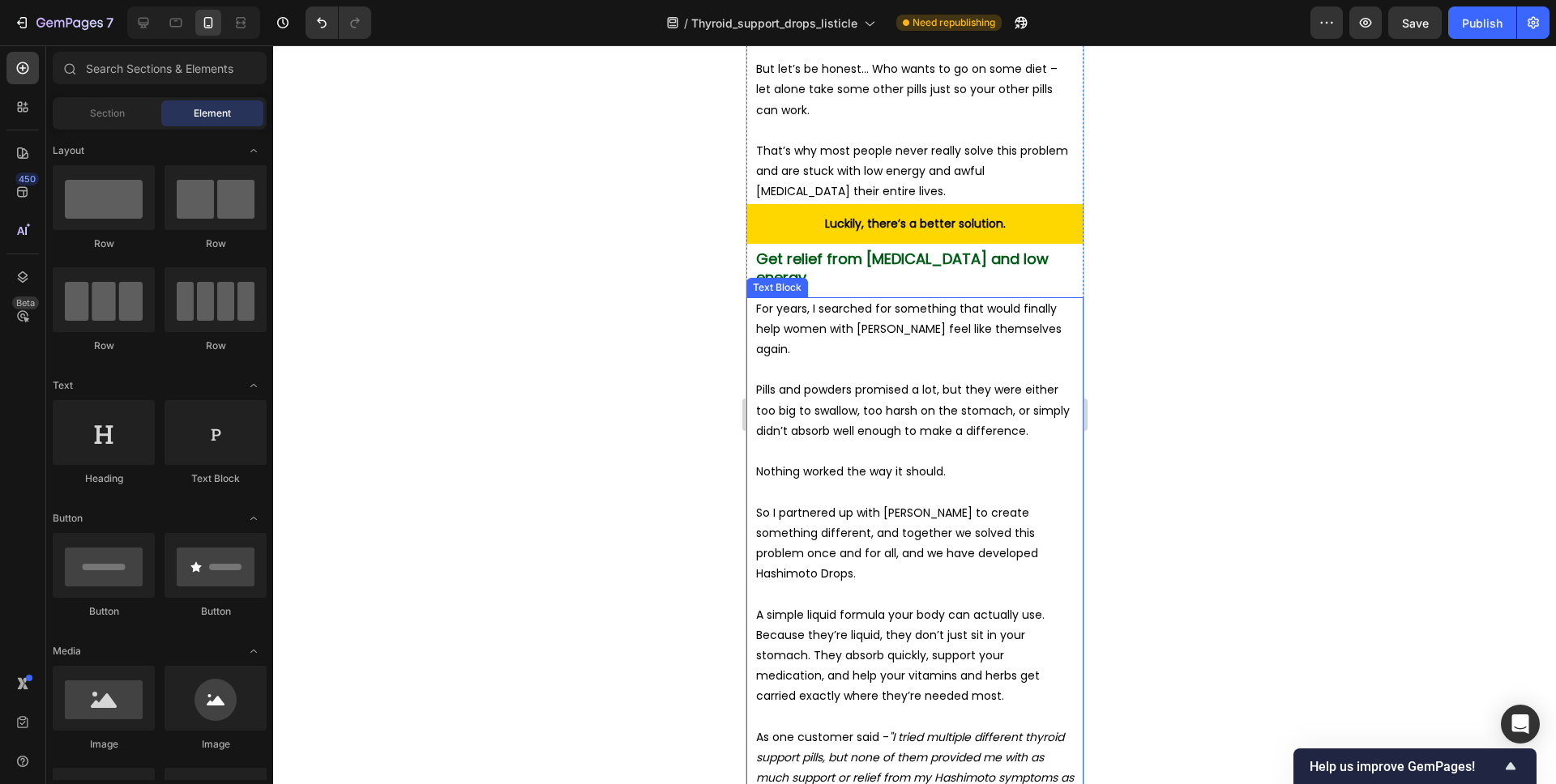
click at [803, 380] on p "Pills and powders promised a lot, but they were either too big to swallow, too …" at bounding box center [914, 411] width 318 height 62
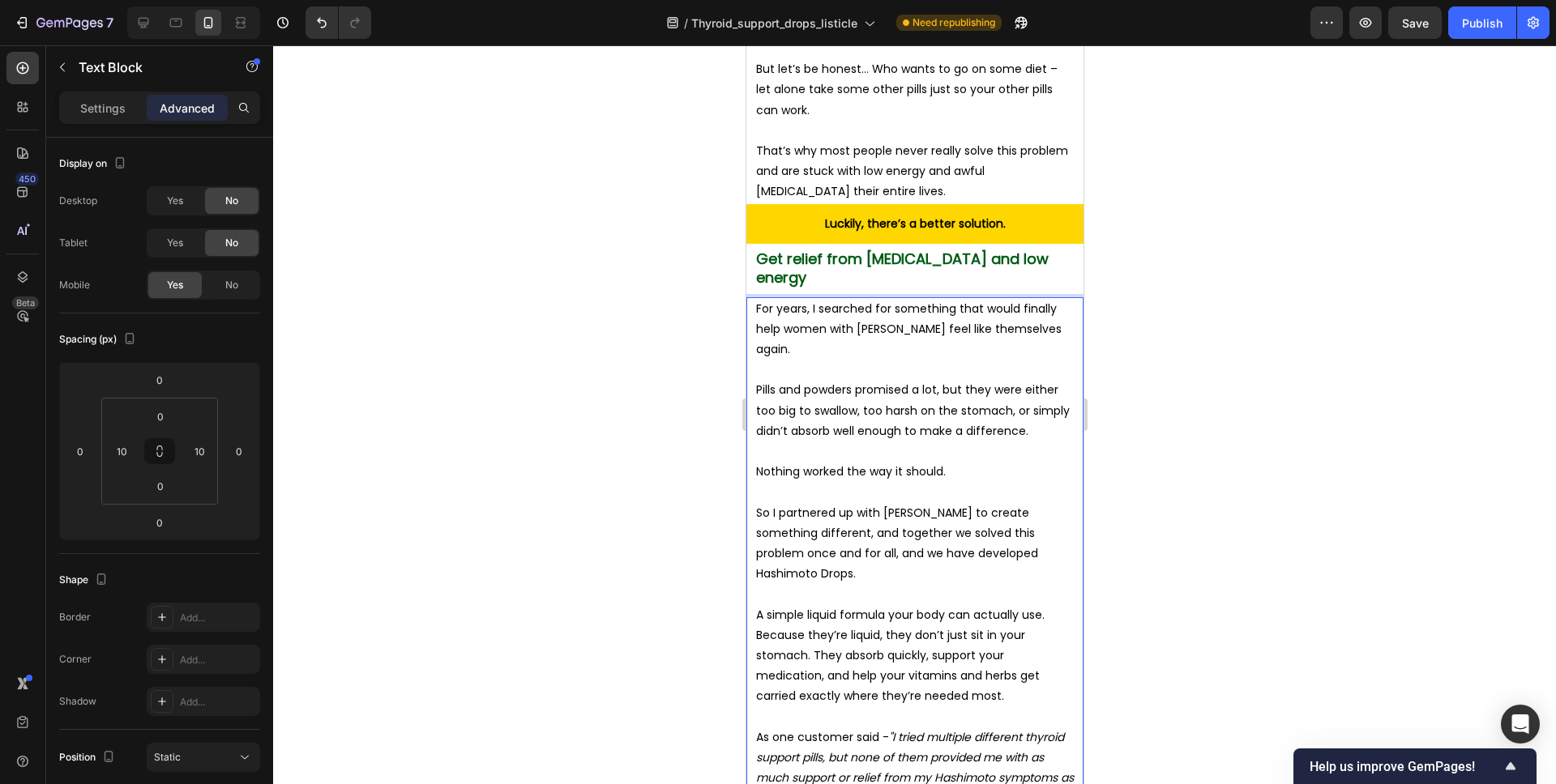
click at [820, 380] on p "Pills and powders promised a lot, but they were either too big to swallow, too …" at bounding box center [914, 411] width 318 height 62
click at [770, 380] on p "Pills and powders promised a lot, but they were either too big to swallow, too …" at bounding box center [914, 411] width 318 height 62
click at [822, 380] on p "Diets and powders promised a lot, but they were either too big to swallow, too …" at bounding box center [914, 411] width 318 height 62
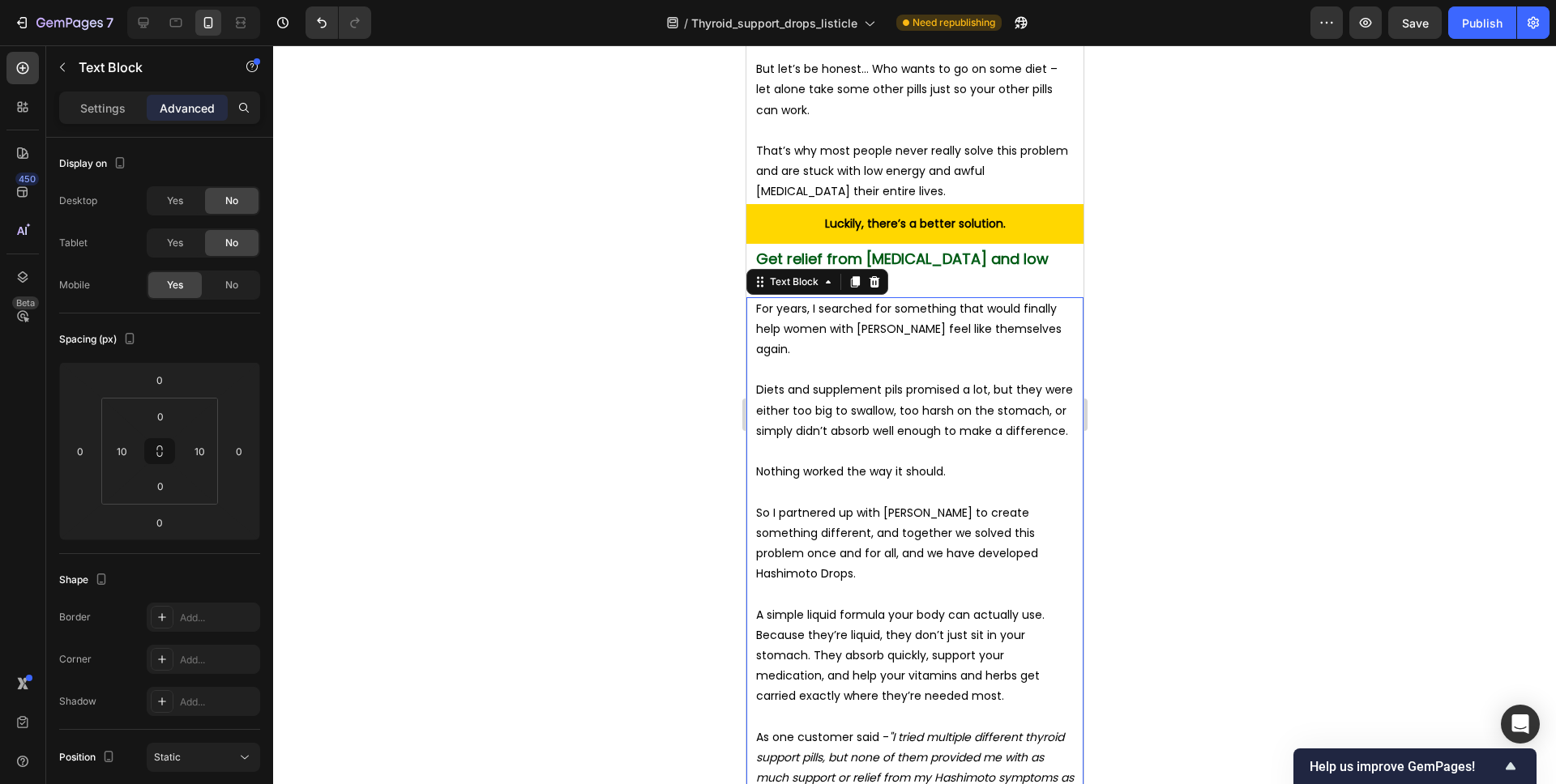
click at [1150, 329] on div at bounding box center [914, 415] width 1283 height 739
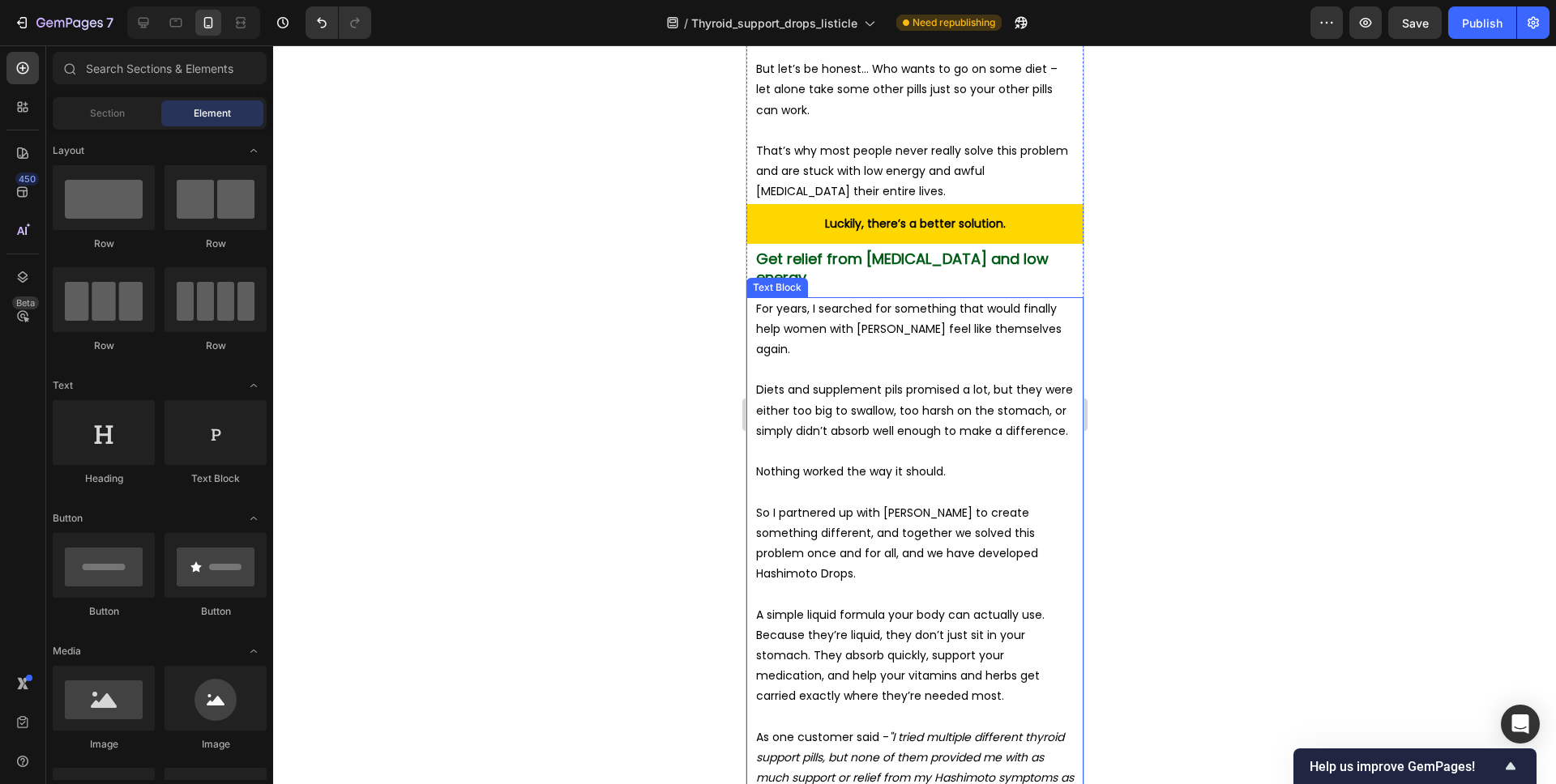
click at [930, 380] on p "Diets and supplement pils promised a lot, but they were either too big to swall…" at bounding box center [914, 411] width 318 height 62
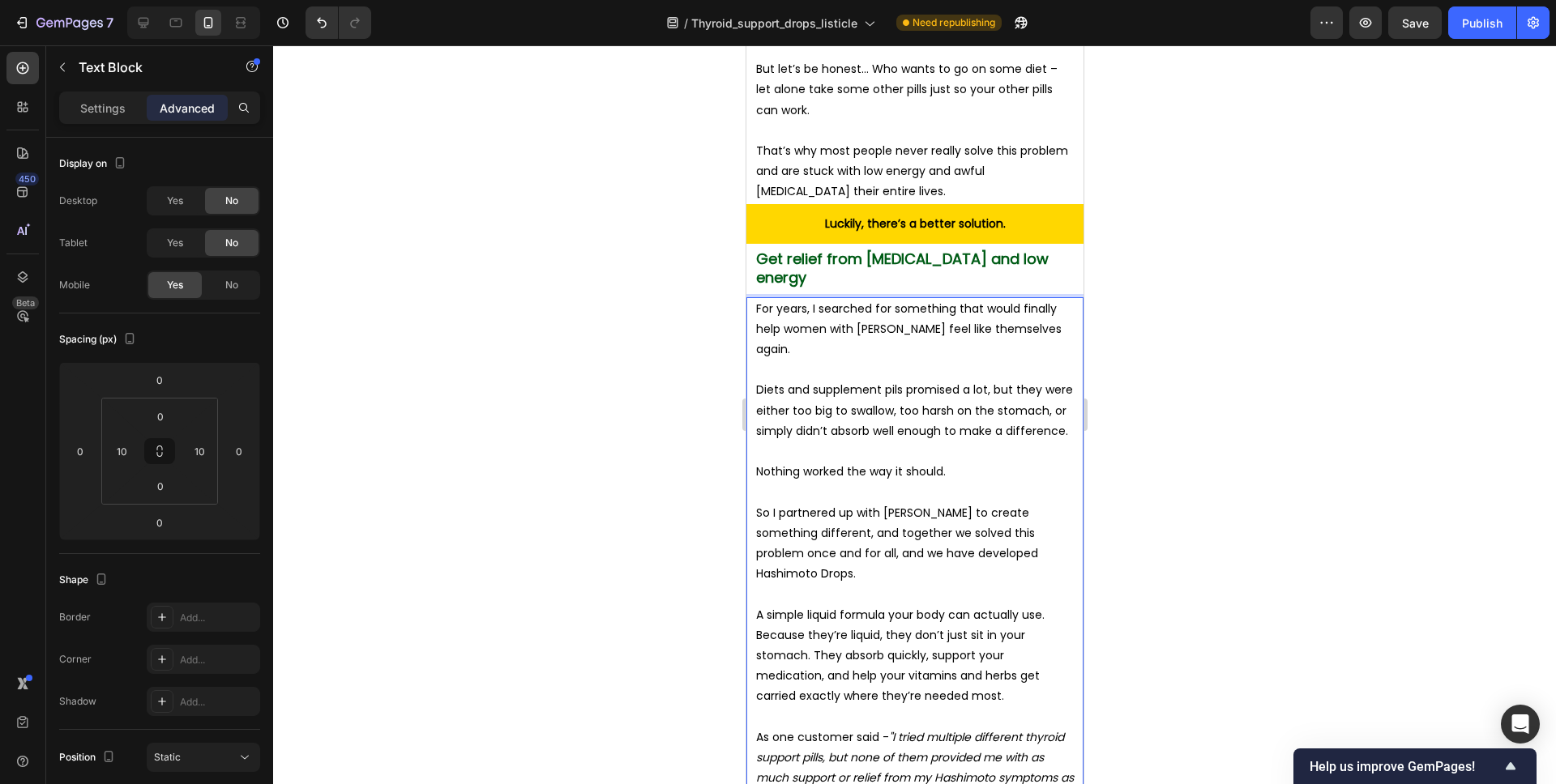
click at [836, 380] on p "Diets and supplement pils promised a lot, but they were either too big to swall…" at bounding box center [914, 411] width 318 height 62
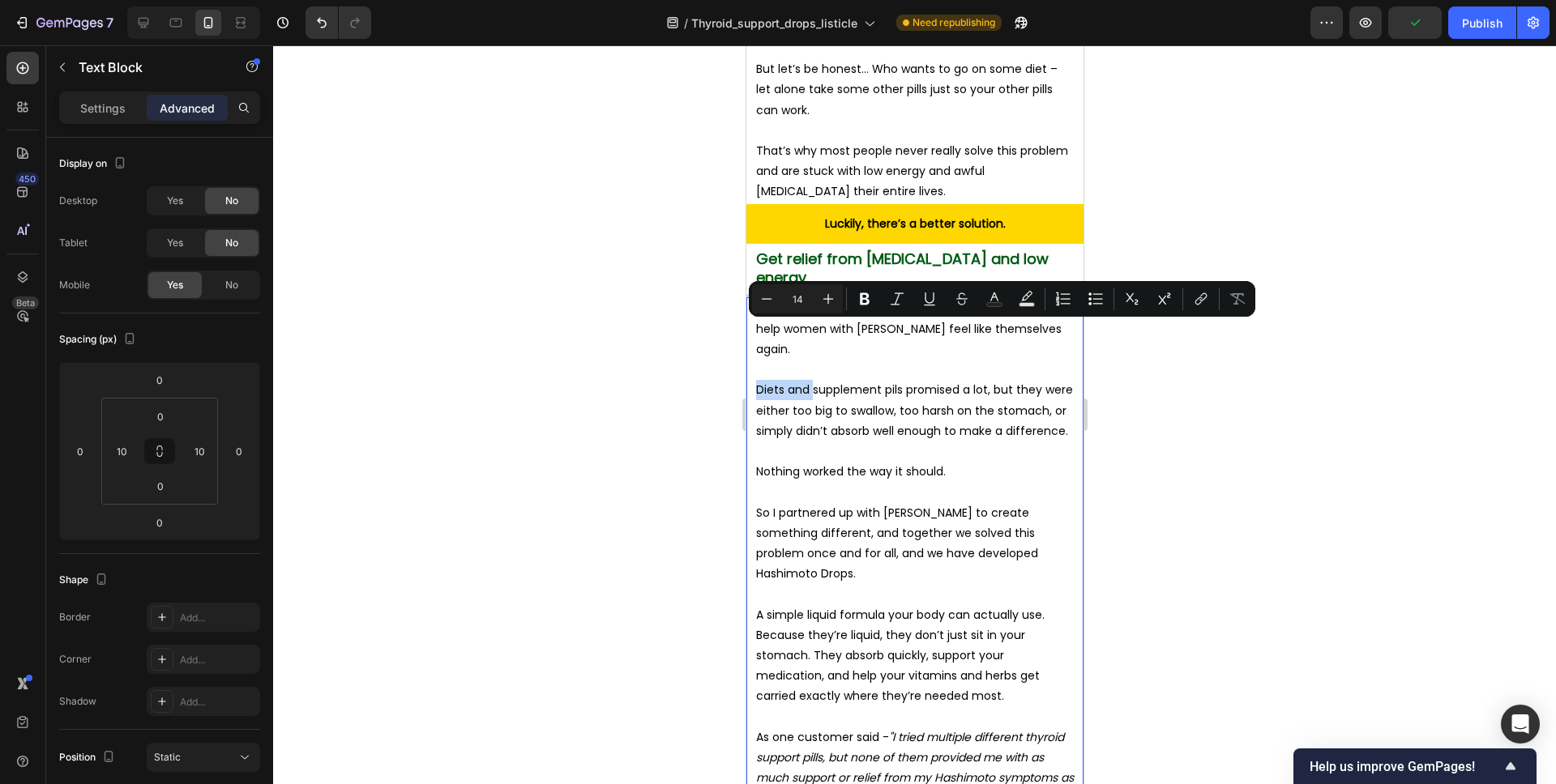
drag, startPoint x: 813, startPoint y: 331, endPoint x: 754, endPoint y: 333, distance: 59.0
click at [754, 333] on div "For years, I searched for something that would finally help women with Hashimot…" at bounding box center [914, 554] width 321 height 514
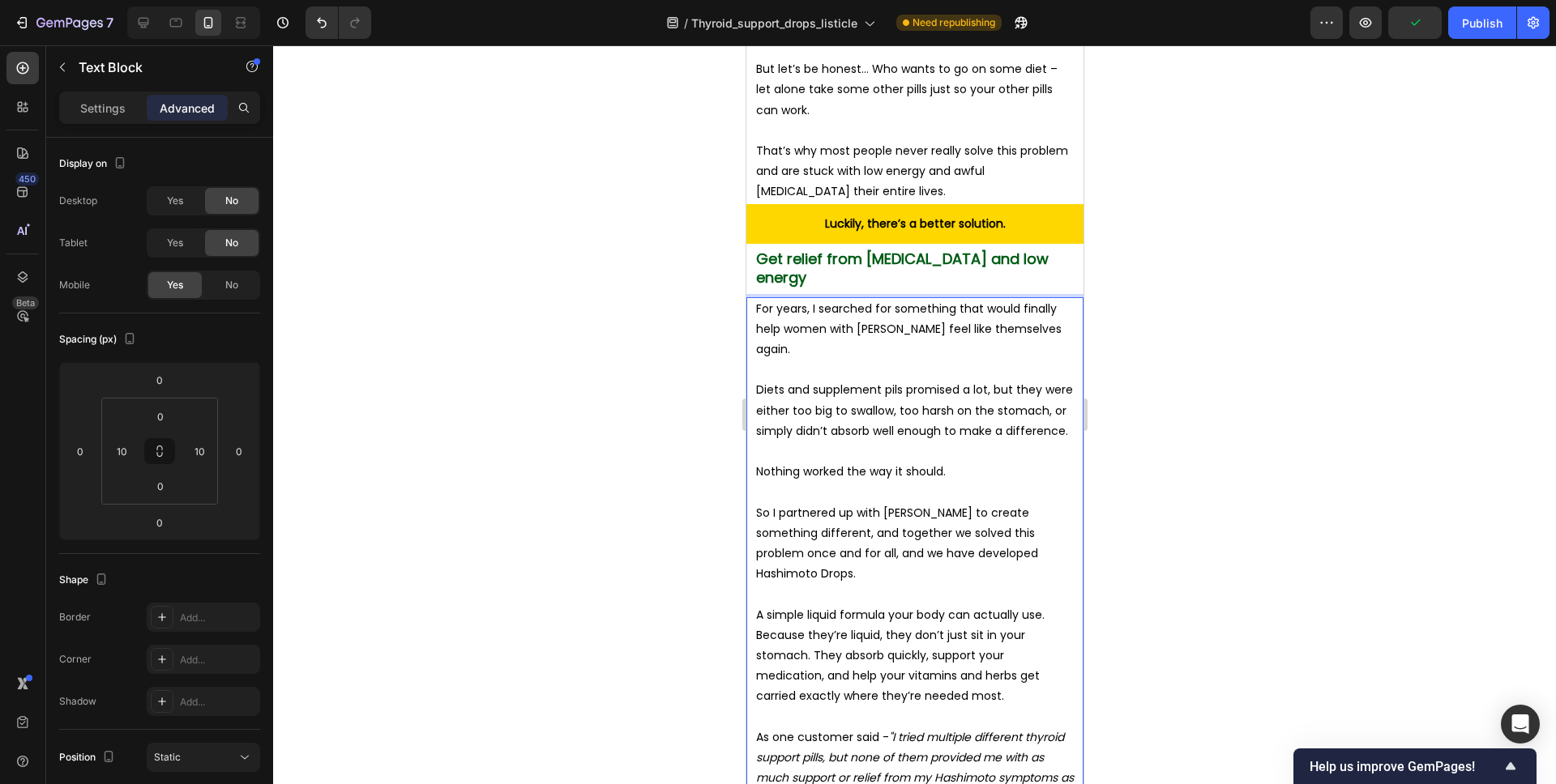
click at [946, 380] on p "Diets and supplement pils promised a lot, but they were either too big to swall…" at bounding box center [914, 411] width 318 height 62
click at [902, 380] on p "Diets and supplement pils promised a lot, but they were either too big to swall…" at bounding box center [914, 411] width 318 height 62
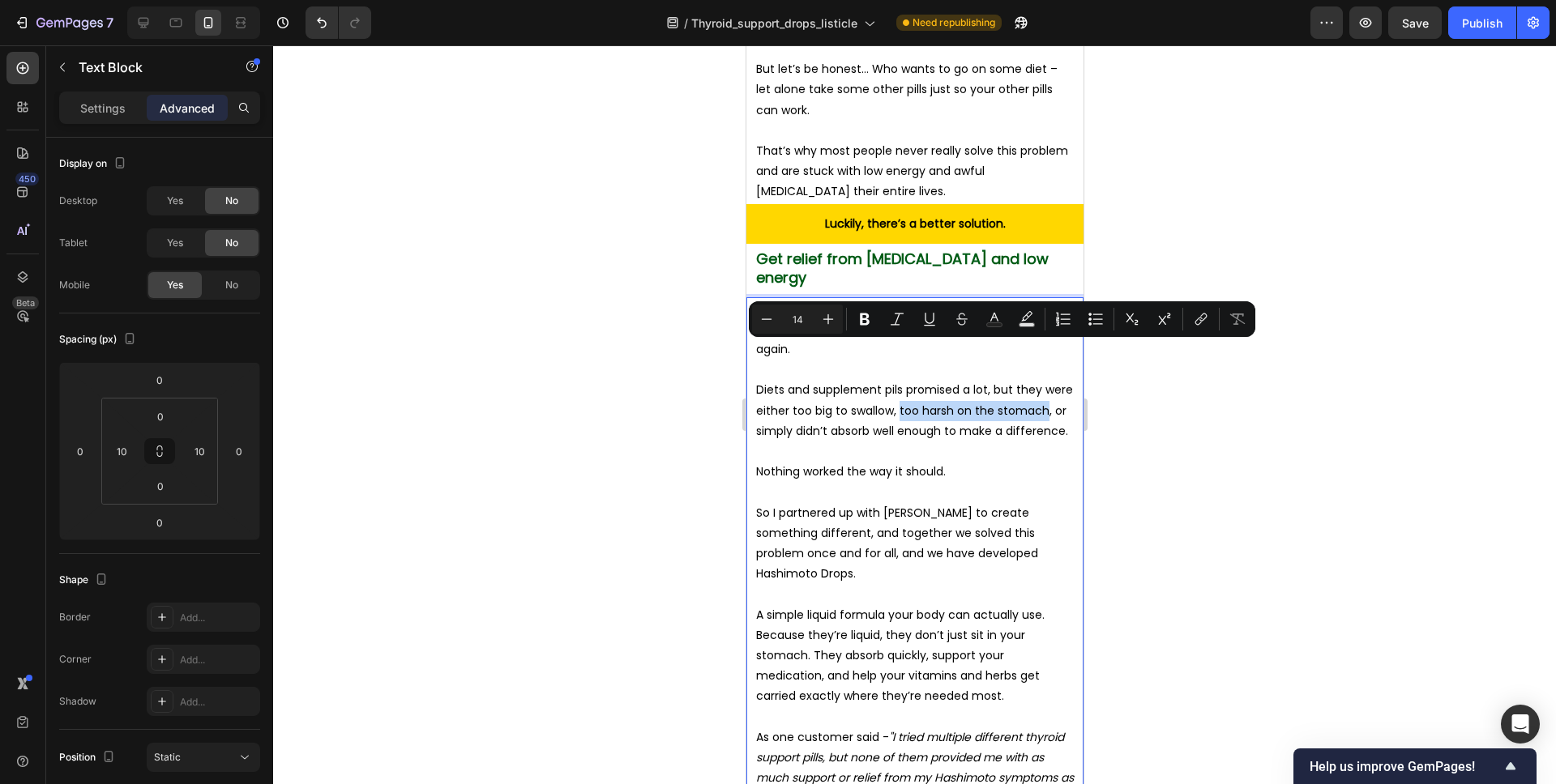
drag, startPoint x: 899, startPoint y: 352, endPoint x: 1042, endPoint y: 356, distance: 143.1
click at [1043, 380] on p "Diets and supplement pils promised a lot, but they were either too big to swall…" at bounding box center [914, 411] width 318 height 62
copy p "too harsh on the stomach"
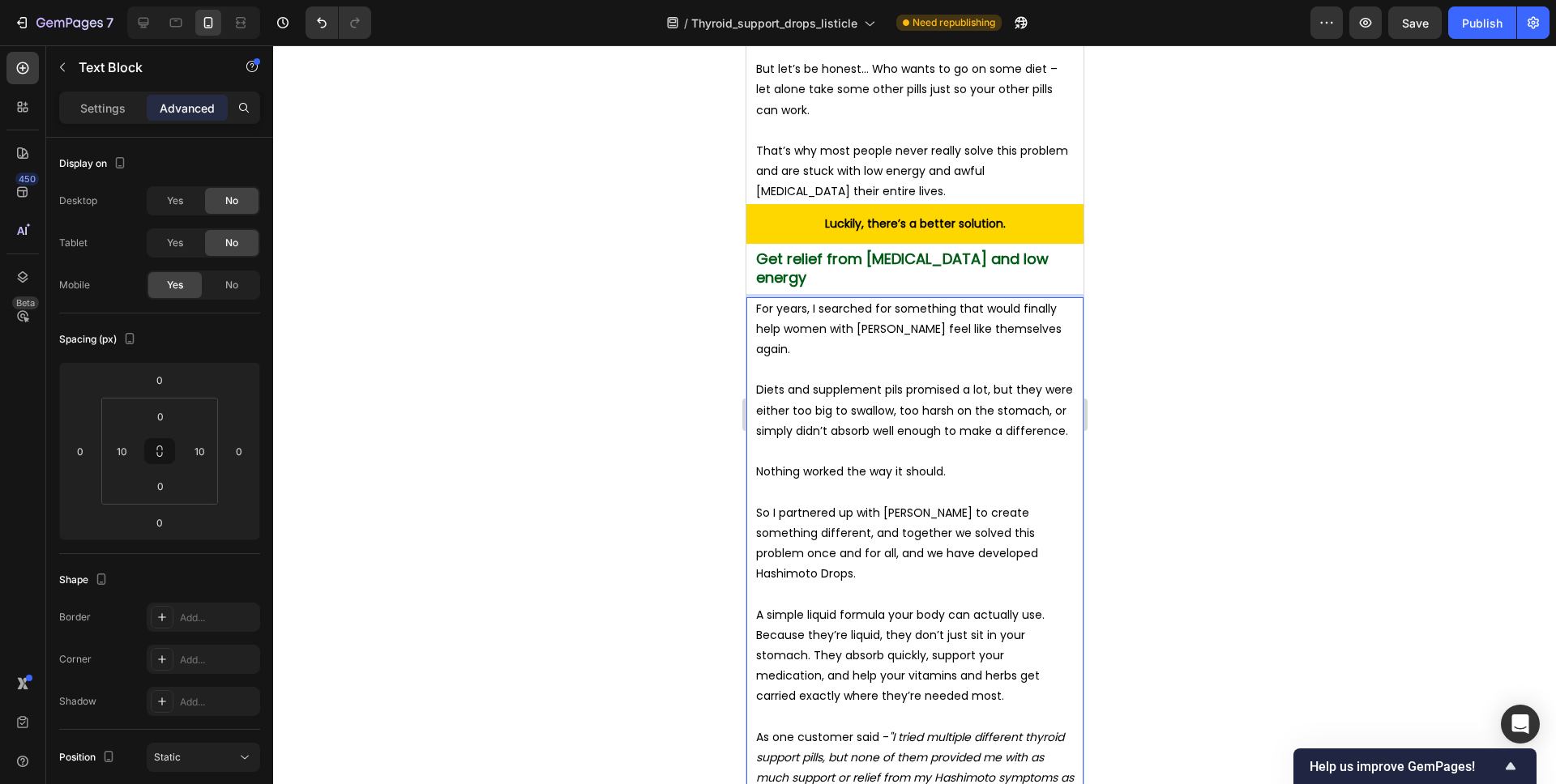
click at [754, 353] on div "For years, I searched for something that would finally help women with Hashimot…" at bounding box center [914, 554] width 321 height 514
click at [790, 380] on p "Diets and supplement pils promised a lot, but they were either too big to swall…" at bounding box center [914, 411] width 318 height 62
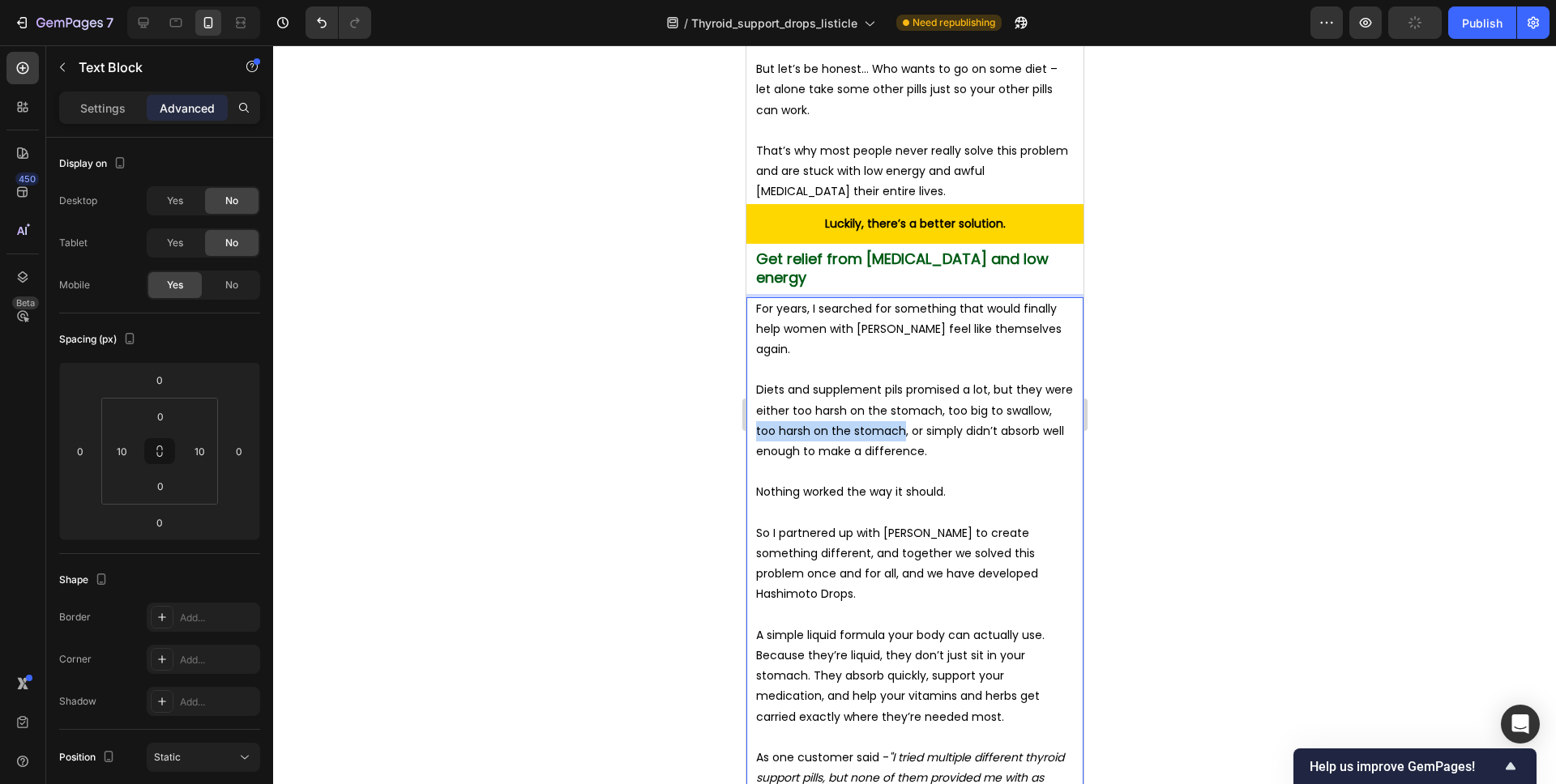
drag, startPoint x: 1050, startPoint y: 350, endPoint x: 879, endPoint y: 374, distance: 172.7
click at [879, 380] on p "Diets and supplement pils promised a lot, but they were either too harsh on the…" at bounding box center [914, 421] width 318 height 81
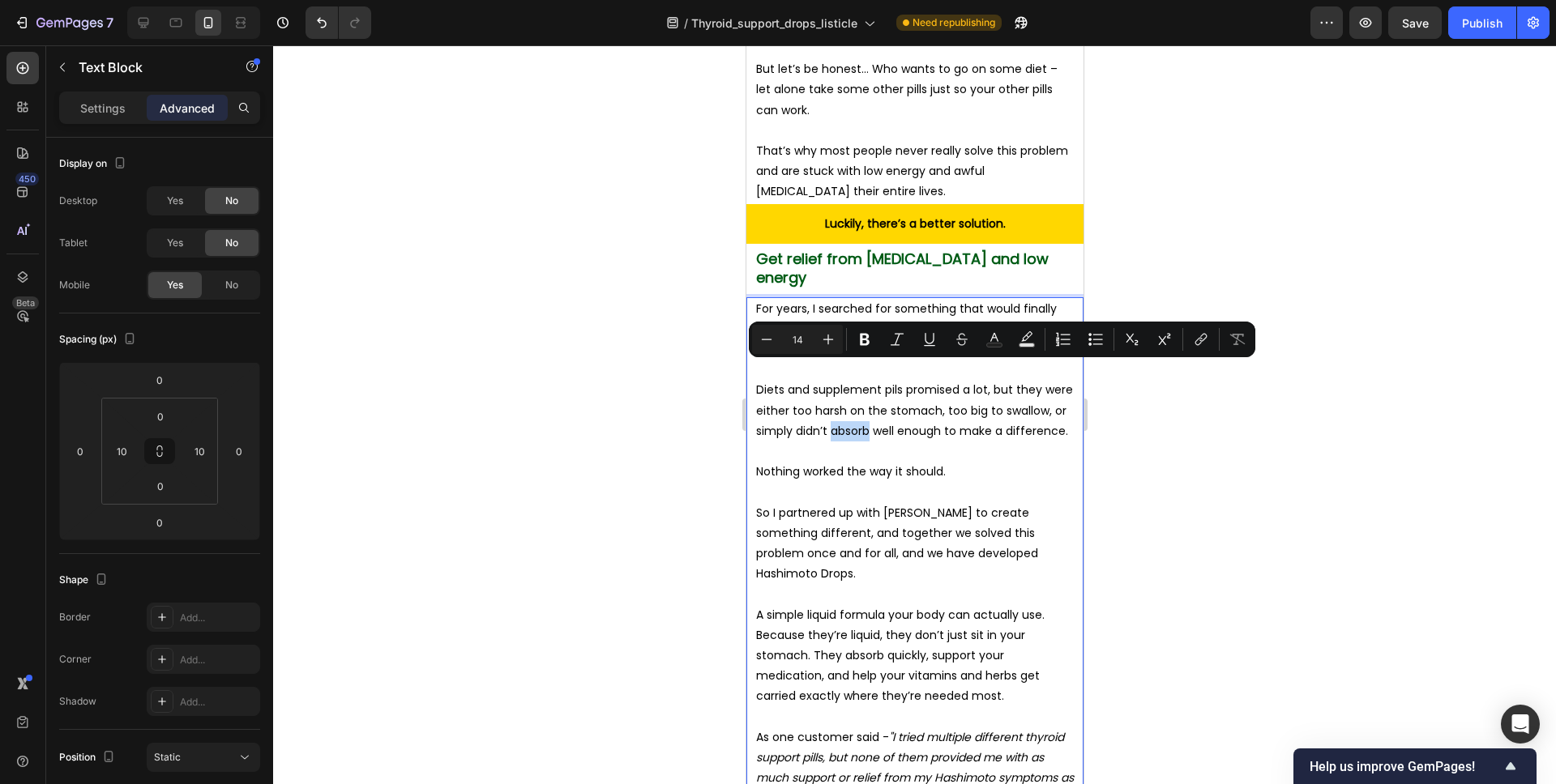
drag, startPoint x: 832, startPoint y: 374, endPoint x: 871, endPoint y: 374, distance: 39.0
click at [871, 380] on p "Diets and supplement pils promised a lot, but they were either too harsh on the…" at bounding box center [914, 411] width 318 height 62
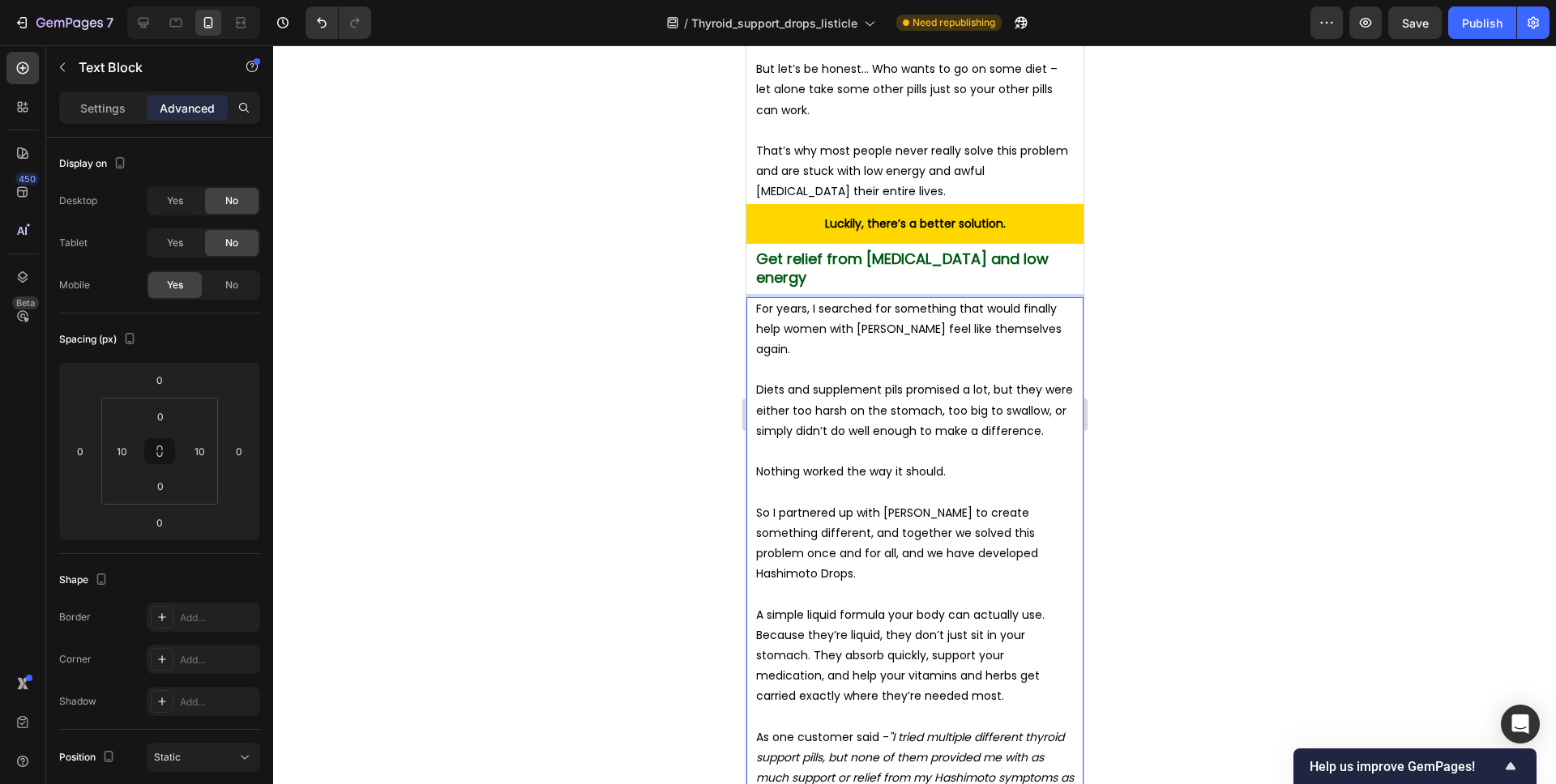
click at [1201, 357] on div at bounding box center [914, 415] width 1283 height 739
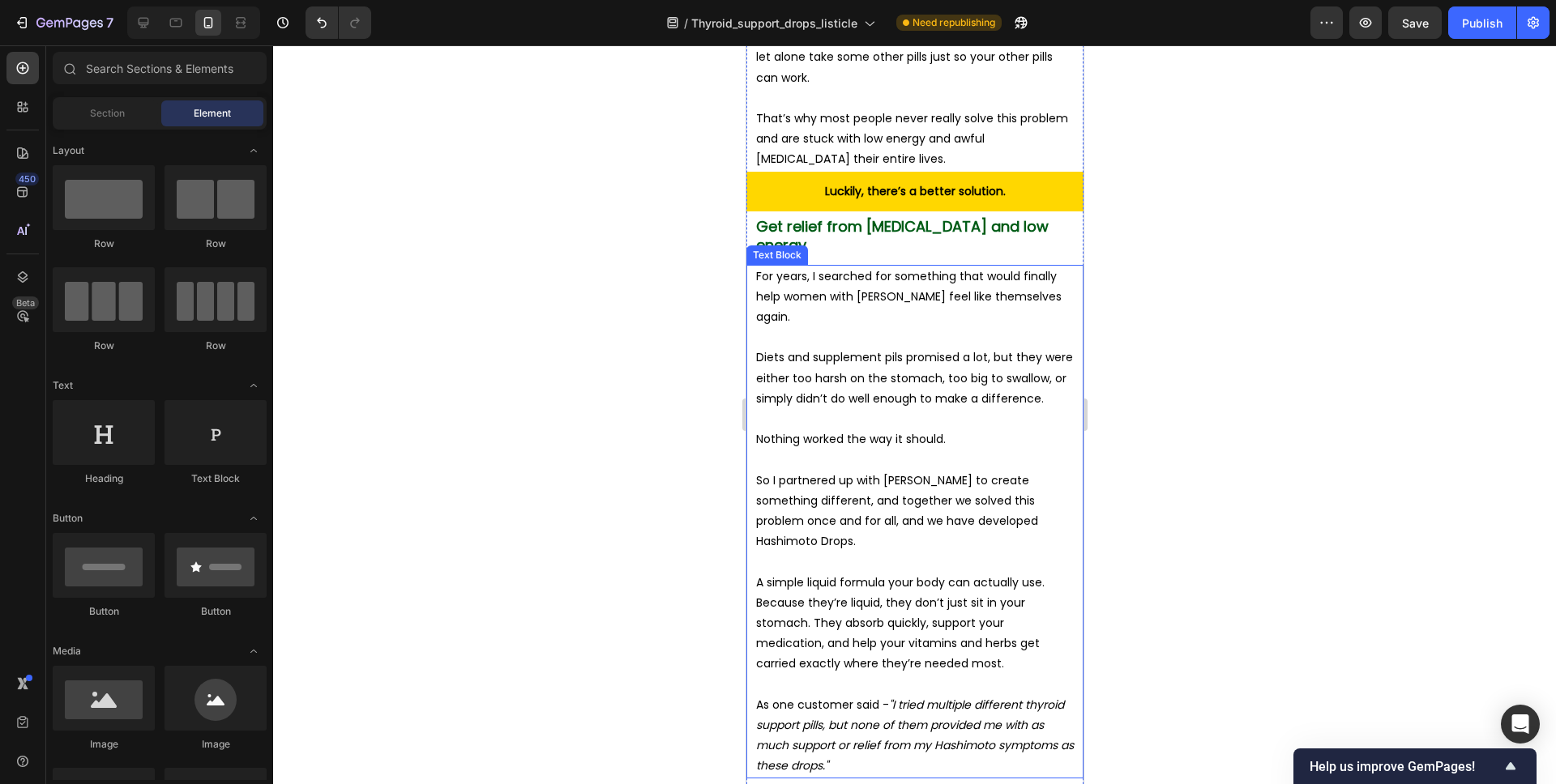
scroll to position [5744, 0]
click at [1022, 327] on p "Rich Text Editor. Editing area: main" at bounding box center [914, 337] width 318 height 21
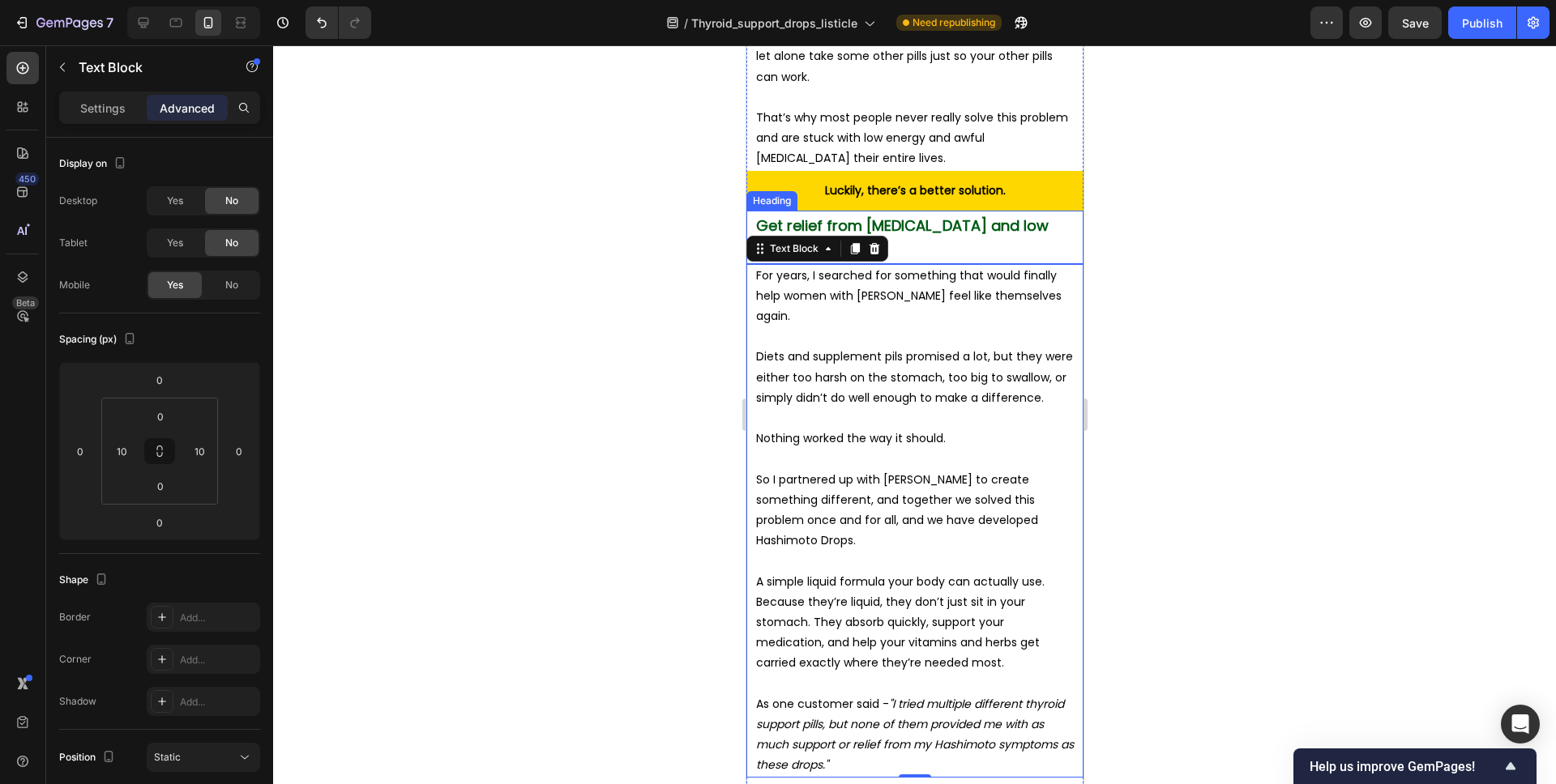
click at [1023, 216] on span "Get relief from [MEDICAL_DATA] and low energy" at bounding box center [902, 234] width 293 height 38
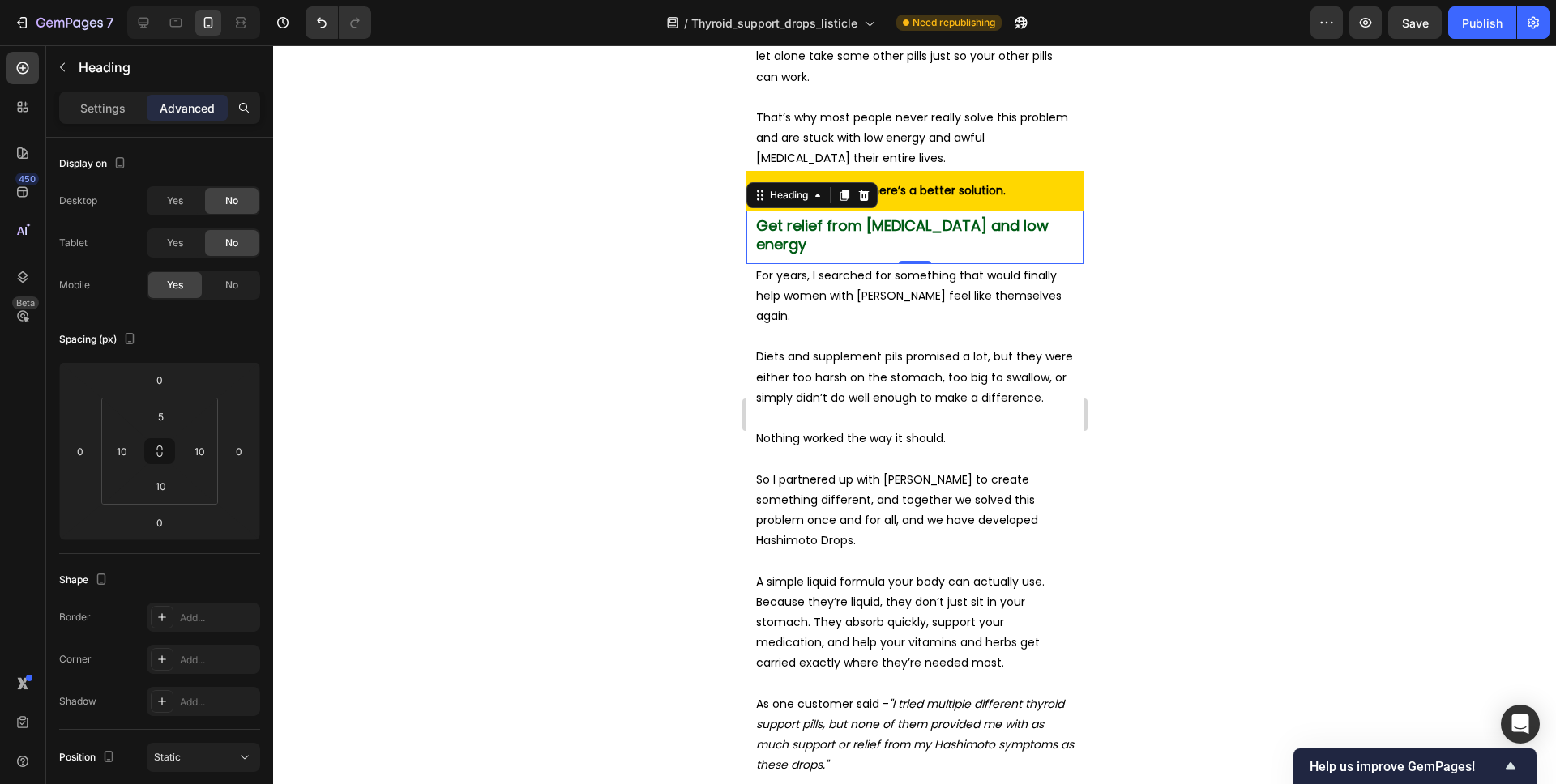
click at [1105, 226] on div at bounding box center [914, 415] width 1283 height 739
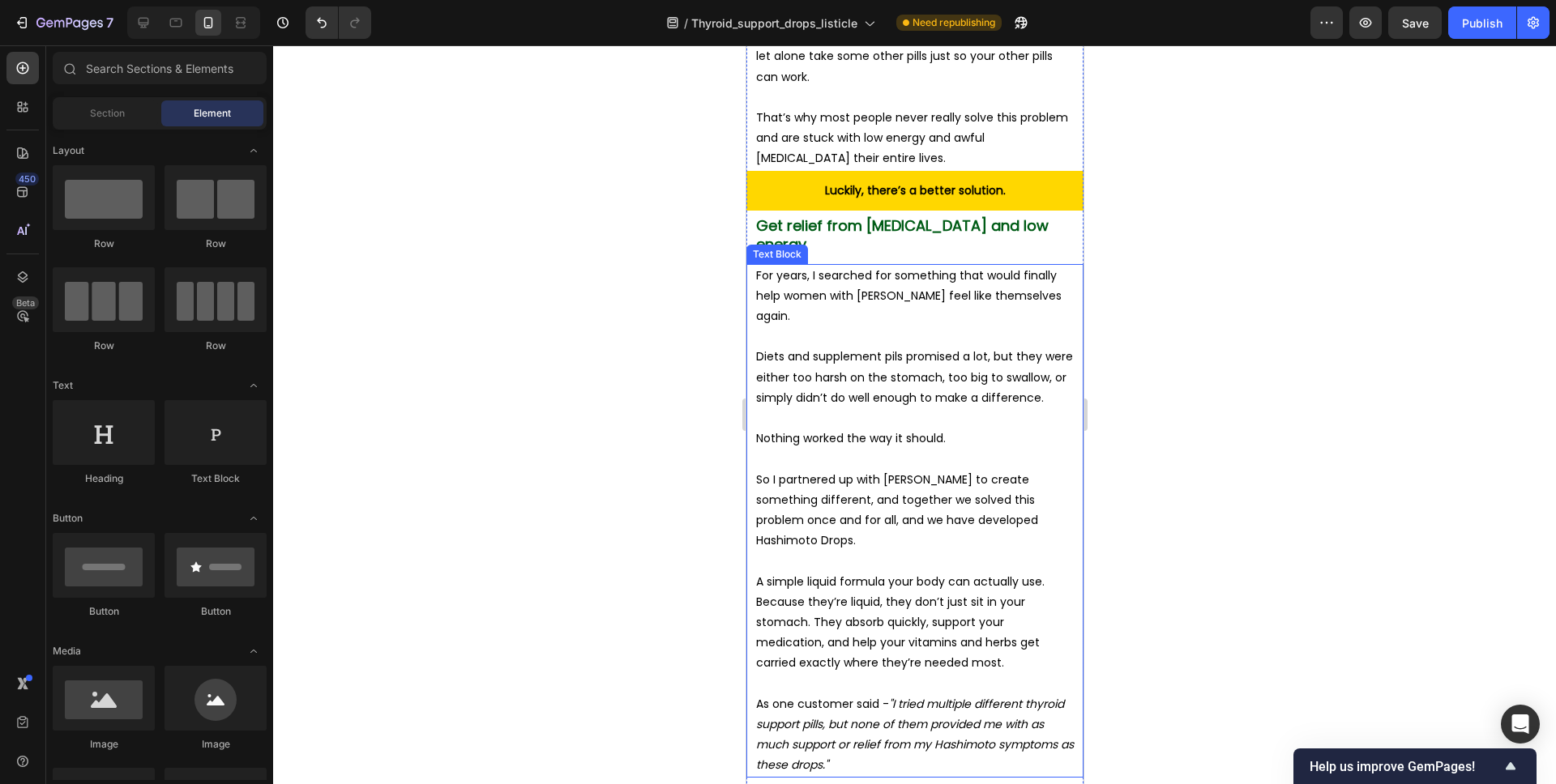
click at [979, 266] on p "For years, I searched for something that would finally help women with [PERSON_…" at bounding box center [914, 296] width 318 height 62
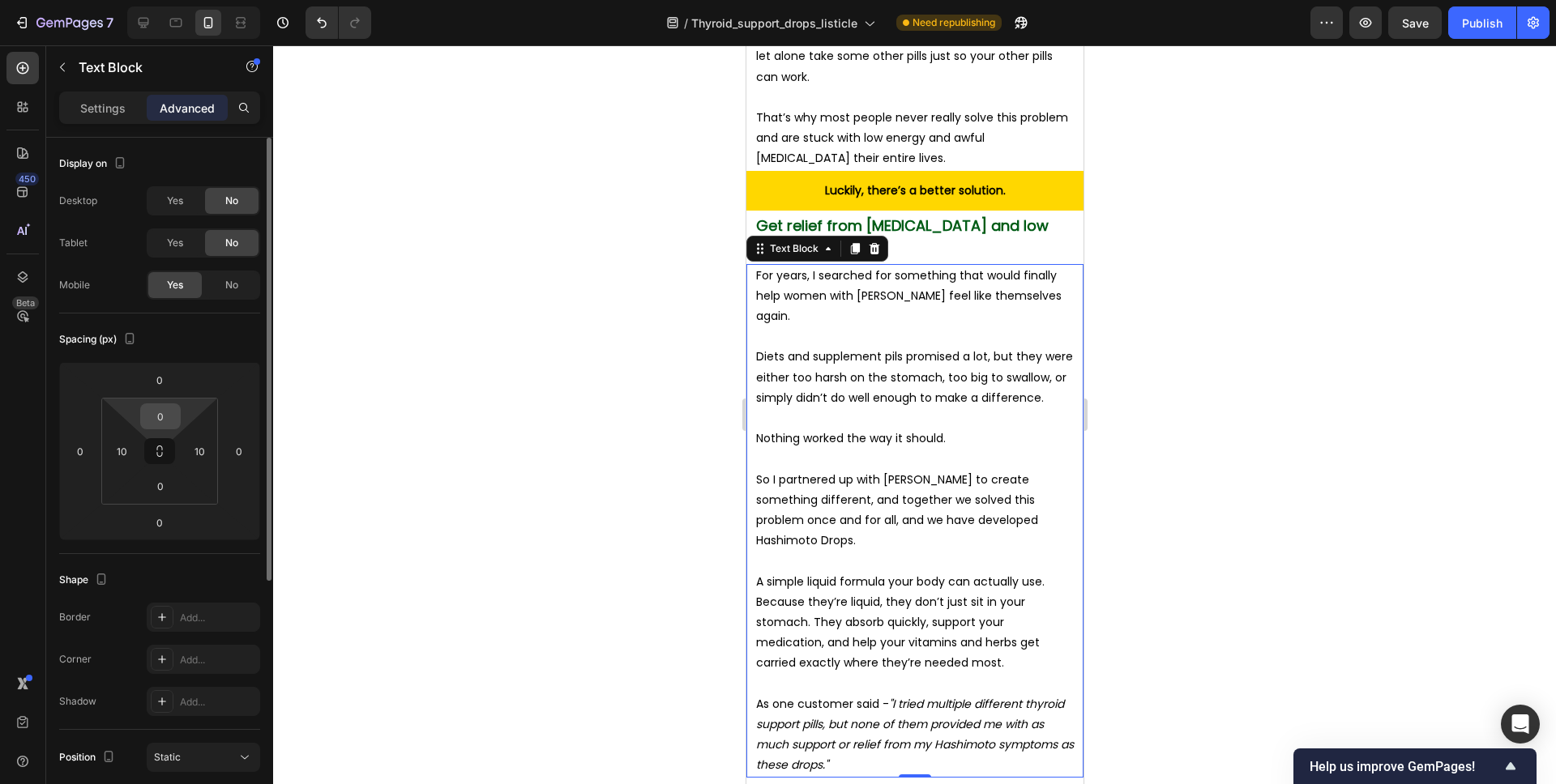
click at [165, 412] on input "0" at bounding box center [160, 416] width 32 height 24
type input "5"
click at [158, 381] on input "0" at bounding box center [159, 379] width 32 height 24
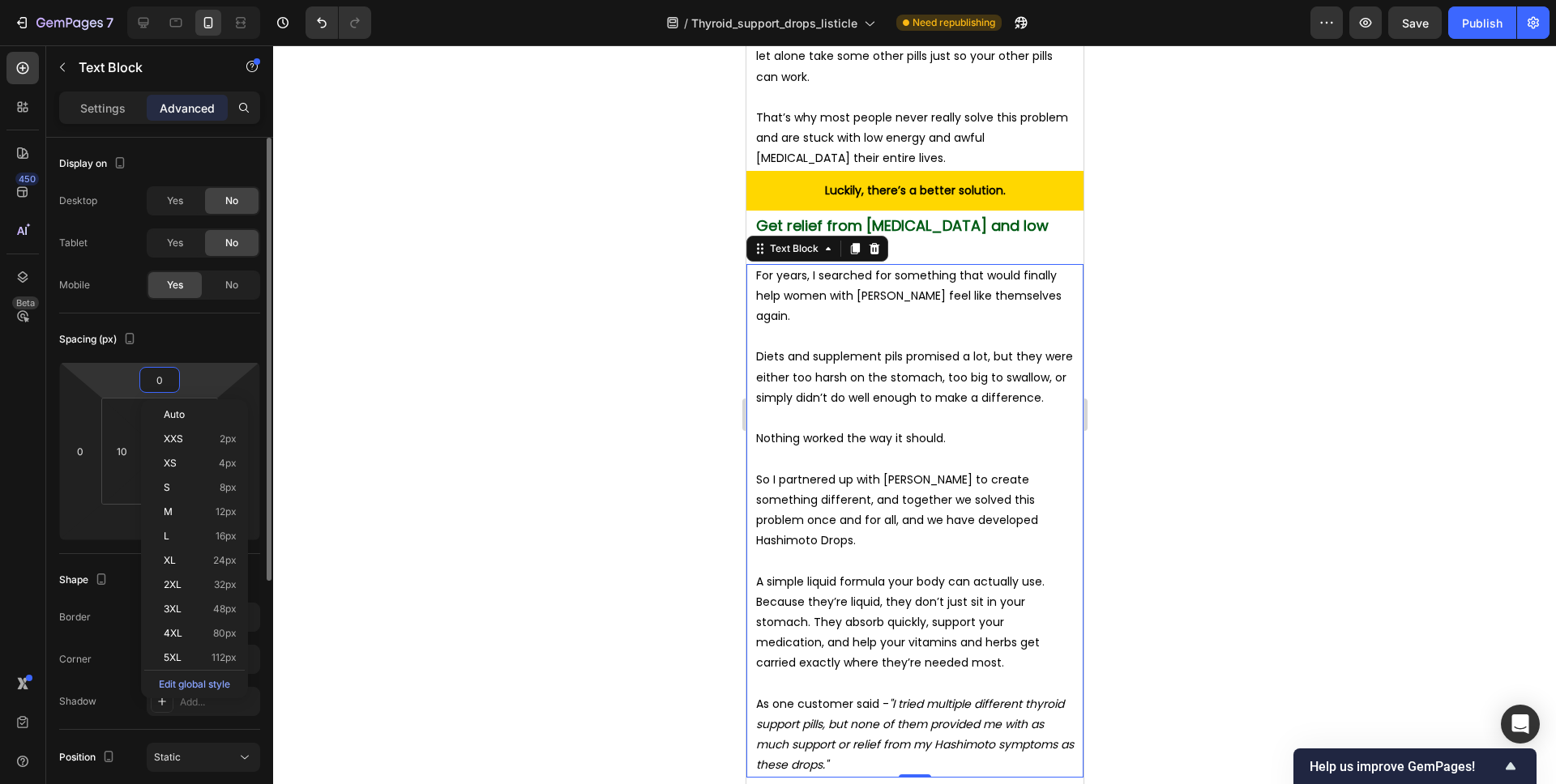
type input "0"
type input "-5"
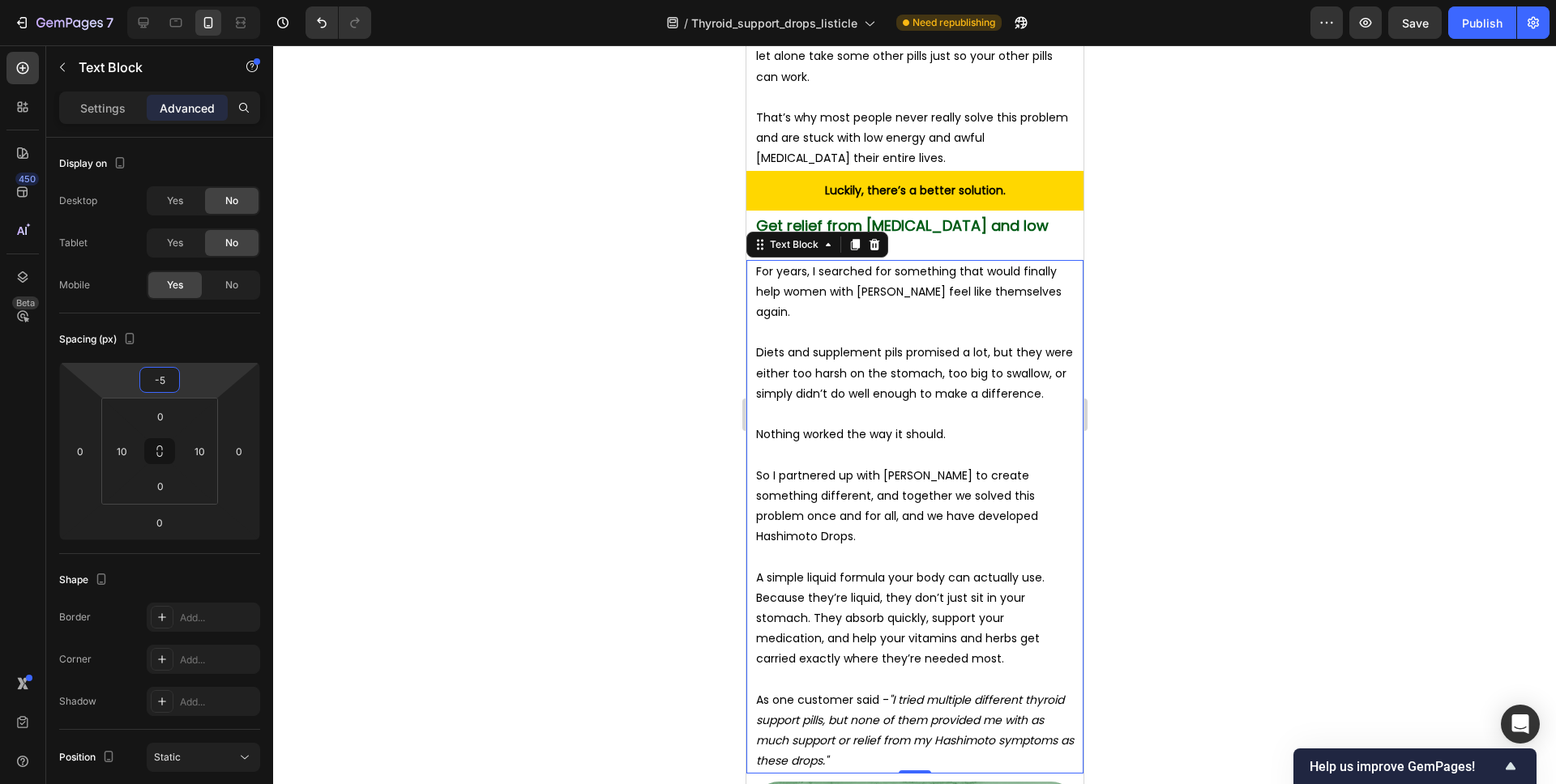
click at [1191, 249] on div at bounding box center [914, 415] width 1283 height 739
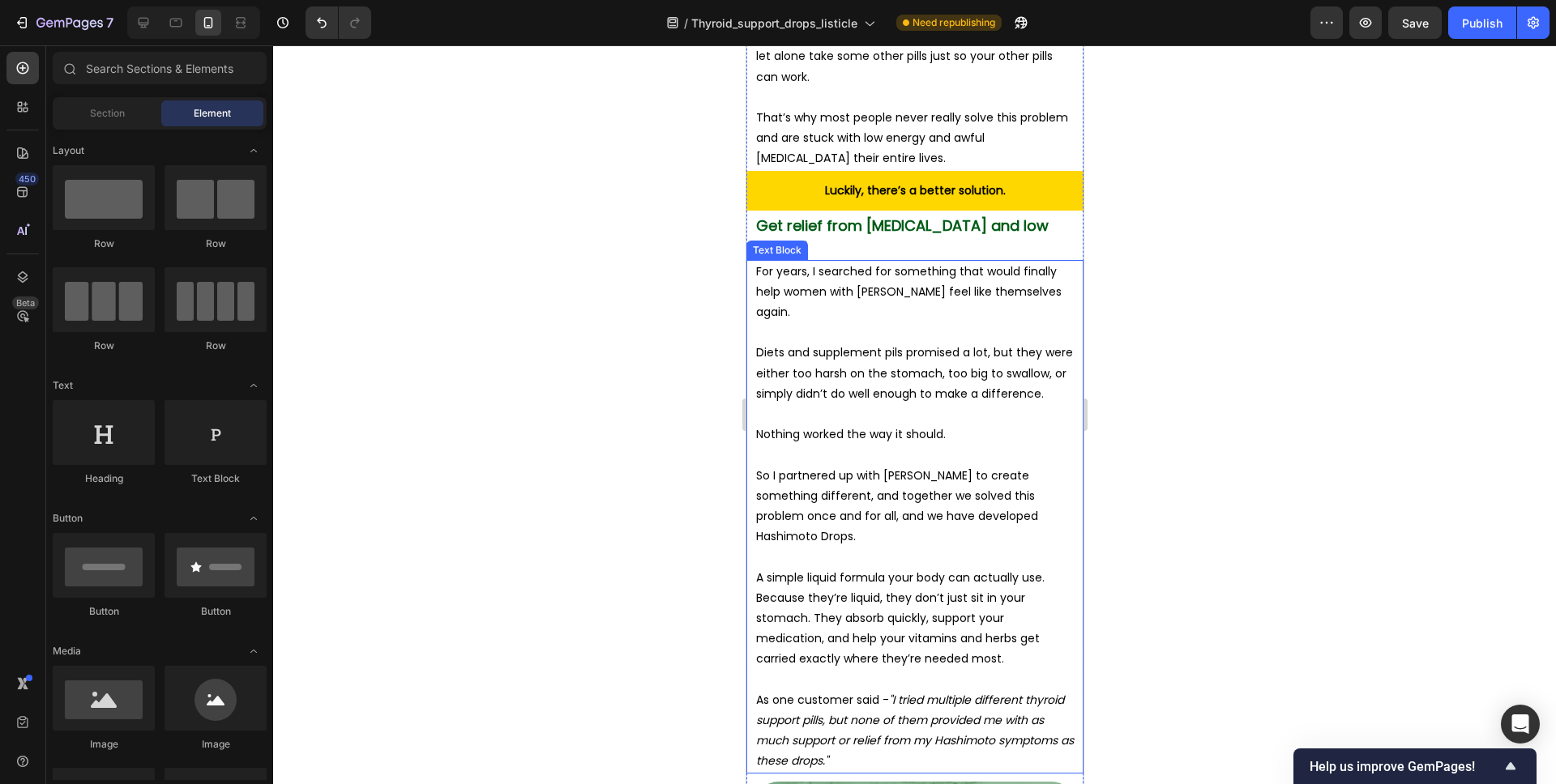
click at [894, 568] on p "A simple liquid formula your body can actually use. Because they’re liquid, the…" at bounding box center [914, 619] width 318 height 102
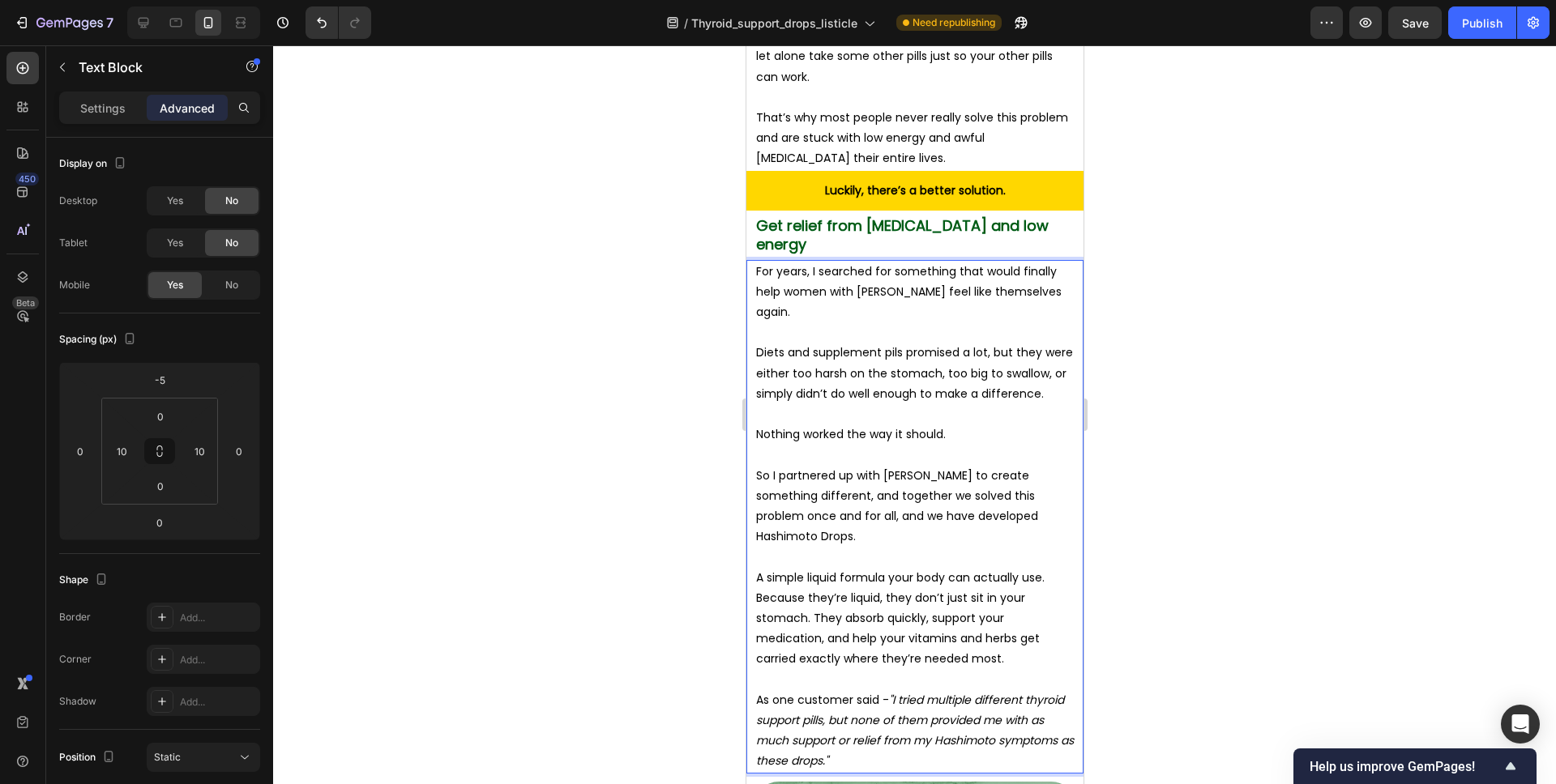
click at [925, 568] on p "A simple liquid formula your body can actually use. Because they’re liquid, the…" at bounding box center [914, 619] width 318 height 102
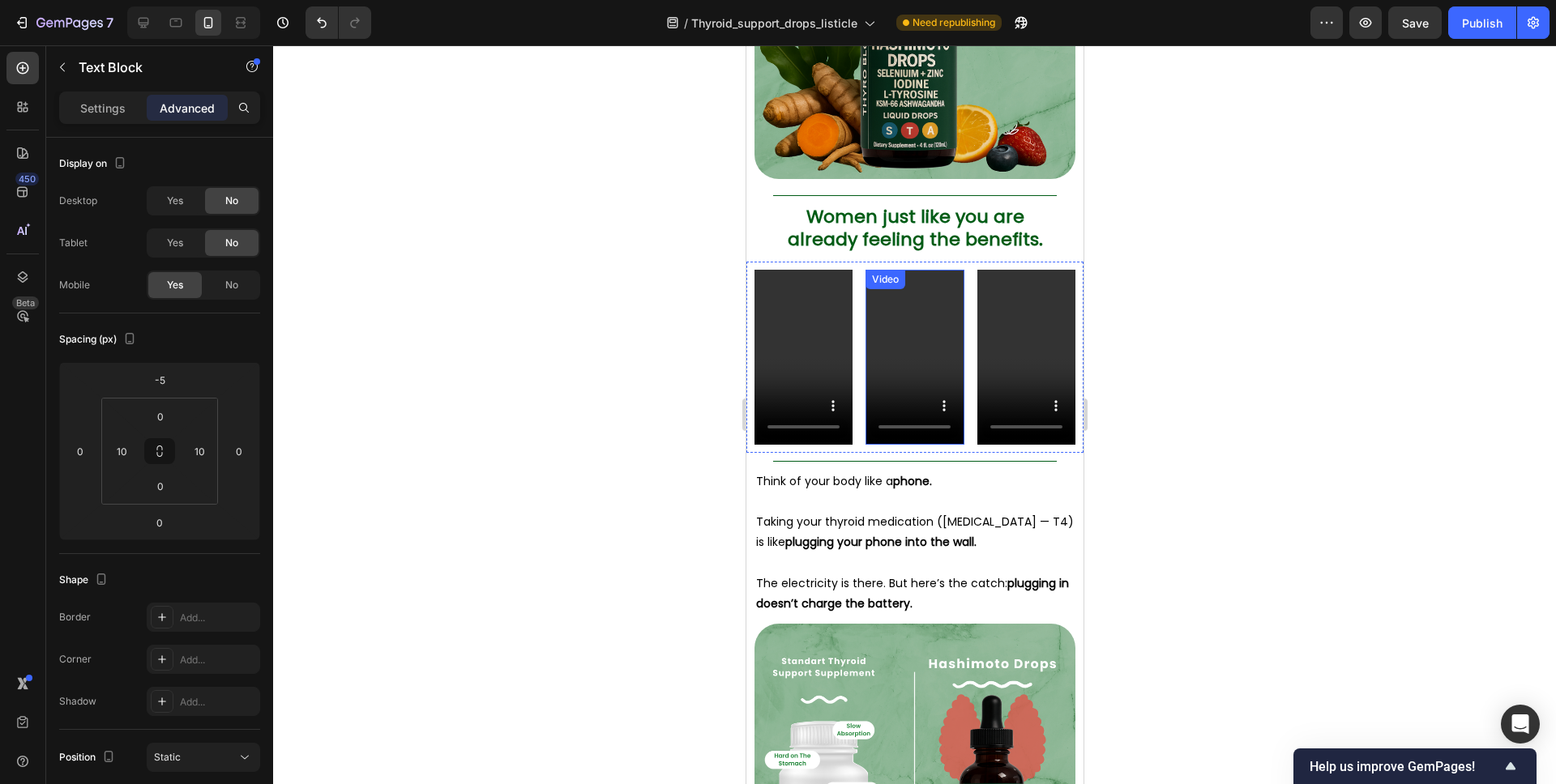
scroll to position [6684, 0]
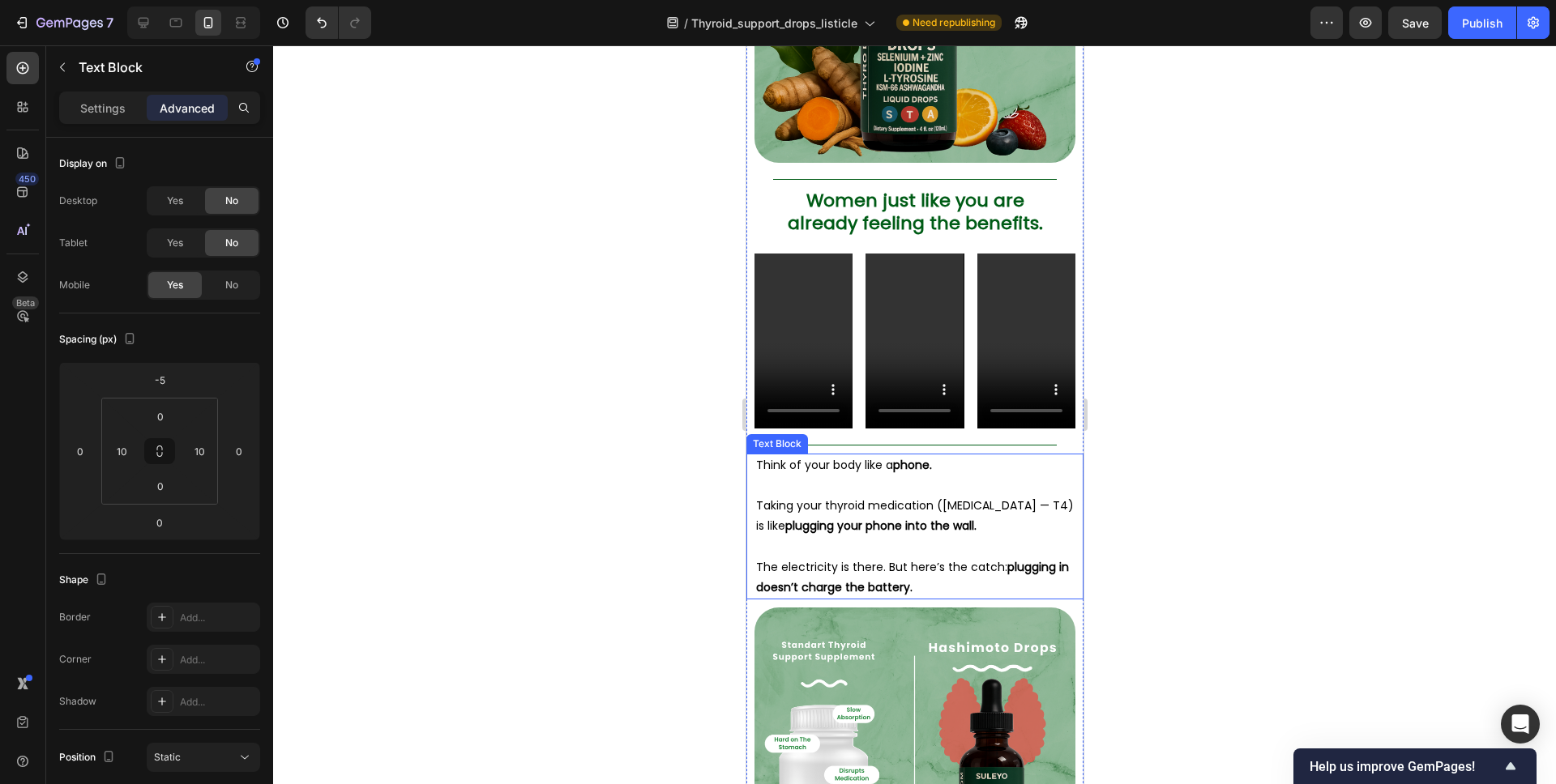
click at [918, 517] on strong "plugging your phone into the wall." at bounding box center [880, 525] width 192 height 16
click at [917, 517] on strong "plugging your phone into the wall." at bounding box center [880, 525] width 192 height 16
click at [912, 536] on p "Rich Text Editor. Editing area: main" at bounding box center [914, 546] width 318 height 21
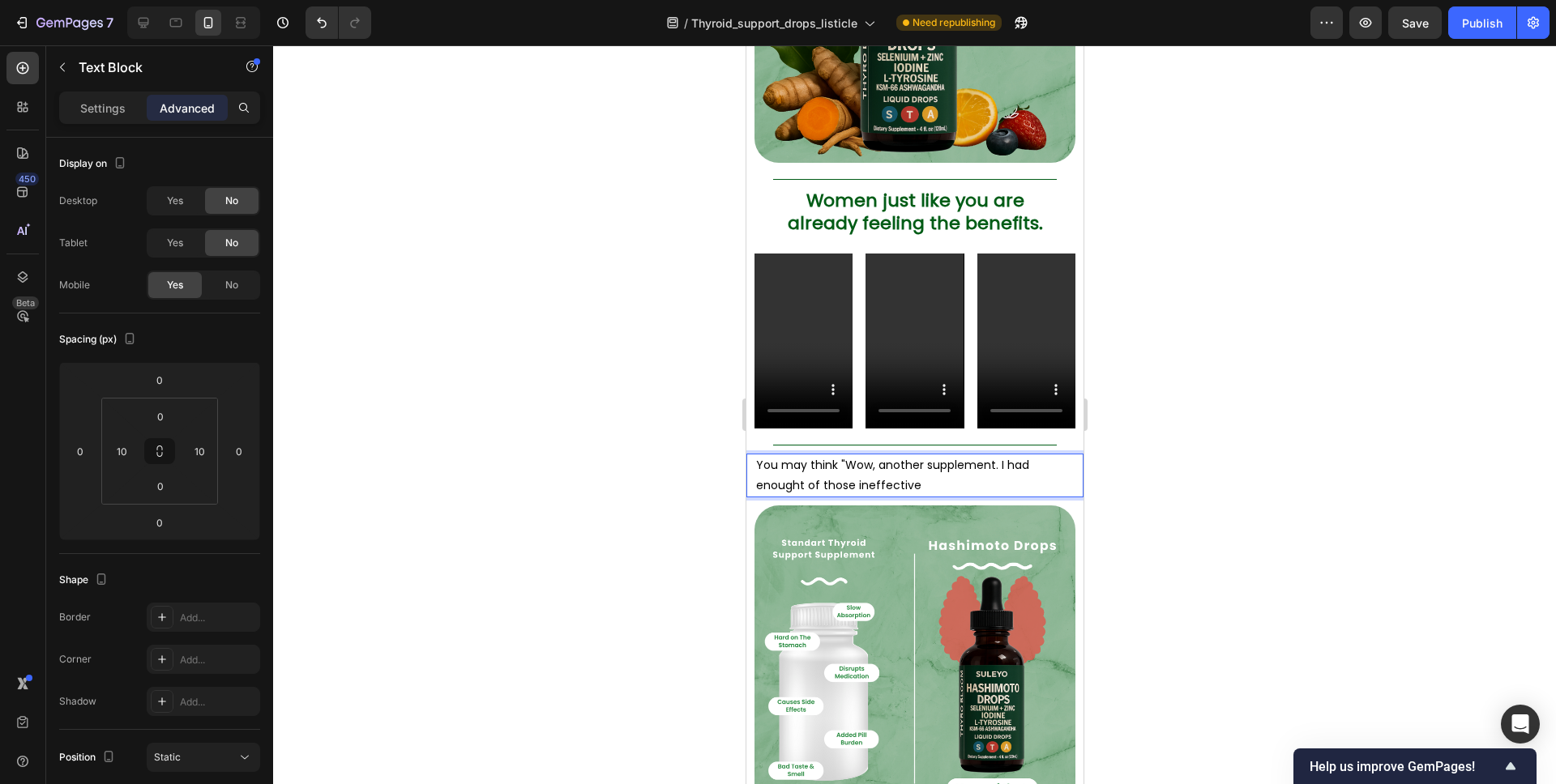
click at [805, 456] on p "You may think "Wow, another supplement. I had enought of those ineffective" at bounding box center [914, 475] width 318 height 40
click at [870, 456] on p "You may think "Wow, another supplement. I had enough of those ineffective" at bounding box center [914, 475] width 318 height 40
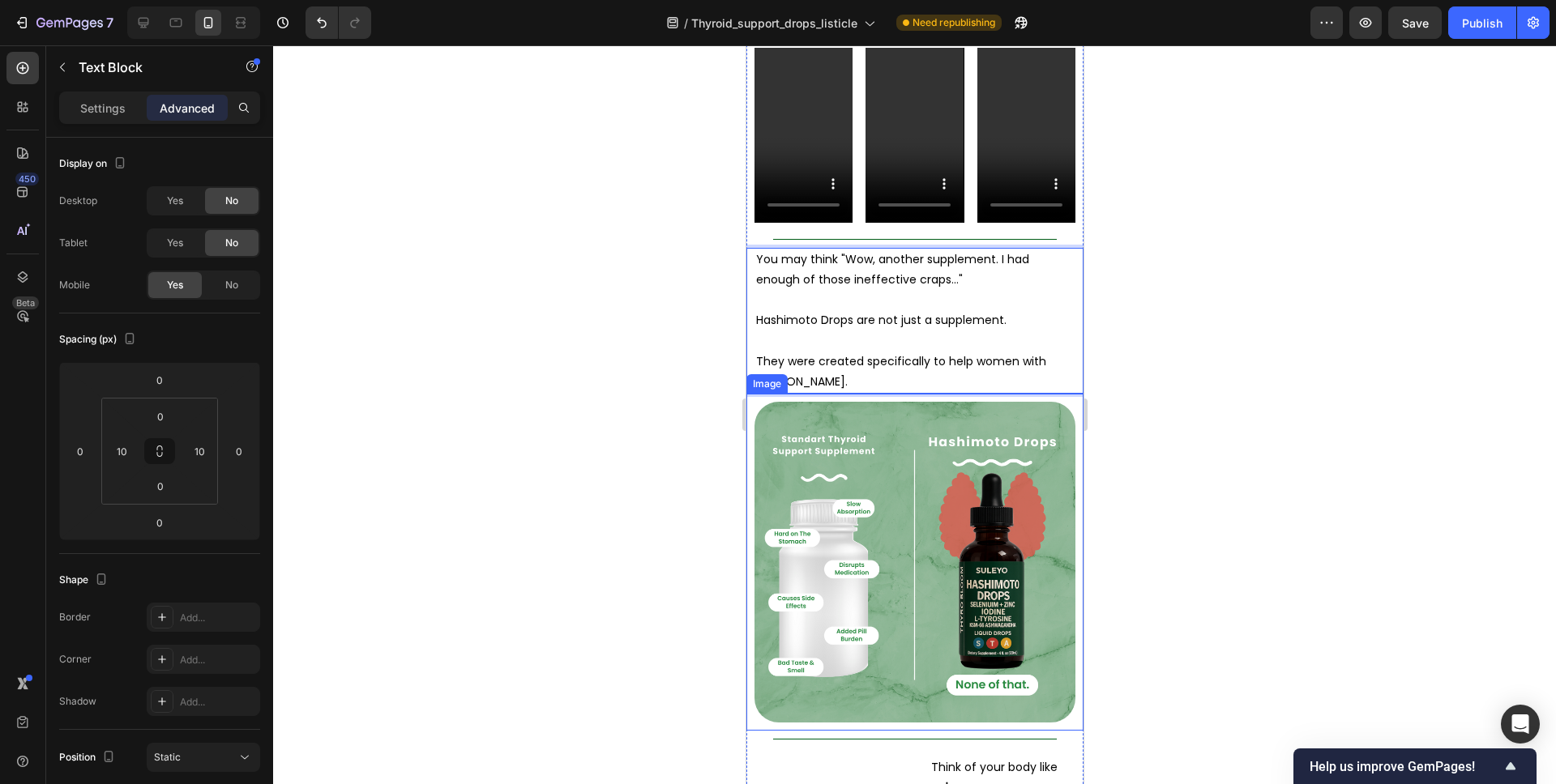
scroll to position [6873, 0]
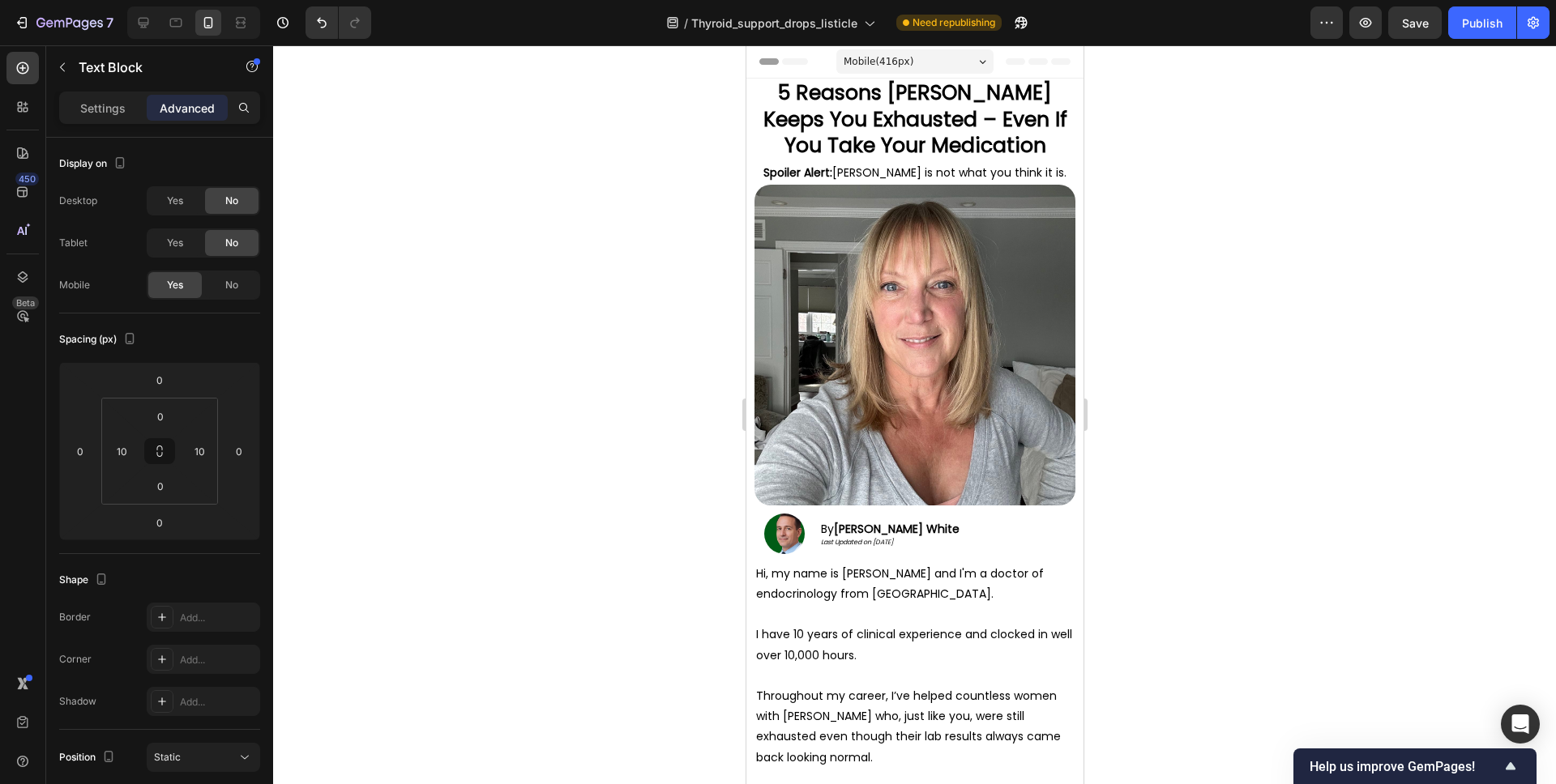
scroll to position [6873, 0]
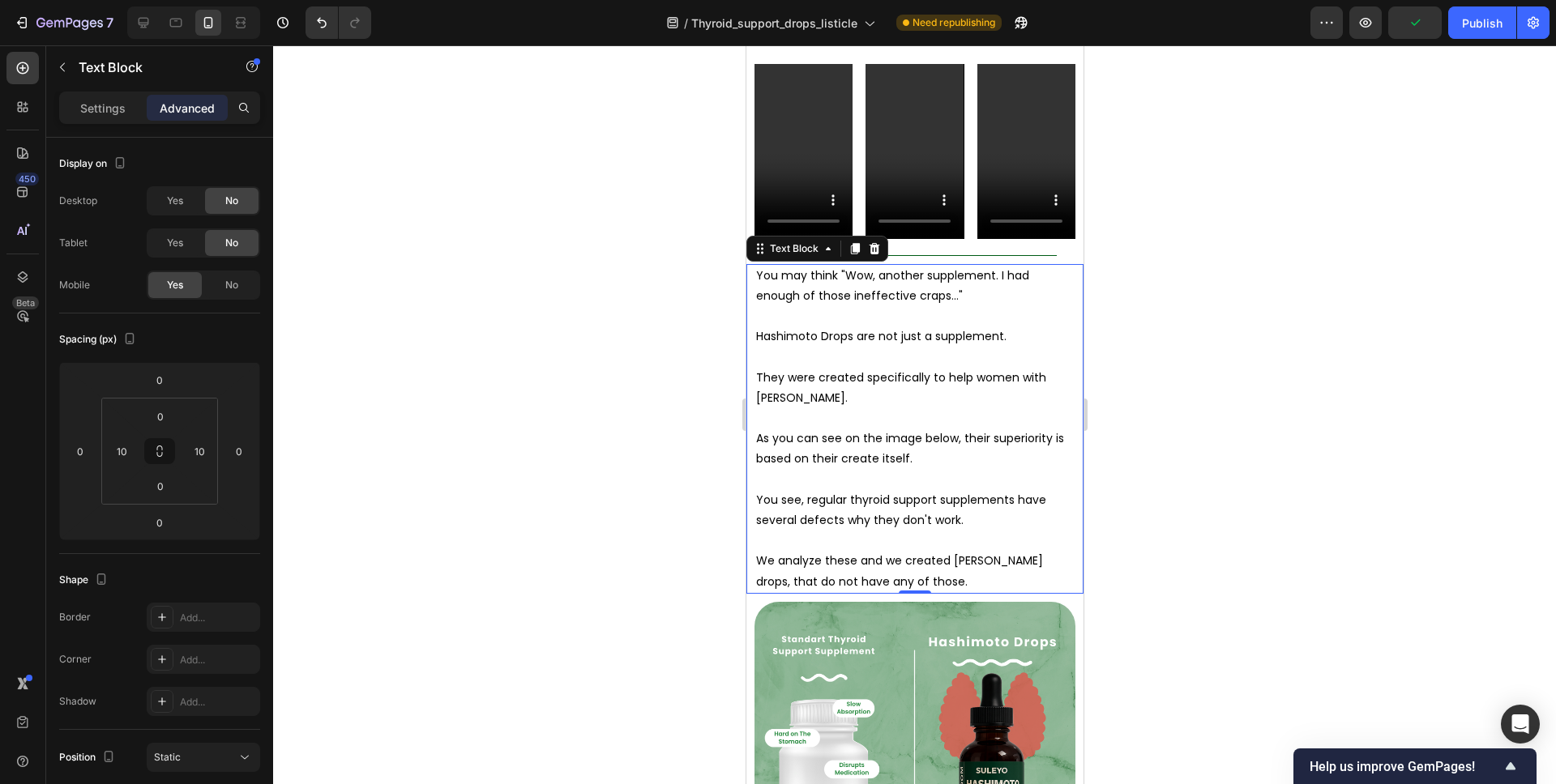
drag, startPoint x: 1265, startPoint y: 282, endPoint x: 1198, endPoint y: 288, distance: 67.3
click at [1265, 282] on div at bounding box center [914, 415] width 1283 height 739
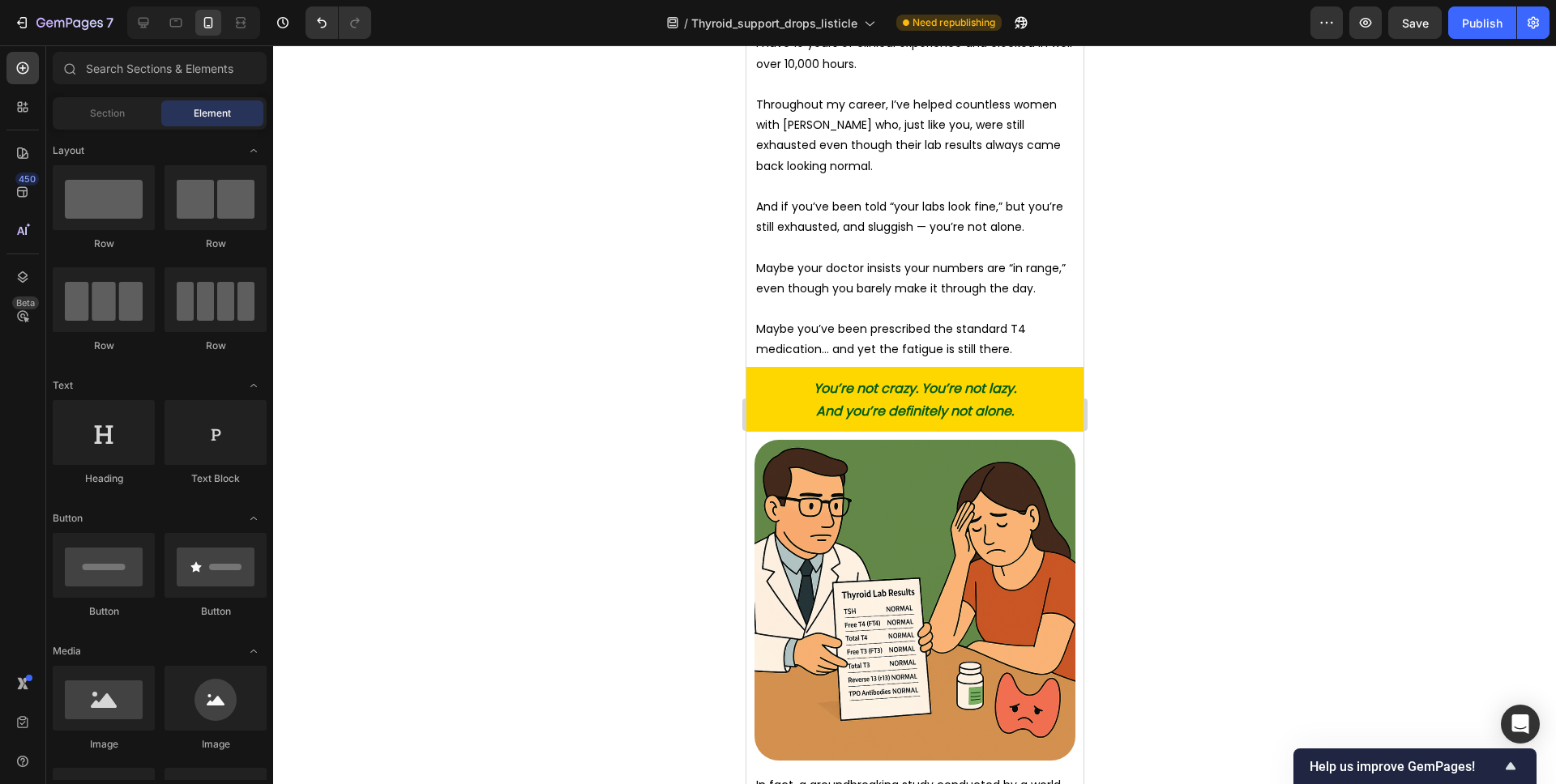
scroll to position [0, 0]
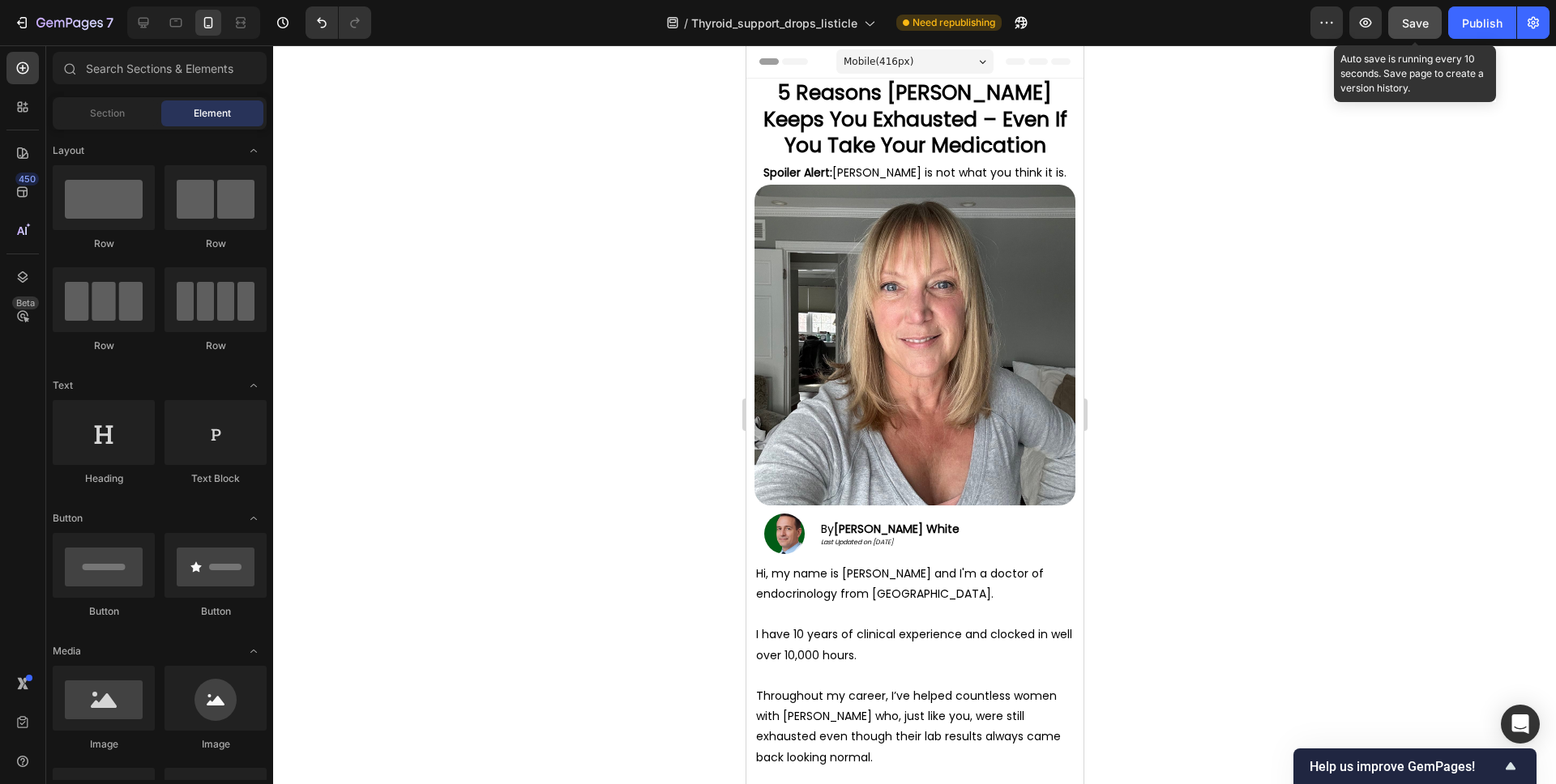
click at [1425, 24] on span "Save" at bounding box center [1415, 22] width 27 height 13
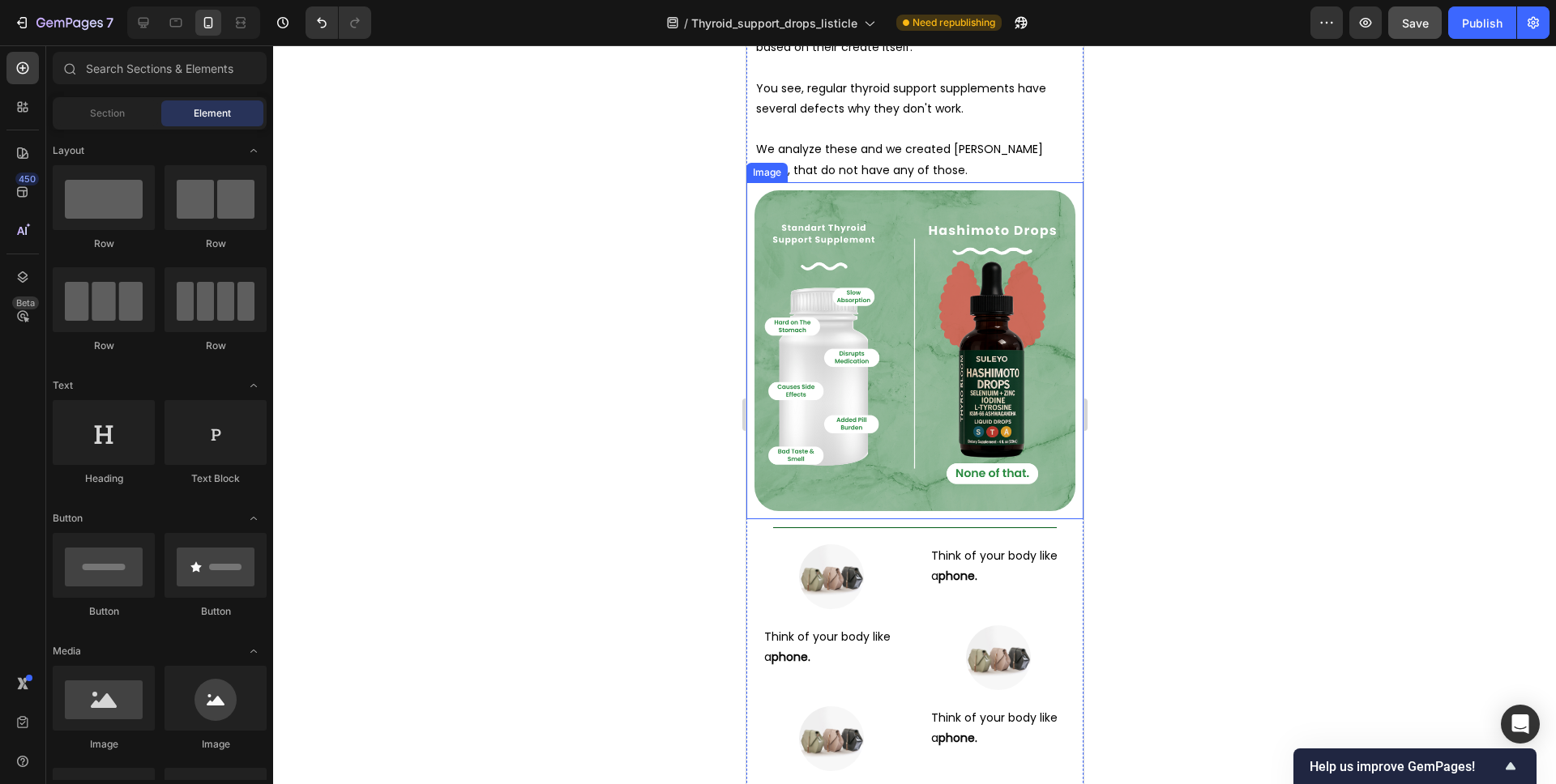
scroll to position [7381, 0]
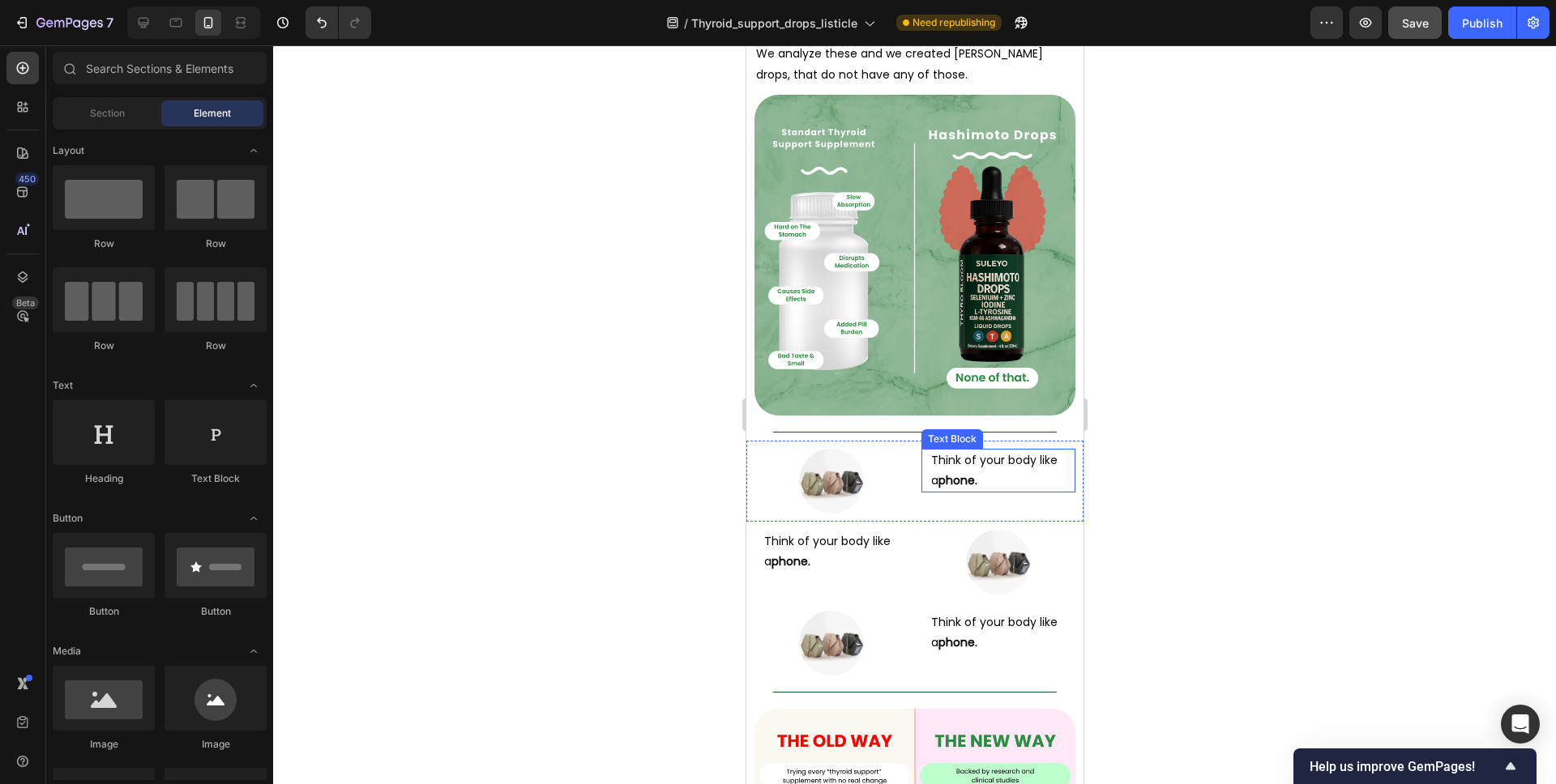
click at [996, 450] on p "Think of your body like a phone." at bounding box center [997, 470] width 134 height 40
drag, startPoint x: 996, startPoint y: 378, endPoint x: 987, endPoint y: 398, distance: 21.9
click at [996, 450] on p "Think of your body like a phone." at bounding box center [997, 470] width 134 height 40
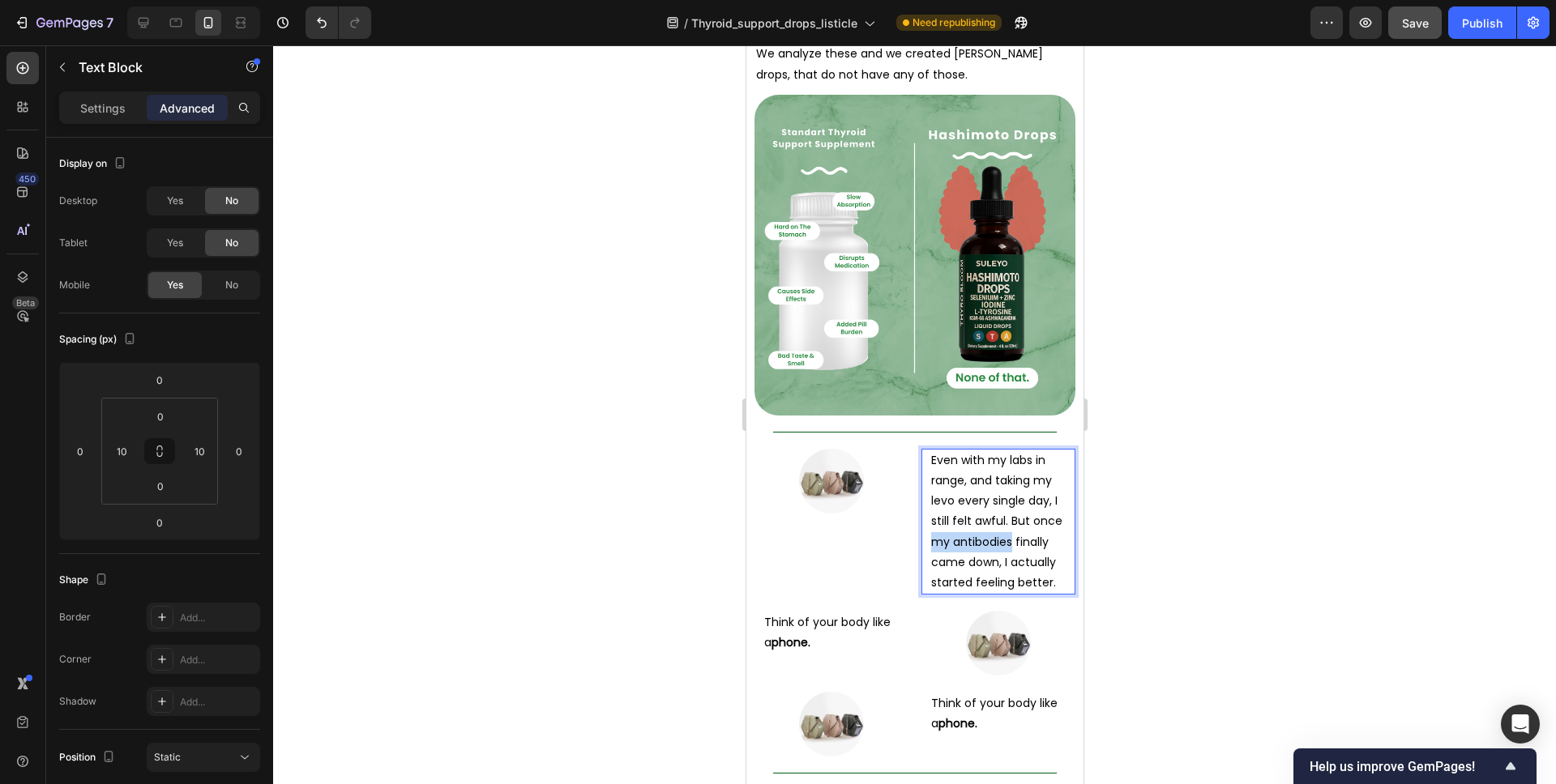
drag, startPoint x: 1013, startPoint y: 464, endPoint x: 936, endPoint y: 464, distance: 77.0
click at [936, 464] on p "Even with my labs in range, and taking my levo every single day, I still felt a…" at bounding box center [997, 521] width 134 height 142
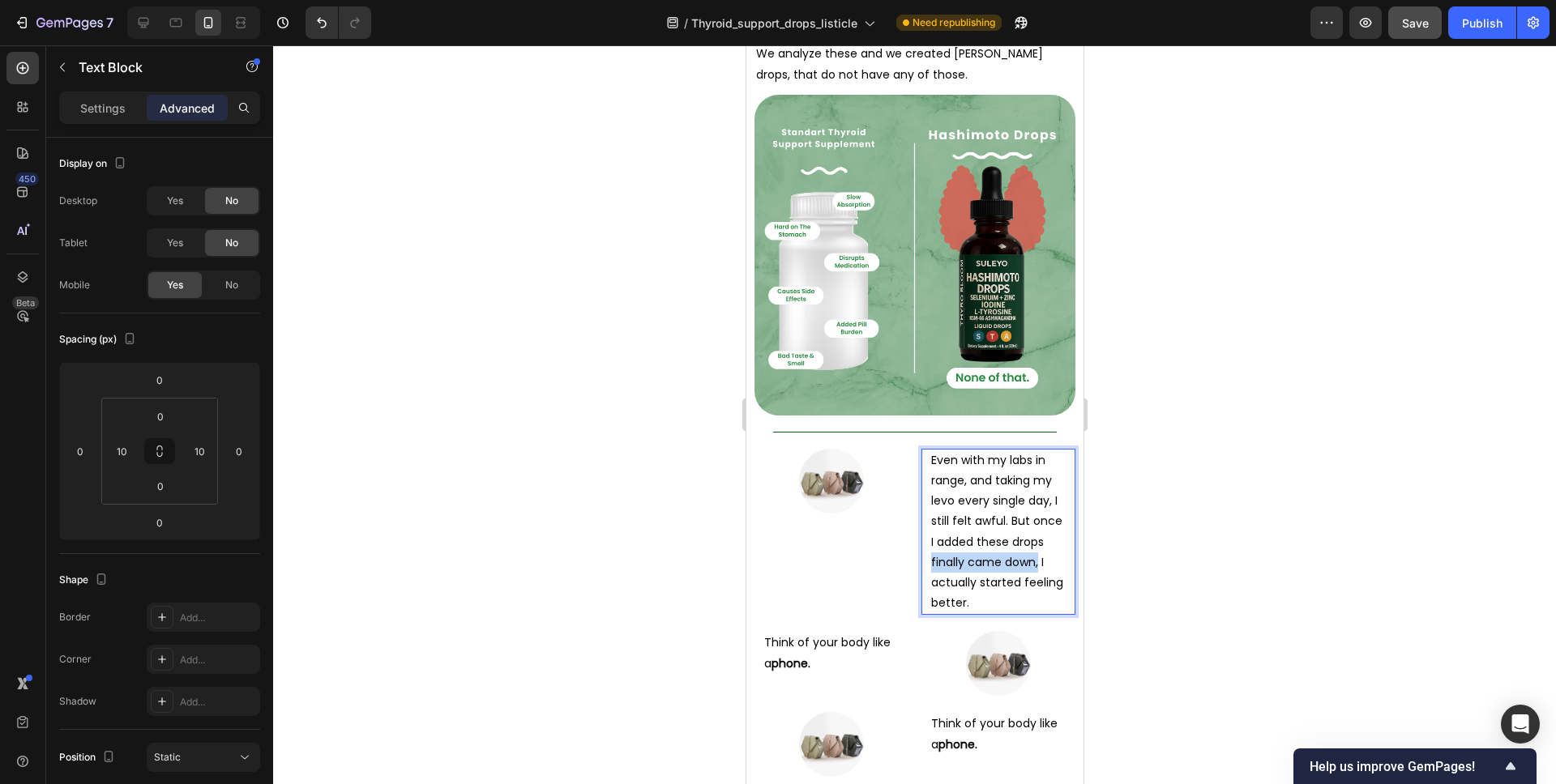
drag, startPoint x: 1036, startPoint y: 486, endPoint x: 928, endPoint y: 485, distance: 108.0
click at [928, 485] on div "Even with my labs in range, and taking my levo every single day, I still felt a…" at bounding box center [997, 533] width 138 height 166
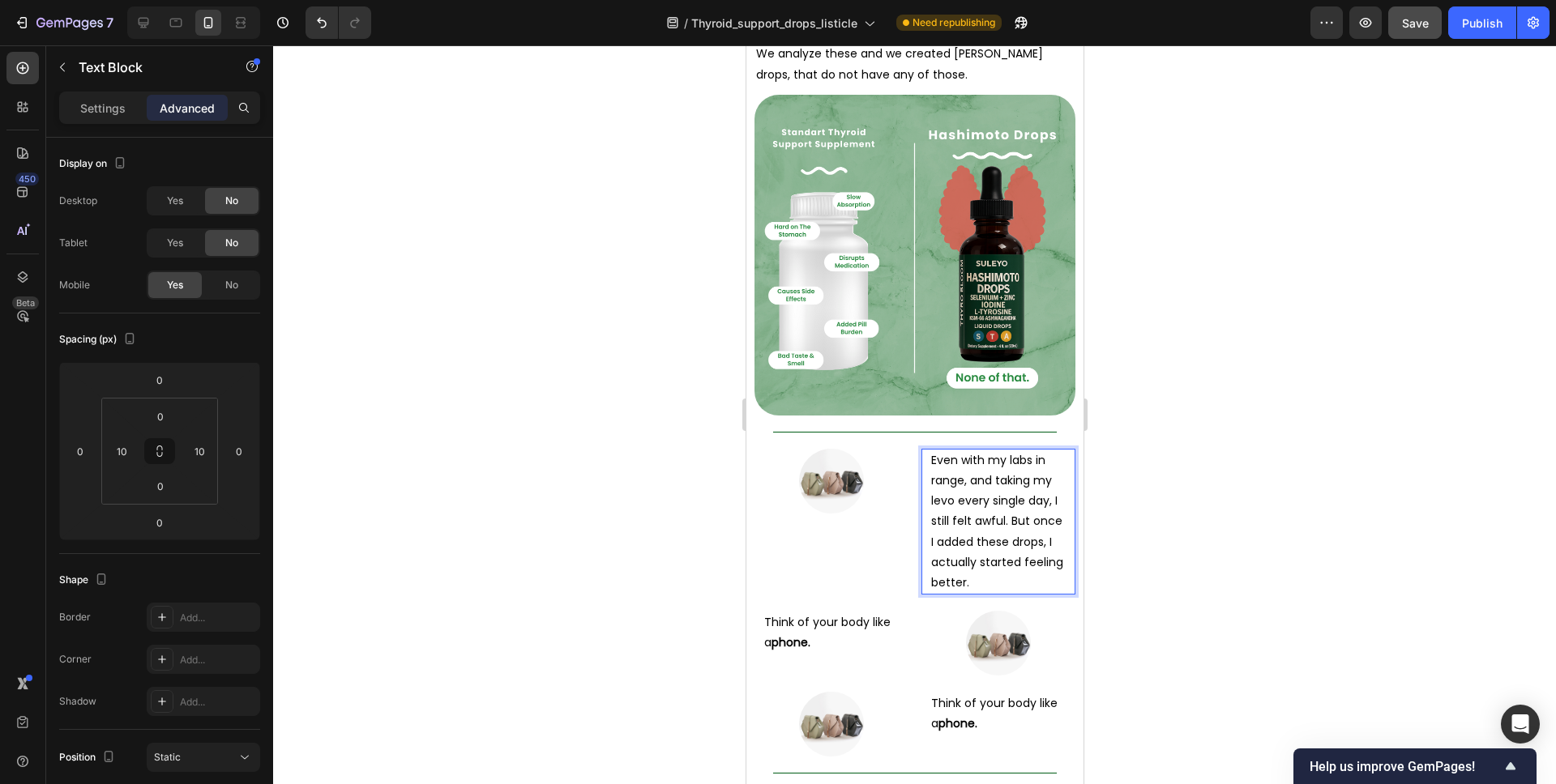
click at [1065, 487] on div "Even with my labs in range, and taking my levo every single day, I still felt a…" at bounding box center [997, 522] width 138 height 146
click at [819, 612] on p "Think of your body like a phone." at bounding box center [831, 632] width 134 height 40
click at [818, 612] on p "Think of your body like a phone." at bounding box center [831, 632] width 134 height 40
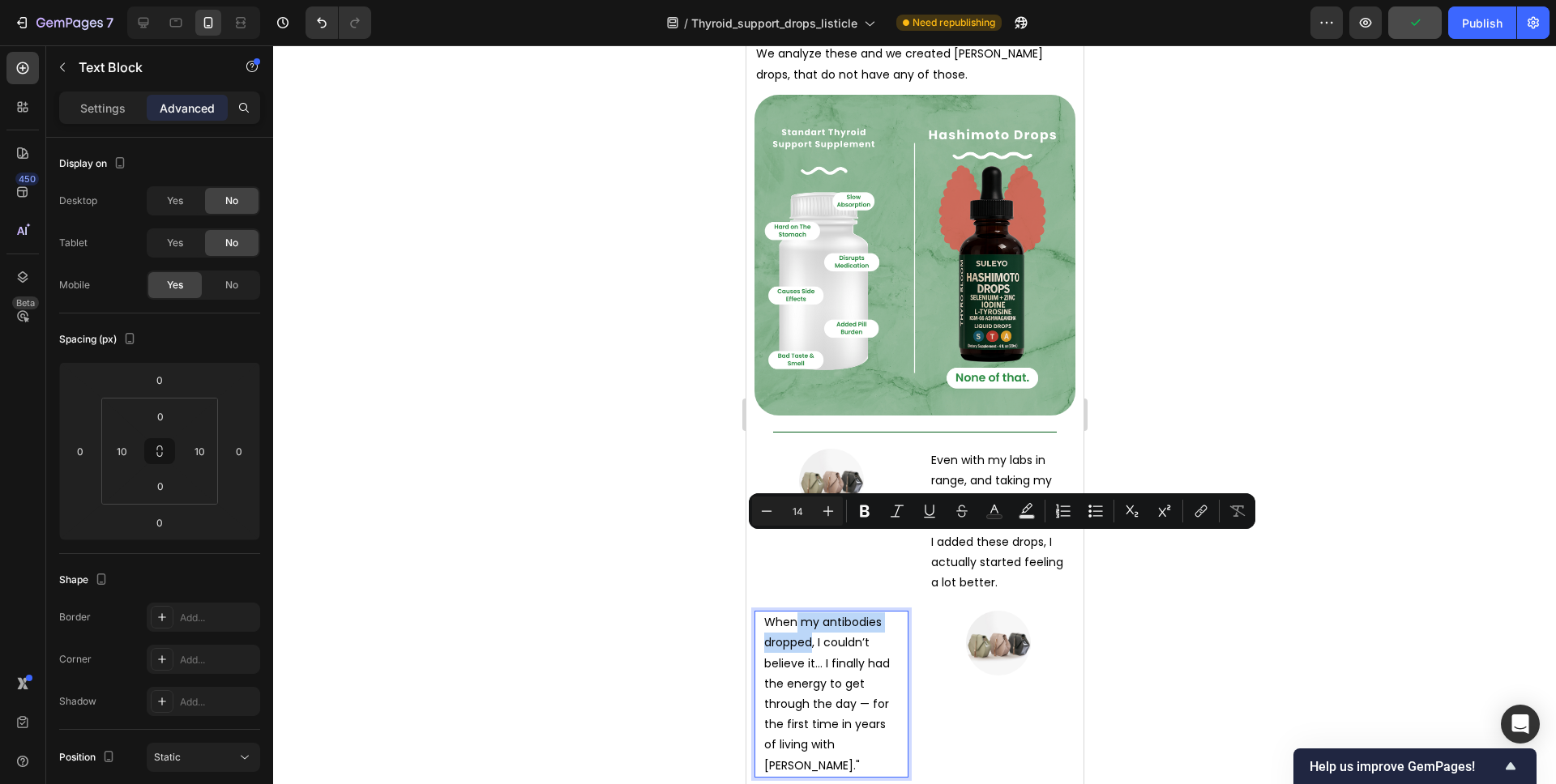
drag, startPoint x: 798, startPoint y: 543, endPoint x: 810, endPoint y: 560, distance: 20.8
click at [810, 612] on p "When my antibodies dropped, I couldn’t believe it… I finally had the energy to …" at bounding box center [831, 694] width 134 height 164
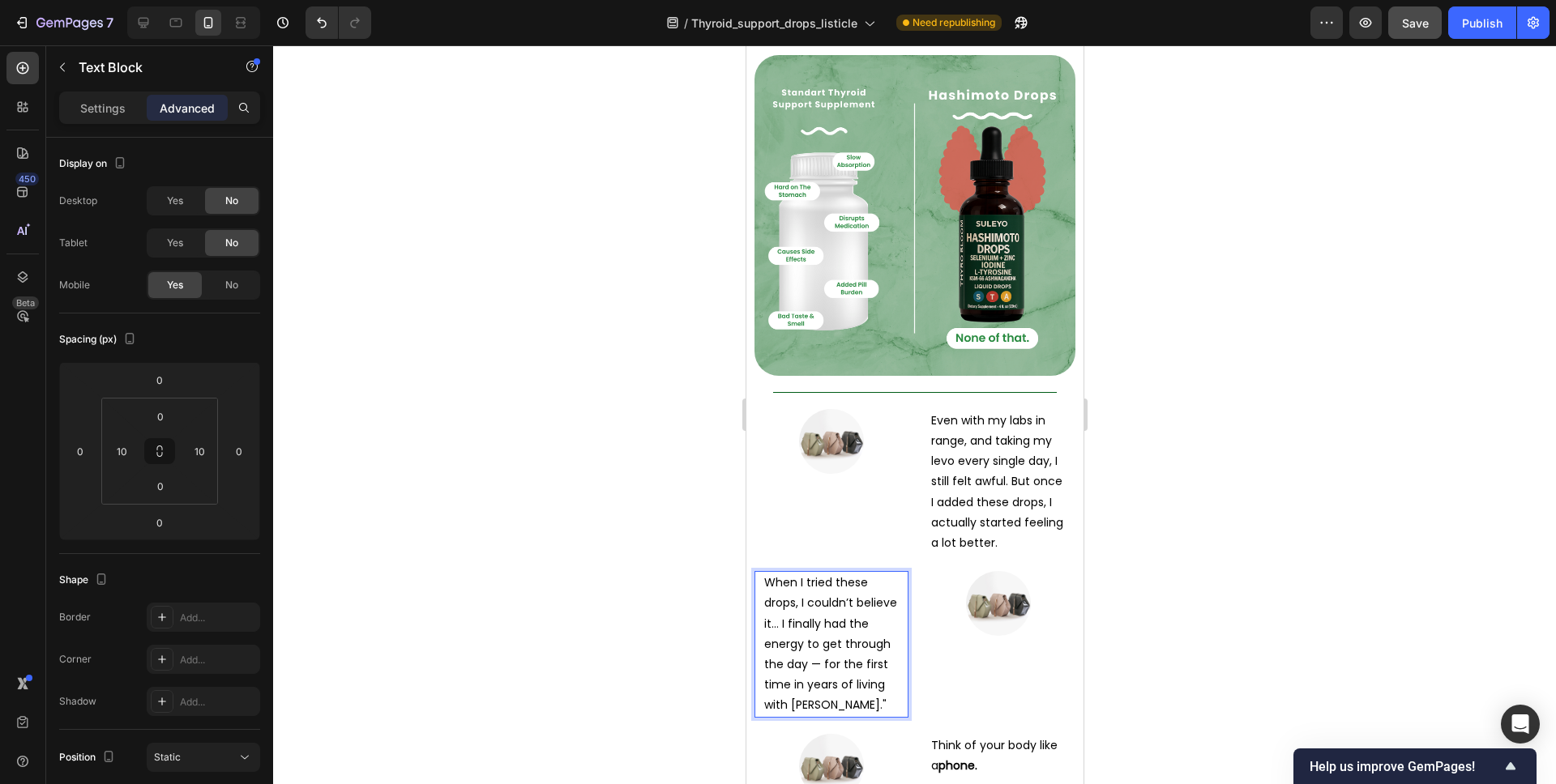
scroll to position [7452, 0]
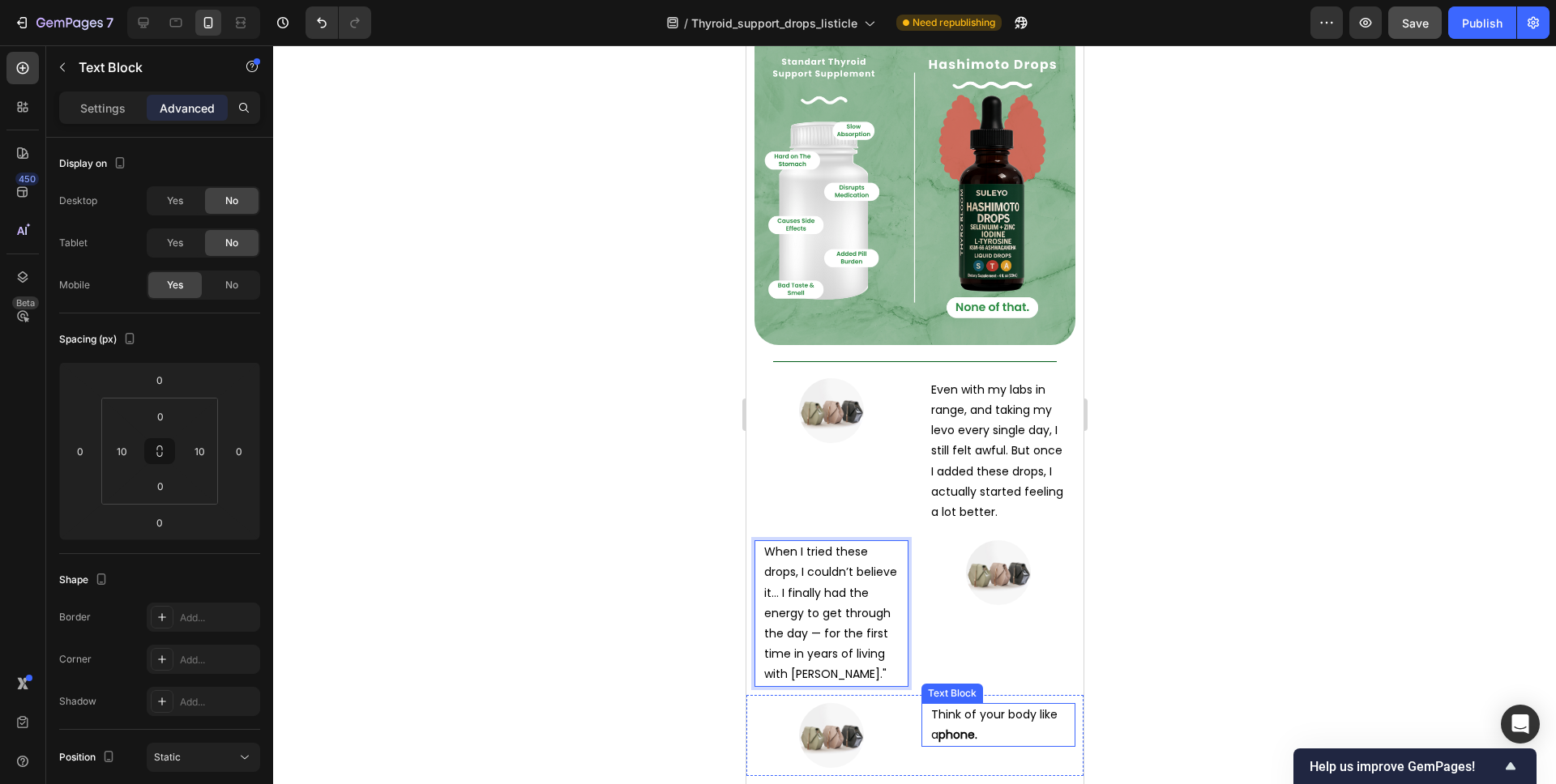
click at [970, 727] on strong "phone." at bounding box center [956, 735] width 38 height 16
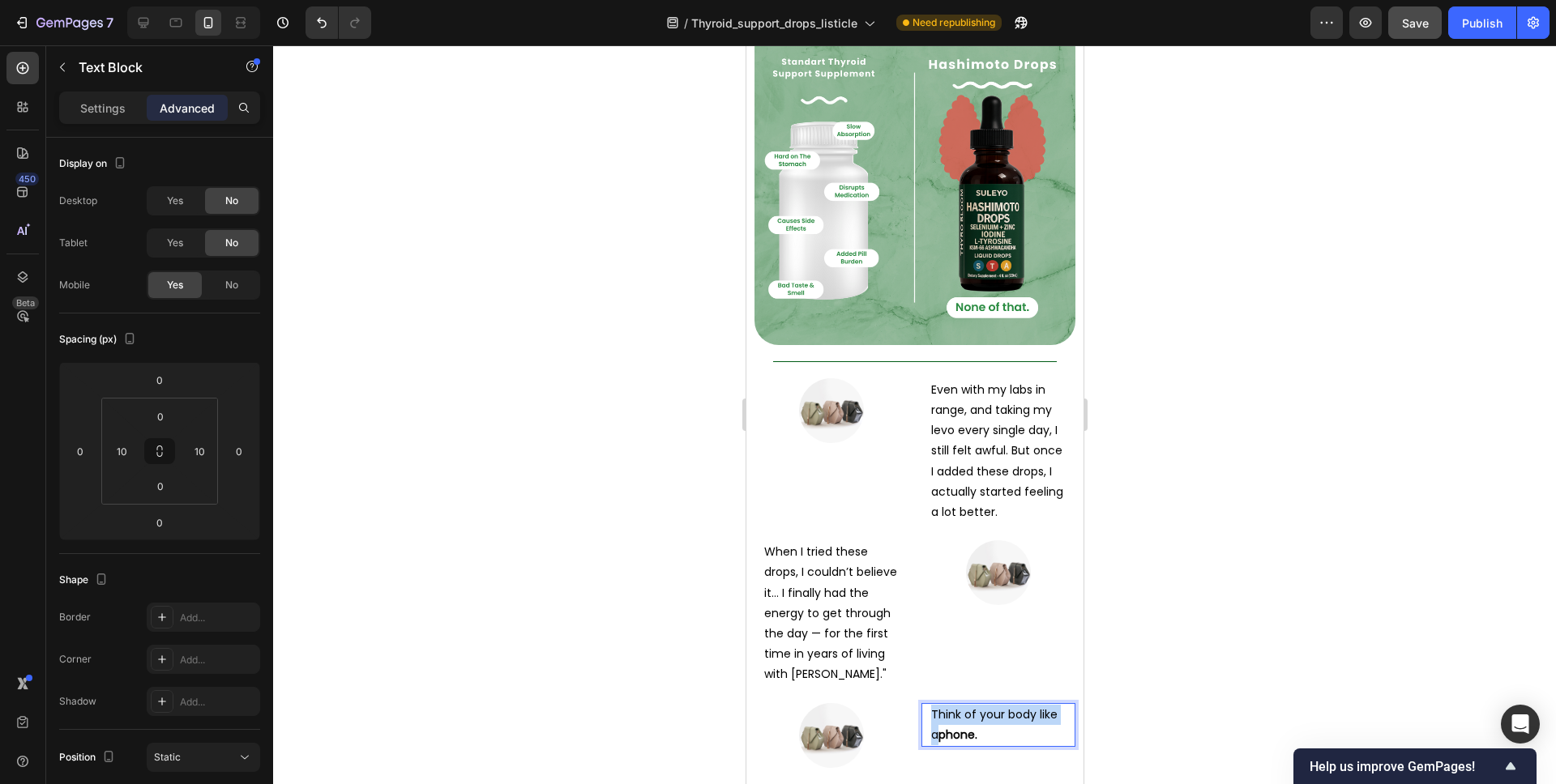
scroll to position [7490, 0]
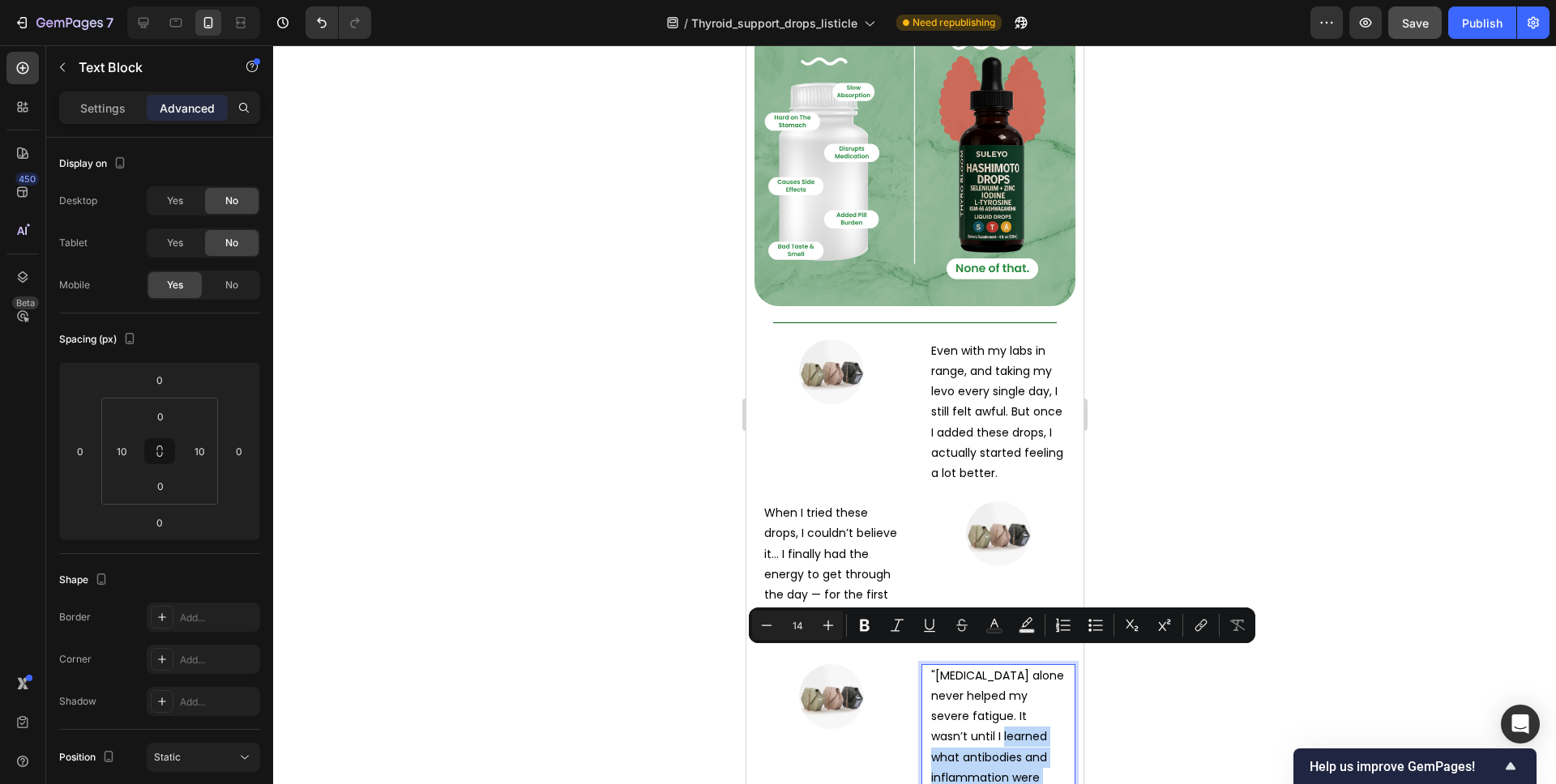
drag, startPoint x: 965, startPoint y: 658, endPoint x: 975, endPoint y: 756, distance: 98.5
click at [975, 757] on p ""[MEDICAL_DATA] alone never helped my severe fatigue. It wasn’t until I learned…" at bounding box center [997, 757] width 134 height 183
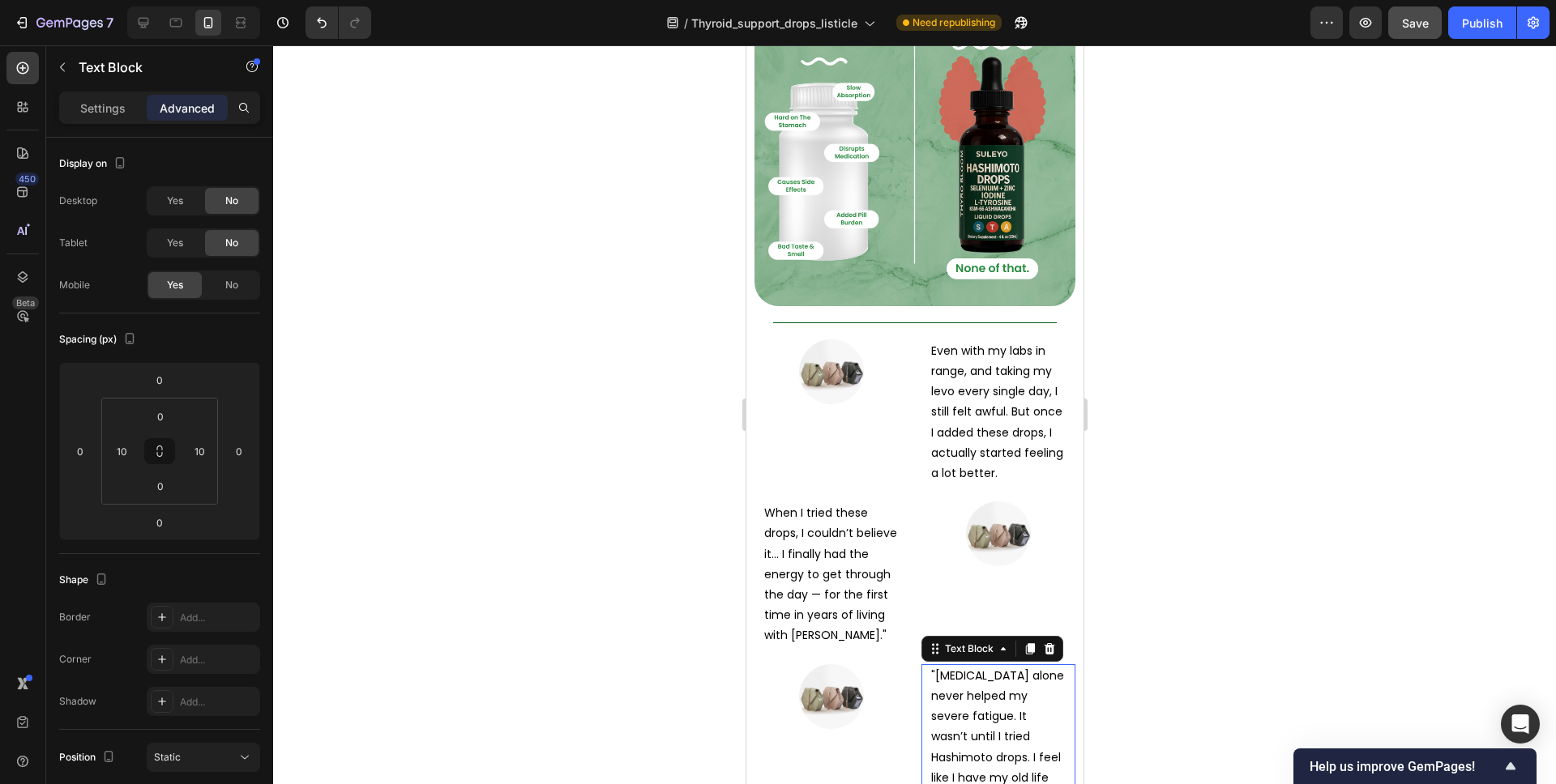
click at [1201, 496] on div at bounding box center [914, 415] width 1283 height 739
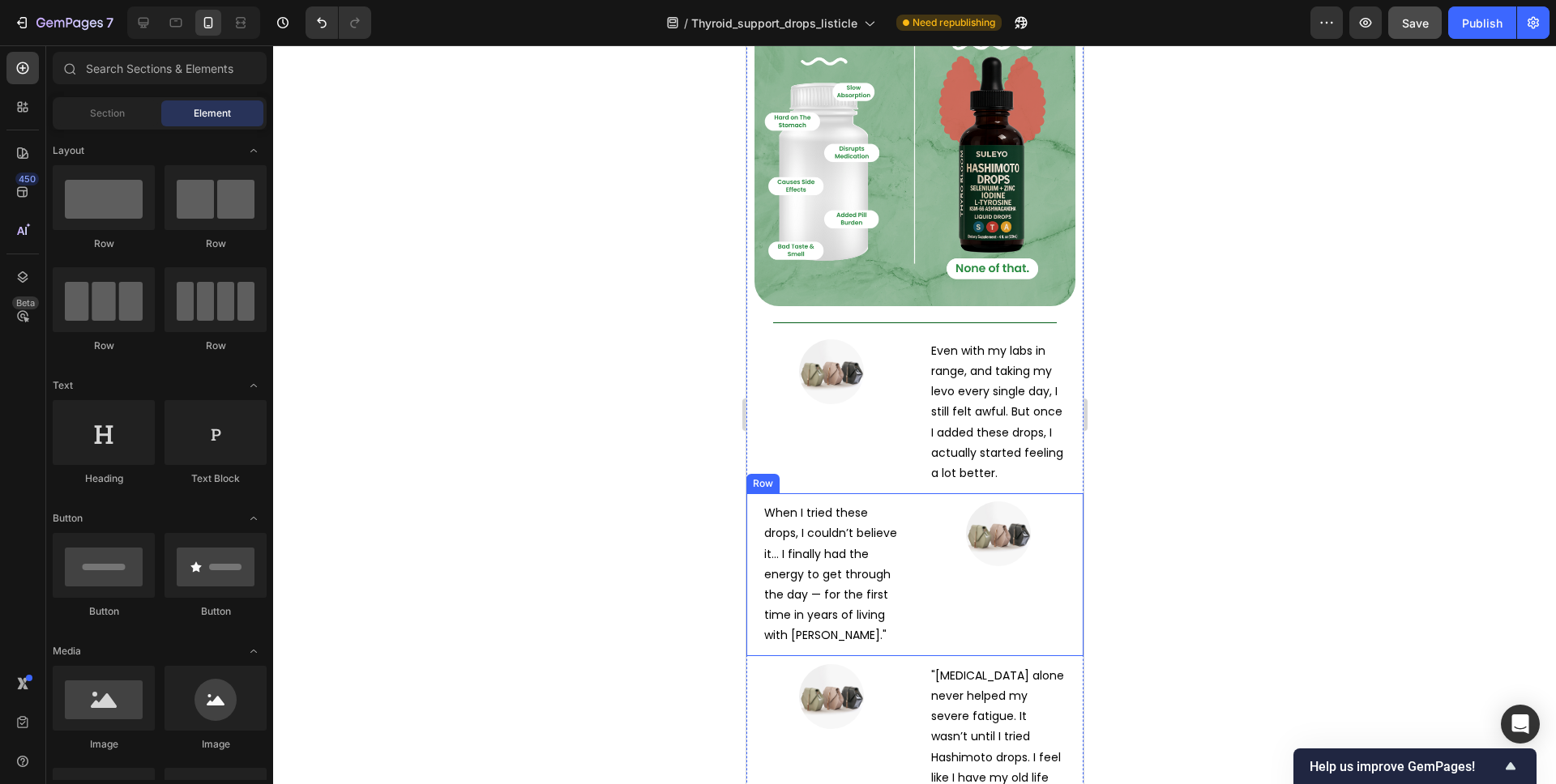
click at [1021, 501] on div "Image" at bounding box center [997, 574] width 154 height 146
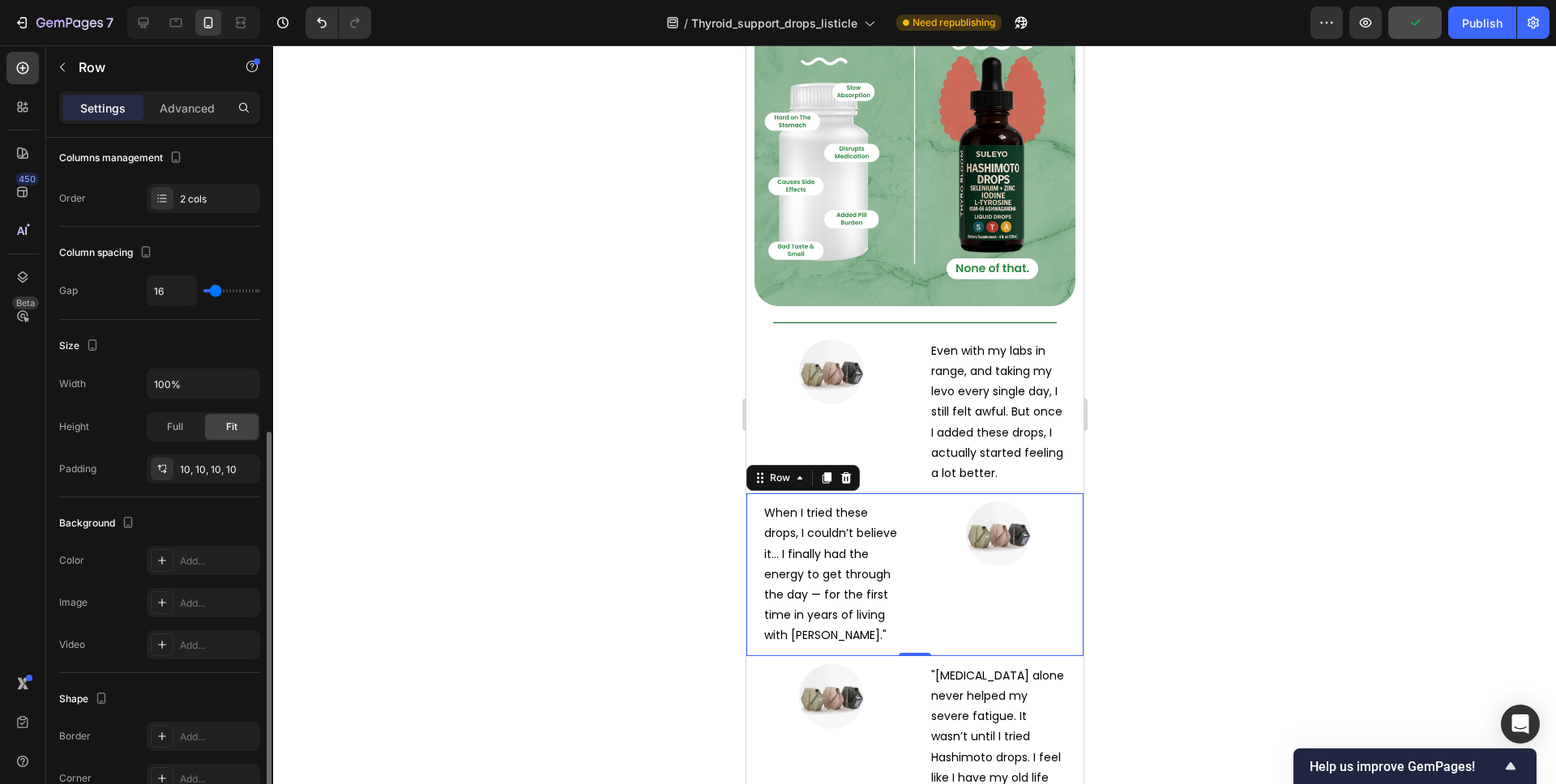
scroll to position [439, 0]
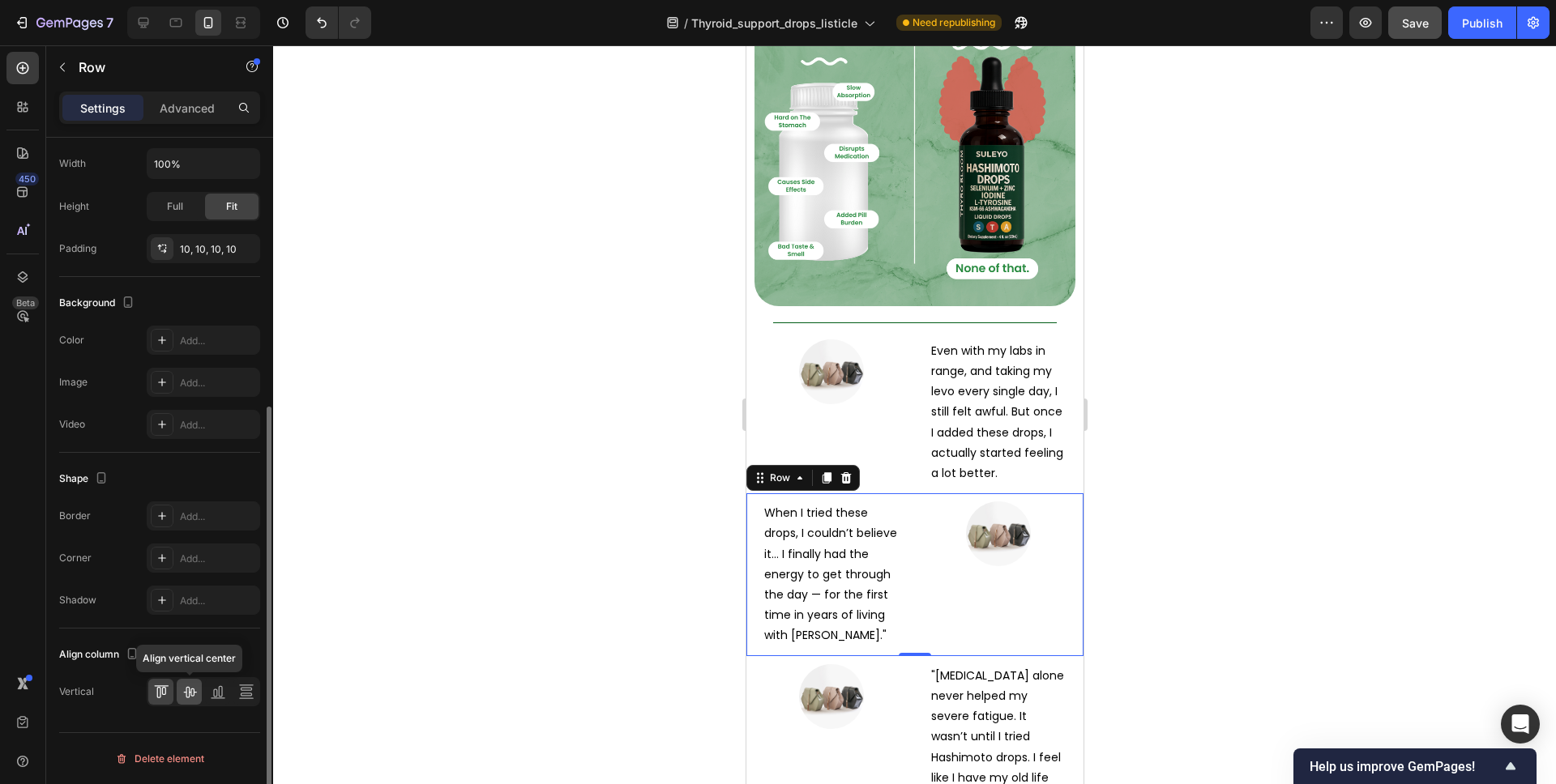
click at [197, 695] on div at bounding box center [189, 692] width 25 height 26
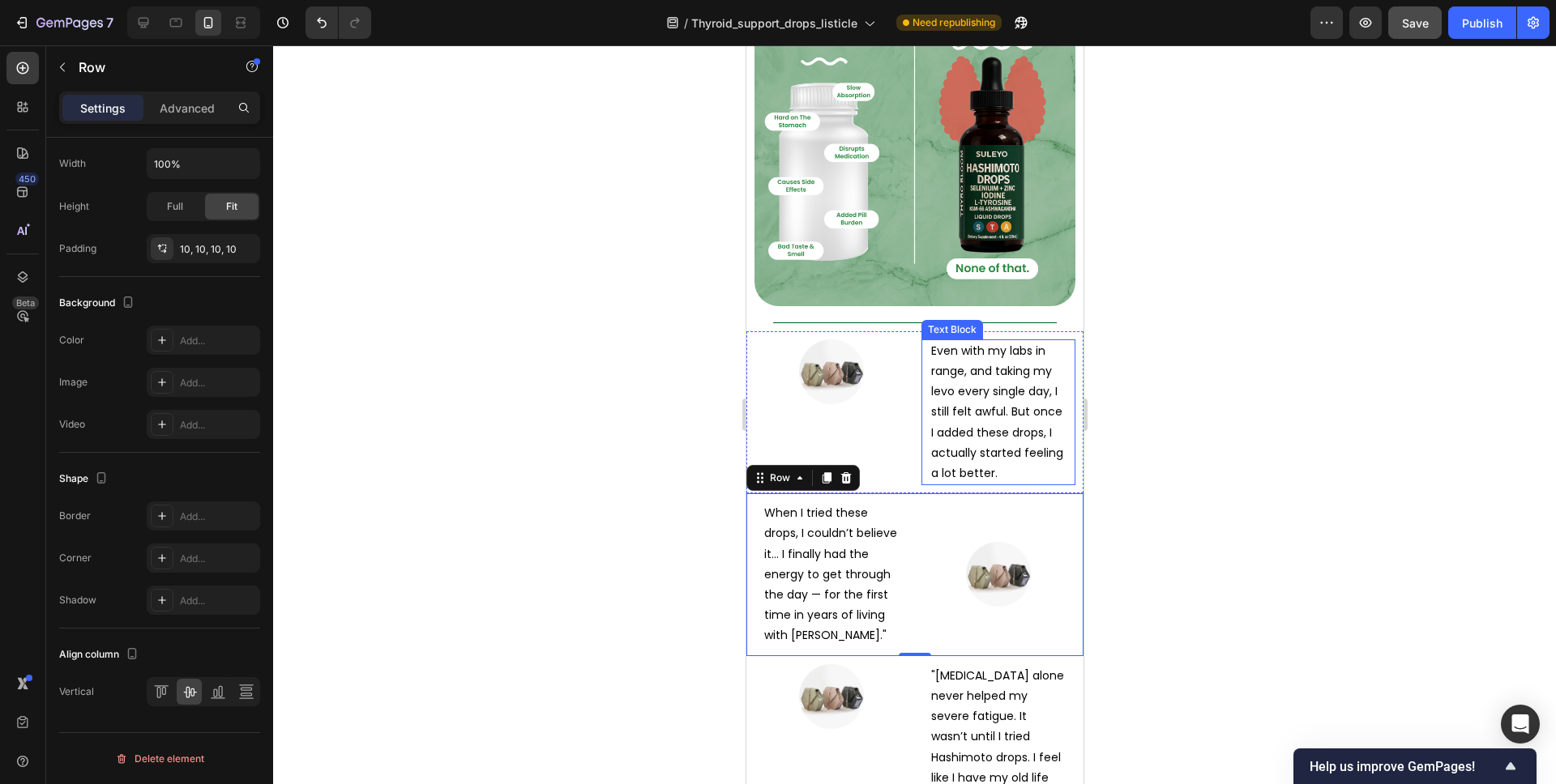
drag, startPoint x: 924, startPoint y: 340, endPoint x: 895, endPoint y: 353, distance: 31.8
click at [924, 340] on div "Even with my labs in range, and taking my levo every single day, I still felt a…" at bounding box center [997, 412] width 154 height 146
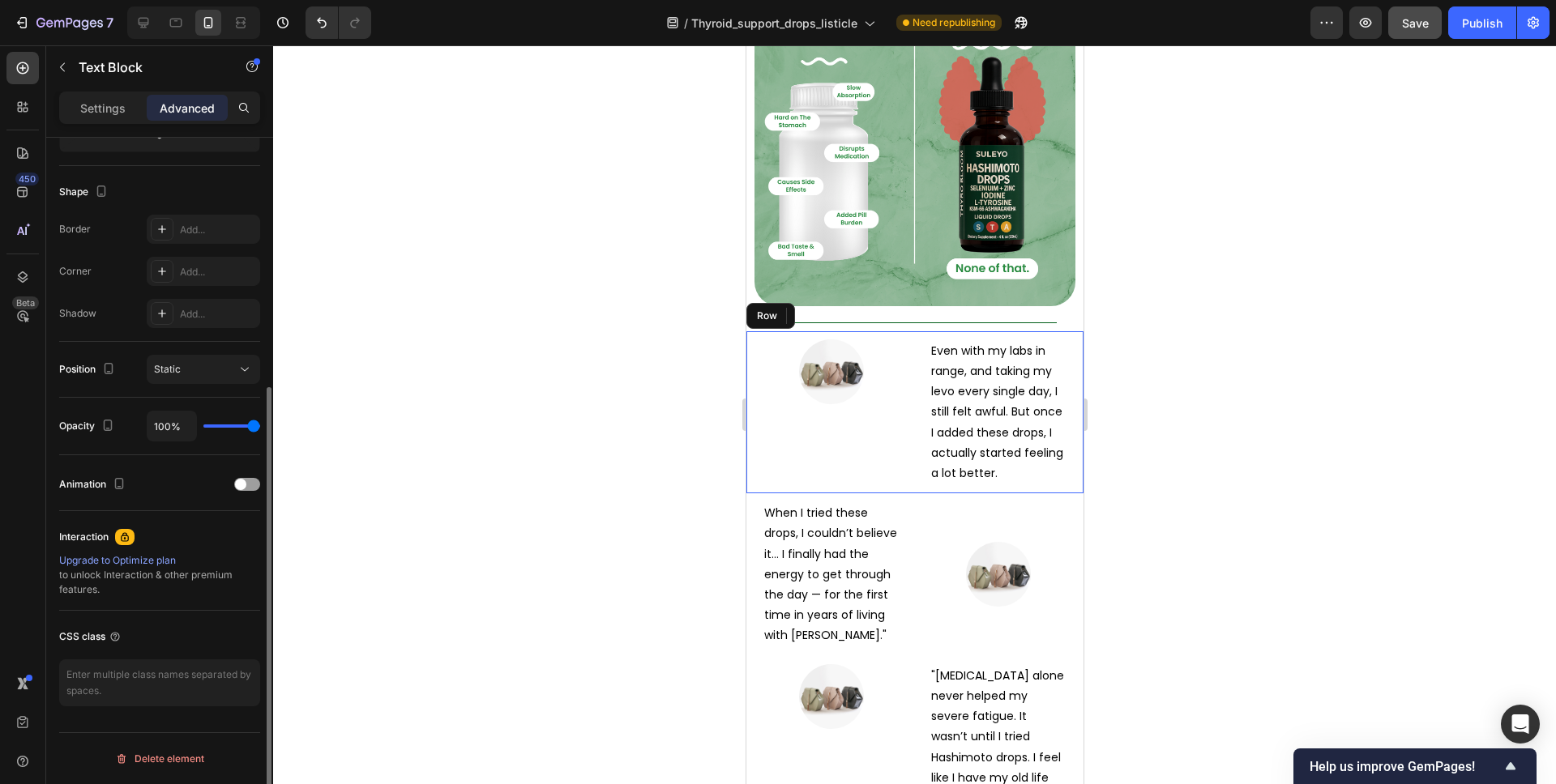
click at [895, 353] on div "Image" at bounding box center [831, 412] width 154 height 146
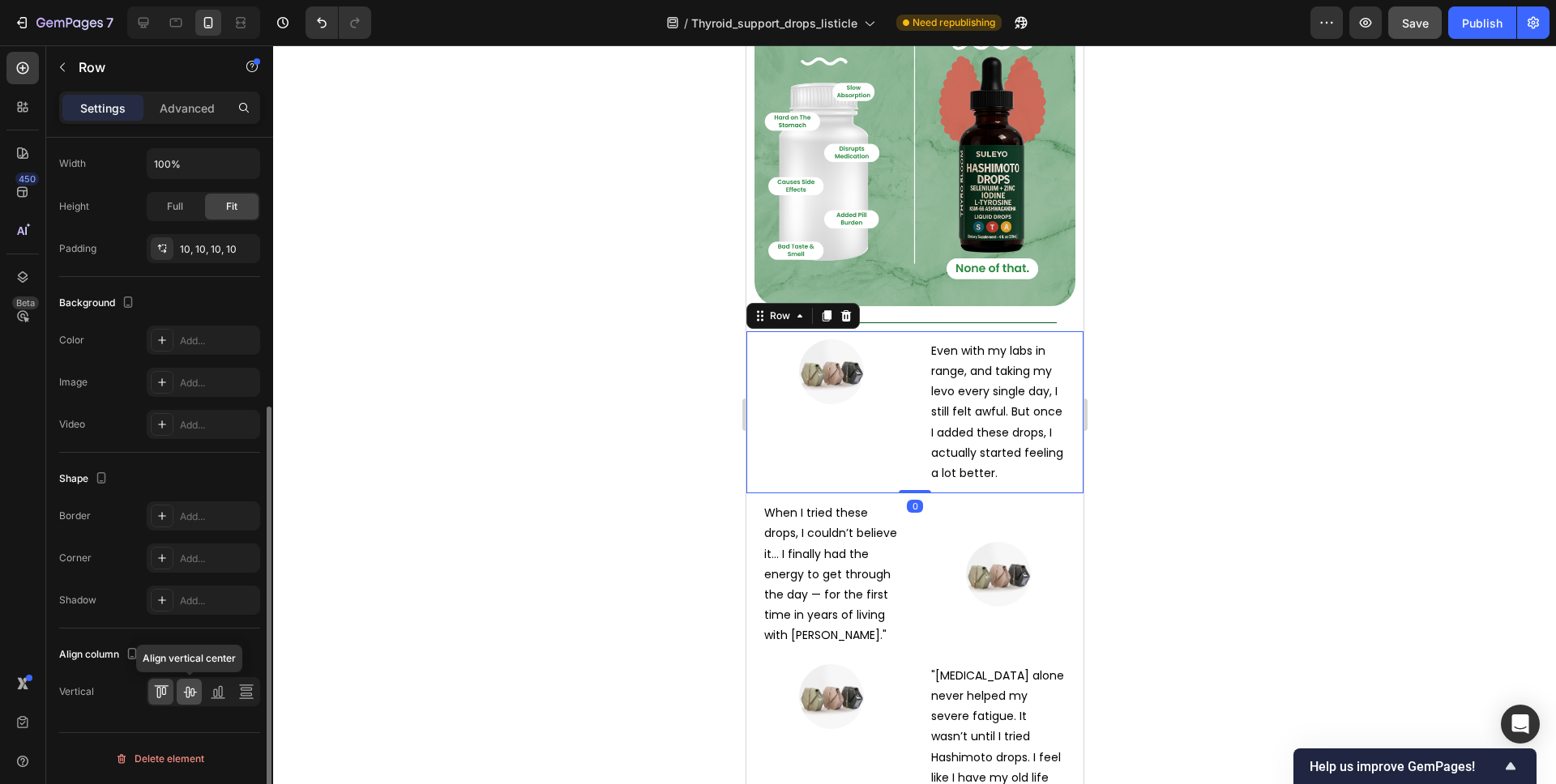
click at [182, 684] on icon at bounding box center [190, 692] width 16 height 16
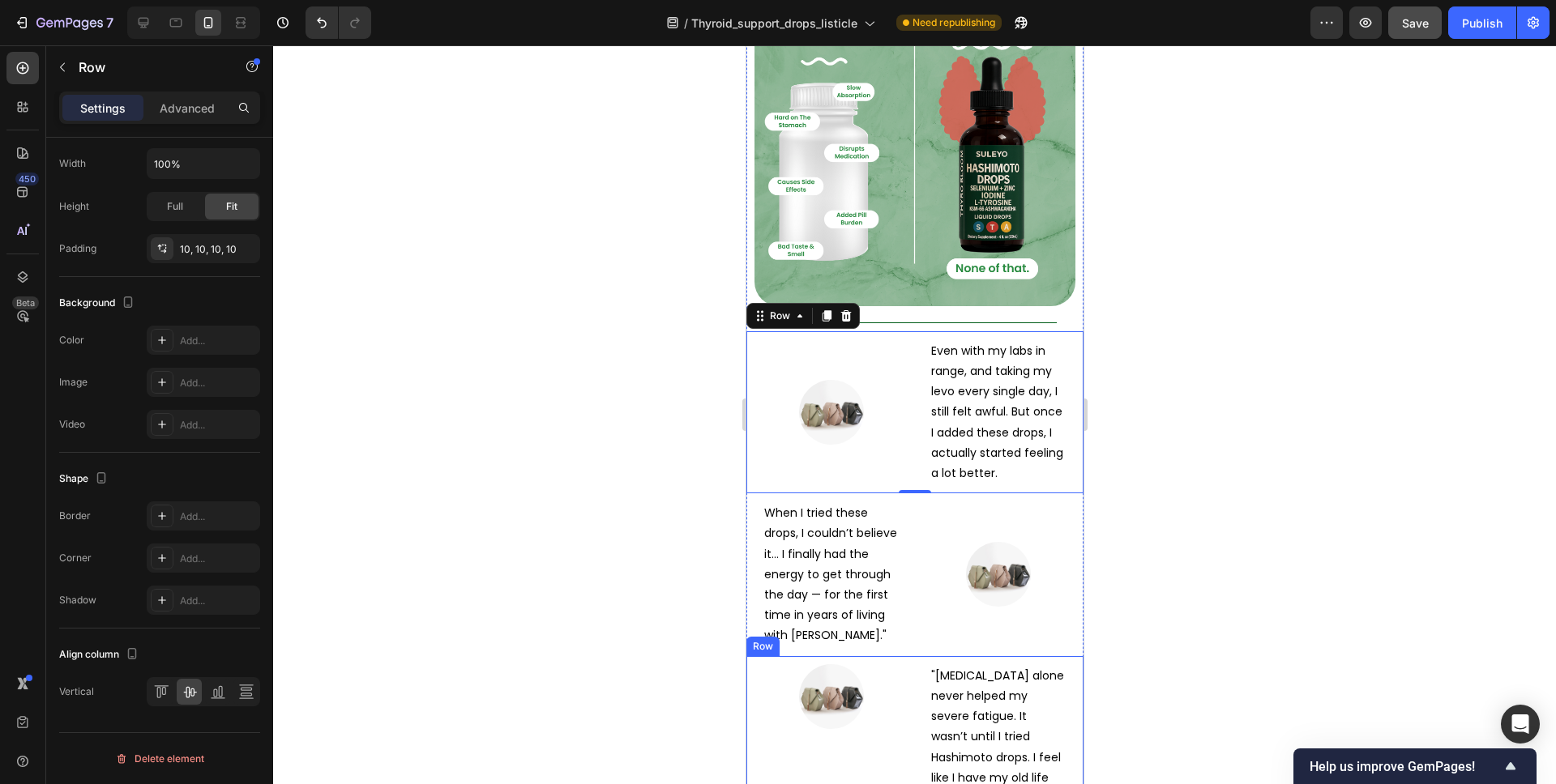
click at [908, 656] on div "Image "[MEDICAL_DATA] alone never helped my severe fatigue. It wasn’t until I t…" at bounding box center [914, 757] width 338 height 203
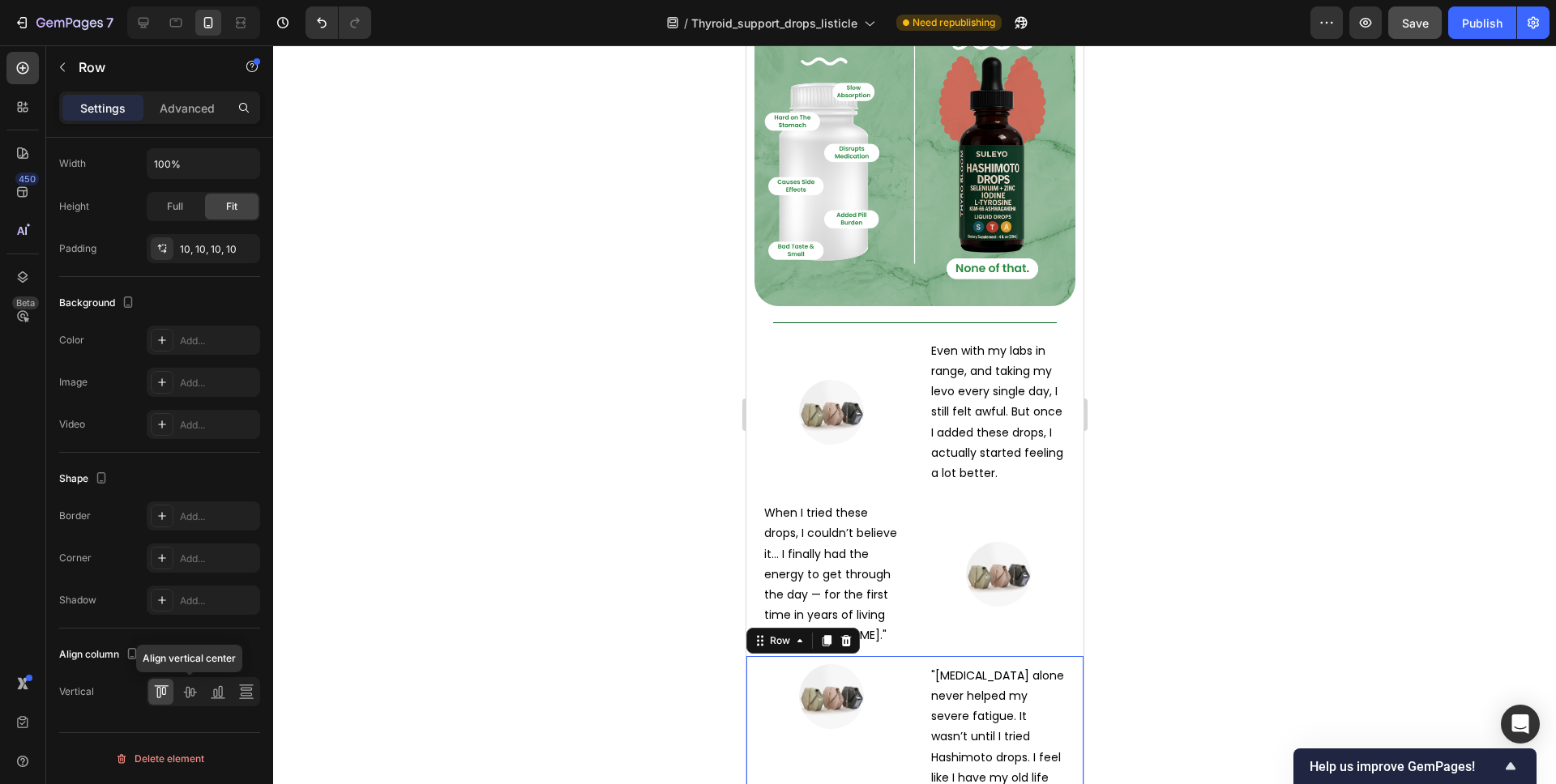
drag, startPoint x: 190, startPoint y: 694, endPoint x: 560, endPoint y: 490, distance: 422.5
click at [190, 694] on icon at bounding box center [190, 692] width 16 height 16
click at [855, 380] on img at bounding box center [831, 413] width 64 height 64
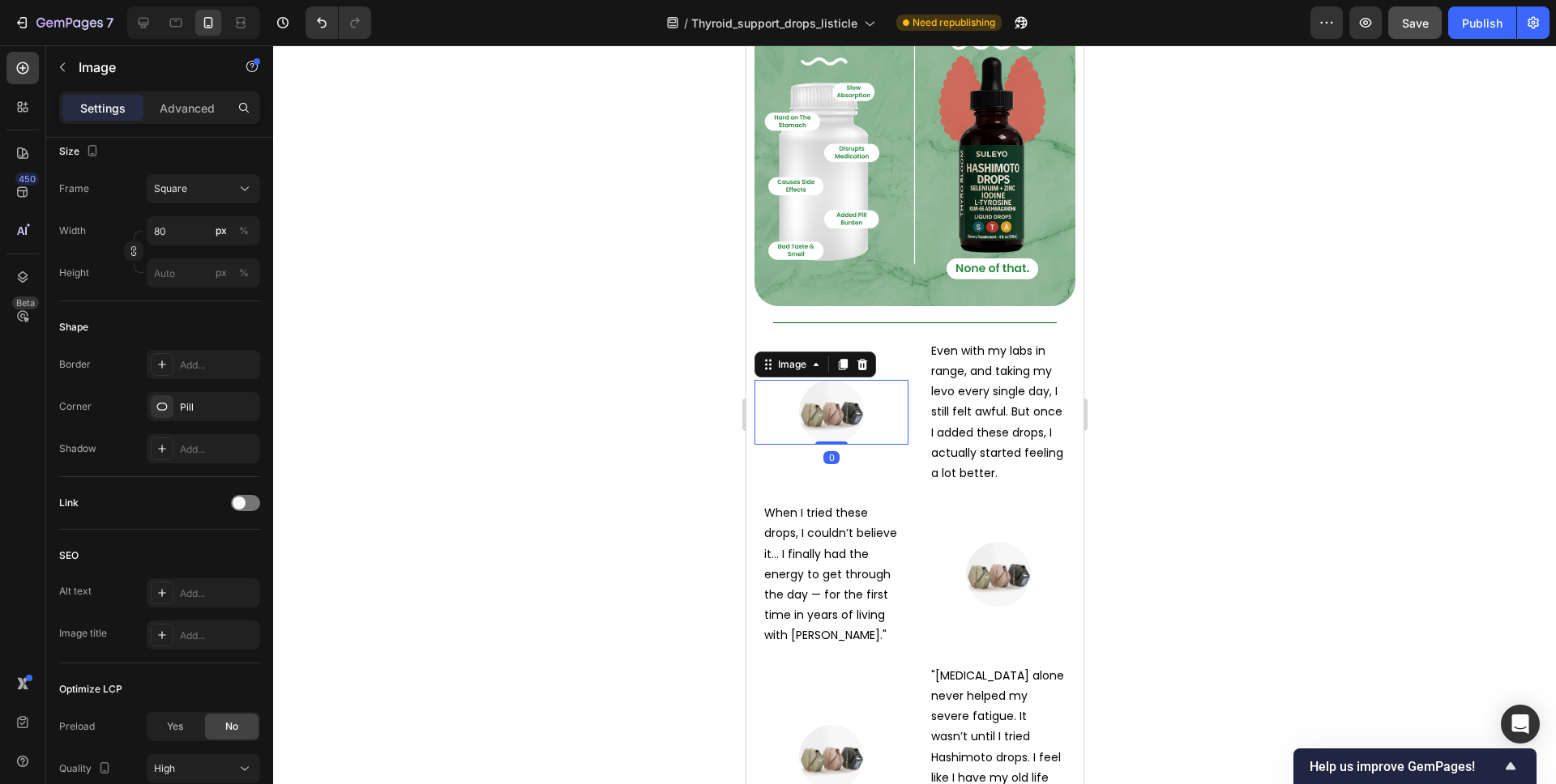
scroll to position [0, 0]
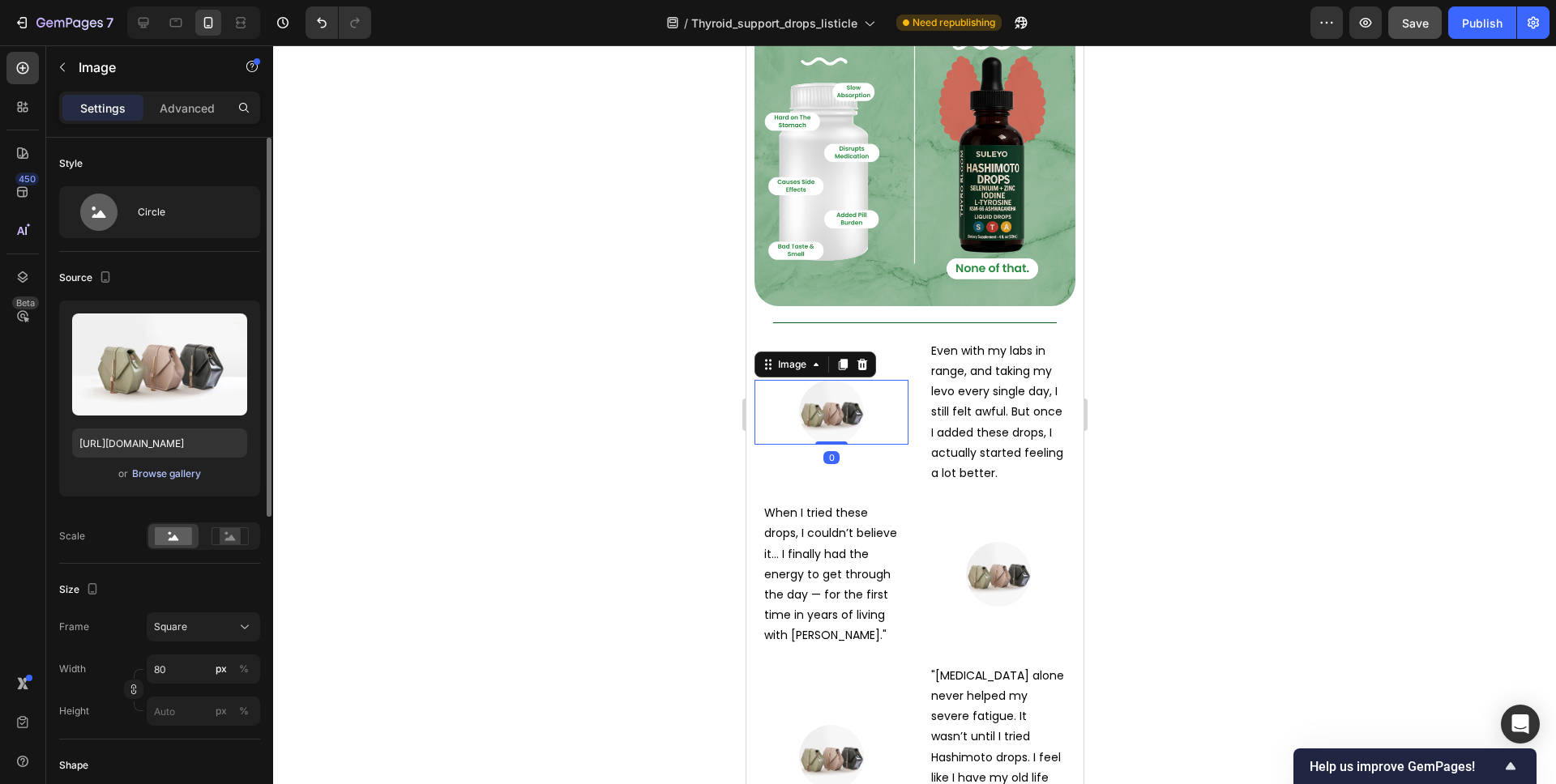
click at [170, 472] on div "Browse gallery" at bounding box center [167, 473] width 69 height 14
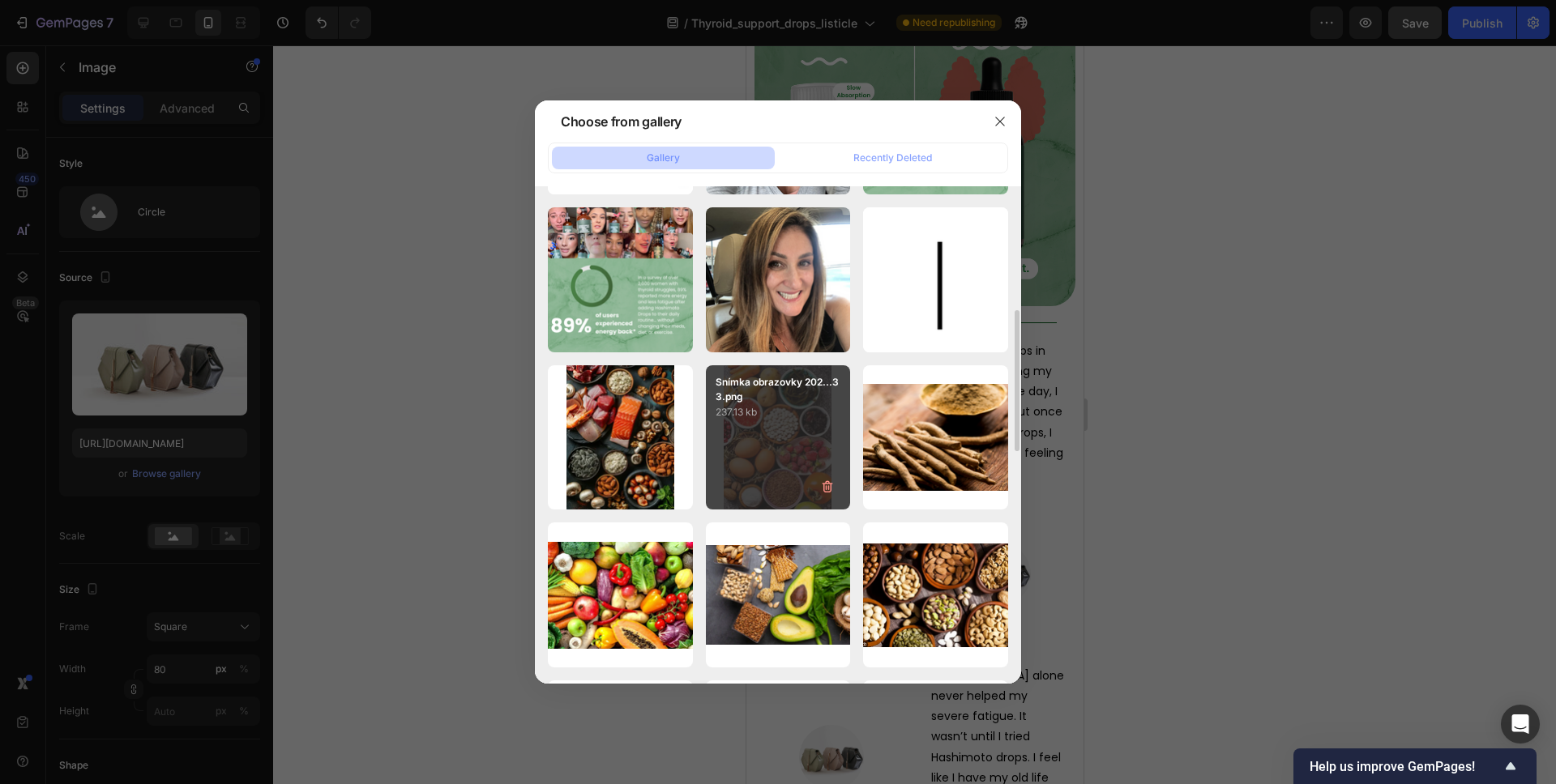
scroll to position [461, 0]
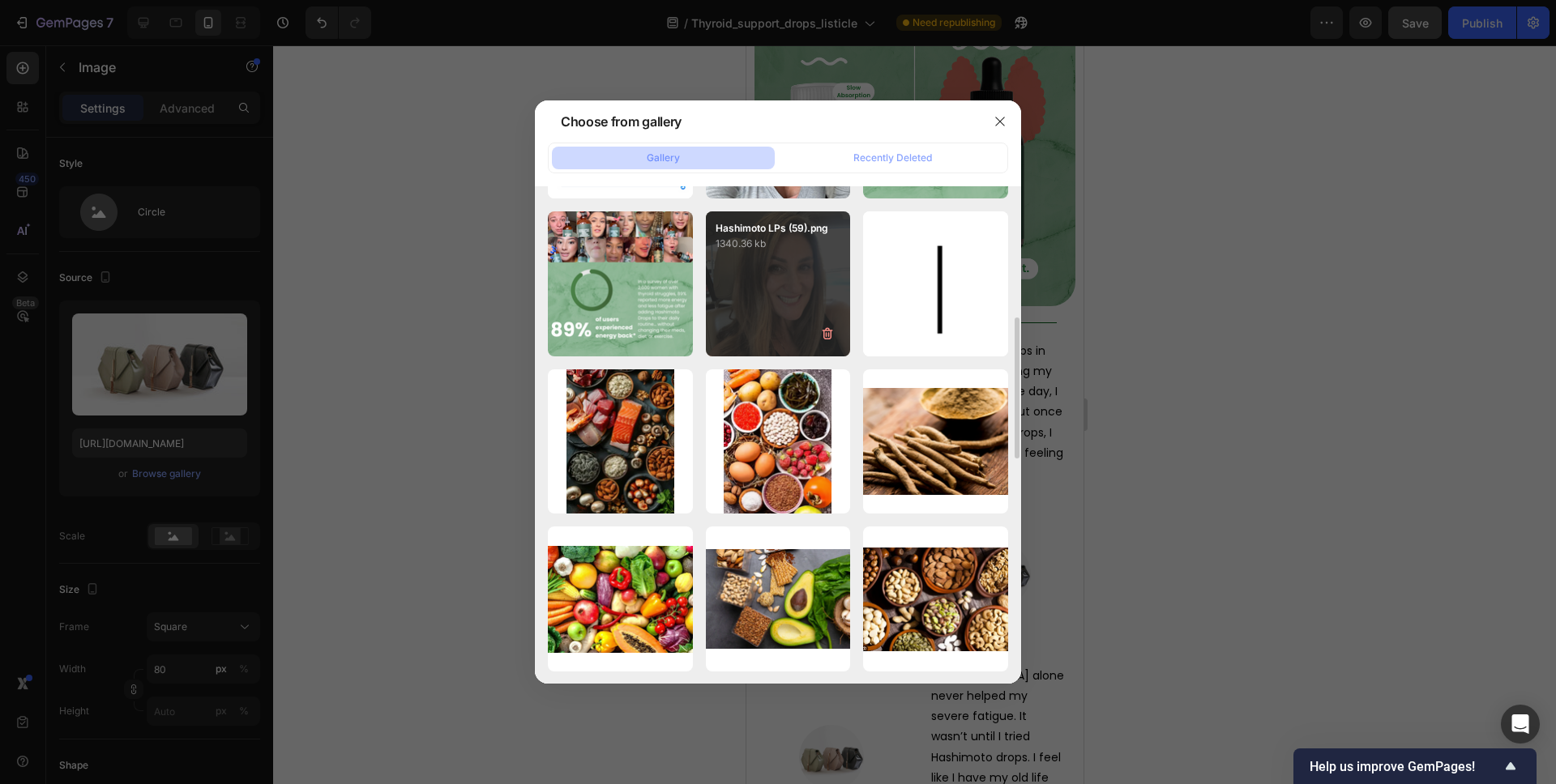
click at [773, 261] on div "Hashimoto LPs (59).png 1340.36 kb" at bounding box center [778, 284] width 145 height 145
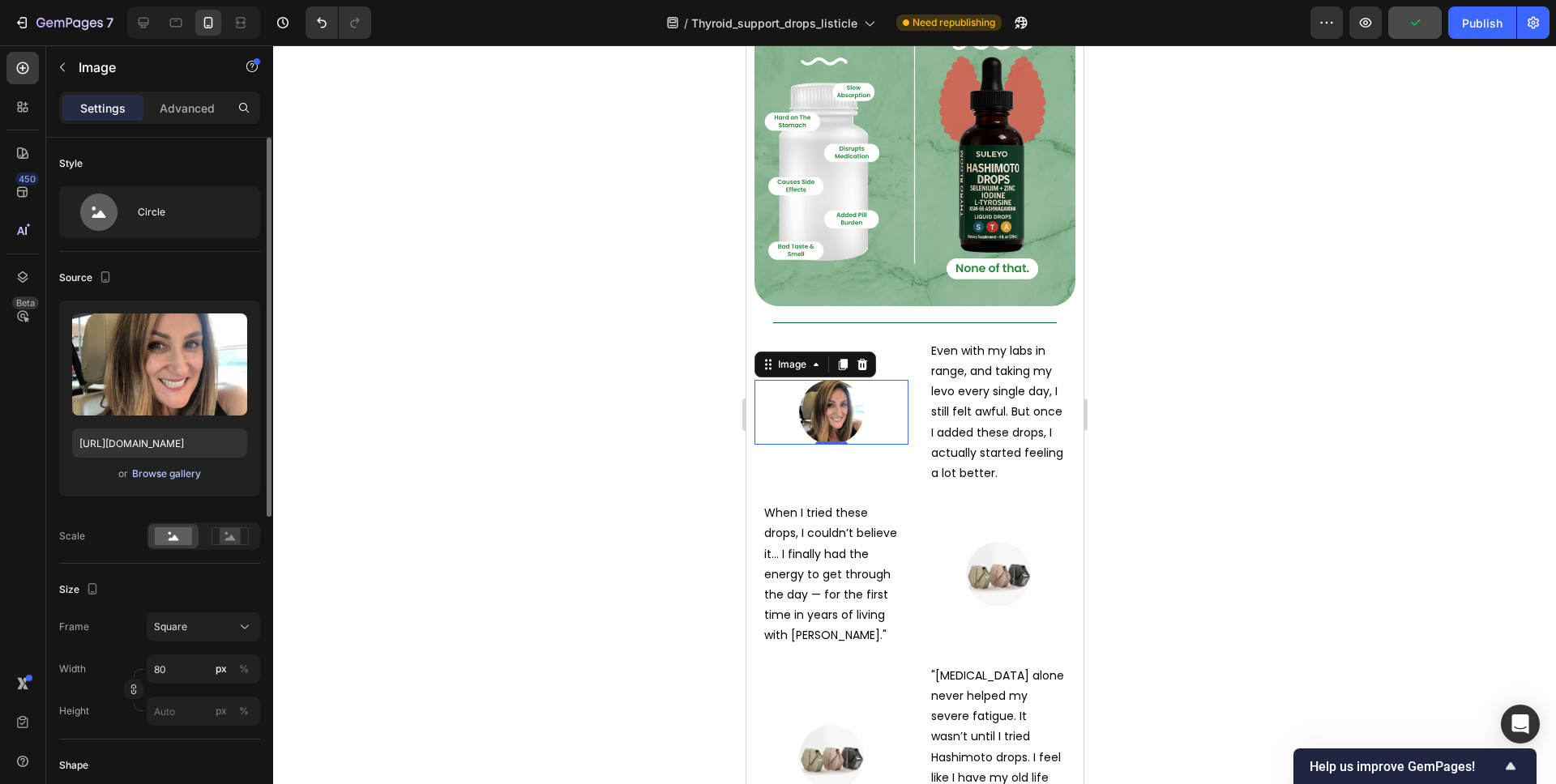
click at [180, 471] on div "Browse gallery" at bounding box center [167, 473] width 69 height 14
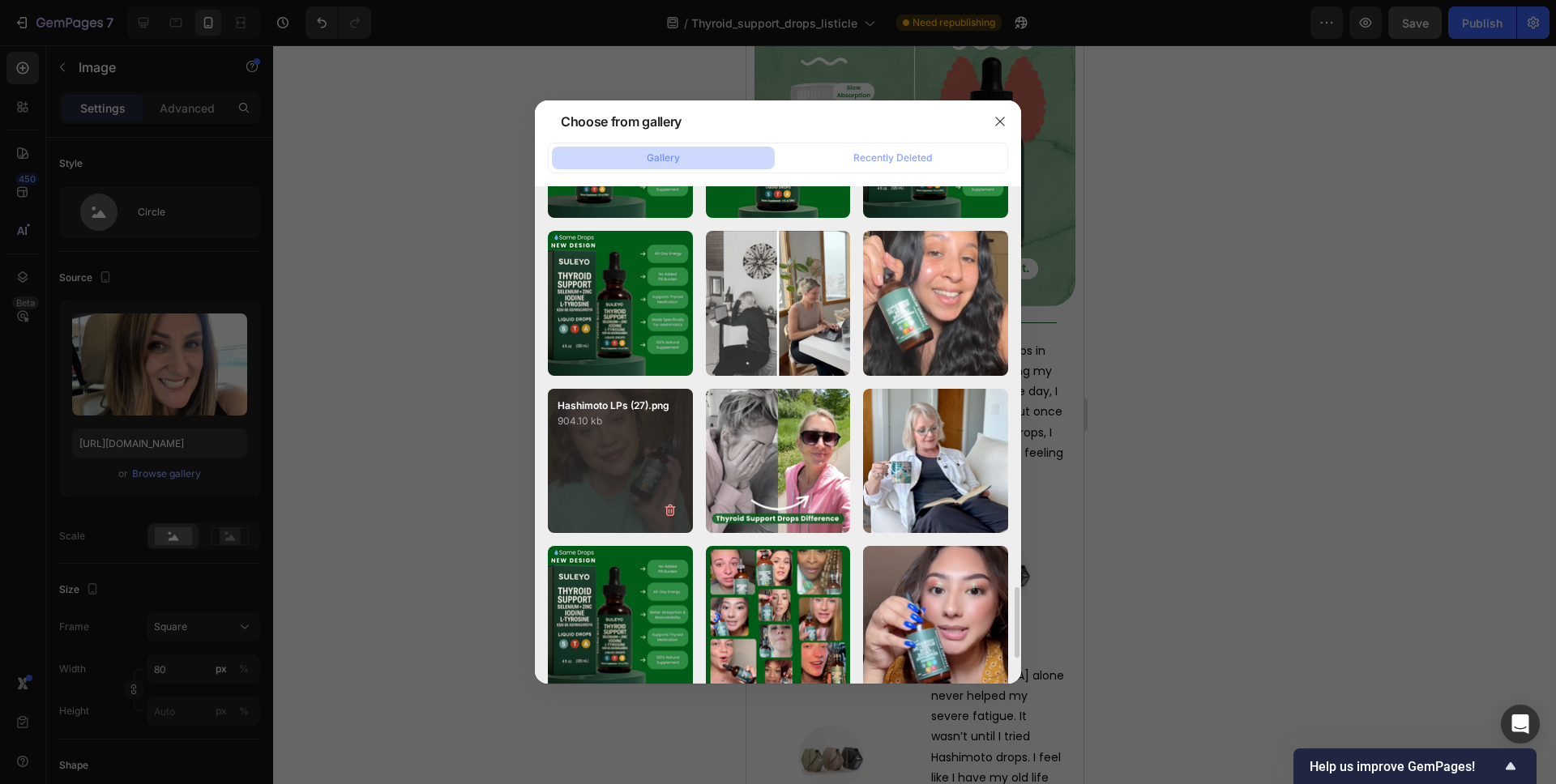
scroll to position [2809, 0]
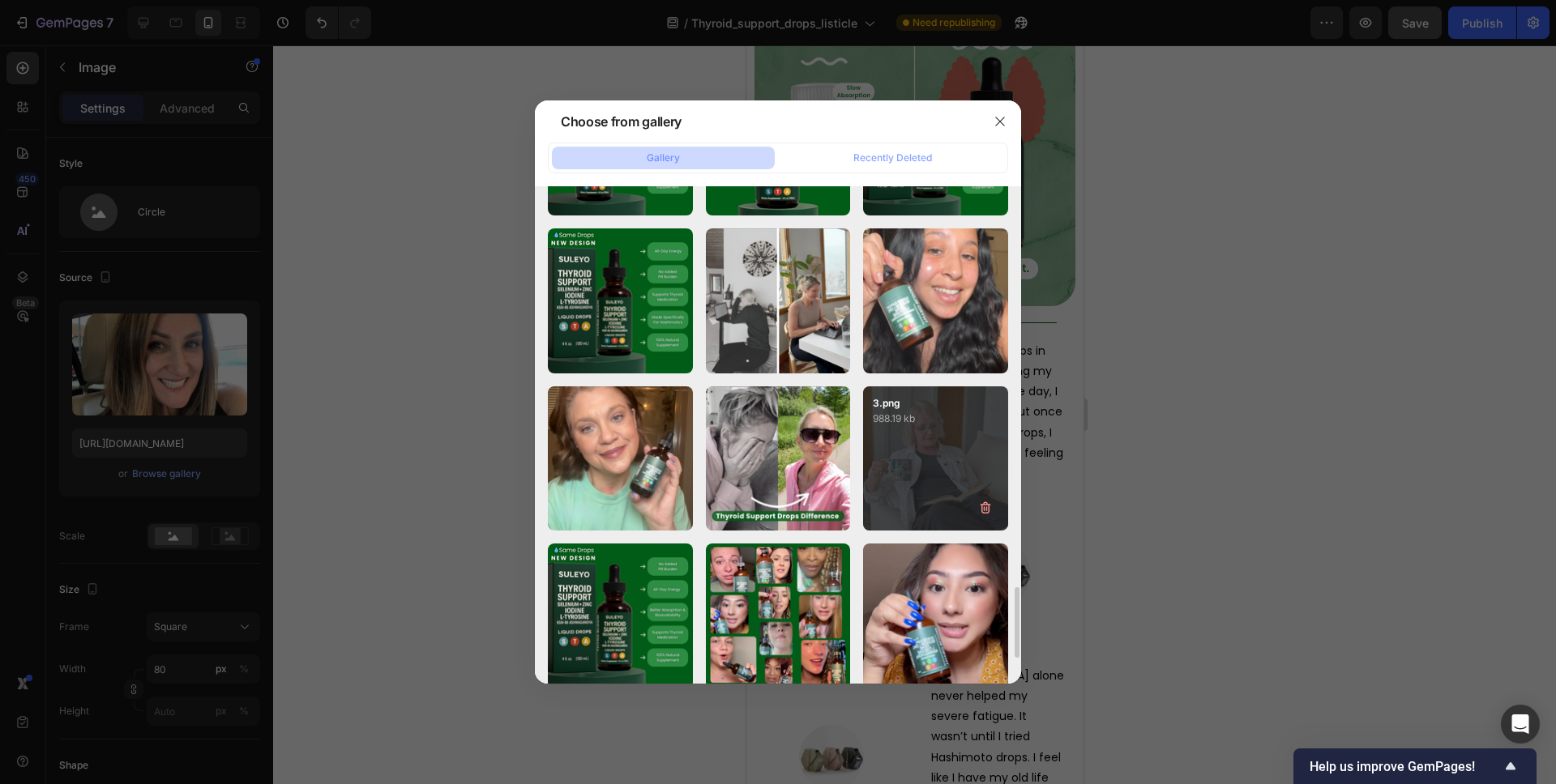
drag, startPoint x: 616, startPoint y: 428, endPoint x: 936, endPoint y: 500, distance: 328.0
click at [0, 0] on div "Hashimoto LPs (27).png 904.10 kb" at bounding box center [0, 0] width 0 height 0
type input "[URL][DOMAIN_NAME]"
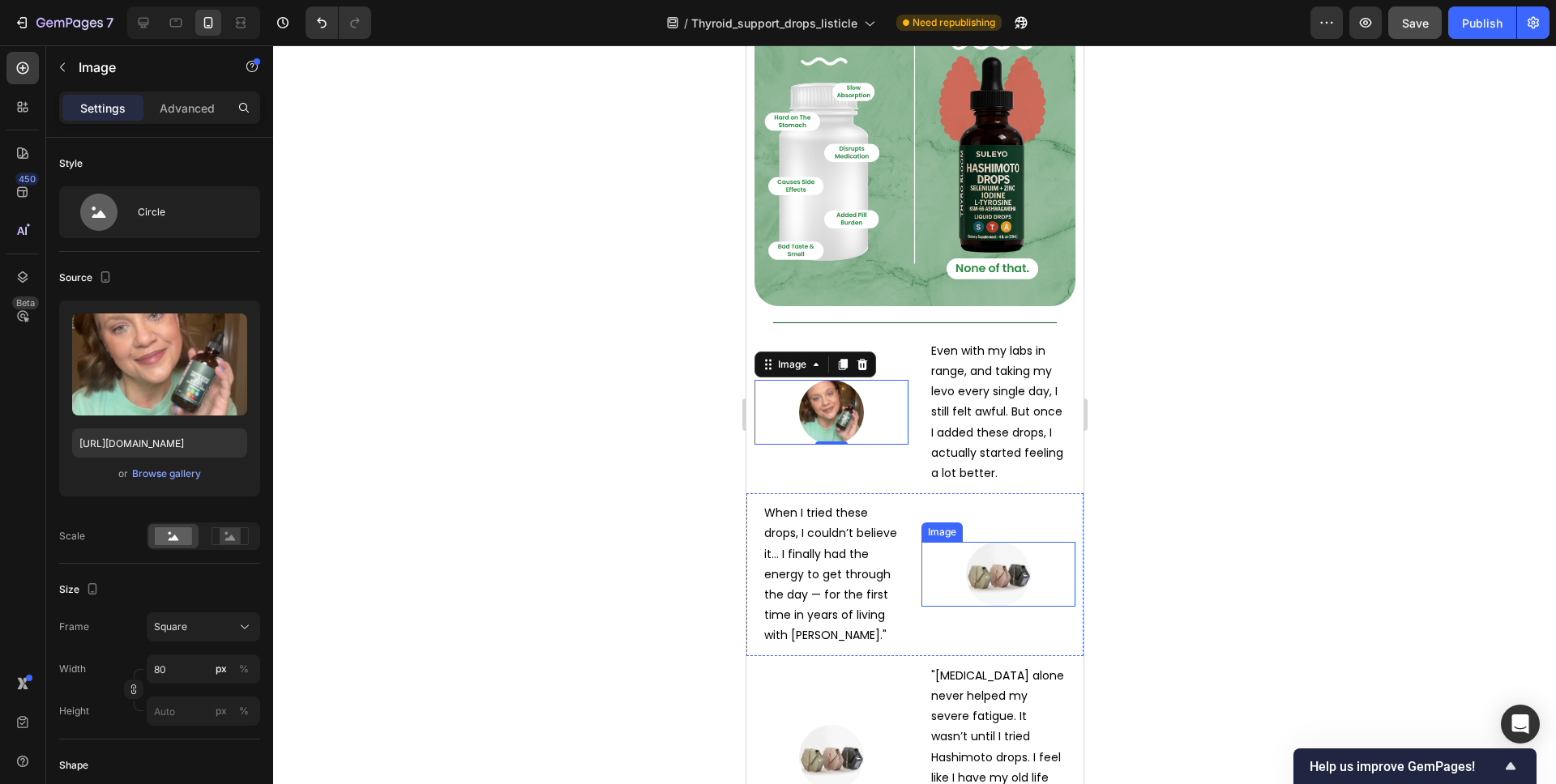
click at [979, 542] on img at bounding box center [997, 575] width 64 height 64
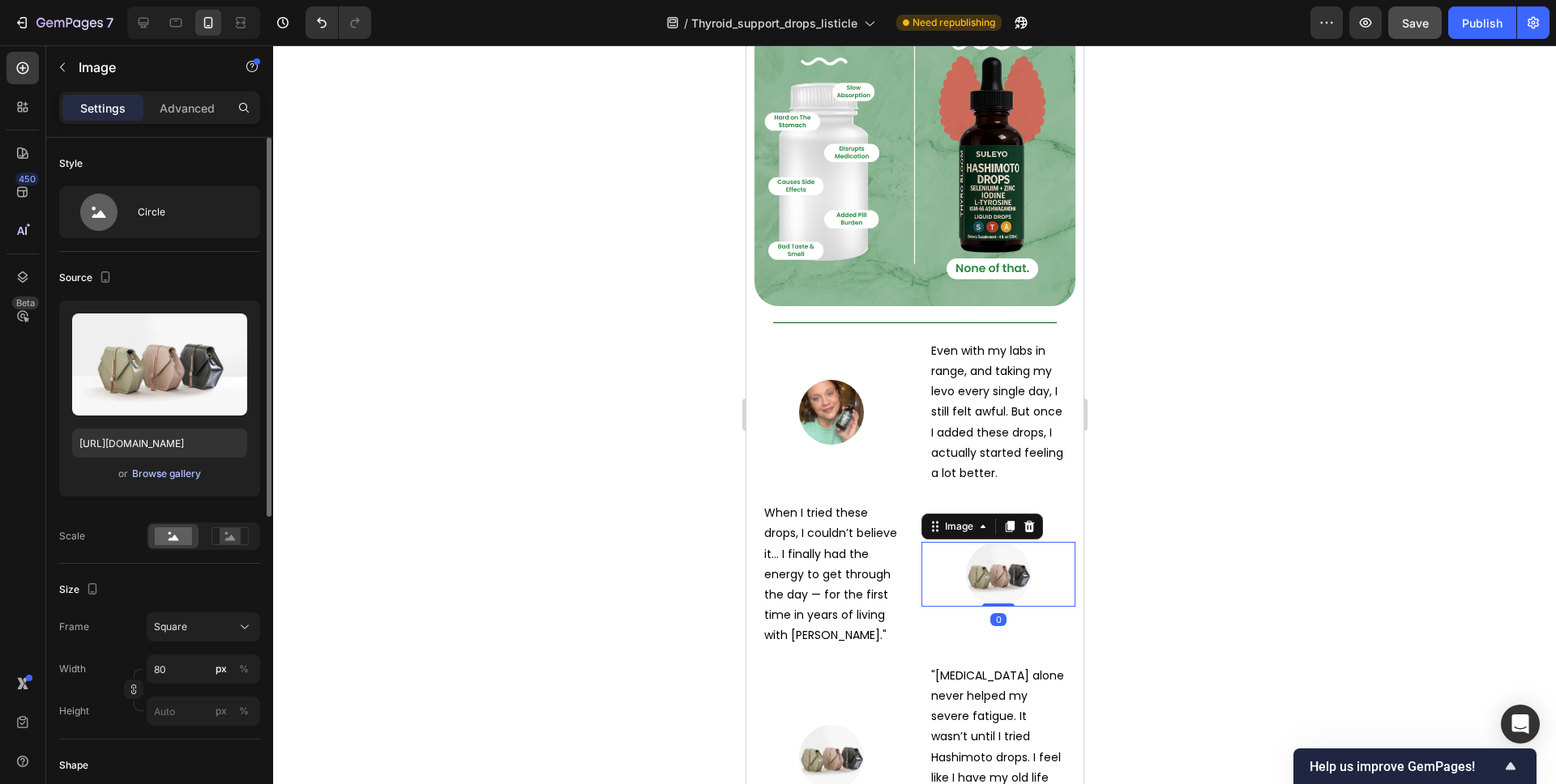
click at [195, 473] on div "Browse gallery" at bounding box center [167, 473] width 69 height 14
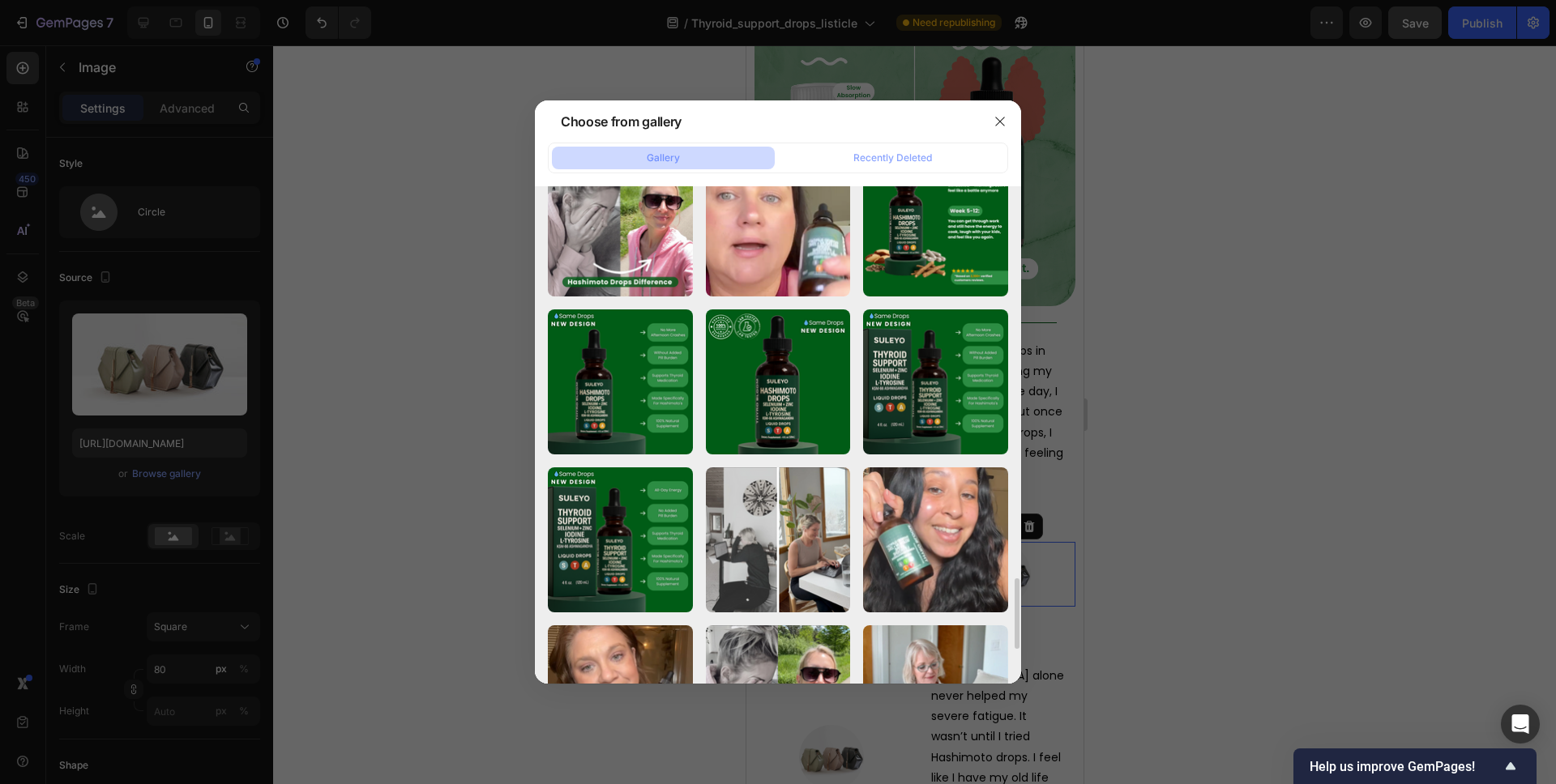
scroll to position [2599, 0]
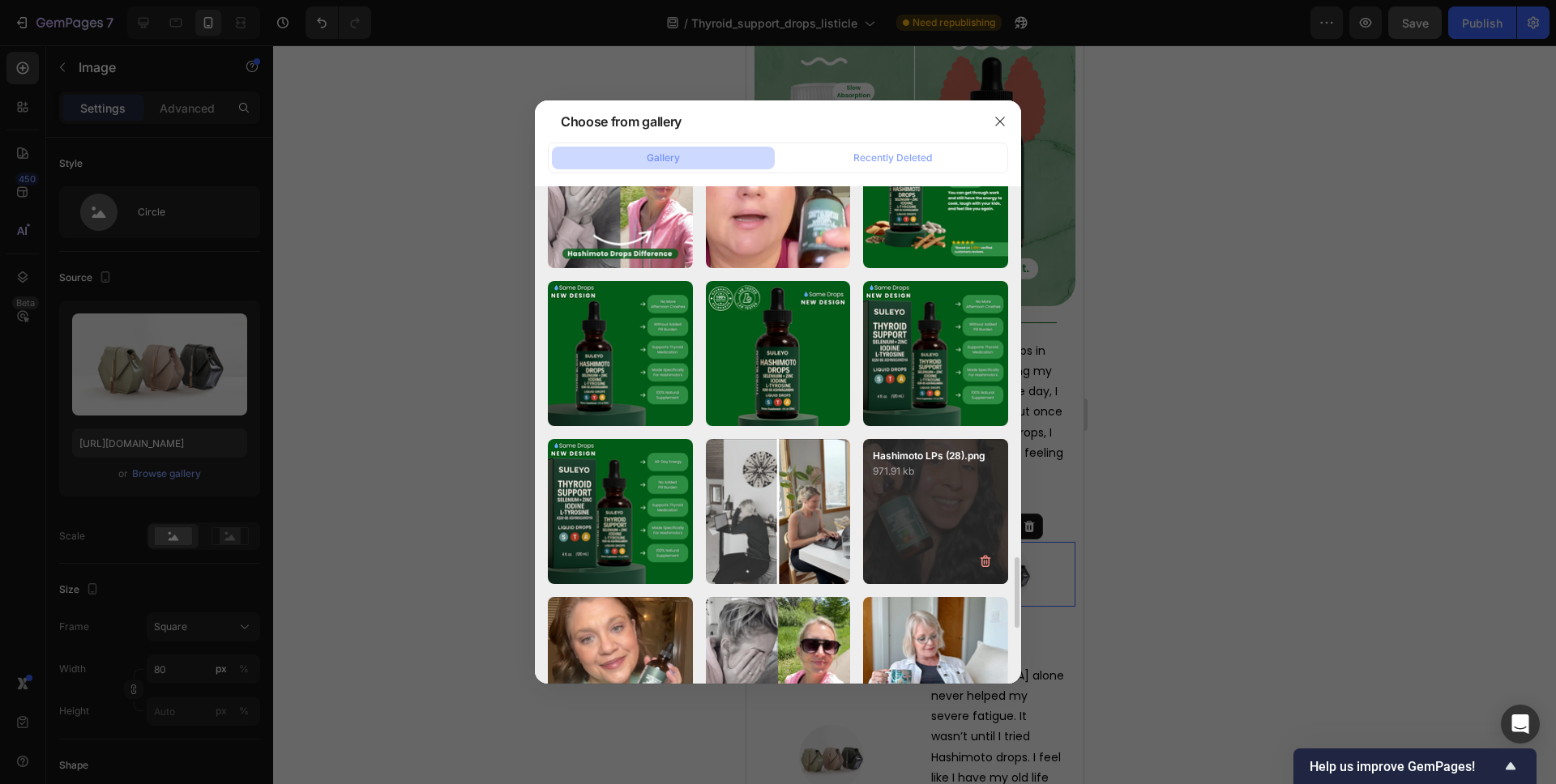
click at [888, 460] on p "Hashimoto LPs (28).png" at bounding box center [936, 456] width 125 height 14
type input "[URL][DOMAIN_NAME]"
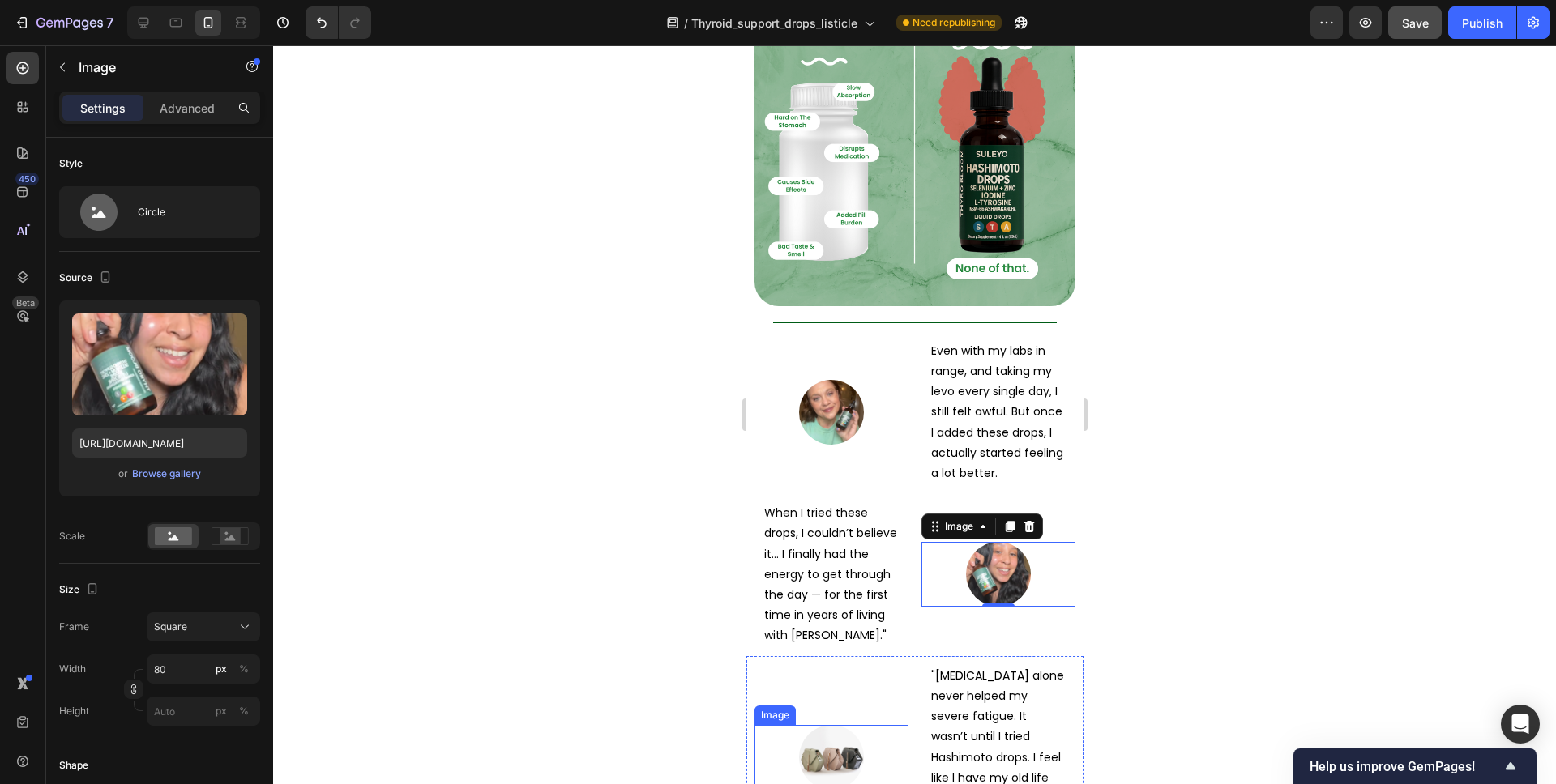
click at [835, 725] on img at bounding box center [831, 757] width 64 height 64
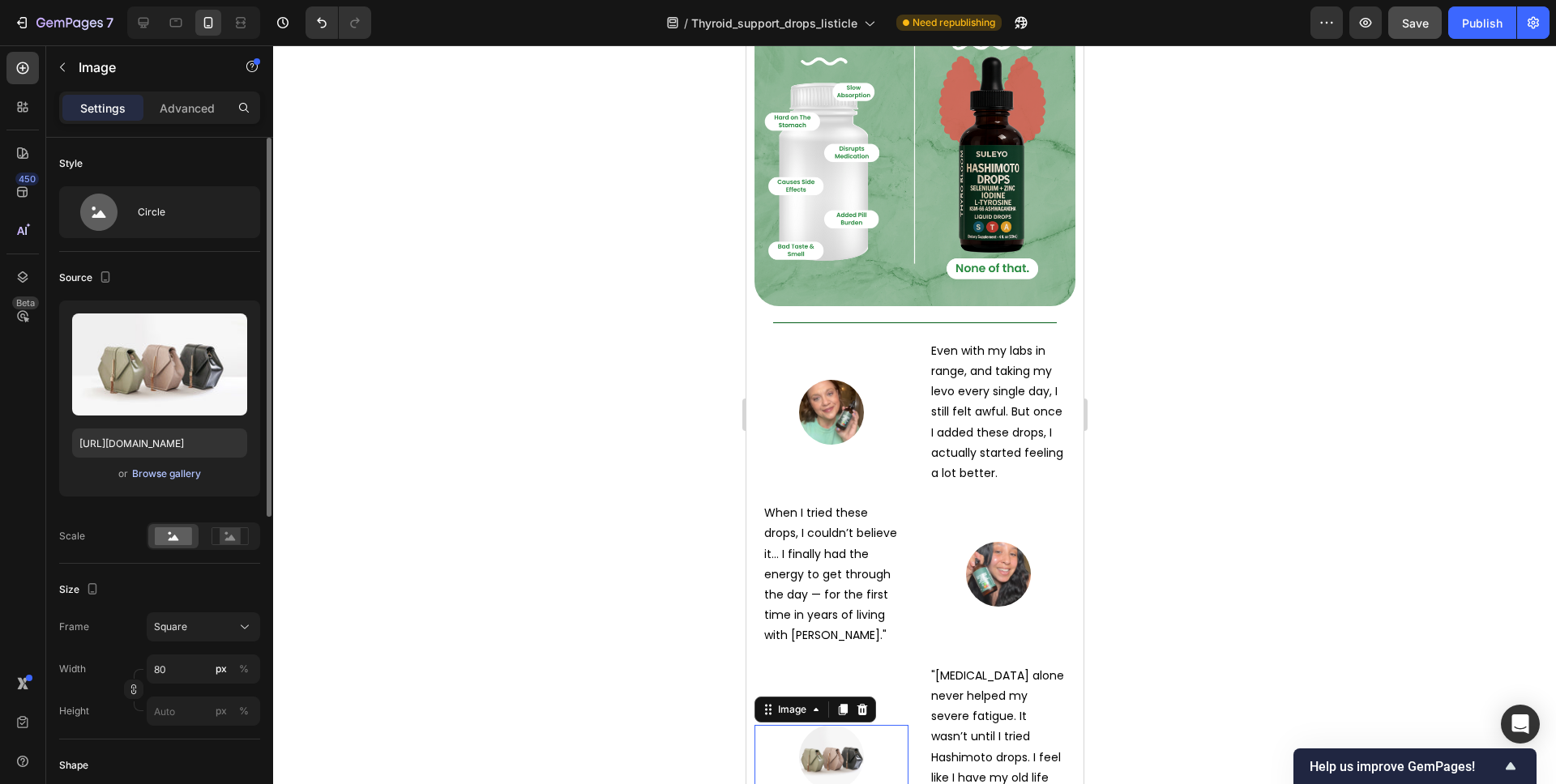
click at [175, 472] on div "Browse gallery" at bounding box center [167, 473] width 69 height 14
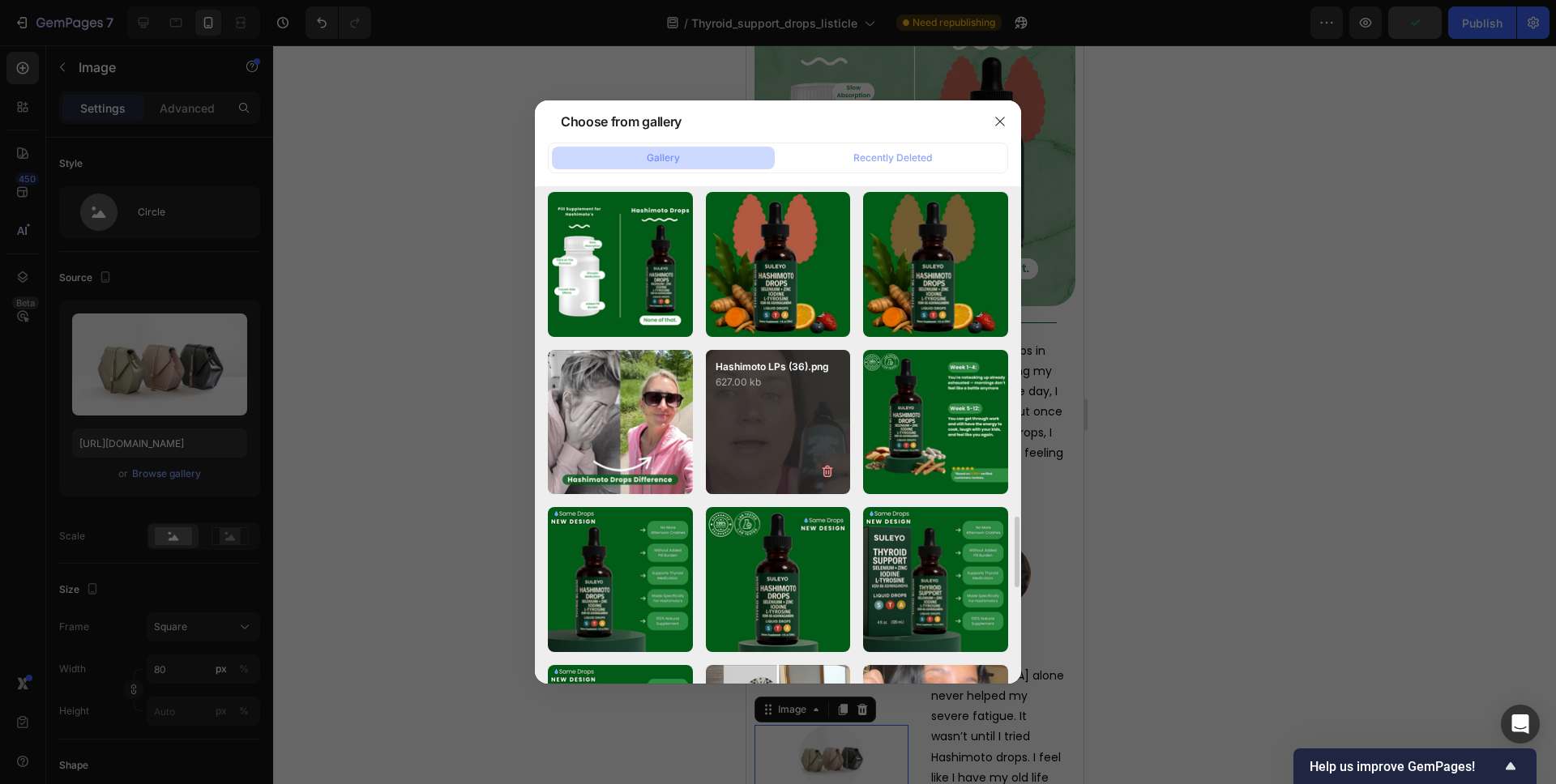
scroll to position [2377, 0]
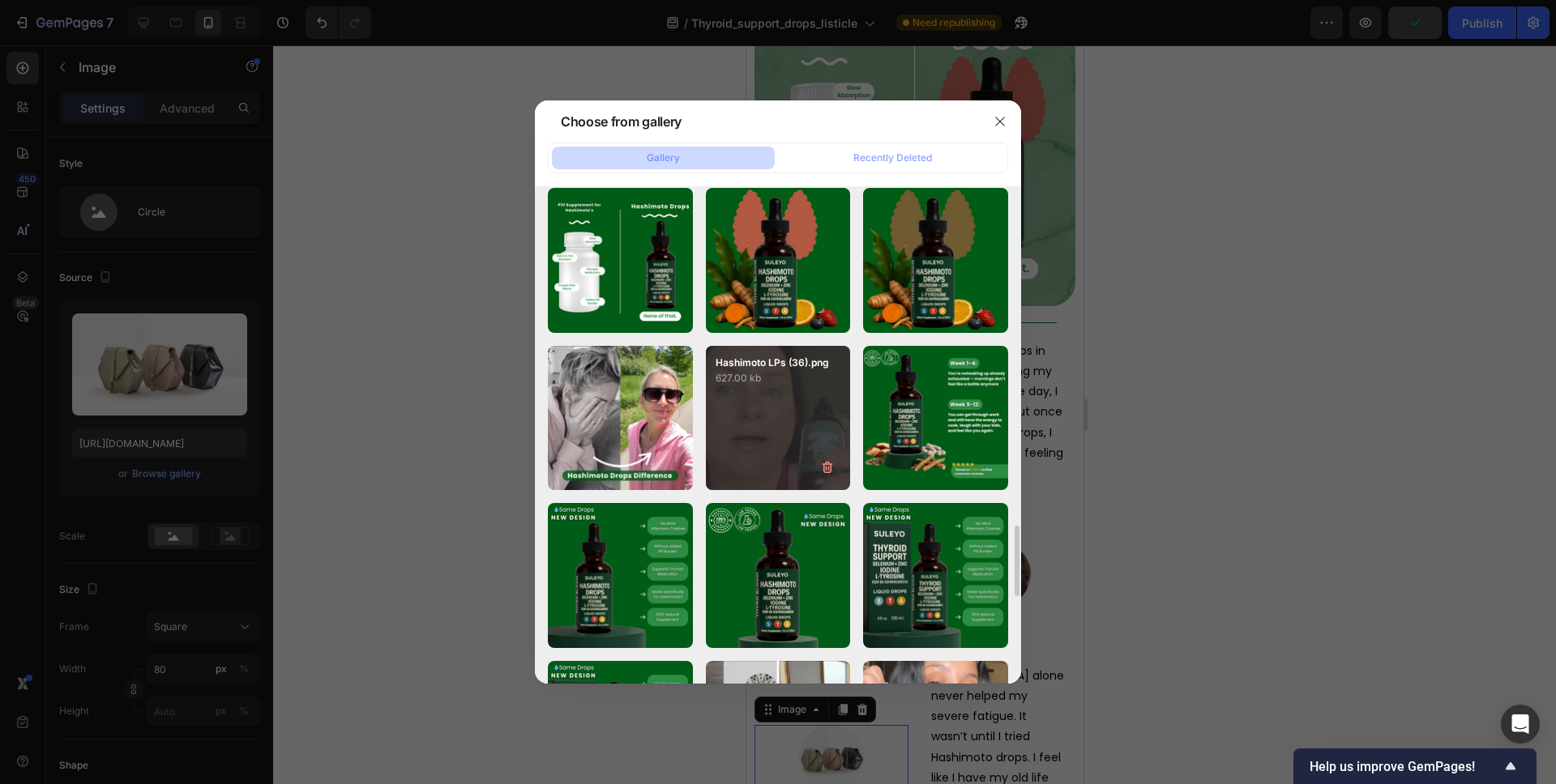
click at [761, 425] on div "Hashimoto LPs (36).png 627.00 kb" at bounding box center [778, 419] width 145 height 145
type input "[URL][DOMAIN_NAME]"
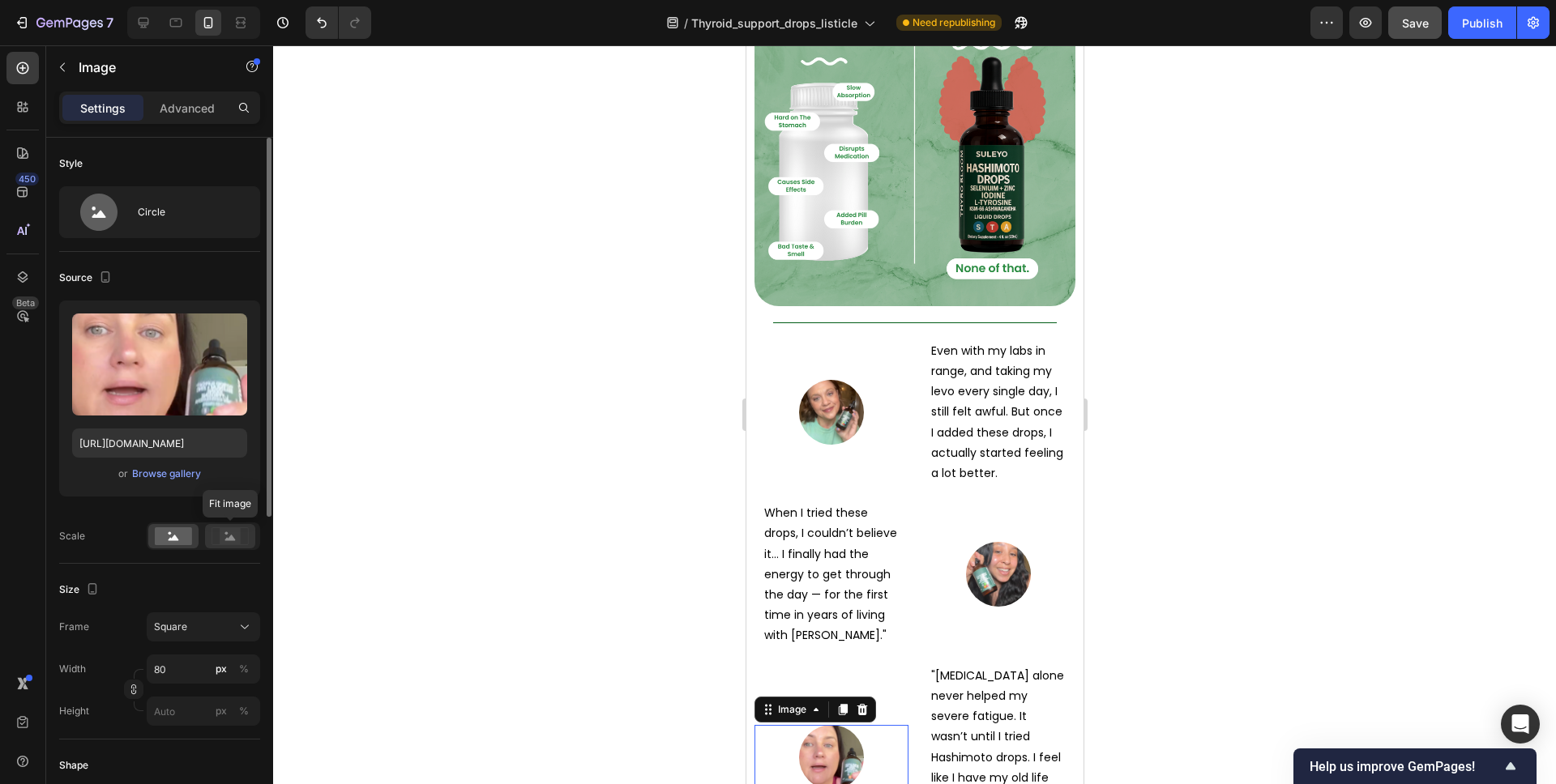
click at [239, 531] on rect at bounding box center [230, 536] width 21 height 16
click at [244, 666] on div "%" at bounding box center [244, 669] width 10 height 14
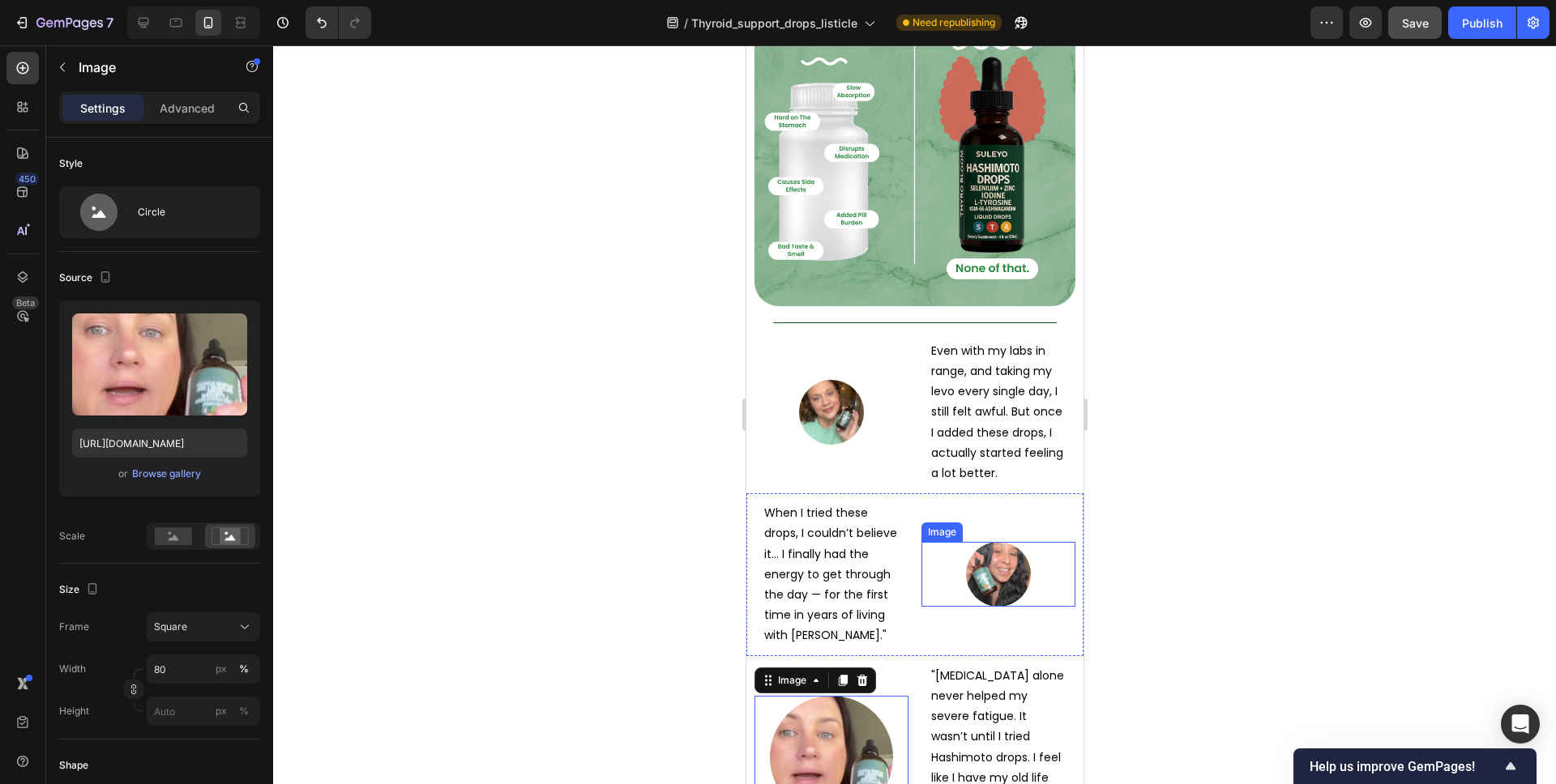
click at [936, 542] on div at bounding box center [997, 575] width 154 height 64
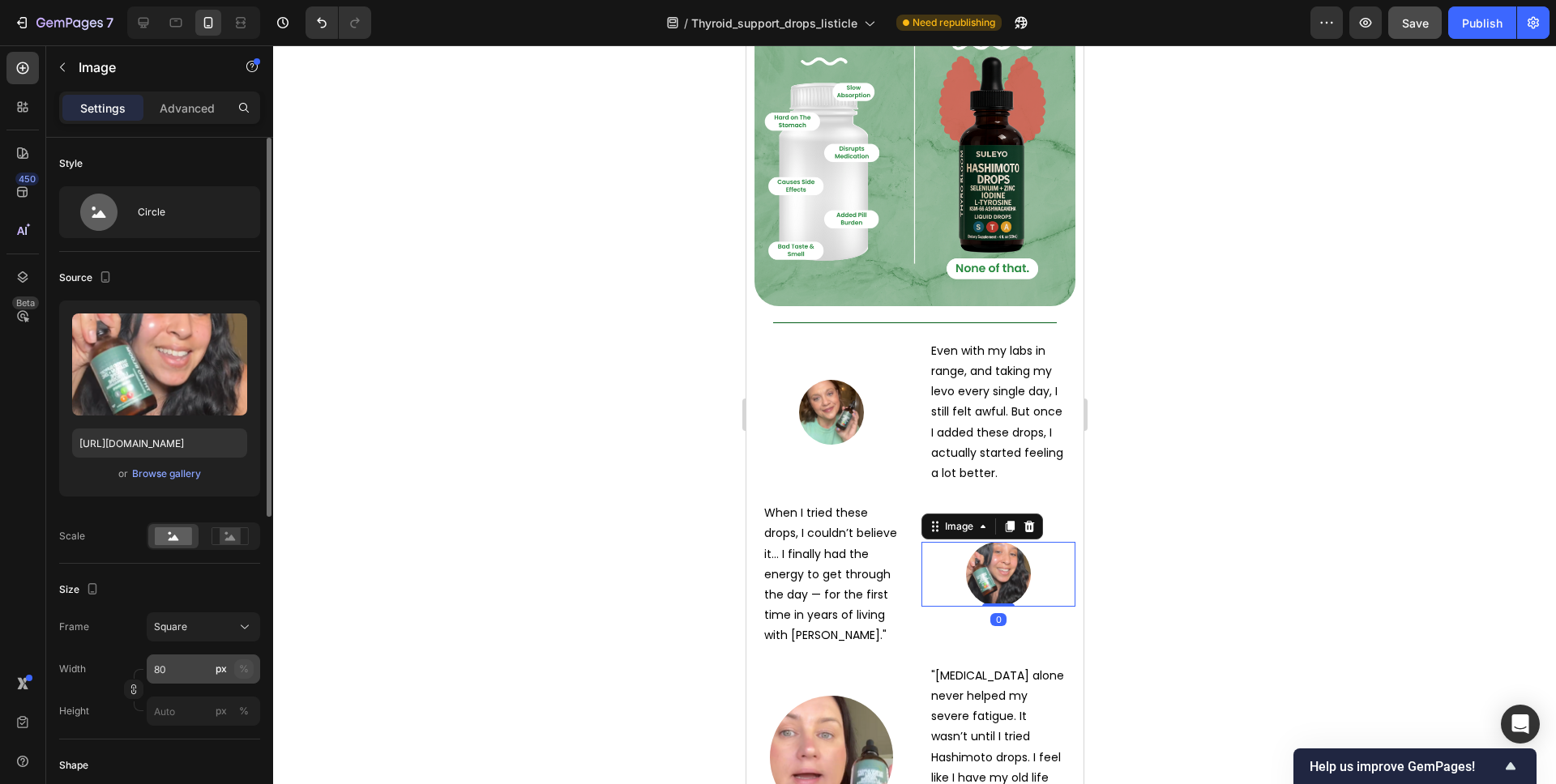
click at [247, 664] on div "%" at bounding box center [244, 669] width 10 height 14
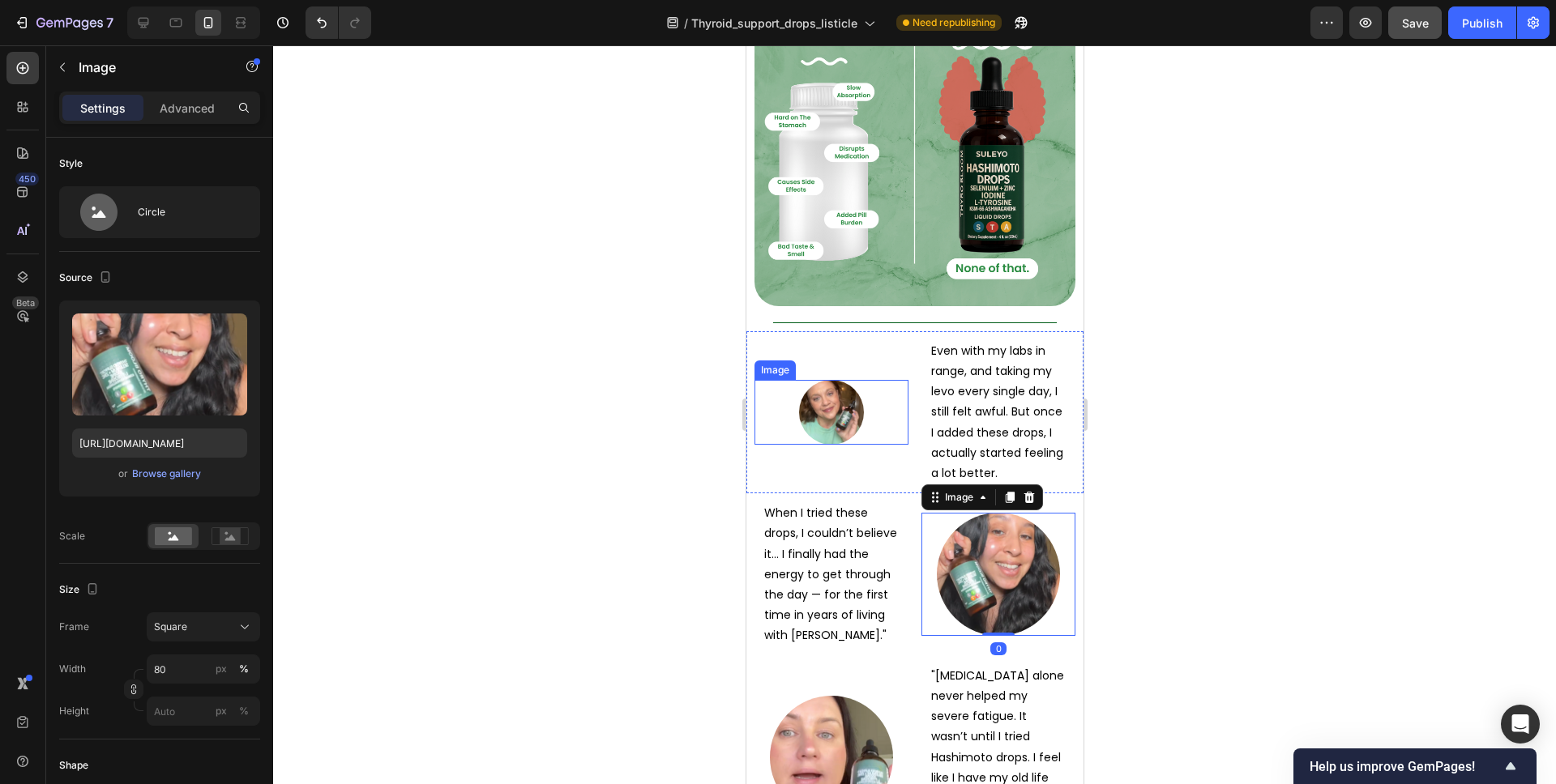
click at [774, 380] on div at bounding box center [831, 413] width 154 height 64
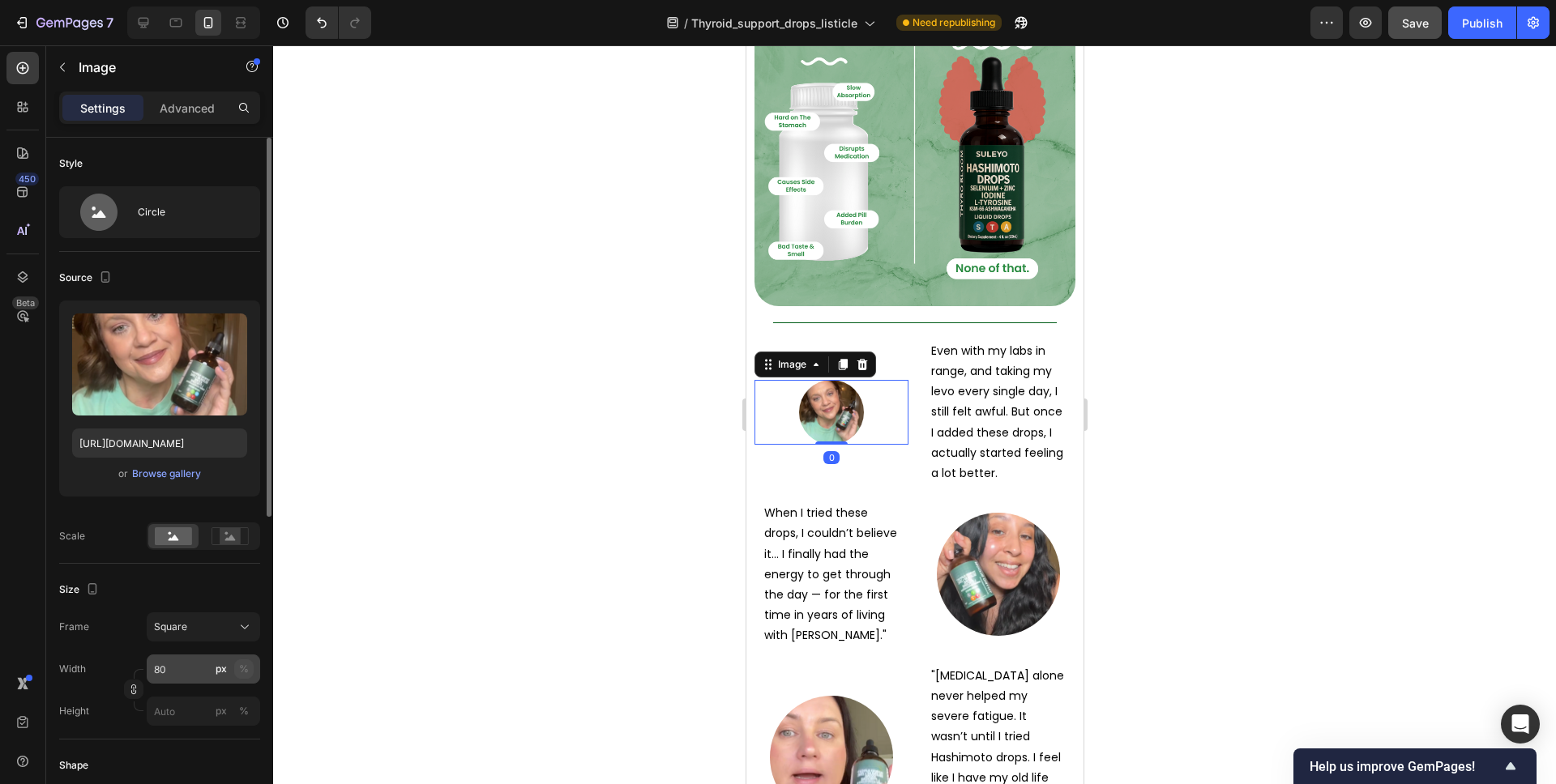
drag, startPoint x: 248, startPoint y: 674, endPoint x: 100, endPoint y: 448, distance: 270.1
click at [248, 674] on div "%" at bounding box center [244, 669] width 10 height 14
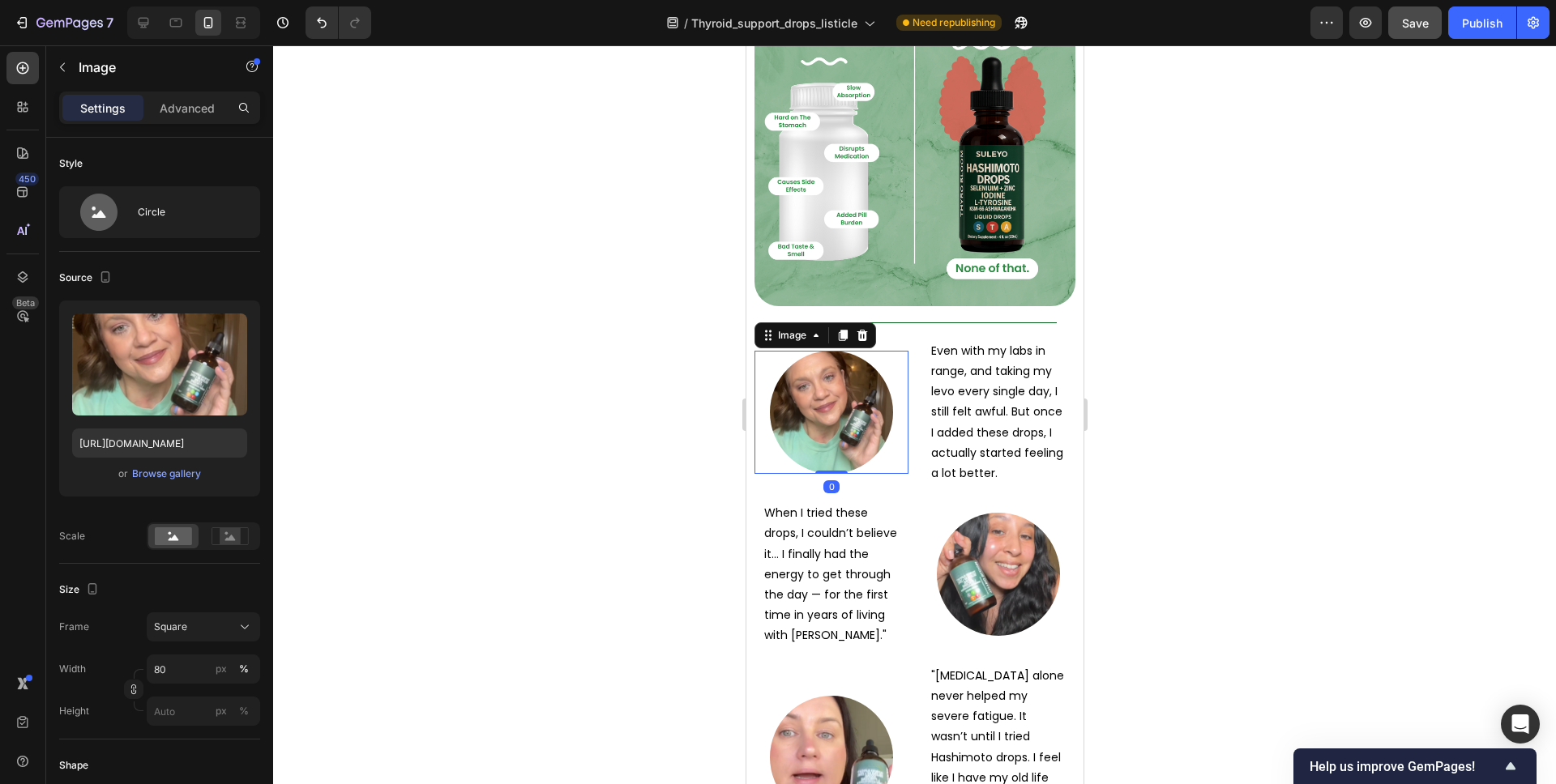
click at [1211, 394] on div at bounding box center [914, 415] width 1283 height 739
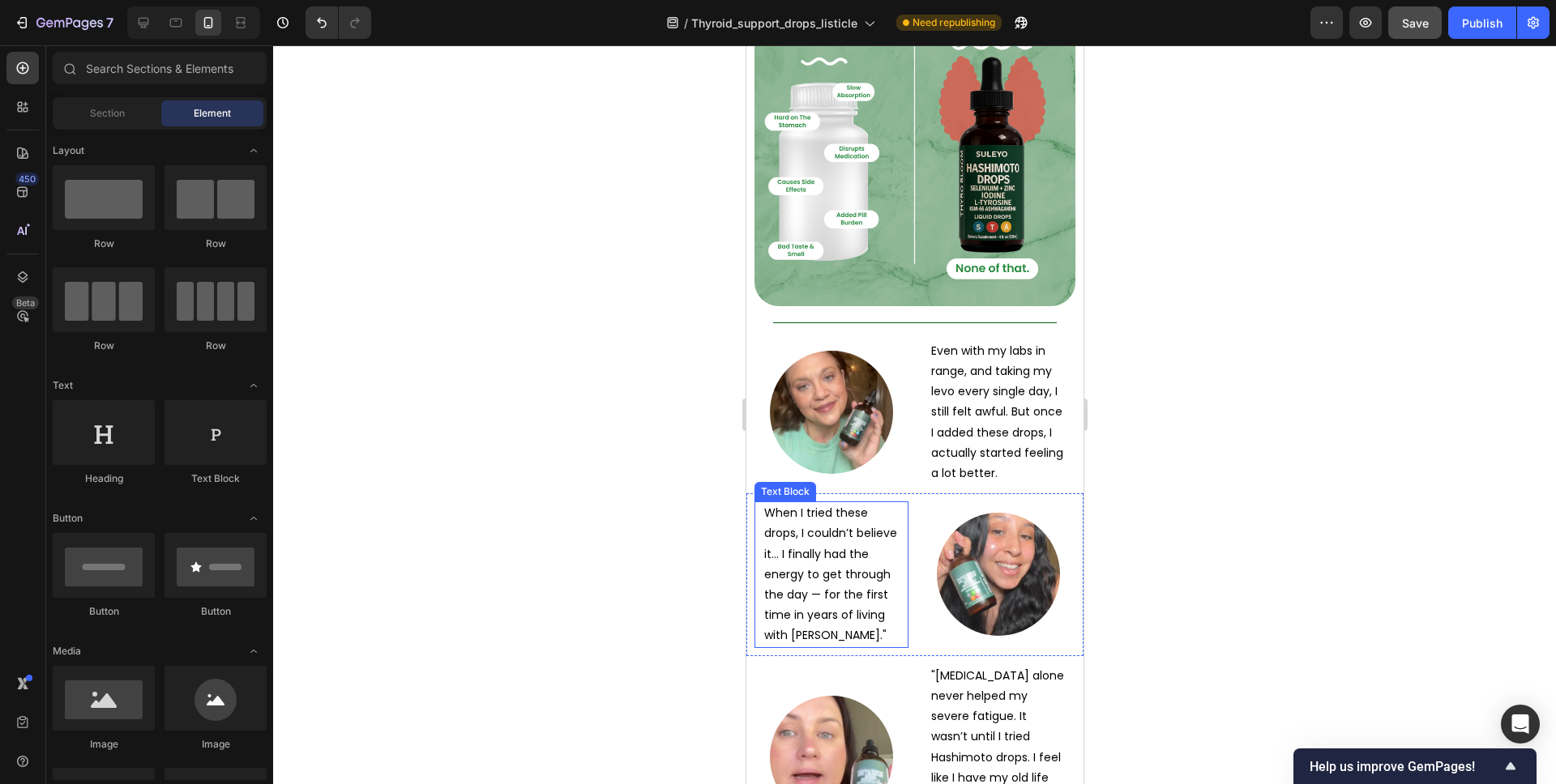
click at [845, 506] on p "When I tried these drops, I couldn’t believe it… I finally had the energy to ge…" at bounding box center [831, 574] width 134 height 142
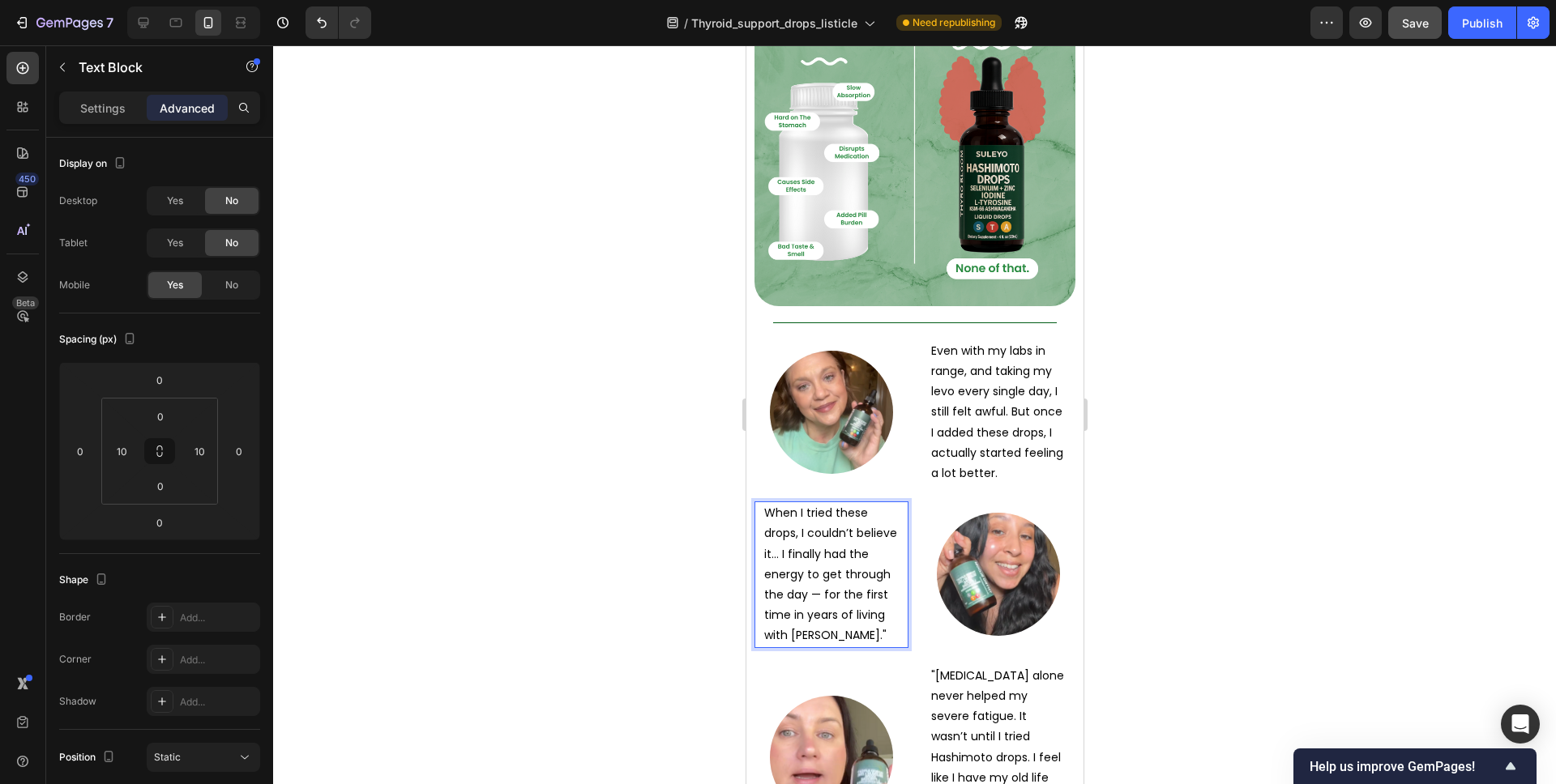
click at [773, 503] on p "When I tried these drops, I couldn’t believe it… I finally had the energy to ge…" at bounding box center [831, 574] width 134 height 142
click at [764, 503] on p "When I tried these drops, I couldn’t believe it… I finally had the energy to ge…" at bounding box center [831, 574] width 134 height 142
click at [879, 558] on p ""When I tried these drops, I couldn’t believe it… I finally had the energy to g…" at bounding box center [831, 574] width 134 height 142
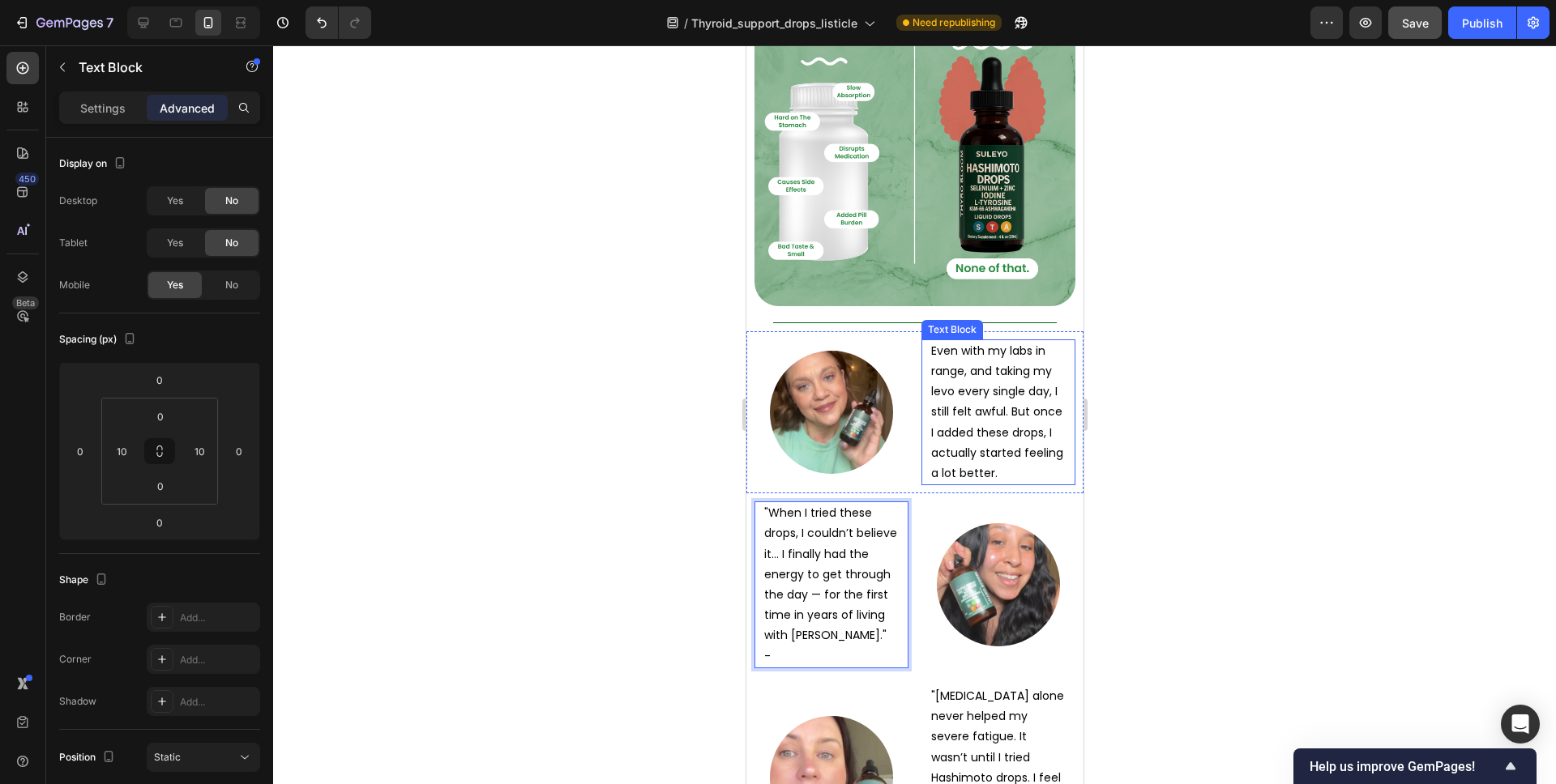
click at [1004, 365] on p "Even with my labs in range, and taking my levo every single day, I still felt a…" at bounding box center [997, 412] width 134 height 142
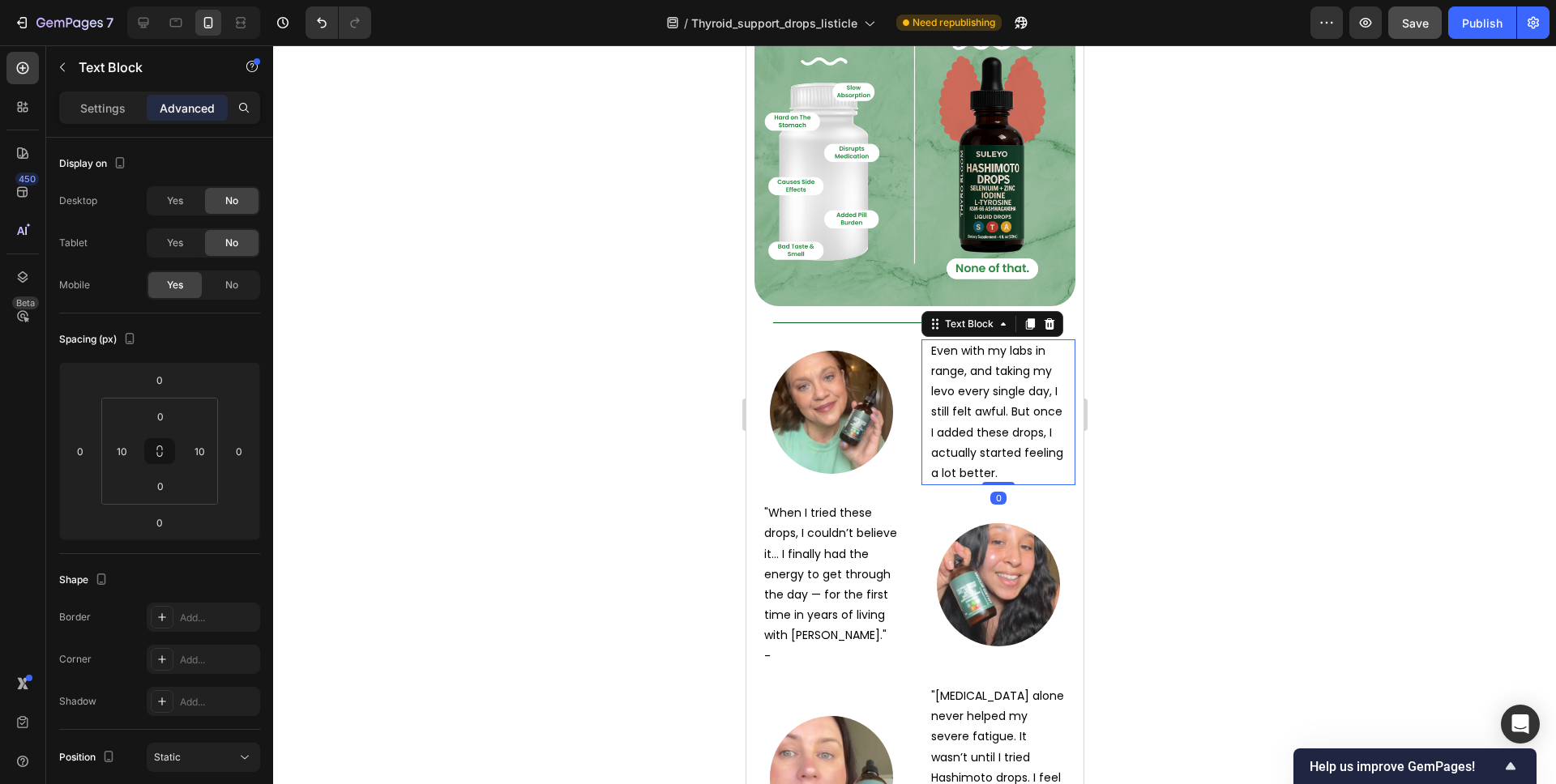
click at [1008, 394] on p "Even with my labs in range, and taking my levo every single day, I still felt a…" at bounding box center [997, 412] width 134 height 142
click at [931, 341] on p "Even with my labs in range, and taking my levo every single day, I still felt a…" at bounding box center [997, 412] width 134 height 142
click at [1001, 396] on p ""Even with my labs in range, and taking my levo every single day, I still felt …" at bounding box center [997, 412] width 134 height 142
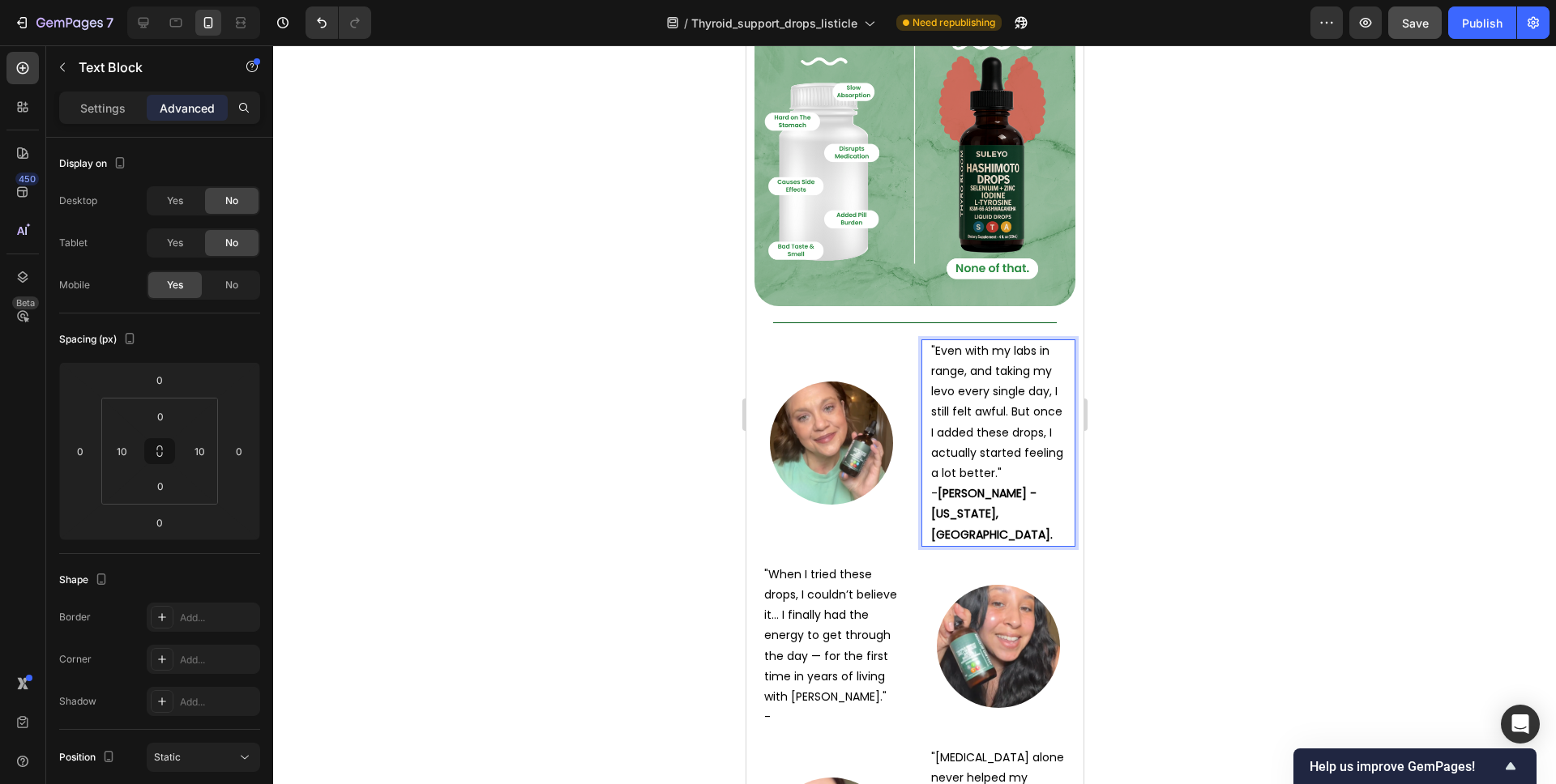
drag, startPoint x: 936, startPoint y: 414, endPoint x: 928, endPoint y: 415, distance: 8.1
click at [928, 415] on div ""Even with my labs in range, and taking my levo every single day, I still felt …" at bounding box center [997, 443] width 138 height 208
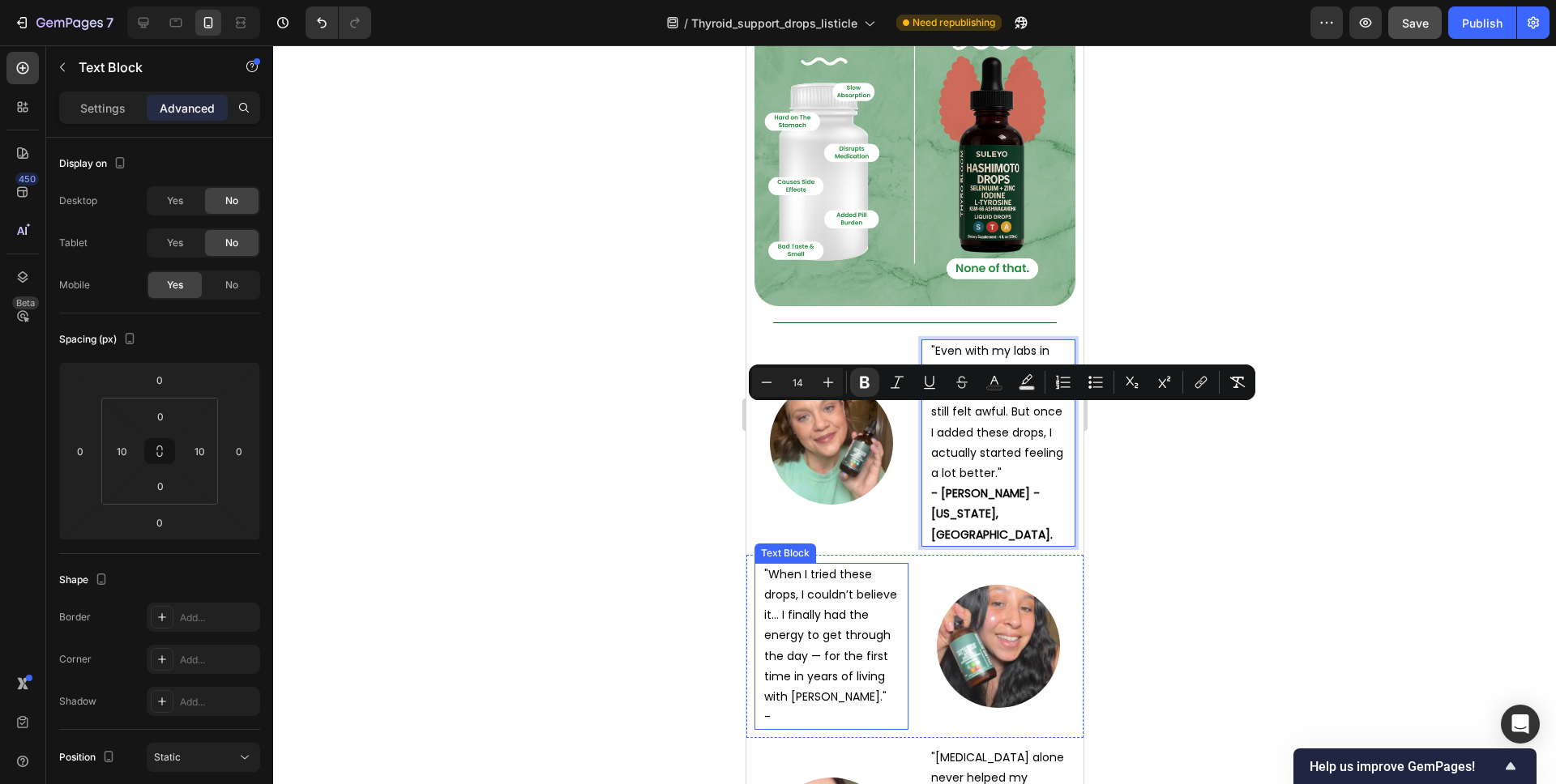
click at [808, 707] on p "-" at bounding box center [831, 717] width 134 height 21
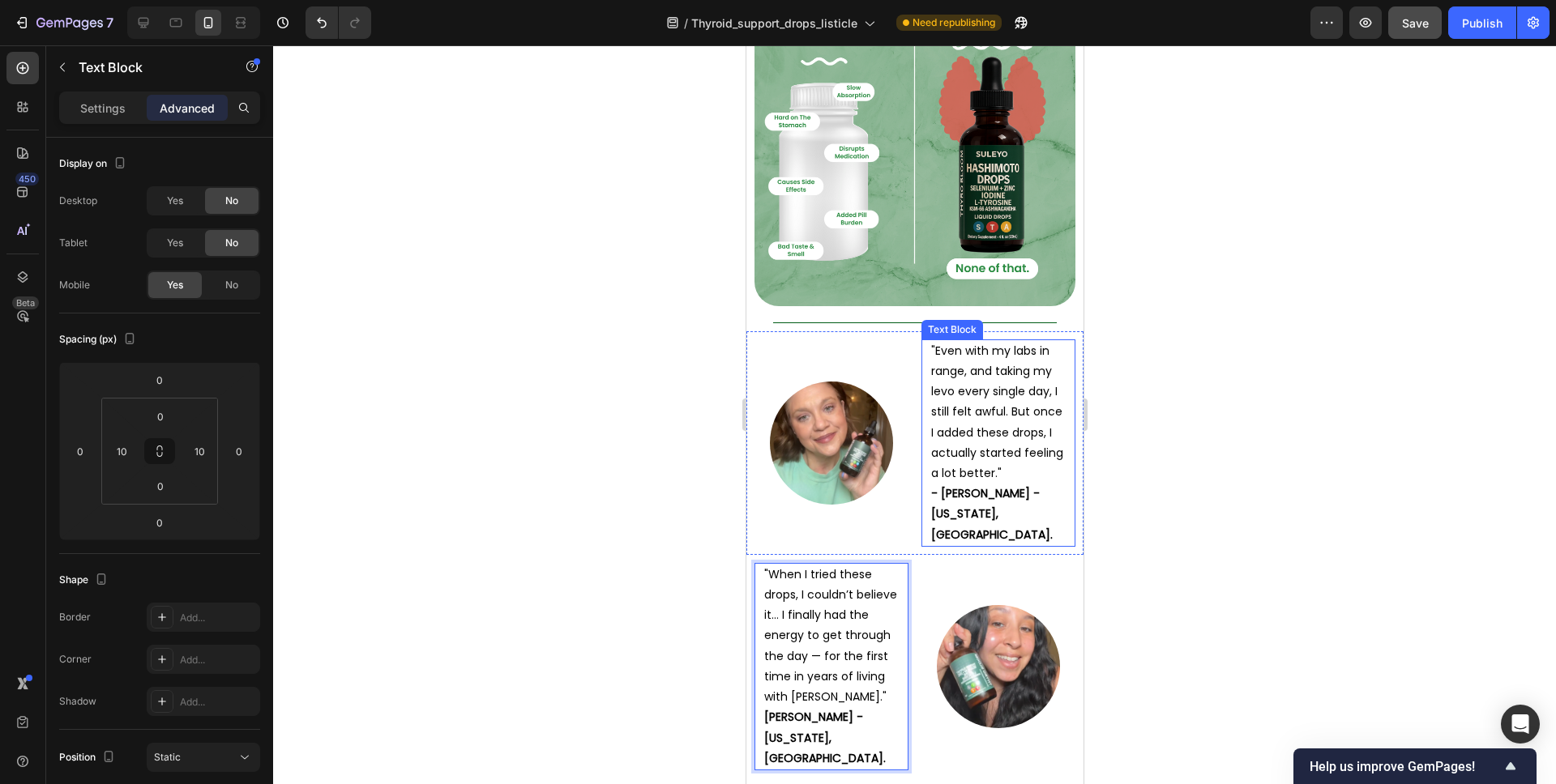
click at [956, 485] on strong "- [PERSON_NAME] - [US_STATE], [GEOGRAPHIC_DATA]." at bounding box center [991, 513] width 122 height 56
click at [941, 485] on strong "- [PERSON_NAME] - [US_STATE], [GEOGRAPHIC_DATA]." at bounding box center [991, 513] width 122 height 56
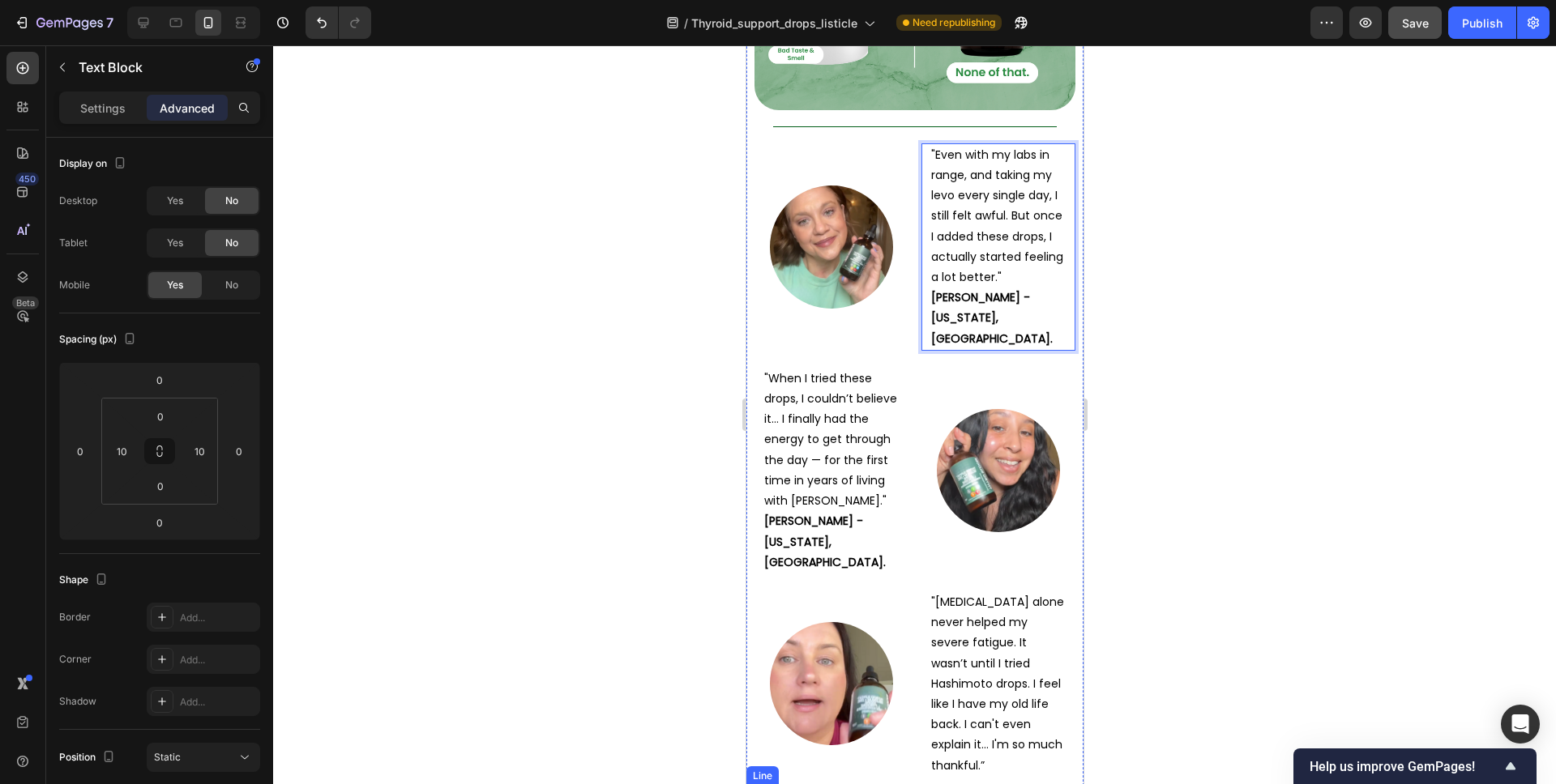
scroll to position [7694, 0]
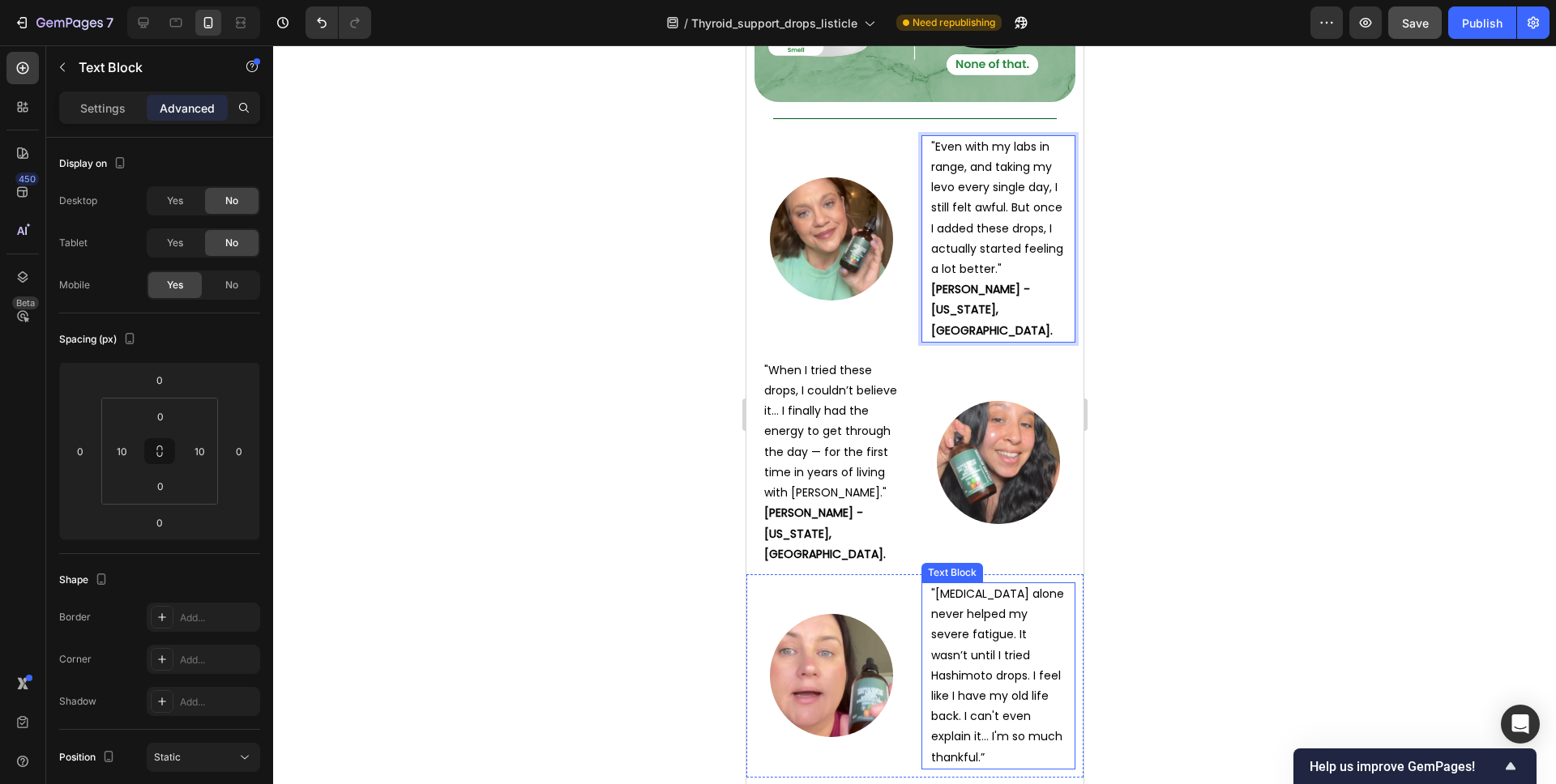
click at [1020, 604] on p ""[MEDICAL_DATA] alone never helped my severe fatigue. It wasn’t until I tried H…" at bounding box center [997, 676] width 134 height 183
click at [1026, 618] on p ""[MEDICAL_DATA] alone never helped my severe fatigue. It wasn’t until I tried H…" at bounding box center [997, 676] width 134 height 183
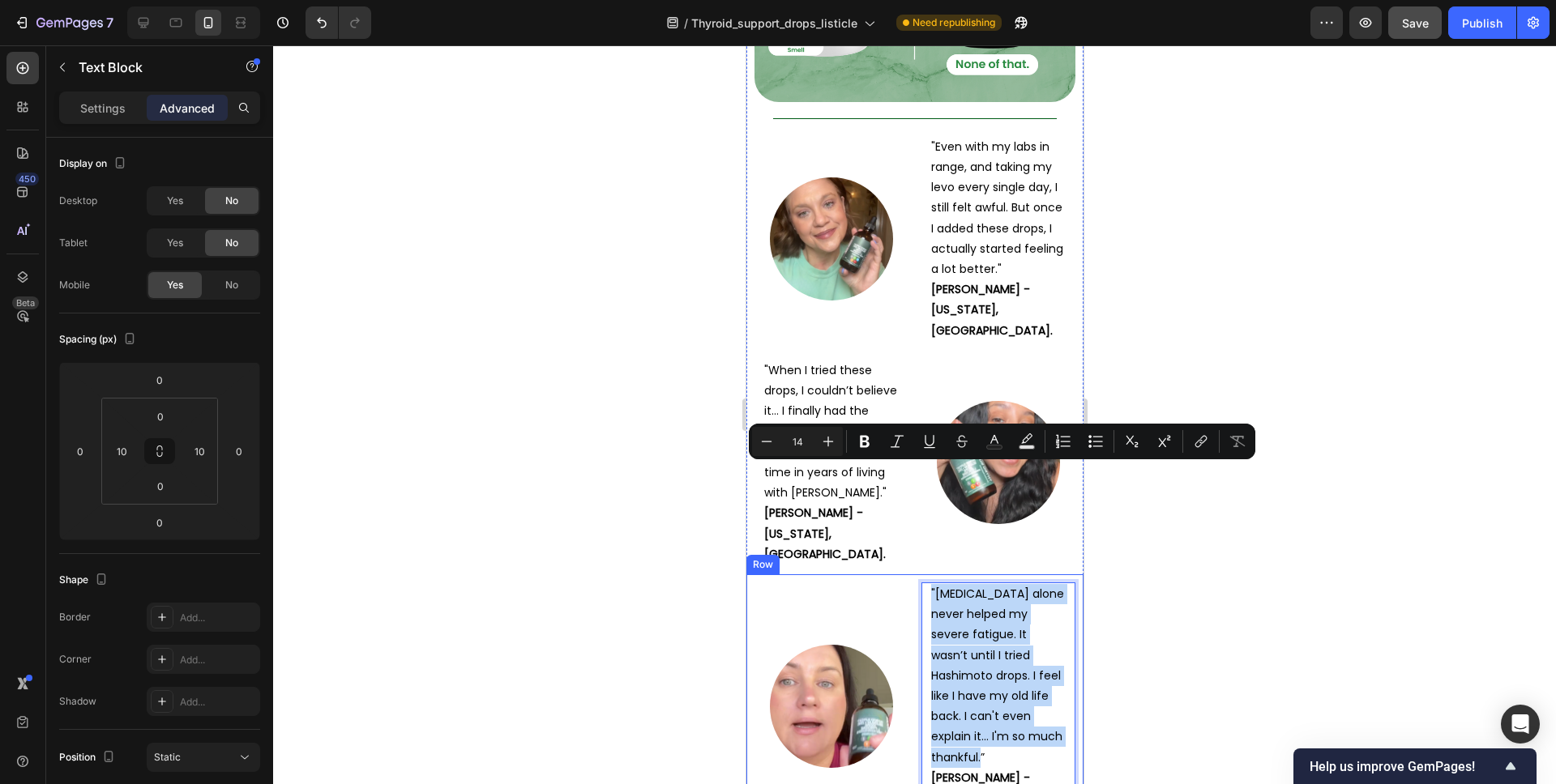
drag, startPoint x: 1030, startPoint y: 620, endPoint x: 904, endPoint y: 477, distance: 190.6
click at [904, 575] on div "Image "[MEDICAL_DATA] alone never helped my severe fatigue. It wasn’t until I t…" at bounding box center [914, 706] width 338 height 264
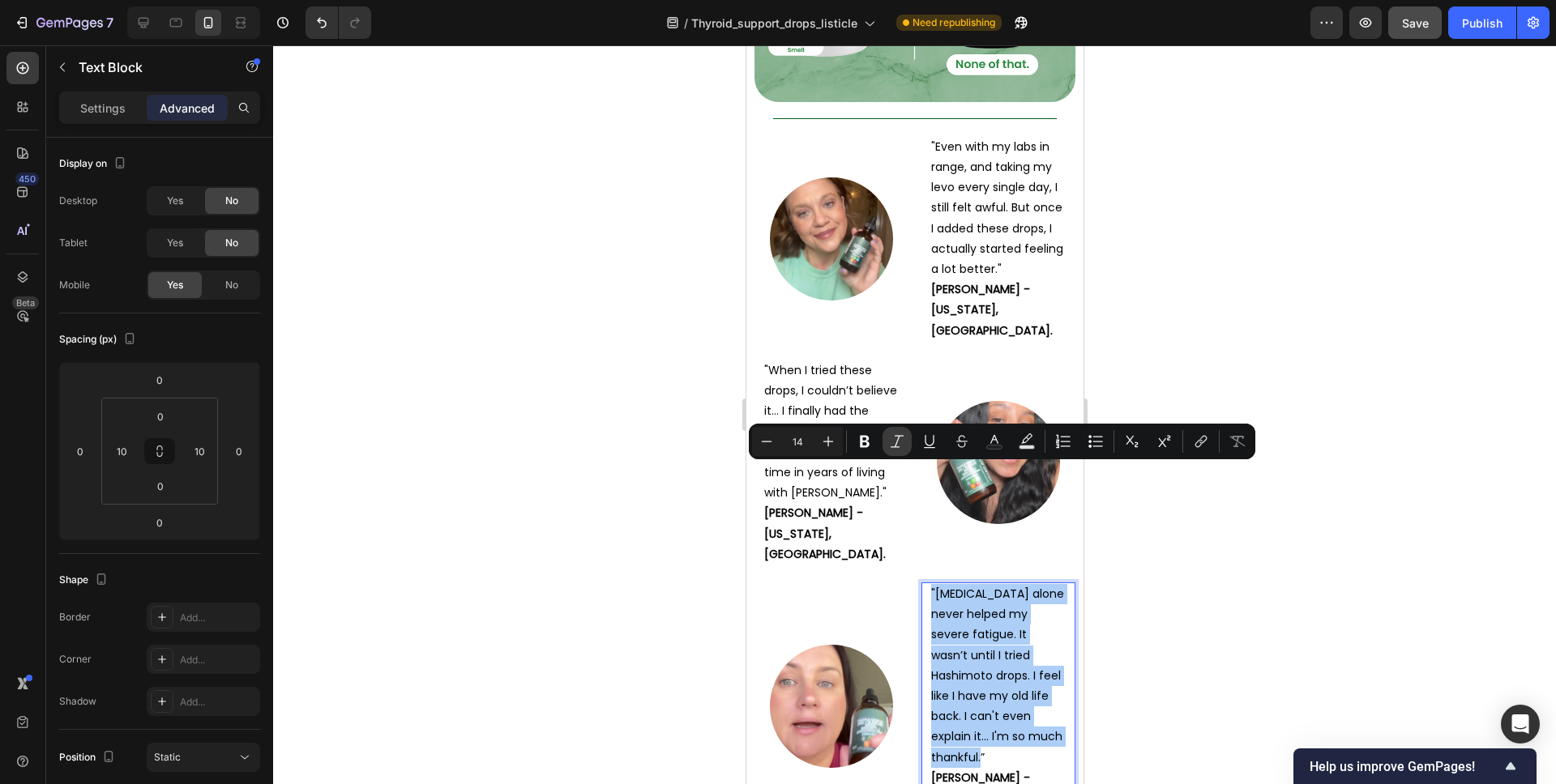
click at [900, 441] on icon "Editor contextual toolbar" at bounding box center [897, 441] width 16 height 16
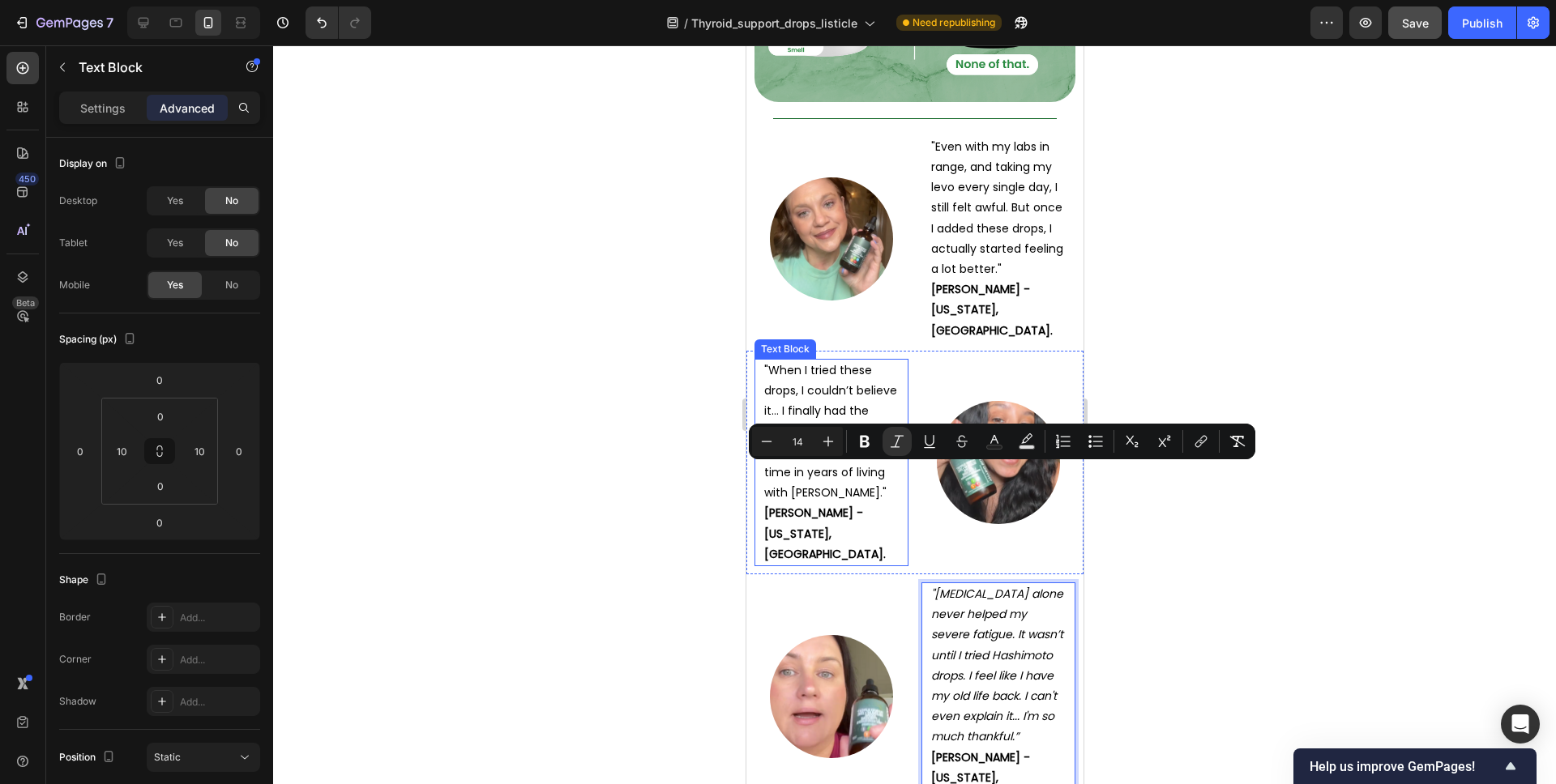
click at [839, 361] on p ""When I tried these drops, I couldn’t believe it… I finally had the energy to g…" at bounding box center [831, 431] width 134 height 142
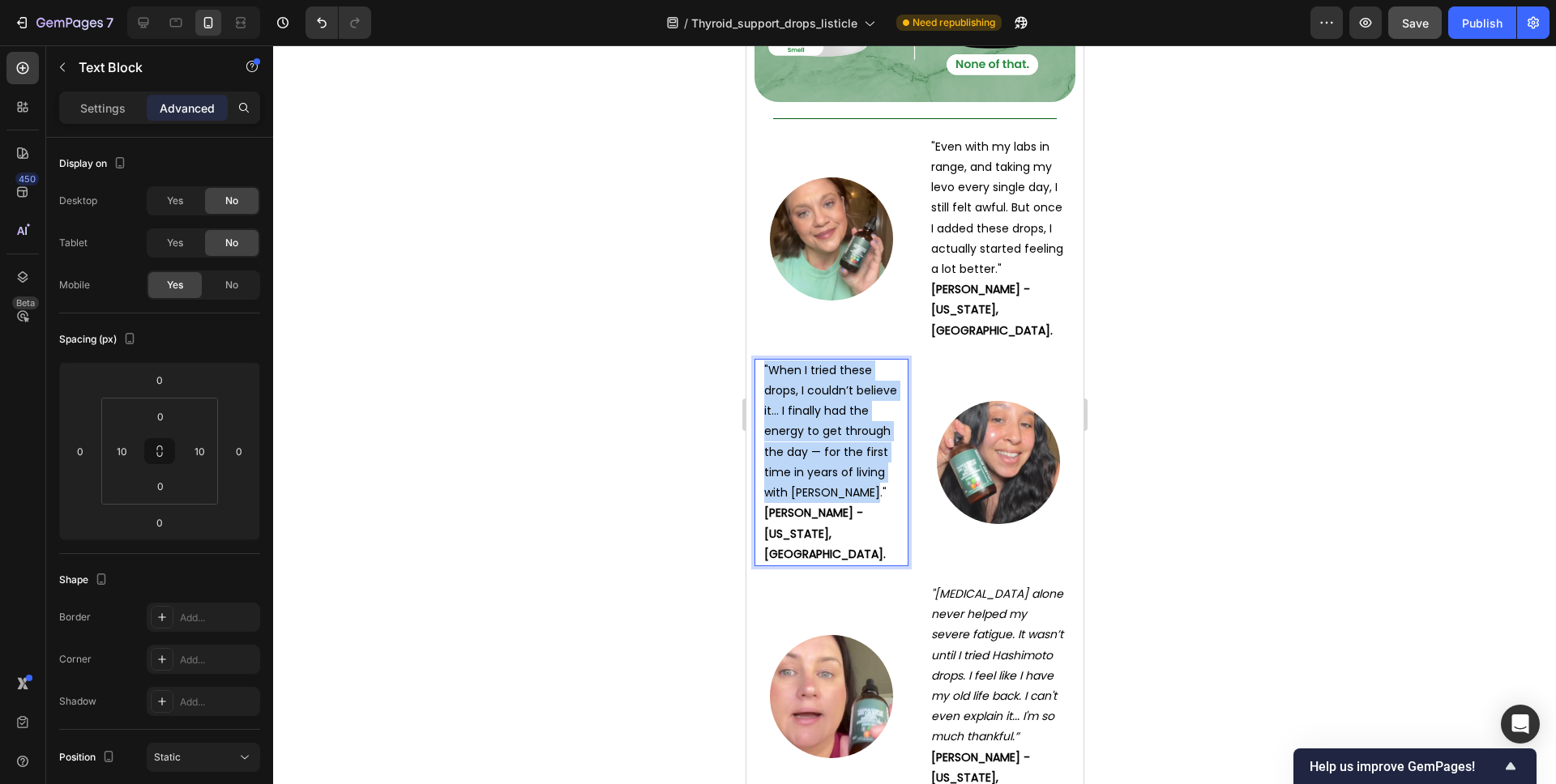
drag, startPoint x: 869, startPoint y: 394, endPoint x: 757, endPoint y: 266, distance: 170.1
click at [757, 359] on div ""When I tried these drops, I couldn’t believe it… I finally had the energy to g…" at bounding box center [831, 463] width 154 height 208
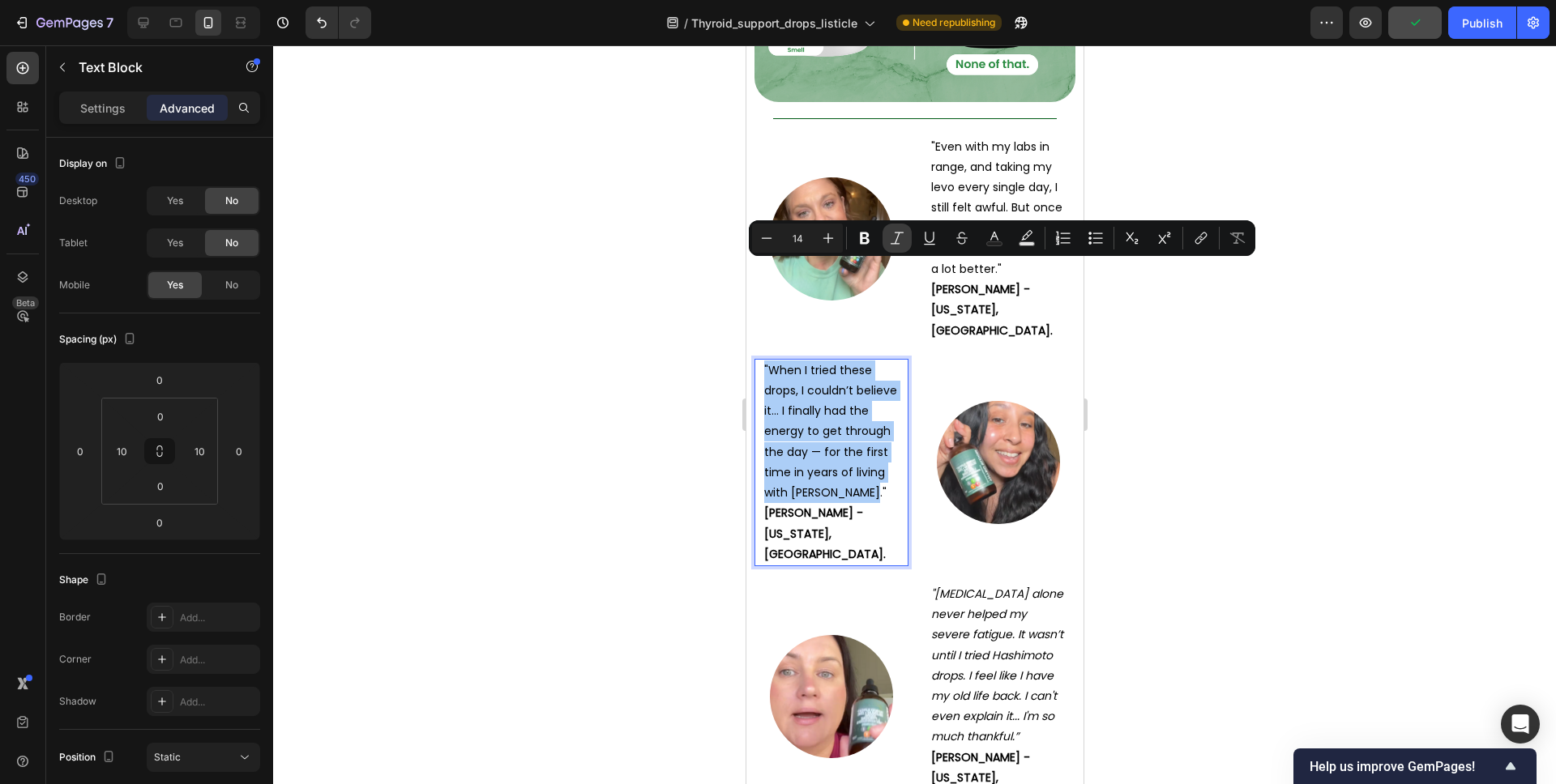
drag, startPoint x: 894, startPoint y: 242, endPoint x: 902, endPoint y: 229, distance: 15.3
click at [894, 242] on icon "Editor contextual toolbar" at bounding box center [897, 238] width 16 height 16
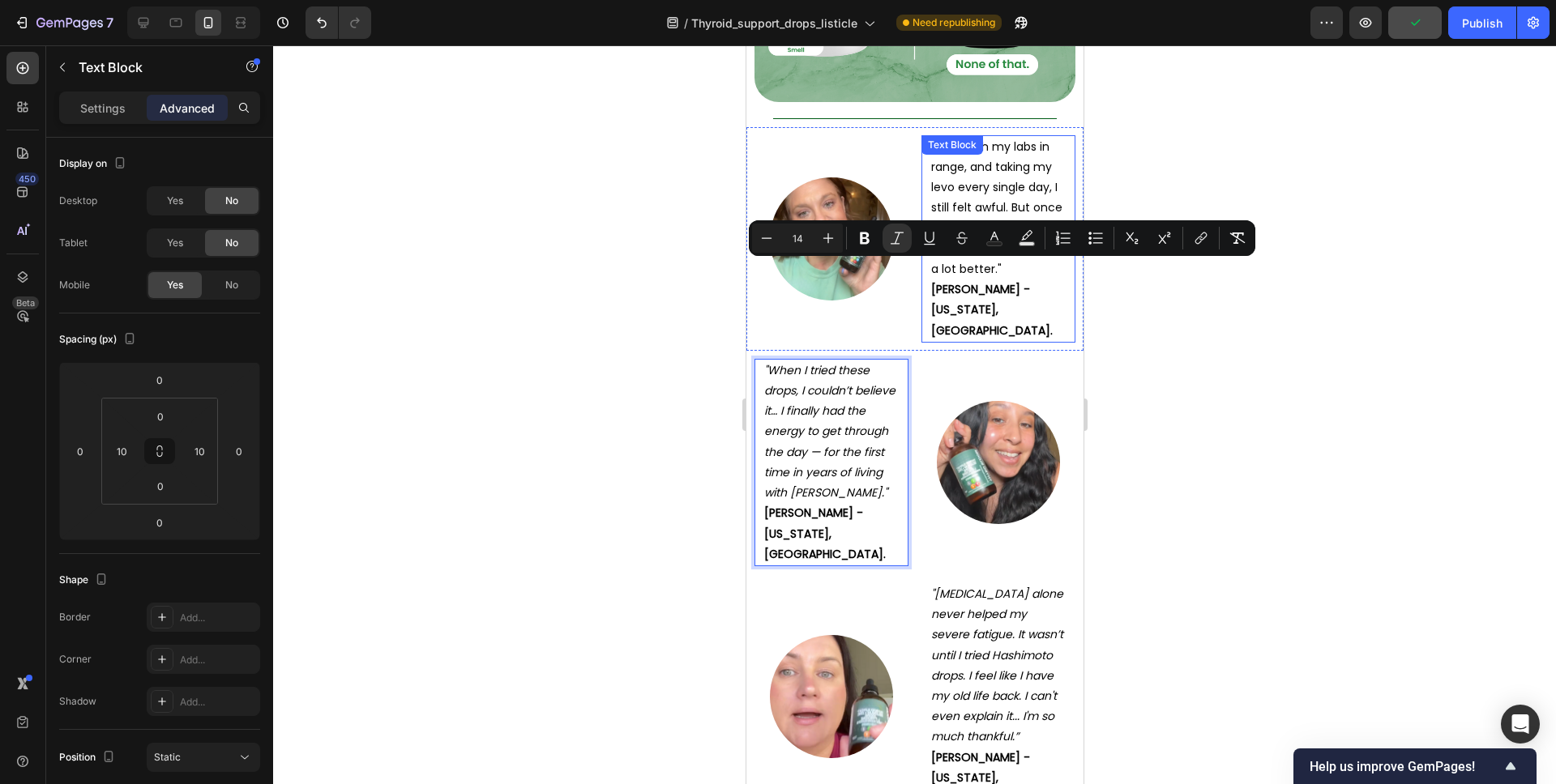
click at [953, 186] on p ""Even with my labs in range, and taking my levo every single day, I still felt …" at bounding box center [997, 208] width 134 height 142
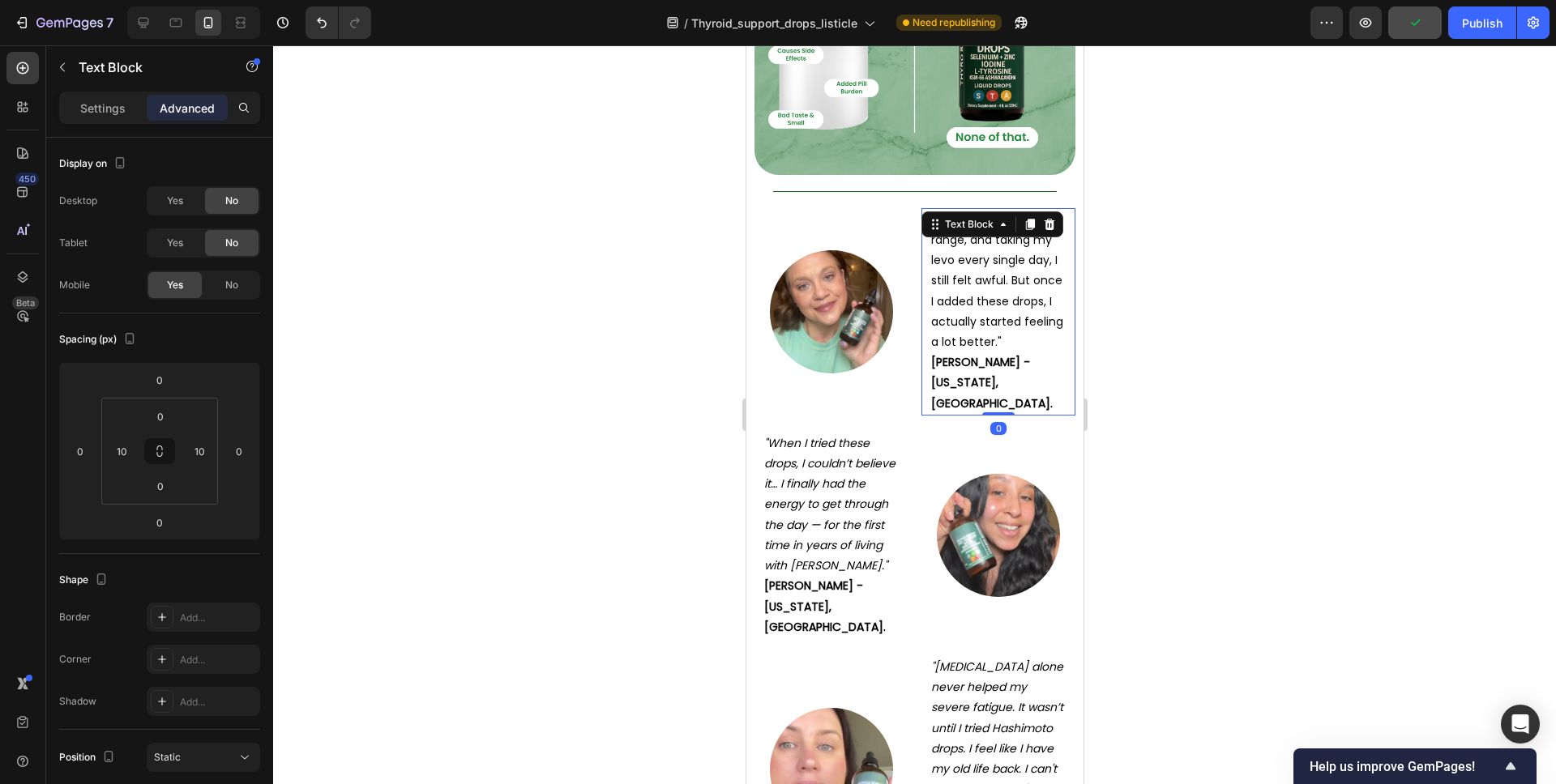
scroll to position [7542, 0]
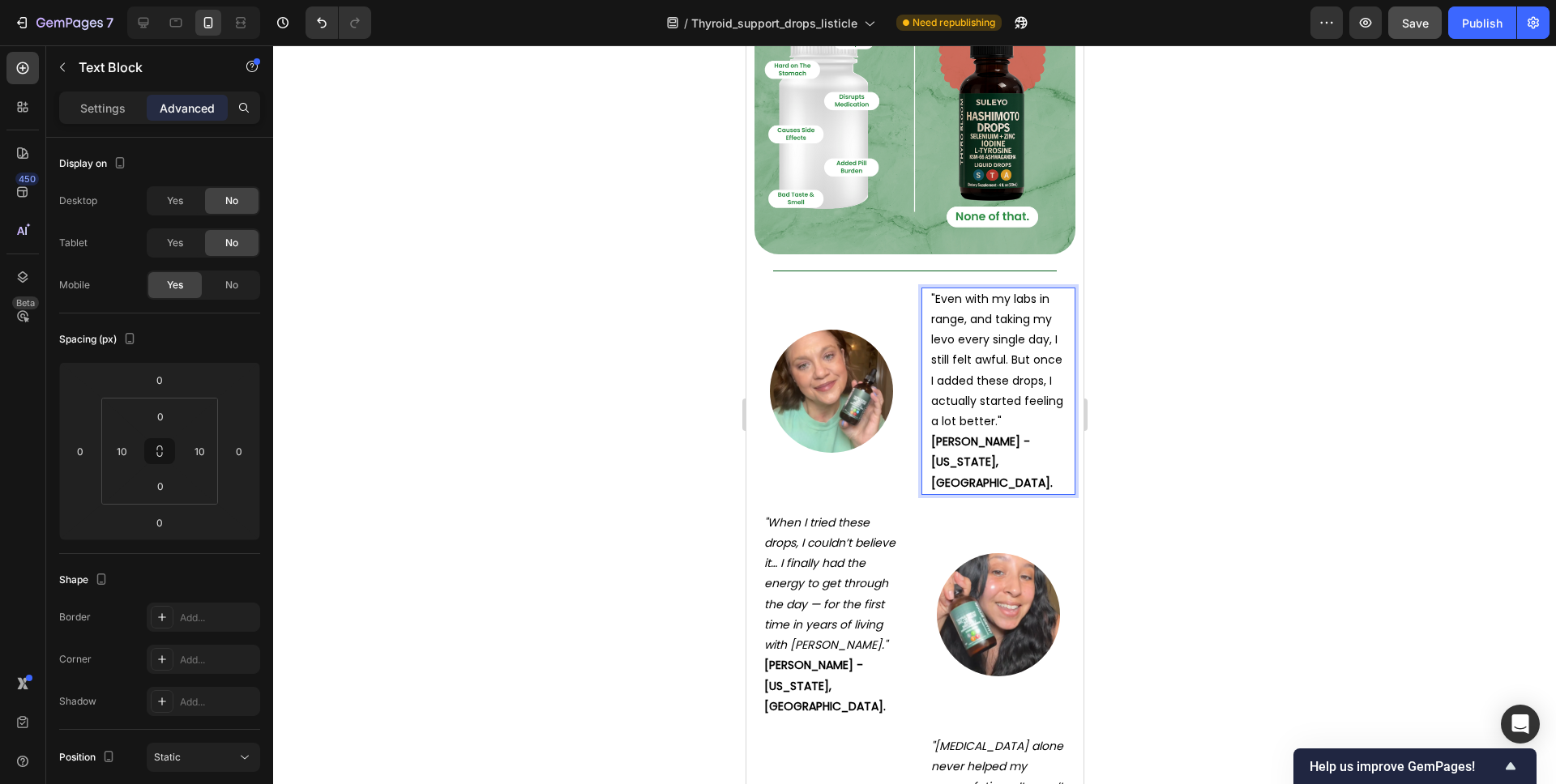
click at [1005, 343] on p ""Even with my labs in range, and taking my levo every single day, I still felt …" at bounding box center [997, 360] width 134 height 142
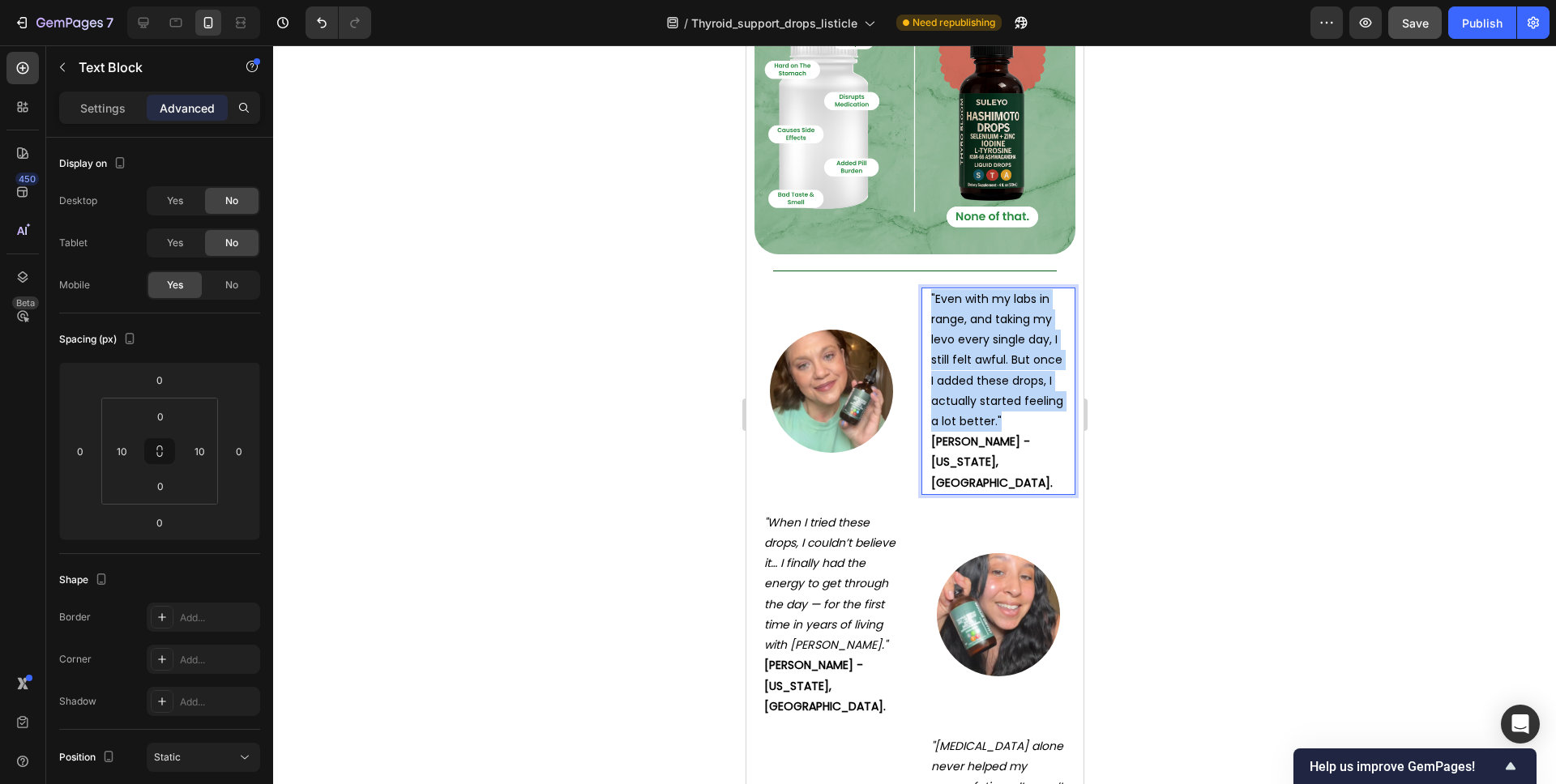
drag, startPoint x: 1013, startPoint y: 343, endPoint x: 930, endPoint y: 218, distance: 150.0
click at [930, 289] on p ""Even with my labs in range, and taking my levo every single day, I still felt …" at bounding box center [997, 360] width 134 height 142
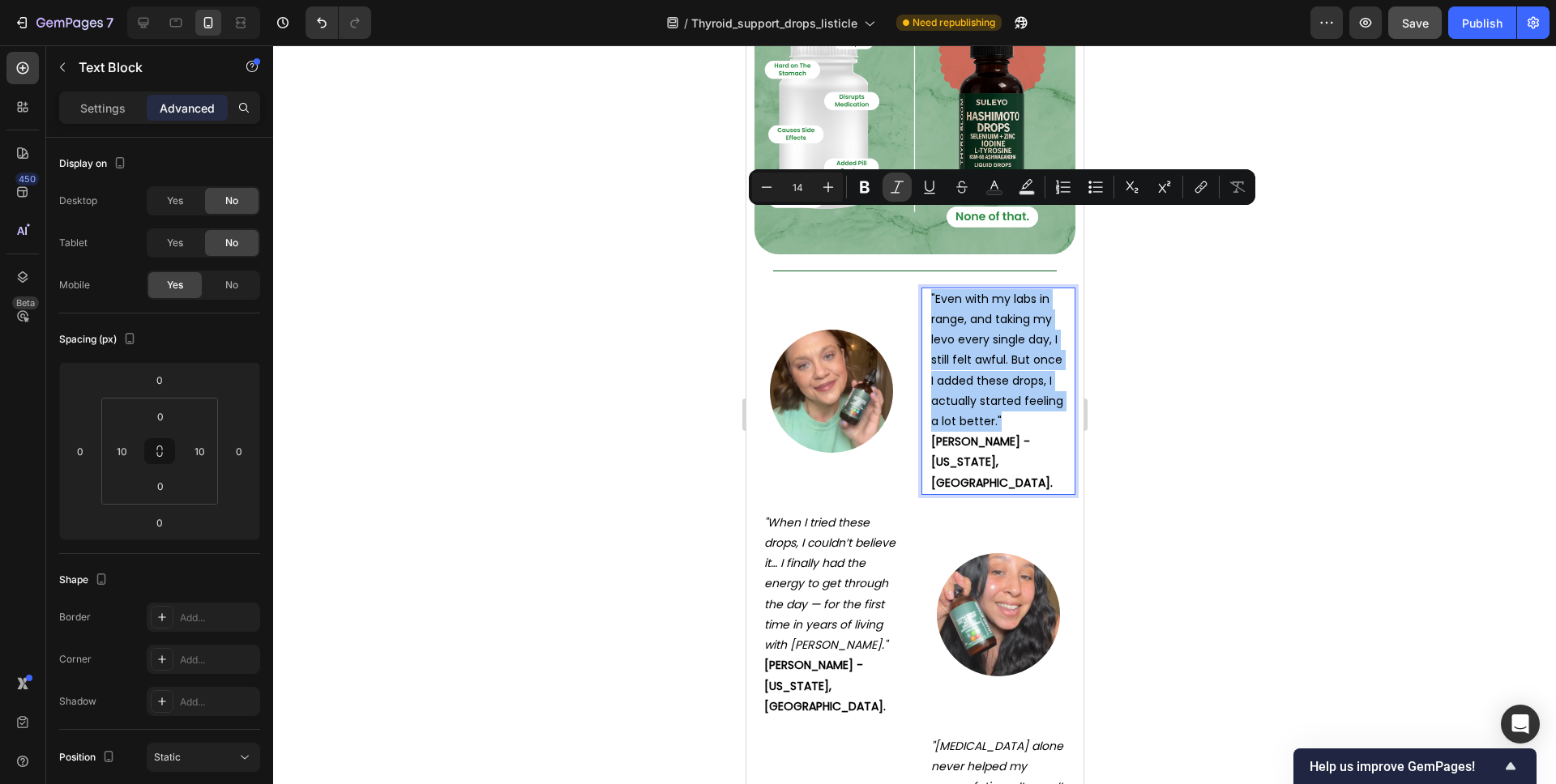
click at [901, 189] on icon "Editor contextual toolbar" at bounding box center [897, 187] width 16 height 16
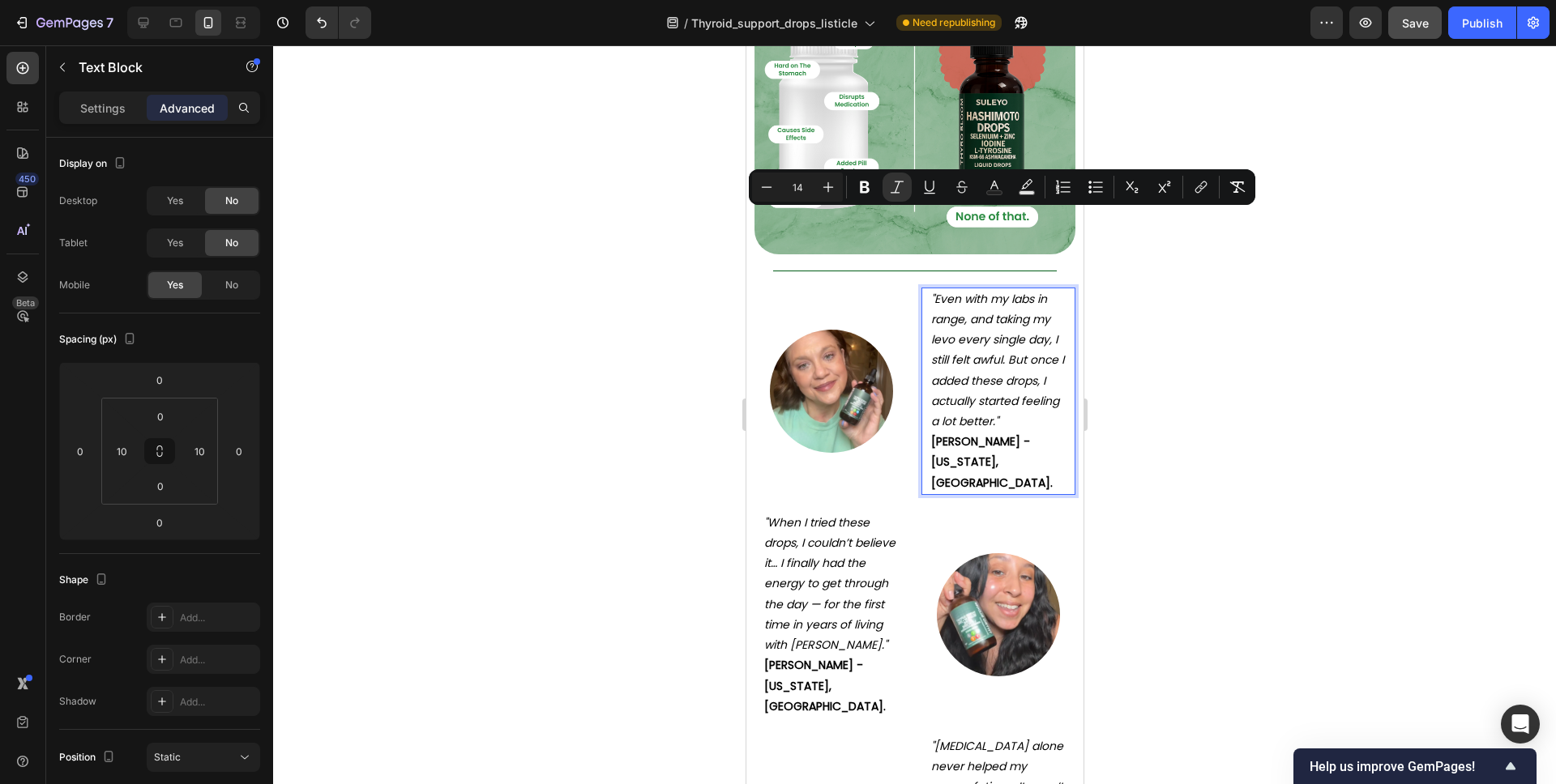
click at [1140, 295] on div at bounding box center [914, 415] width 1283 height 739
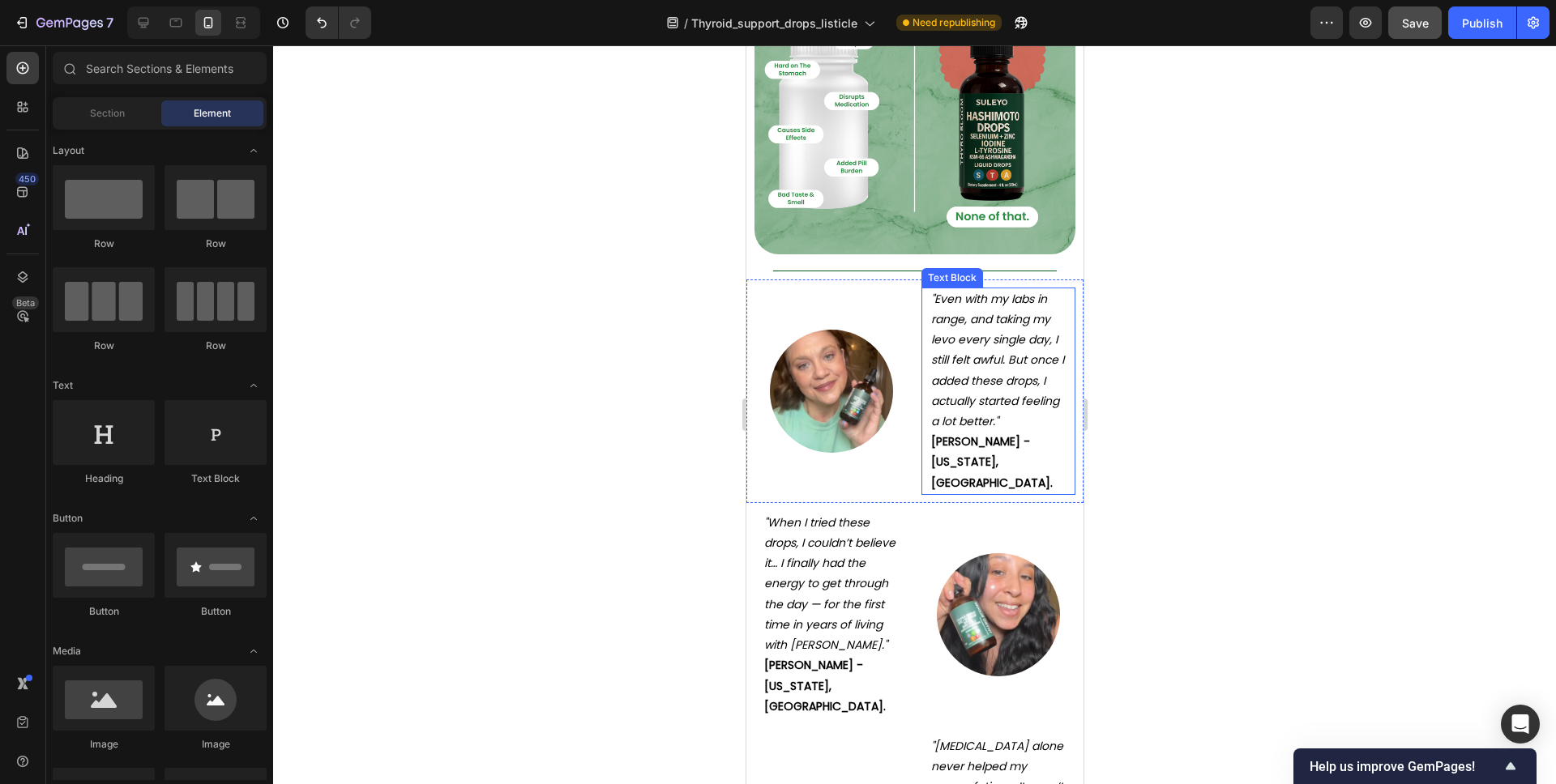
click at [1037, 344] on p ""Even with my labs in range, and taking my levo every single day, I still felt …" at bounding box center [997, 360] width 134 height 142
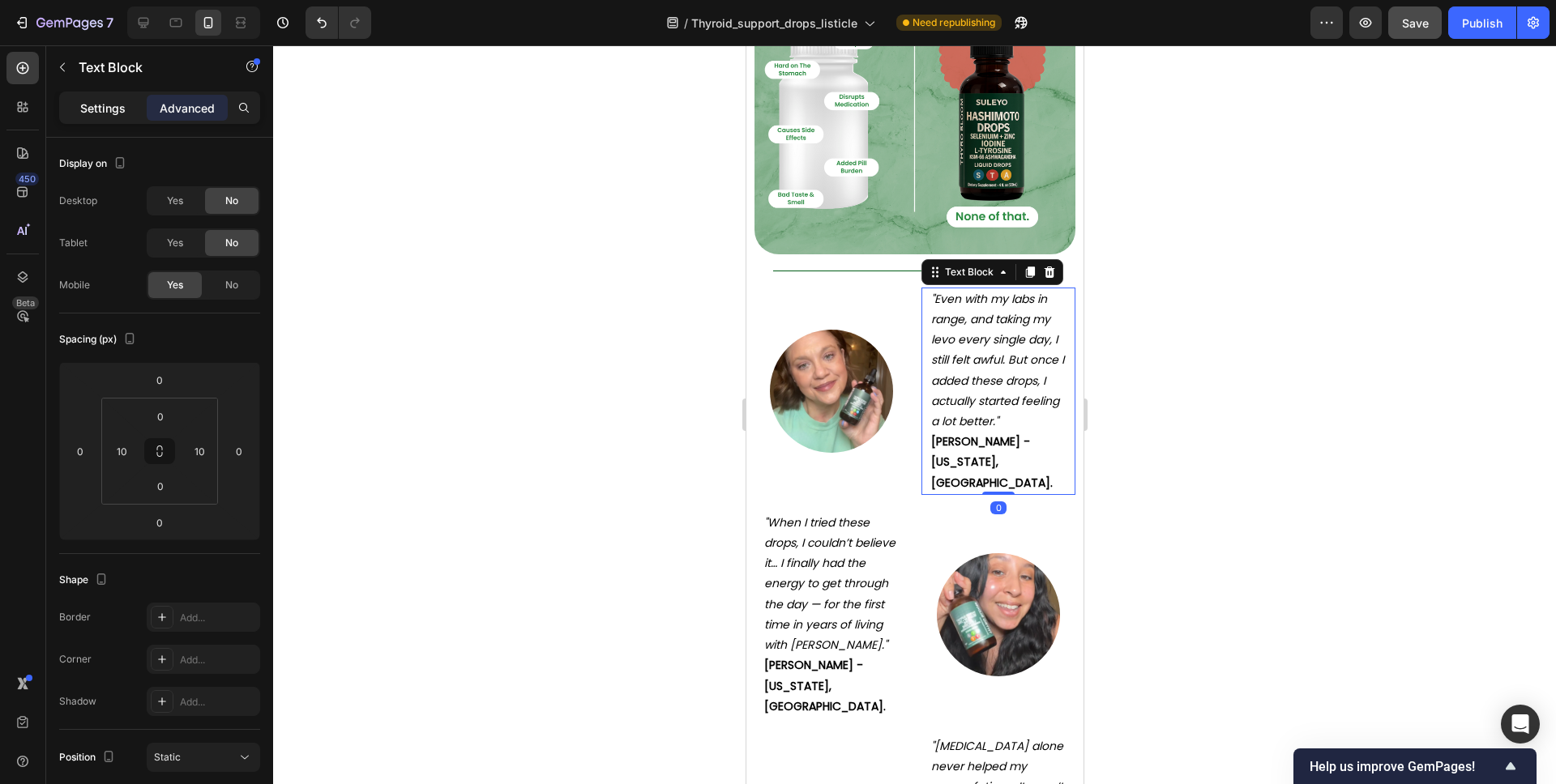
click at [126, 108] on div "Settings" at bounding box center [103, 107] width 81 height 26
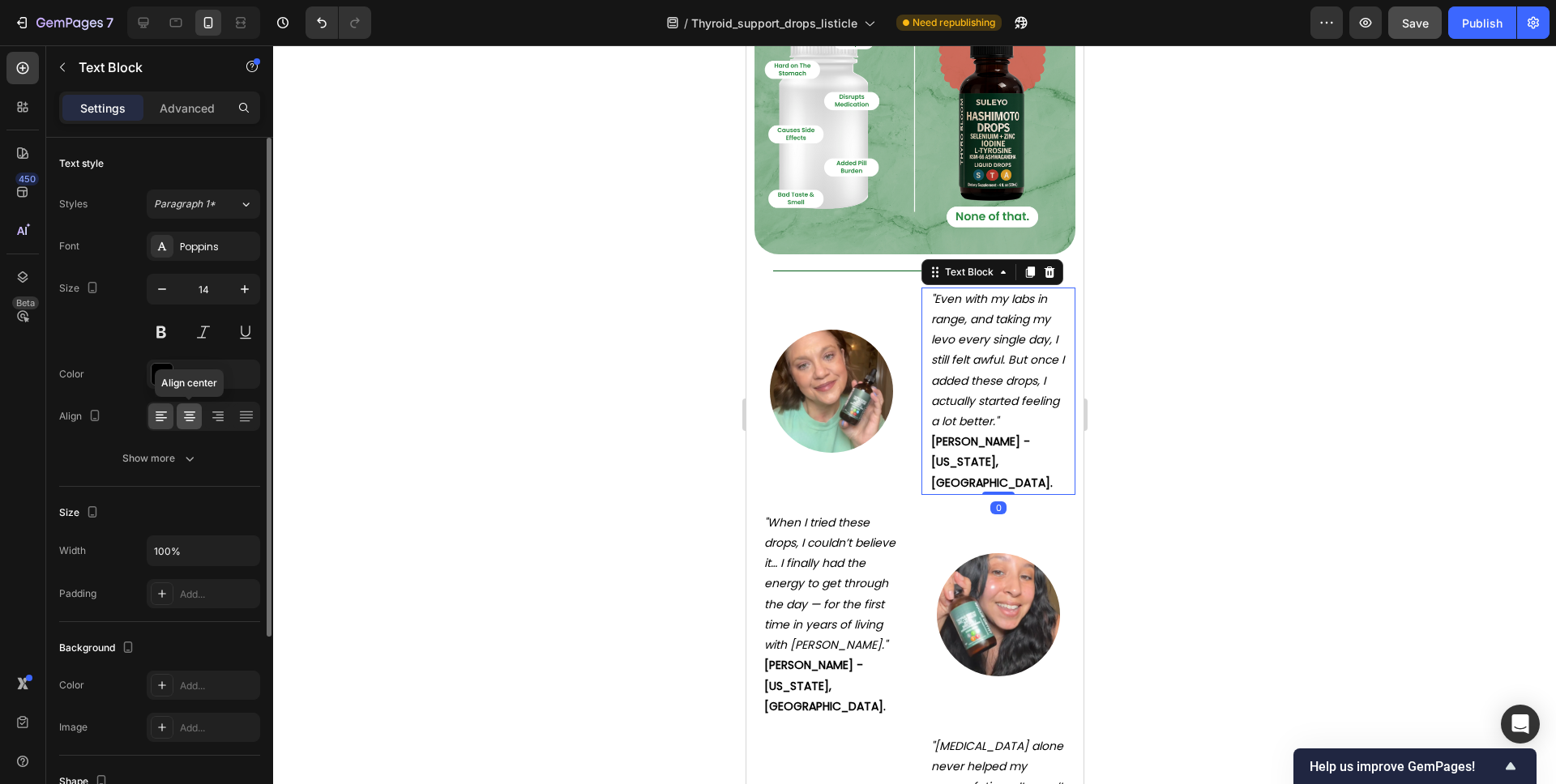
click at [185, 423] on icon at bounding box center [190, 416] width 16 height 16
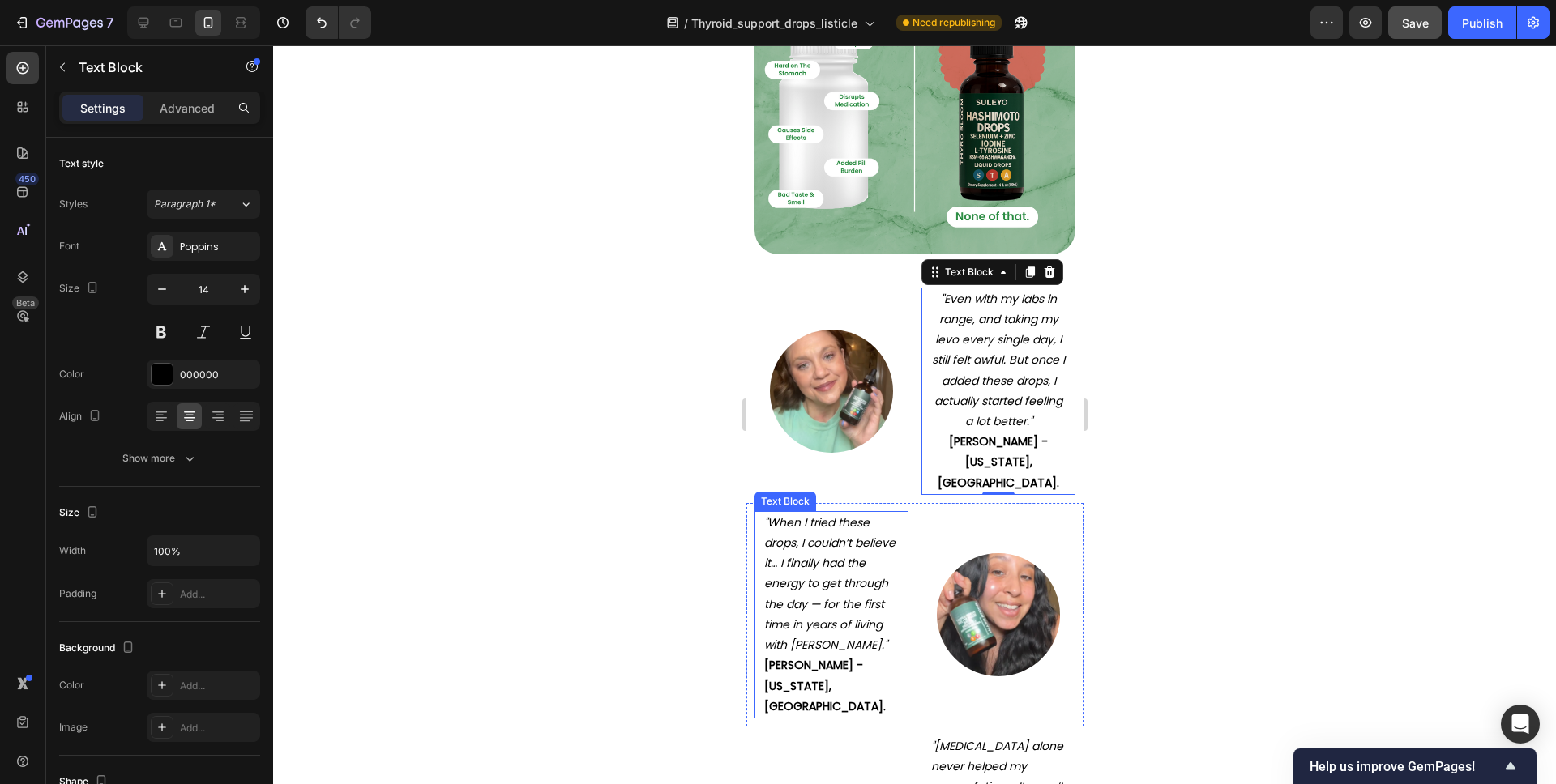
drag, startPoint x: 816, startPoint y: 524, endPoint x: 750, endPoint y: 516, distance: 66.5
click at [816, 524] on icon ""When I tried these drops, I couldn’t believe it… I finally had the energy to g…" at bounding box center [829, 584] width 132 height 139
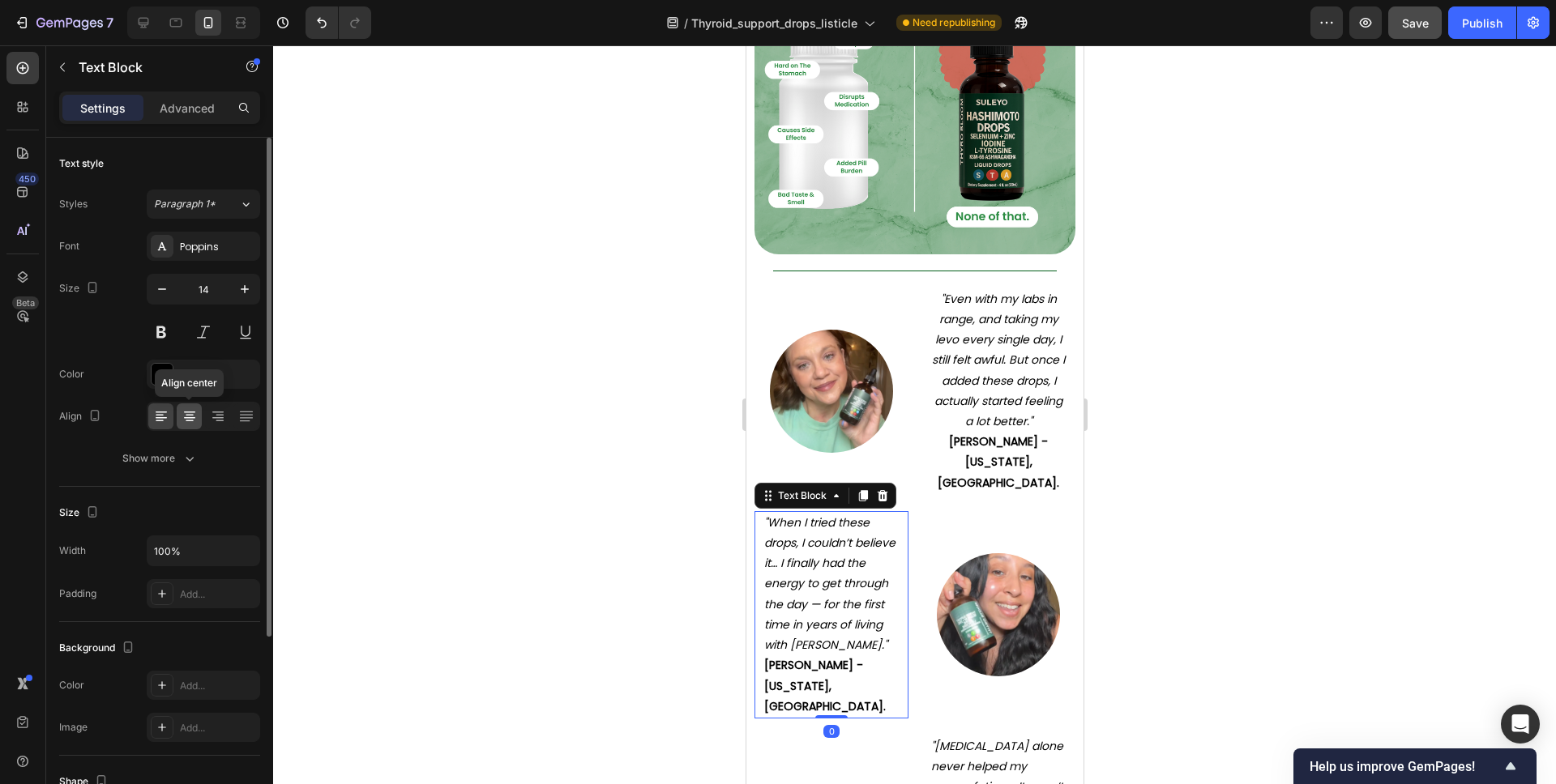
drag, startPoint x: 186, startPoint y: 412, endPoint x: 147, endPoint y: 620, distance: 211.6
click at [186, 412] on icon at bounding box center [189, 413] width 12 height 2
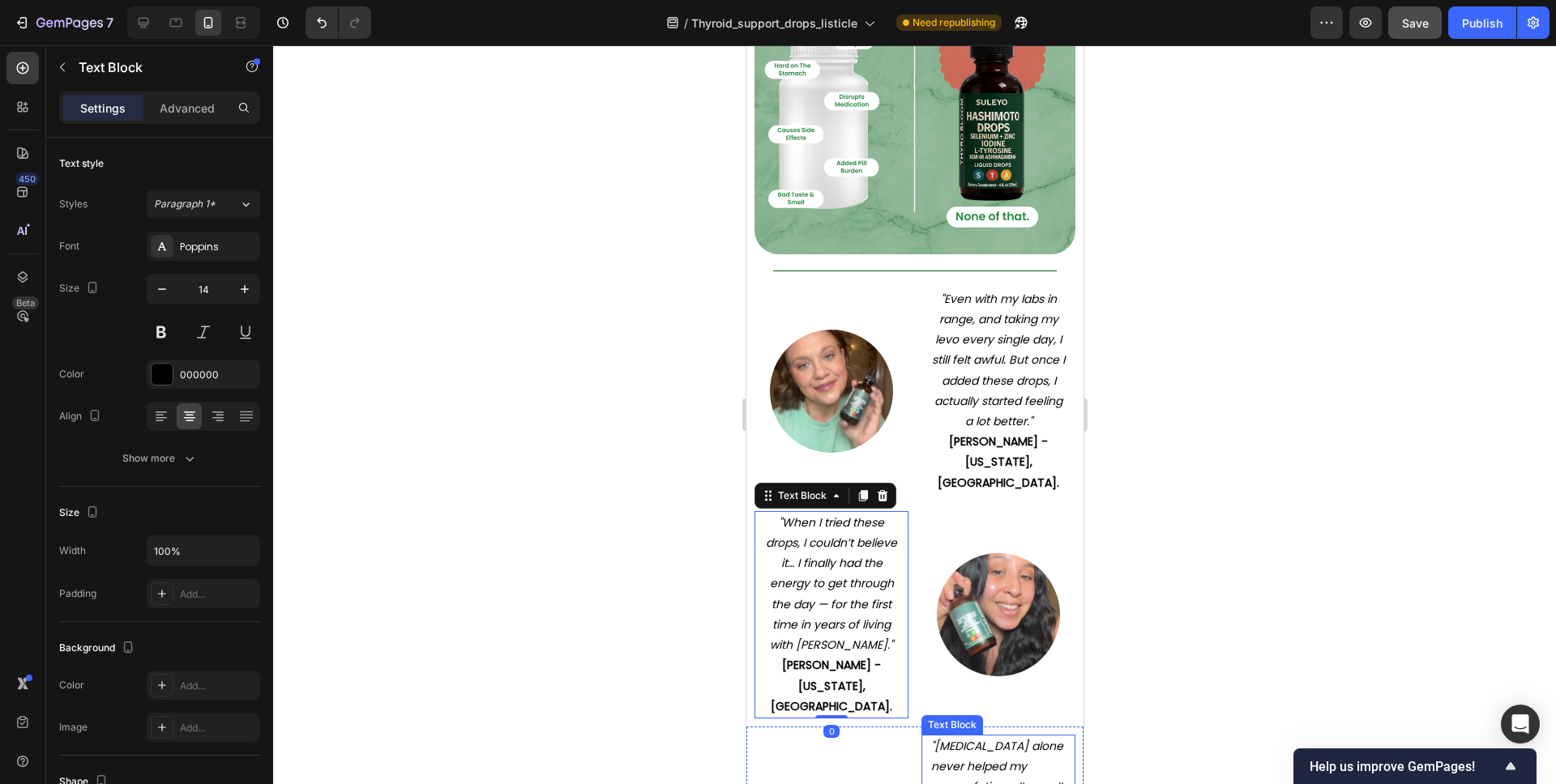
drag, startPoint x: 979, startPoint y: 673, endPoint x: 842, endPoint y: 639, distance: 141.2
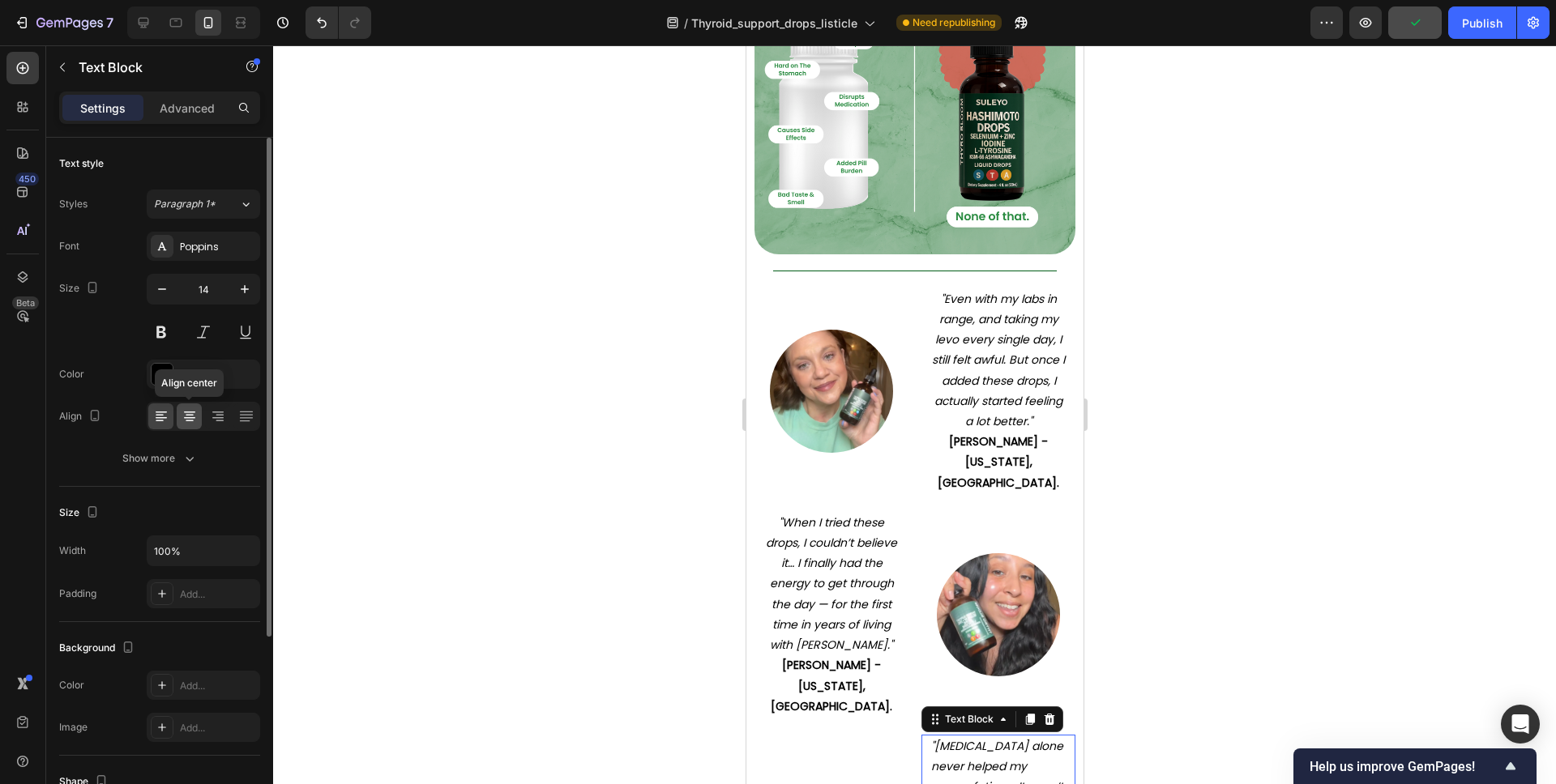
drag, startPoint x: 192, startPoint y: 414, endPoint x: 154, endPoint y: 383, distance: 49.0
click at [192, 414] on icon at bounding box center [190, 416] width 16 height 16
drag, startPoint x: 1199, startPoint y: 430, endPoint x: 1167, endPoint y: 430, distance: 32.0
click at [1199, 430] on div at bounding box center [914, 415] width 1283 height 739
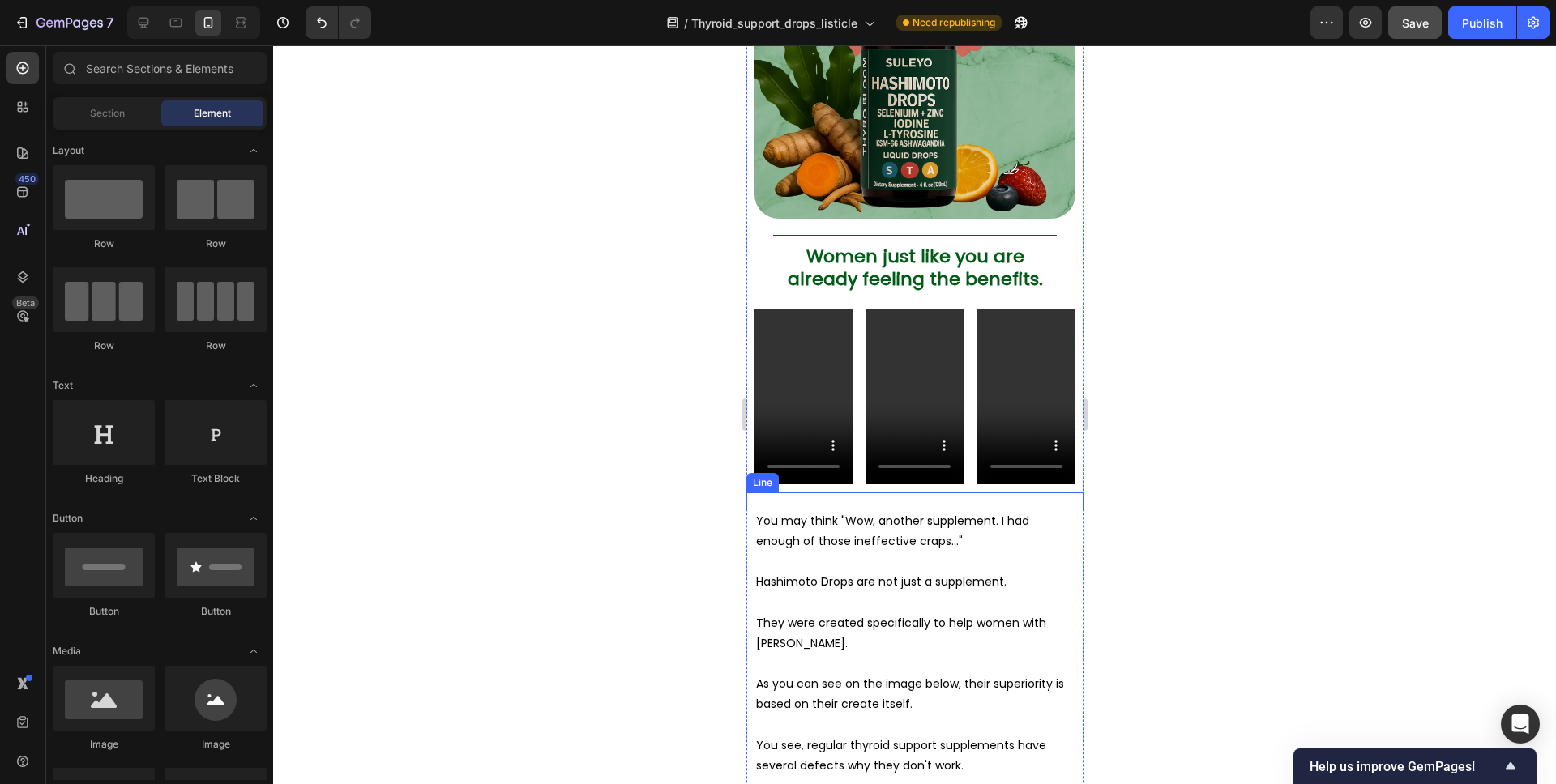
scroll to position [6812, 0]
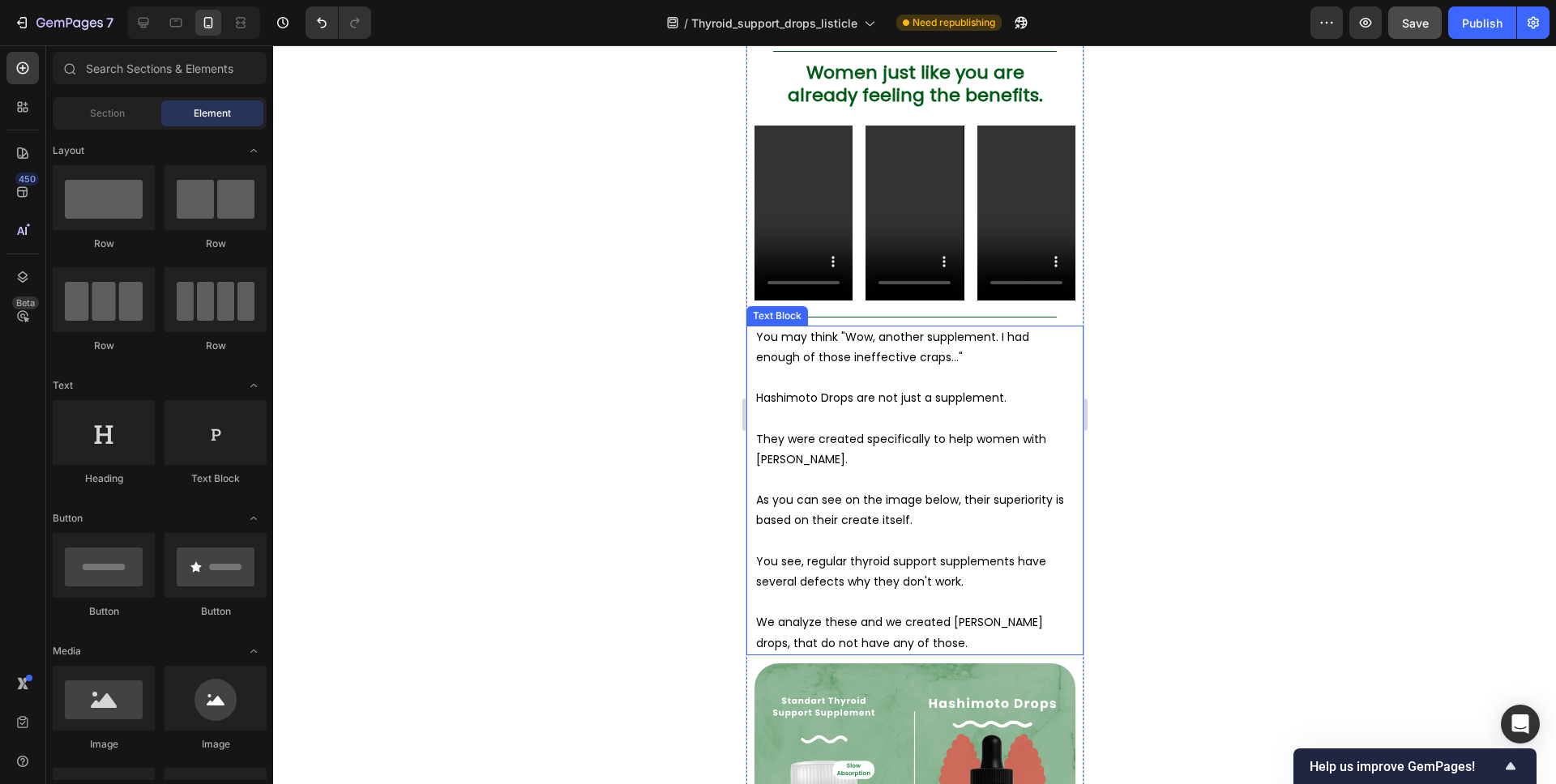
click at [934, 490] on p "As you can see on the image below, their superiority is based on their create i…" at bounding box center [914, 510] width 318 height 40
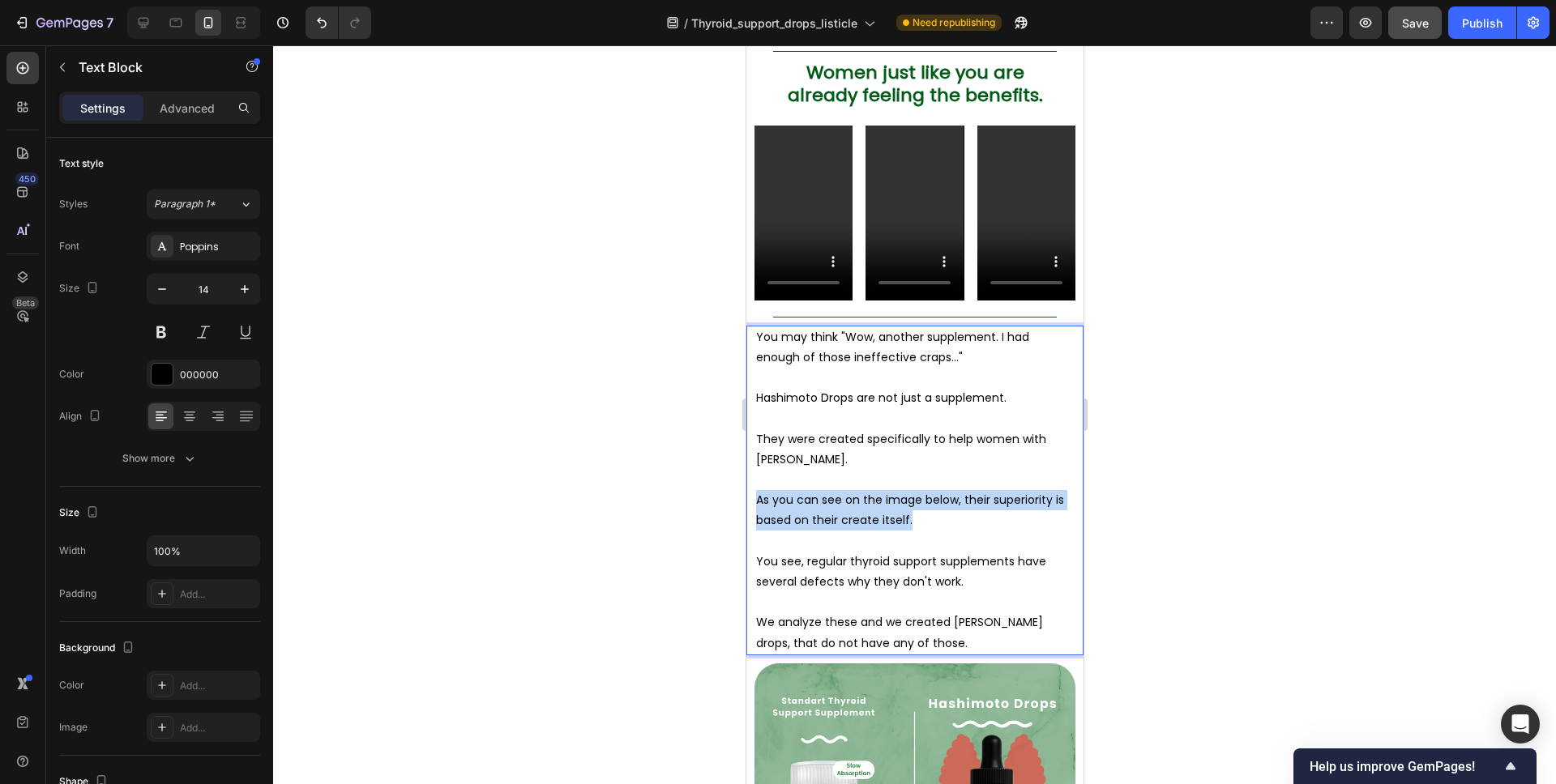
drag, startPoint x: 919, startPoint y: 441, endPoint x: 752, endPoint y: 422, distance: 168.1
click at [752, 422] on div "You may think "Wow, another supplement. I had enough of those ineffective craps…" at bounding box center [914, 490] width 338 height 329
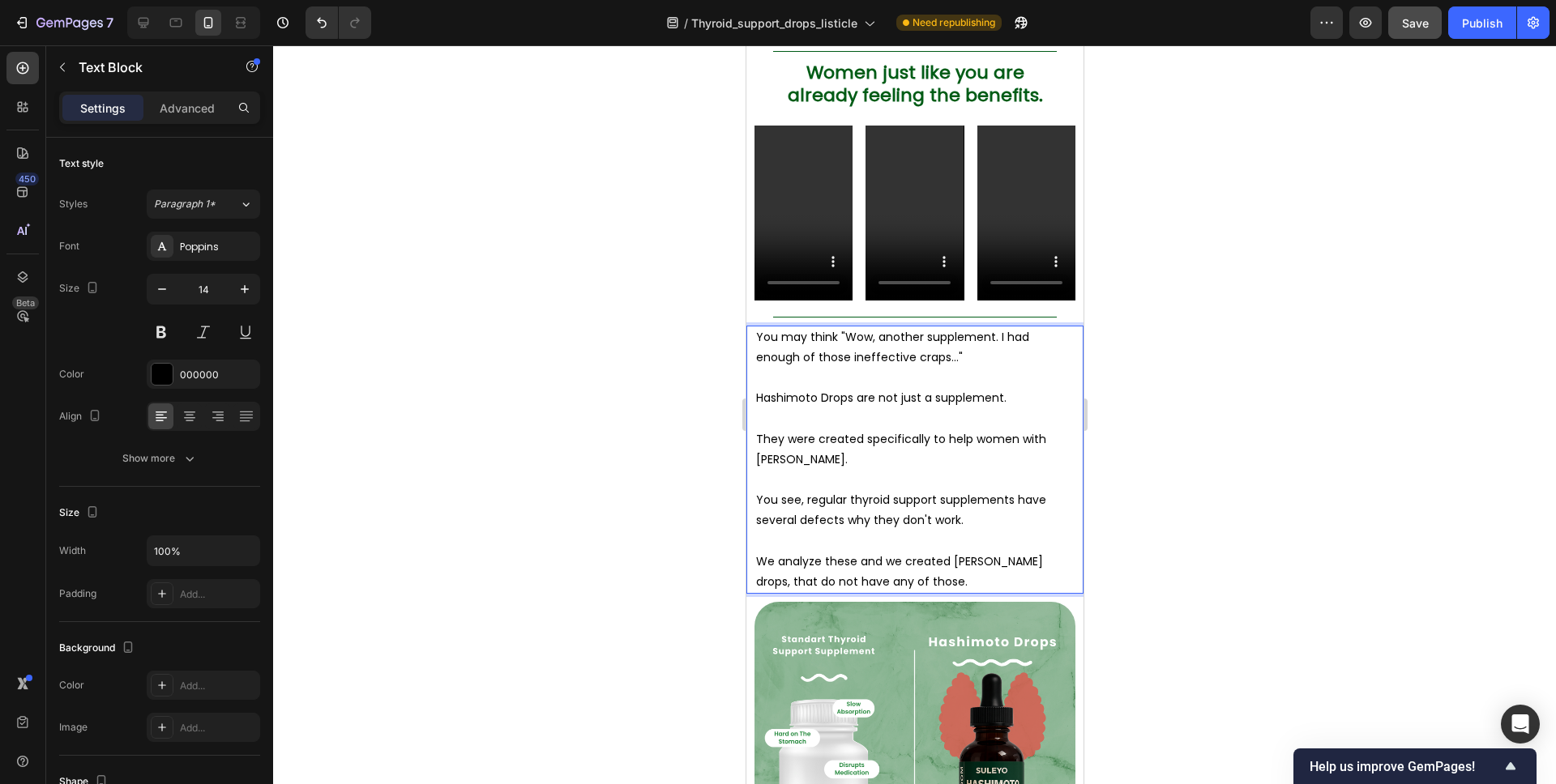
click at [936, 551] on p "We analyze these and we created [PERSON_NAME] drops, that do not have any of th…" at bounding box center [914, 571] width 318 height 40
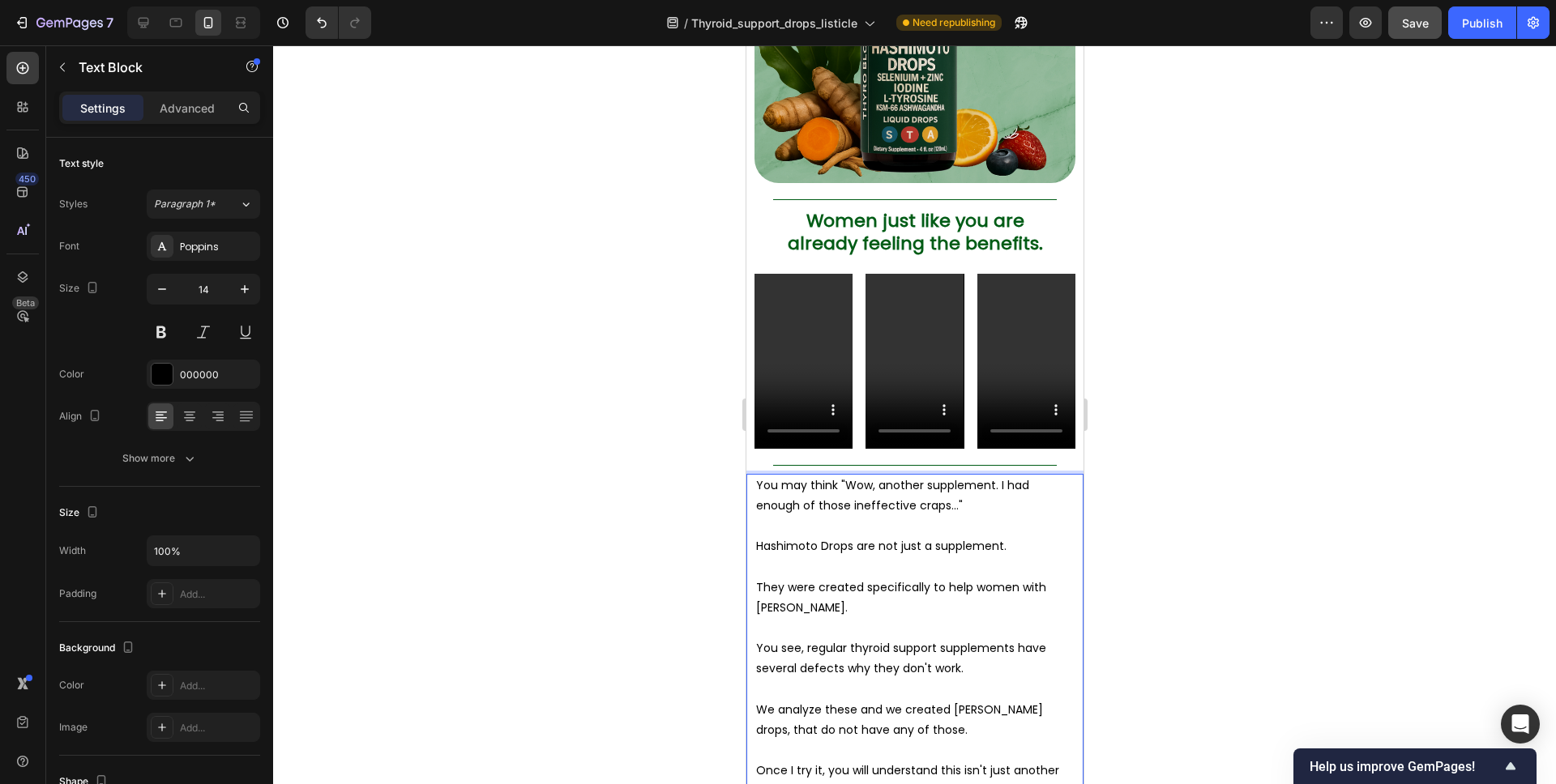
scroll to position [6830, 0]
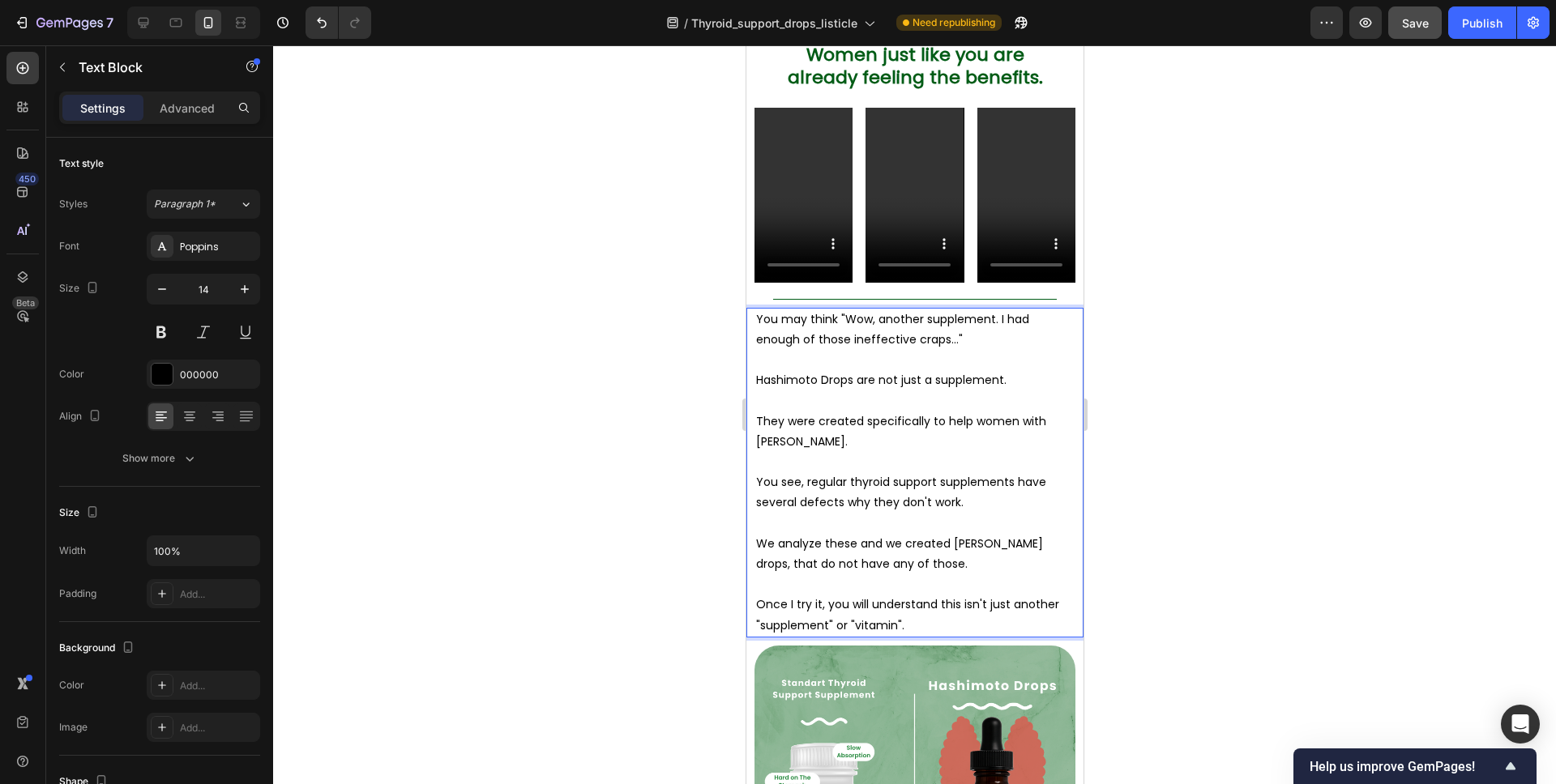
click at [1166, 389] on div at bounding box center [914, 415] width 1283 height 739
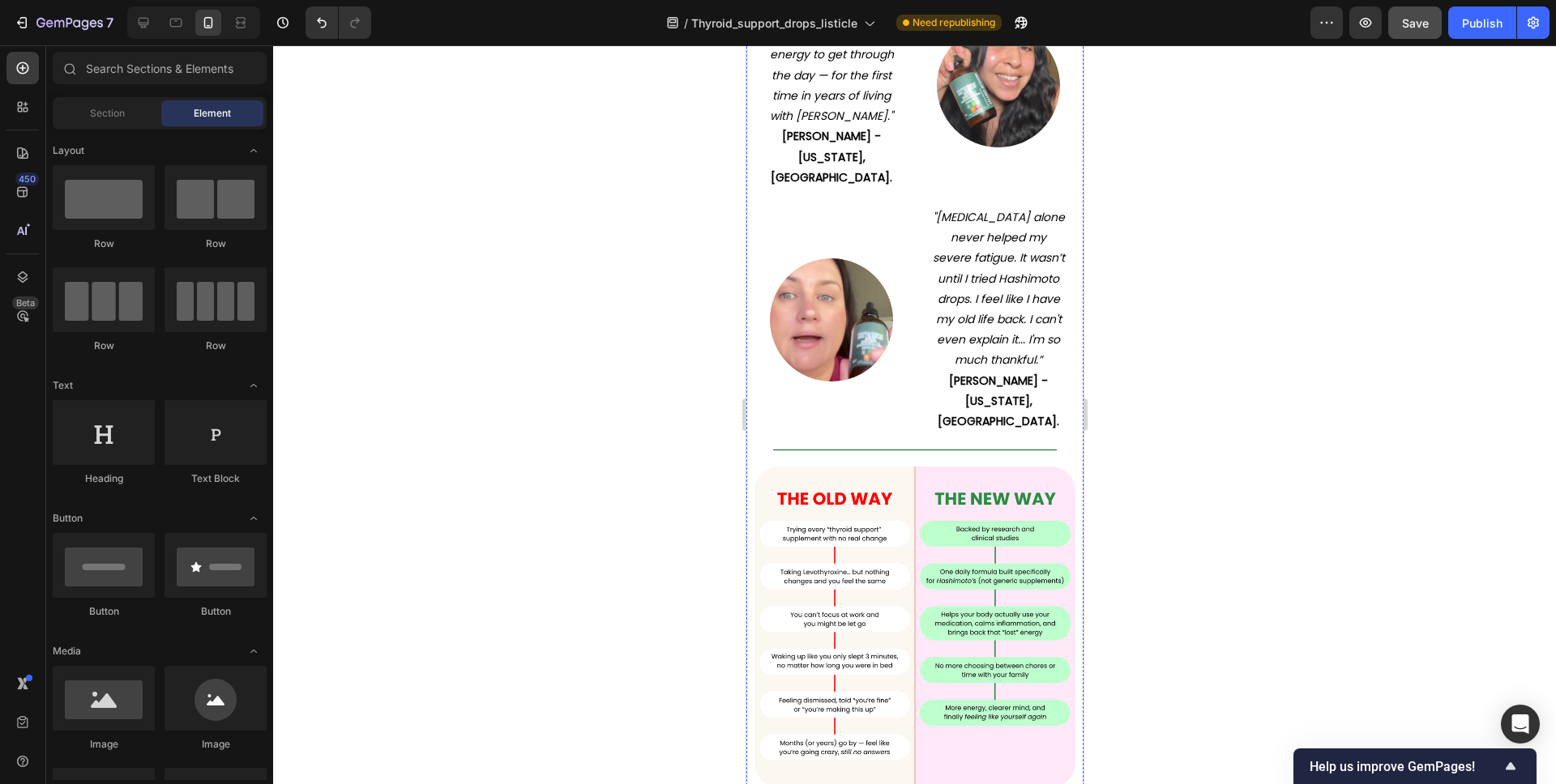
scroll to position [8249, 0]
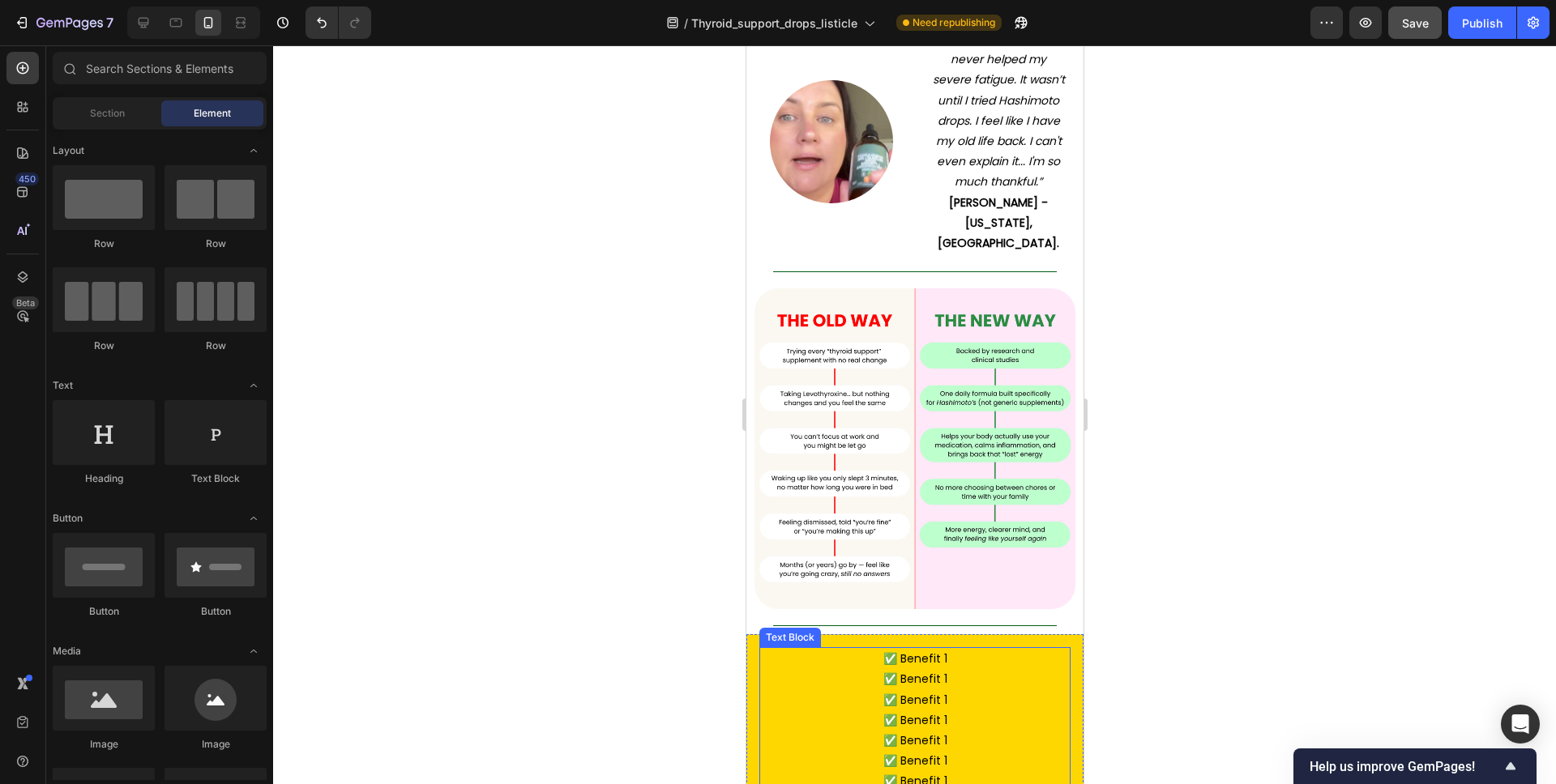
click at [926, 649] on p "✅ Benefit 1" at bounding box center [914, 659] width 292 height 21
click at [945, 649] on p "✅ Benefit 1" at bounding box center [914, 659] width 292 height 21
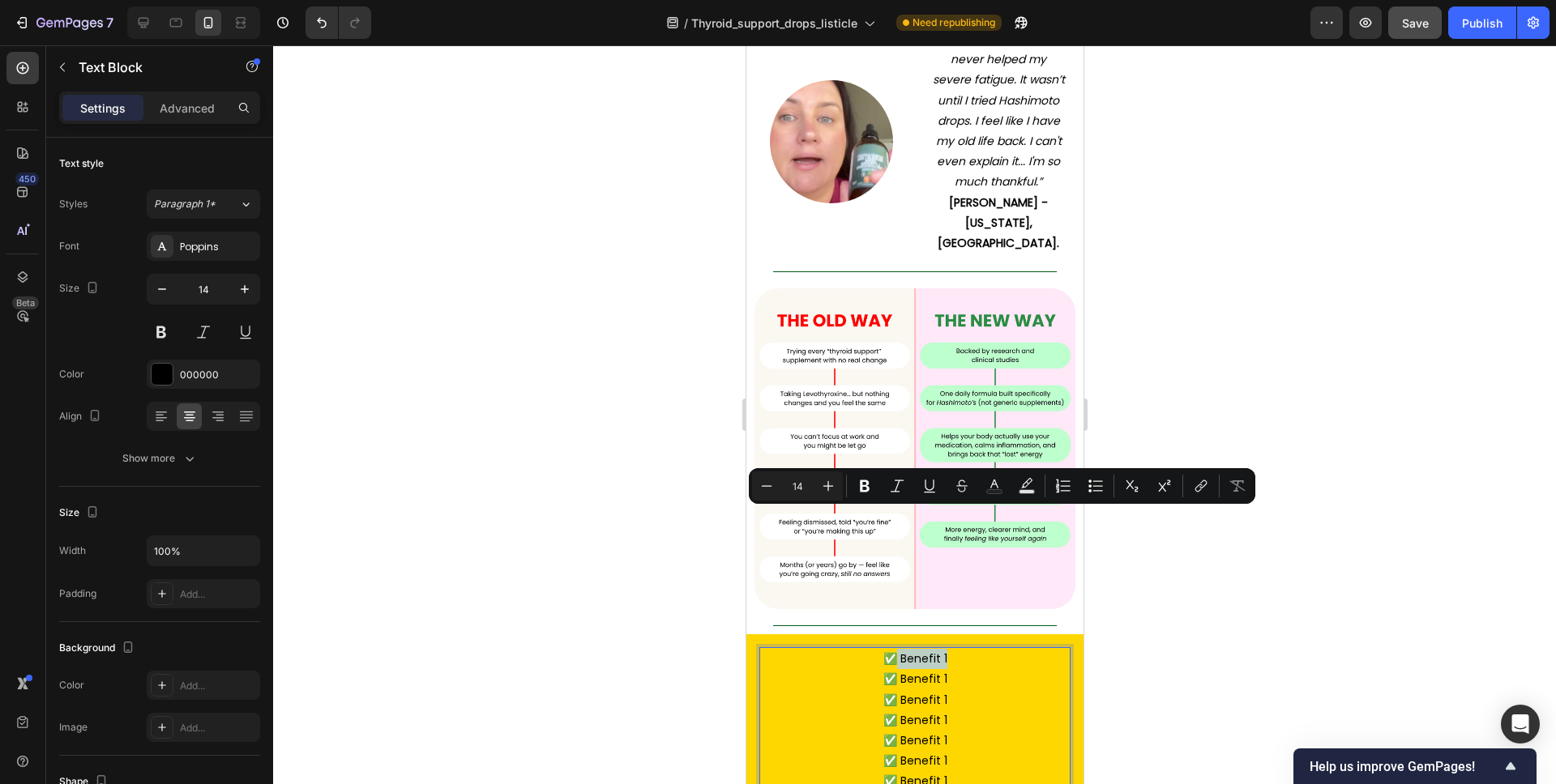
drag, startPoint x: 952, startPoint y: 519, endPoint x: 897, endPoint y: 524, distance: 55.2
click at [897, 649] on p "✅ Benefit 1" at bounding box center [914, 659] width 292 height 21
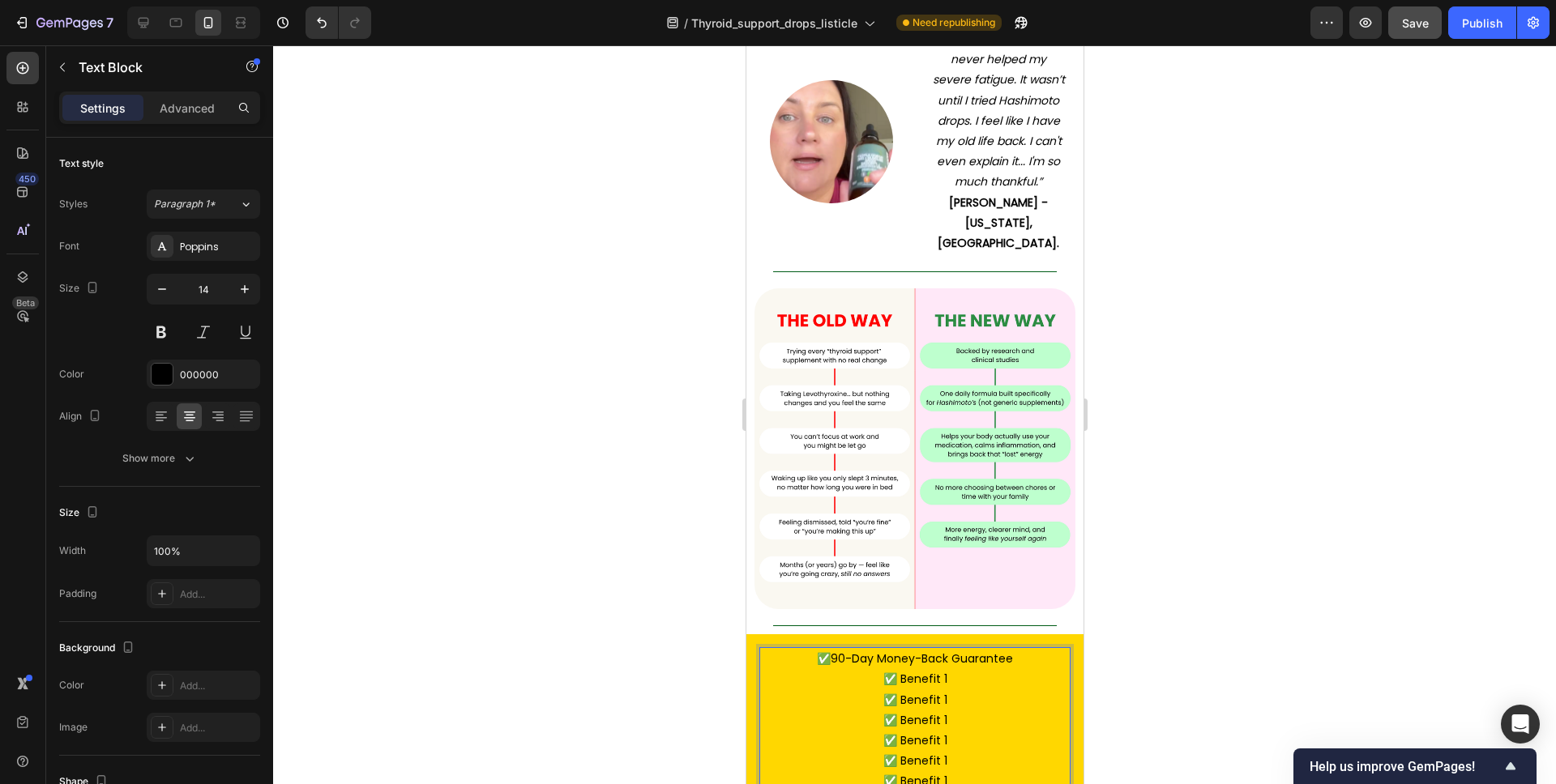
click at [832, 649] on p "✅90-Day Money-Back Guarantee" at bounding box center [914, 659] width 292 height 21
click at [931, 690] on p "✅ Benefit 1" at bounding box center [914, 700] width 292 height 21
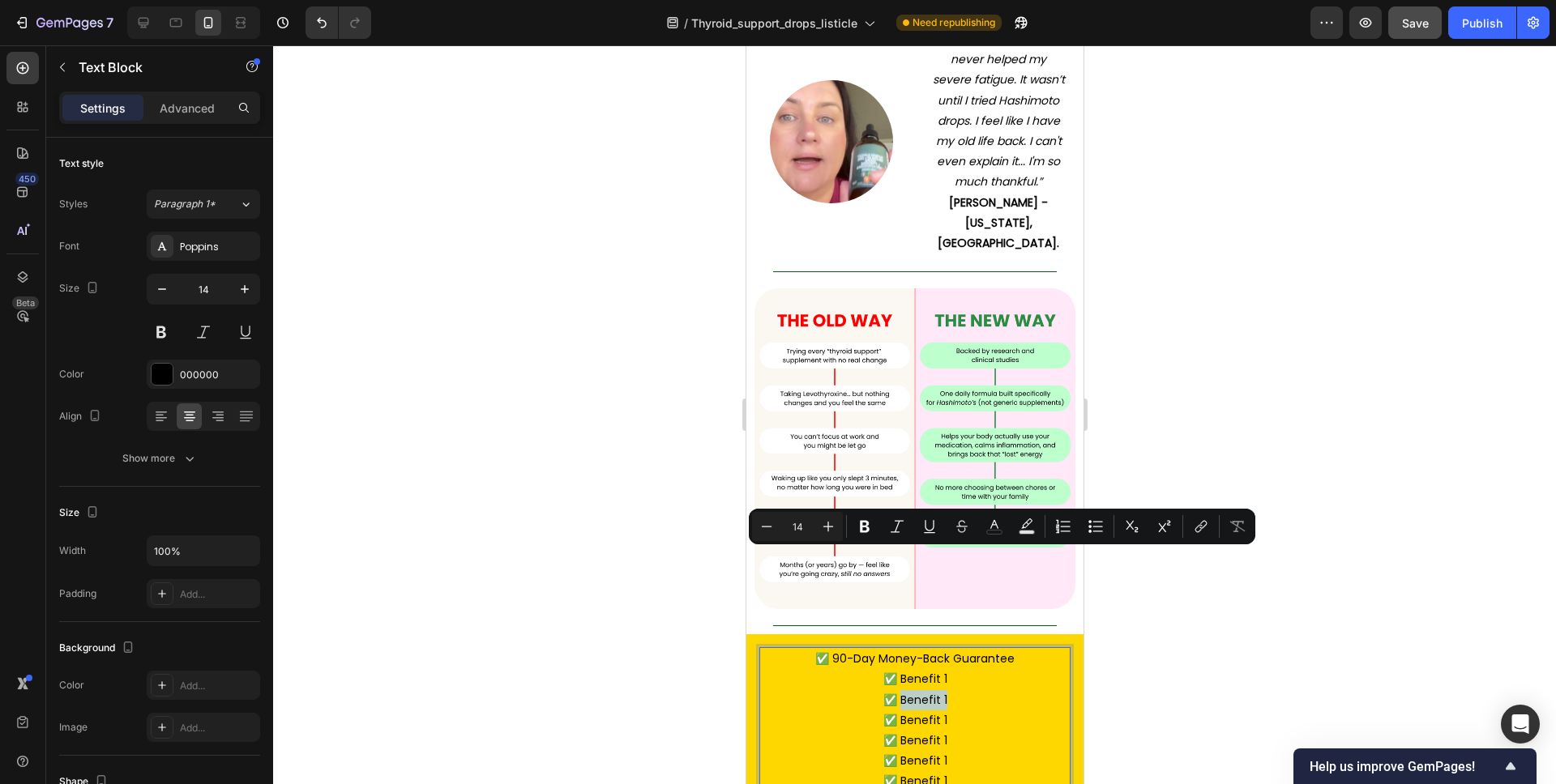
drag, startPoint x: 943, startPoint y: 558, endPoint x: 902, endPoint y: 560, distance: 41.0
click at [902, 690] on p "✅ Benefit 1" at bounding box center [914, 700] width 292 height 21
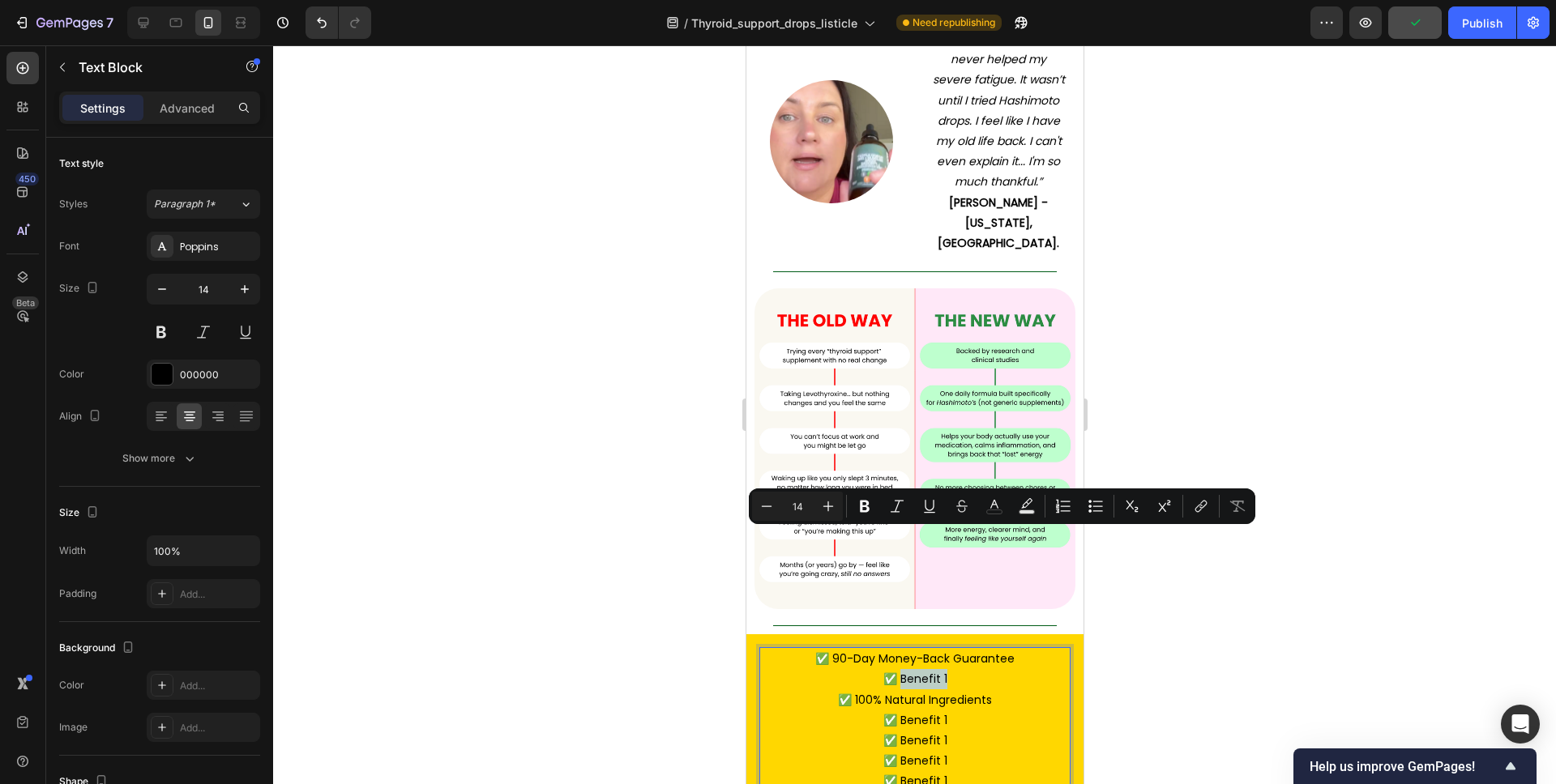
drag, startPoint x: 936, startPoint y: 541, endPoint x: 902, endPoint y: 543, distance: 34.1
click at [902, 669] on p "✅ Benefit 1" at bounding box center [914, 679] width 292 height 21
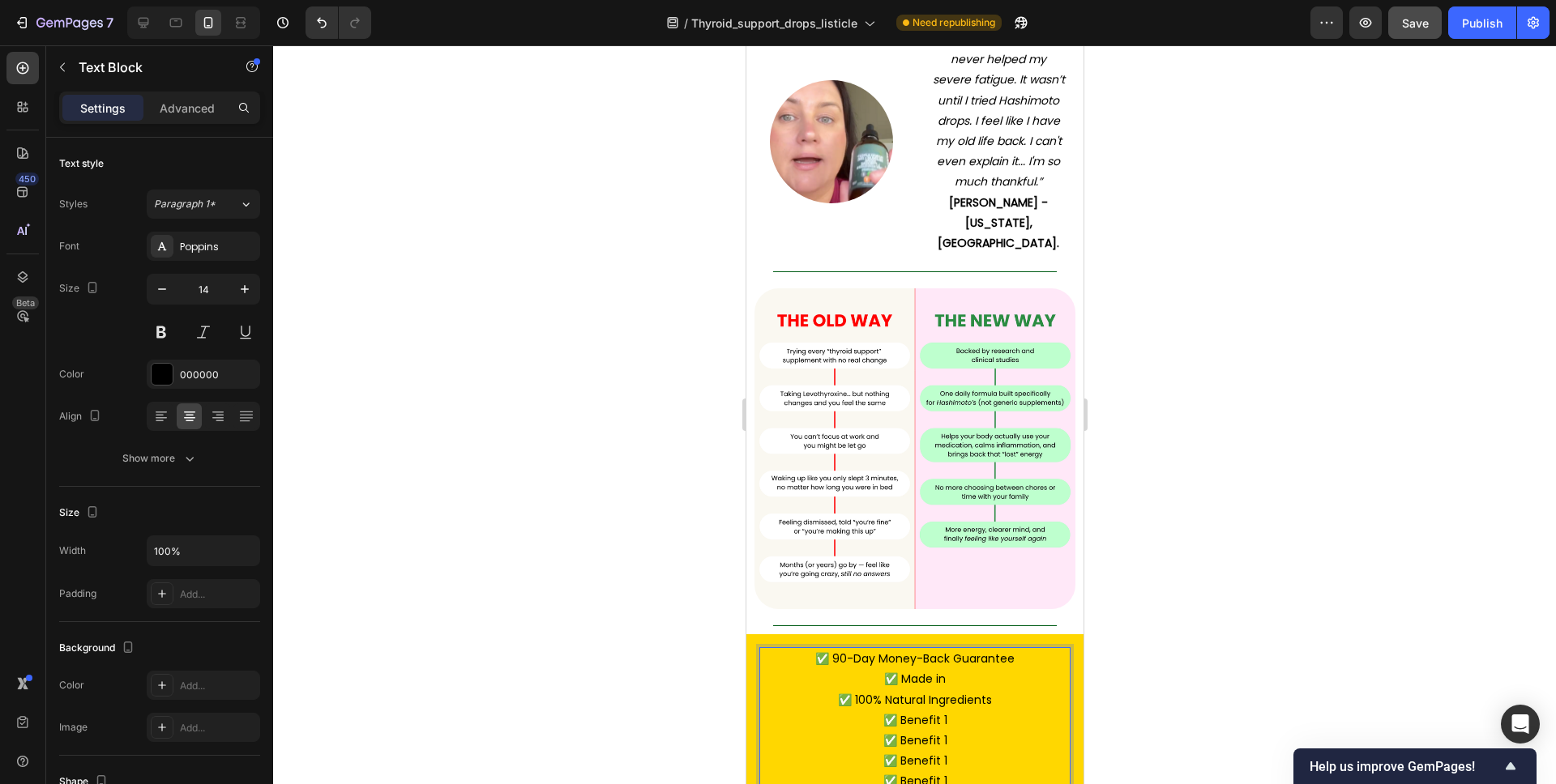
drag, startPoint x: 952, startPoint y: 542, endPoint x: 900, endPoint y: 541, distance: 52.0
click at [900, 669] on p "✅ Made in" at bounding box center [914, 679] width 292 height 21
click at [948, 751] on p "✅ Benefit 1" at bounding box center [914, 761] width 292 height 21
drag, startPoint x: 952, startPoint y: 602, endPoint x: 900, endPoint y: 603, distance: 52.0
click at [900, 731] on p "✅ Benefit 1" at bounding box center [914, 741] width 292 height 21
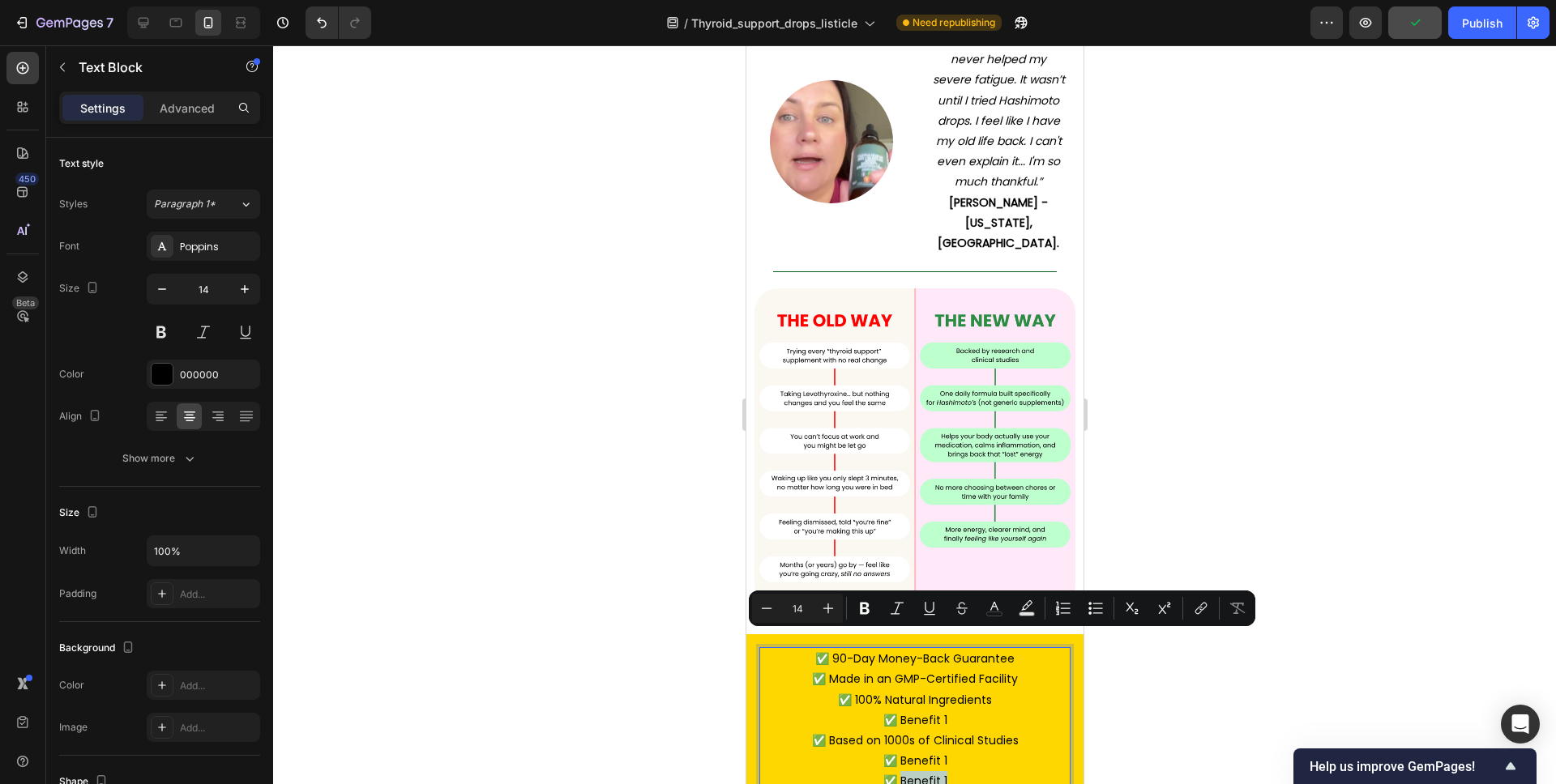
drag, startPoint x: 962, startPoint y: 640, endPoint x: 902, endPoint y: 644, distance: 60.1
click at [902, 771] on p "✅ Benefit 1" at bounding box center [914, 781] width 292 height 21
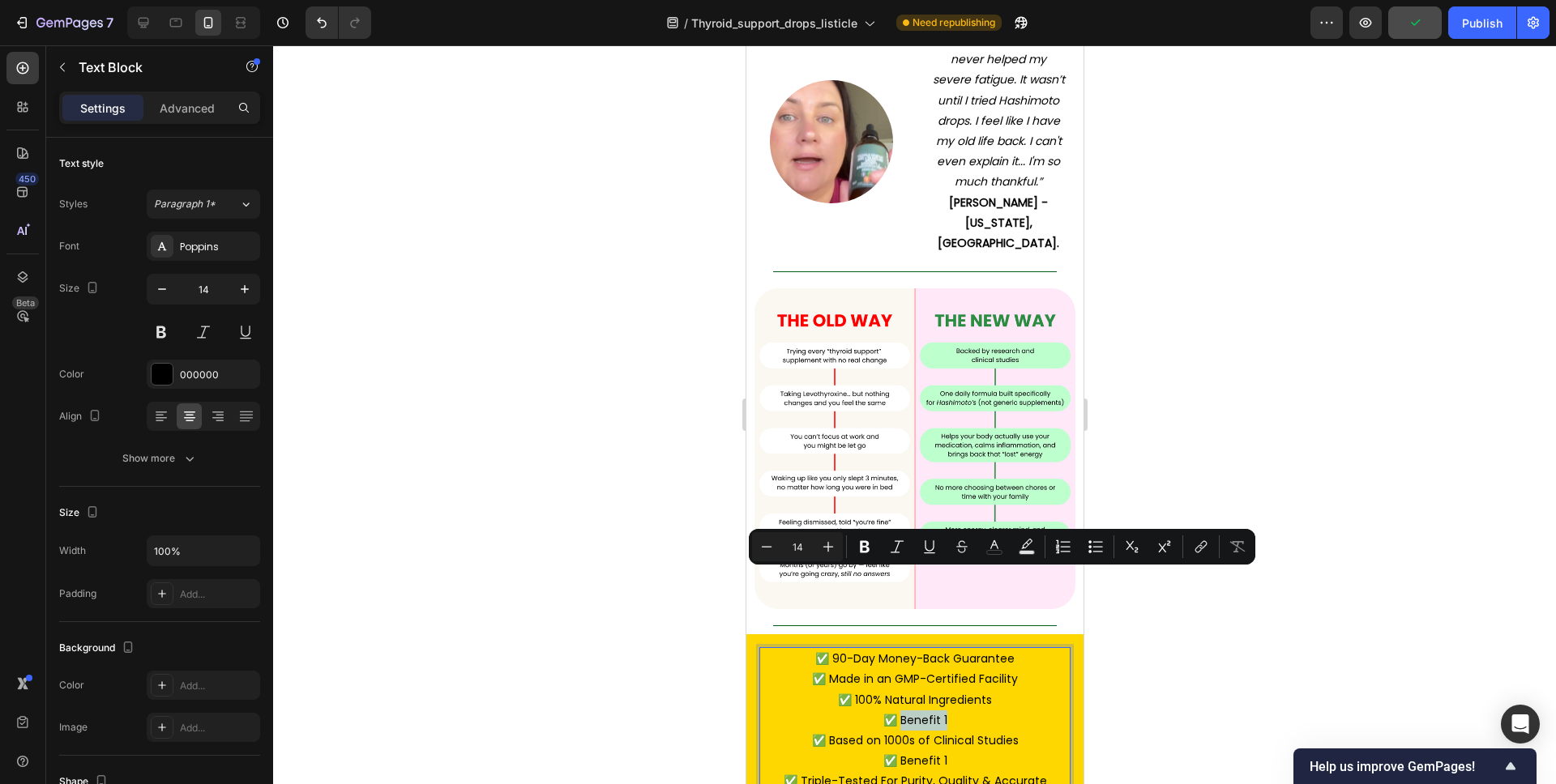
drag, startPoint x: 956, startPoint y: 582, endPoint x: 901, endPoint y: 581, distance: 55.0
click at [901, 711] on p "✅ Benefit 1" at bounding box center [914, 720] width 292 height 21
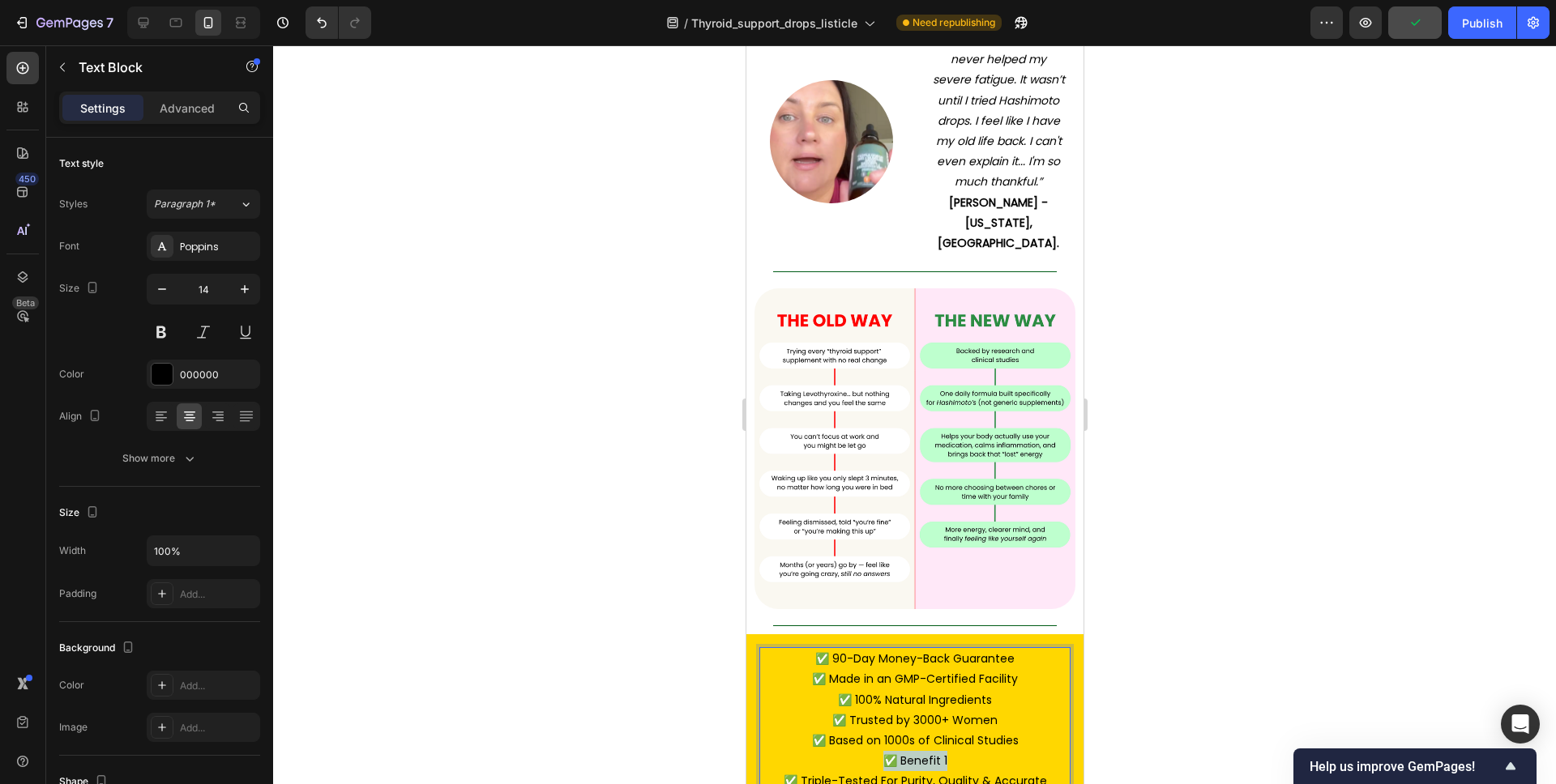
drag, startPoint x: 961, startPoint y: 625, endPoint x: 885, endPoint y: 624, distance: 76.0
click at [885, 751] on p "✅ Benefit 1" at bounding box center [914, 761] width 292 height 21
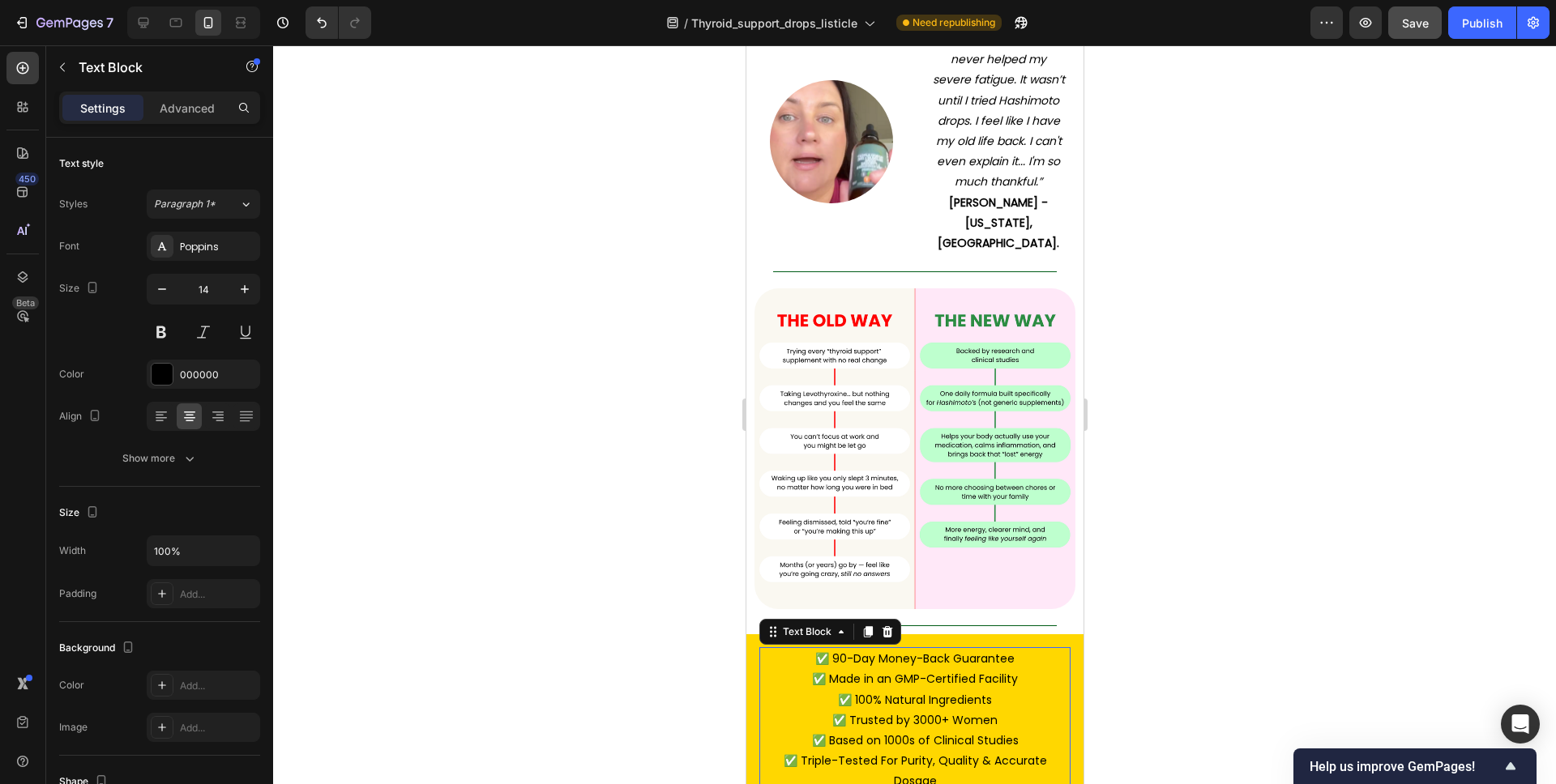
click at [1214, 549] on div at bounding box center [914, 415] width 1283 height 739
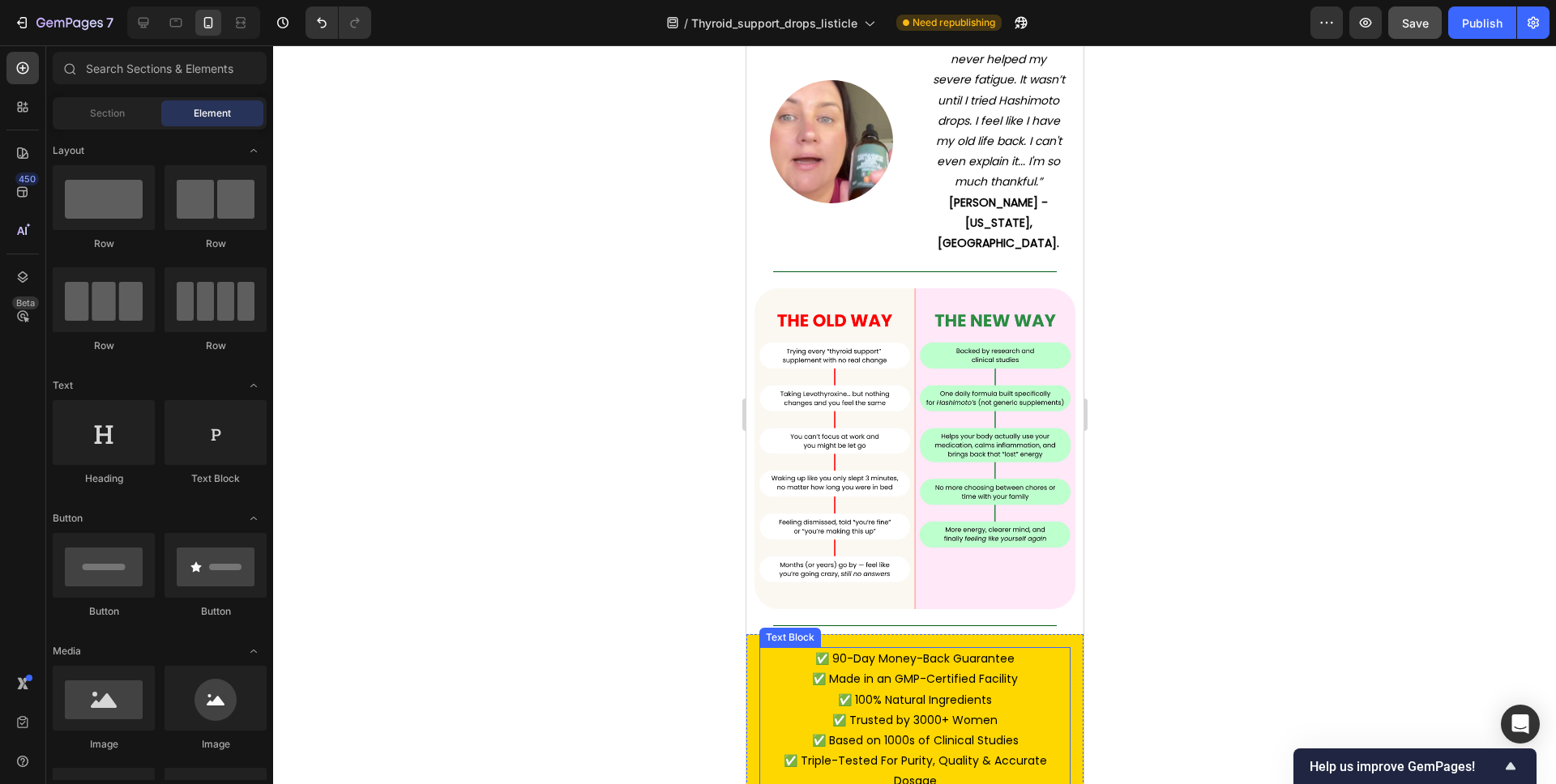
drag, startPoint x: 992, startPoint y: 568, endPoint x: 959, endPoint y: 566, distance: 33.1
click at [992, 690] on p "✅ 100% Natural Ingredients" at bounding box center [914, 700] width 292 height 21
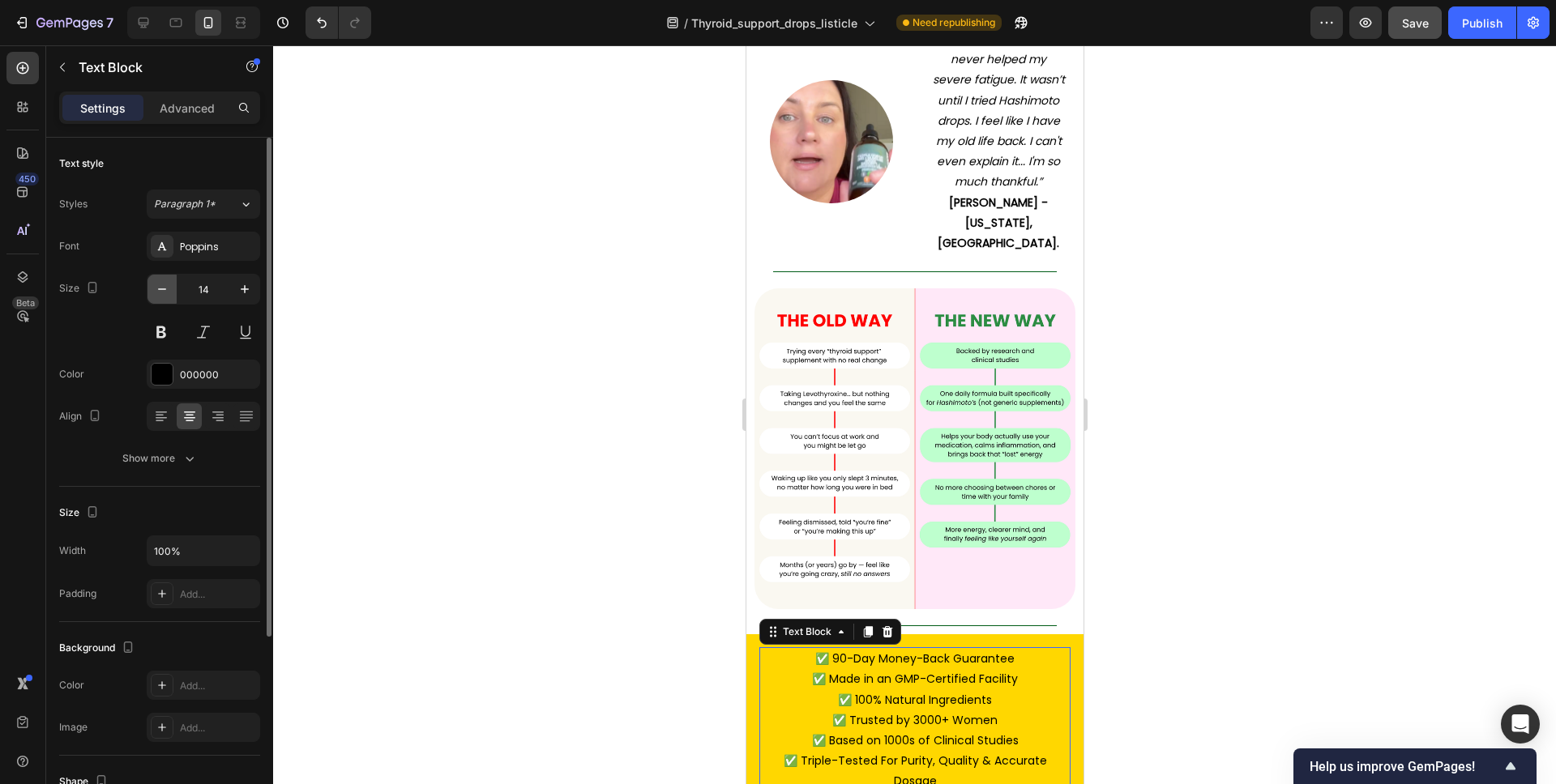
click at [154, 294] on icon "button" at bounding box center [162, 289] width 16 height 16
click at [156, 294] on icon "button" at bounding box center [162, 289] width 16 height 16
click at [157, 292] on icon "button" at bounding box center [162, 289] width 16 height 16
click at [159, 289] on icon "button" at bounding box center [162, 289] width 8 height 2
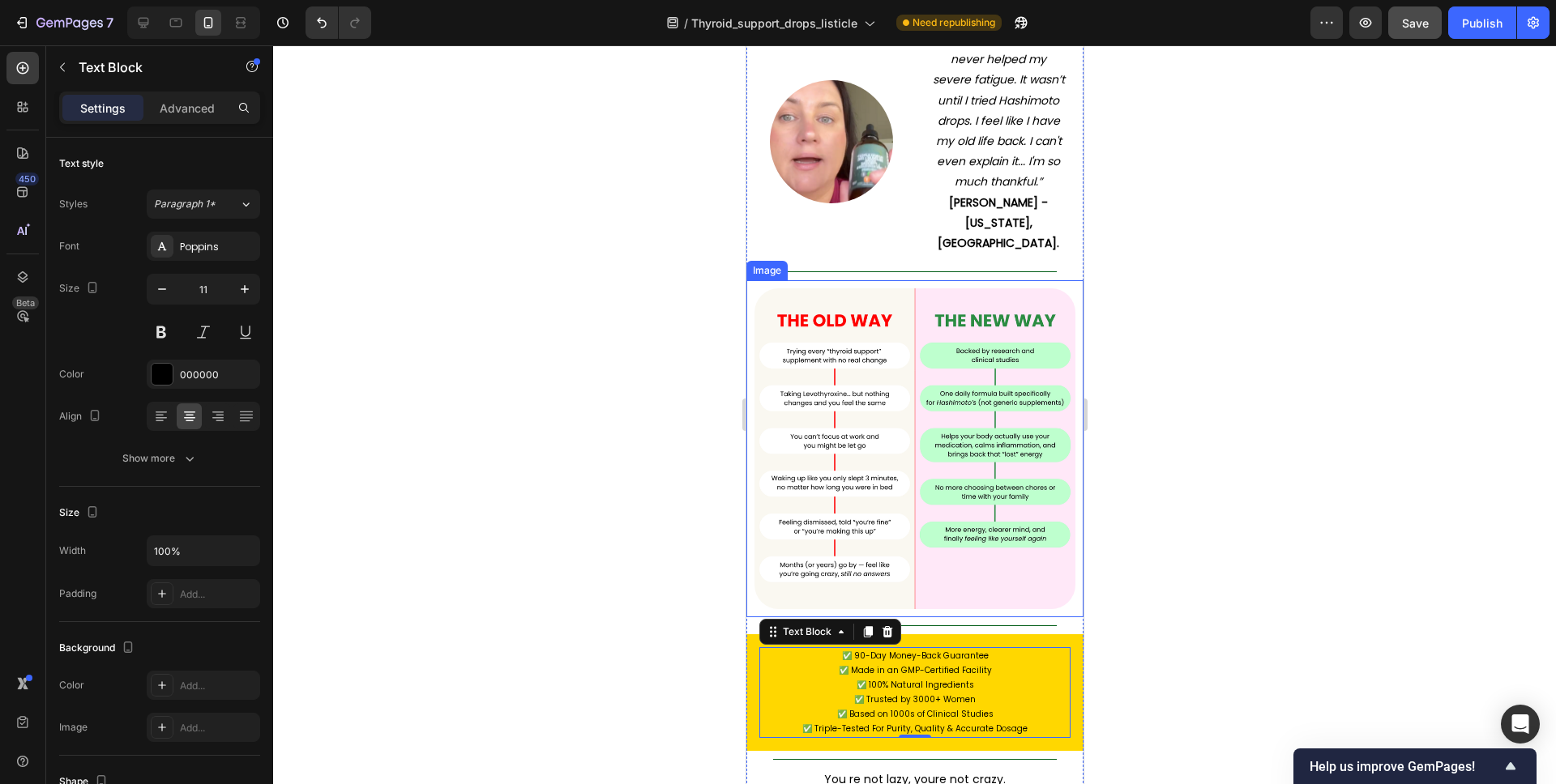
type input "10"
click at [1116, 464] on div at bounding box center [914, 415] width 1283 height 739
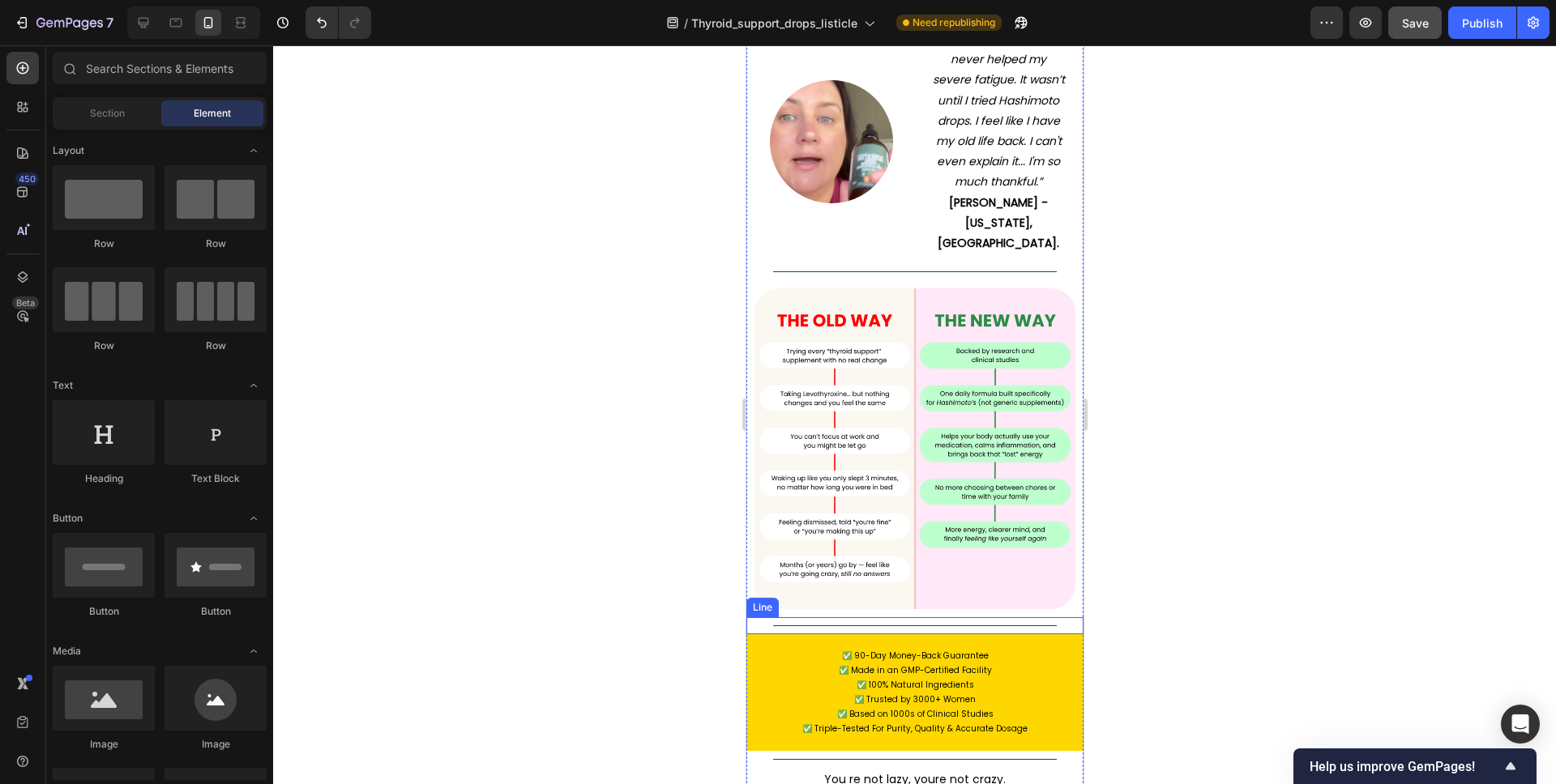
scroll to position [8580, 0]
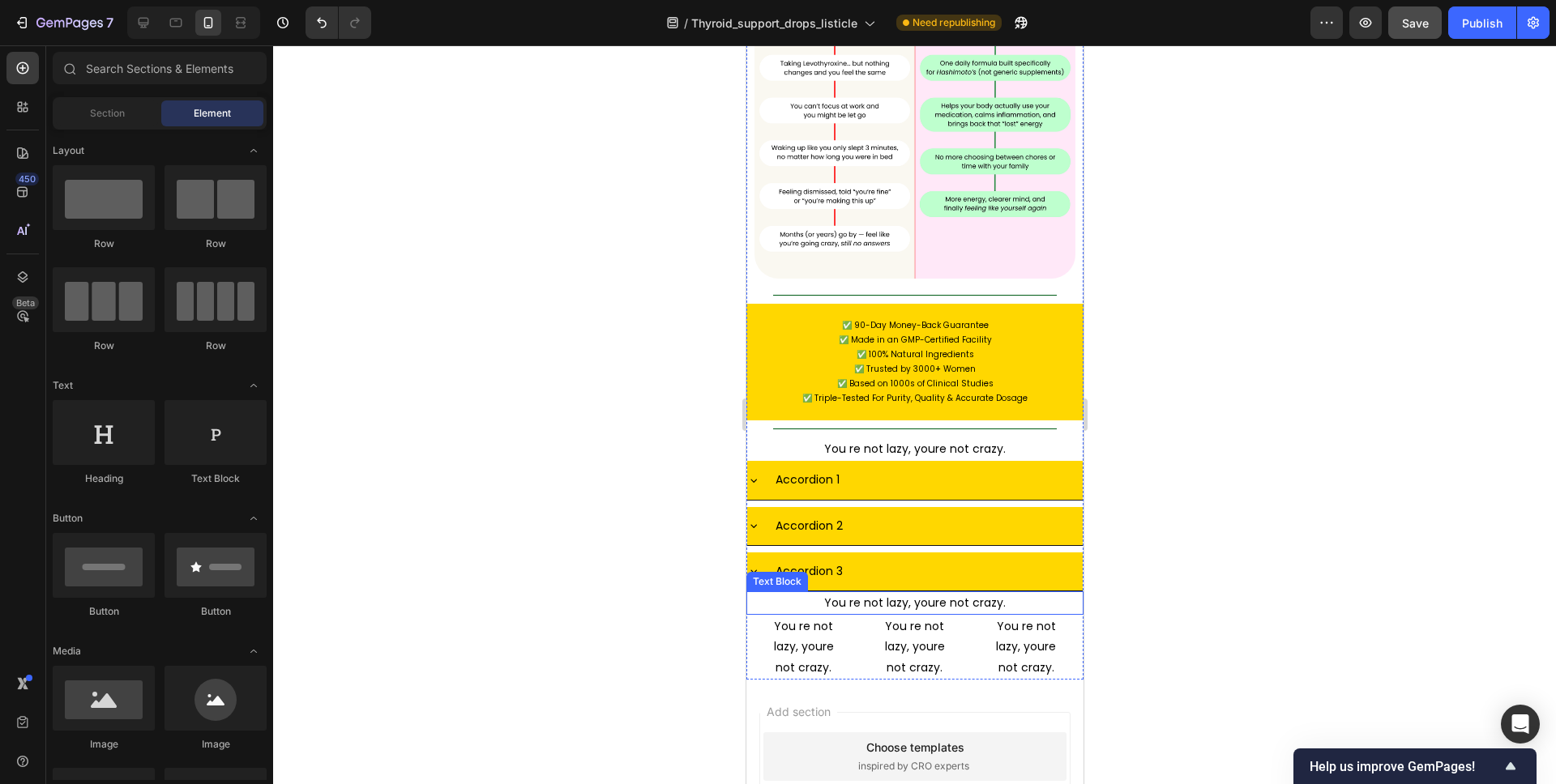
click at [938, 593] on p "You re not lazy, youre not crazy." at bounding box center [914, 603] width 318 height 21
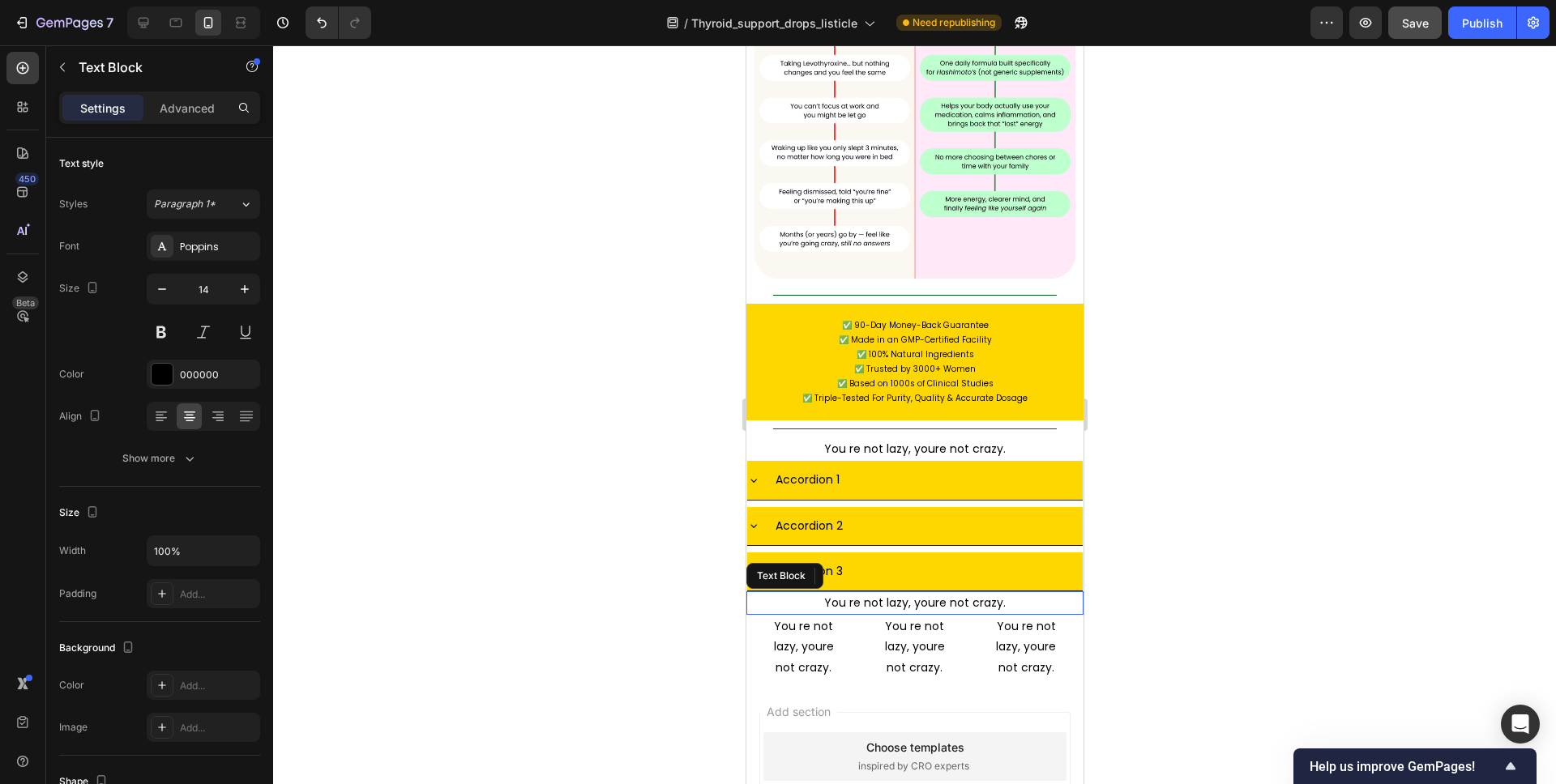
click at [938, 593] on p "You re not lazy, youre not crazy." at bounding box center [914, 603] width 318 height 21
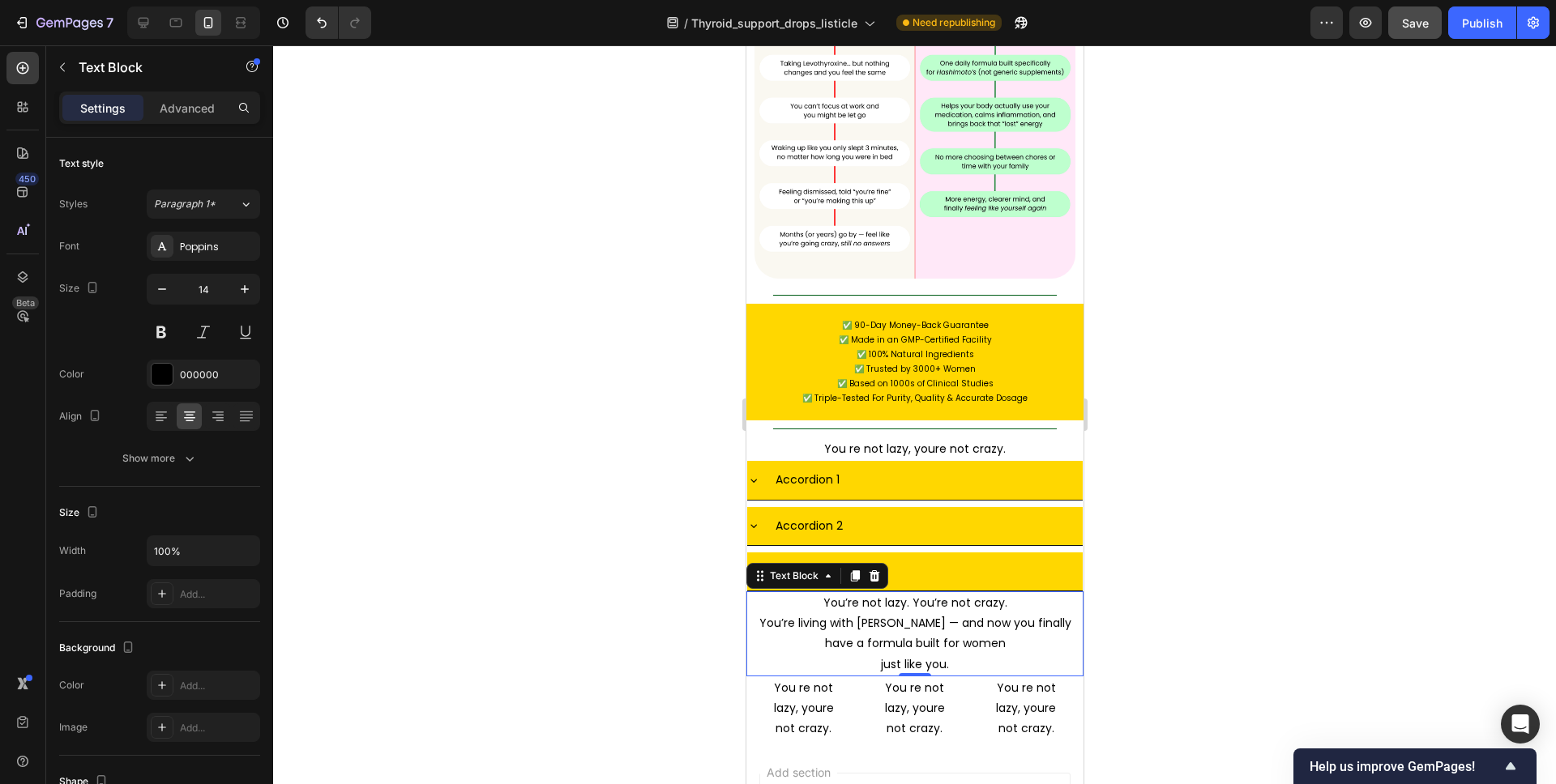
click at [1207, 403] on div at bounding box center [914, 415] width 1283 height 739
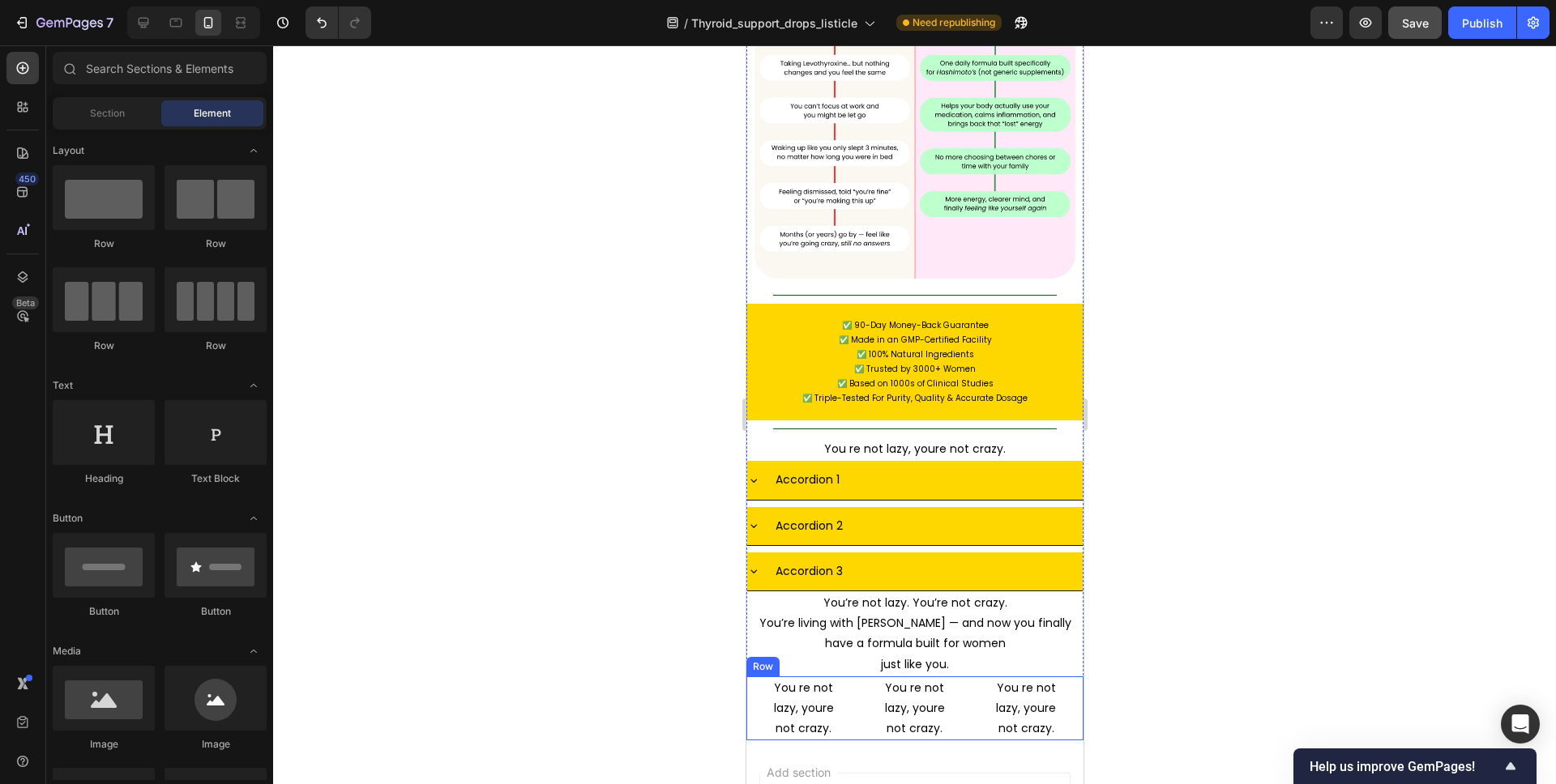
click at [963, 677] on div "You re not lazy, youre not crazy. Text Block You re not lazy, youre not crazy. …" at bounding box center [914, 709] width 338 height 64
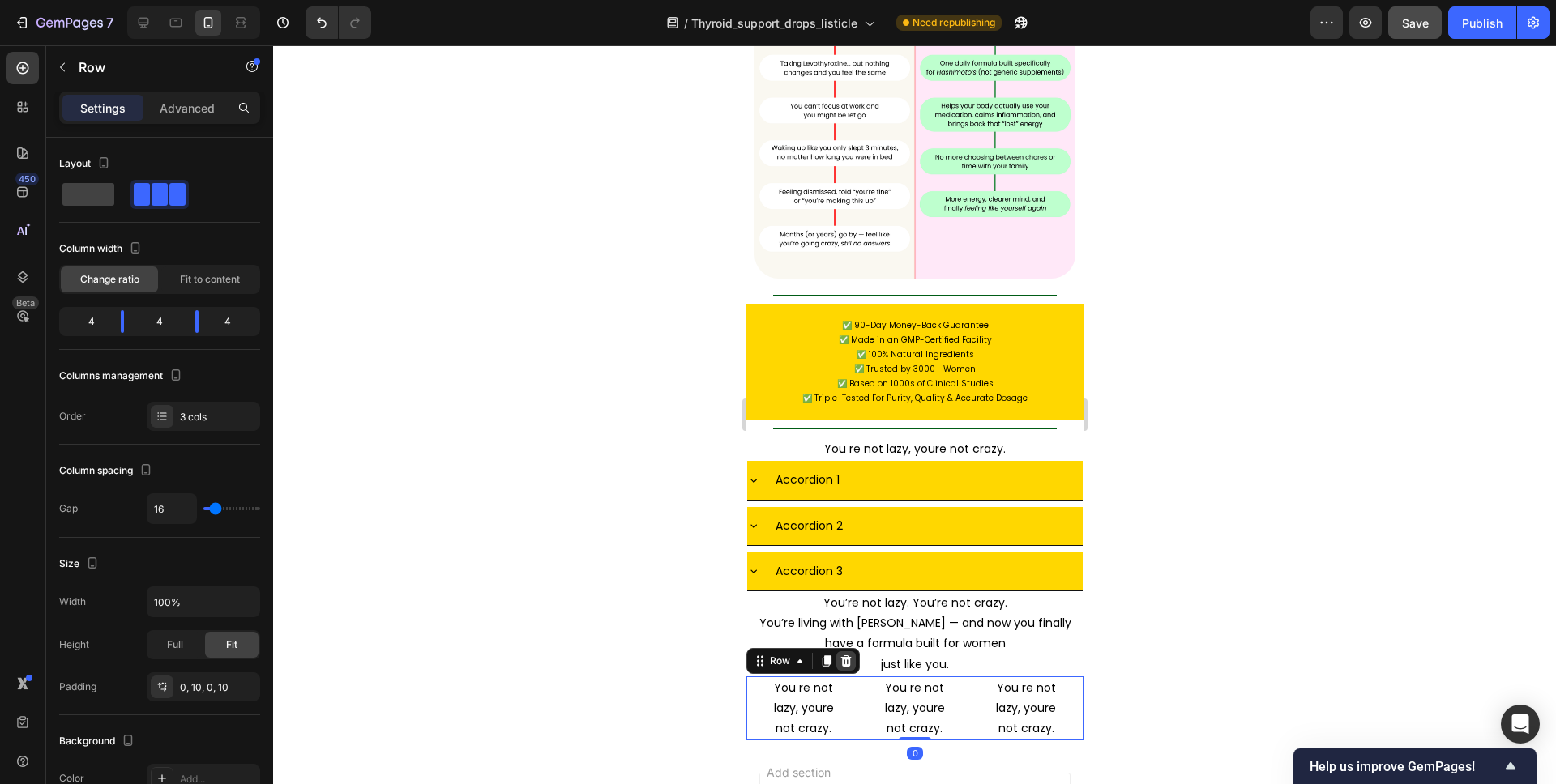
click at [845, 655] on icon at bounding box center [846, 660] width 11 height 12
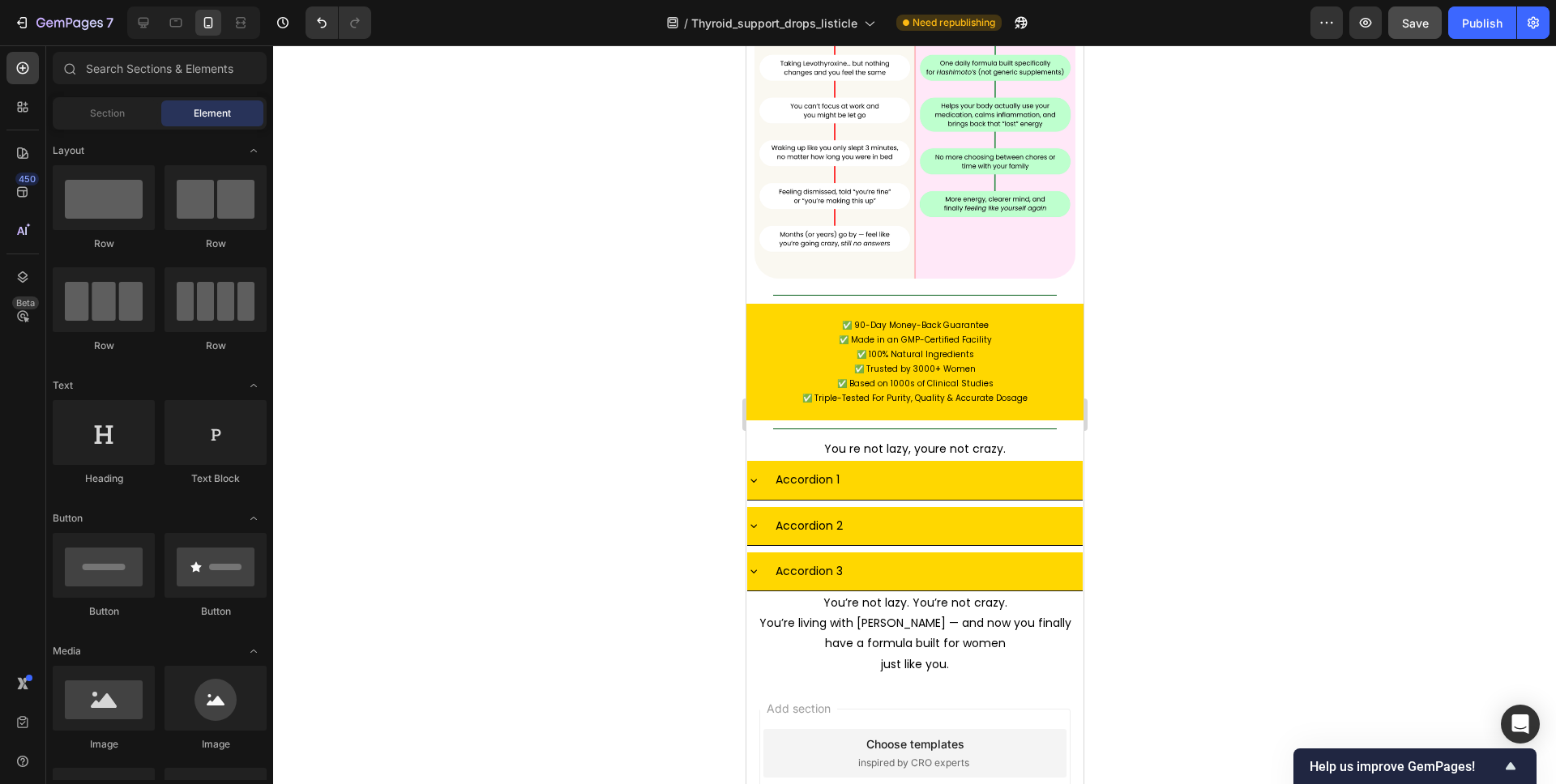
click at [1169, 439] on div at bounding box center [914, 415] width 1283 height 739
click at [323, 29] on icon "Undo/Redo" at bounding box center [321, 22] width 16 height 16
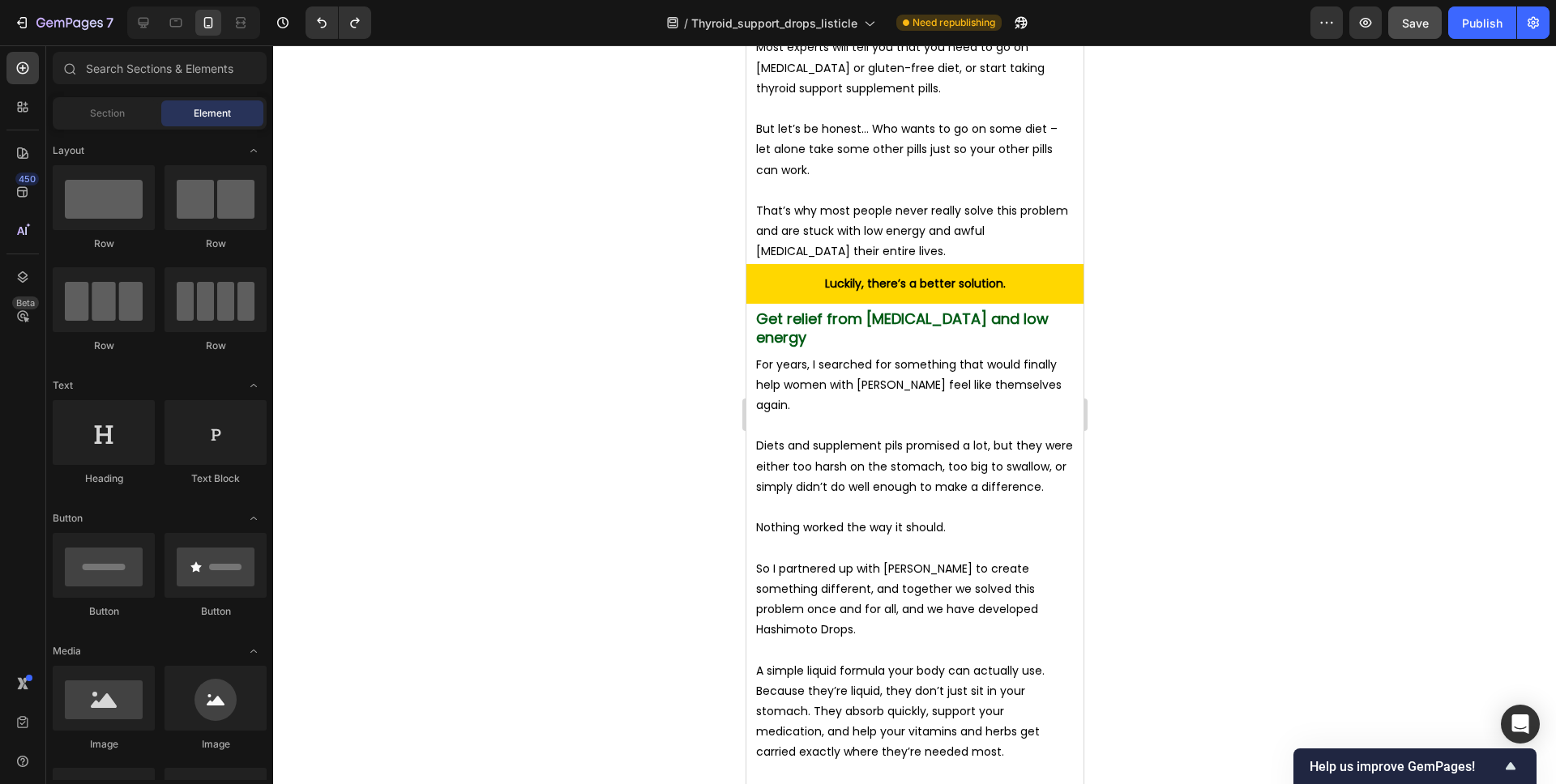
scroll to position [5647, 0]
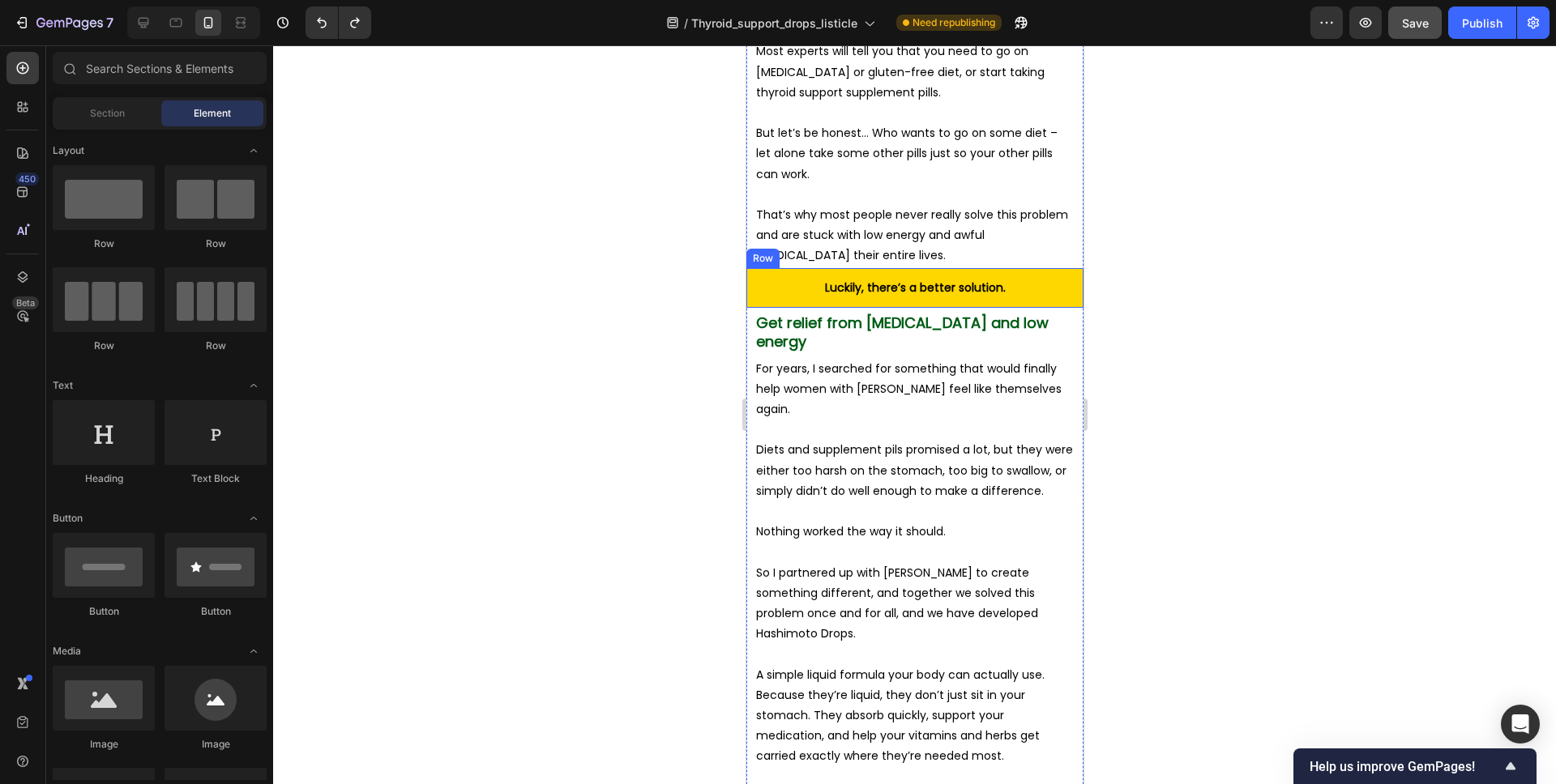
click at [895, 268] on div "Luckily, there’s a better solution. Text Block Row" at bounding box center [914, 288] width 338 height 39
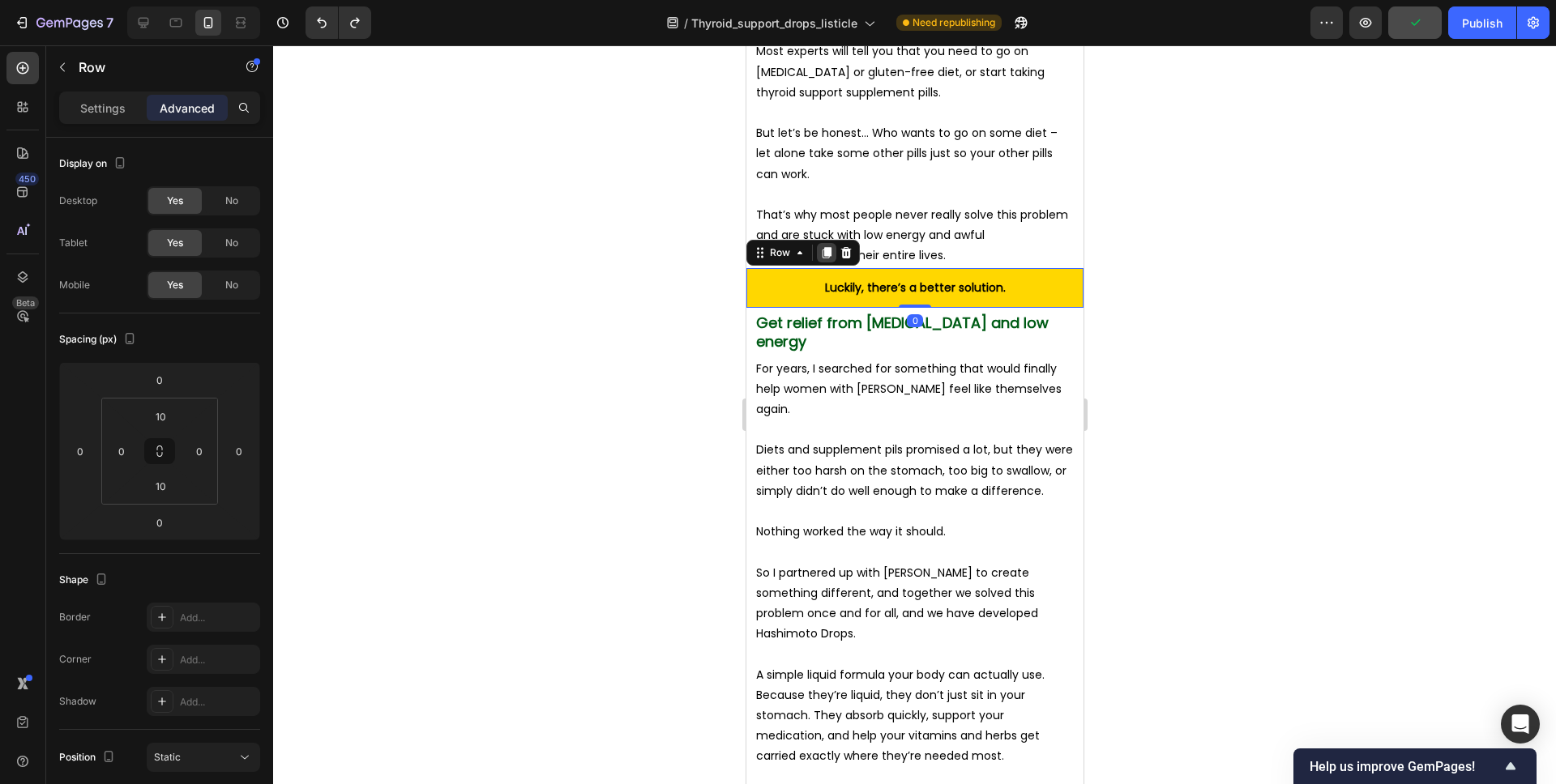
click at [827, 247] on icon at bounding box center [826, 252] width 9 height 12
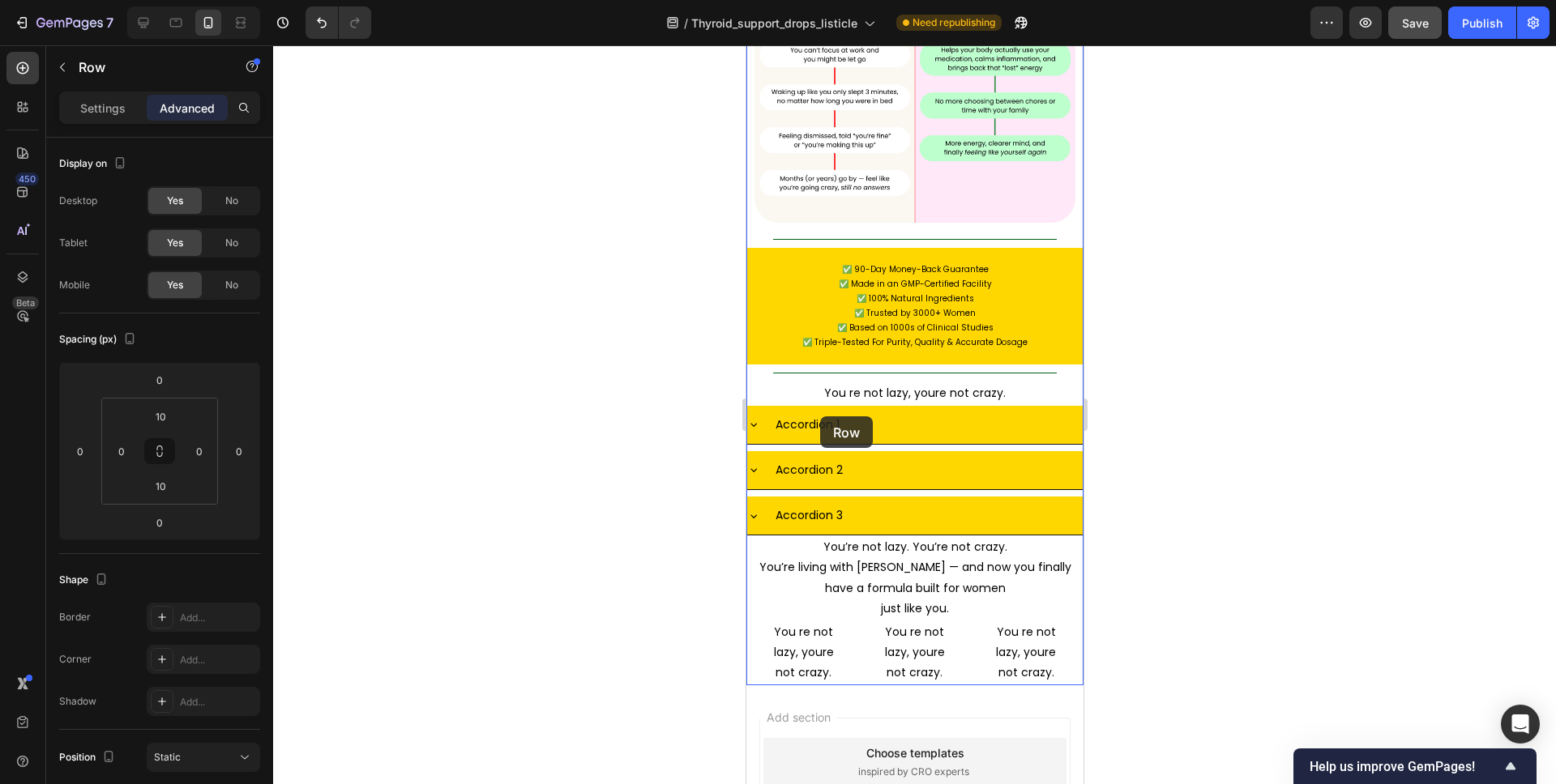
scroll to position [8780, 0]
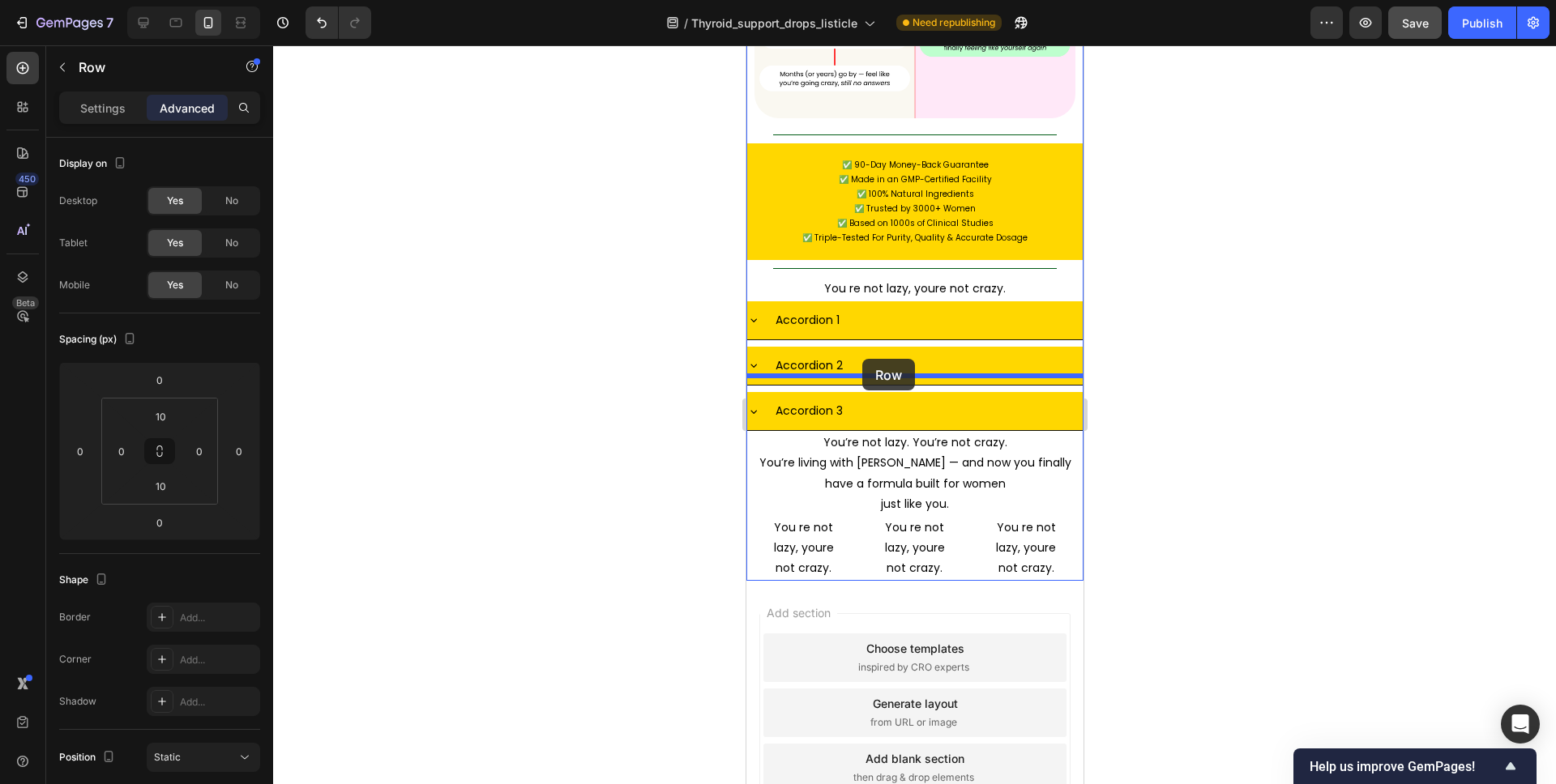
drag, startPoint x: 769, startPoint y: 254, endPoint x: 861, endPoint y: 359, distance: 139.6
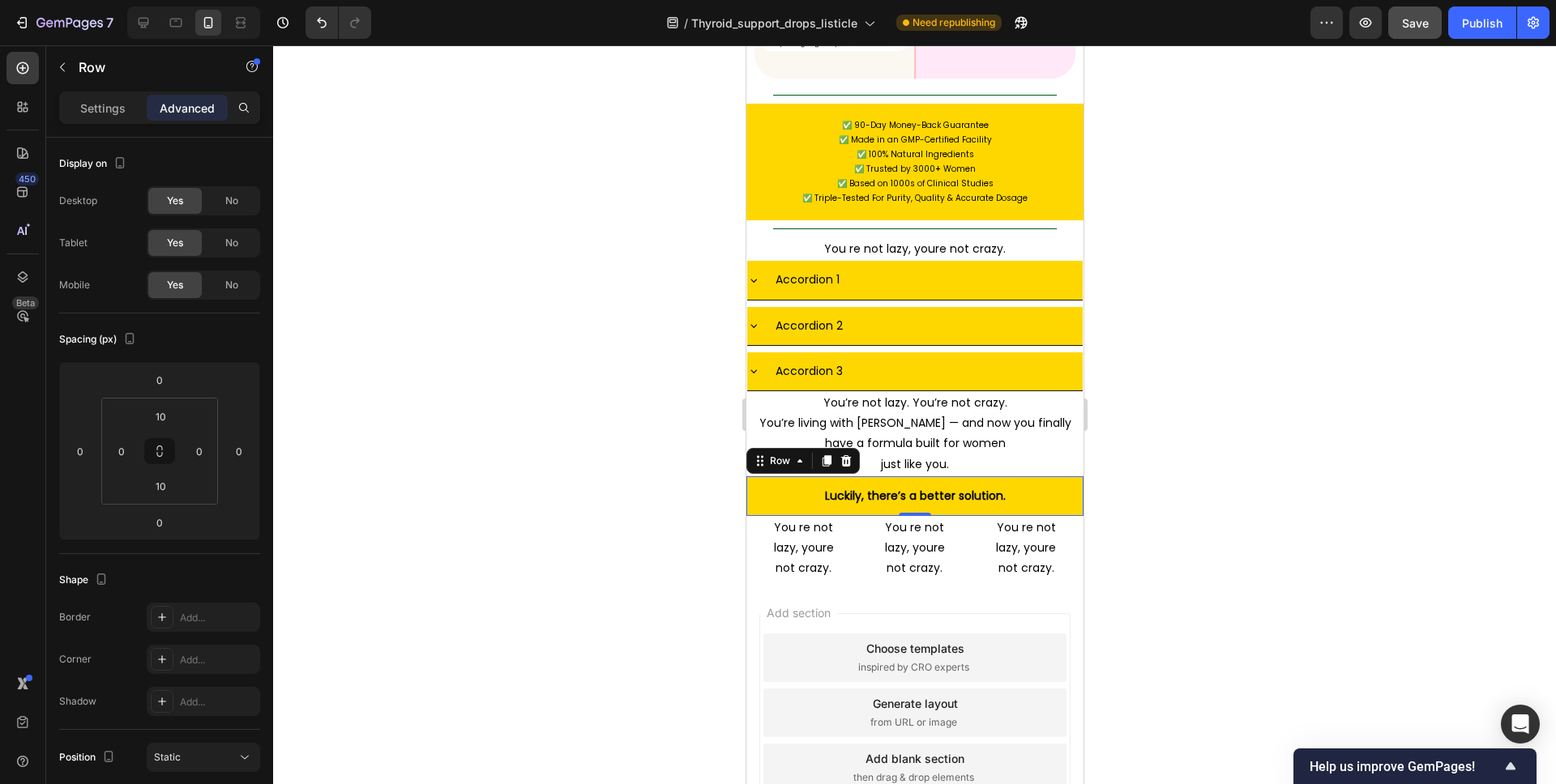
scroll to position [8739, 0]
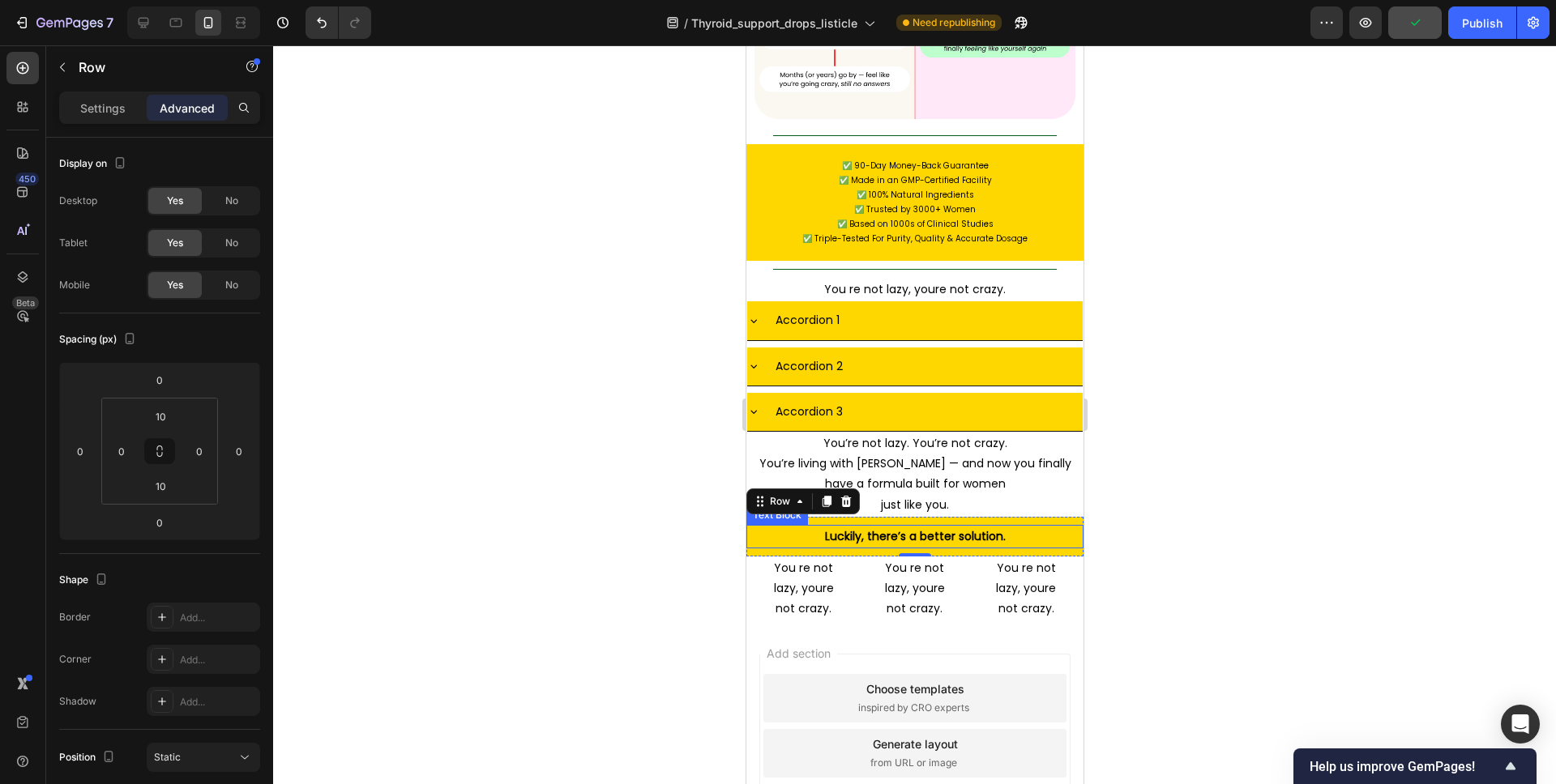
click at [928, 526] on p "Luckily, there’s a better solution." at bounding box center [914, 536] width 318 height 21
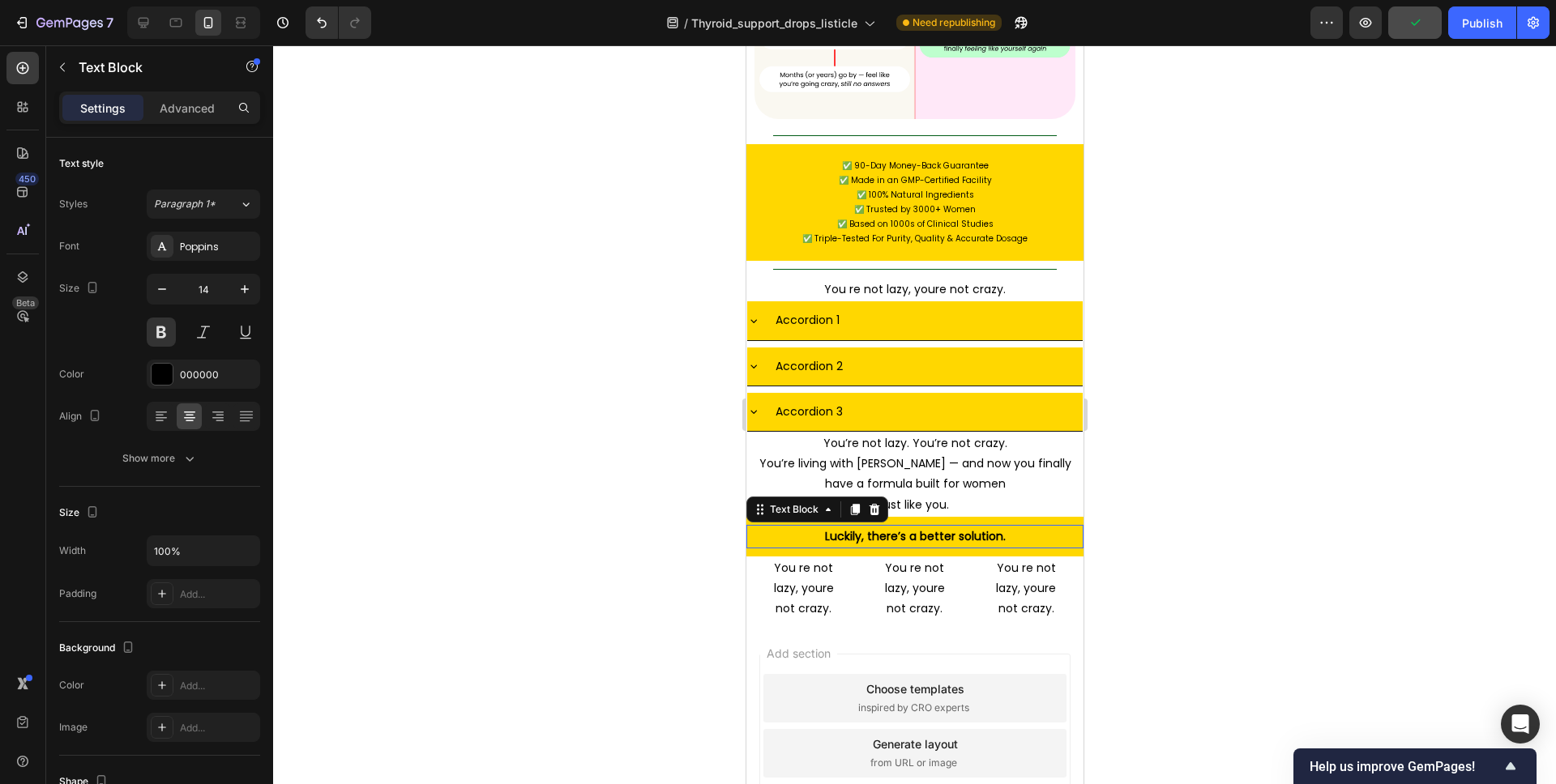
click at [928, 526] on p "Luckily, there’s a better solution." at bounding box center [914, 536] width 318 height 21
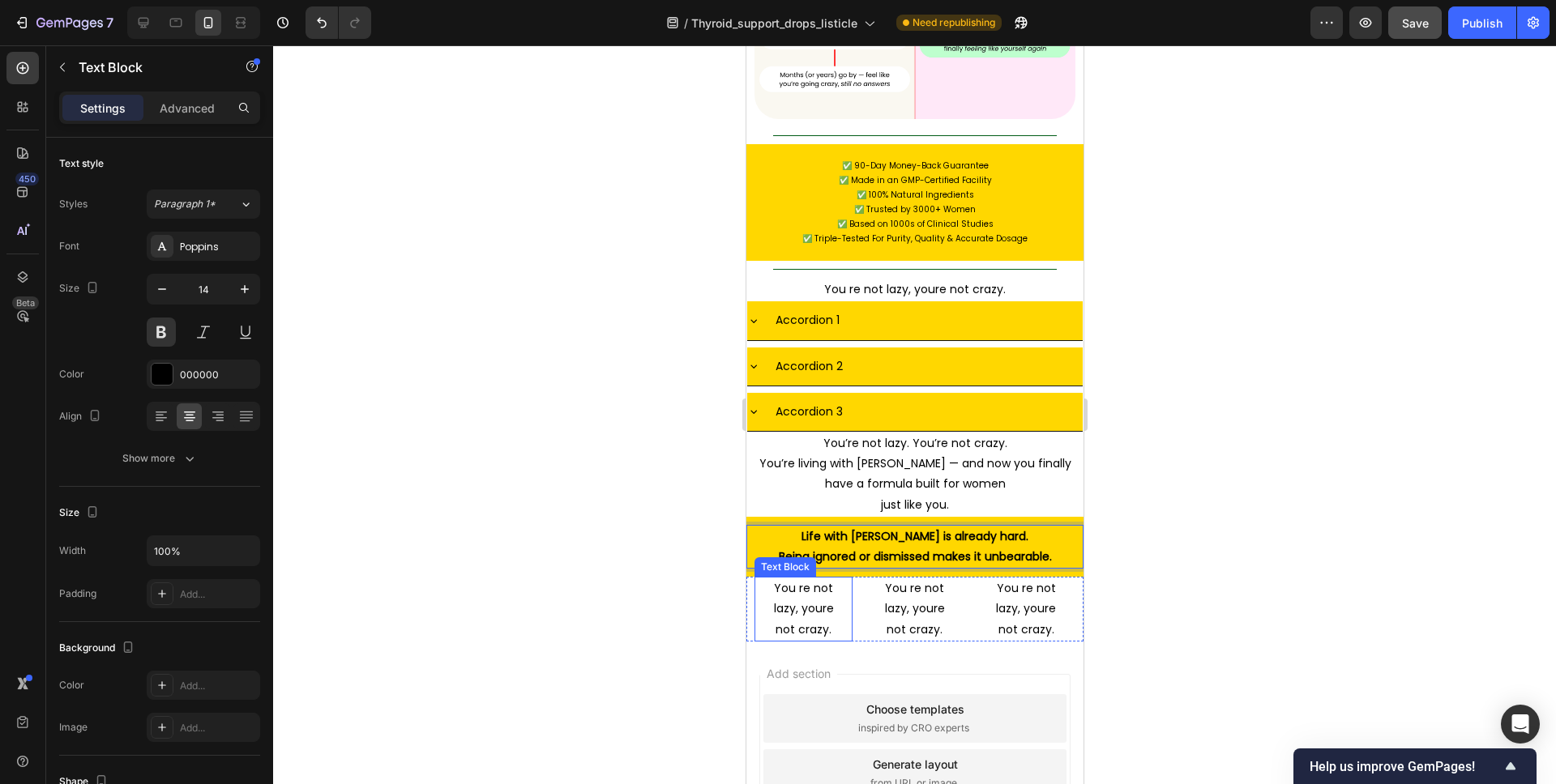
click at [811, 578] on p "You re not lazy, youre not crazy." at bounding box center [803, 609] width 79 height 62
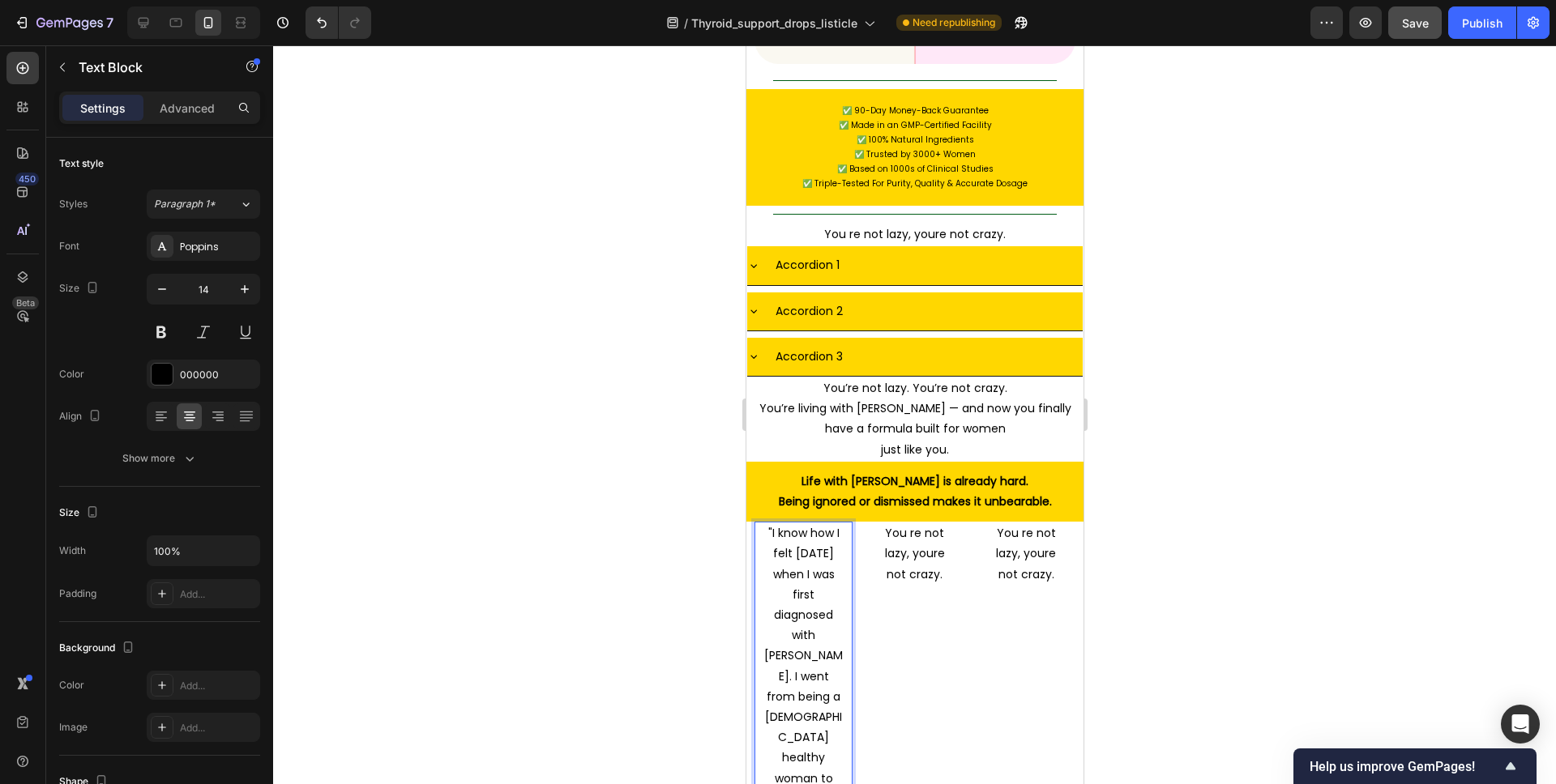
scroll to position [8795, 0]
click at [861, 521] on div ""I know how I felt [DATE] when I was first diagnosed with [PERSON_NAME]. I went…" at bounding box center [914, 757] width 338 height 473
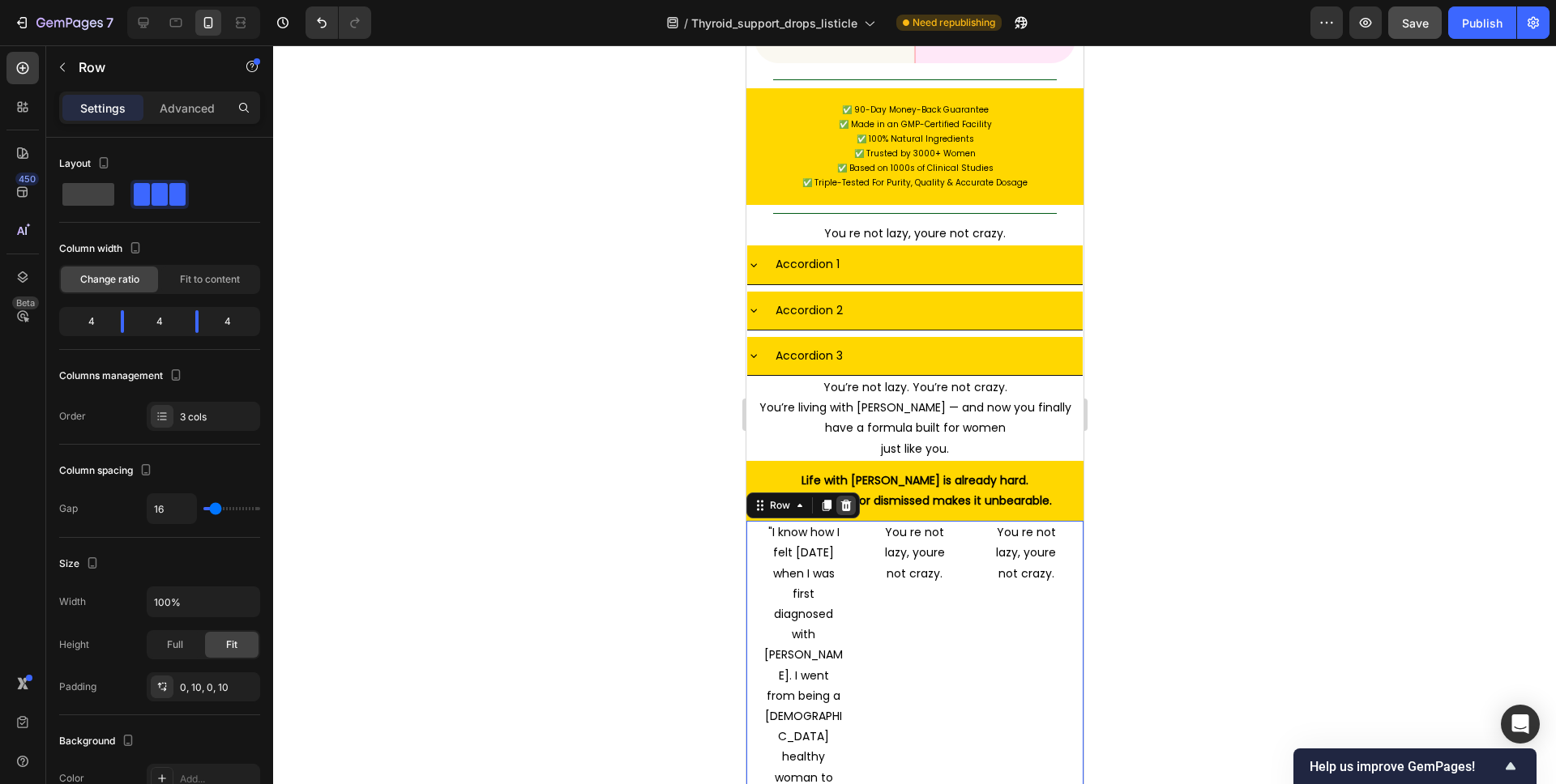
click at [845, 499] on icon at bounding box center [845, 506] width 13 height 13
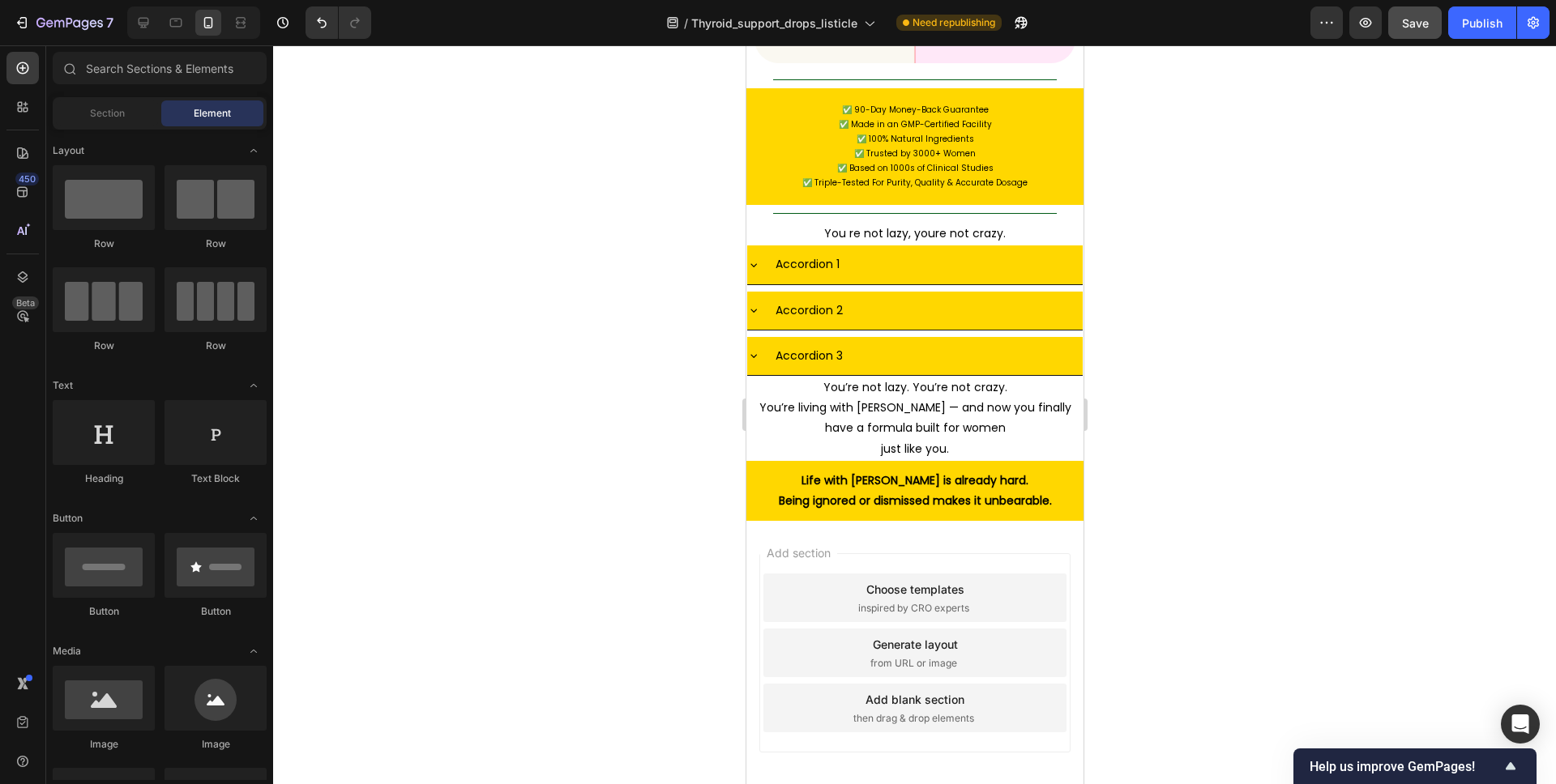
scroll to position [8735, 0]
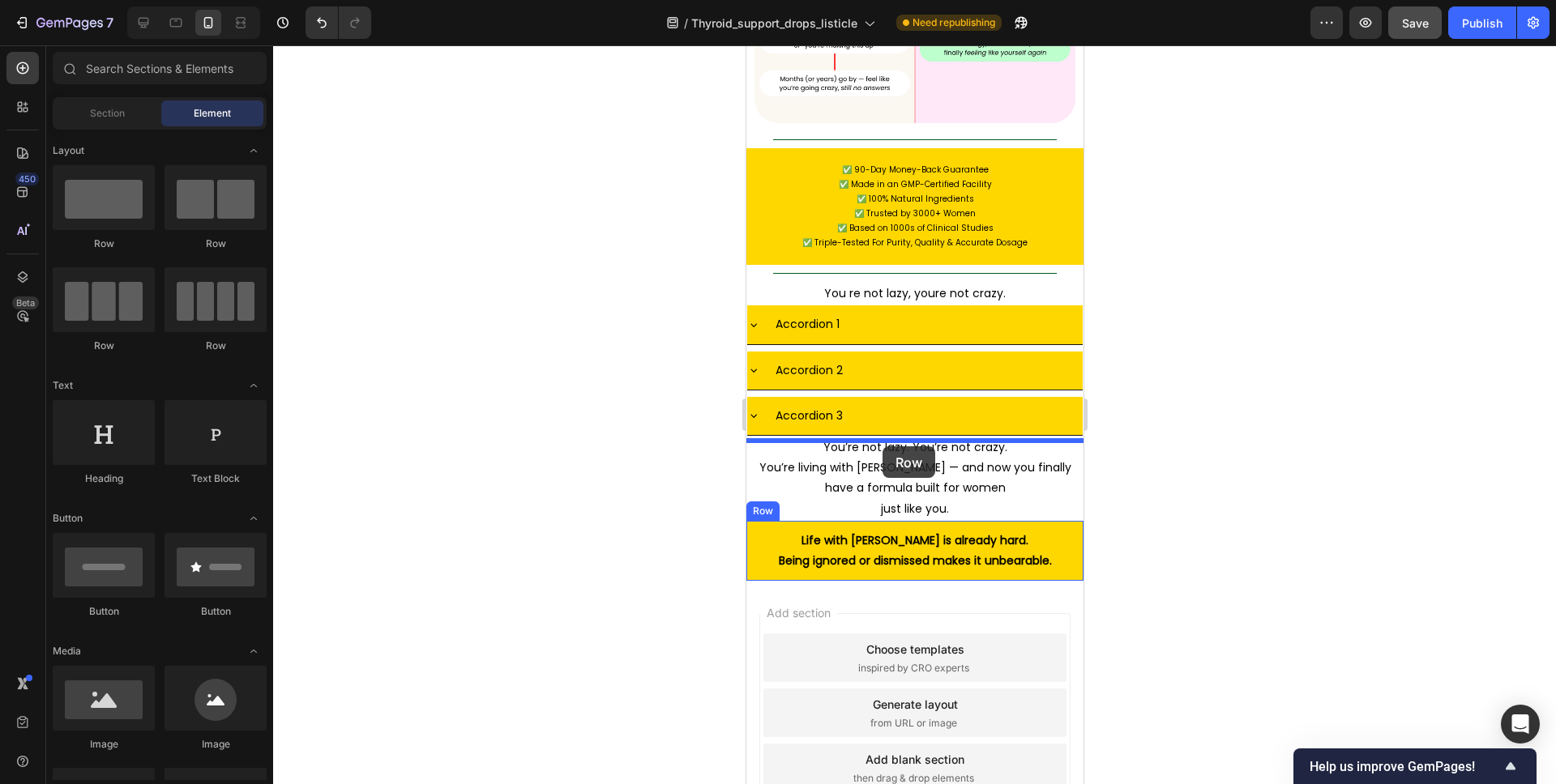
drag, startPoint x: 1032, startPoint y: 265, endPoint x: 882, endPoint y: 447, distance: 235.8
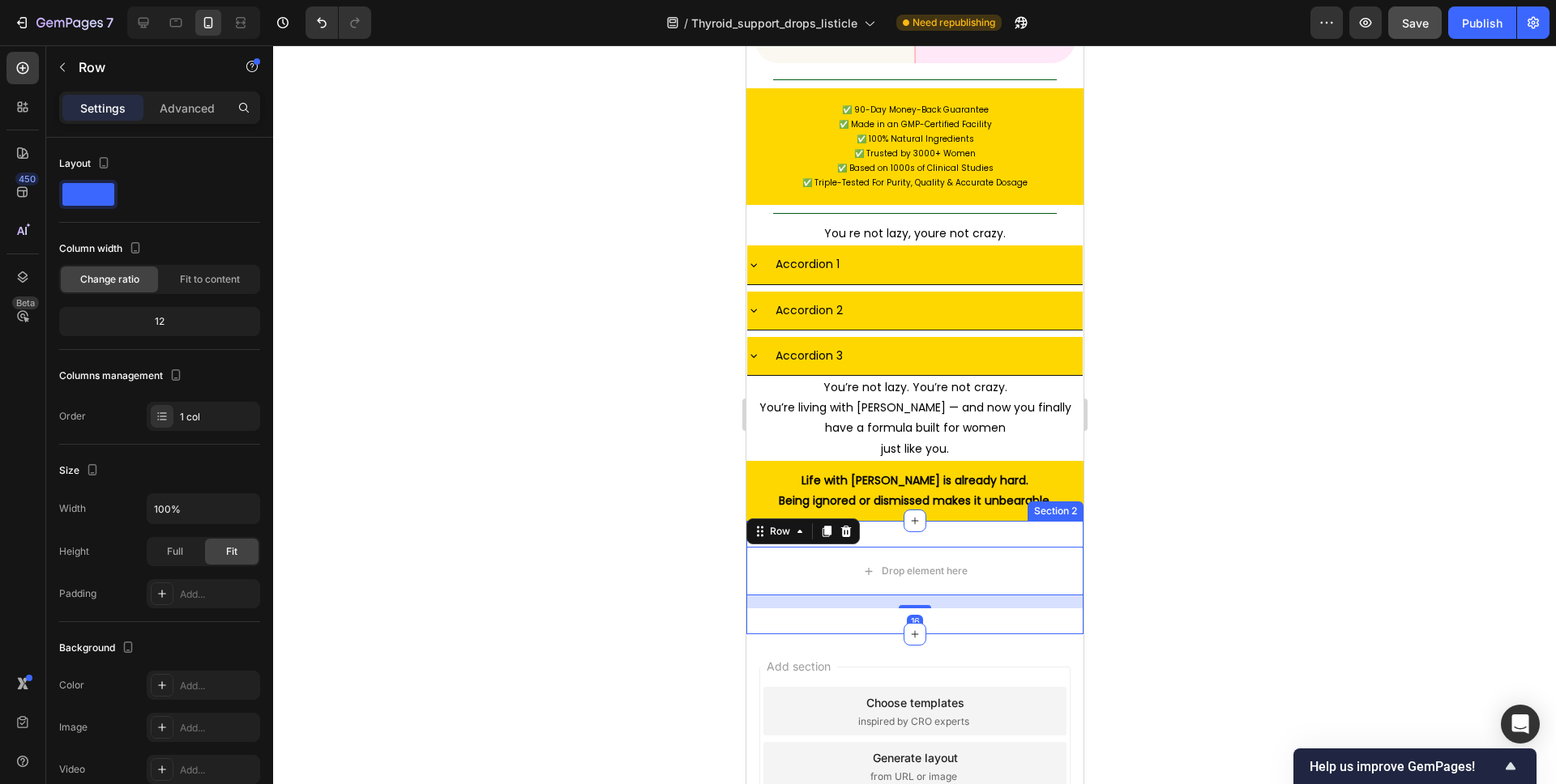
click at [893, 521] on div "Drop element here Row 16 Section 2" at bounding box center [914, 577] width 338 height 114
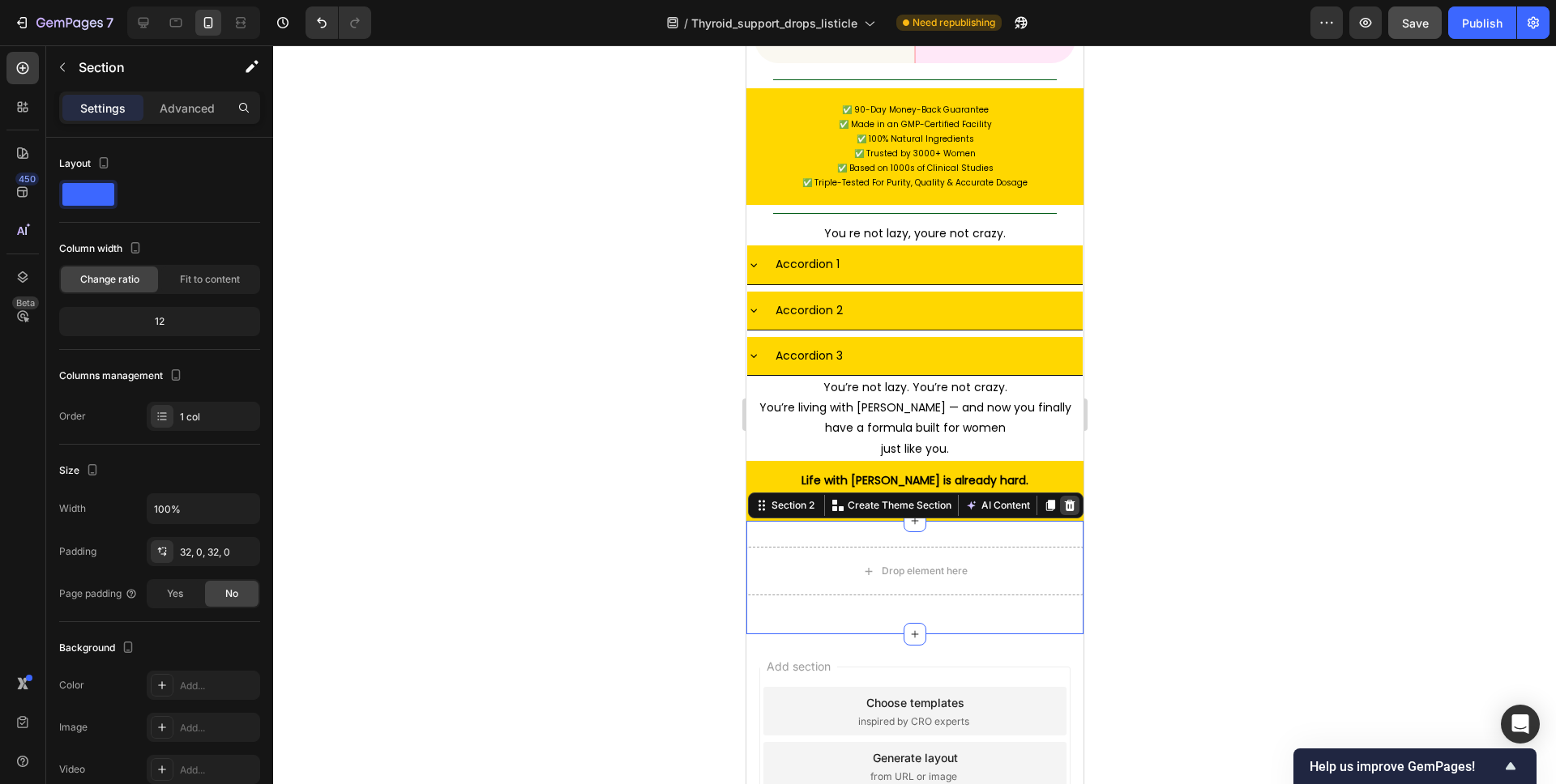
click at [1077, 496] on div at bounding box center [1069, 506] width 20 height 20
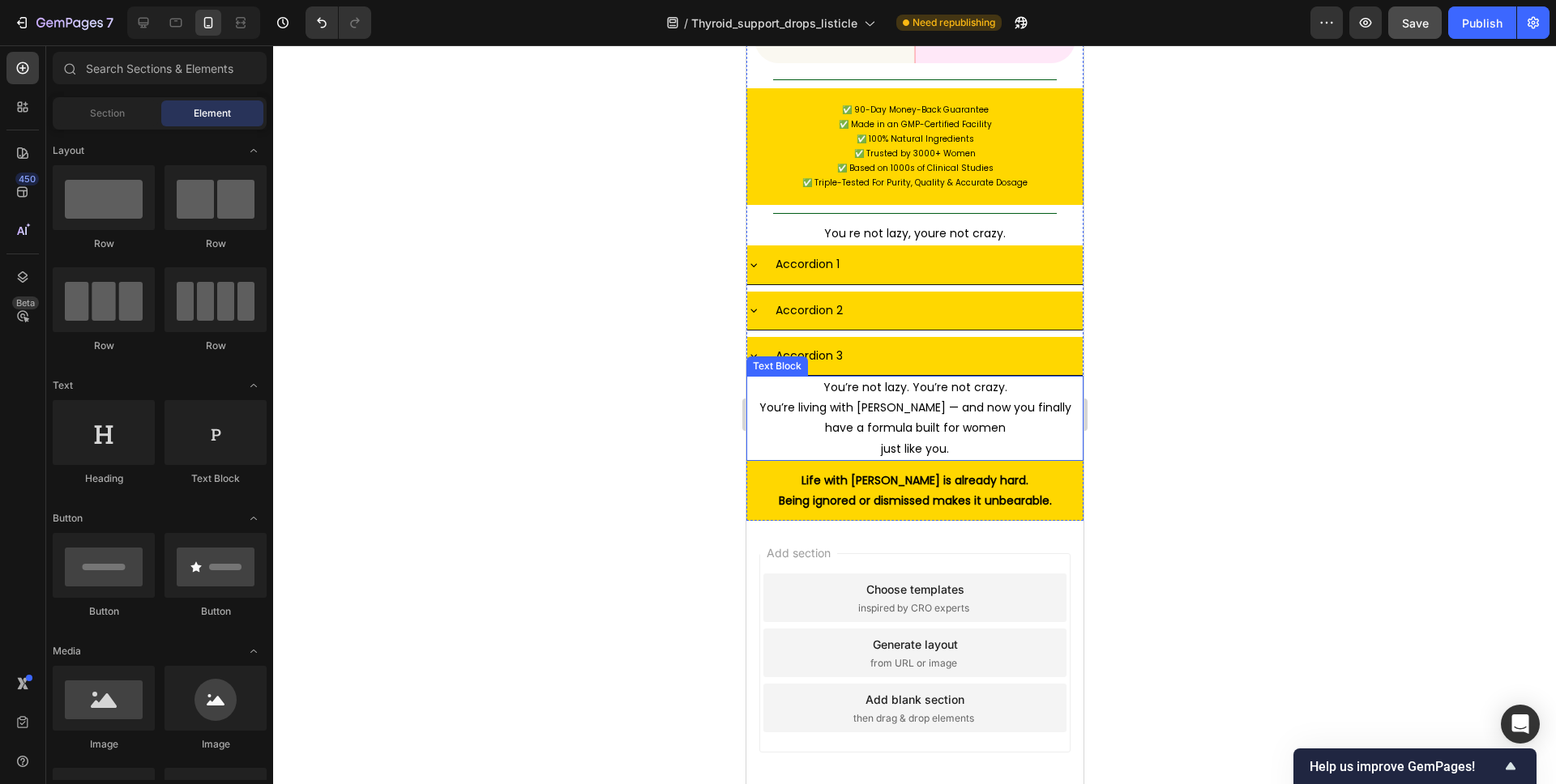
scroll to position [8735, 0]
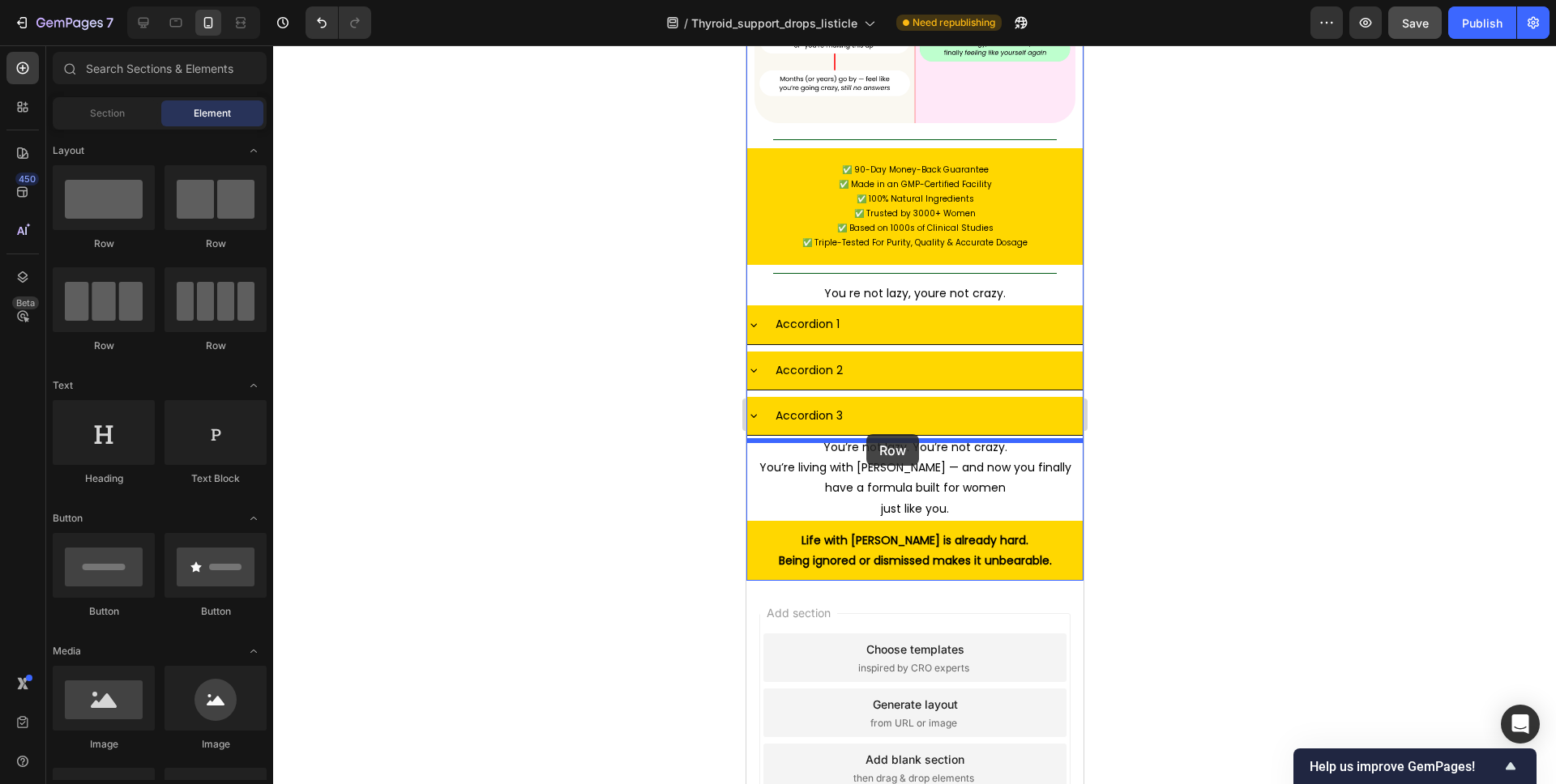
drag, startPoint x: 979, startPoint y: 255, endPoint x: 866, endPoint y: 434, distance: 211.7
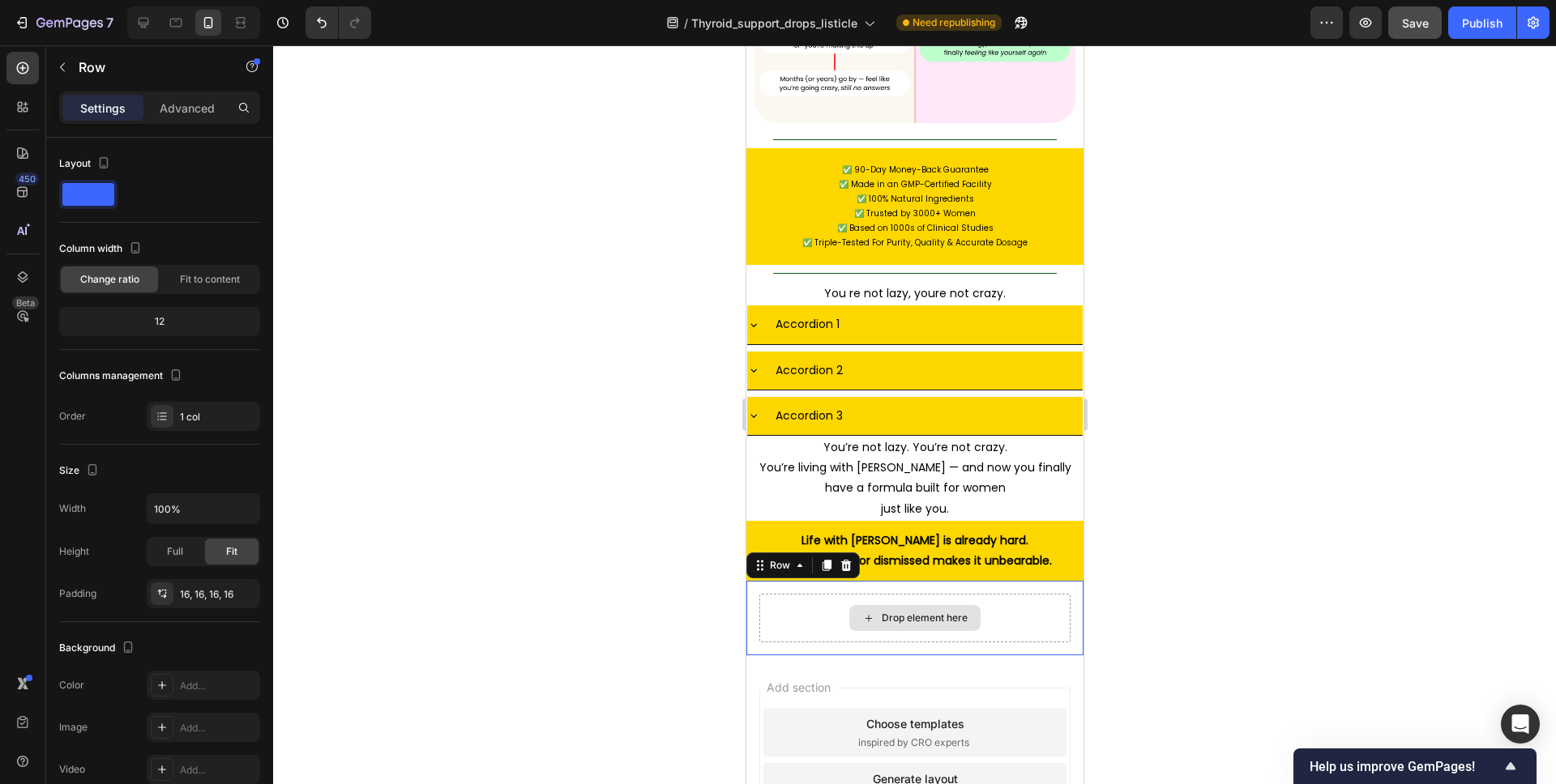
scroll to position [8795, 0]
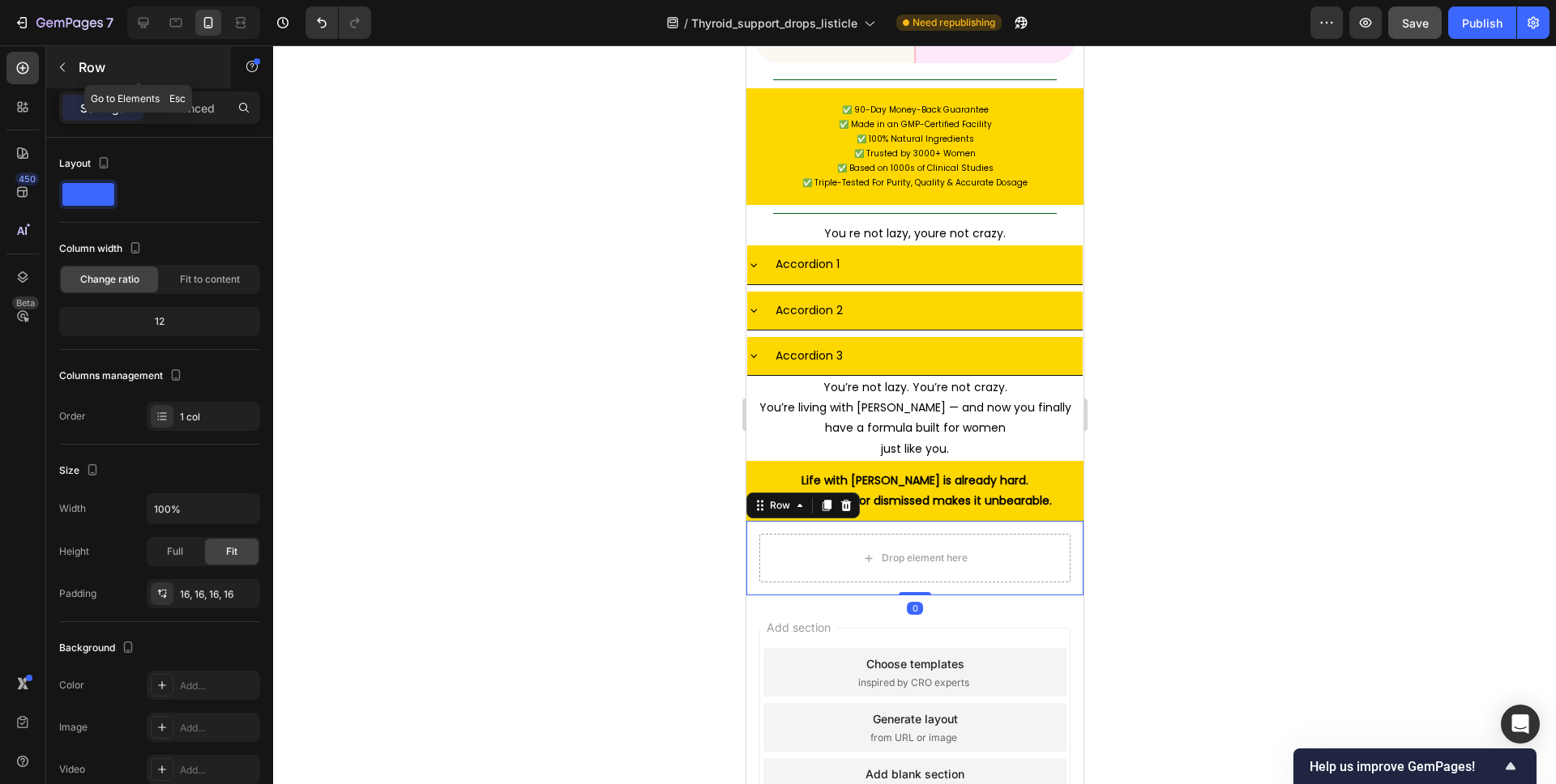
click at [88, 72] on p "Row" at bounding box center [148, 67] width 138 height 20
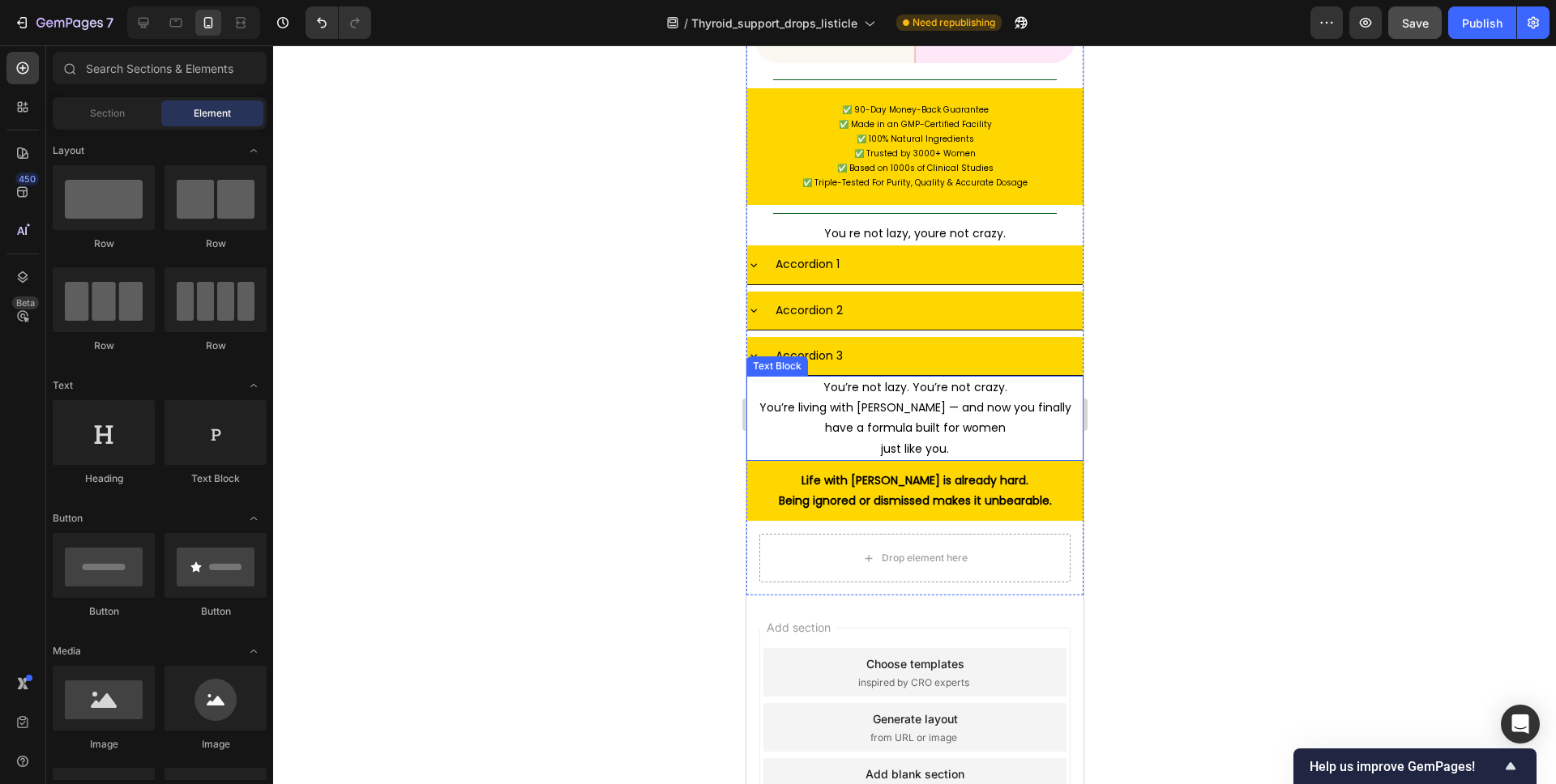
click at [904, 397] on p "You’re living with [PERSON_NAME] — and now you finally have a formula built for…" at bounding box center [914, 417] width 318 height 40
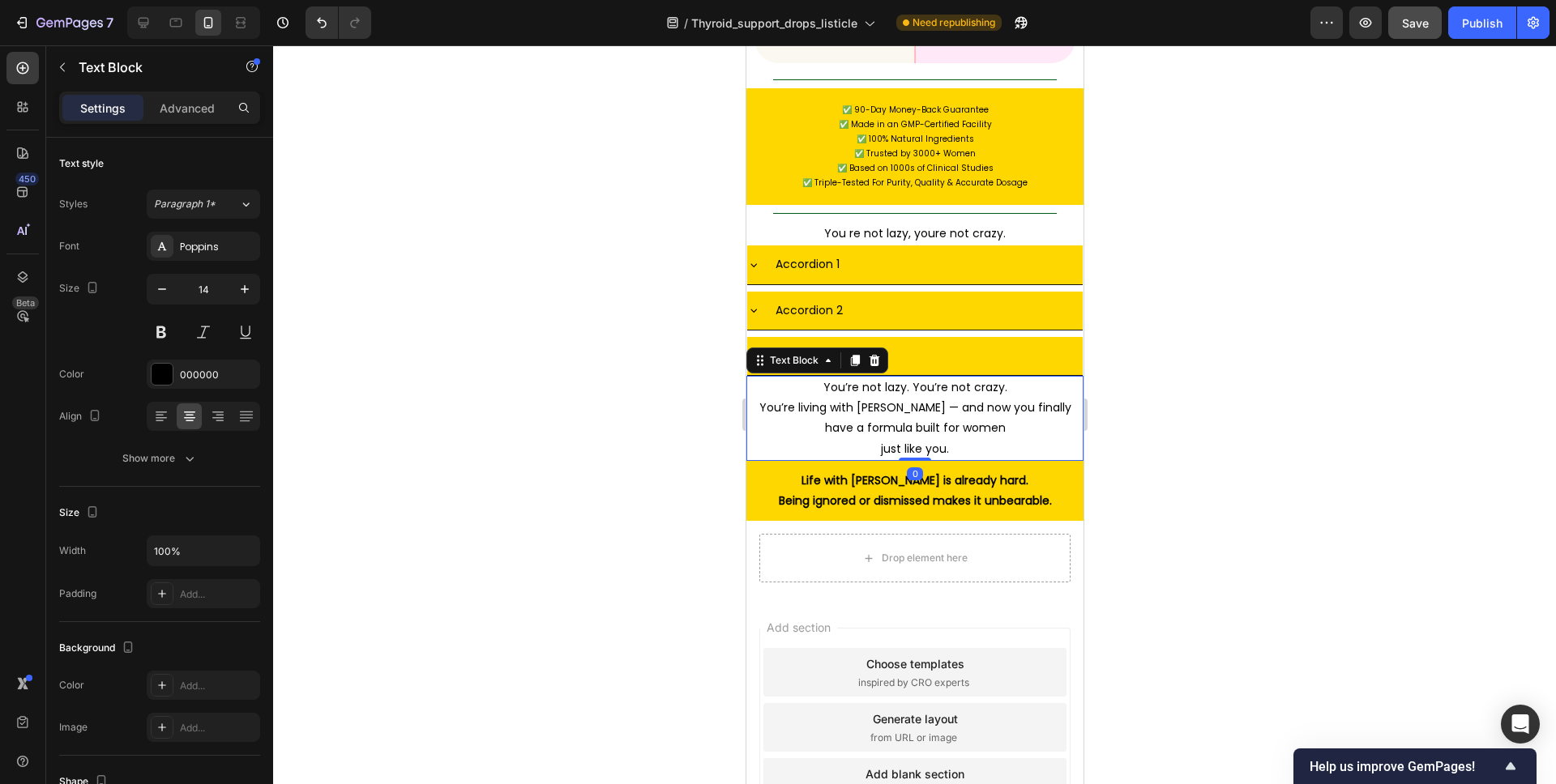
drag, startPoint x: 851, startPoint y: 218, endPoint x: 799, endPoint y: 288, distance: 87.2
click at [851, 355] on icon at bounding box center [855, 361] width 9 height 12
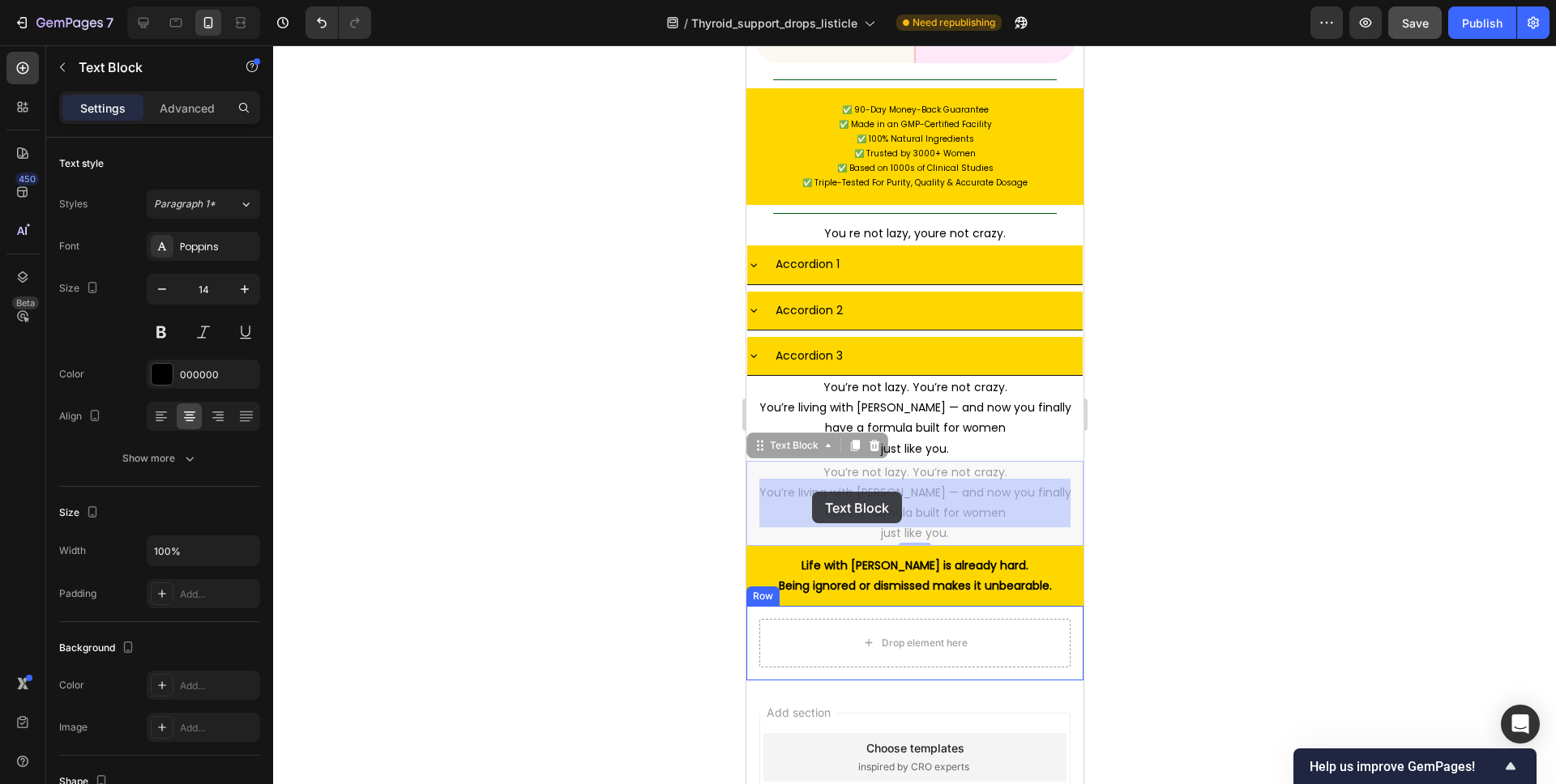
drag, startPoint x: 781, startPoint y: 304, endPoint x: 810, endPoint y: 492, distance: 190.2
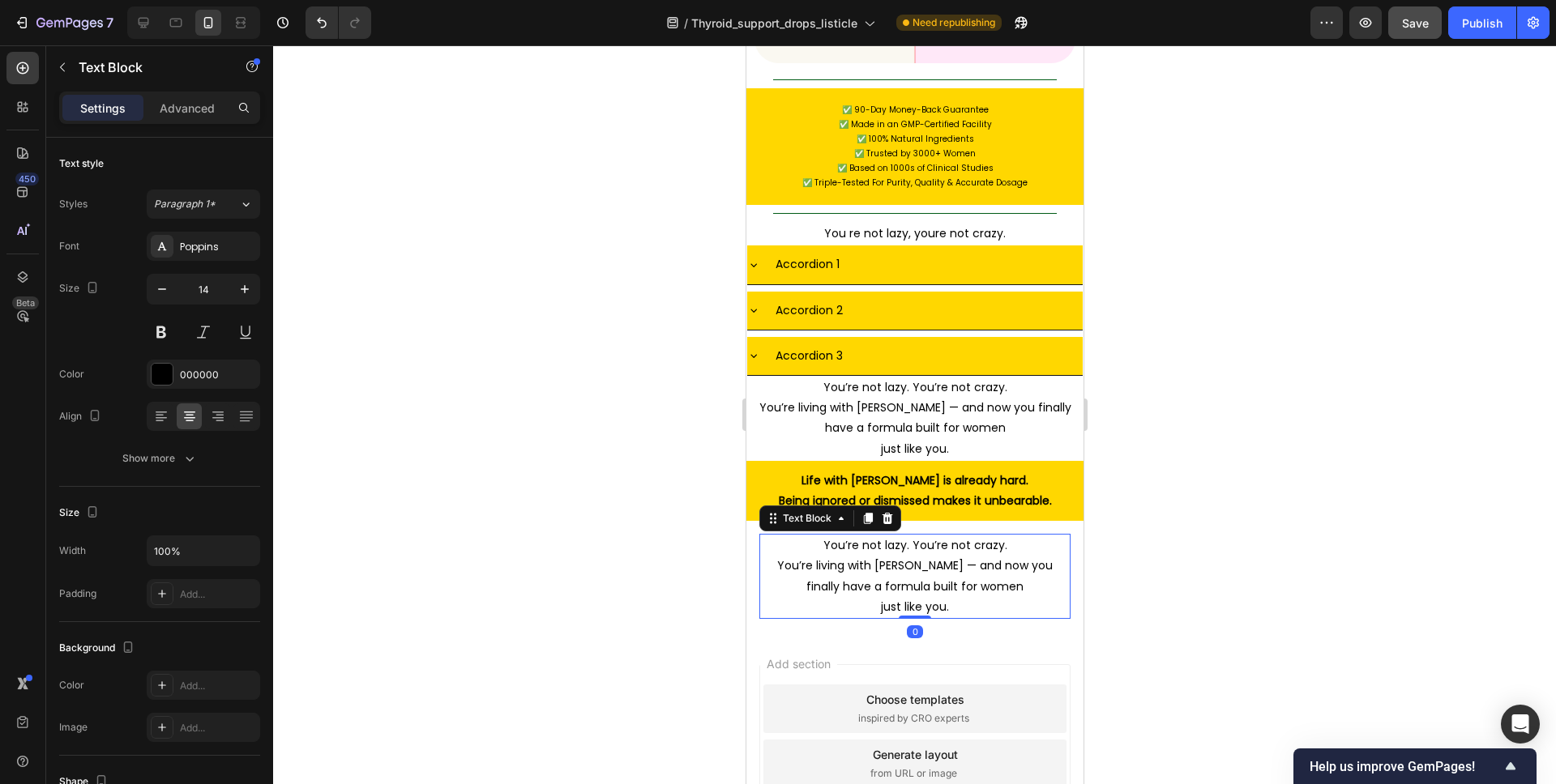
click at [895, 556] on p "You’re living with [PERSON_NAME] — and now you finally have a formula built for…" at bounding box center [914, 575] width 292 height 40
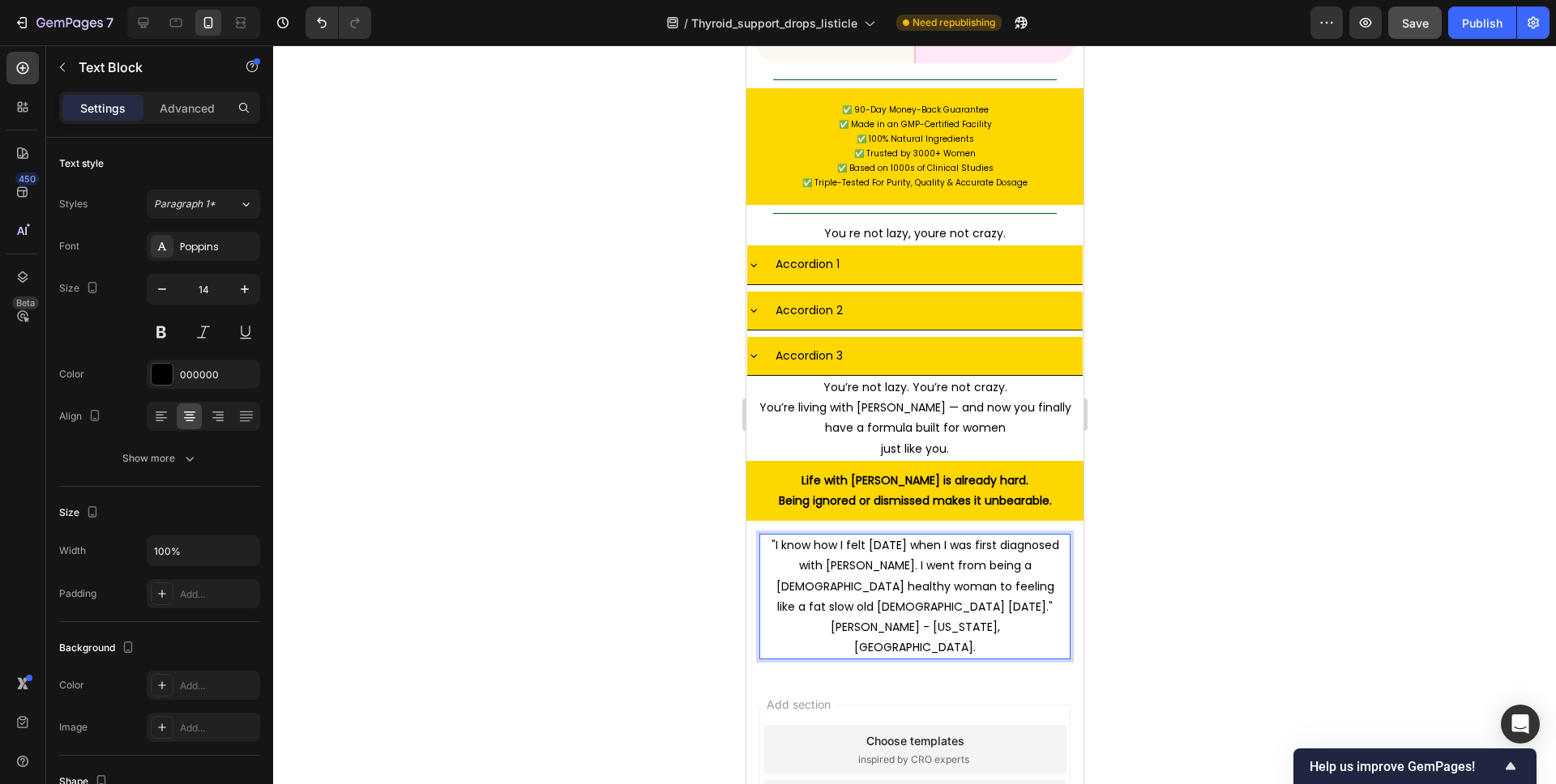
click at [1137, 432] on div at bounding box center [914, 415] width 1283 height 739
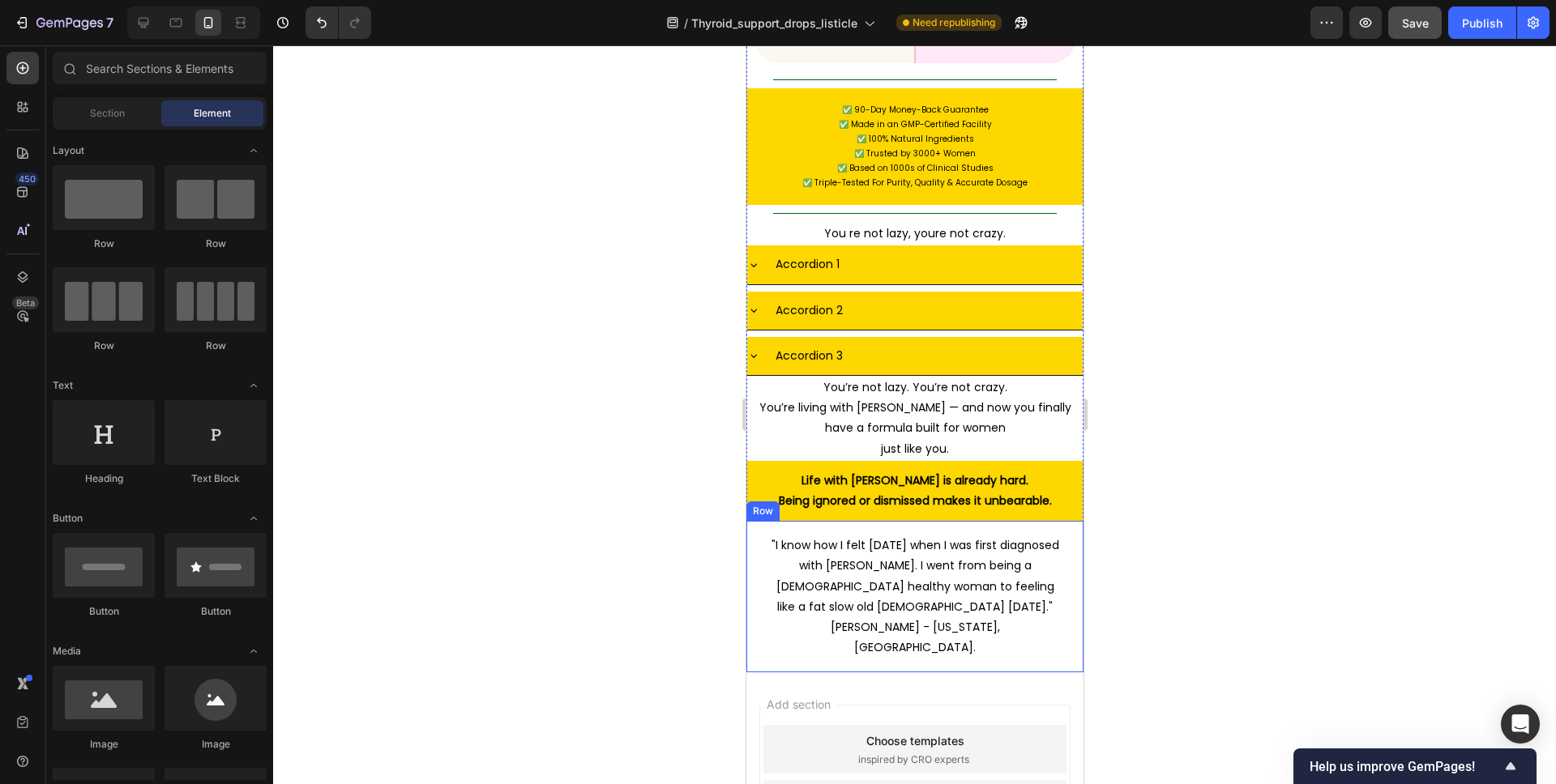
click at [1020, 521] on div ""I know how I felt [DATE] when I was first diagnosed with [PERSON_NAME]. I went…" at bounding box center [914, 596] width 338 height 151
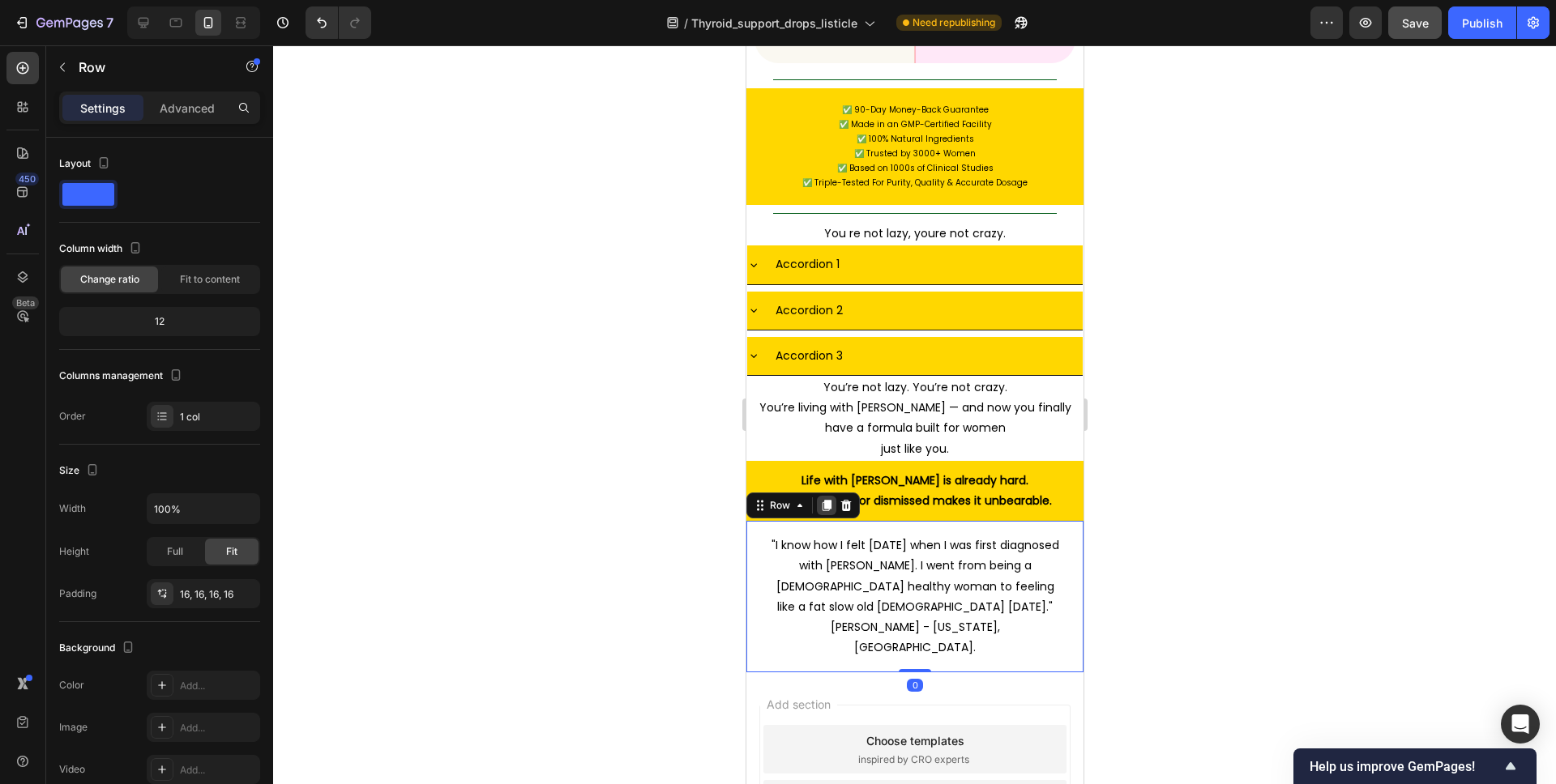
click at [825, 500] on icon at bounding box center [826, 506] width 9 height 12
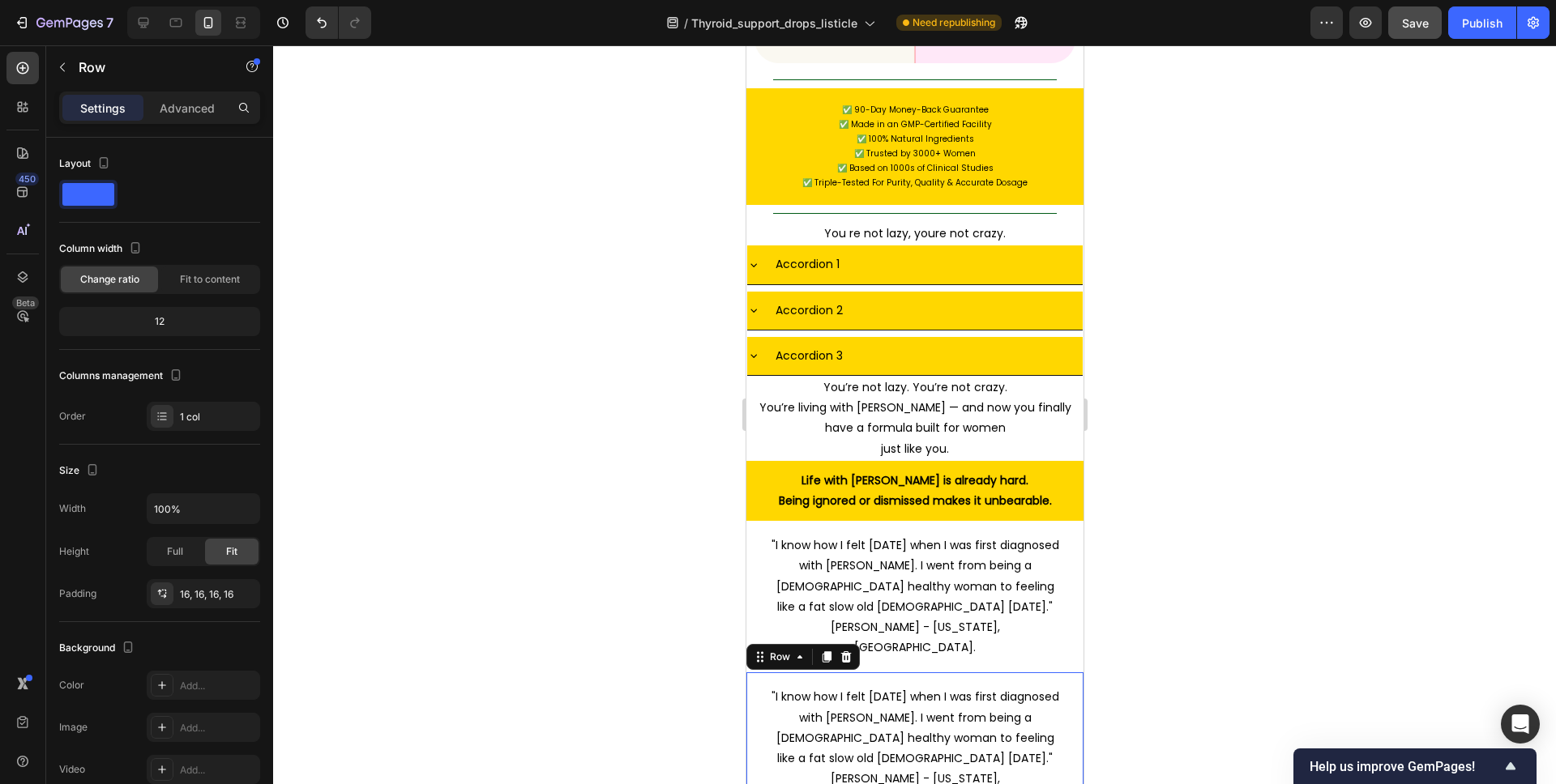
drag, startPoint x: 852, startPoint y: 501, endPoint x: 902, endPoint y: 467, distance: 60.5
click at [852, 647] on div at bounding box center [845, 657] width 20 height 20
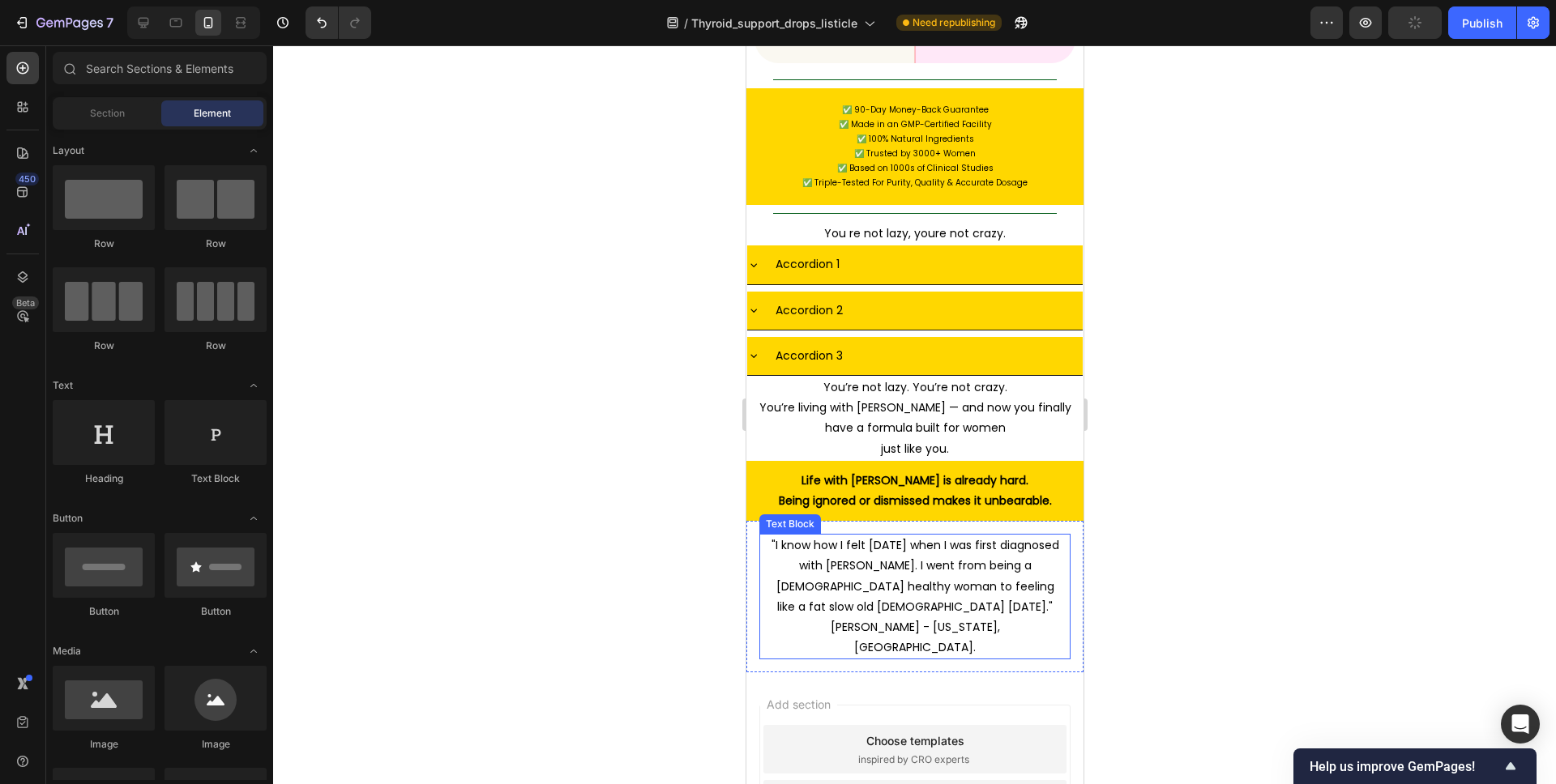
click at [950, 535] on p ""I know how I felt [DATE] when I was first diagnosed with [PERSON_NAME]. I went…" at bounding box center [914, 575] width 292 height 81
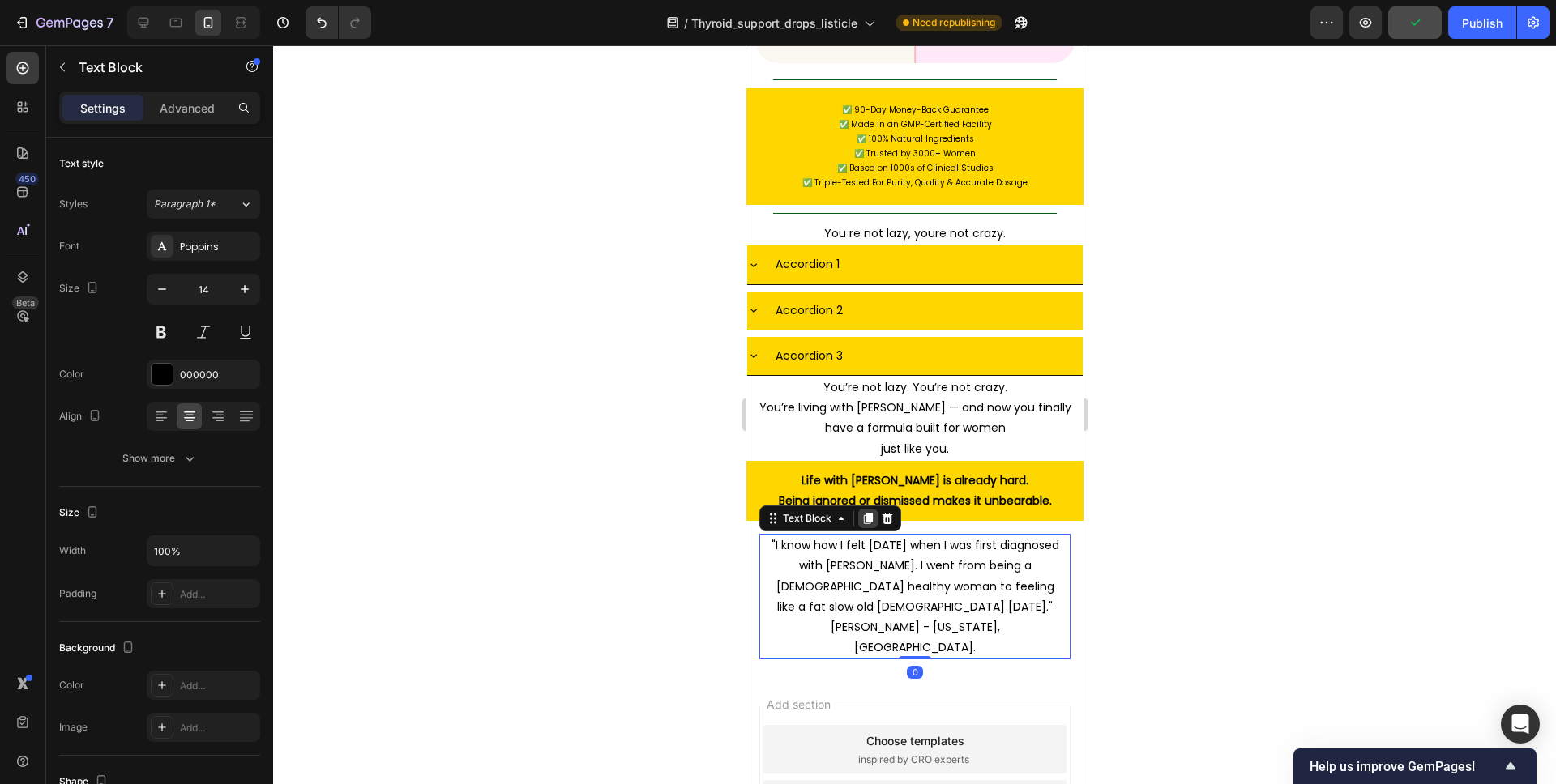
click at [870, 513] on icon at bounding box center [868, 518] width 9 height 12
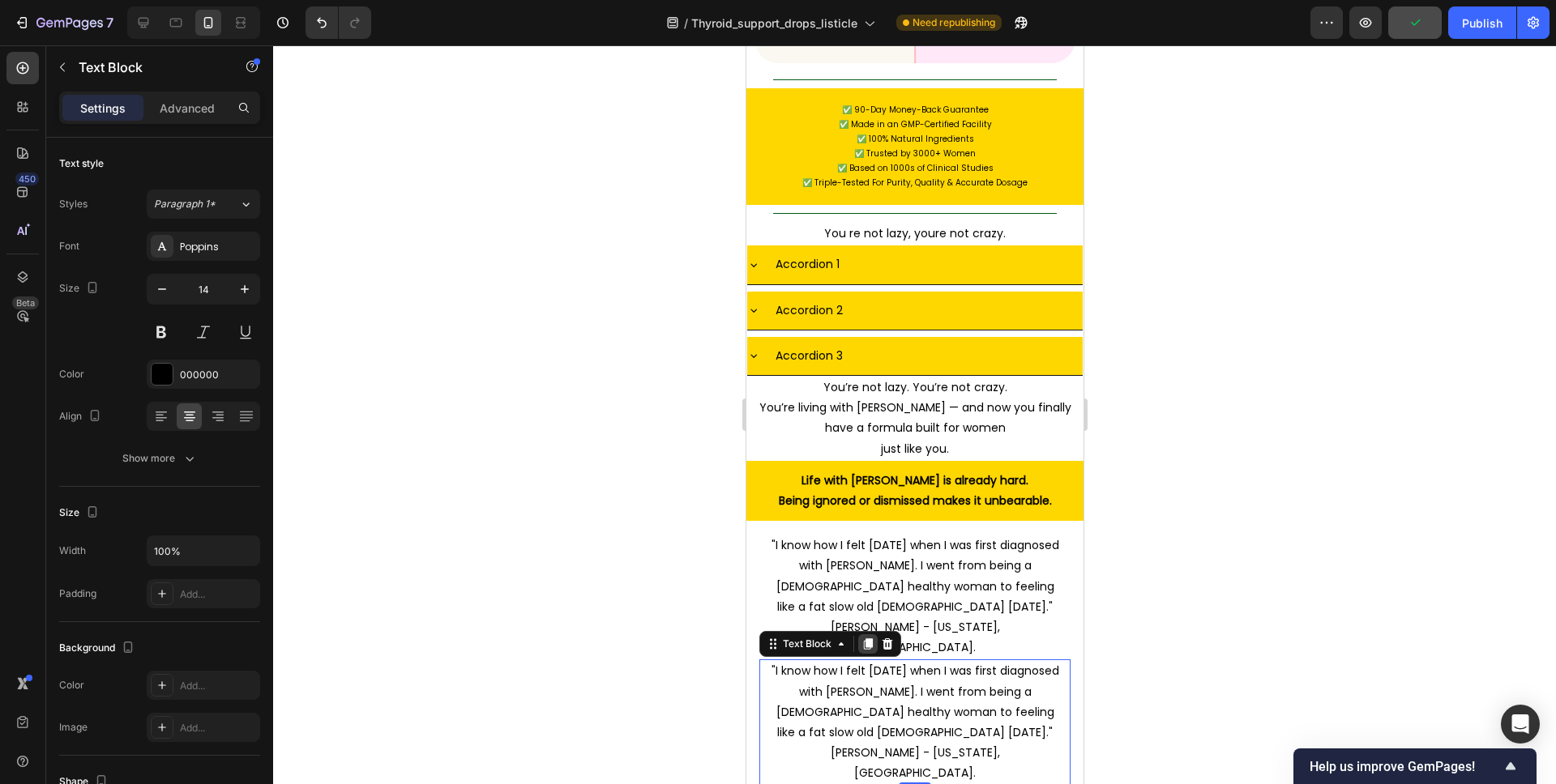
click at [871, 637] on icon at bounding box center [867, 643] width 13 height 13
click at [937, 661] on p ""I know how I felt [DATE] when I was first diagnosed with [PERSON_NAME]. I went…" at bounding box center [914, 702] width 292 height 81
drag, startPoint x: 893, startPoint y: 636, endPoint x: 962, endPoint y: 649, distance: 70.2
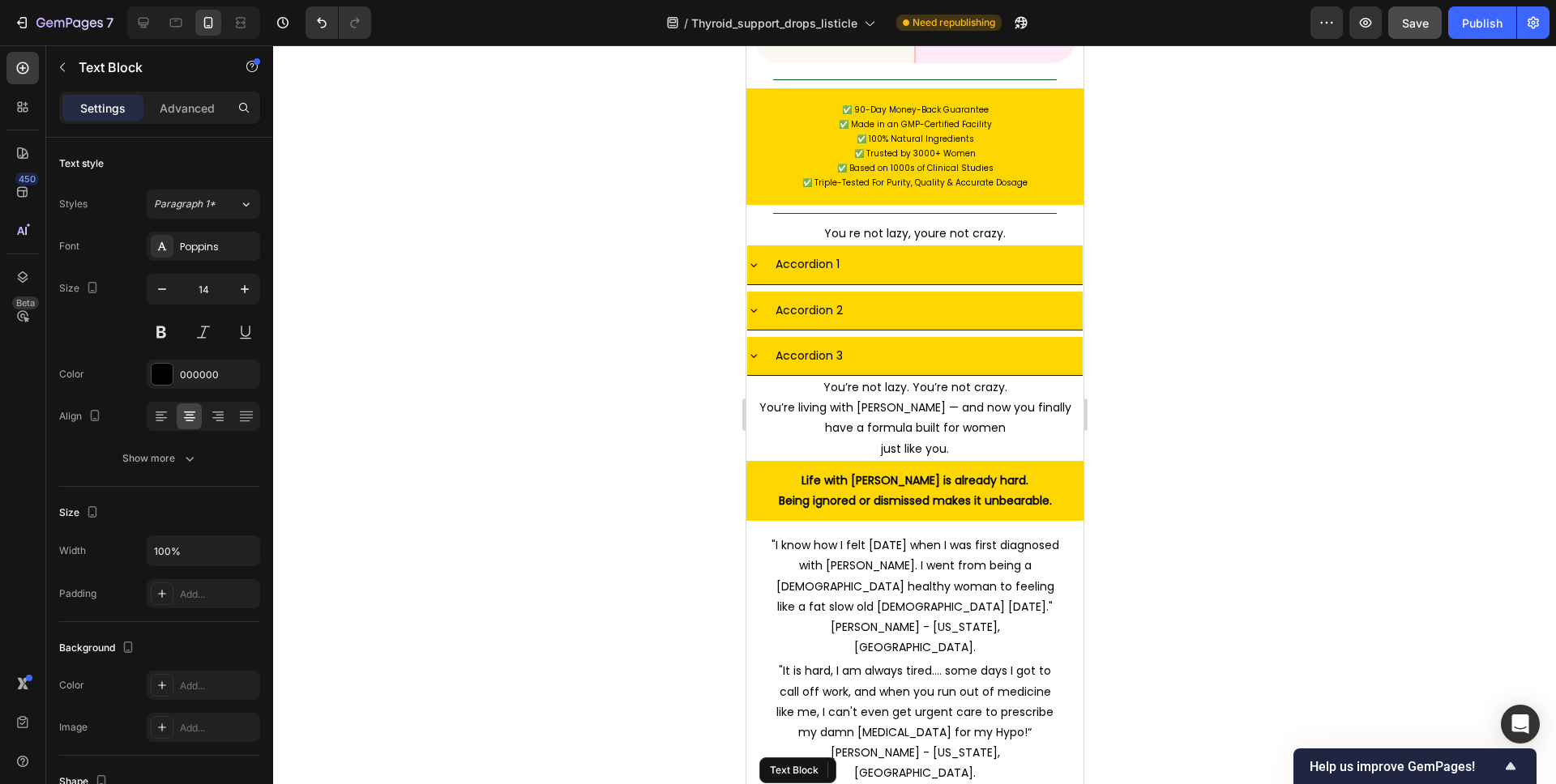
drag, startPoint x: 903, startPoint y: 712, endPoint x: 834, endPoint y: 710, distance: 69.0
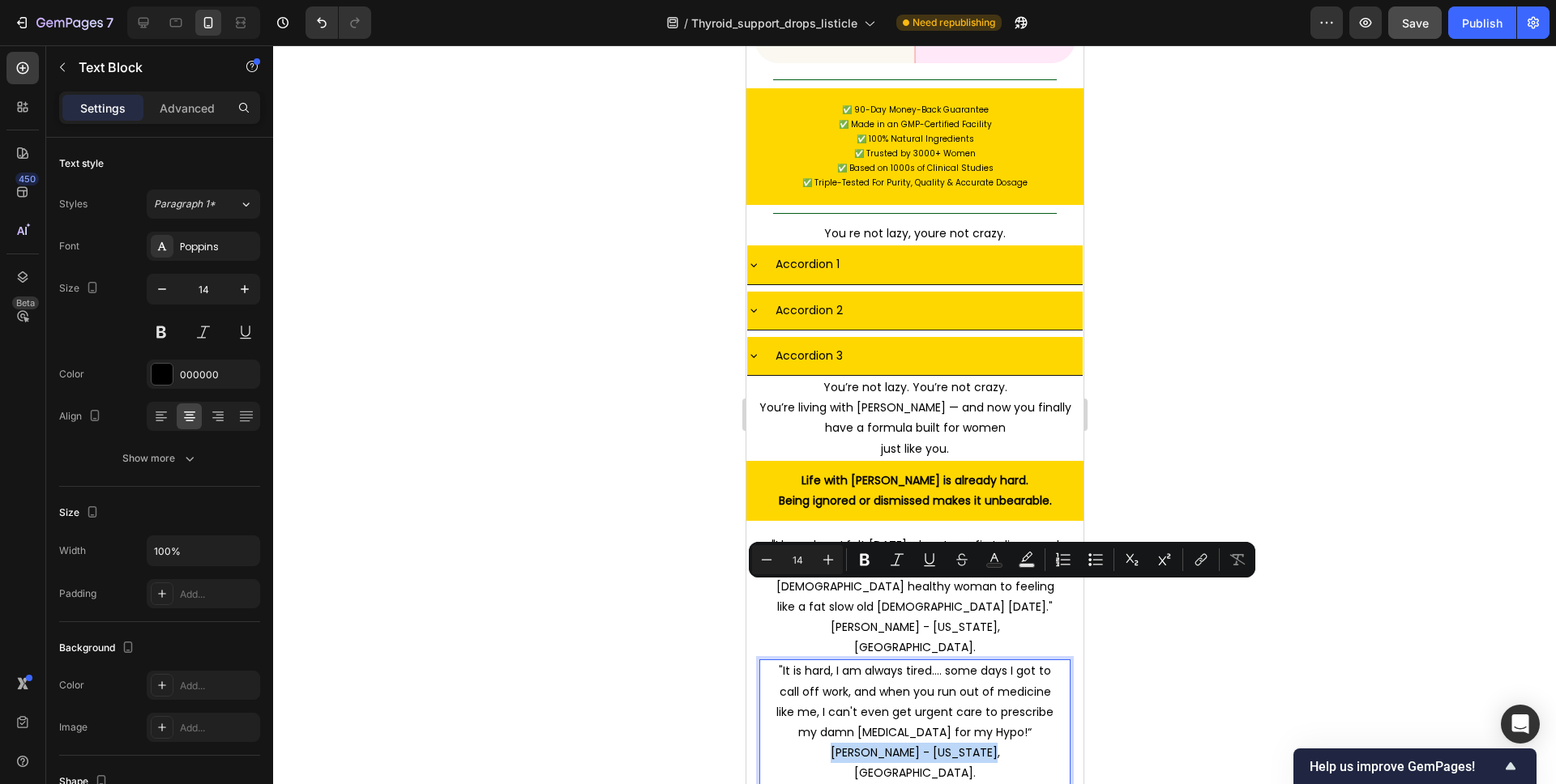
drag, startPoint x: 866, startPoint y: 594, endPoint x: 1006, endPoint y: 600, distance: 140.1
click at [1006, 743] on p "[PERSON_NAME] - [US_STATE], [GEOGRAPHIC_DATA]." at bounding box center [914, 763] width 292 height 40
click at [966, 618] on p "[PERSON_NAME] - [US_STATE], [GEOGRAPHIC_DATA]." at bounding box center [914, 637] width 292 height 40
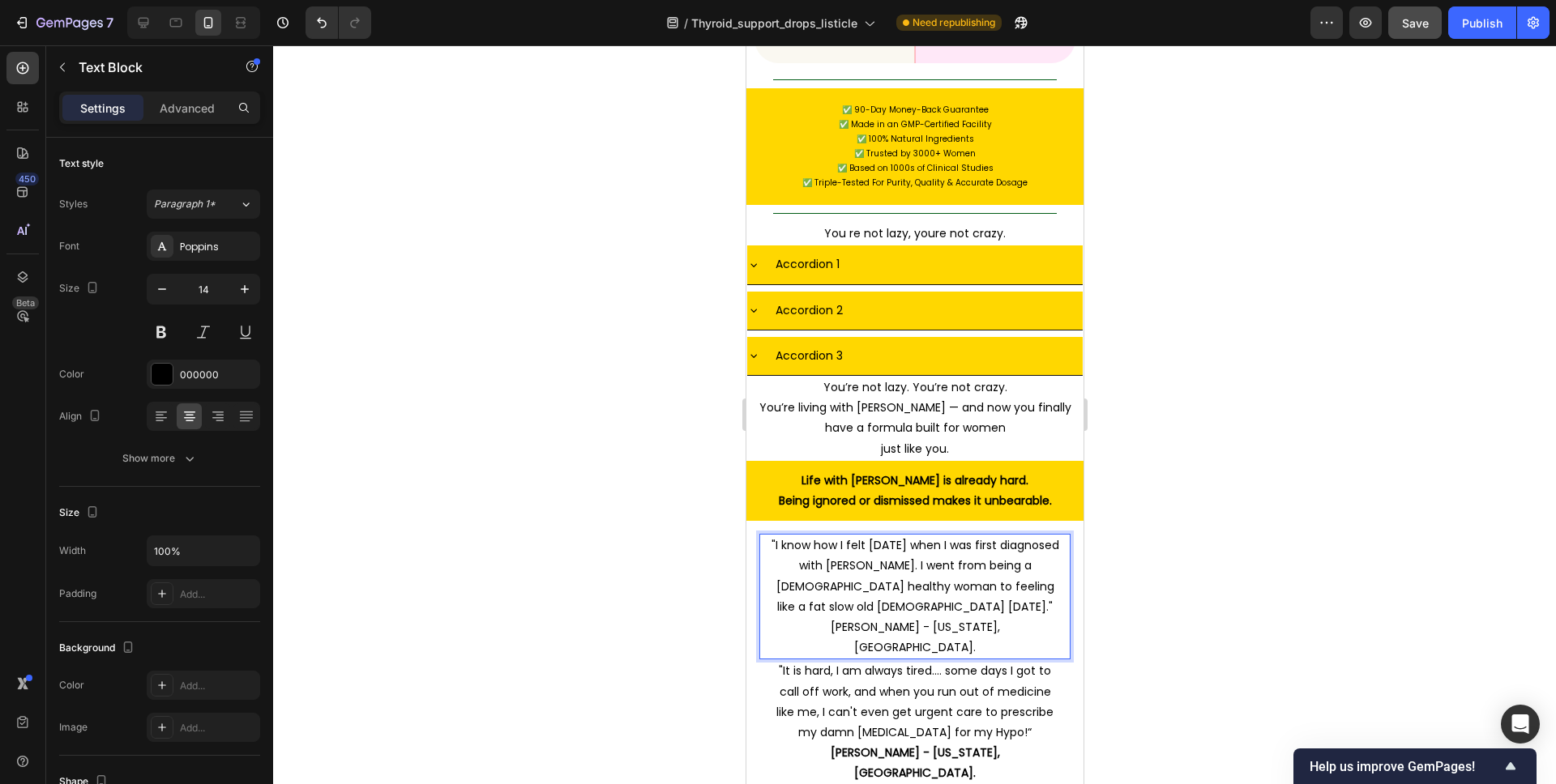
click at [985, 618] on p "[PERSON_NAME] - [US_STATE], [GEOGRAPHIC_DATA]." at bounding box center [914, 637] width 292 height 40
drag, startPoint x: 991, startPoint y: 484, endPoint x: 832, endPoint y: 487, distance: 159.0
click at [832, 618] on p "[PERSON_NAME] - [US_STATE], [GEOGRAPHIC_DATA]." at bounding box center [914, 637] width 292 height 40
drag, startPoint x: 987, startPoint y: 422, endPoint x: 1709, endPoint y: 508, distance: 727.1
click at [987, 535] on p ""I know how I felt [DATE] when I was first diagnosed with [PERSON_NAME]. I went…" at bounding box center [914, 575] width 292 height 81
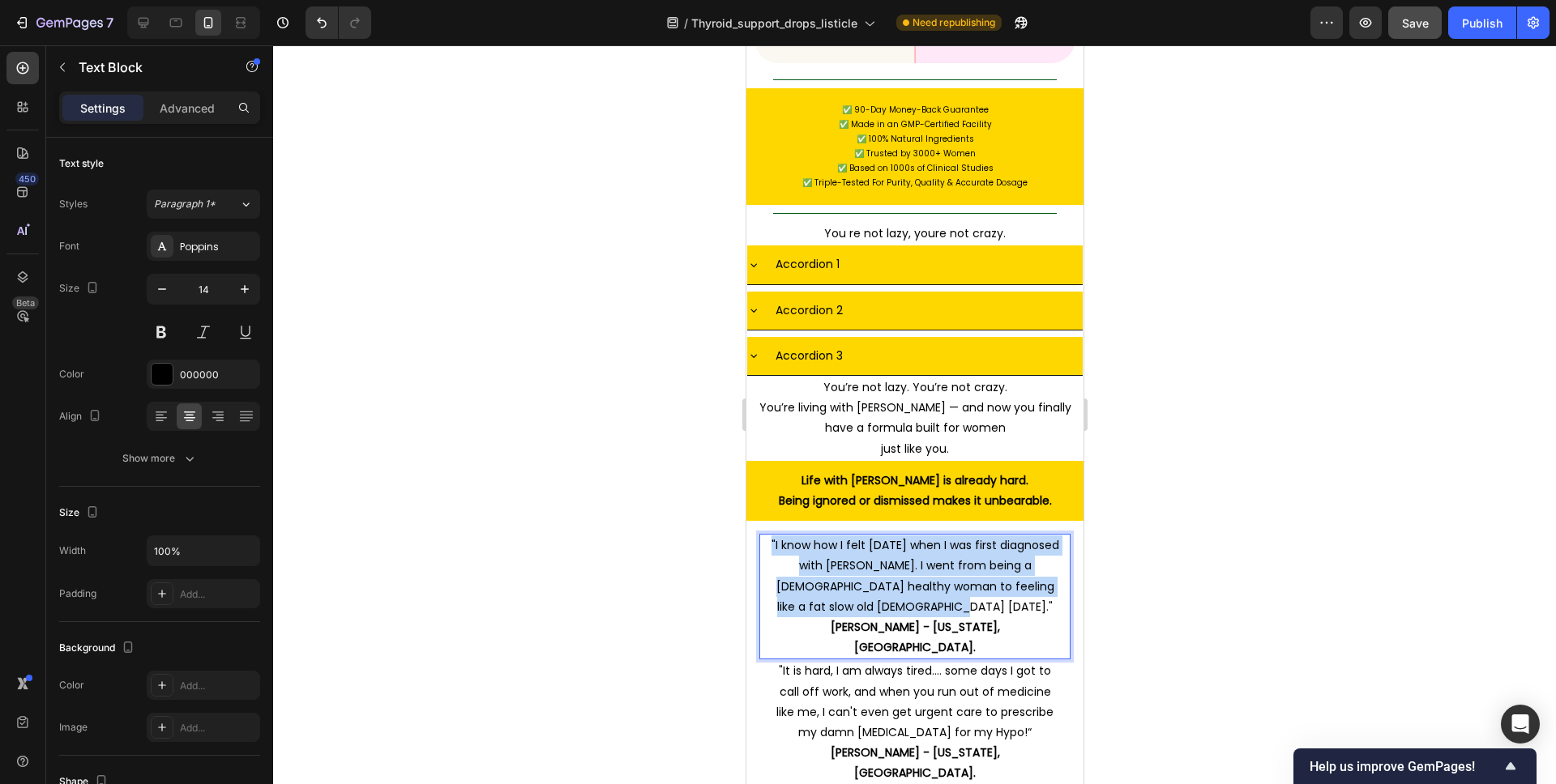
drag, startPoint x: 985, startPoint y: 466, endPoint x: 782, endPoint y: 409, distance: 210.9
click at [782, 535] on p ""I know how I felt [DATE] when I was first diagnosed with [PERSON_NAME]. I went…" at bounding box center [914, 575] width 292 height 81
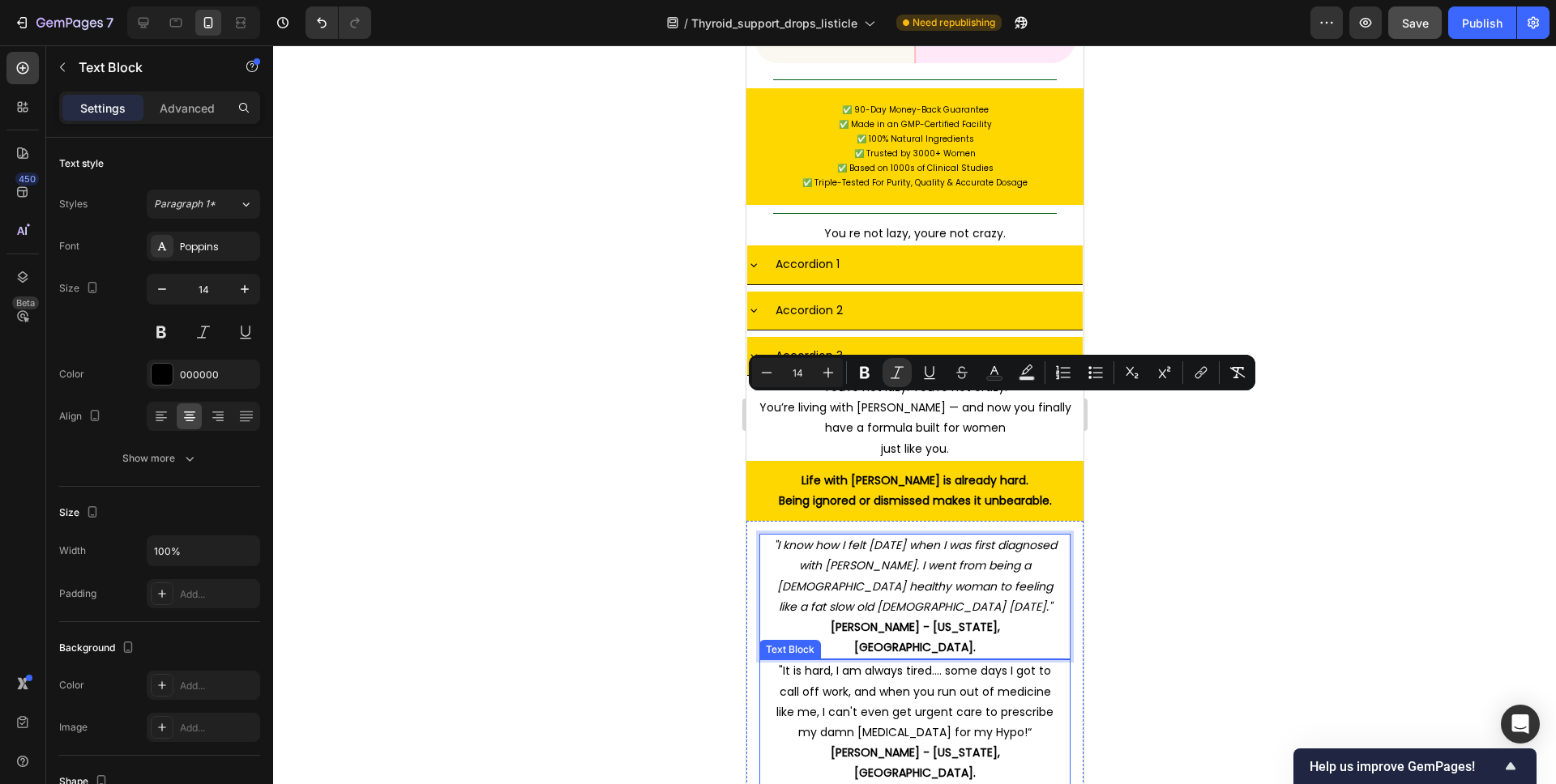
click at [922, 661] on p ""It is hard, I am always tired.... some days I got to call off work, and when y…" at bounding box center [914, 702] width 292 height 81
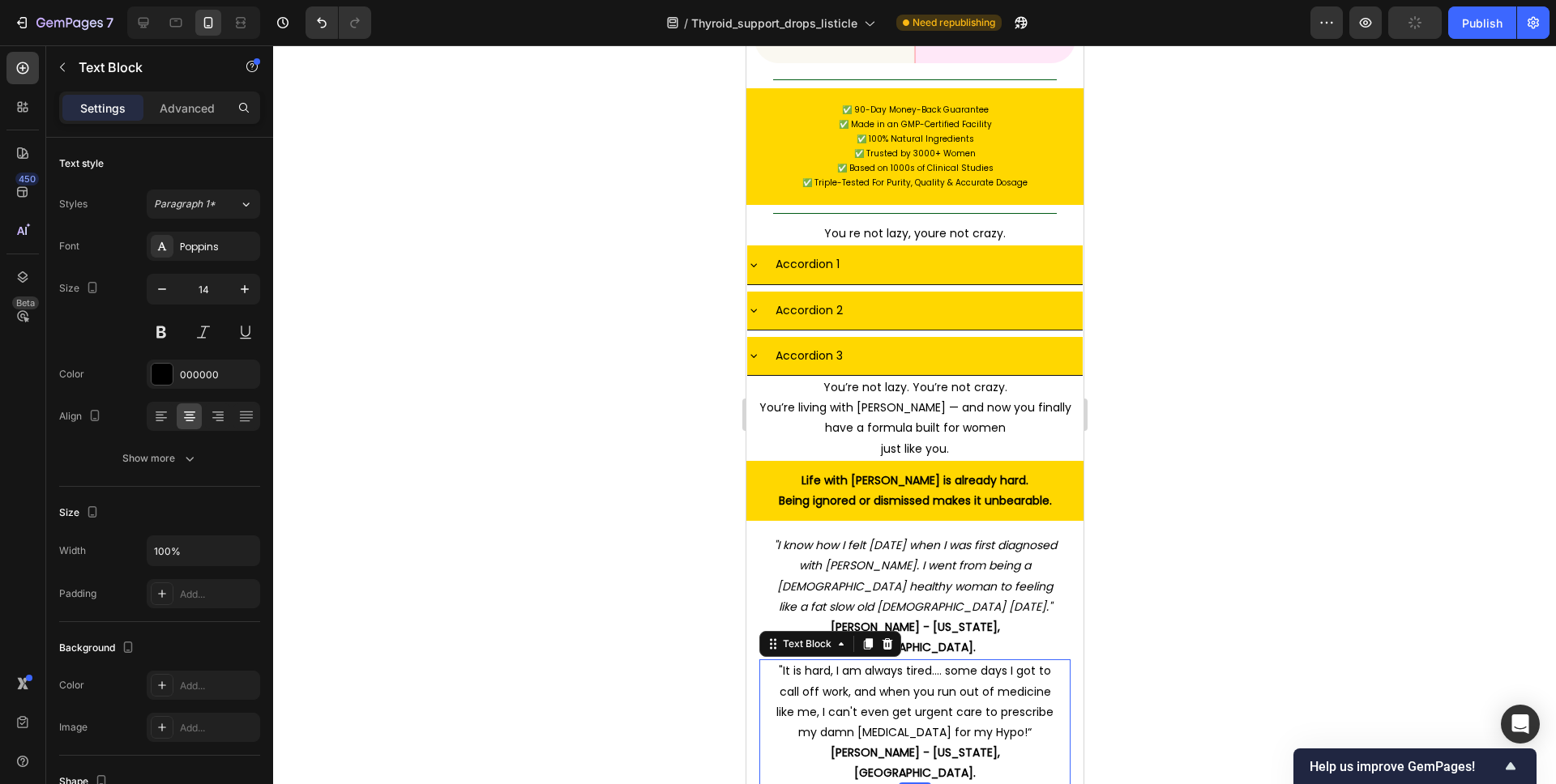
click at [992, 661] on p ""It is hard, I am always tired.... some days I got to call off work, and when y…" at bounding box center [914, 702] width 292 height 81
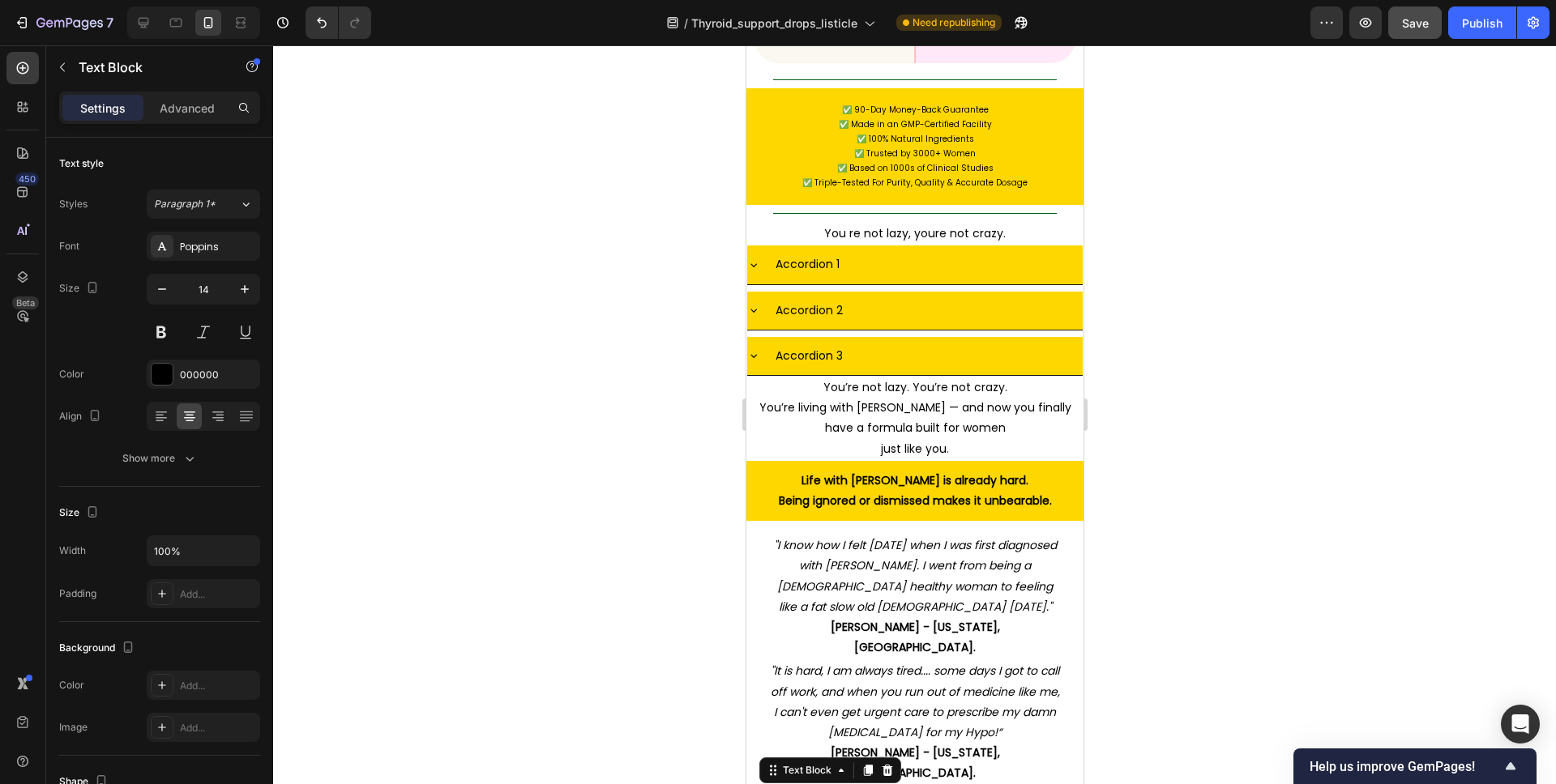
drag, startPoint x: 959, startPoint y: 697, endPoint x: 783, endPoint y: 616, distance: 193.7
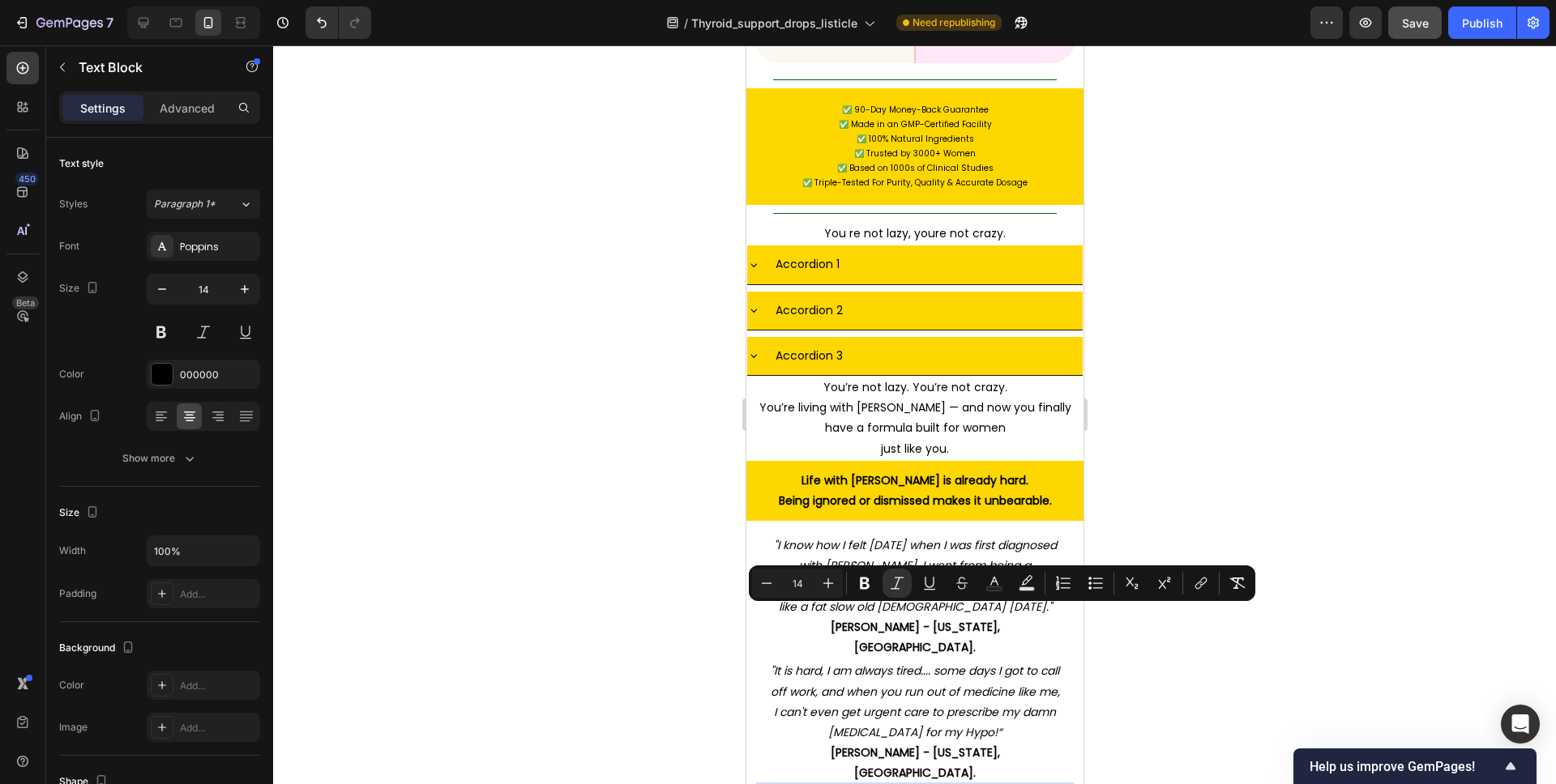
click at [1164, 623] on div at bounding box center [914, 415] width 1283 height 739
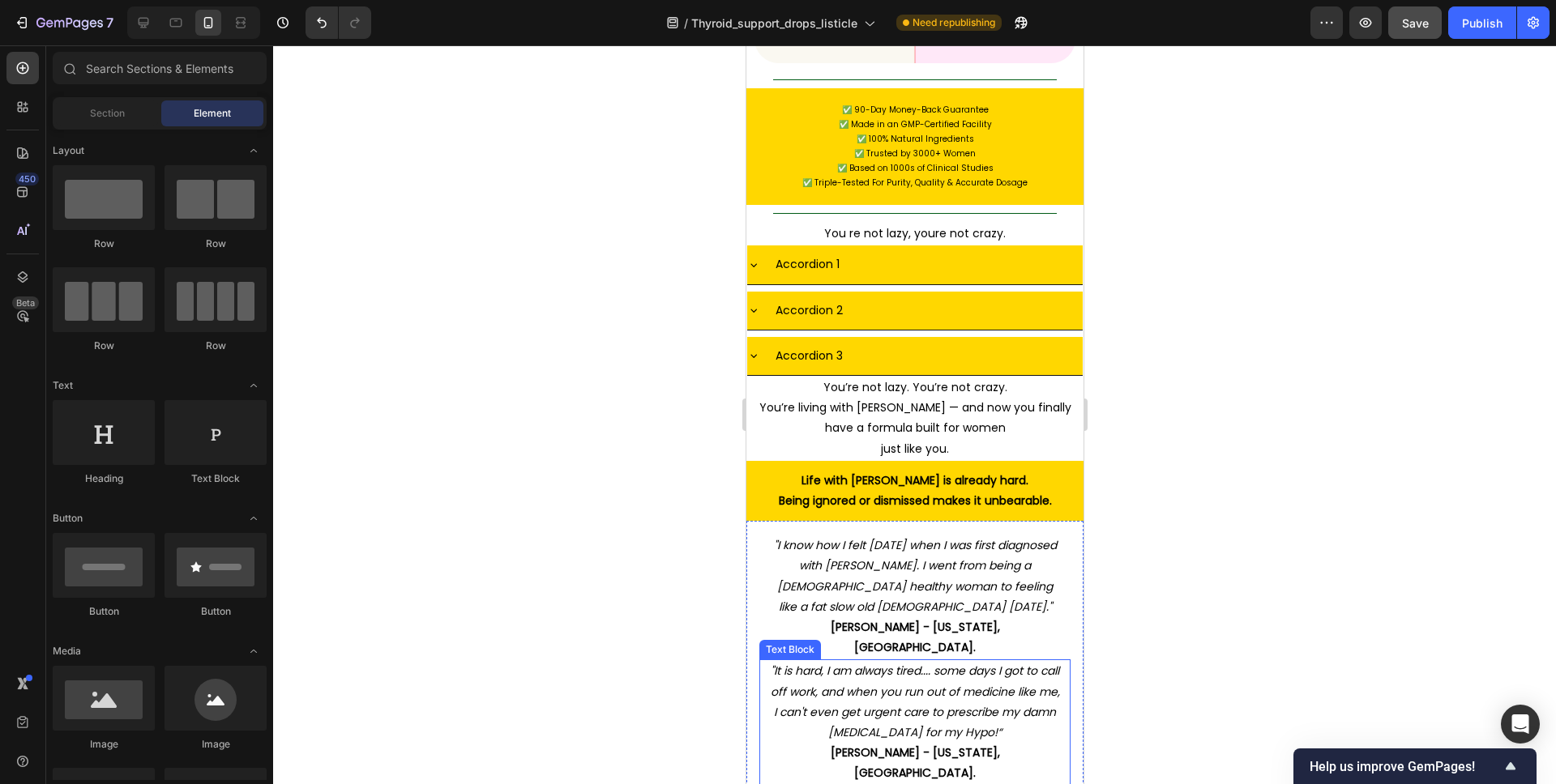
click at [956, 663] on icon ""It is hard, I am always tired.... some days I got to call off work, and when y…" at bounding box center [914, 702] width 289 height 78
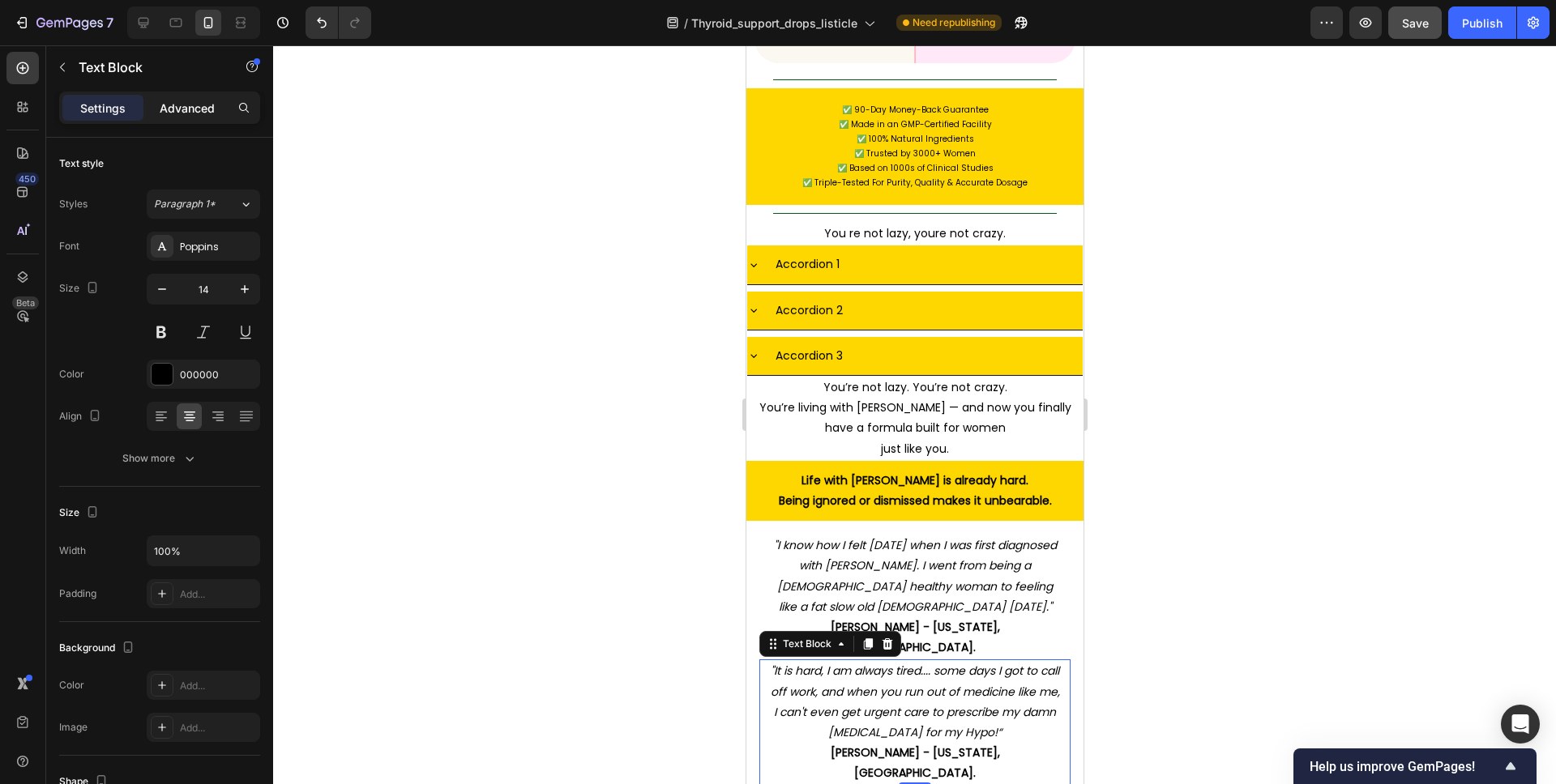
click at [168, 95] on div "Advanced" at bounding box center [187, 107] width 81 height 26
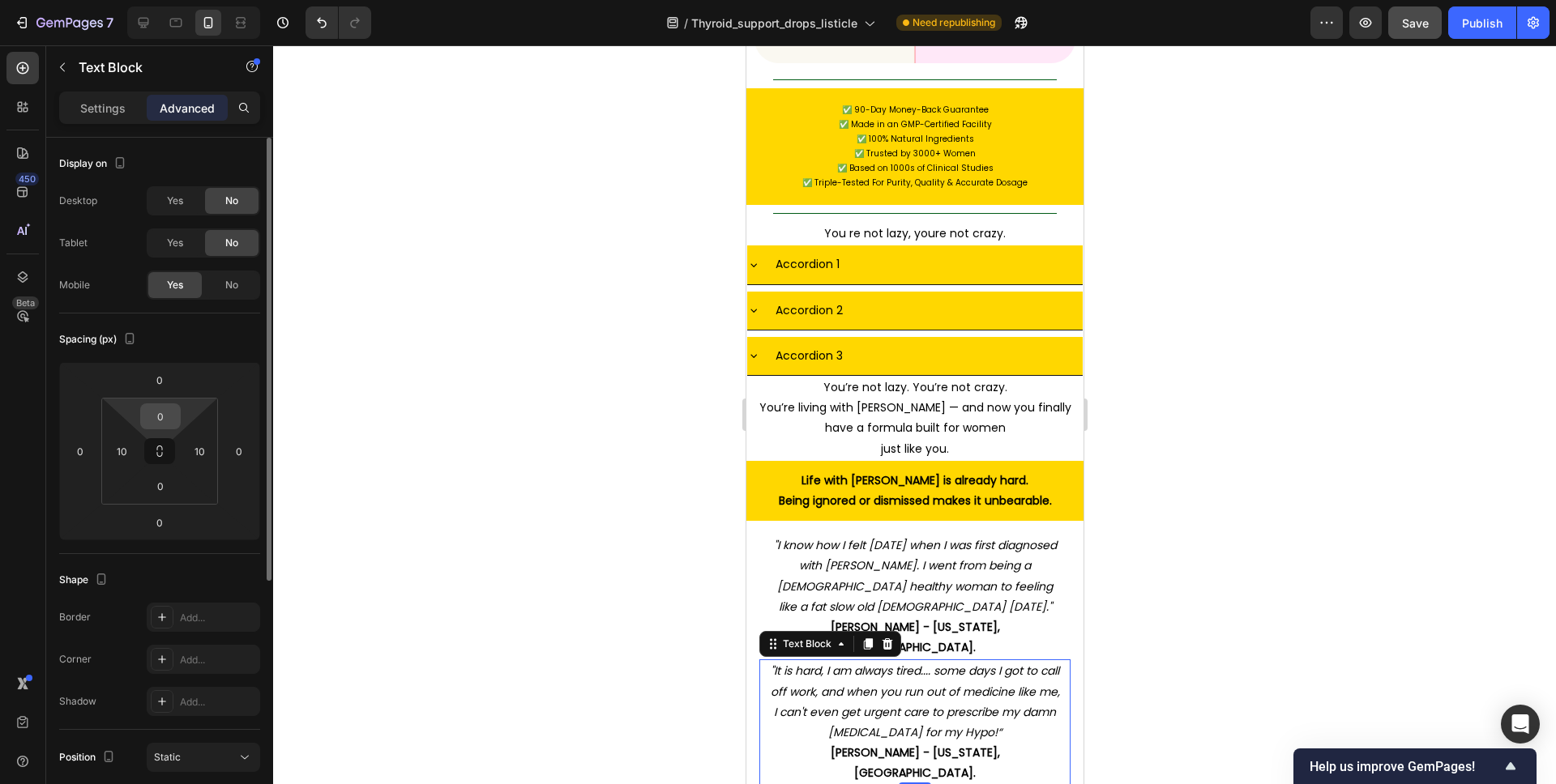
click at [172, 417] on input "0" at bounding box center [160, 416] width 32 height 24
type input "10"
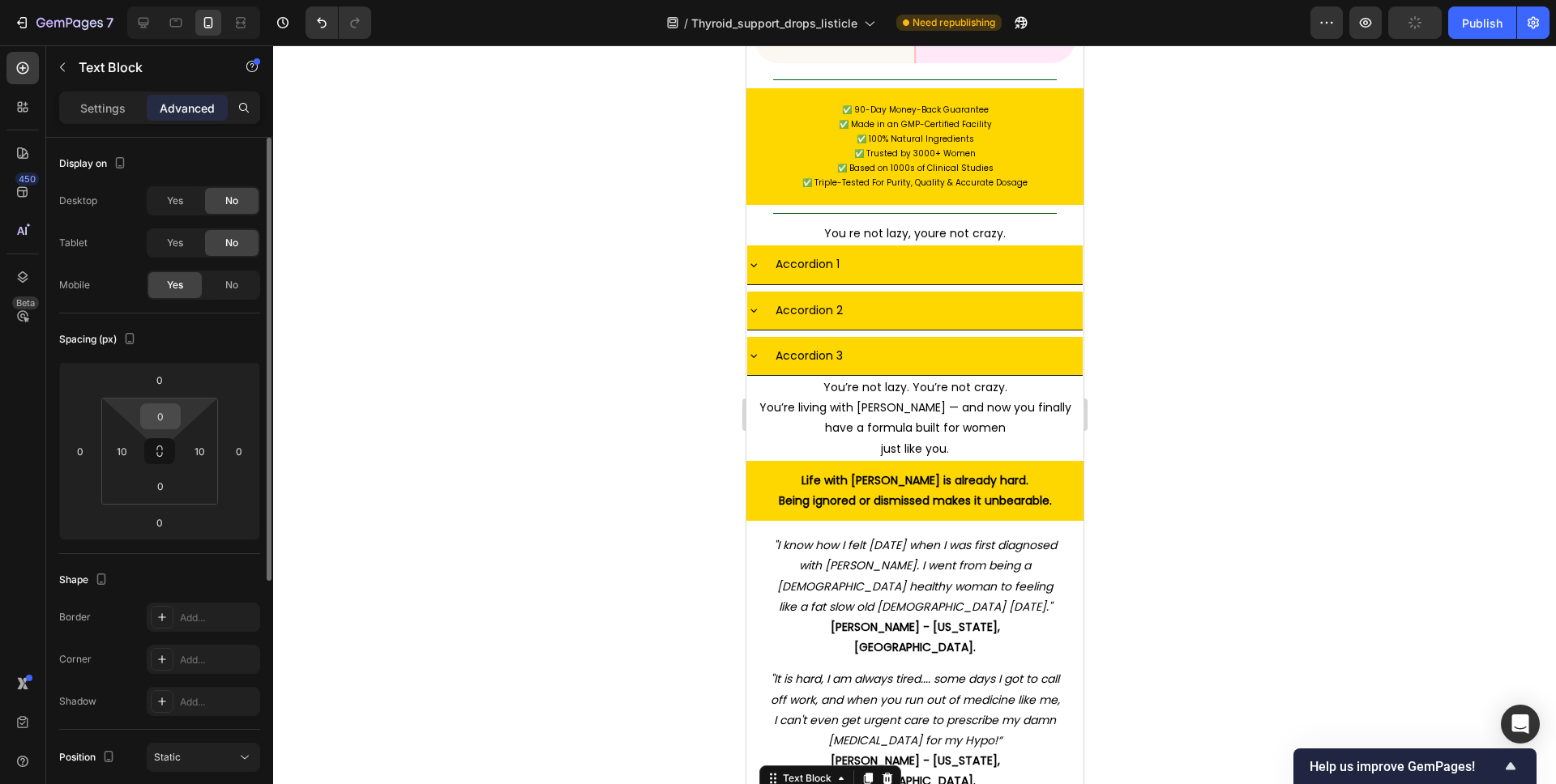
click at [158, 422] on input "0" at bounding box center [160, 416] width 32 height 24
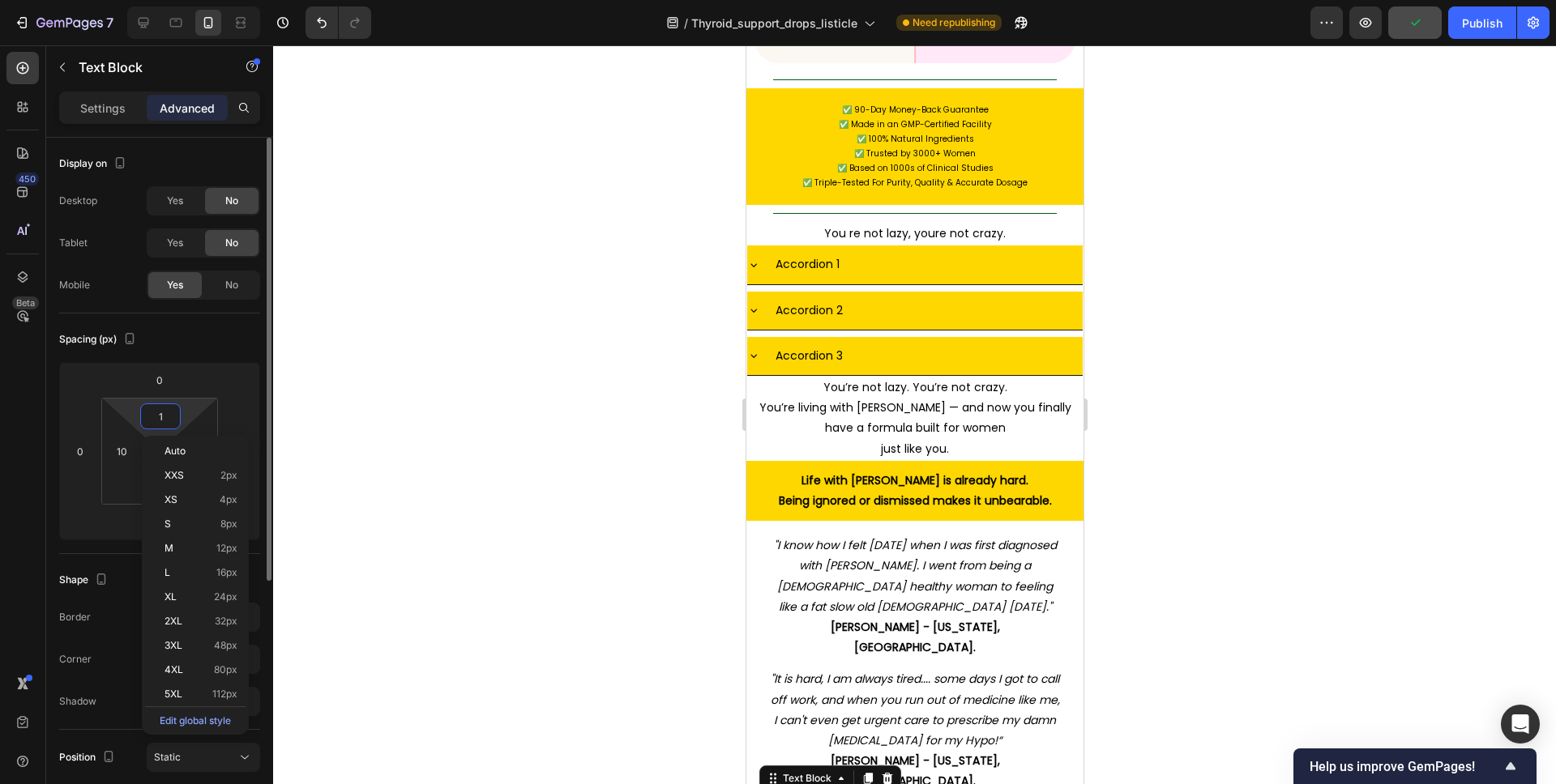
type input "10"
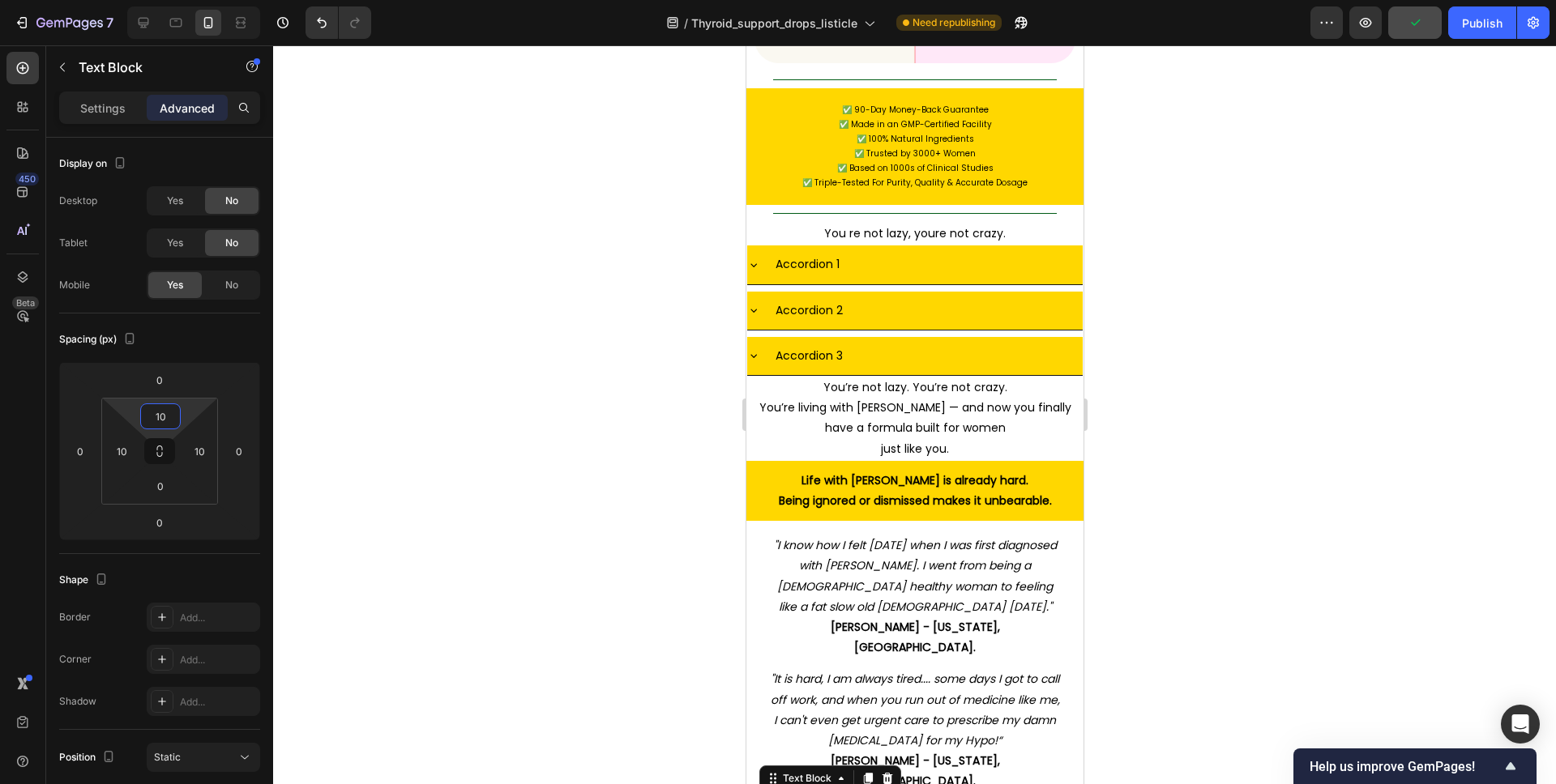
click at [1294, 432] on div at bounding box center [914, 415] width 1283 height 739
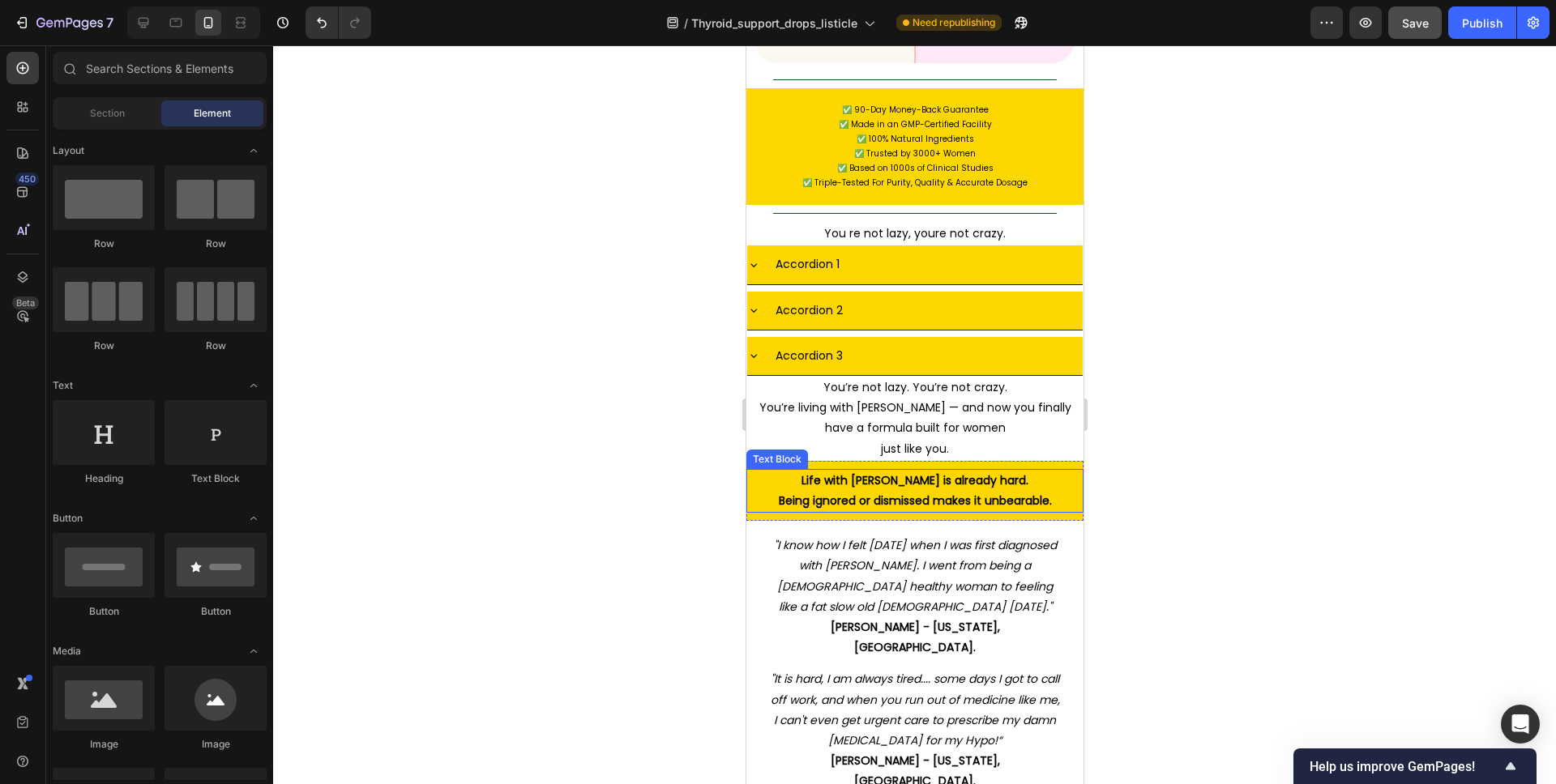
click at [911, 471] on p "Life with [PERSON_NAME] is already hard. Being ignored or dismissed makes it un…" at bounding box center [914, 490] width 318 height 40
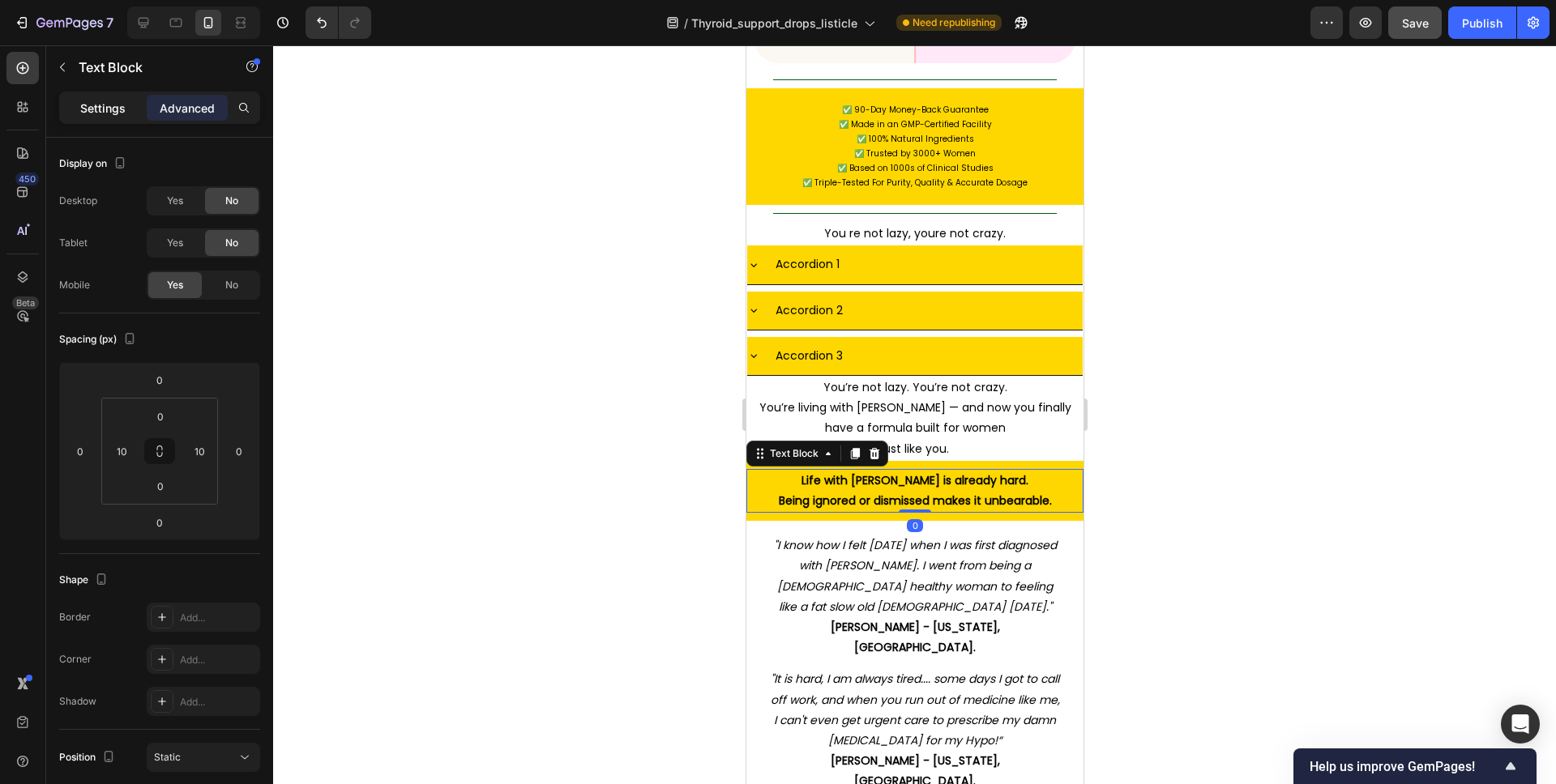
click at [124, 113] on div "Settings" at bounding box center [103, 107] width 81 height 26
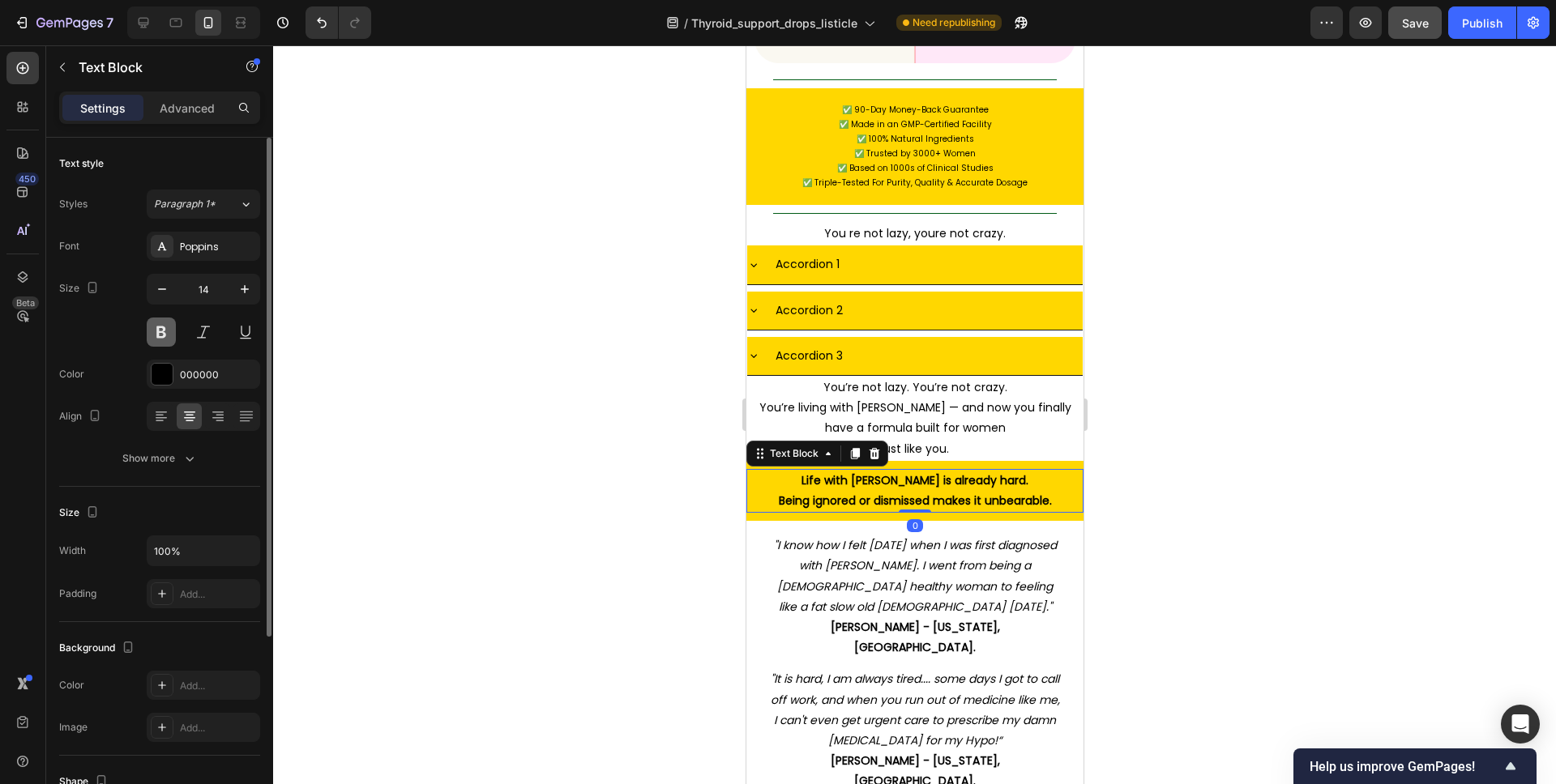
click at [167, 328] on button at bounding box center [161, 332] width 30 height 30
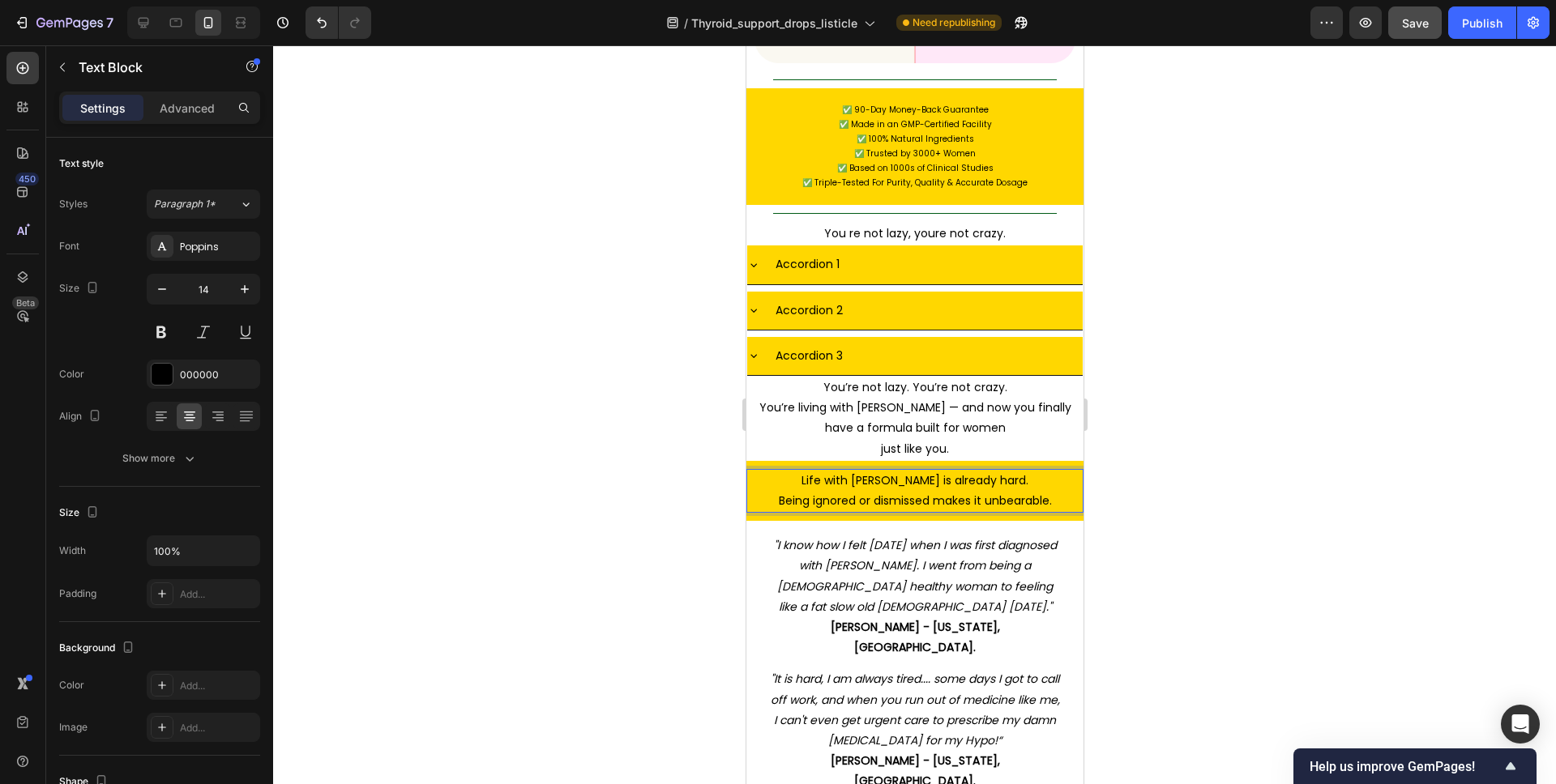
click at [928, 471] on p "Life with [PERSON_NAME] is already hard. Being ignored or dismissed makes it un…" at bounding box center [914, 490] width 318 height 40
drag, startPoint x: 929, startPoint y: 362, endPoint x: 873, endPoint y: 364, distance: 56.0
click at [873, 471] on p "Life with [PERSON_NAME] is already hard. Being ignored or dismissed makes it un…" at bounding box center [914, 490] width 318 height 40
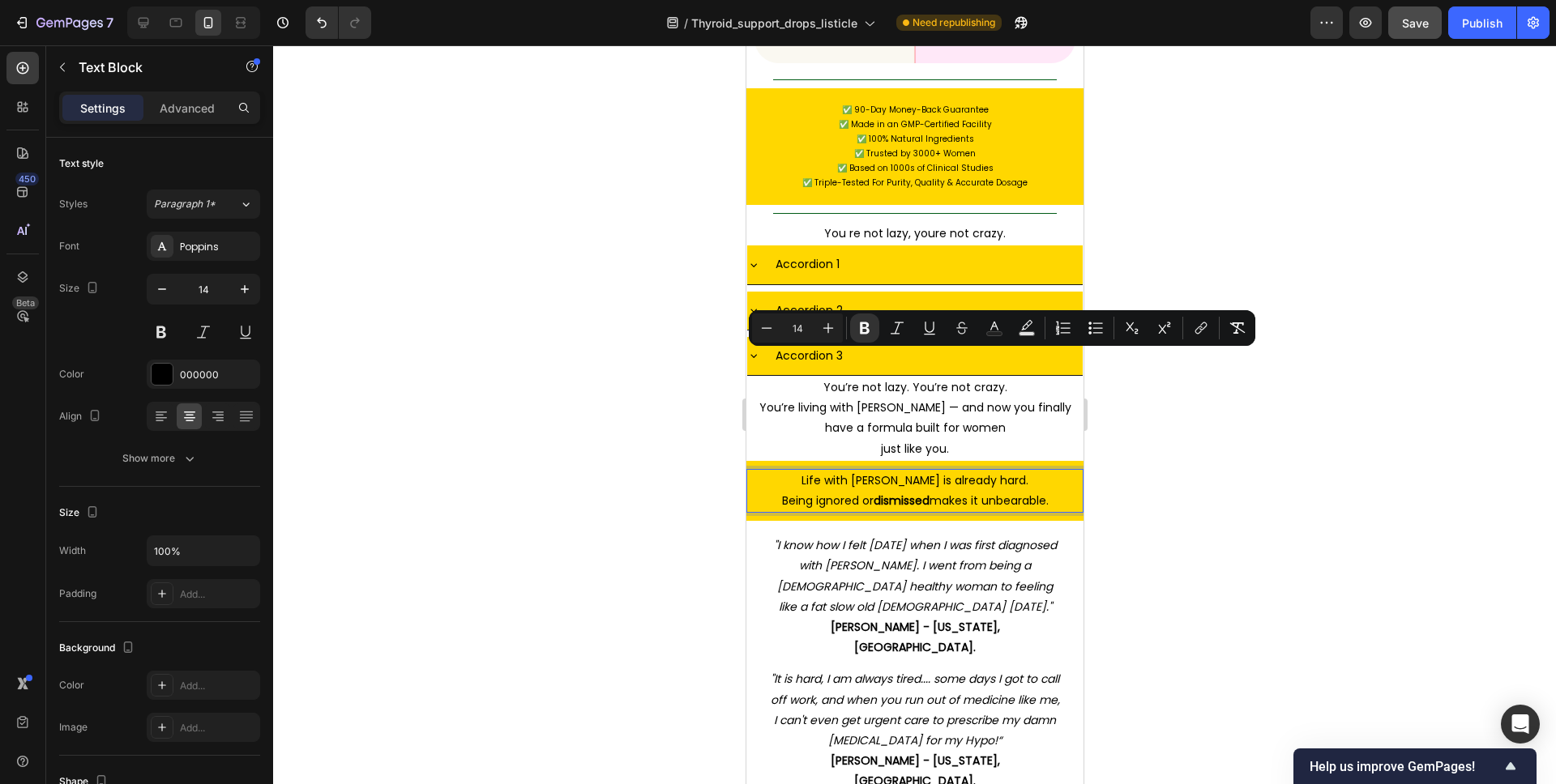
click at [845, 471] on p "Life with [PERSON_NAME] is already hard. Being ignored or dismissed makes it un…" at bounding box center [914, 490] width 318 height 40
drag, startPoint x: 855, startPoint y: 363, endPoint x: 811, endPoint y: 364, distance: 44.0
click at [811, 471] on p "Life with [PERSON_NAME] is already hard. Being ignored or dismissed makes it un…" at bounding box center [914, 490] width 318 height 40
click at [1002, 471] on p "Life with [PERSON_NAME] is already hard. Being ignored or dismissed makes it un…" at bounding box center [914, 490] width 318 height 40
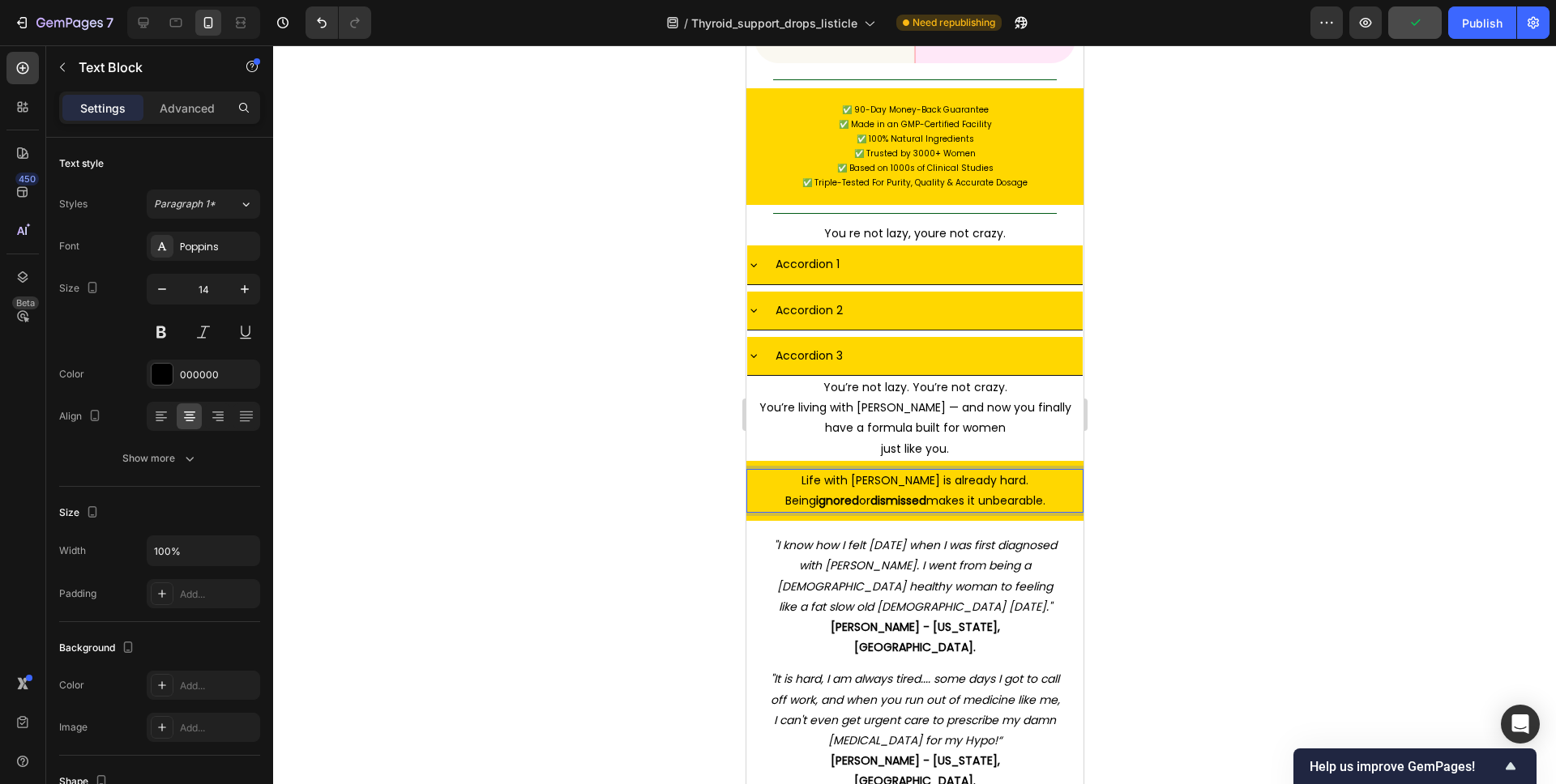
click at [1013, 471] on p "Life with [PERSON_NAME] is already hard. Being ignored or dismissed makes it un…" at bounding box center [914, 490] width 318 height 40
drag, startPoint x: 1022, startPoint y: 343, endPoint x: 936, endPoint y: 345, distance: 86.0
click at [936, 471] on p "Life with [PERSON_NAME] is already hard. Being ignored or dismissed makes it un…" at bounding box center [914, 490] width 318 height 40
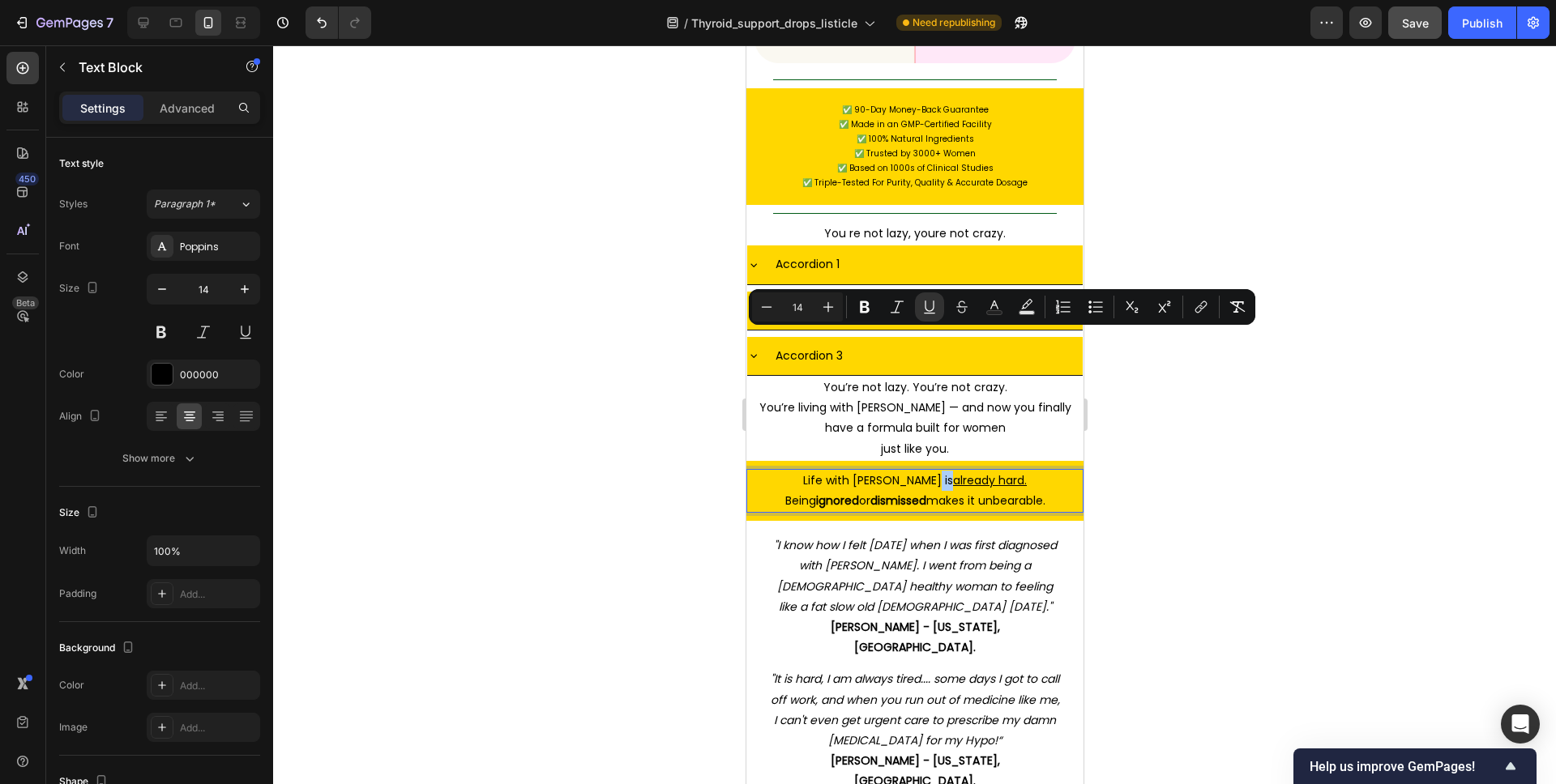
click at [1201, 387] on div at bounding box center [914, 415] width 1283 height 739
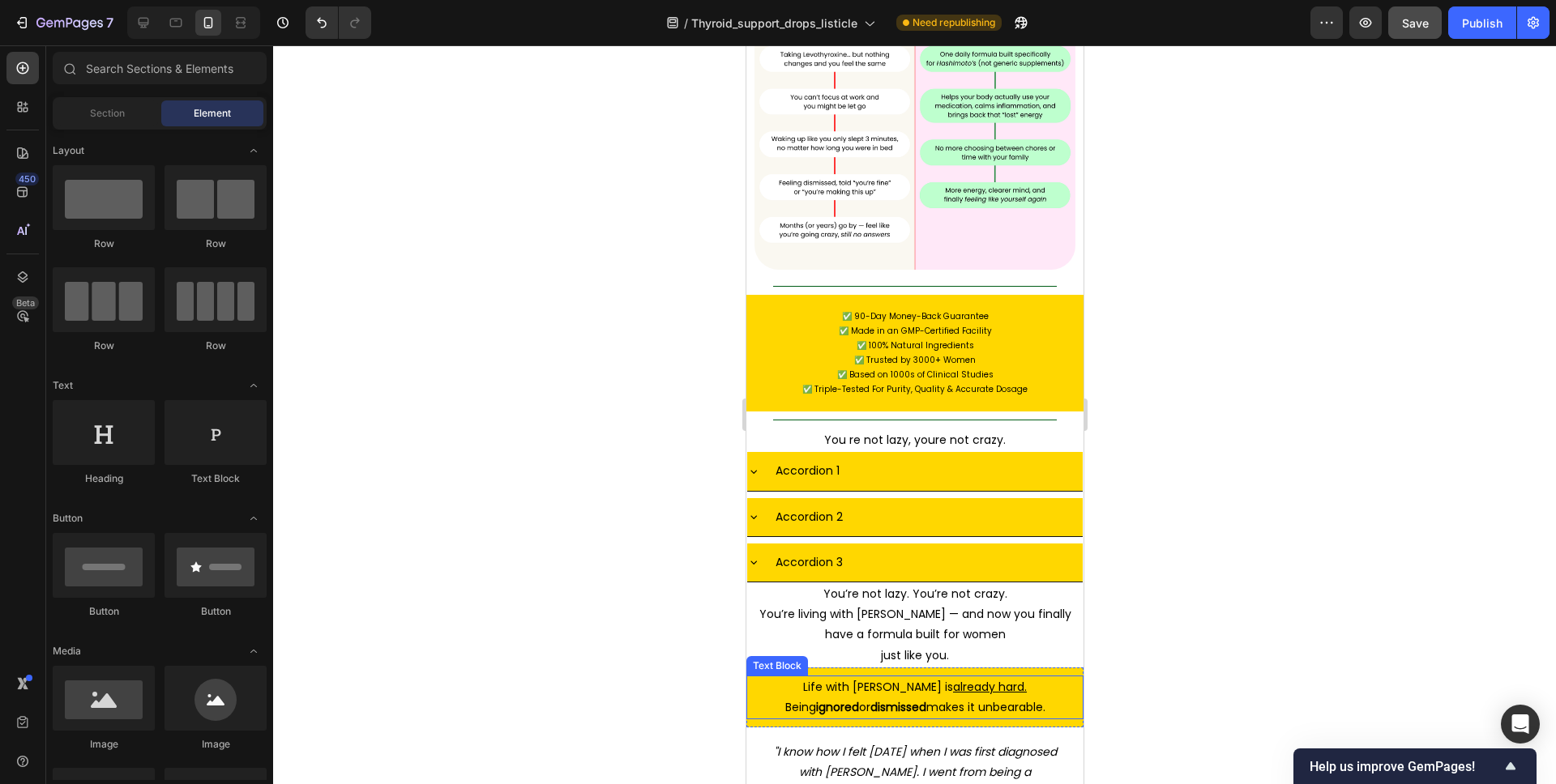
scroll to position [8542, 0]
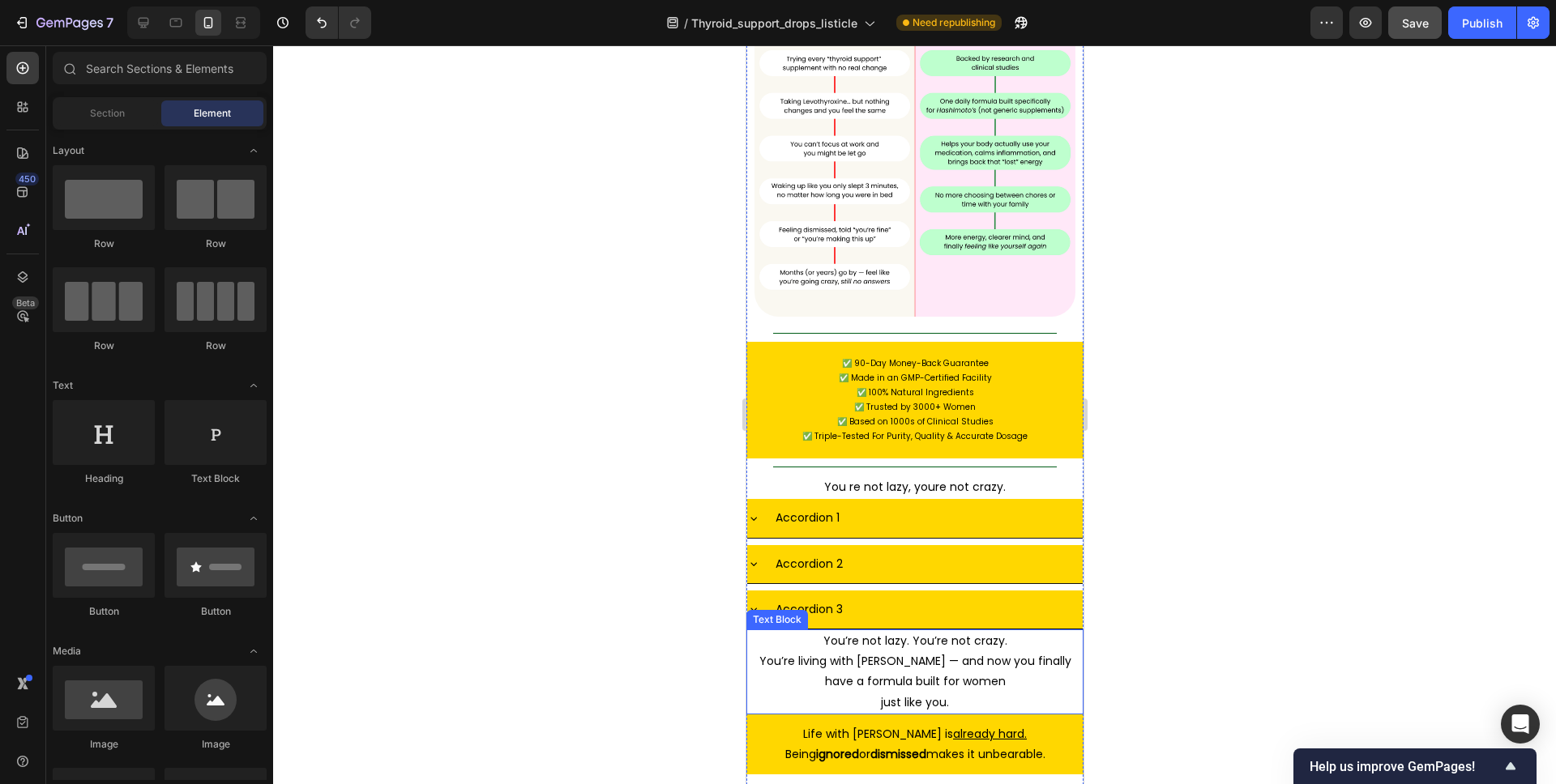
click at [892, 652] on p "You’re living with [PERSON_NAME] — and now you finally have a formula built for…" at bounding box center [914, 671] width 318 height 40
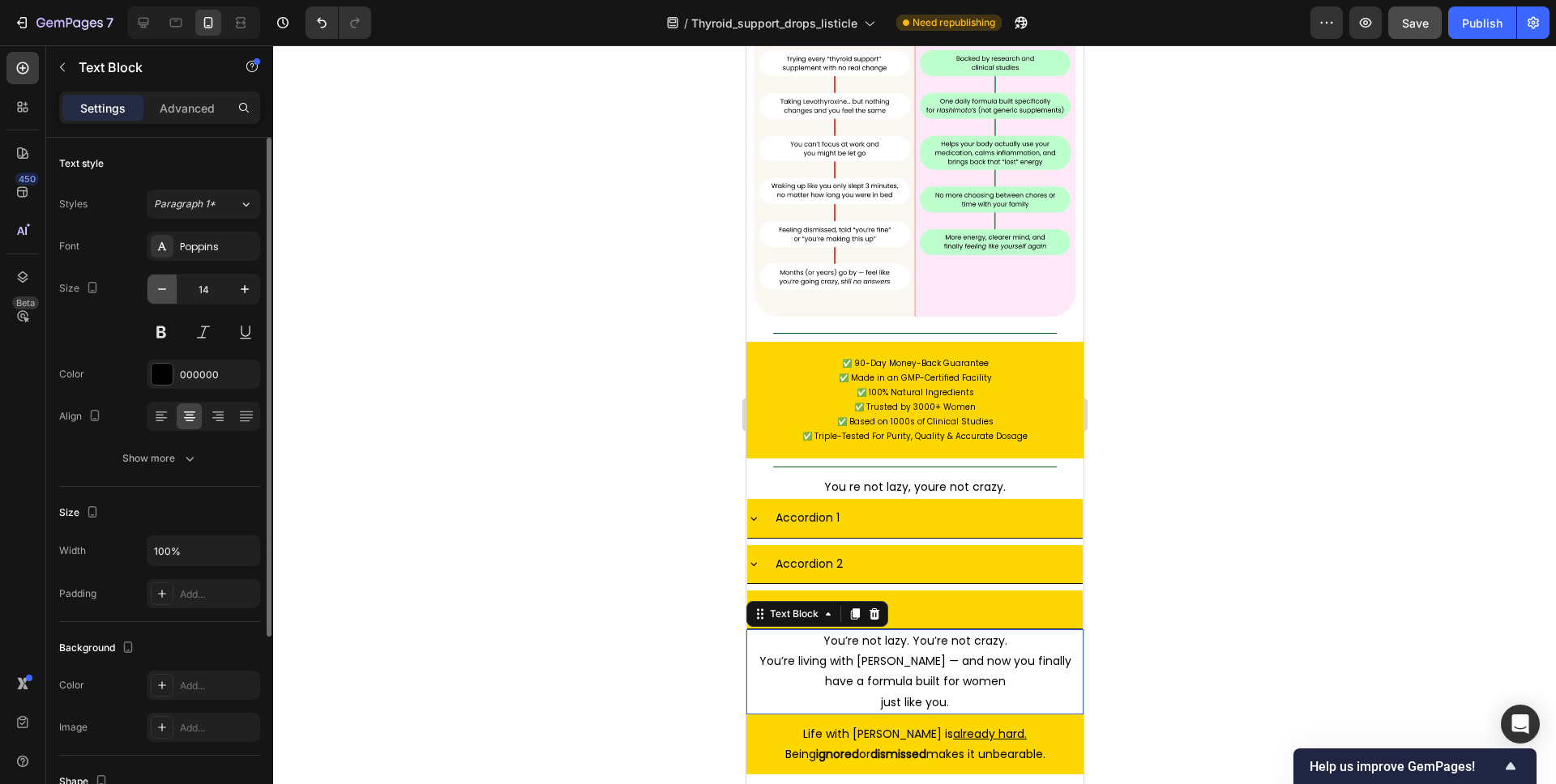
click at [167, 282] on icon "button" at bounding box center [162, 289] width 16 height 16
click at [166, 286] on icon "button" at bounding box center [162, 289] width 16 height 16
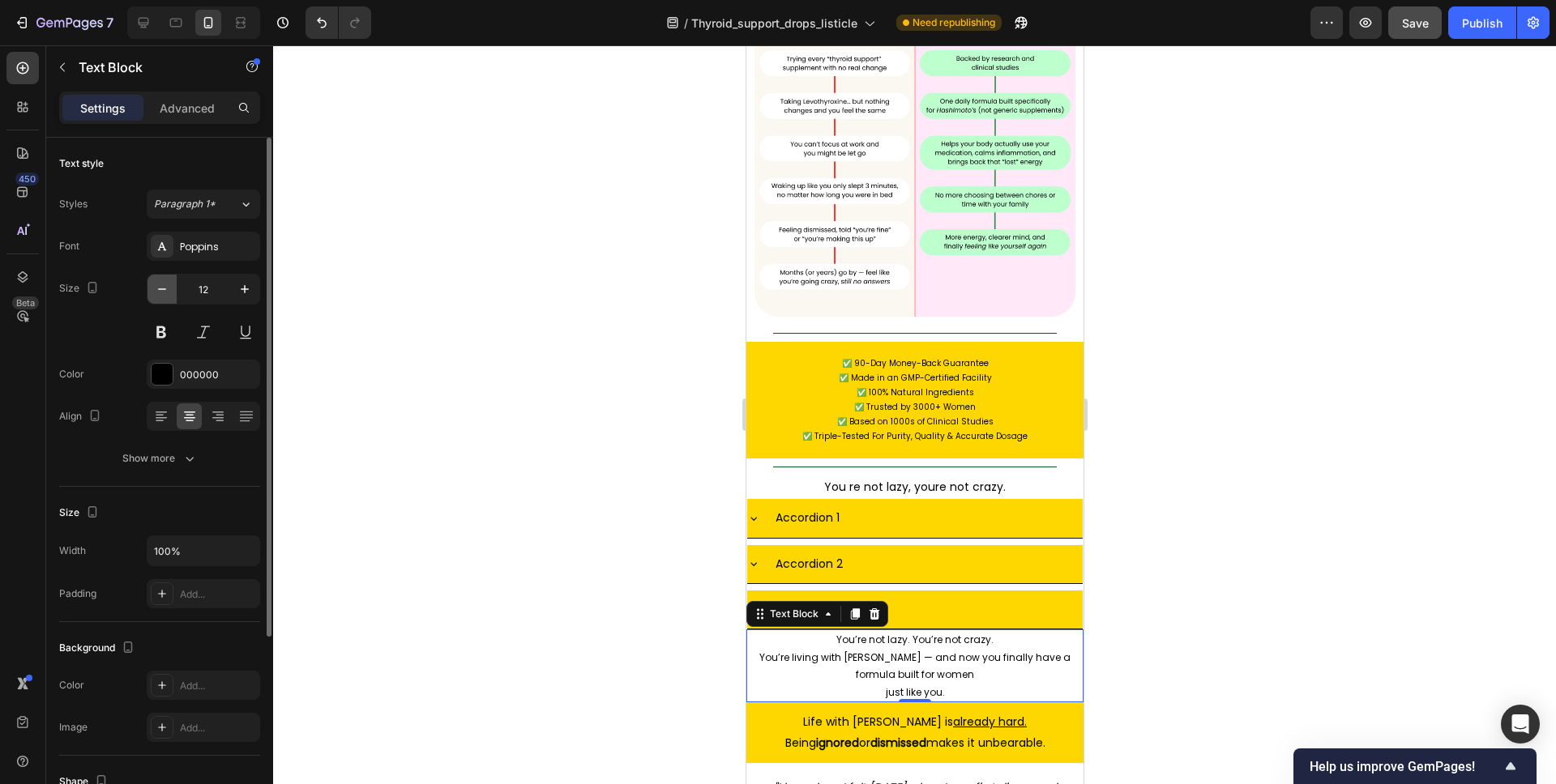
click at [166, 286] on icon "button" at bounding box center [162, 289] width 16 height 16
type input "11"
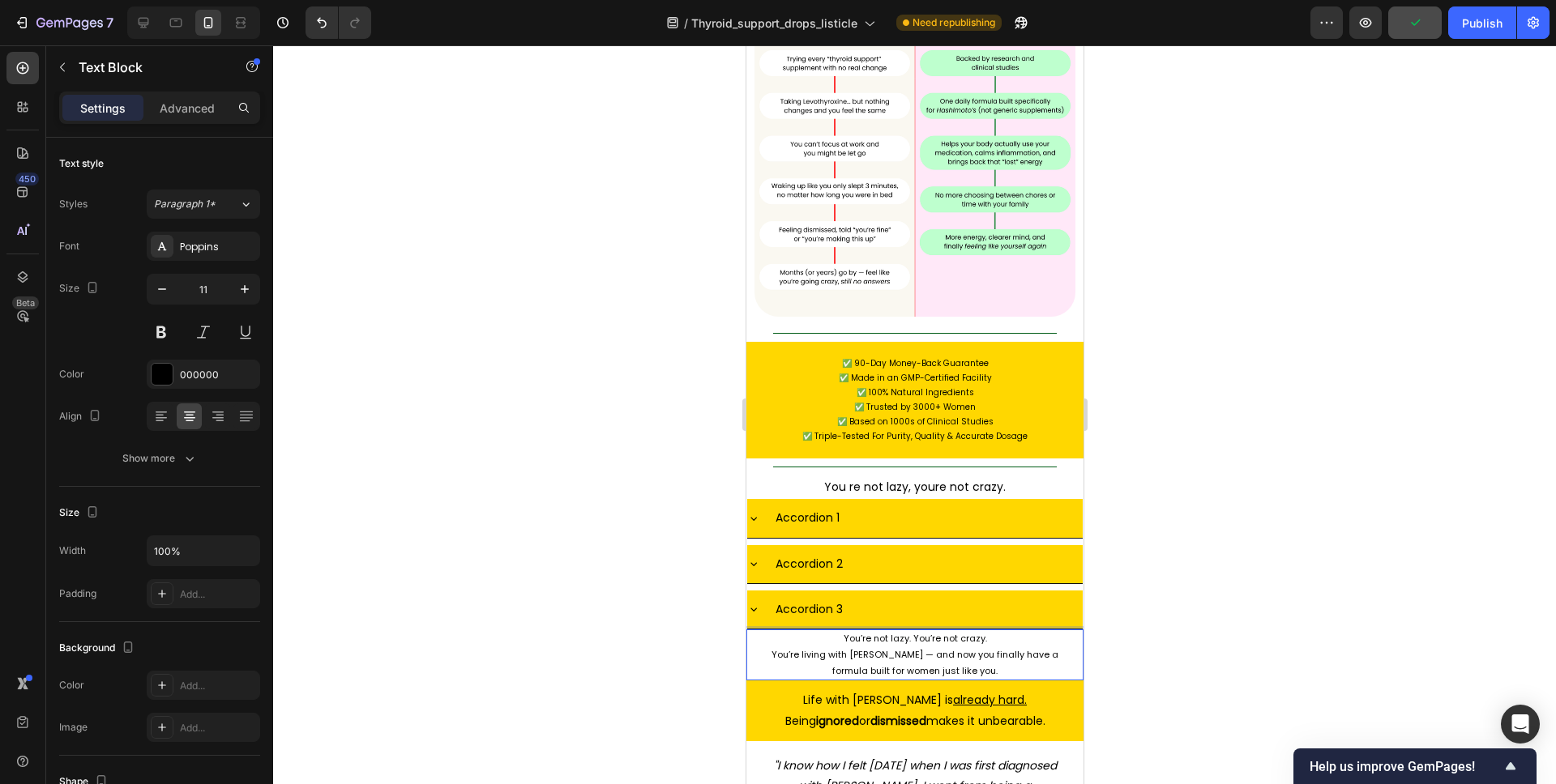
click at [1174, 490] on div at bounding box center [914, 415] width 1283 height 739
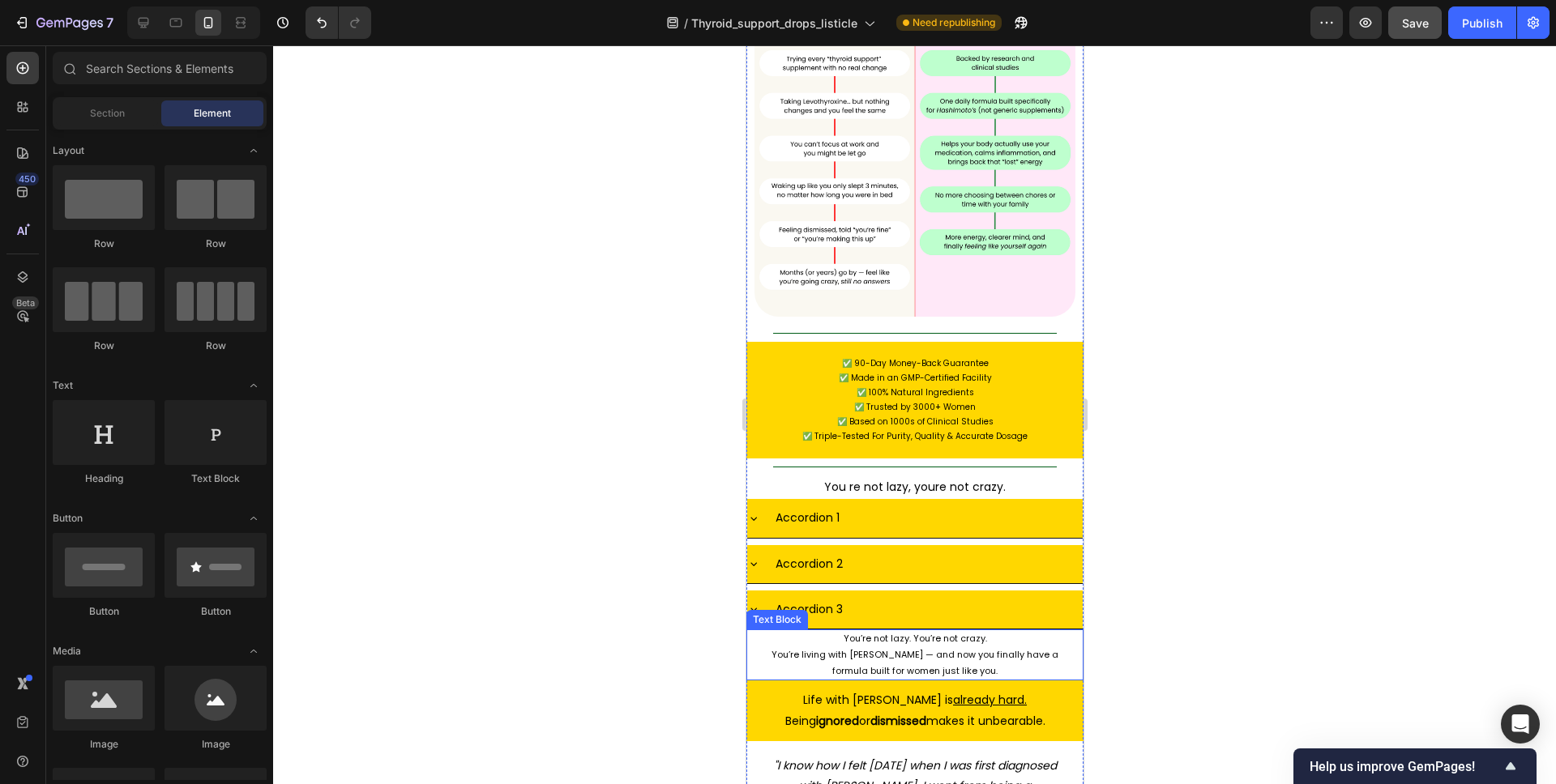
click at [1005, 647] on p "You’re living with [PERSON_NAME] — and now you finally have a formula built for…" at bounding box center [914, 663] width 318 height 32
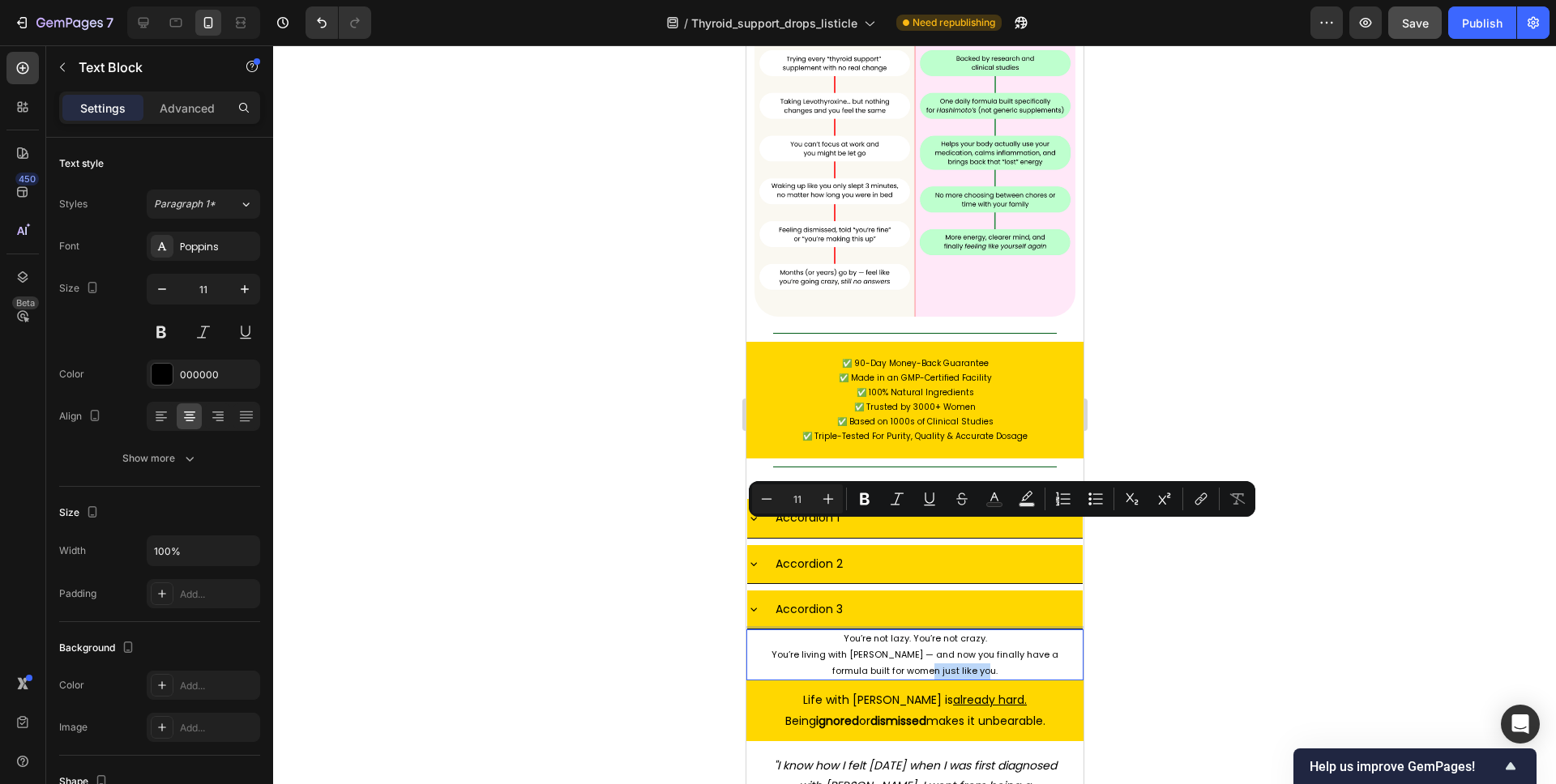
drag, startPoint x: 989, startPoint y: 531, endPoint x: 924, endPoint y: 535, distance: 65.1
click at [924, 647] on p "You’re living with [PERSON_NAME] — and now you finally have a formula built for…" at bounding box center [914, 663] width 318 height 32
click at [1176, 541] on div at bounding box center [914, 415] width 1283 height 739
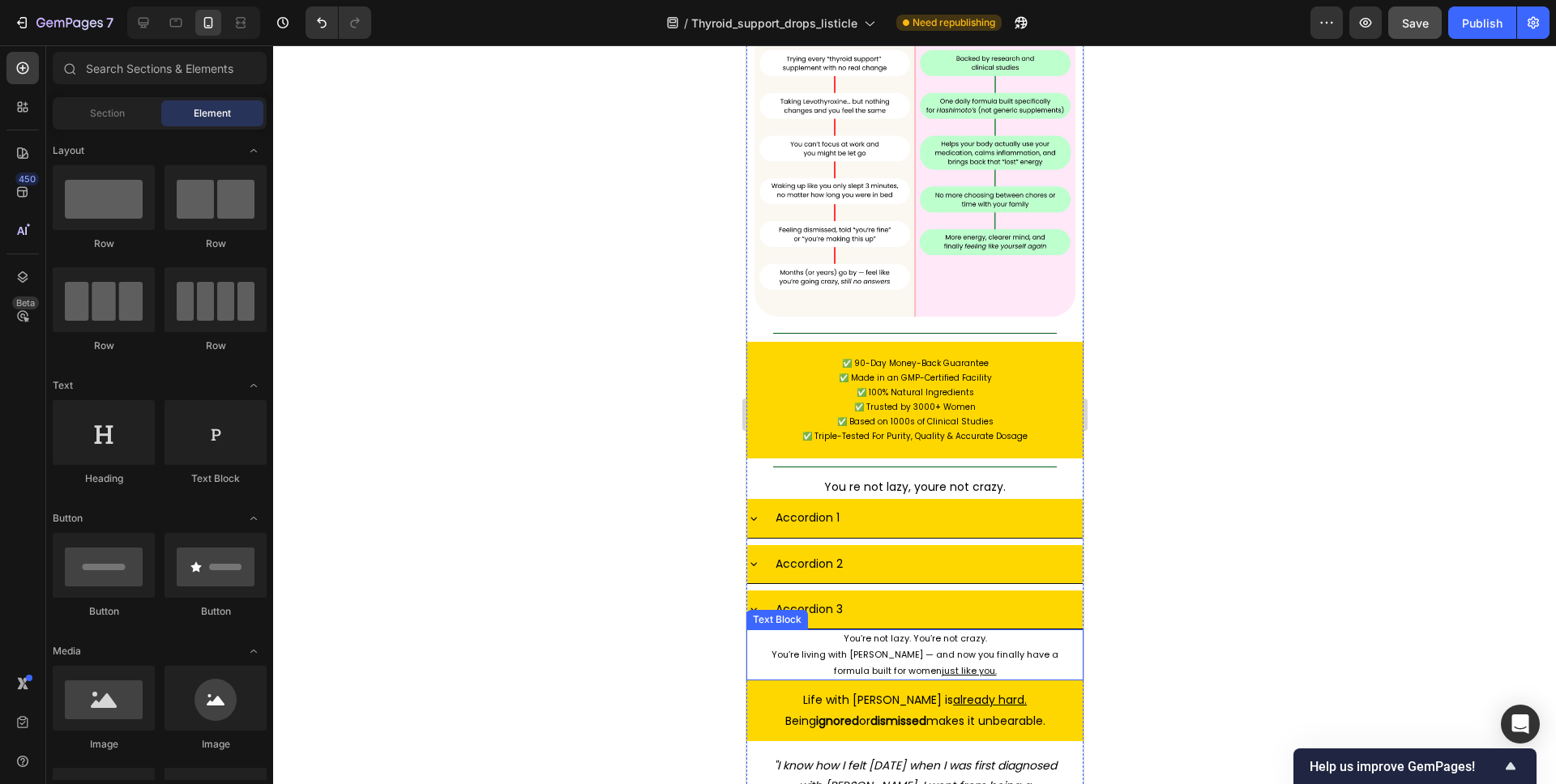
click at [851, 647] on p "You’re living with [PERSON_NAME] — and now you finally have a formula built for…" at bounding box center [914, 663] width 318 height 32
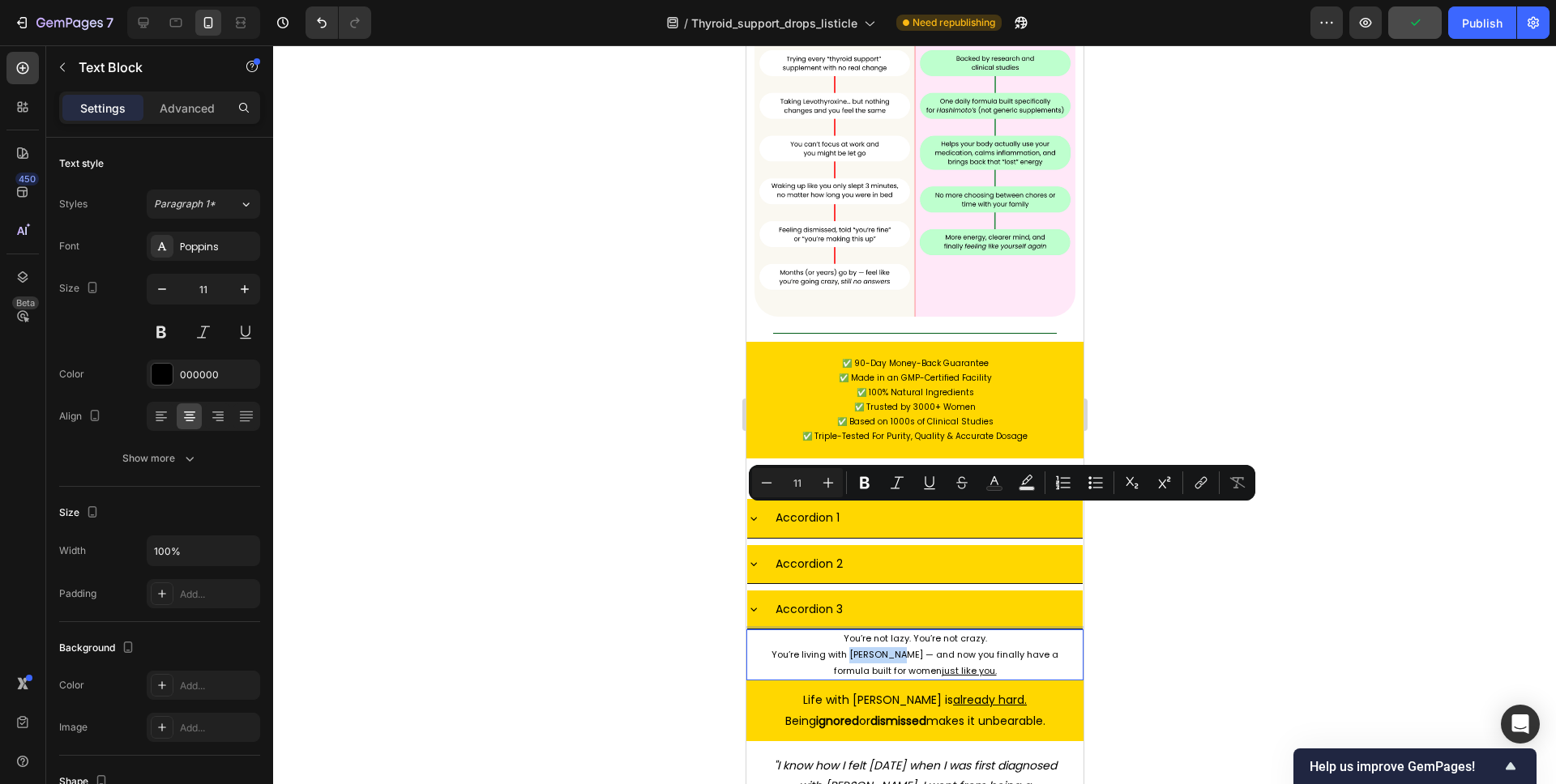
drag, startPoint x: 840, startPoint y: 515, endPoint x: 893, endPoint y: 517, distance: 53.0
click at [893, 647] on p "You’re living with [PERSON_NAME] — and now you finally have a formula built for…" at bounding box center [914, 663] width 318 height 32
drag, startPoint x: 897, startPoint y: 517, endPoint x: 842, endPoint y: 516, distance: 55.0
click at [842, 647] on p "You’re living with [PERSON_NAME] — and now you finally have a formula built for…" at bounding box center [914, 663] width 318 height 32
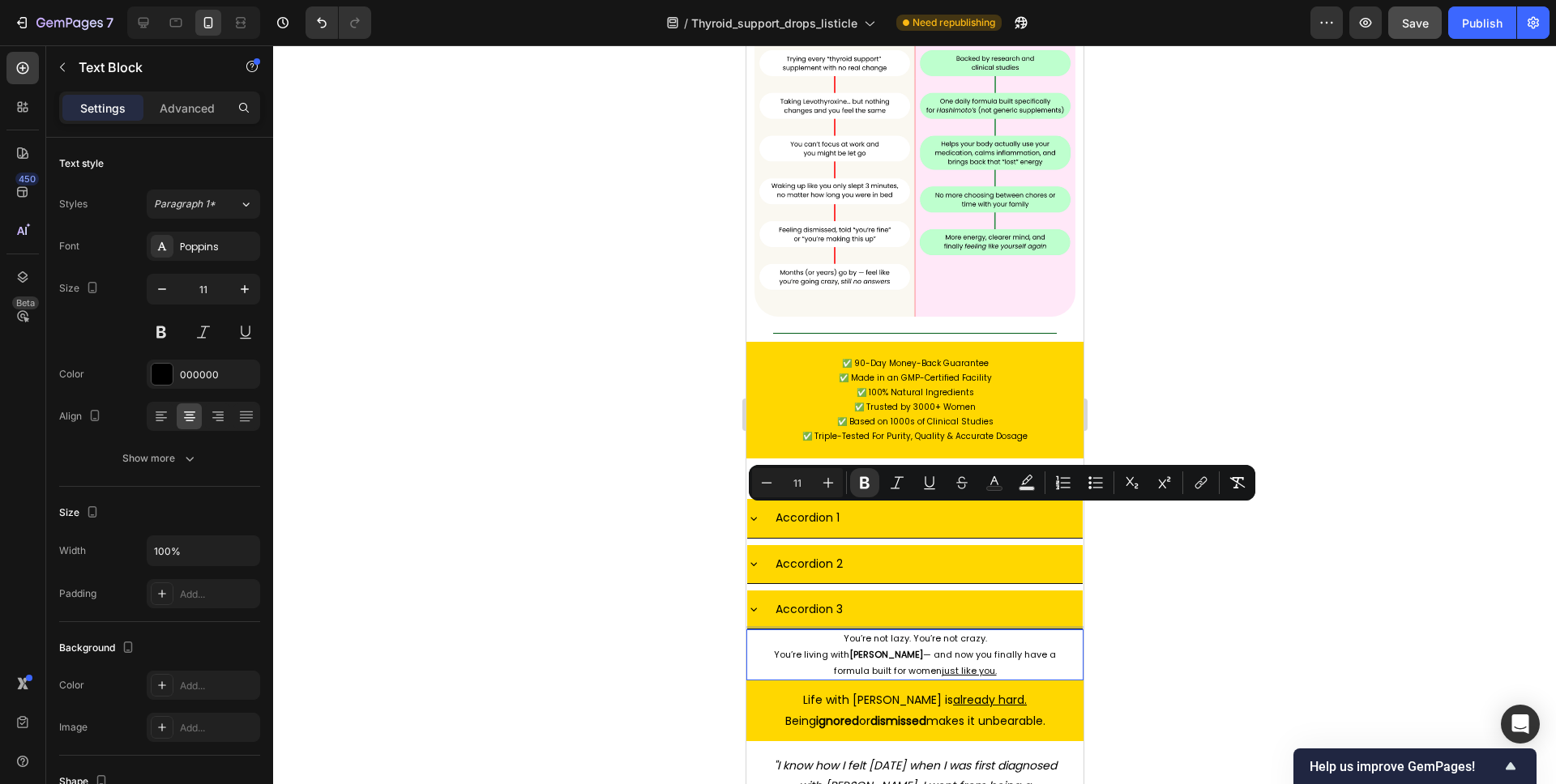
click at [979, 647] on p "You’re living with [PERSON_NAME] — and now you finally have a formula built for…" at bounding box center [914, 663] width 318 height 32
drag, startPoint x: 967, startPoint y: 515, endPoint x: 1070, endPoint y: 515, distance: 103.0
click at [1070, 647] on p "You’re living with [PERSON_NAME] — and now you finally have a formula built for…" at bounding box center [914, 663] width 318 height 32
click at [1133, 526] on div at bounding box center [914, 415] width 1283 height 739
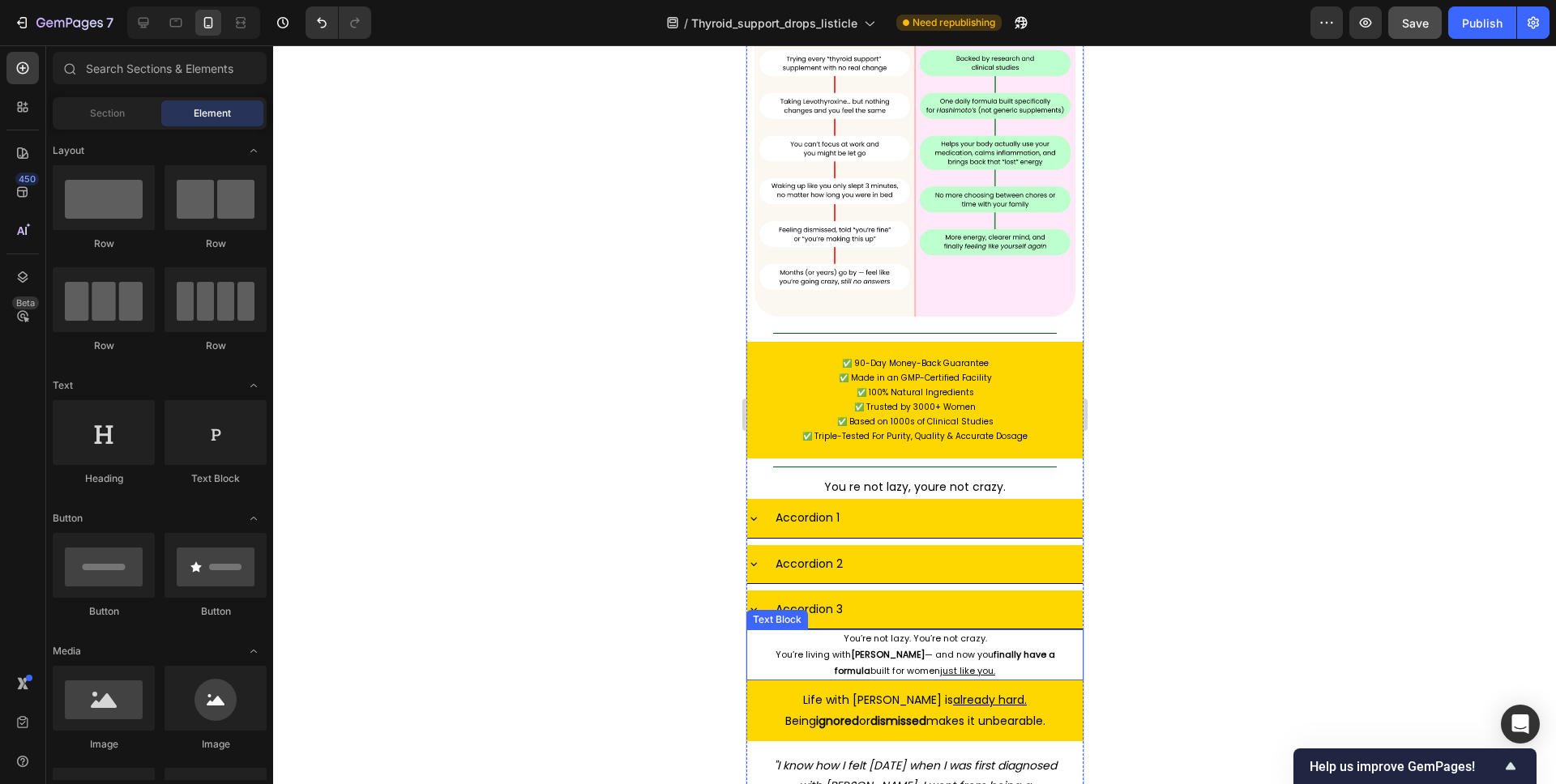
drag, startPoint x: 996, startPoint y: 507, endPoint x: 988, endPoint y: 503, distance: 8.9
click at [996, 647] on p "You’re living with [PERSON_NAME] — and now you finally have a formula built for…" at bounding box center [914, 663] width 318 height 32
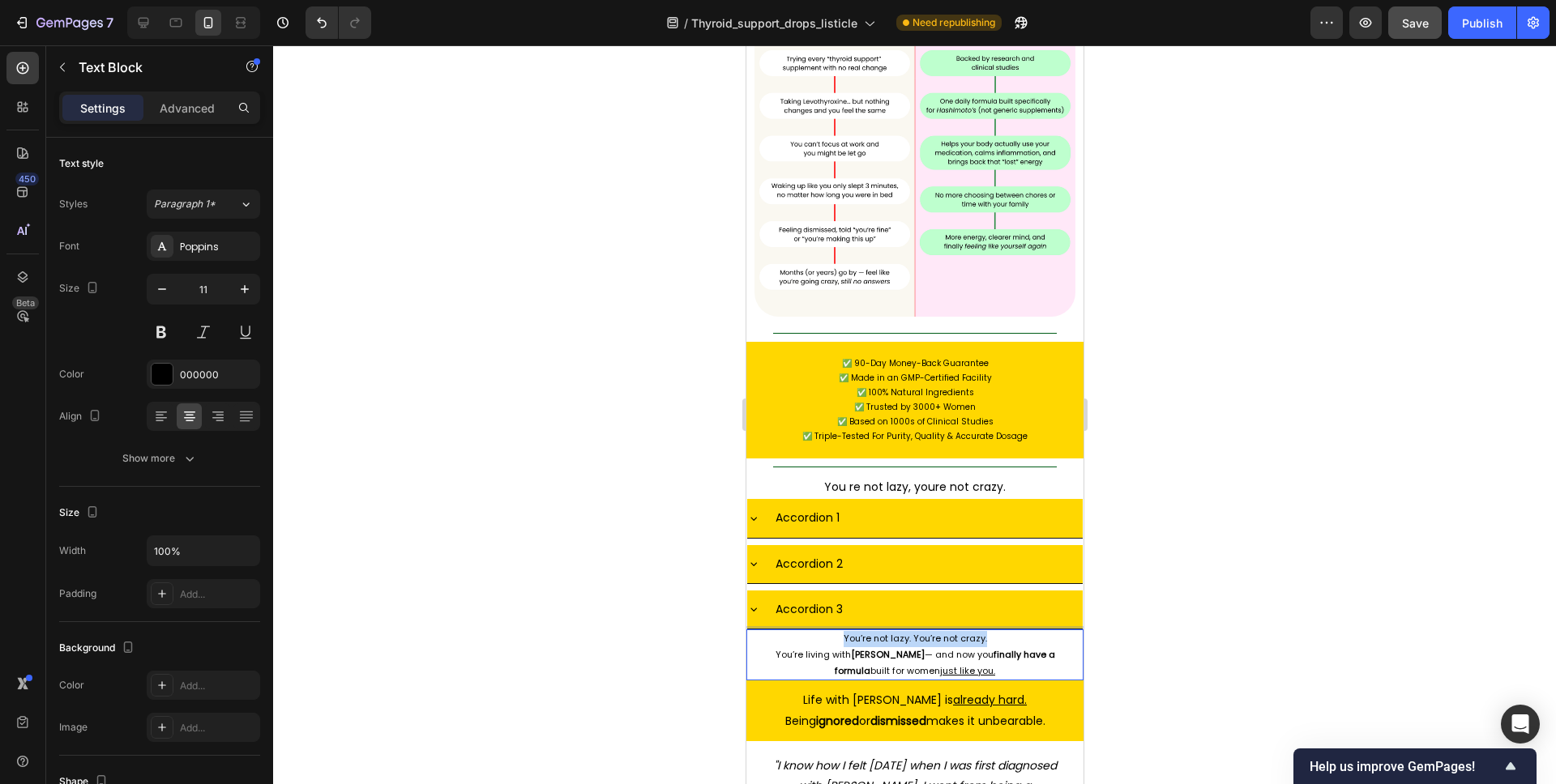
drag, startPoint x: 996, startPoint y: 499, endPoint x: 842, endPoint y: 500, distance: 154.0
click at [842, 631] on p "You’re not lazy. You’re not crazy." at bounding box center [914, 639] width 318 height 16
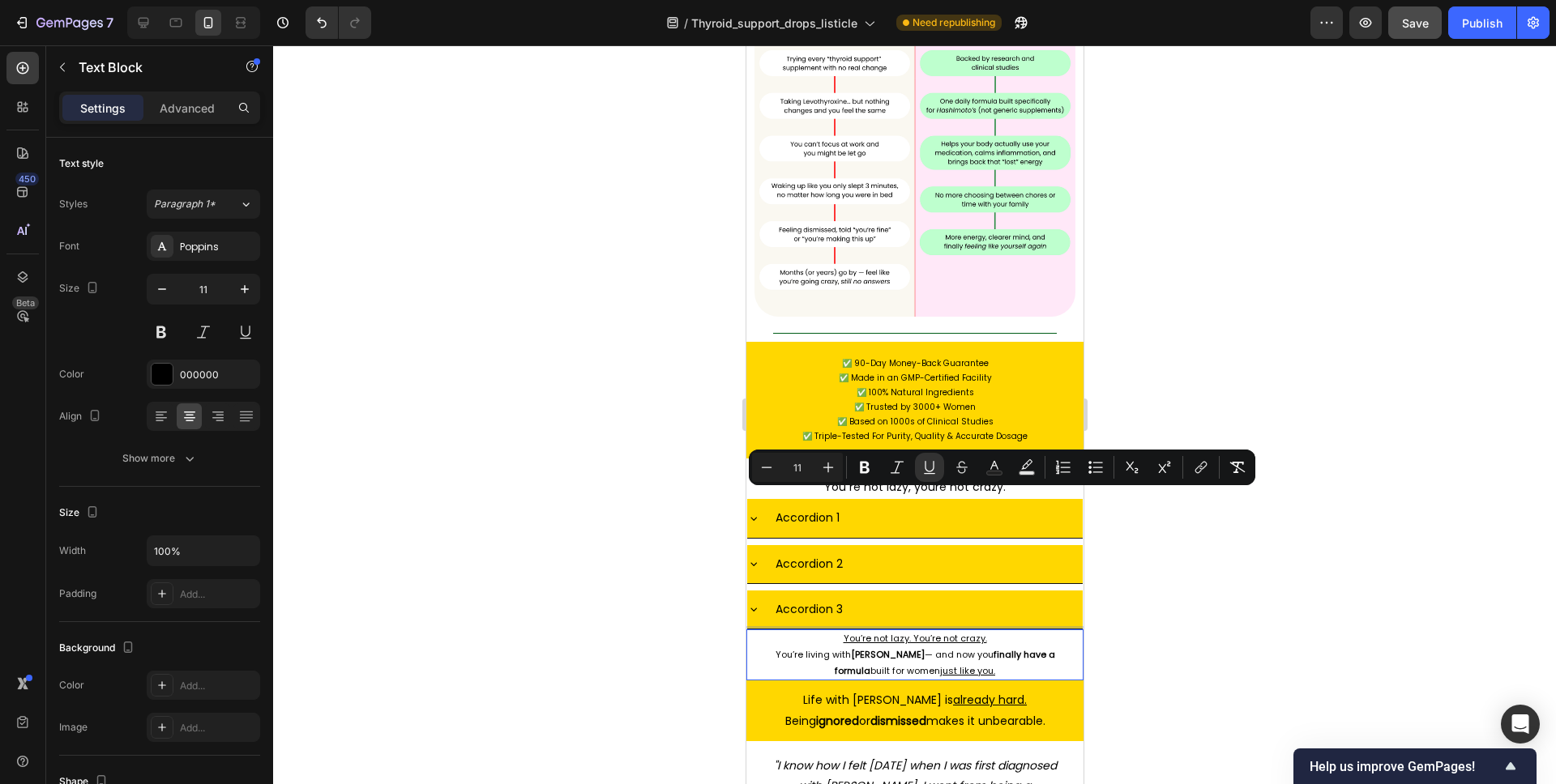
click at [1227, 531] on div at bounding box center [914, 415] width 1283 height 739
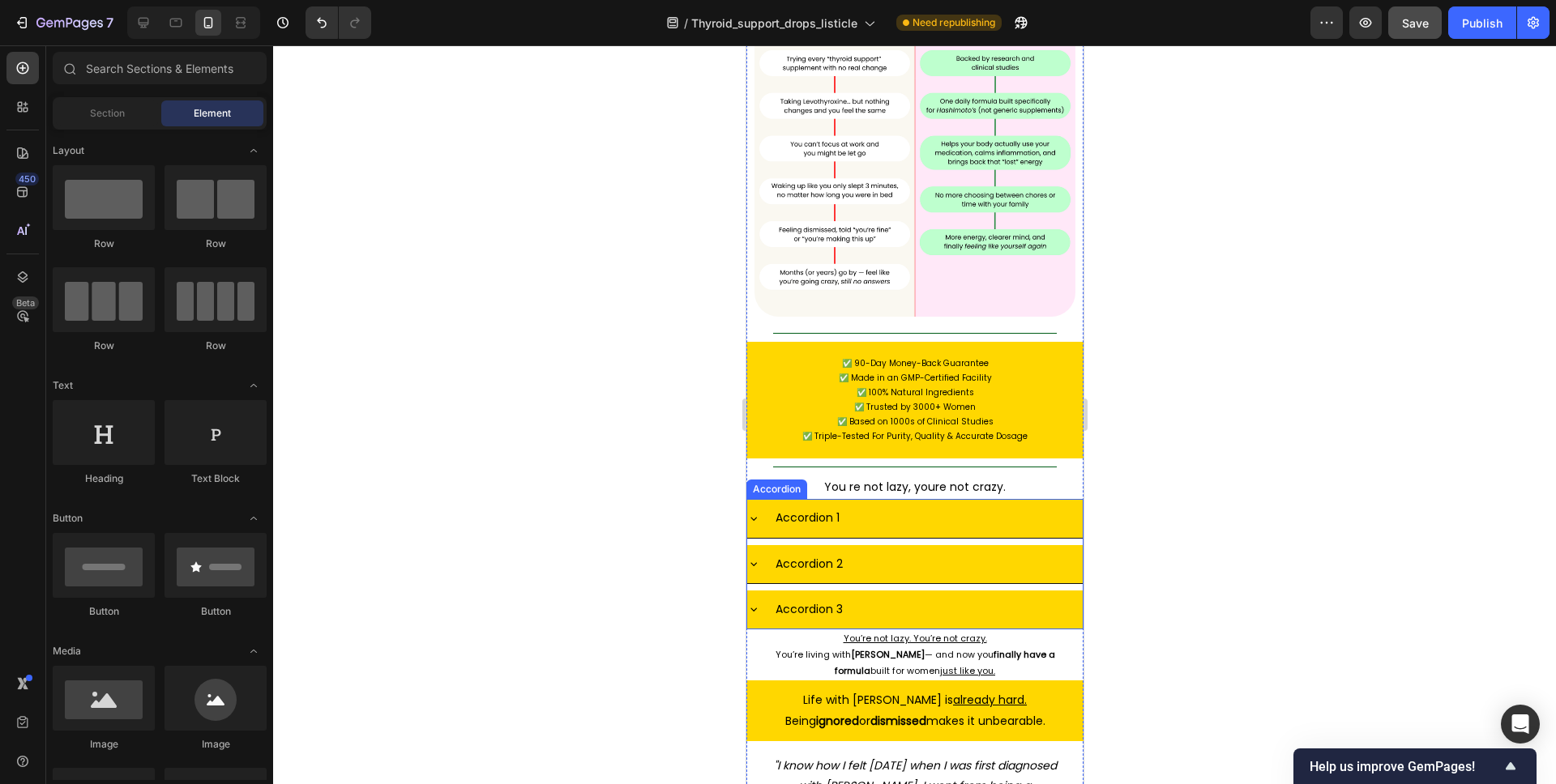
click at [931, 506] on div "Accordion 1" at bounding box center [928, 518] width 310 height 25
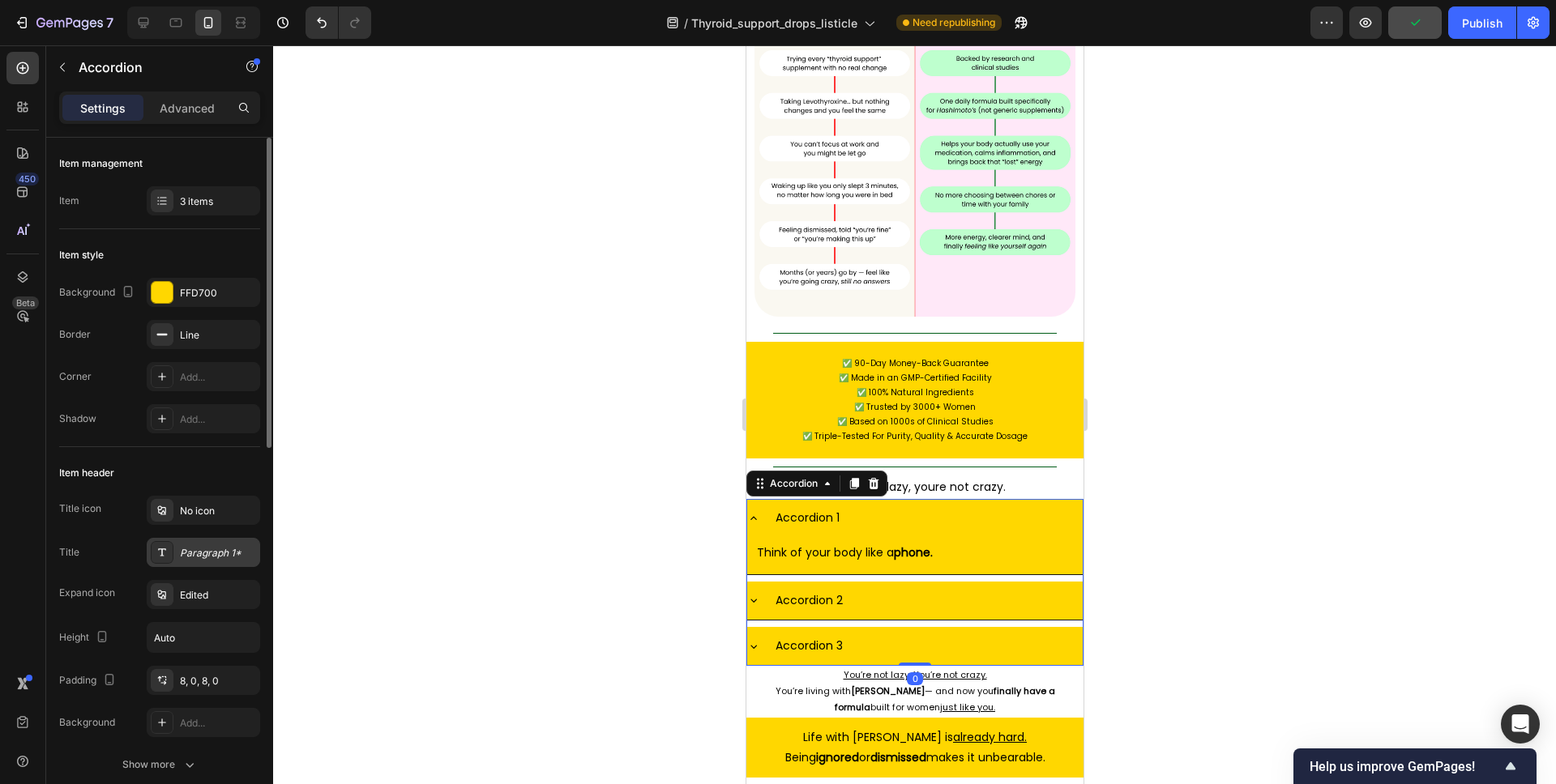
click at [204, 543] on div "Paragraph 1*" at bounding box center [203, 552] width 114 height 30
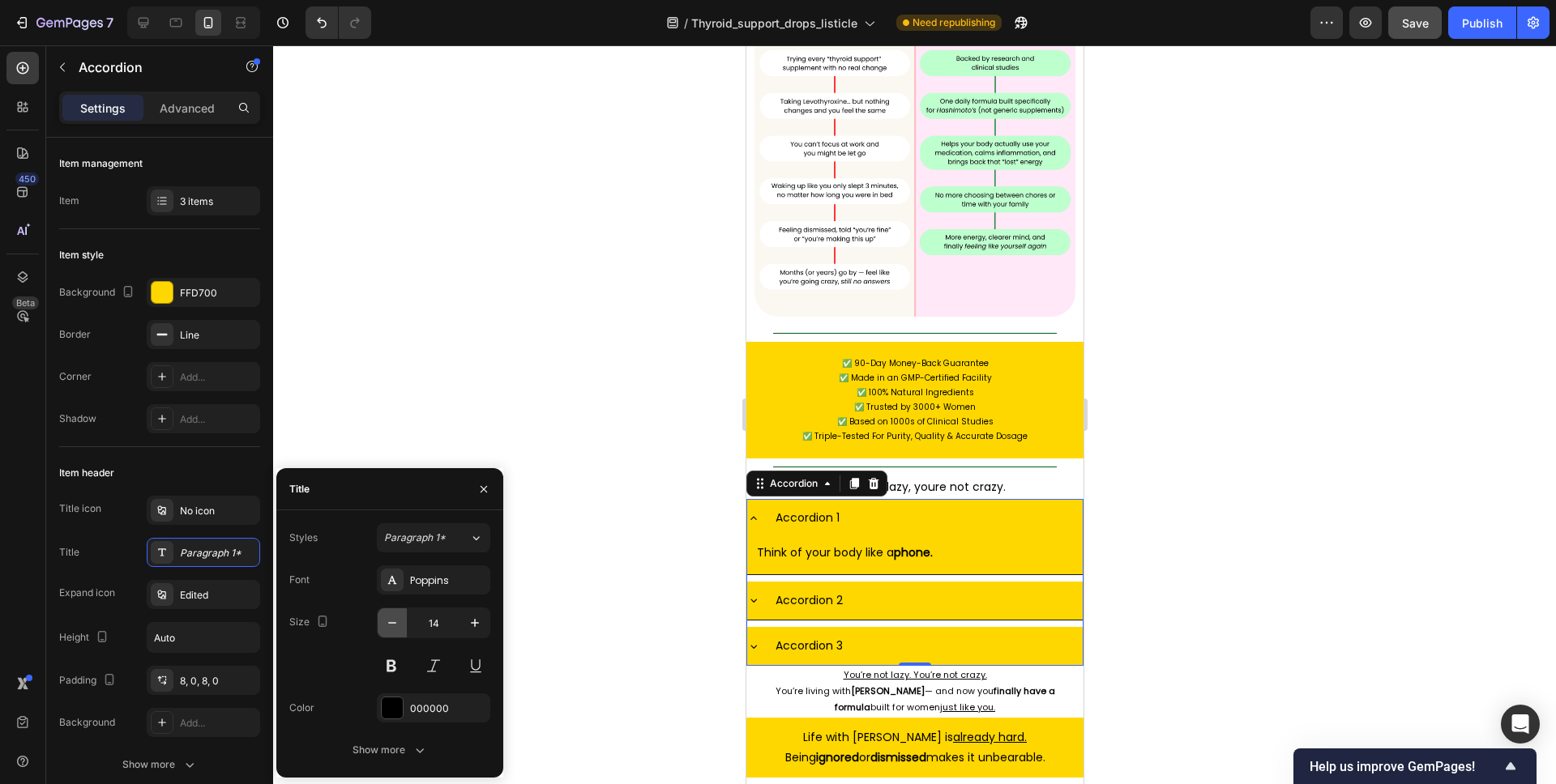
click at [393, 621] on icon "button" at bounding box center [392, 623] width 16 height 16
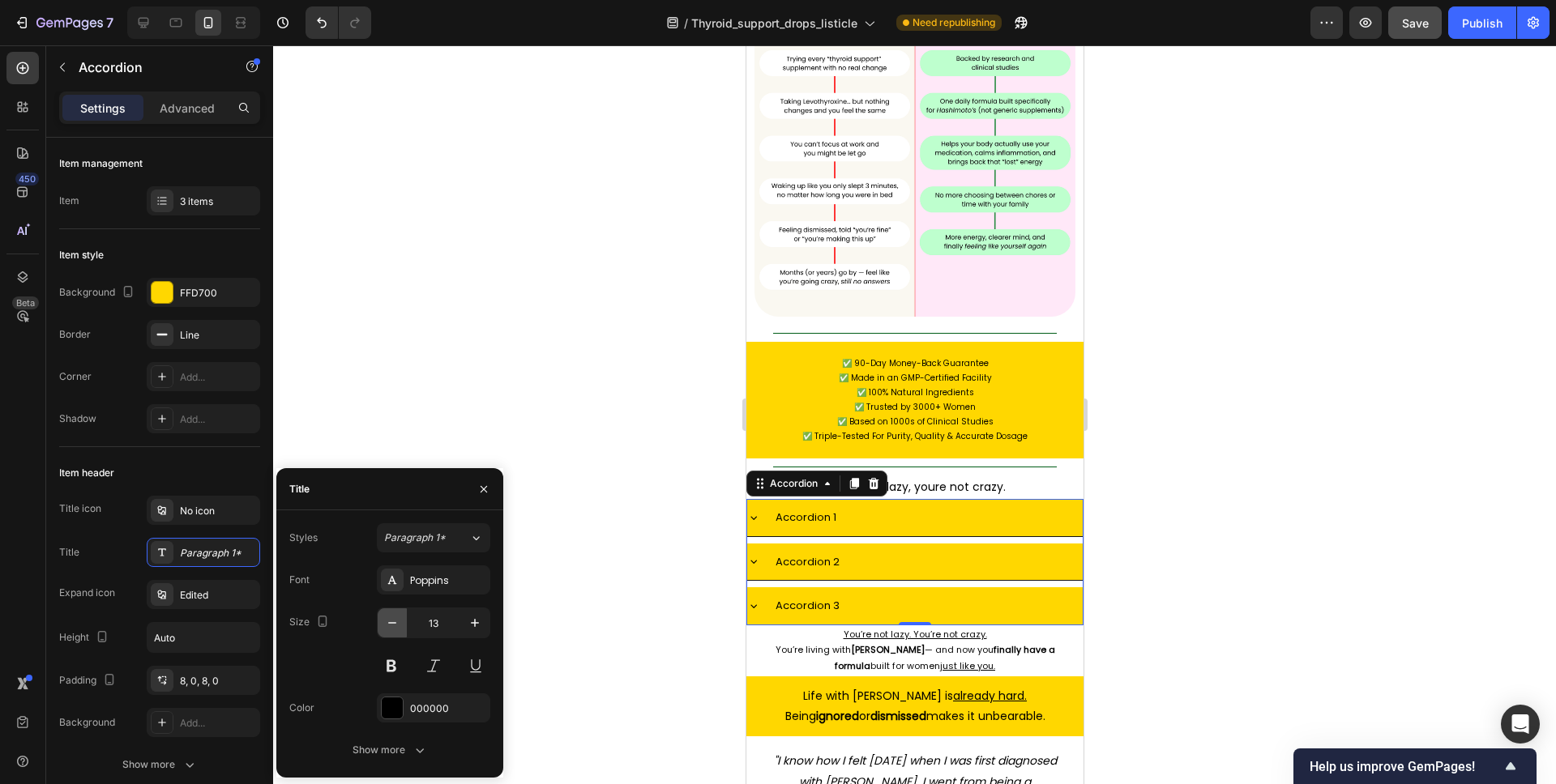
click at [393, 621] on icon "button" at bounding box center [392, 623] width 16 height 16
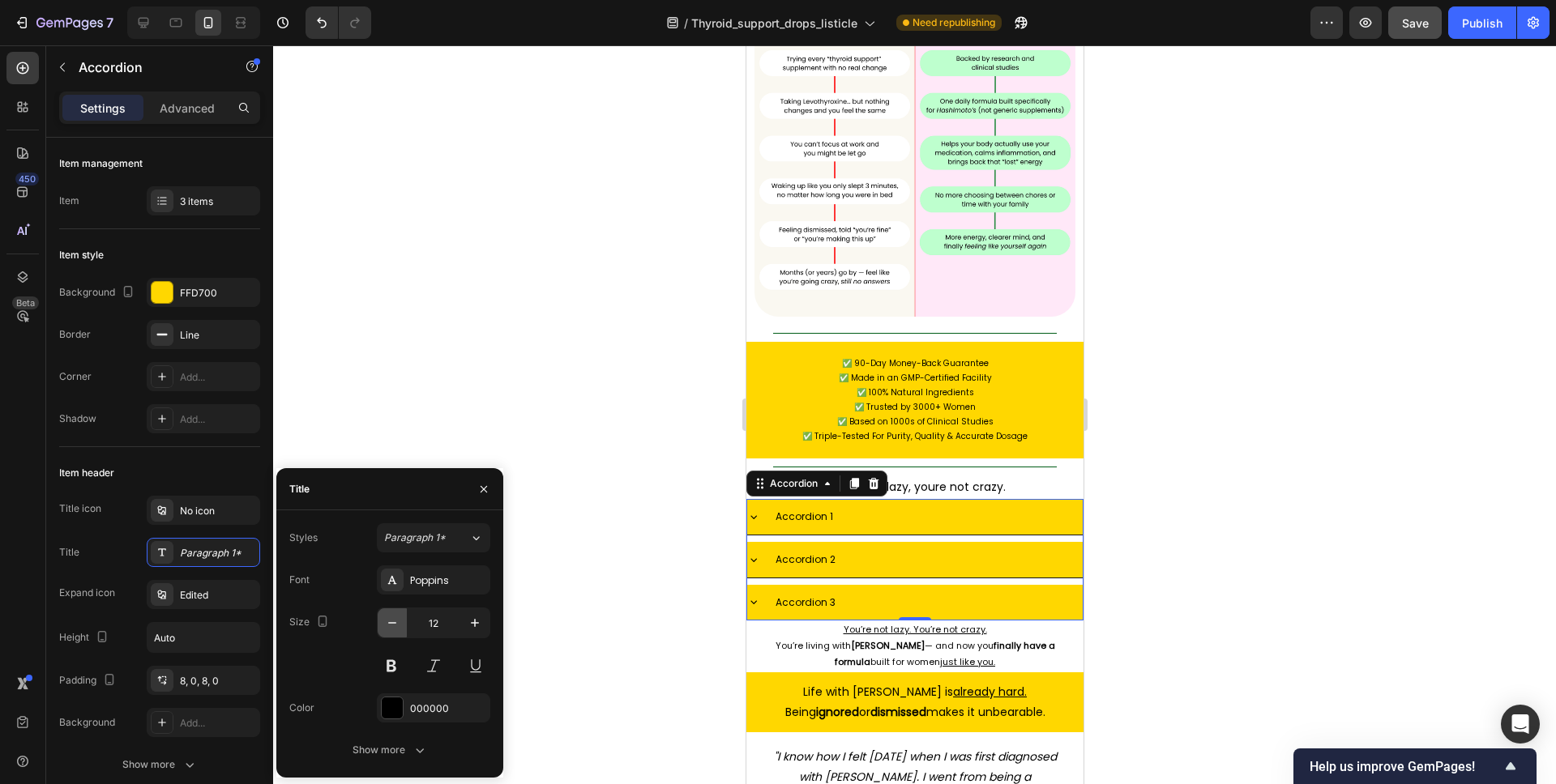
type input "11"
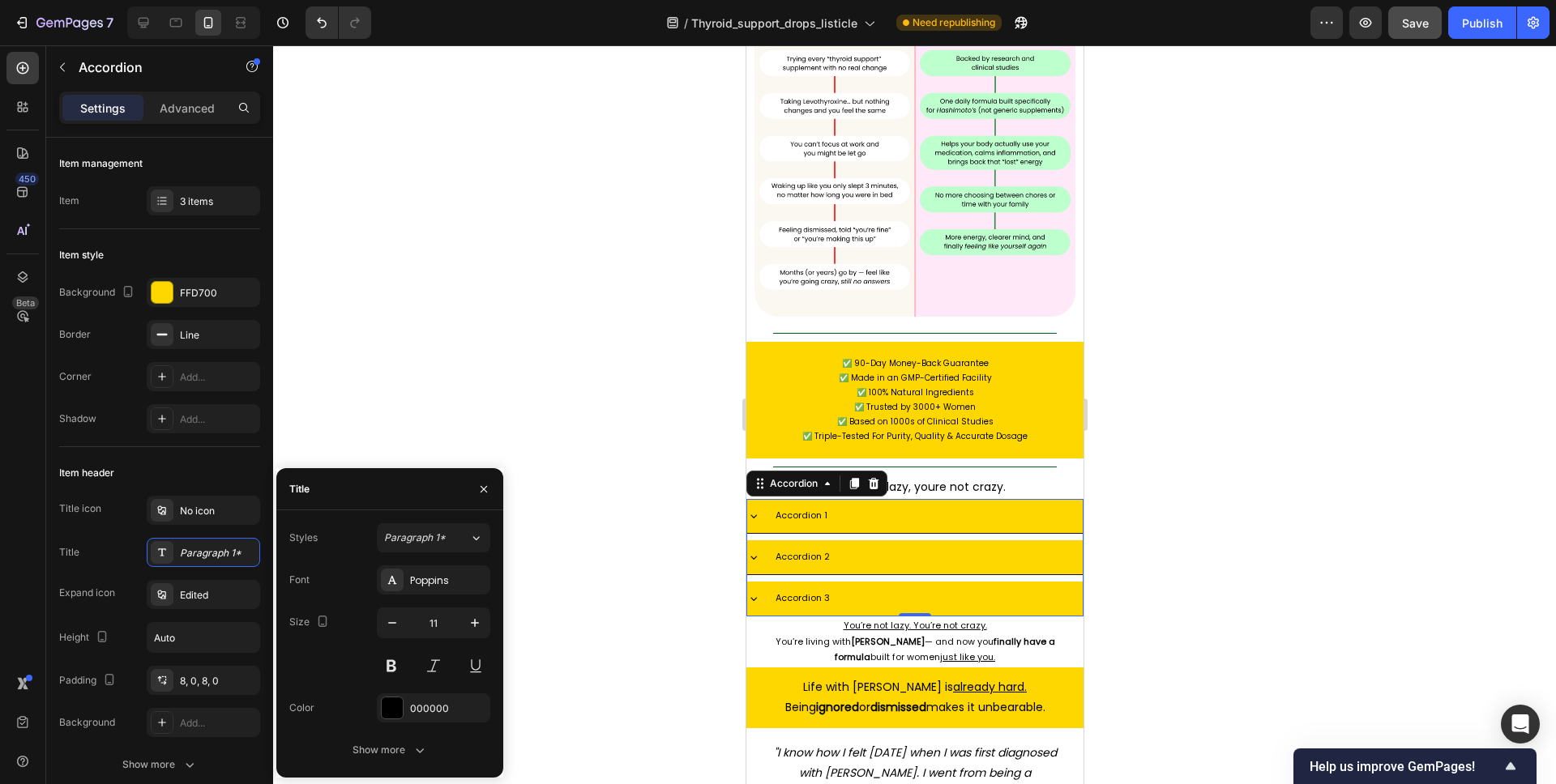
click at [848, 506] on div "Accordion 1" at bounding box center [928, 516] width 310 height 21
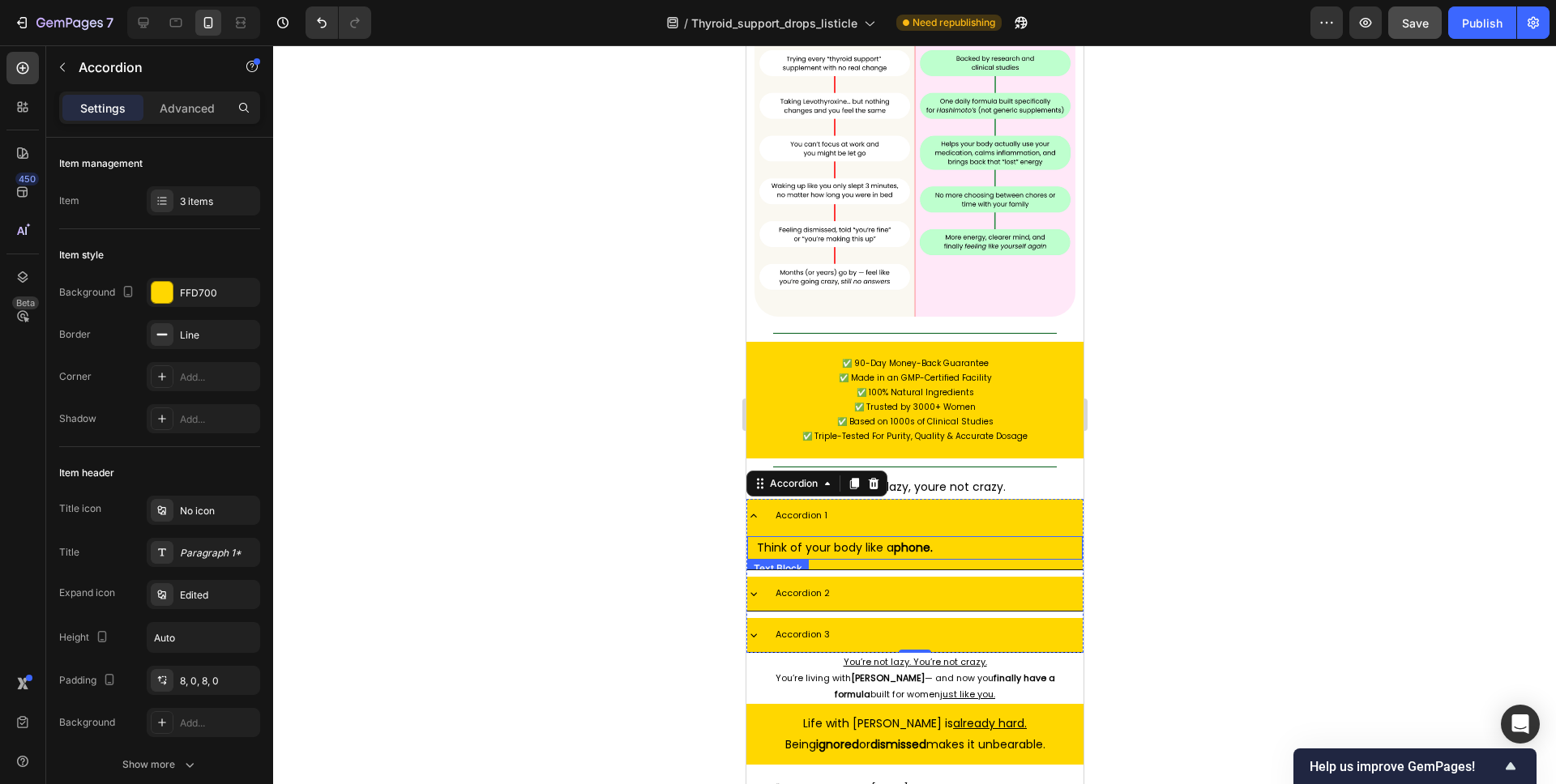
click at [857, 538] on p "Think of your body like a phone." at bounding box center [914, 548] width 316 height 21
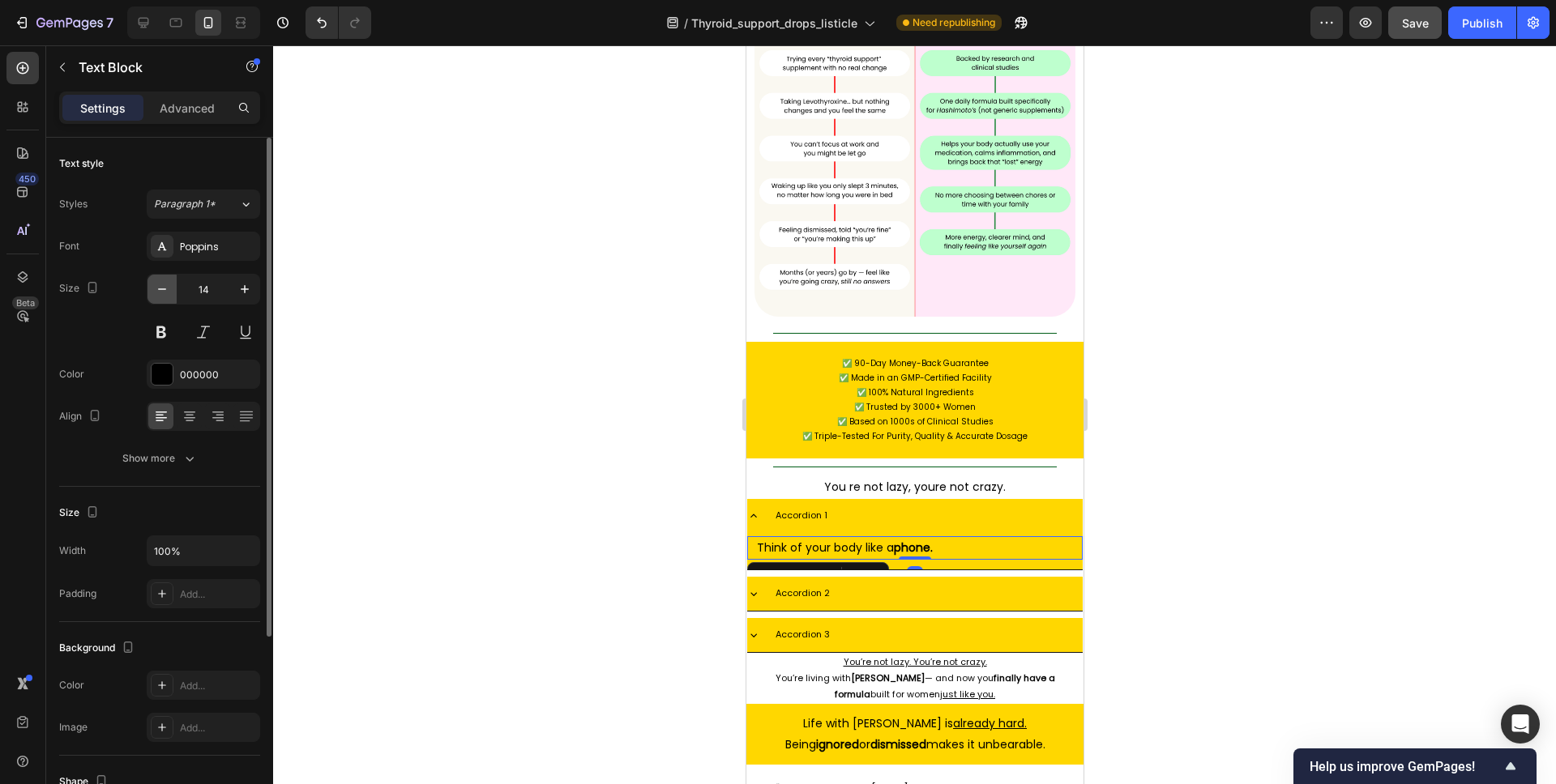
click at [161, 285] on icon "button" at bounding box center [162, 289] width 16 height 16
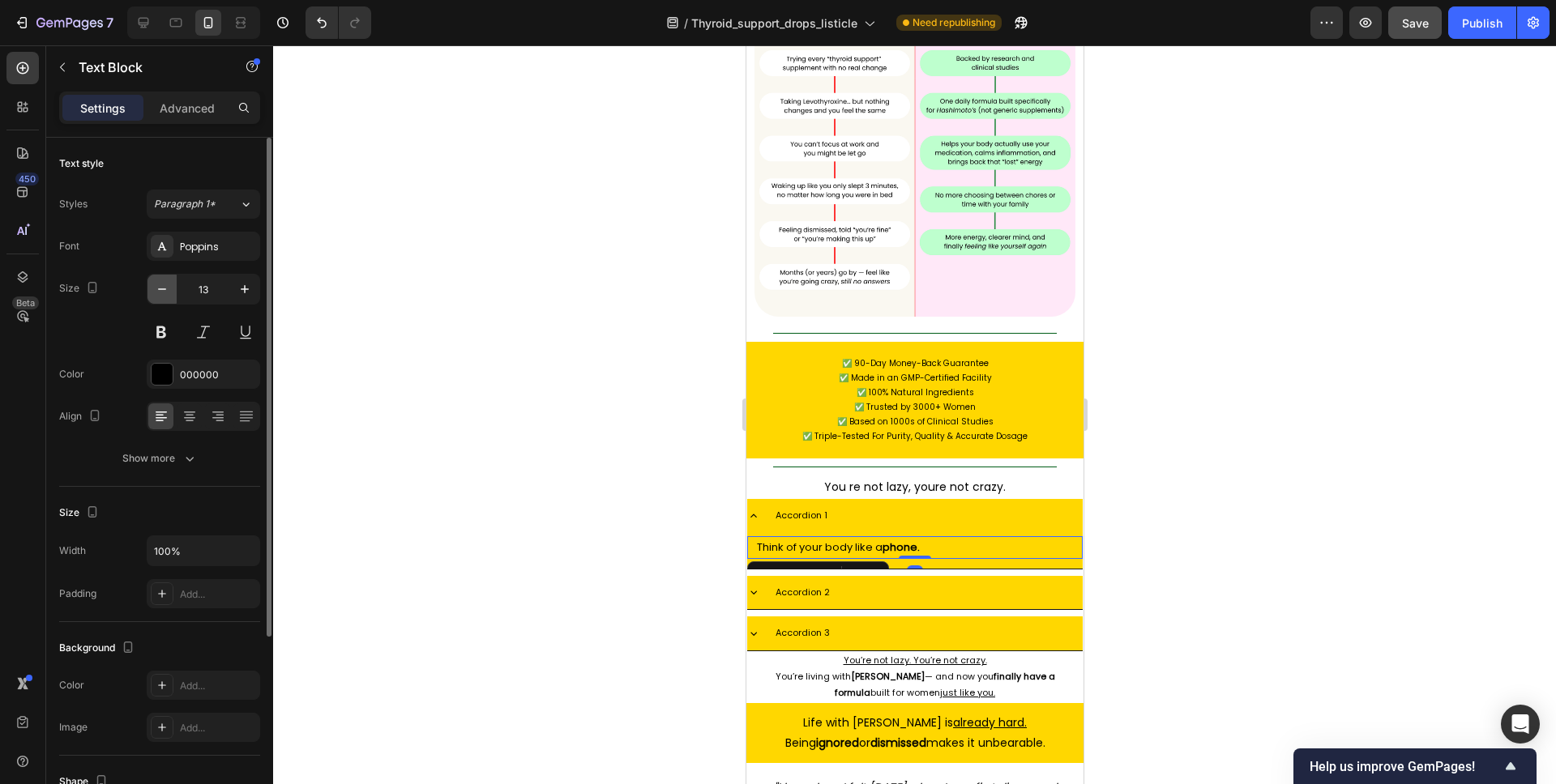
click at [161, 285] on icon "button" at bounding box center [162, 289] width 16 height 16
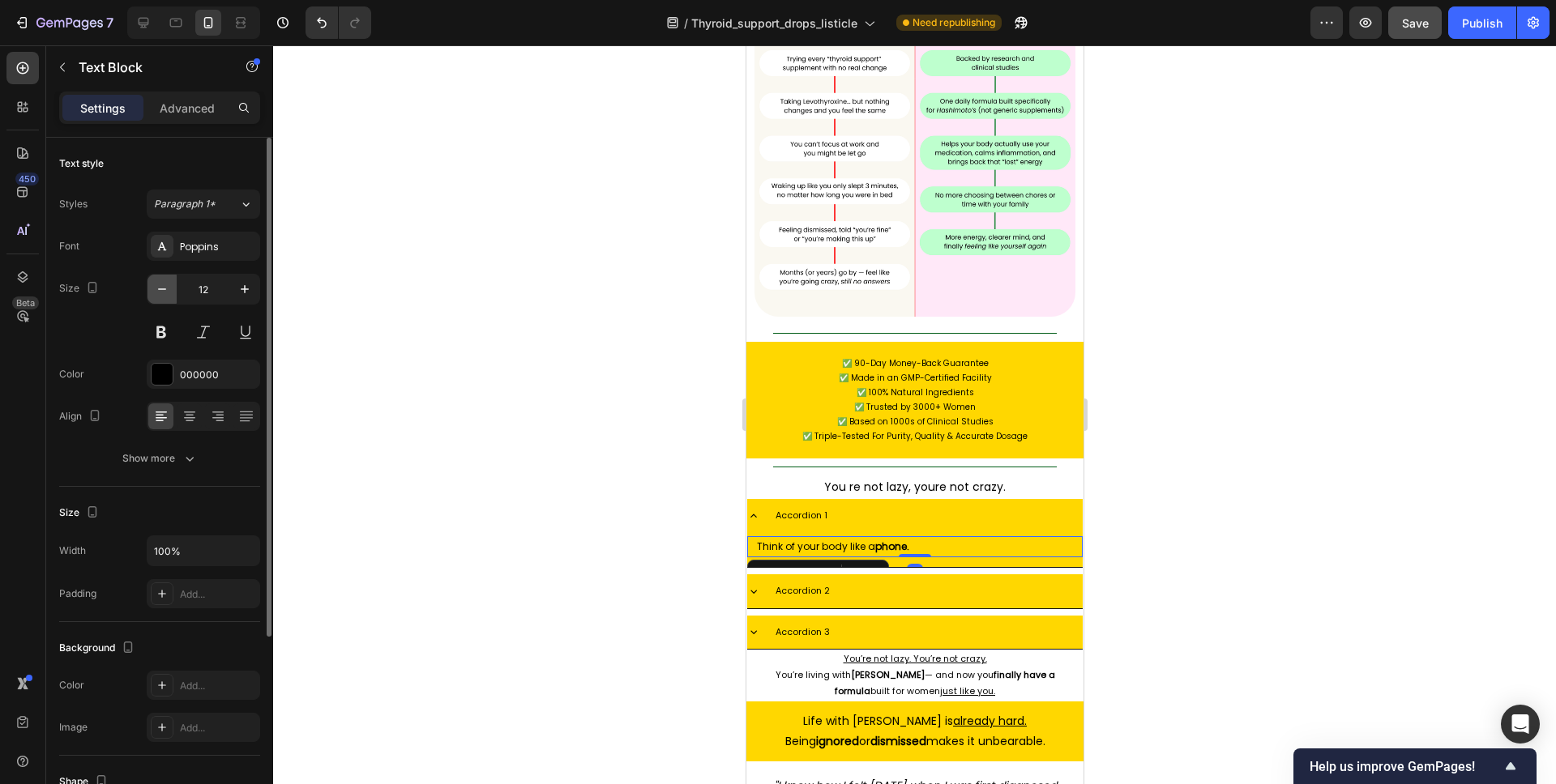
type input "11"
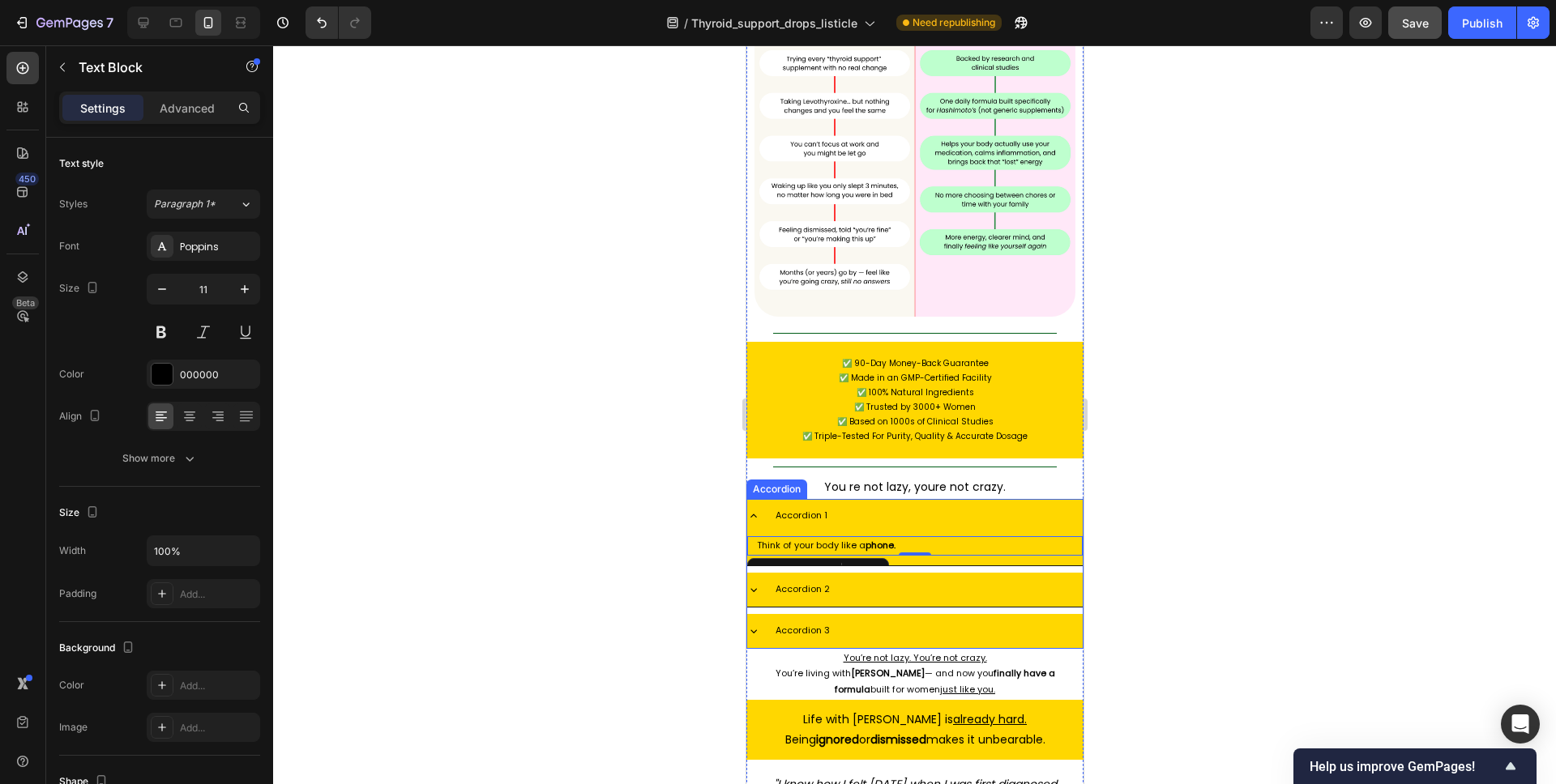
click at [869, 579] on div "Accordion 2" at bounding box center [928, 590] width 310 height 21
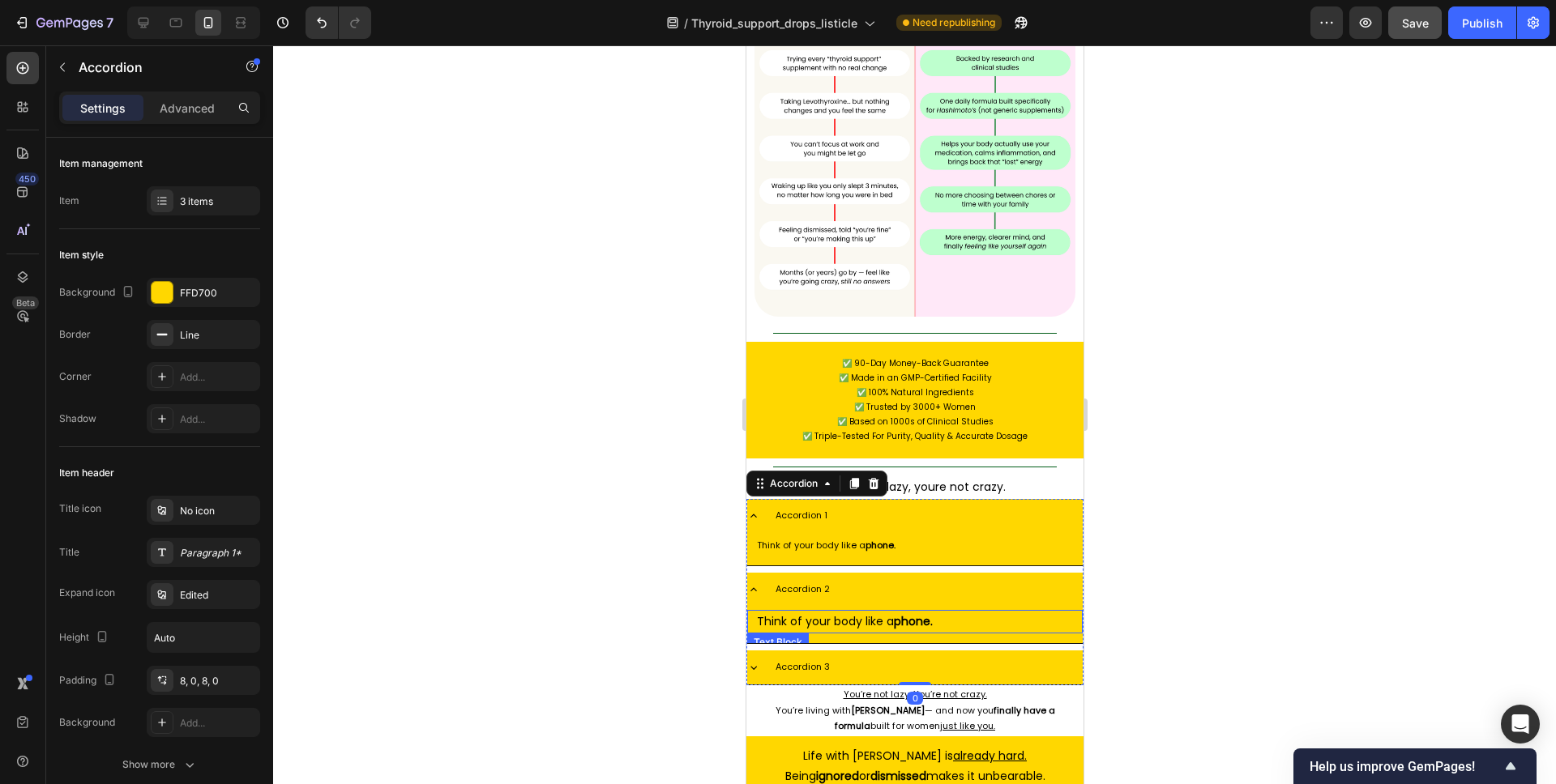
click at [890, 611] on p "Think of your body like a phone." at bounding box center [914, 621] width 316 height 21
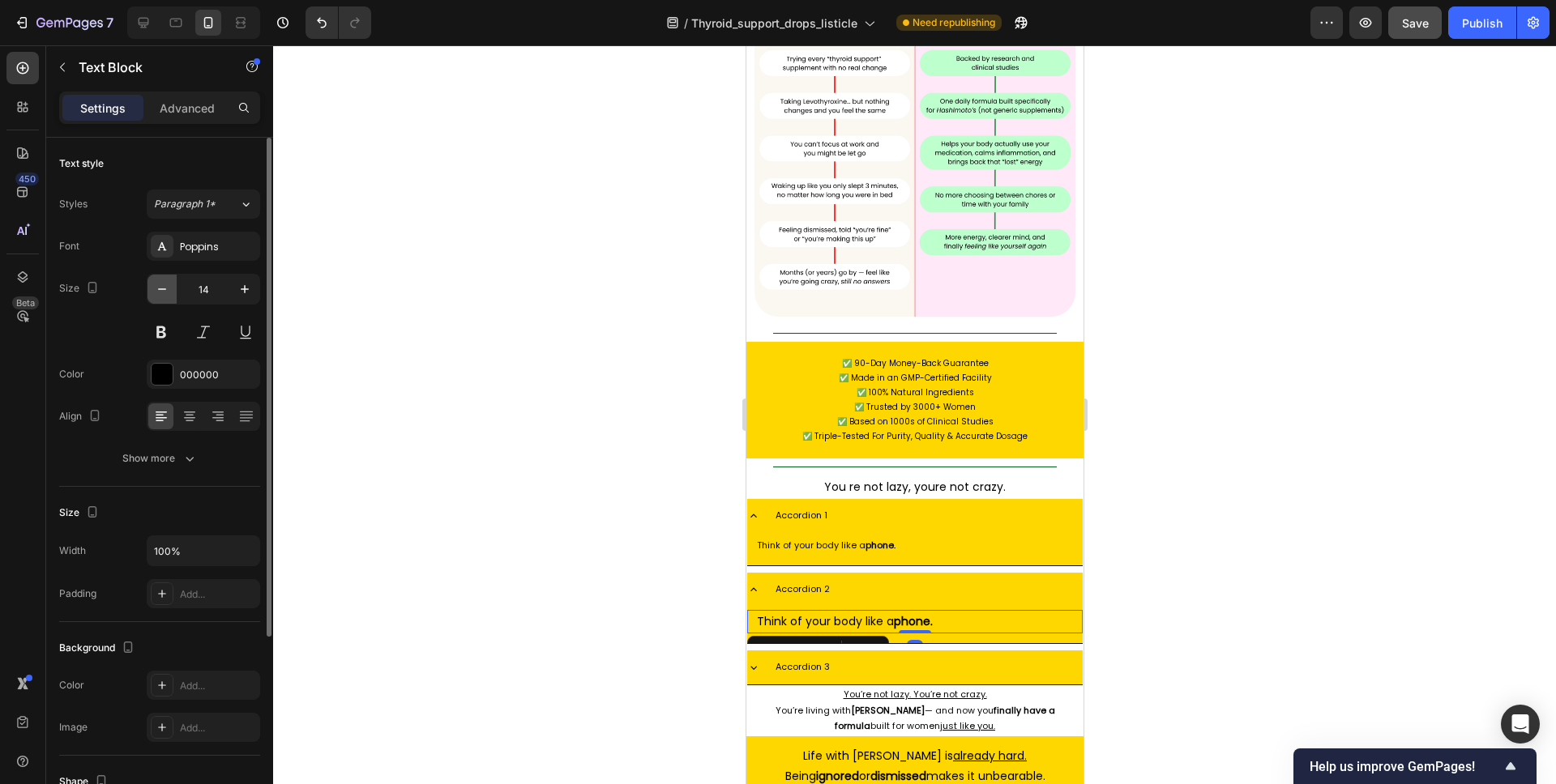
click at [163, 289] on icon "button" at bounding box center [162, 289] width 8 height 2
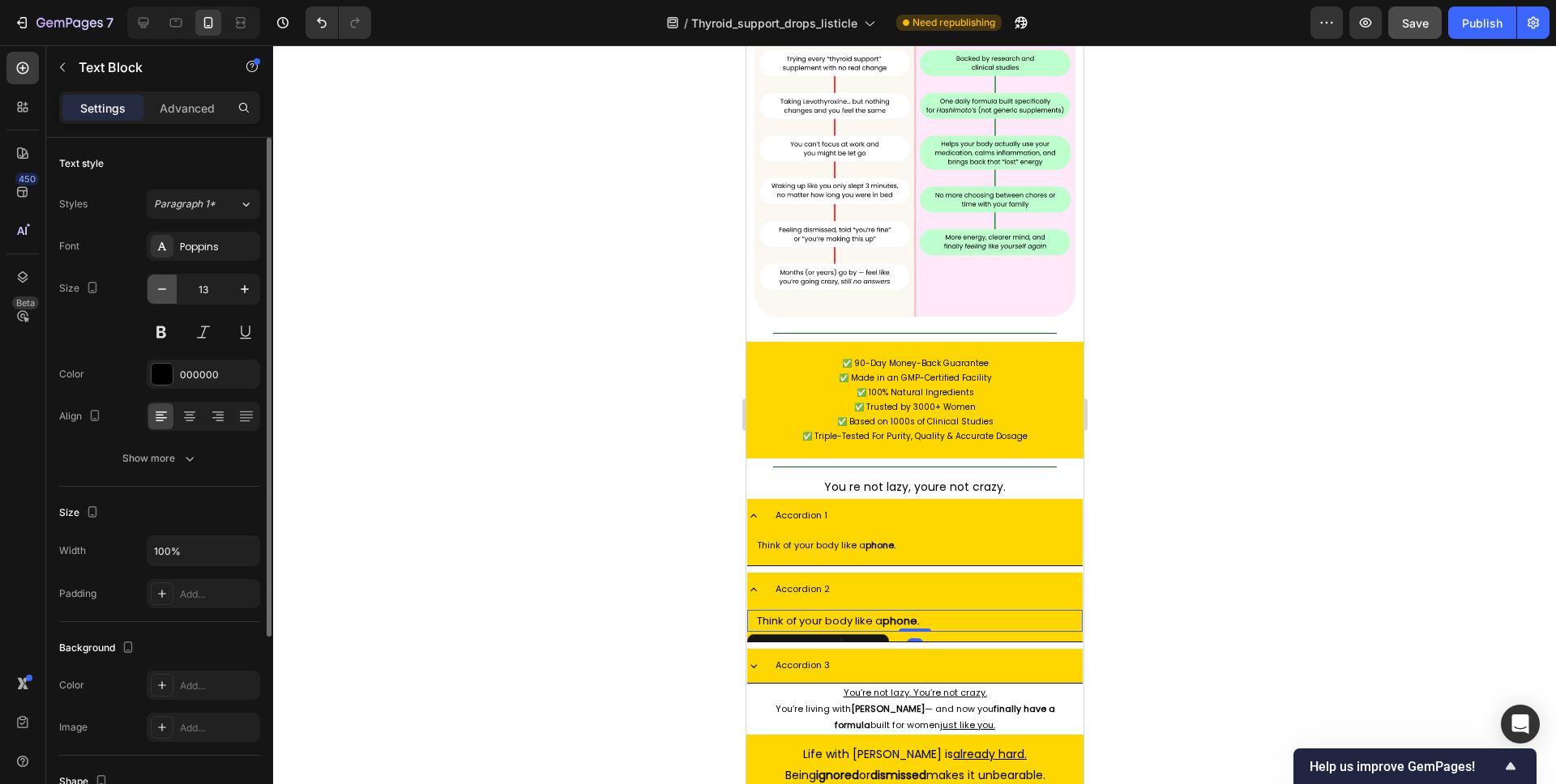
click at [163, 289] on icon "button" at bounding box center [162, 289] width 8 height 2
type input "11"
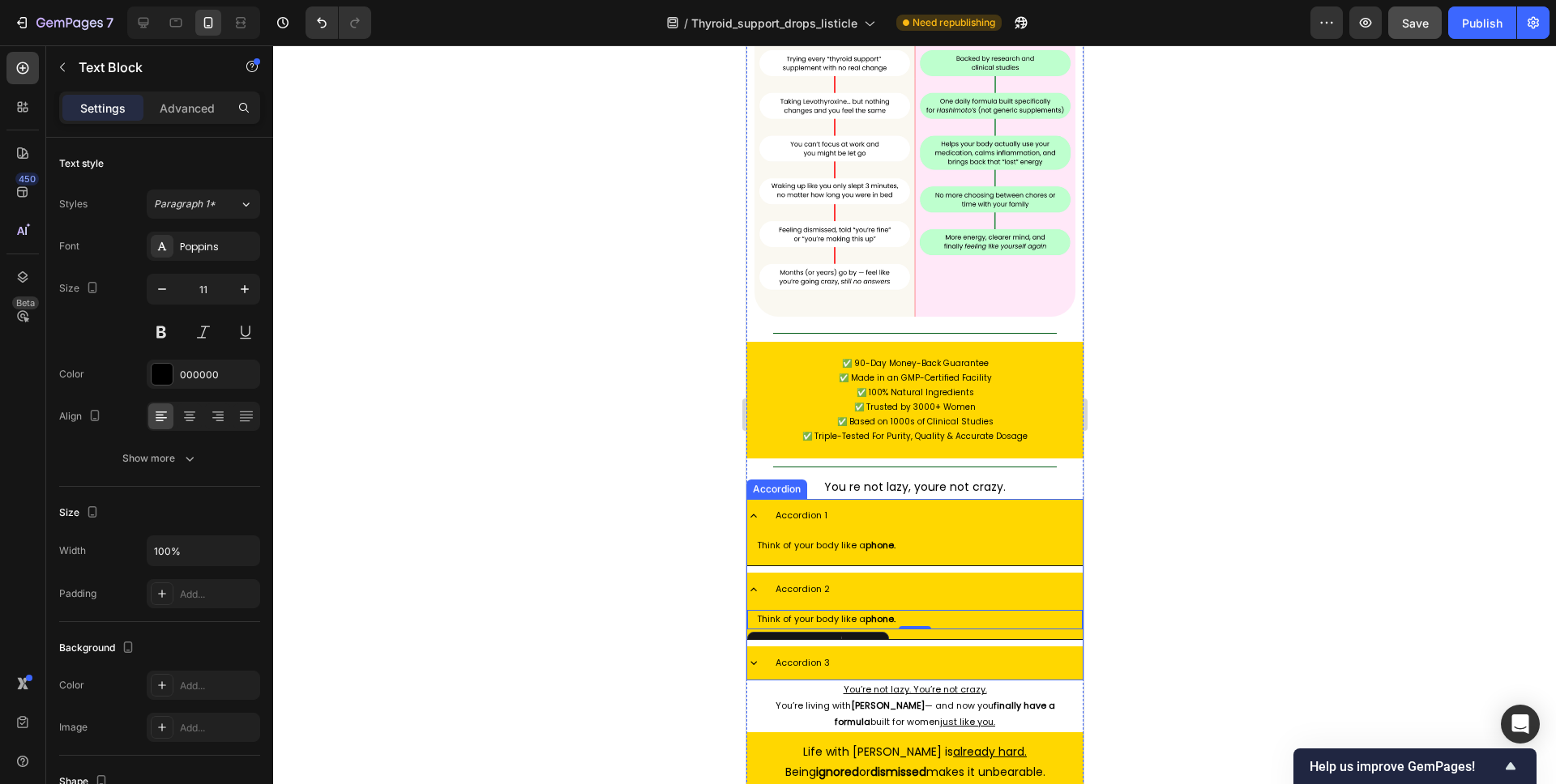
click at [886, 653] on div "Accordion 3" at bounding box center [928, 664] width 310 height 21
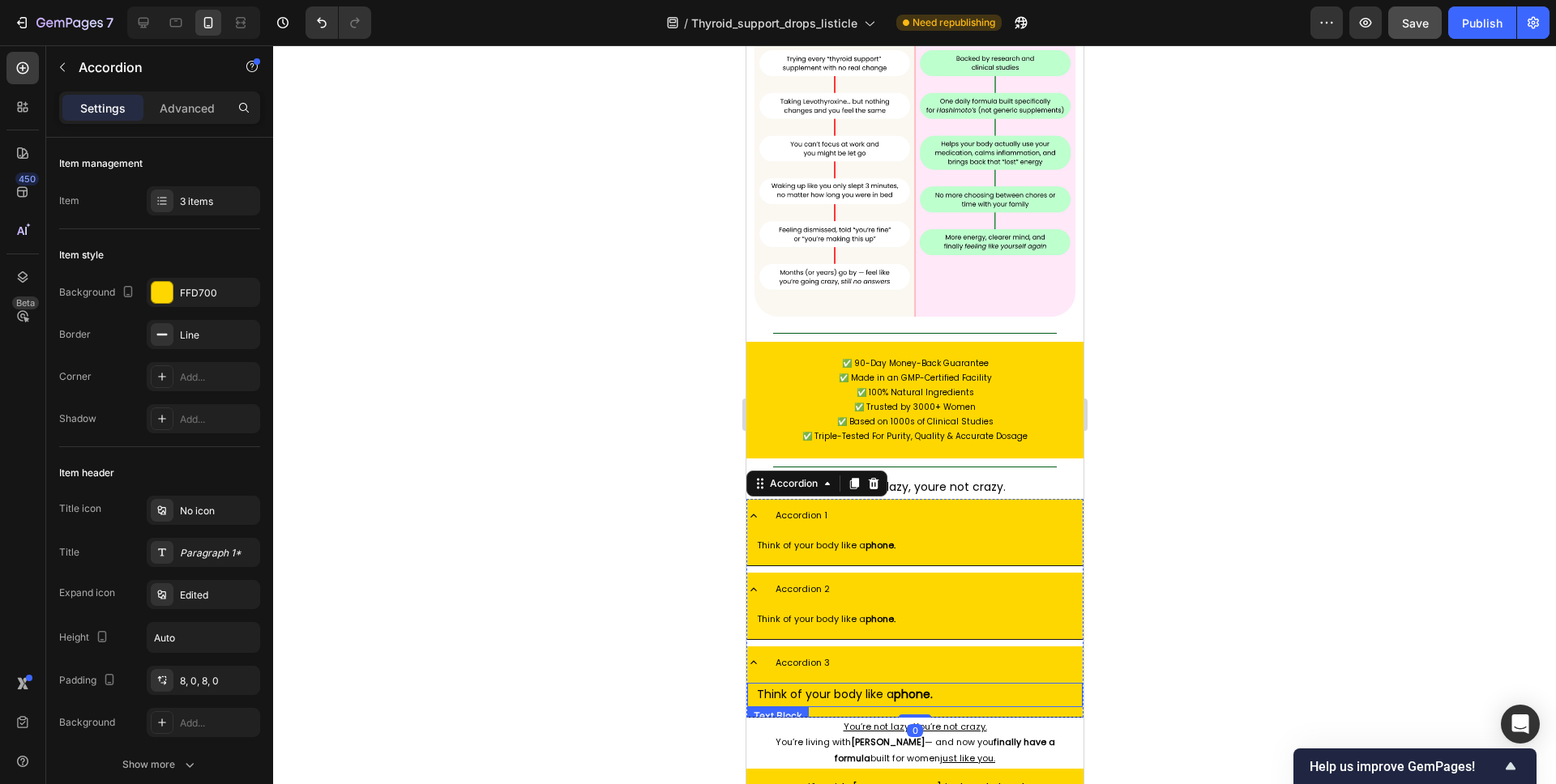
click at [881, 685] on p "Think of your body like a phone." at bounding box center [914, 695] width 316 height 21
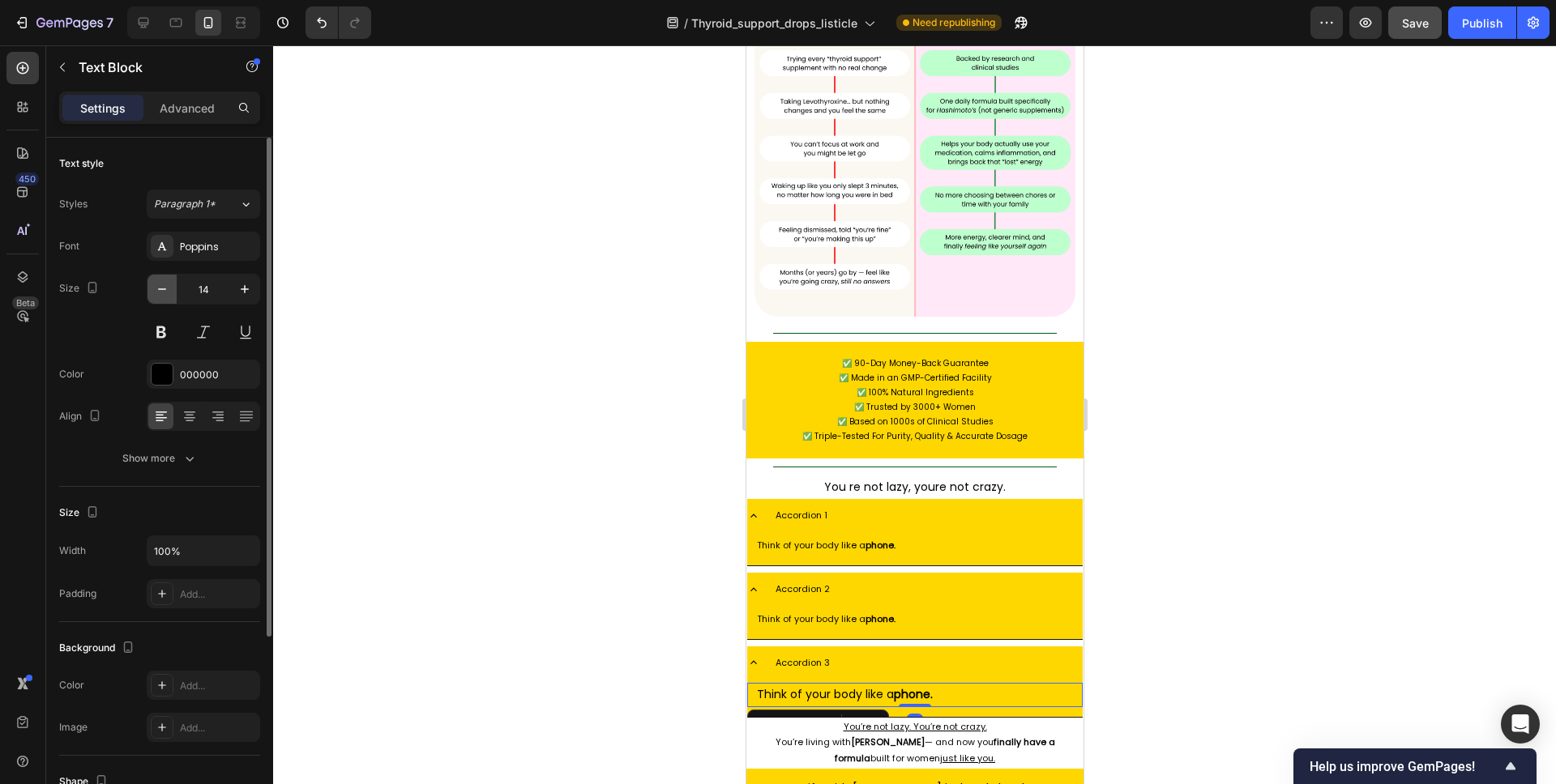
click at [170, 282] on button "button" at bounding box center [162, 289] width 30 height 30
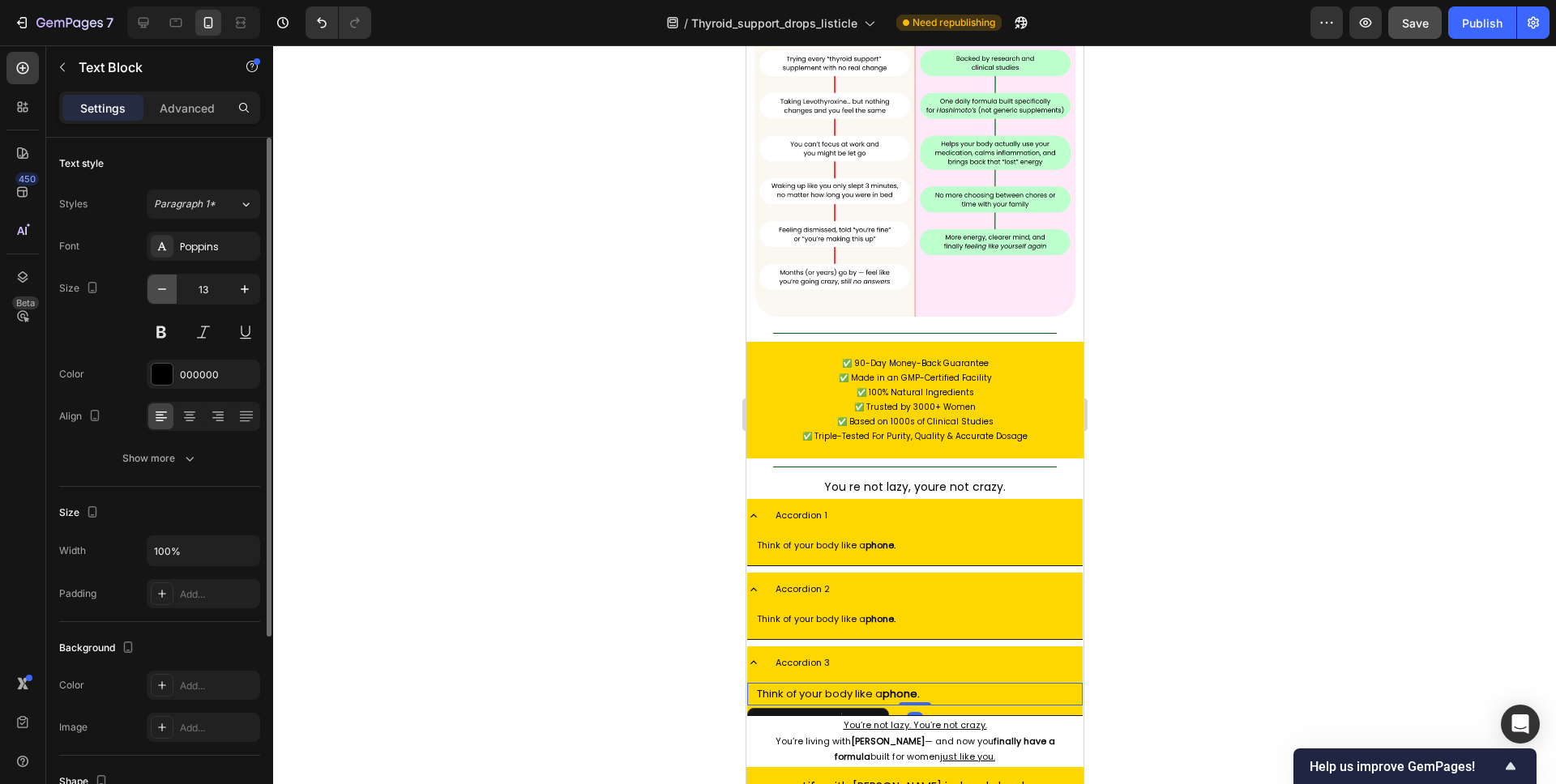
click at [170, 282] on button "button" at bounding box center [162, 289] width 30 height 30
type input "12"
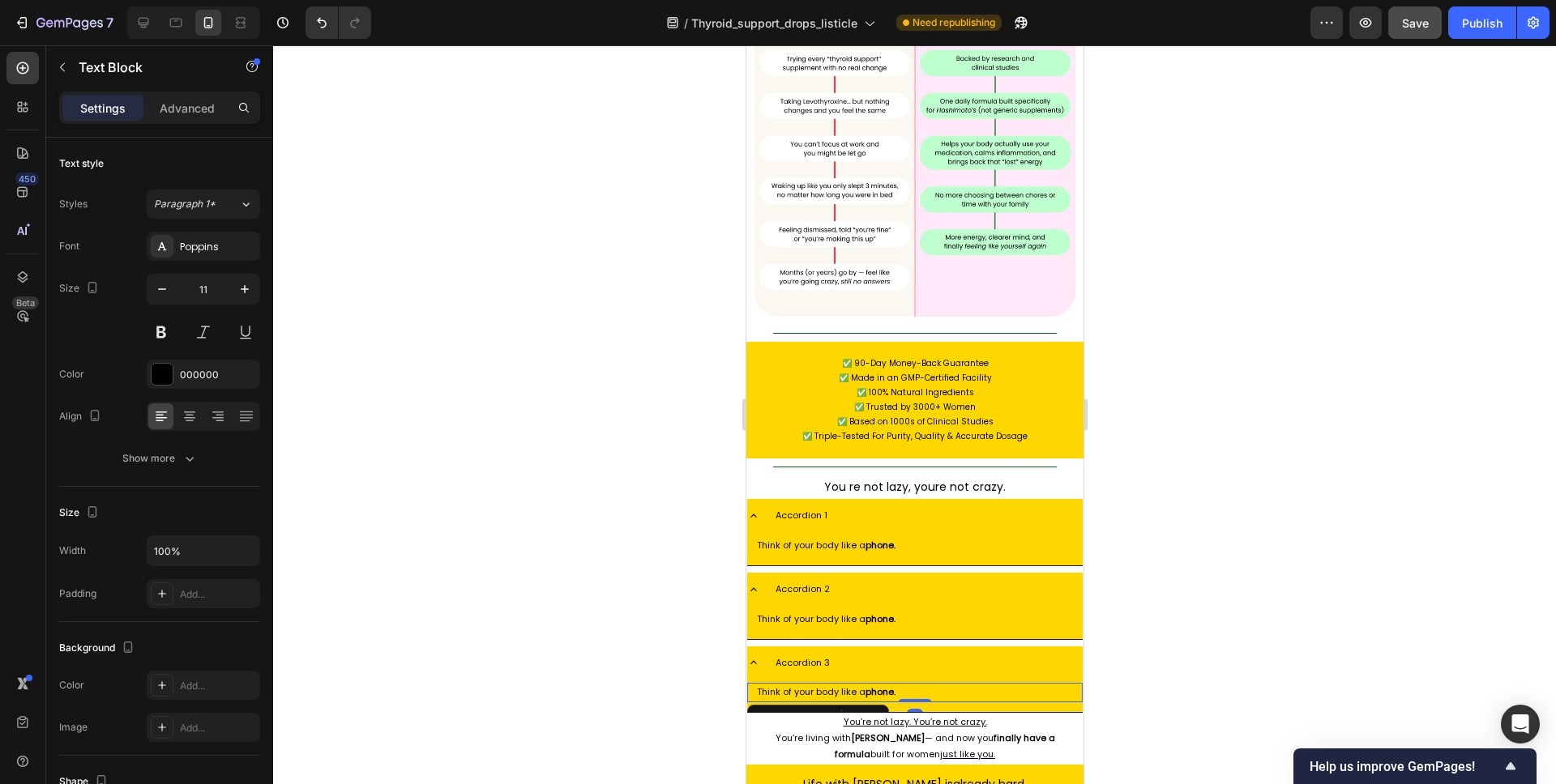
click at [509, 257] on div at bounding box center [914, 415] width 1283 height 739
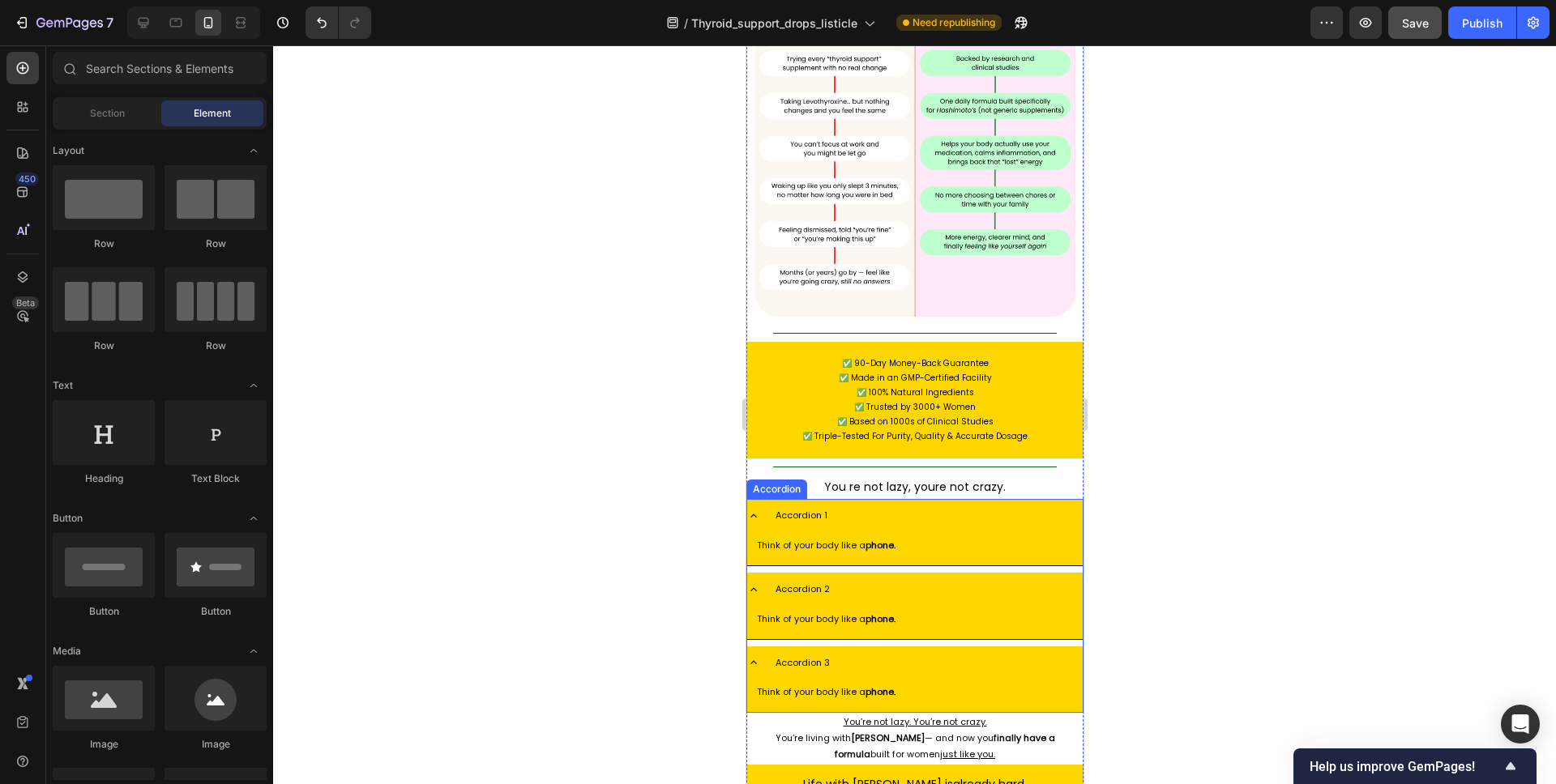
click at [923, 653] on div "Accordion 3" at bounding box center [928, 664] width 310 height 21
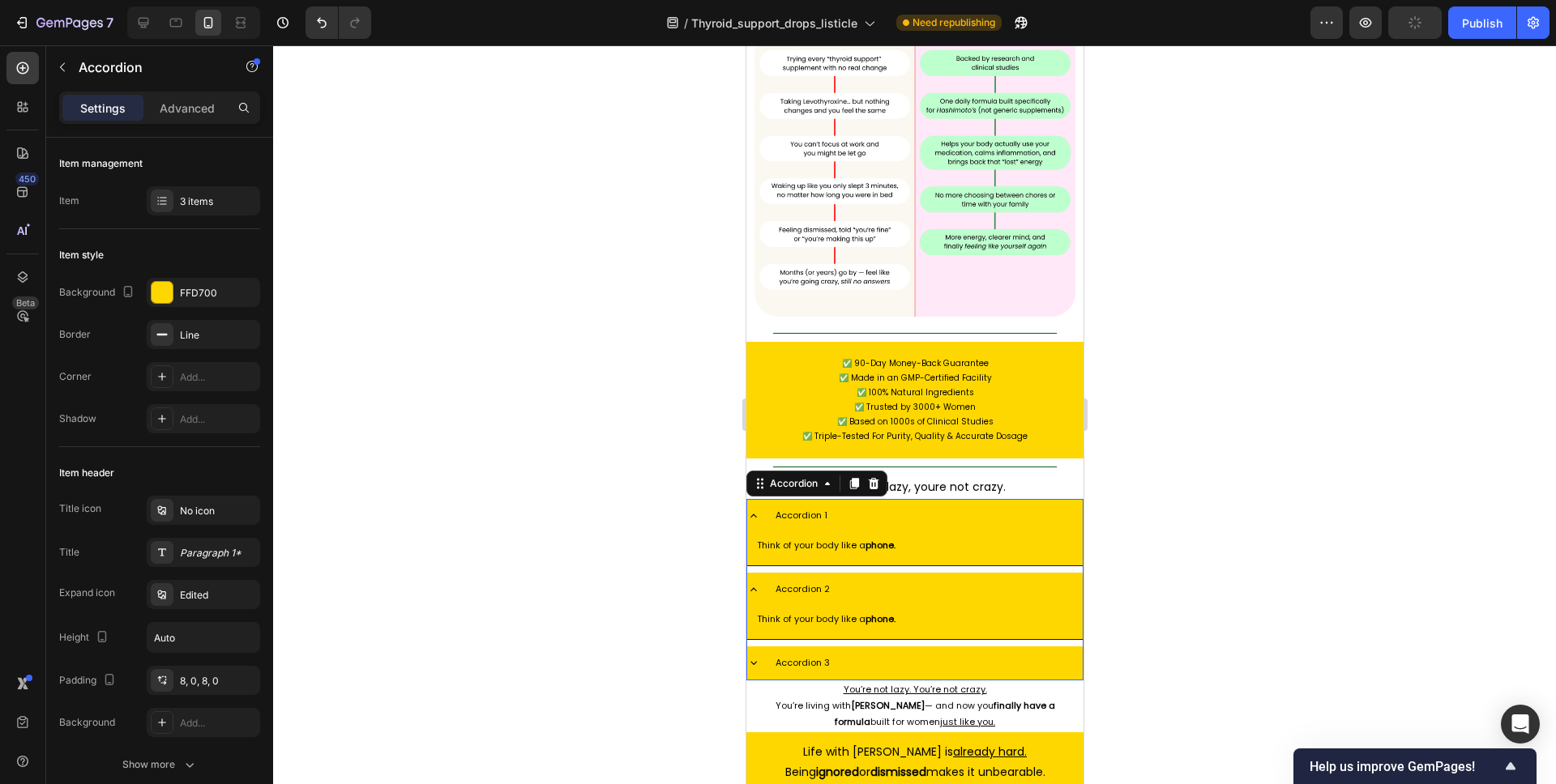
click at [911, 579] on div "Accordion 2" at bounding box center [928, 590] width 310 height 21
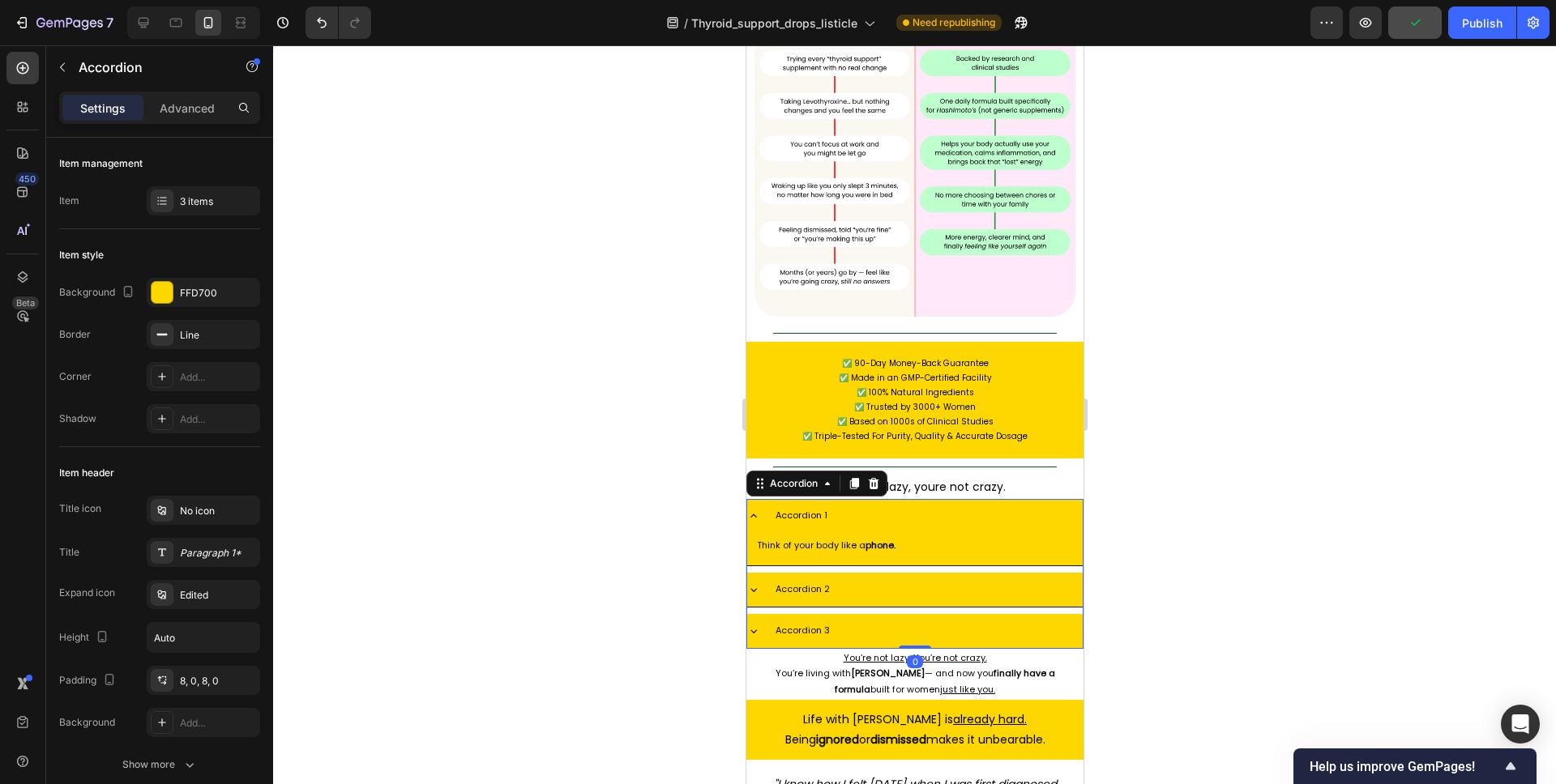
click at [898, 506] on div "Accordion 1" at bounding box center [928, 516] width 310 height 21
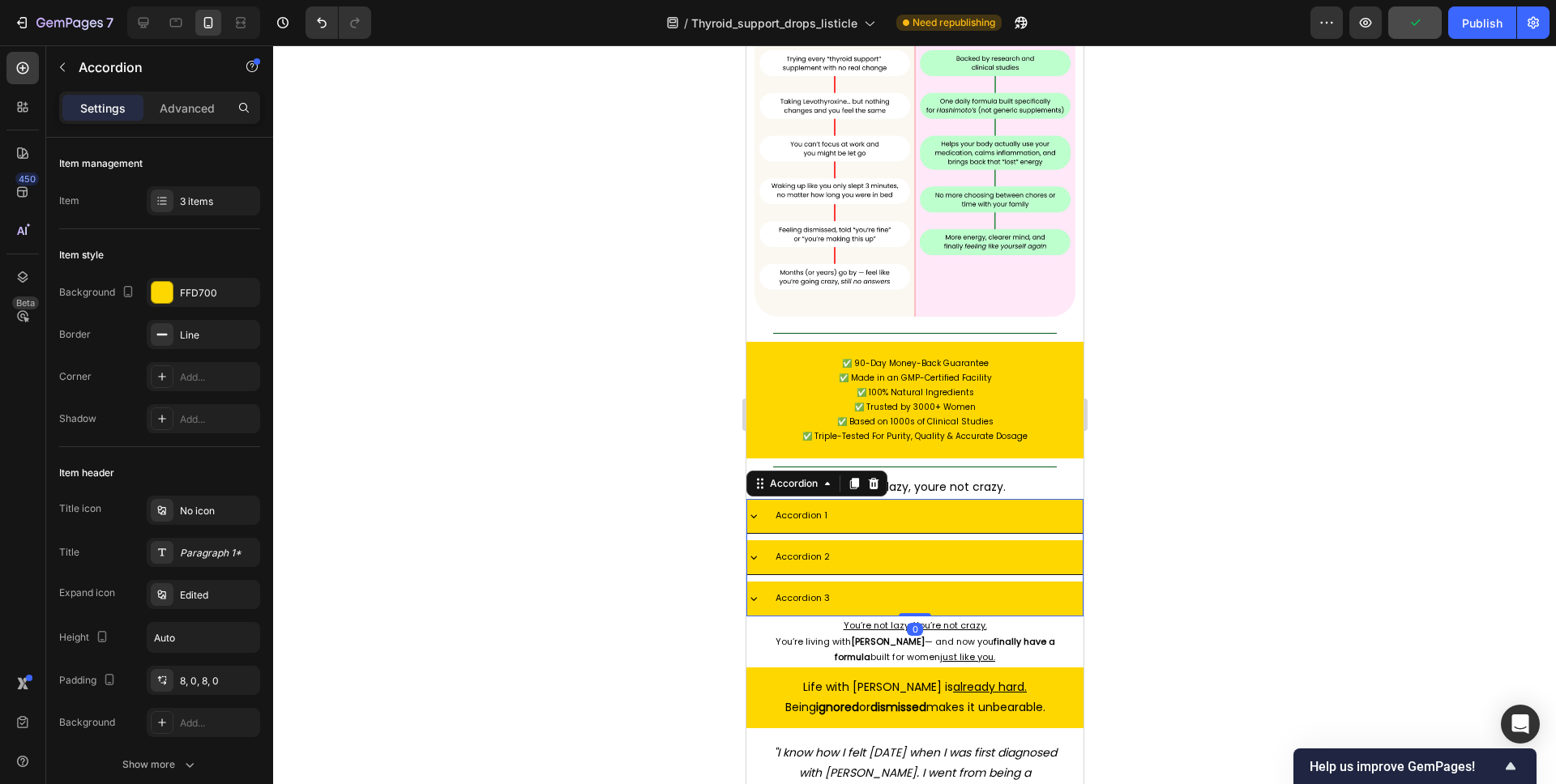
click at [1199, 367] on div at bounding box center [914, 415] width 1283 height 739
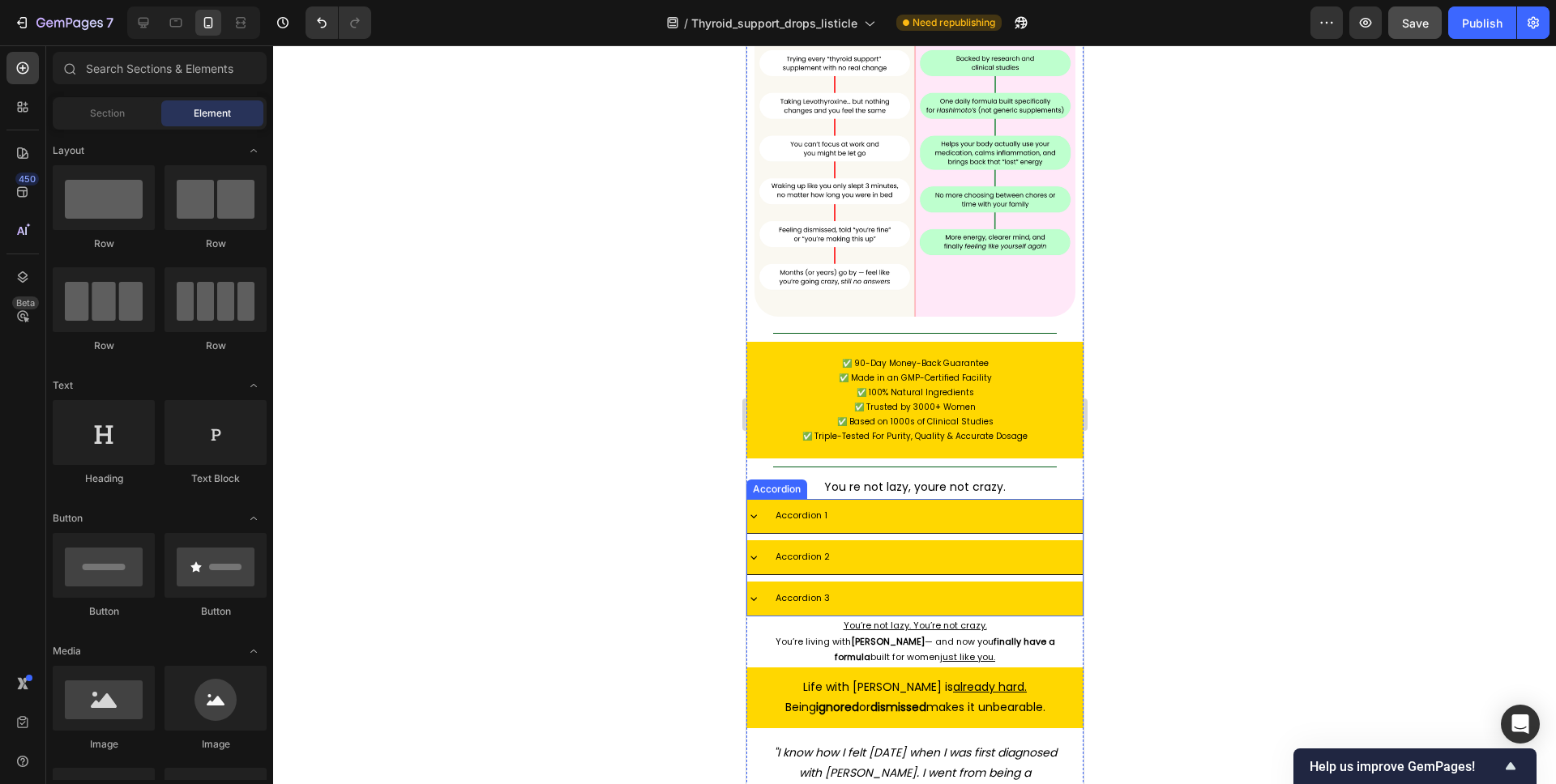
click at [849, 506] on div "Accordion 1" at bounding box center [928, 516] width 310 height 21
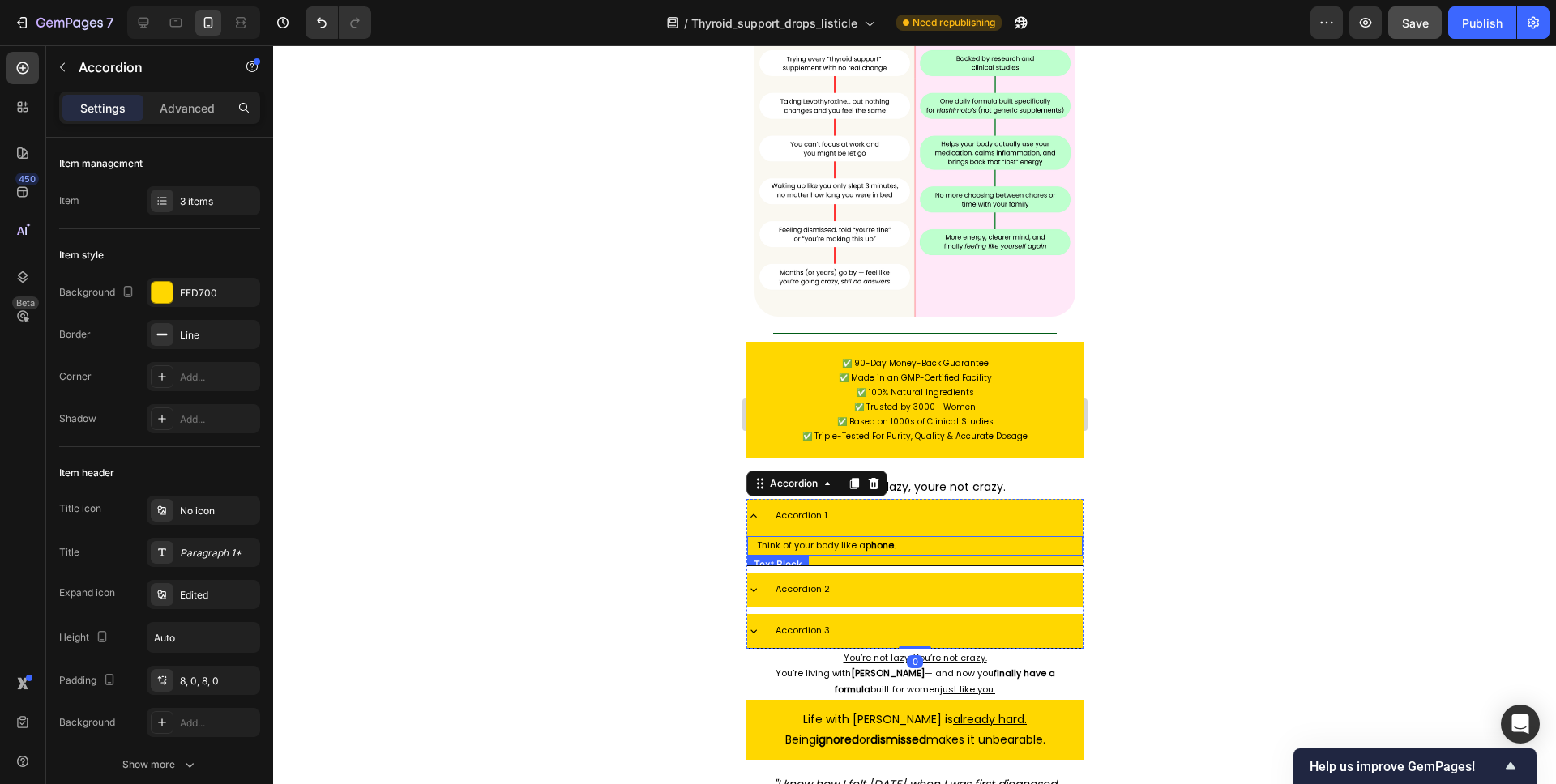
click at [844, 538] on p "Think of your body like a phone." at bounding box center [914, 546] width 316 height 16
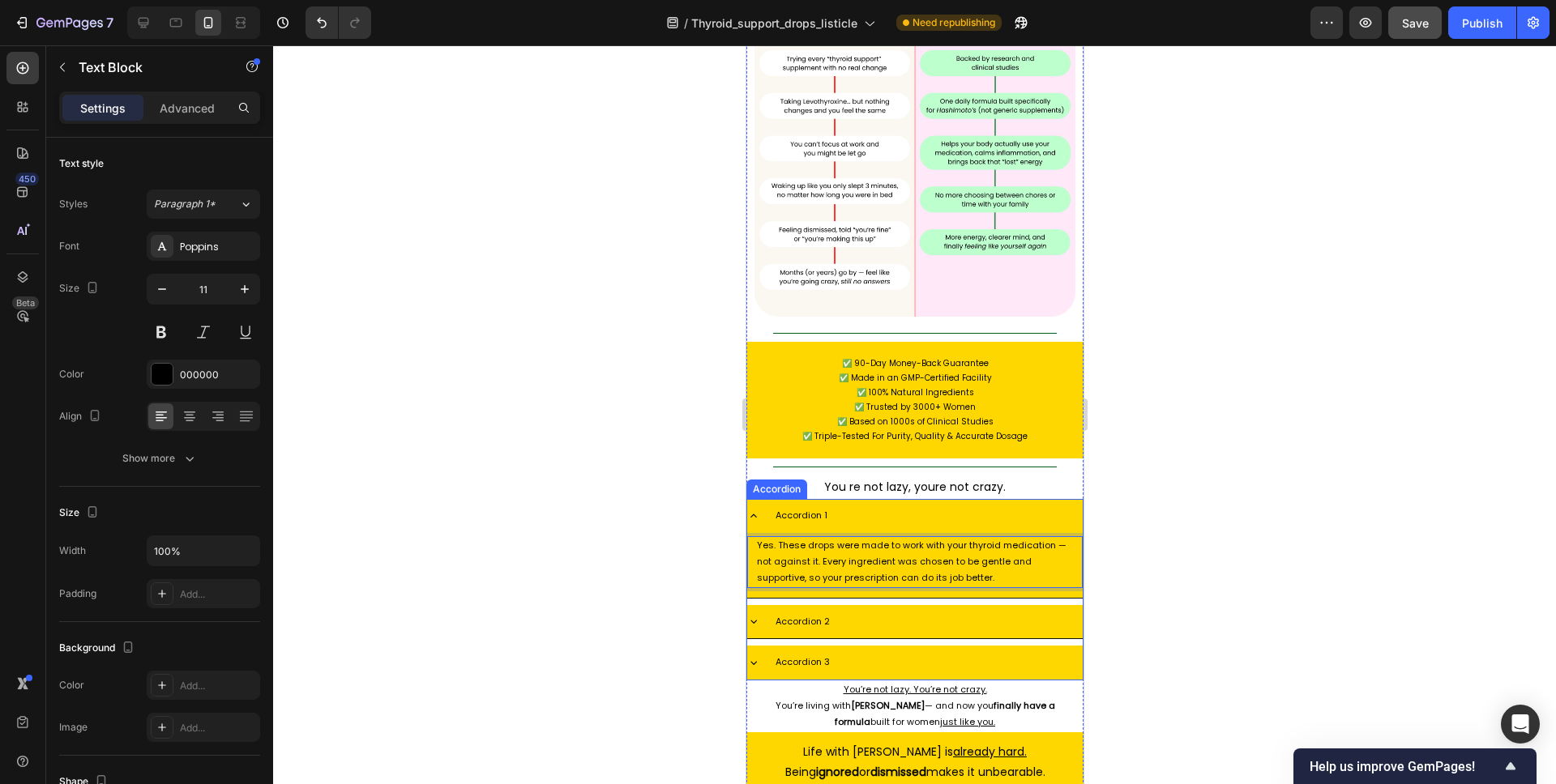
click at [851, 506] on div "Accordion 1" at bounding box center [928, 516] width 310 height 21
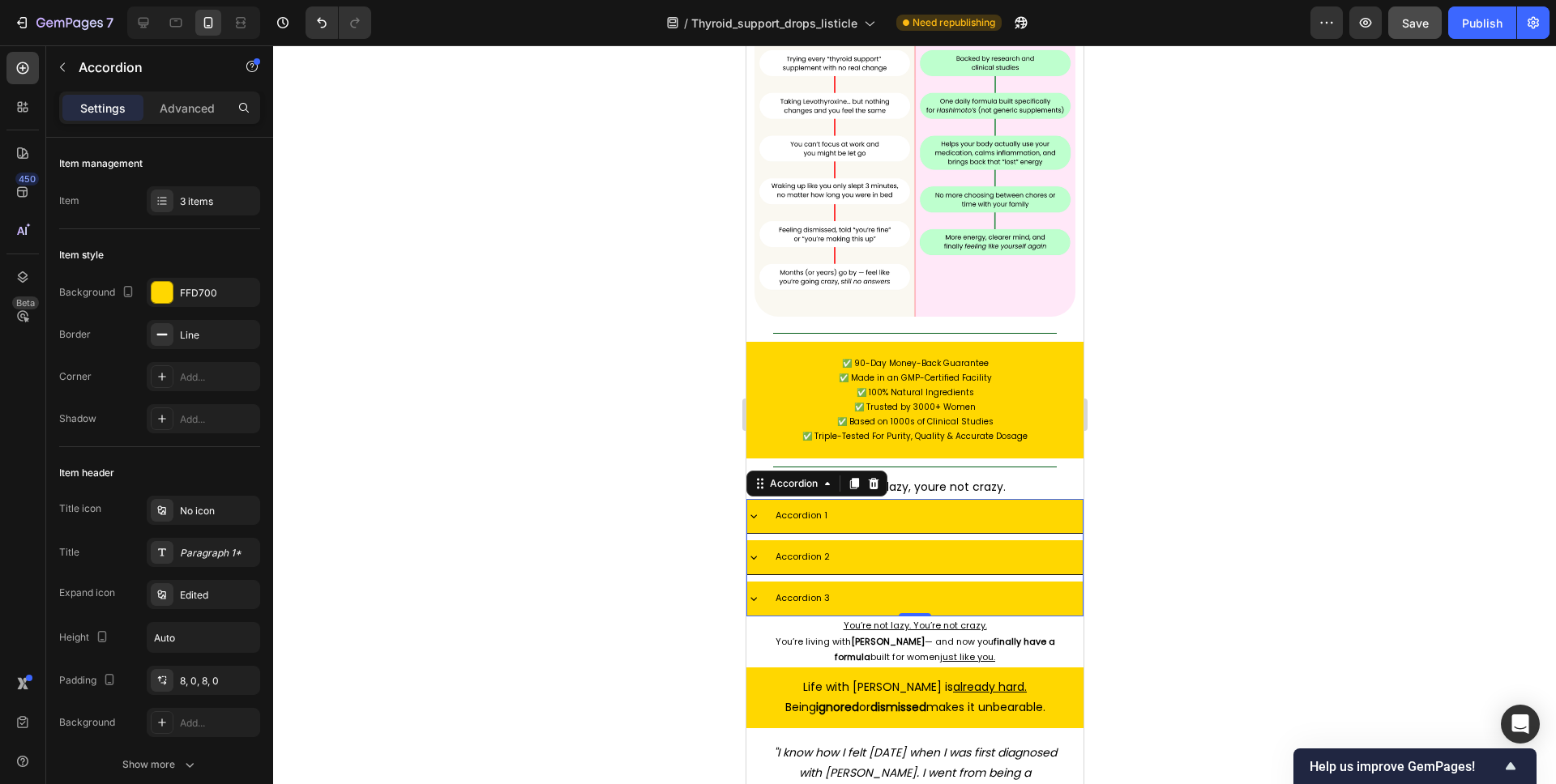
click at [868, 547] on div "Accordion 2" at bounding box center [928, 558] width 310 height 21
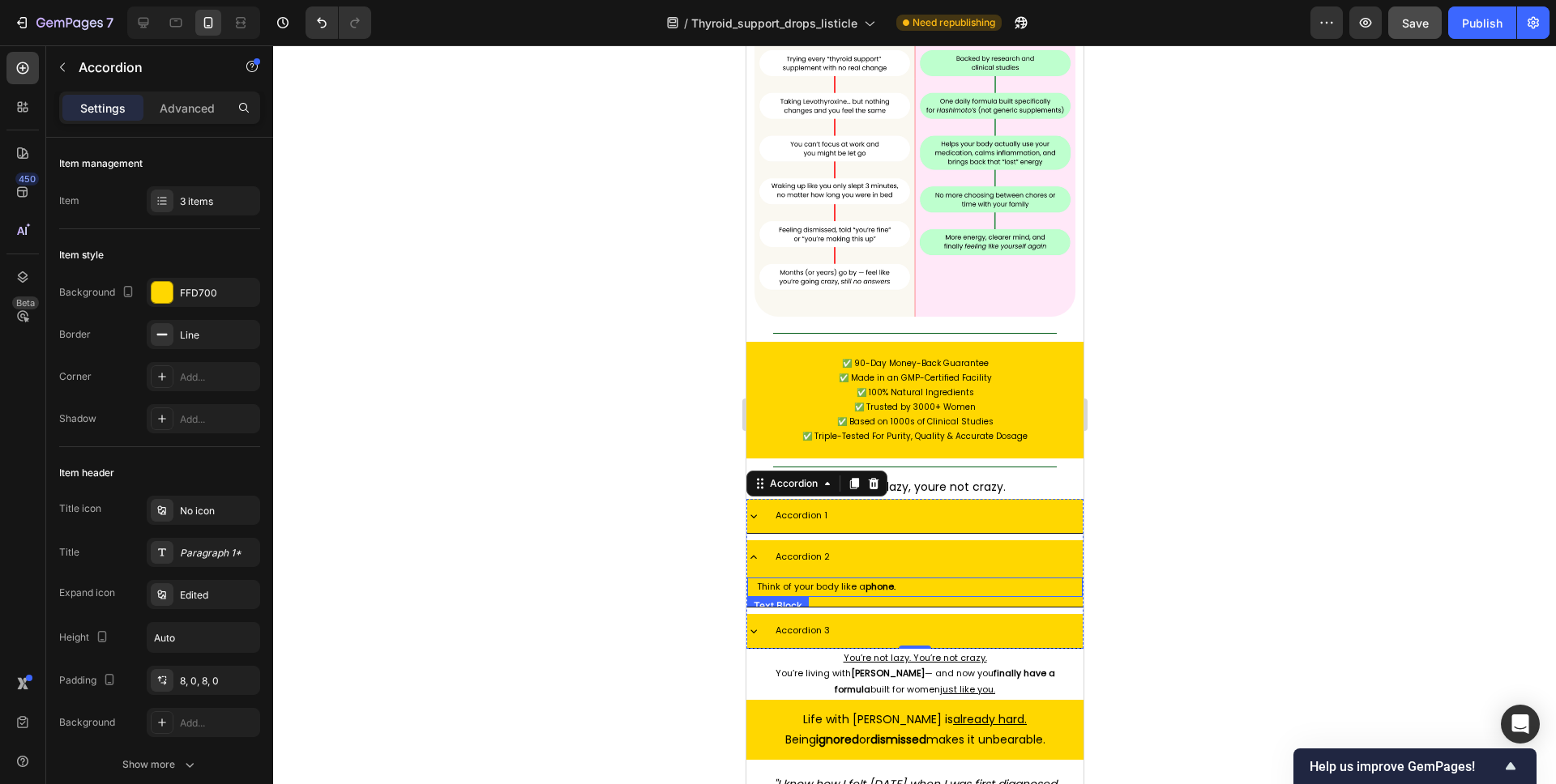
click at [834, 579] on p "Think of your body like a phone." at bounding box center [914, 587] width 316 height 16
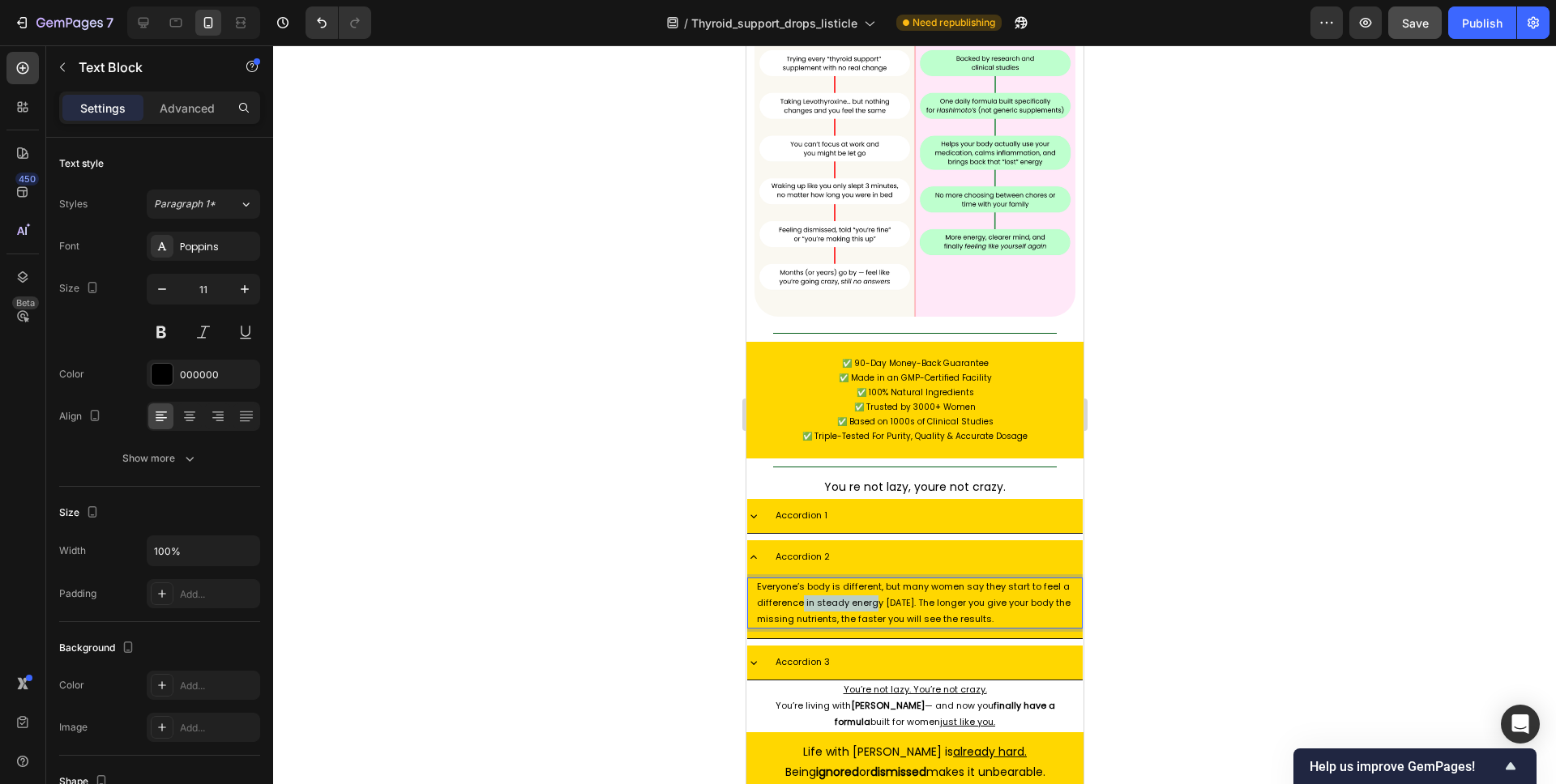
drag, startPoint x: 800, startPoint y: 465, endPoint x: 874, endPoint y: 466, distance: 74.0
click at [874, 579] on p "Everyone’s body is different, but many women say they start to feel a differenc…" at bounding box center [914, 602] width 316 height 47
click at [832, 652] on div "Accordion 3" at bounding box center [928, 663] width 310 height 21
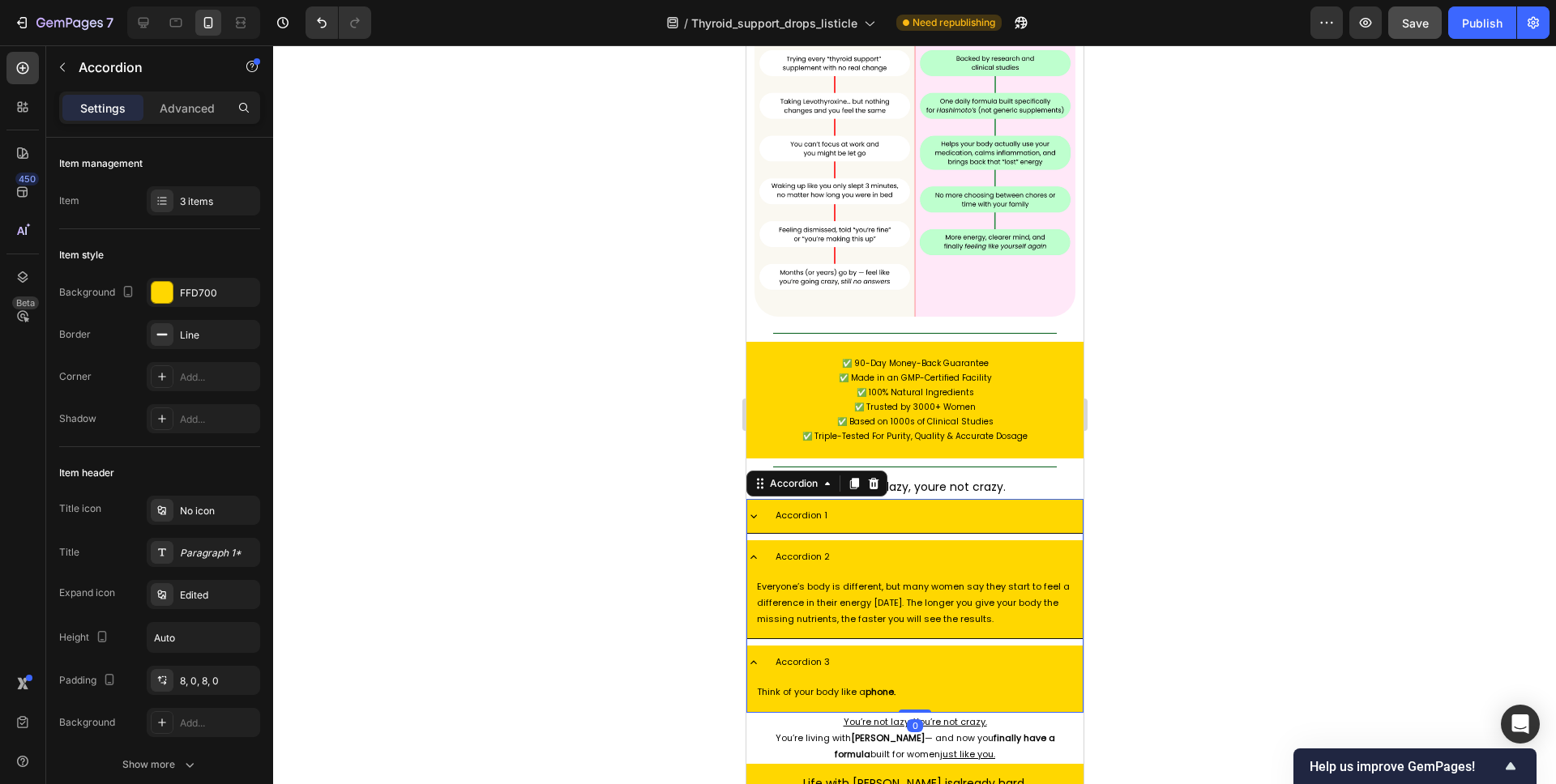
click at [845, 685] on p "Think of your body like a phone." at bounding box center [914, 693] width 316 height 16
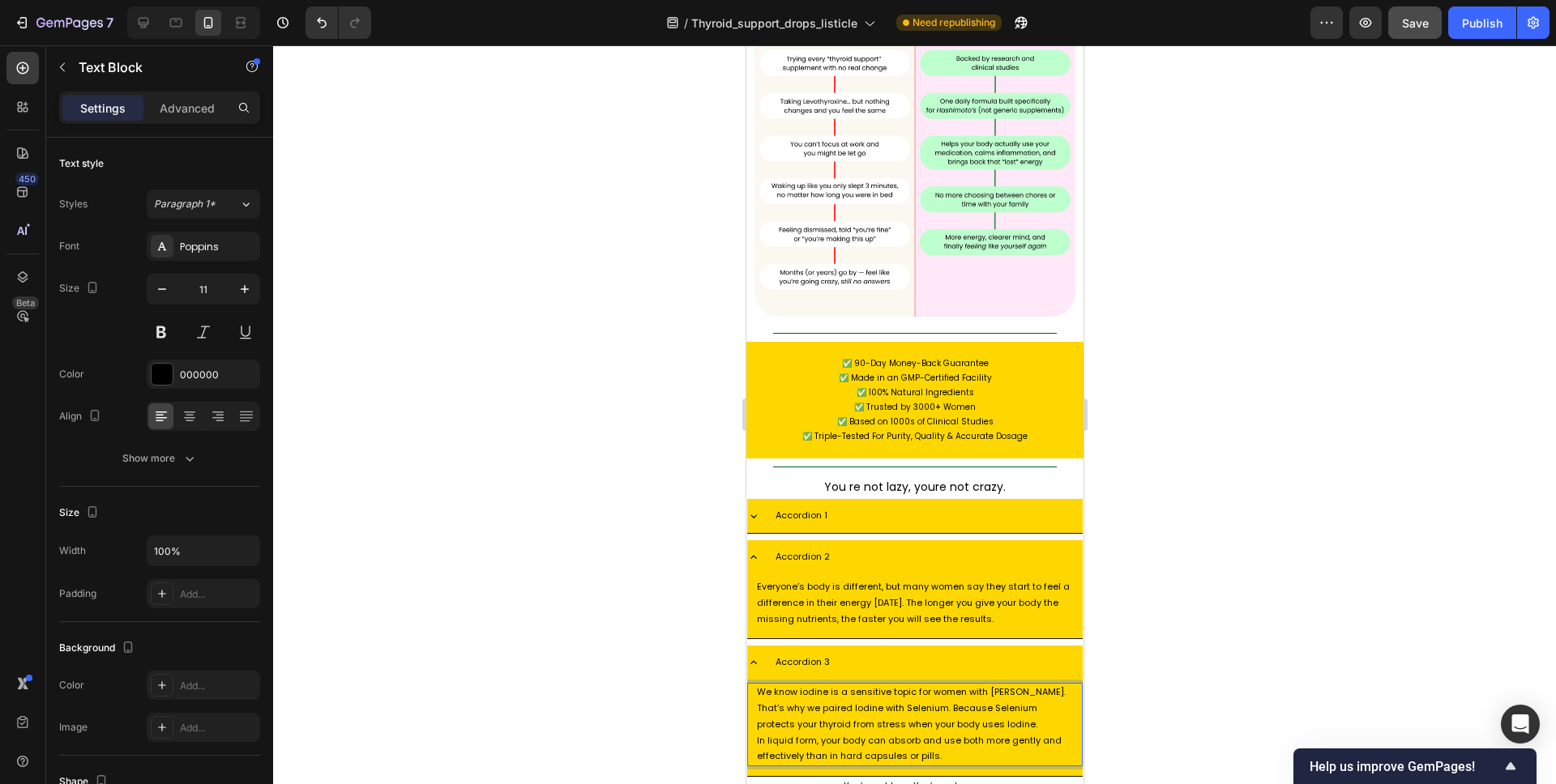
click at [757, 733] on p "In liquid form, your body can absorb and use both more gently and effectively t…" at bounding box center [914, 749] width 316 height 32
drag, startPoint x: 1210, startPoint y: 509, endPoint x: 1176, endPoint y: 511, distance: 34.1
click at [1210, 509] on div at bounding box center [914, 415] width 1283 height 739
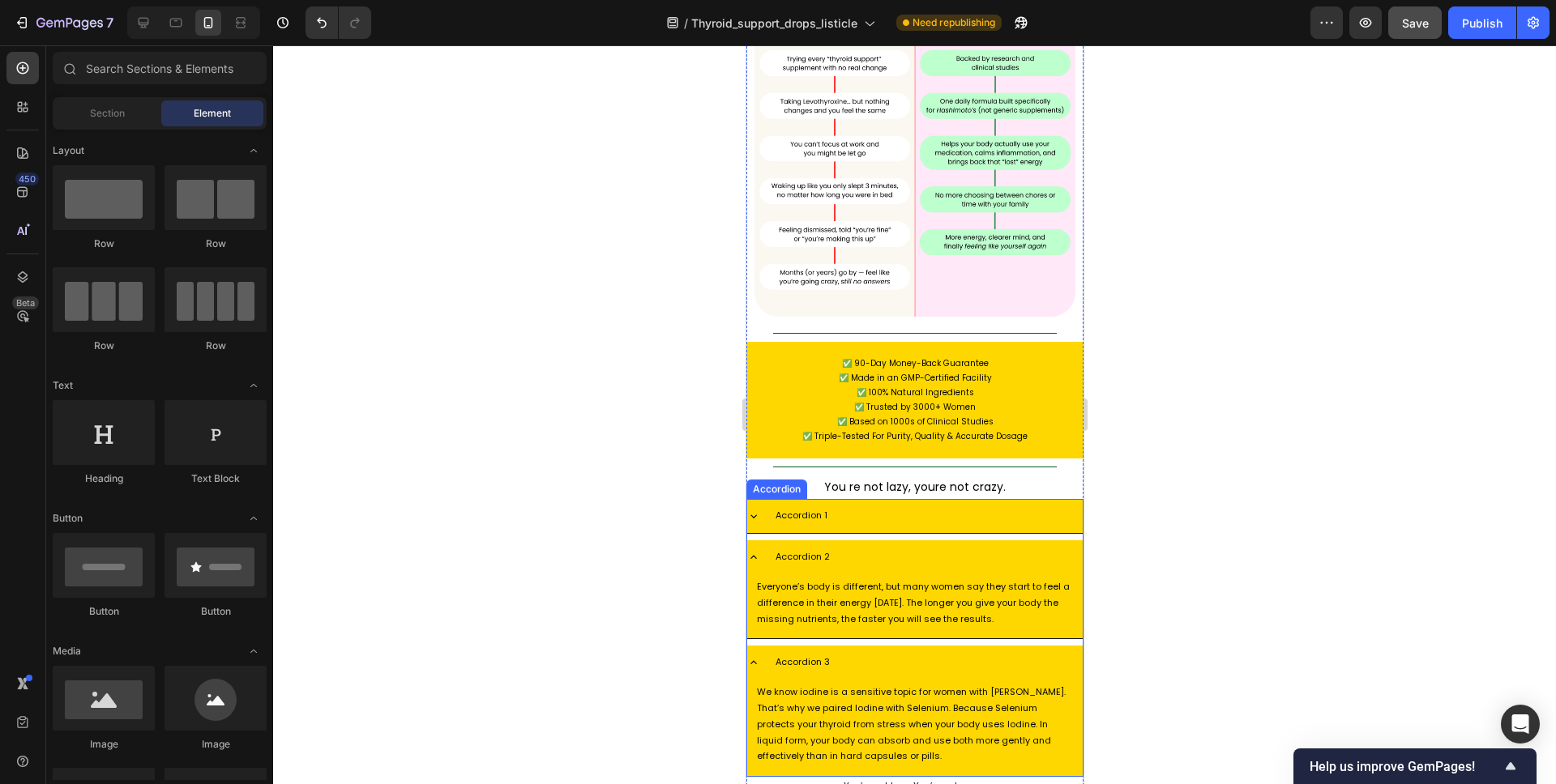
click at [975, 652] on div "Accordion 3" at bounding box center [928, 663] width 310 height 21
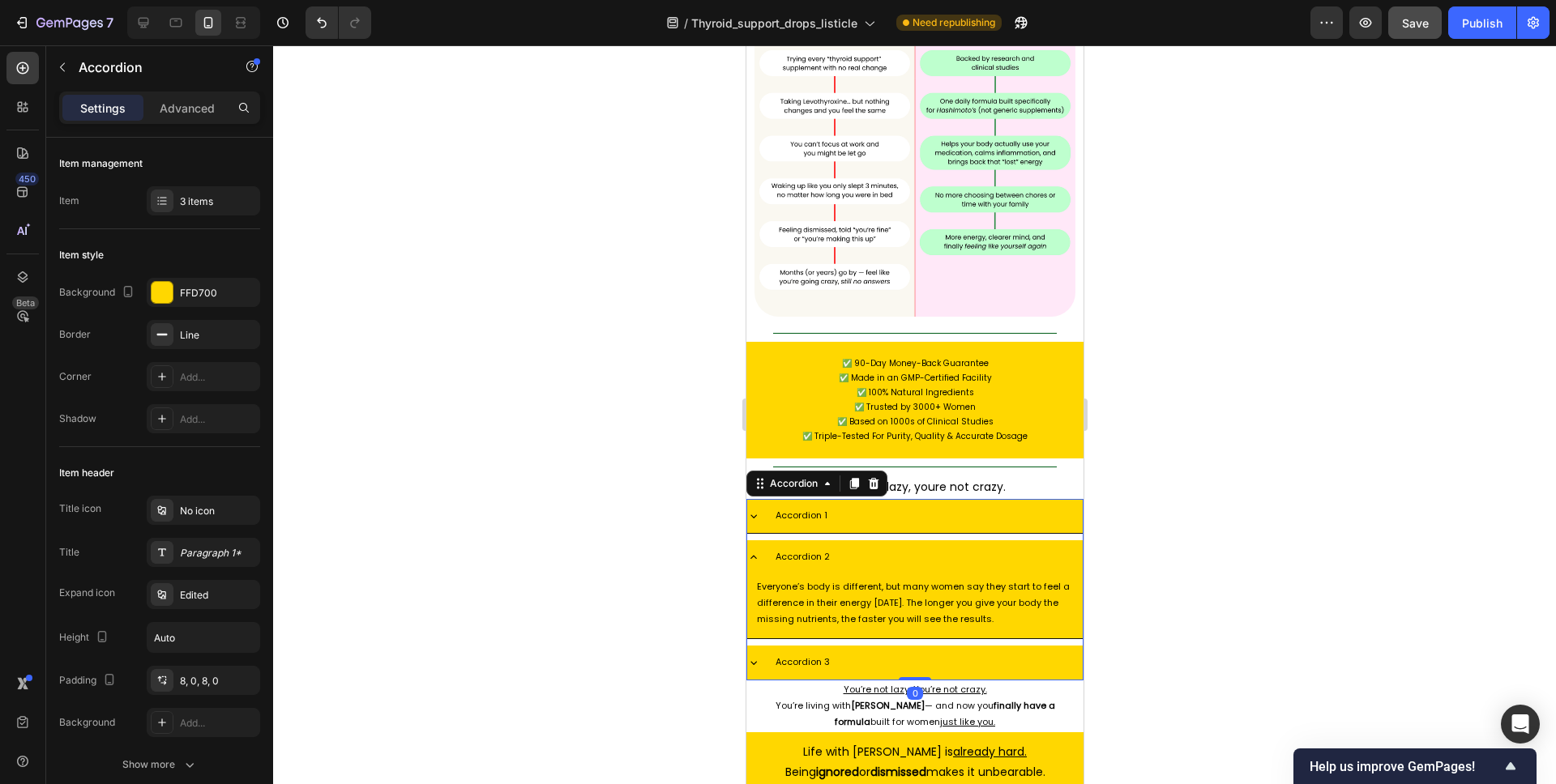
click at [897, 547] on div "Accordion 2" at bounding box center [928, 558] width 310 height 21
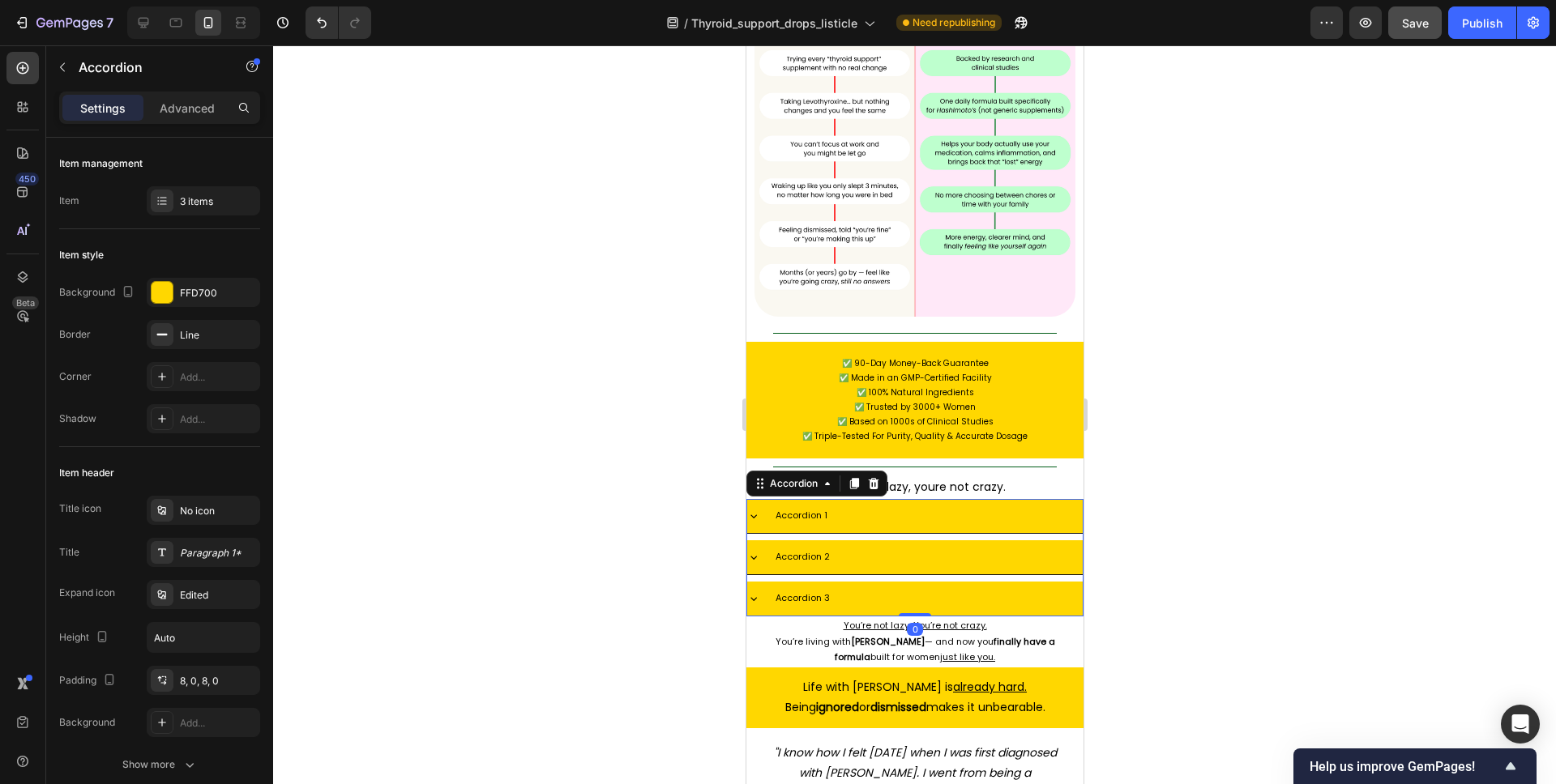
click at [1234, 348] on div at bounding box center [914, 415] width 1283 height 739
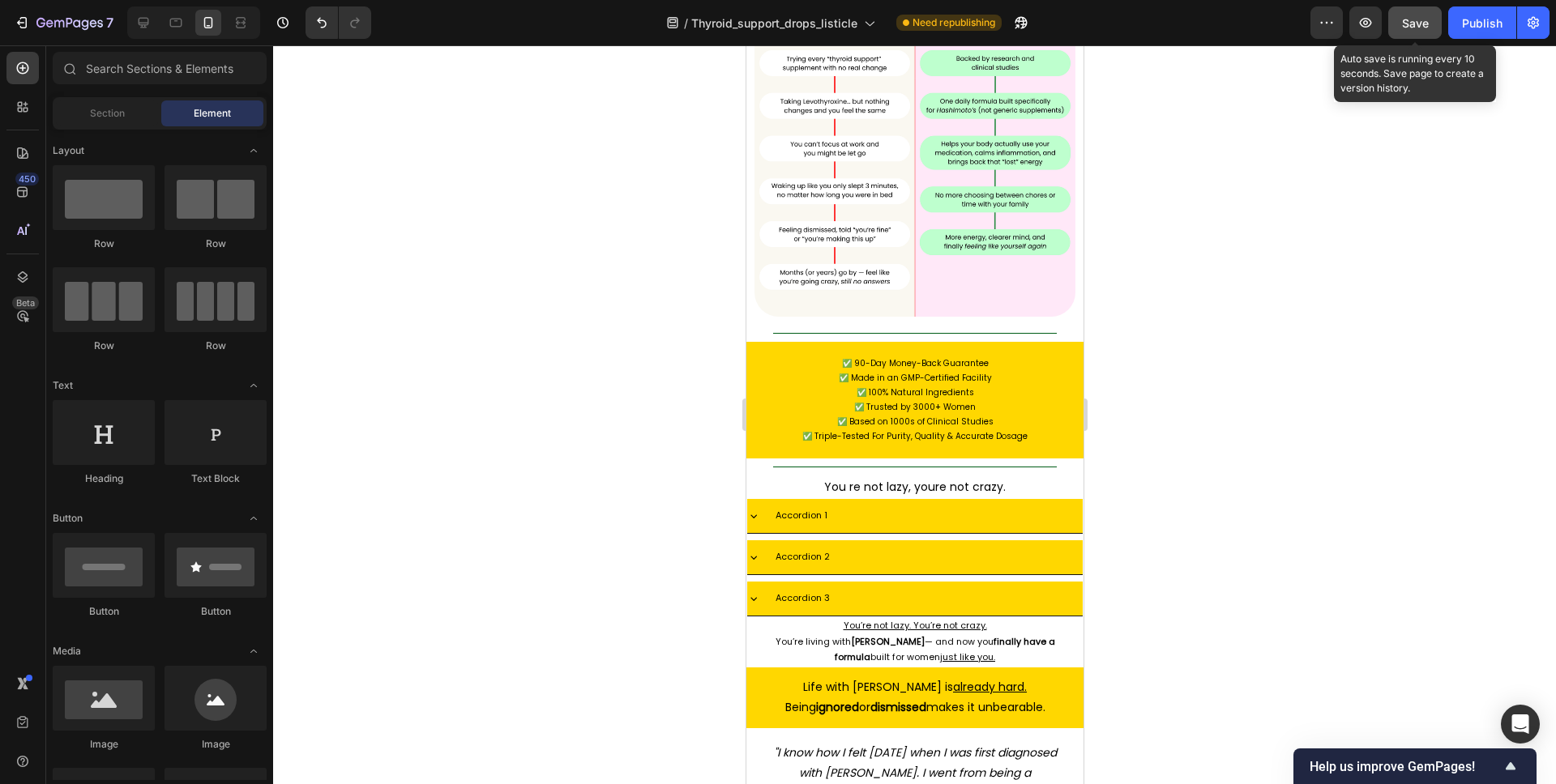
click at [1406, 29] on span "Save" at bounding box center [1415, 22] width 27 height 13
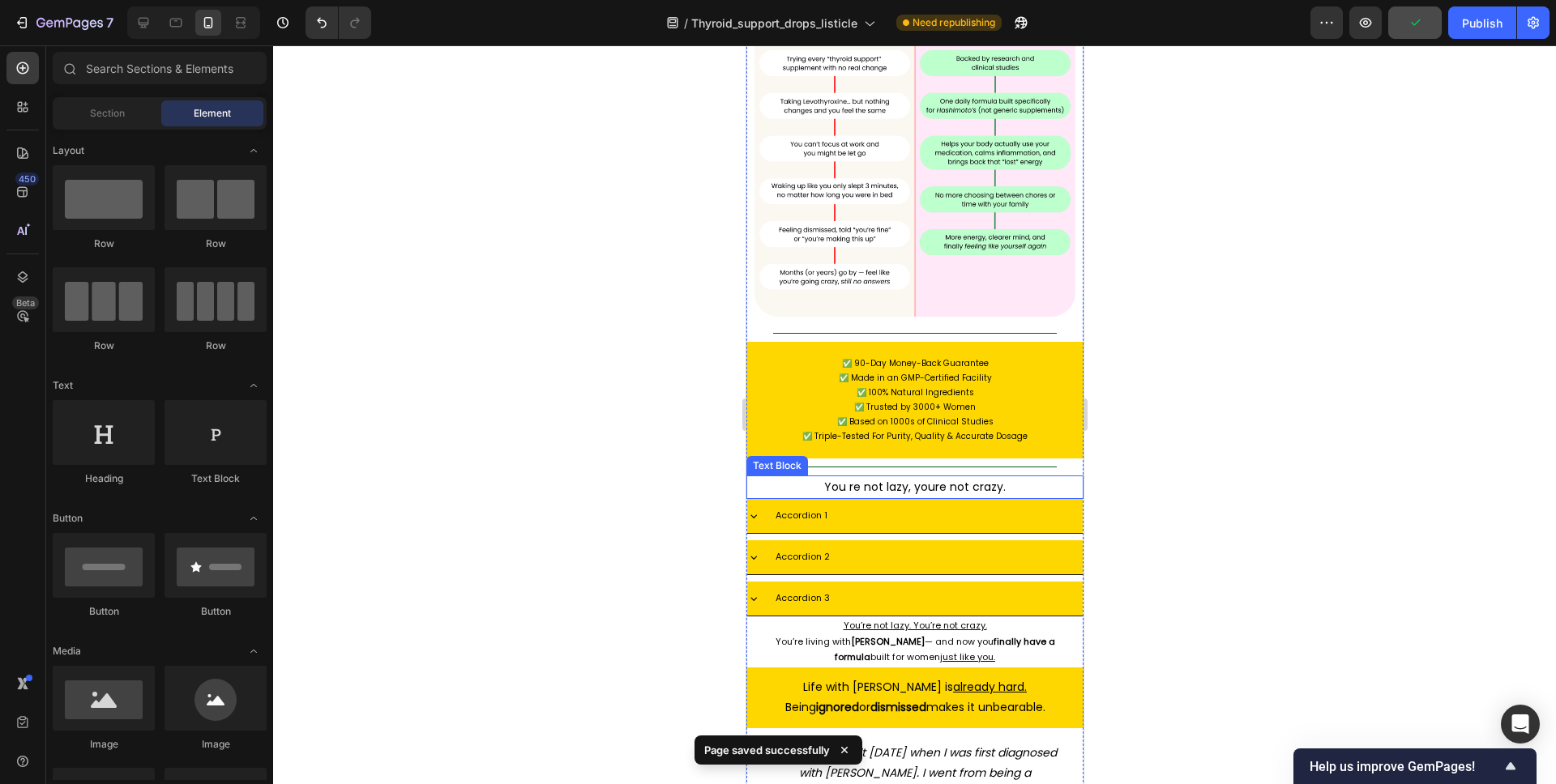
click at [988, 477] on p "You re not lazy, youre not crazy." at bounding box center [914, 487] width 318 height 21
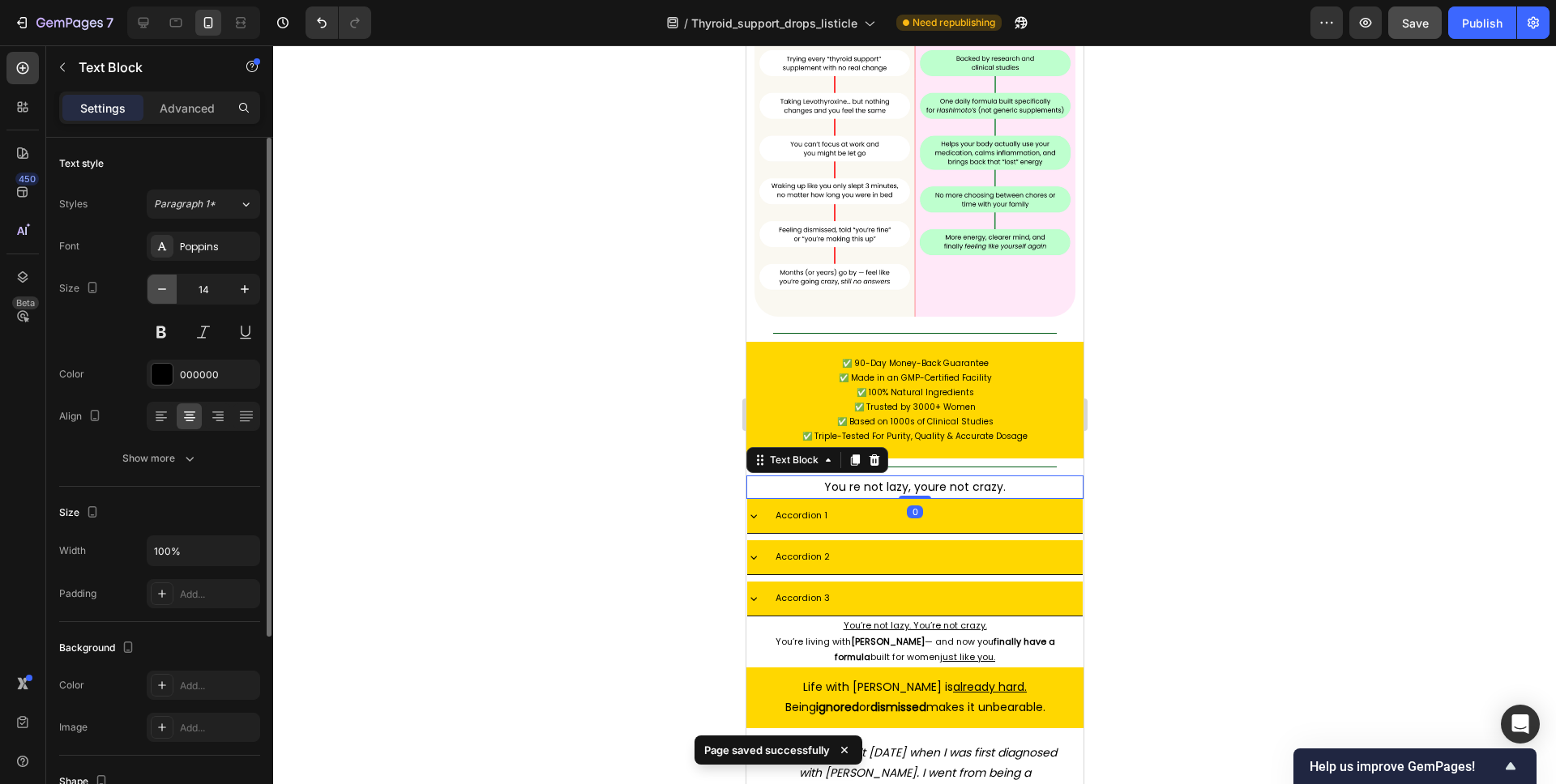
click at [164, 287] on icon "button" at bounding box center [162, 289] width 16 height 16
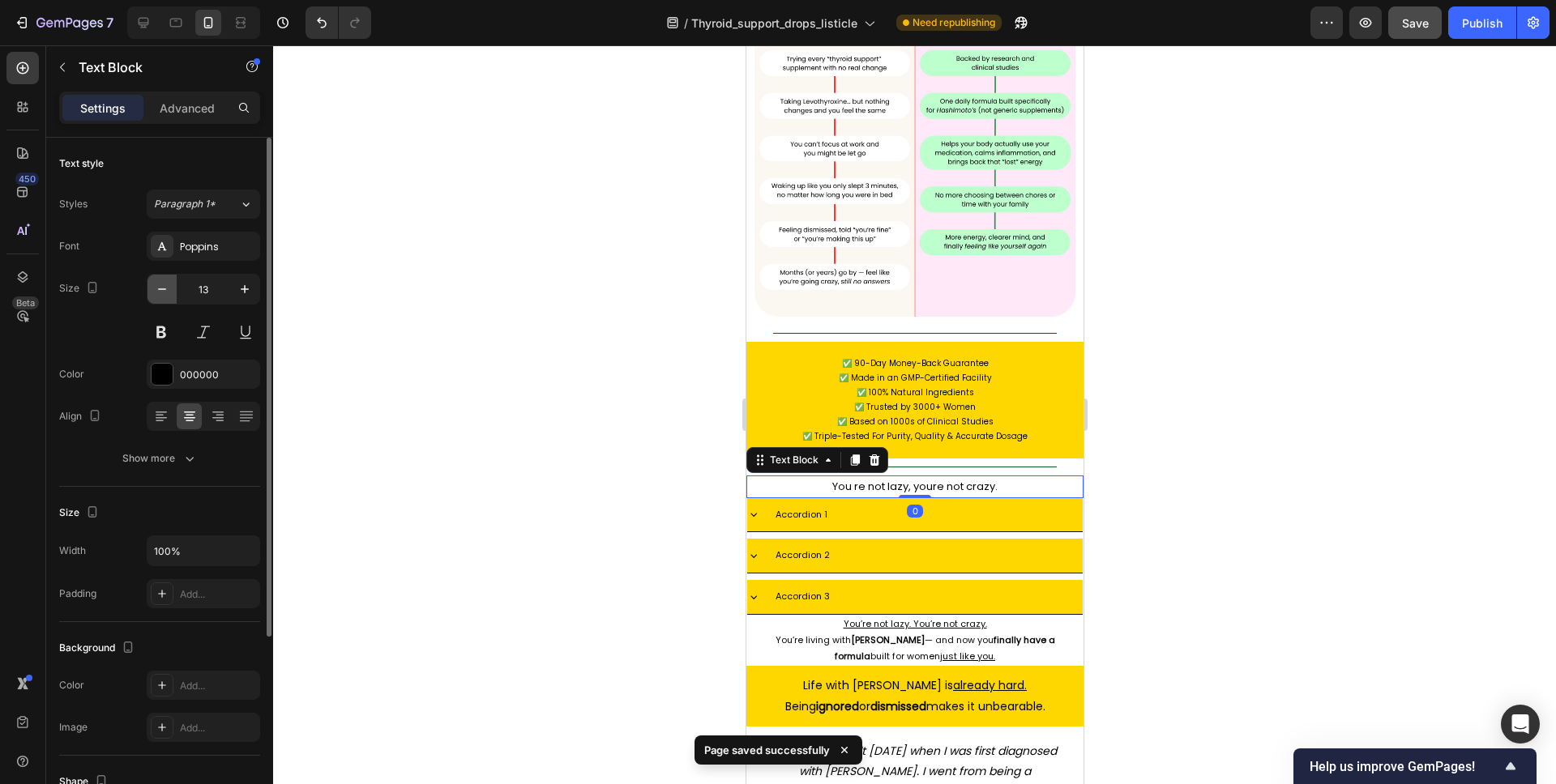
click at [164, 287] on icon "button" at bounding box center [162, 289] width 16 height 16
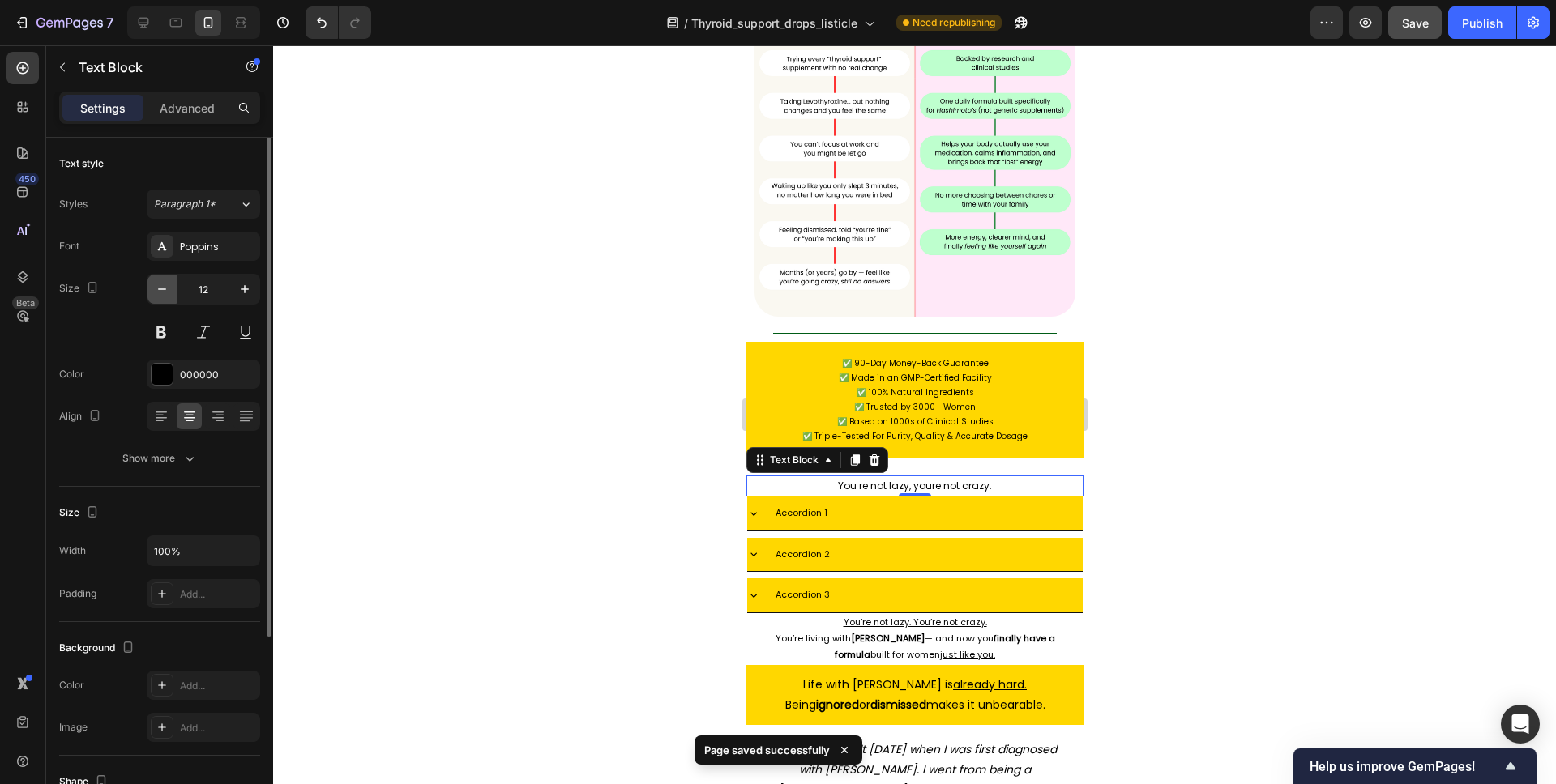
click at [164, 287] on icon "button" at bounding box center [162, 289] width 16 height 16
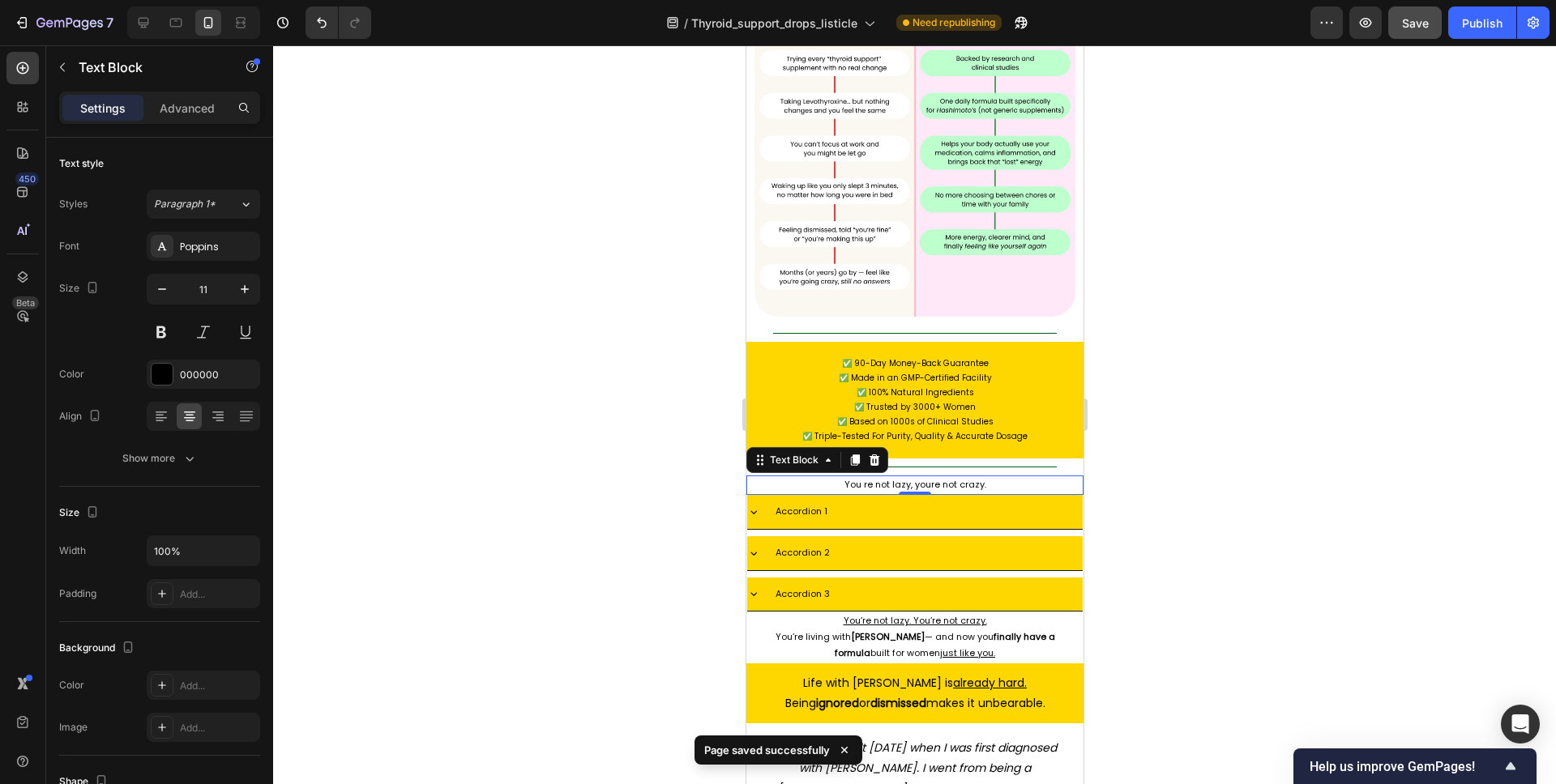
type input "10"
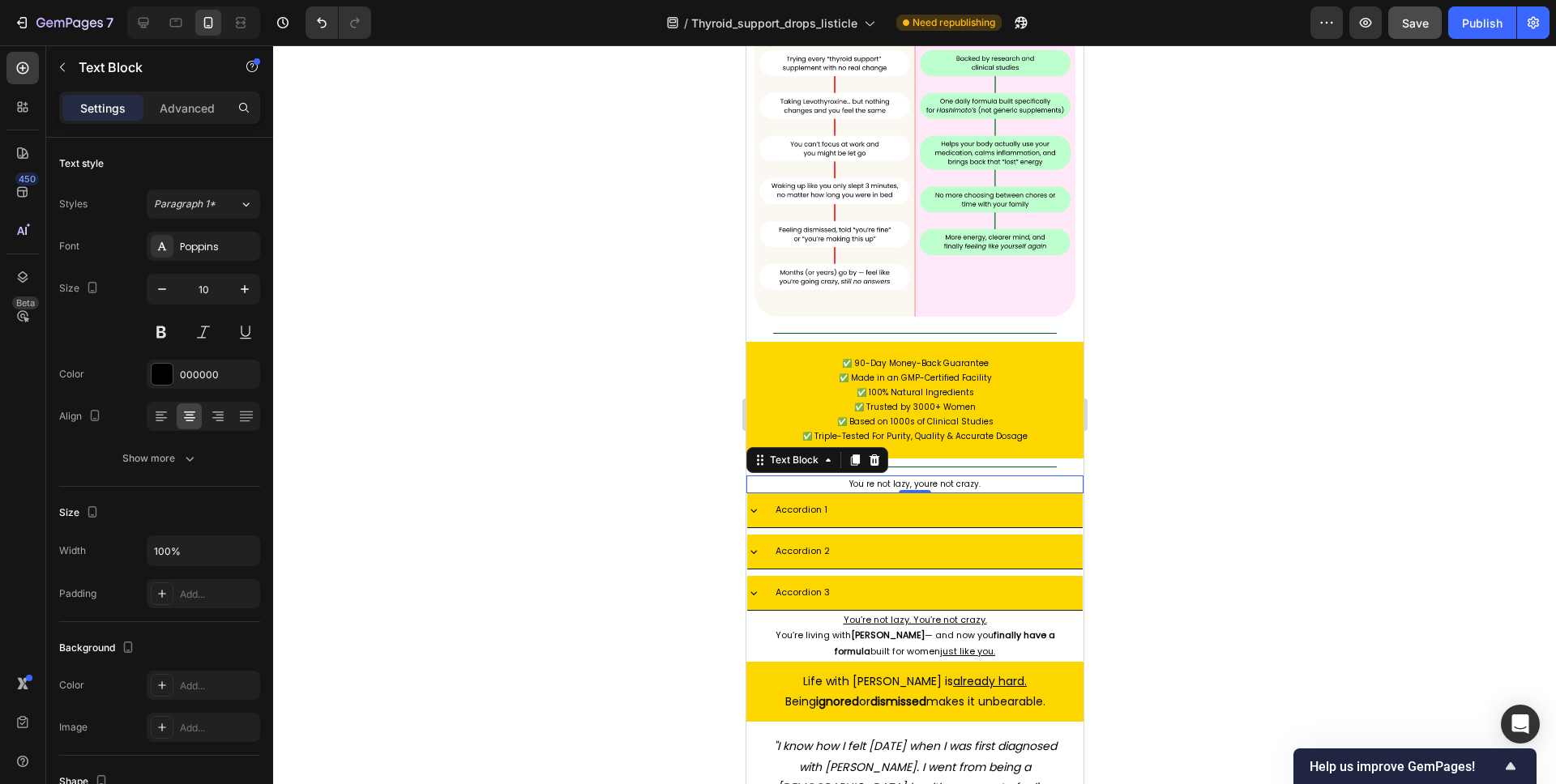
click at [1150, 396] on div at bounding box center [914, 415] width 1283 height 739
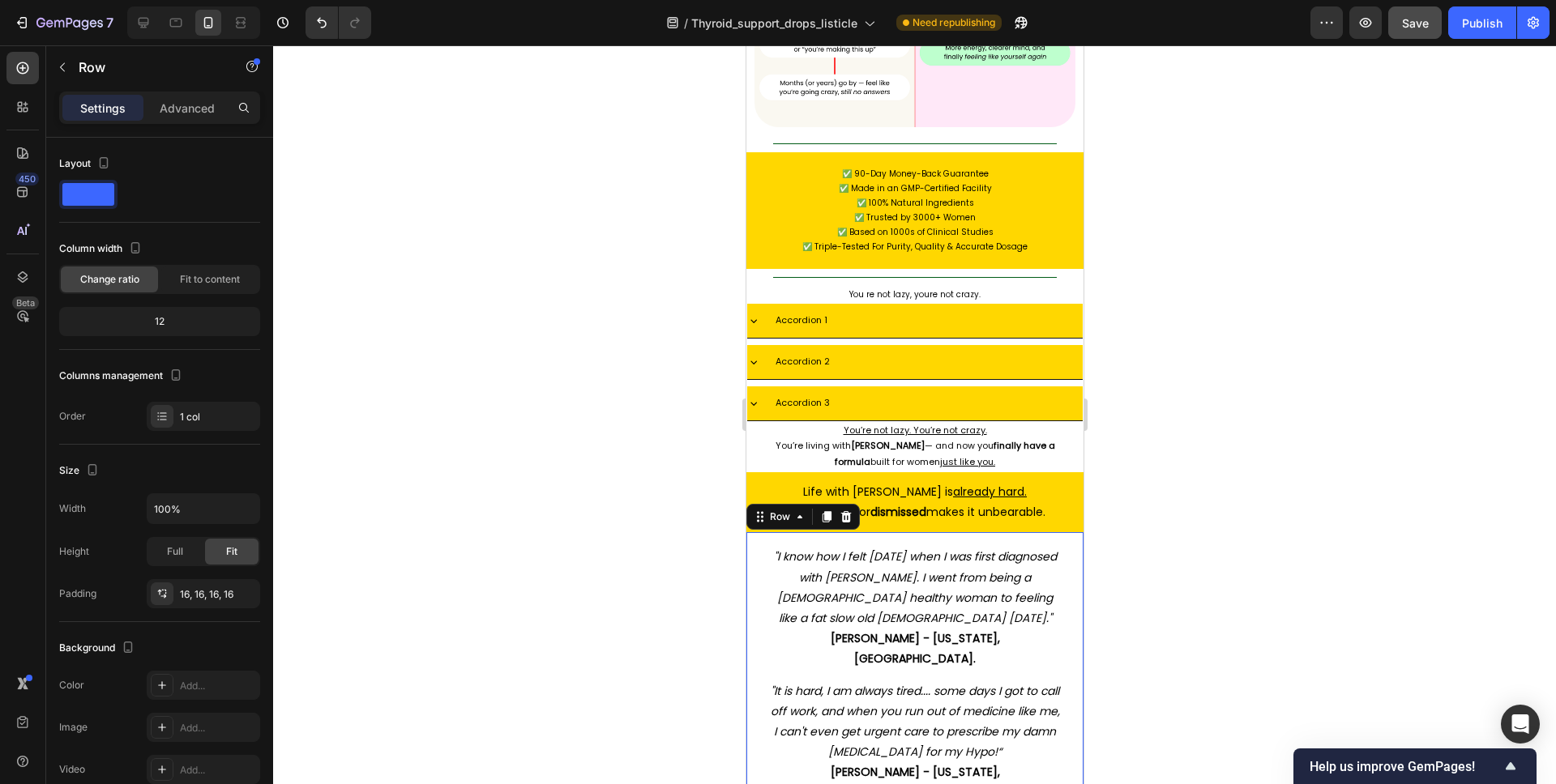
scroll to position [8736, 0]
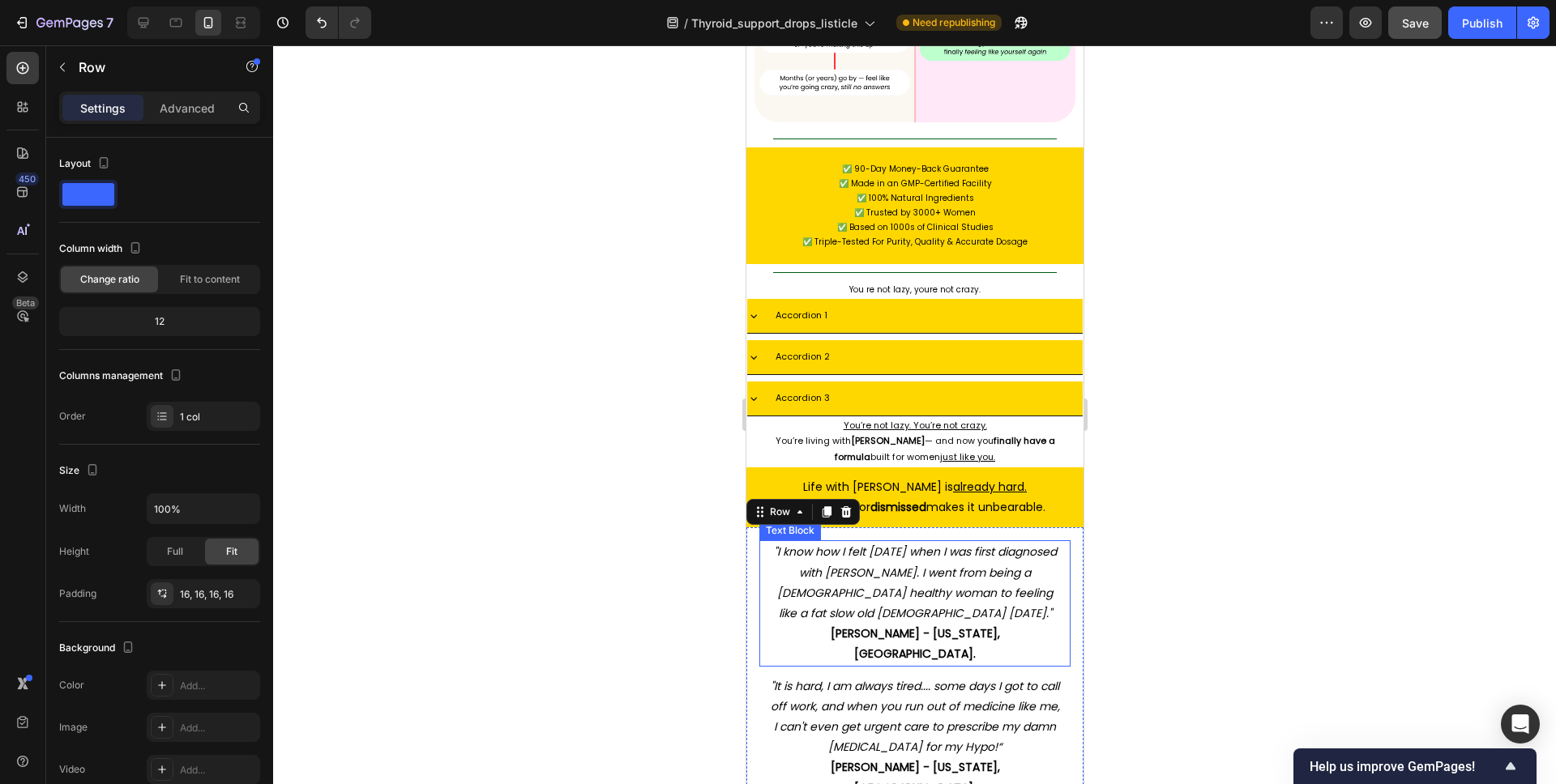
click at [950, 543] on icon ""I know how I felt [DATE] when I was first diagnosed with [PERSON_NAME]. I went…" at bounding box center [915, 582] width 283 height 78
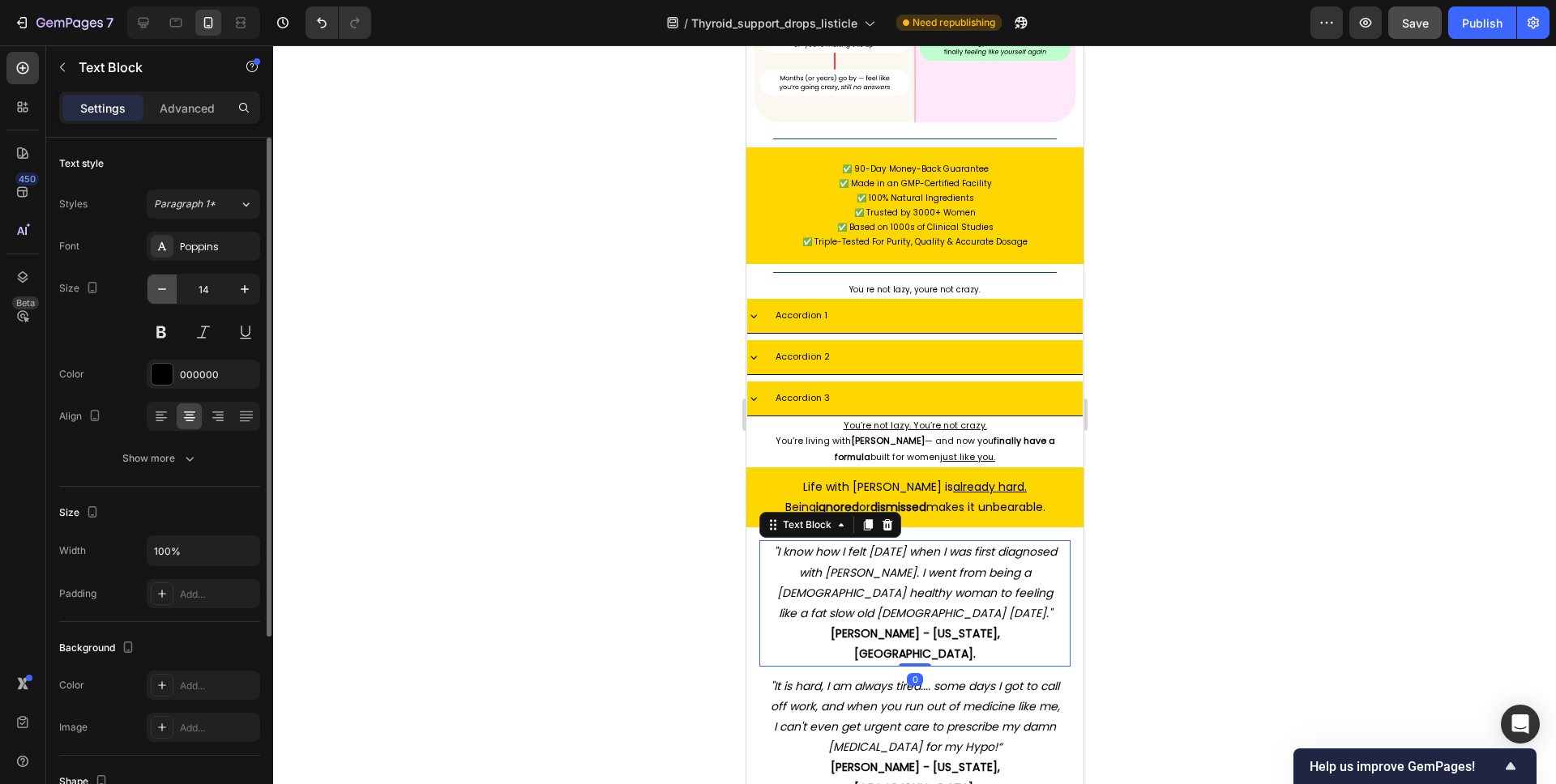
click at [157, 283] on icon "button" at bounding box center [162, 289] width 16 height 16
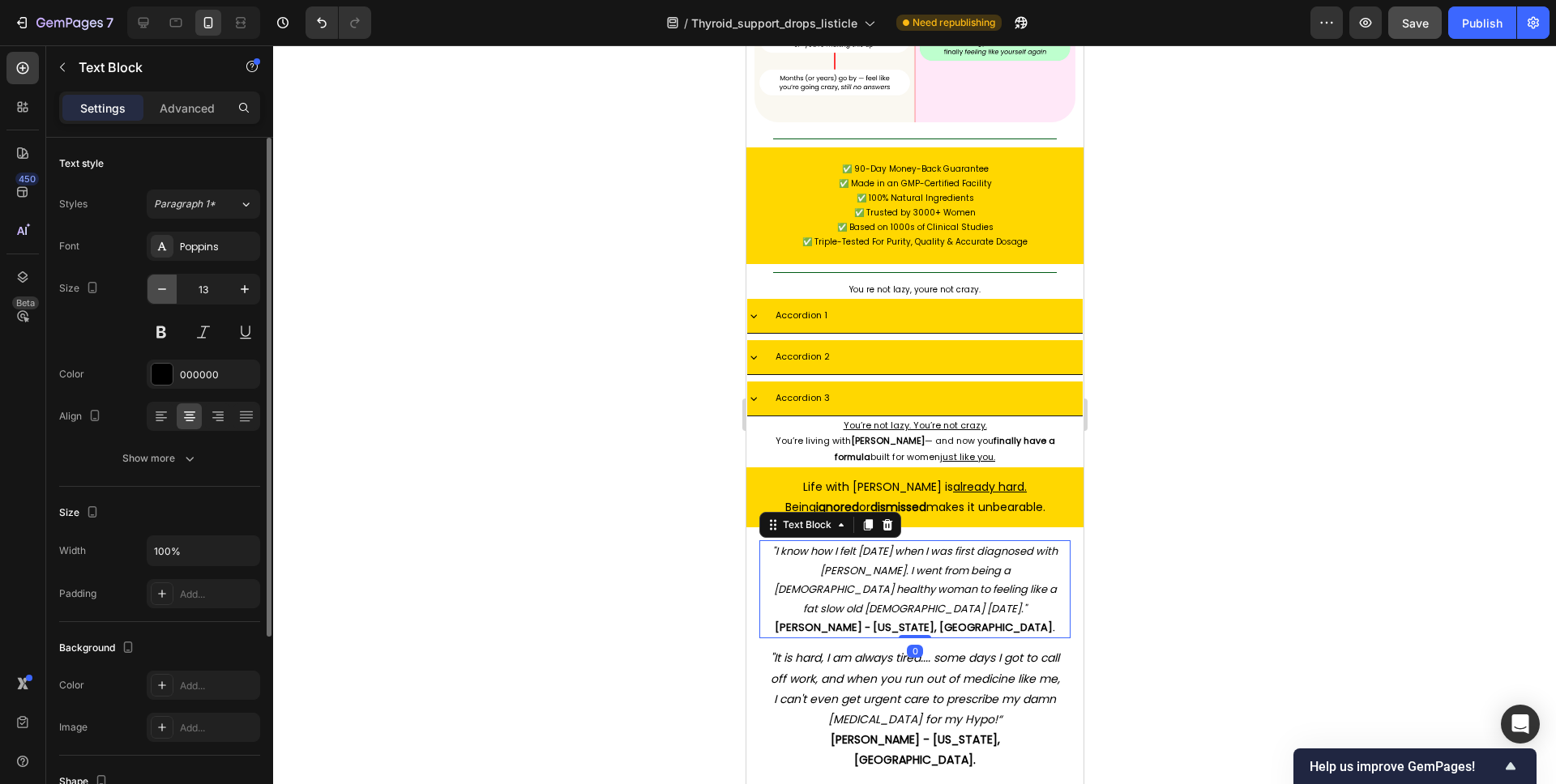
click at [157, 283] on icon "button" at bounding box center [162, 289] width 16 height 16
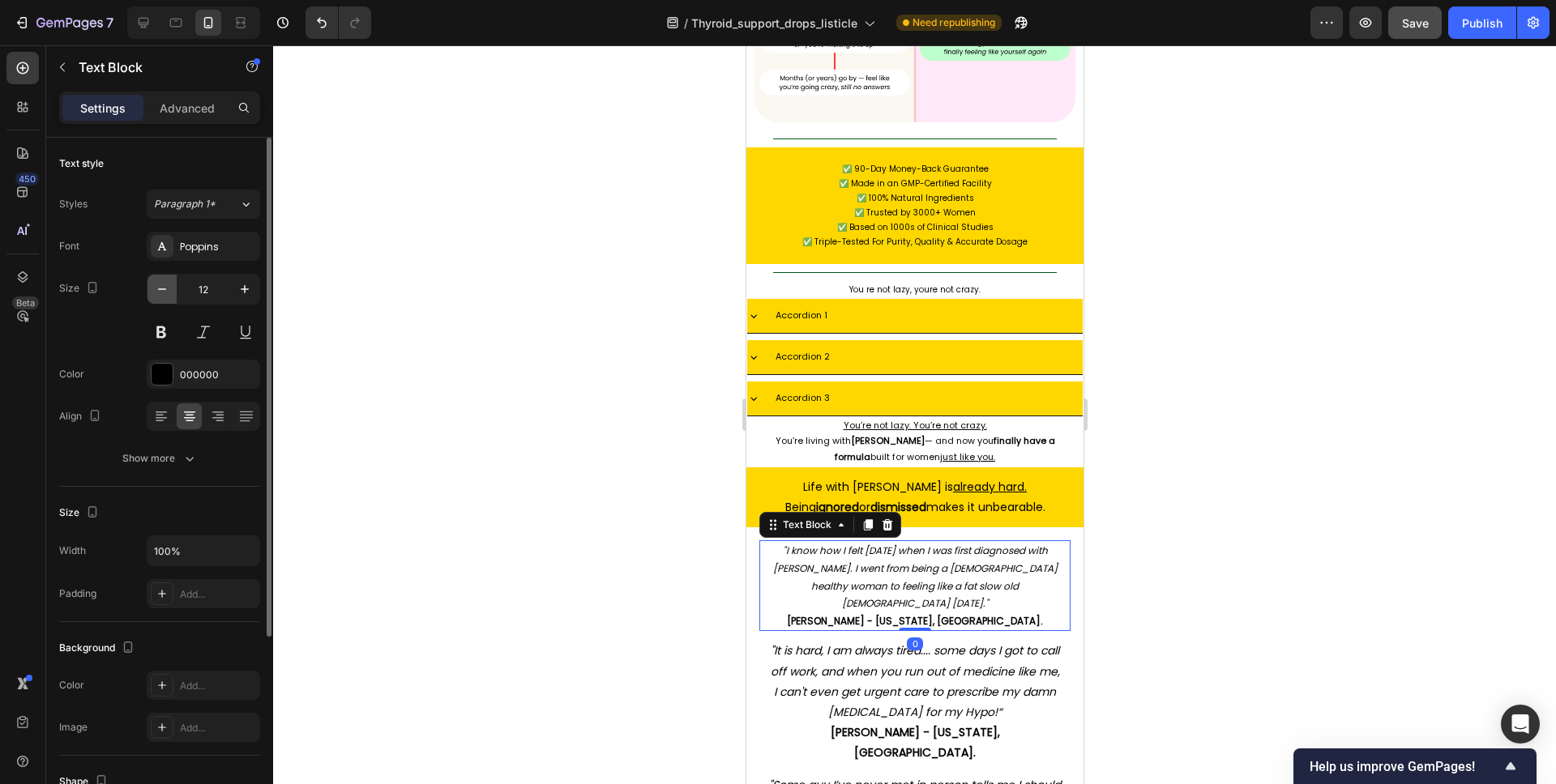
type input "11"
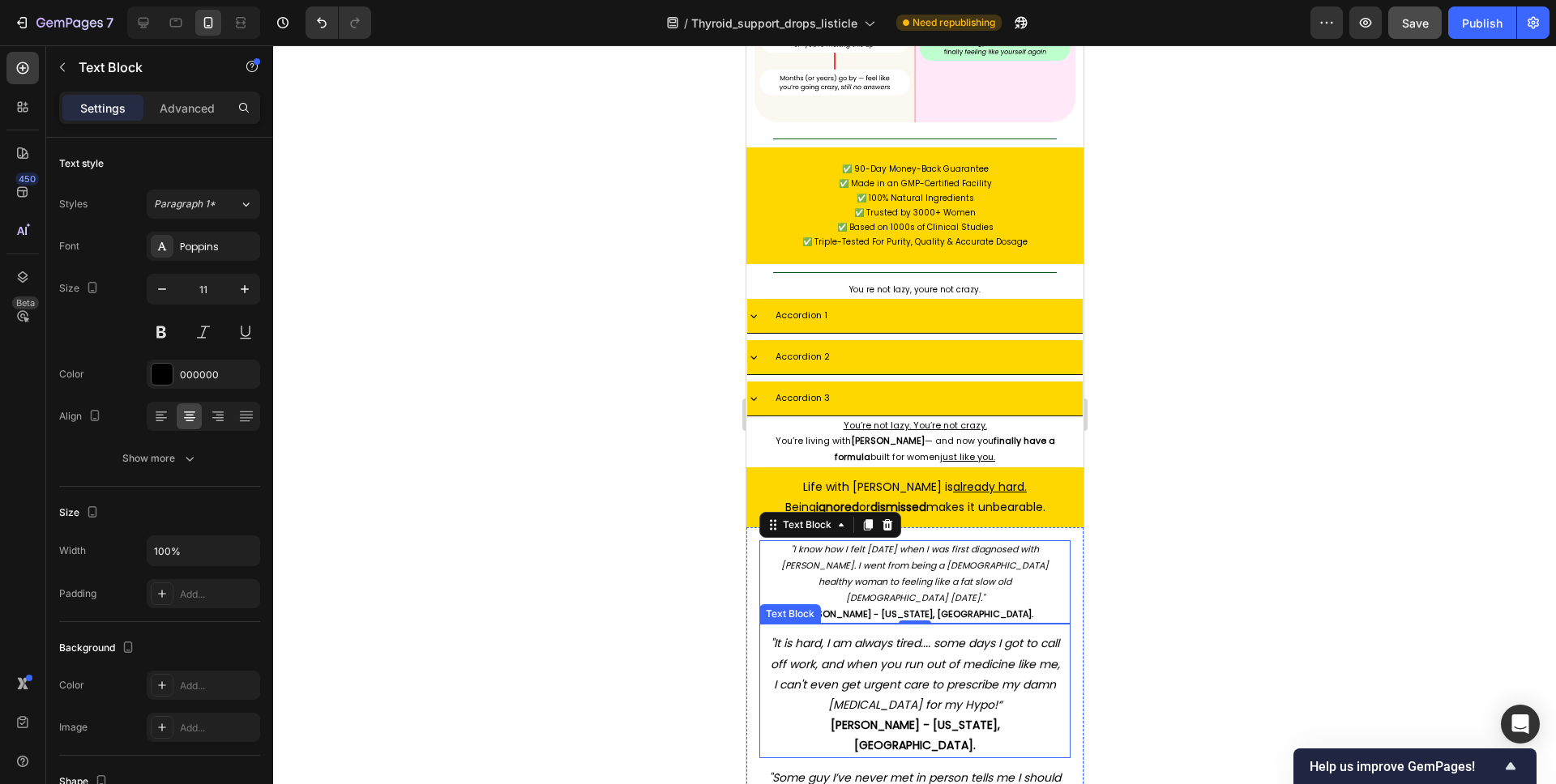
click at [928, 635] on icon ""It is hard, I am always tired.... some days I got to call off work, and when y…" at bounding box center [914, 674] width 289 height 78
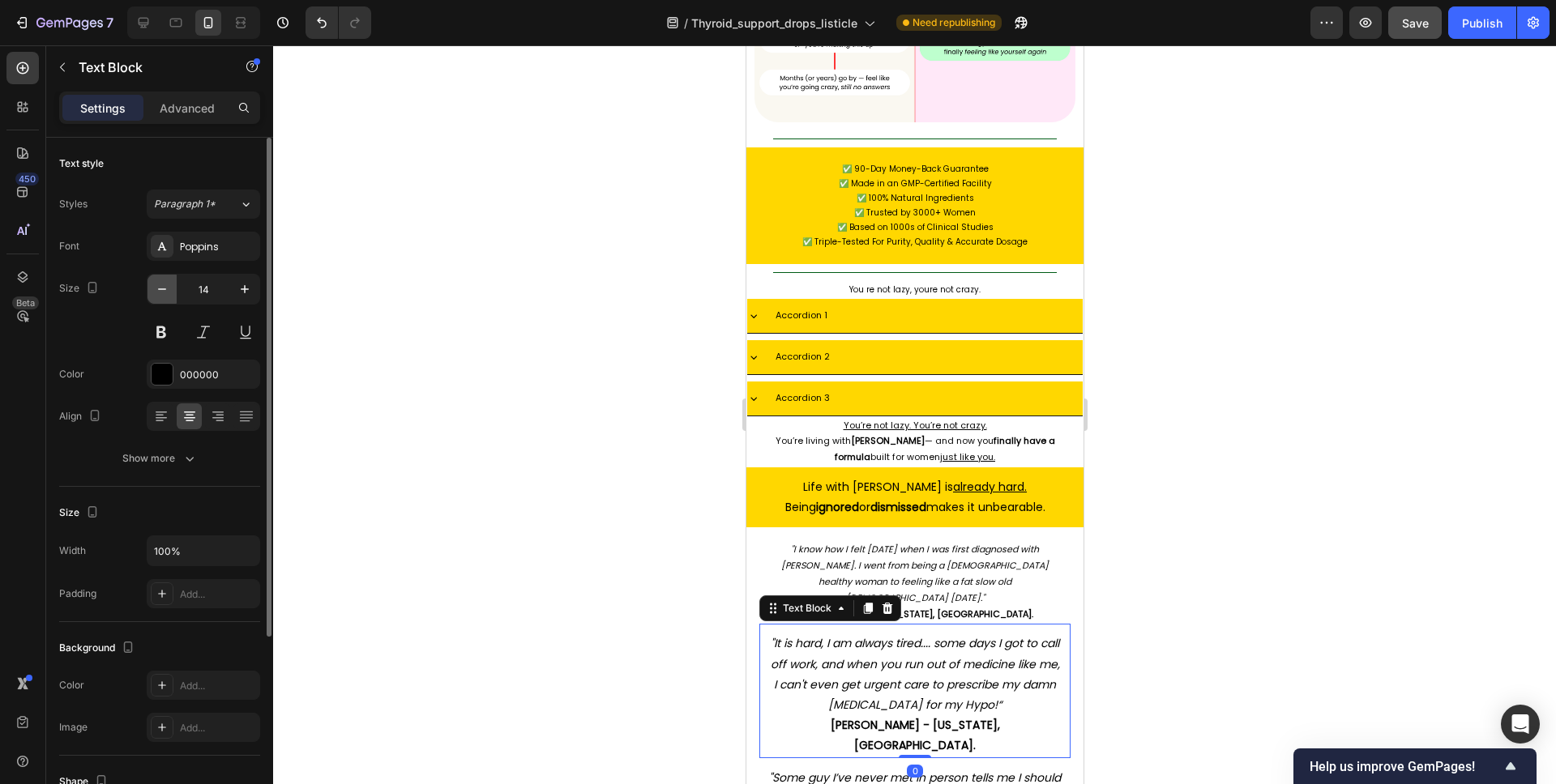
click at [154, 299] on button "button" at bounding box center [162, 289] width 30 height 30
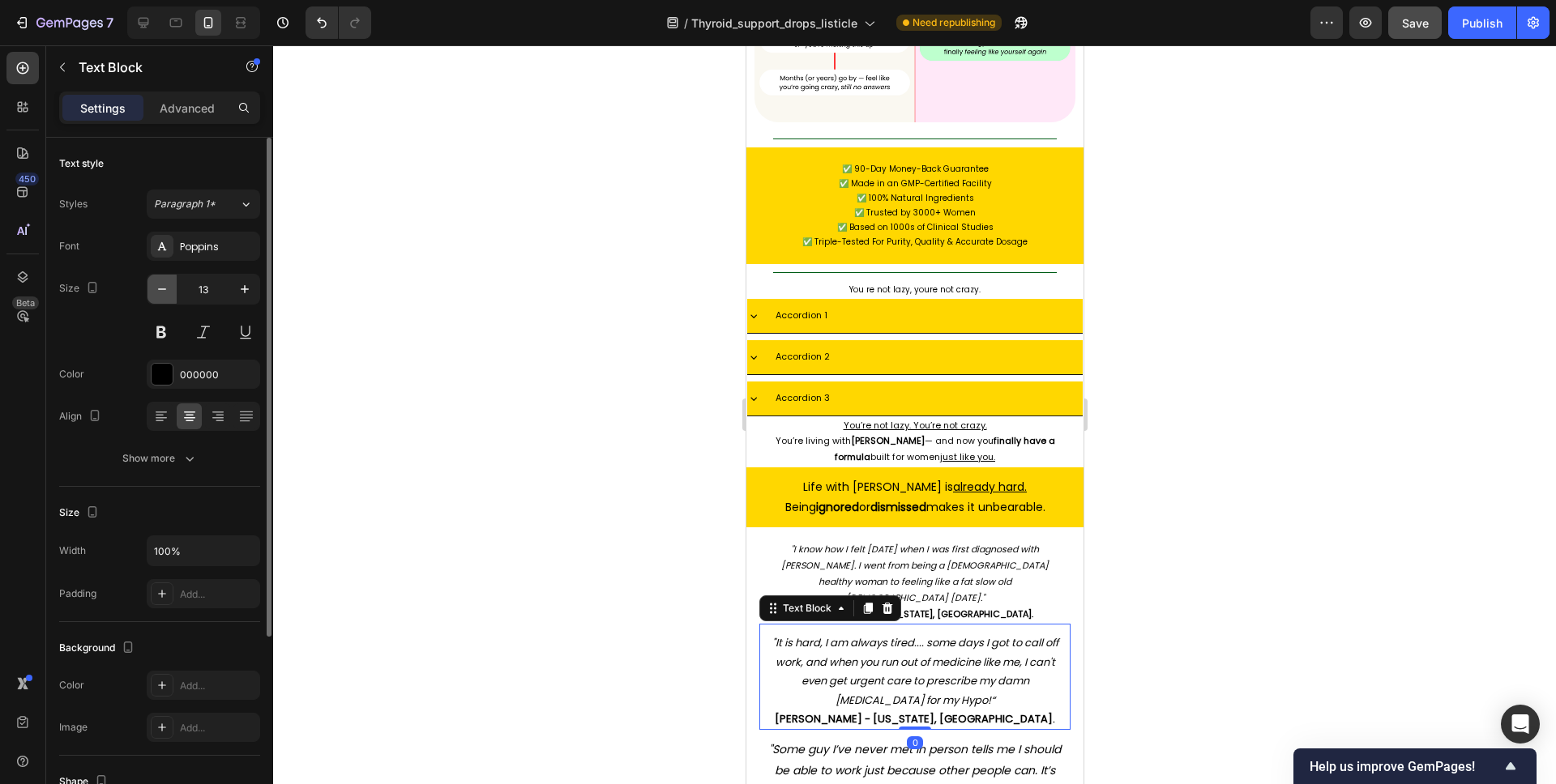
click at [154, 299] on button "button" at bounding box center [162, 289] width 30 height 30
type input "12"
click at [154, 299] on button "button" at bounding box center [162, 289] width 30 height 30
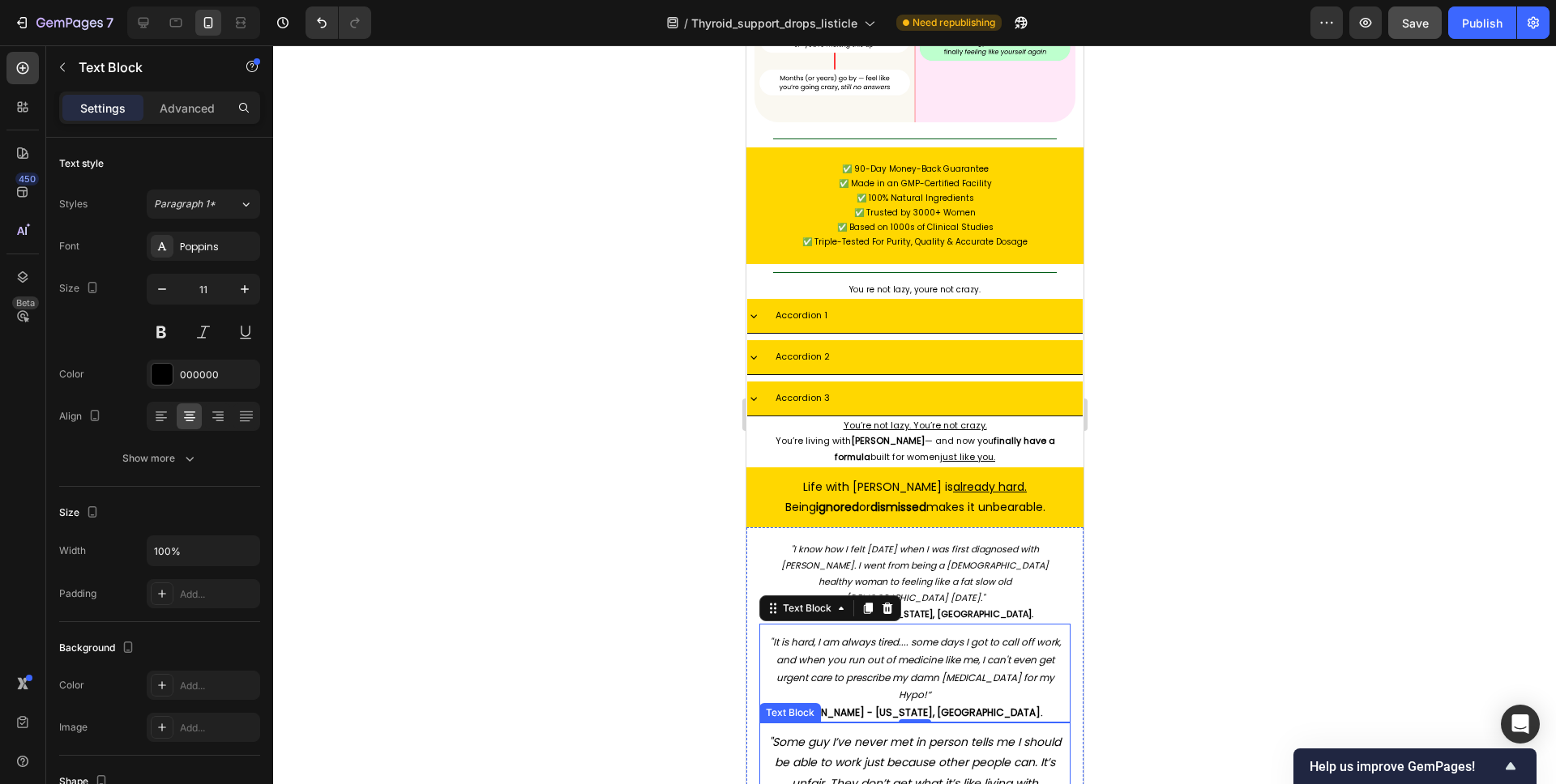
click at [818, 734] on icon ""Some guy I’ve never met in person tells me I should be able to work just becau…" at bounding box center [914, 783] width 292 height 98
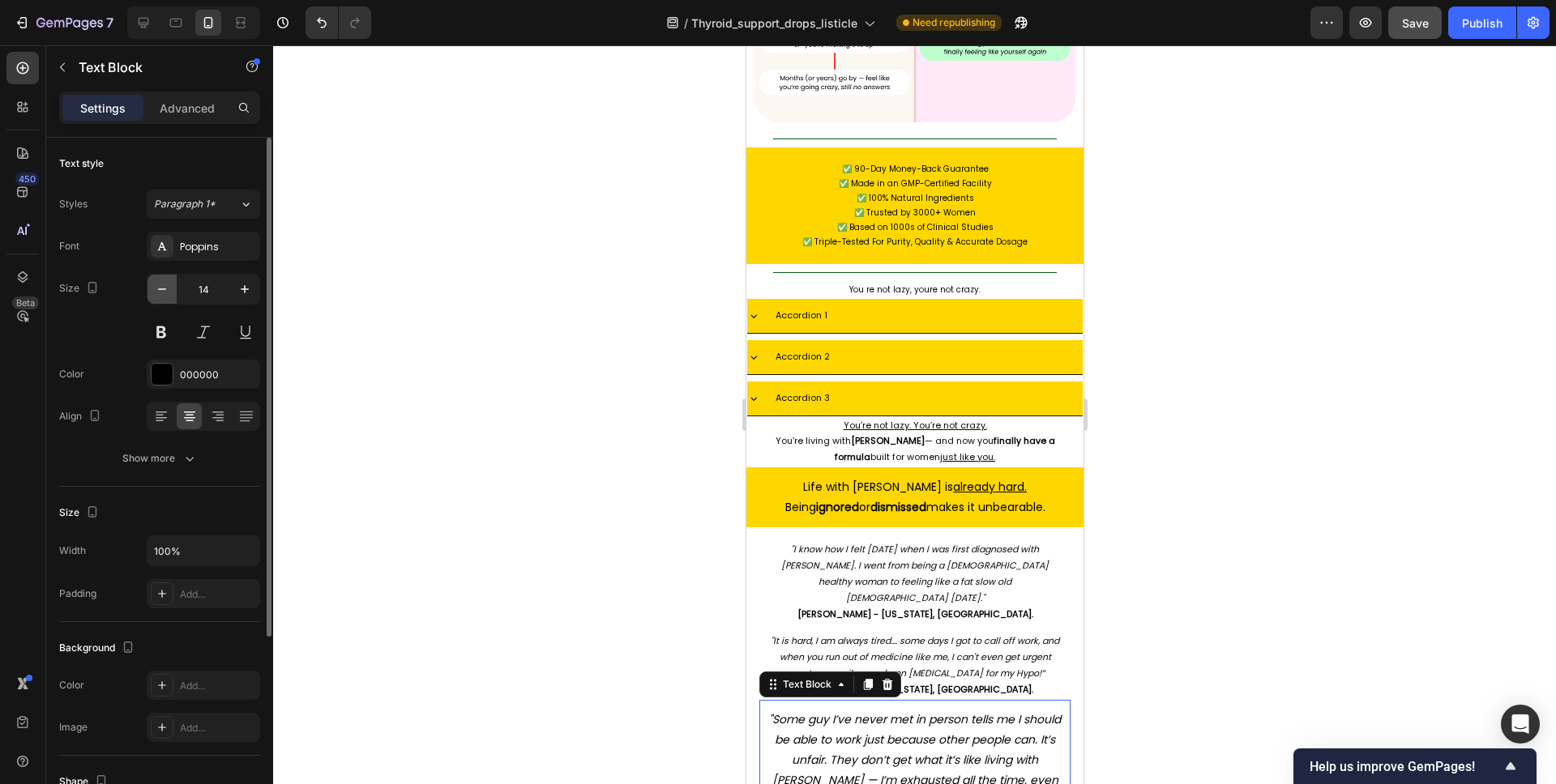
click at [163, 291] on icon "button" at bounding box center [162, 289] width 16 height 16
type input "11"
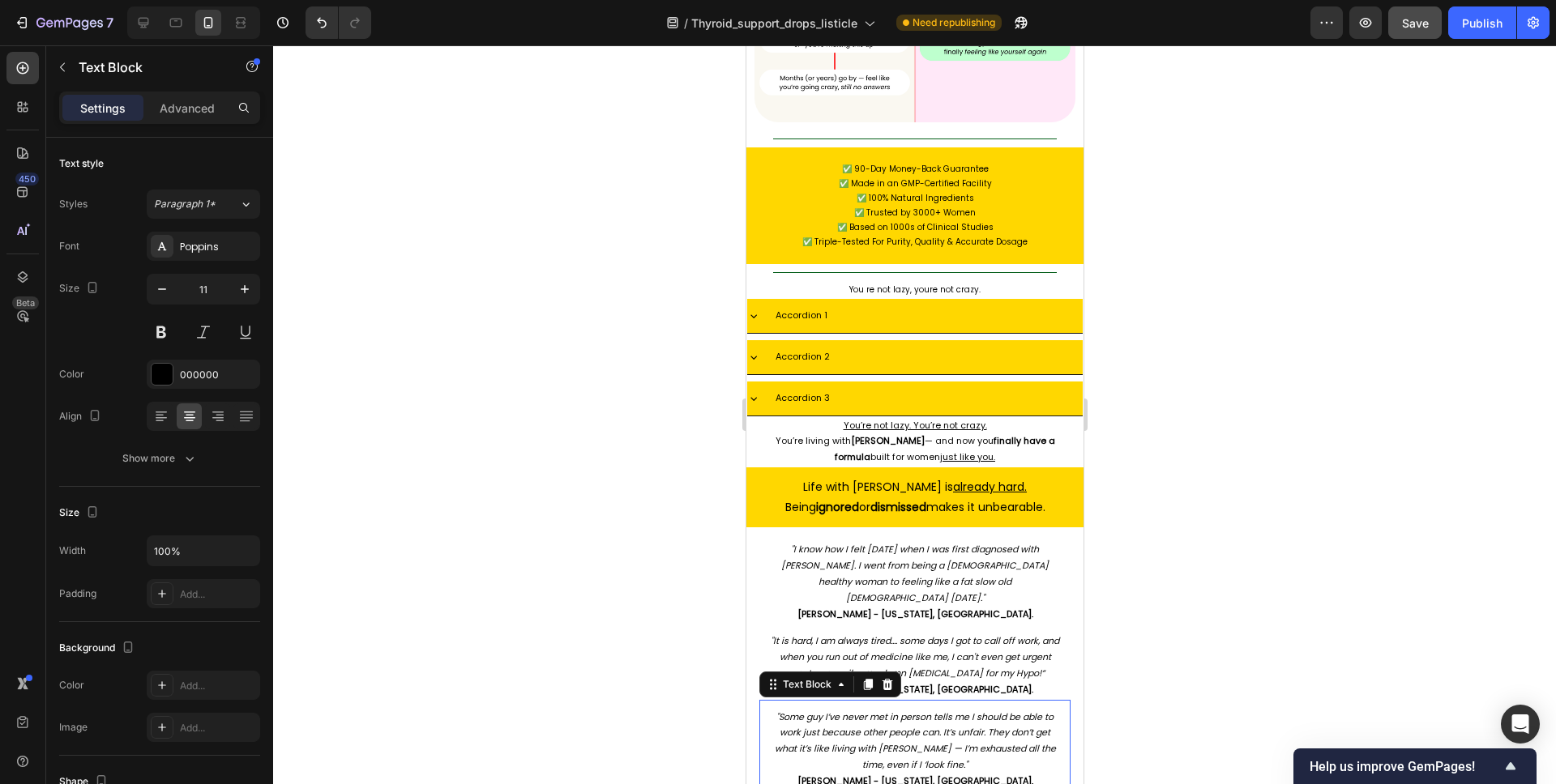
click at [1194, 444] on div at bounding box center [914, 415] width 1283 height 739
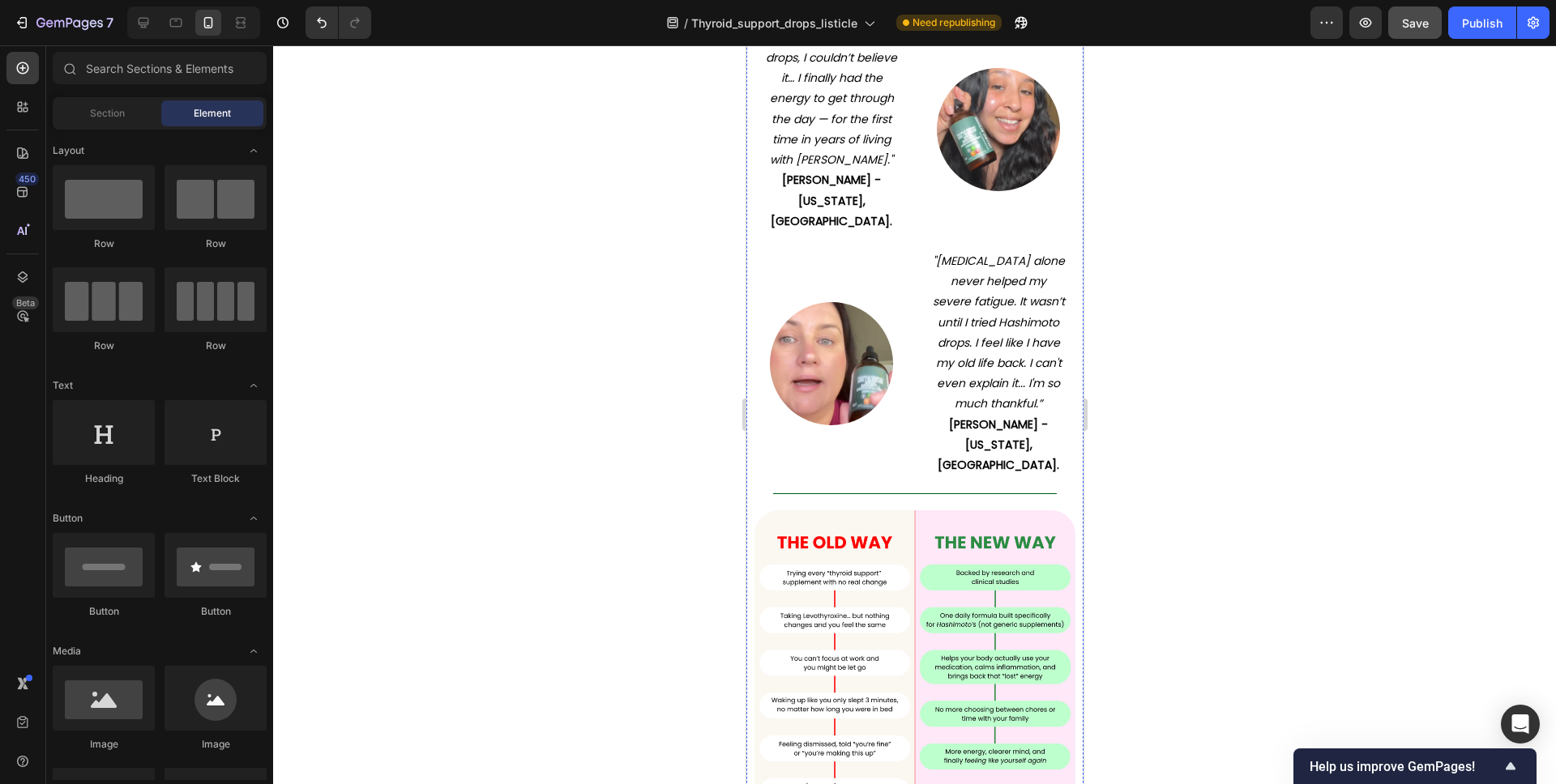
scroll to position [7776, 0]
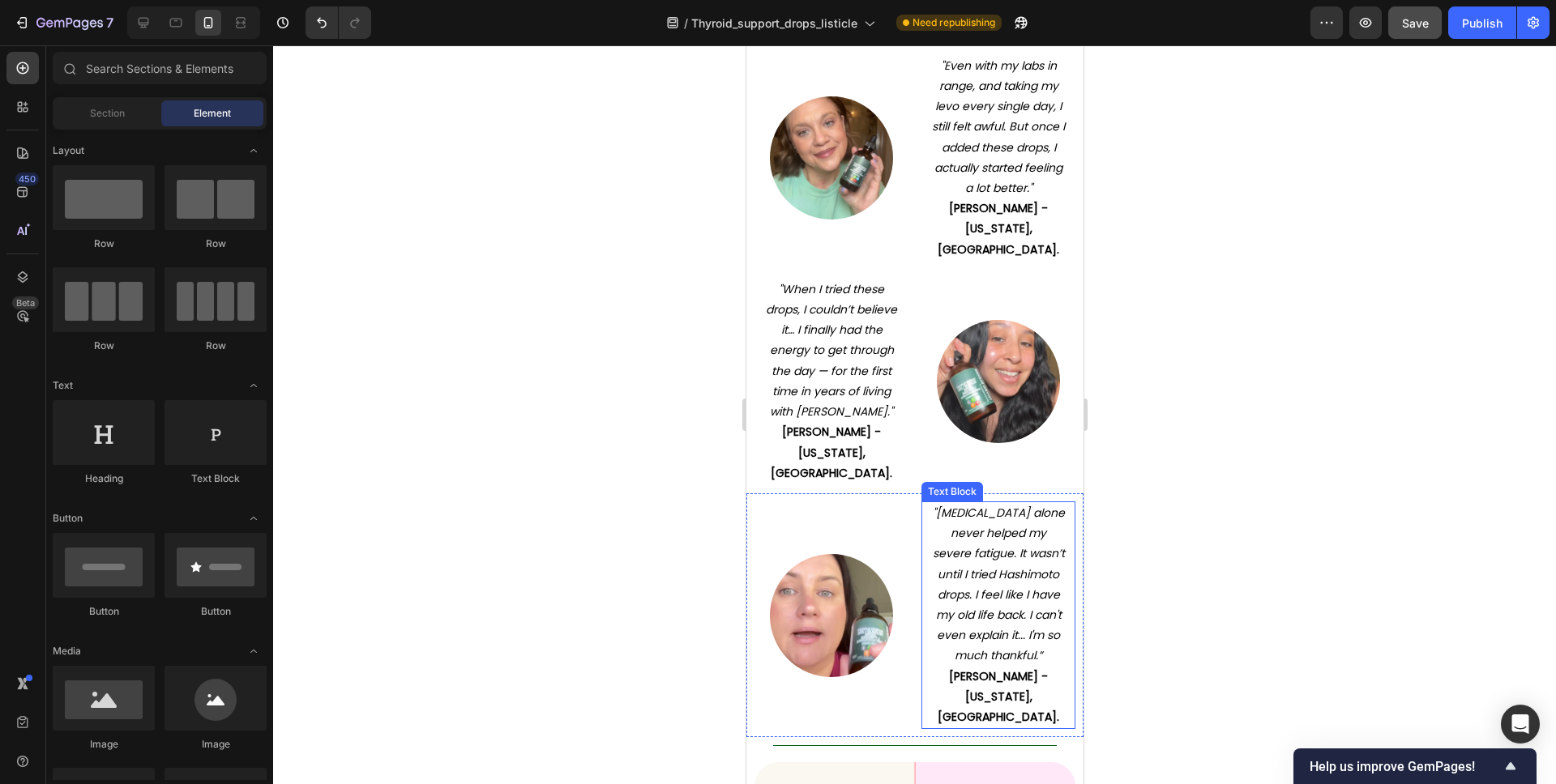
click at [999, 505] on icon ""[MEDICAL_DATA] alone never helped my severe fatigue. It wasn’t until I tried H…" at bounding box center [998, 584] width 133 height 158
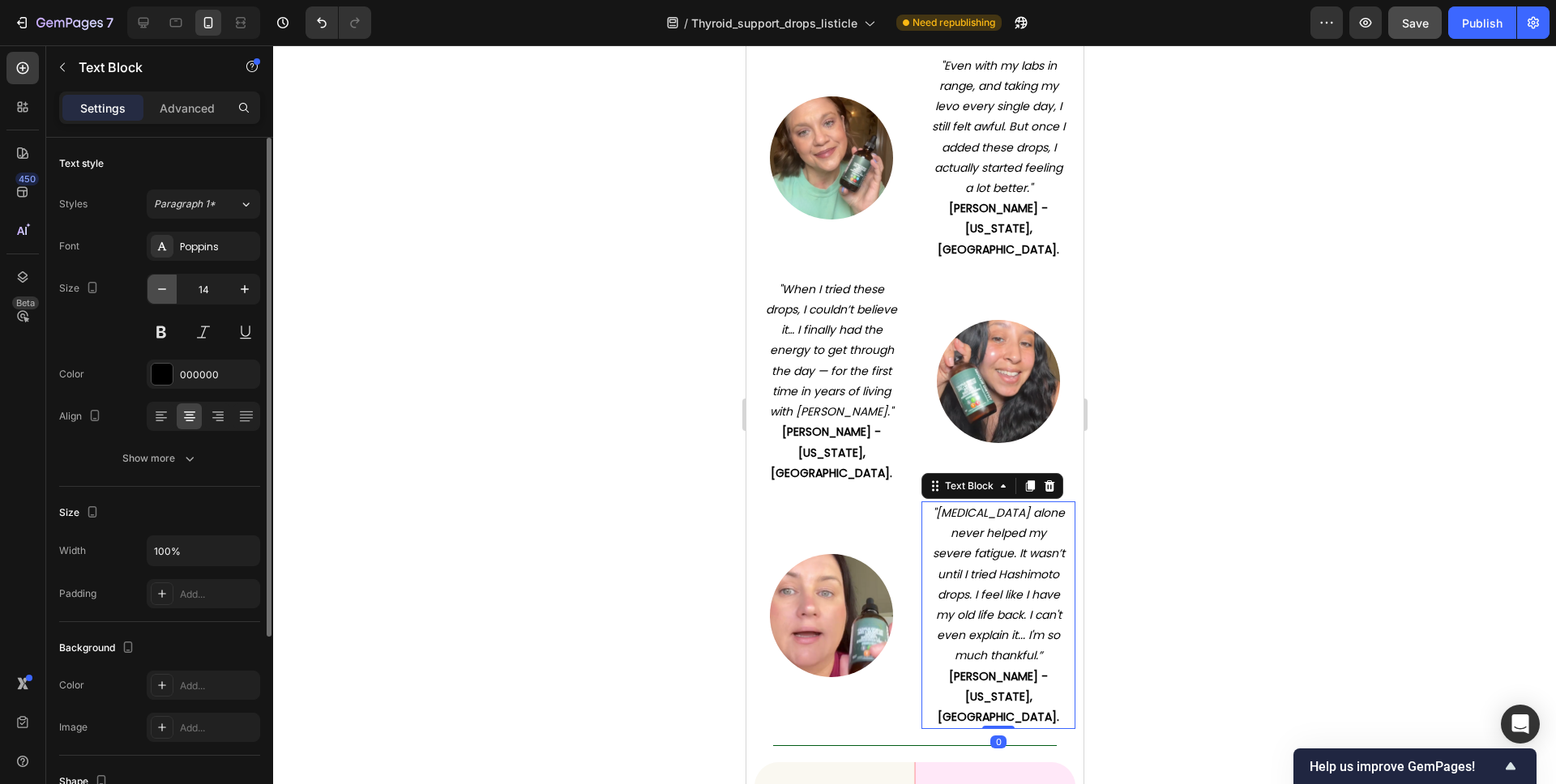
click at [163, 286] on icon "button" at bounding box center [162, 289] width 16 height 16
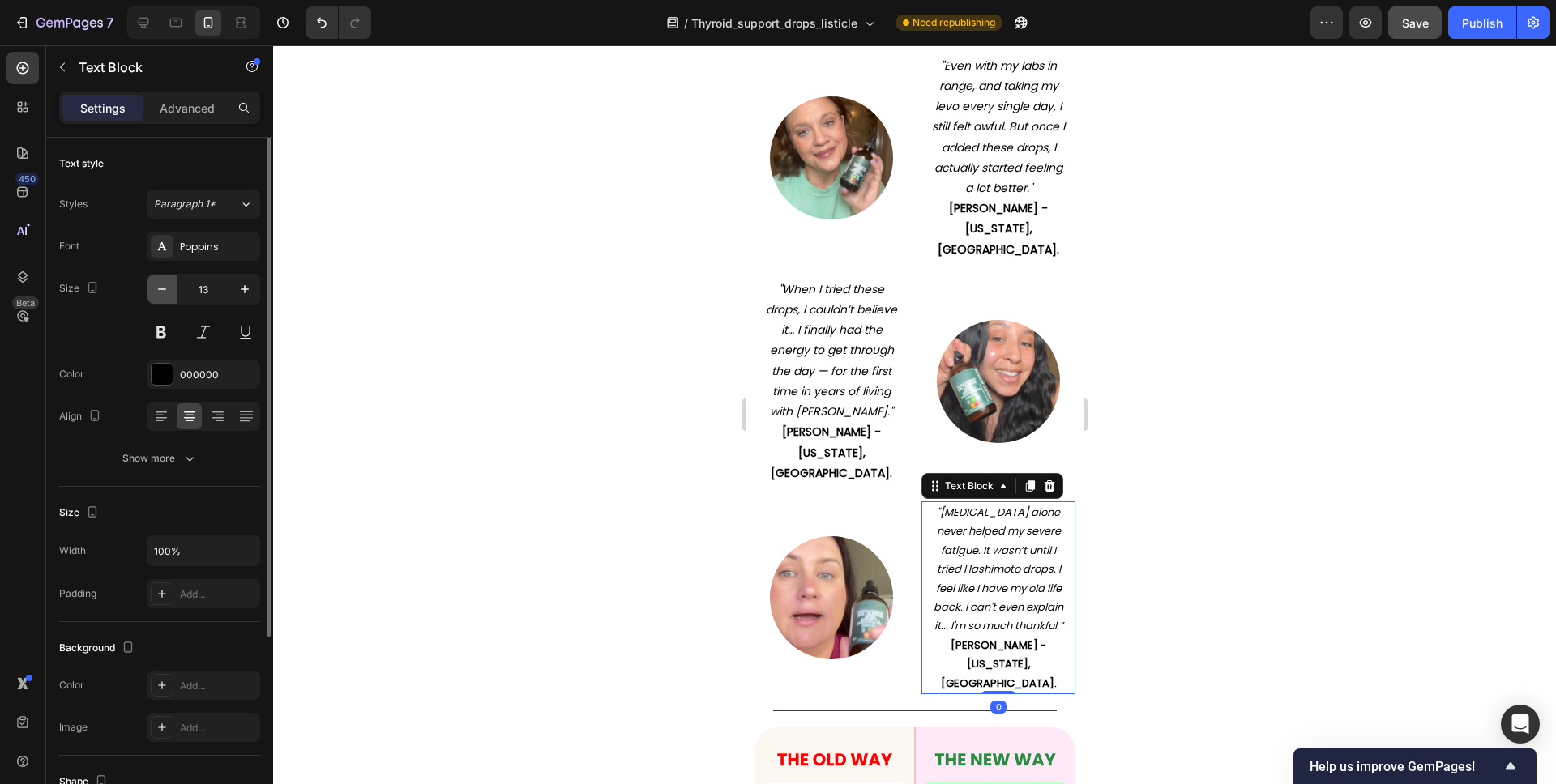
click at [163, 286] on icon "button" at bounding box center [162, 289] width 16 height 16
type input "12"
